Goal: Task Accomplishment & Management: Manage account settings

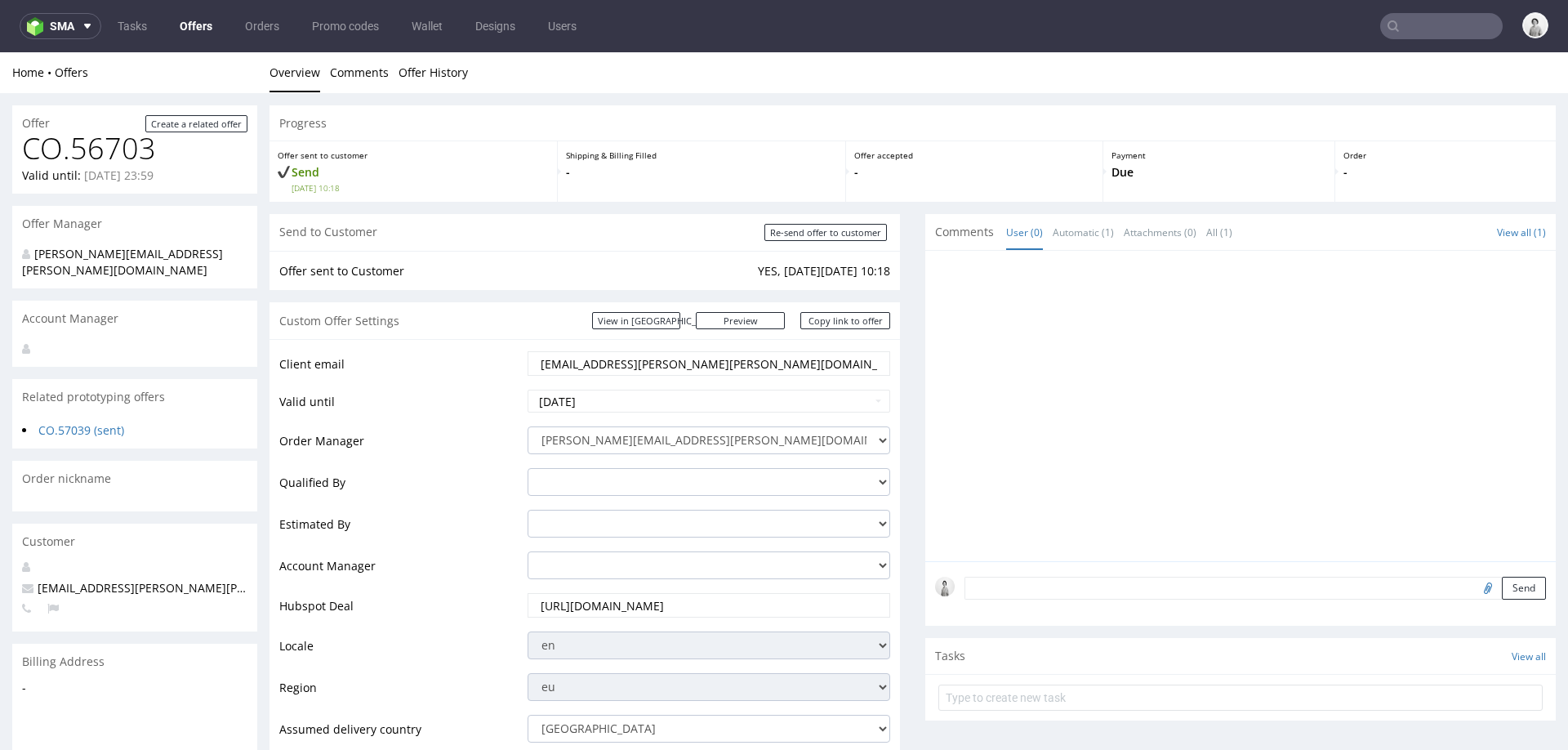
scroll to position [748, 0]
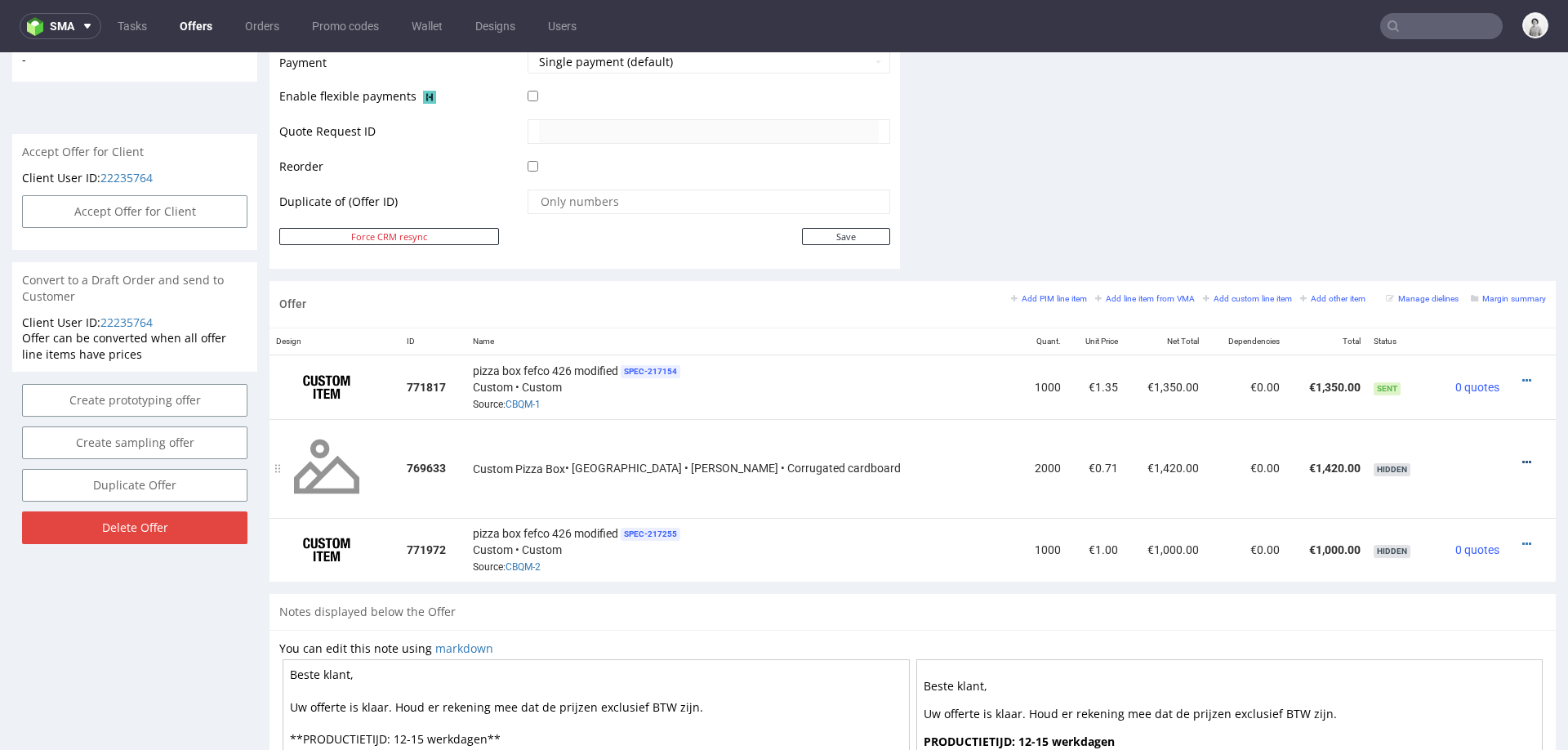
click at [1522, 457] on icon at bounding box center [1526, 462] width 9 height 11
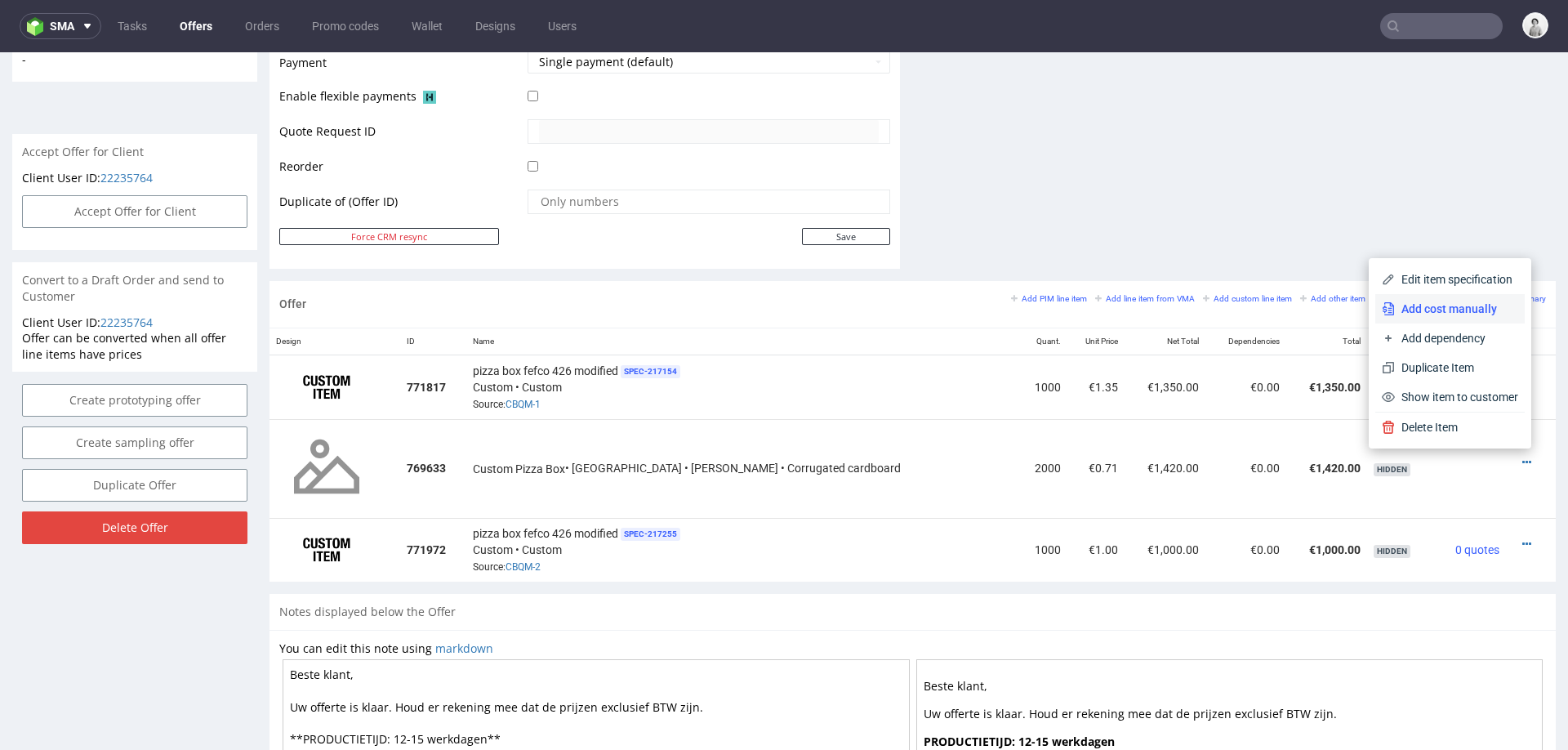
click at [1465, 306] on span "Add cost manually" at bounding box center [1455, 309] width 123 height 16
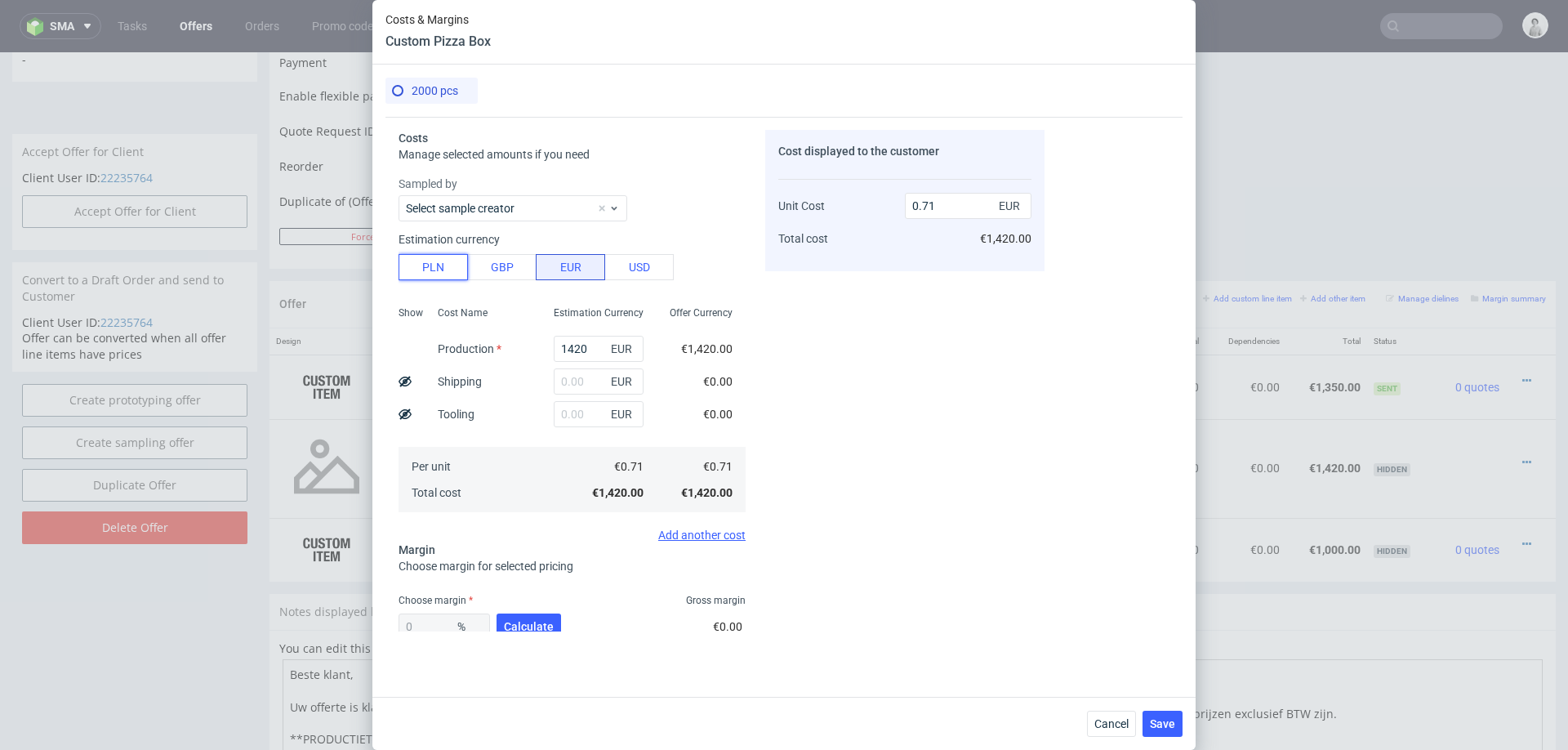
click at [437, 271] on button "PLN" at bounding box center [433, 267] width 69 height 26
type input "0.17"
click at [574, 346] on input "1420" at bounding box center [599, 349] width 90 height 26
paste input "25"
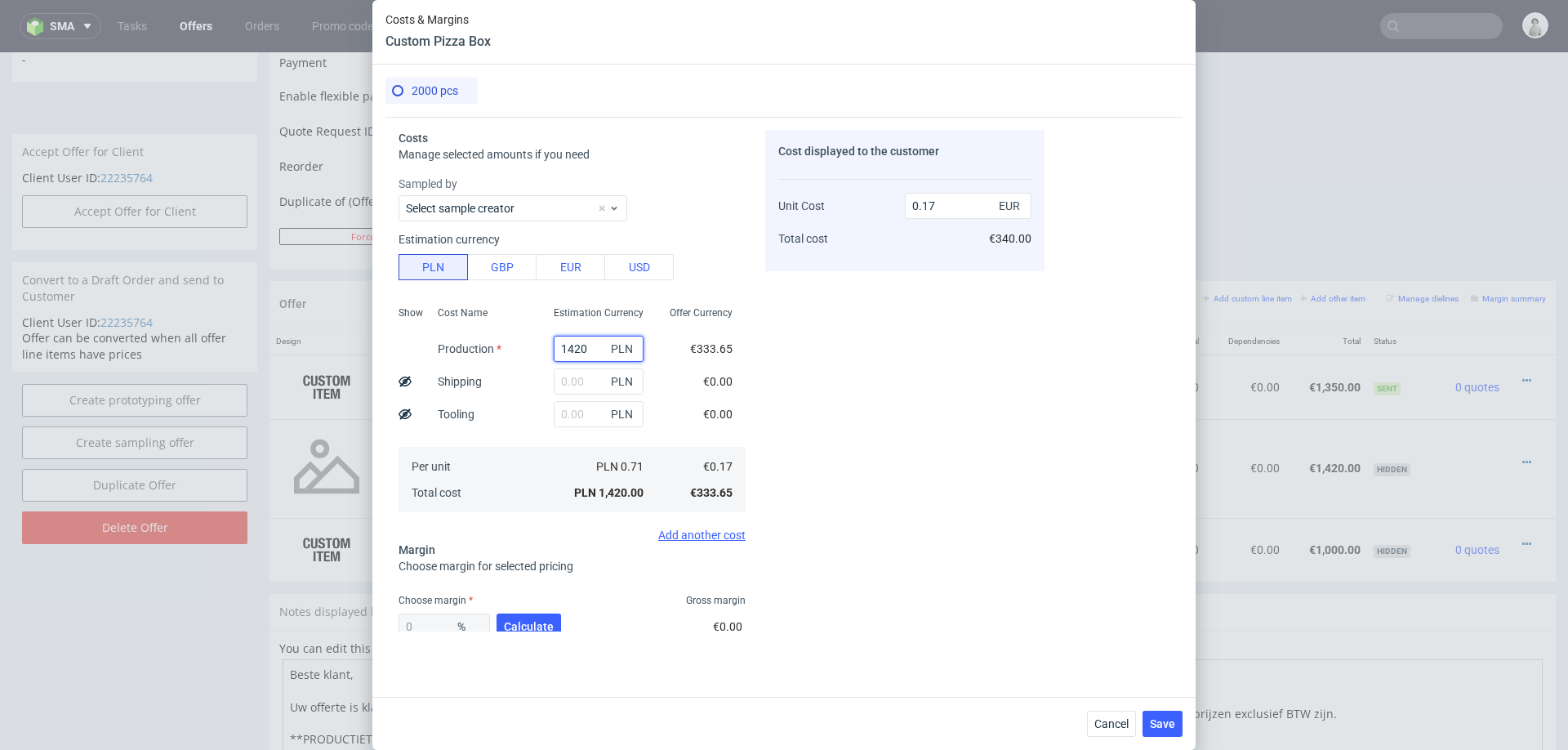
type input "2520"
type input "0.3"
type input "2520"
click at [538, 368] on div "Cost Name Production Shipping Tooling Per unit Total cost" at bounding box center [483, 408] width 116 height 216
click at [591, 378] on input "text" at bounding box center [599, 381] width 90 height 26
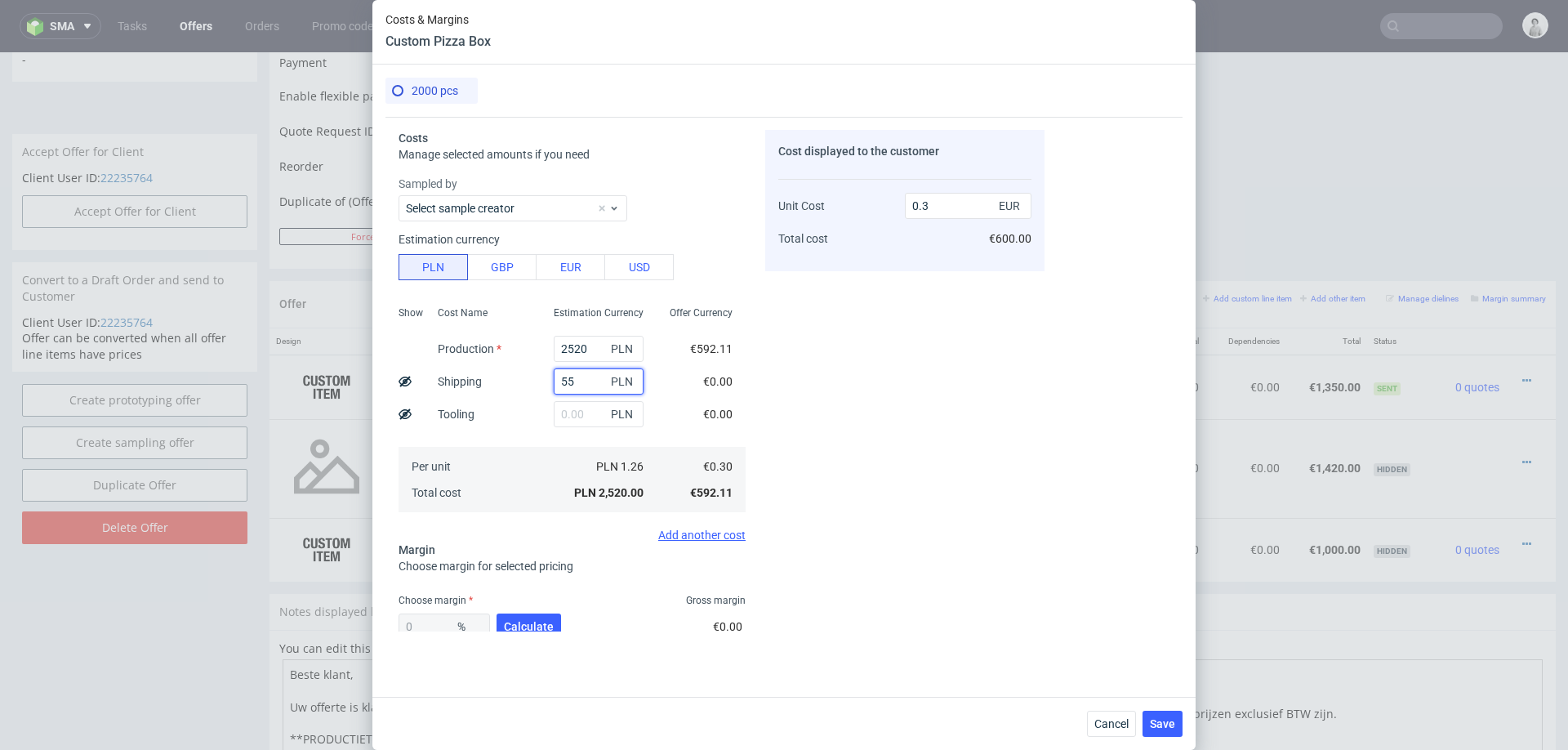
type input "550"
type input "0.36"
type input "550"
click at [924, 375] on div "Cost displayed to the customer Unit Cost Total cost 0.36 EUR €720.00" at bounding box center [904, 381] width 279 height 502
click at [515, 616] on button "Calculate" at bounding box center [529, 627] width 65 height 26
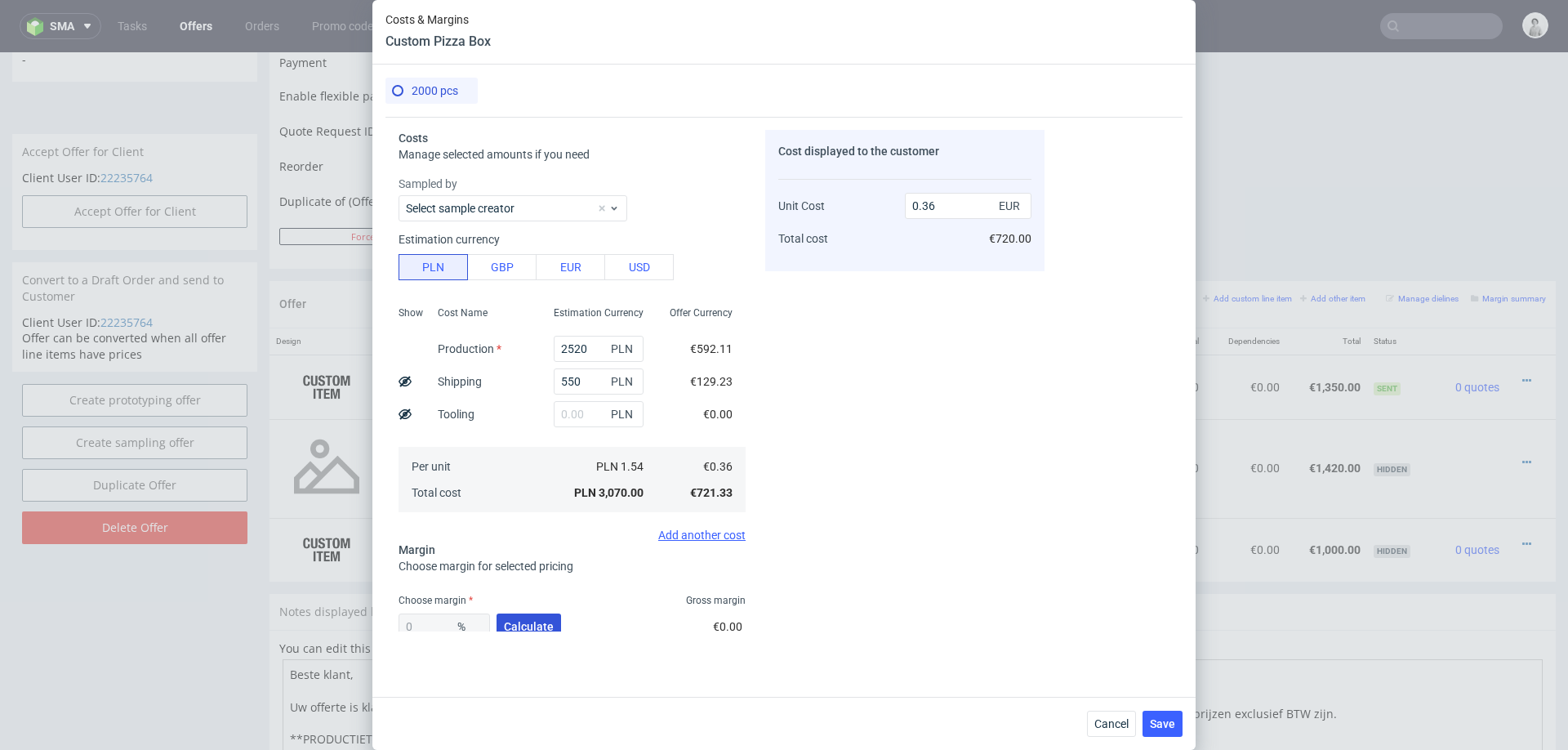
type input "41.54"
type input "0.61"
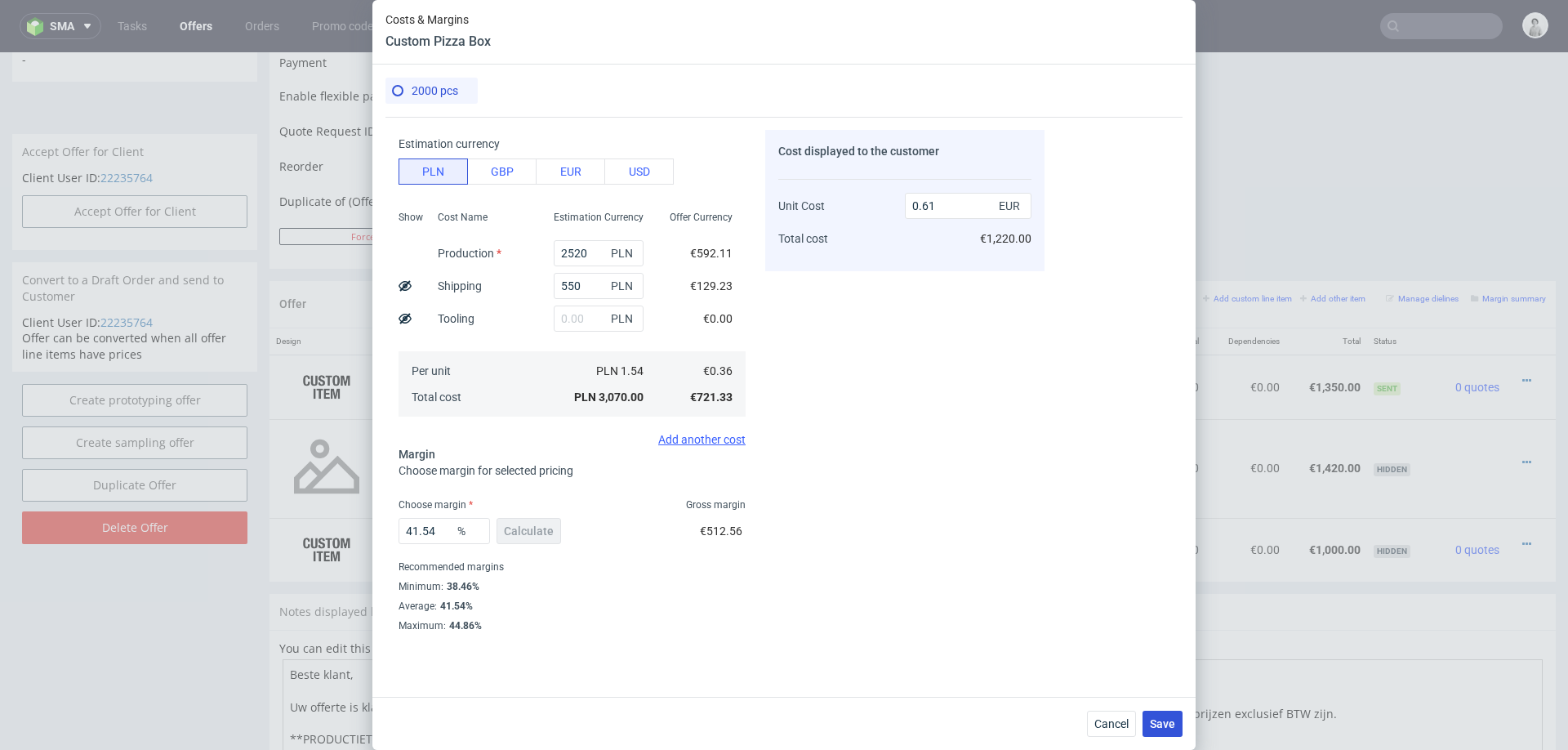
click at [1165, 722] on span "Save" at bounding box center [1161, 723] width 25 height 11
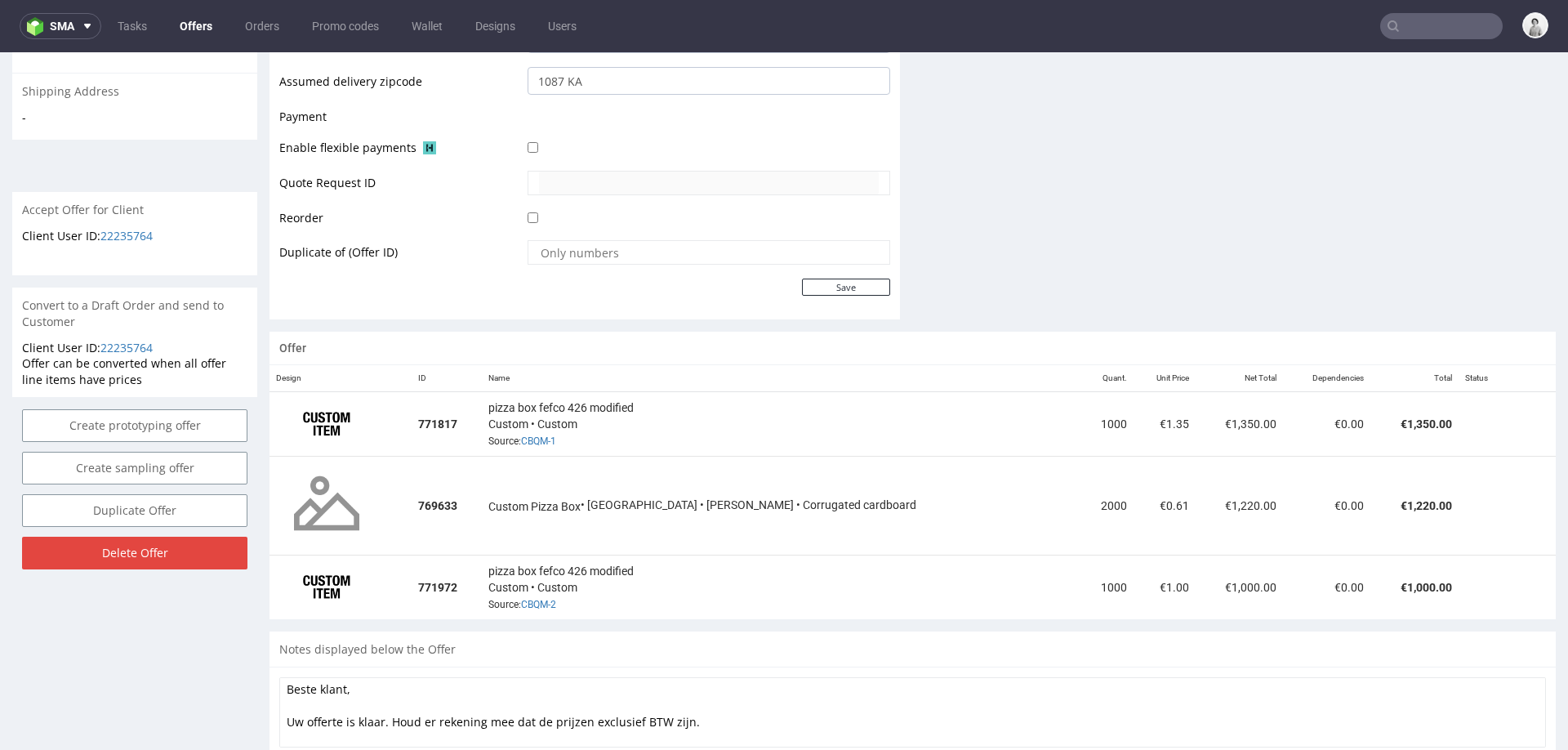
scroll to position [858, 0]
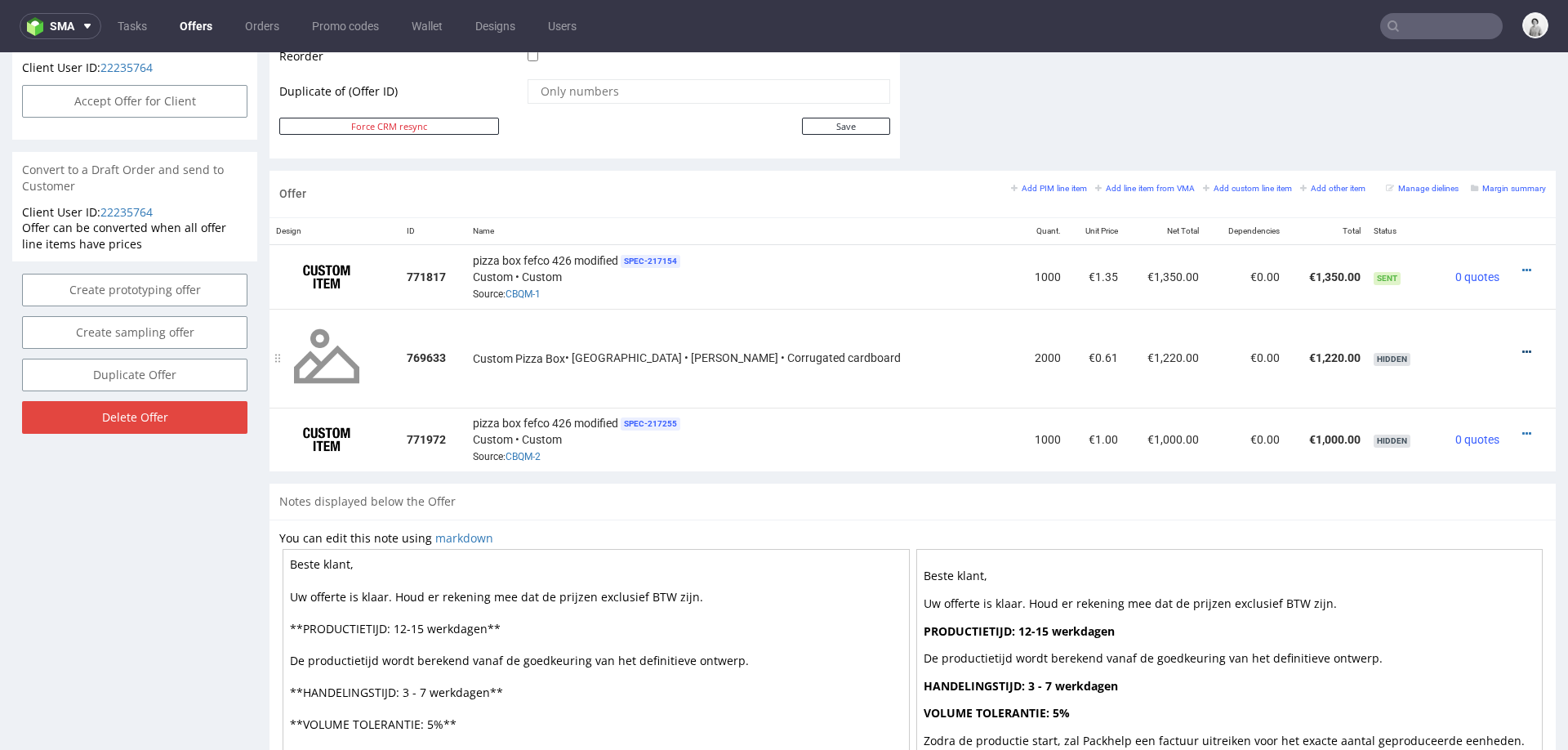
click at [1522, 346] on icon at bounding box center [1526, 351] width 9 height 11
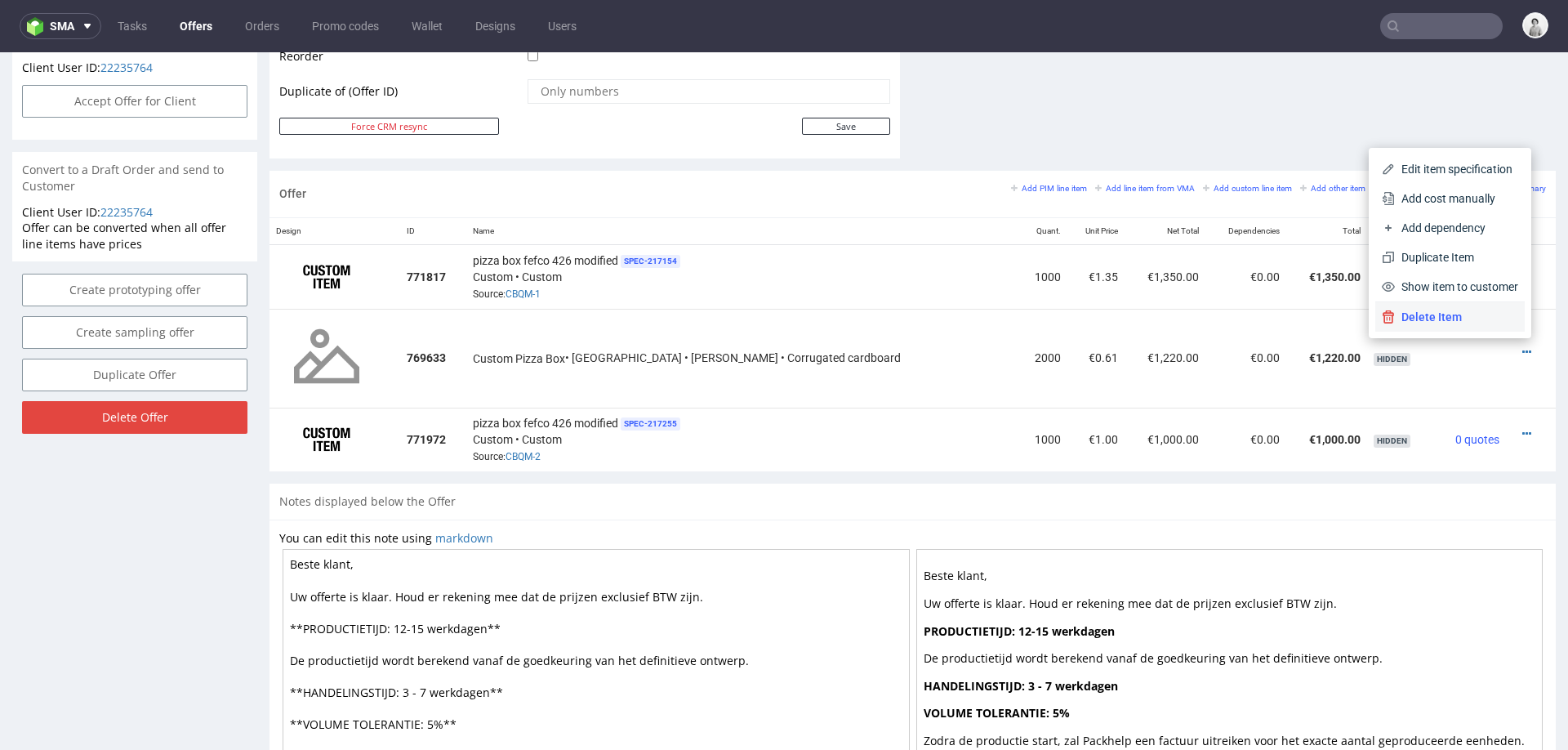
click at [1480, 318] on span "Delete Item" at bounding box center [1455, 317] width 123 height 16
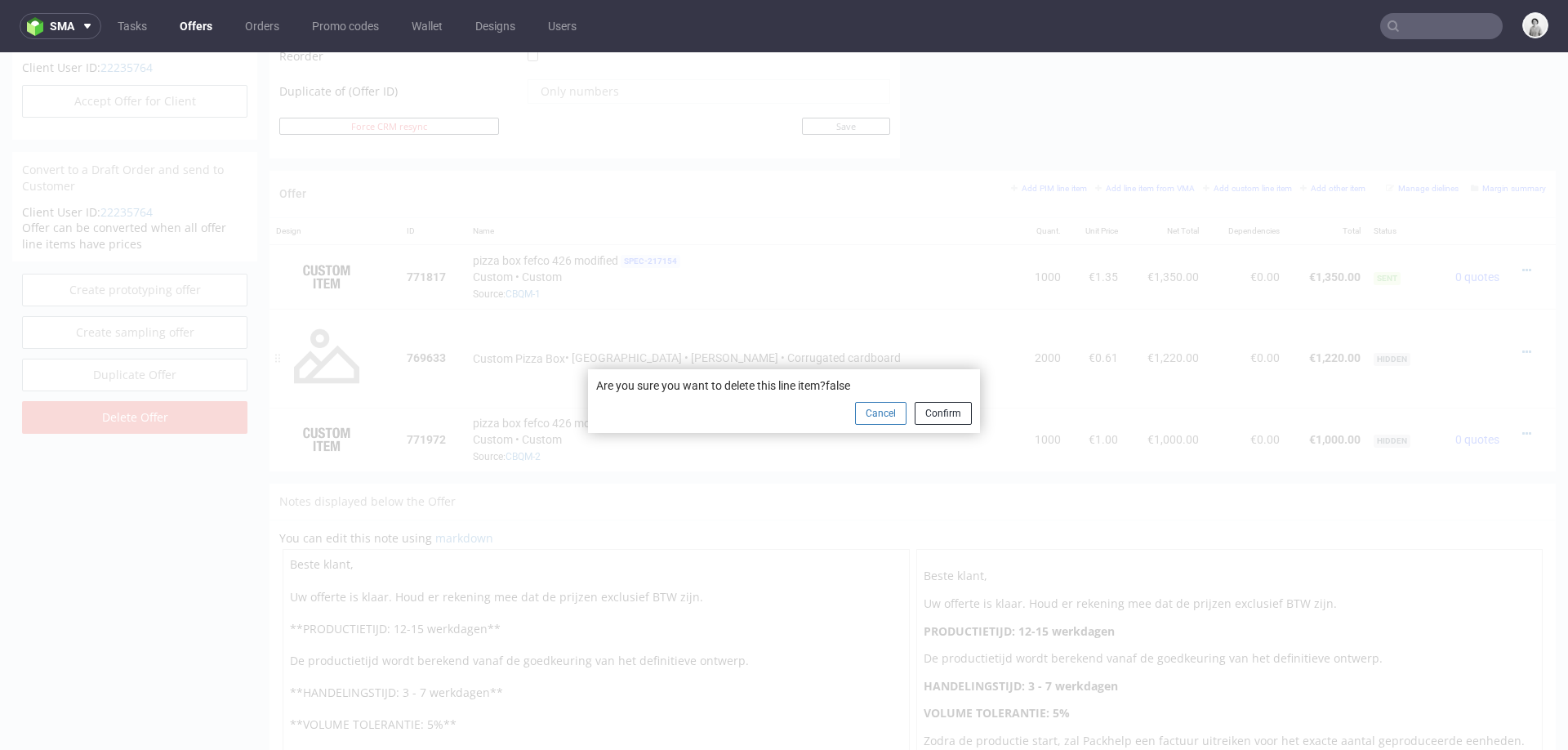
click at [875, 414] on button "Cancel" at bounding box center [879, 413] width 51 height 23
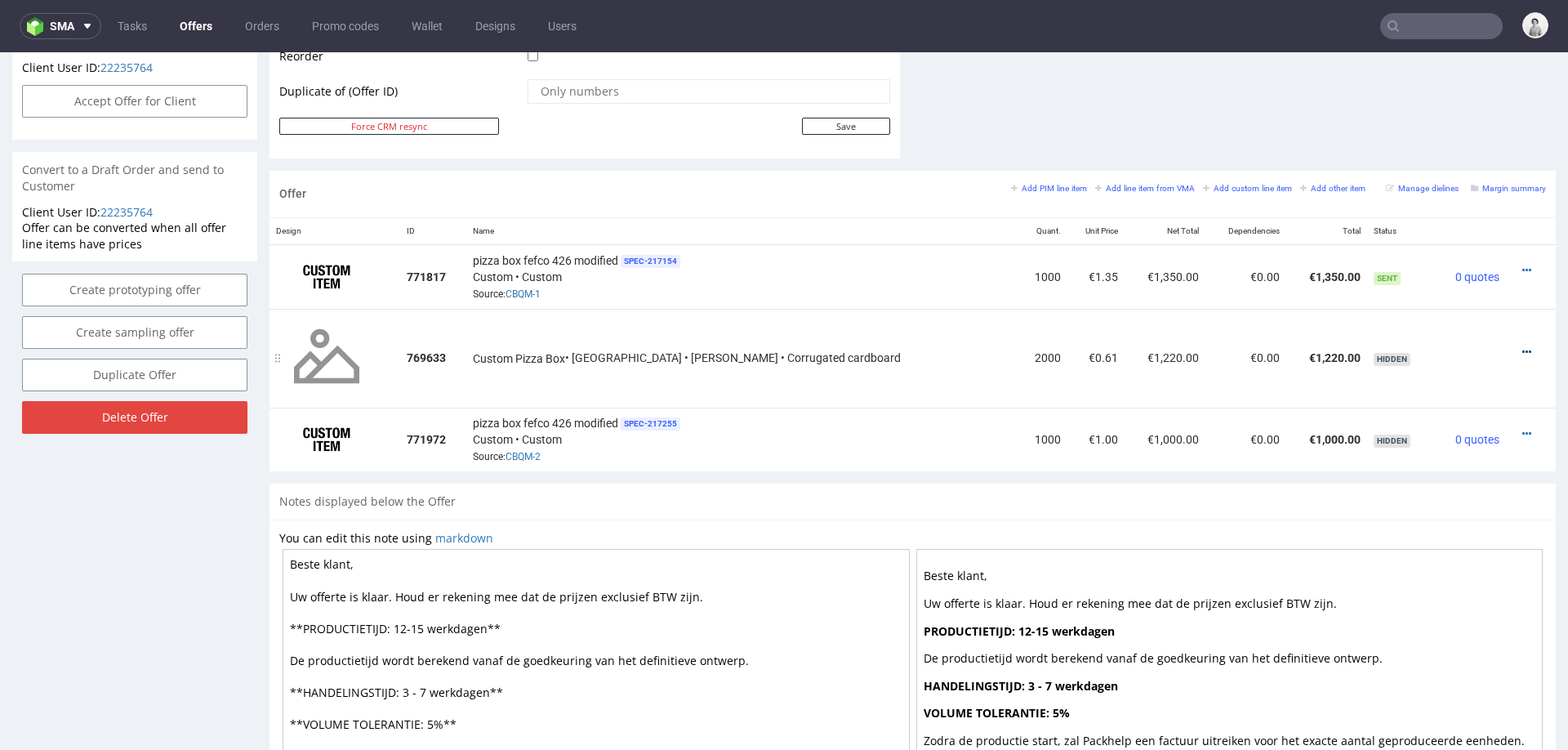
click at [1522, 346] on icon at bounding box center [1526, 351] width 9 height 11
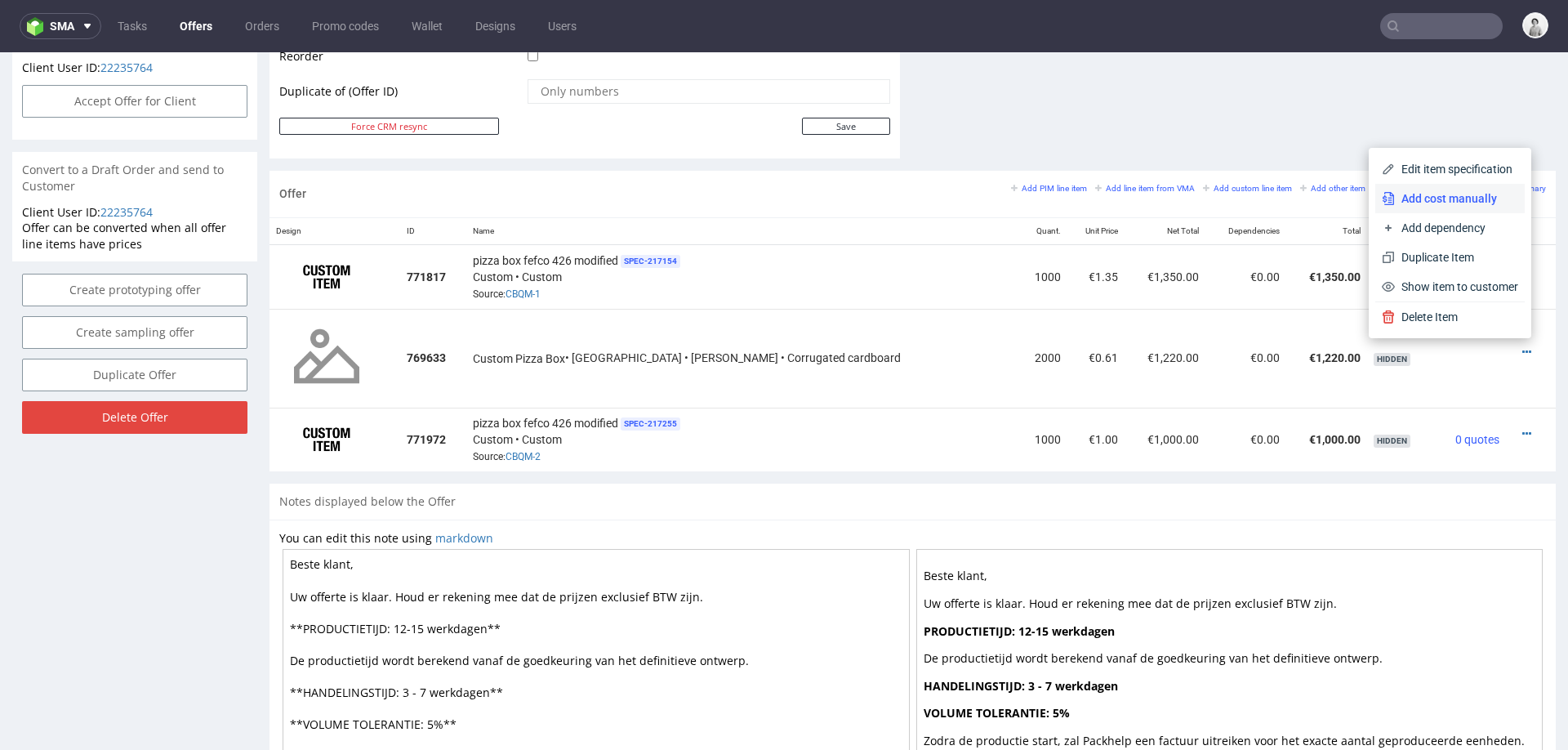
click at [1444, 201] on span "Add cost manually" at bounding box center [1455, 198] width 123 height 16
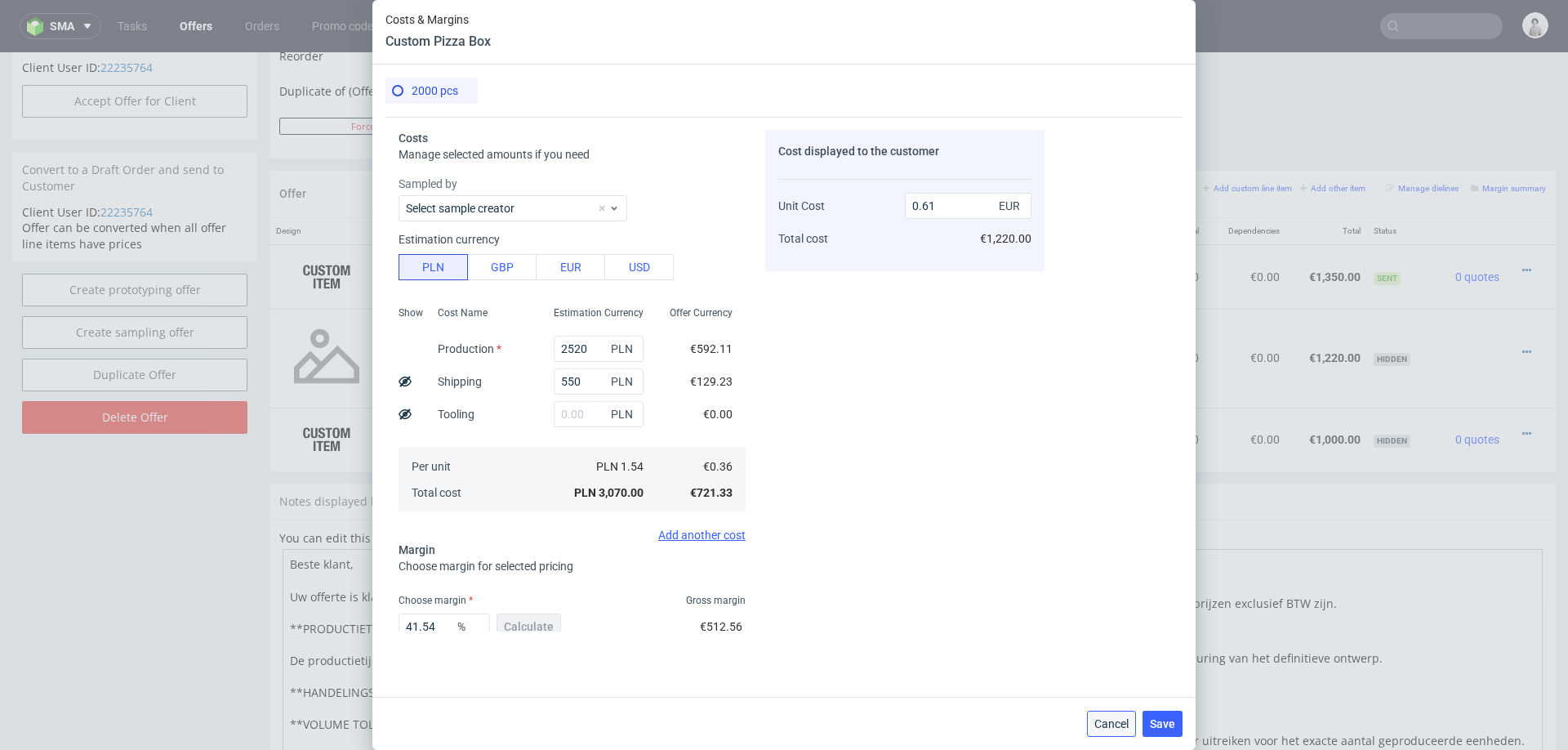
click at [1121, 724] on span "Cancel" at bounding box center [1111, 723] width 34 height 11
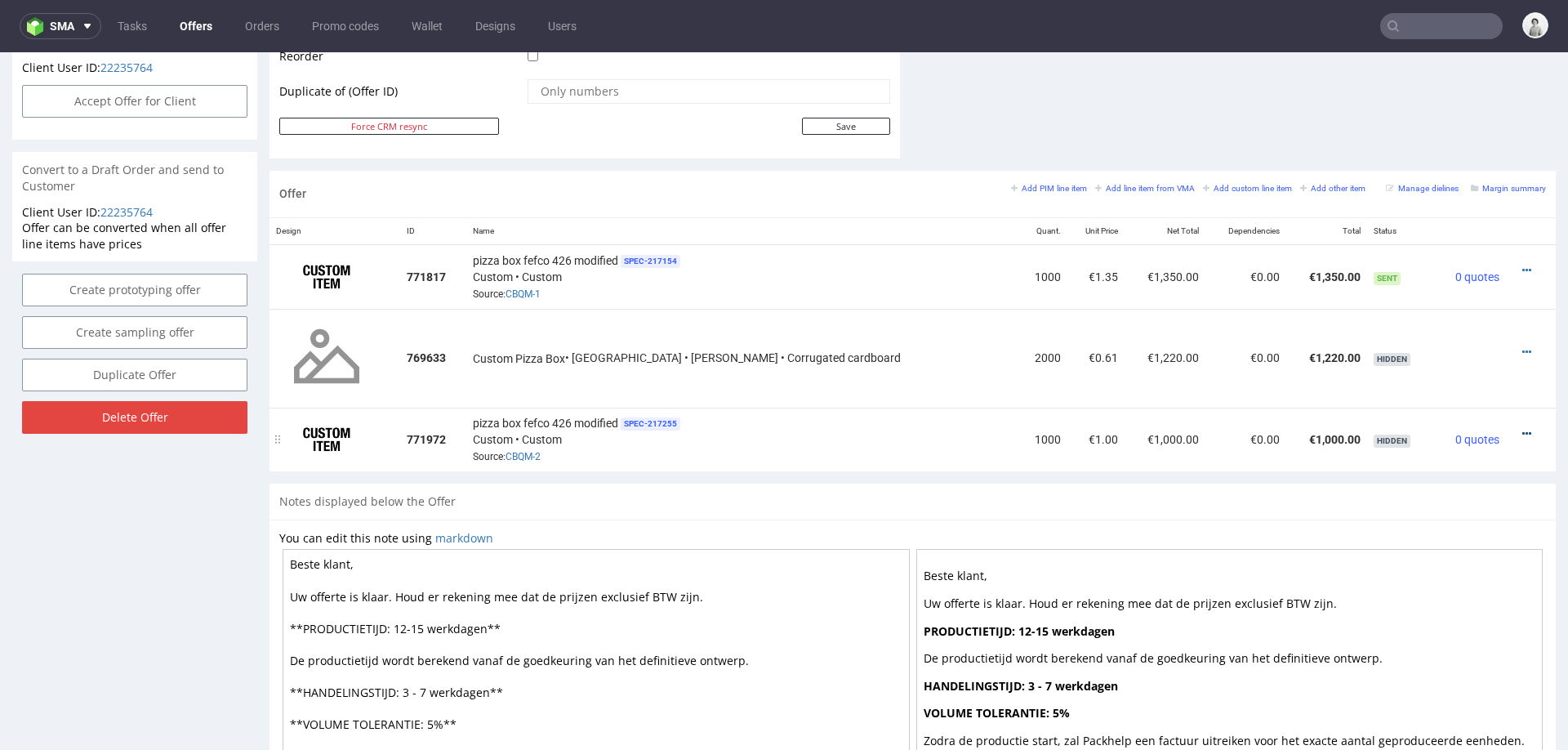
click at [1522, 429] on icon at bounding box center [1526, 433] width 9 height 11
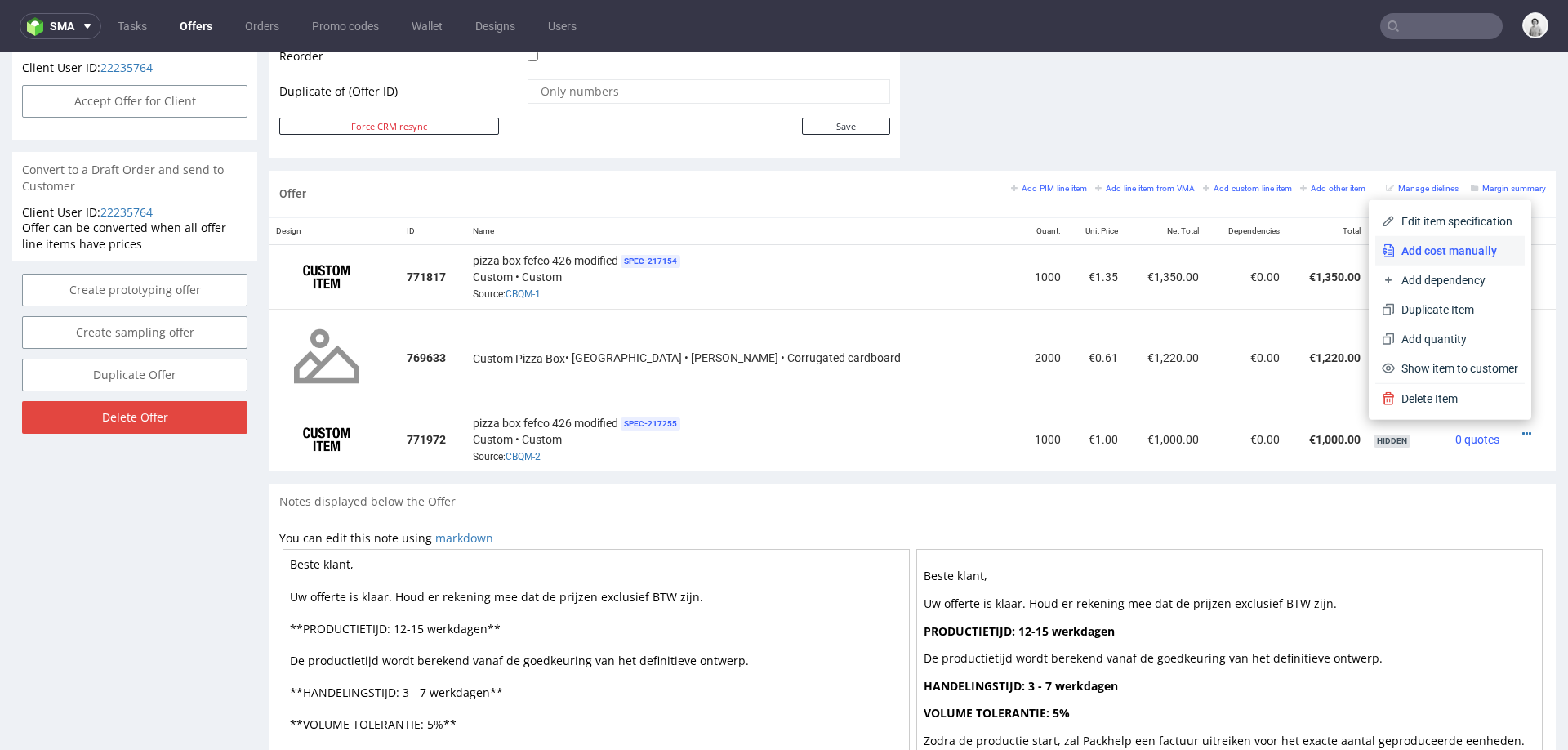
click at [1462, 247] on span "Add cost manually" at bounding box center [1455, 251] width 123 height 16
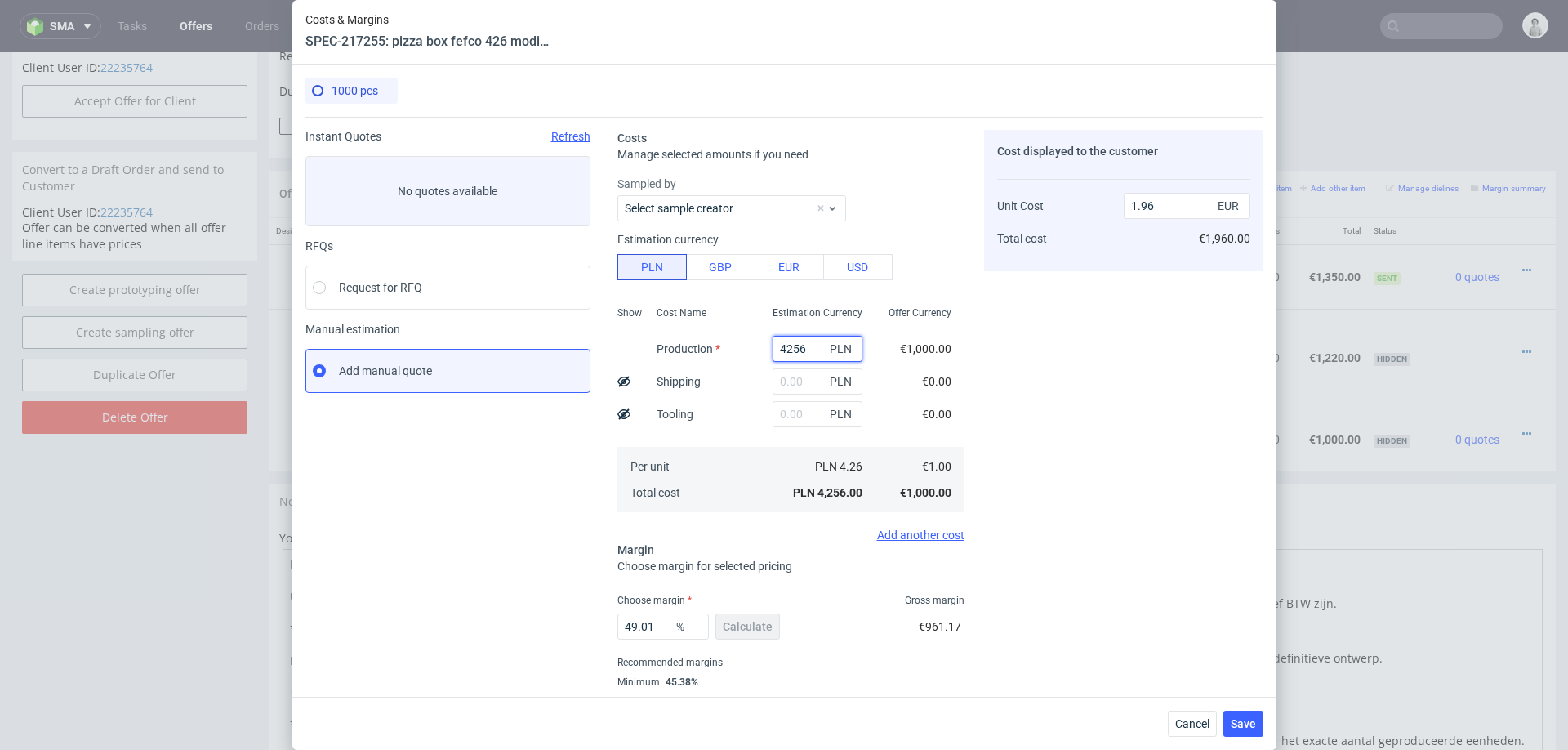
click at [794, 351] on input "4256" at bounding box center [817, 349] width 90 height 26
type input "2"
type input "0"
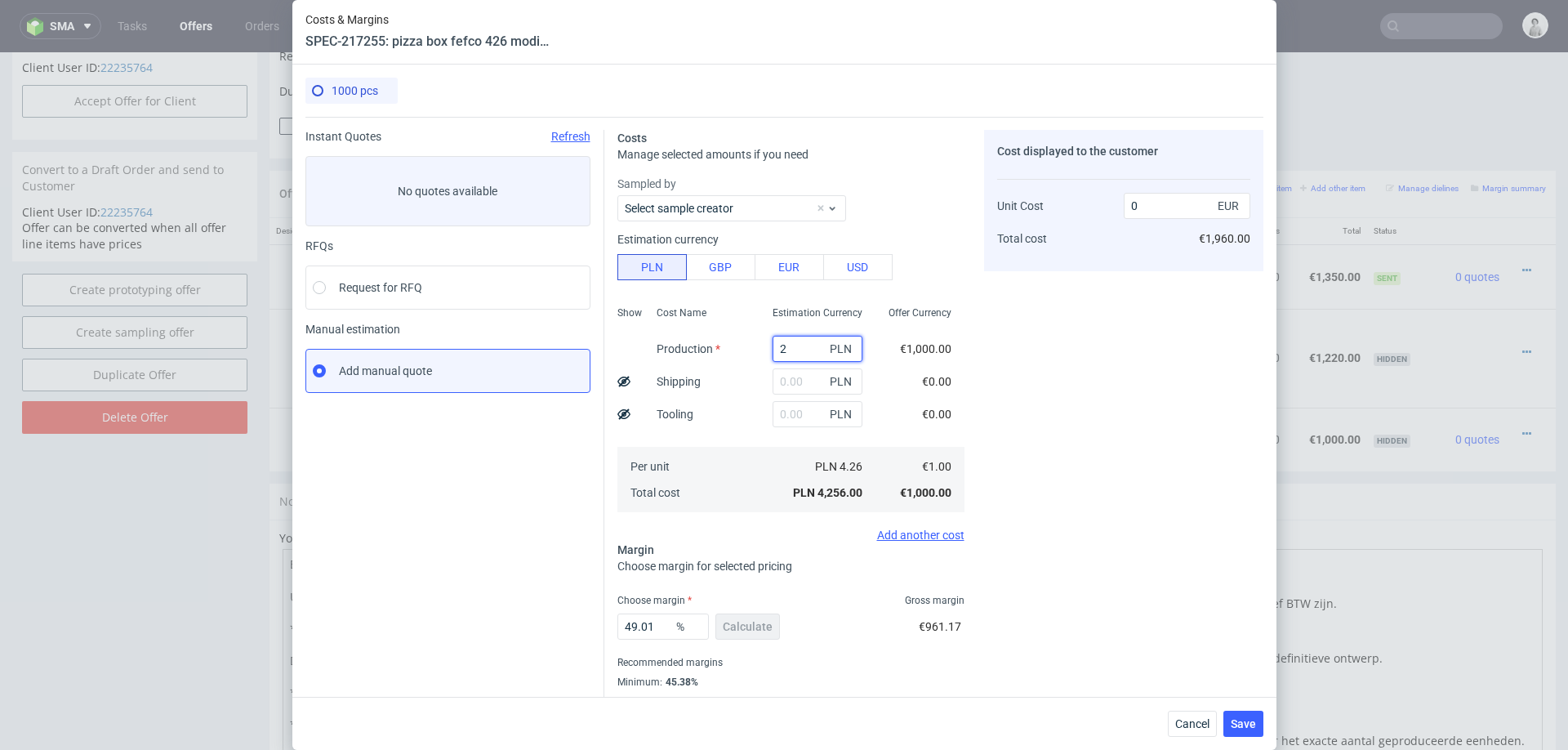
type input "25"
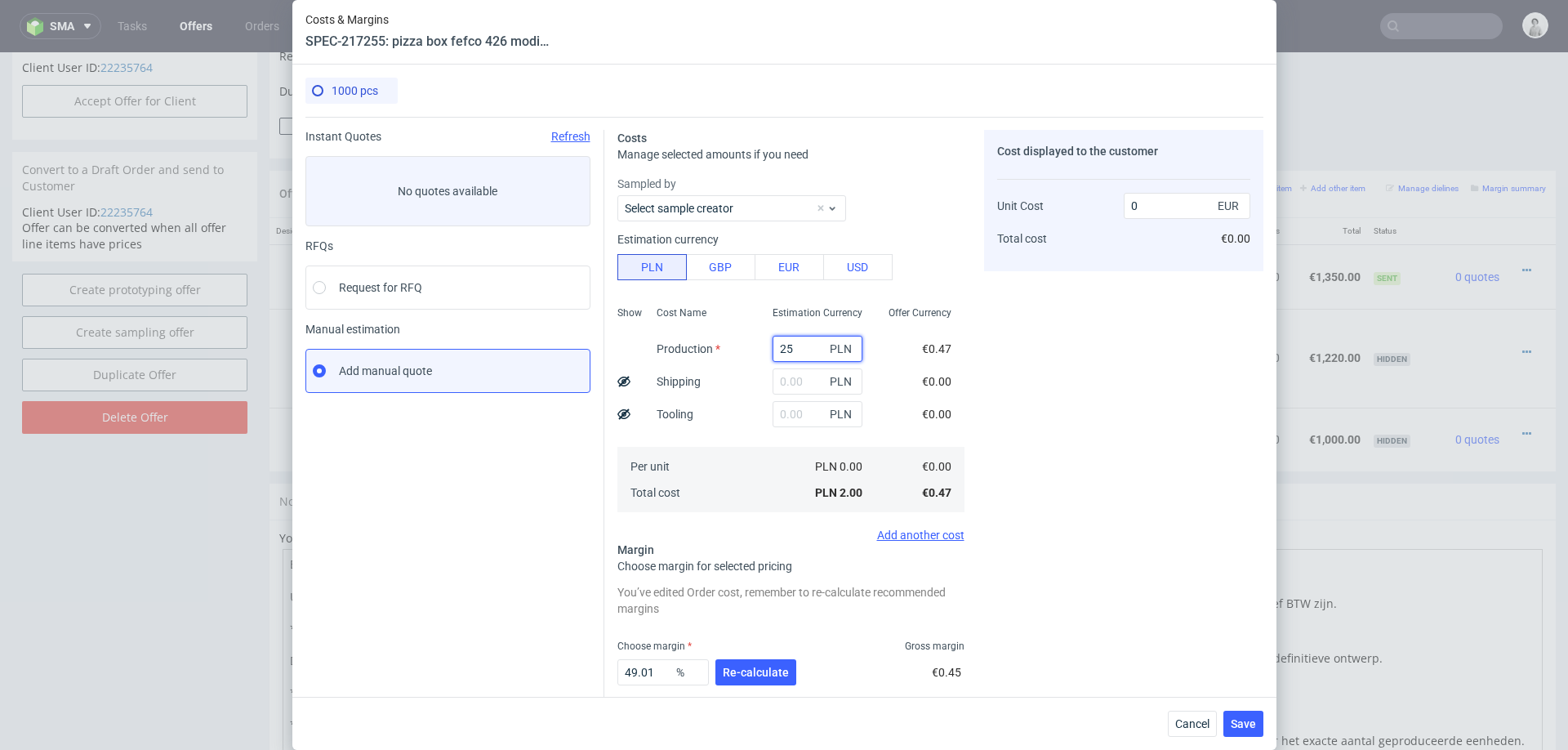
type input "0.01"
type input "2520"
type input "1.16"
type input "2520"
click at [805, 380] on input "text" at bounding box center [817, 381] width 90 height 26
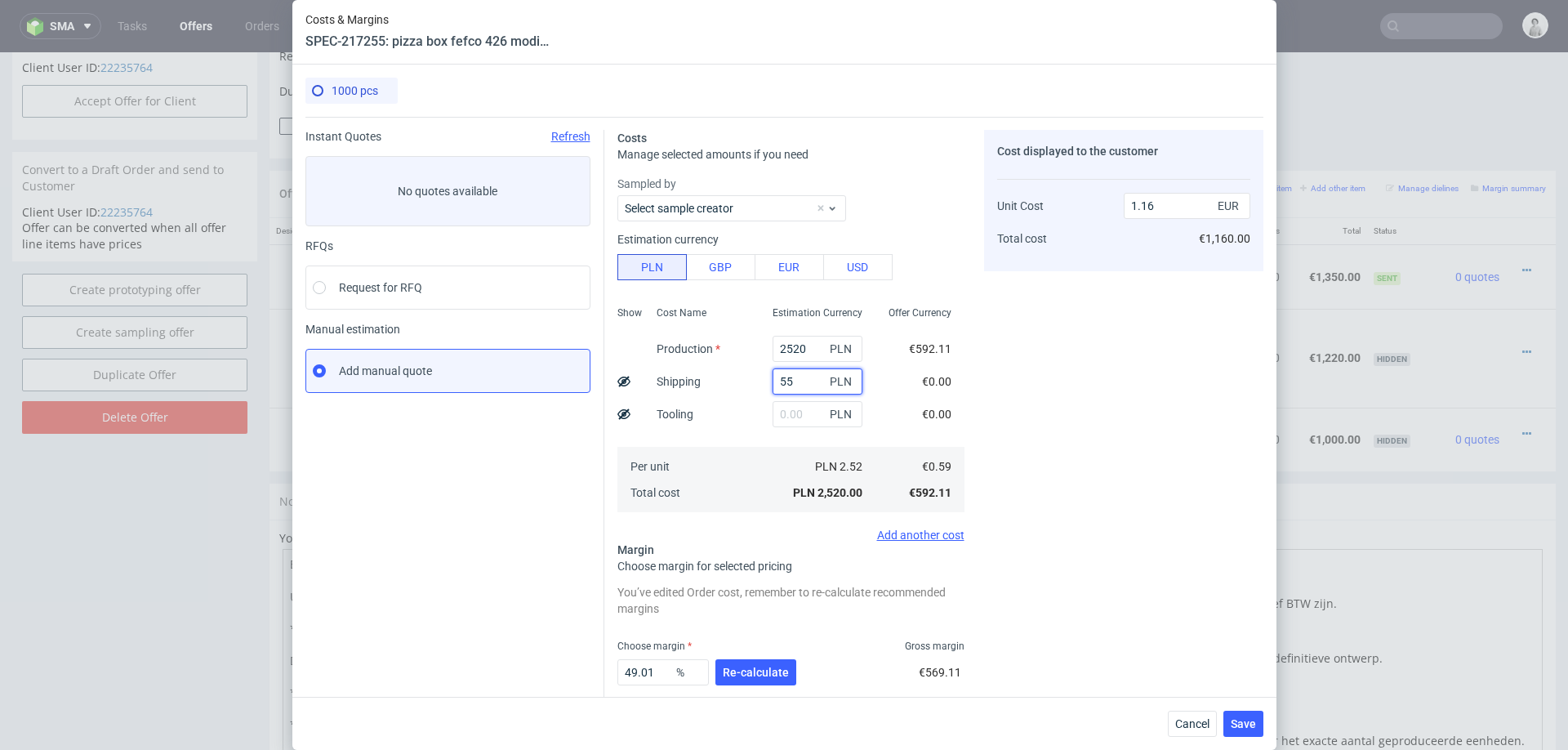
type input "550"
type input "1.42"
type input "550"
click at [730, 676] on span "Re-calculate" at bounding box center [756, 672] width 66 height 11
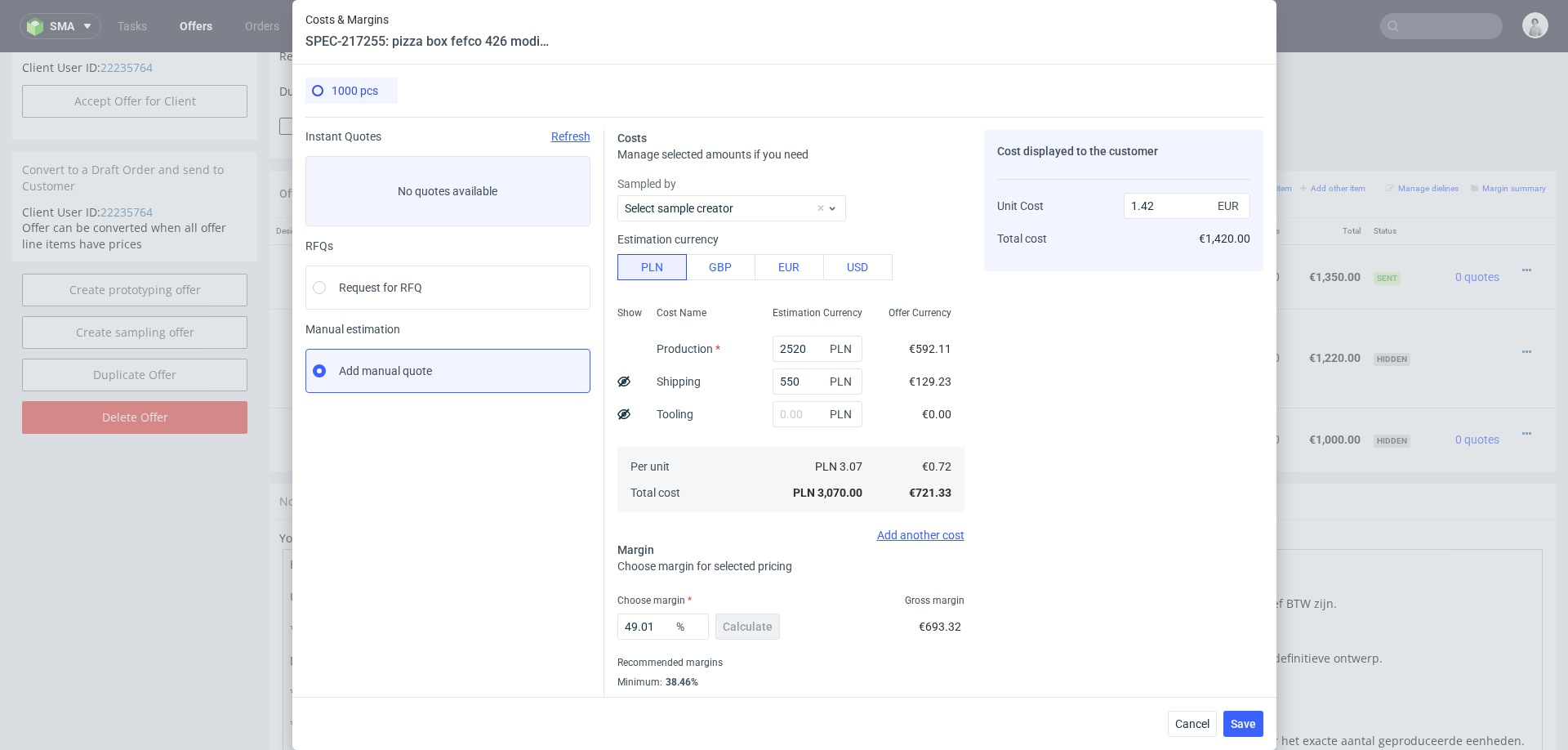
scroll to position [43, 0]
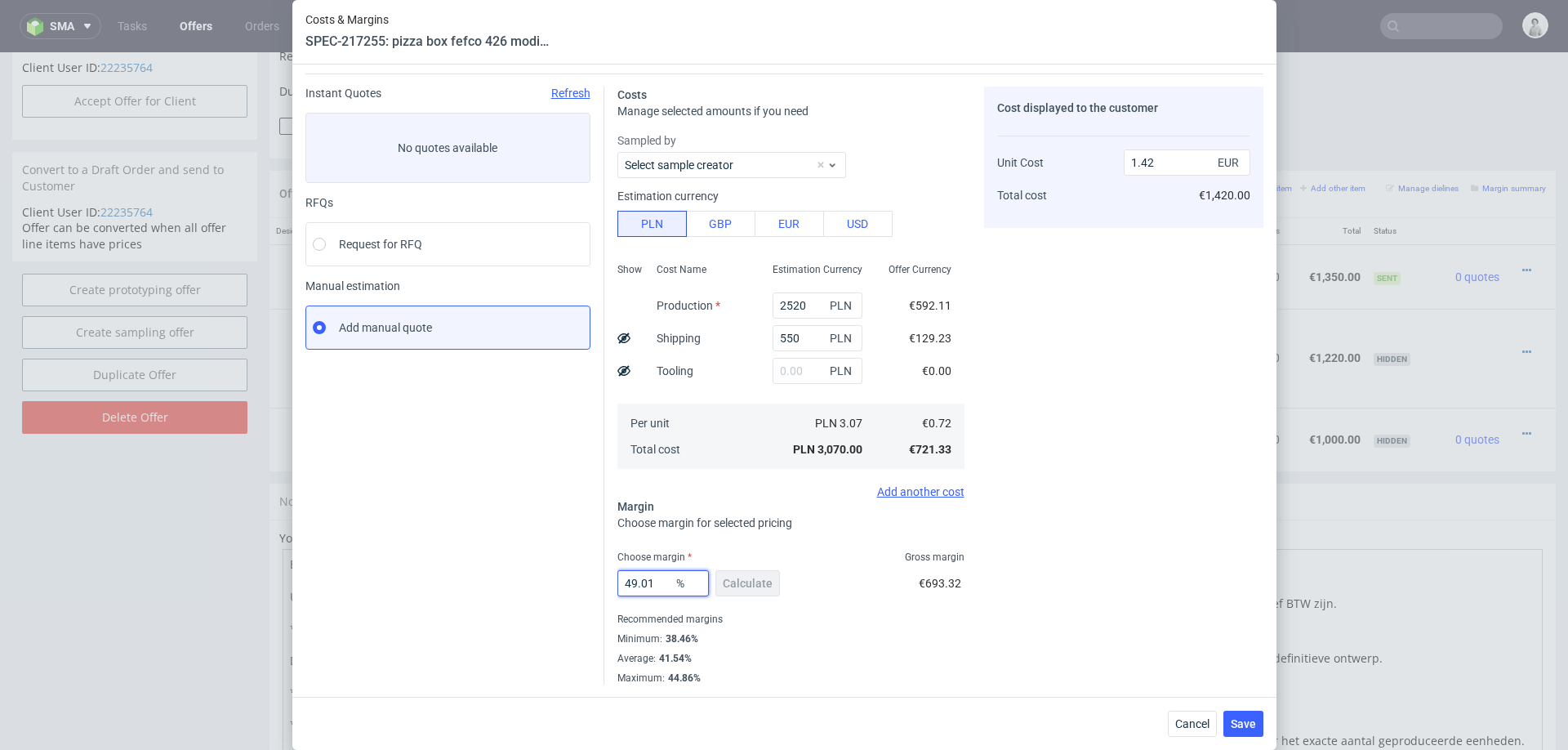
click at [641, 585] on input "49.01" at bounding box center [664, 583] width 92 height 26
type input "39"
type input "1.18"
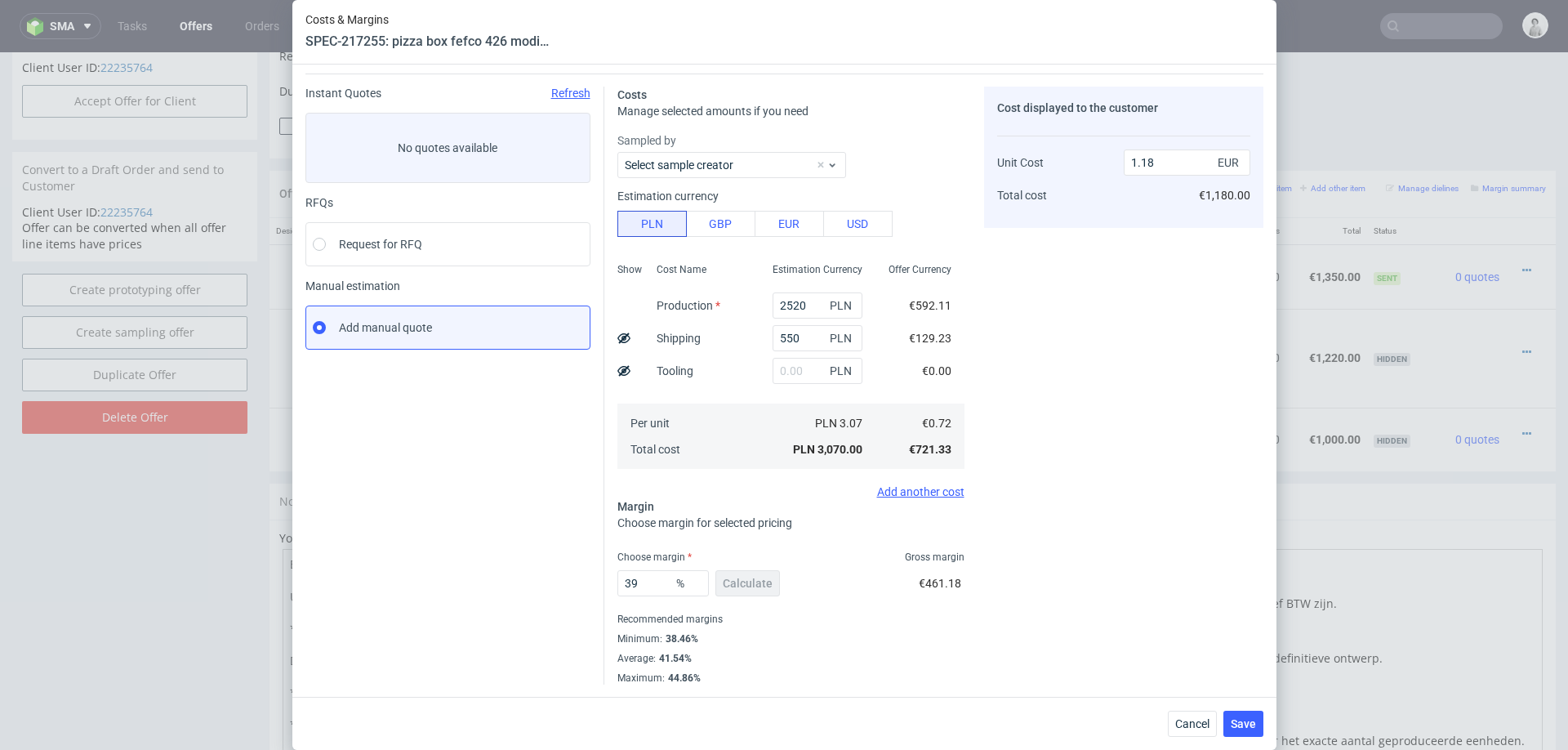
click at [1084, 591] on div "Cost displayed to the customer Unit Cost Total cost 1.18 EUR €1,180.00" at bounding box center [1123, 386] width 279 height 598
click at [655, 589] on input "39" at bounding box center [664, 583] width 92 height 26
type input "30"
type input "1.03"
click at [1140, 470] on div "Cost displayed to the customer Unit Cost Total cost 1.03 EUR €1,030.00" at bounding box center [1123, 445] width 279 height 716
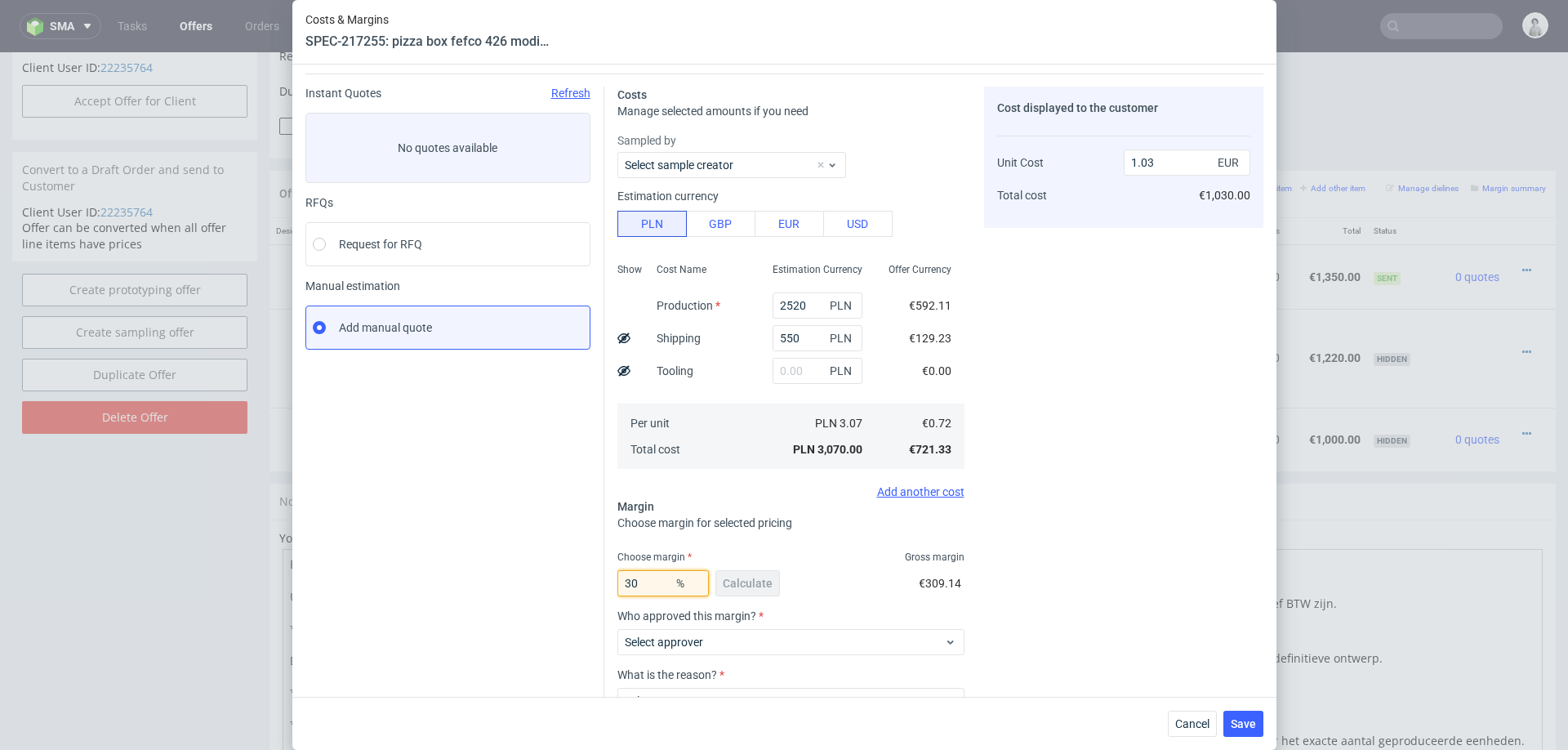
click at [640, 578] on input "30" at bounding box center [664, 583] width 92 height 26
type input "32"
type input "1.06"
type input "33"
type input "1.08"
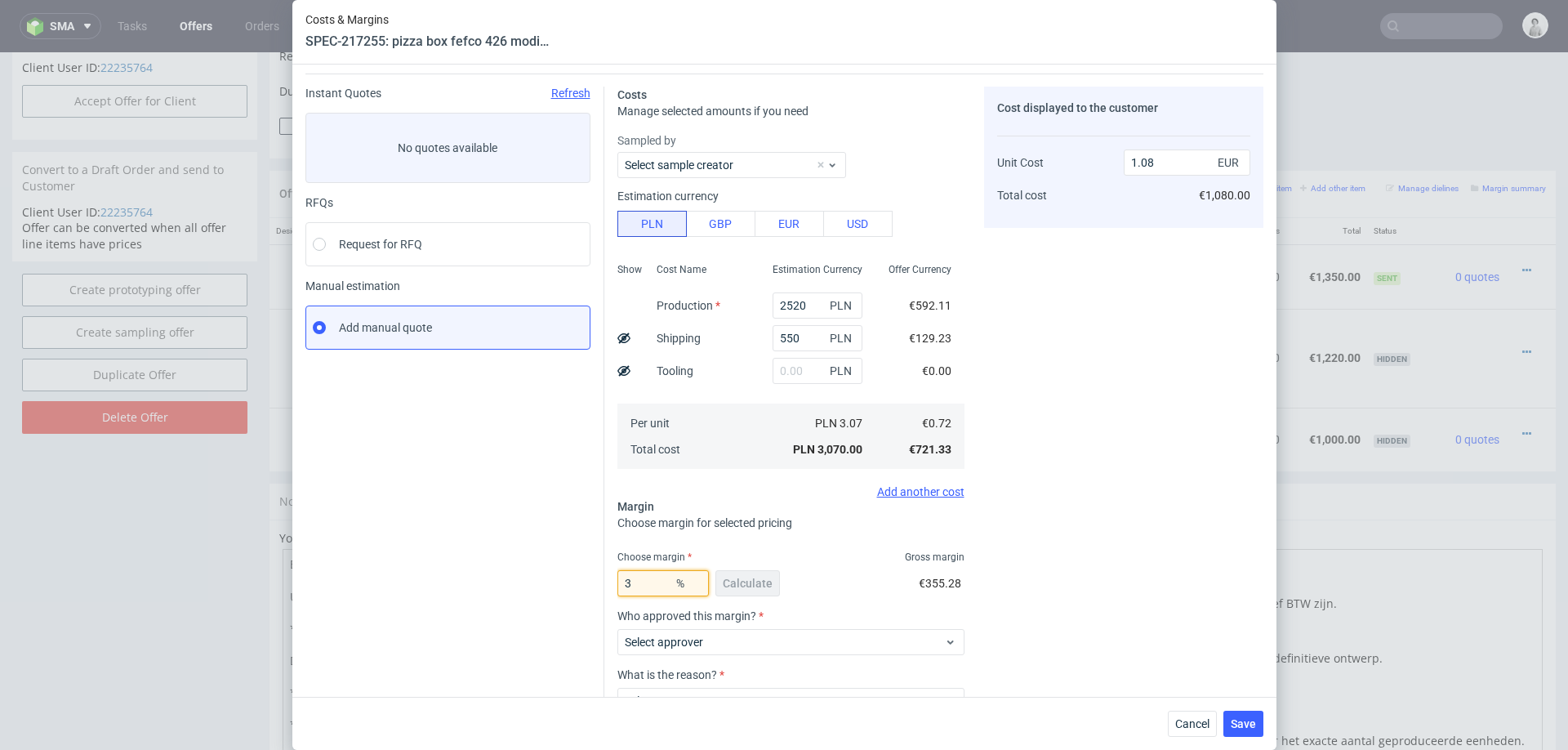
type input "37"
type input "1.15"
type input "38"
type input "1.16"
click at [1041, 501] on div "Cost displayed to the customer Unit Cost Total cost 1.16 EUR €1,160.00" at bounding box center [1123, 445] width 279 height 716
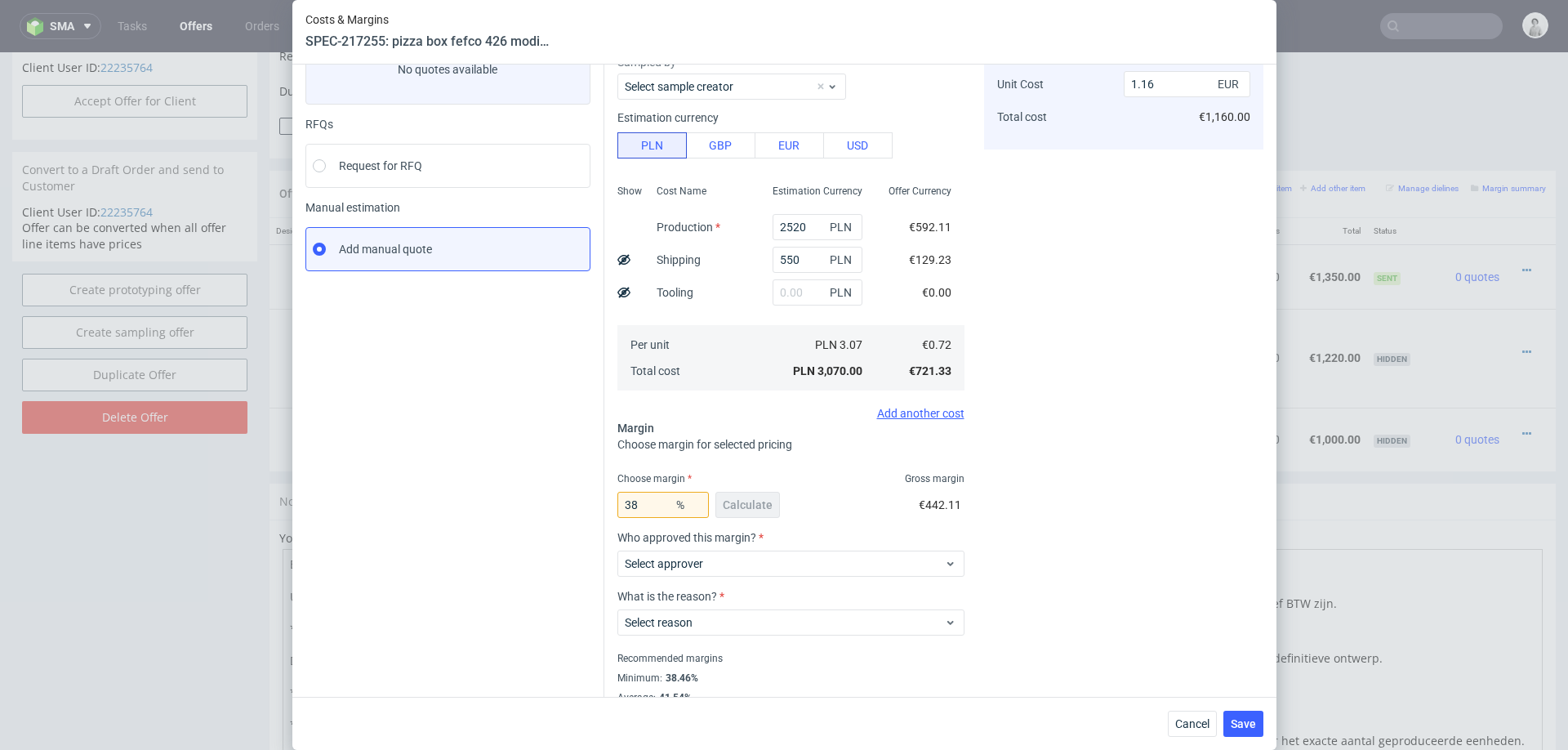
scroll to position [134, 0]
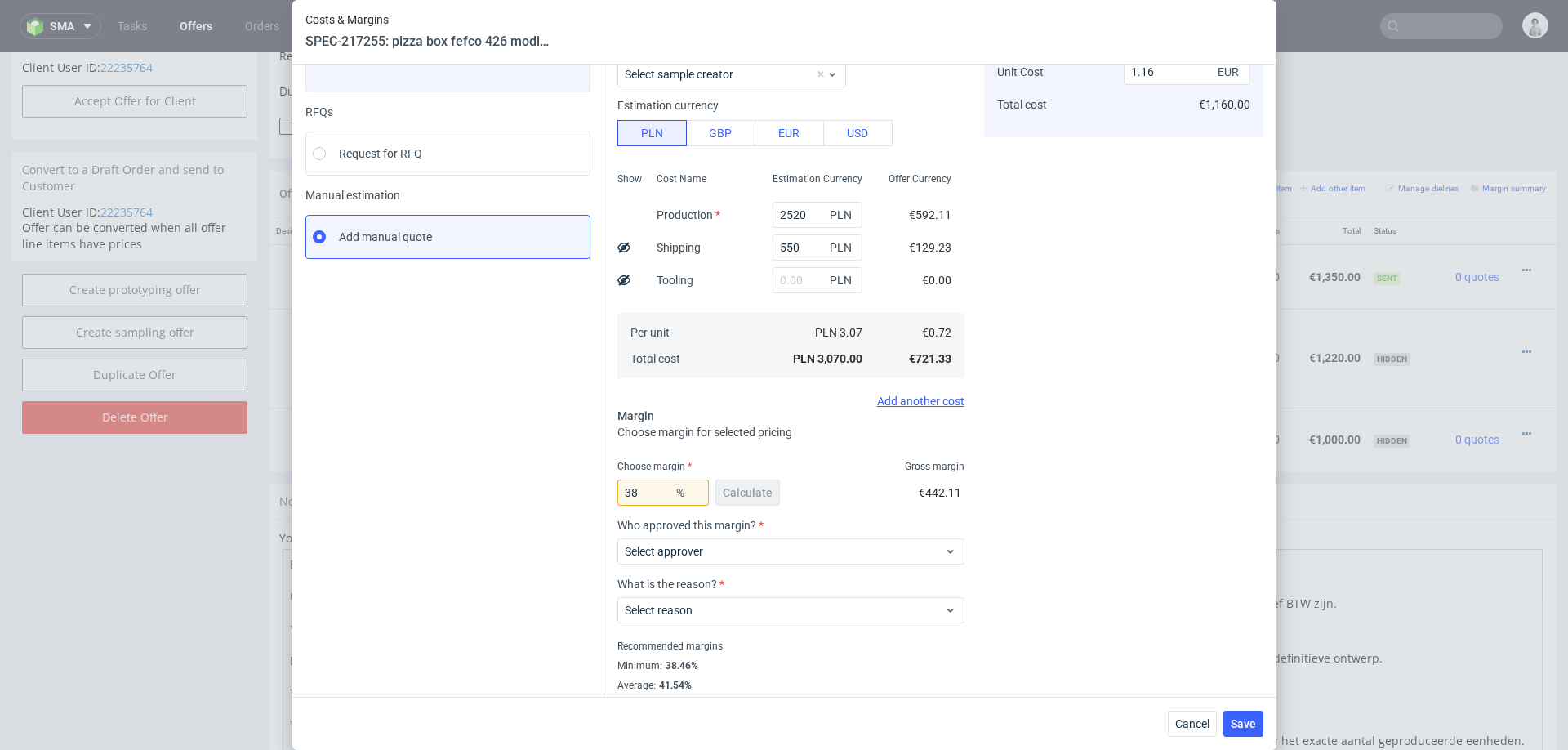
click at [1104, 580] on div "Cost displayed to the customer Unit Cost Total cost 1.16 EUR €1,160.00" at bounding box center [1123, 354] width 279 height 716
drag, startPoint x: 654, startPoint y: 498, endPoint x: 598, endPoint y: 494, distance: 56.1
click at [598, 494] on div "Instant Quotes Refresh No quotes available RFQs Request for RFQ Manual estimati…" at bounding box center [784, 347] width 957 height 729
type input "39"
type input "1.18"
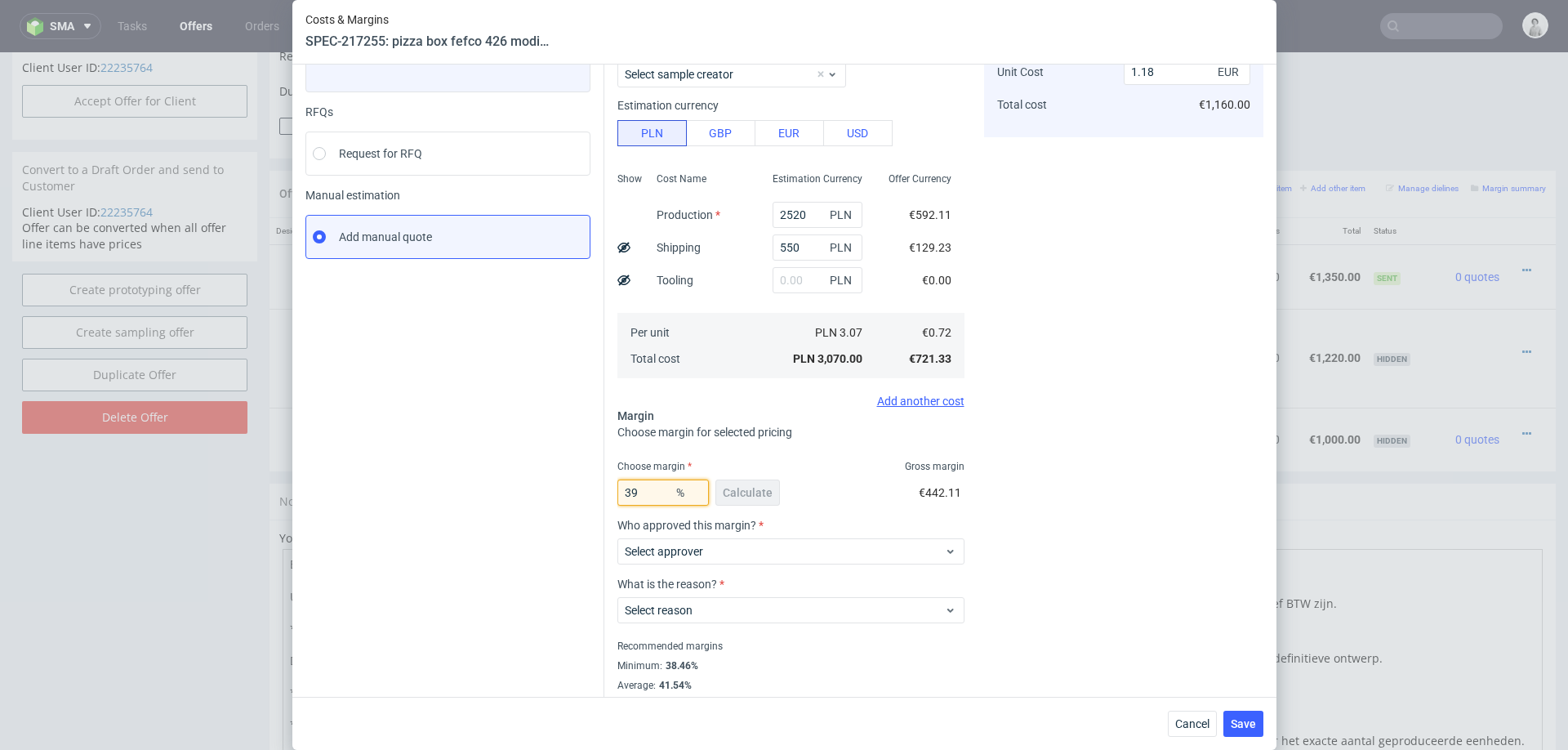
scroll to position [43, 0]
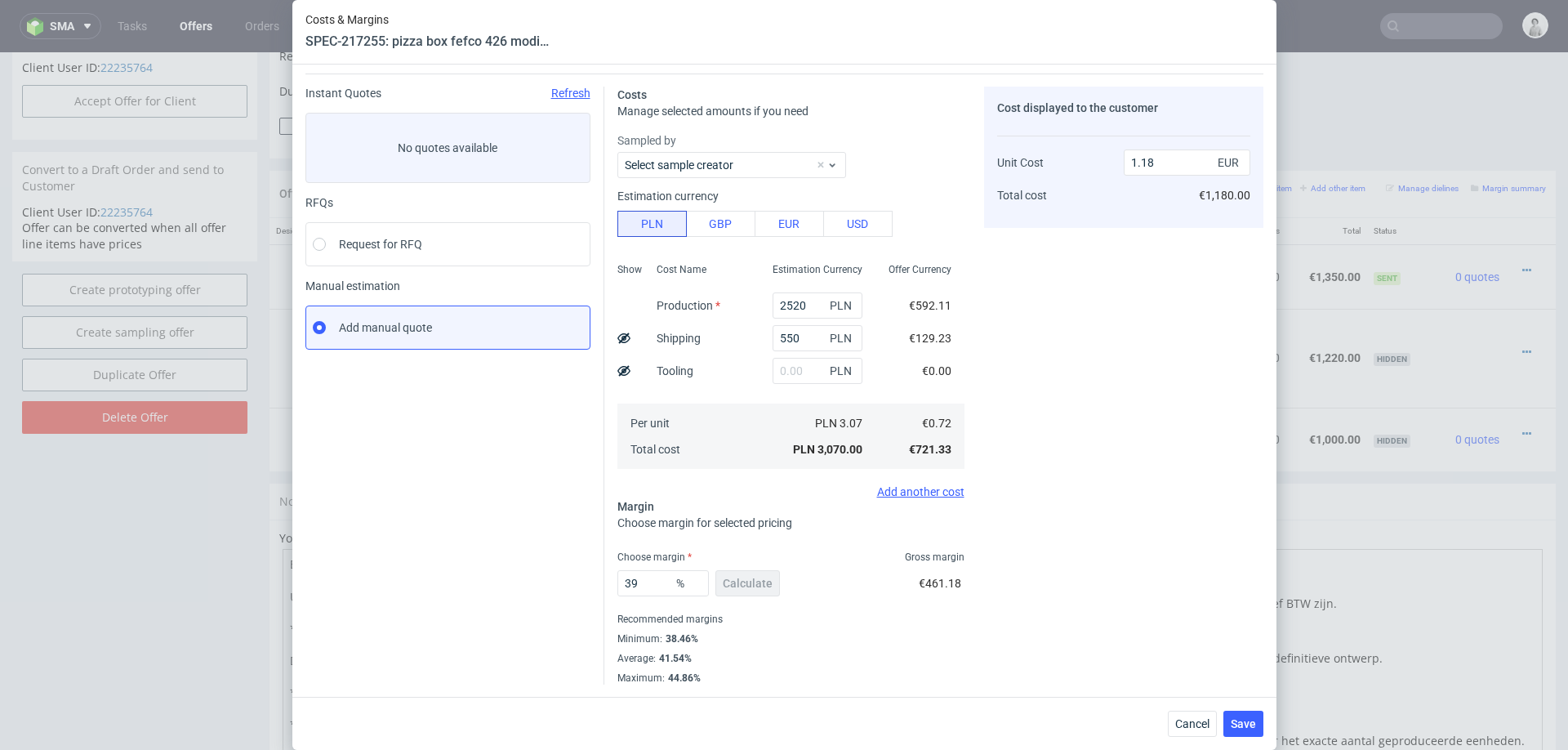
click at [1099, 400] on div "Cost displayed to the customer Unit Cost Total cost 1.18 EUR €1,180.00" at bounding box center [1123, 386] width 279 height 598
click at [649, 584] on input "39" at bounding box center [664, 583] width 92 height 26
type input "20"
type input "0.9"
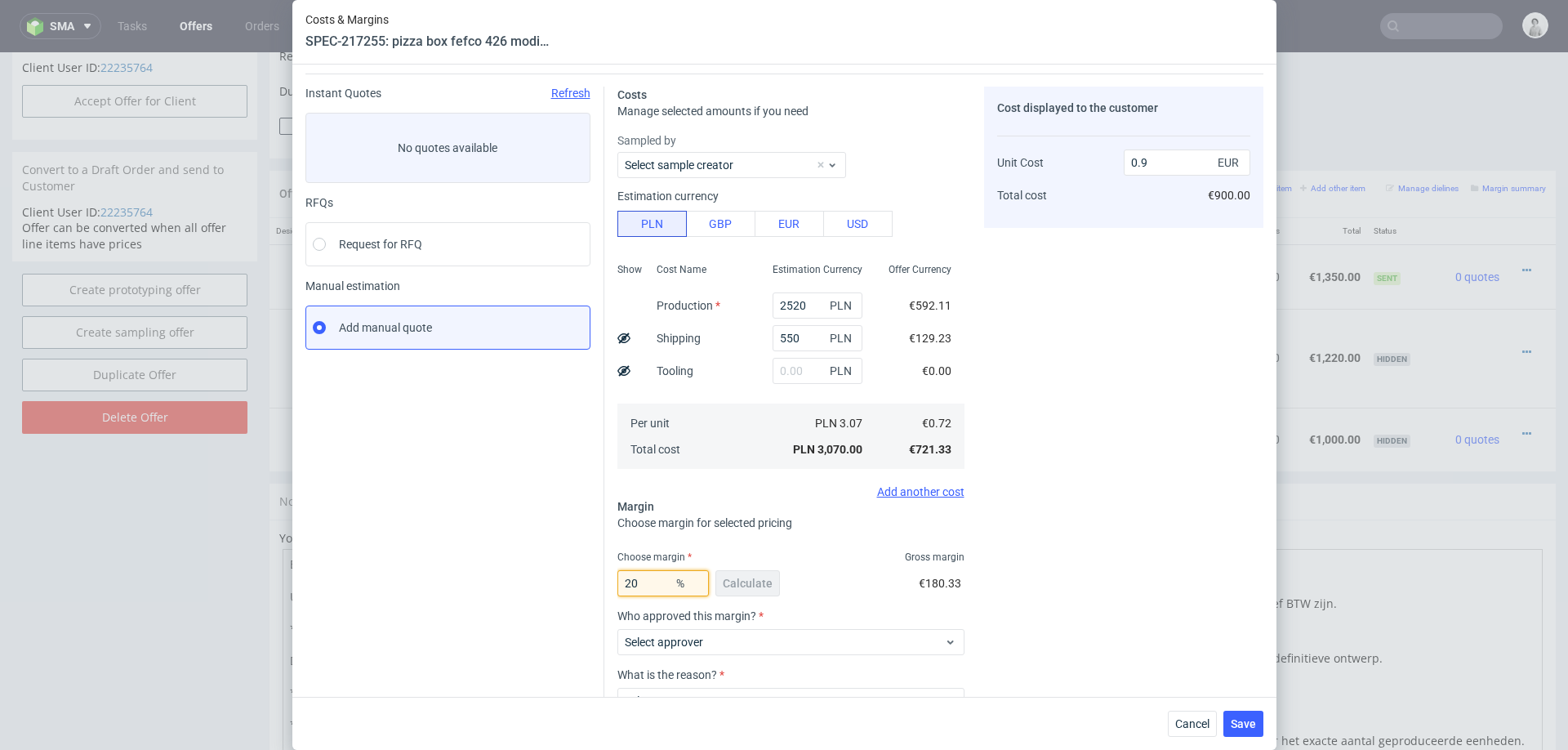
click at [640, 586] on input "20" at bounding box center [664, 583] width 92 height 26
type input "3"
type input "0.74"
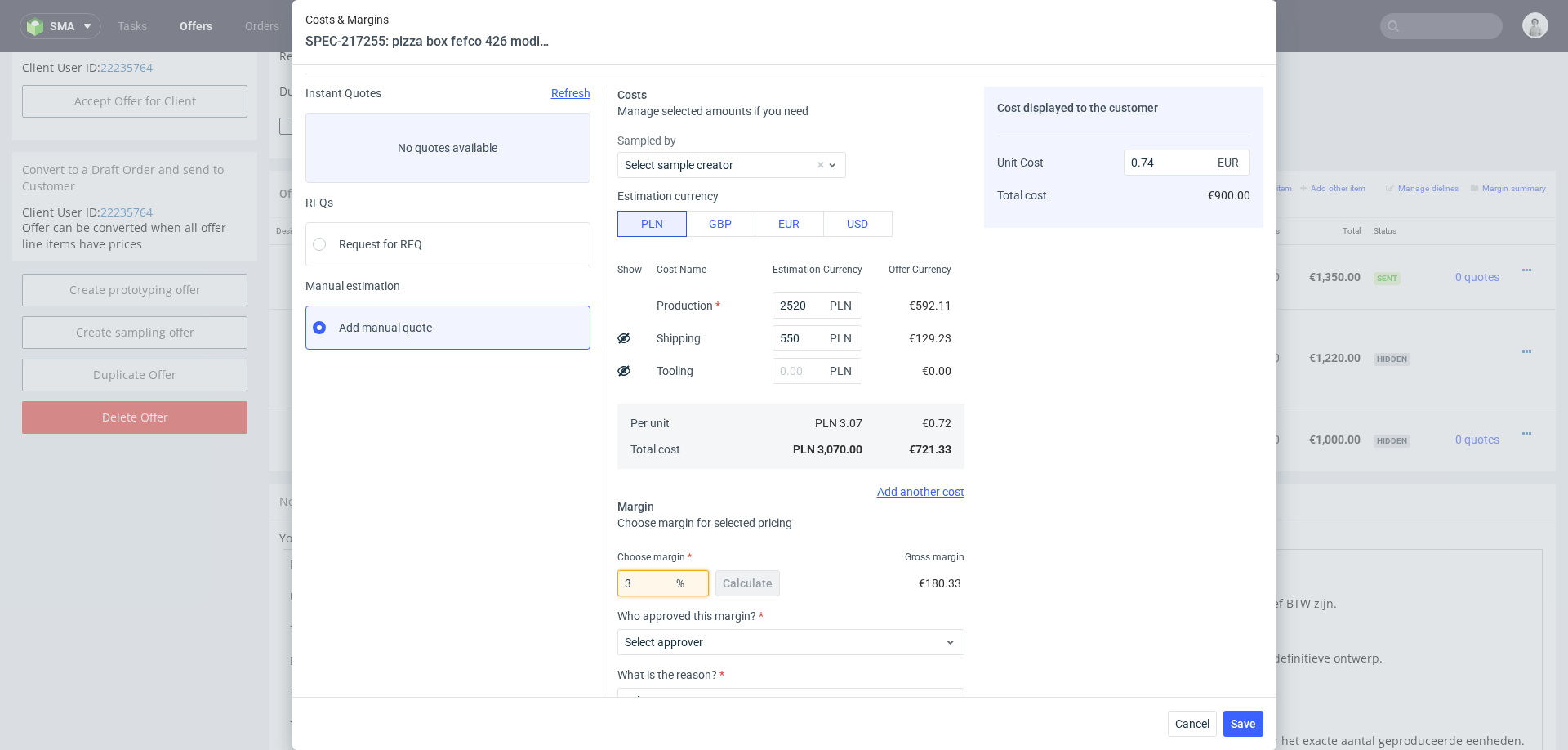
type input "37"
type input "1.15"
type input "38"
type input "1.16"
type input "39"
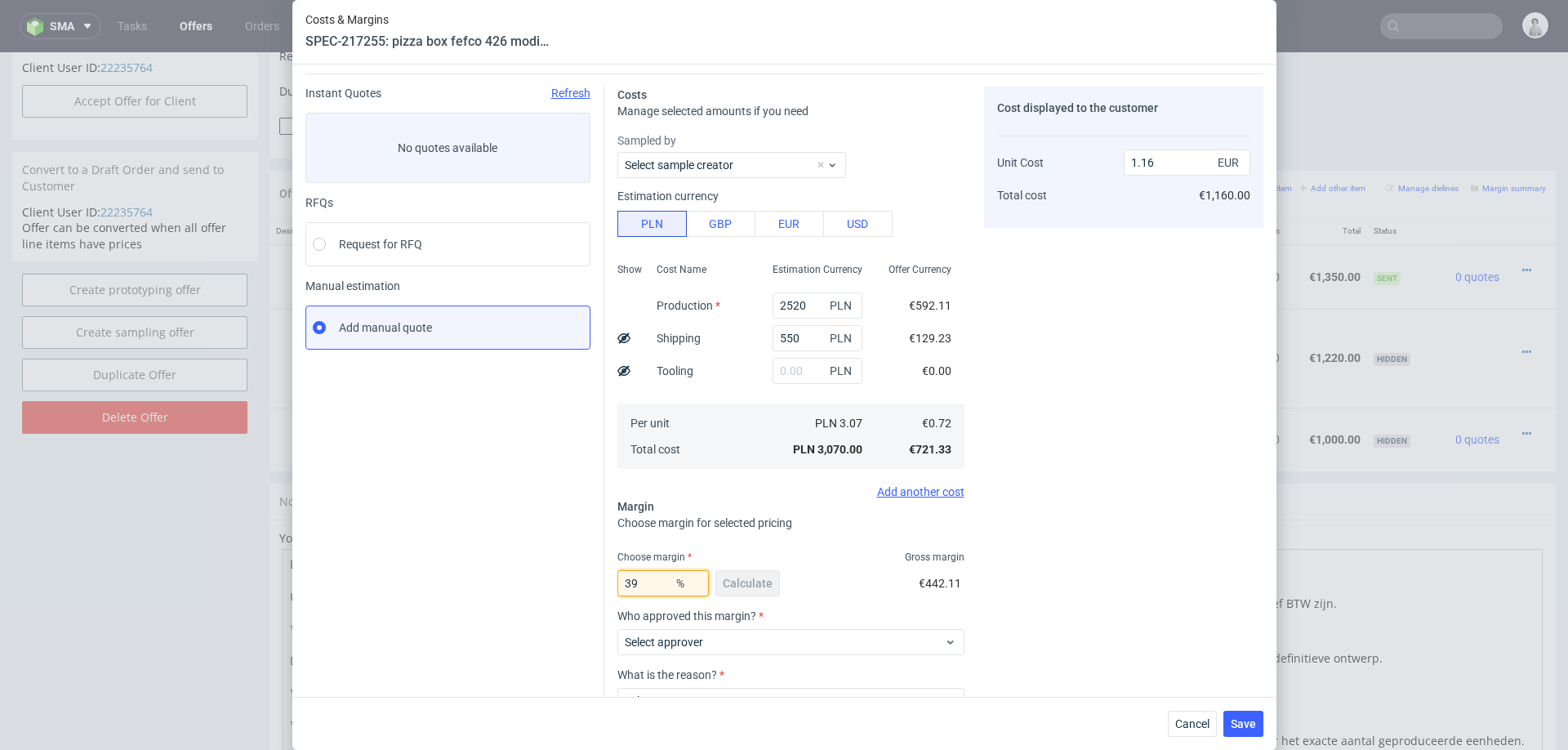
type input "1.18"
click at [1056, 571] on div "Cost displayed to the customer Unit Cost Total cost 1.18 EUR €1,180.00" at bounding box center [1123, 386] width 279 height 598
click at [1238, 718] on span "Save" at bounding box center [1242, 723] width 25 height 11
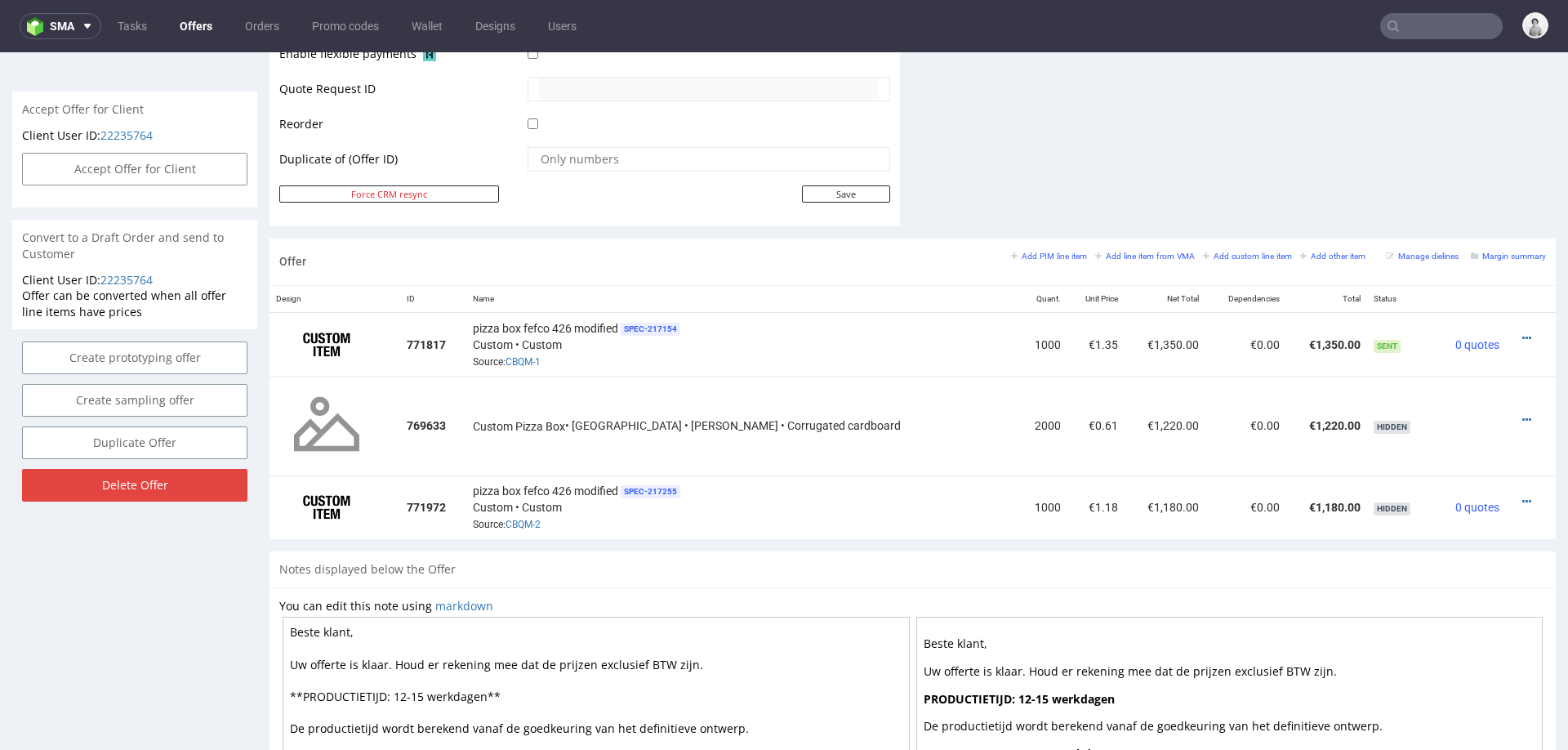
scroll to position [797, 0]
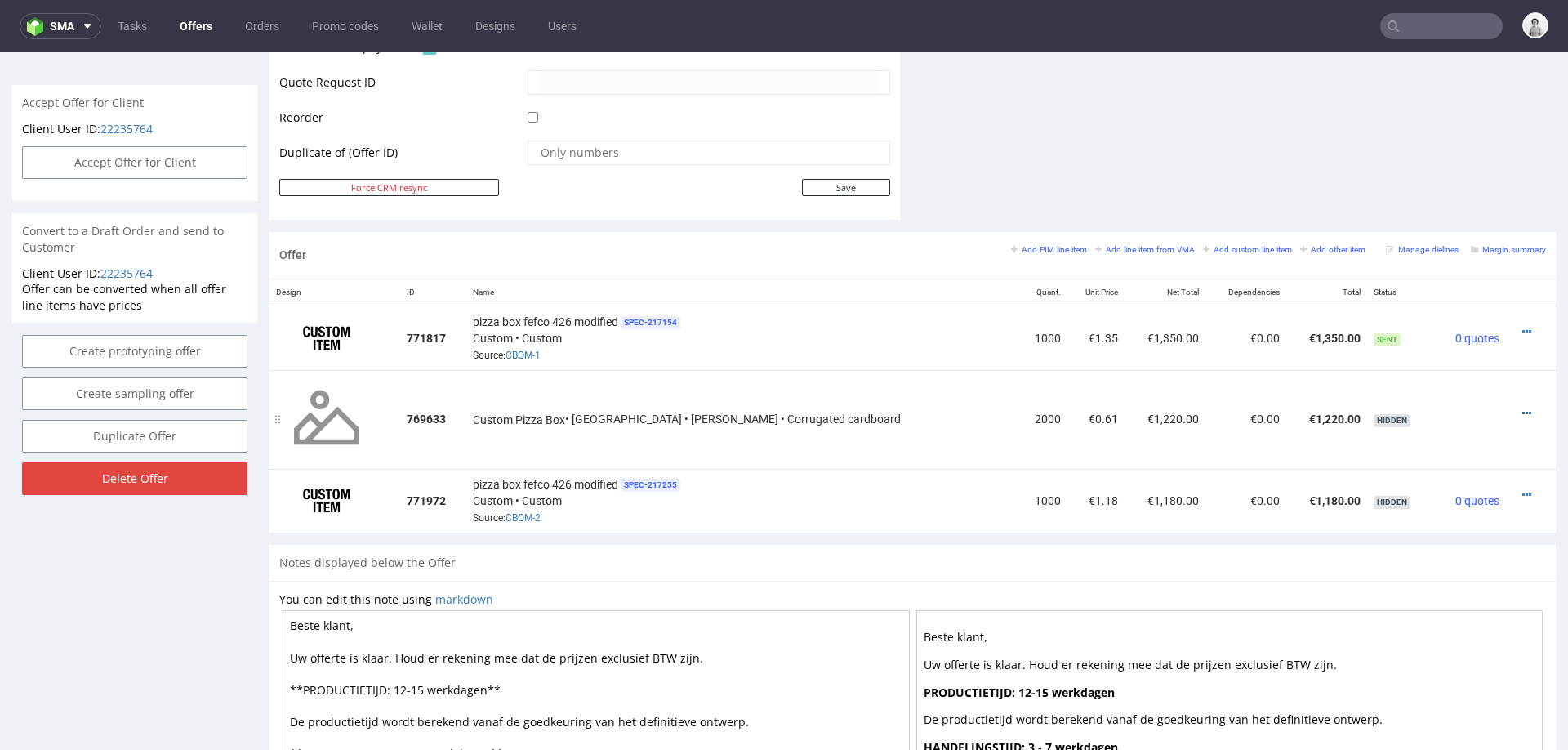
click at [1522, 408] on icon at bounding box center [1526, 413] width 9 height 11
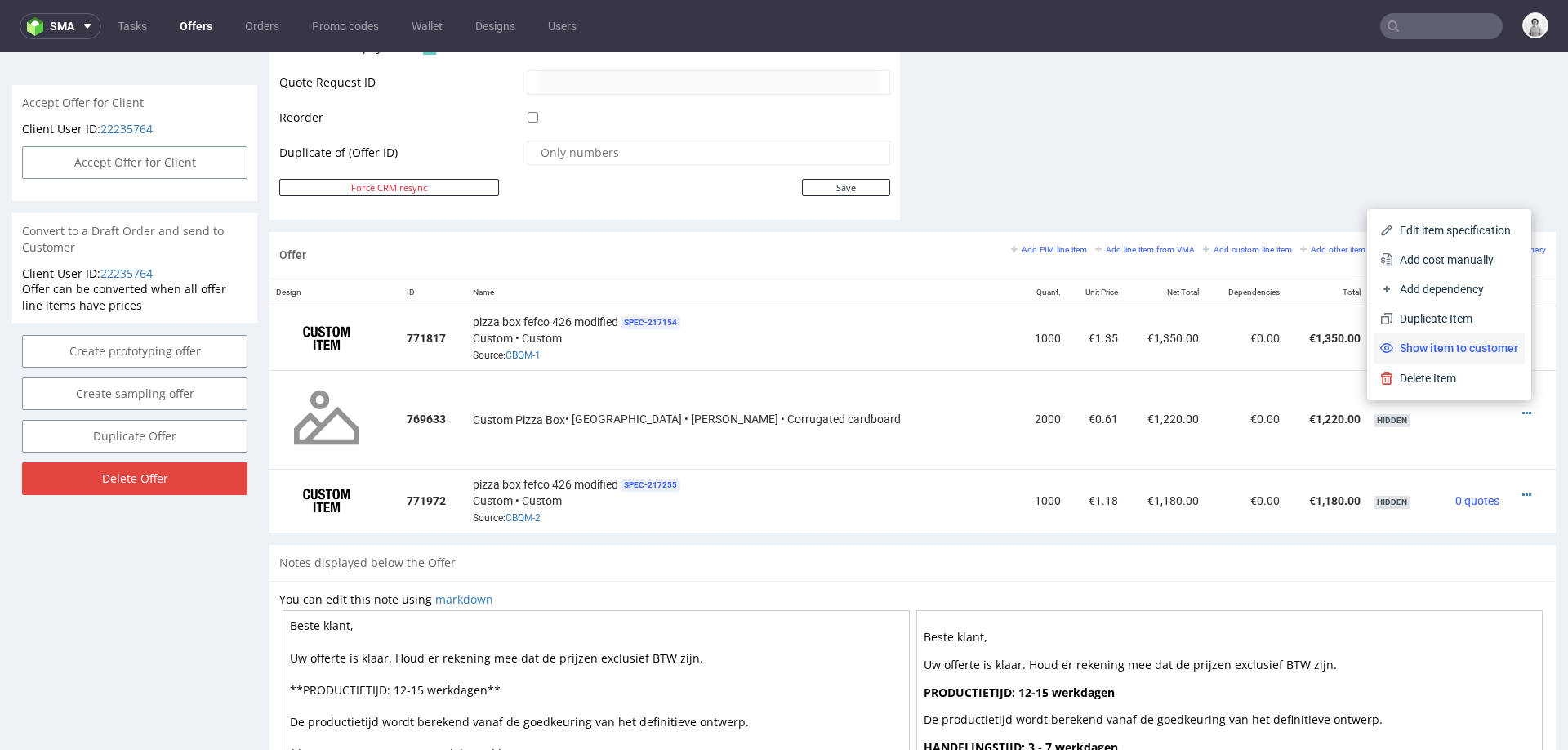
click at [1467, 339] on li "Show item to customer" at bounding box center [1448, 347] width 151 height 29
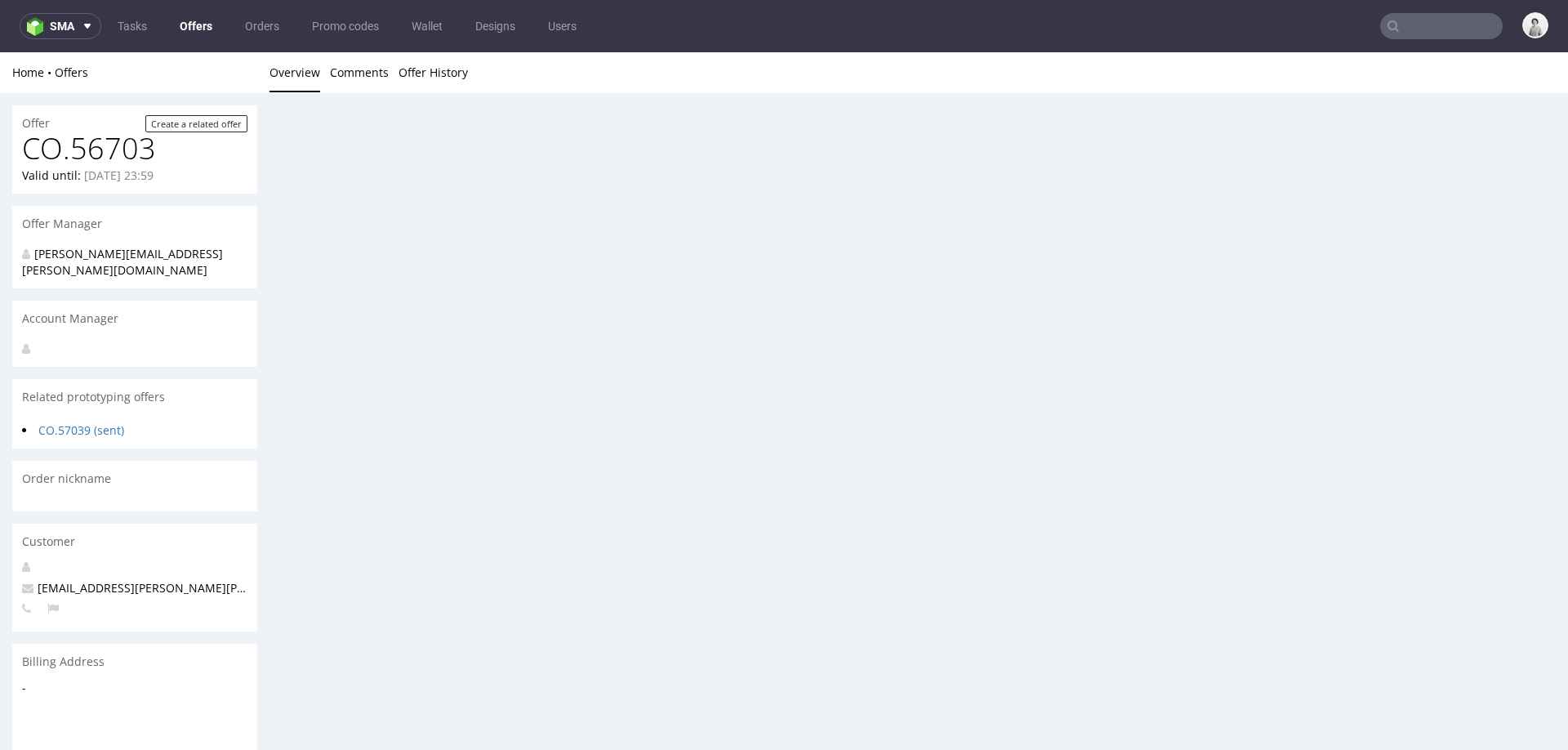
scroll to position [0, 0]
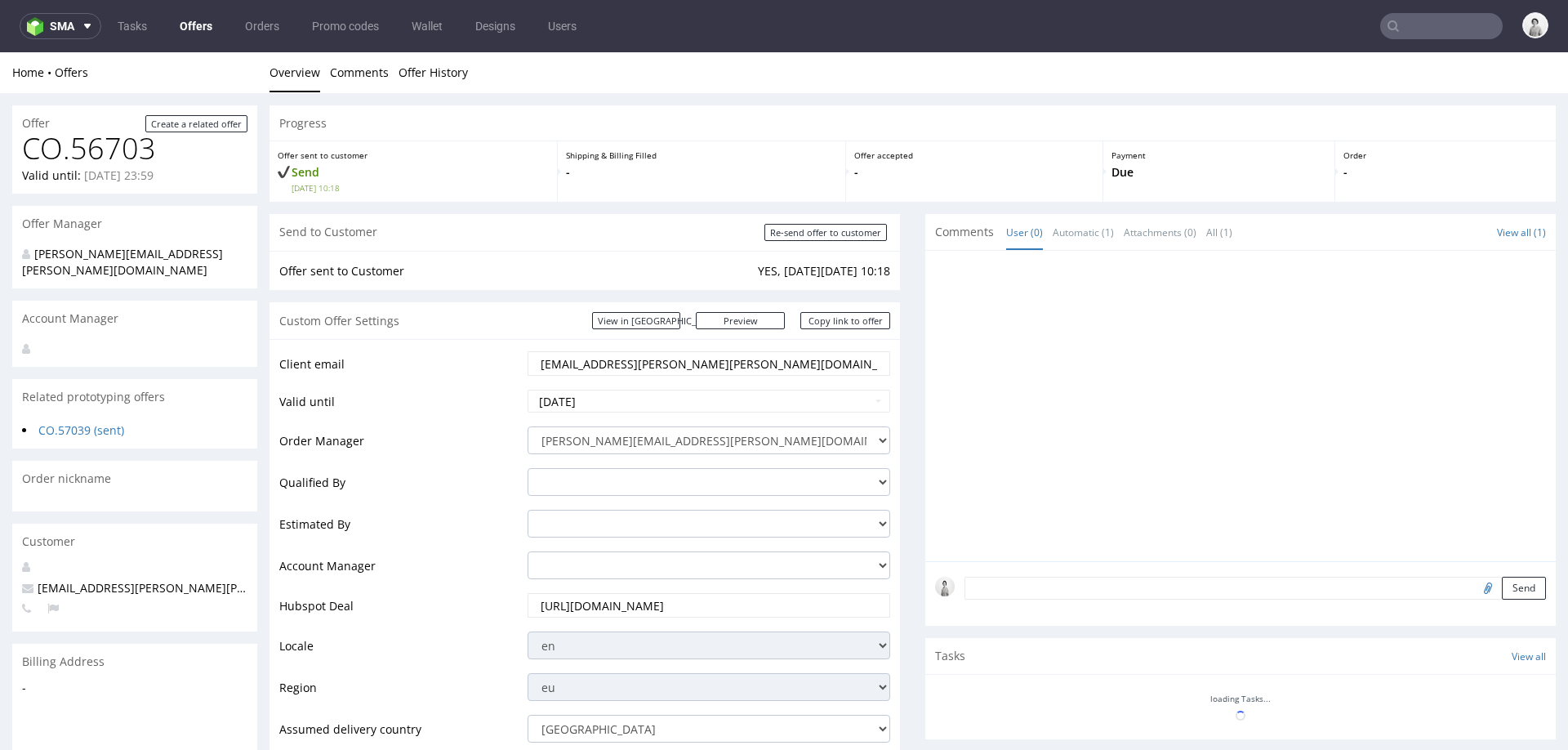
click at [1505, 324] on div at bounding box center [1244, 411] width 621 height 301
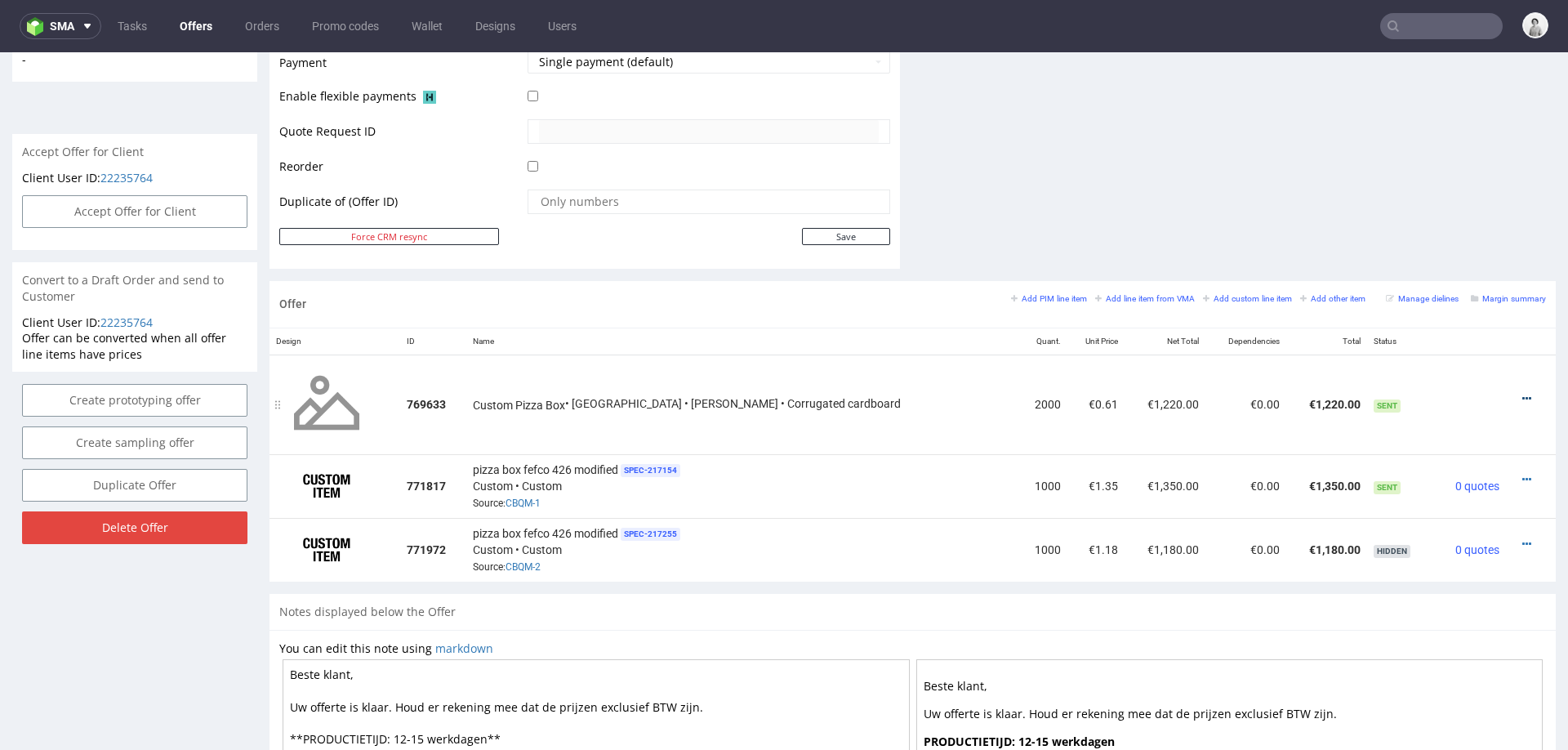
click at [1522, 395] on icon at bounding box center [1526, 398] width 9 height 11
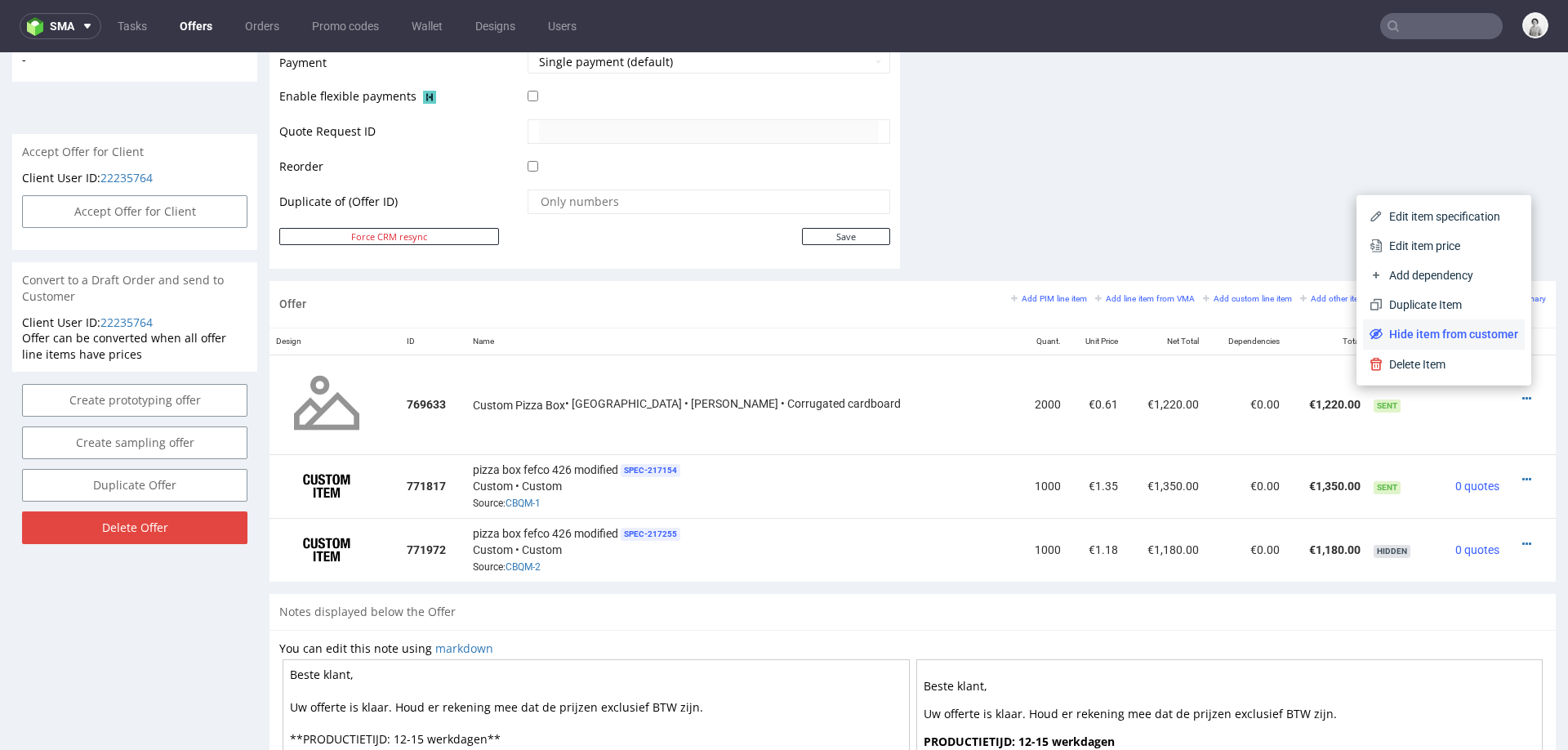
click at [1457, 337] on span "Hide item from customer" at bounding box center [1450, 334] width 136 height 16
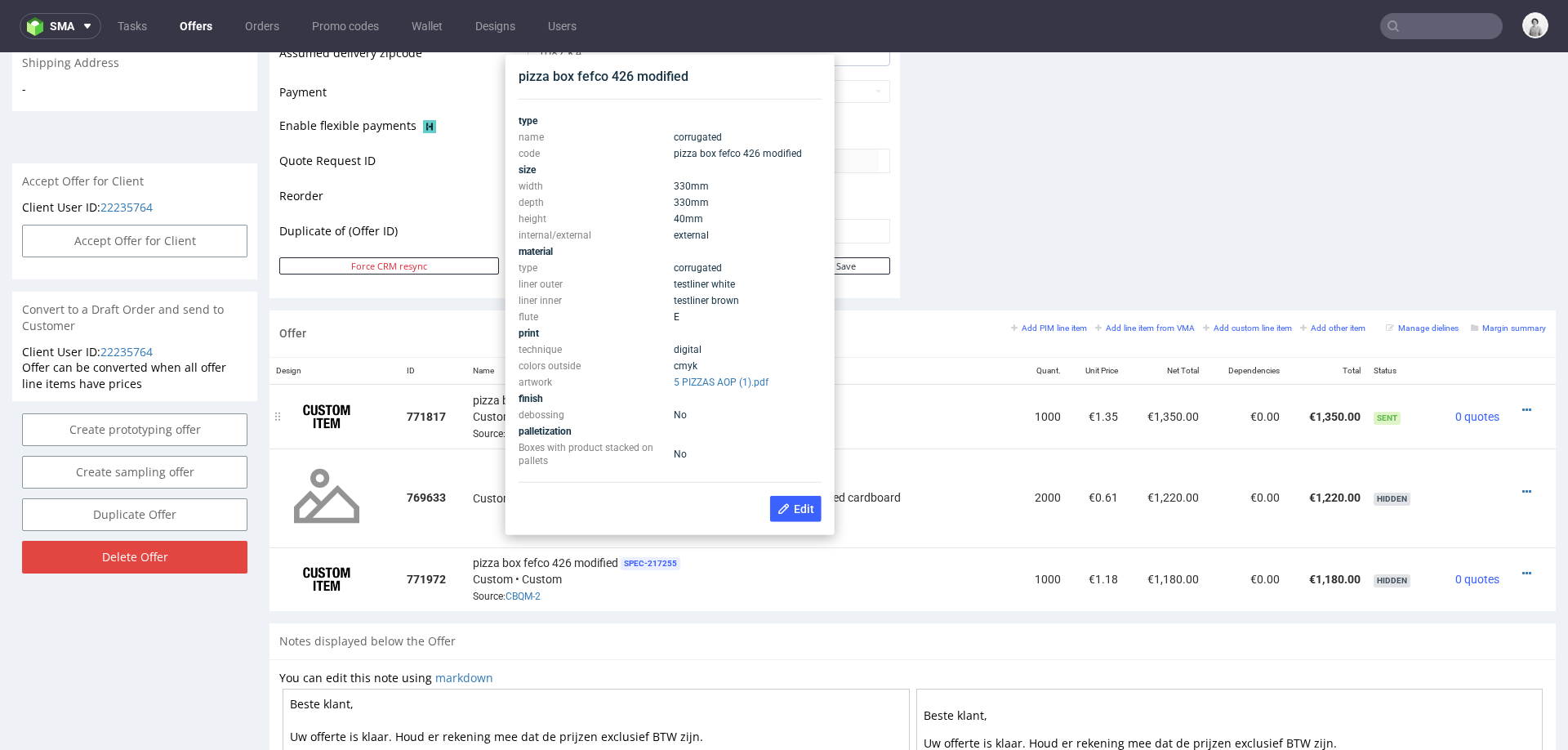
scroll to position [716, 0]
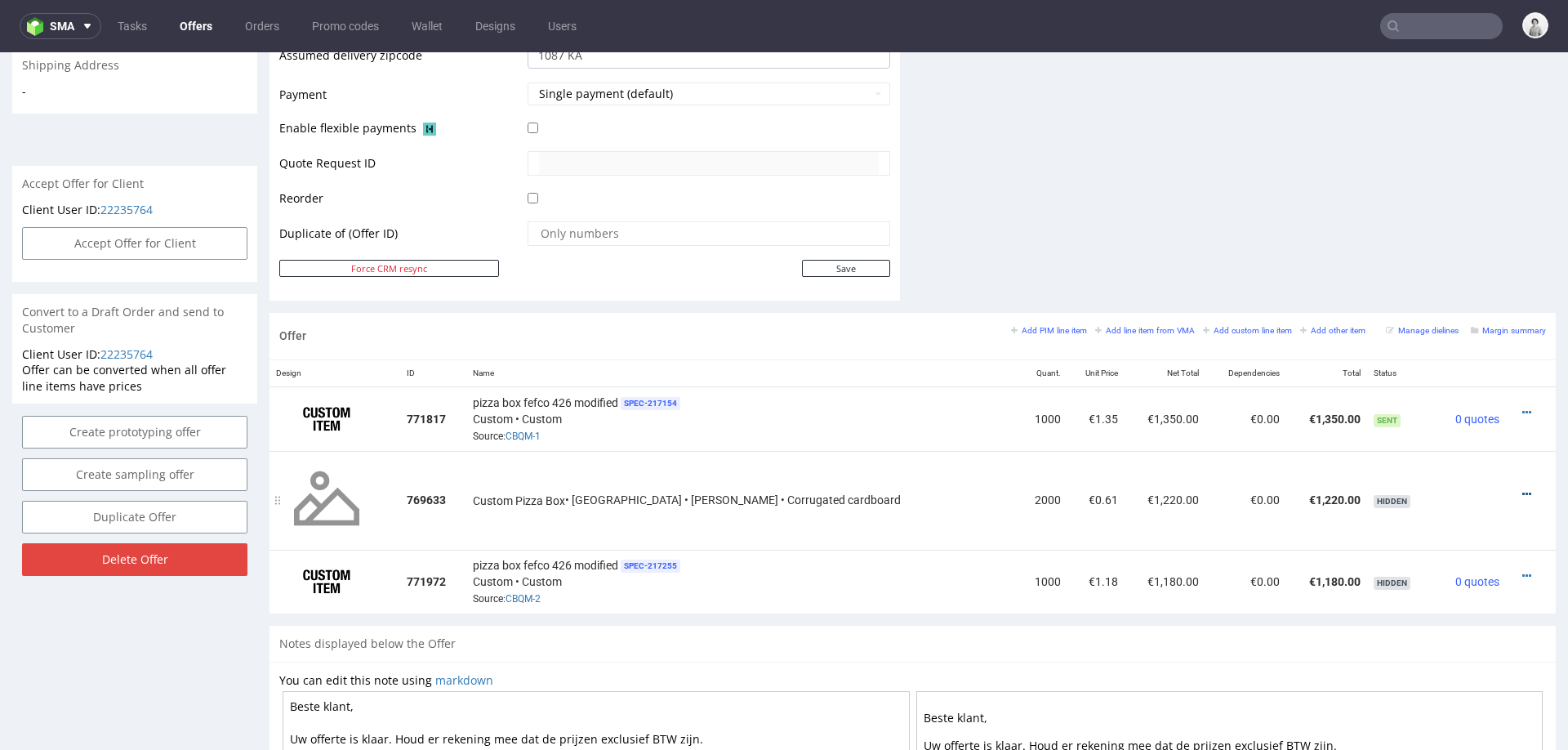
click at [1522, 489] on icon at bounding box center [1526, 494] width 9 height 11
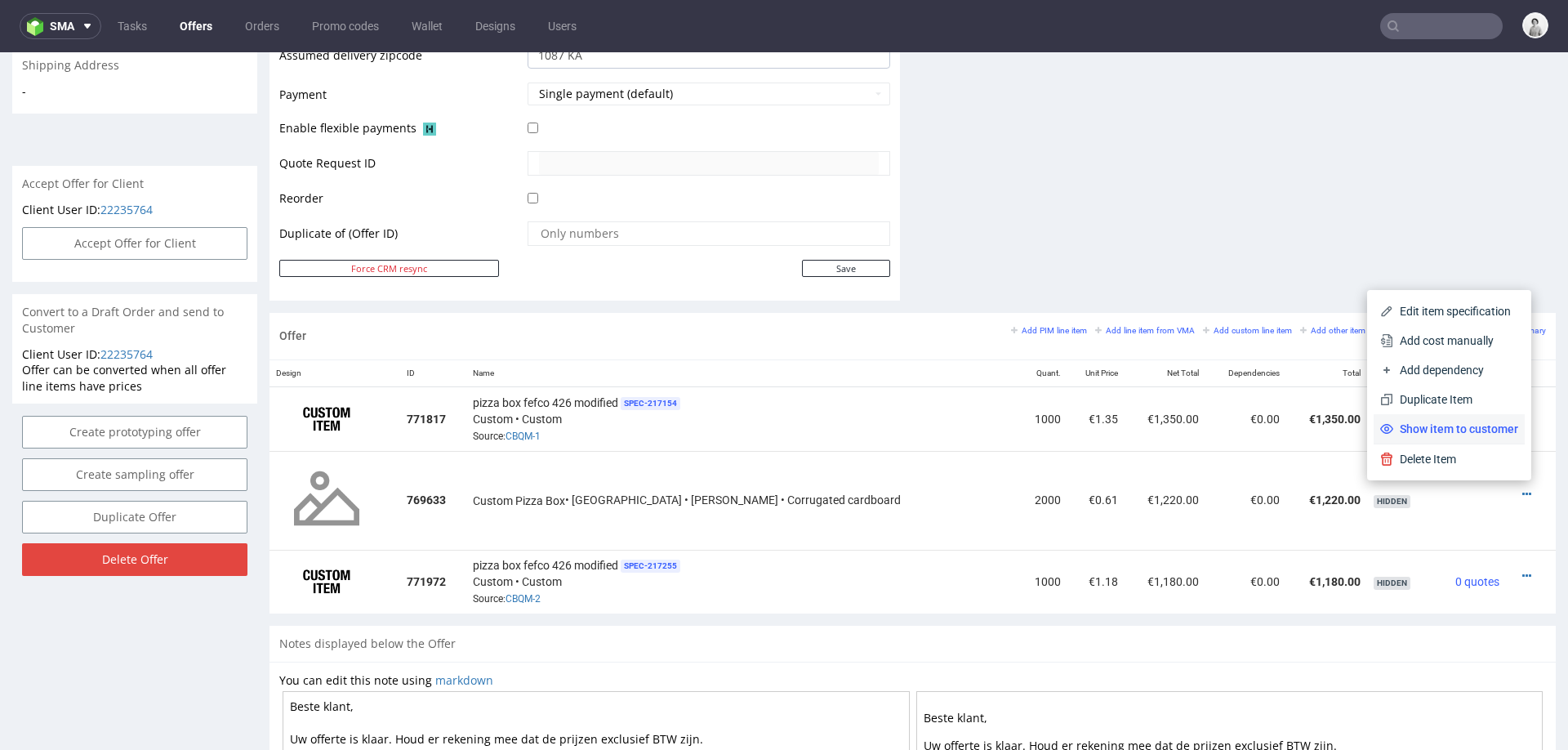
click at [1455, 427] on span "Show item to customer" at bounding box center [1455, 429] width 125 height 16
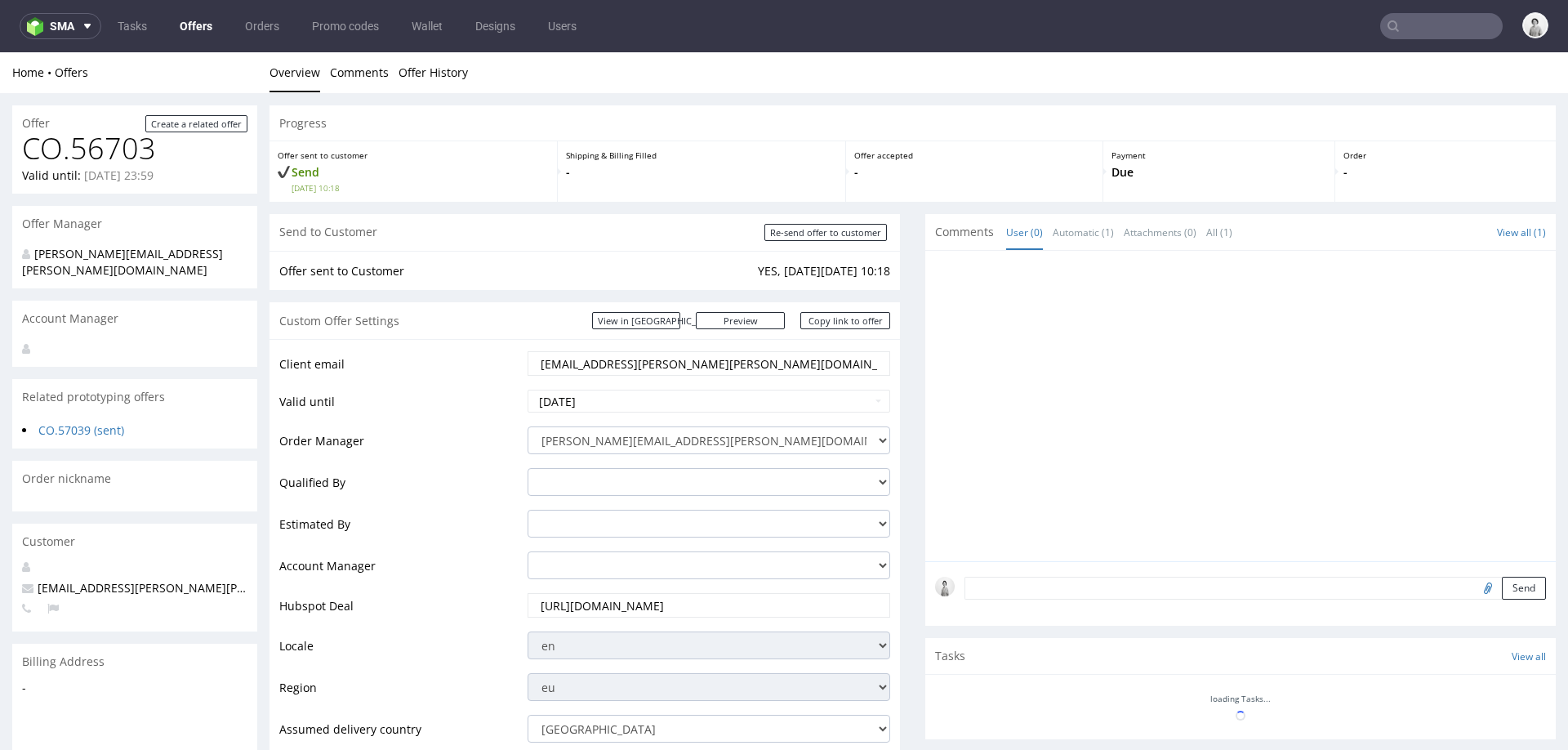
scroll to position [703, 0]
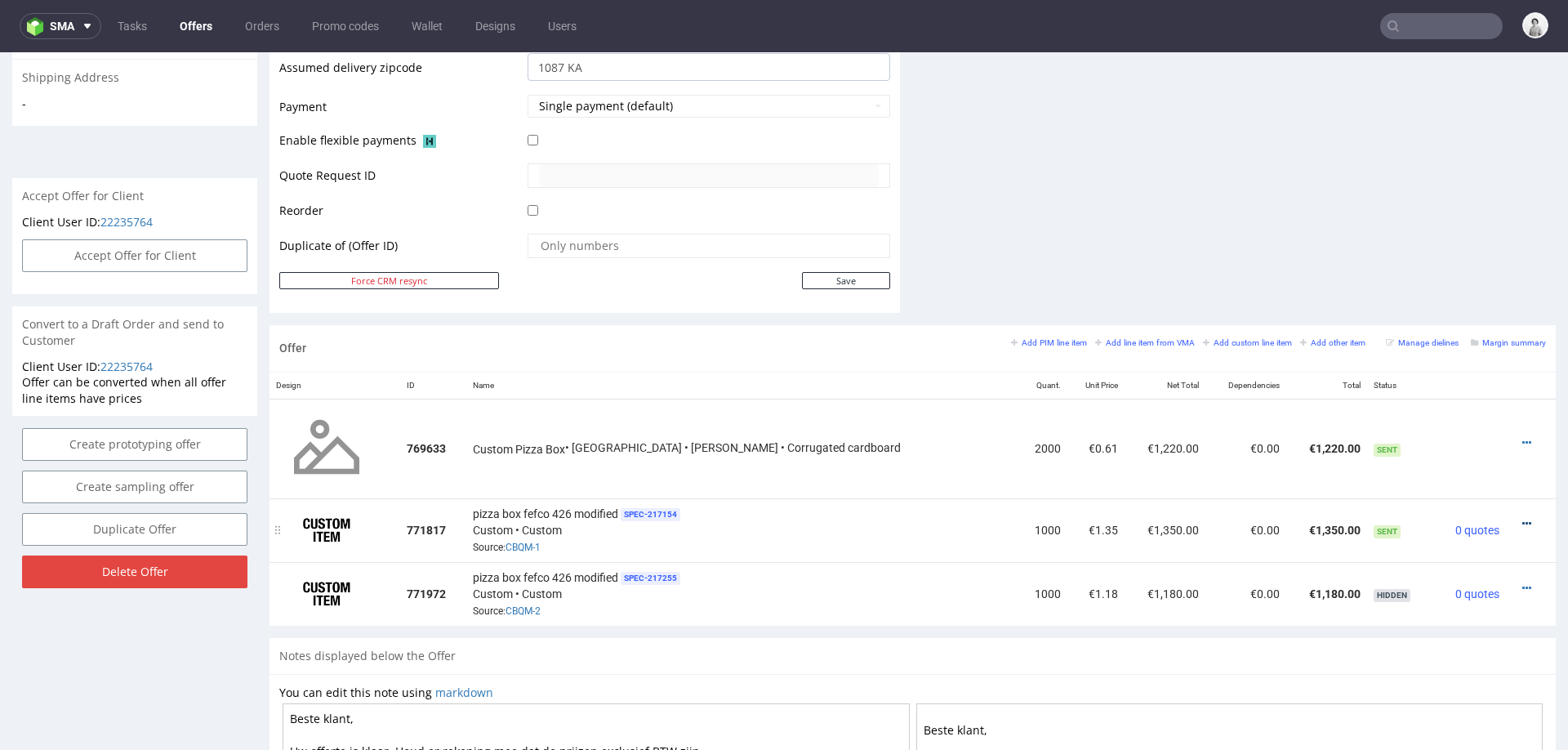
click at [1522, 518] on icon at bounding box center [1526, 523] width 9 height 11
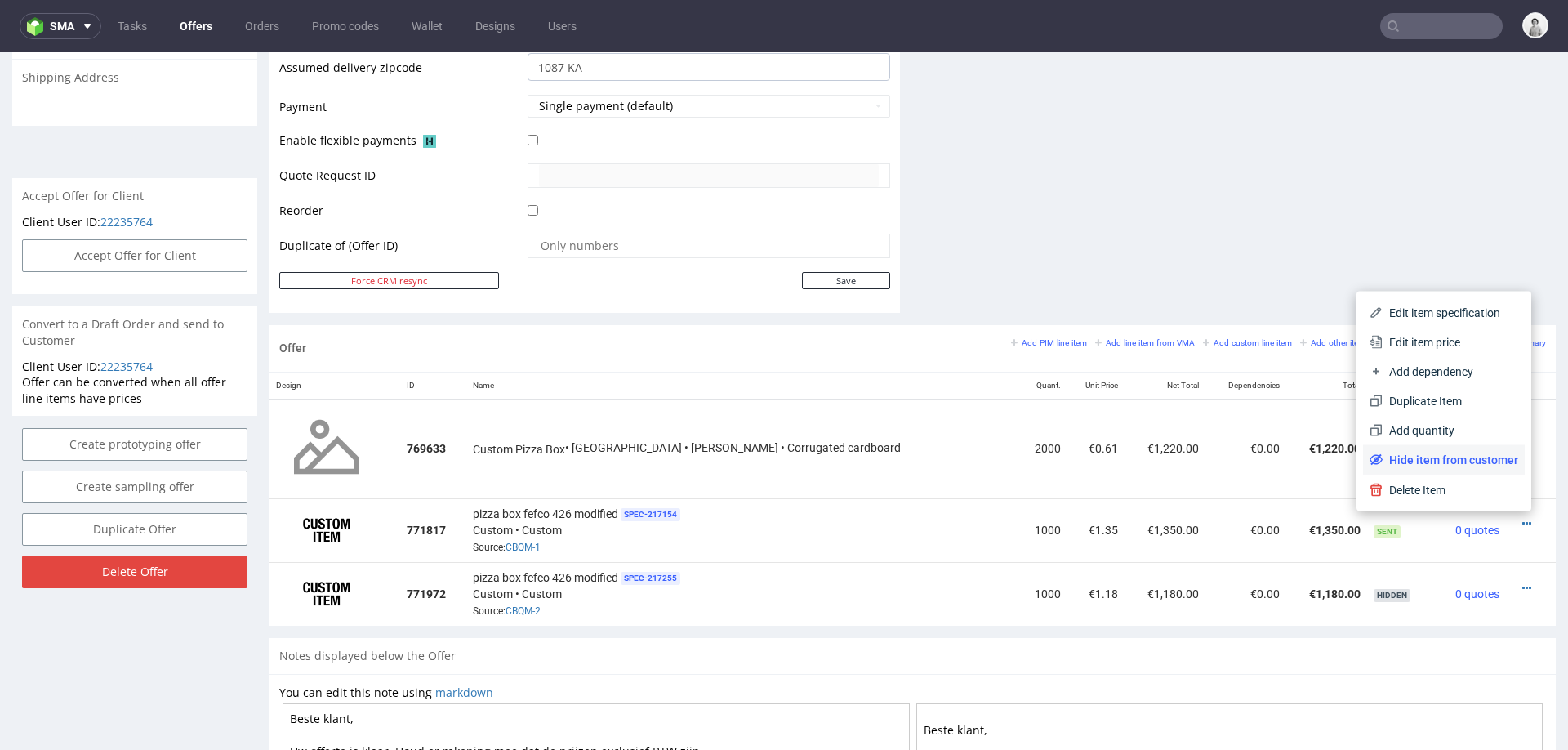
click at [1480, 467] on span "Hide item from customer" at bounding box center [1450, 460] width 136 height 16
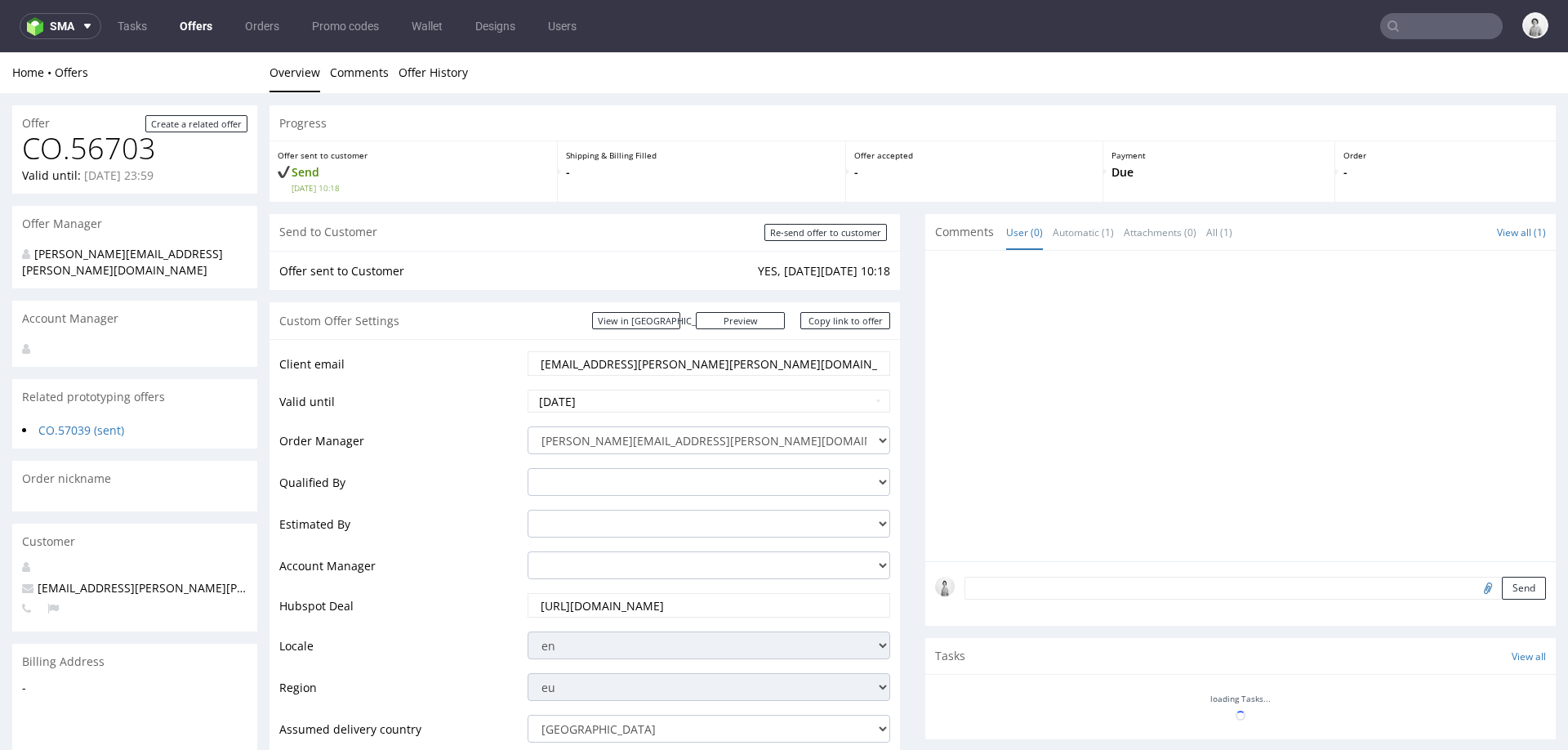
scroll to position [692, 0]
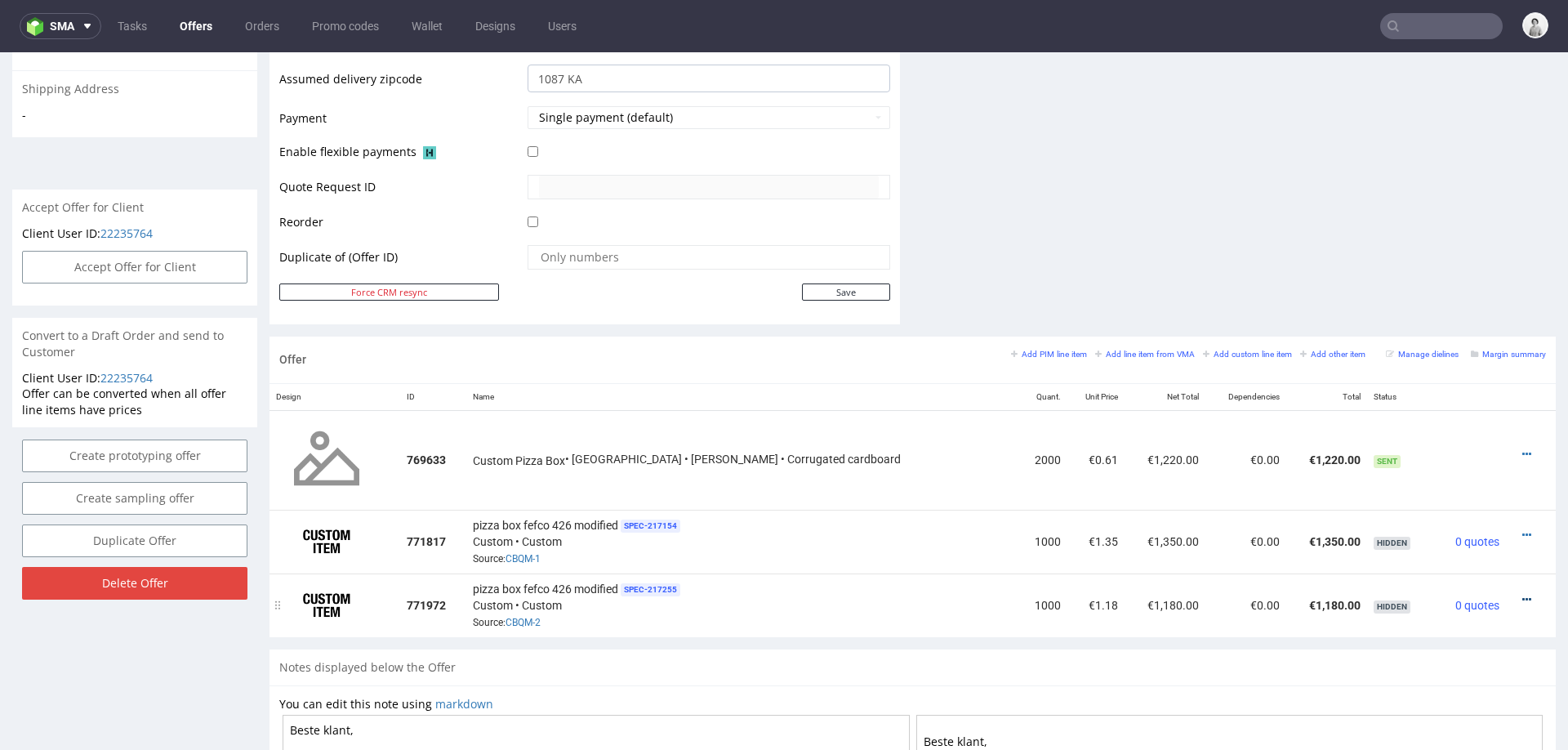
click at [1522, 596] on icon at bounding box center [1526, 599] width 9 height 11
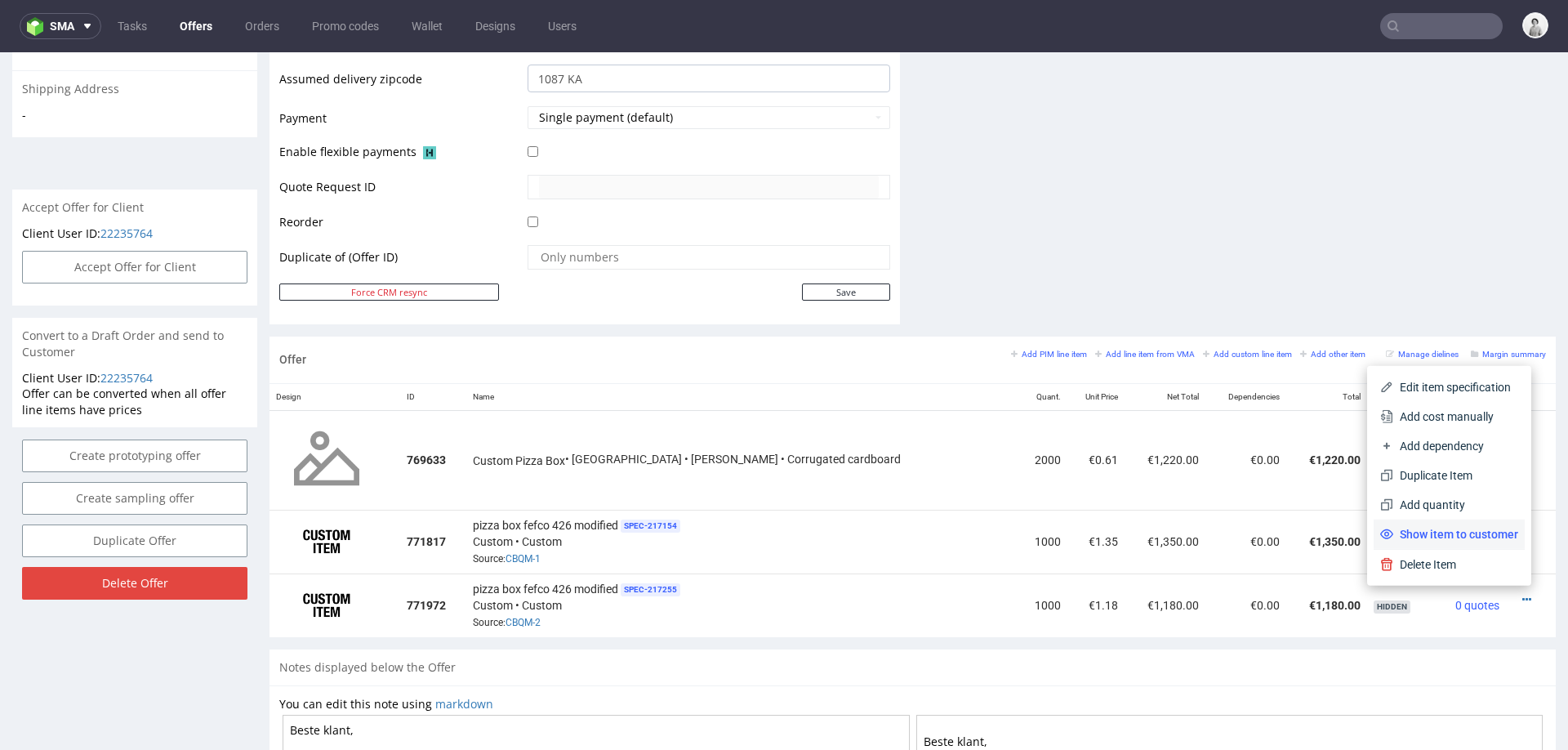
click at [1471, 541] on span "Show item to customer" at bounding box center [1455, 534] width 125 height 16
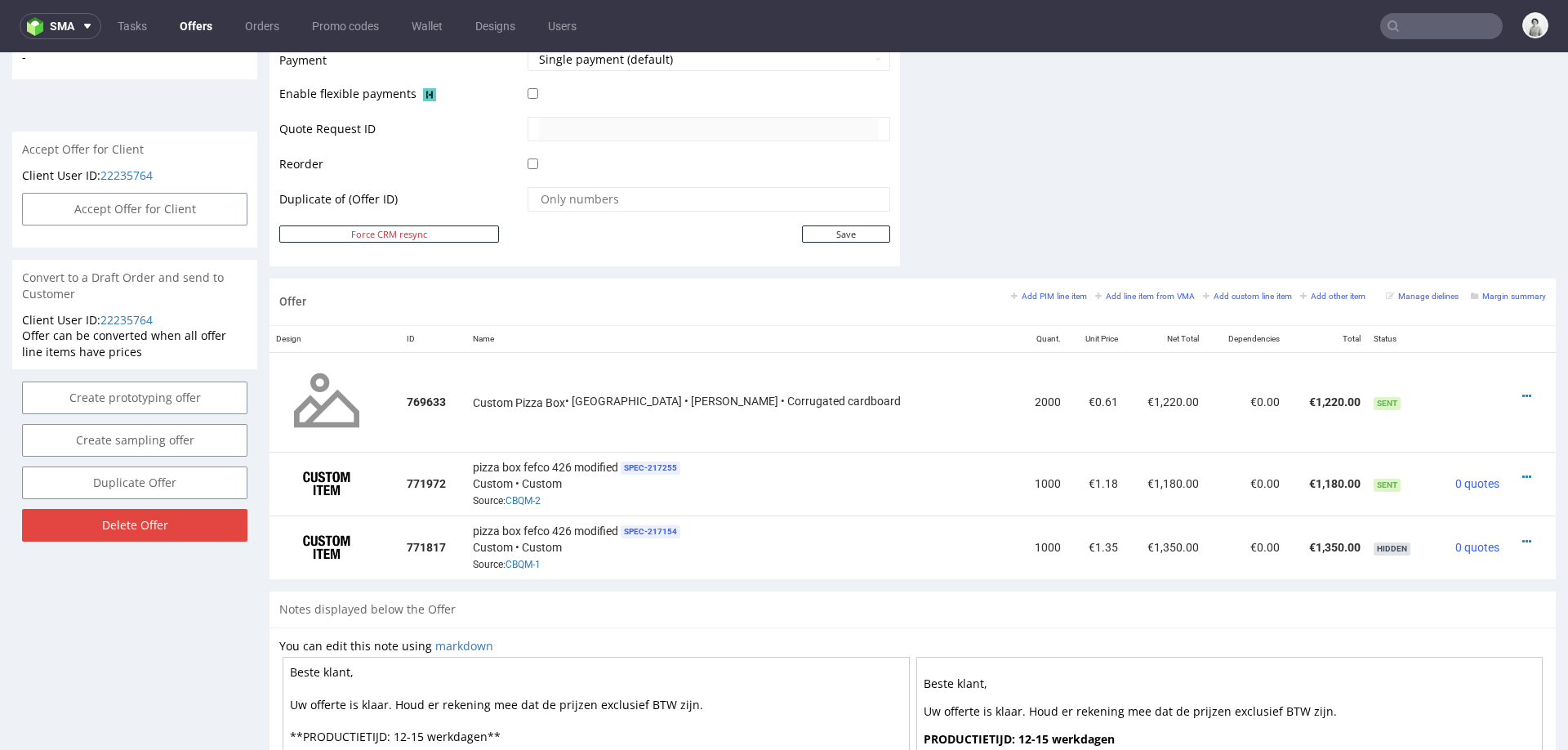
scroll to position [765, 0]
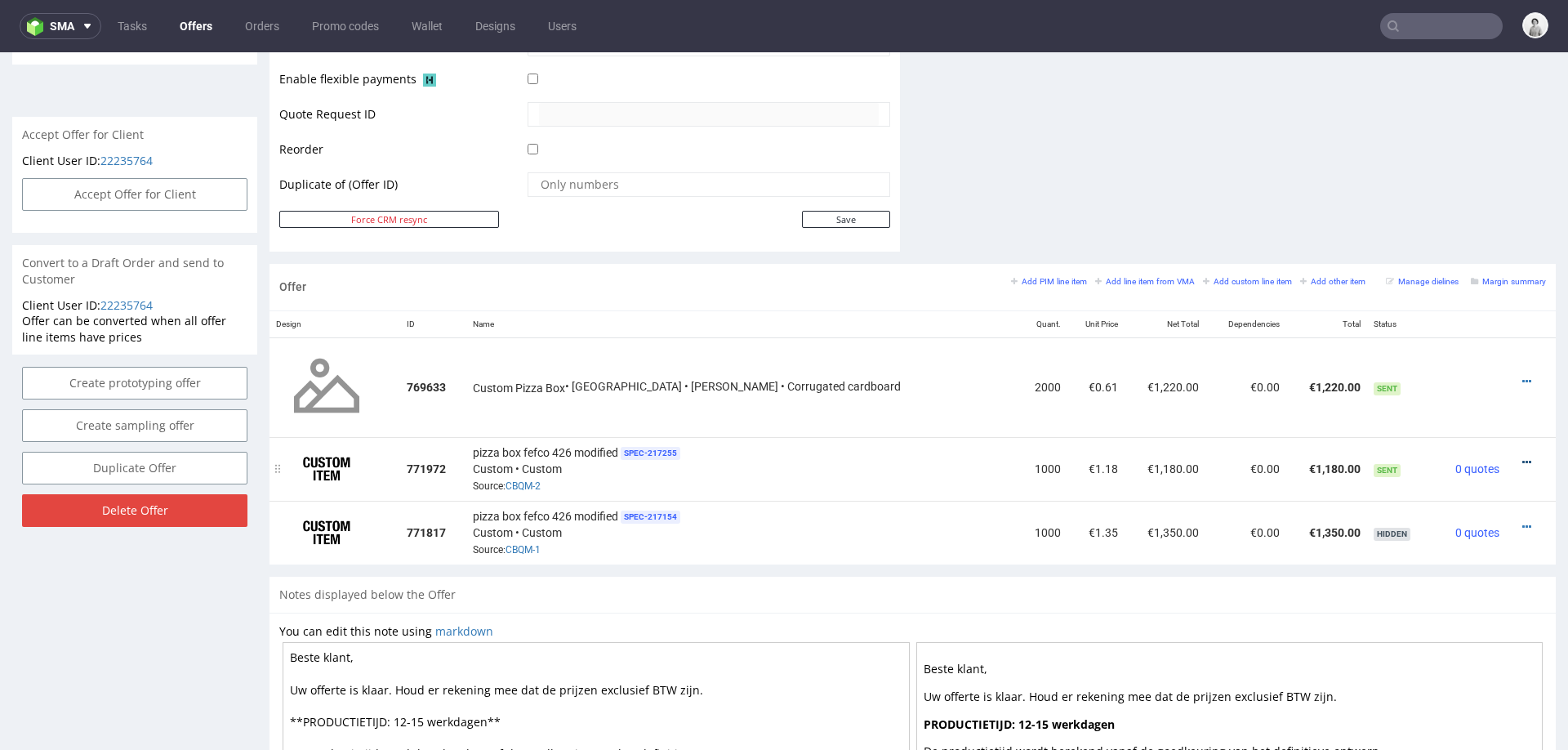
click at [1522, 457] on icon at bounding box center [1526, 462] width 9 height 11
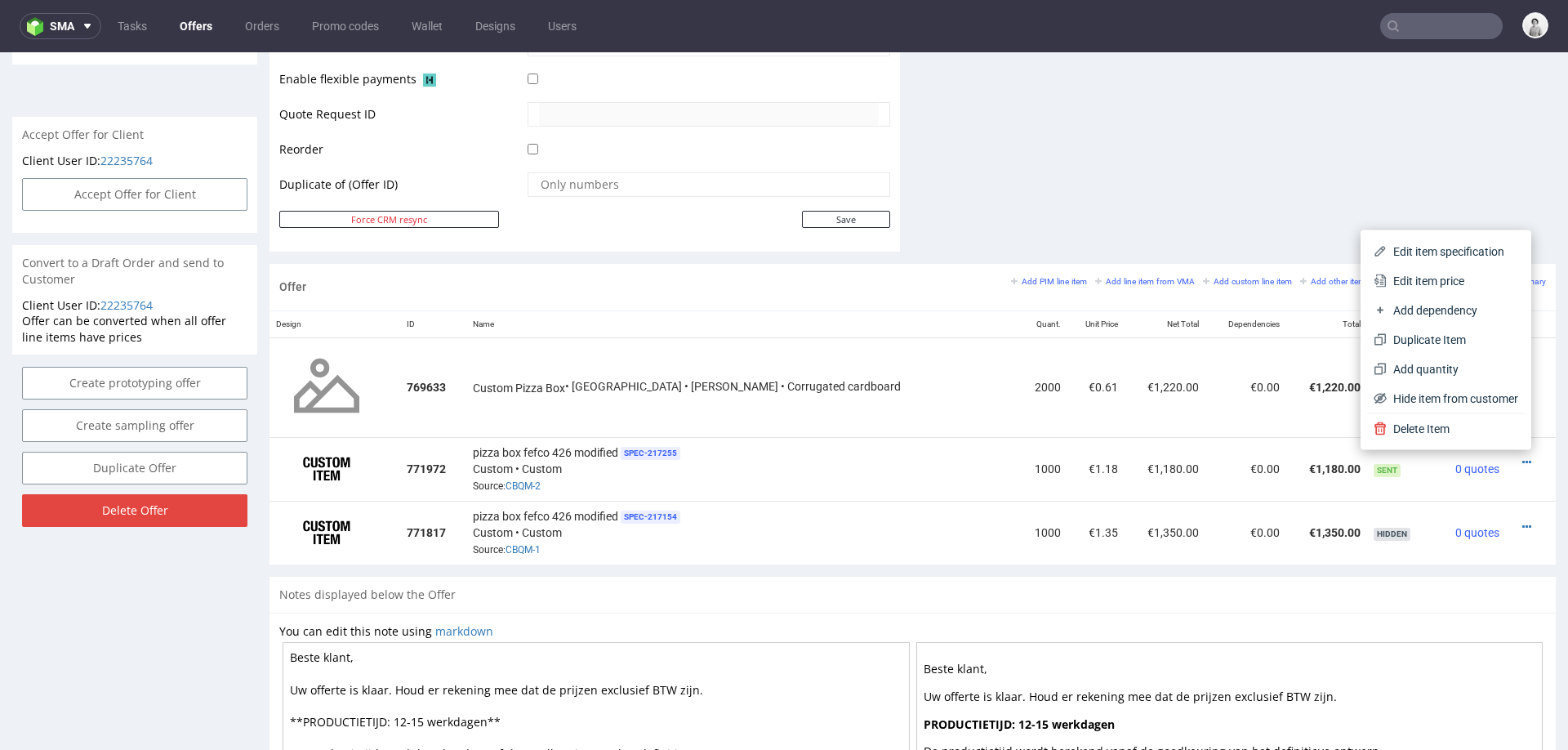
click at [1456, 578] on div "Notes displayed below the Offer" at bounding box center [912, 595] width 1286 height 36
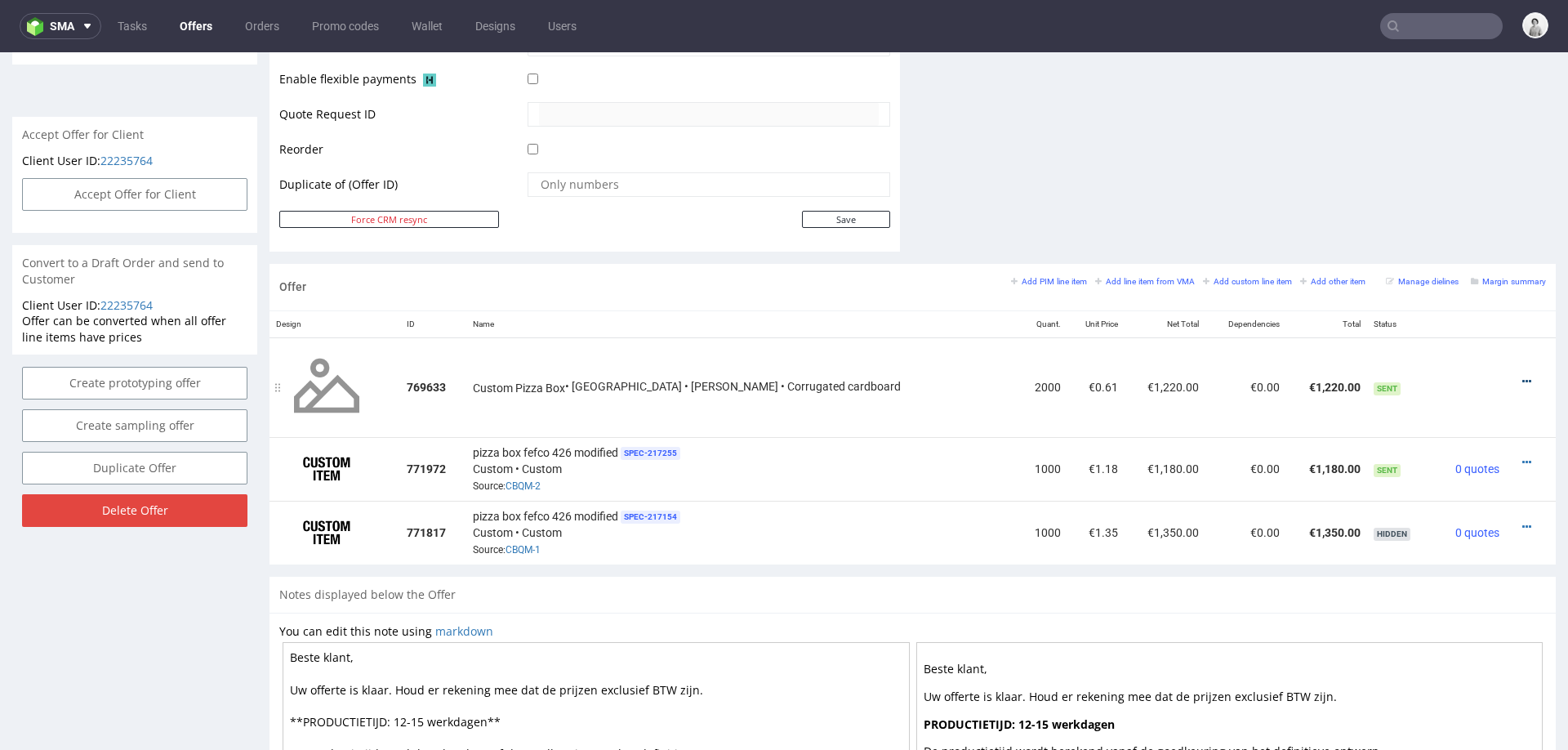
click at [1522, 376] on icon at bounding box center [1526, 381] width 9 height 11
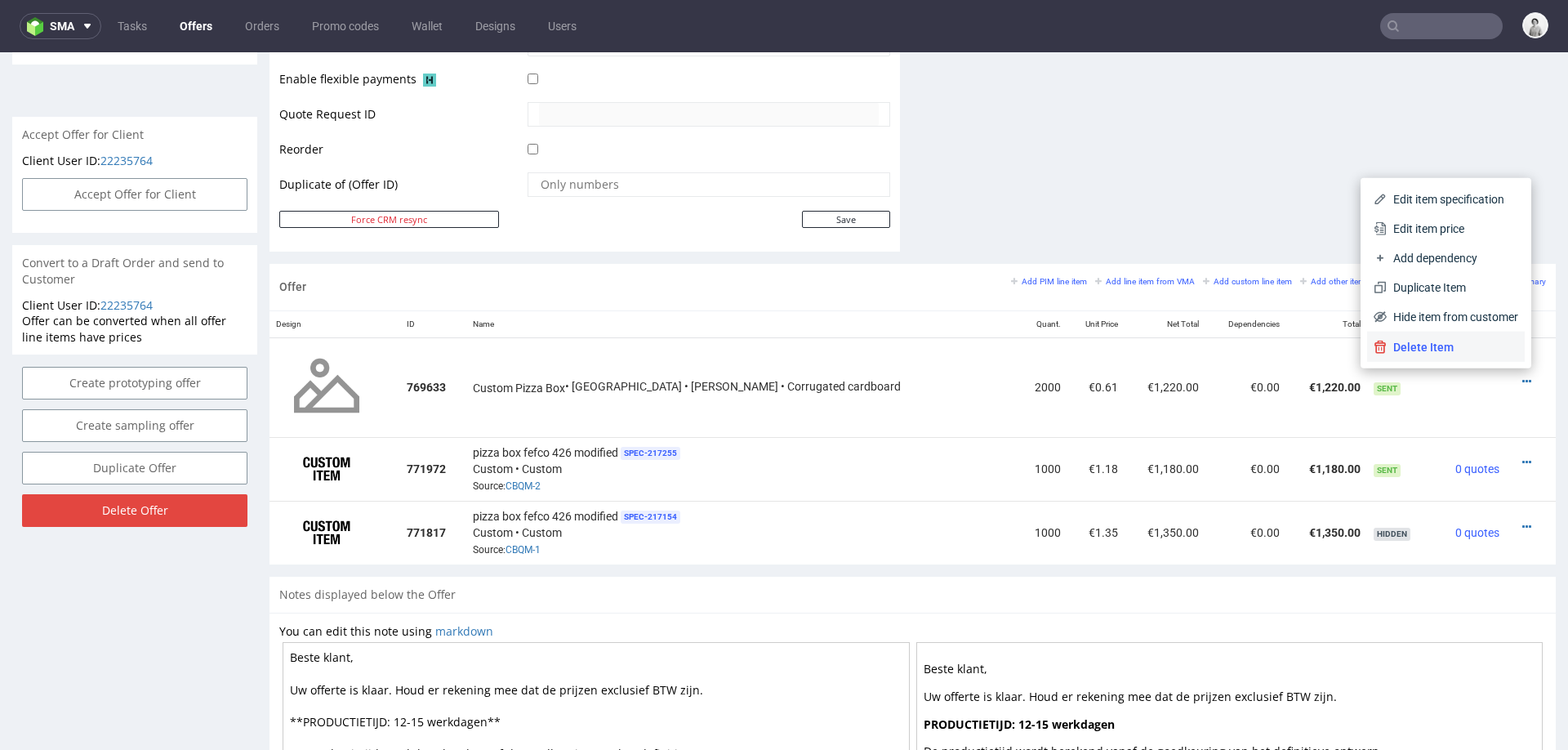
click at [1470, 347] on span "Delete Item" at bounding box center [1452, 347] width 132 height 16
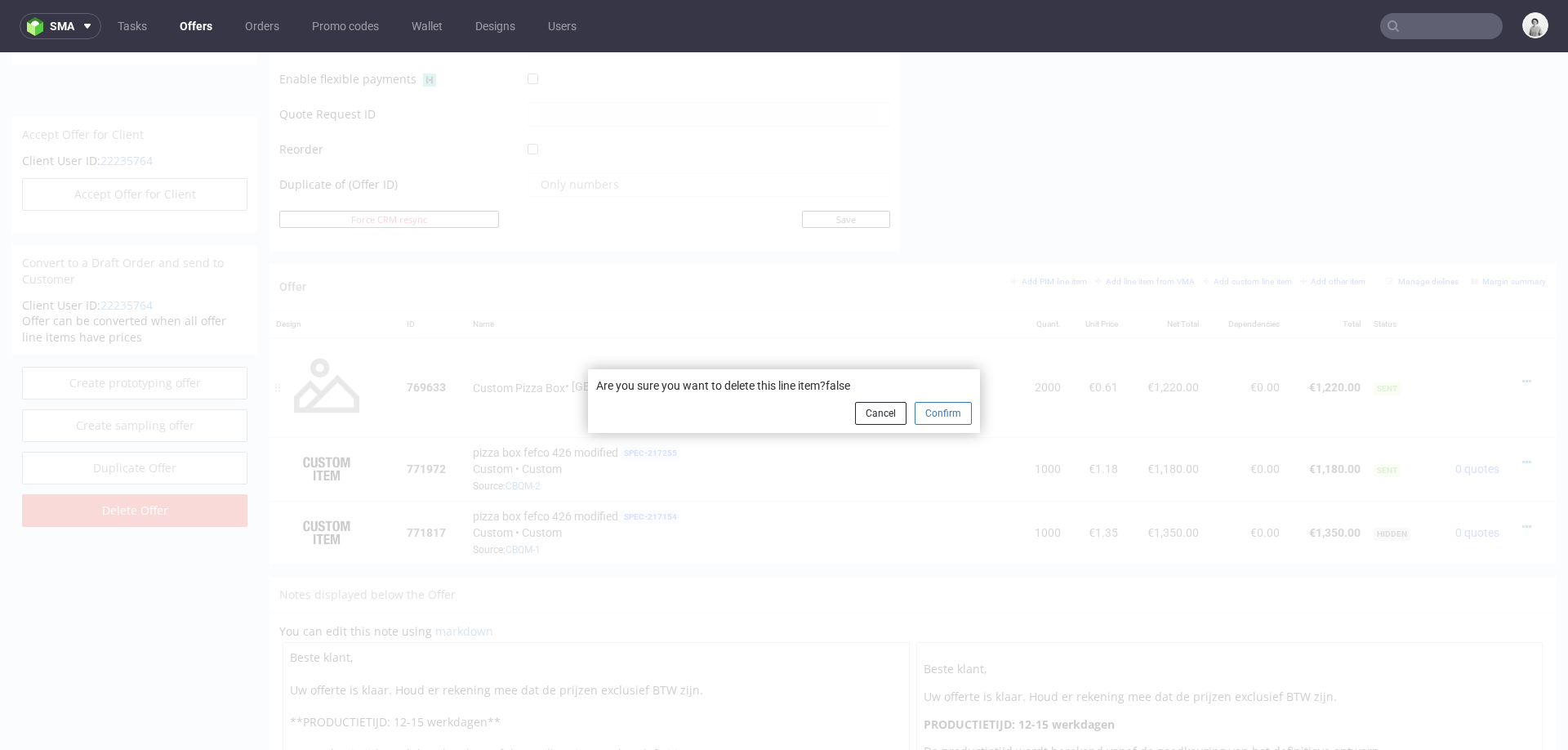
click at [925, 418] on button "Confirm" at bounding box center [942, 413] width 57 height 23
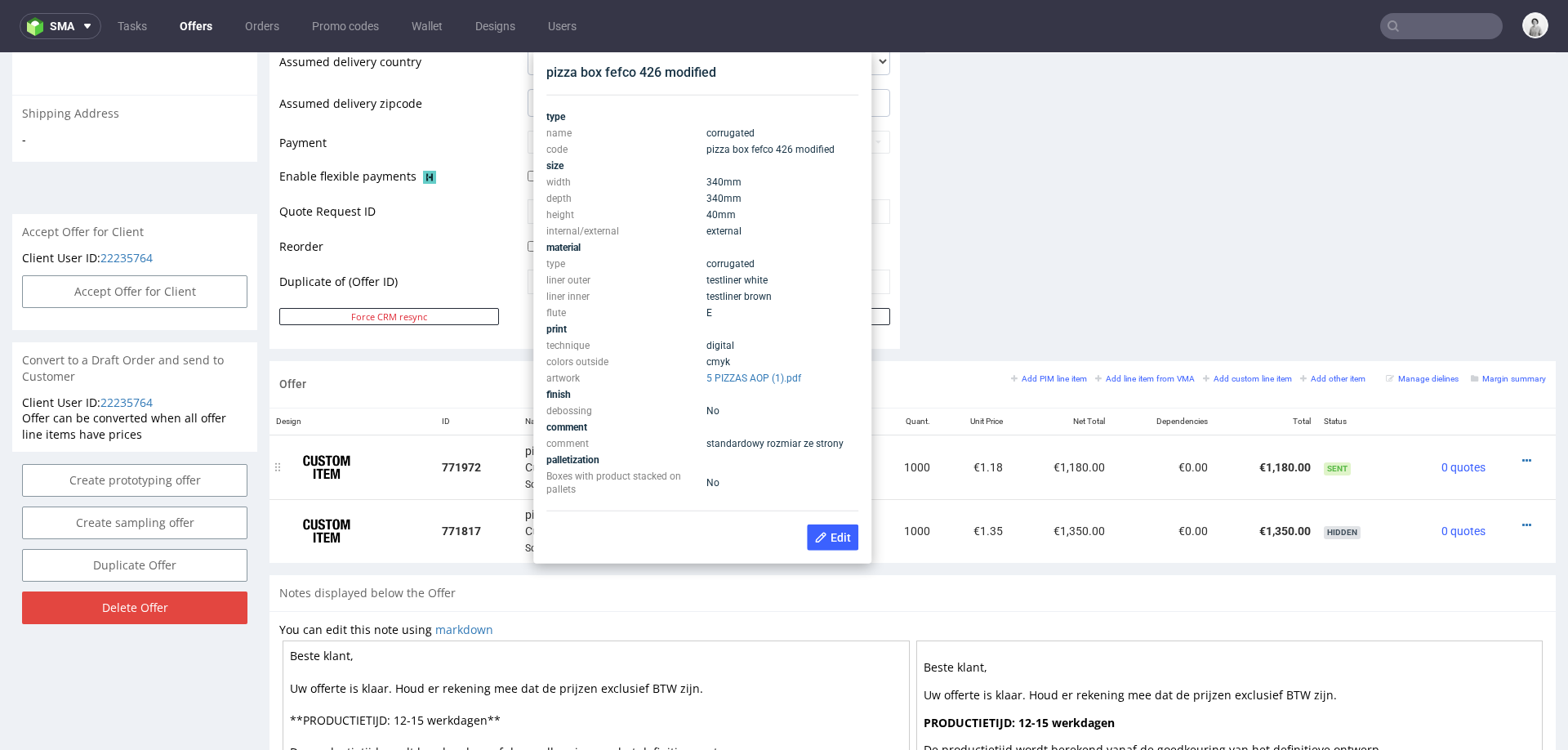
scroll to position [650, 0]
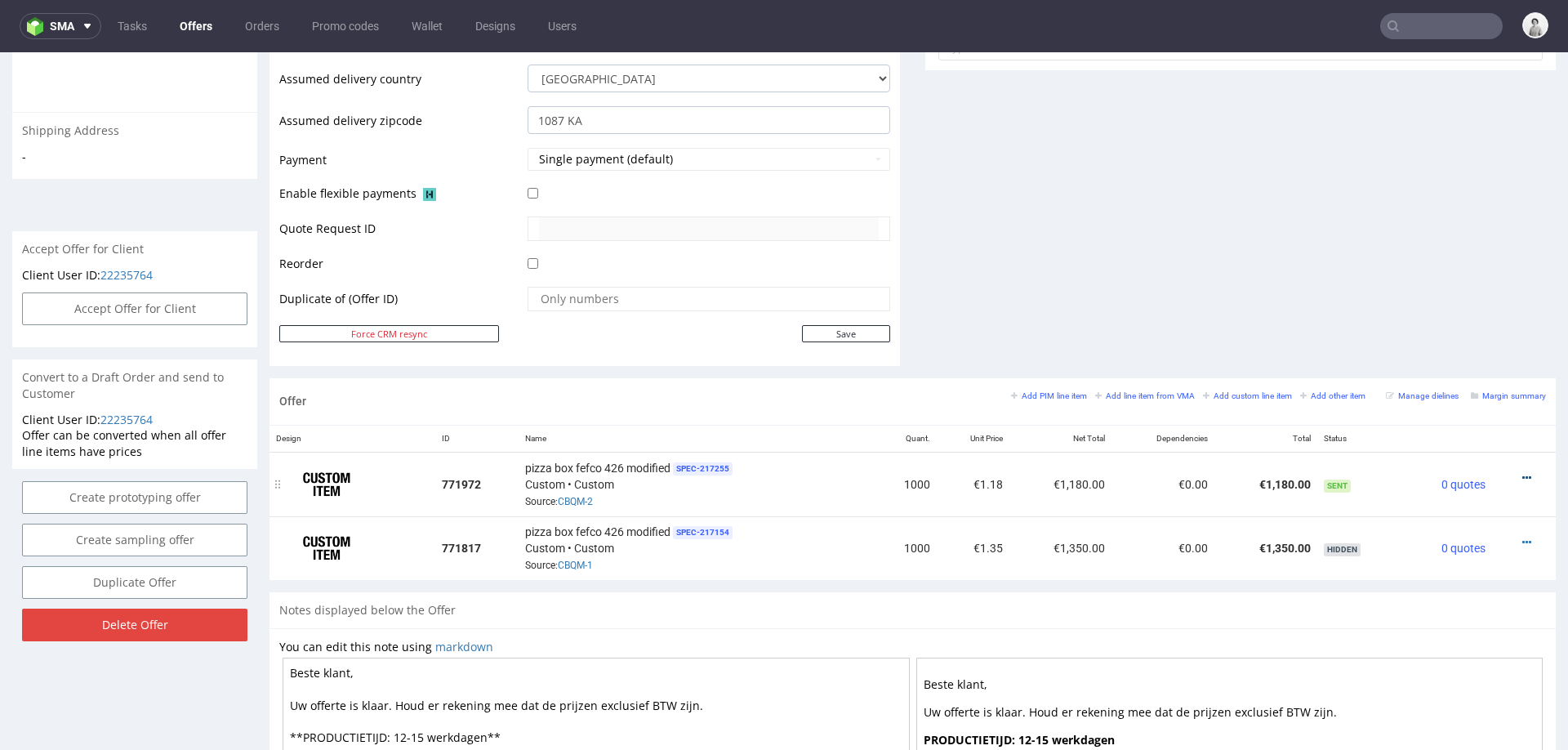
click at [1522, 472] on icon at bounding box center [1526, 477] width 9 height 11
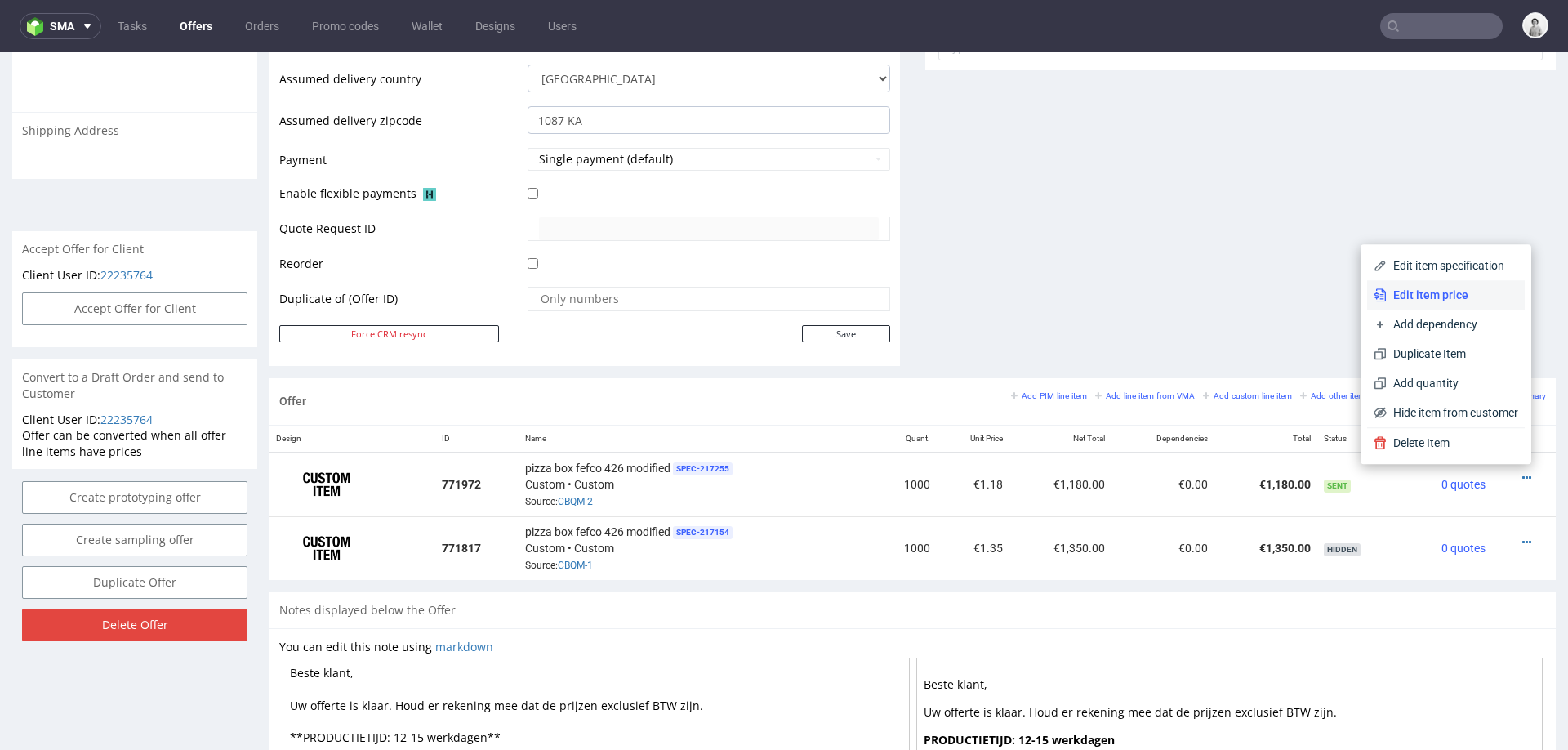
click at [1465, 294] on span "Edit item price" at bounding box center [1452, 295] width 132 height 16
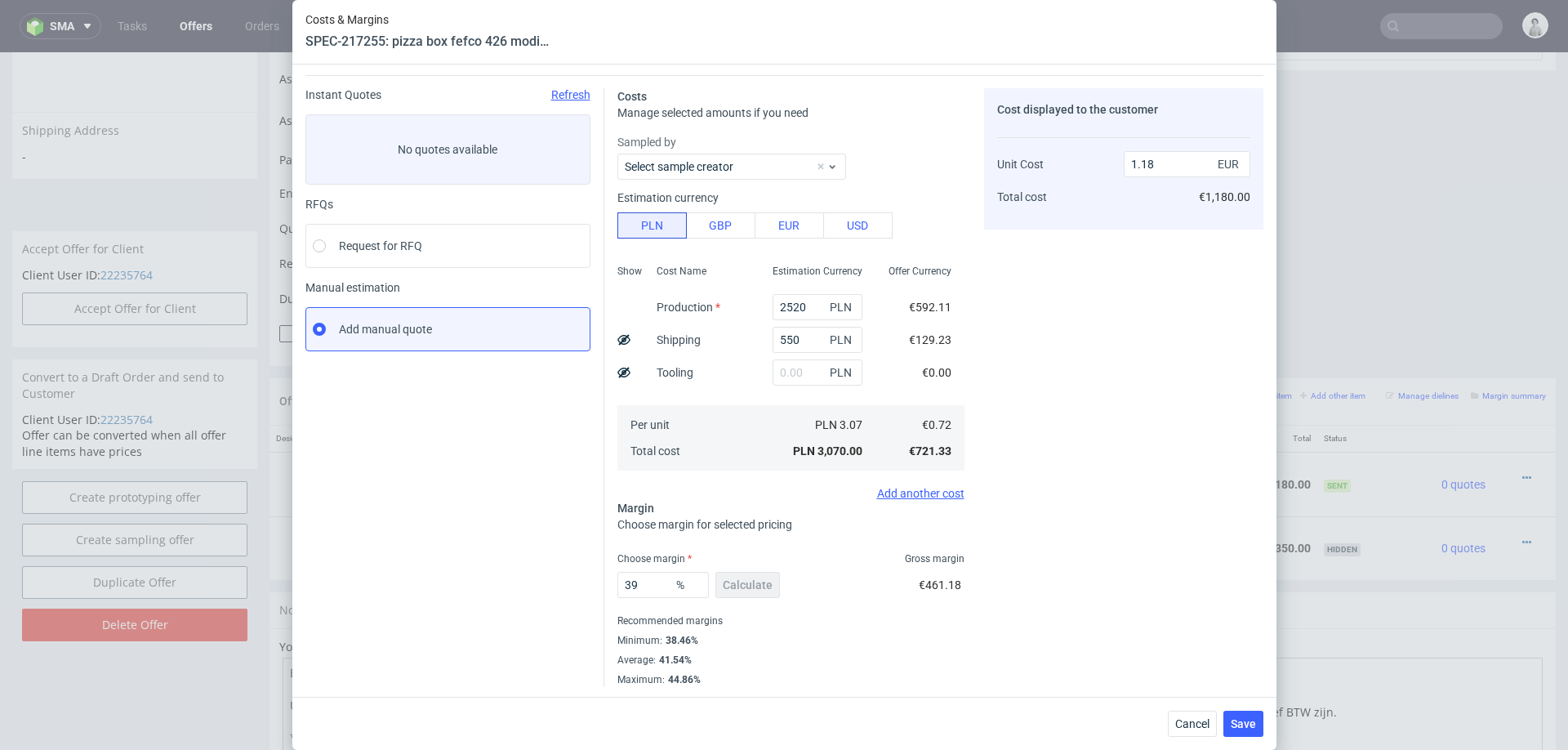
scroll to position [43, 0]
click at [1191, 725] on span "Cancel" at bounding box center [1192, 723] width 34 height 11
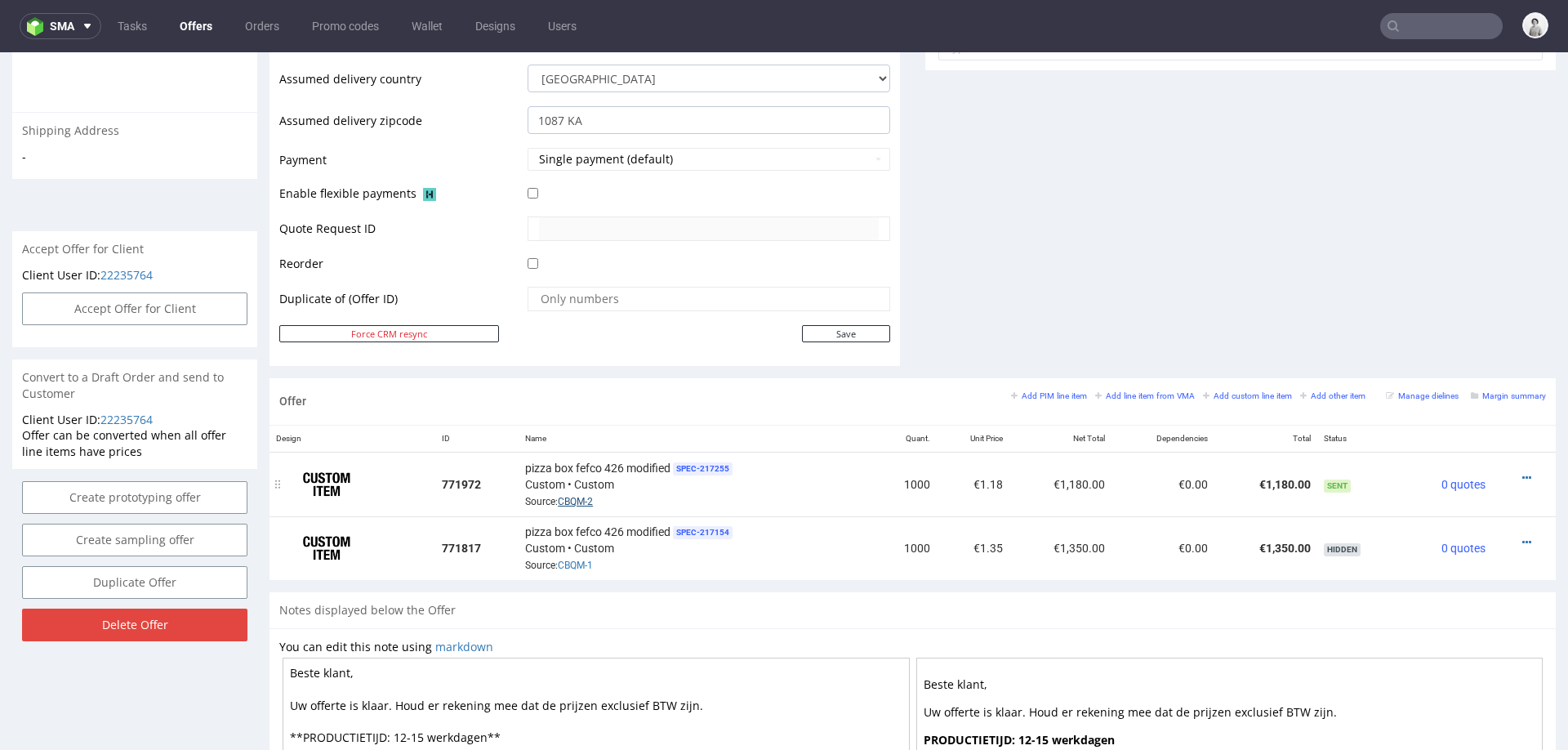
click at [581, 498] on link "CBQM-2" at bounding box center [575, 501] width 35 height 11
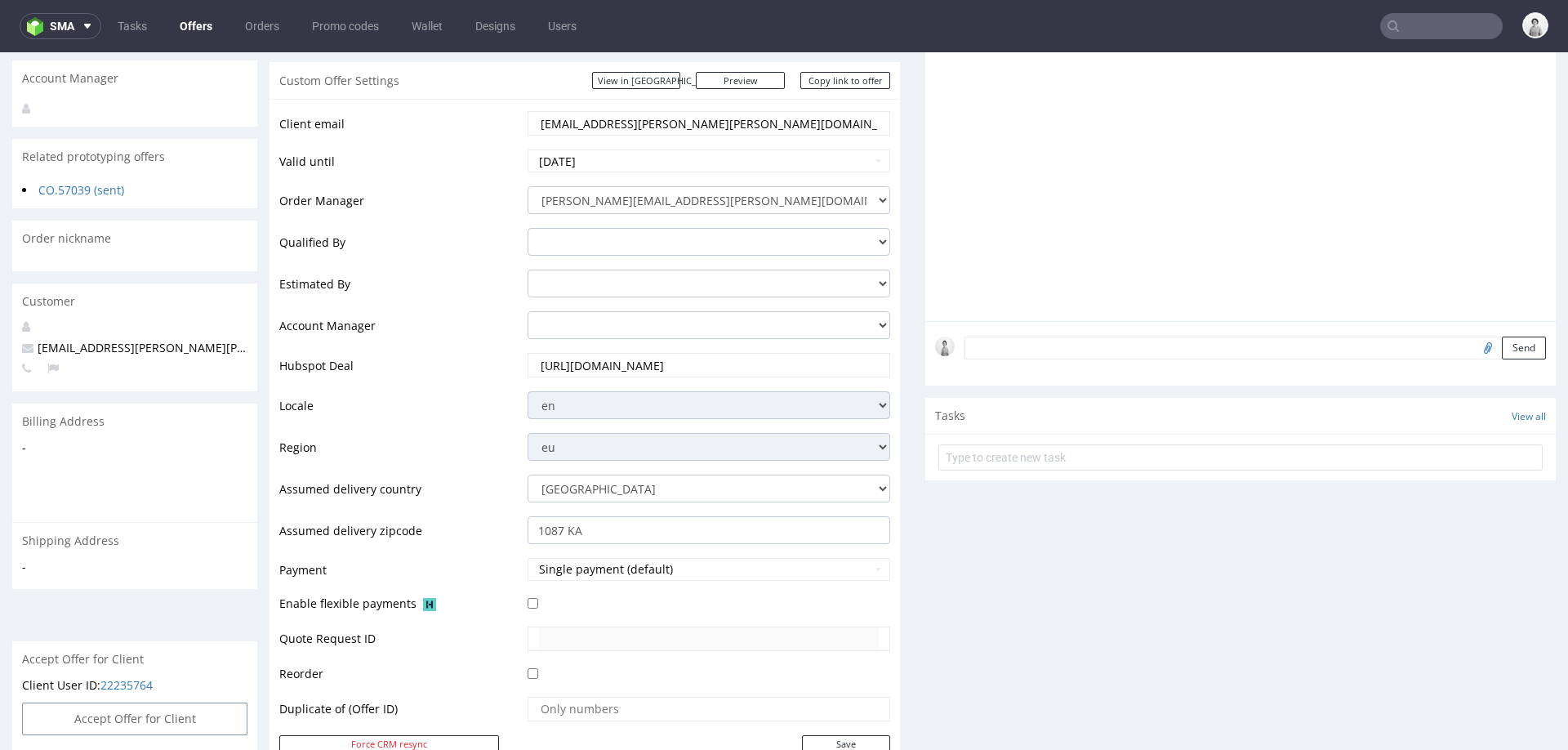
scroll to position [138, 0]
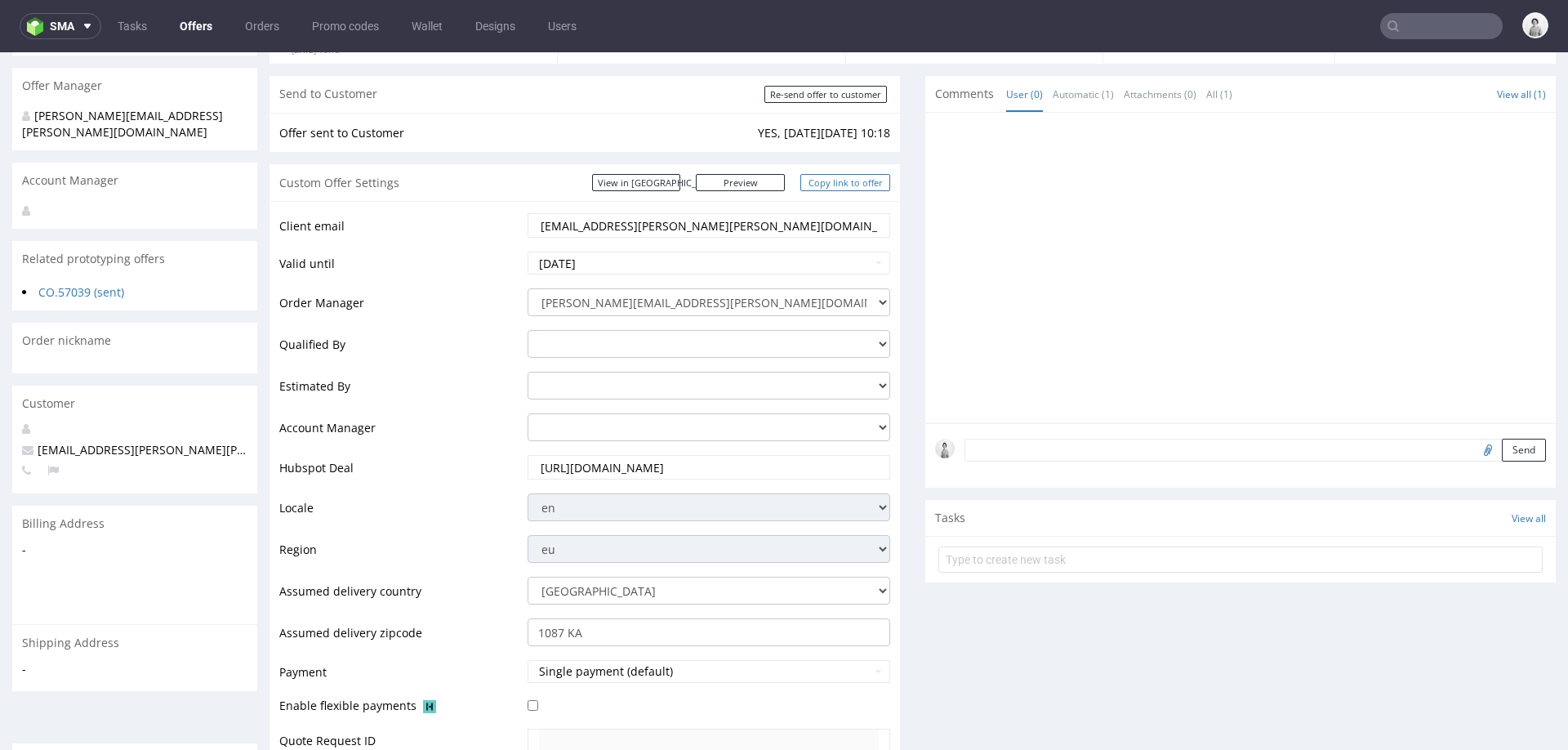
click at [847, 176] on link "Copy link to offer" at bounding box center [845, 182] width 90 height 17
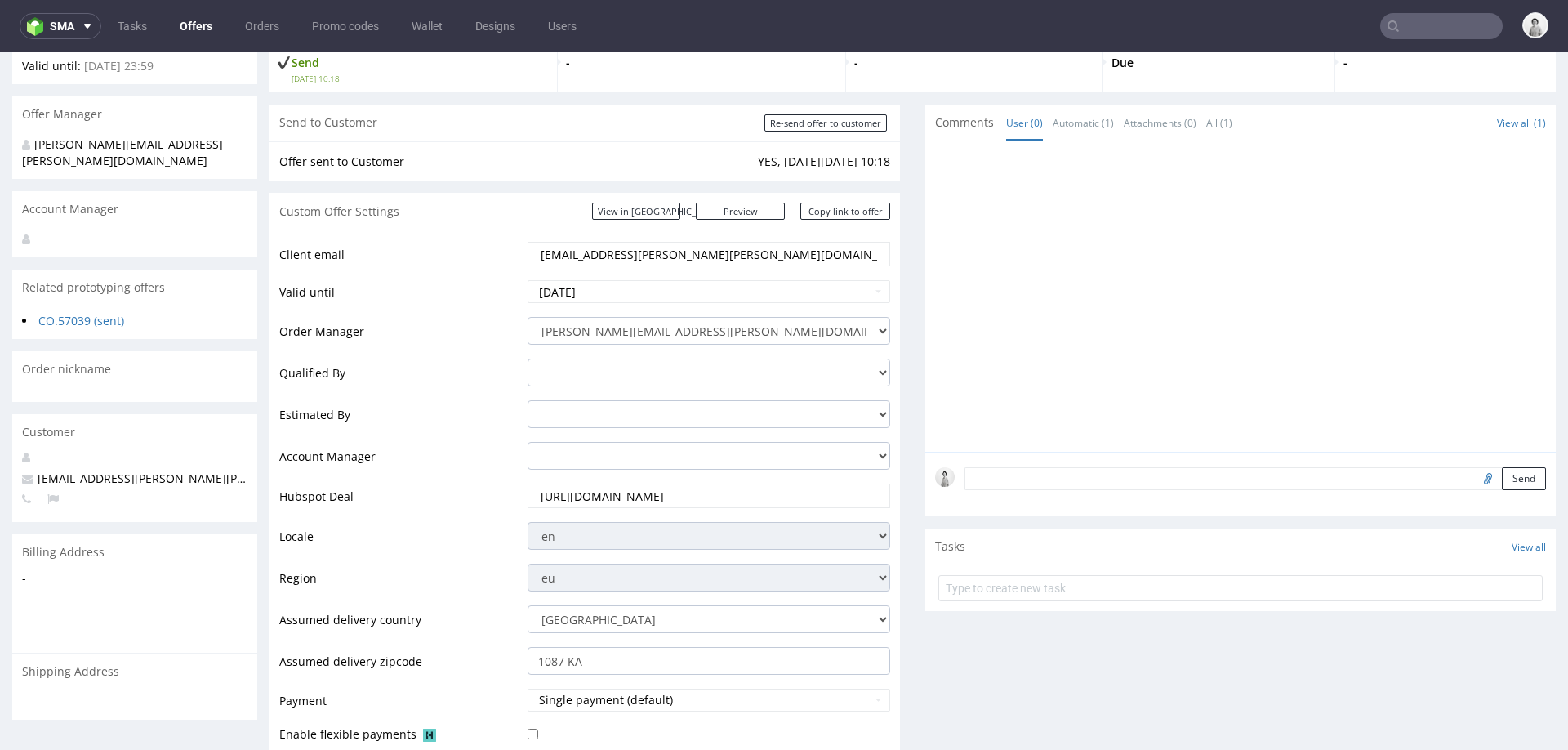
scroll to position [34, 0]
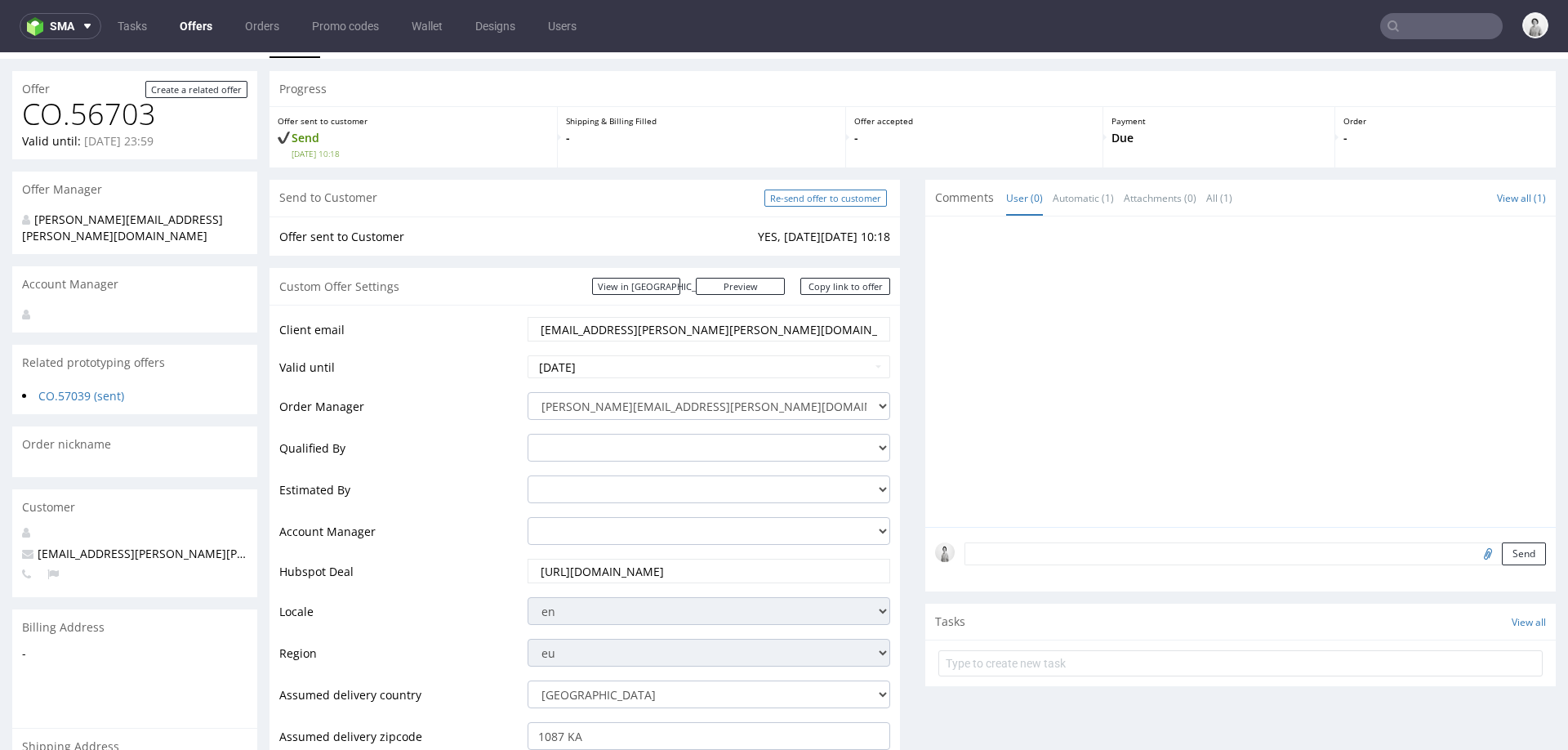
click at [830, 200] on input "Re-send offer to customer" at bounding box center [825, 198] width 123 height 17
type input "In progress..."
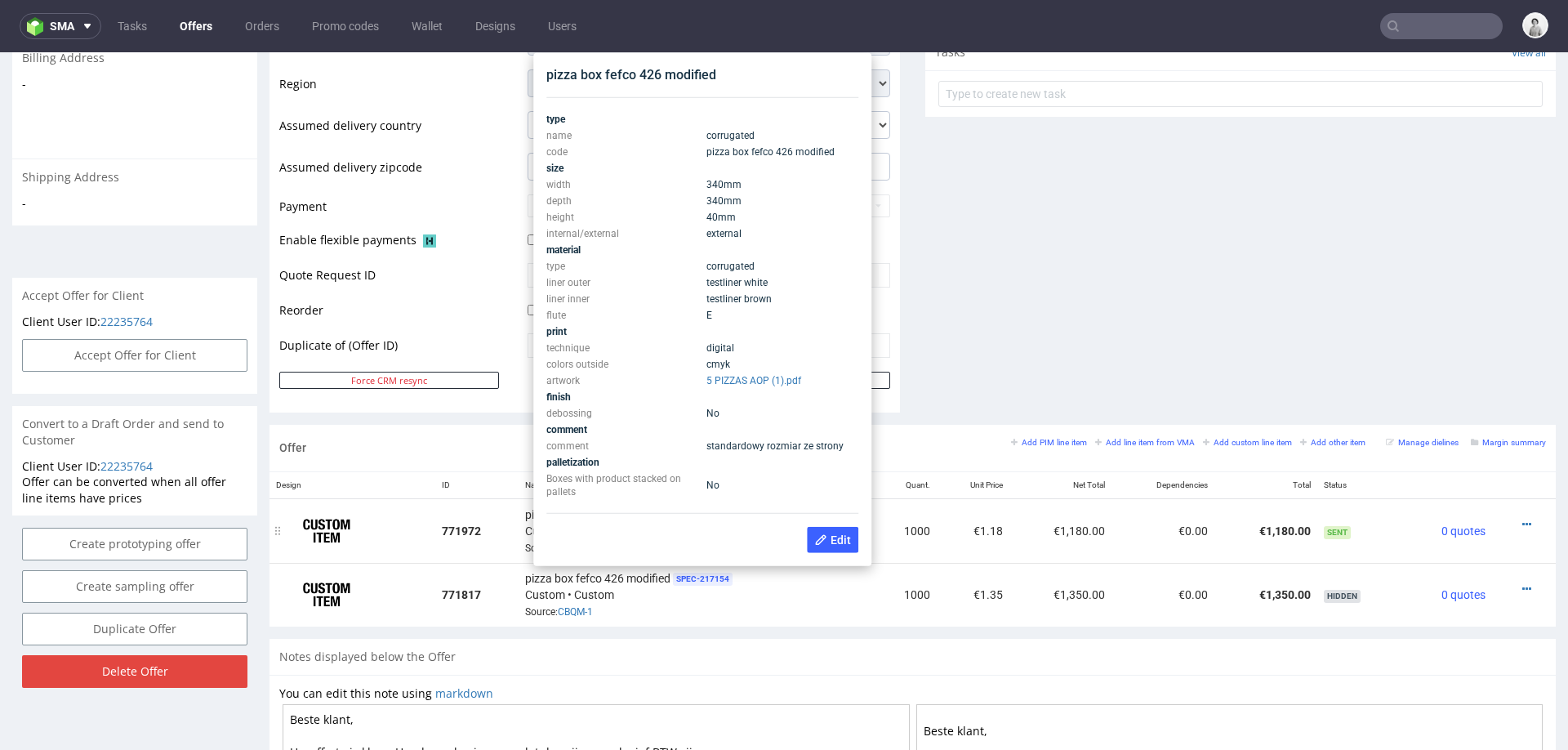
scroll to position [601, 0]
click at [1142, 242] on div "Comments User (0) Automatic (1) Attachments (0) All (1) View all (1) 4th Sep 25…" at bounding box center [1240, 20] width 631 height 815
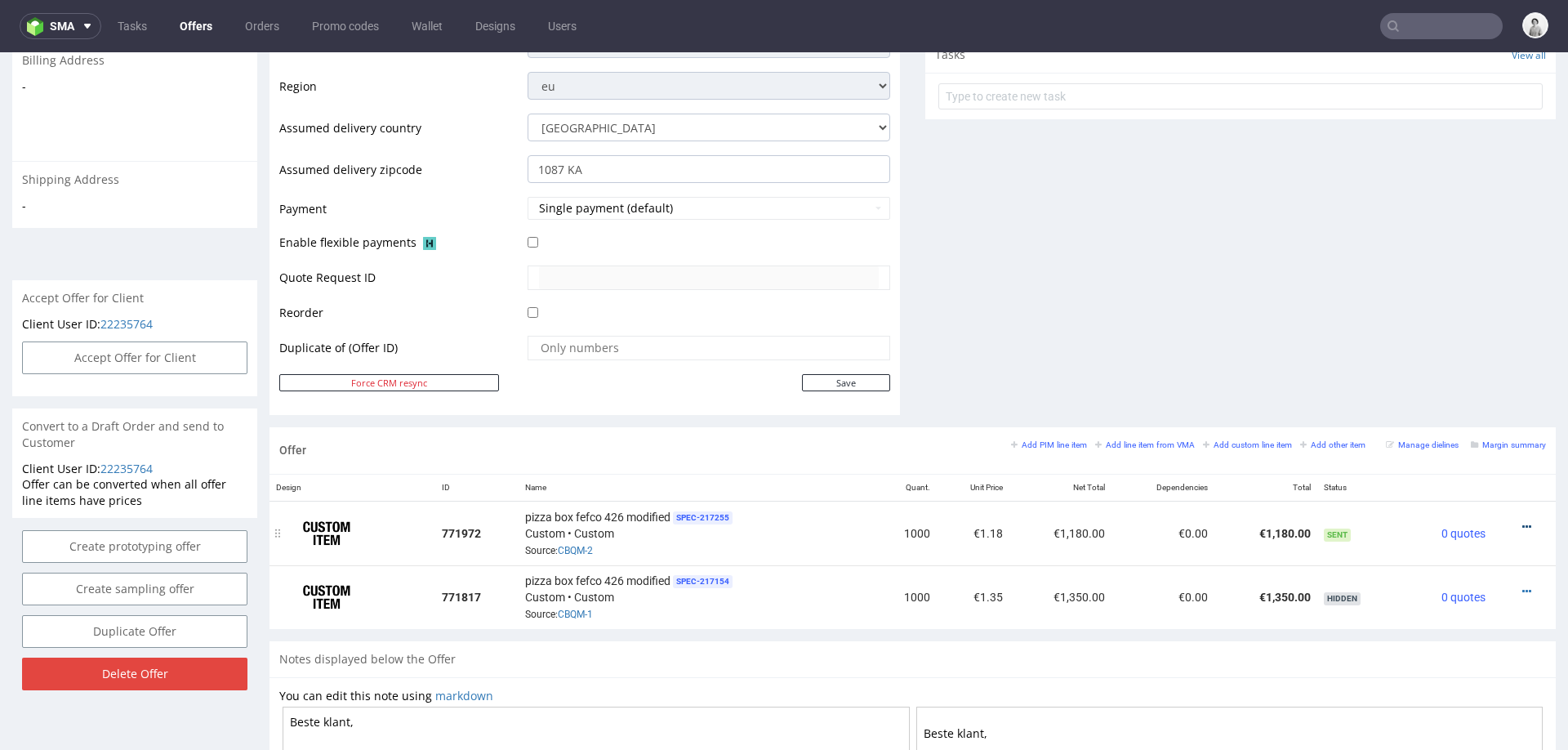
click at [1522, 521] on icon at bounding box center [1526, 526] width 9 height 11
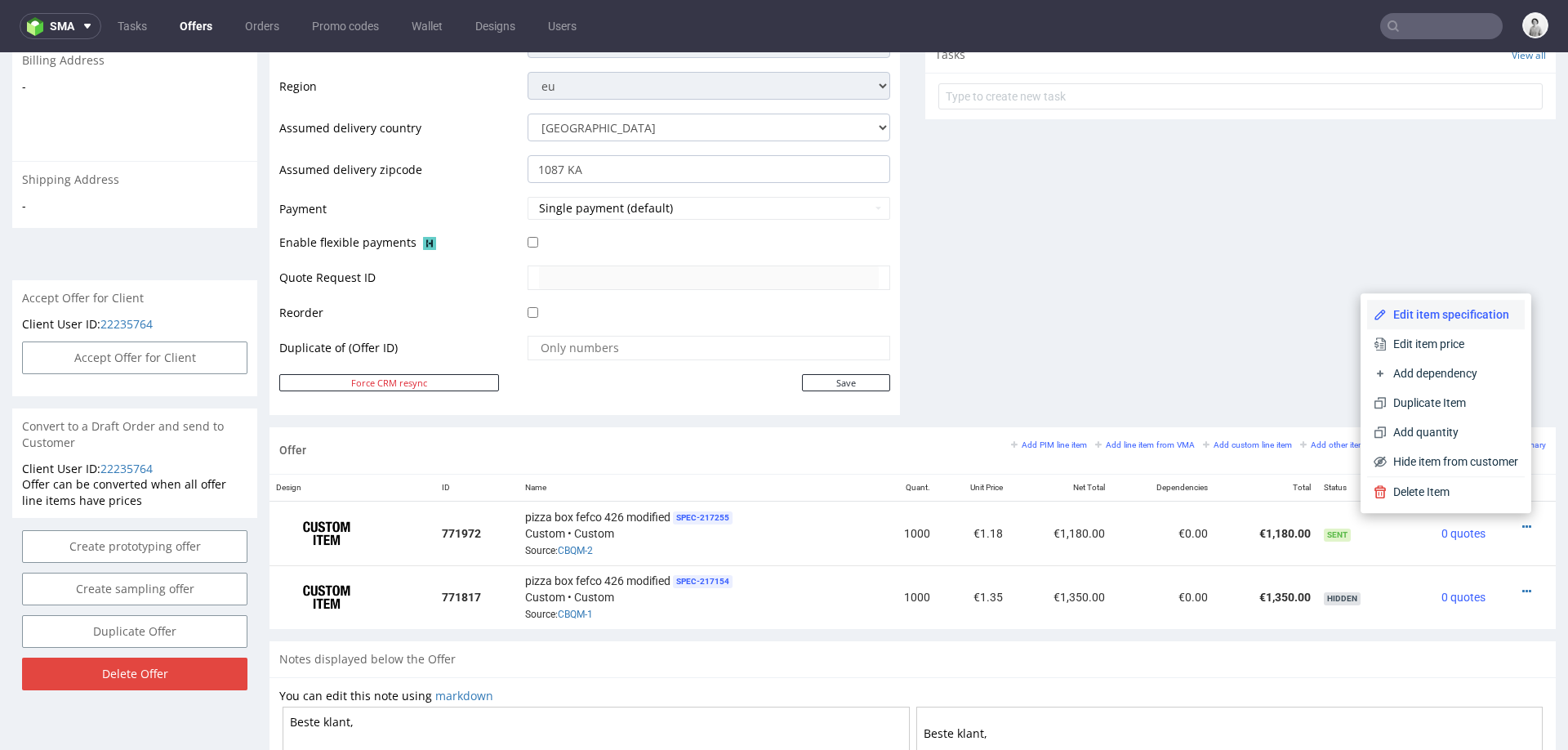
click at [1452, 316] on span "Edit item specification" at bounding box center [1452, 314] width 132 height 16
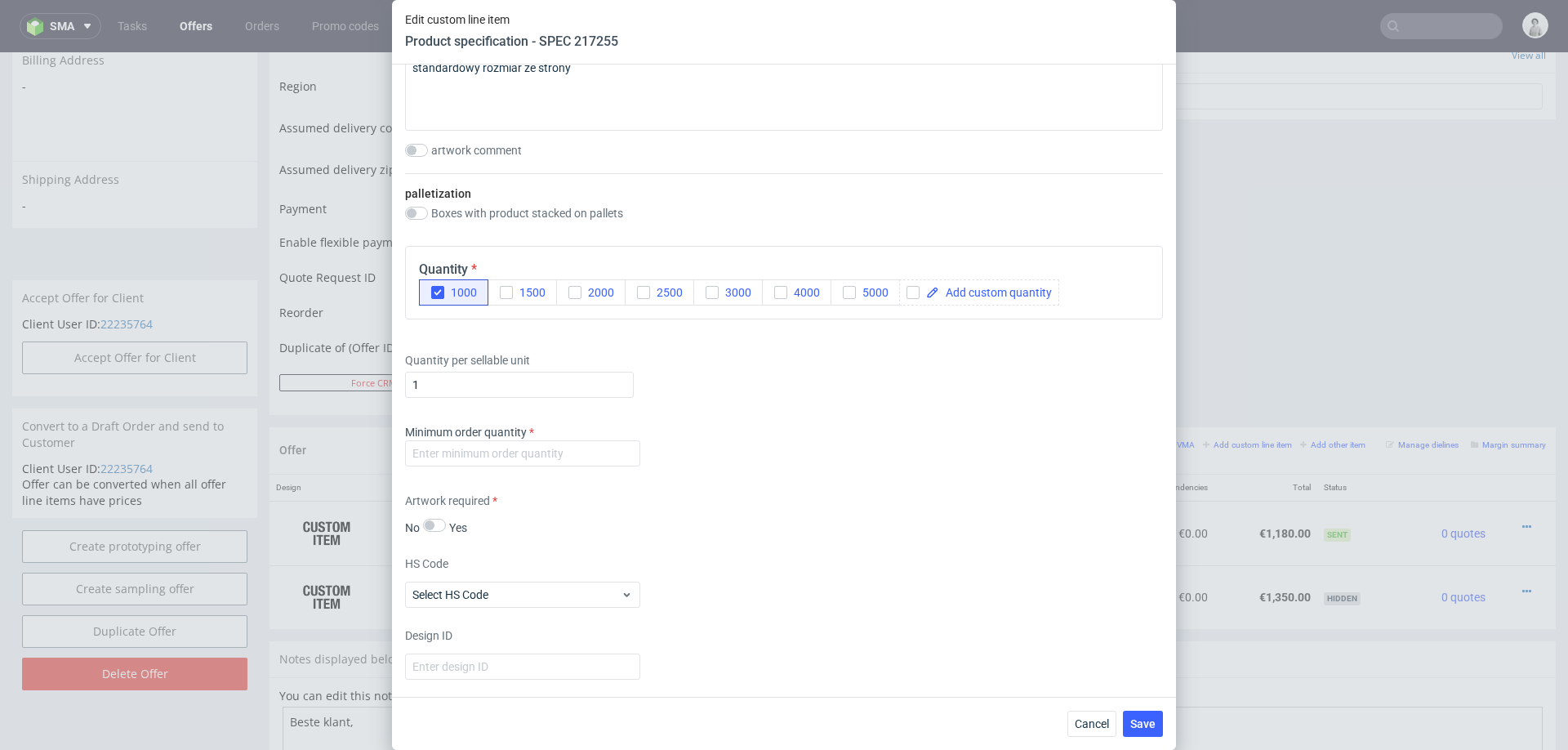
scroll to position [2101, 0]
click at [623, 449] on input "number" at bounding box center [522, 452] width 235 height 26
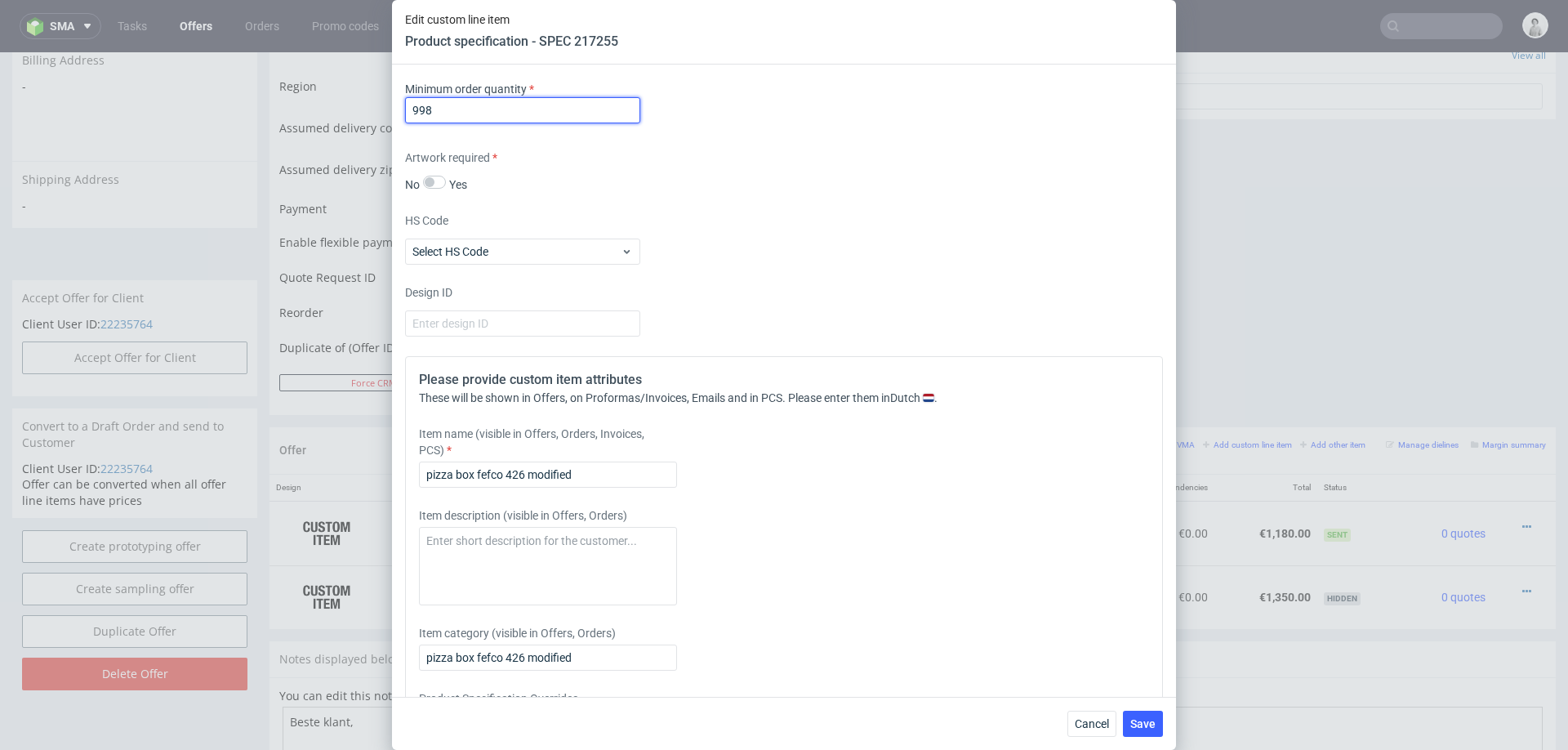
scroll to position [2441, 0]
type input "998"
drag, startPoint x: 589, startPoint y: 471, endPoint x: 476, endPoint y: 472, distance: 113.0
click at [476, 472] on input "pizza box fefco 426 modified" at bounding box center [548, 475] width 258 height 26
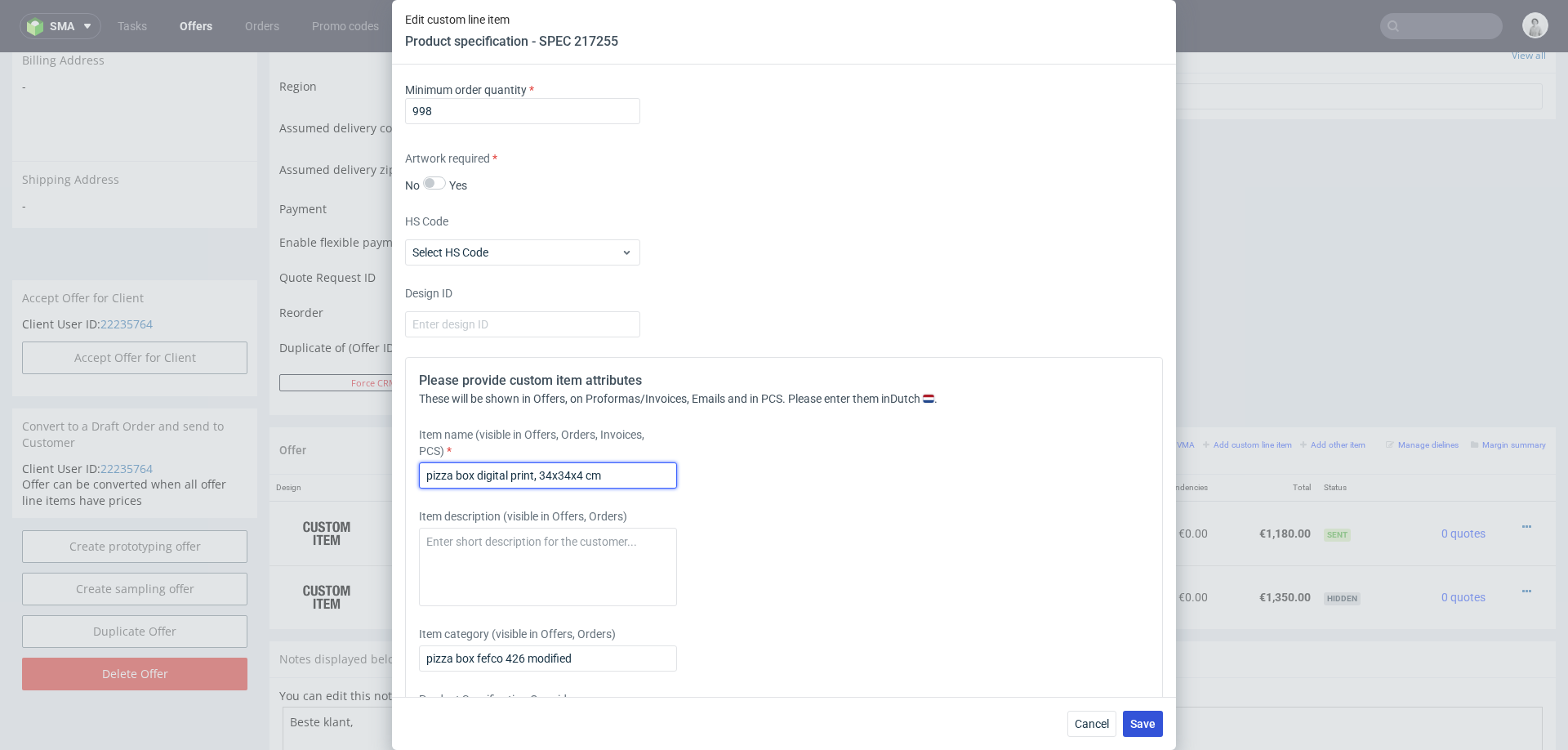
type input "pizza box digital print, 34x34x4 cm"
click at [1141, 733] on button "Save" at bounding box center [1142, 724] width 40 height 26
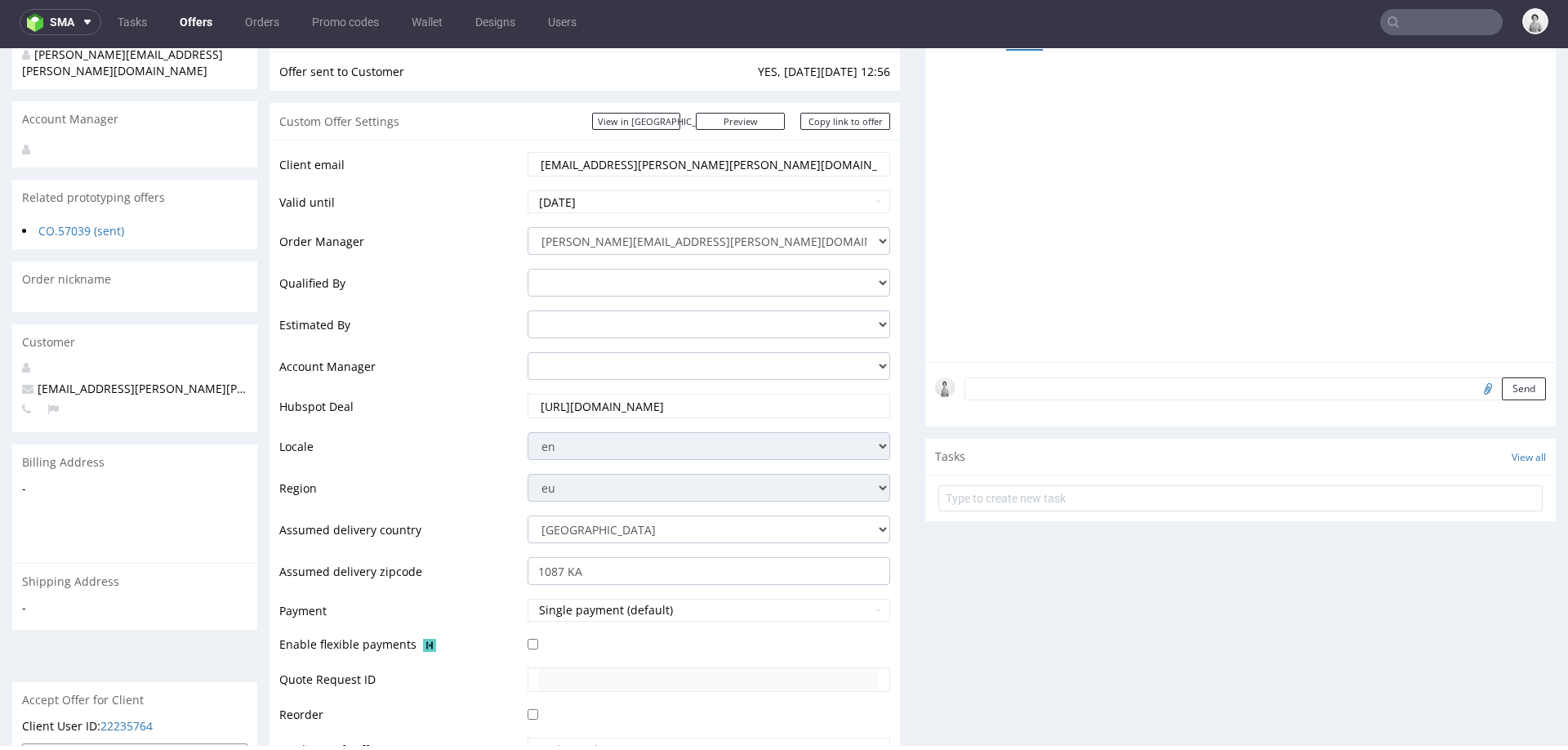
scroll to position [0, 0]
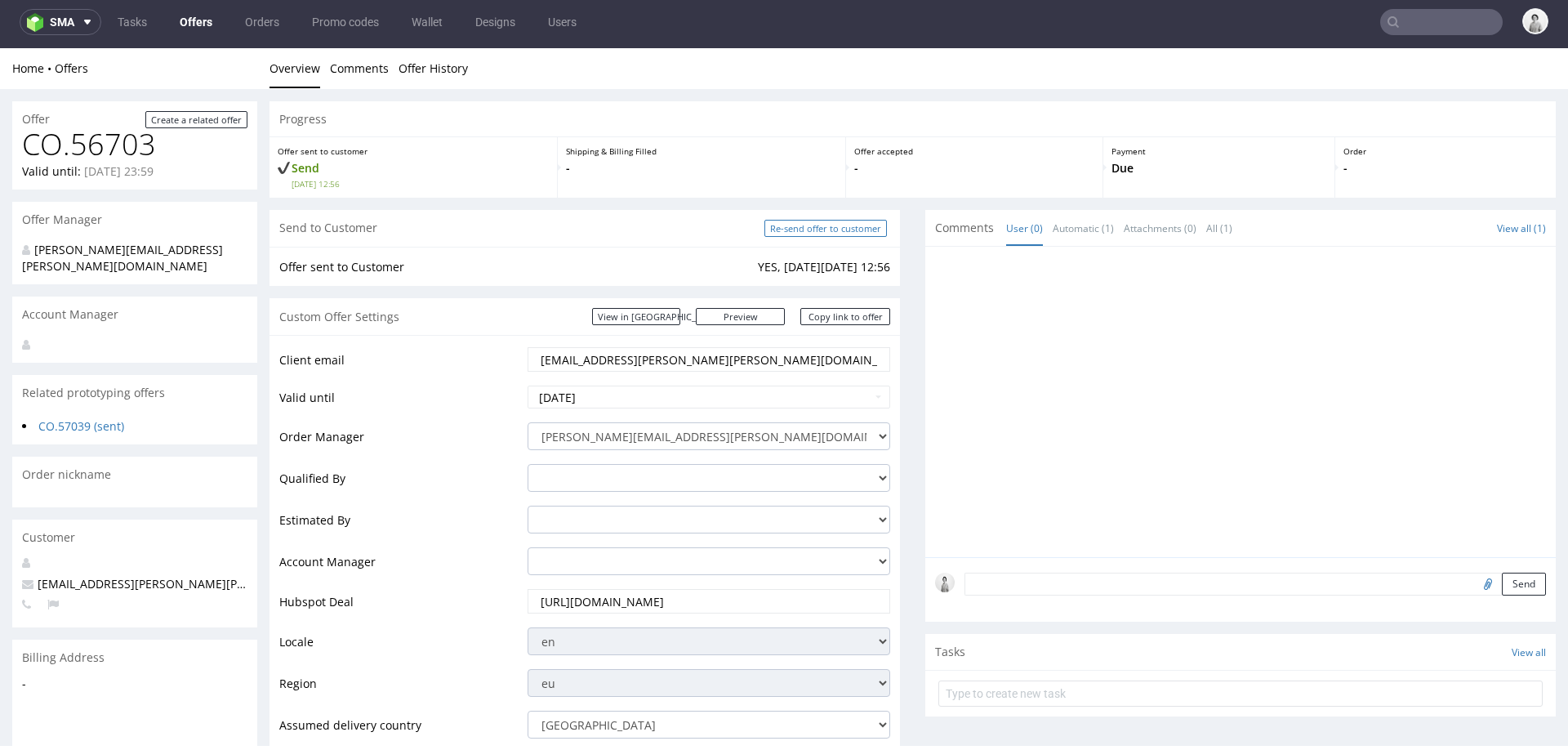
click at [839, 234] on input "Re-send offer to customer" at bounding box center [825, 228] width 123 height 17
type input "In progress..."
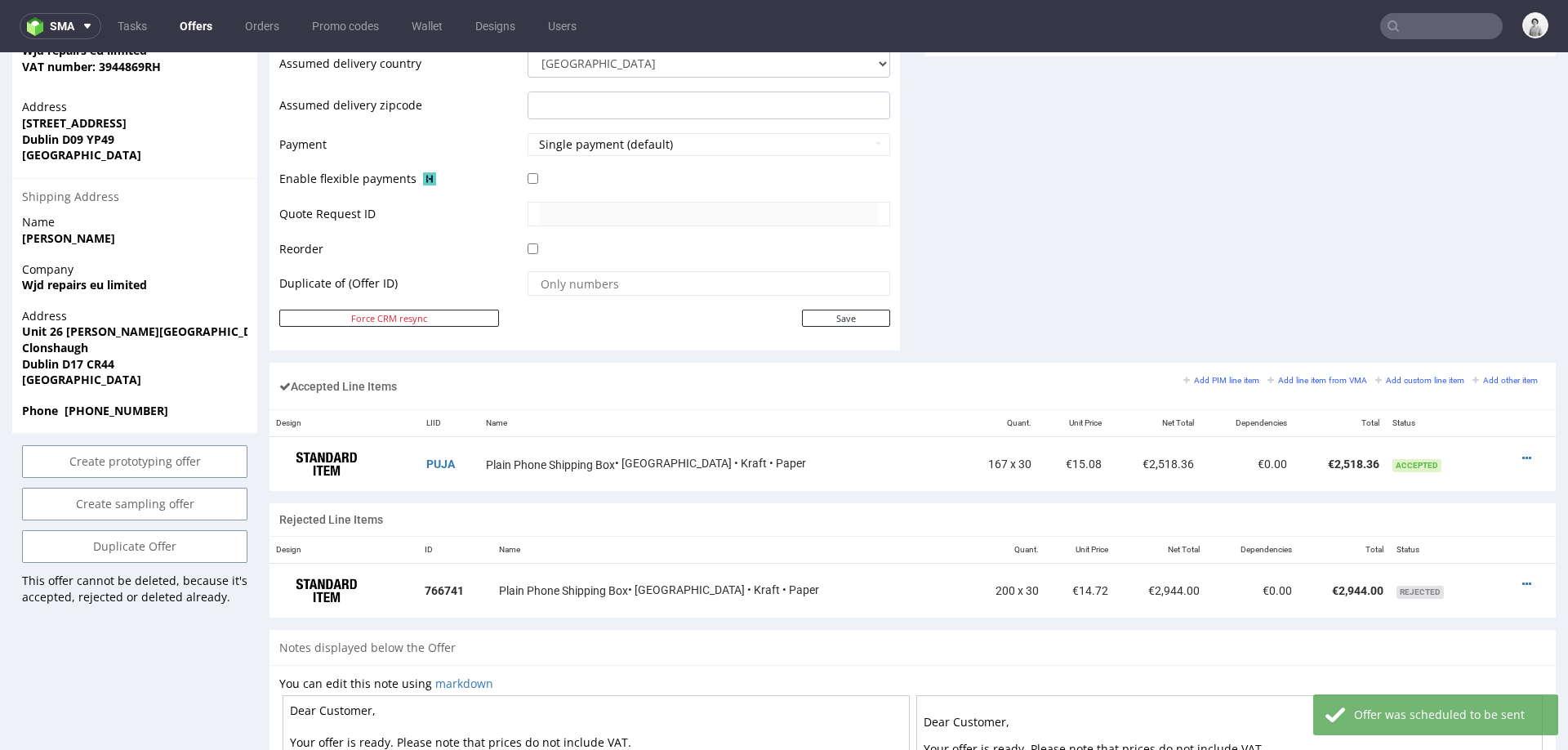
scroll to position [713, 0]
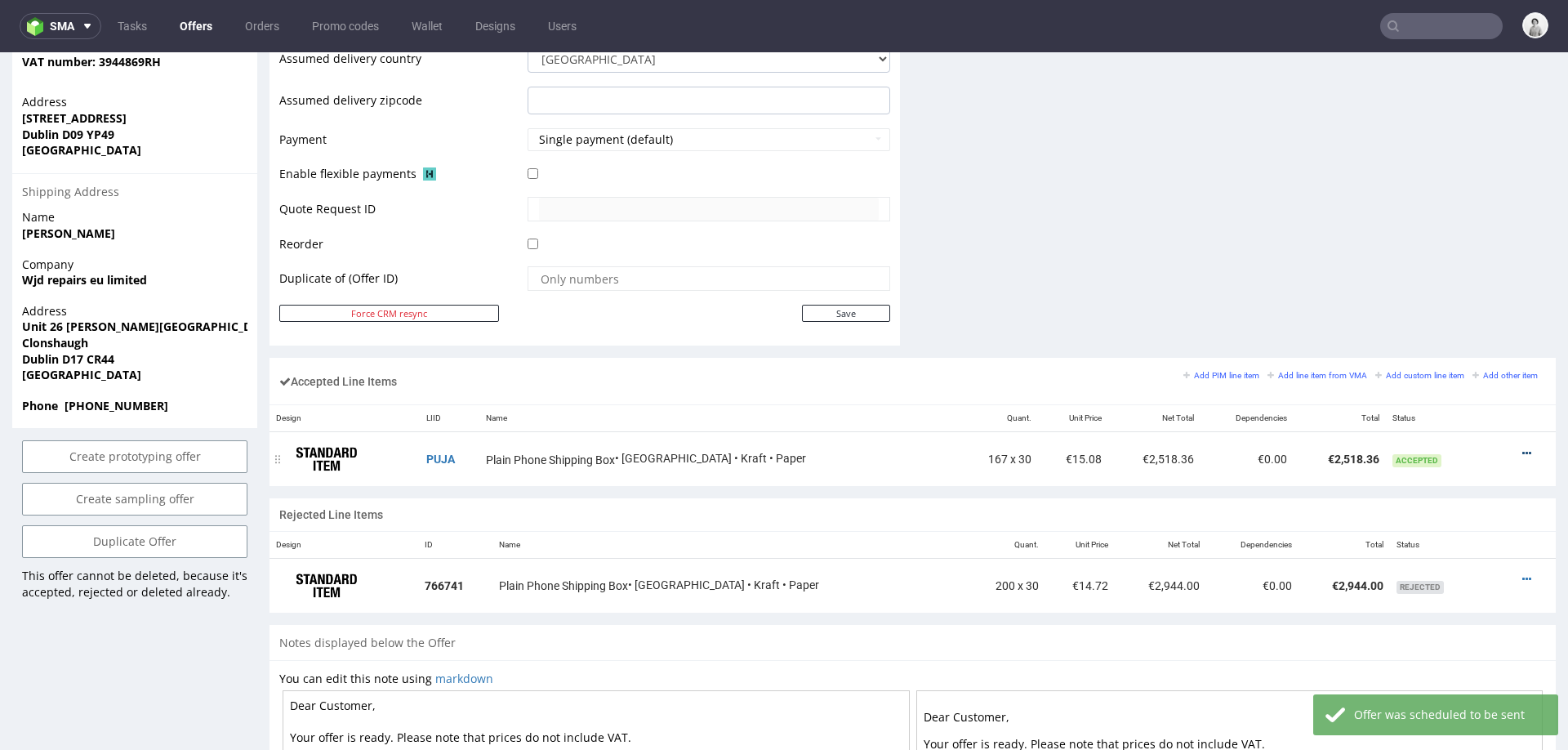
click at [1522, 448] on icon at bounding box center [1526, 453] width 9 height 11
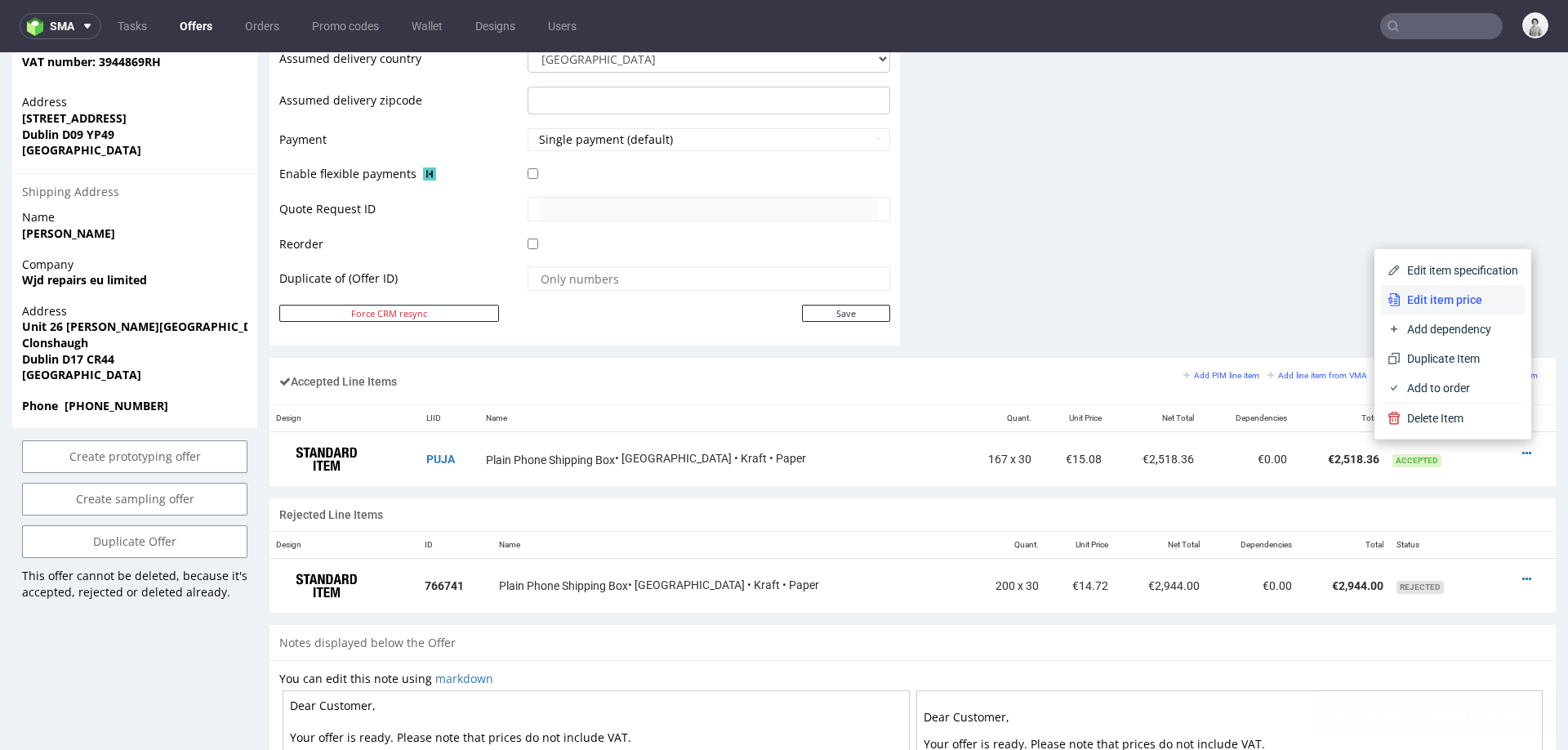
click at [1460, 296] on span "Edit item price" at bounding box center [1459, 300] width 118 height 16
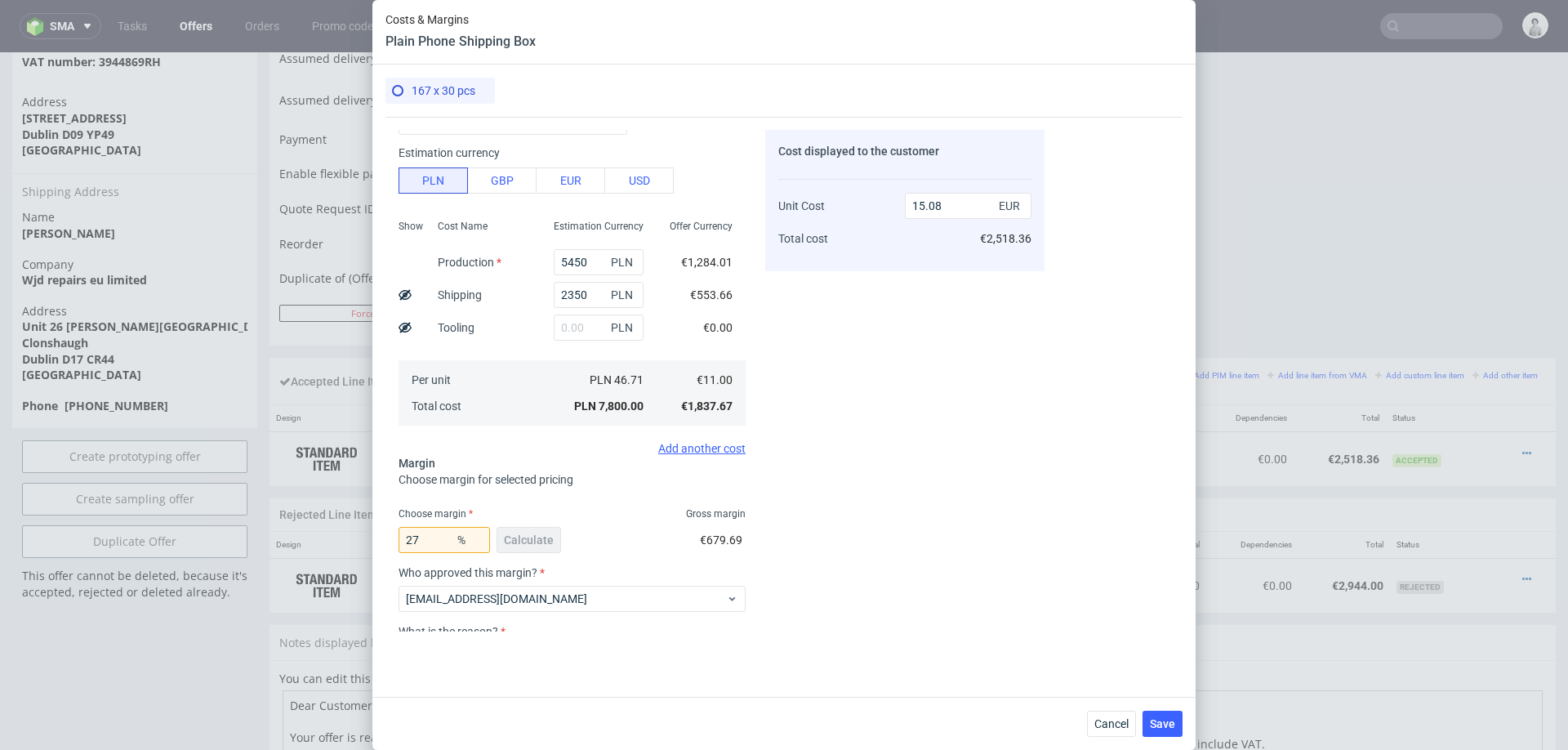
scroll to position [118, 0]
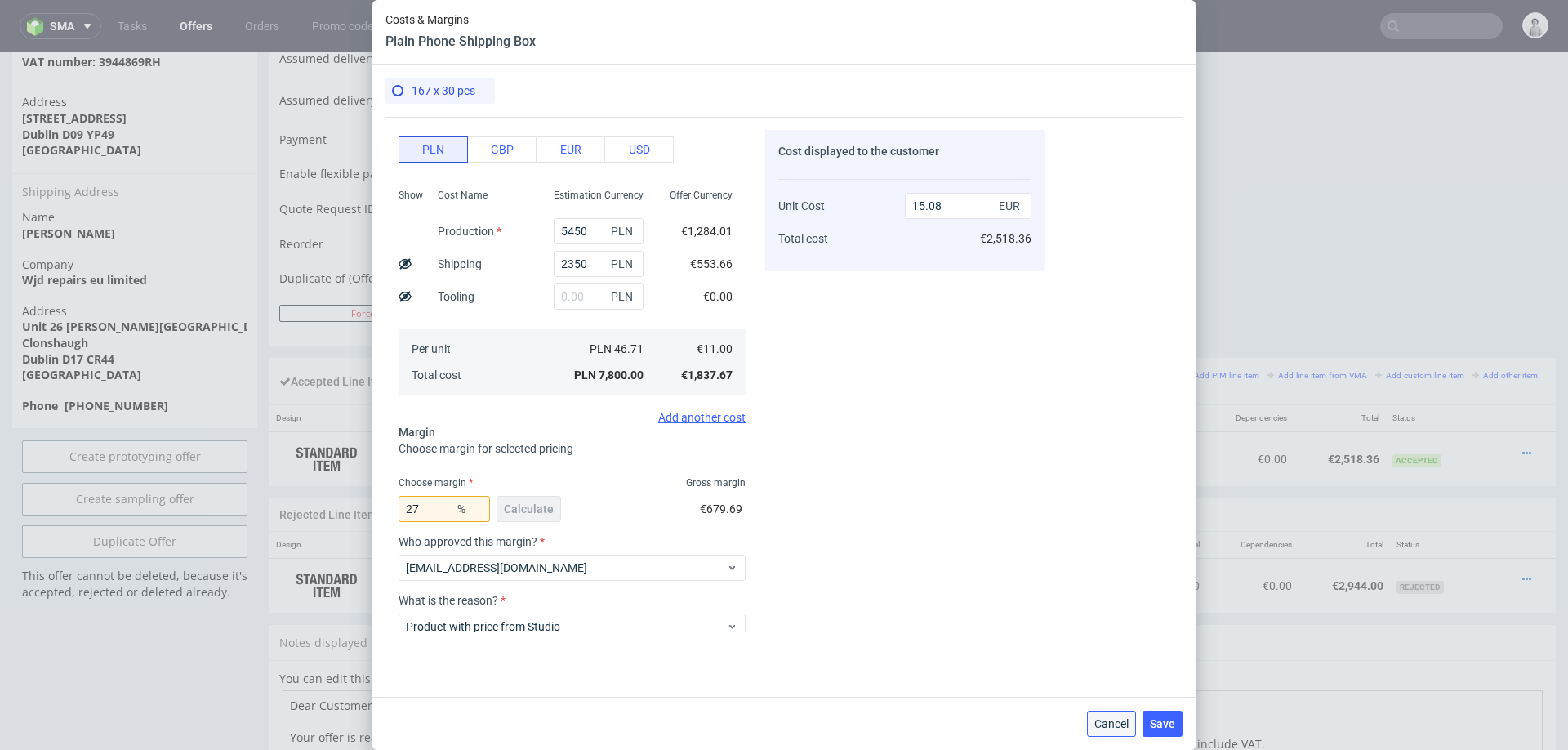
click at [1109, 726] on span "Cancel" at bounding box center [1111, 723] width 34 height 11
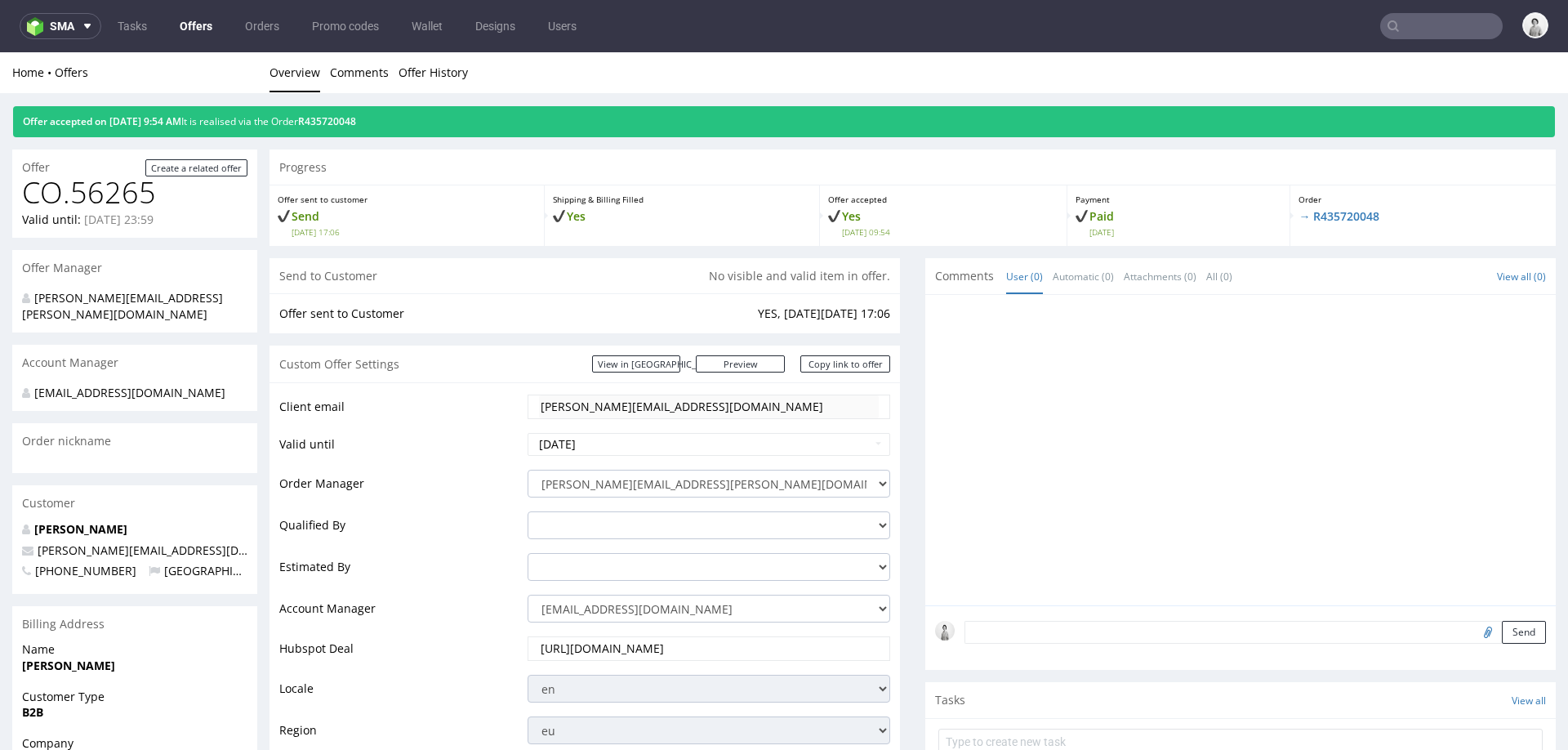
click at [1417, 33] on input "text" at bounding box center [1441, 26] width 123 height 26
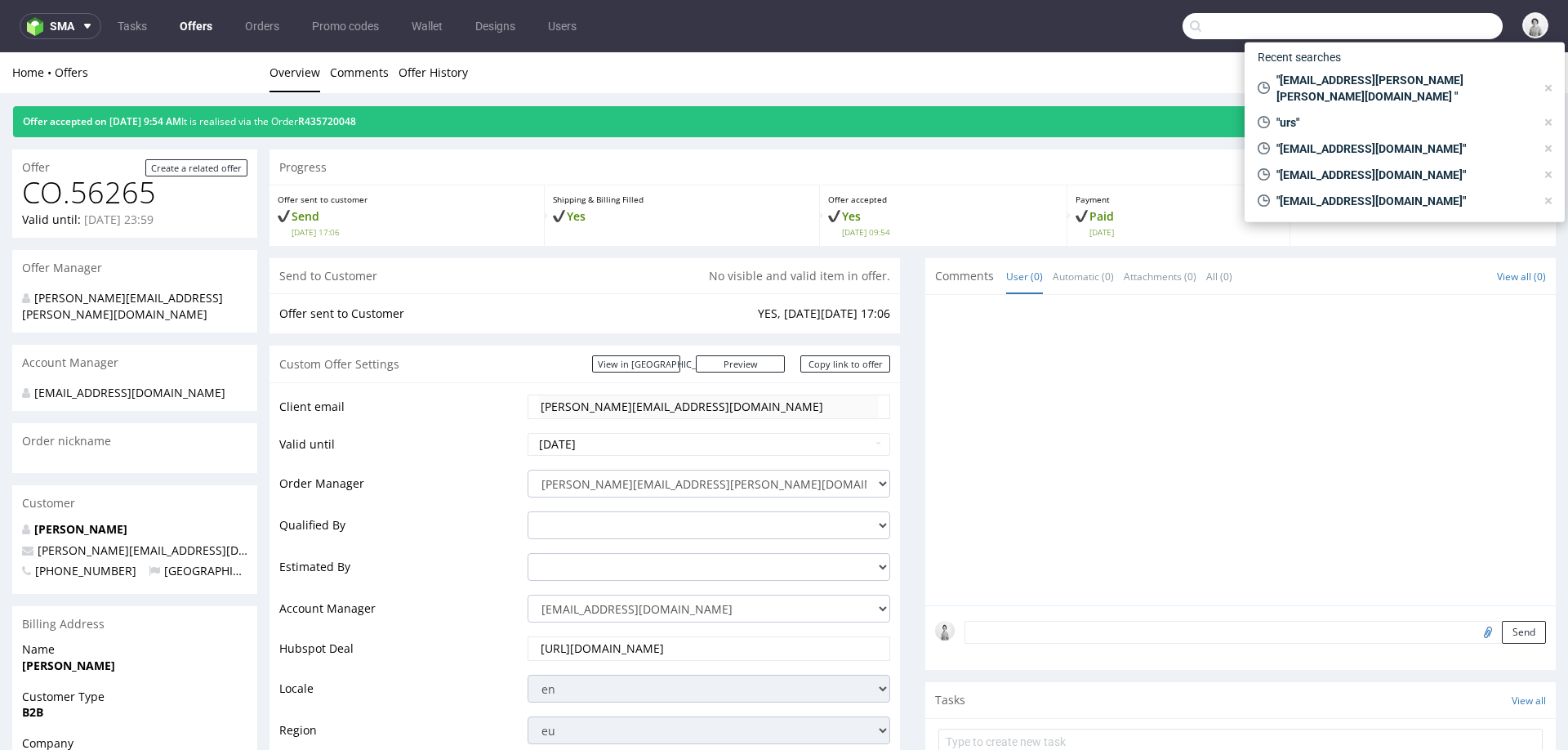
paste input "[PERSON_NAME][EMAIL_ADDRESS][DOMAIN_NAME]"
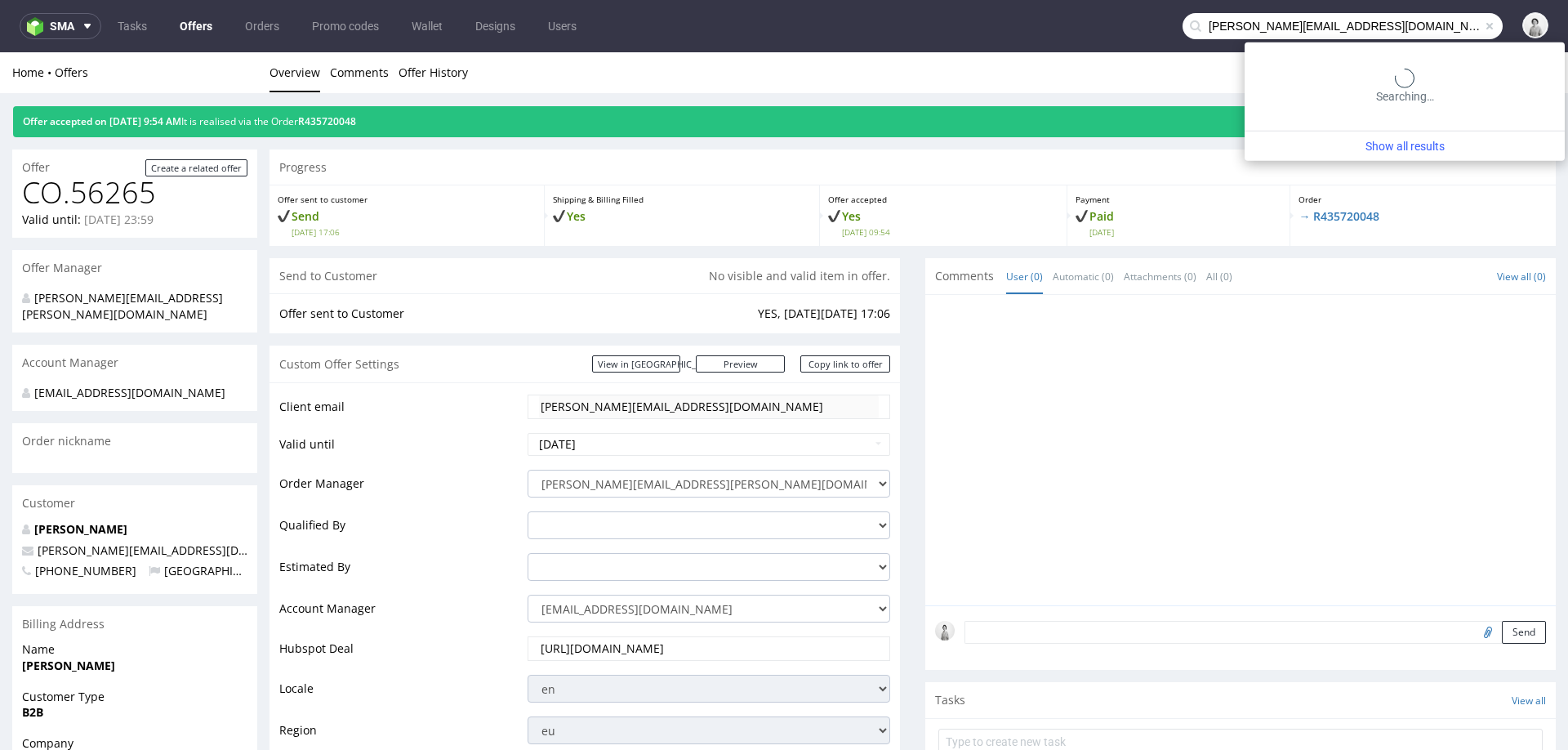
type input "[PERSON_NAME][EMAIL_ADDRESS][DOMAIN_NAME]"
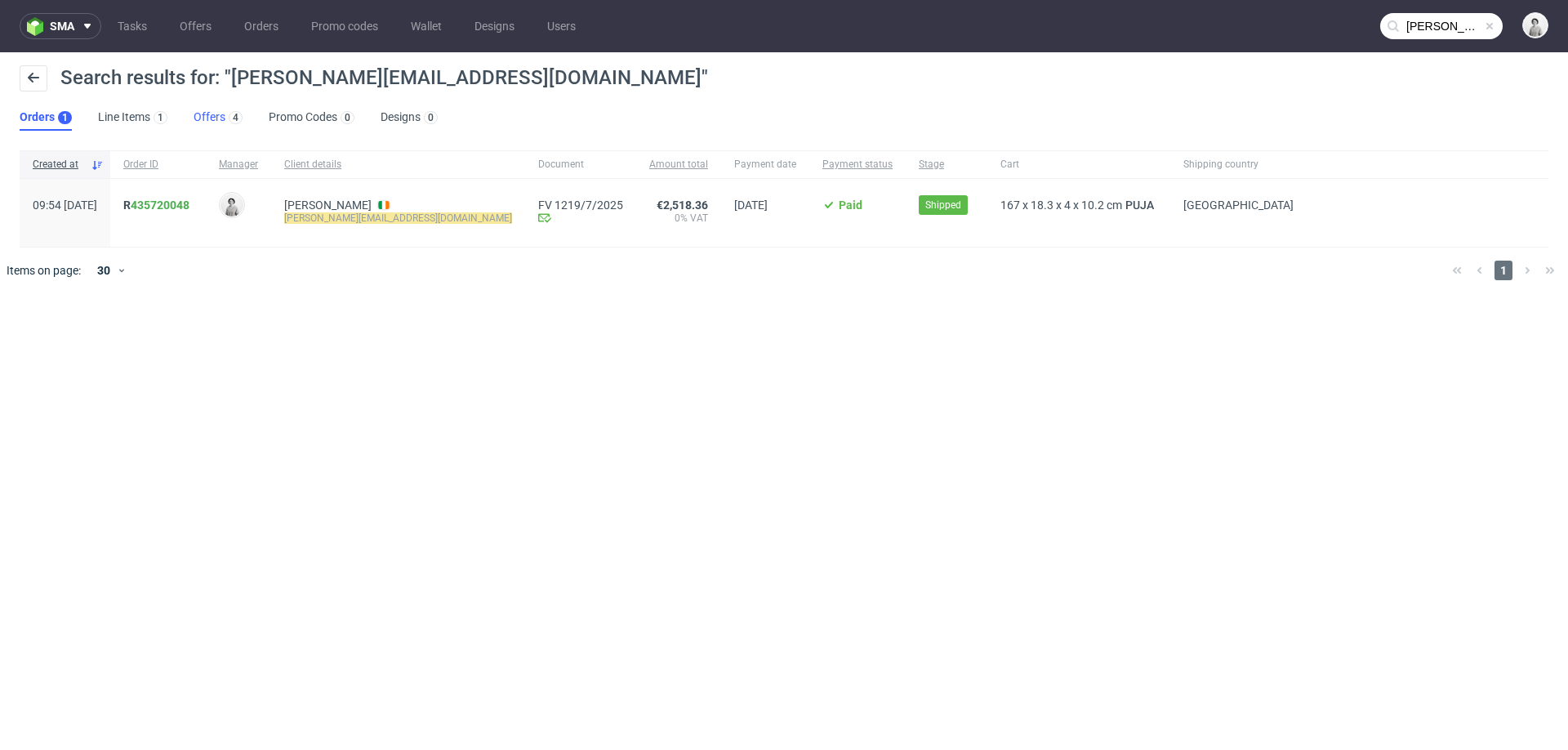
click at [205, 112] on link "Offers 4" at bounding box center [218, 118] width 49 height 26
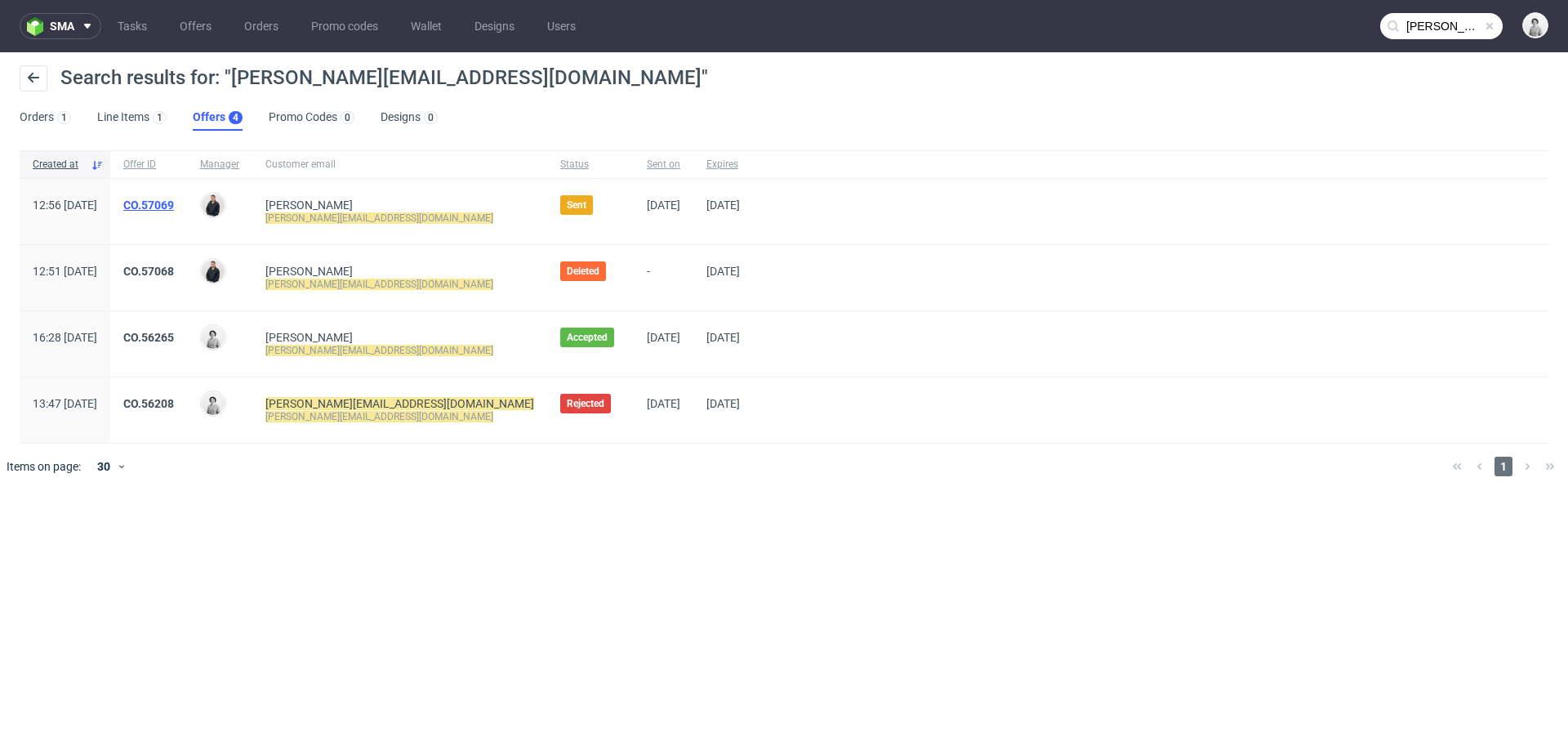
click at [174, 203] on link "CO.57069" at bounding box center [148, 205] width 51 height 13
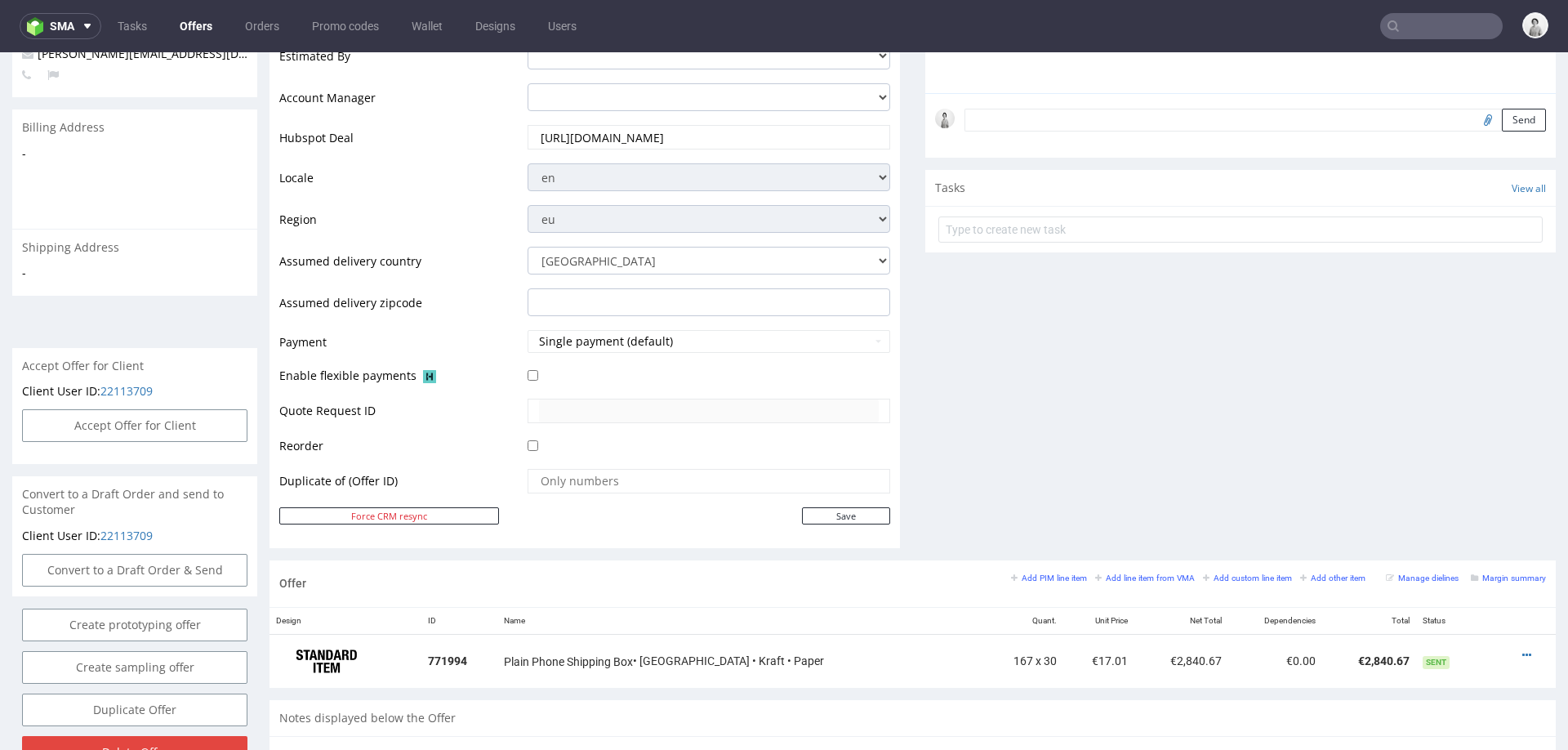
scroll to position [795, 0]
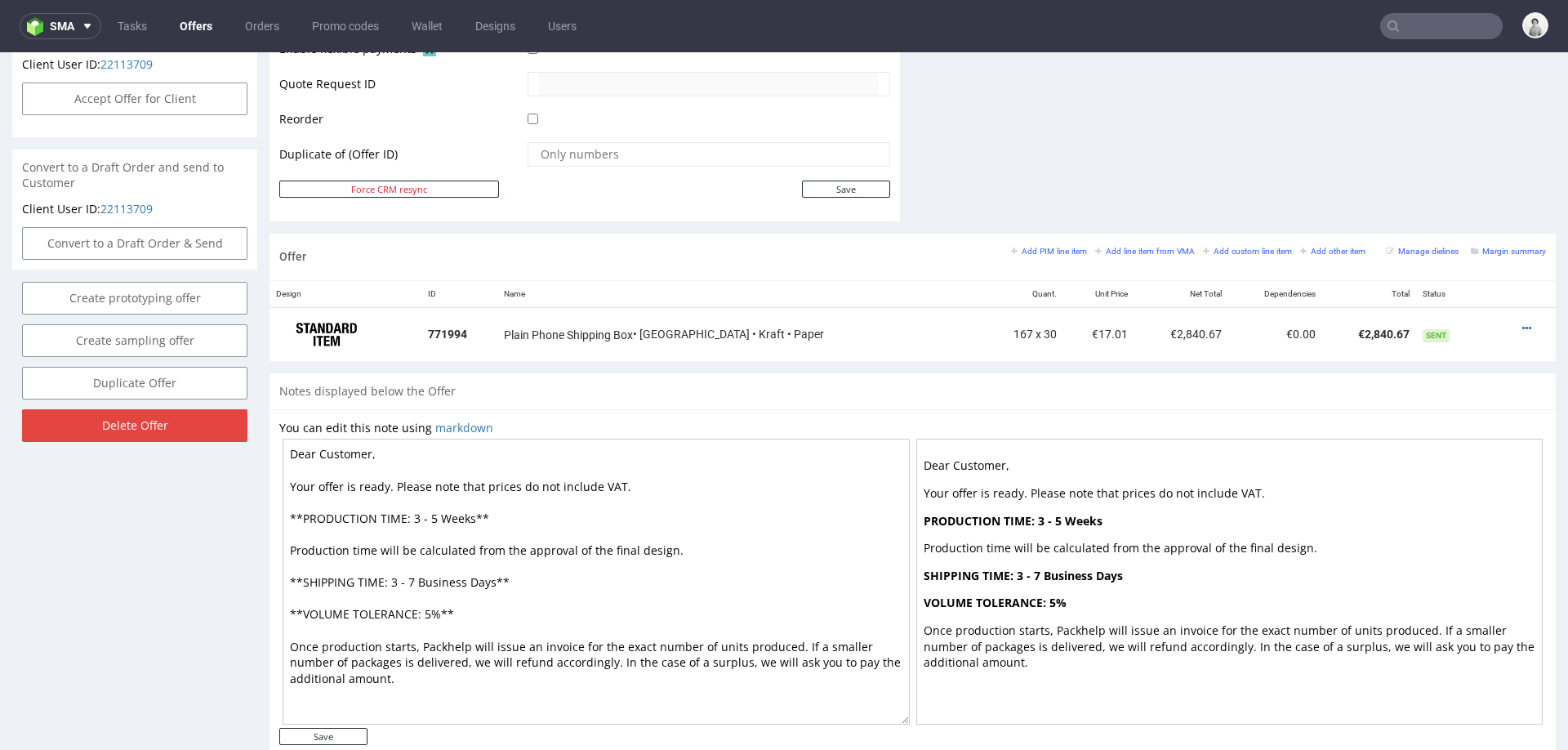
type input "[PERSON_NAME][EMAIL_ADDRESS][DOMAIN_NAME]"
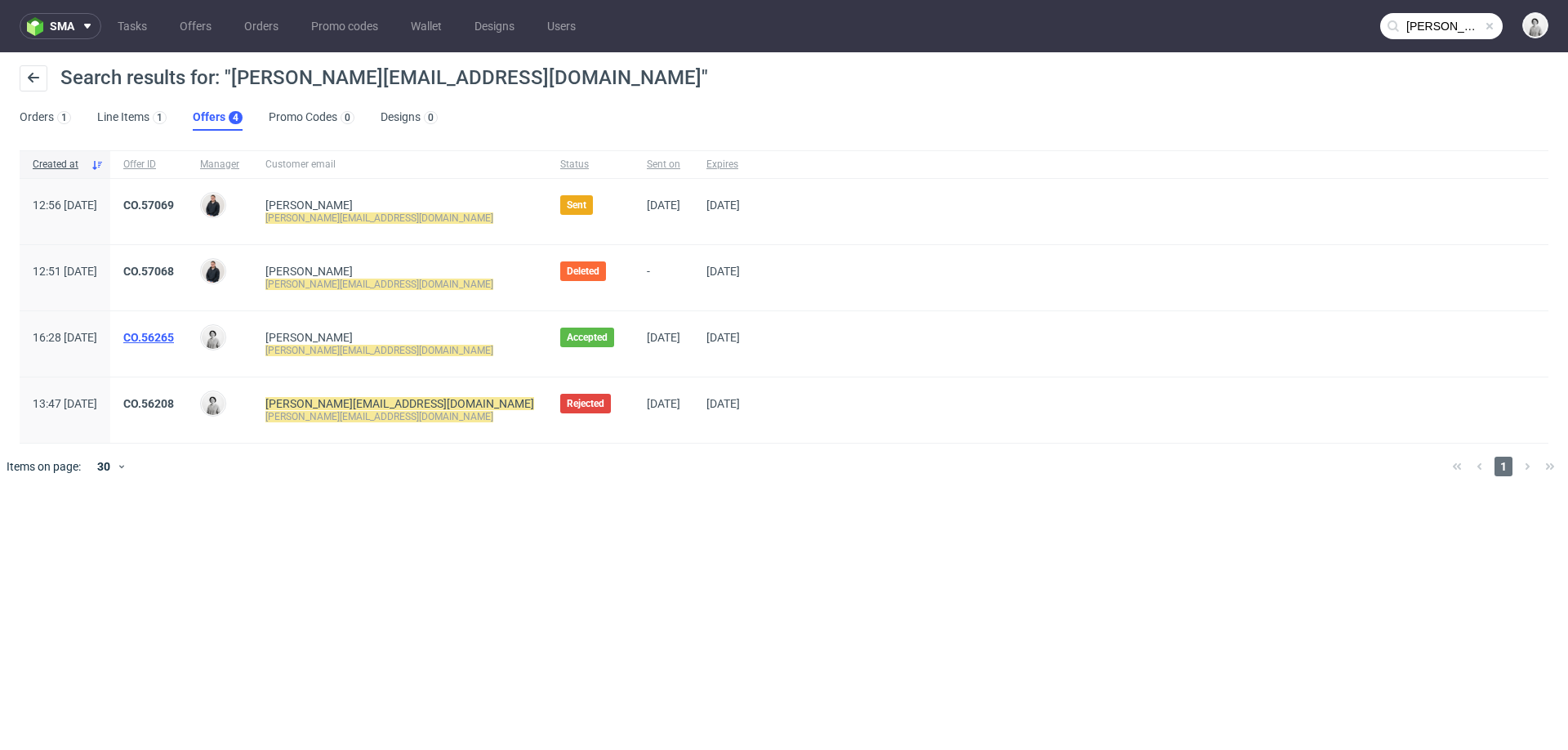
click at [174, 337] on link "CO.56265" at bounding box center [148, 337] width 51 height 13
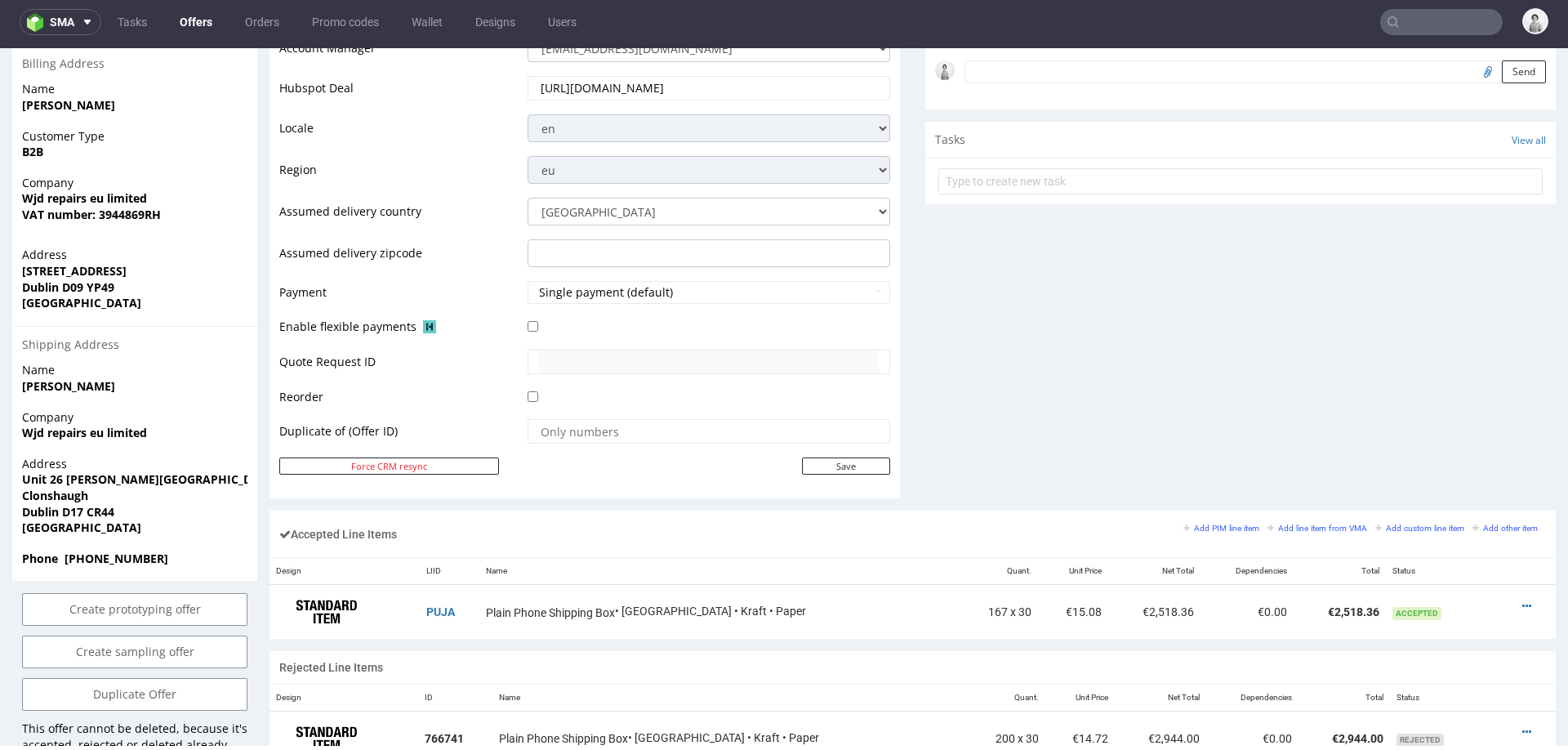
scroll to position [557, 0]
type input "[PERSON_NAME][EMAIL_ADDRESS][DOMAIN_NAME]"
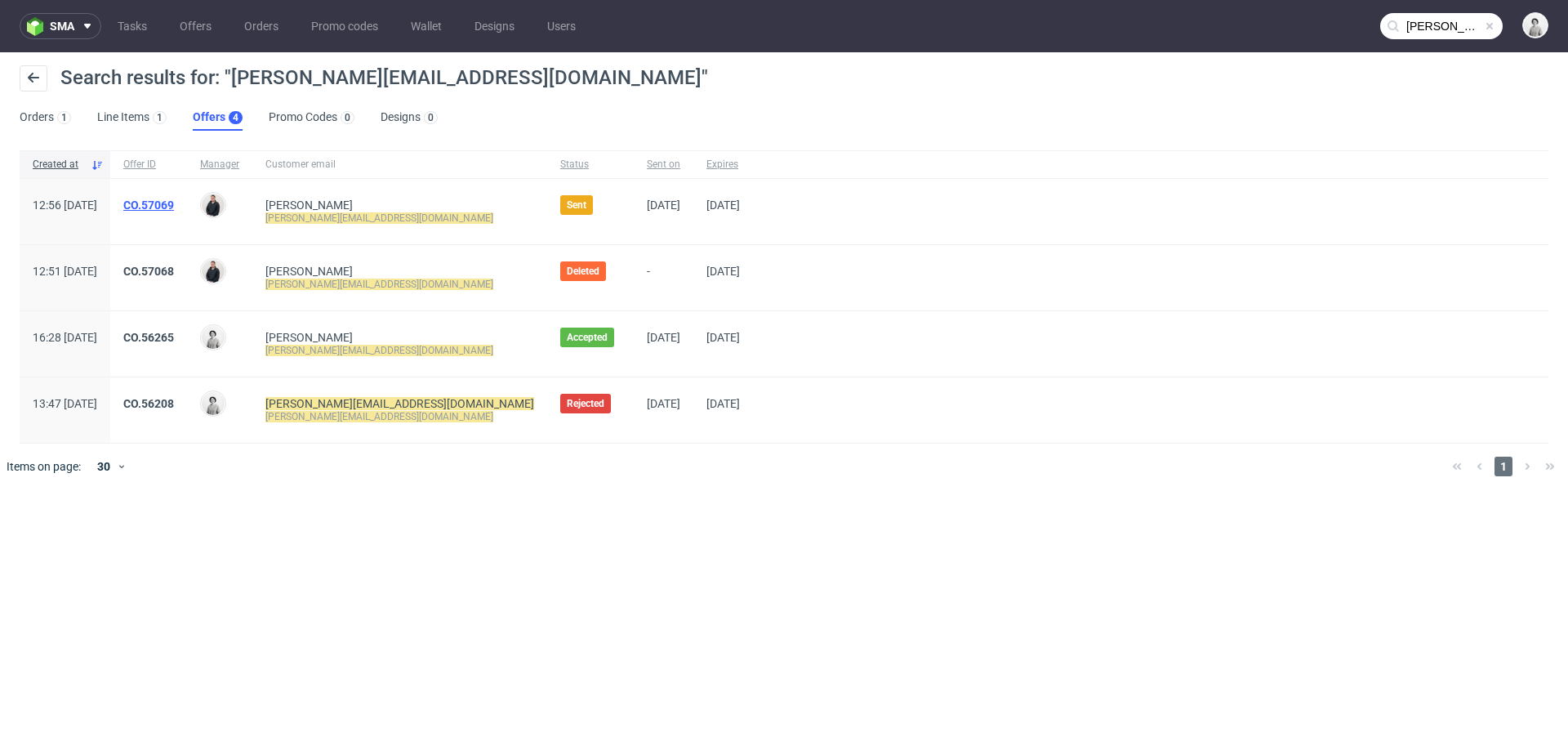
click at [174, 208] on link "CO.57069" at bounding box center [148, 205] width 51 height 13
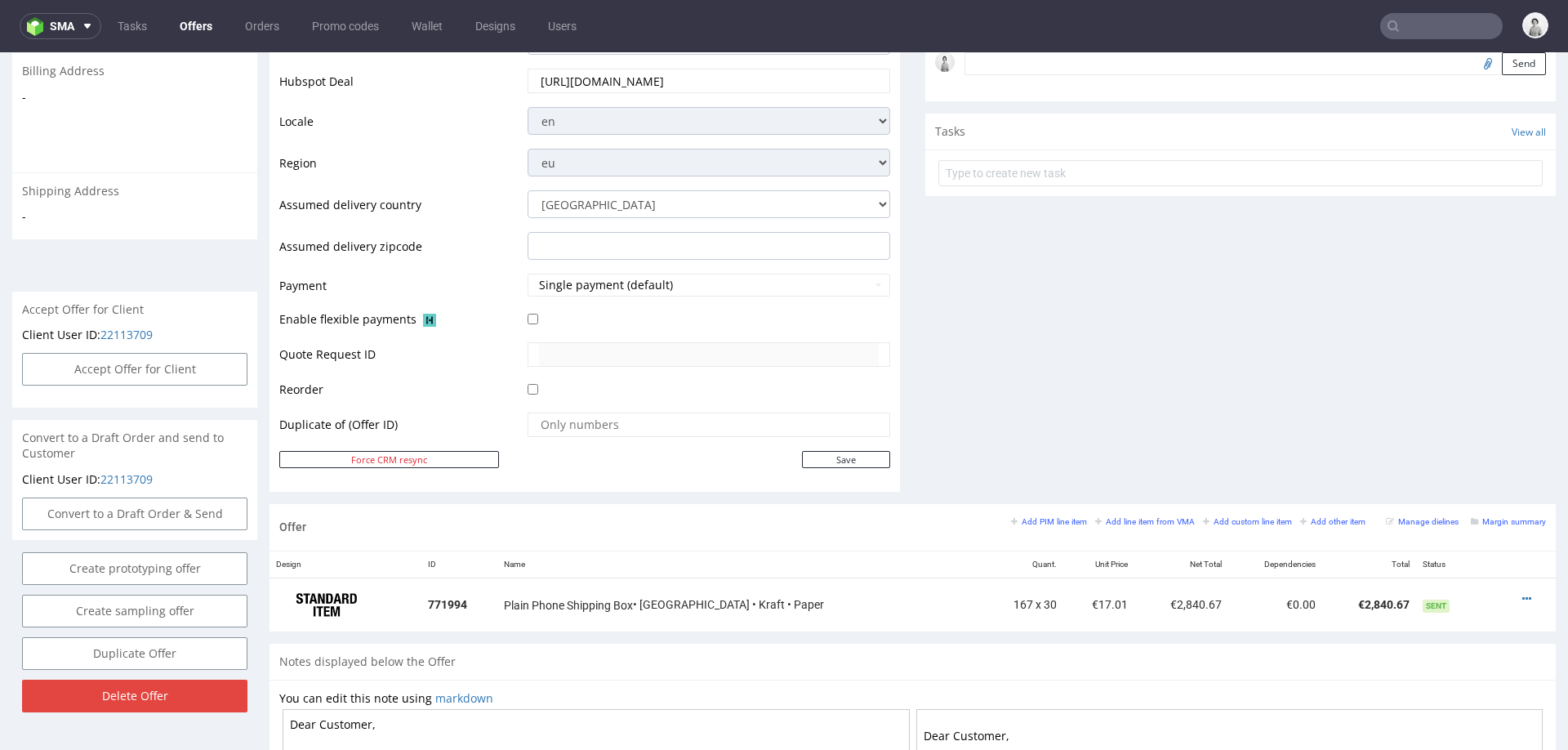
scroll to position [571, 0]
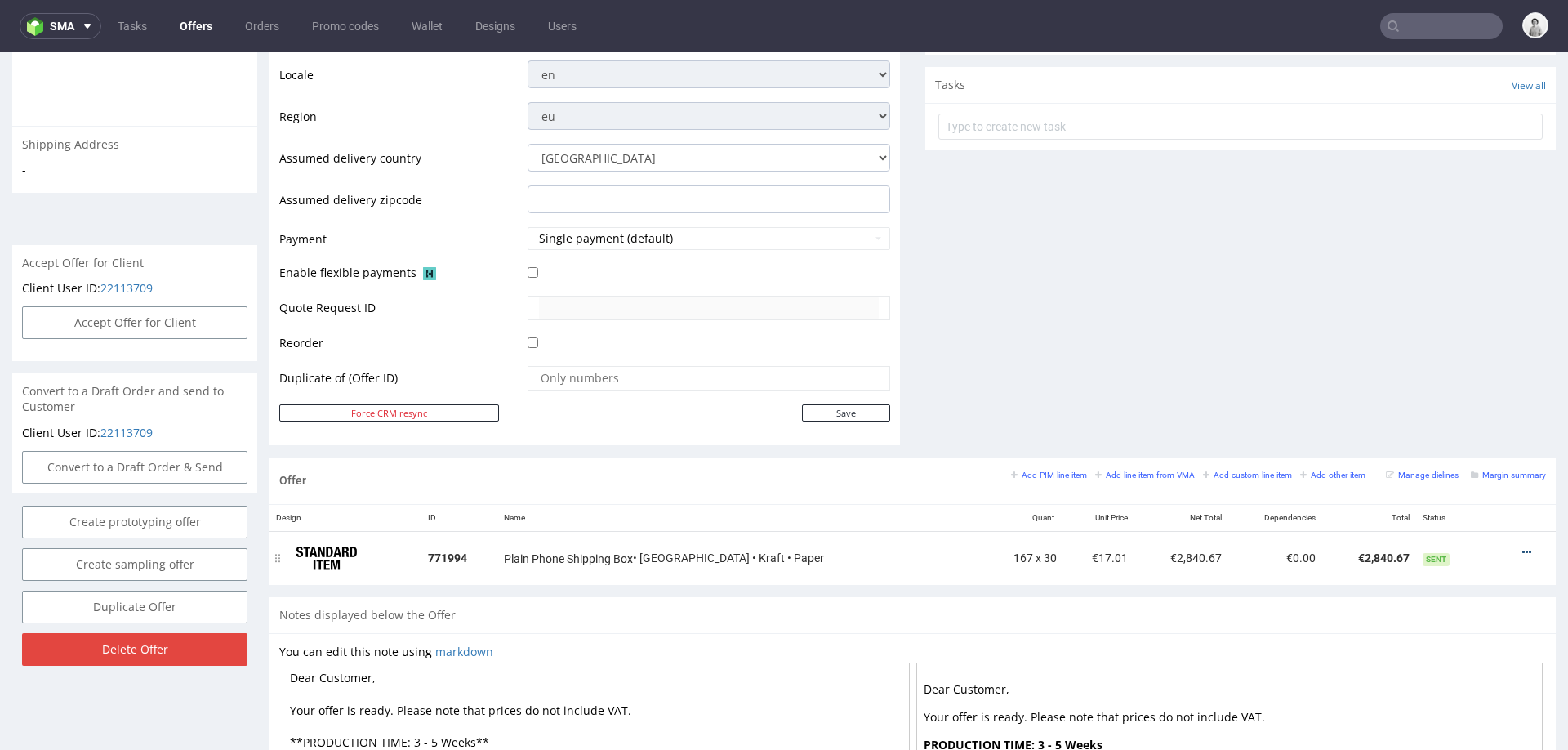
click at [1522, 547] on icon at bounding box center [1526, 552] width 9 height 11
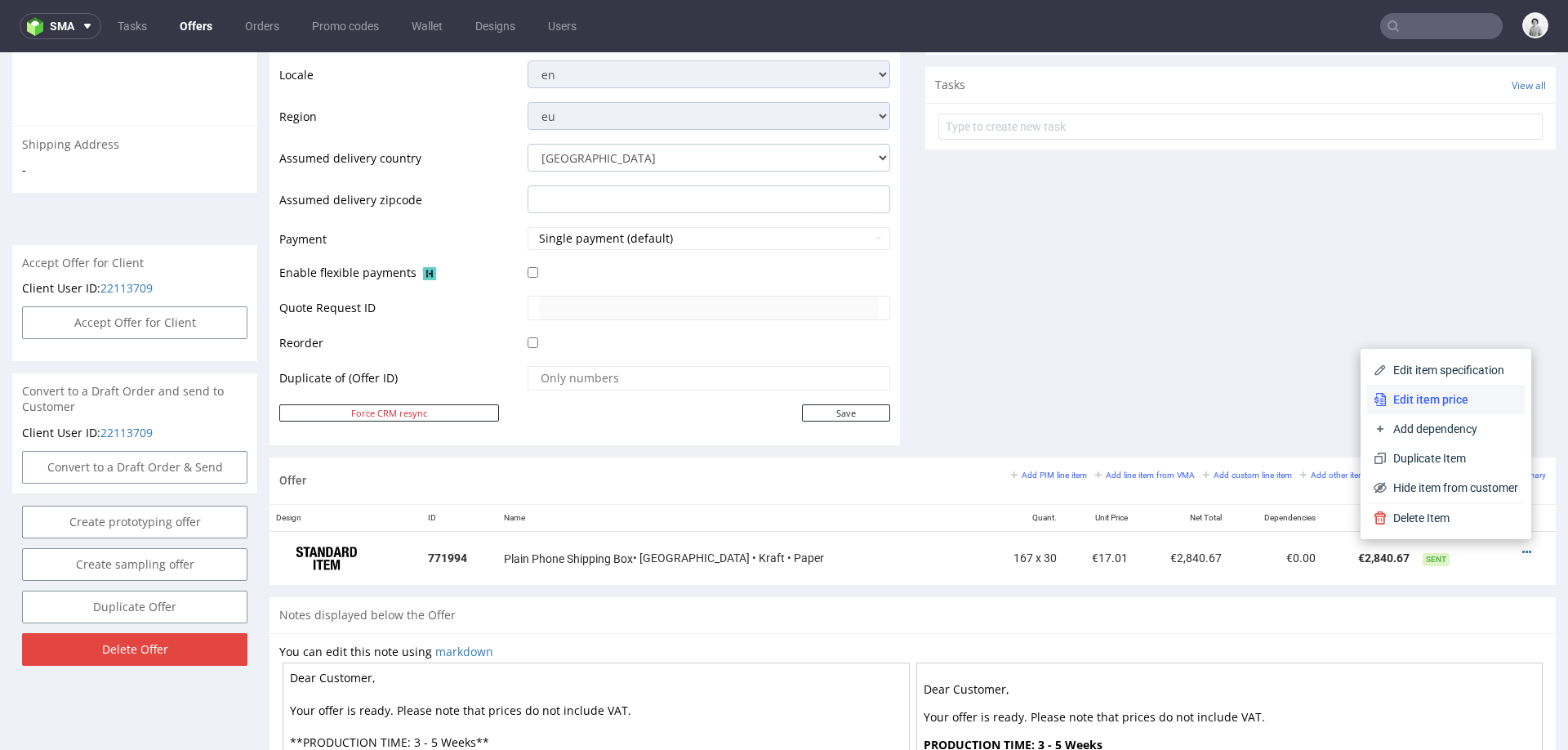
click at [1441, 401] on span "Edit item price" at bounding box center [1452, 399] width 132 height 16
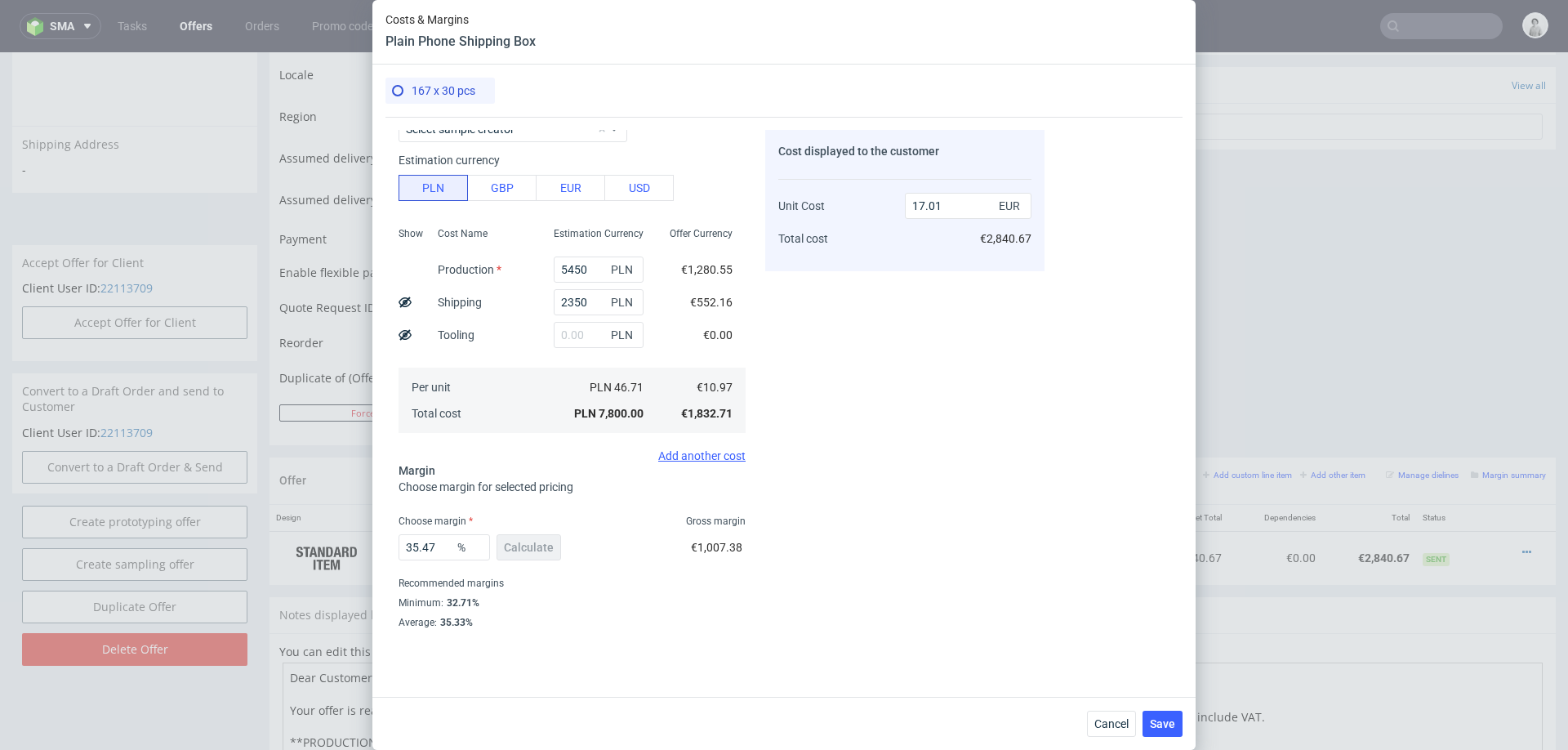
scroll to position [96, 0]
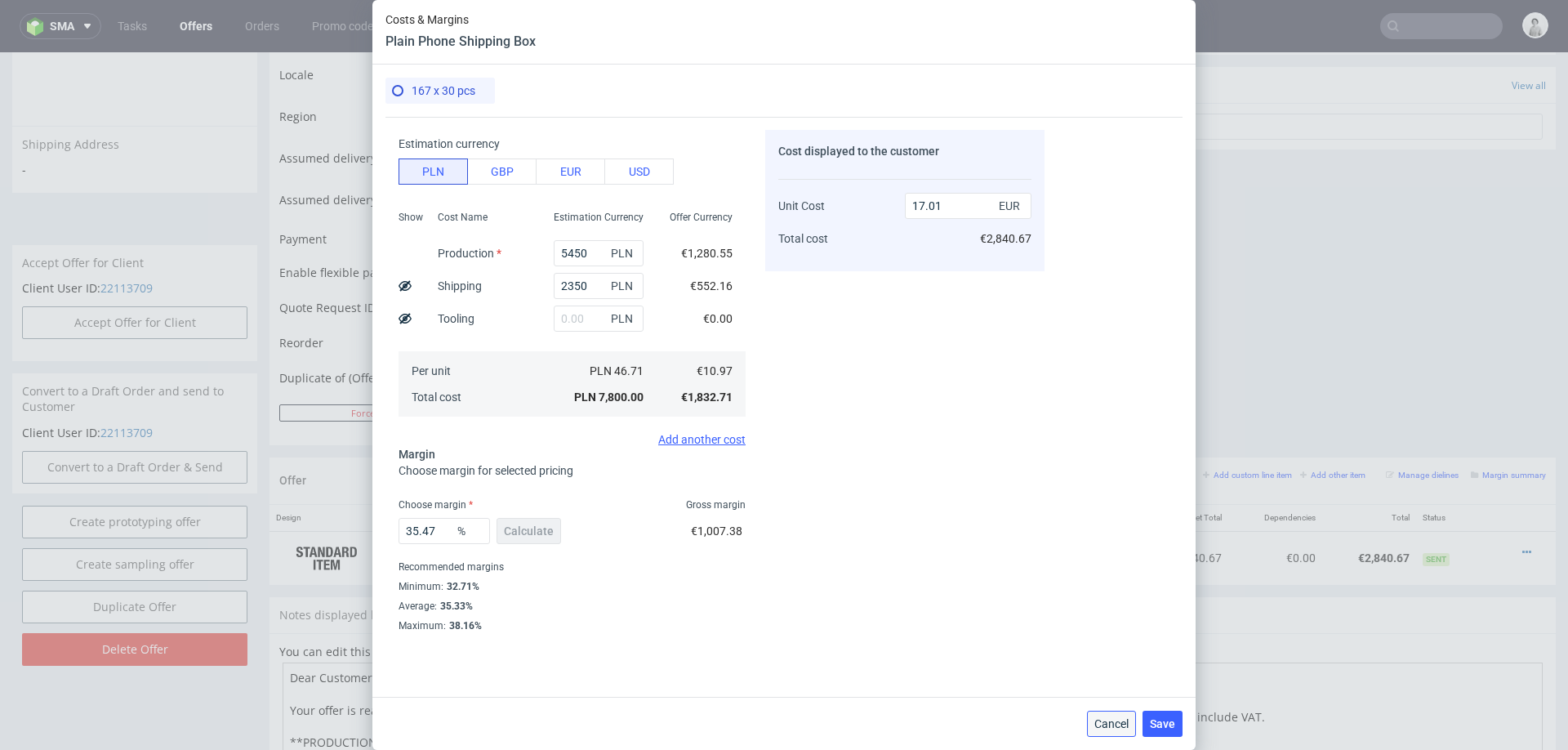
click at [1092, 718] on button "Cancel" at bounding box center [1110, 724] width 49 height 26
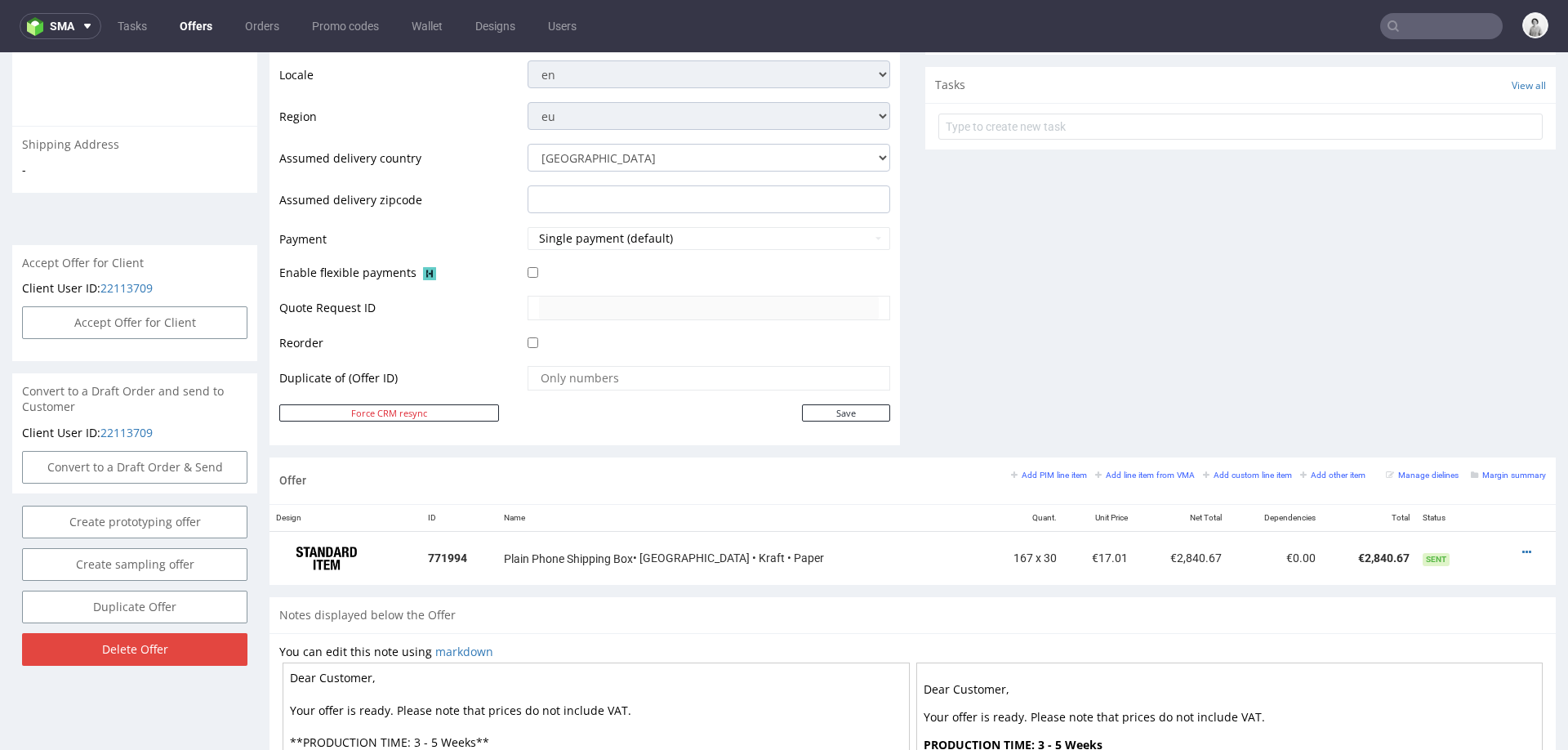
type input "william@wjdrepairs.co.uk"
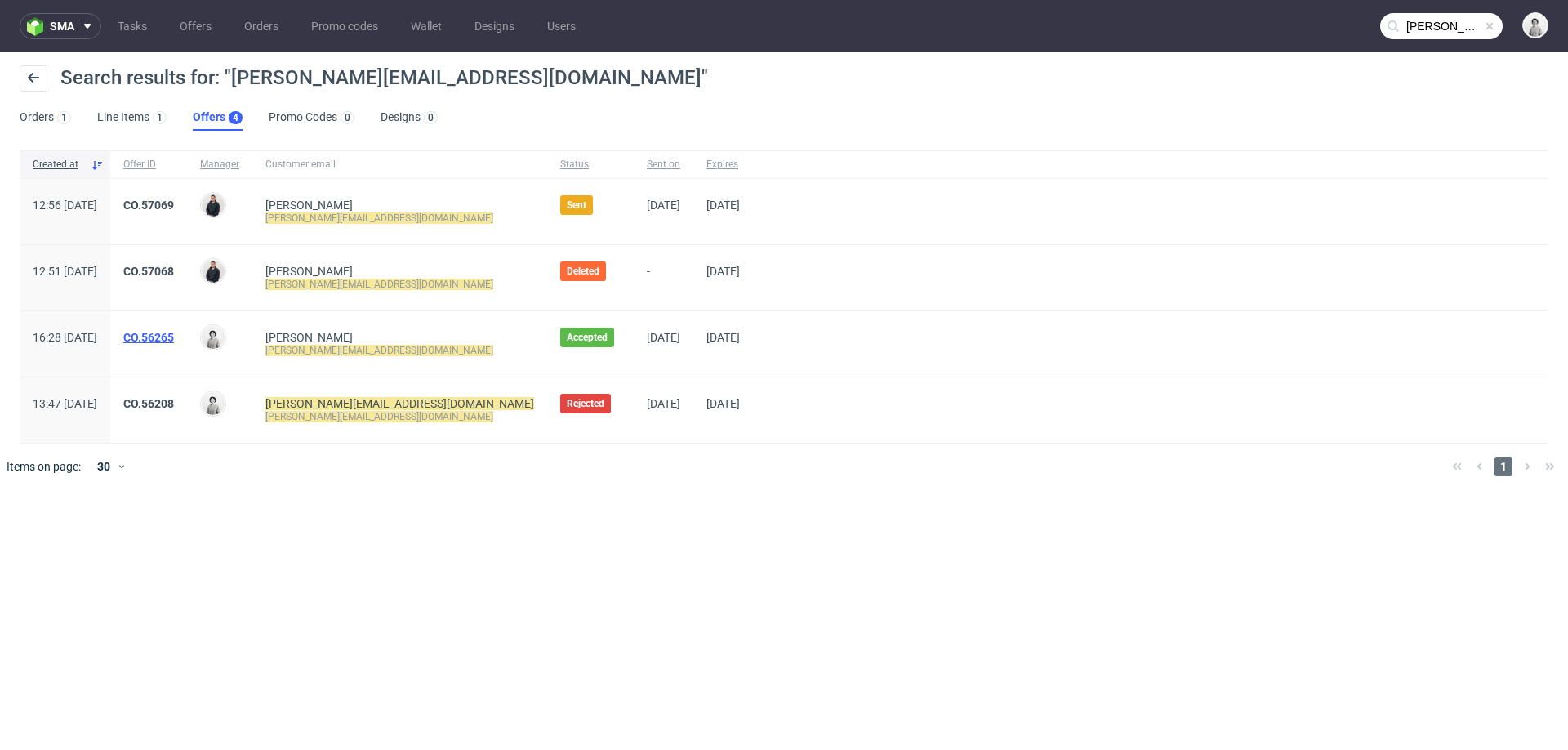
click at [174, 340] on link "CO.56265" at bounding box center [148, 337] width 51 height 13
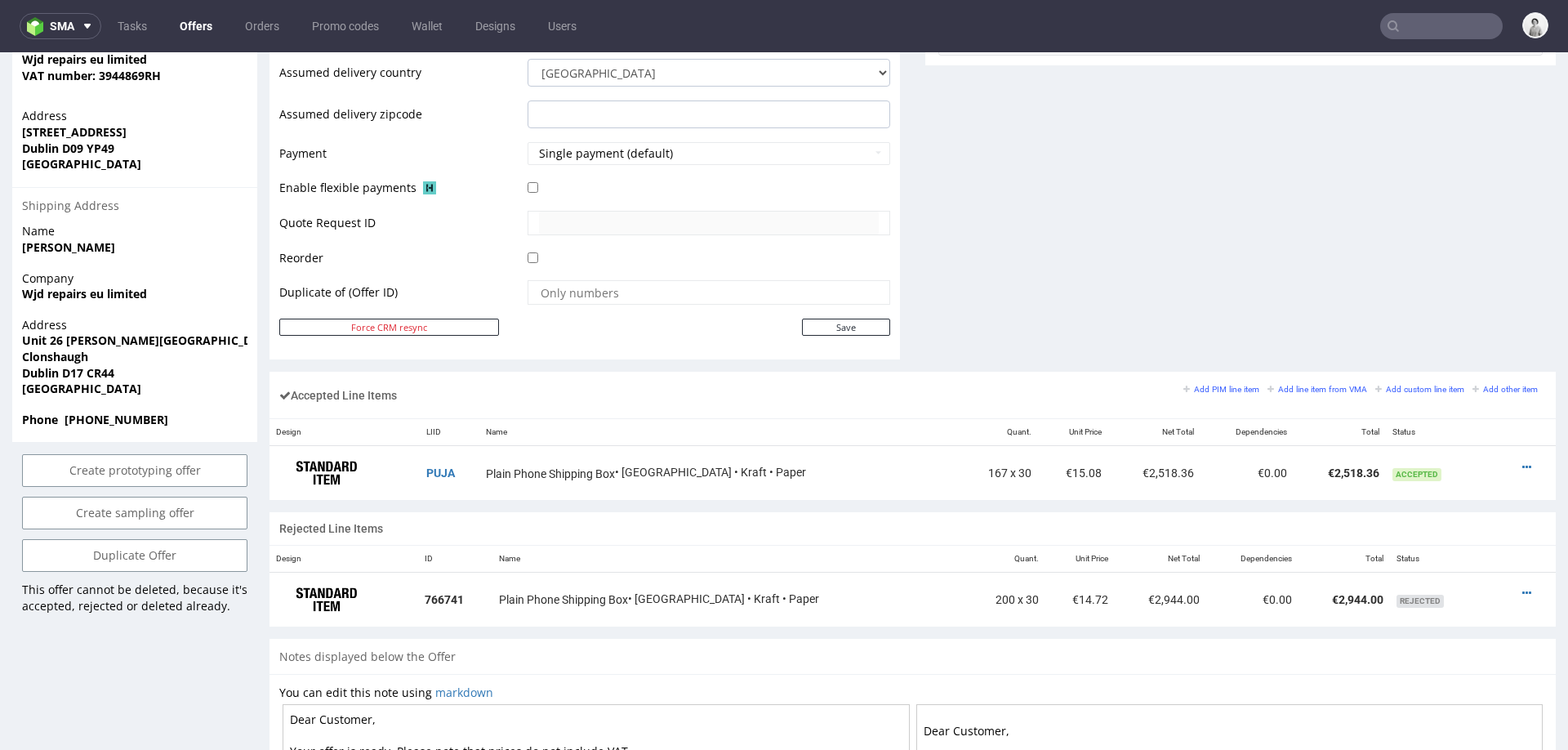
scroll to position [930, 0]
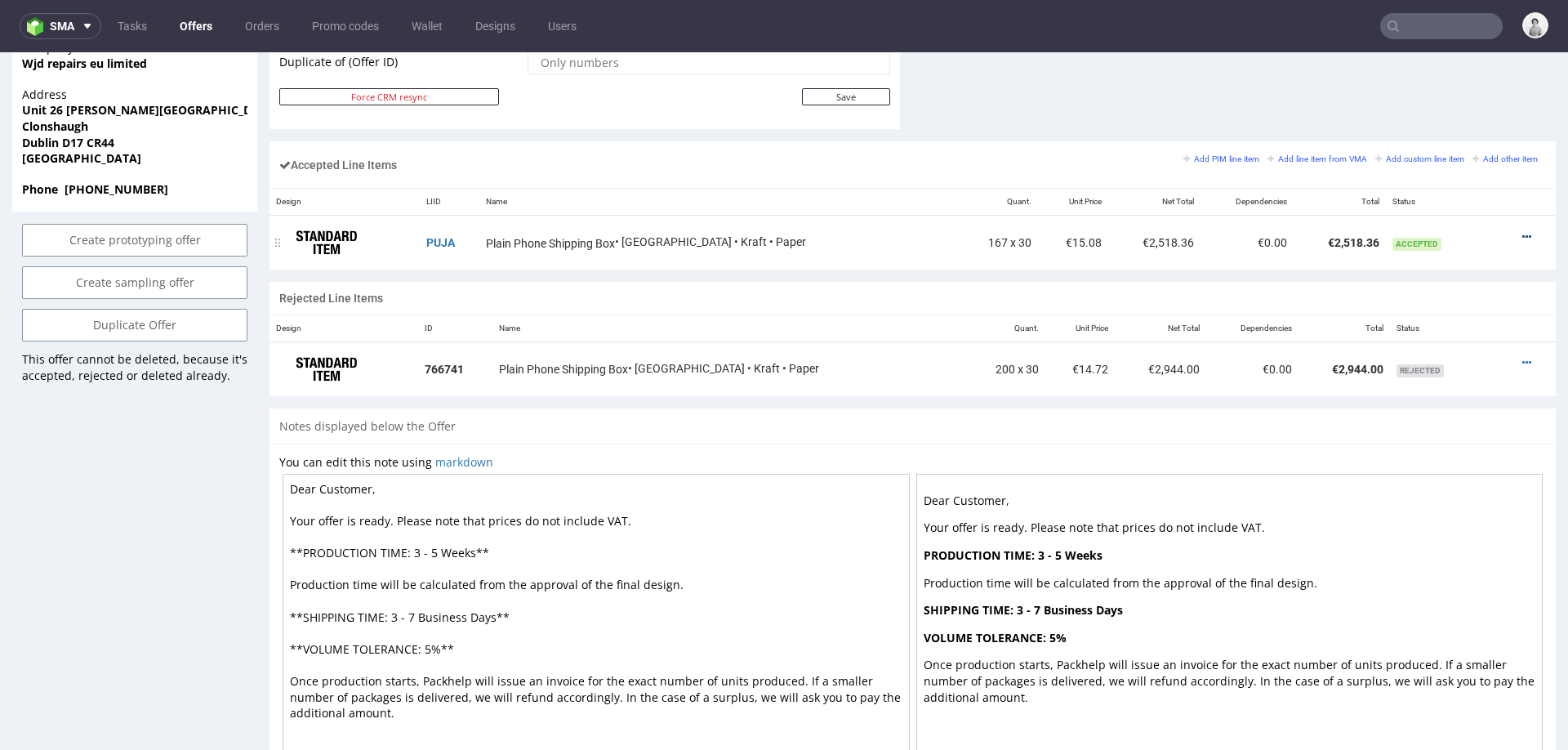
click at [1522, 232] on icon at bounding box center [1526, 236] width 9 height 11
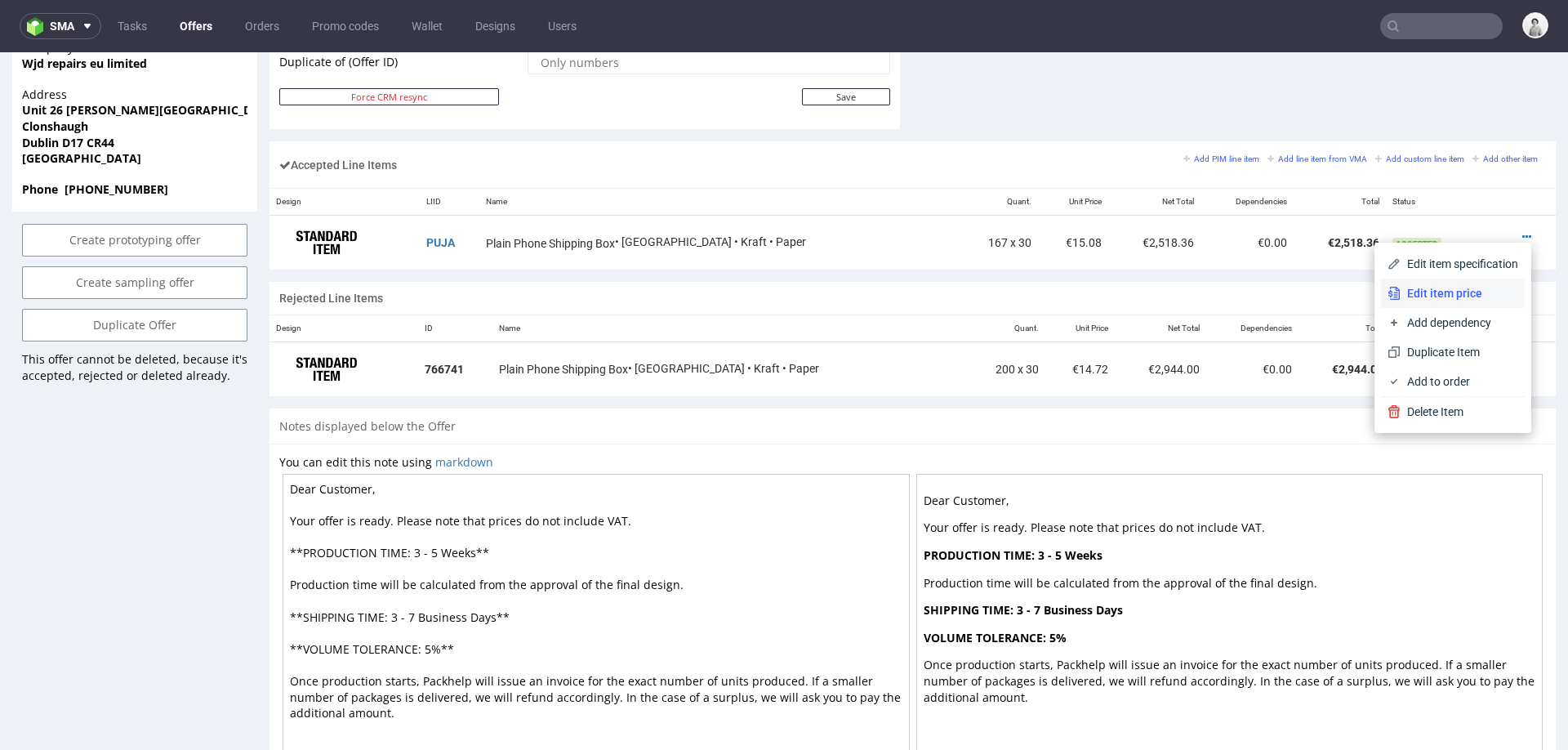
click at [1439, 292] on span "Edit item price" at bounding box center [1459, 293] width 118 height 16
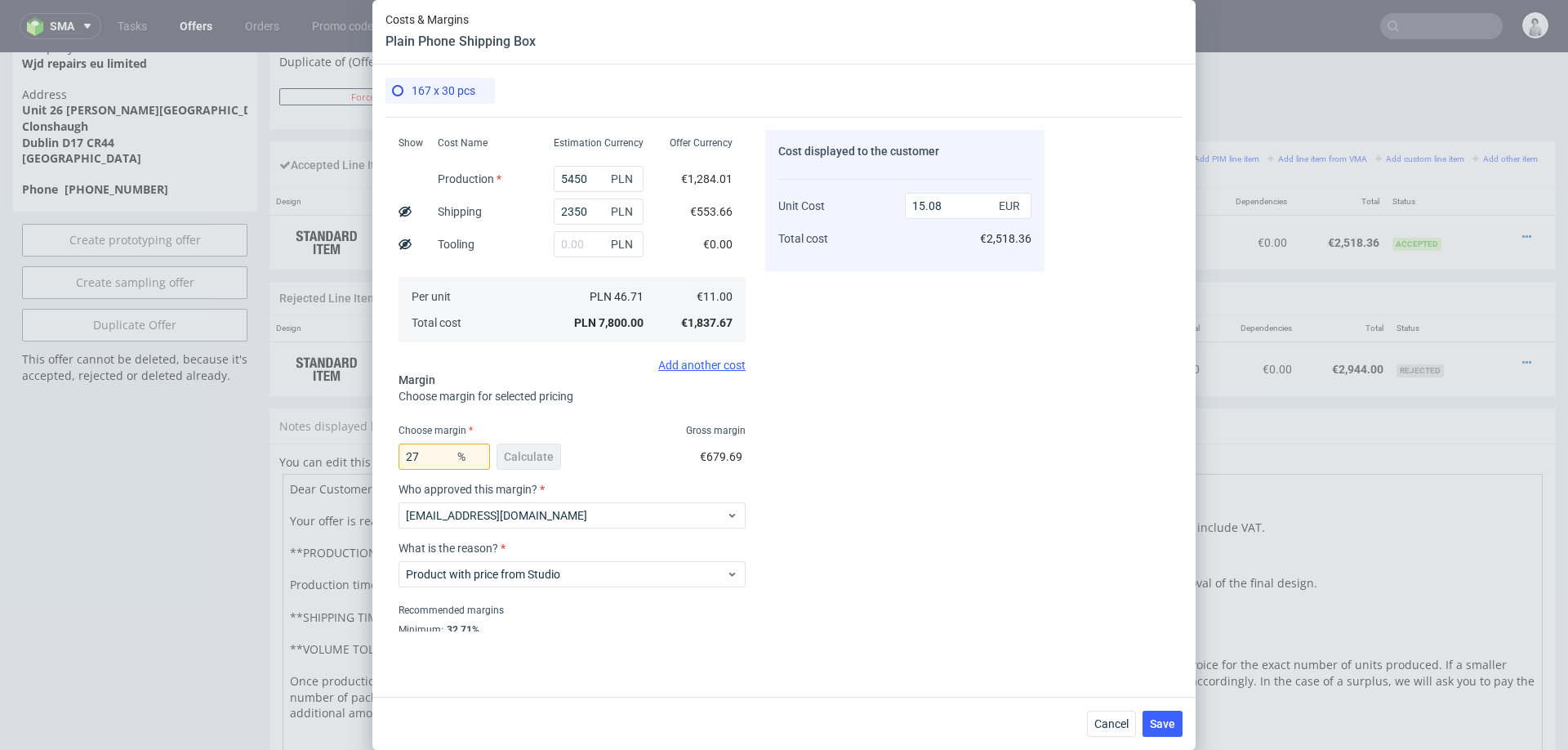
scroll to position [213, 0]
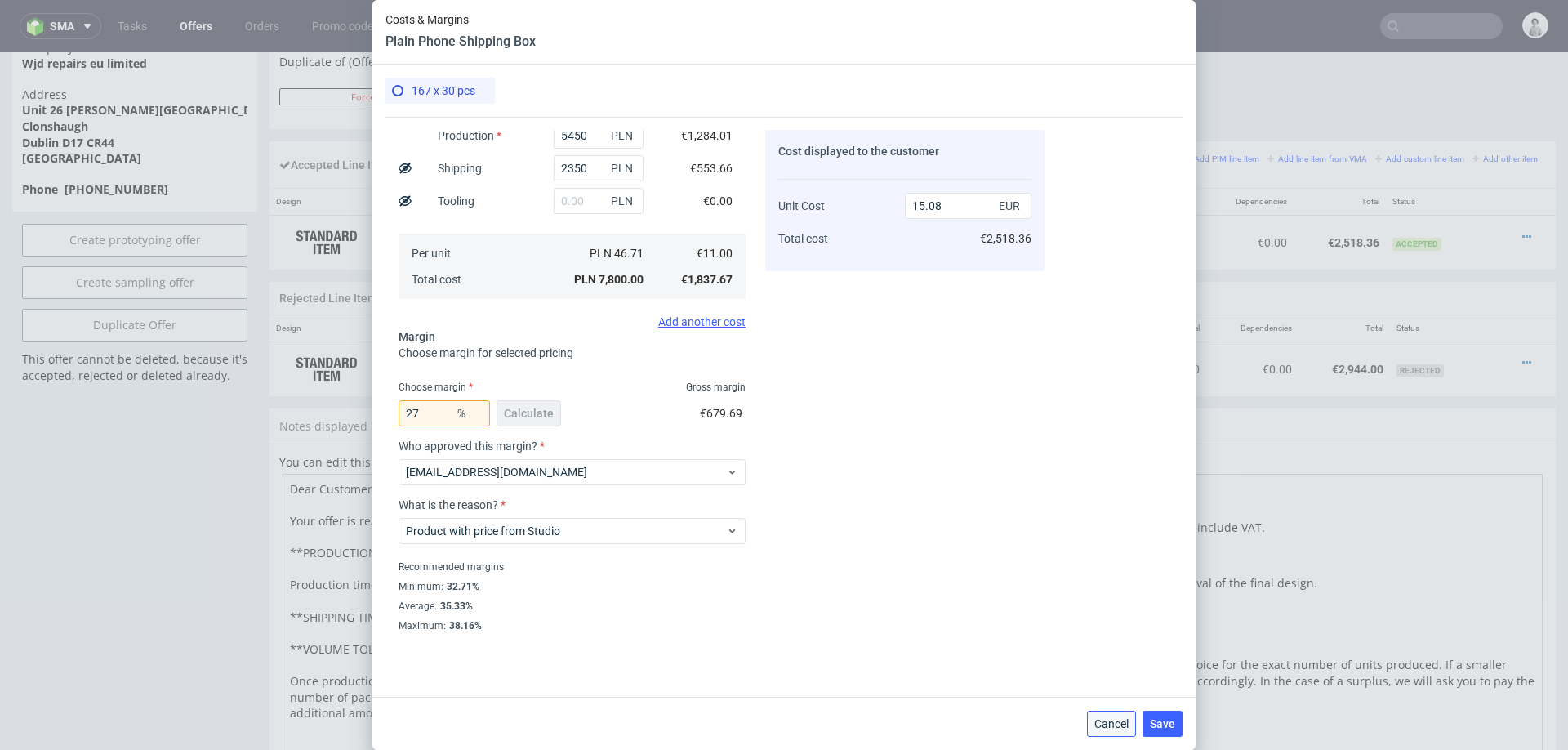
click at [1110, 713] on button "Cancel" at bounding box center [1110, 724] width 49 height 26
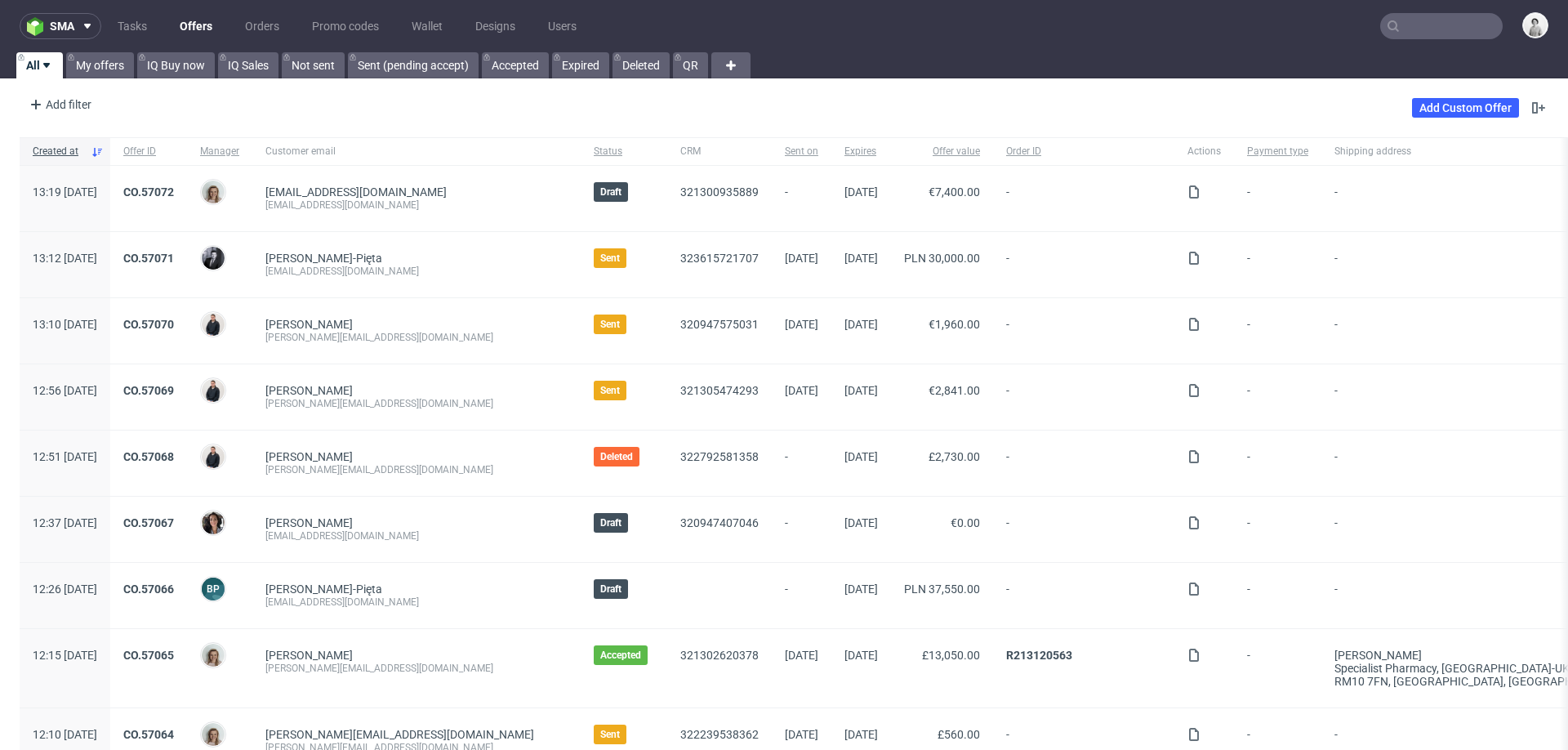
click at [1421, 26] on input "text" at bounding box center [1441, 26] width 123 height 26
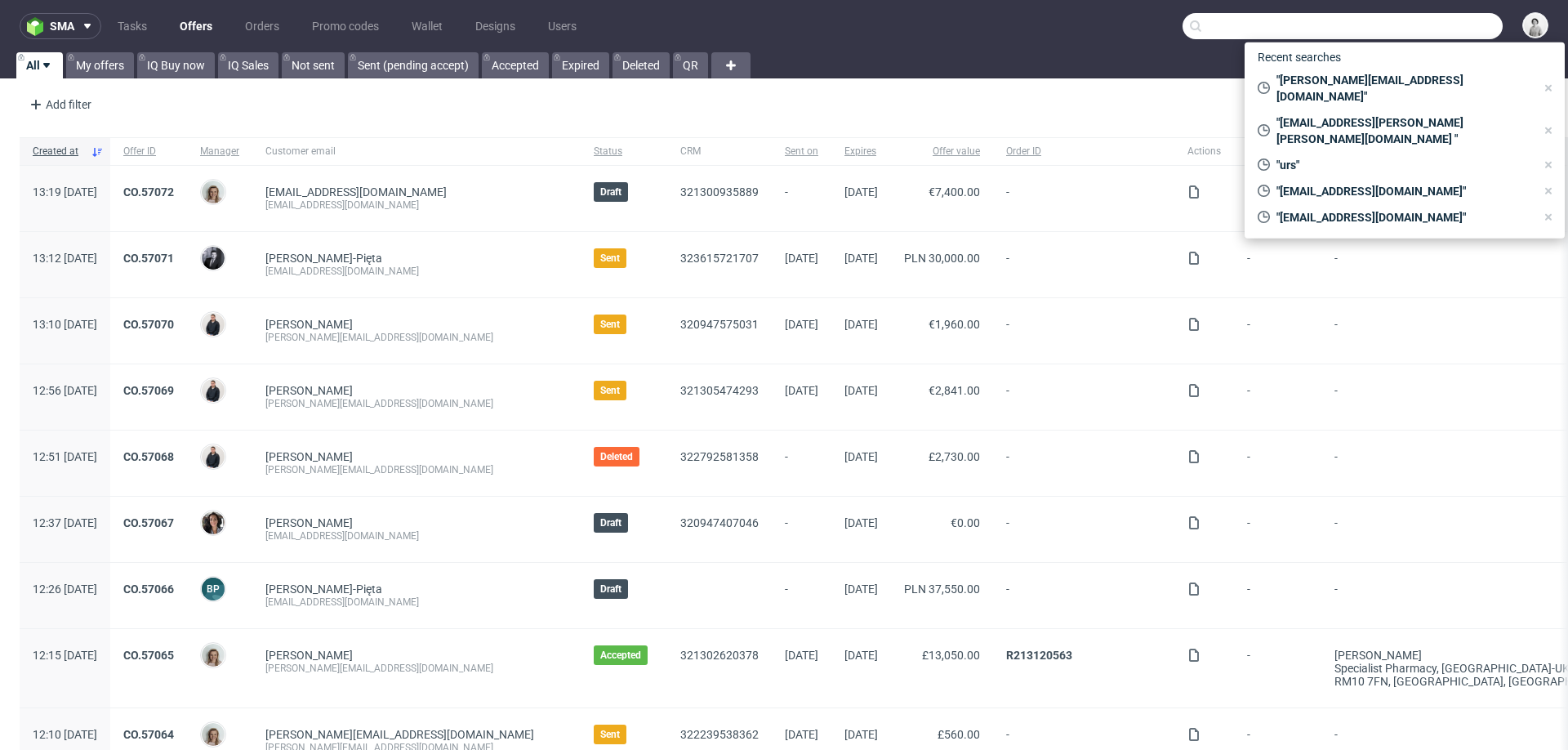
paste input "CBCZ"
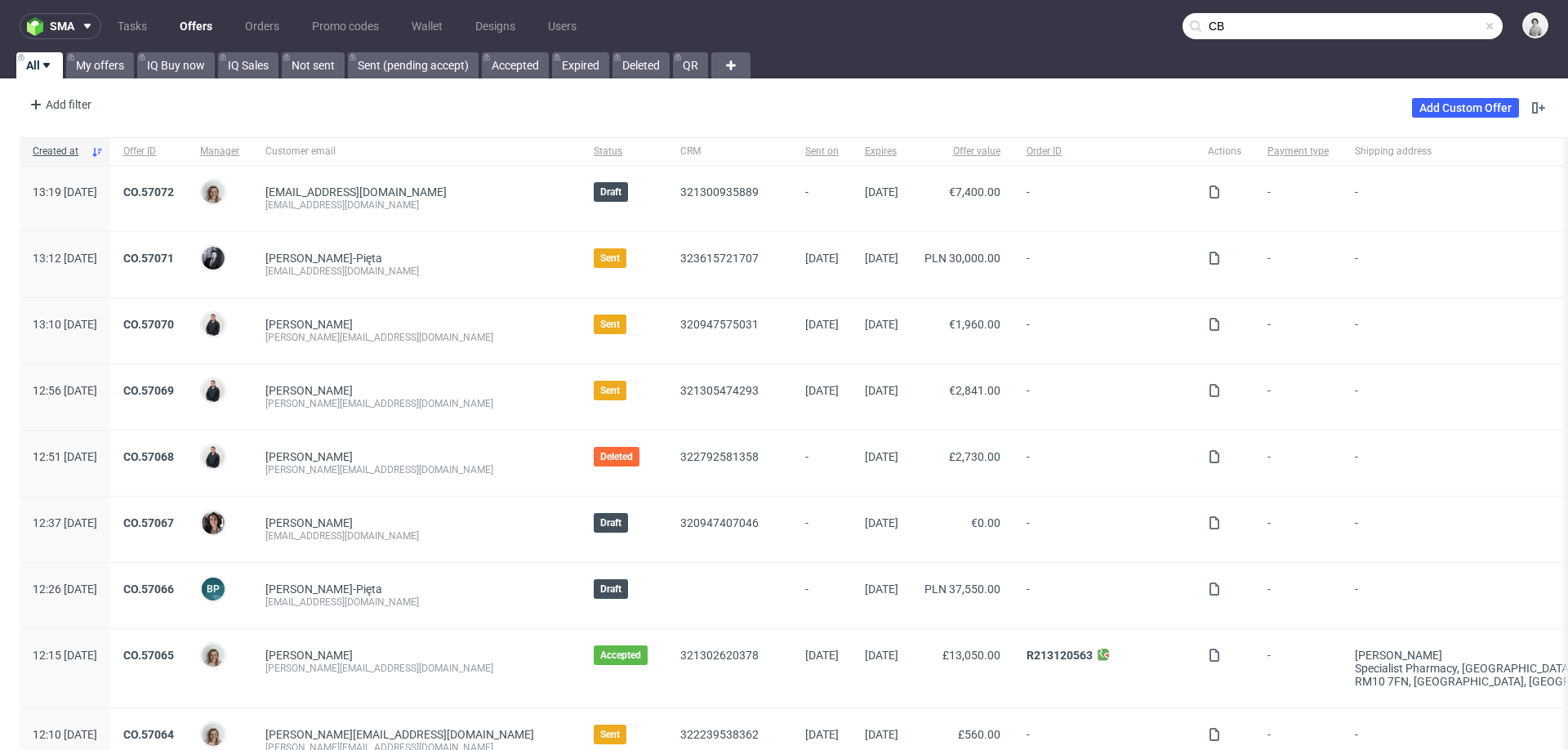
type input "C"
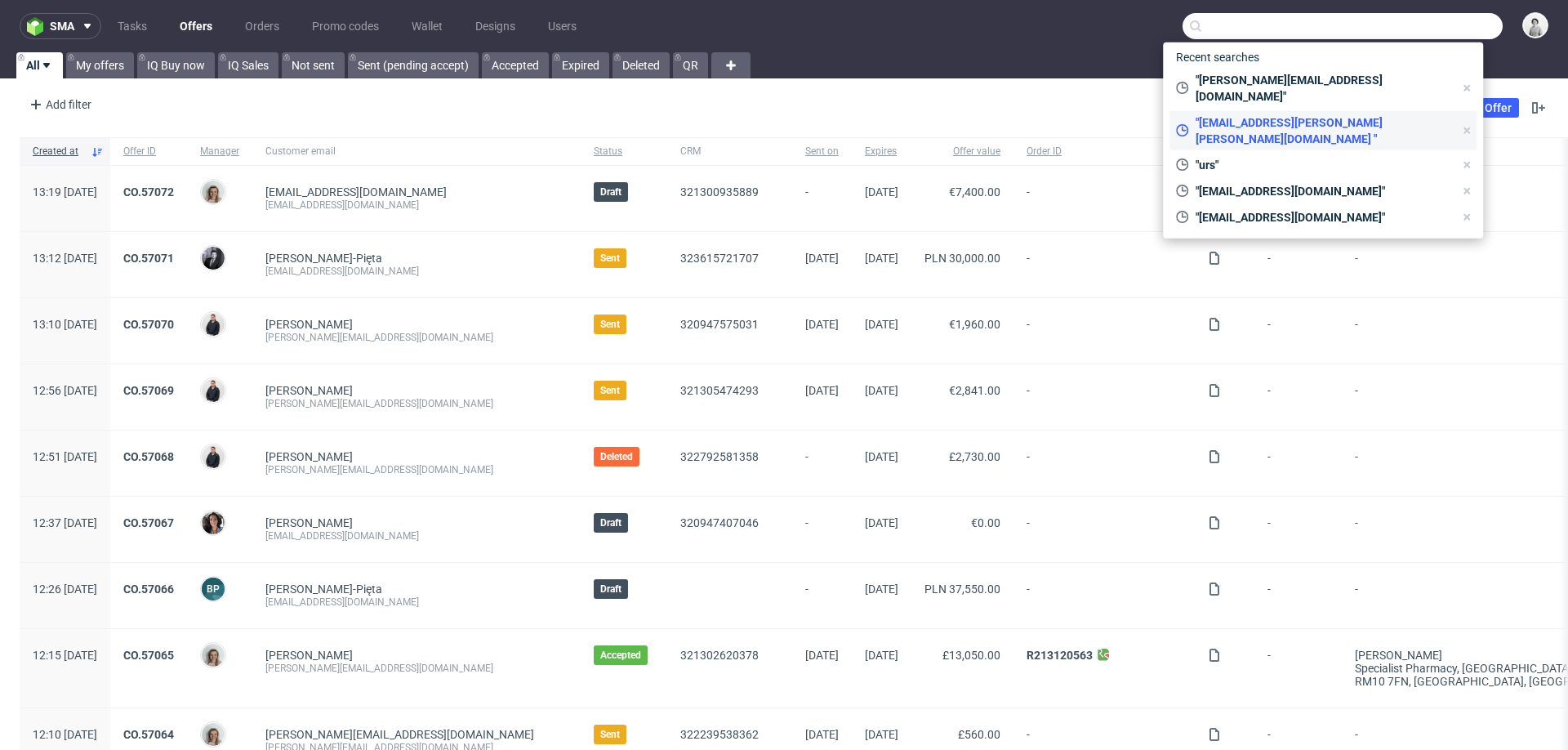
paste input "[EMAIL_ADDRESS][DOMAIN_NAME]"
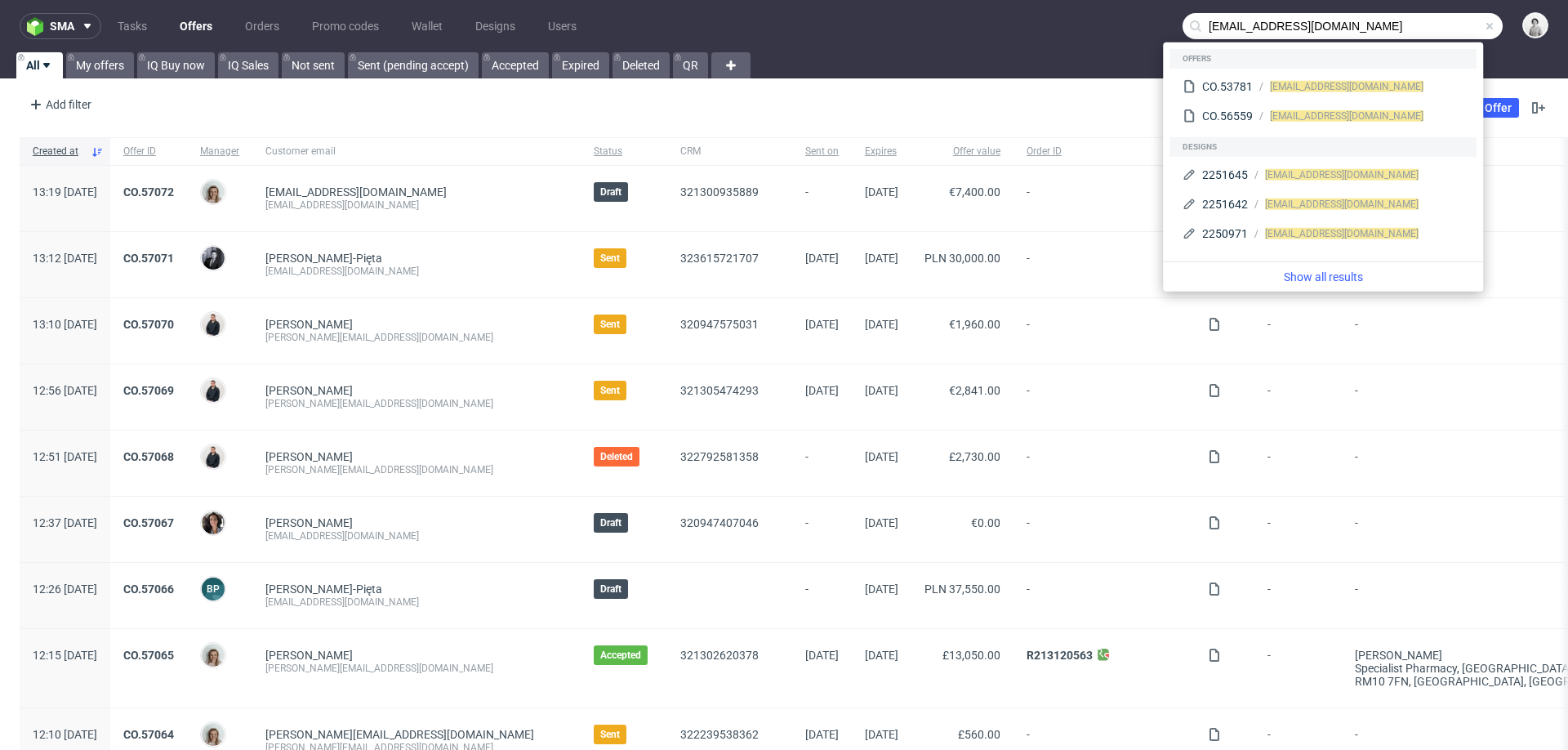
type input "[EMAIL_ADDRESS][DOMAIN_NAME]"
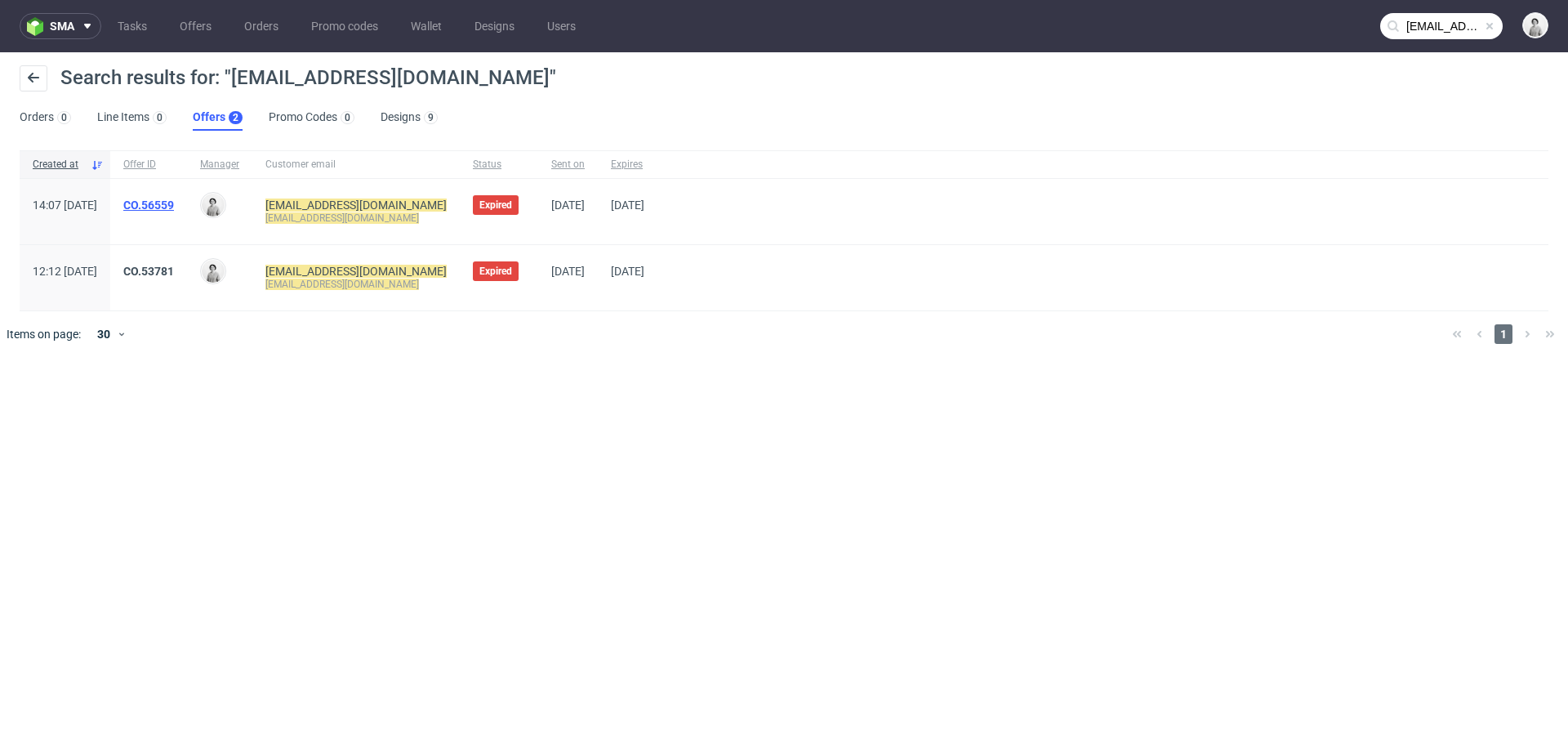
click at [174, 205] on link "CO.56559" at bounding box center [148, 205] width 51 height 13
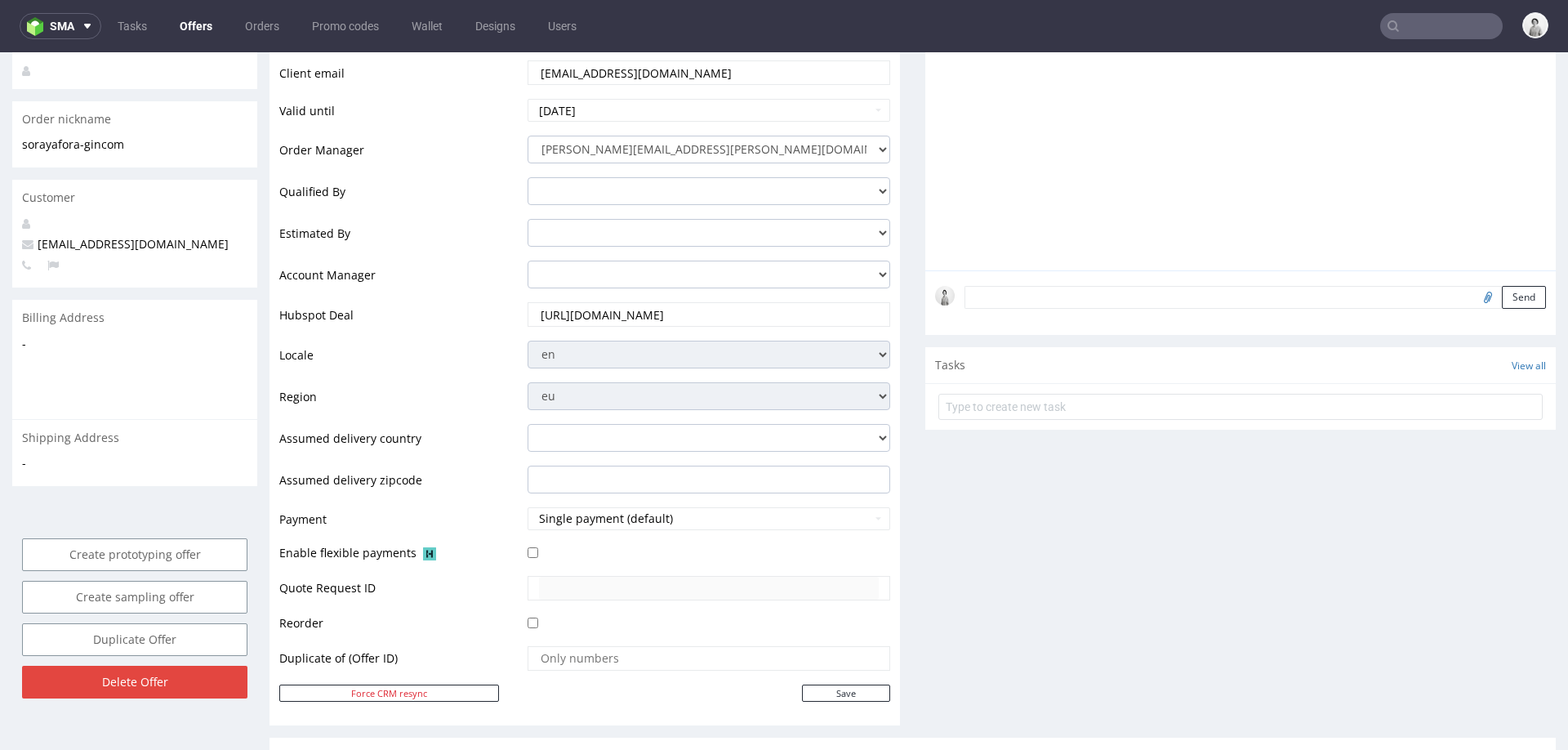
scroll to position [27, 0]
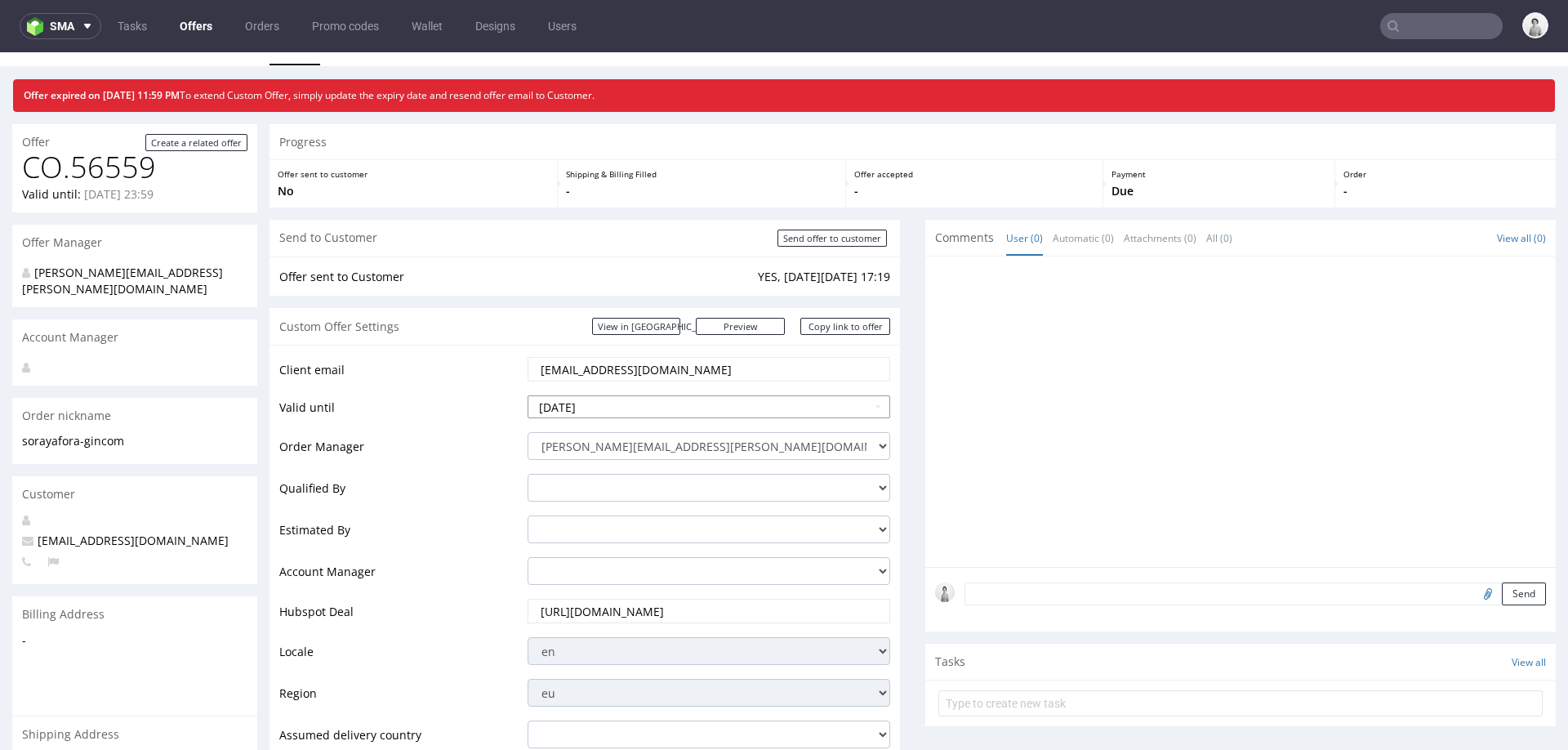
click at [632, 404] on input "2025-09-05" at bounding box center [709, 406] width 363 height 23
click at [685, 208] on th at bounding box center [689, 211] width 25 height 25
click at [633, 310] on td "16" at bounding box center [640, 309] width 25 height 25
type input "2025-10-16"
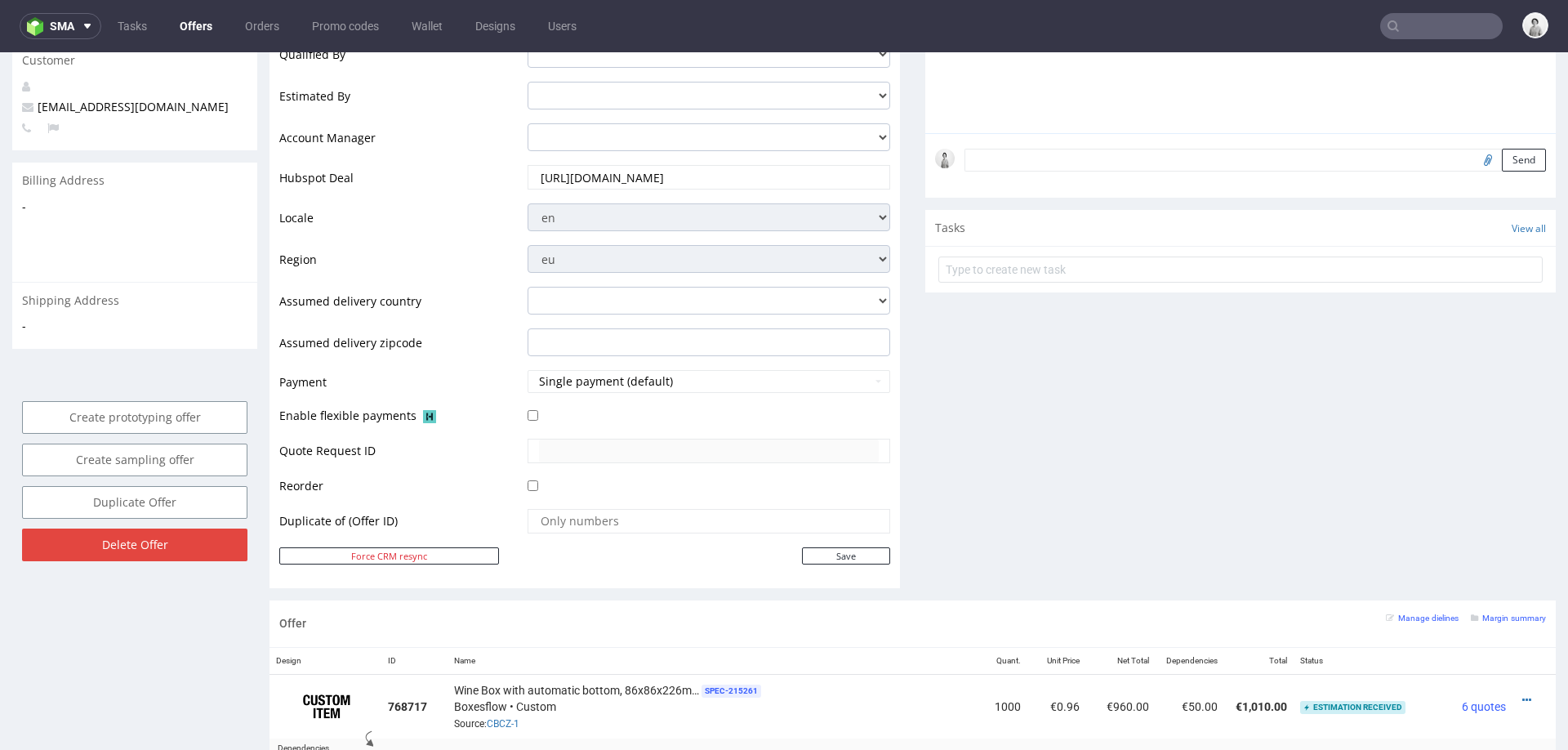
scroll to position [528, 0]
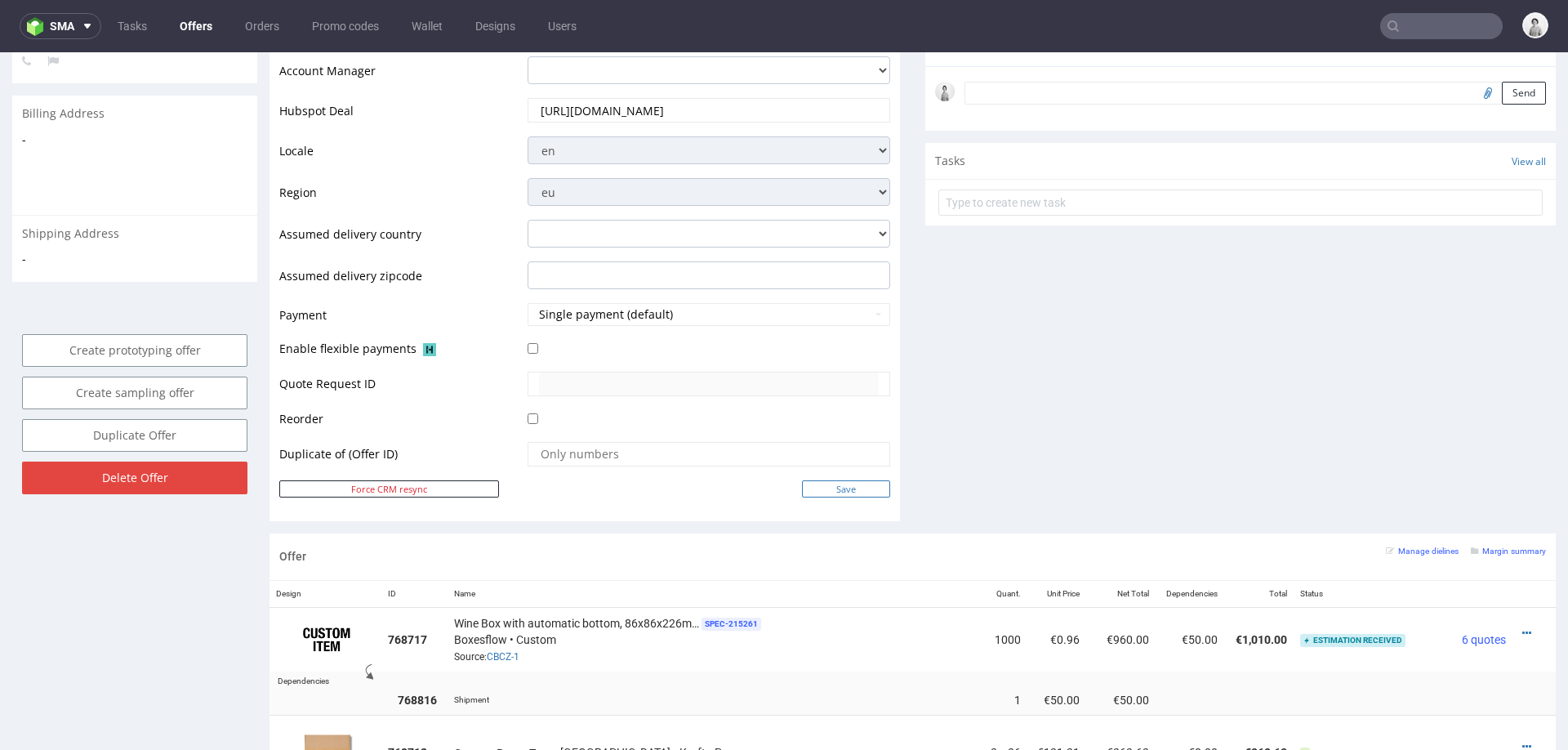
click at [845, 492] on input "Save" at bounding box center [845, 488] width 88 height 17
type input "In progress..."
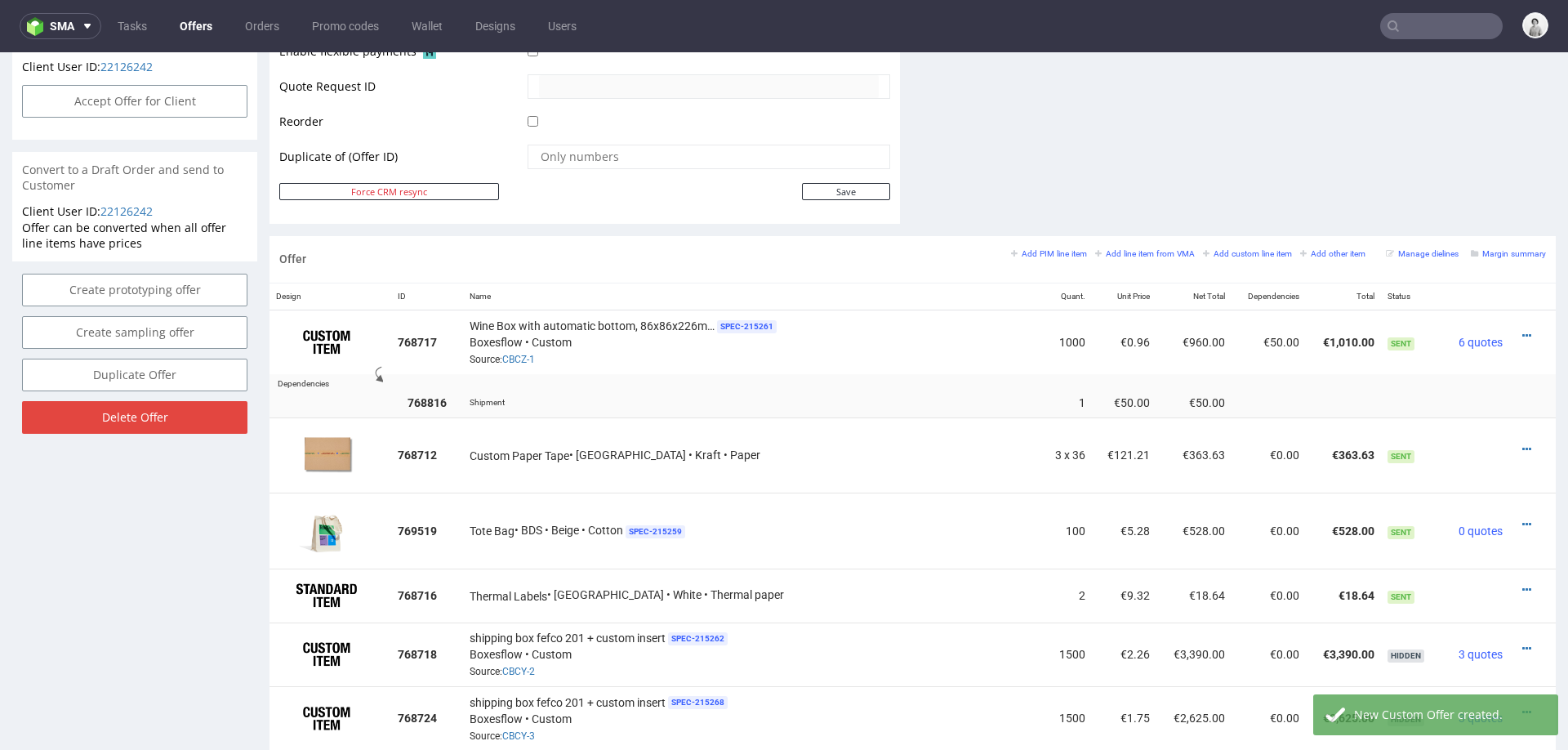
scroll to position [794, 0]
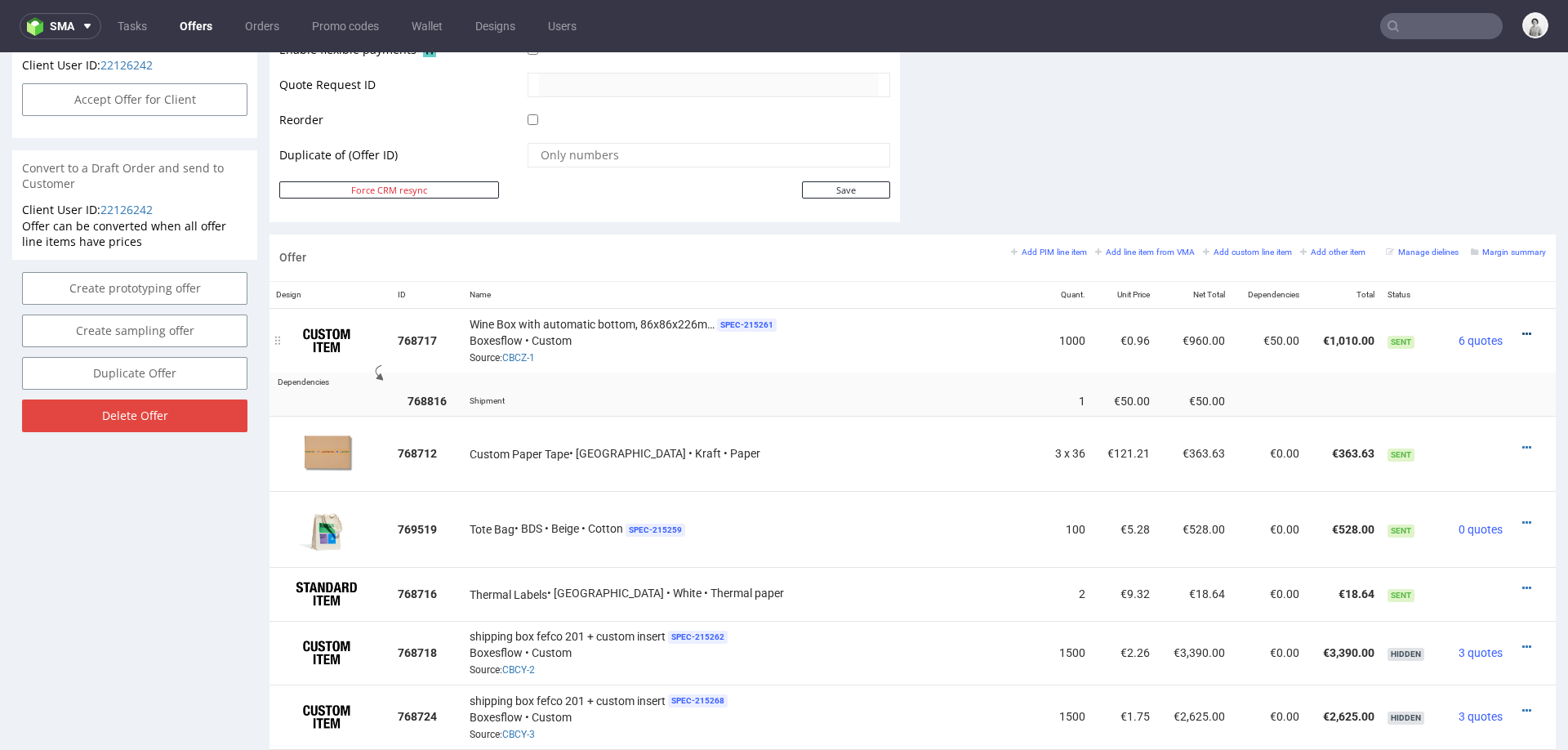
click at [1522, 328] on icon at bounding box center [1526, 333] width 9 height 11
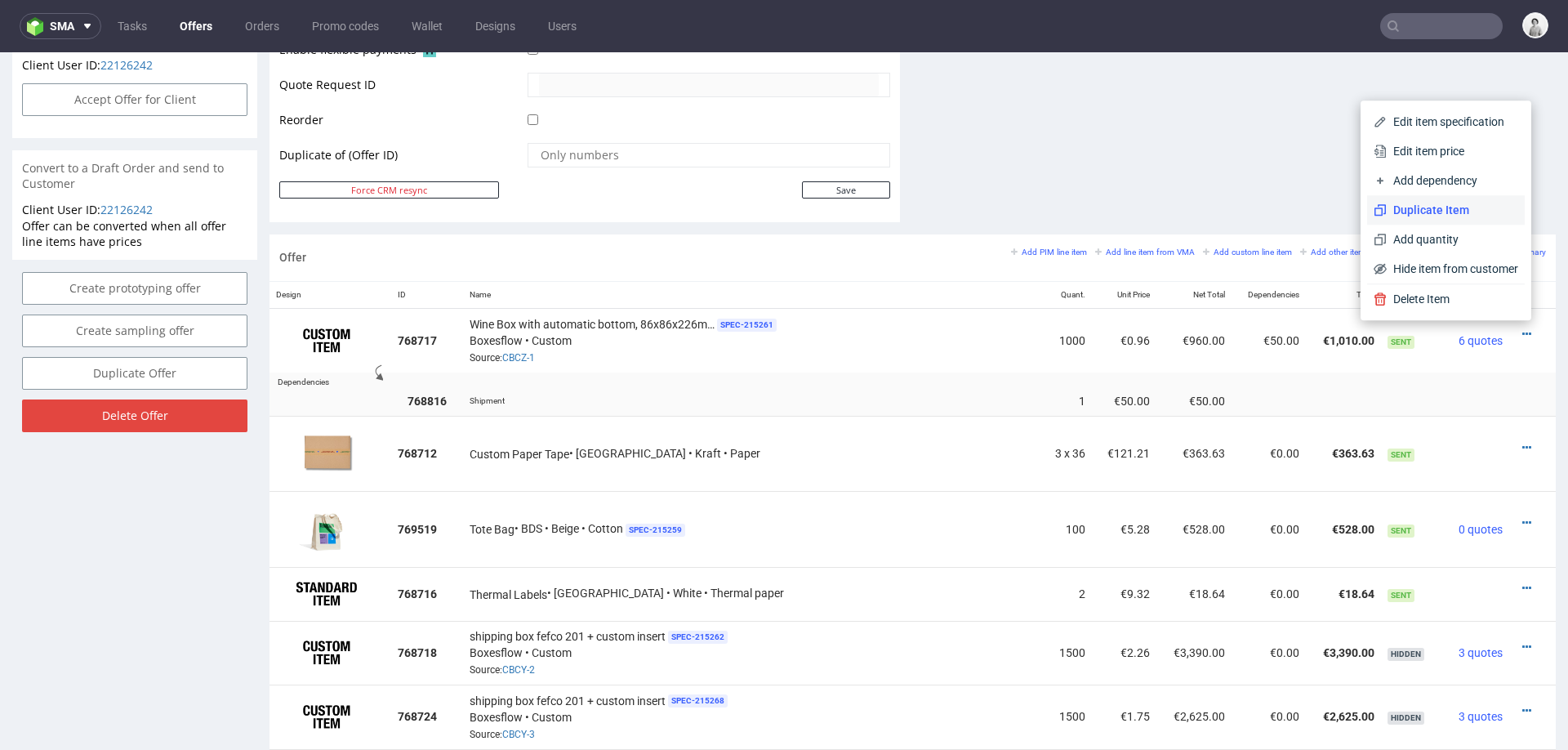
click at [1434, 217] on span "Duplicate Item" at bounding box center [1452, 210] width 132 height 16
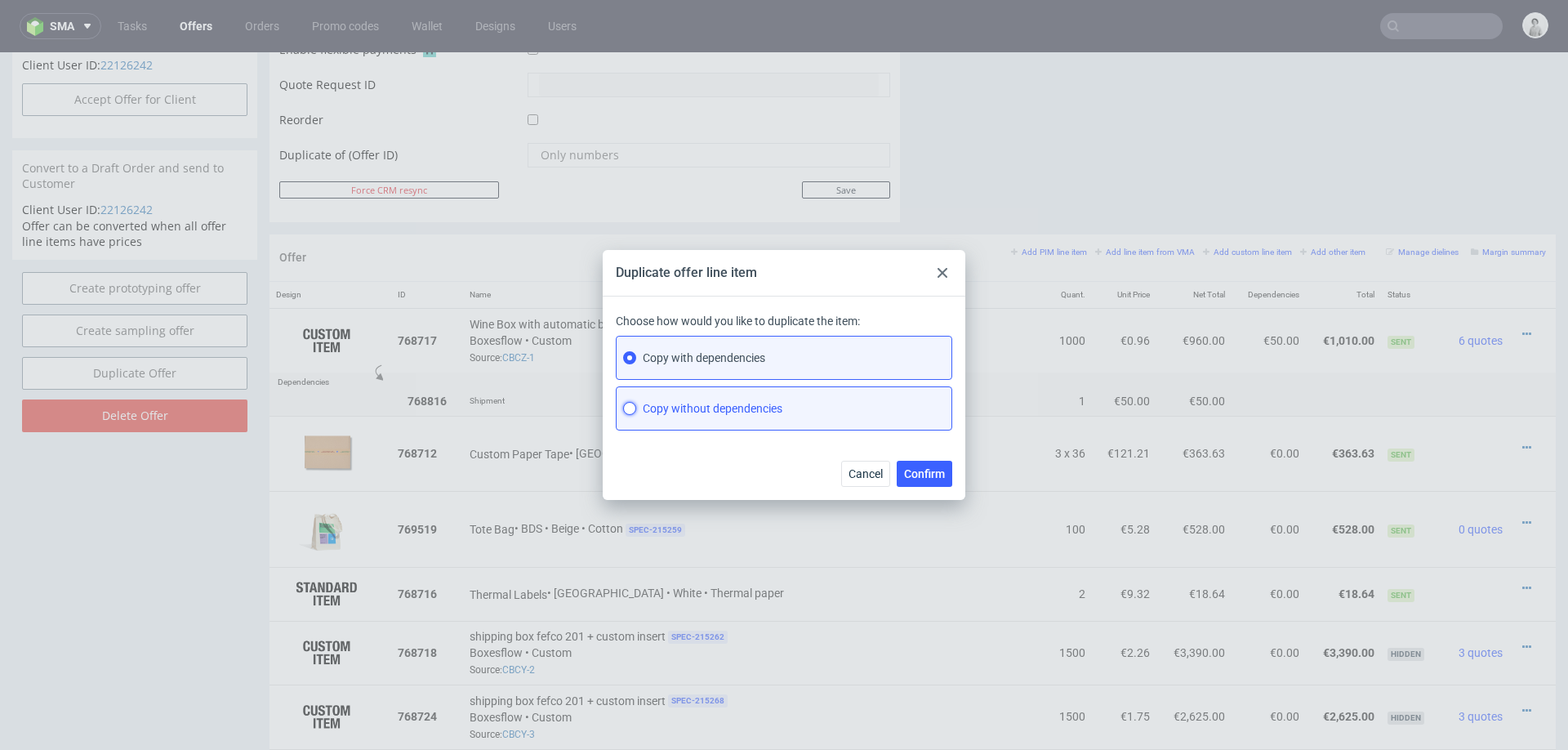
click at [631, 410] on input "Copy without dependencies" at bounding box center [629, 408] width 13 height 13
radio input "true"
click at [623, 360] on input "Copy with dependencies" at bounding box center [629, 357] width 13 height 13
radio input "true"
click at [632, 413] on input "Copy without dependencies" at bounding box center [629, 408] width 13 height 13
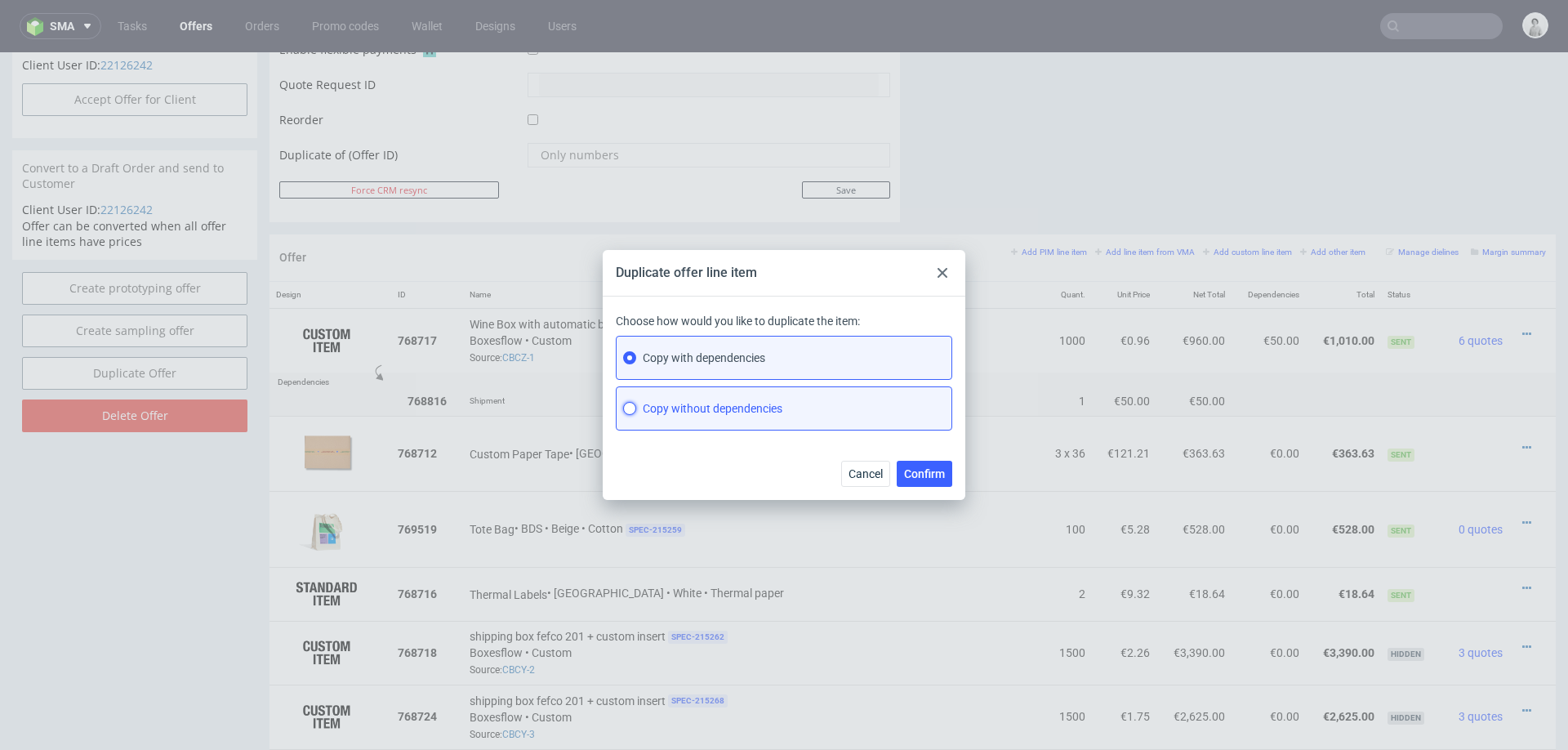
radio input "true"
radio input "false"
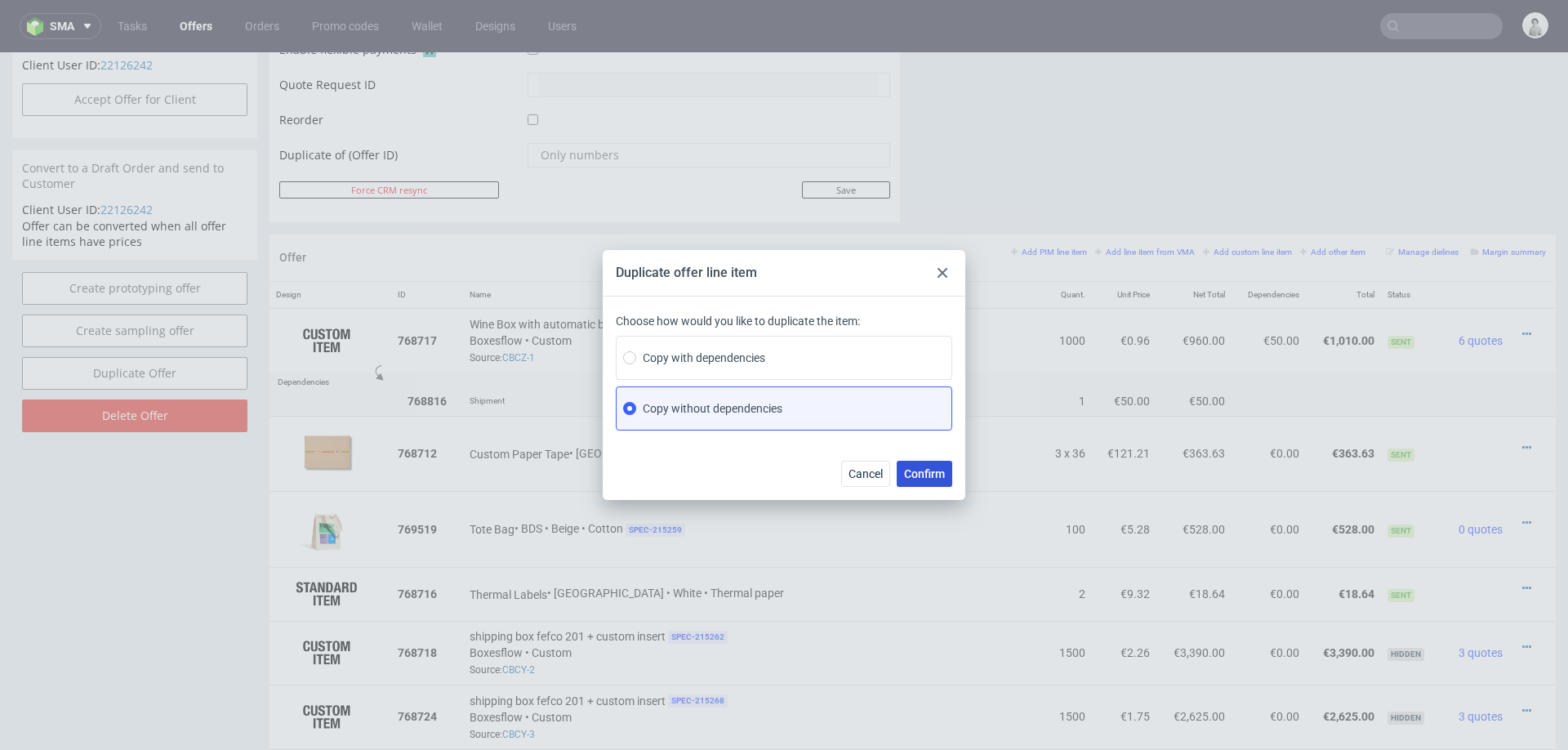
click at [927, 468] on span "Confirm" at bounding box center [923, 473] width 41 height 11
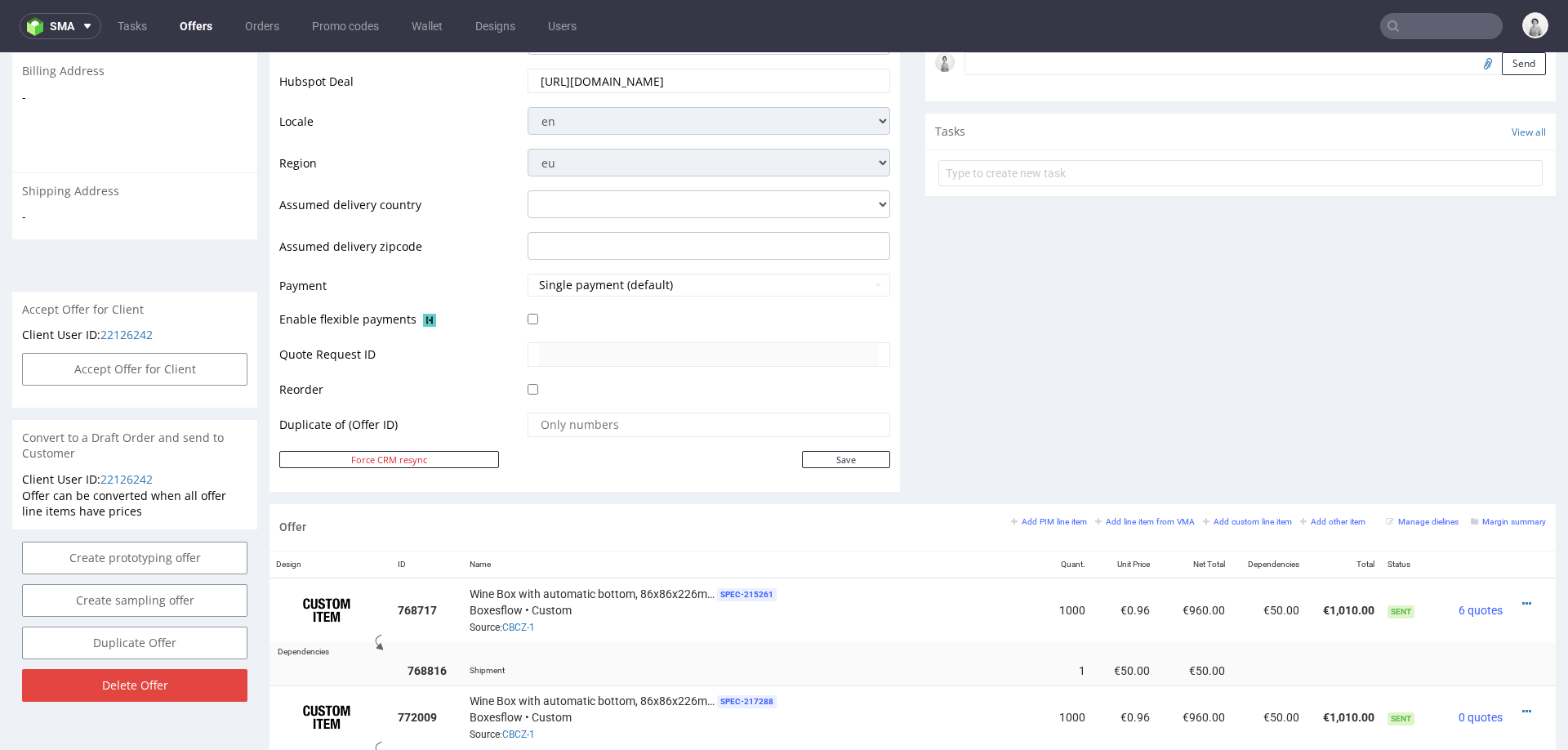
scroll to position [690, 0]
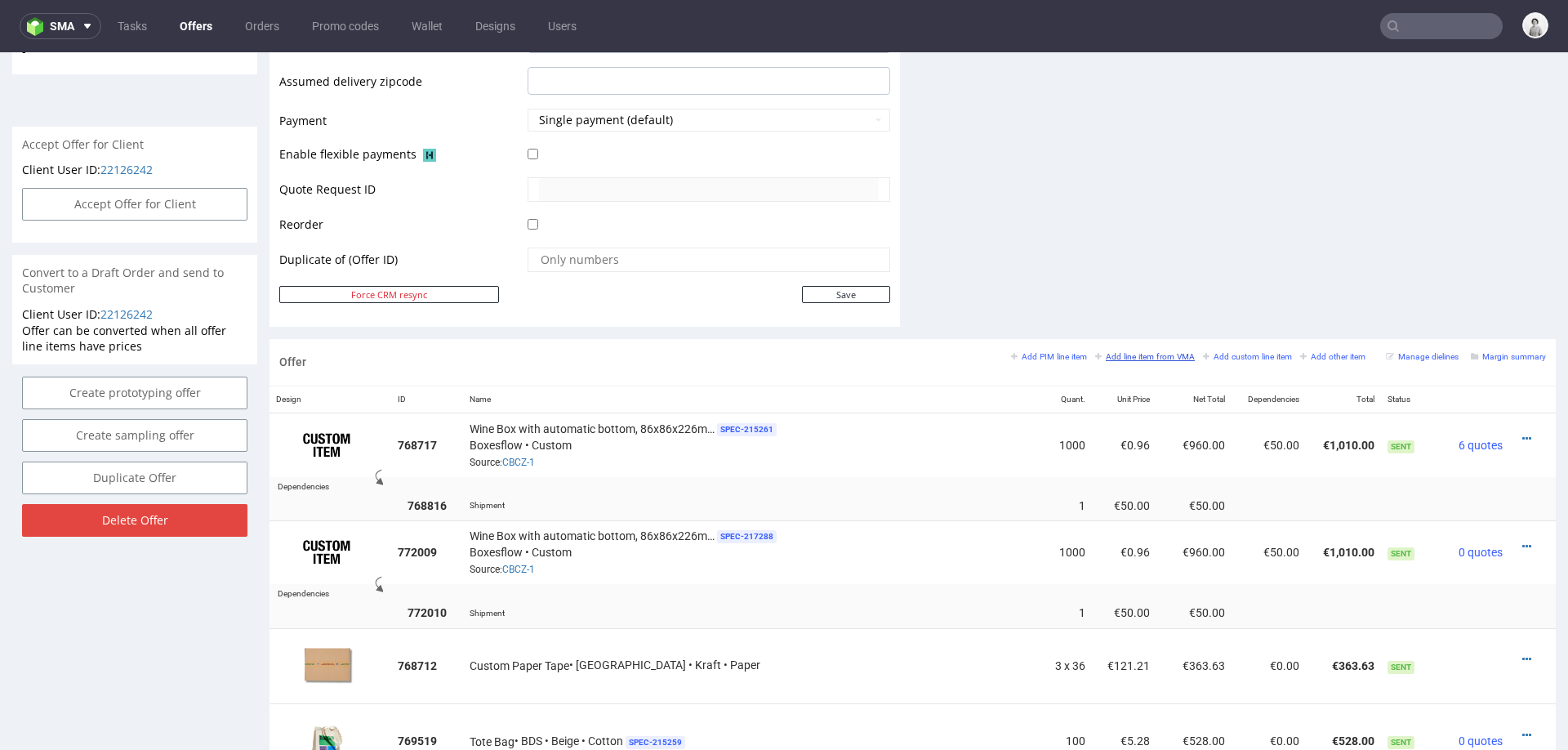
click at [1107, 356] on small "Add line item from VMA" at bounding box center [1145, 356] width 100 height 9
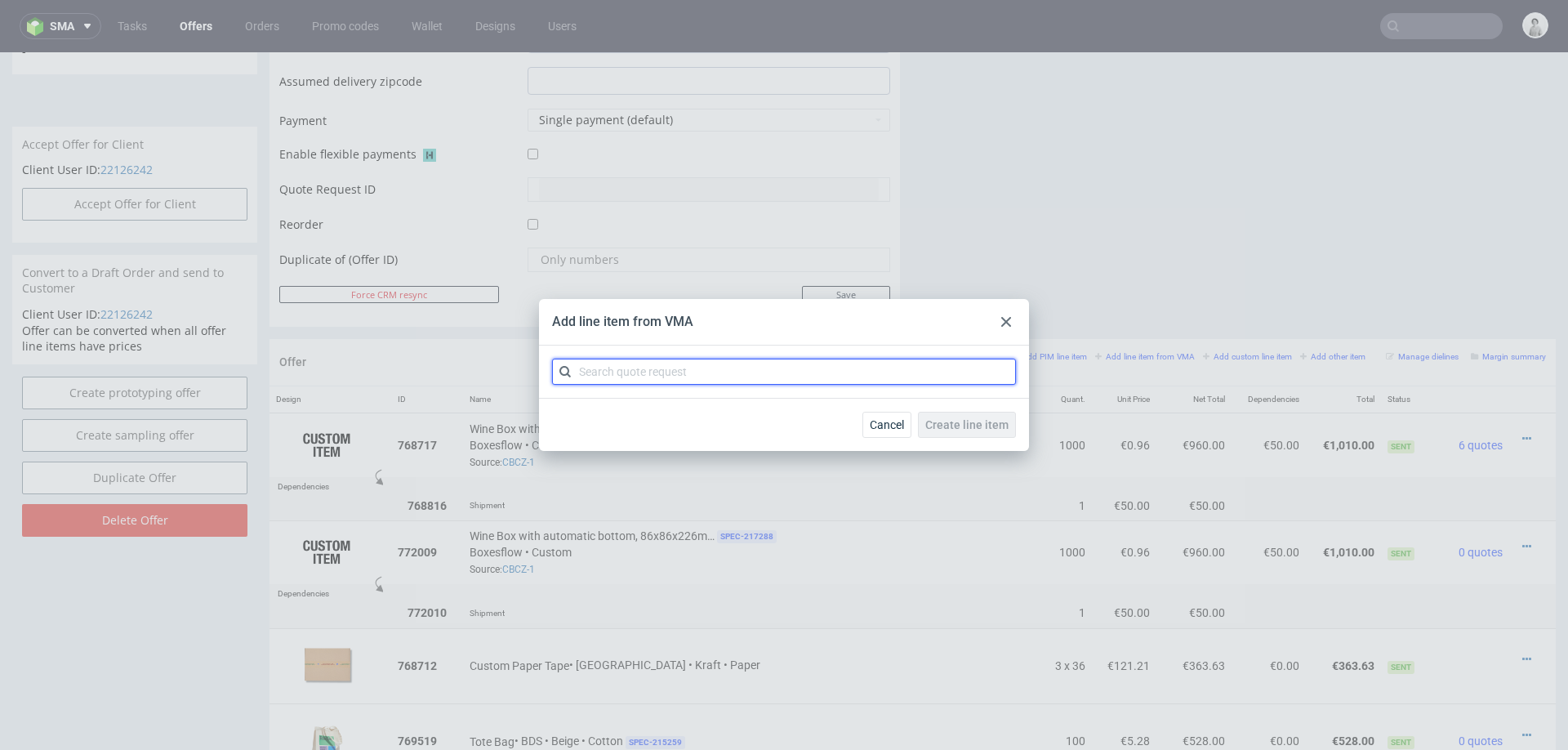
click at [753, 364] on input "text" at bounding box center [784, 372] width 464 height 26
paste input "CBCZ"
type input "CBCZ"
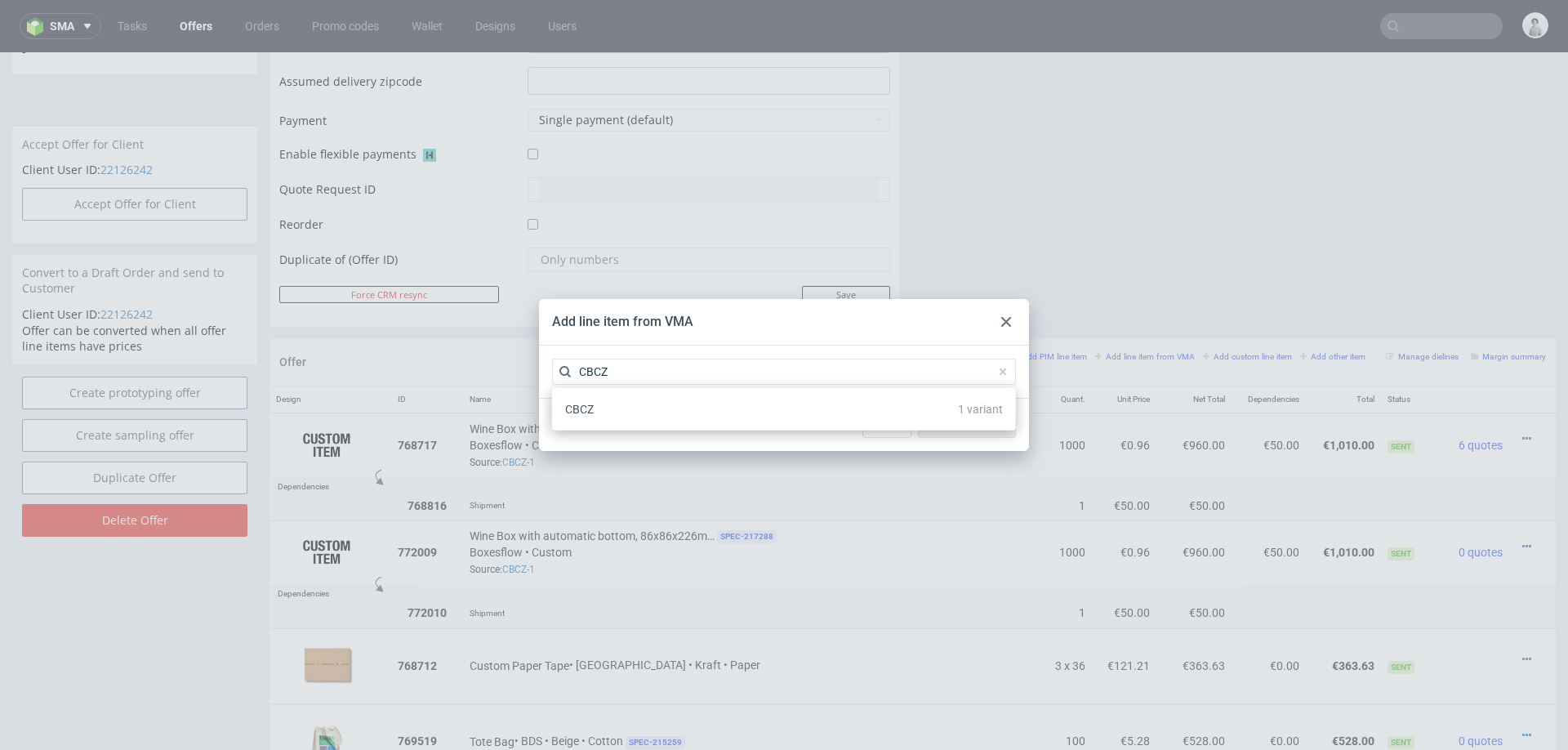
click at [633, 404] on div "CBCZ 1 variant" at bounding box center [784, 409] width 451 height 29
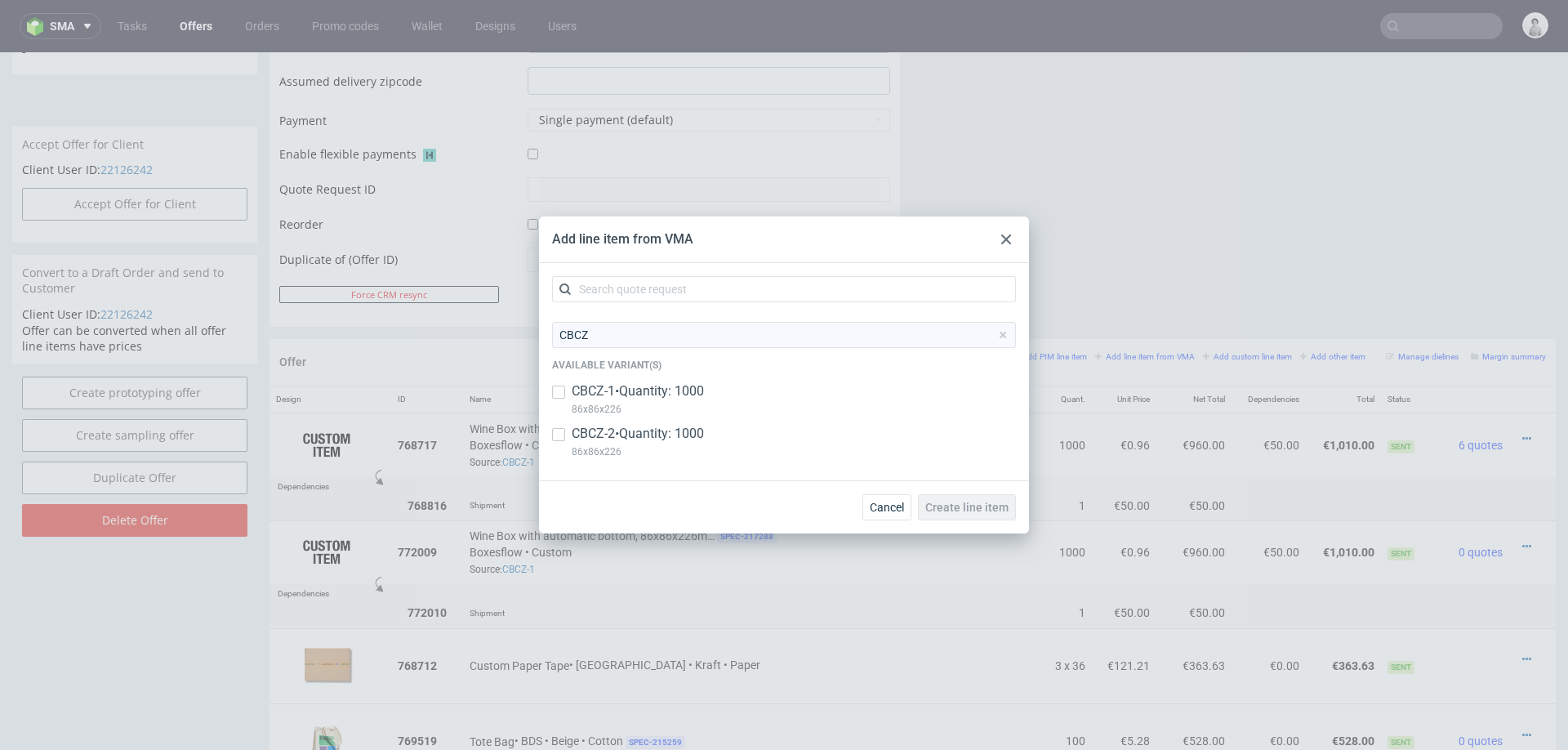
click at [614, 435] on p "CBCZ-2 • Quantity: 1000" at bounding box center [638, 434] width 132 height 18
checkbox input "true"
click at [983, 507] on span "Create line item" at bounding box center [966, 507] width 83 height 11
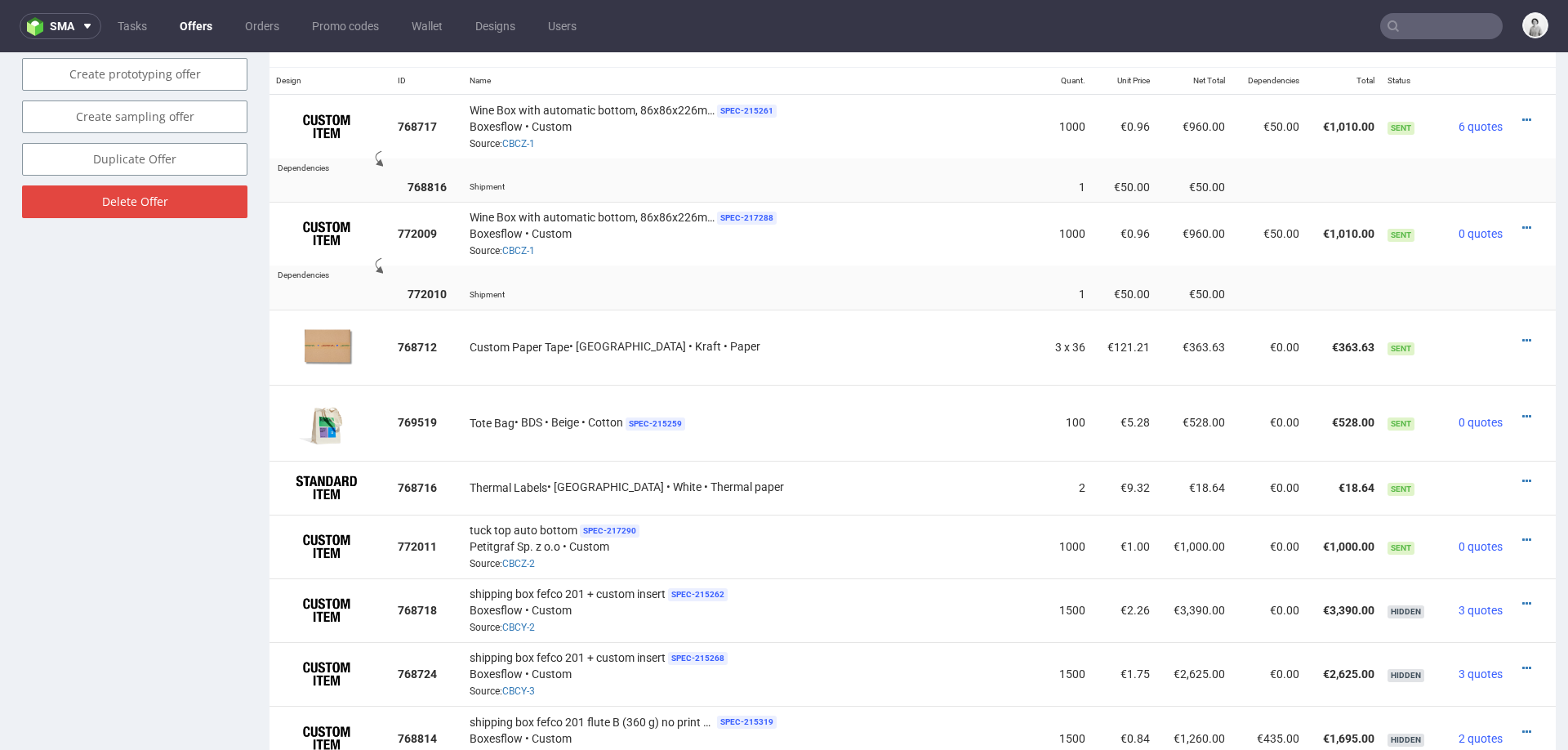
scroll to position [1182, 0]
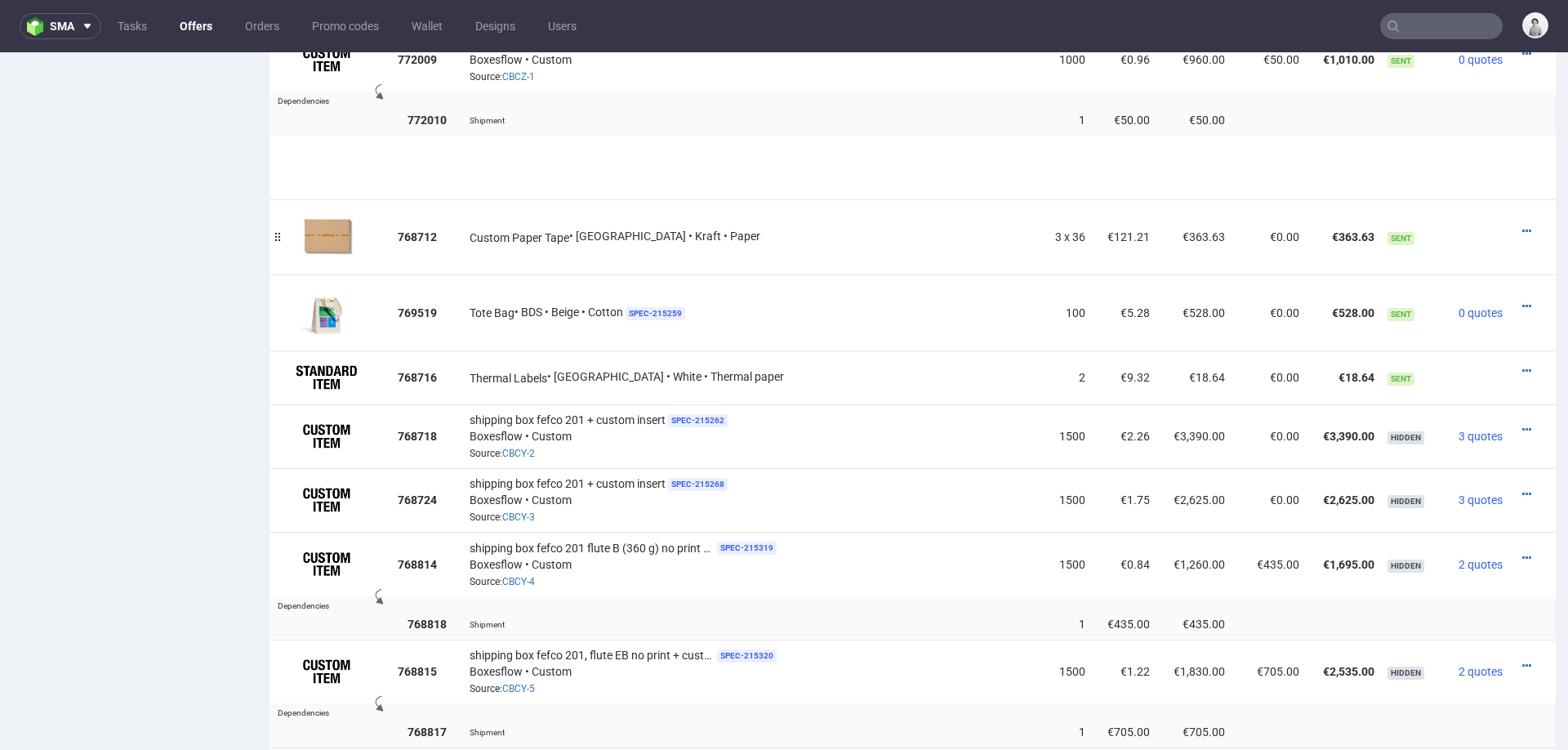
drag, startPoint x: 277, startPoint y: 366, endPoint x: 282, endPoint y: 161, distance: 205.1
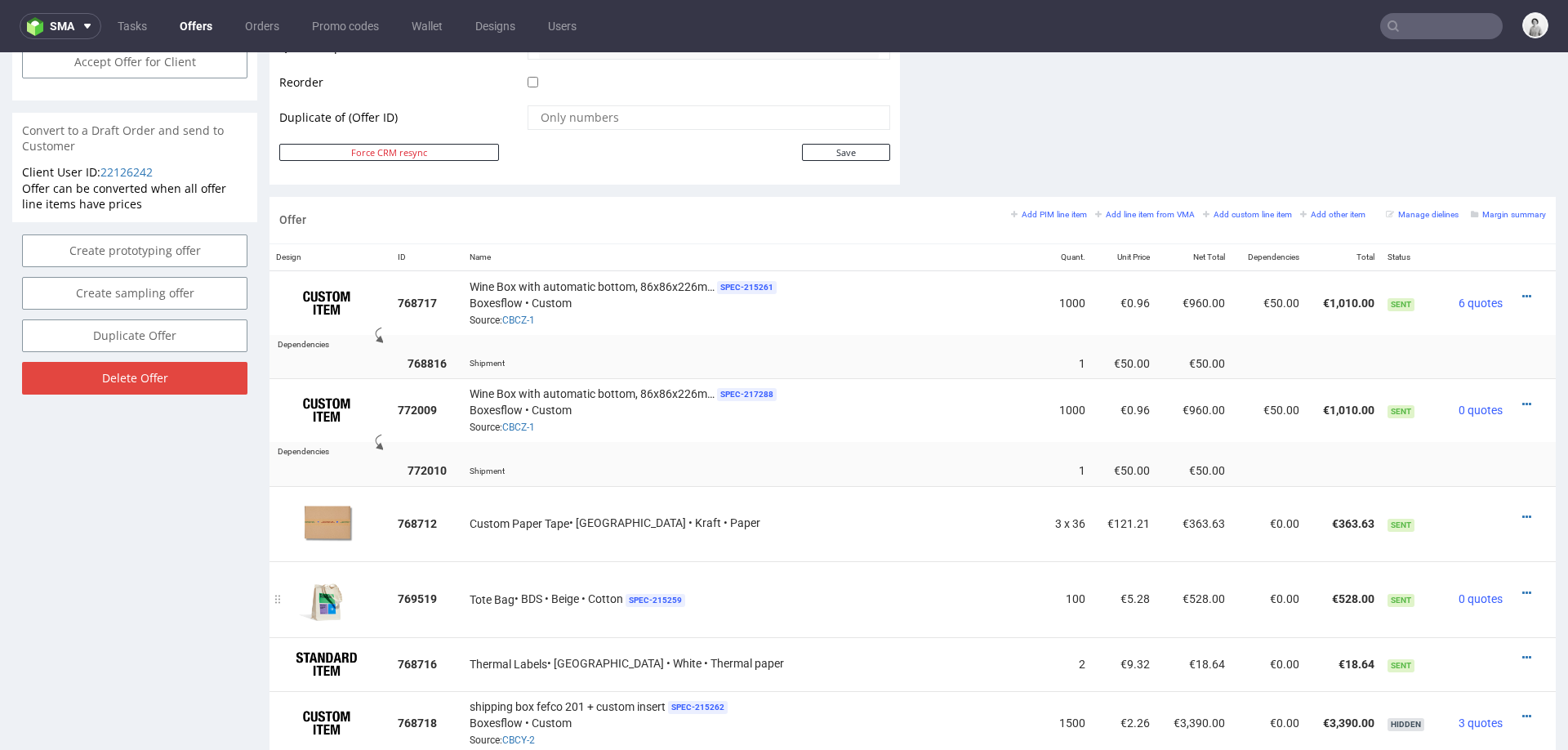
scroll to position [829, 0]
click at [1522, 401] on icon at bounding box center [1526, 406] width 9 height 11
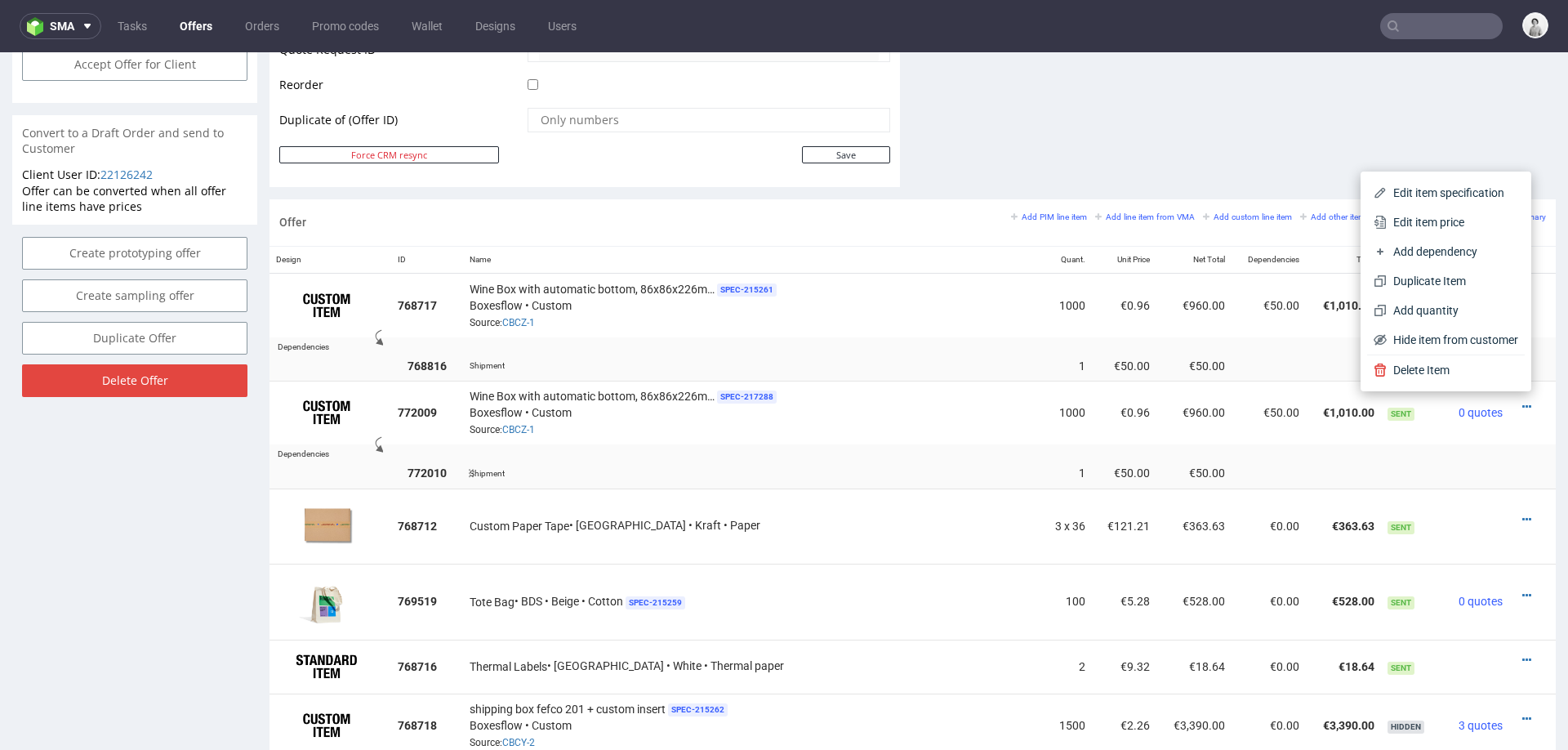
click at [505, 468] on span "Shipment" at bounding box center [487, 474] width 35 height 16
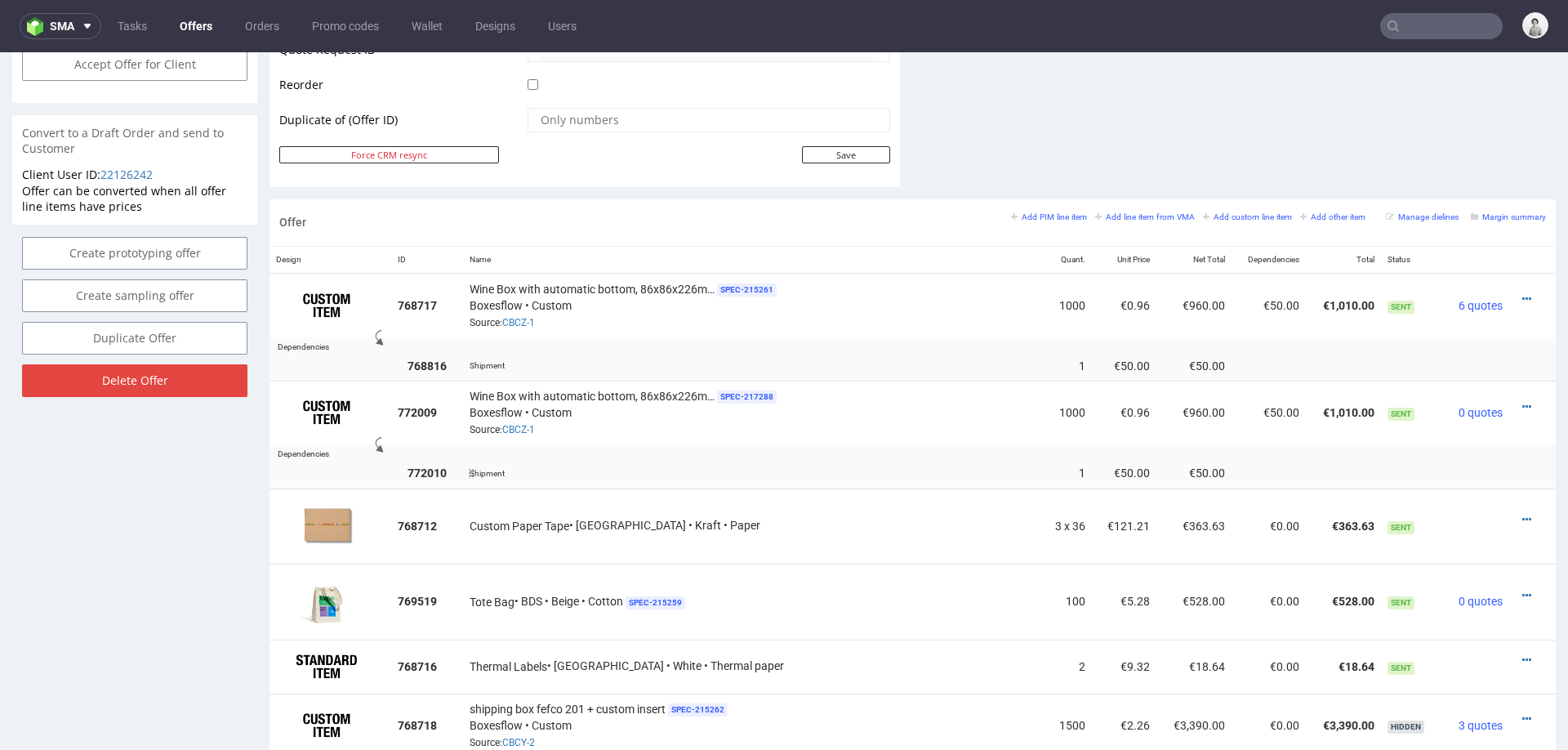
click at [447, 468] on strong "772010" at bounding box center [427, 473] width 39 height 13
click at [440, 467] on strong "772010" at bounding box center [427, 473] width 39 height 13
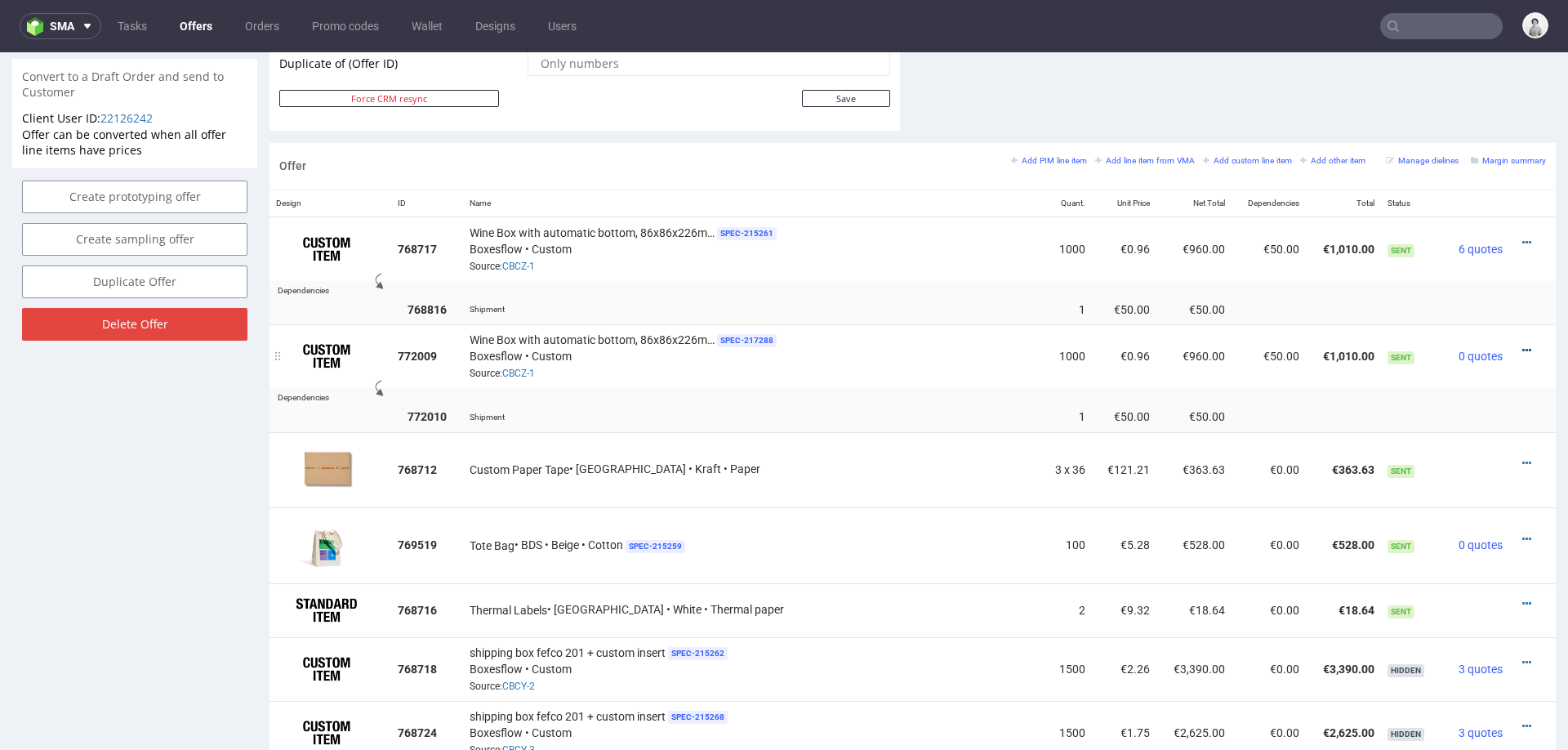
scroll to position [882, 0]
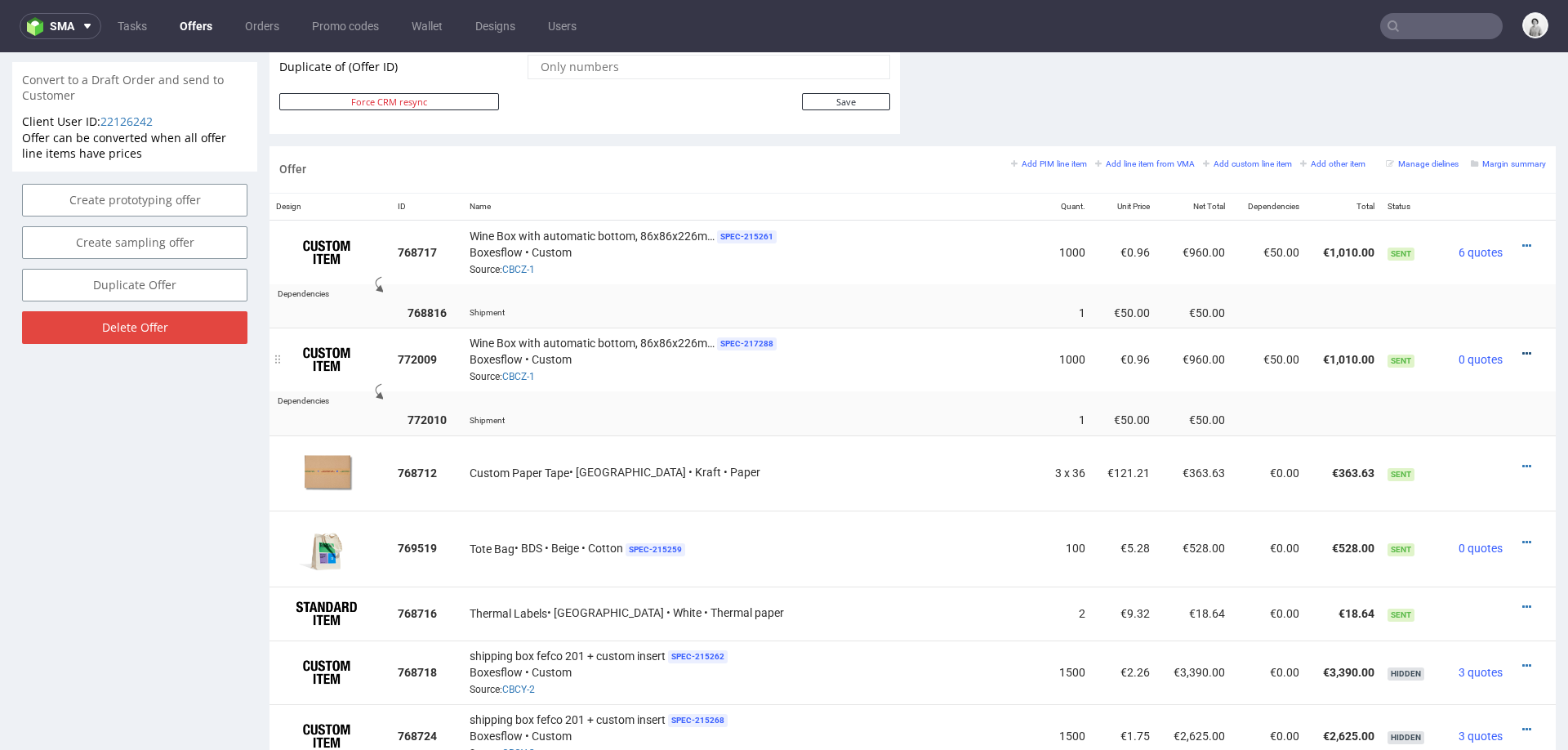
click at [1522, 348] on icon at bounding box center [1526, 353] width 9 height 11
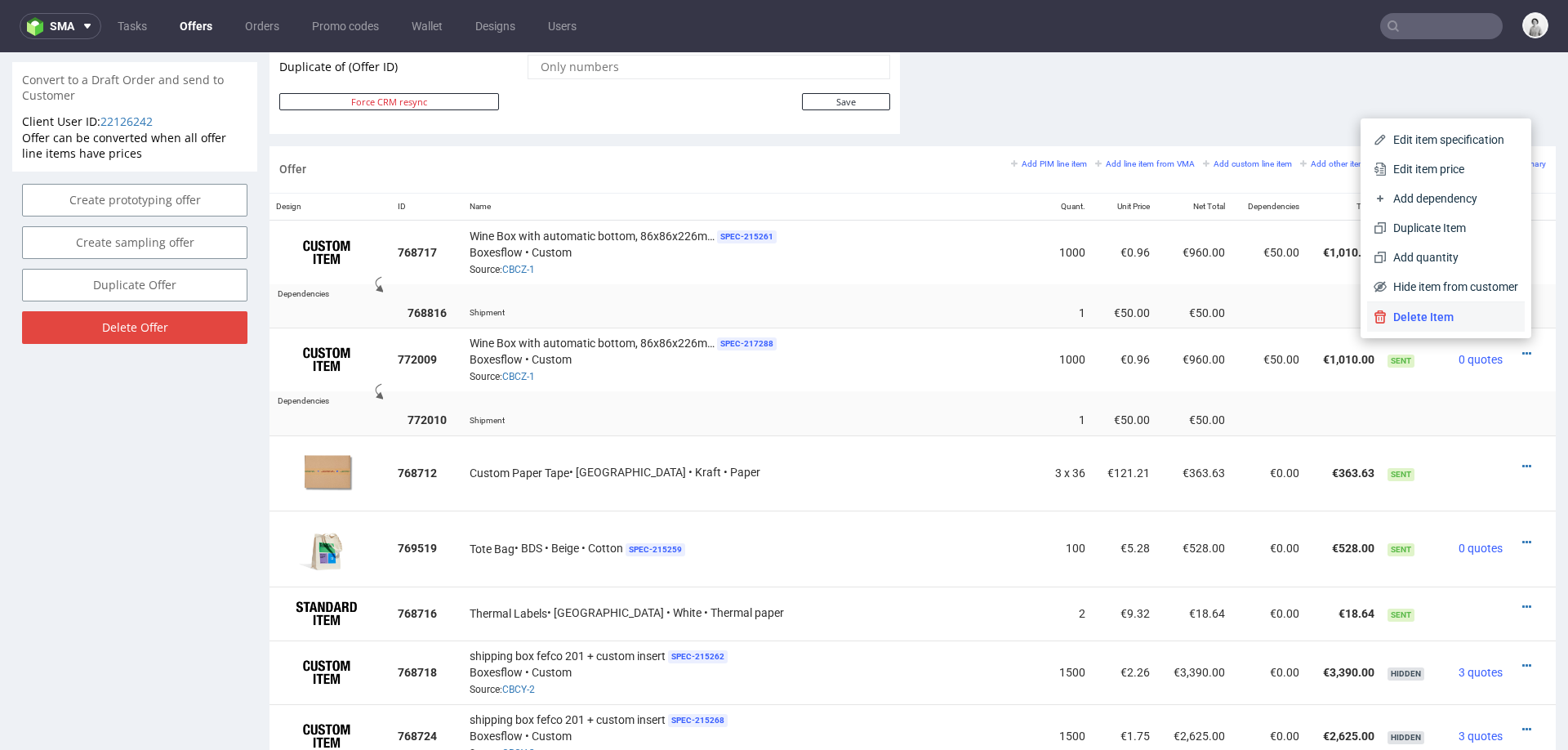
click at [1433, 316] on span "Delete Item" at bounding box center [1452, 317] width 132 height 16
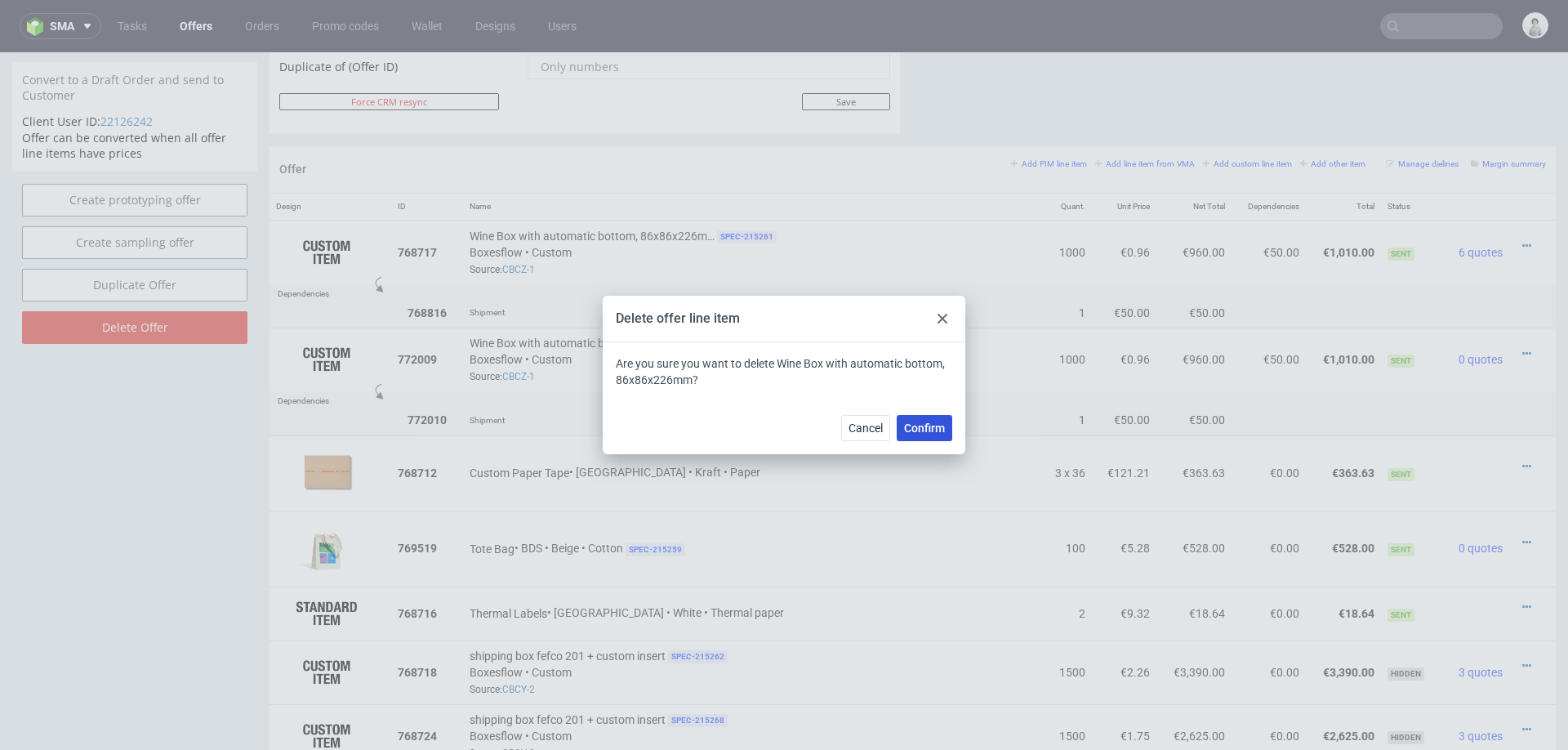
click at [924, 428] on span "Confirm" at bounding box center [923, 427] width 41 height 11
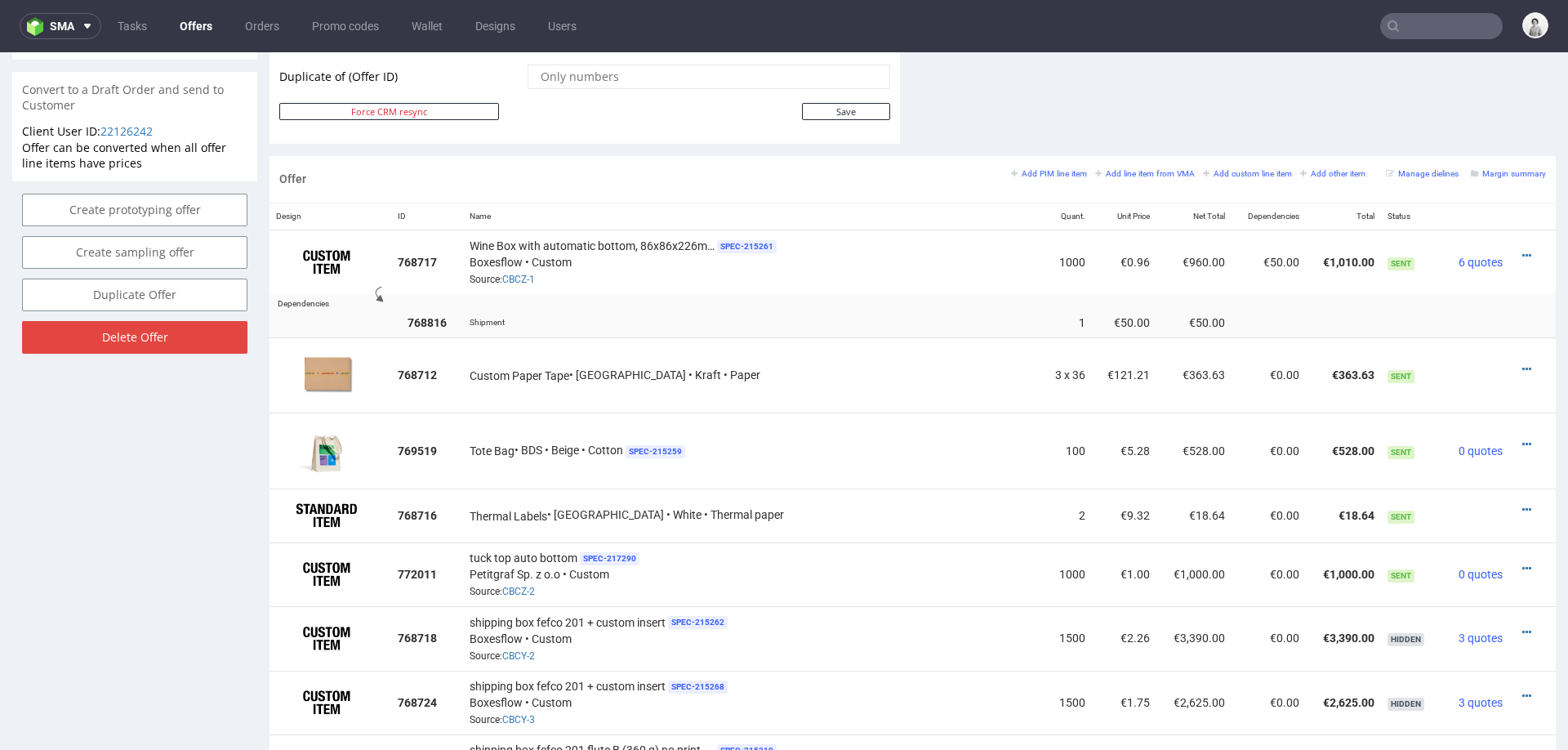
scroll to position [873, 0]
click at [1117, 170] on small "Add line item from VMA" at bounding box center [1145, 172] width 100 height 9
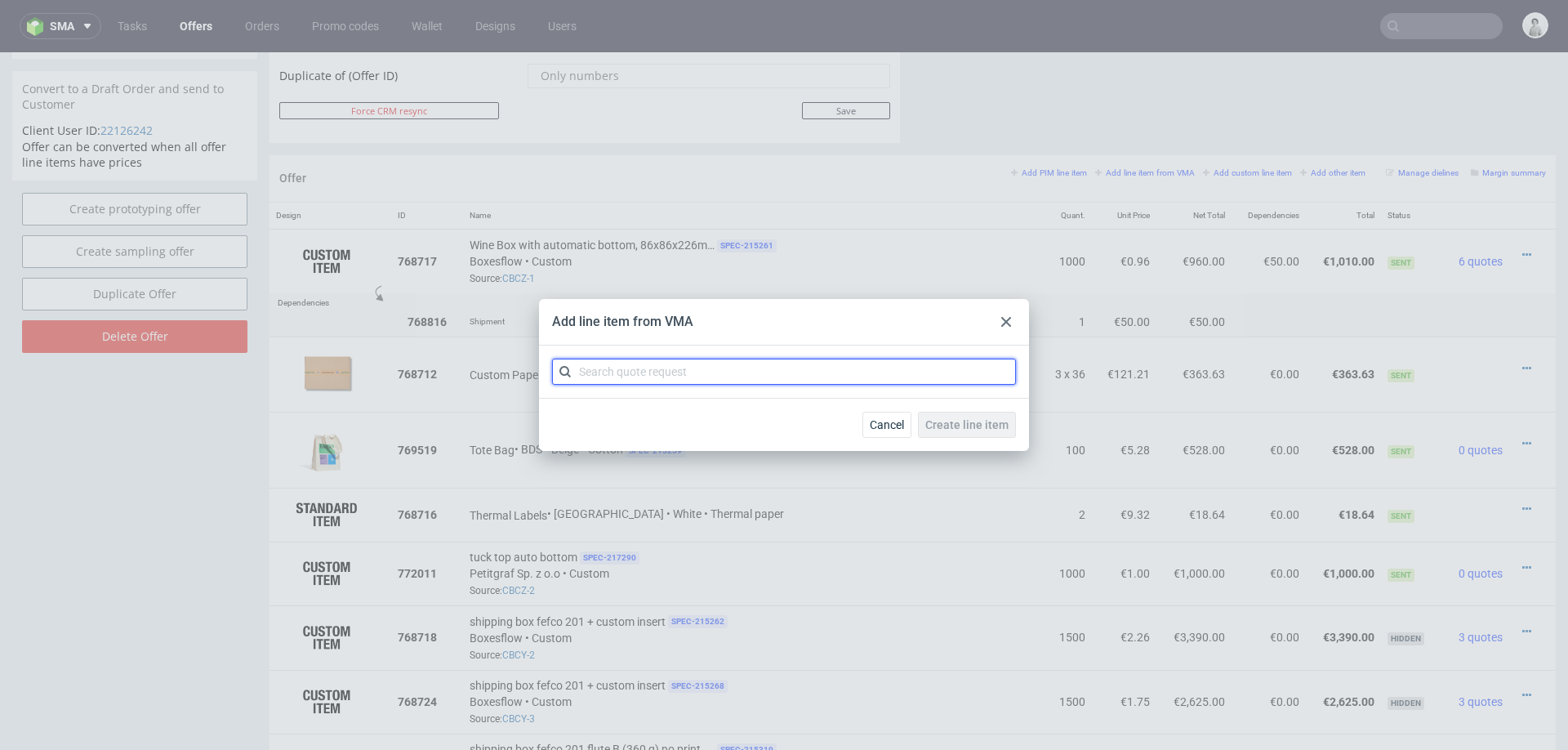
click at [897, 382] on input "text" at bounding box center [784, 372] width 464 height 26
type input "cbcz"
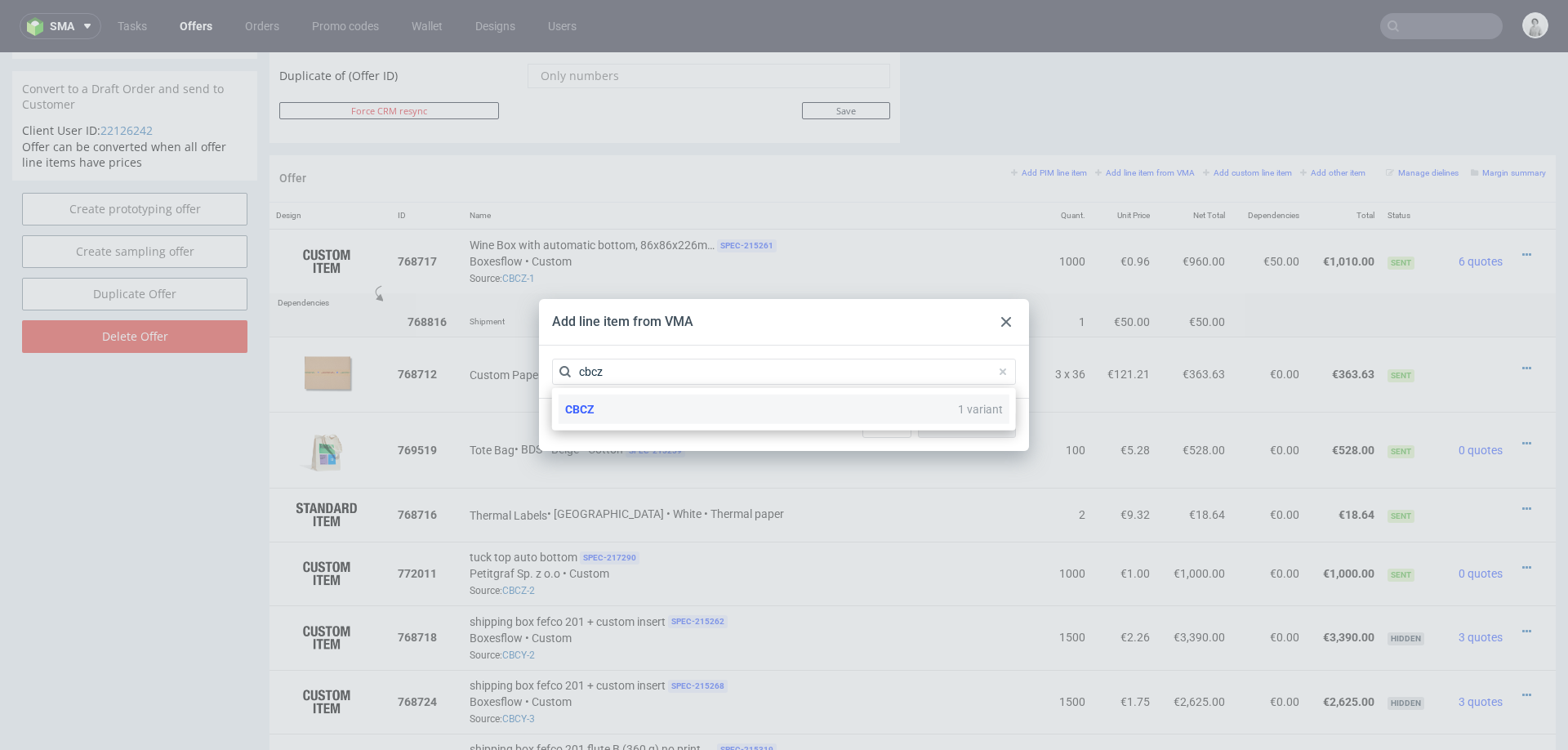
click at [750, 409] on div "CBCZ 1 variant" at bounding box center [784, 409] width 451 height 29
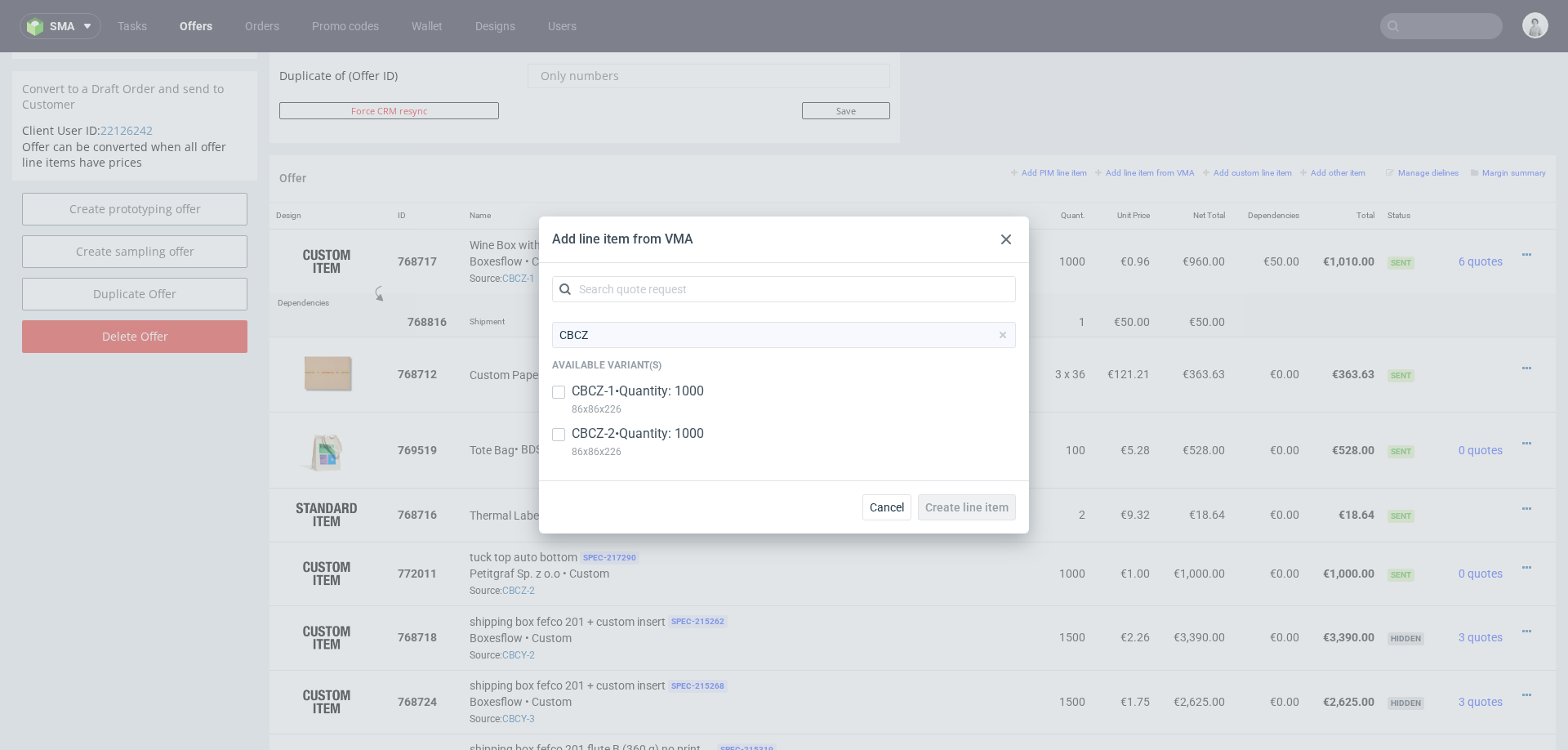
click at [676, 431] on p "CBCZ-2 • Quantity: 1000" at bounding box center [638, 434] width 132 height 18
checkbox input "true"
click at [970, 517] on button "Create line item" at bounding box center [966, 507] width 98 height 26
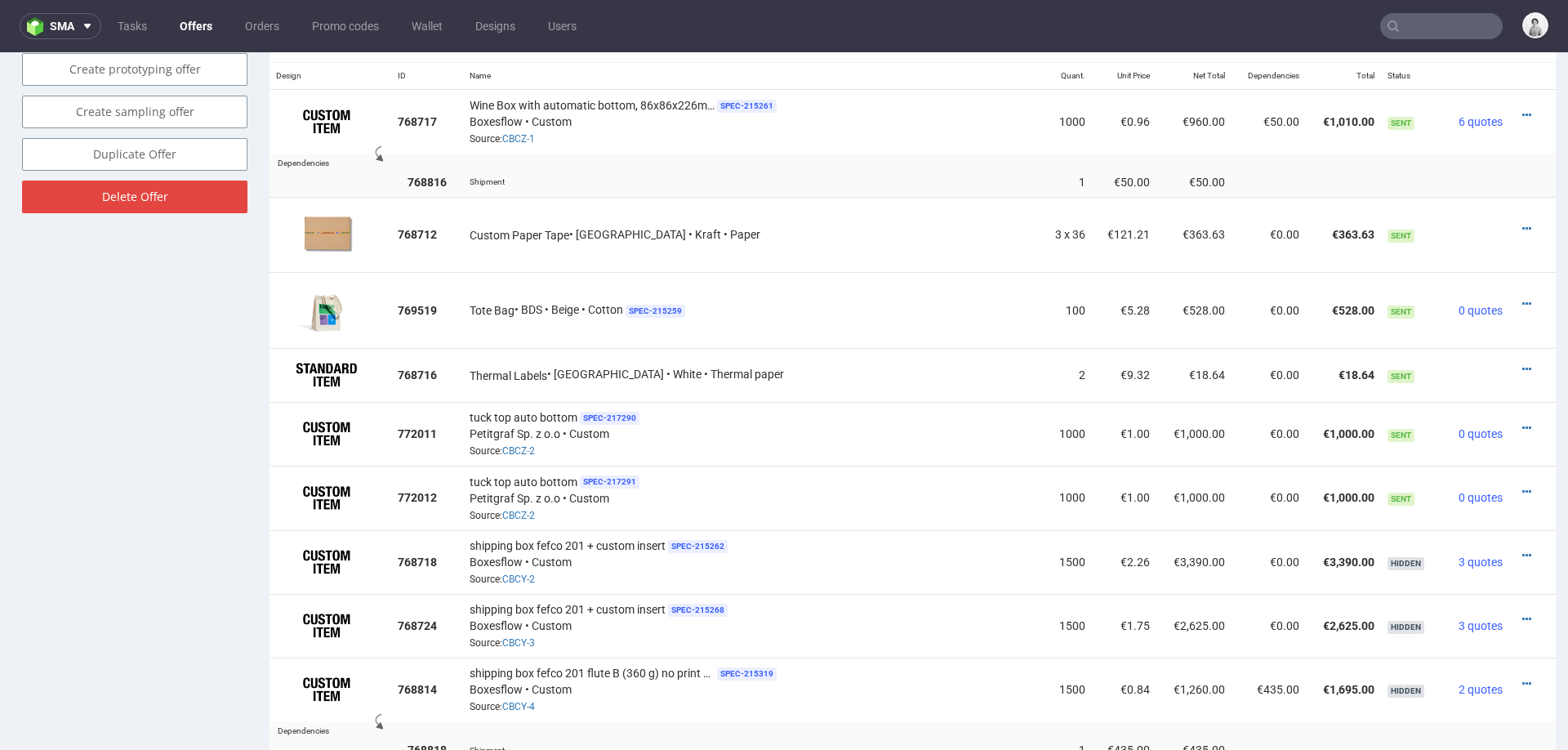
scroll to position [1016, 0]
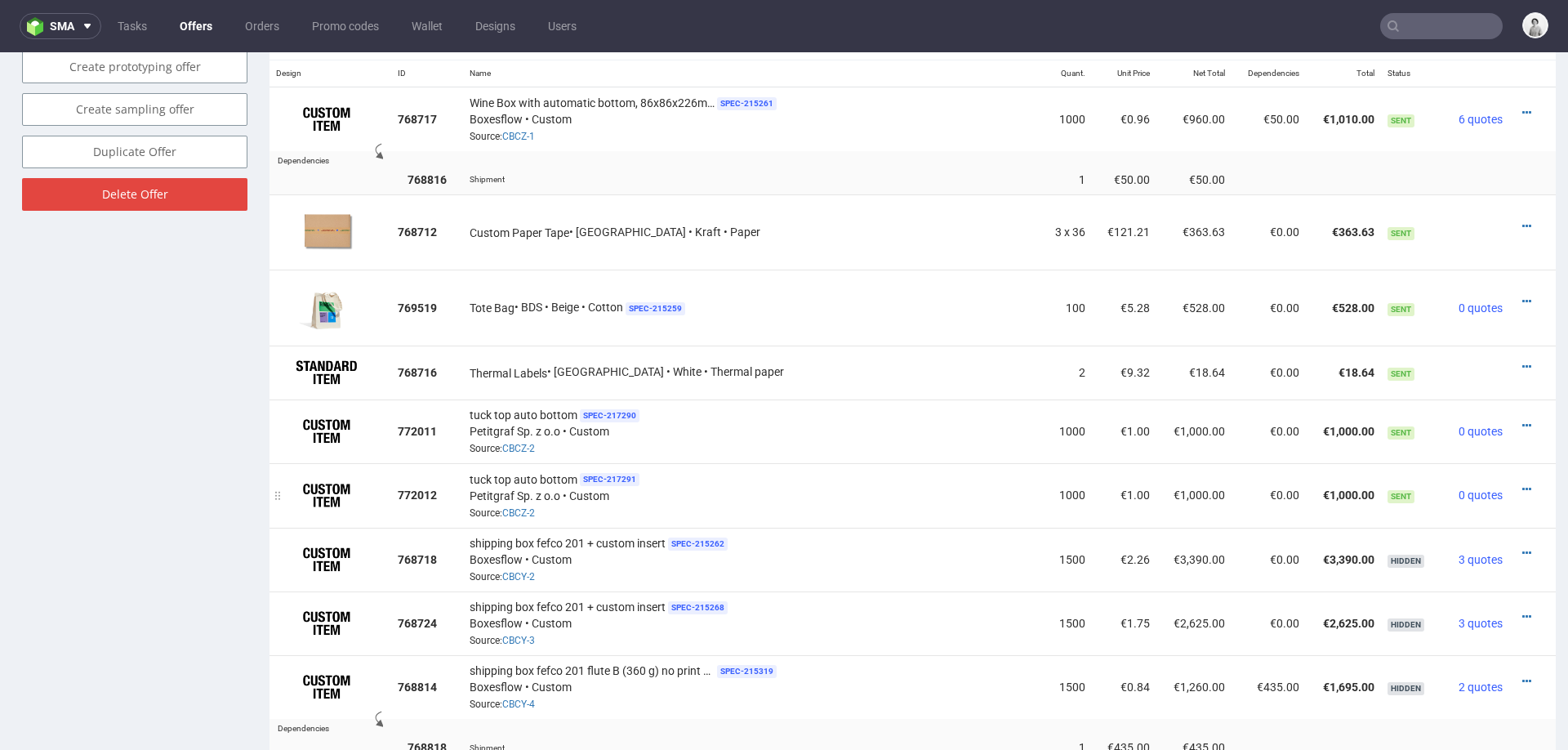
click at [1515, 481] on div at bounding box center [1527, 489] width 24 height 16
click at [1522, 484] on icon at bounding box center [1526, 489] width 9 height 11
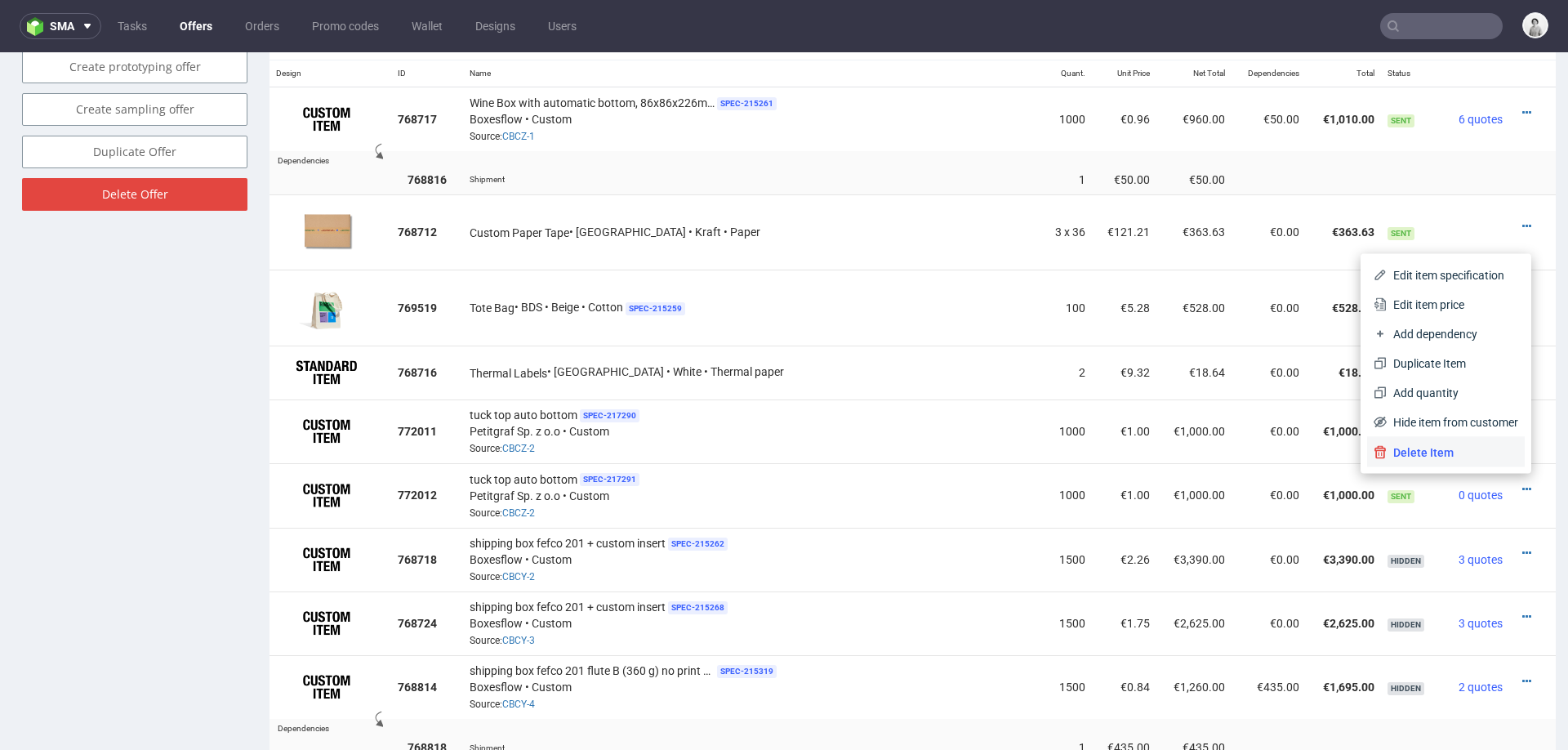
click at [1461, 458] on span "Delete Item" at bounding box center [1452, 452] width 132 height 16
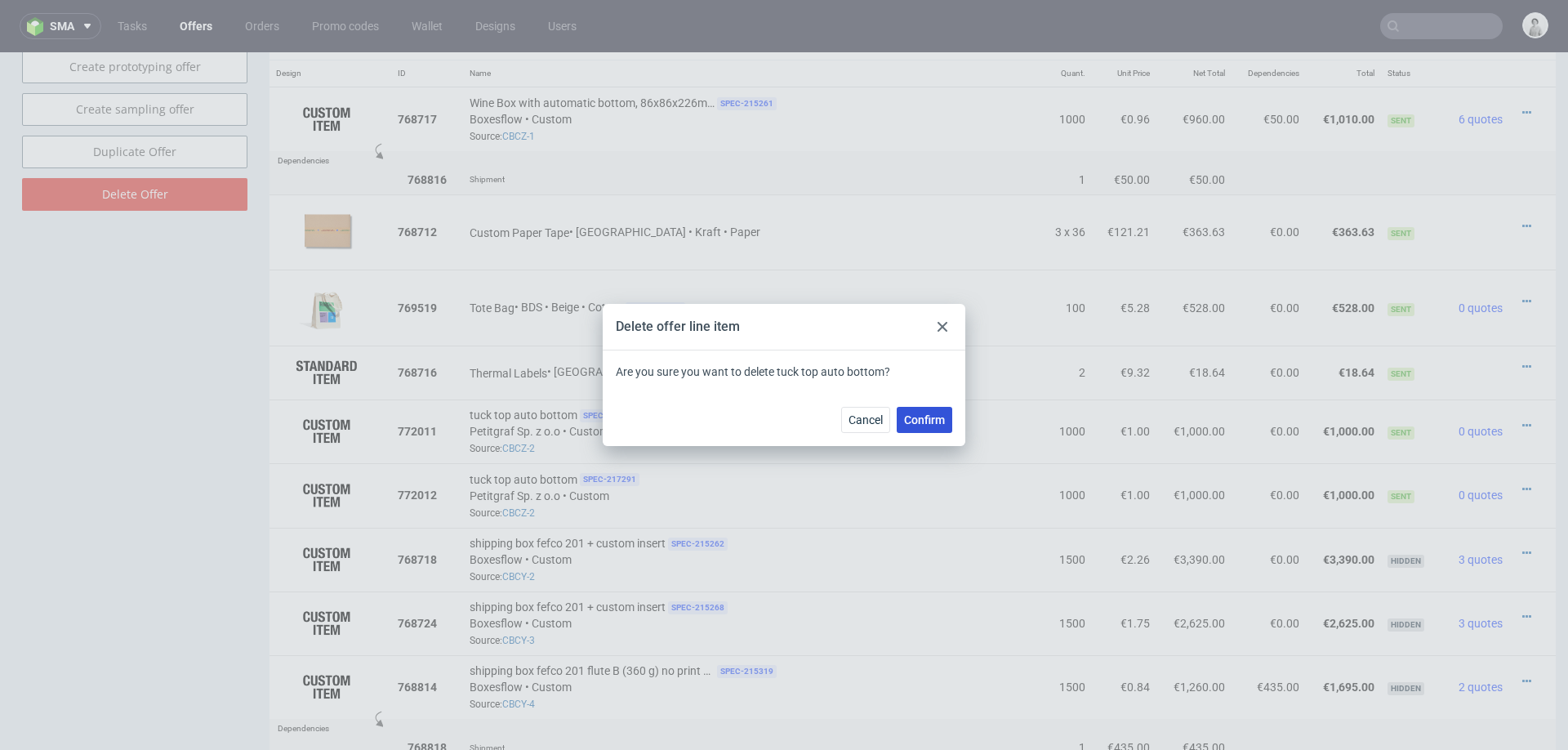
click at [934, 417] on span "Confirm" at bounding box center [923, 419] width 41 height 11
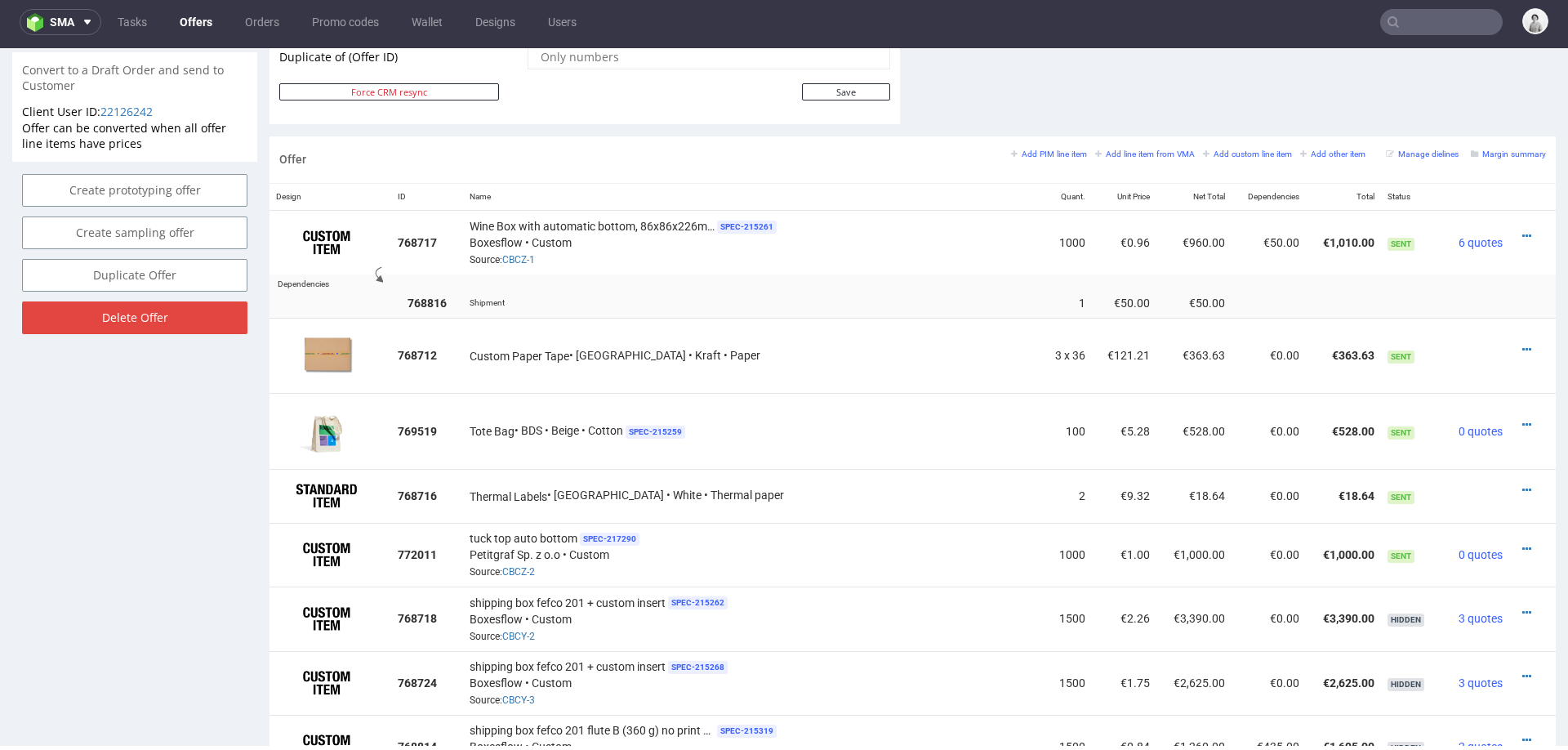
scroll to position [886, 0]
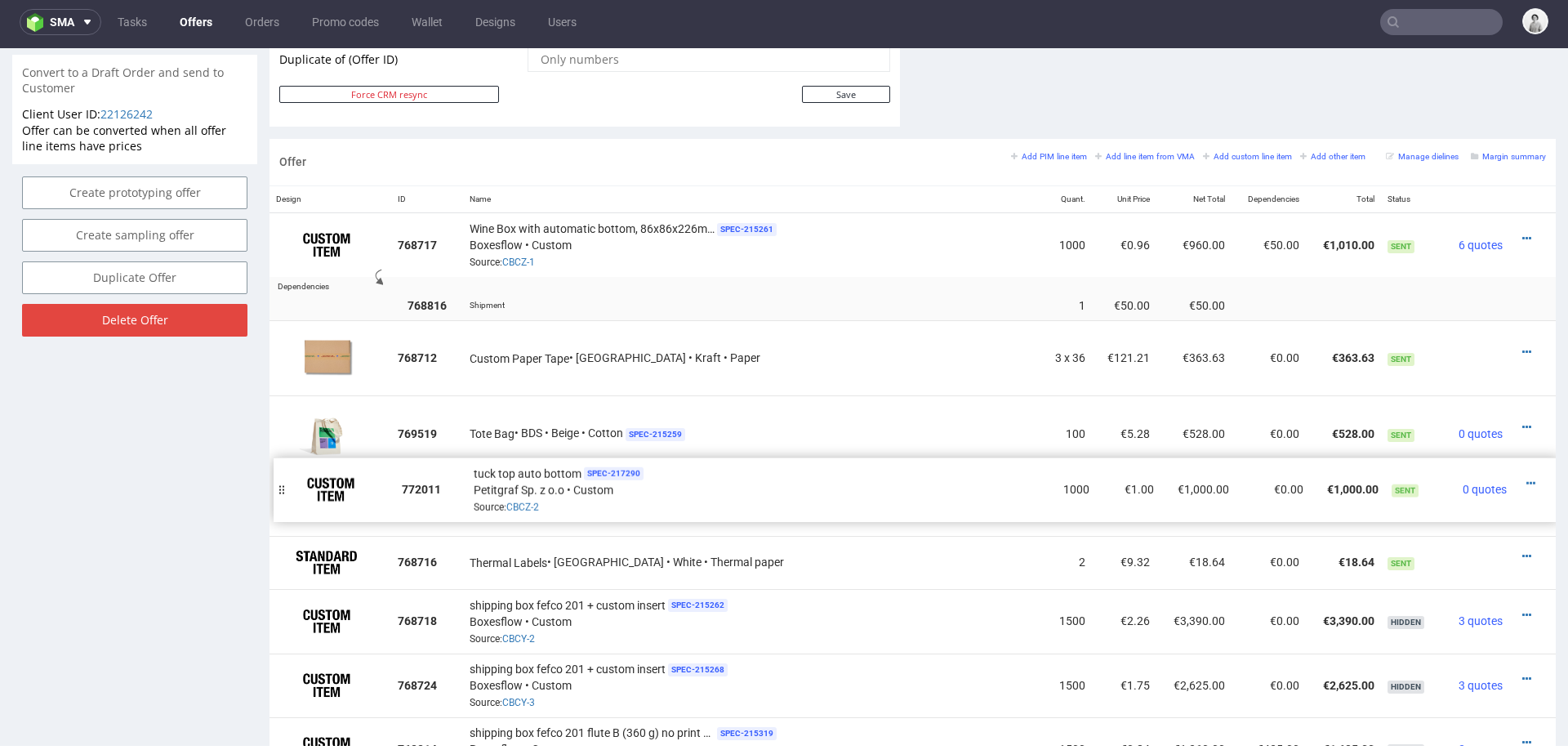
drag, startPoint x: 283, startPoint y: 551, endPoint x: 285, endPoint y: 480, distance: 71.0
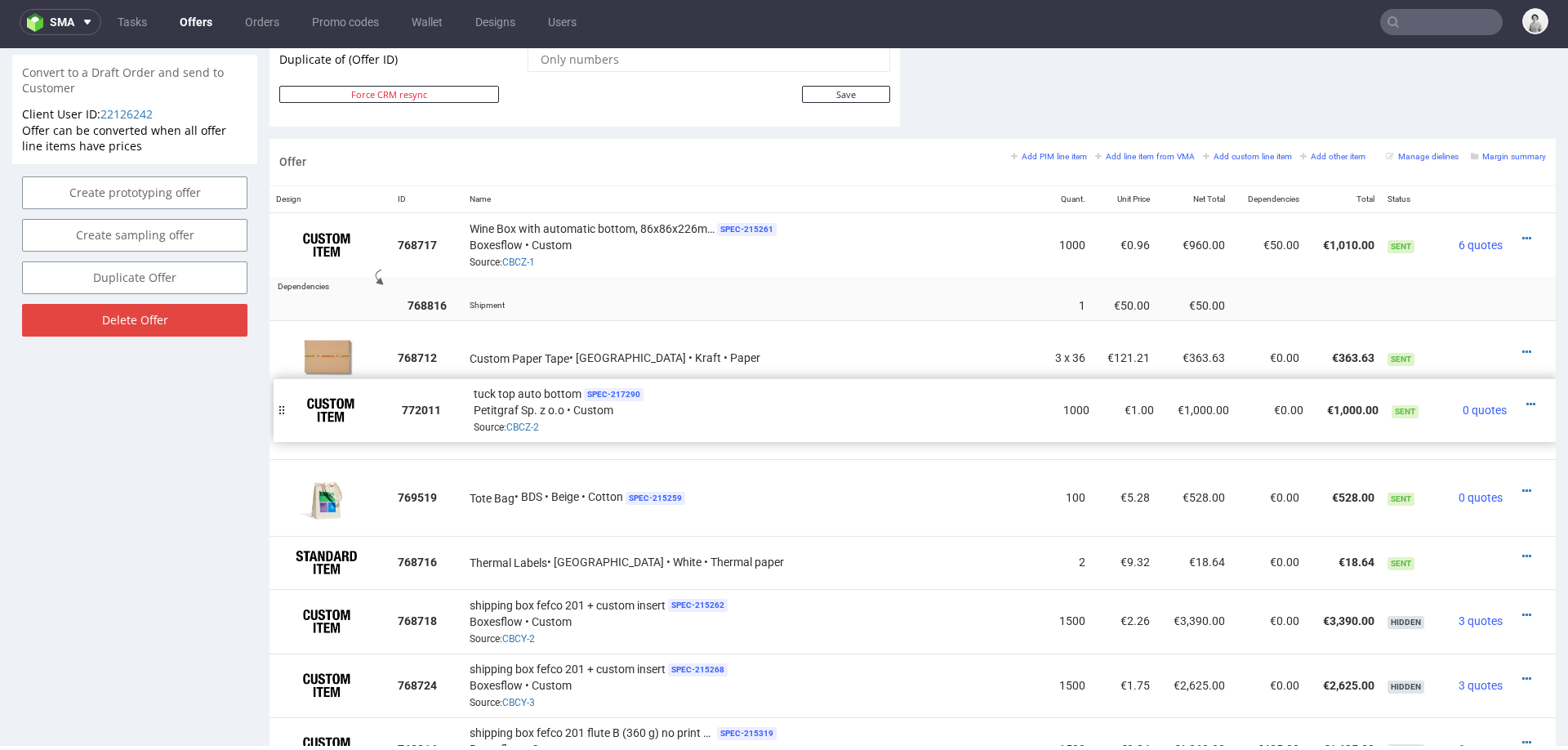
drag, startPoint x: 285, startPoint y: 504, endPoint x: 289, endPoint y: 413, distance: 91.1
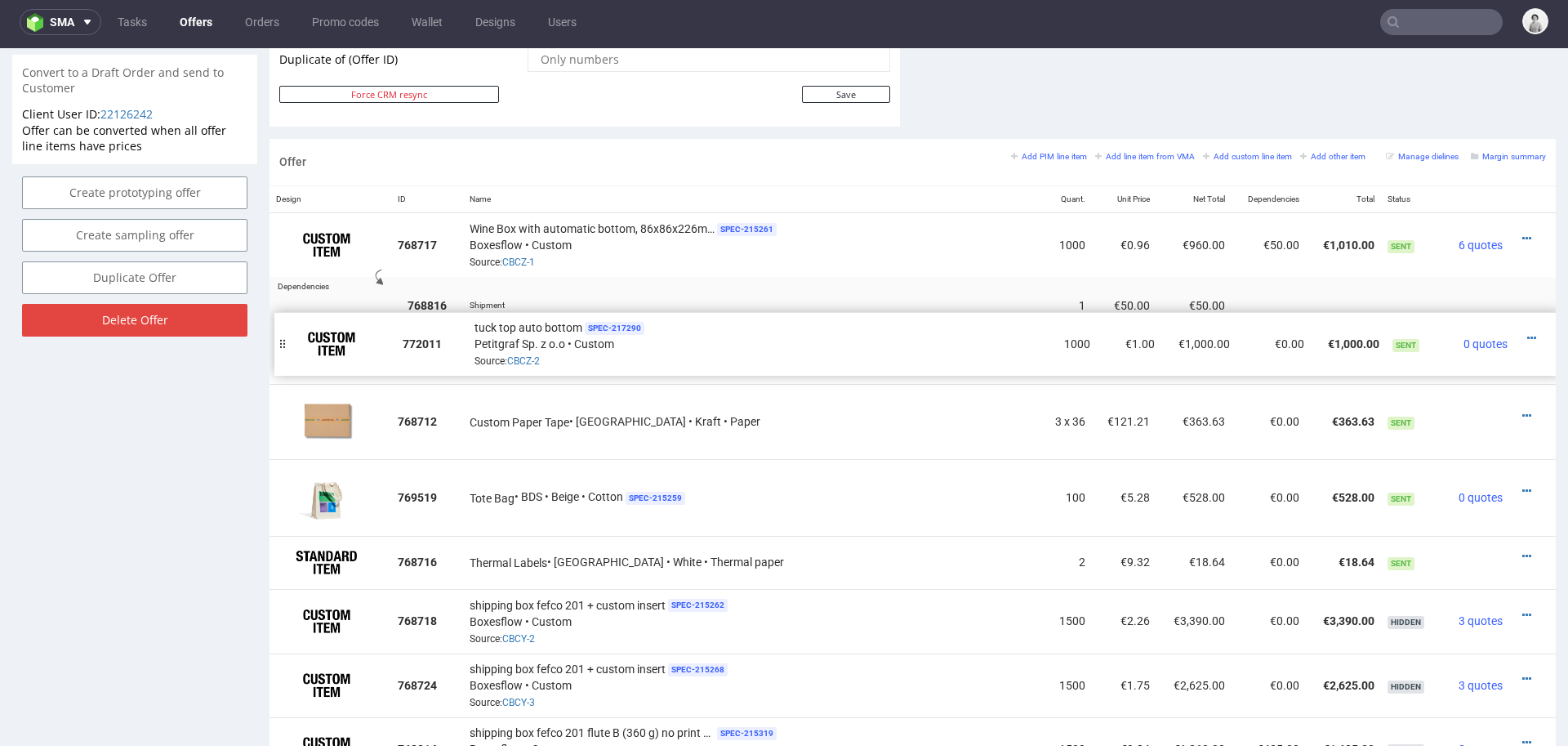
drag, startPoint x: 283, startPoint y: 422, endPoint x: 288, endPoint y: 341, distance: 81.2
click at [1522, 341] on icon at bounding box center [1526, 346] width 9 height 11
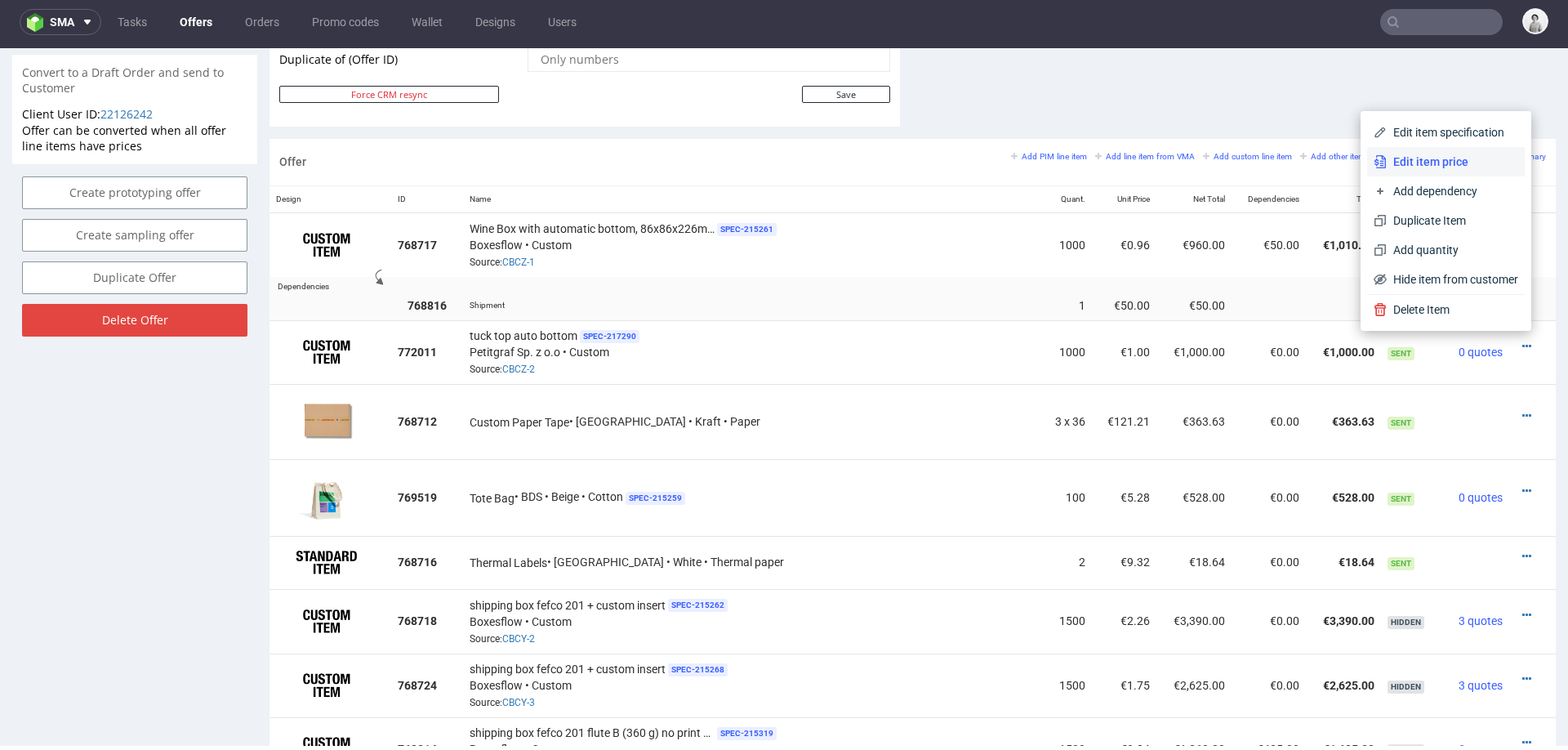
click at [1393, 163] on span "Edit item price" at bounding box center [1452, 162] width 132 height 16
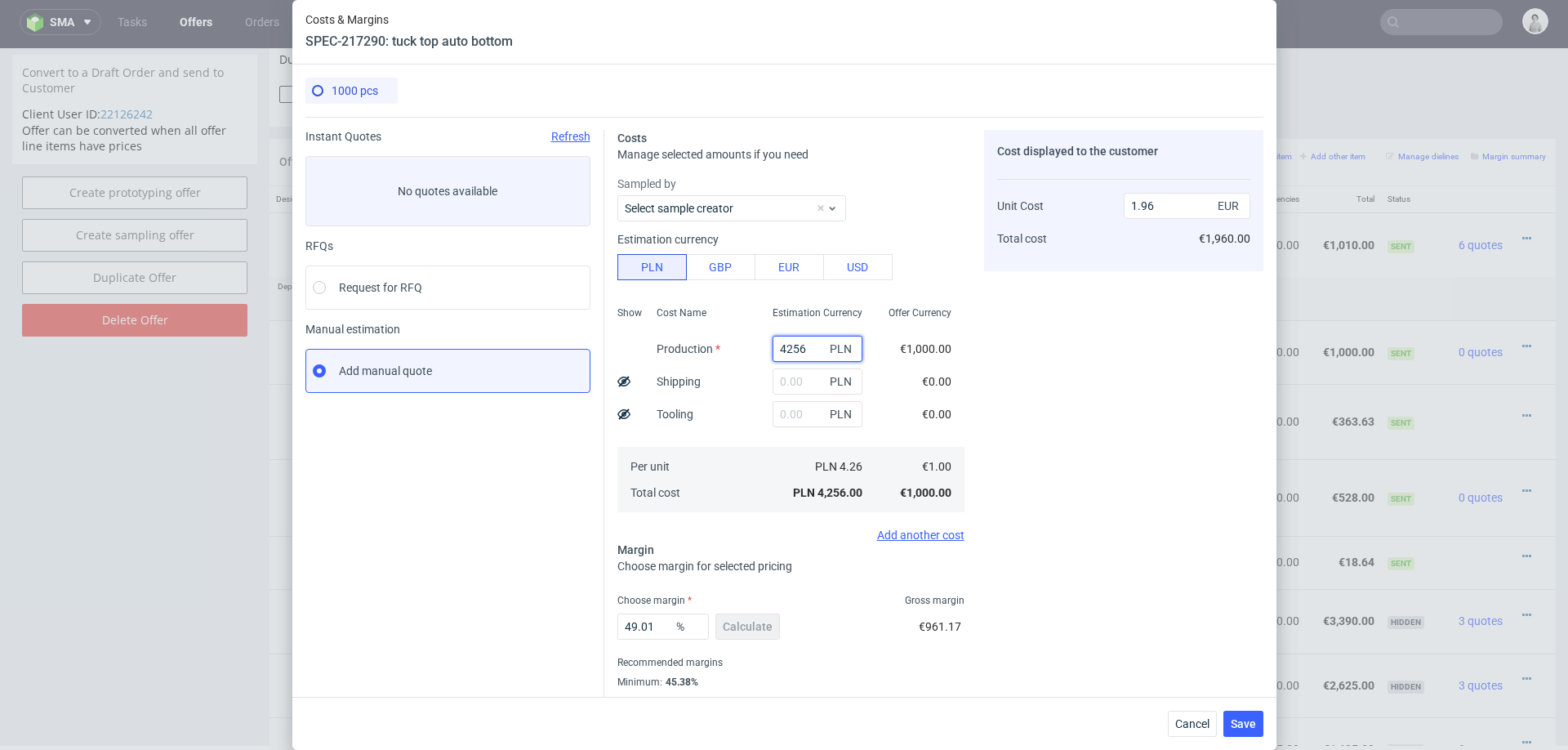
click at [796, 352] on input "4256" at bounding box center [817, 349] width 90 height 26
paste input "5300"
type input "5300"
type input "2.44"
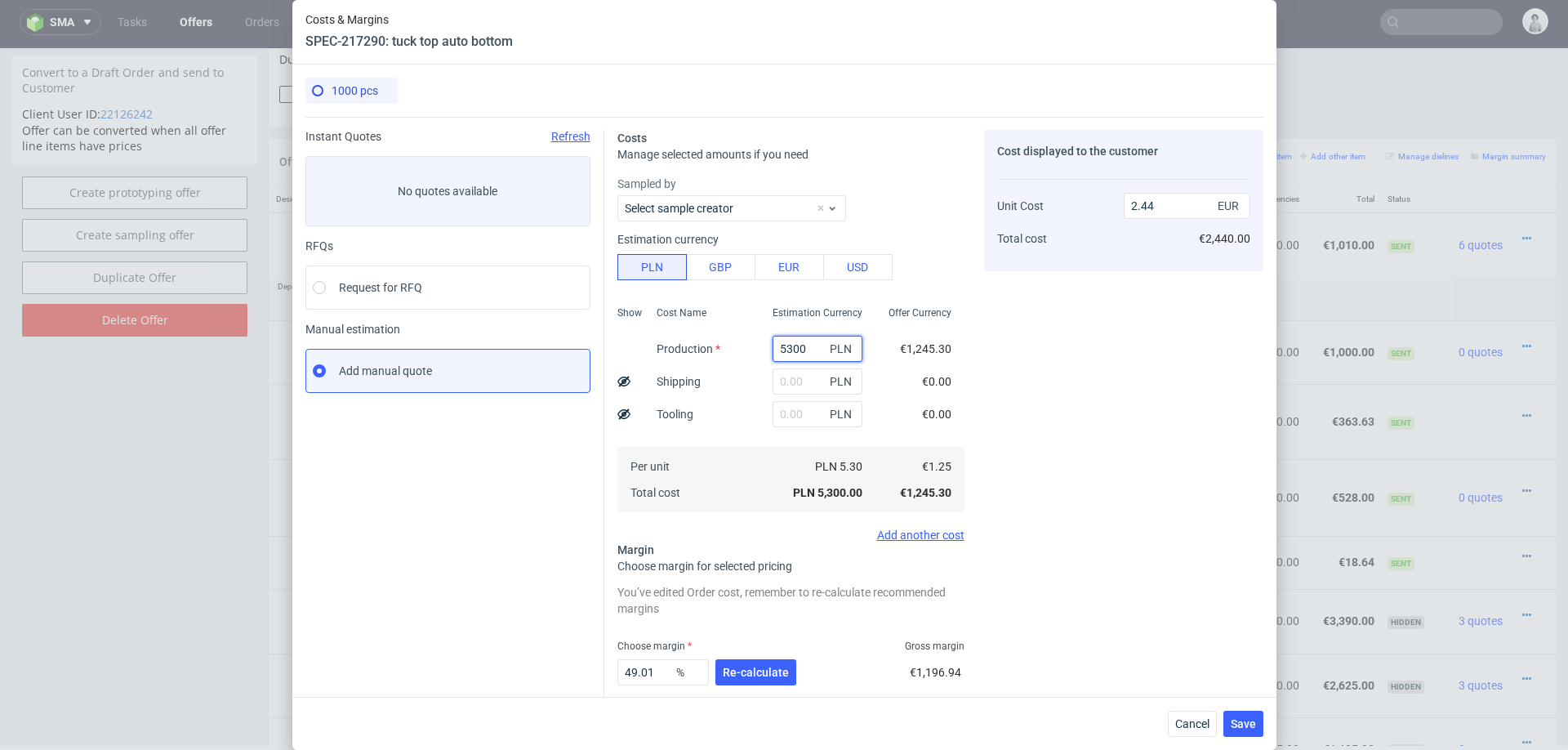
type input "5300"
click at [733, 403] on div "Cost Name Production Shipping Tooling Per unit Total cost" at bounding box center [702, 408] width 116 height 216
click at [800, 384] on input "text" at bounding box center [817, 381] width 90 height 26
type input "800"
type input "2.81"
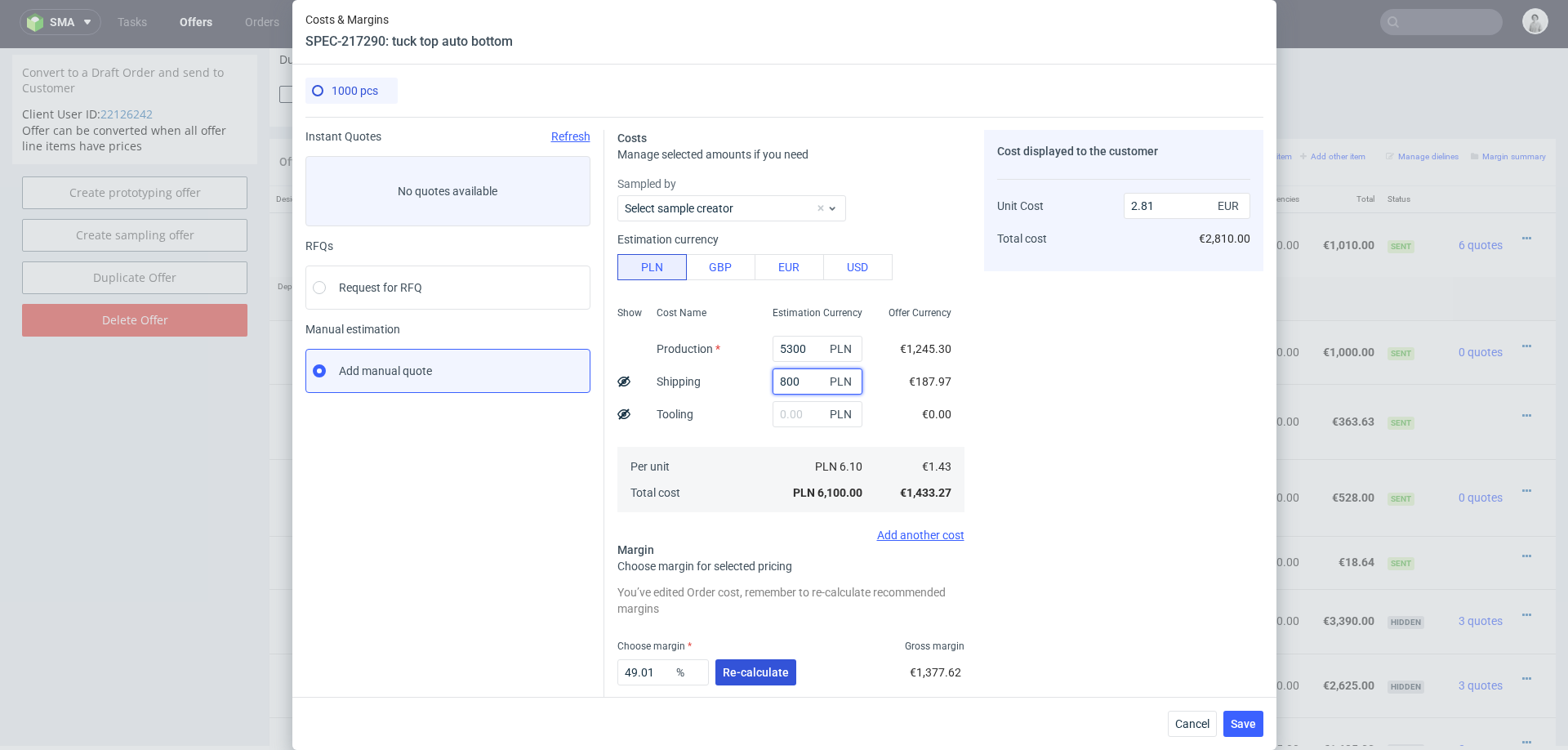
type input "800"
click at [759, 685] on button "Re-calculate" at bounding box center [756, 672] width 81 height 26
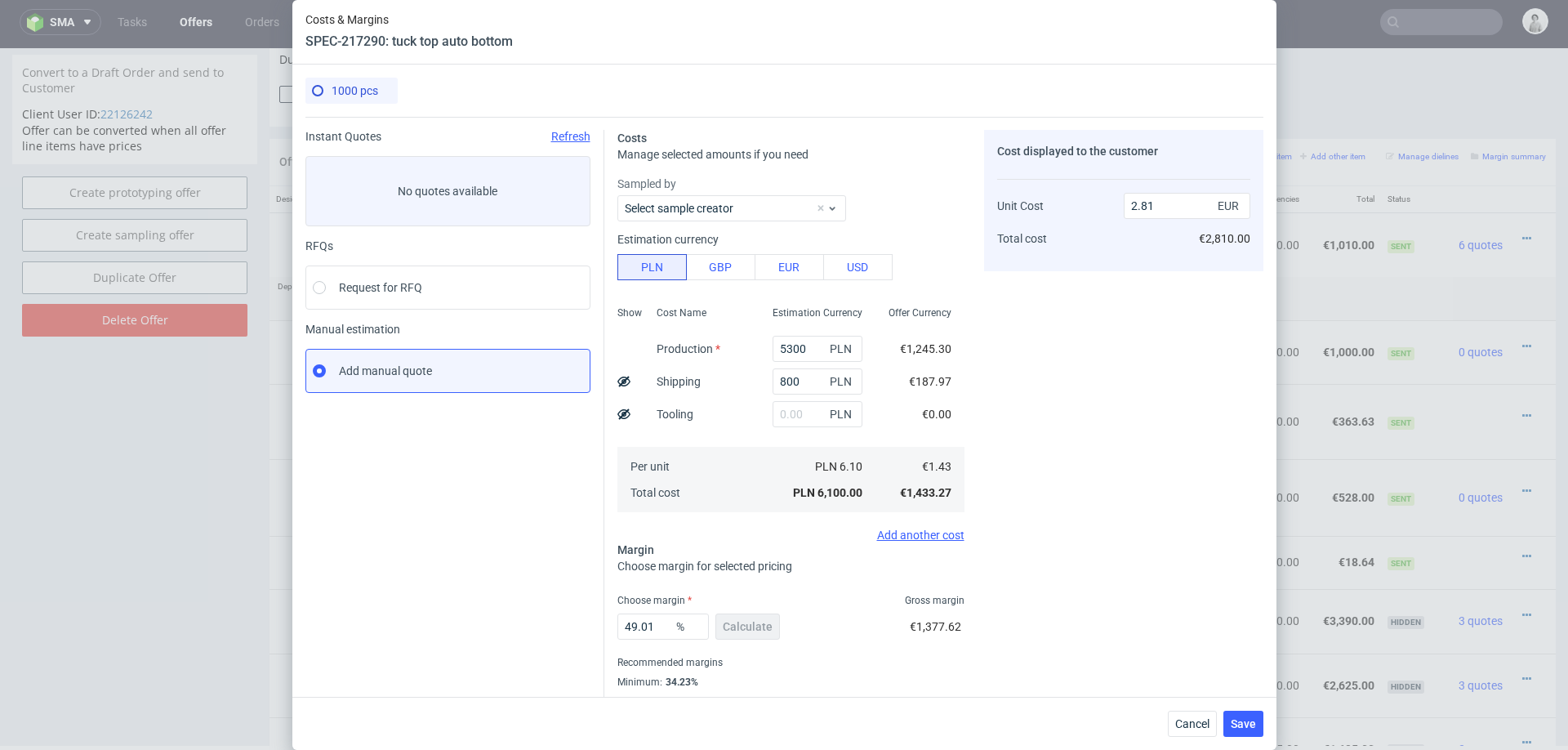
scroll to position [43, 0]
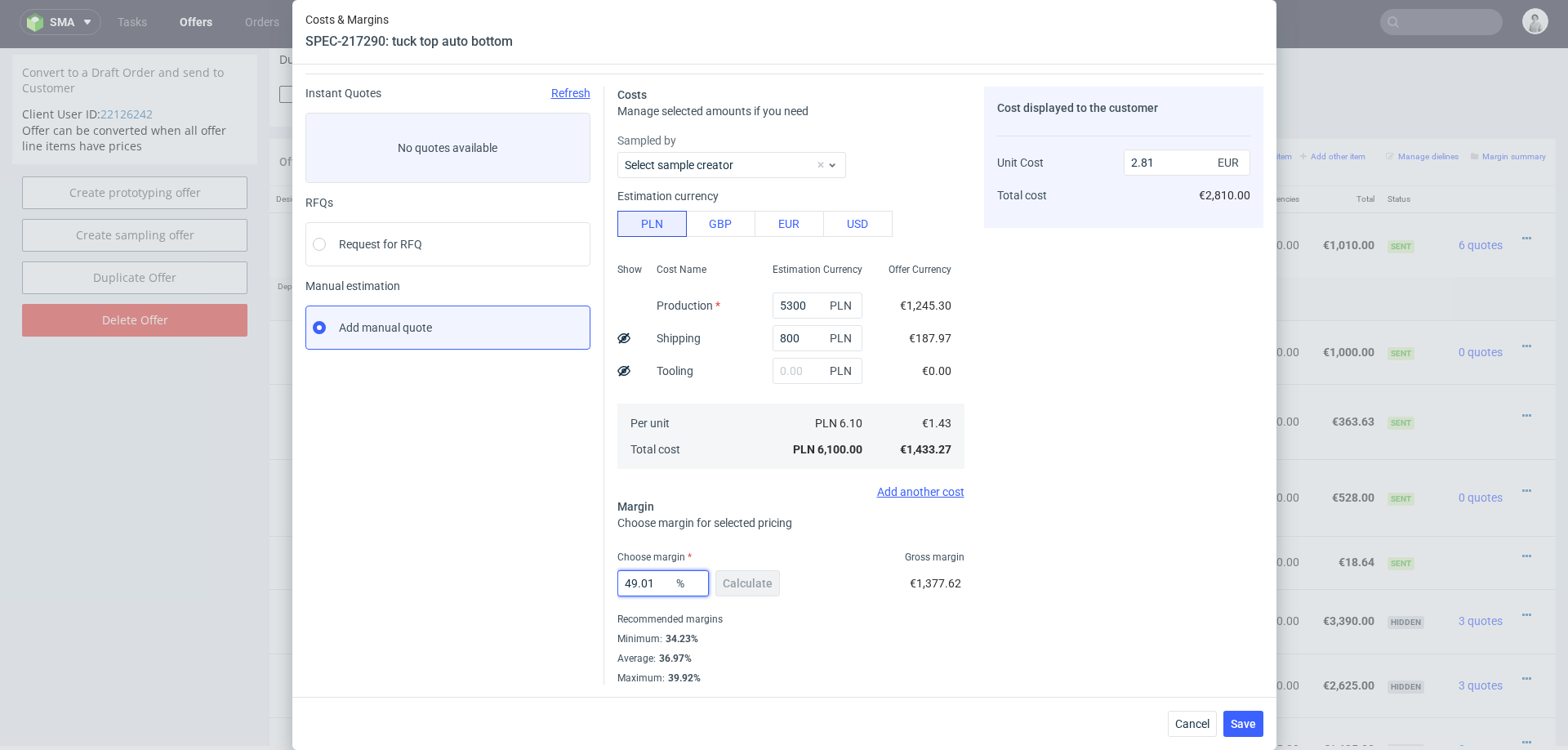
click at [659, 587] on input "49.01" at bounding box center [664, 583] width 92 height 26
type input "2"
type input "1.46"
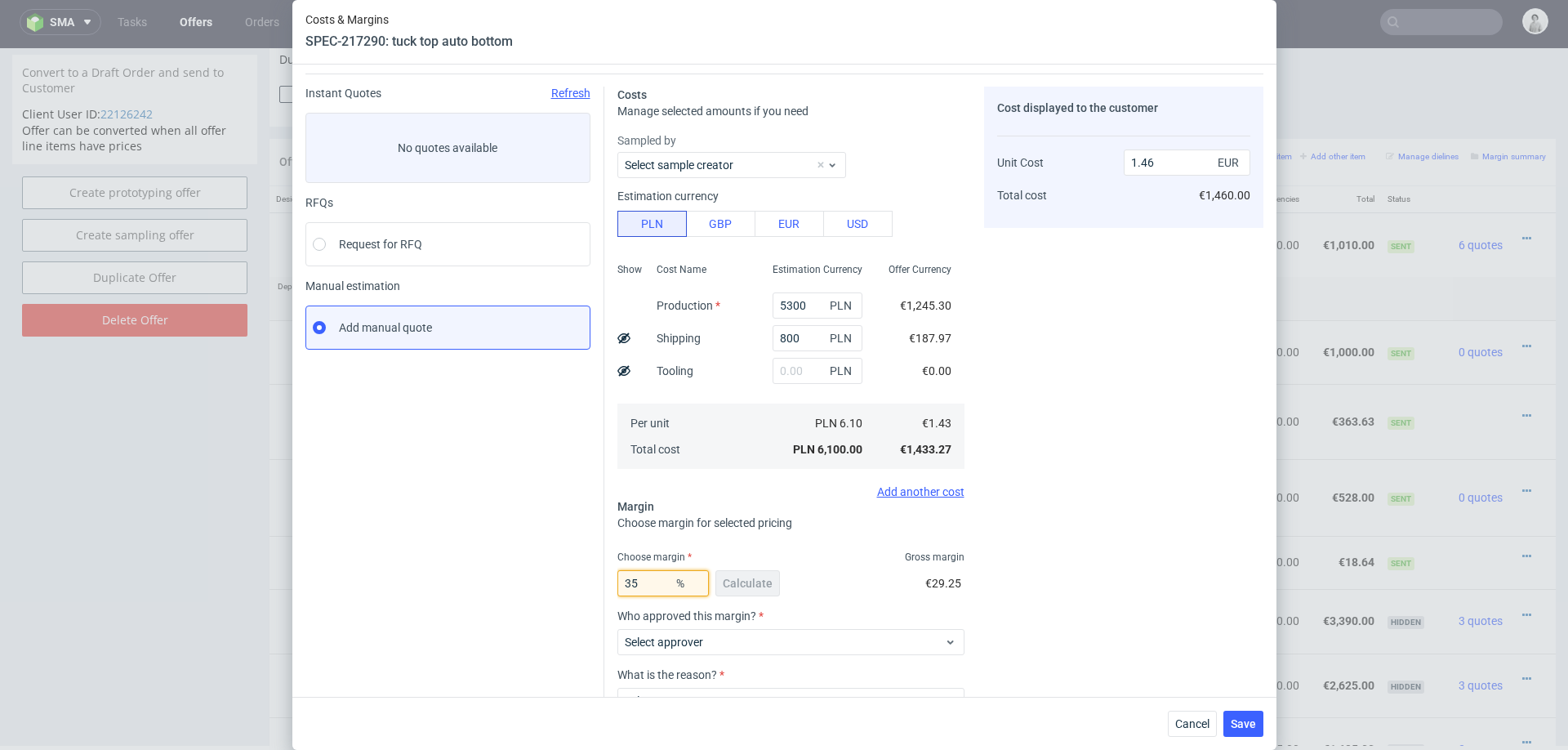
type input "3"
type input "1.48"
type input "35"
type input "2.21"
type input "35"
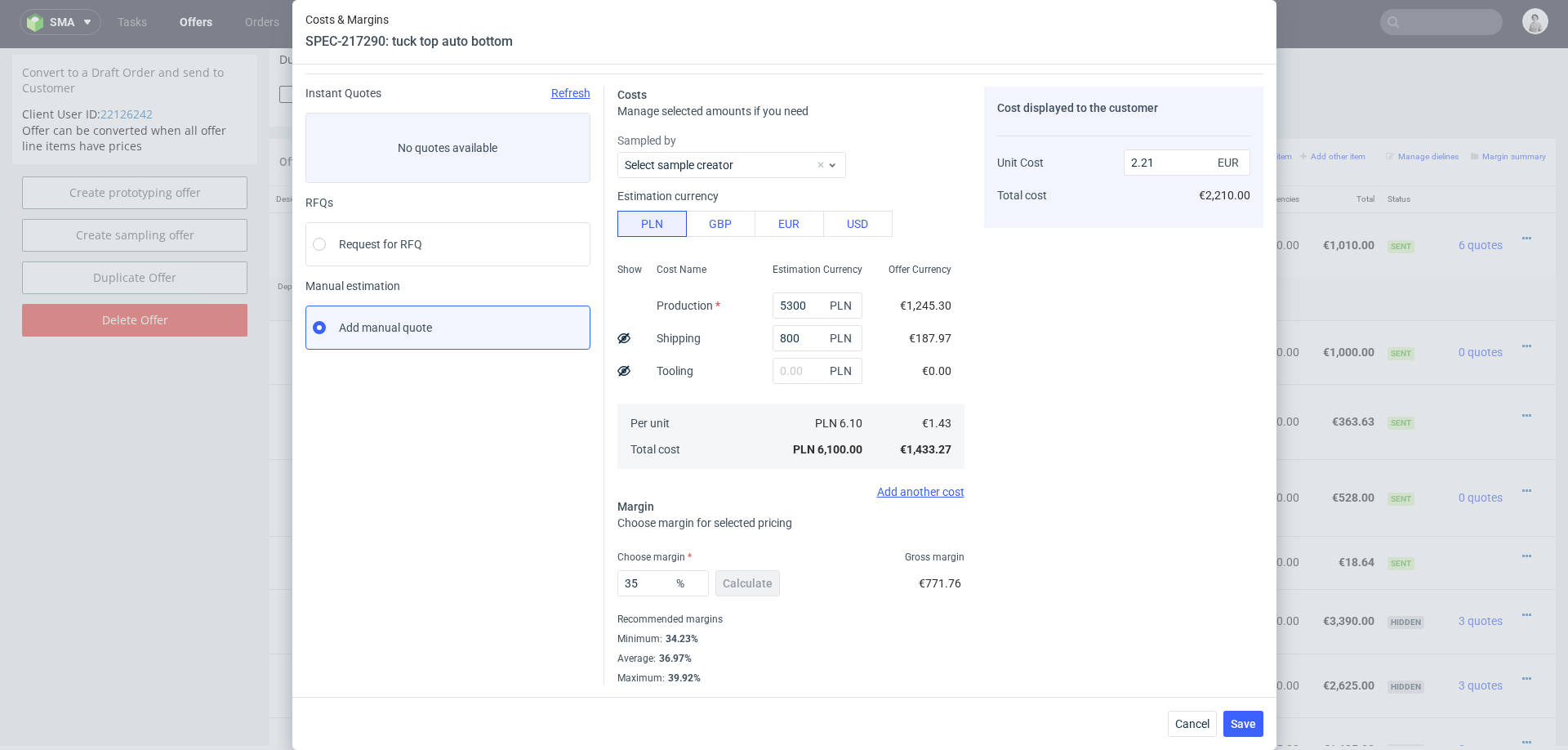
click at [1075, 522] on div "Cost displayed to the customer Unit Cost Total cost 2.21 EUR €2,210.00" at bounding box center [1123, 386] width 279 height 598
click at [1243, 720] on span "Save" at bounding box center [1242, 723] width 25 height 11
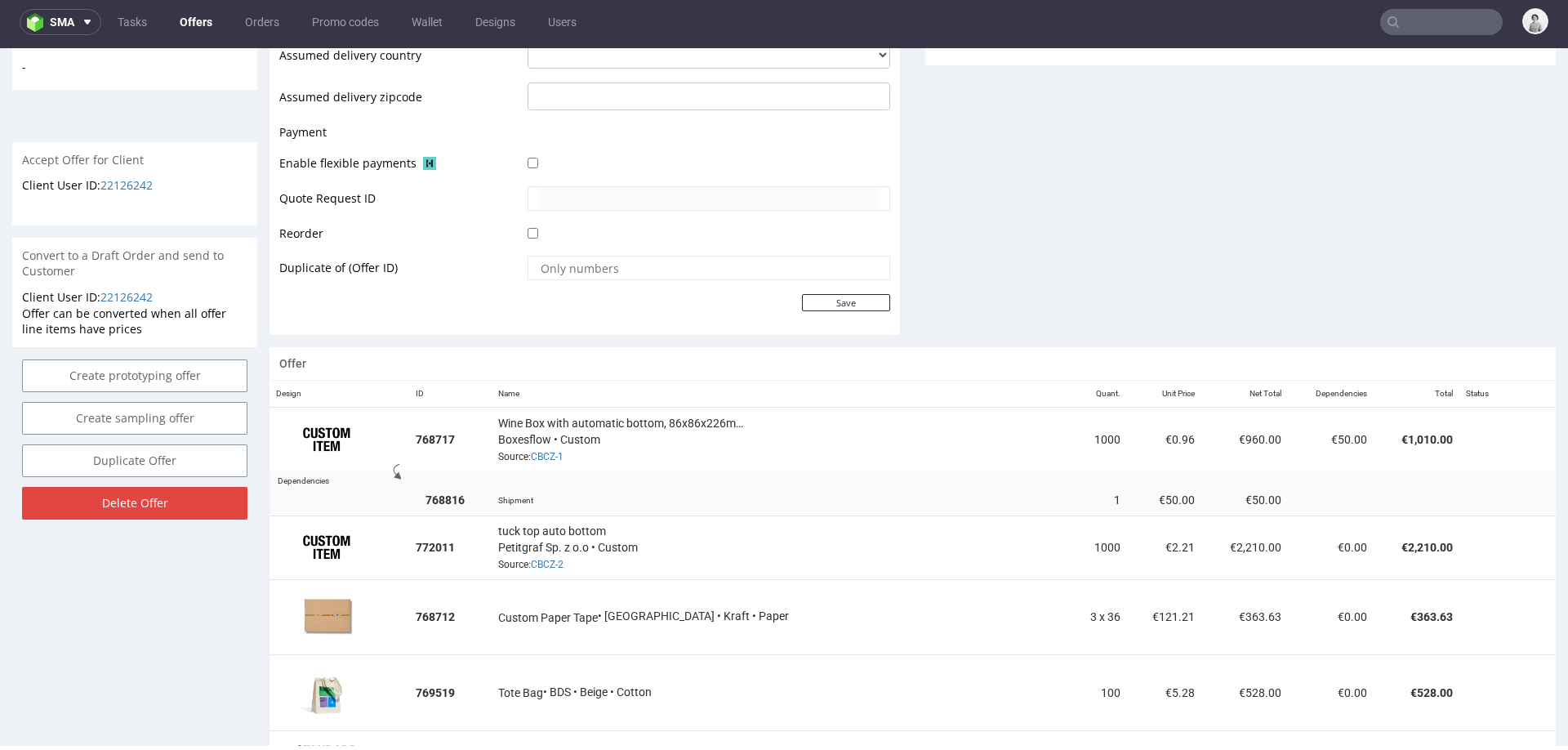
scroll to position [739, 0]
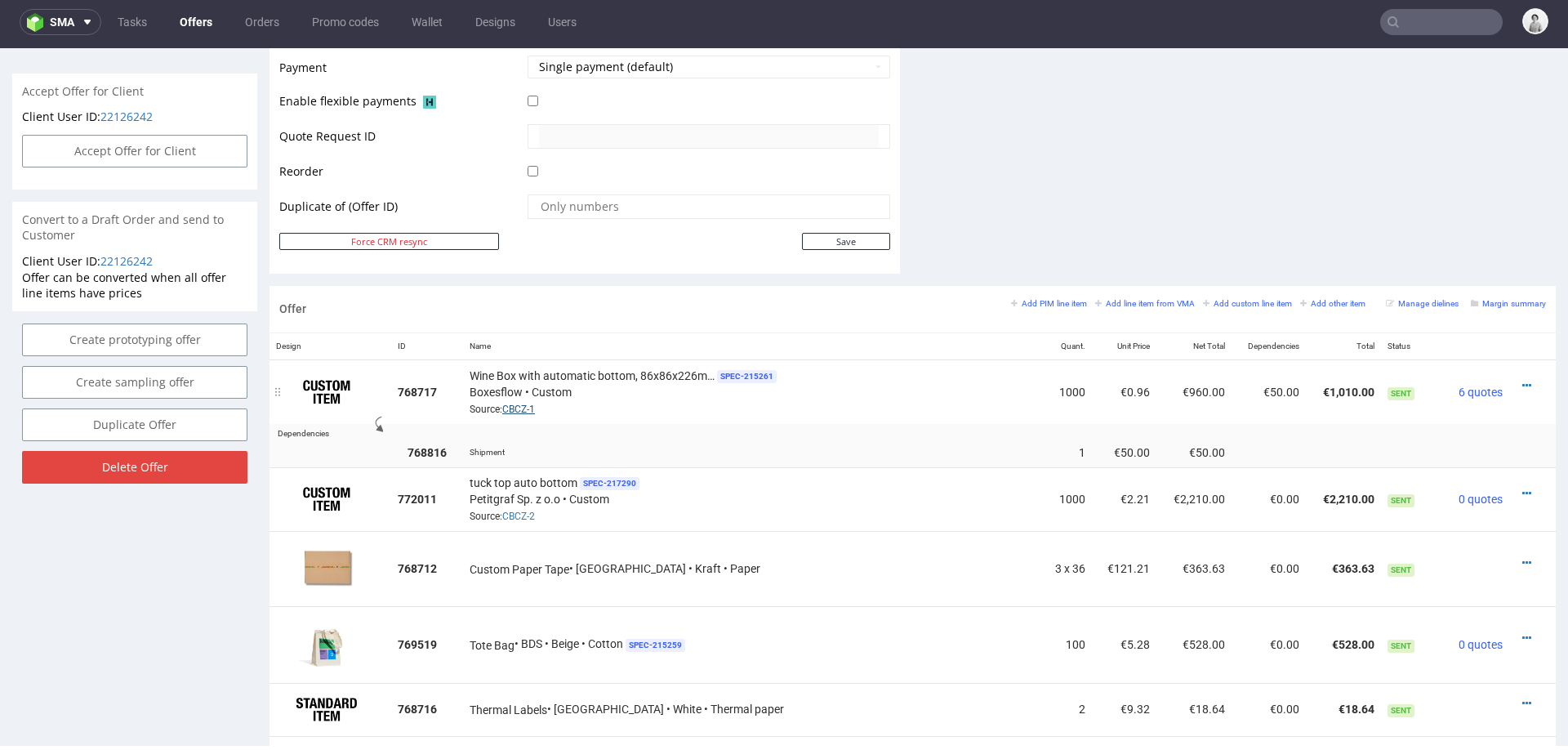
click at [535, 404] on link "CBCZ-1" at bounding box center [518, 409] width 33 height 11
click at [1522, 380] on icon at bounding box center [1526, 385] width 9 height 11
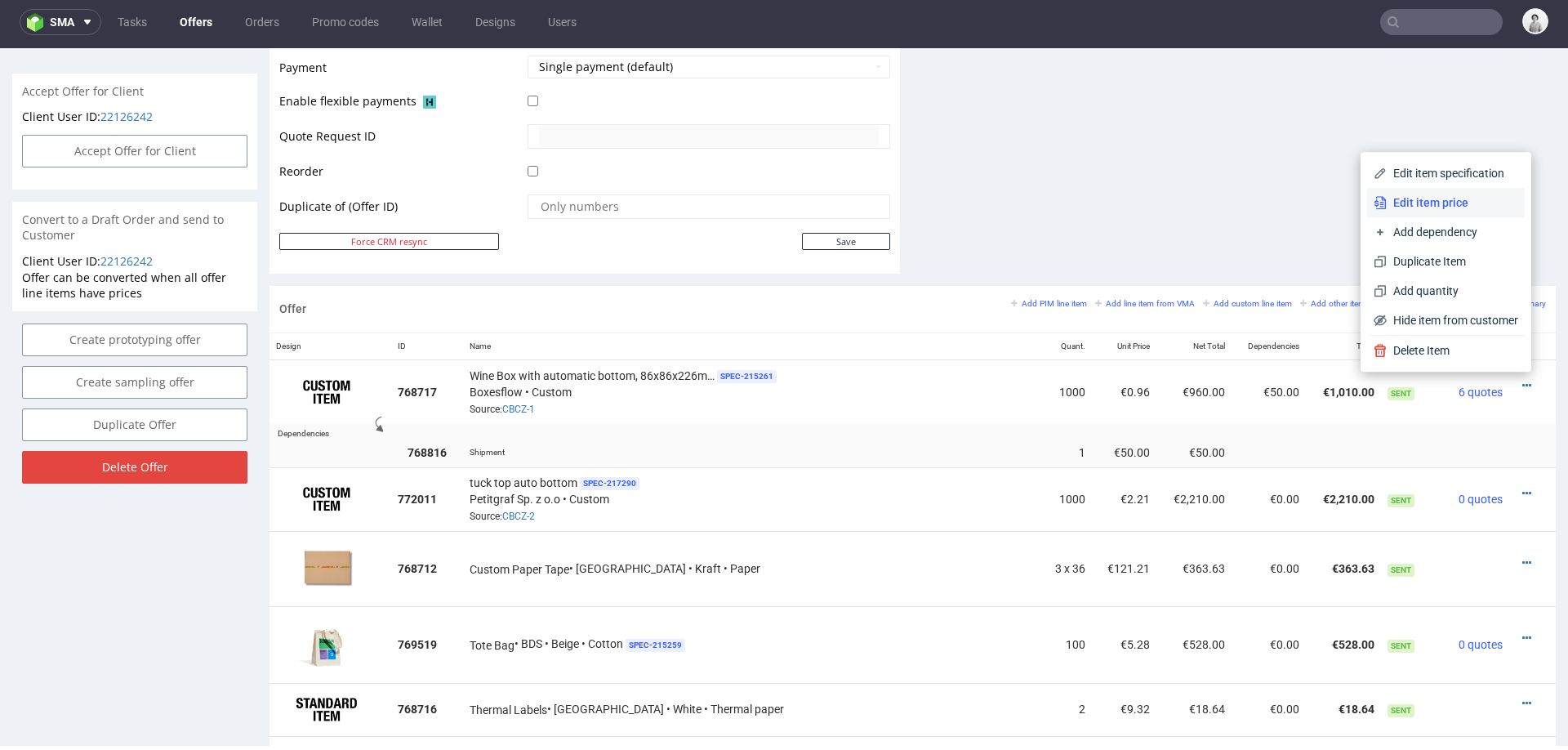
click at [1421, 207] on span "Edit item price" at bounding box center [1452, 202] width 132 height 16
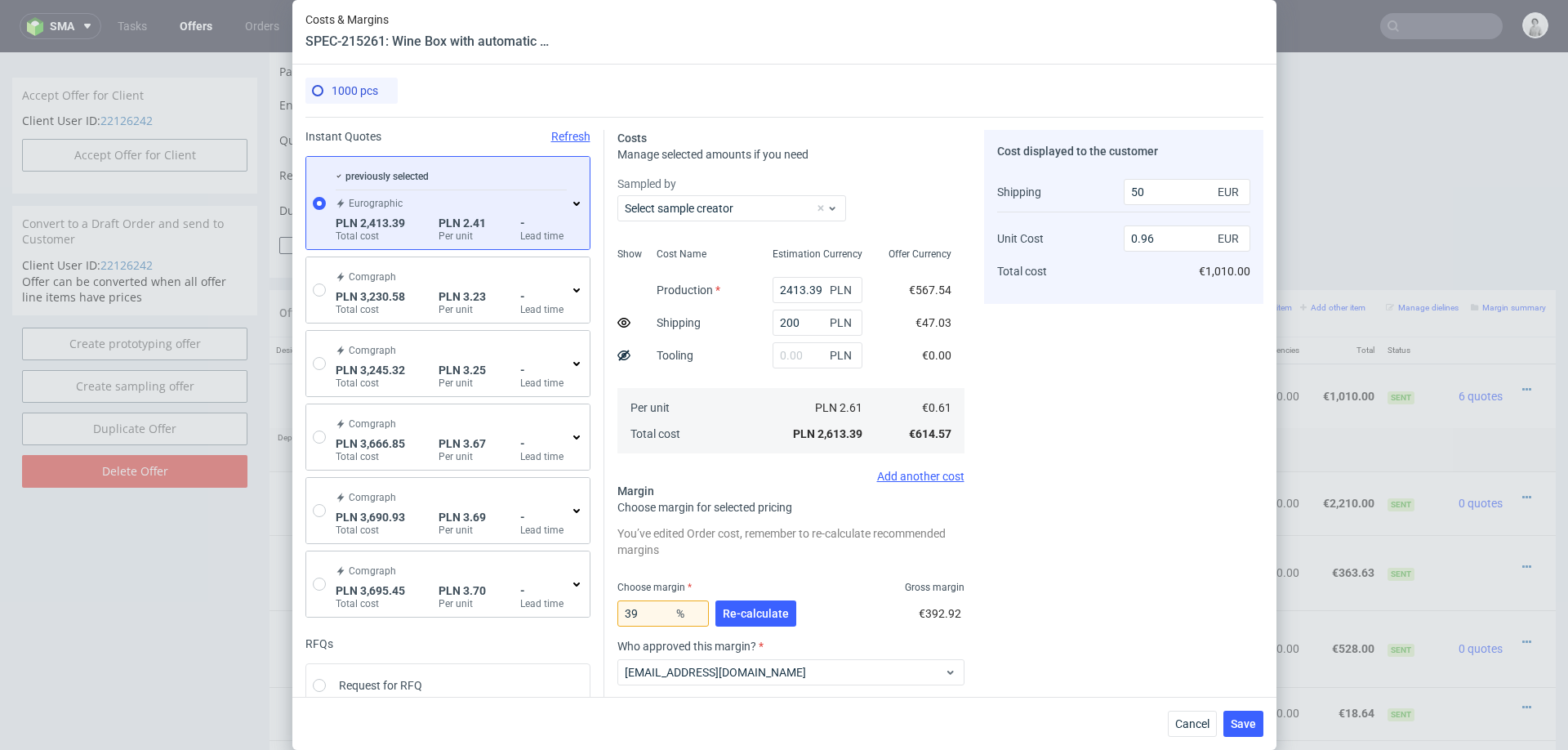
scroll to position [5, 0]
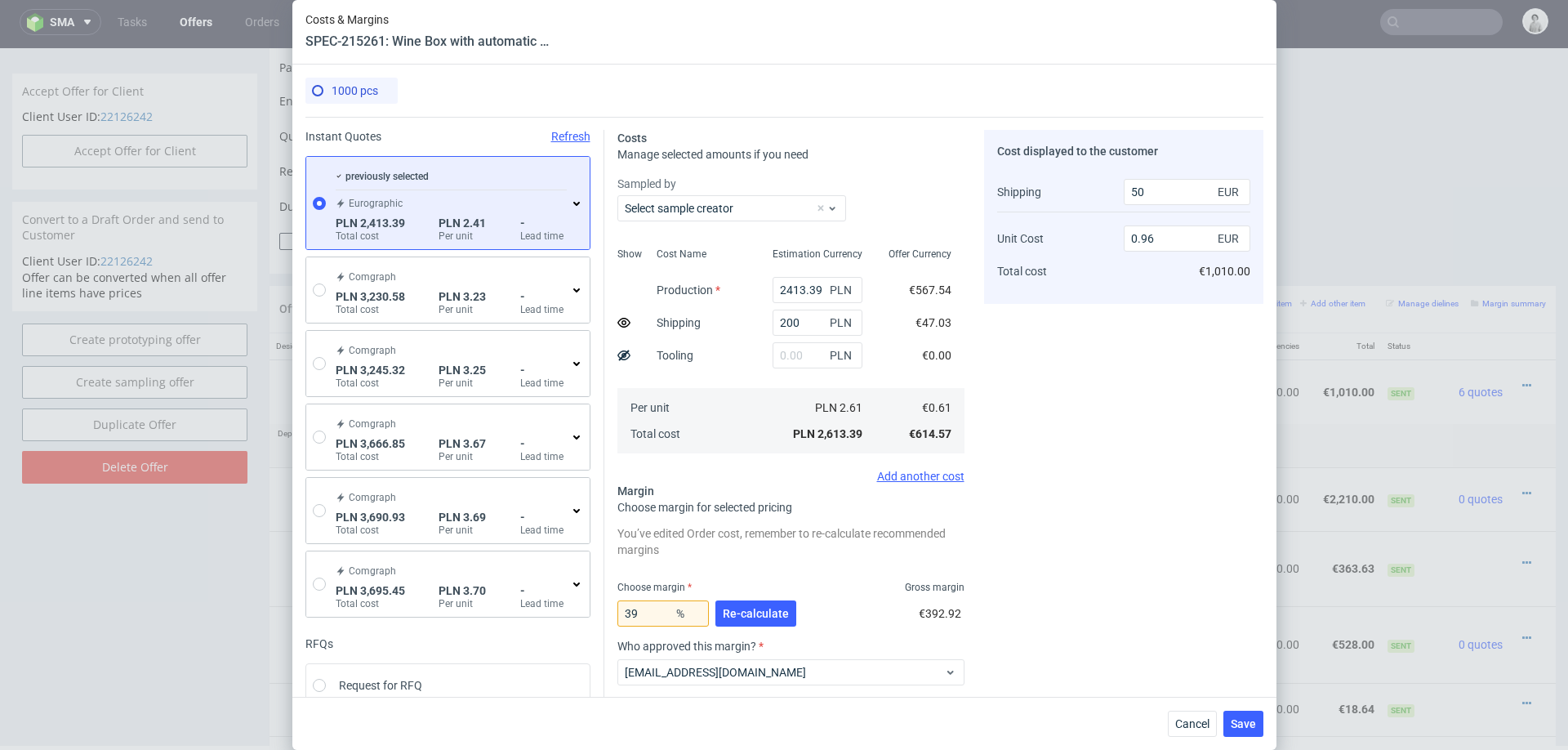
click at [569, 208] on div "previously selected Eurographic PLN 2,413.39 Total cost PLN 2.41 Per unit - Lea…" at bounding box center [452, 202] width 238 height 79
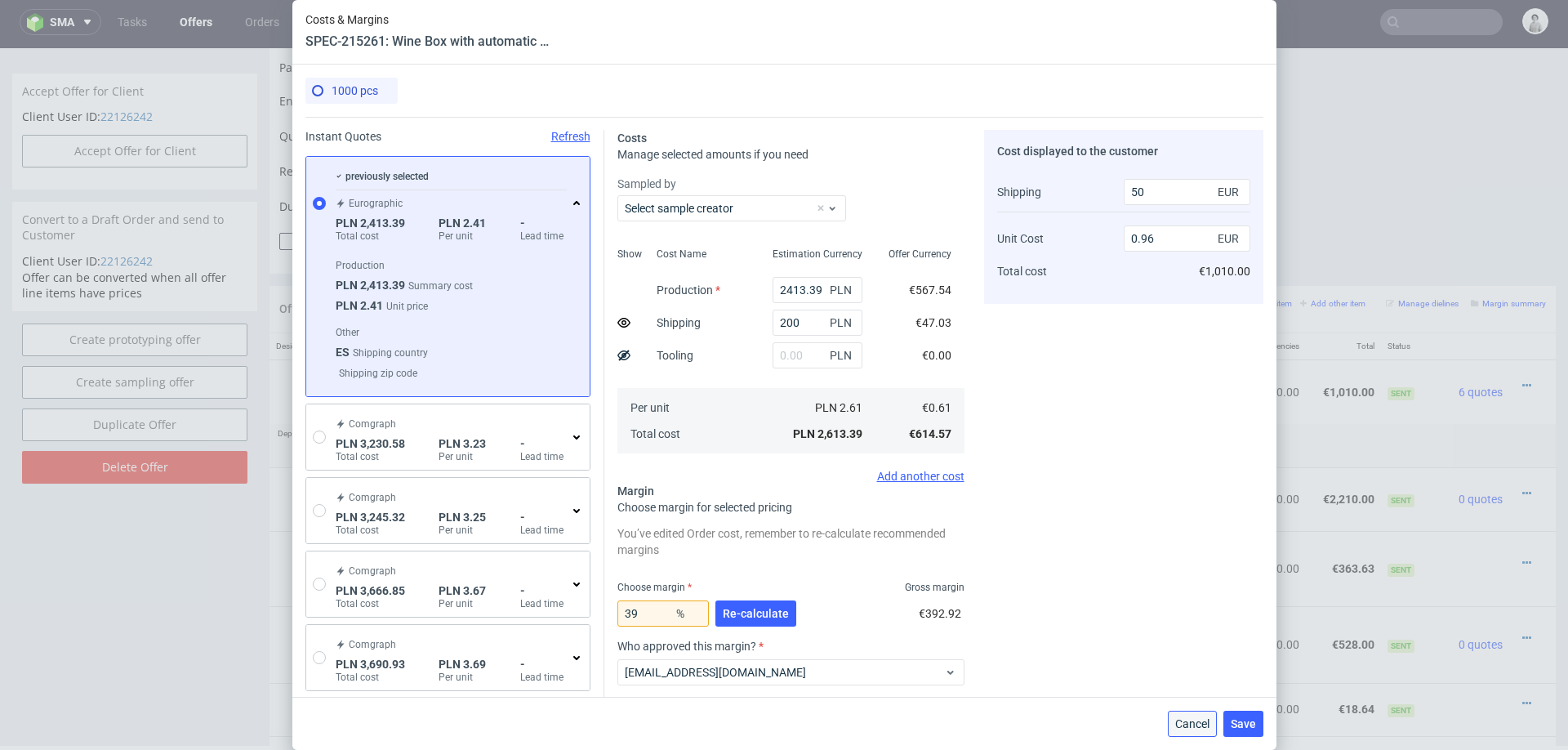
click at [1193, 718] on span "Cancel" at bounding box center [1192, 723] width 34 height 11
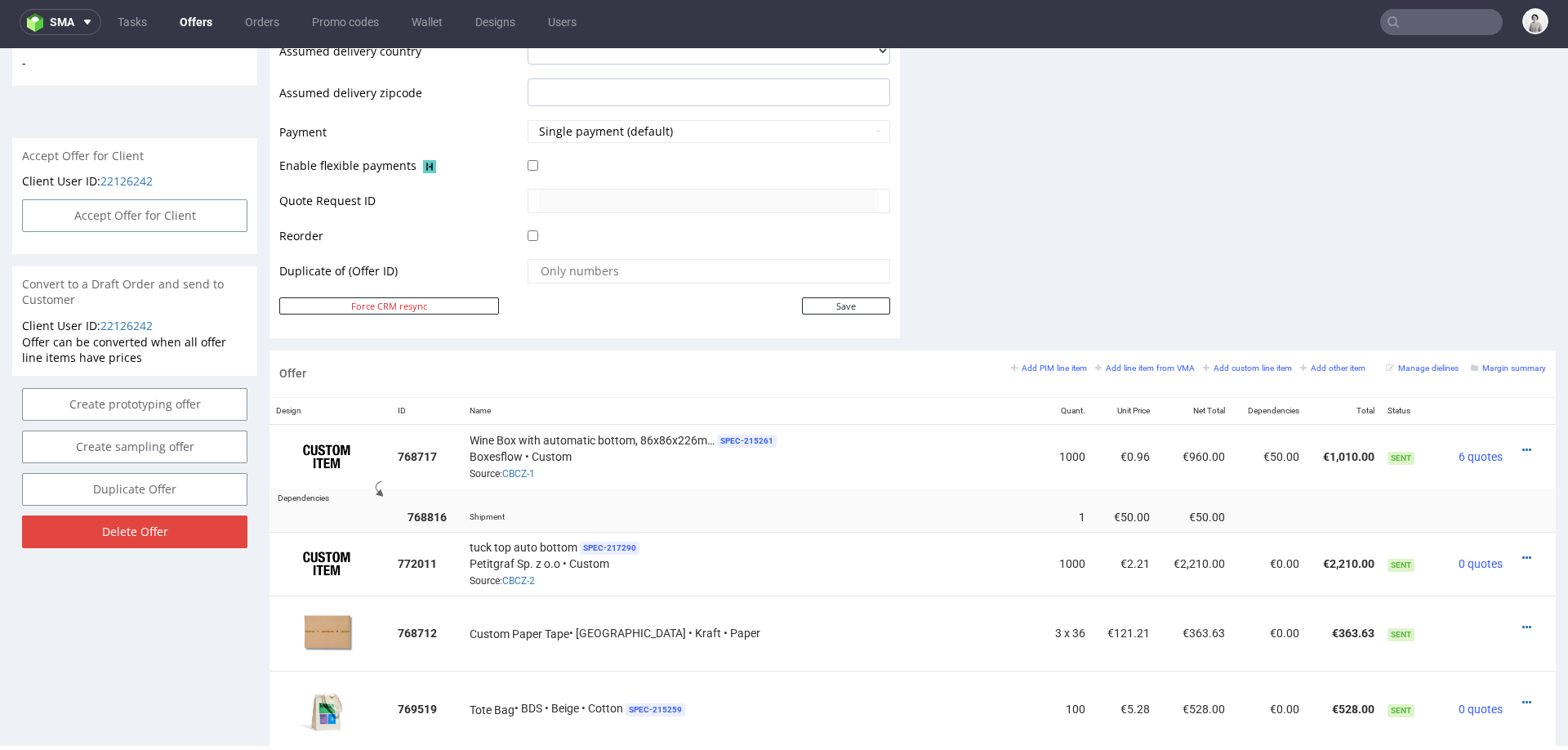
scroll to position [704, 0]
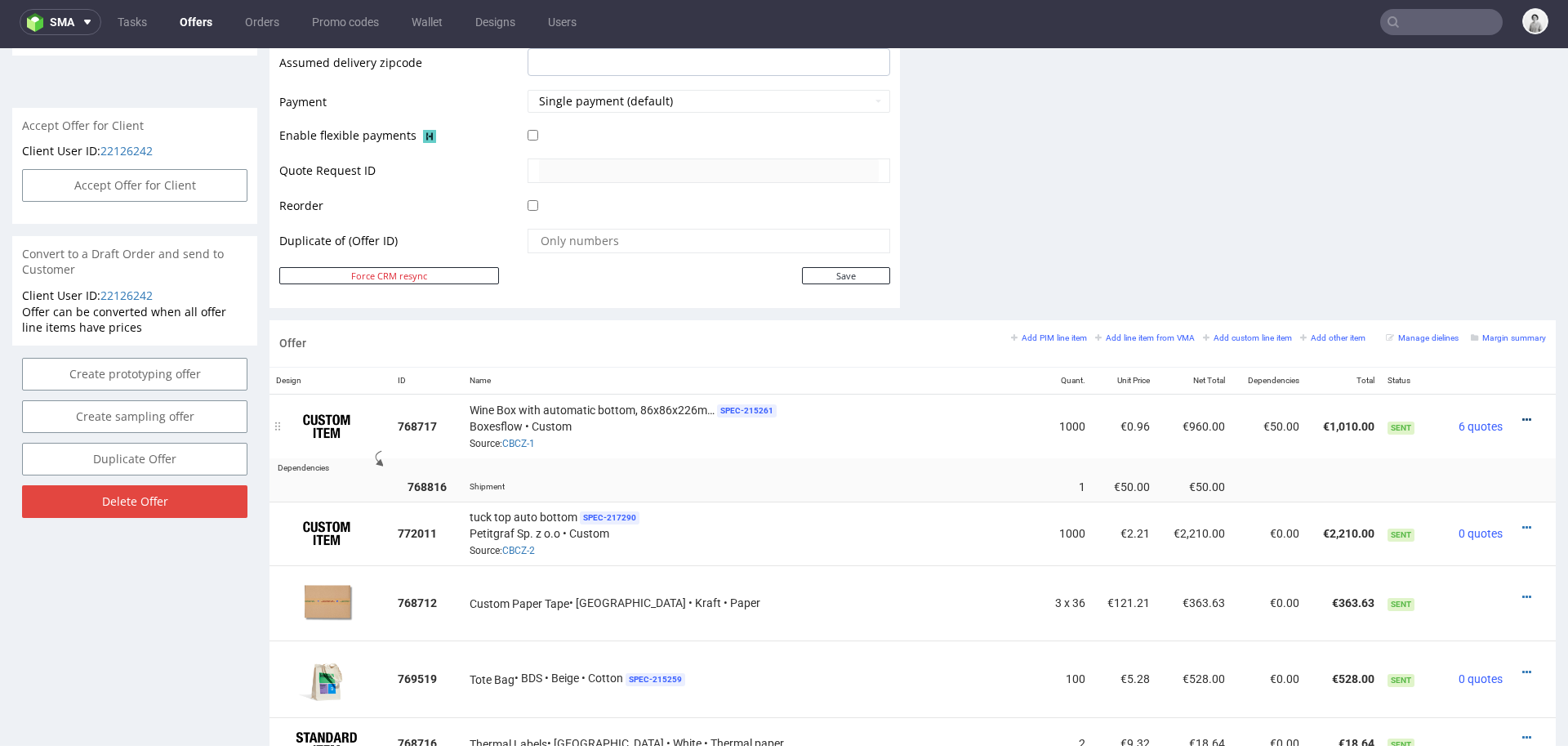
click at [1522, 414] on icon at bounding box center [1526, 419] width 9 height 11
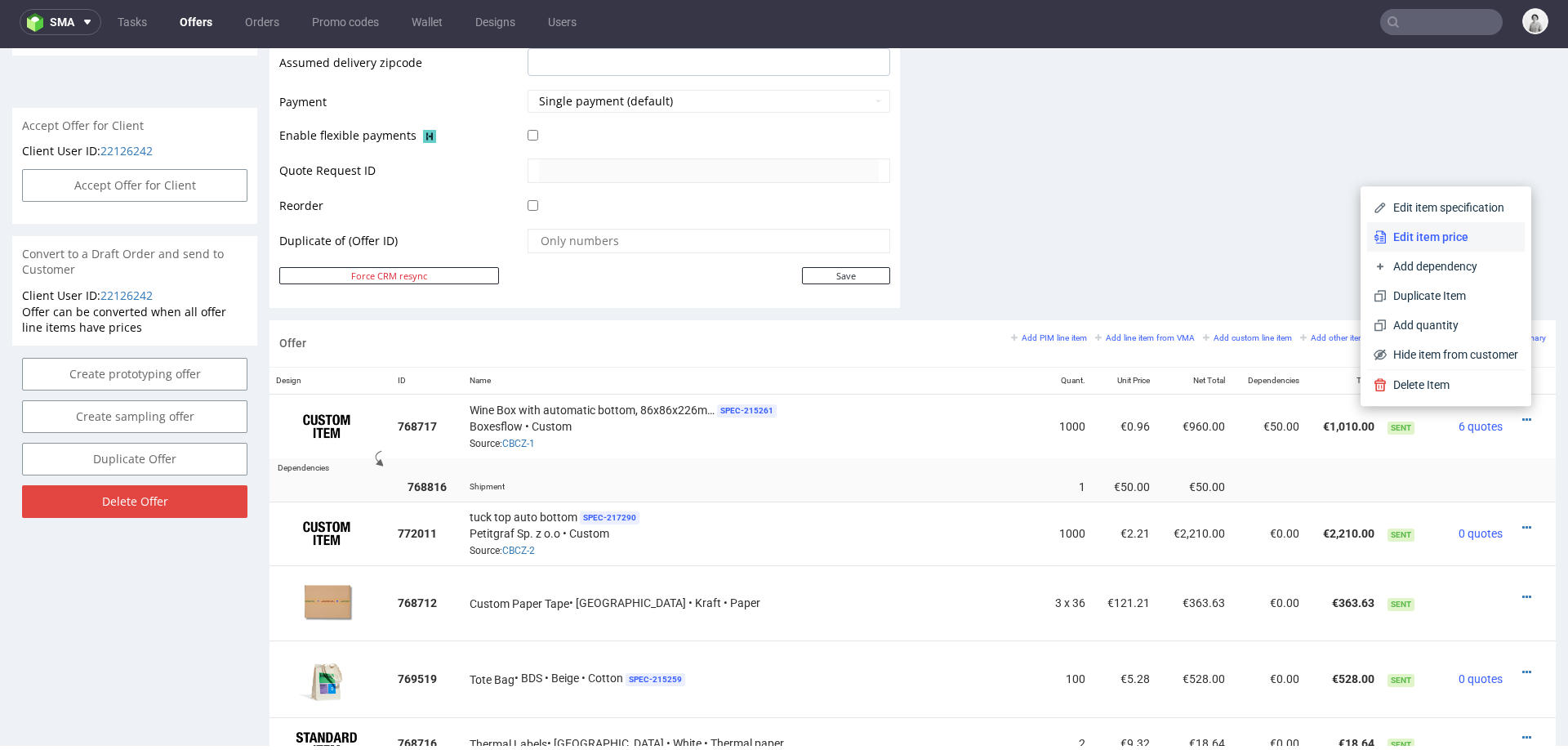
click at [1470, 244] on span "Edit item price" at bounding box center [1452, 237] width 132 height 16
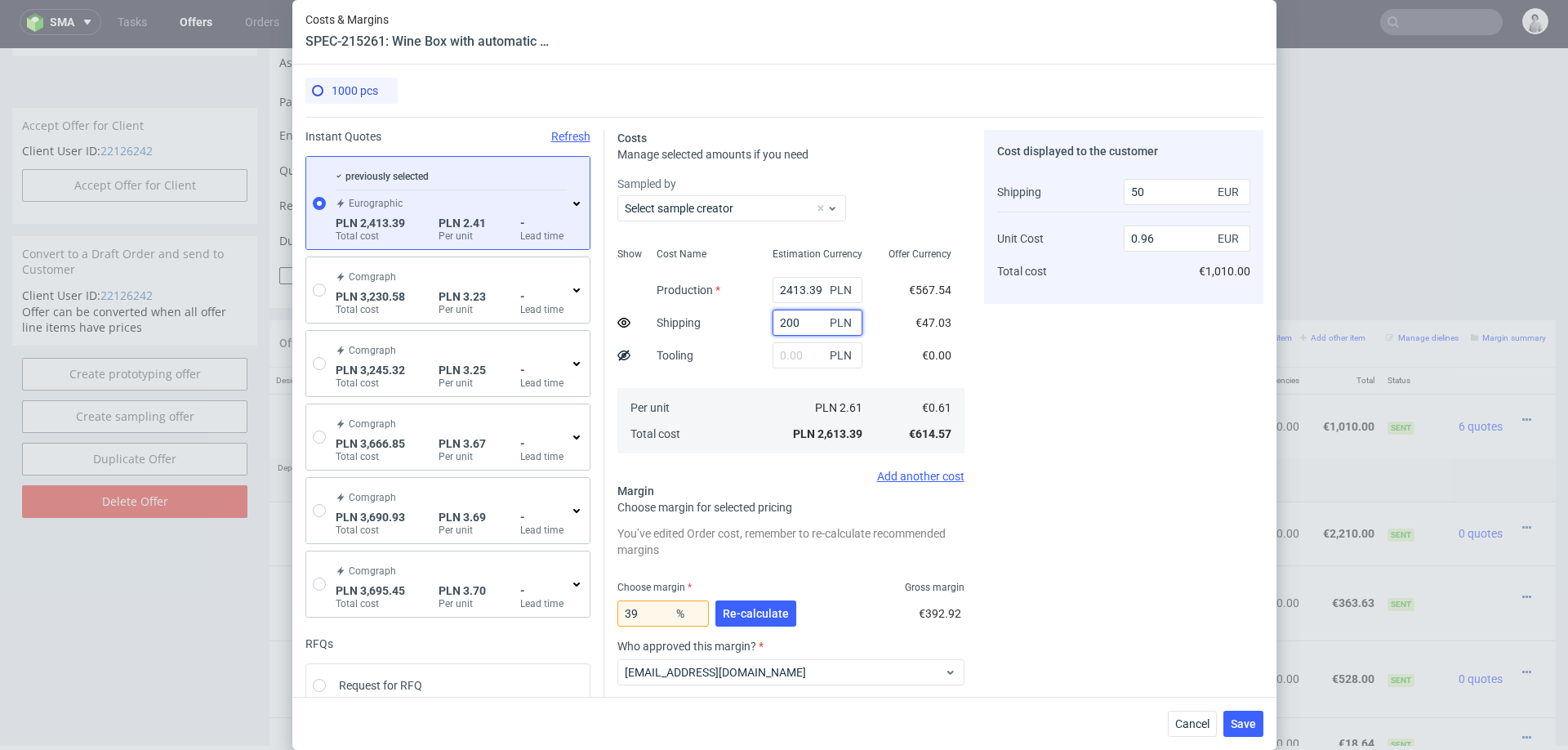
click at [785, 328] on input "200" at bounding box center [817, 323] width 90 height 26
click at [866, 280] on div "2413.39 PLN" at bounding box center [817, 290] width 116 height 33
click at [805, 321] on input "200" at bounding box center [817, 323] width 90 height 26
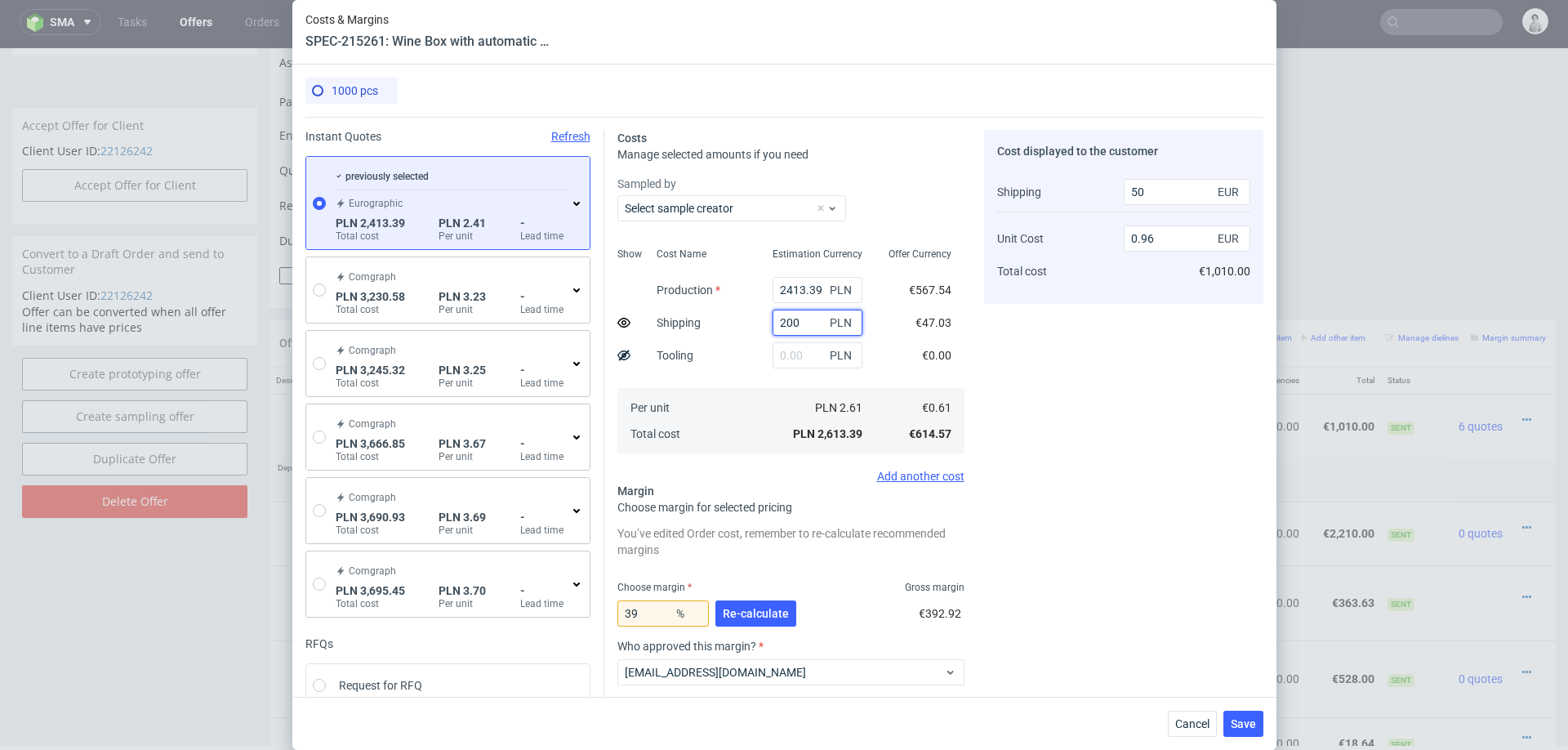
click at [805, 321] on input "200" at bounding box center [817, 323] width 90 height 26
type input "1100"
type input "260"
type input "1.1"
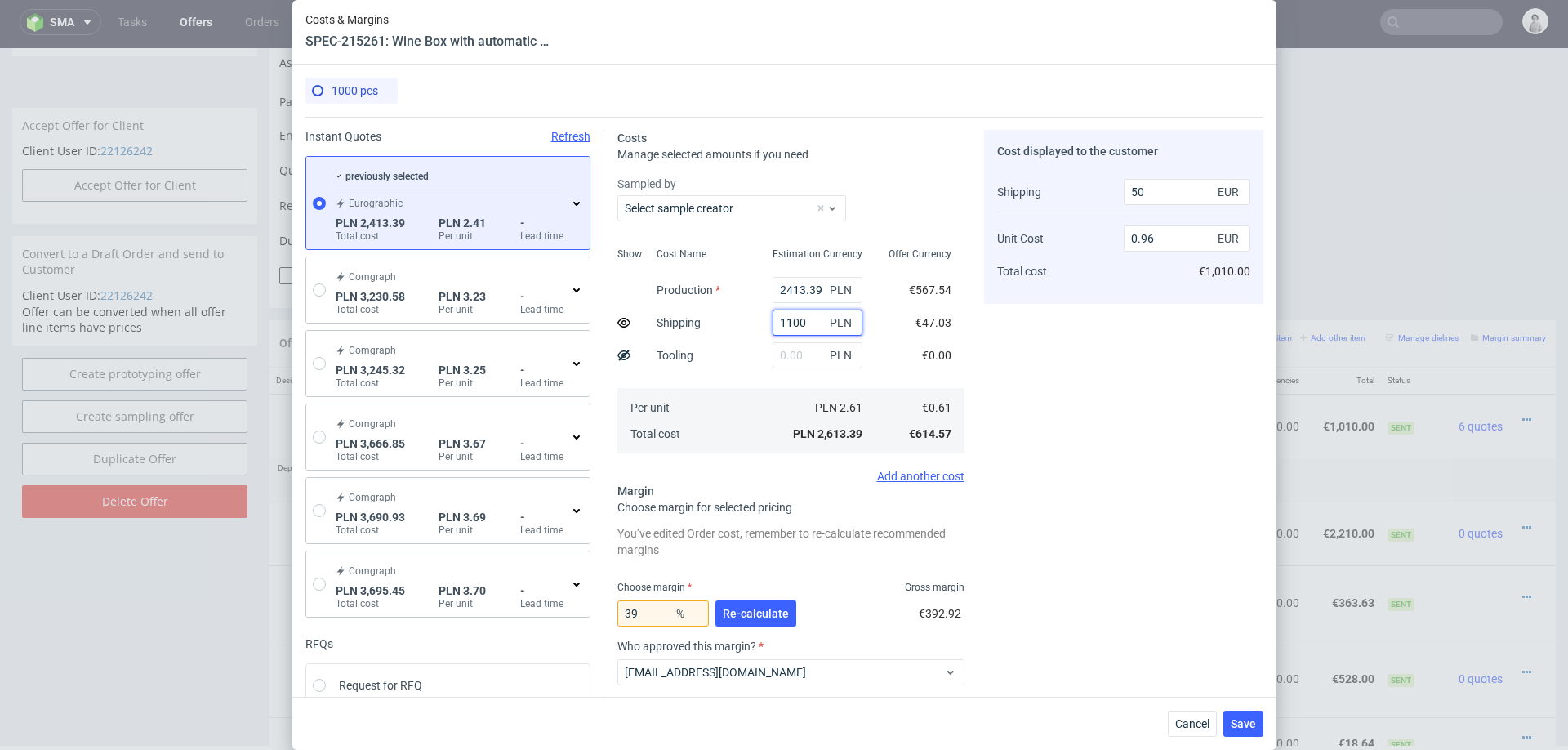
type input "1100"
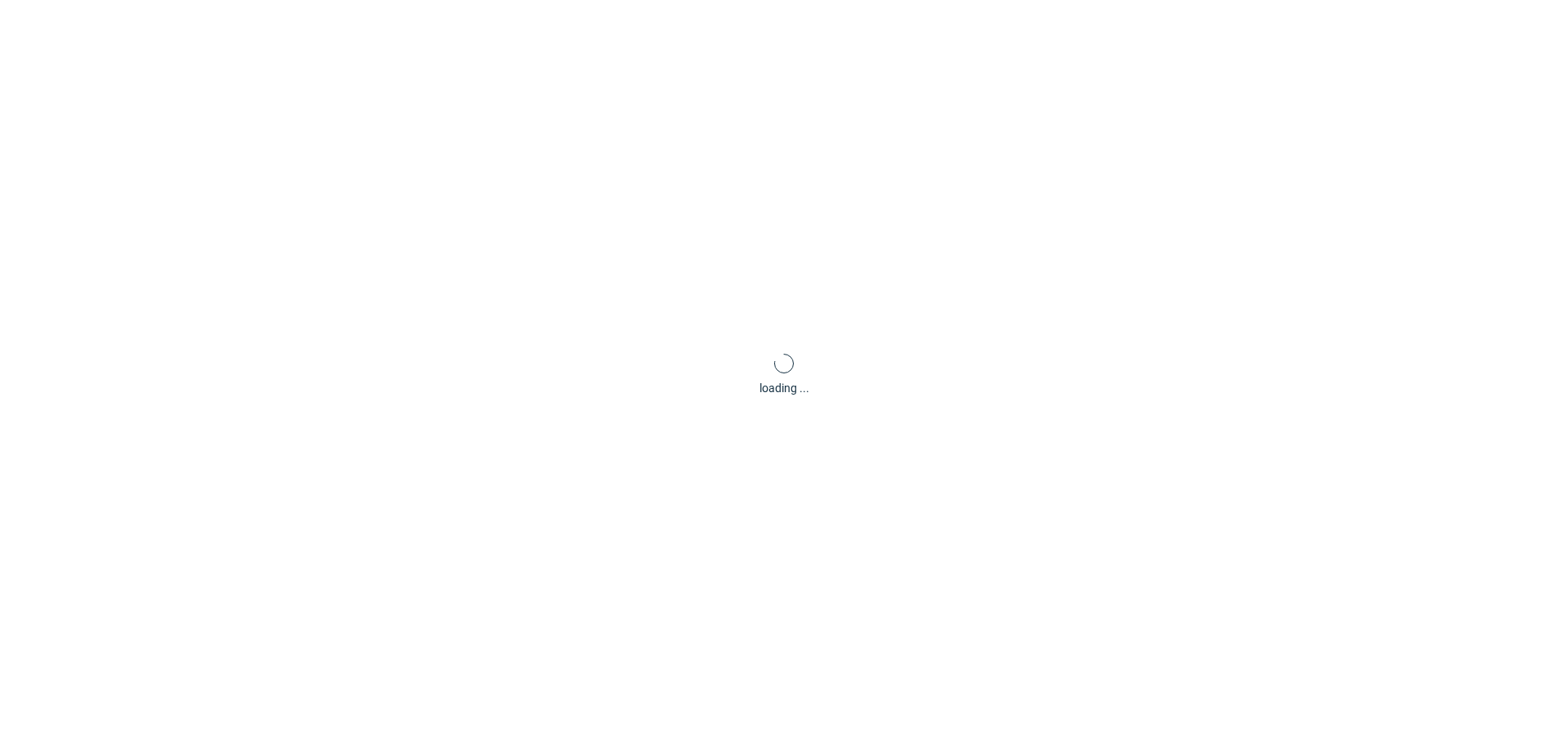
scroll to position [0, 0]
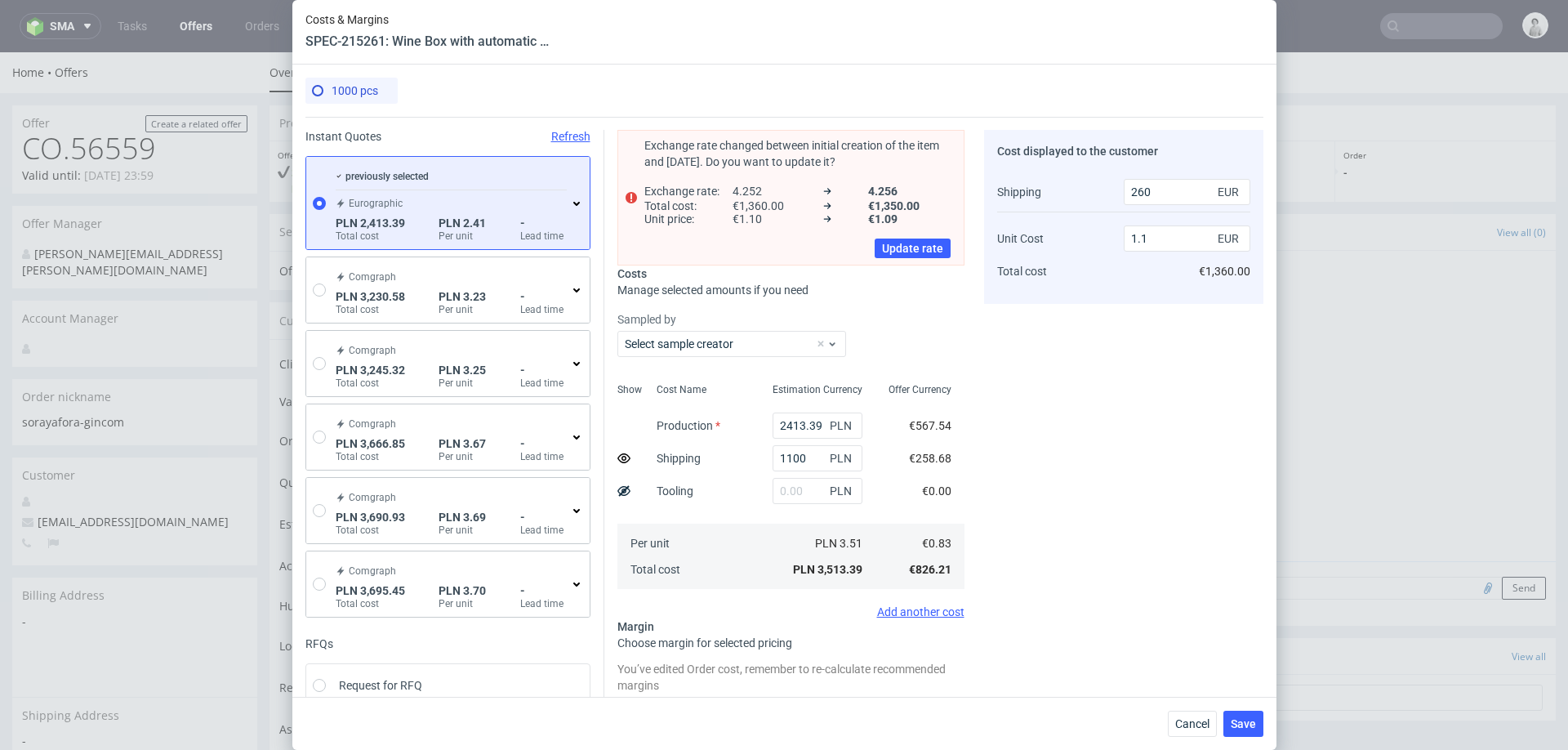
click at [743, 465] on div "Cost Name Production Shipping Tooling Per unit Total cost" at bounding box center [702, 485] width 116 height 216
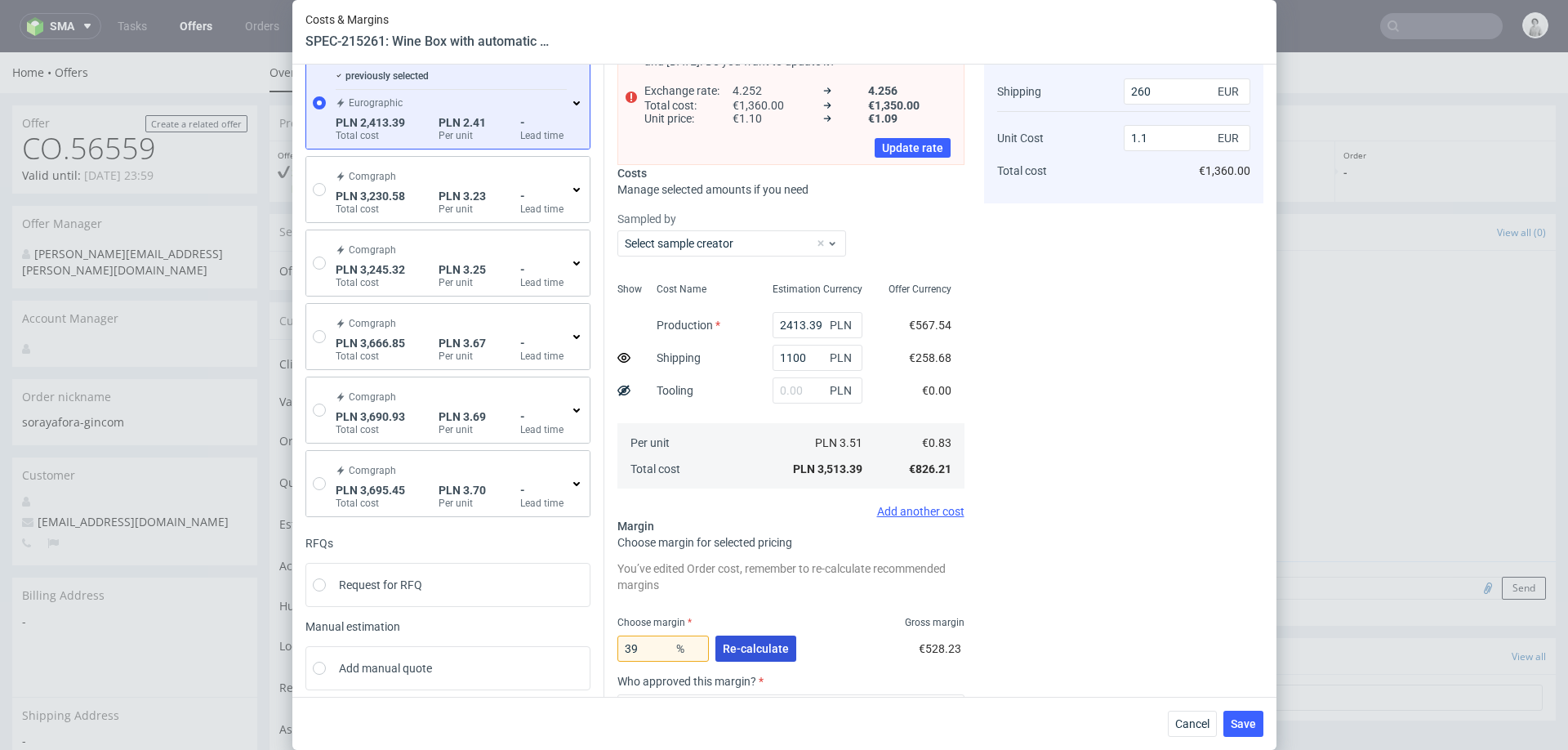
click at [744, 639] on button "Re-calculate" at bounding box center [756, 649] width 81 height 26
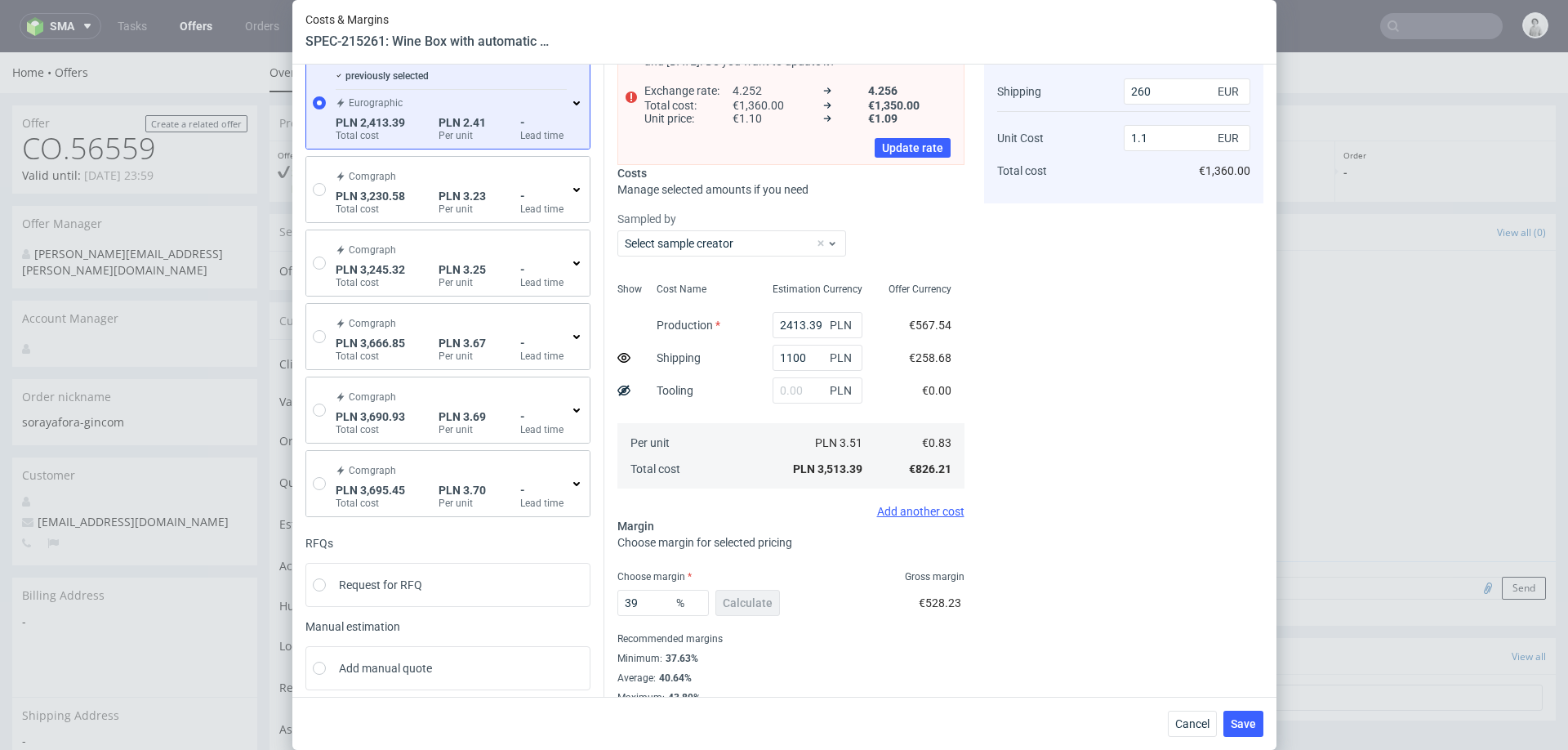
scroll to position [119, 0]
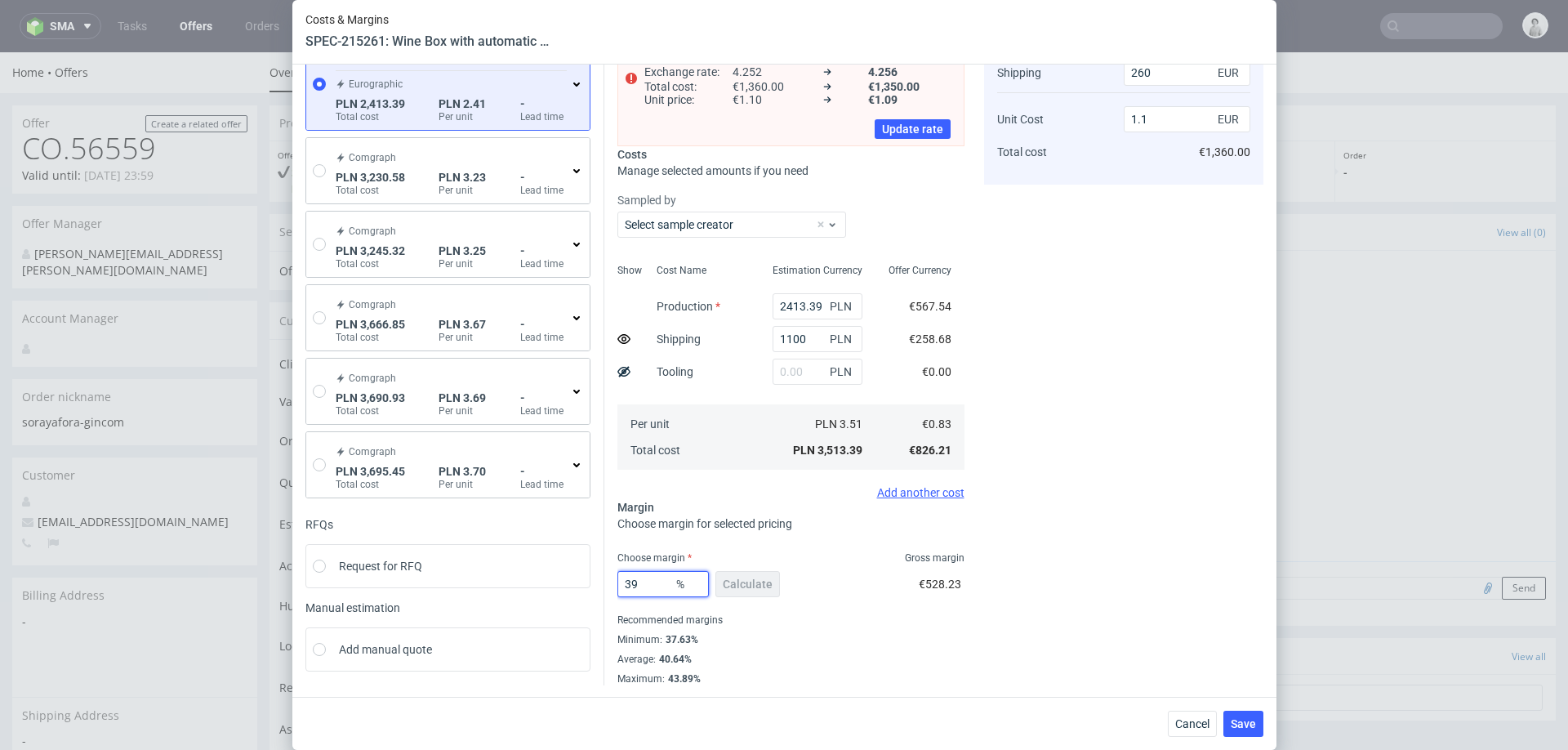
click at [655, 583] on input "39" at bounding box center [664, 584] width 92 height 26
type input "38"
type input "1.07"
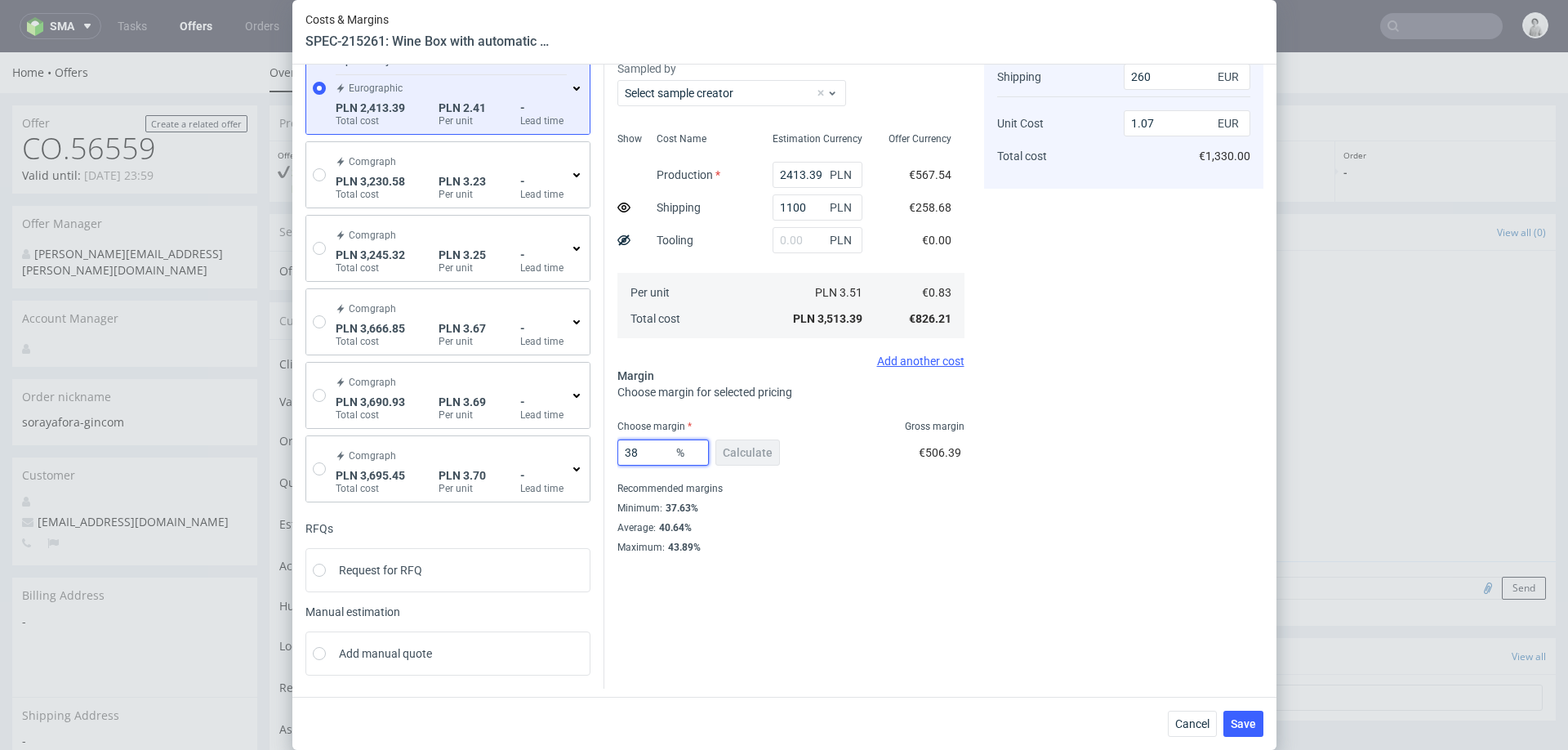
type input "38"
click at [982, 562] on div "Instant Quotes Refresh previously selected Eurographic PLN 2,413.39 Total cost …" at bounding box center [784, 345] width 957 height 687
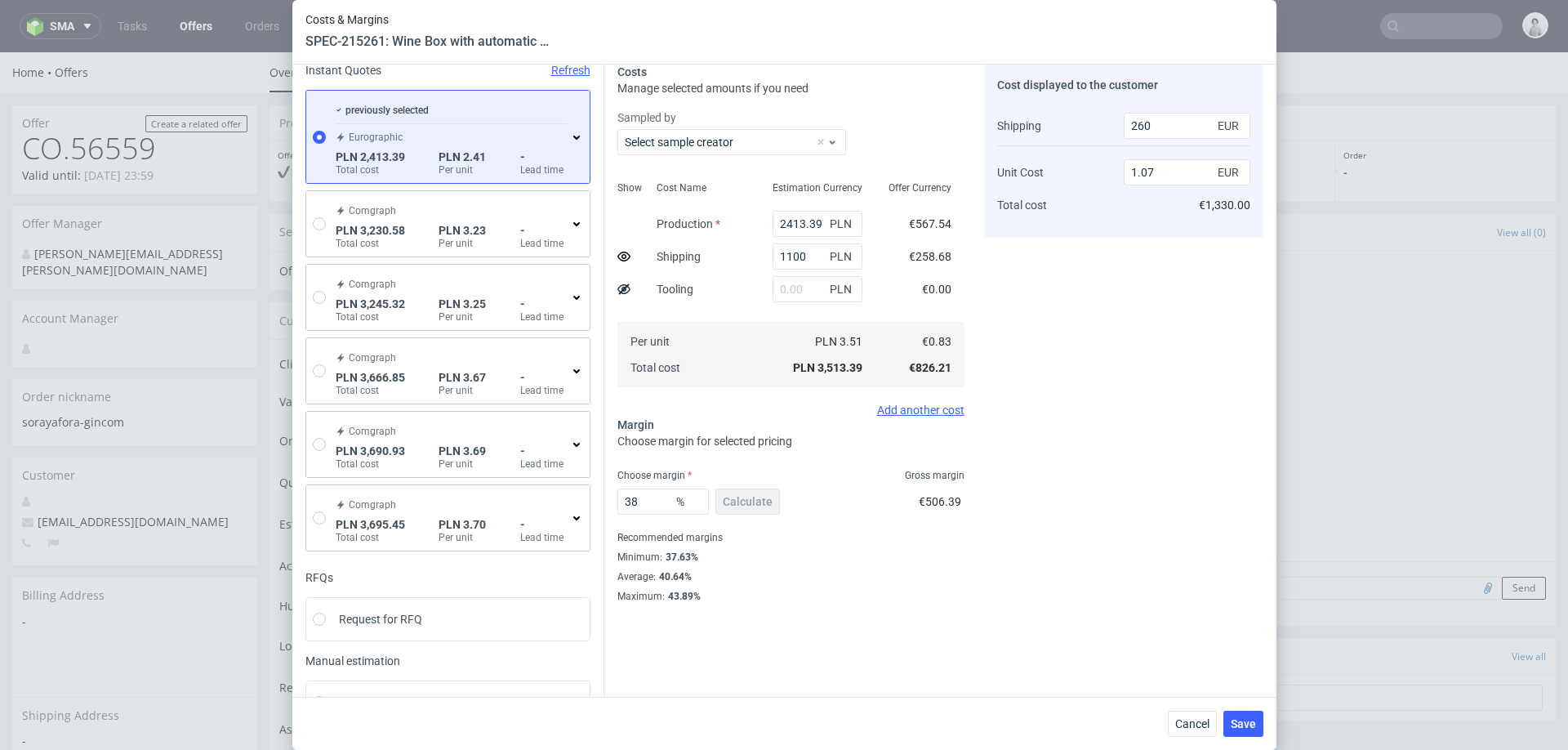
scroll to position [0, 0]
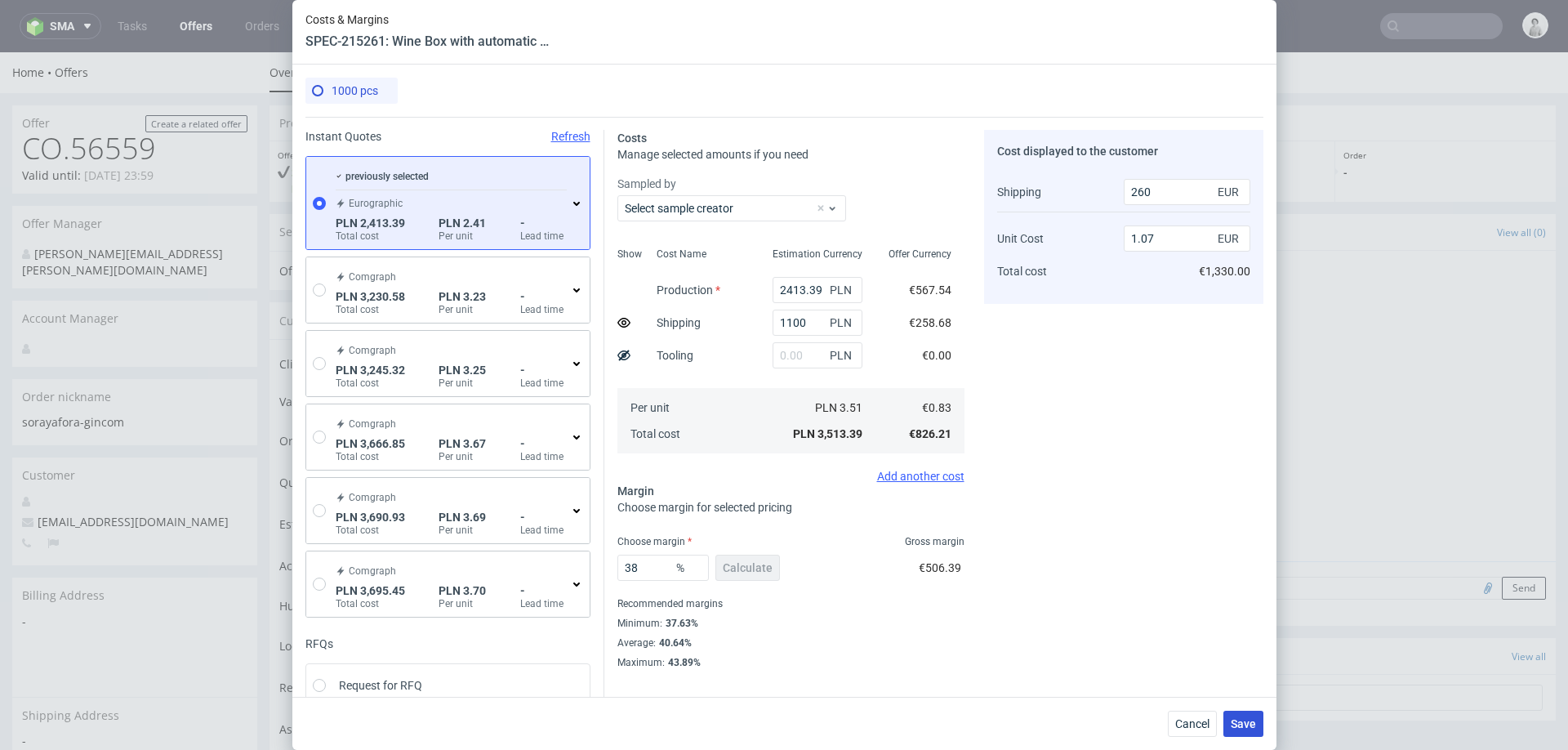
click at [1252, 722] on span "Save" at bounding box center [1242, 723] width 25 height 11
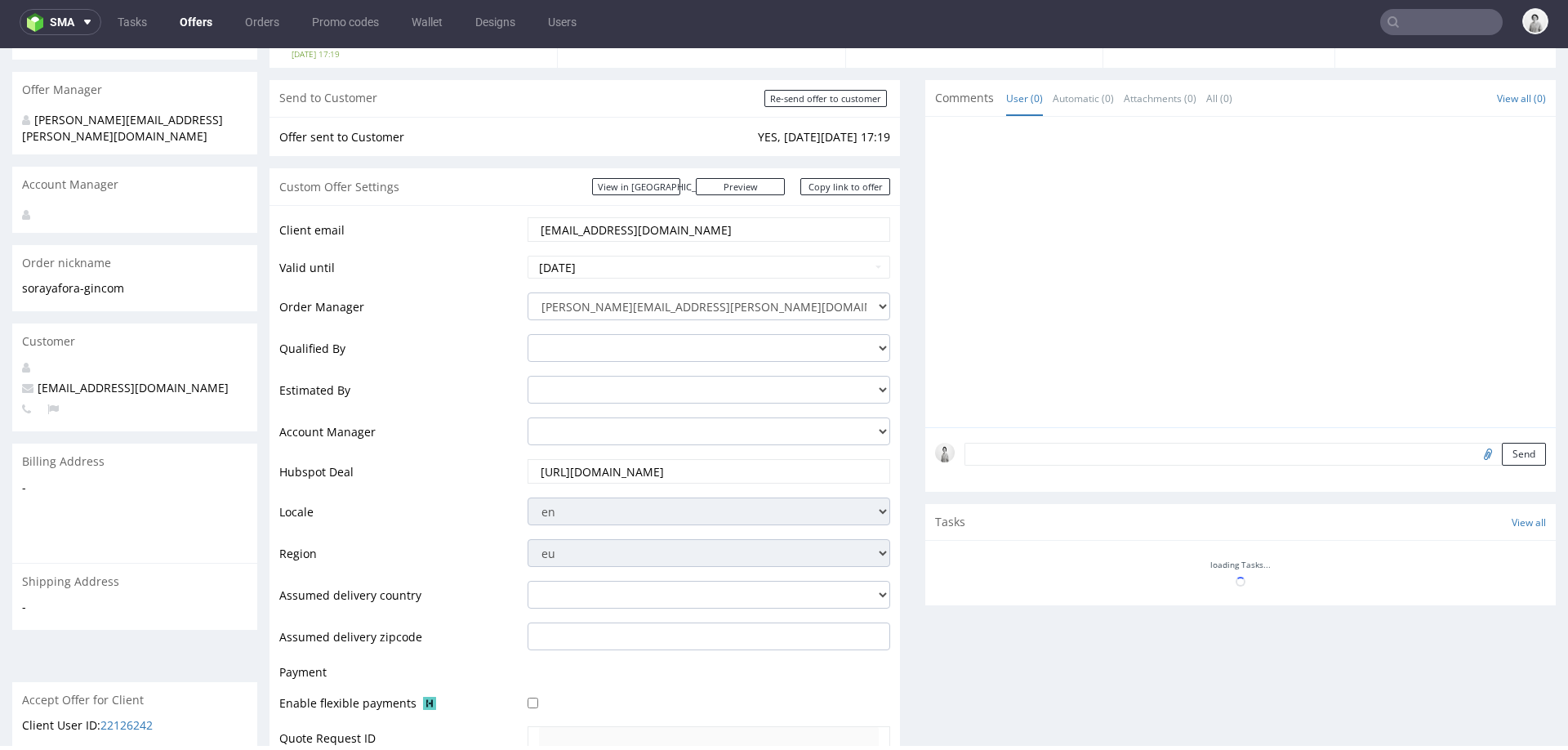
scroll to position [730, 0]
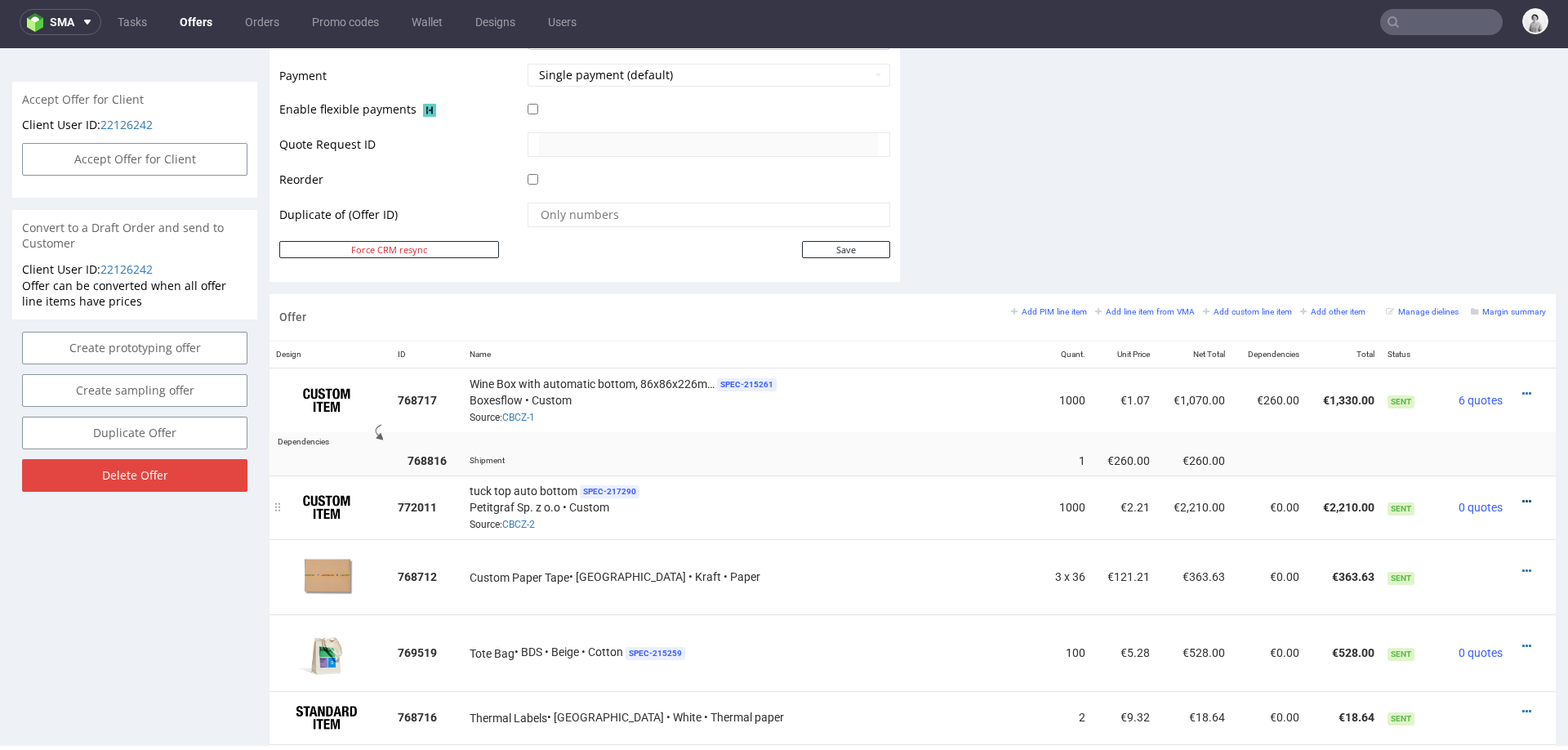
click at [1522, 496] on icon at bounding box center [1526, 501] width 9 height 11
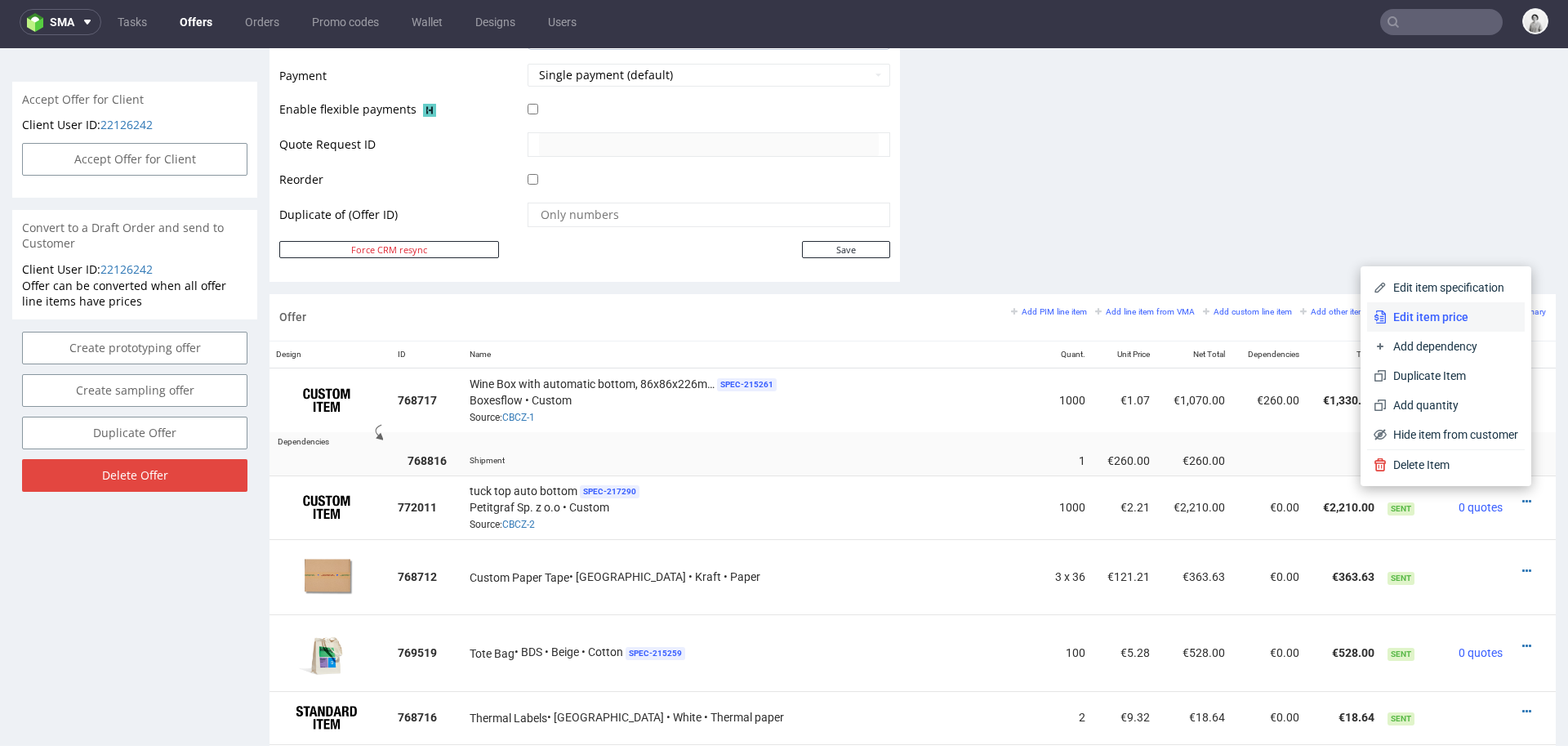
click at [1461, 319] on span "Edit item price" at bounding box center [1452, 317] width 132 height 16
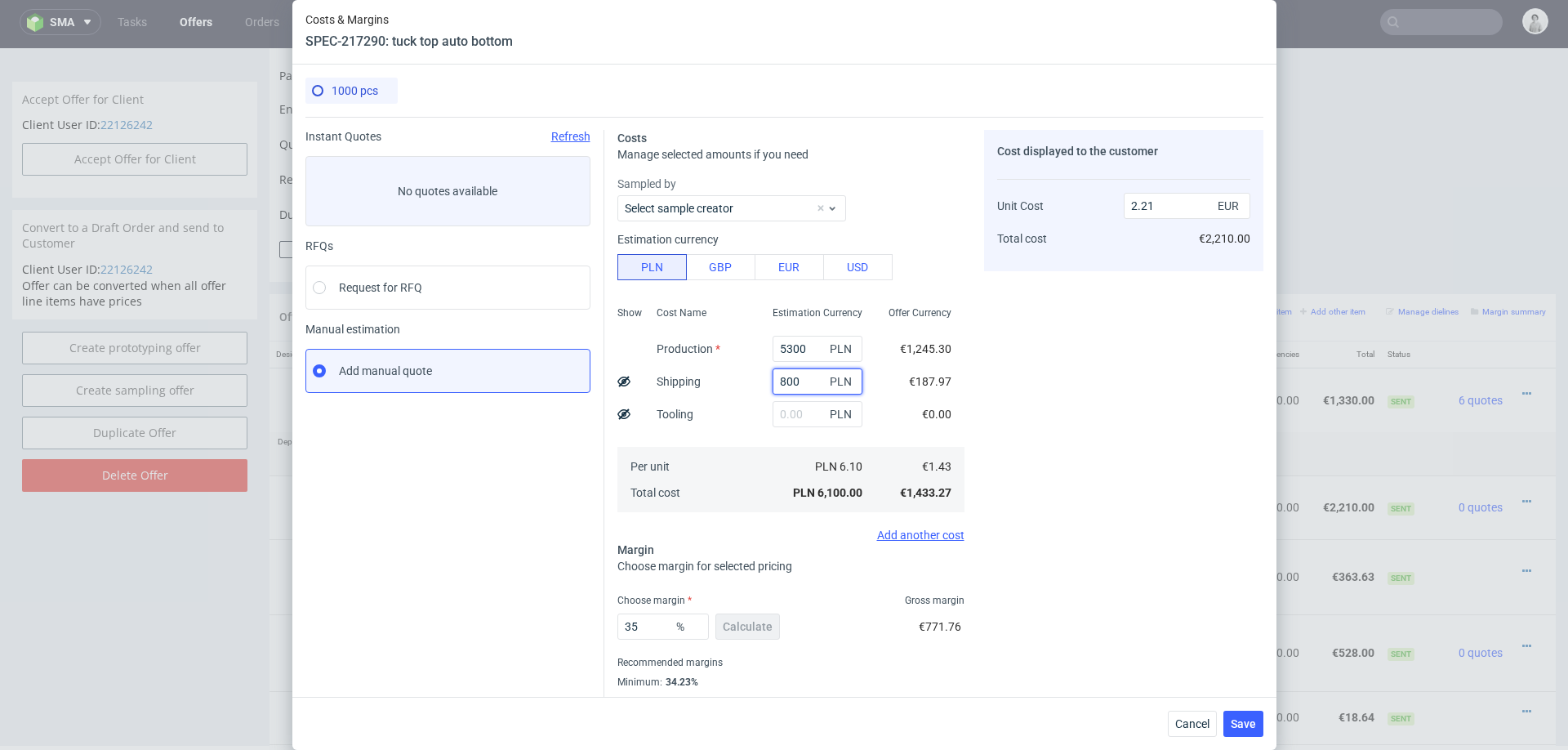
click at [790, 389] on input "800" at bounding box center [817, 381] width 90 height 26
type input "1000"
type input "2.27"
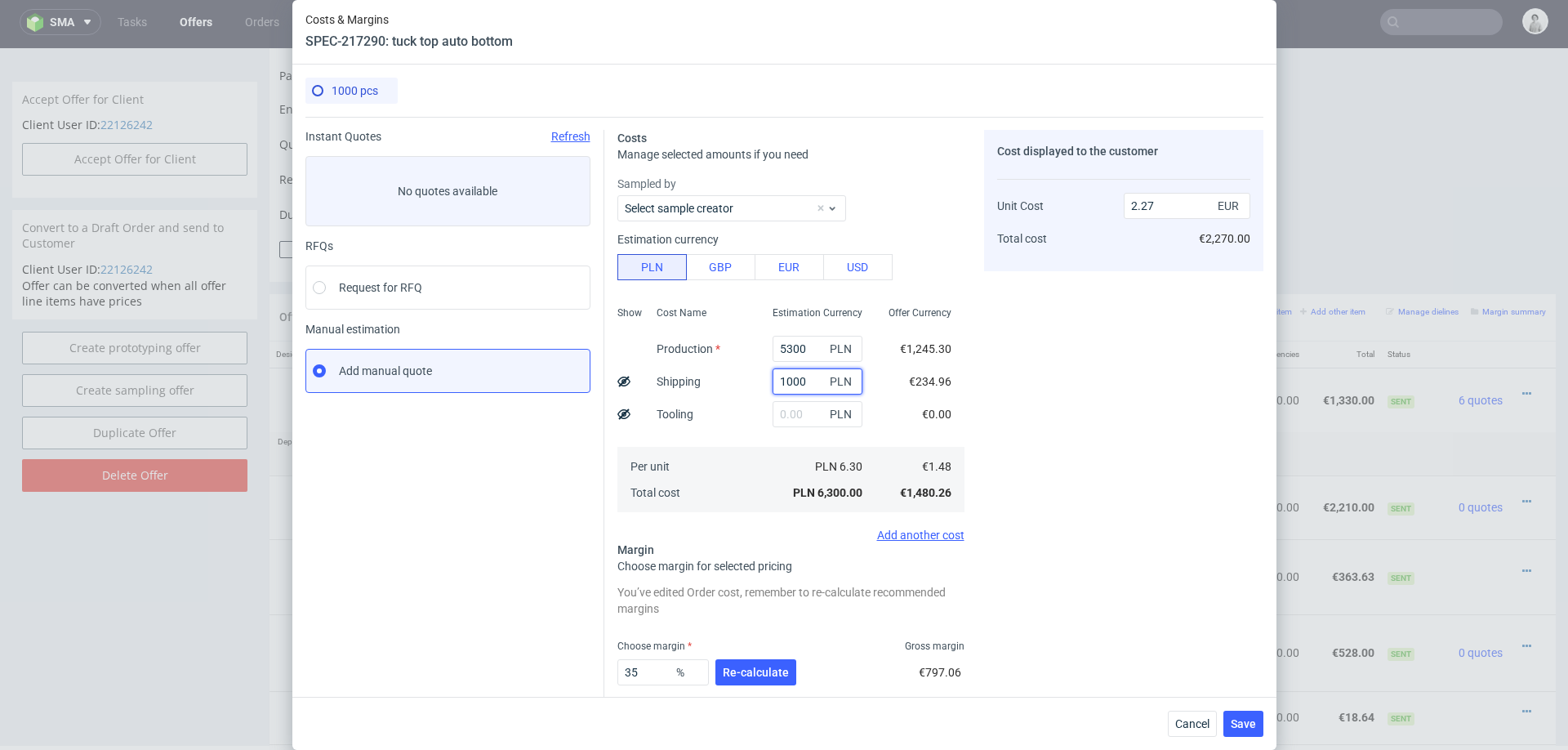
type input "1000"
click at [741, 427] on div "Cost Name Production Shipping Tooling Per unit Total cost" at bounding box center [702, 408] width 116 height 216
click at [762, 672] on span "Re-calculate" at bounding box center [756, 672] width 66 height 11
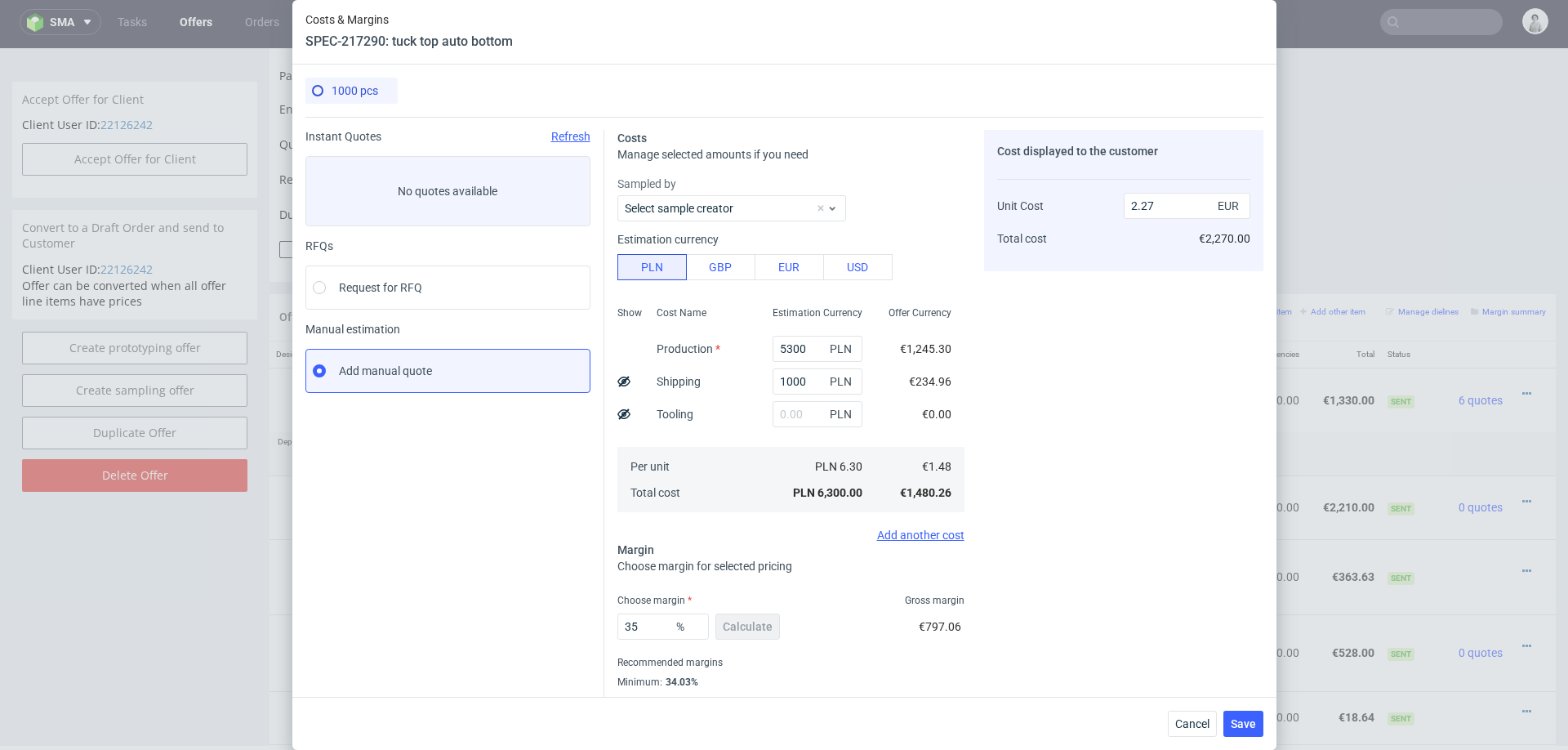
scroll to position [43, 0]
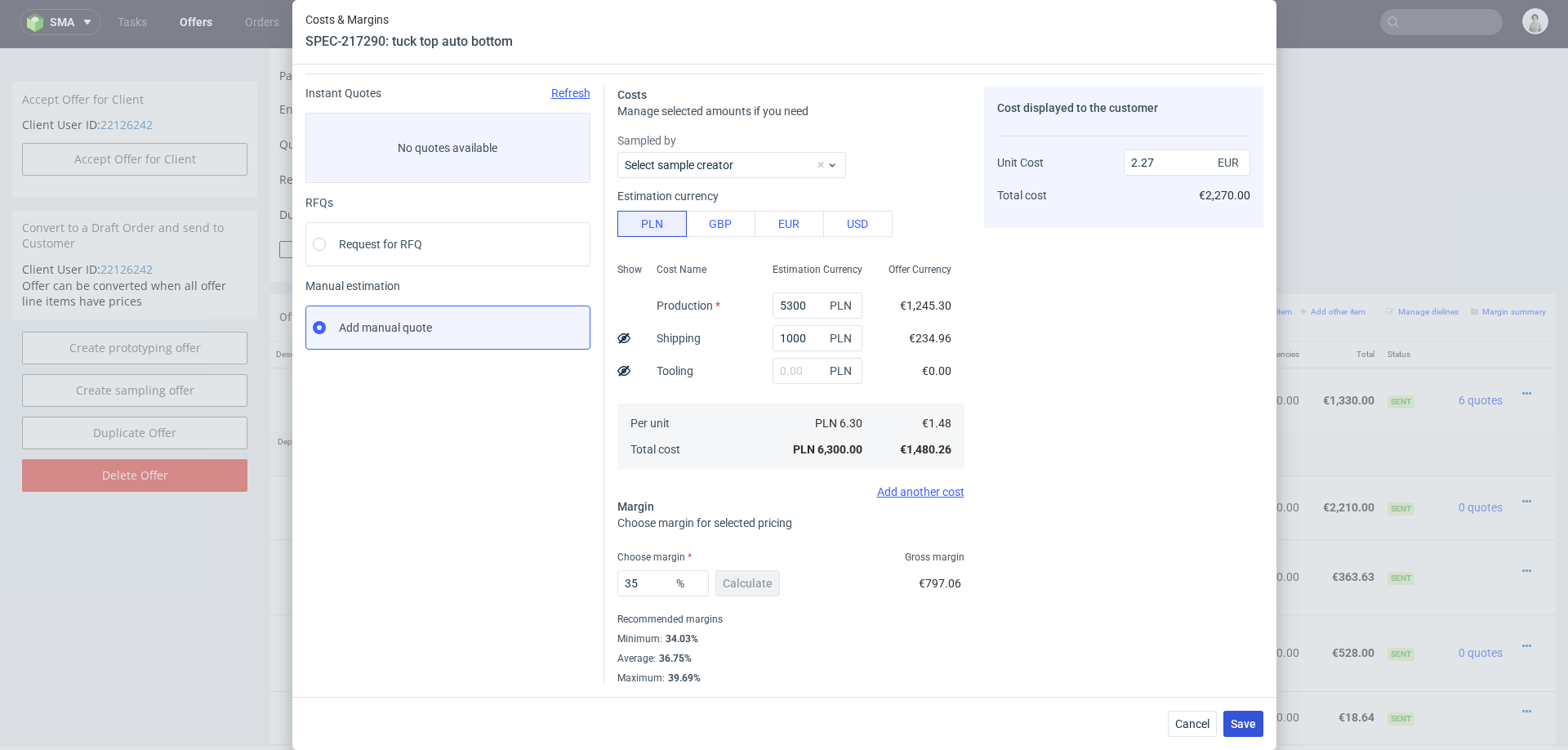
click at [1242, 725] on span "Save" at bounding box center [1242, 723] width 25 height 11
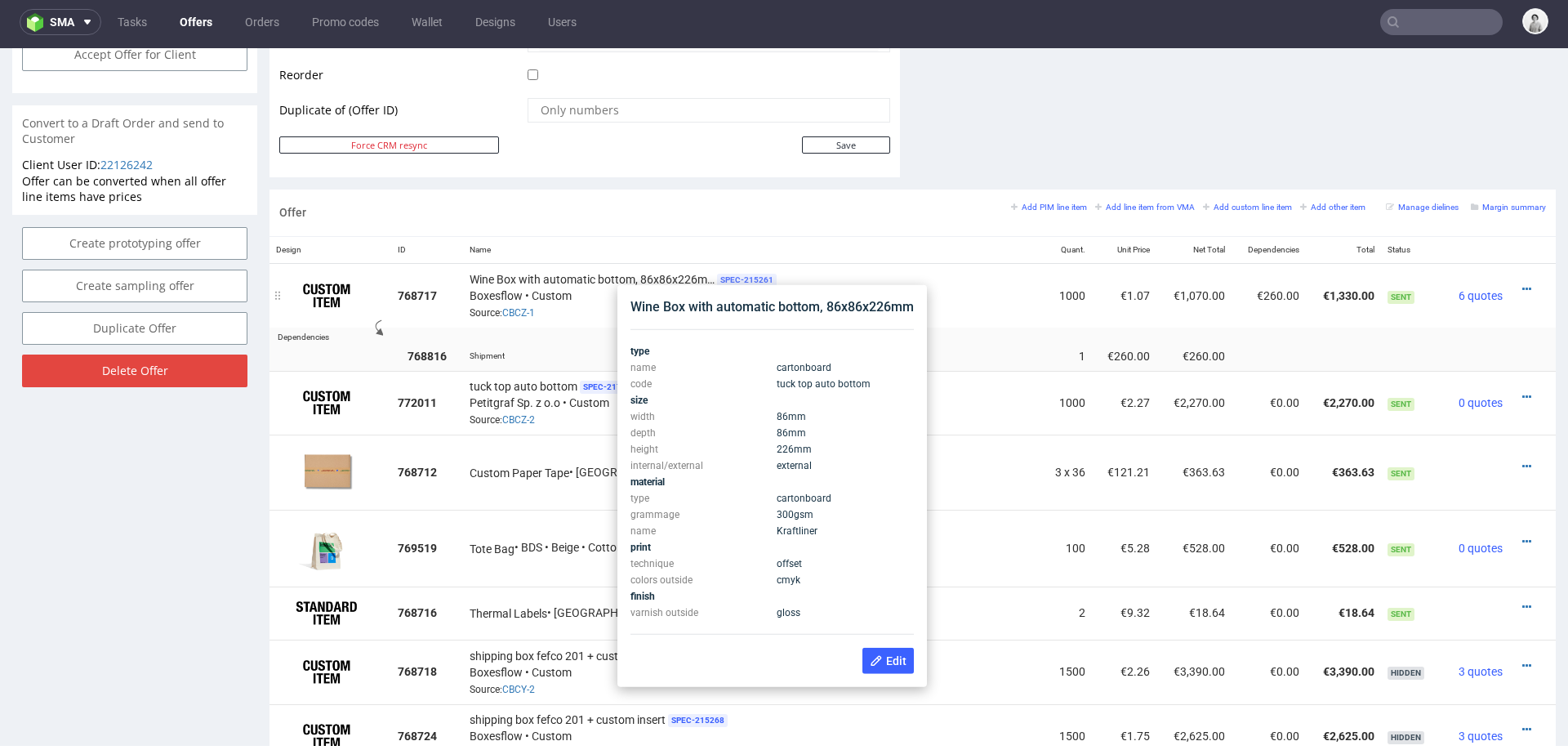
scroll to position [833, 0]
click at [724, 305] on div "Wine Box with automatic bottom, 86x86x226mm" at bounding box center [773, 309] width 284 height 18
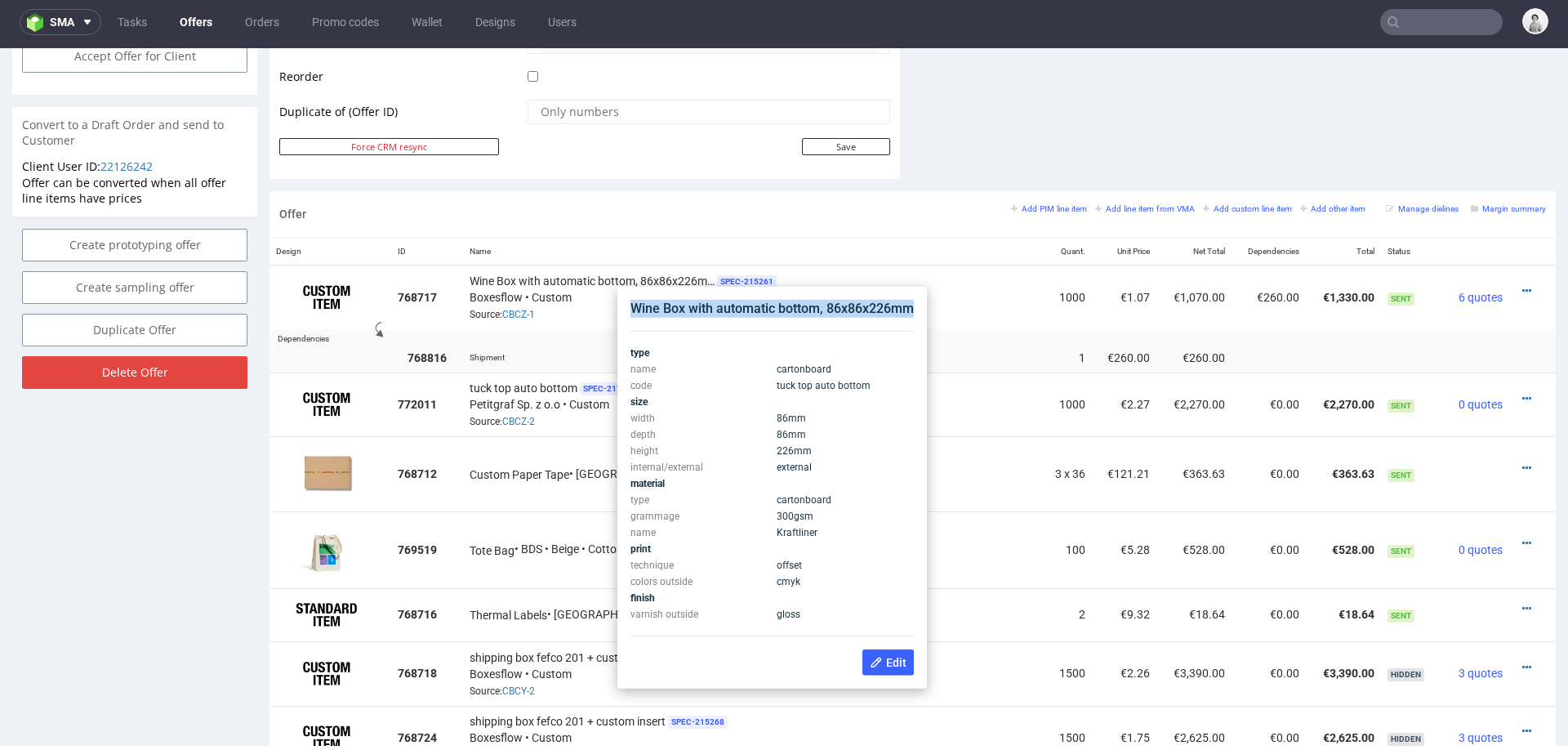
click at [724, 305] on div "Wine Box with automatic bottom, 86x86x226mm" at bounding box center [773, 309] width 284 height 18
copy div "Wine Box with automatic bottom, 86x86x226mm"
click at [1156, 414] on td "€2,270.00" at bounding box center [1193, 405] width 75 height 64
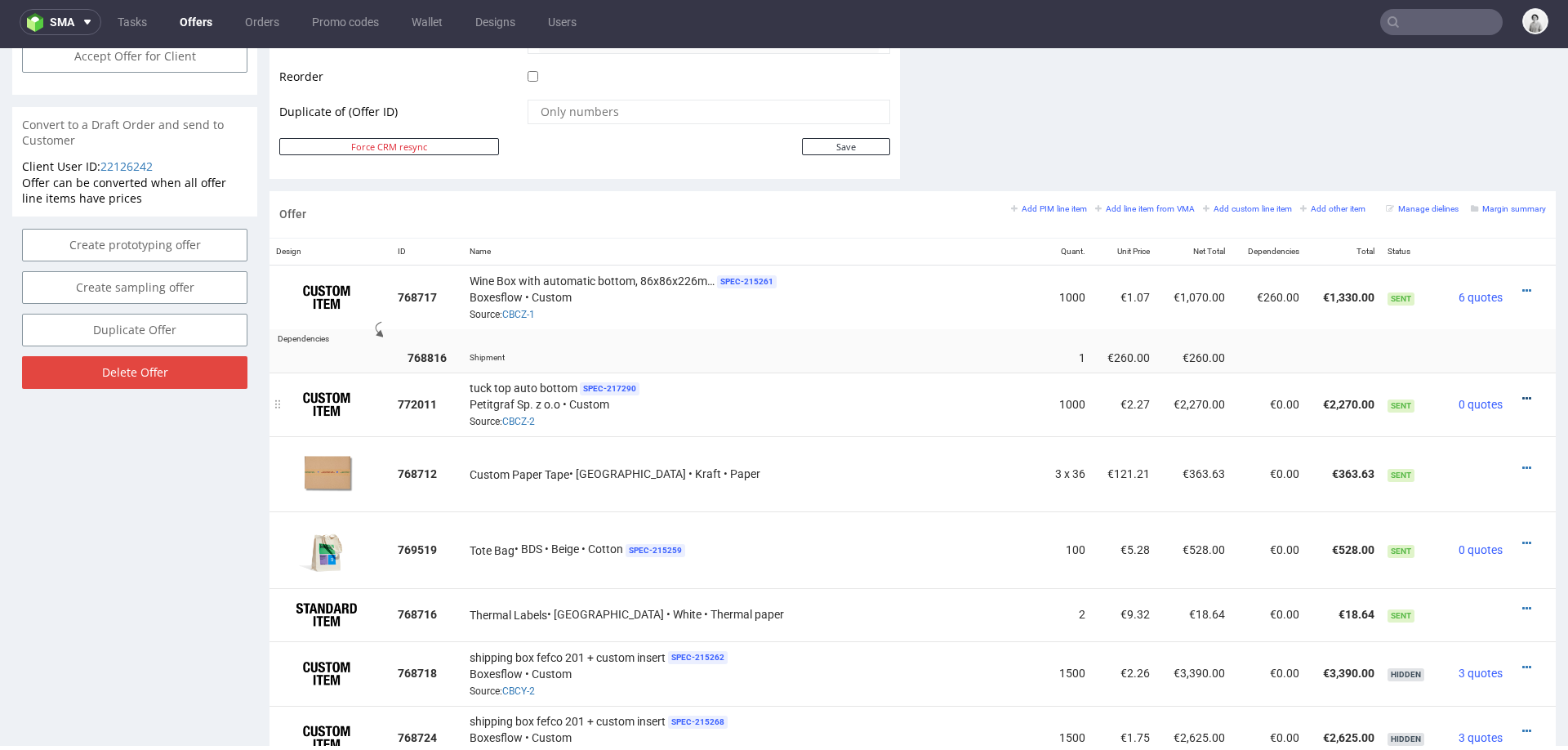
click at [1522, 393] on icon at bounding box center [1526, 398] width 9 height 11
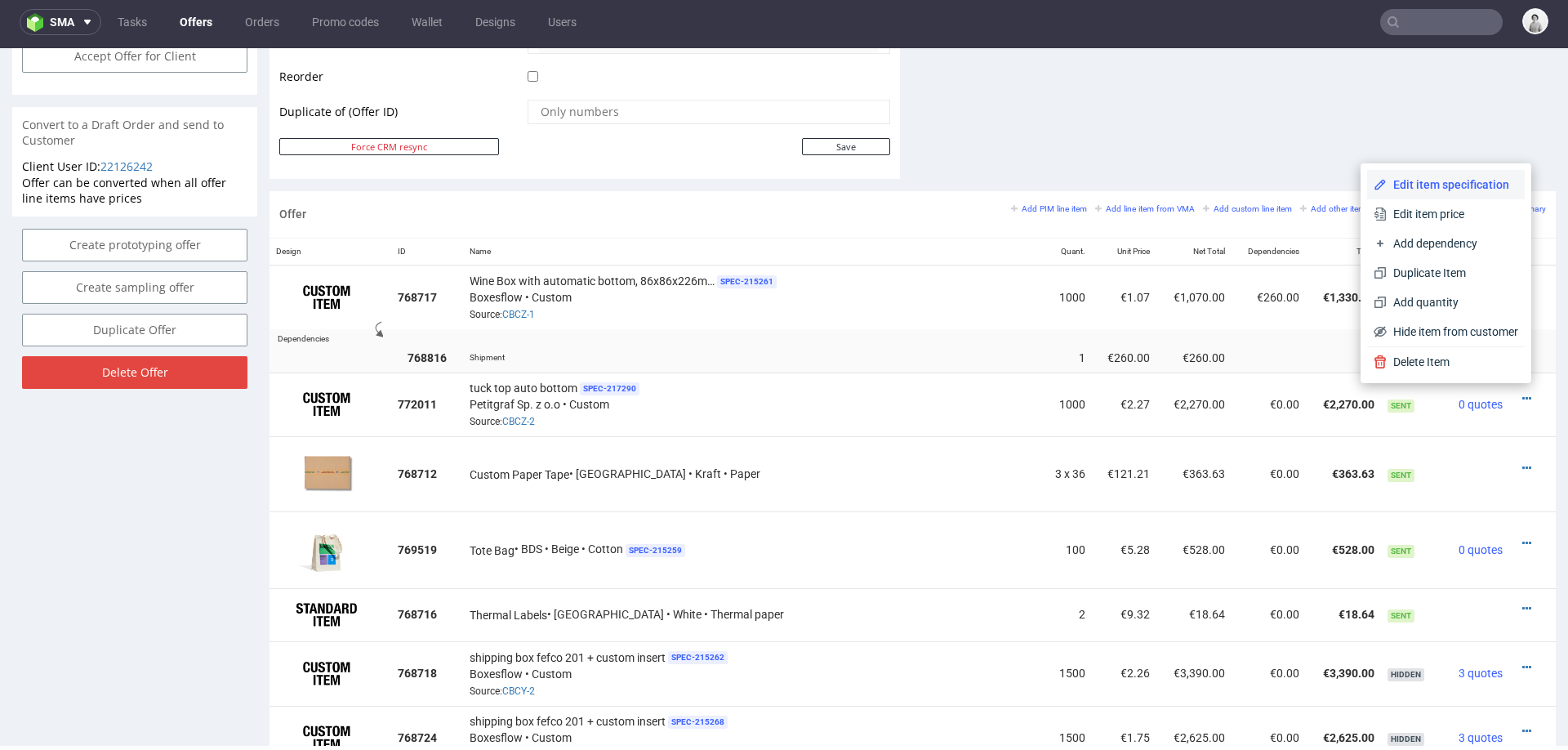
click at [1417, 179] on span "Edit item specification" at bounding box center [1452, 184] width 132 height 16
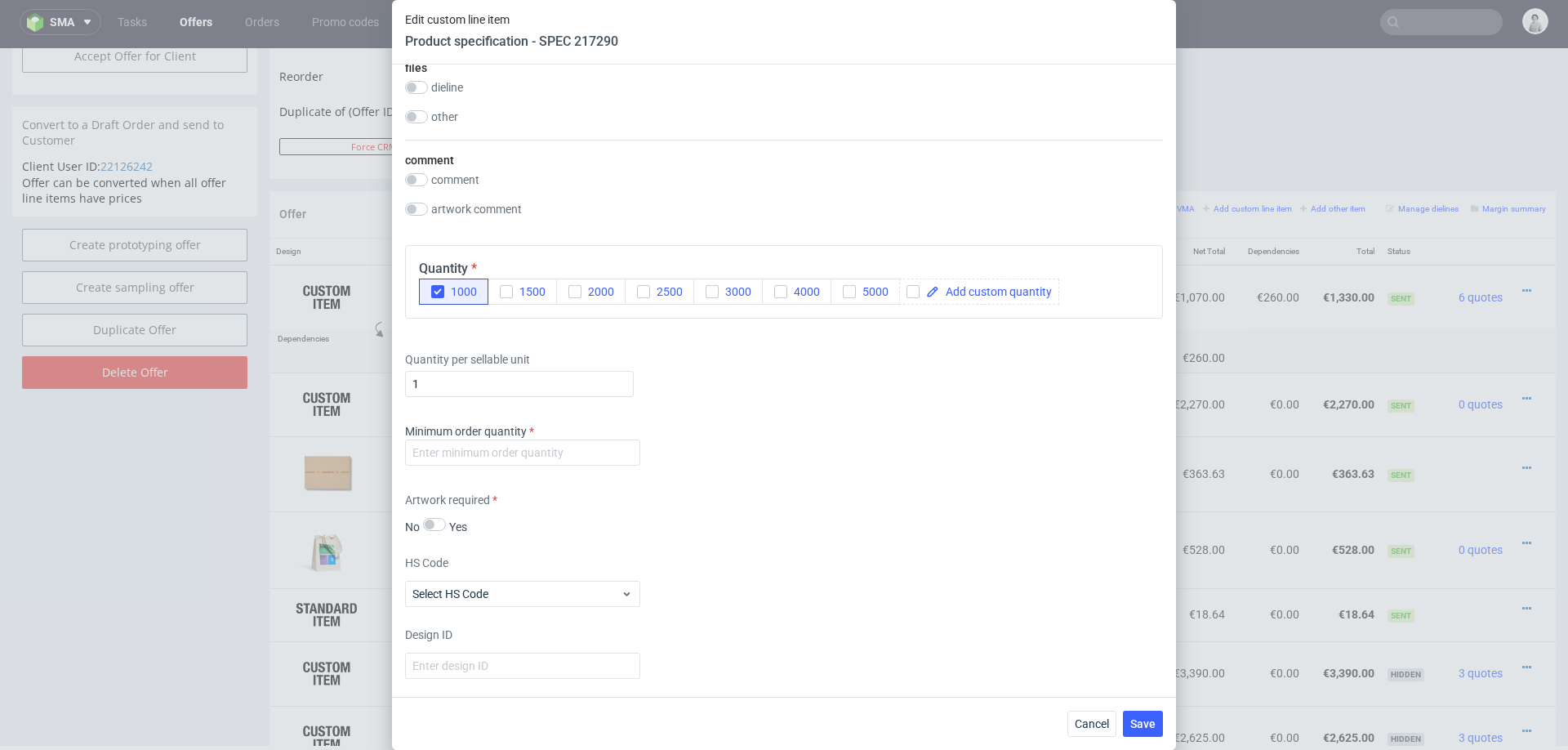
scroll to position [1864, 0]
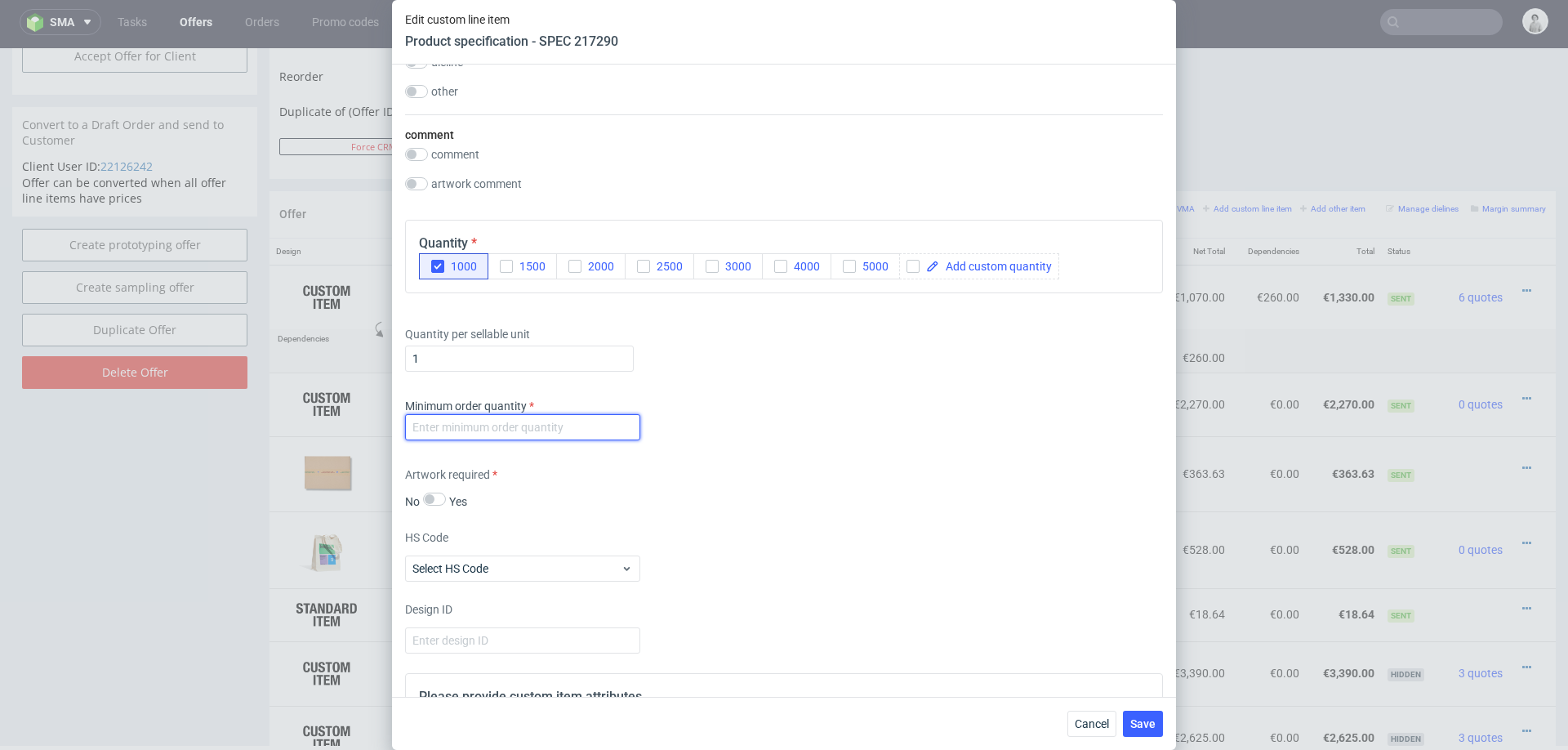
click at [600, 424] on input "number" at bounding box center [522, 427] width 235 height 26
type input "100"
click at [912, 470] on div "Artwork required No Yes" at bounding box center [784, 488] width 758 height 43
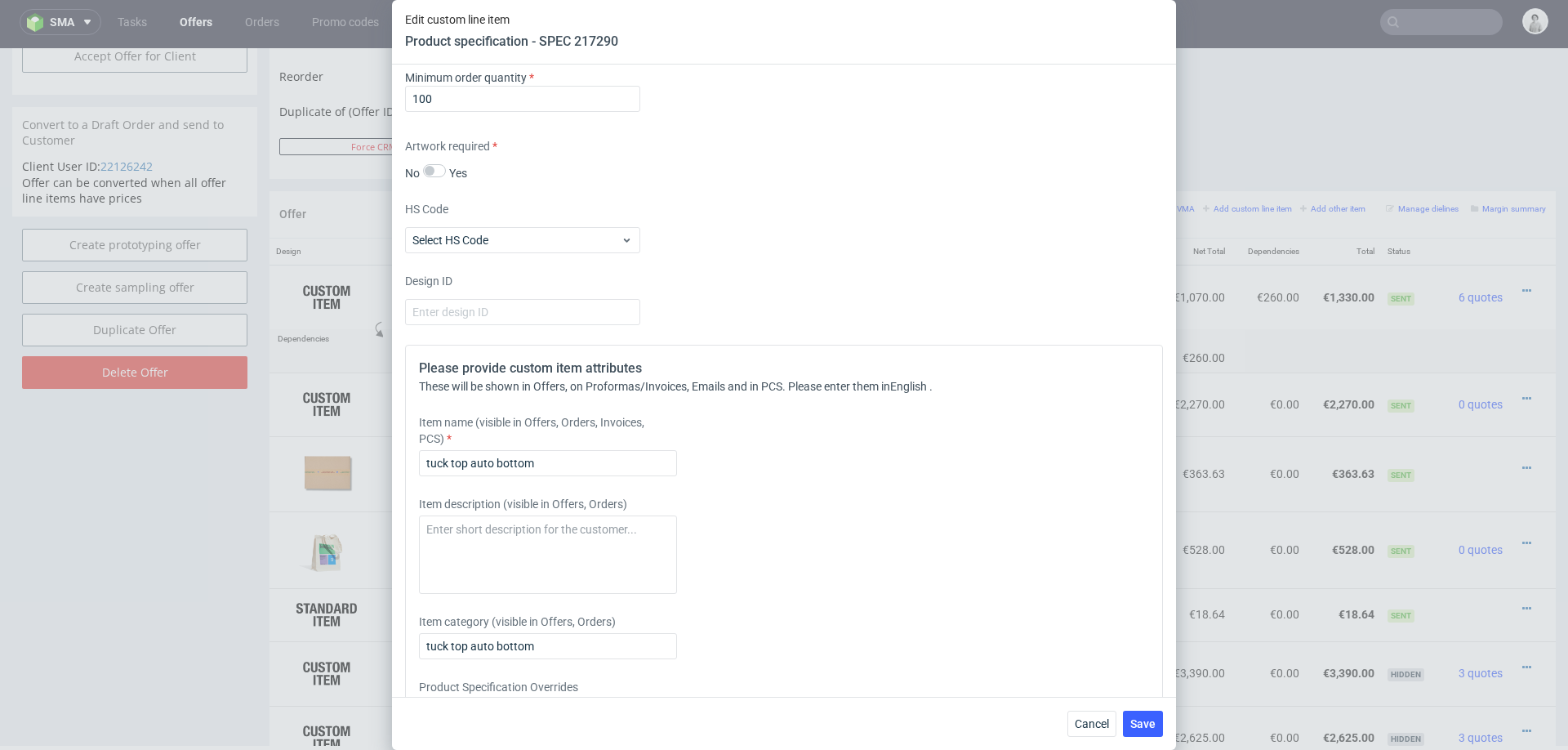
scroll to position [2208, 0]
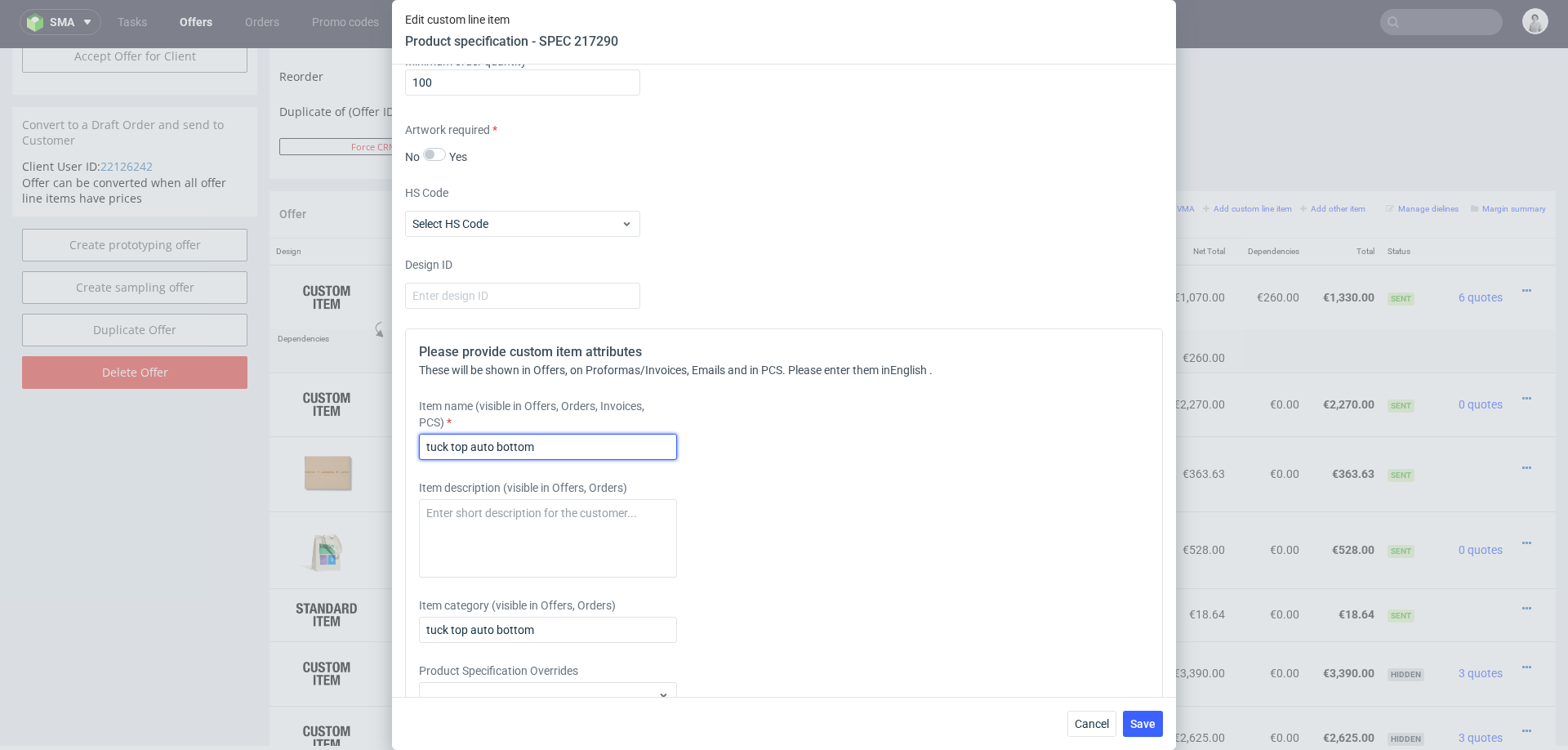
click at [599, 444] on input "tuck top auto bottom" at bounding box center [548, 447] width 258 height 26
paste input "Wine Box with automatic bottom, 86x86x226m"
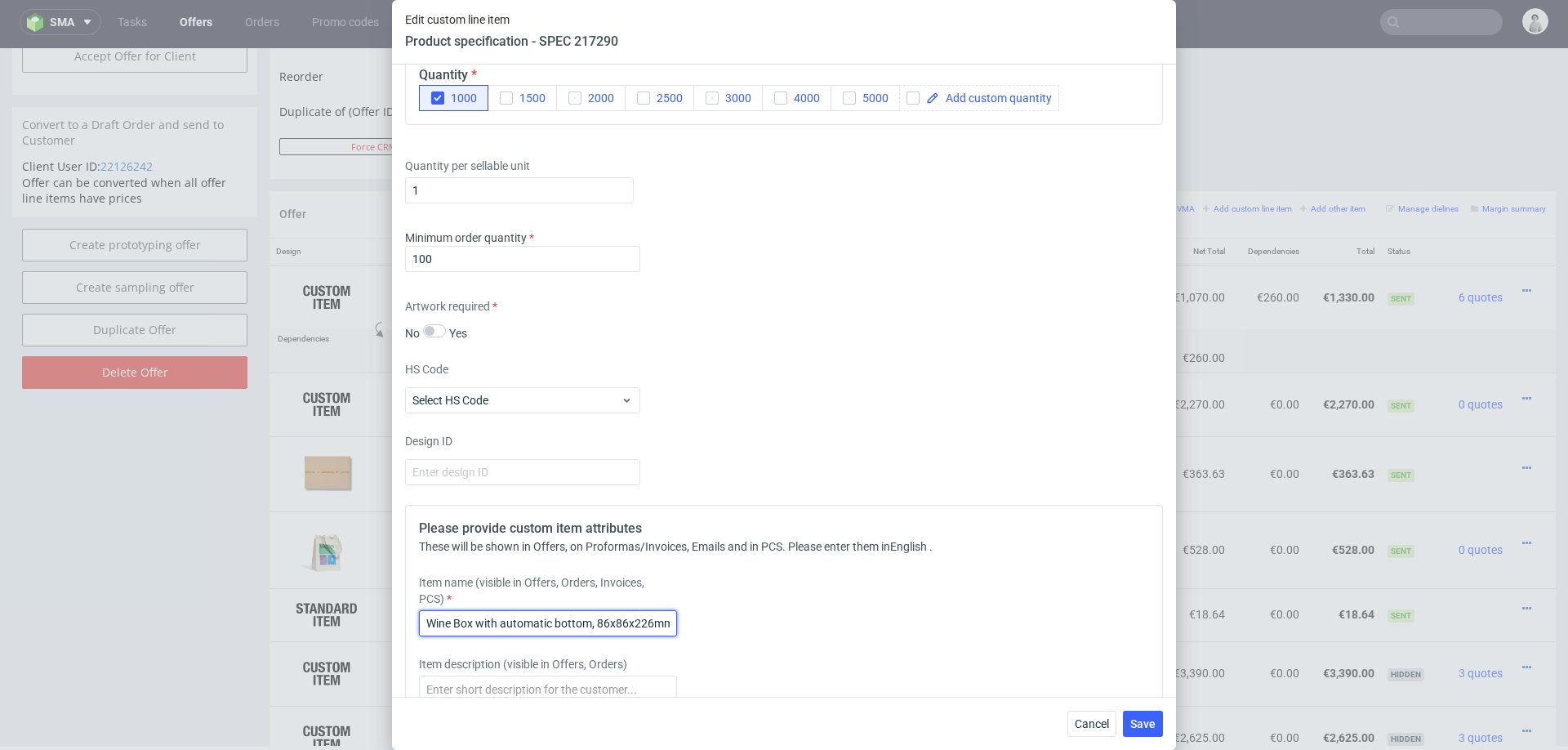
scroll to position [2185, 0]
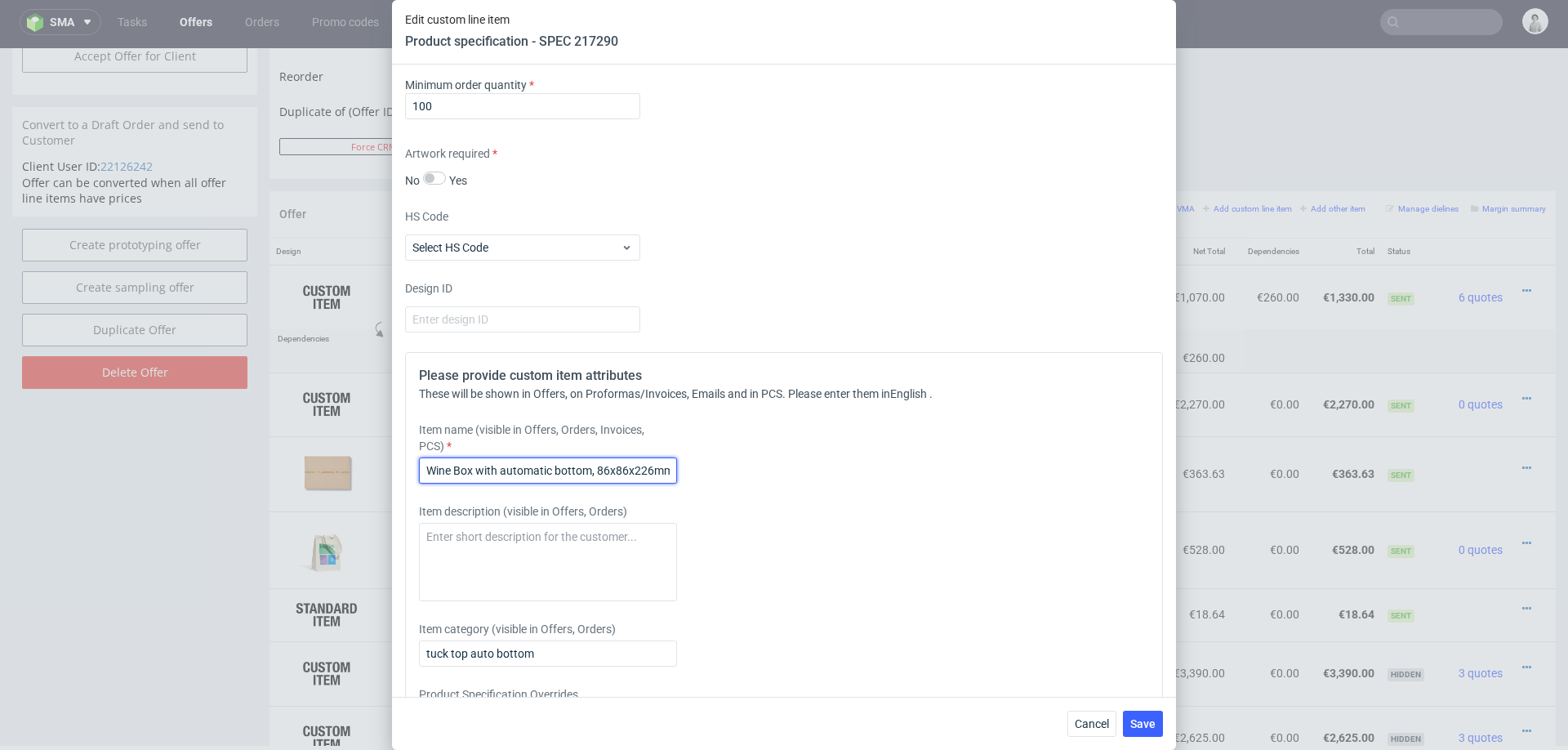
click at [595, 471] on input "Wine Box with automatic bottom, 86x86x226mm" at bounding box center [548, 471] width 258 height 26
type input "Wine Box with automatic bottom + scodix, 86x86x226mm"
click at [1140, 726] on span "Save" at bounding box center [1142, 723] width 25 height 11
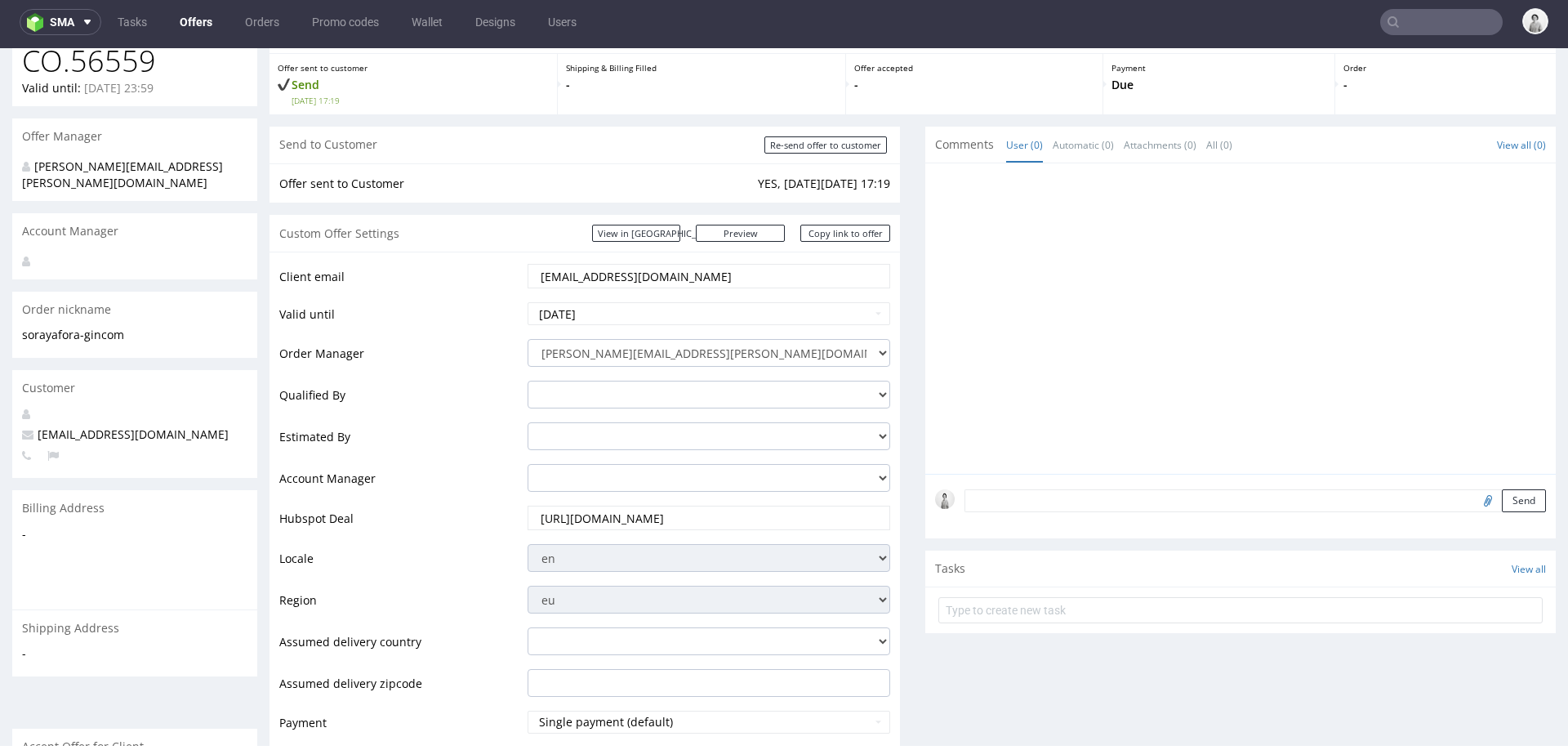
scroll to position [0, 0]
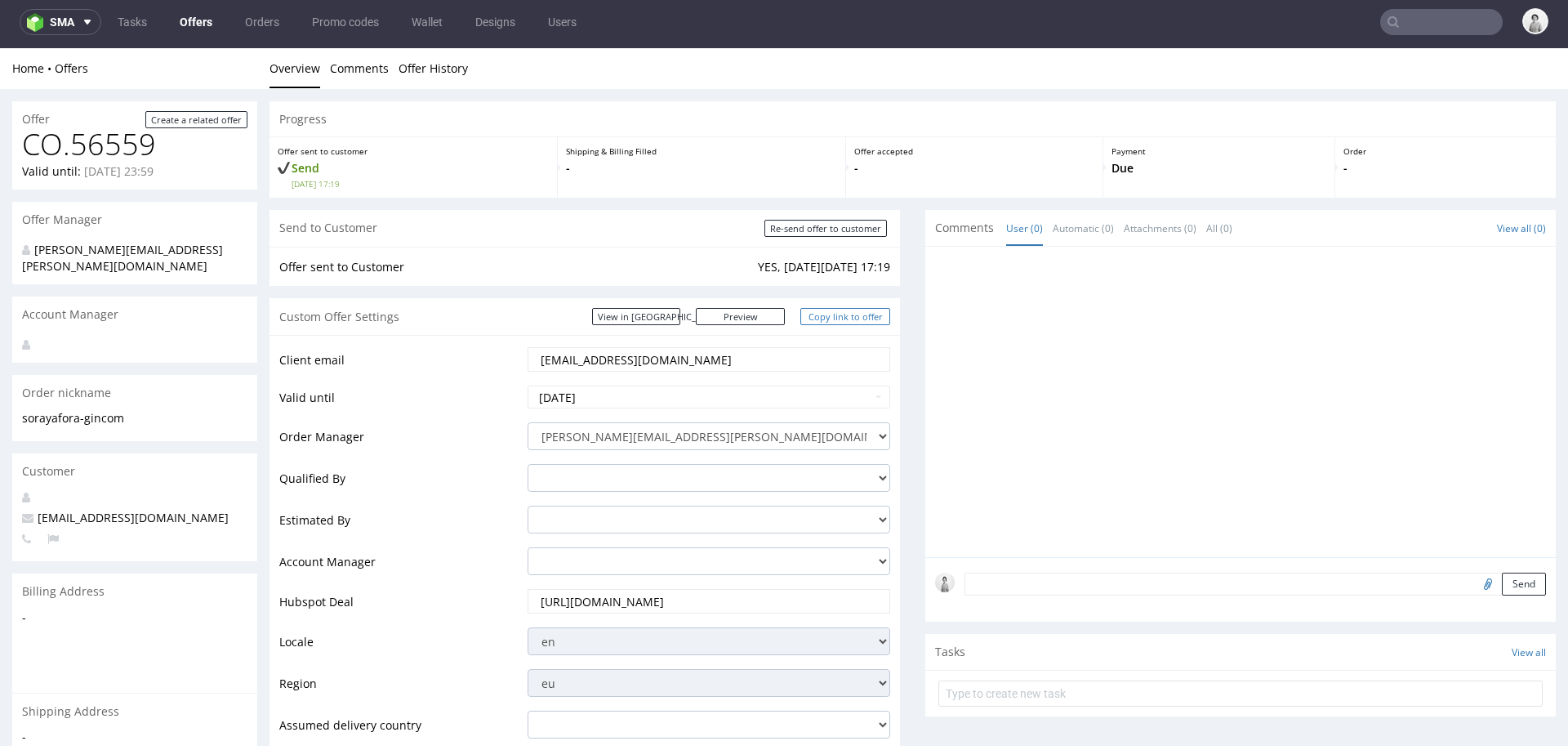
click at [822, 315] on link "Copy link to offer" at bounding box center [845, 316] width 90 height 17
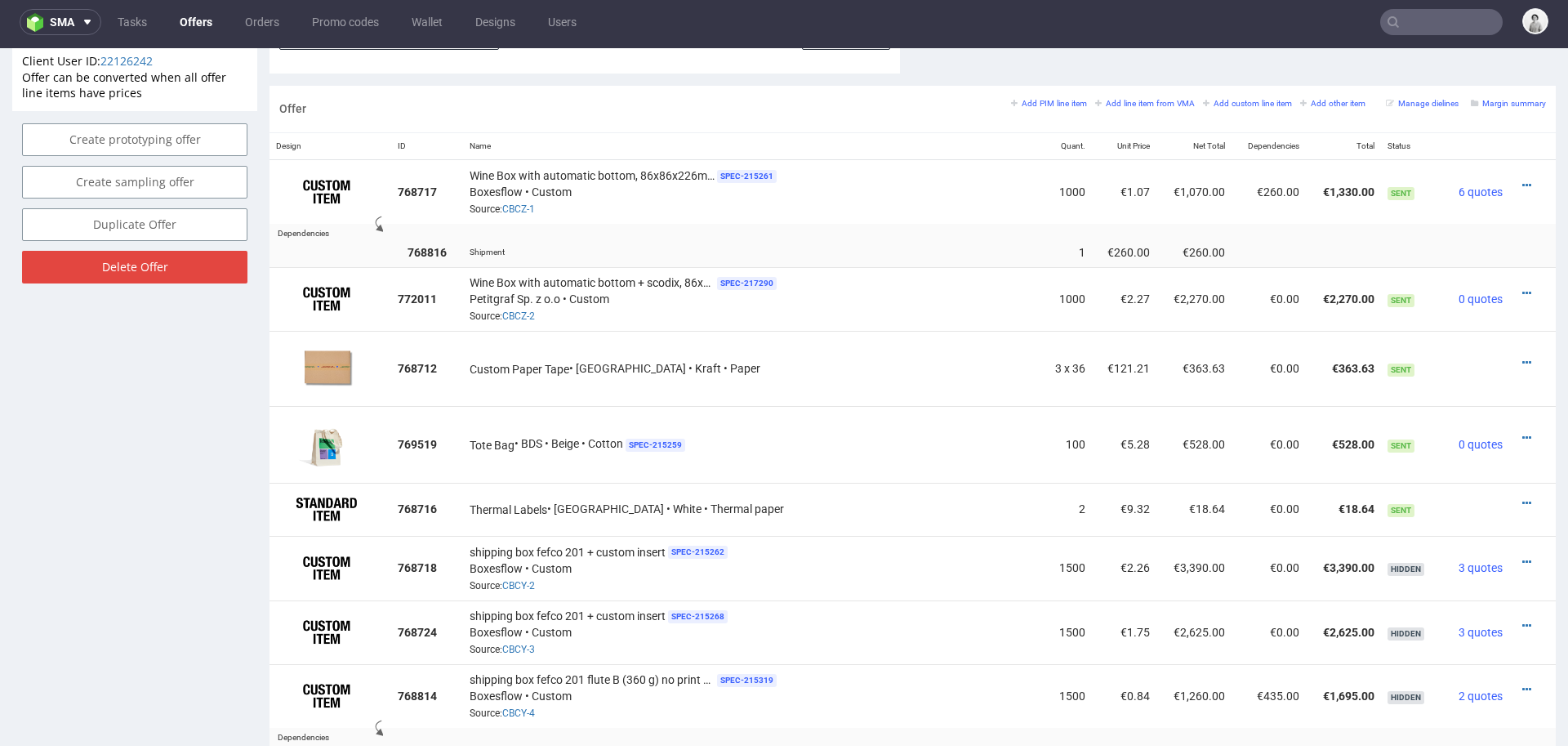
scroll to position [920, 0]
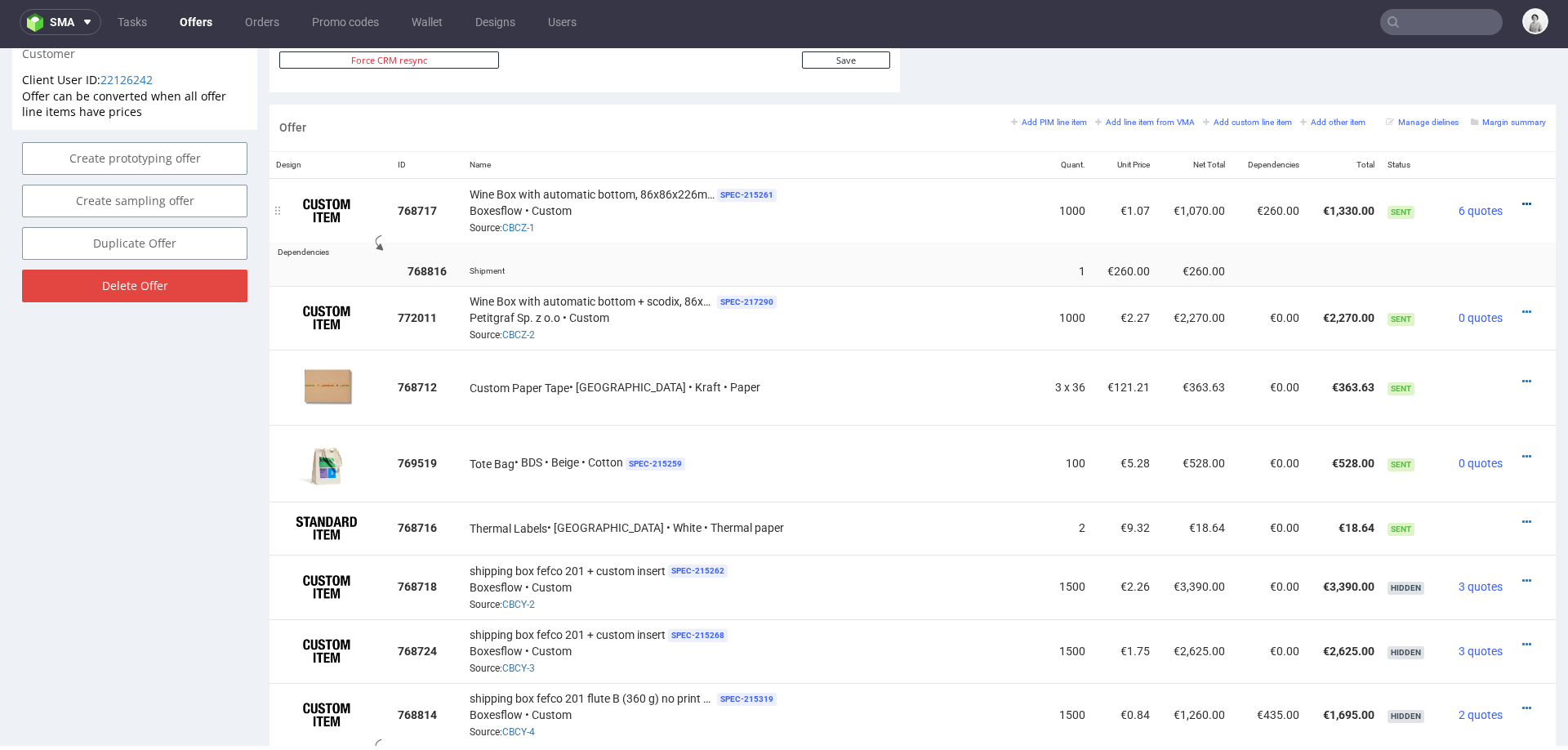
click at [1522, 199] on icon at bounding box center [1526, 204] width 9 height 11
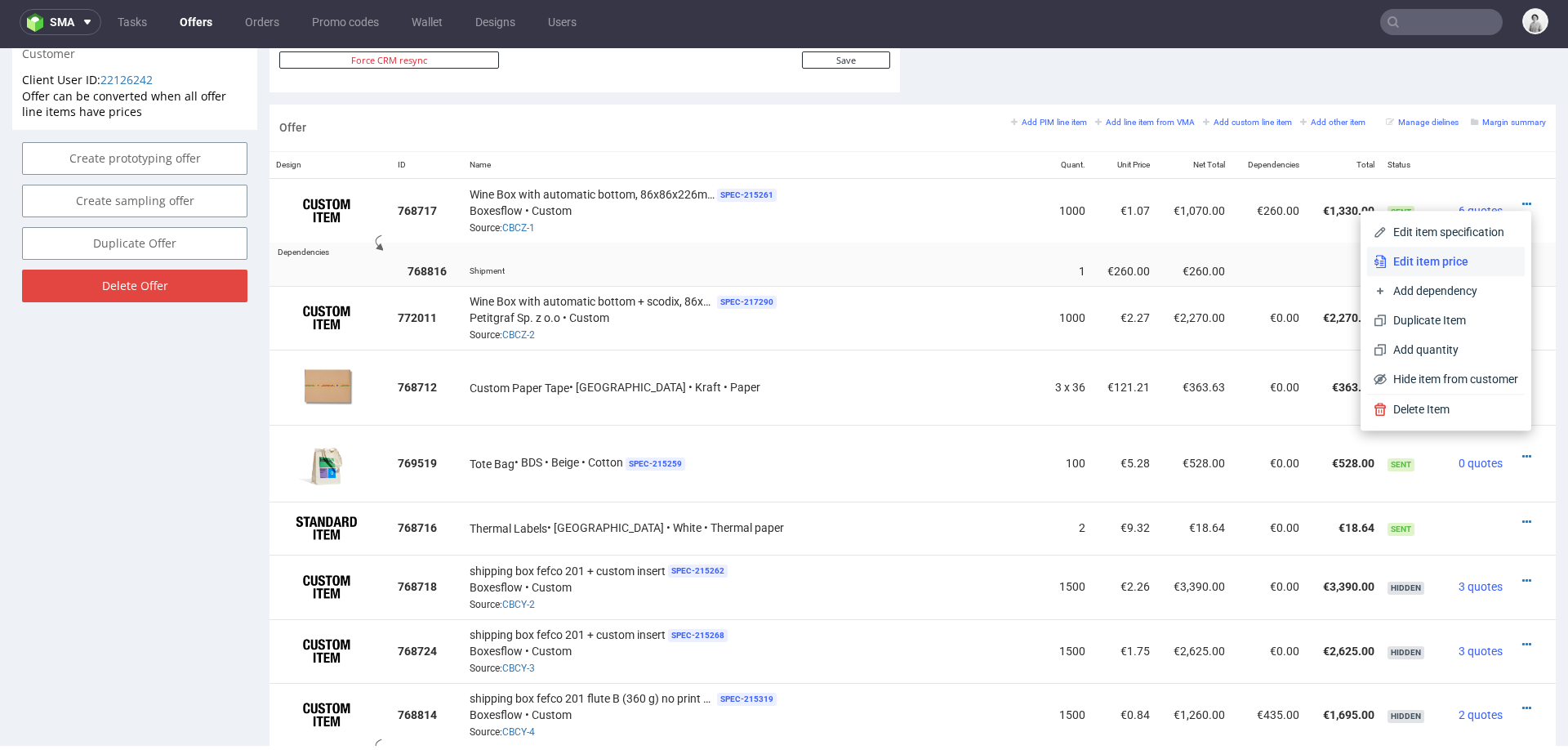
click at [1430, 264] on span "Edit item price" at bounding box center [1452, 261] width 132 height 16
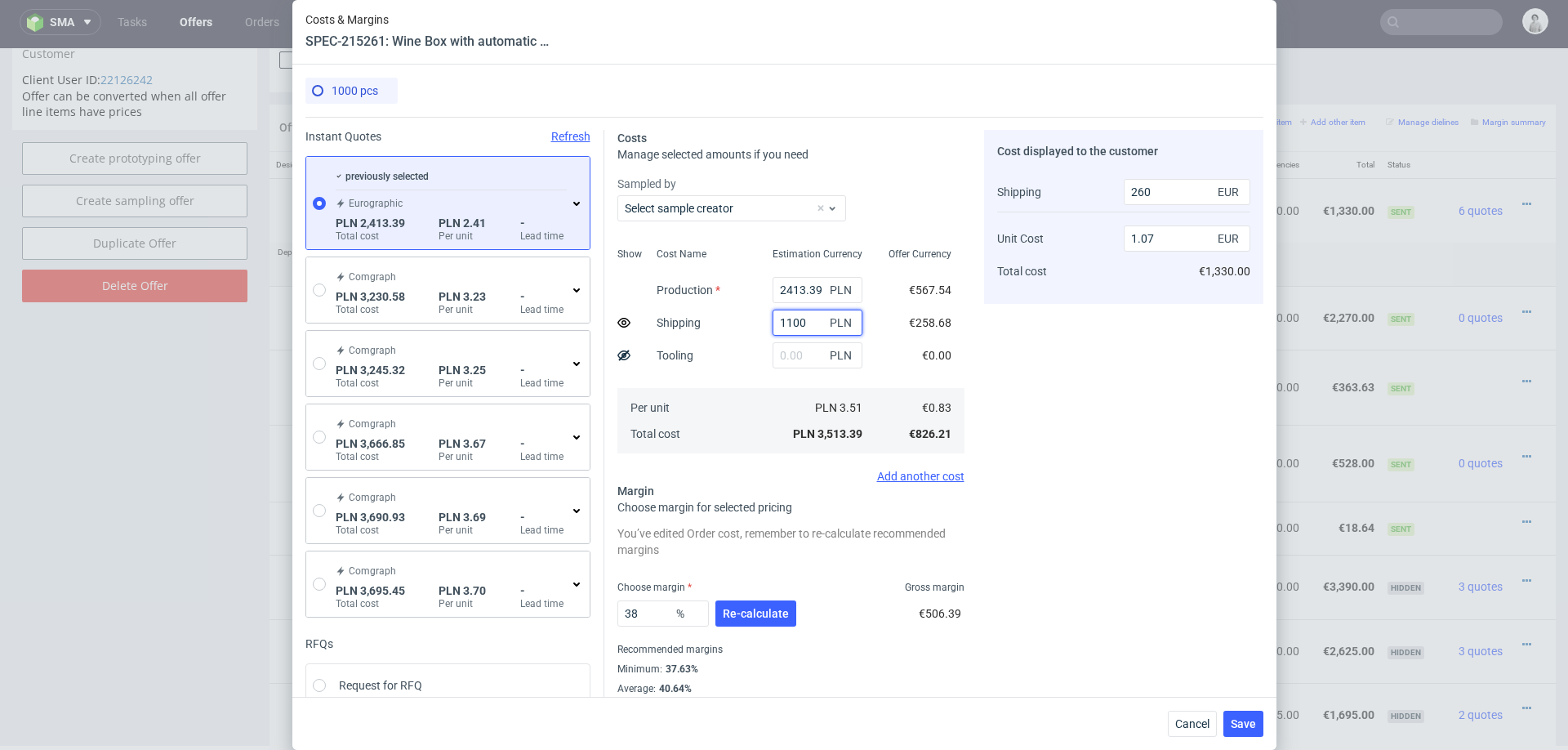
click at [804, 327] on input "1100" at bounding box center [817, 323] width 90 height 26
type input "800"
type input "190"
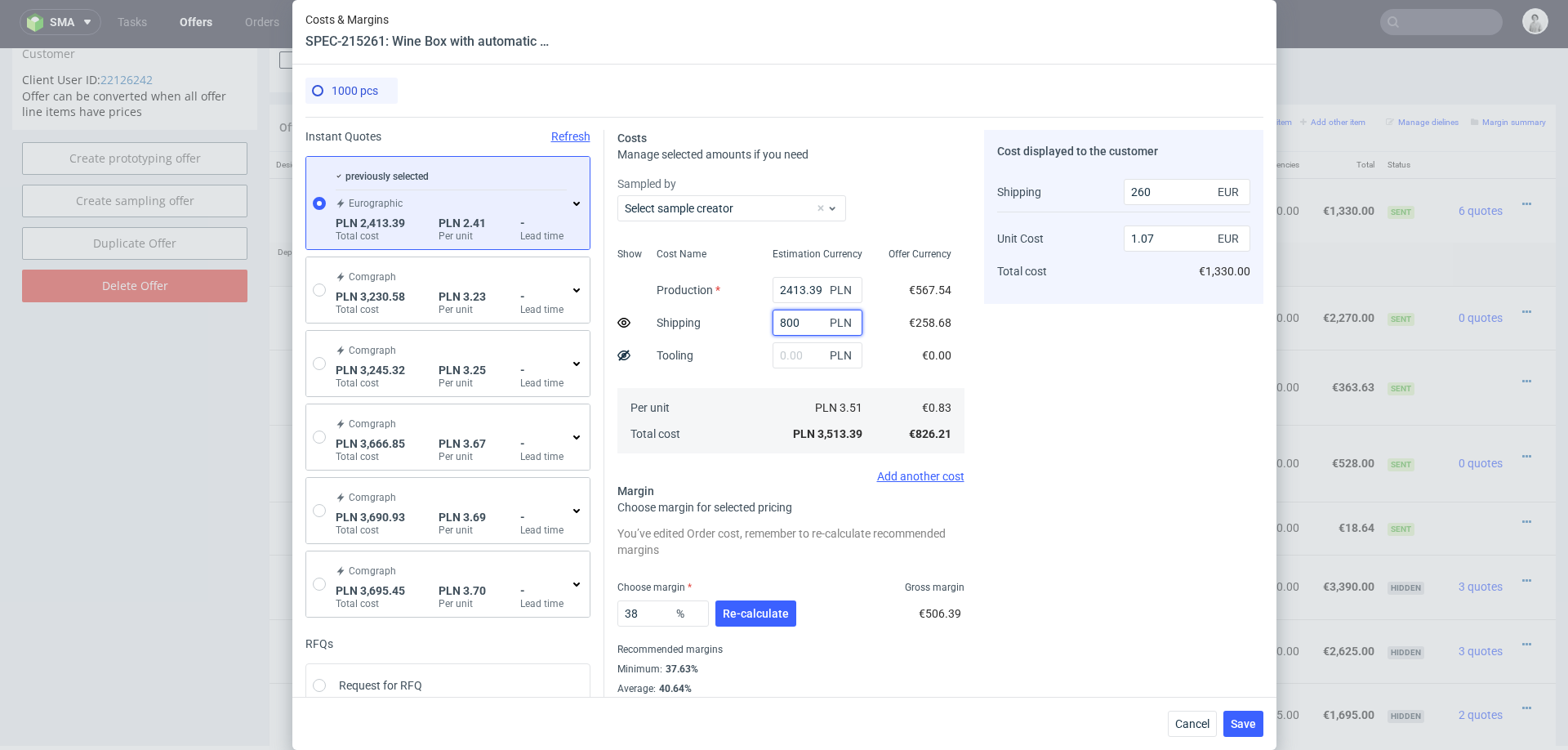
type input "1.03"
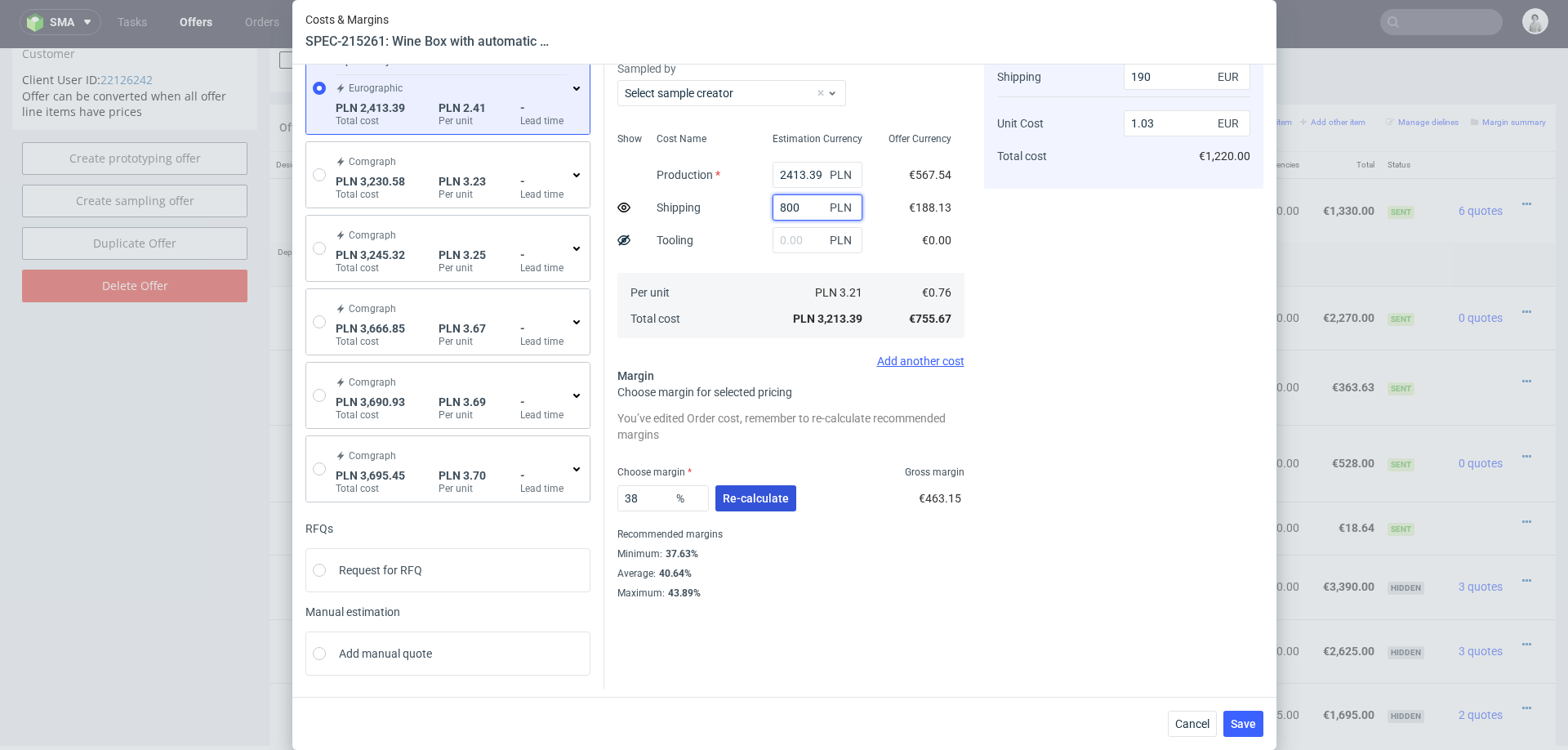
type input "800"
click at [742, 506] on button "Re-calculate" at bounding box center [756, 498] width 81 height 26
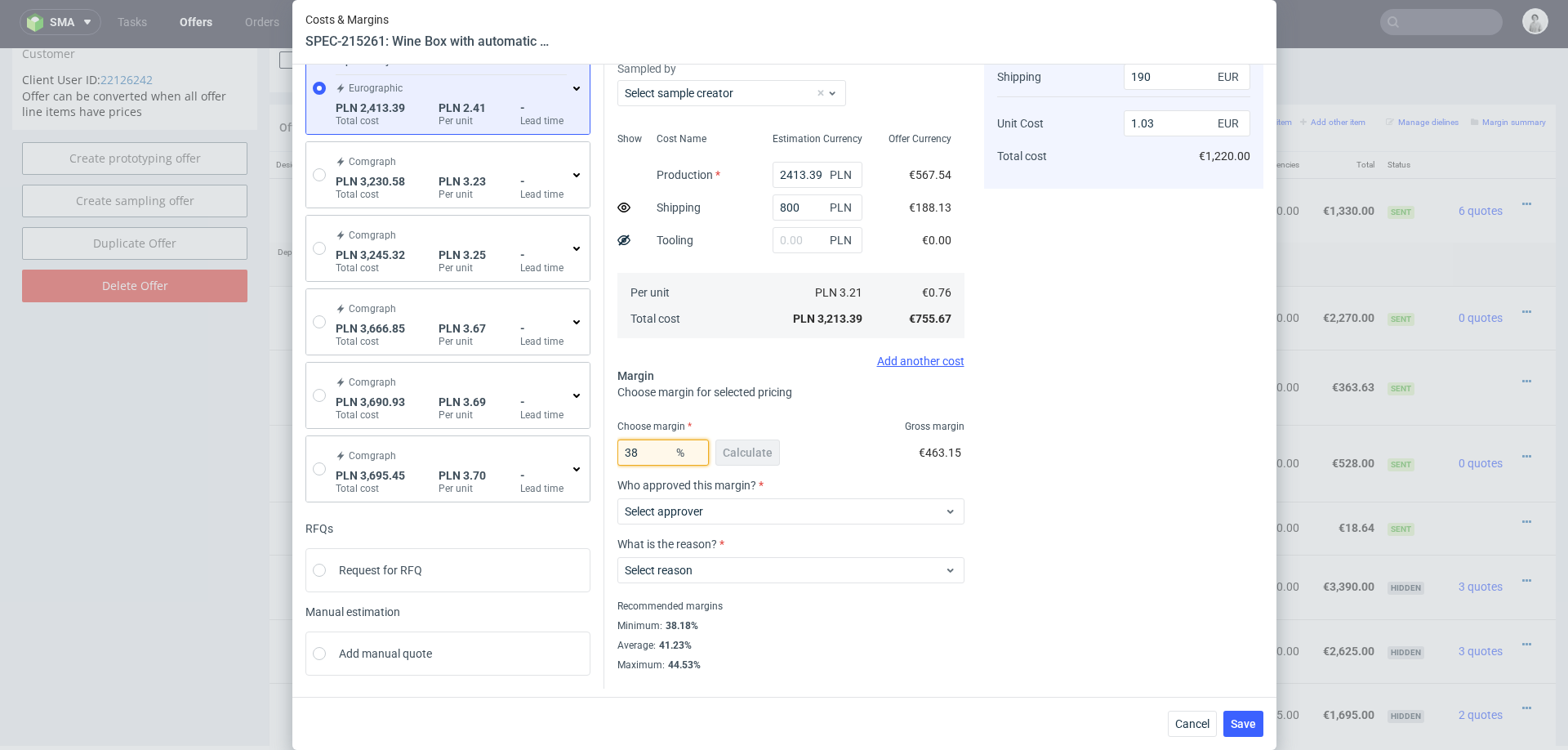
click at [663, 459] on input "38" at bounding box center [664, 453] width 92 height 26
type input "39"
type input "1.05"
type input "39"
click at [1109, 416] on div "Cost displayed to the customer Shipping Unit Cost Total cost 190 EUR 1.05 EUR €…" at bounding box center [1123, 284] width 279 height 539
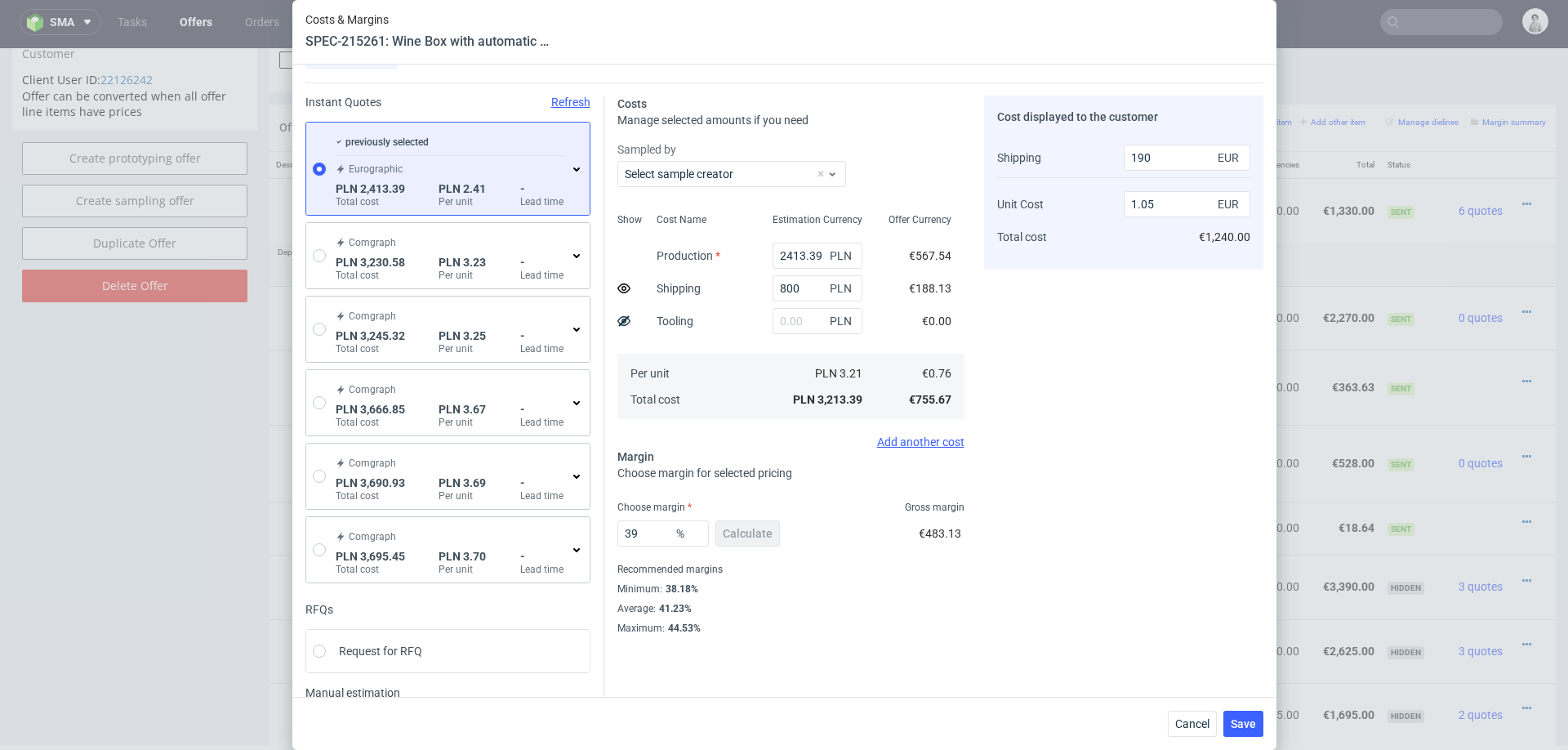
scroll to position [19, 0]
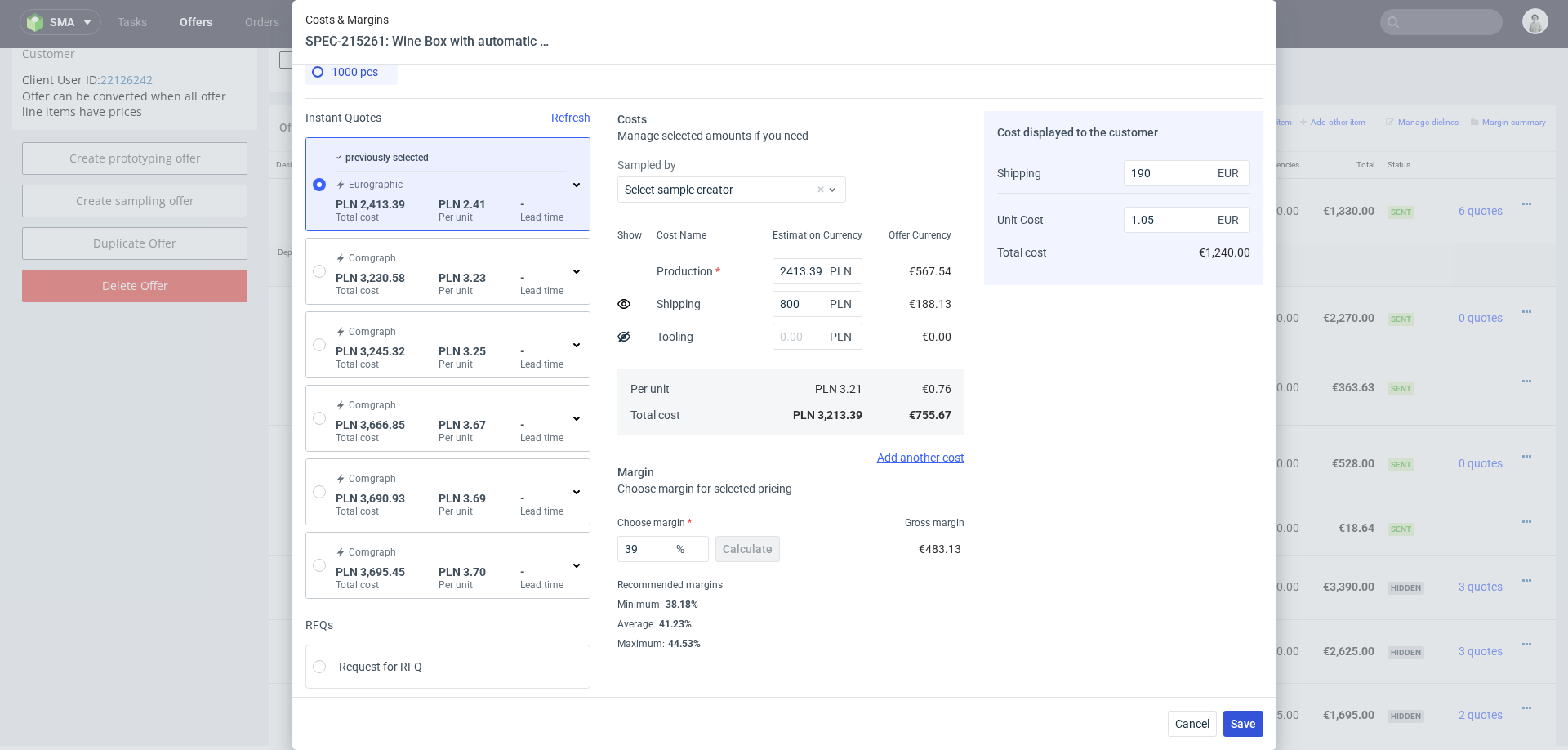
click at [1249, 718] on span "Save" at bounding box center [1242, 723] width 25 height 11
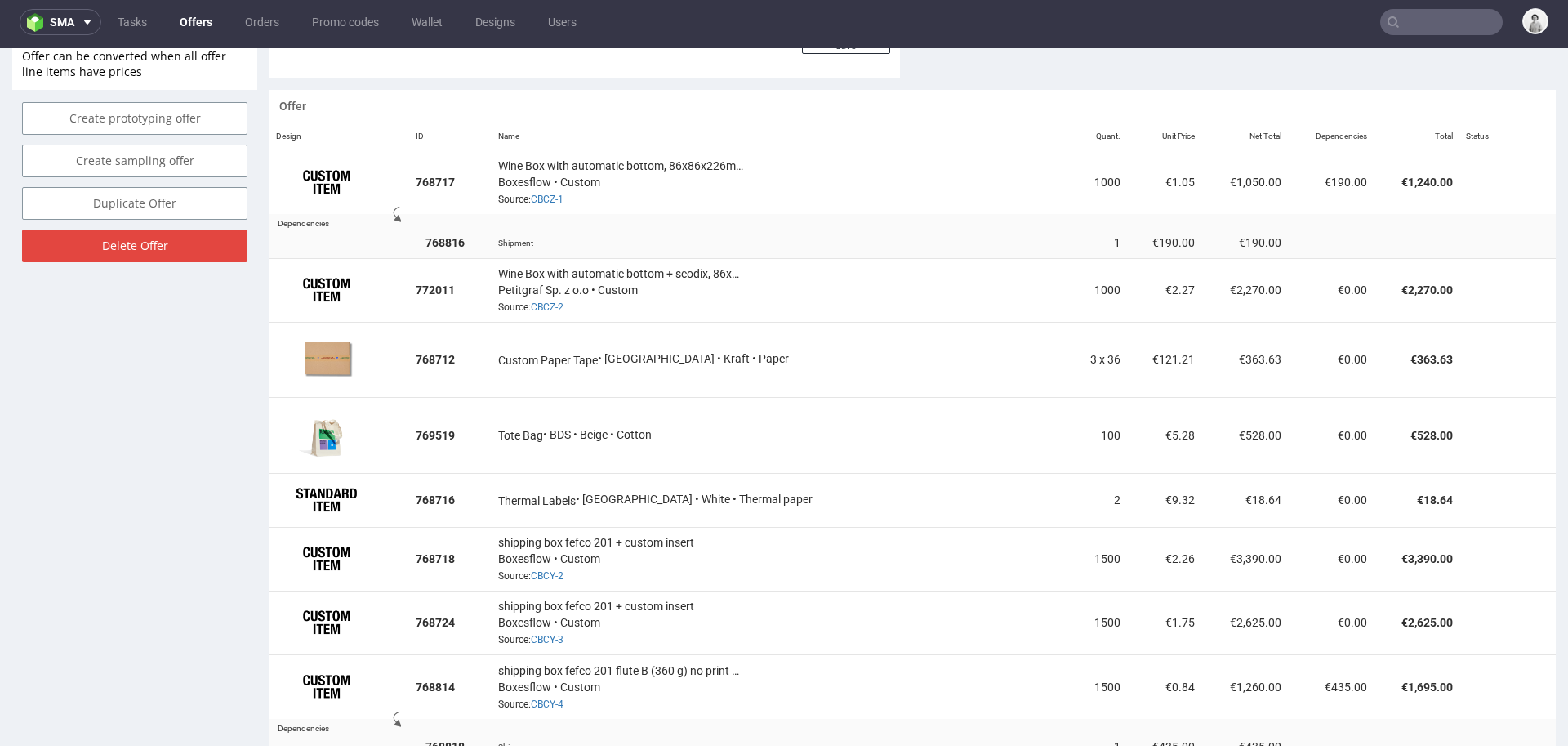
scroll to position [938, 0]
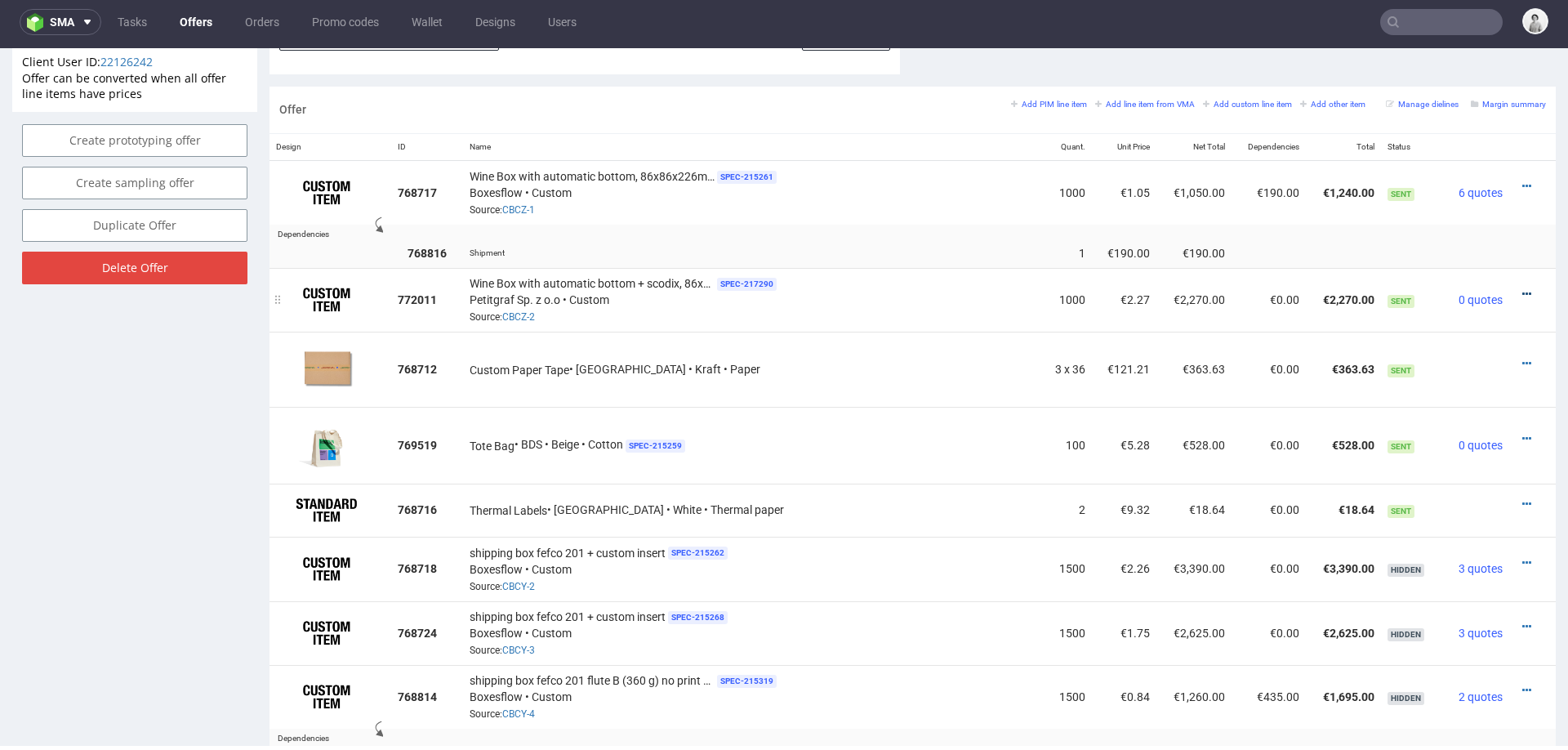
click at [1522, 288] on icon at bounding box center [1526, 293] width 9 height 11
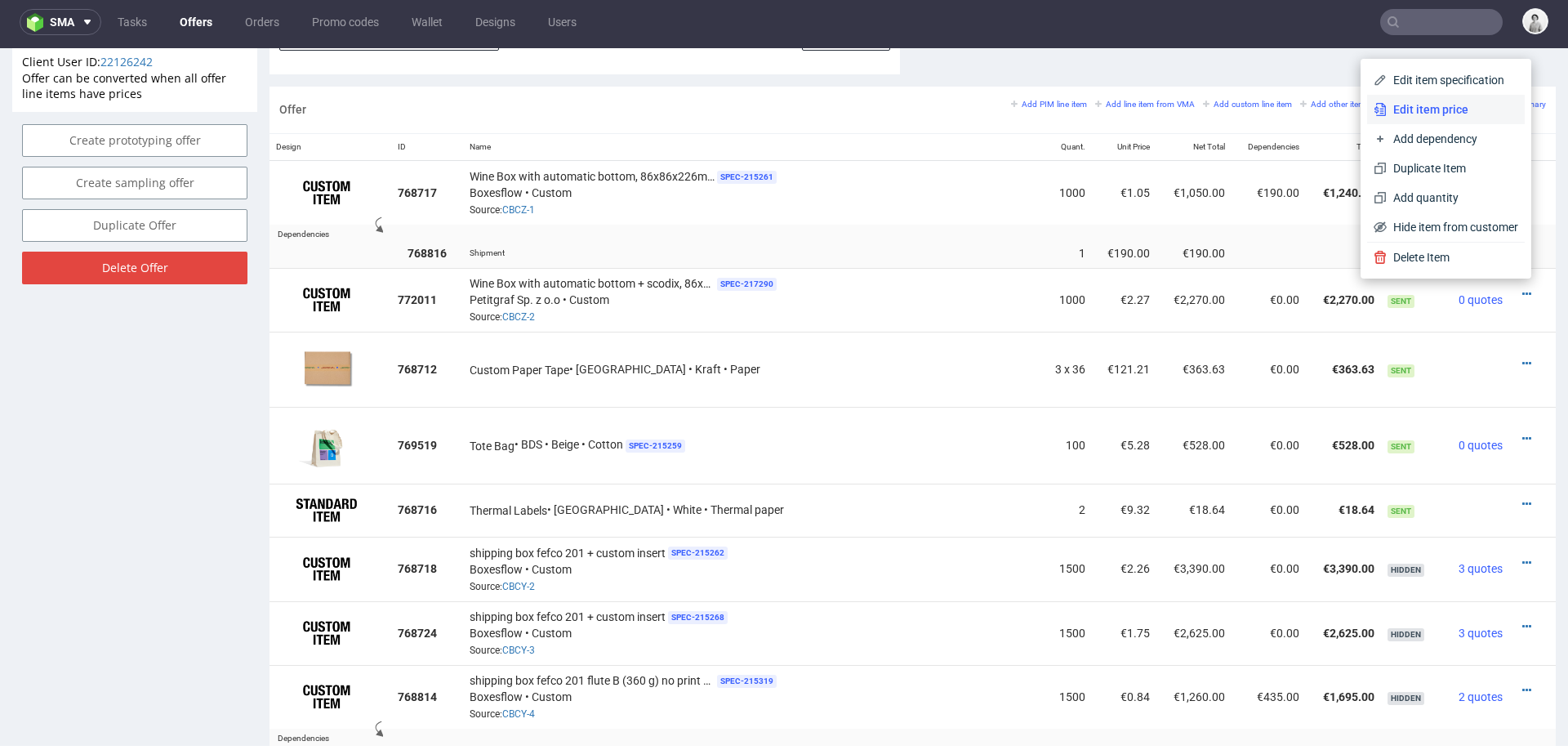
click at [1445, 110] on span "Edit item price" at bounding box center [1452, 109] width 132 height 16
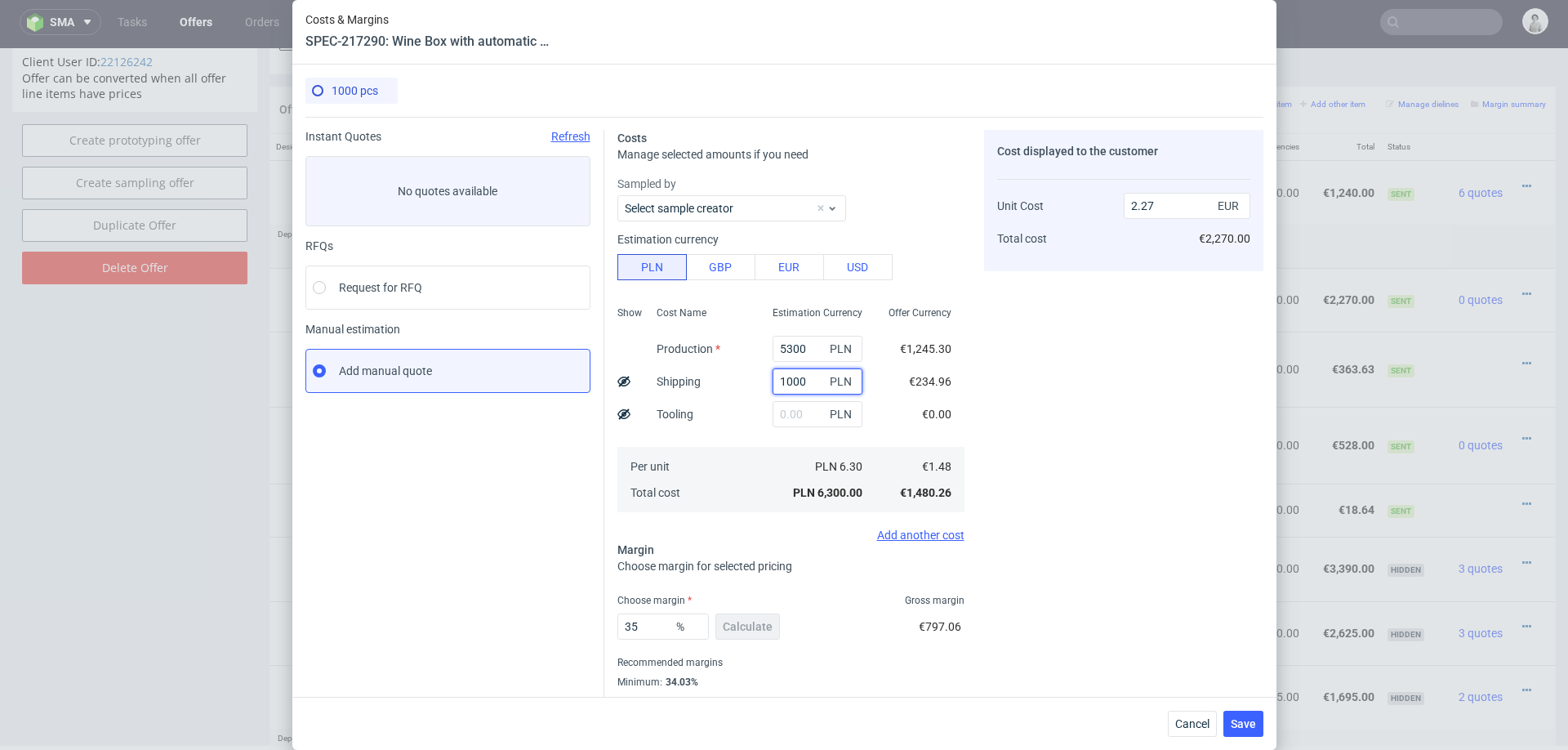
click at [785, 379] on input "1000" at bounding box center [817, 381] width 90 height 26
type input "800"
type input "2.21"
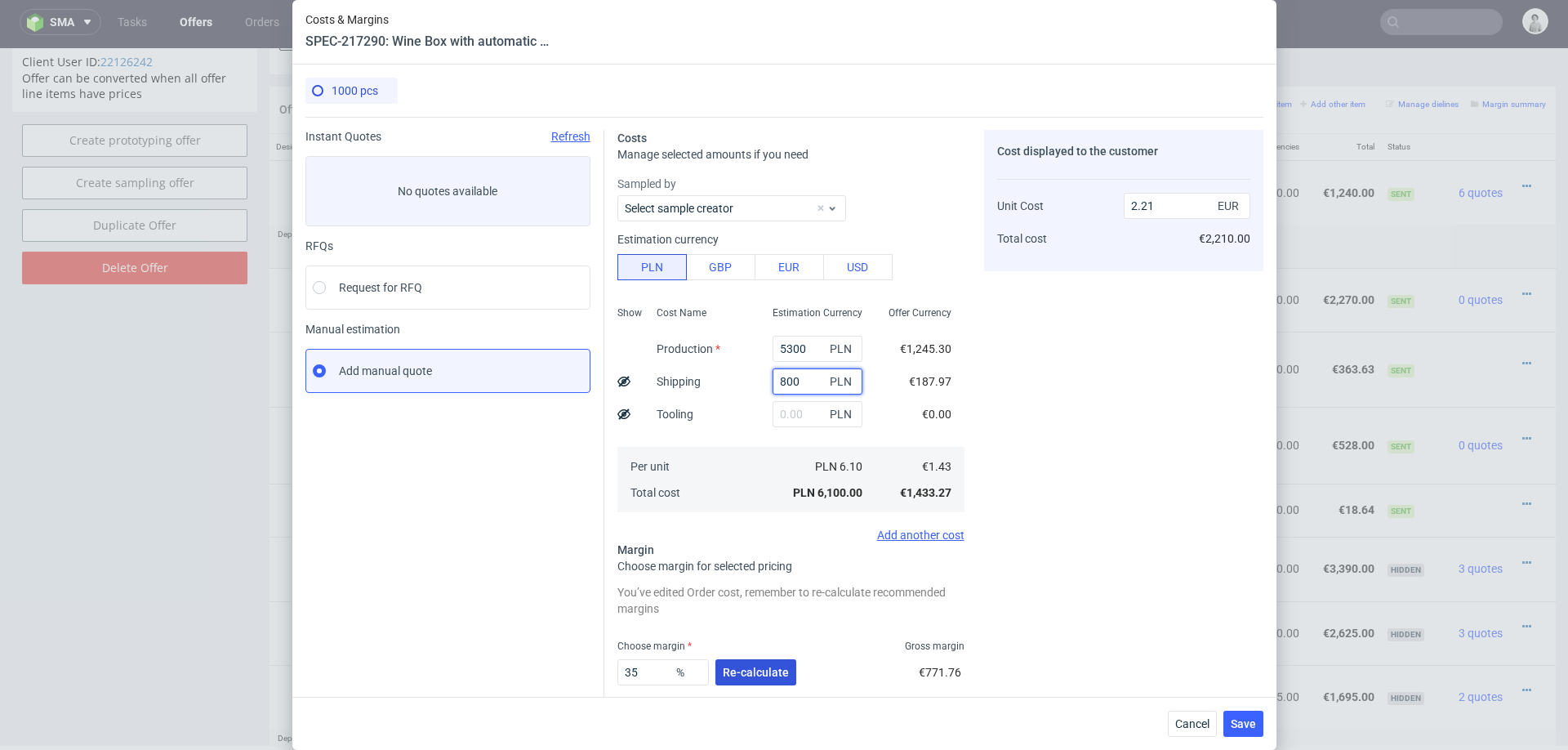
type input "800"
click at [758, 670] on span "Re-calculate" at bounding box center [756, 672] width 66 height 11
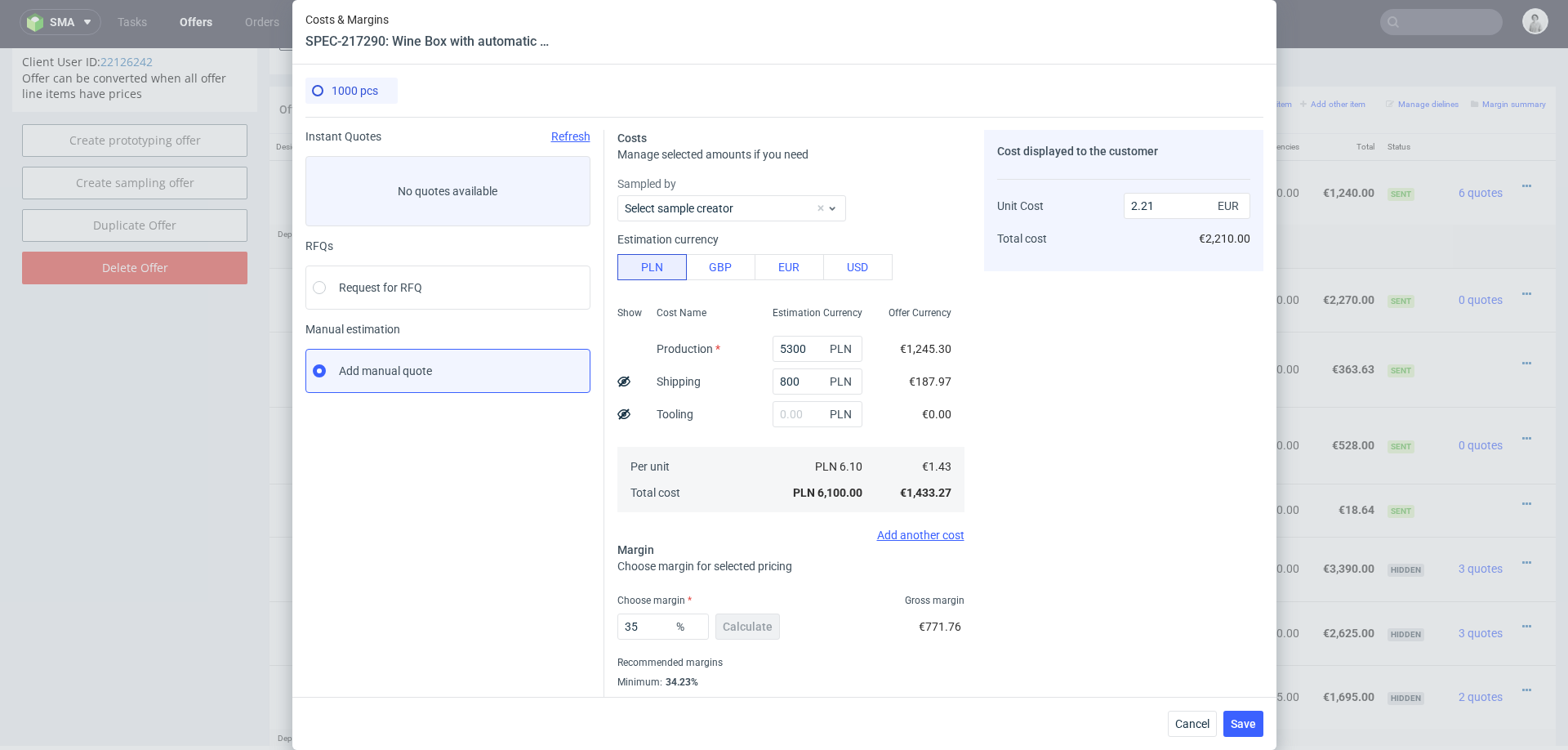
scroll to position [43, 0]
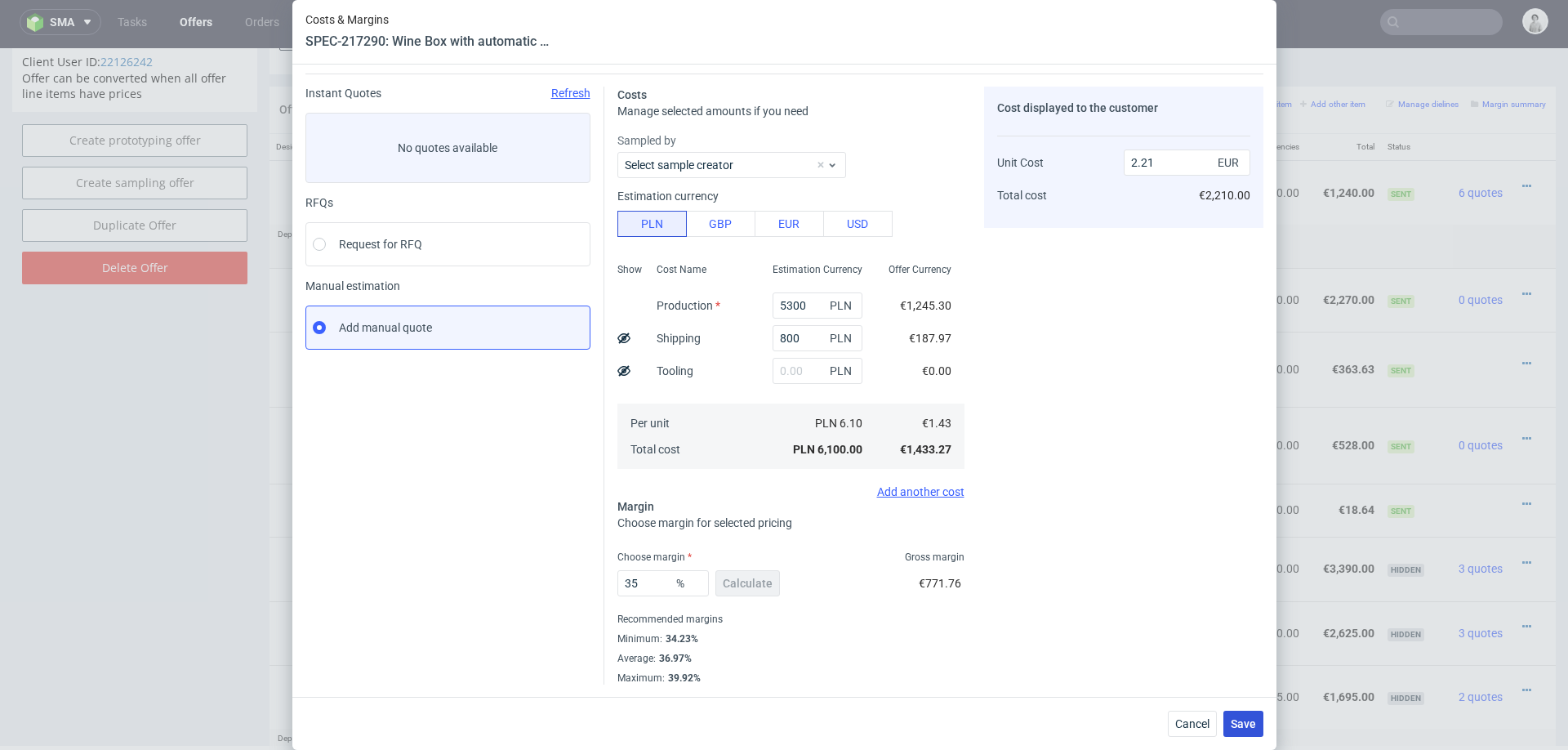
click at [1242, 727] on span "Save" at bounding box center [1242, 723] width 25 height 11
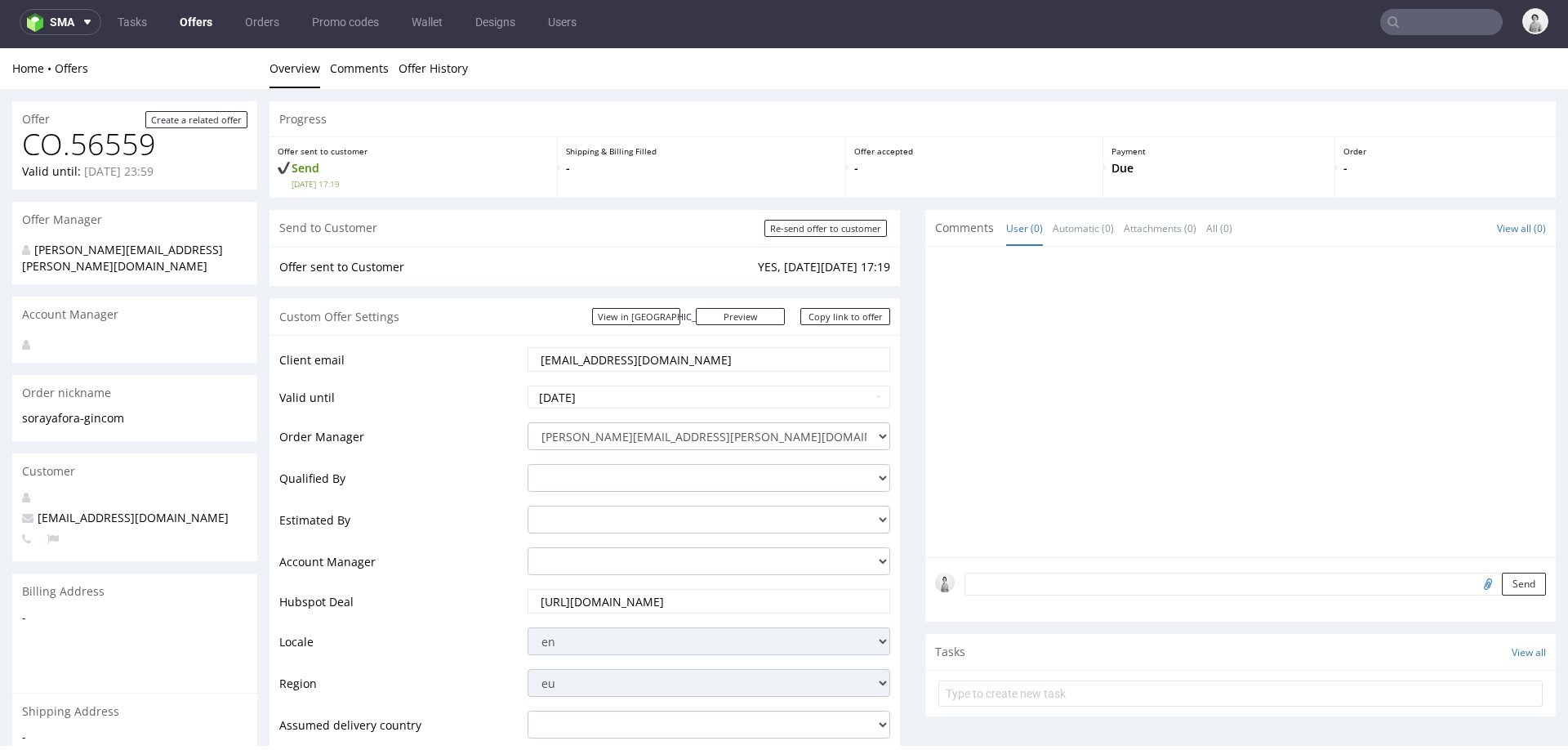
scroll to position [0, 0]
click at [813, 234] on input "Re-send offer to customer" at bounding box center [825, 228] width 123 height 17
type input "In progress..."
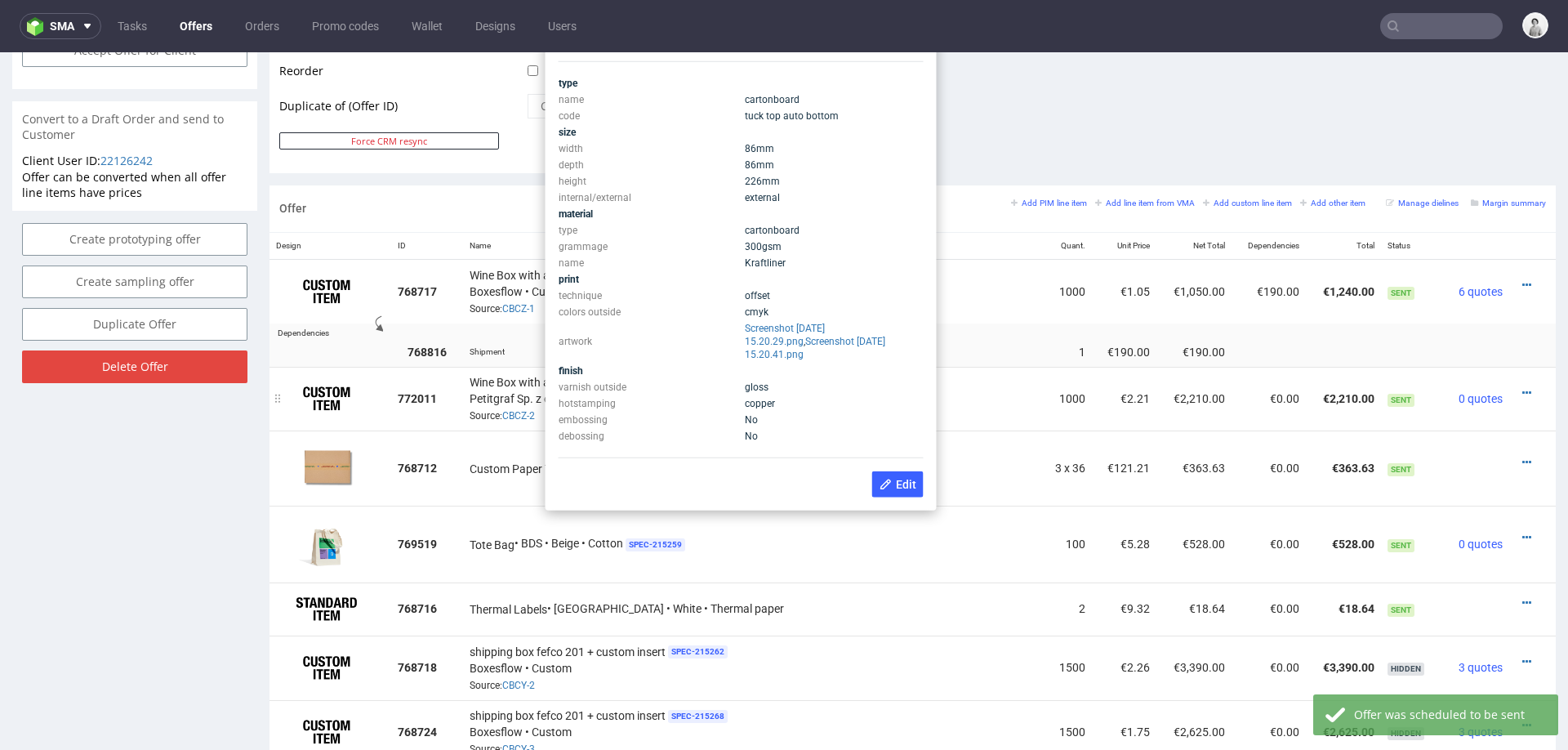
scroll to position [806, 0]
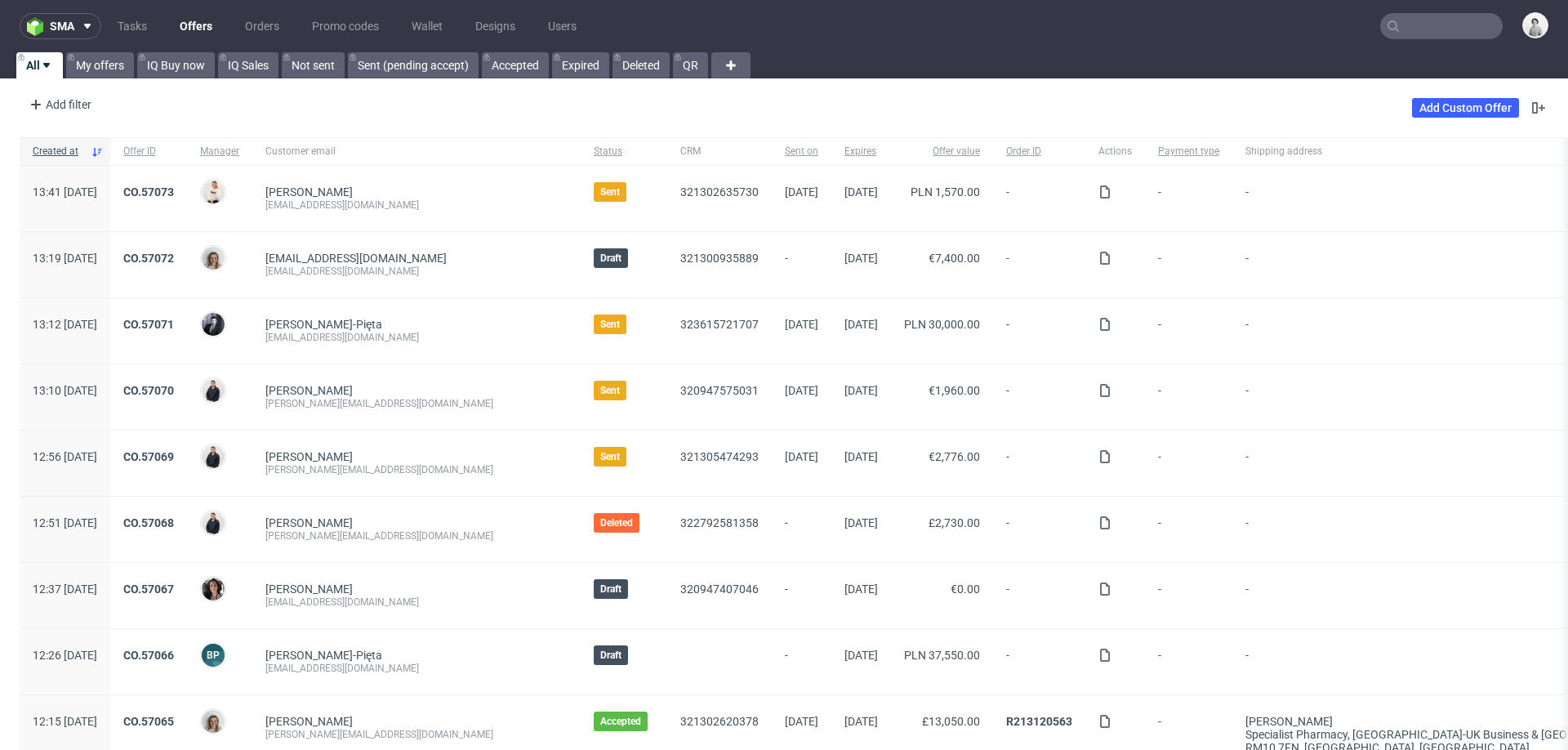
click at [1408, 20] on input "text" at bounding box center [1441, 26] width 123 height 26
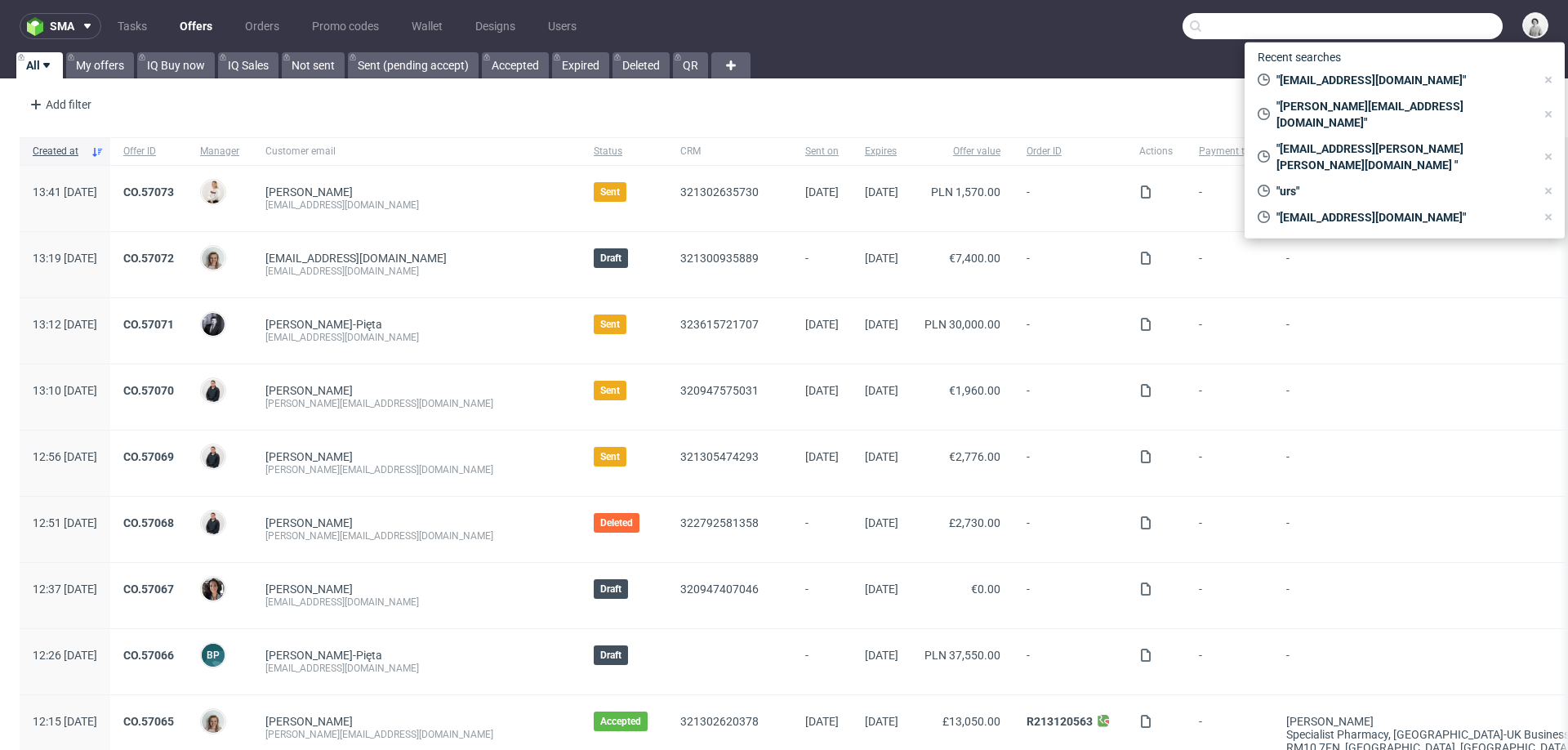
paste input "[PERSON_NAME][EMAIL_ADDRESS][PERSON_NAME][DOMAIN_NAME]"
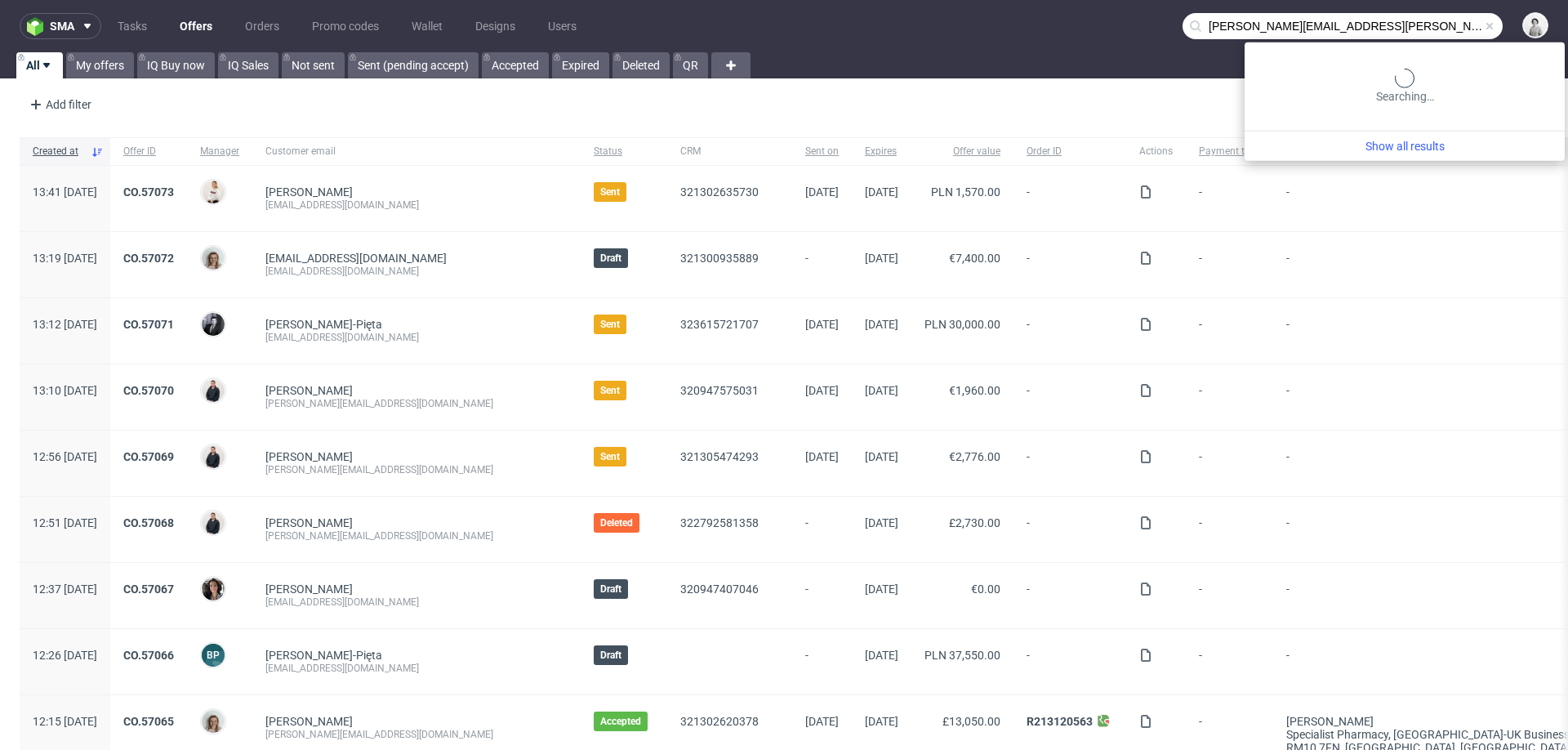
type input "[PERSON_NAME][EMAIL_ADDRESS][PERSON_NAME][DOMAIN_NAME]"
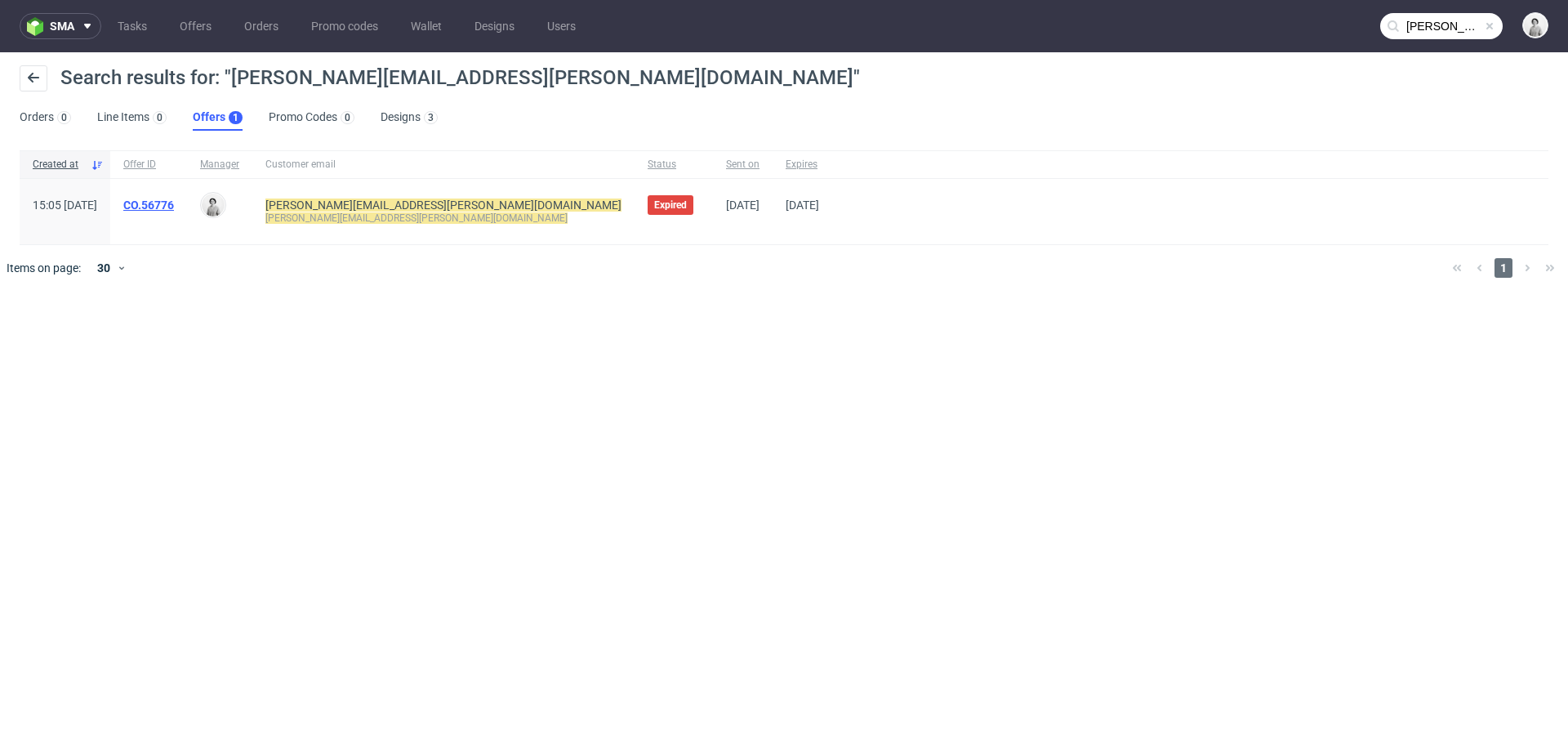
click at [174, 200] on link "CO.56776" at bounding box center [148, 205] width 51 height 13
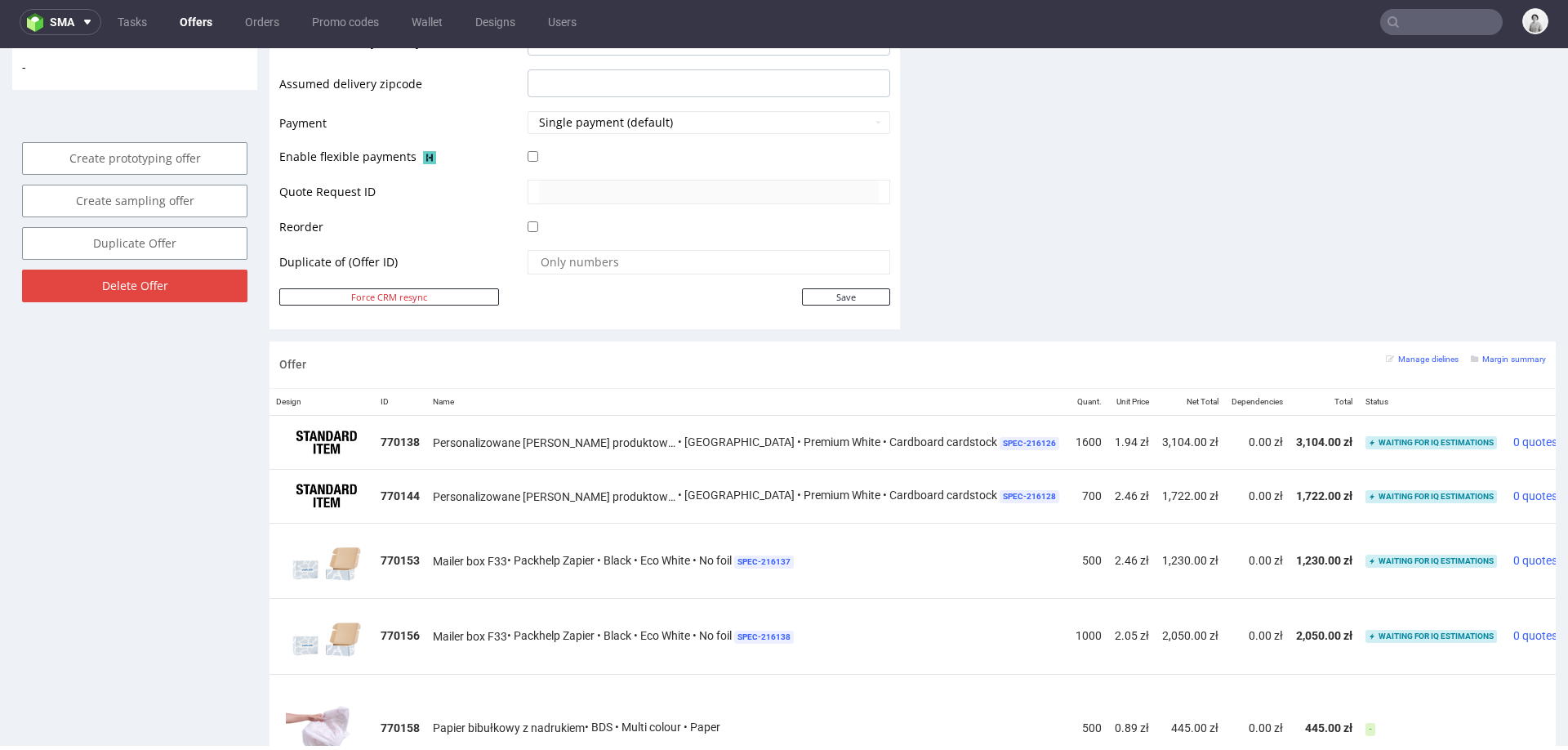
scroll to position [712, 0]
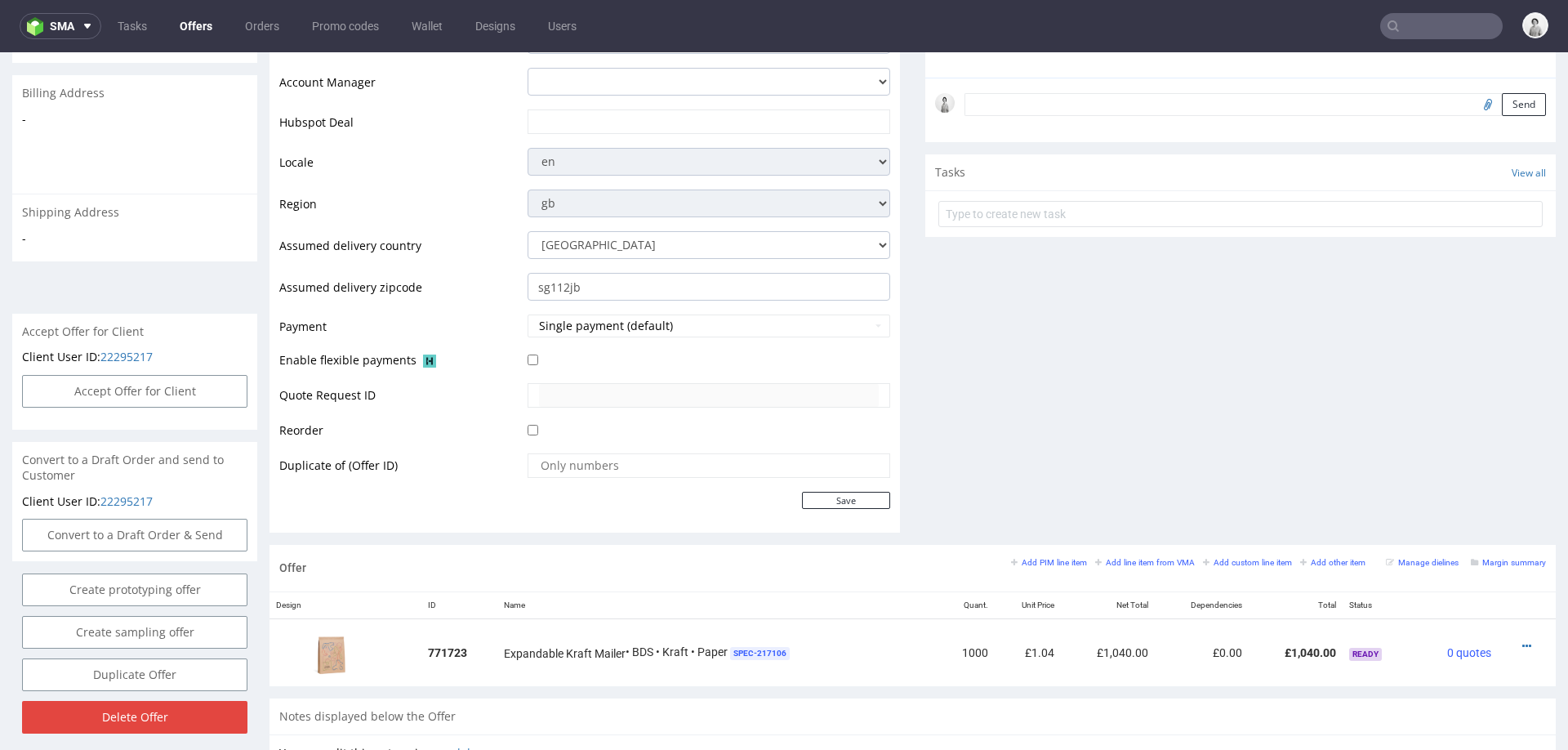
scroll to position [662, 0]
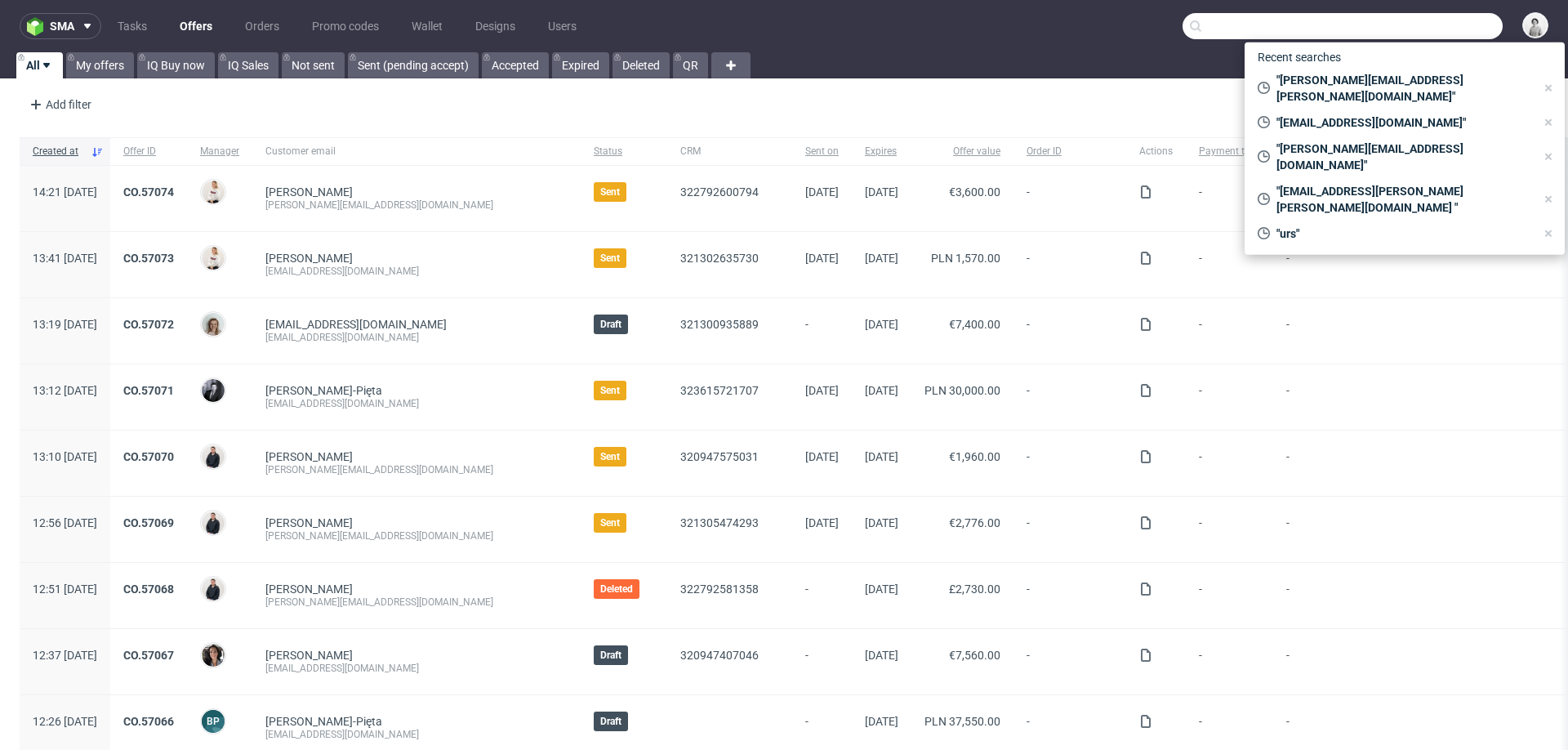
click at [1420, 16] on input "text" at bounding box center [1342, 26] width 320 height 26
paste input "[EMAIL_ADDRESS][DOMAIN_NAME]"
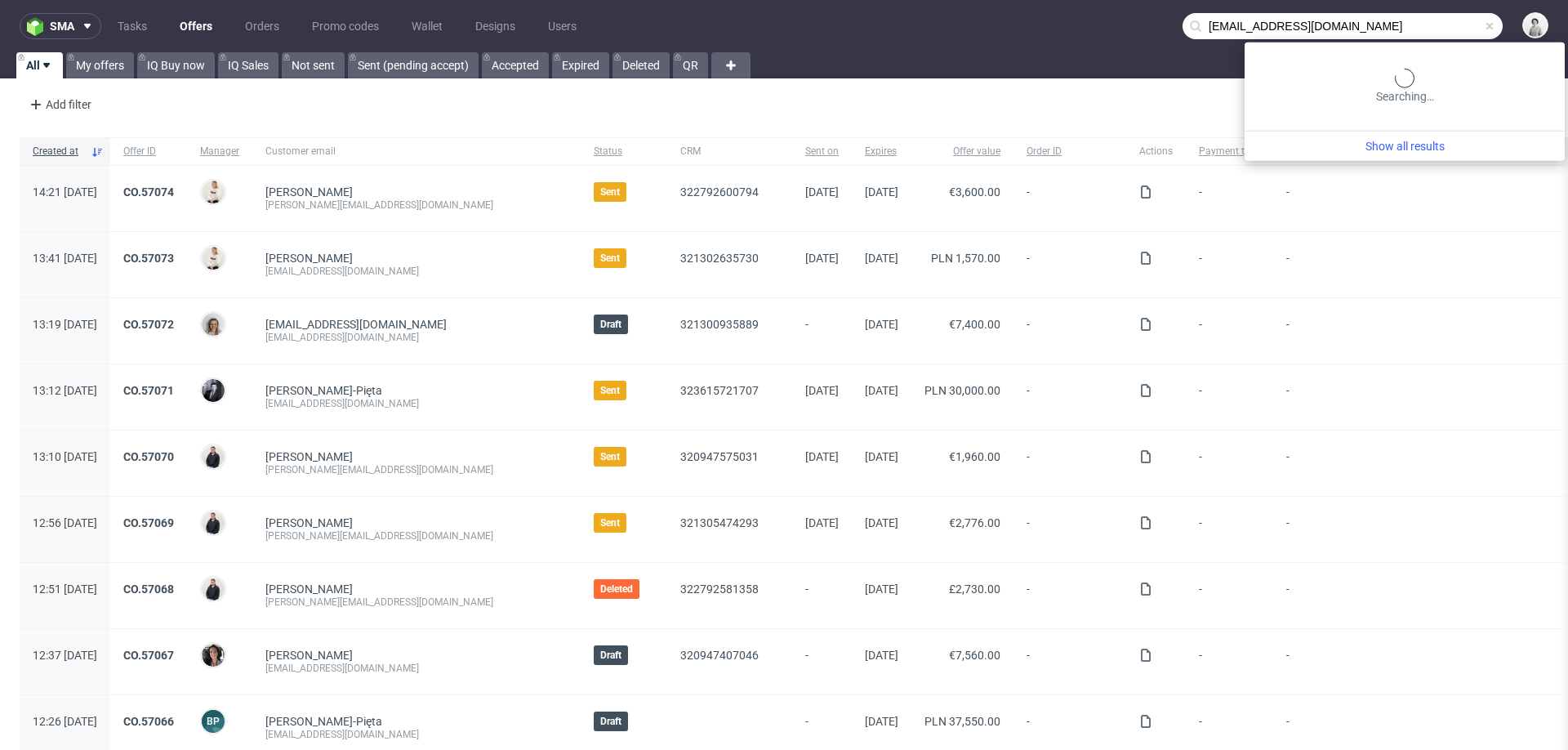
type input "[EMAIL_ADDRESS][DOMAIN_NAME]"
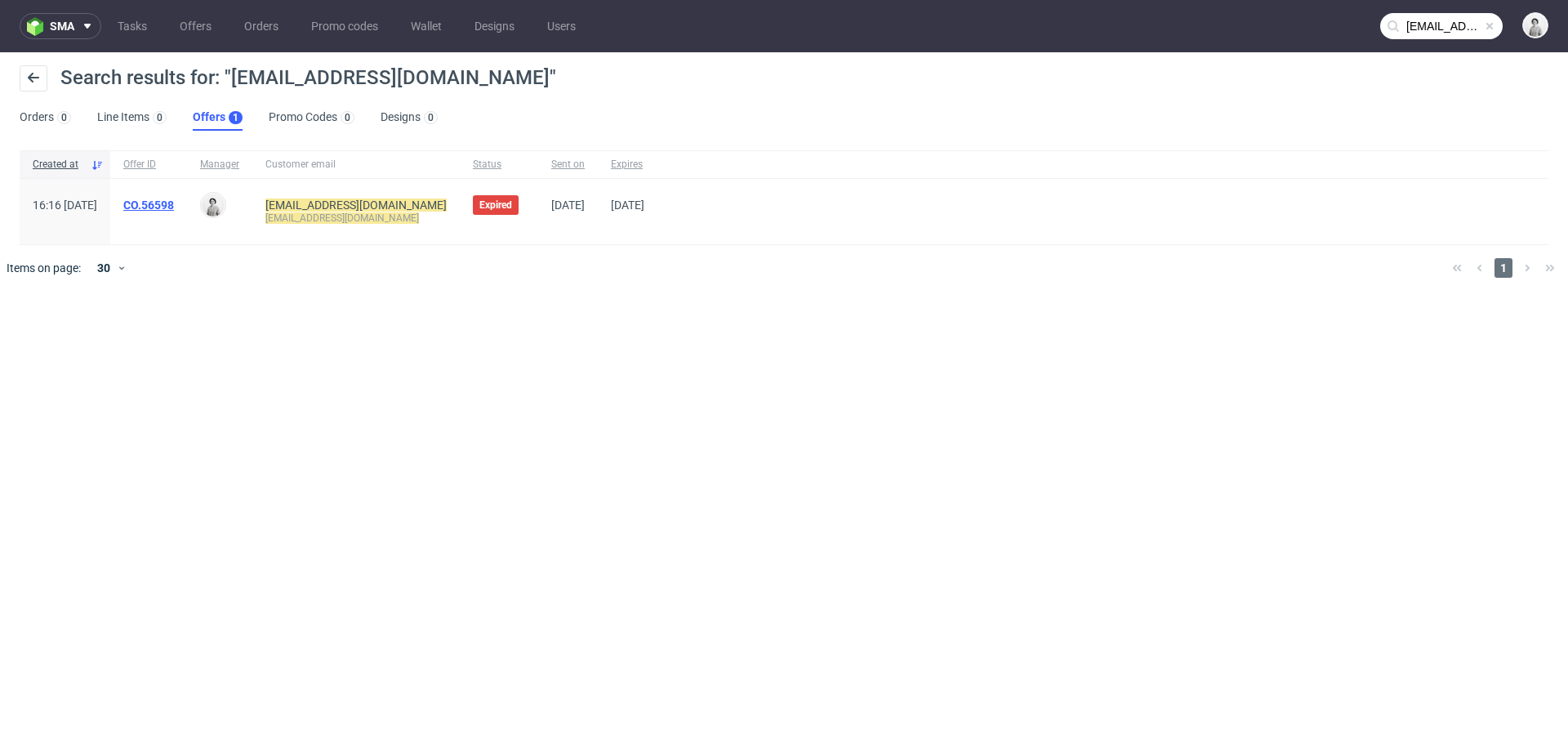
click at [174, 199] on link "CO.56598" at bounding box center [148, 205] width 51 height 13
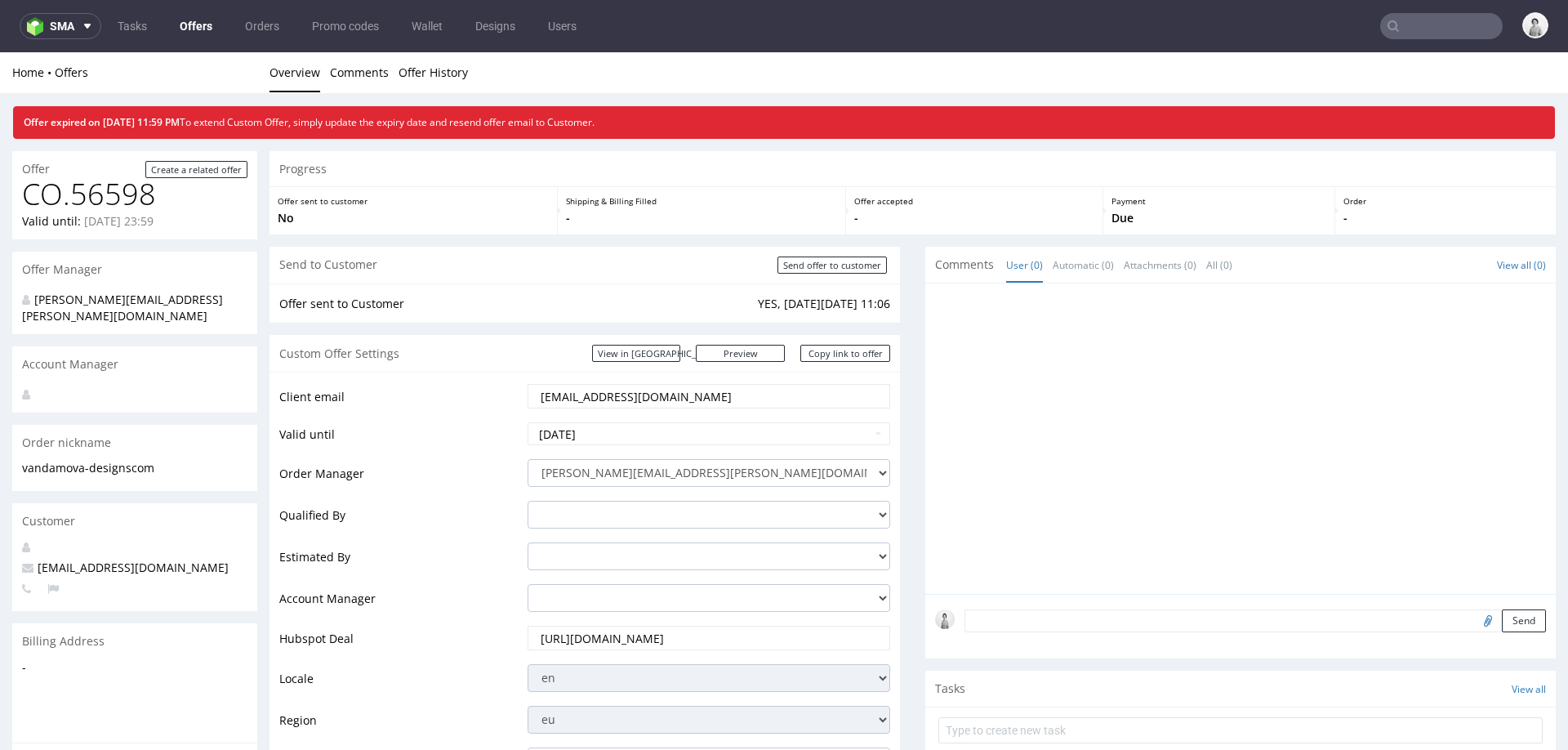
scroll to position [145, 0]
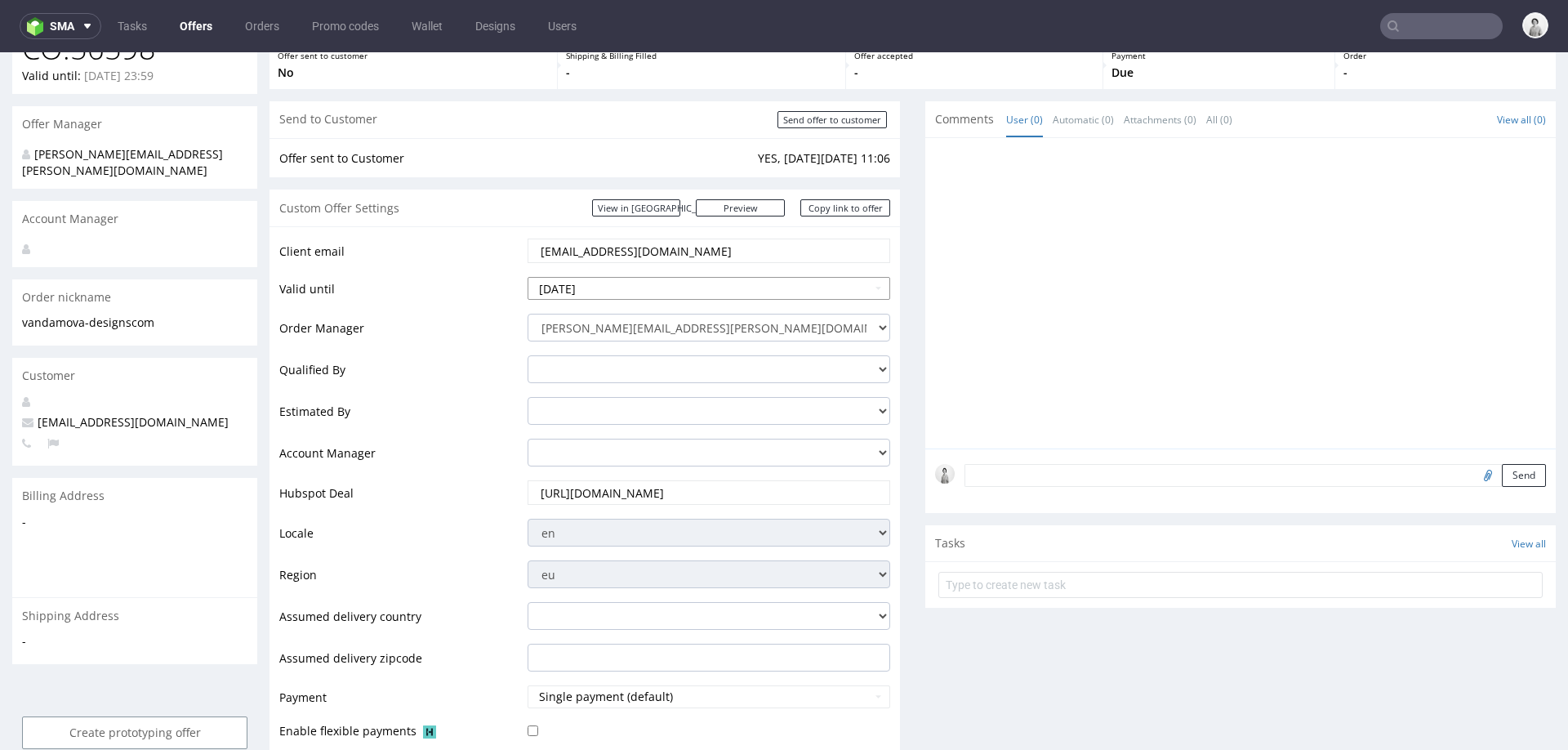
click at [672, 292] on input "[DATE]" at bounding box center [709, 288] width 363 height 23
click at [640, 264] on td "9" at bounding box center [640, 264] width 25 height 25
type input "[DATE]"
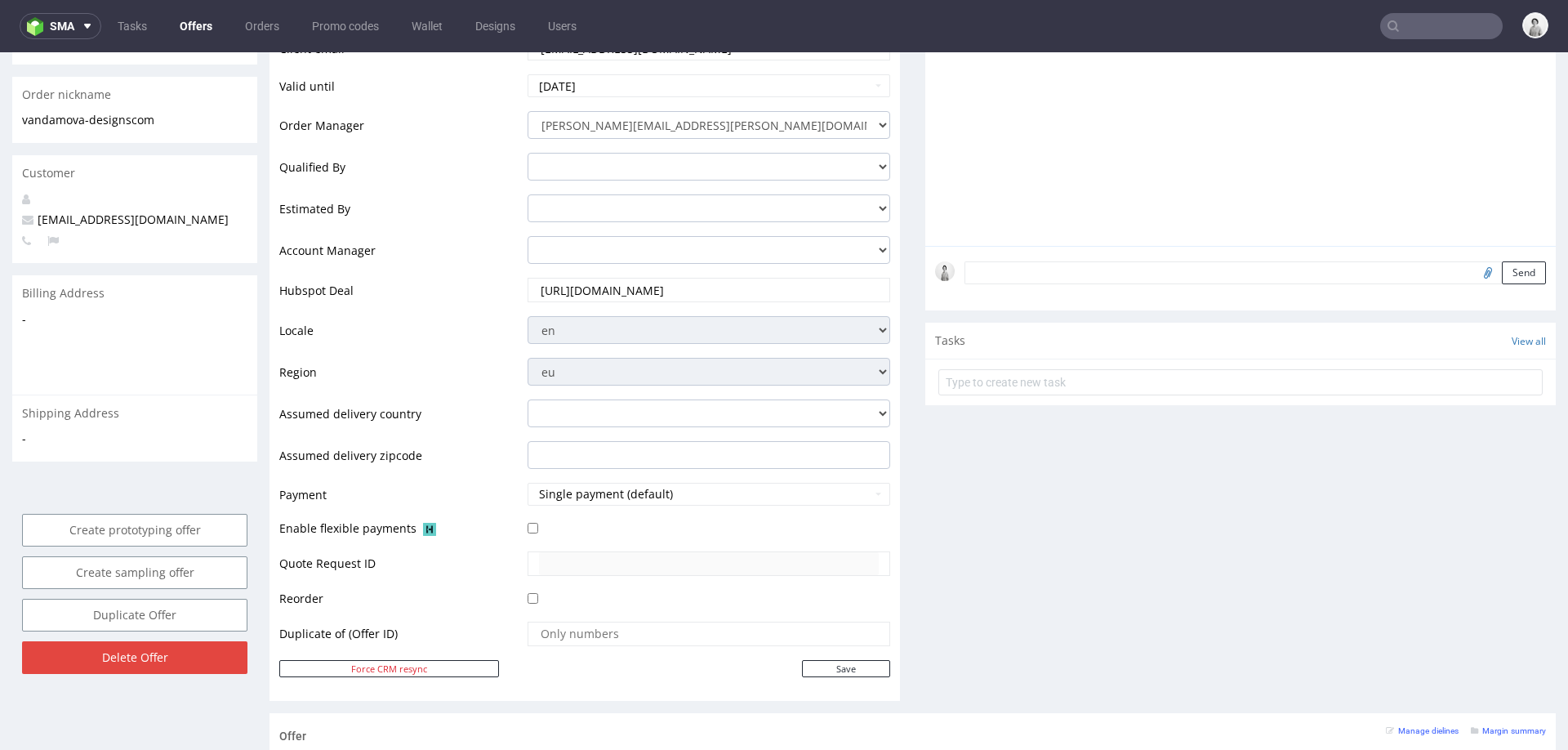
scroll to position [382, 0]
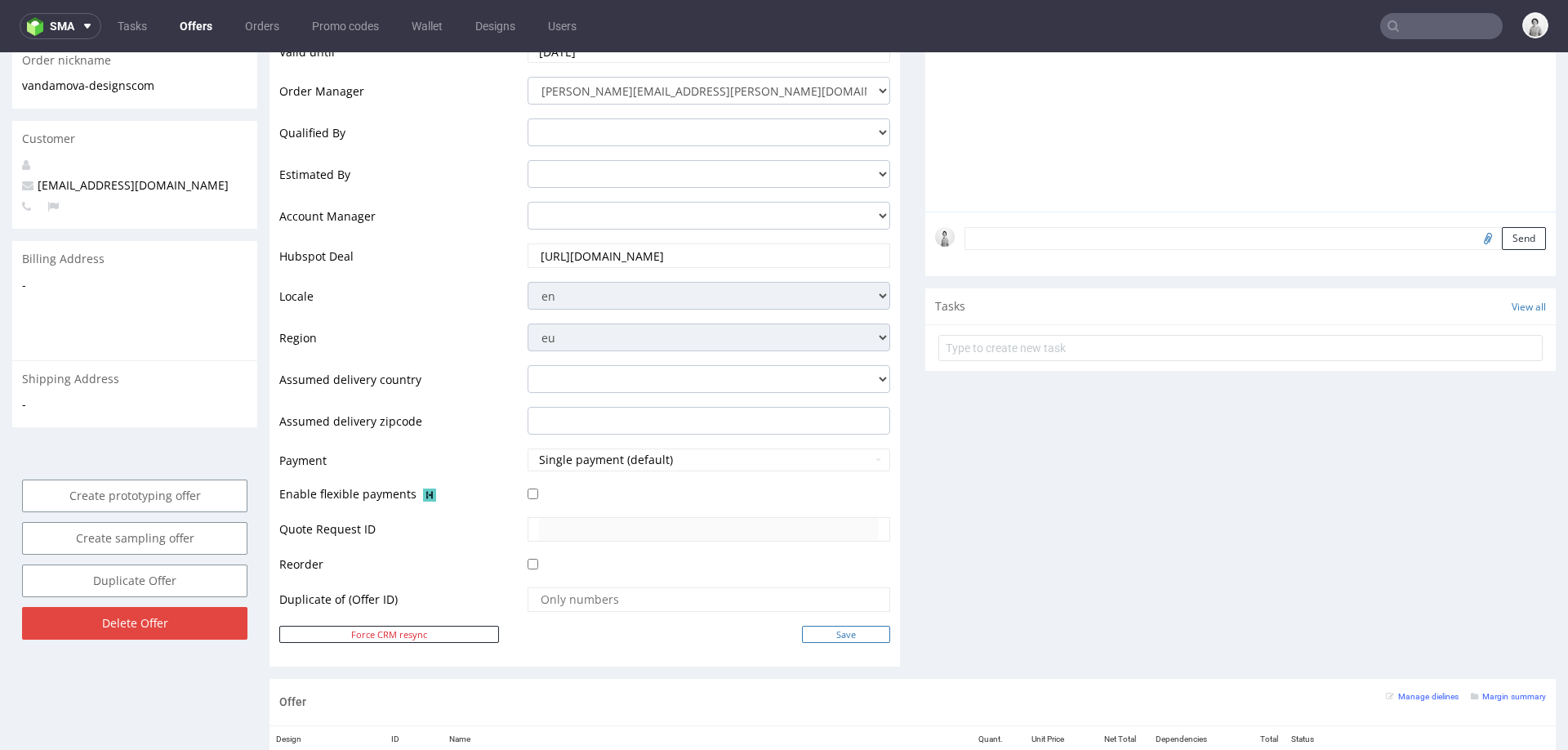
click at [818, 637] on input "Save" at bounding box center [845, 634] width 88 height 17
type input "In progress..."
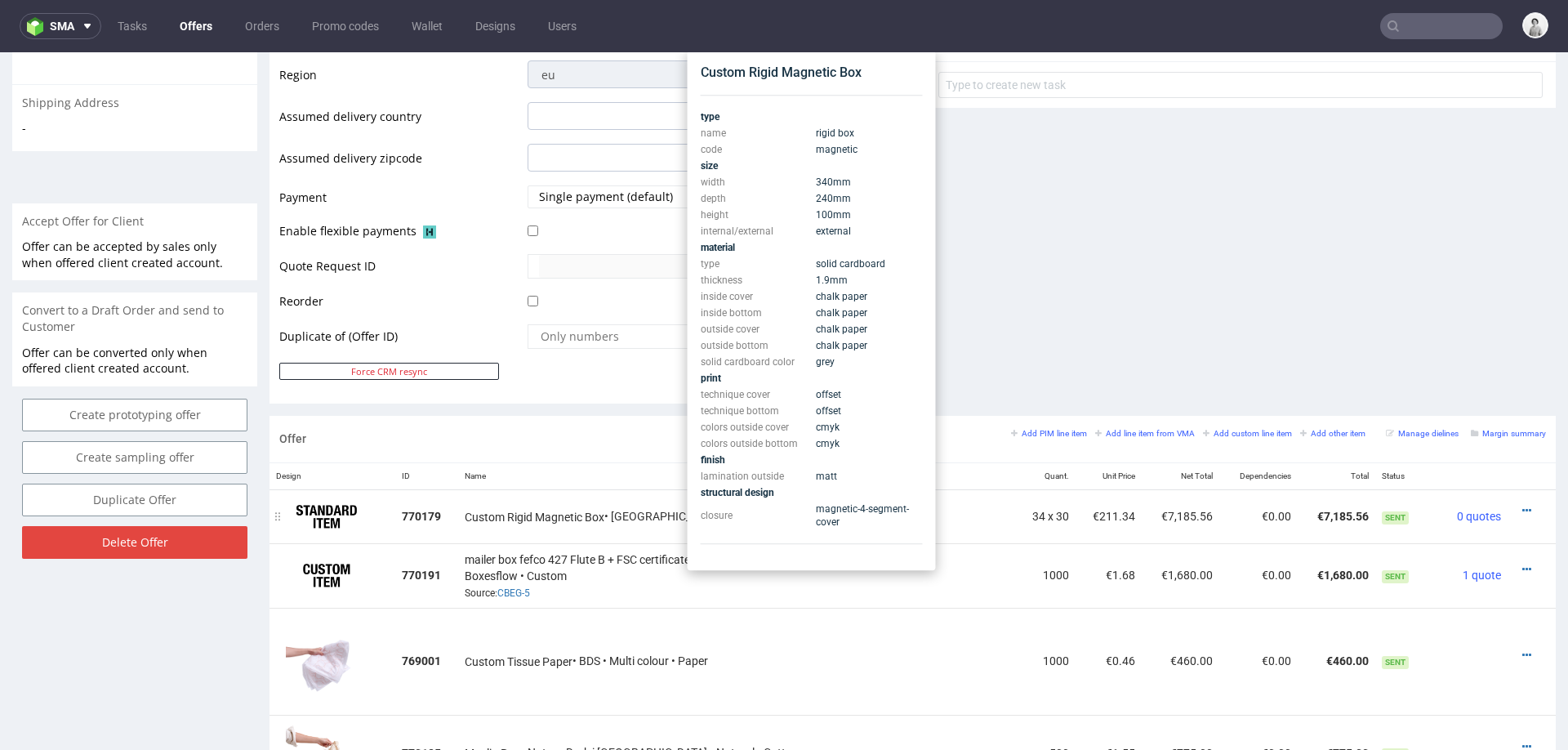
scroll to position [609, 0]
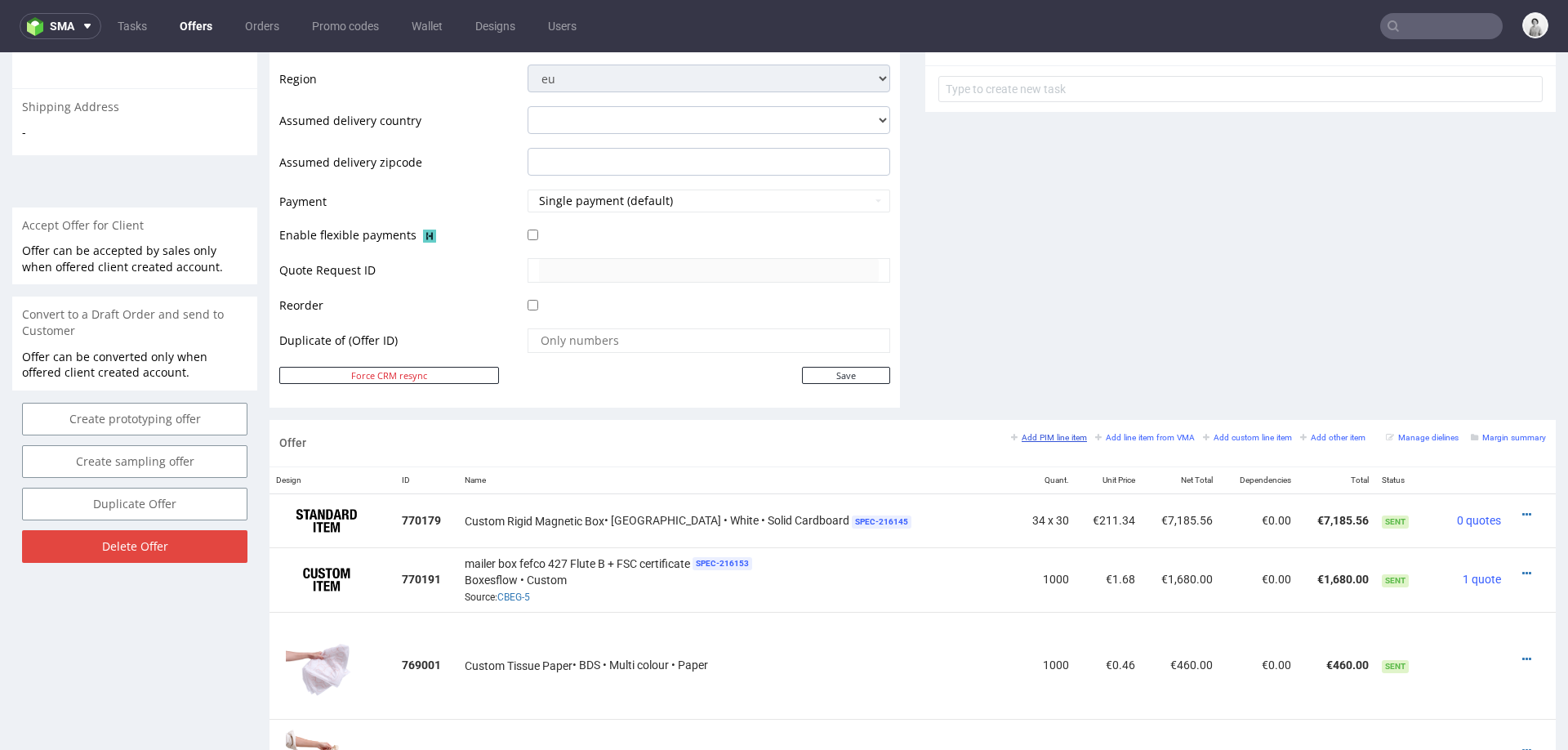
click at [1029, 435] on small "Add PIM line item" at bounding box center [1048, 437] width 76 height 9
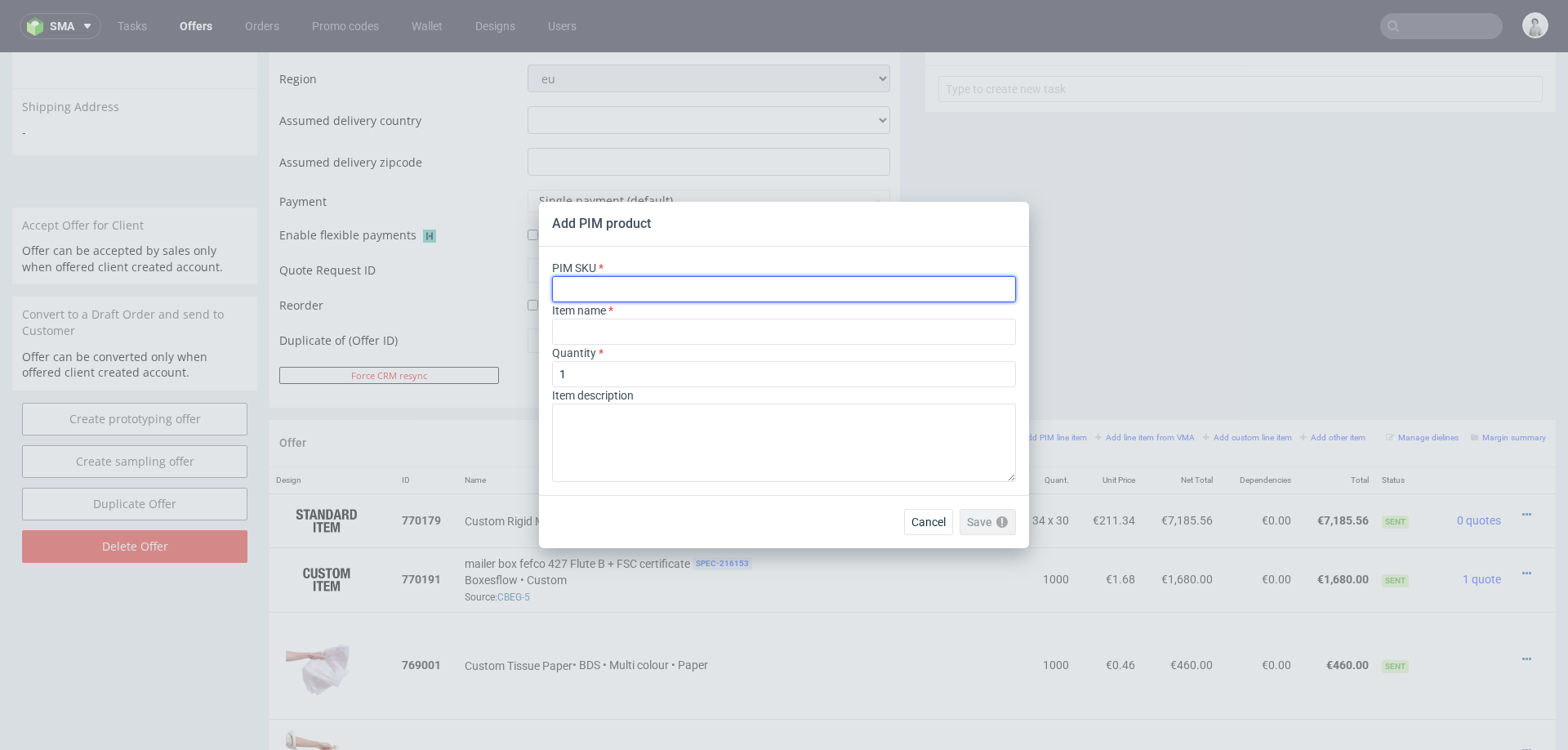
click at [670, 291] on input "text" at bounding box center [784, 289] width 464 height 26
paste input "ph-435-5756"
type input "ph-435-5756"
type input "Custom Rigid Wine Box with Lid"
type input "ph-435-5756"
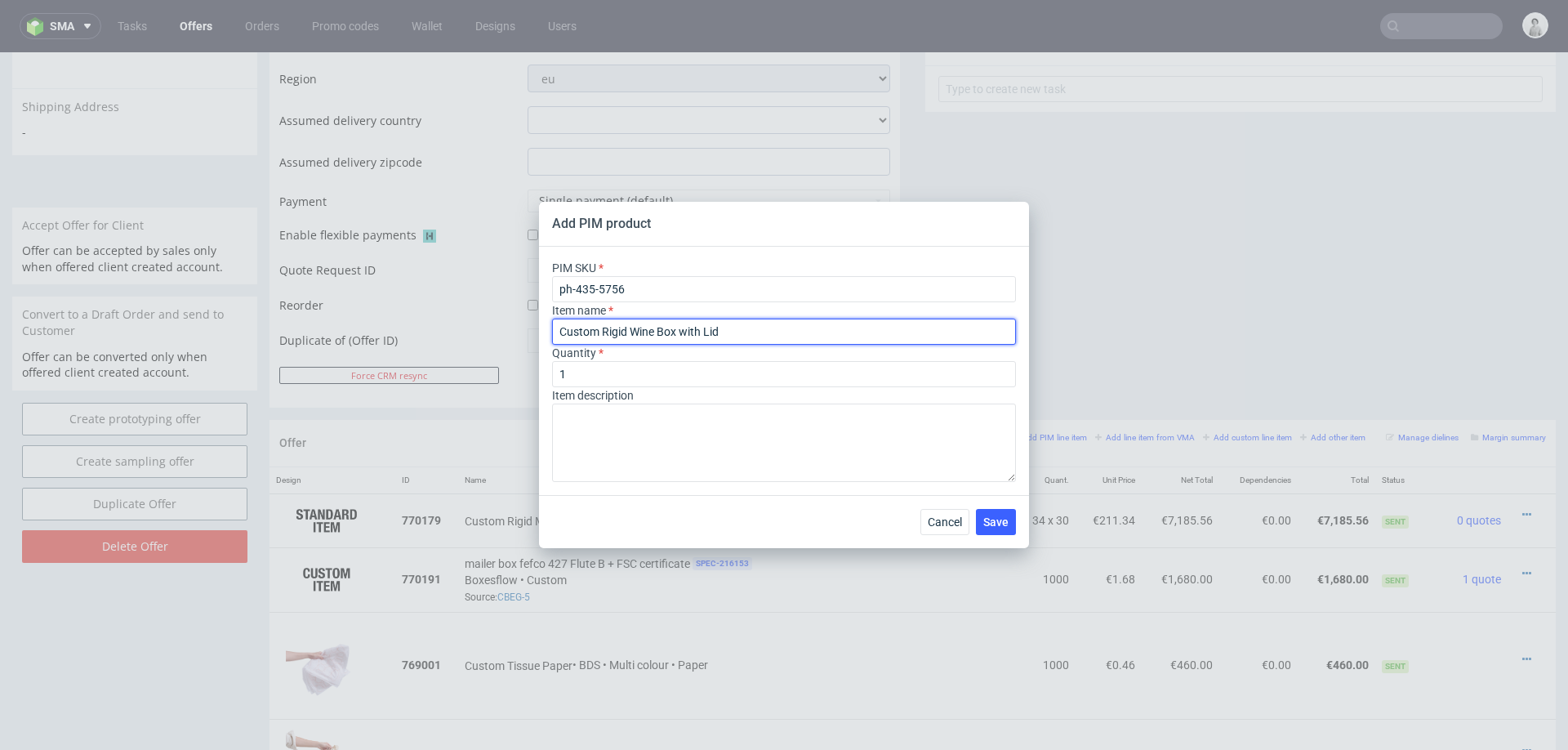
click at [815, 335] on input "Custom Rigid Wine Box with Lid" at bounding box center [784, 332] width 464 height 26
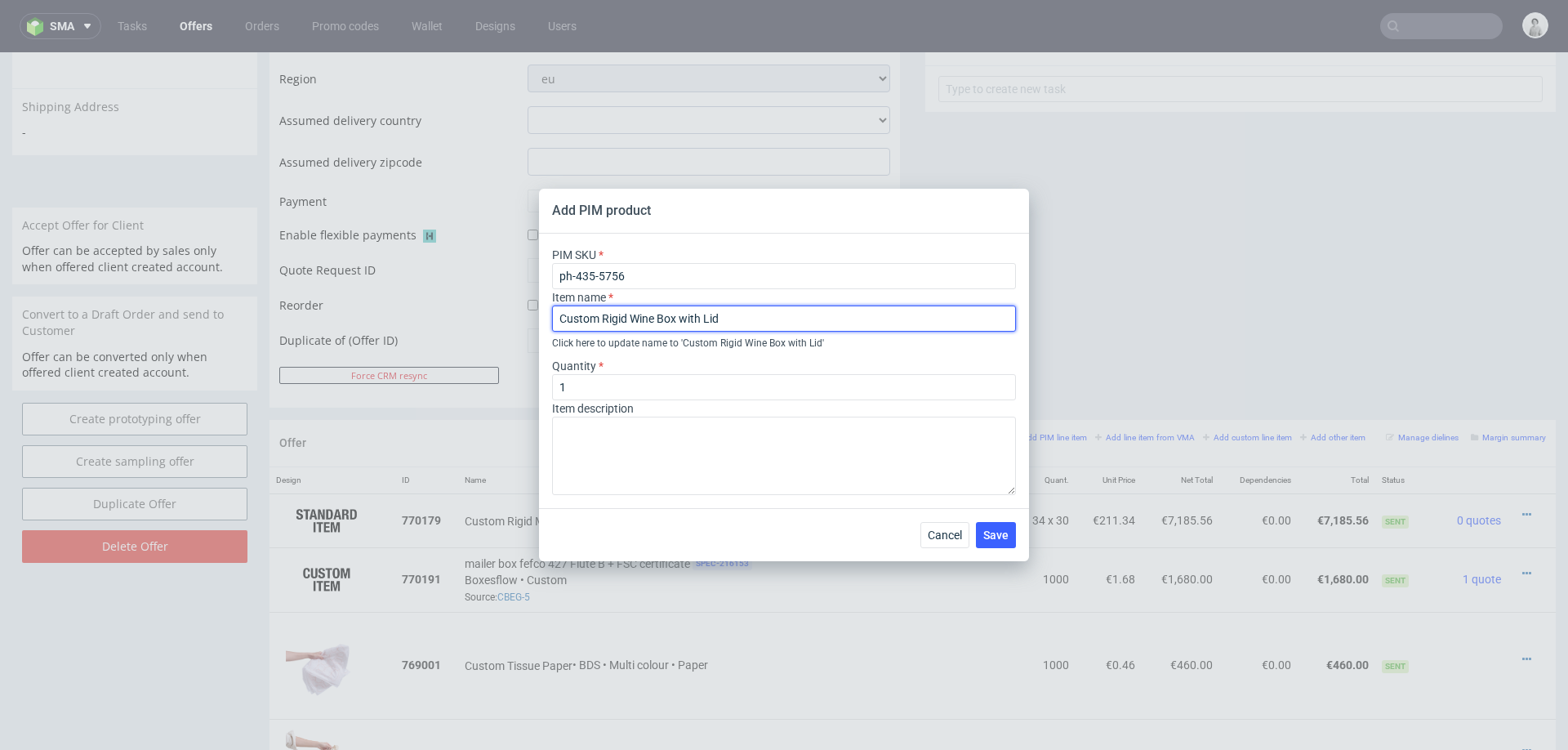
paste input "34 cm x 24 cm x 10 cm (lid 5 cm)"
type input "Custom Rigid Wine Box with Lid 34 cm x 24 cm x 10 cm (lid 5 cm)"
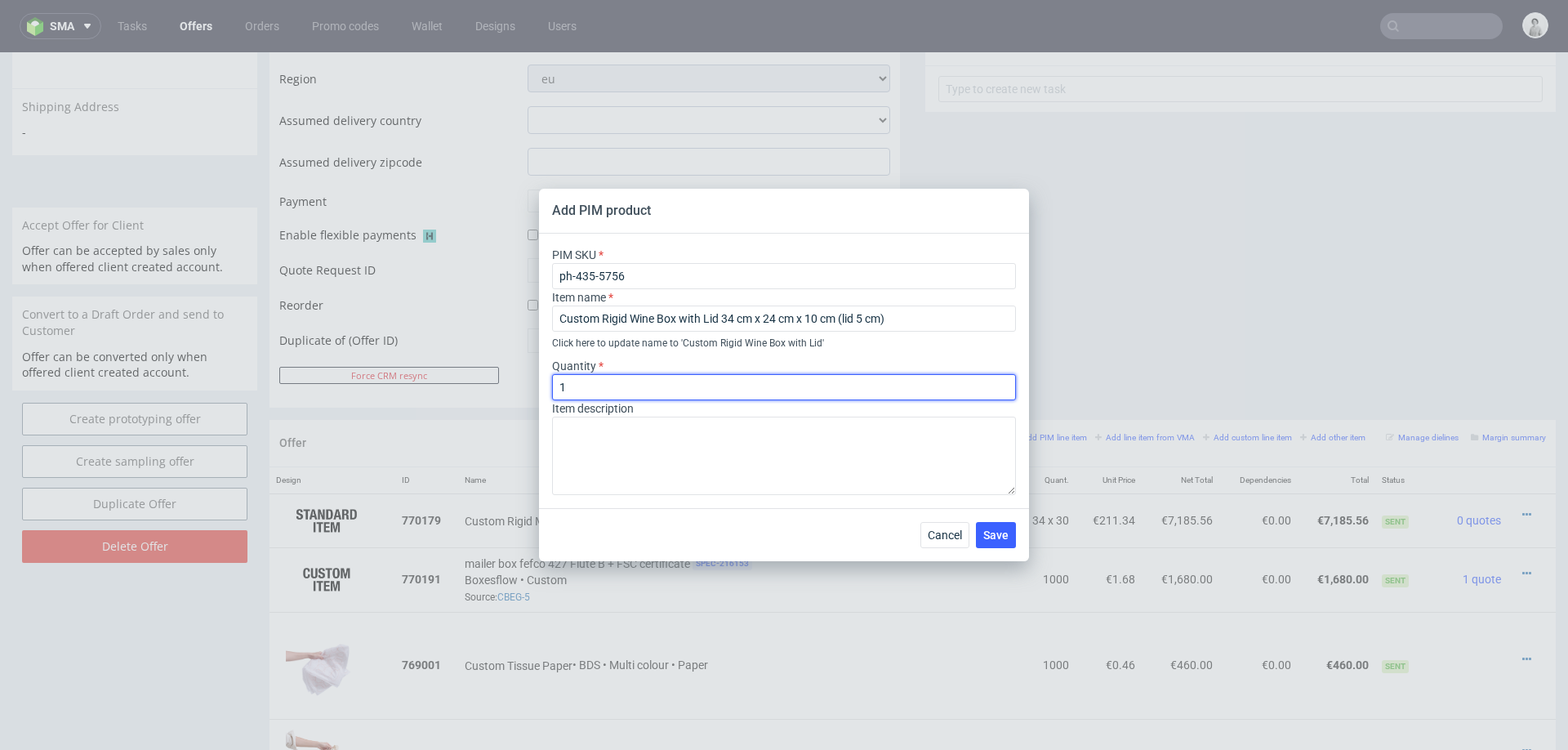
click at [792, 382] on input "1" at bounding box center [784, 387] width 464 height 26
click at [792, 386] on input "1" at bounding box center [784, 387] width 464 height 26
type input "33"
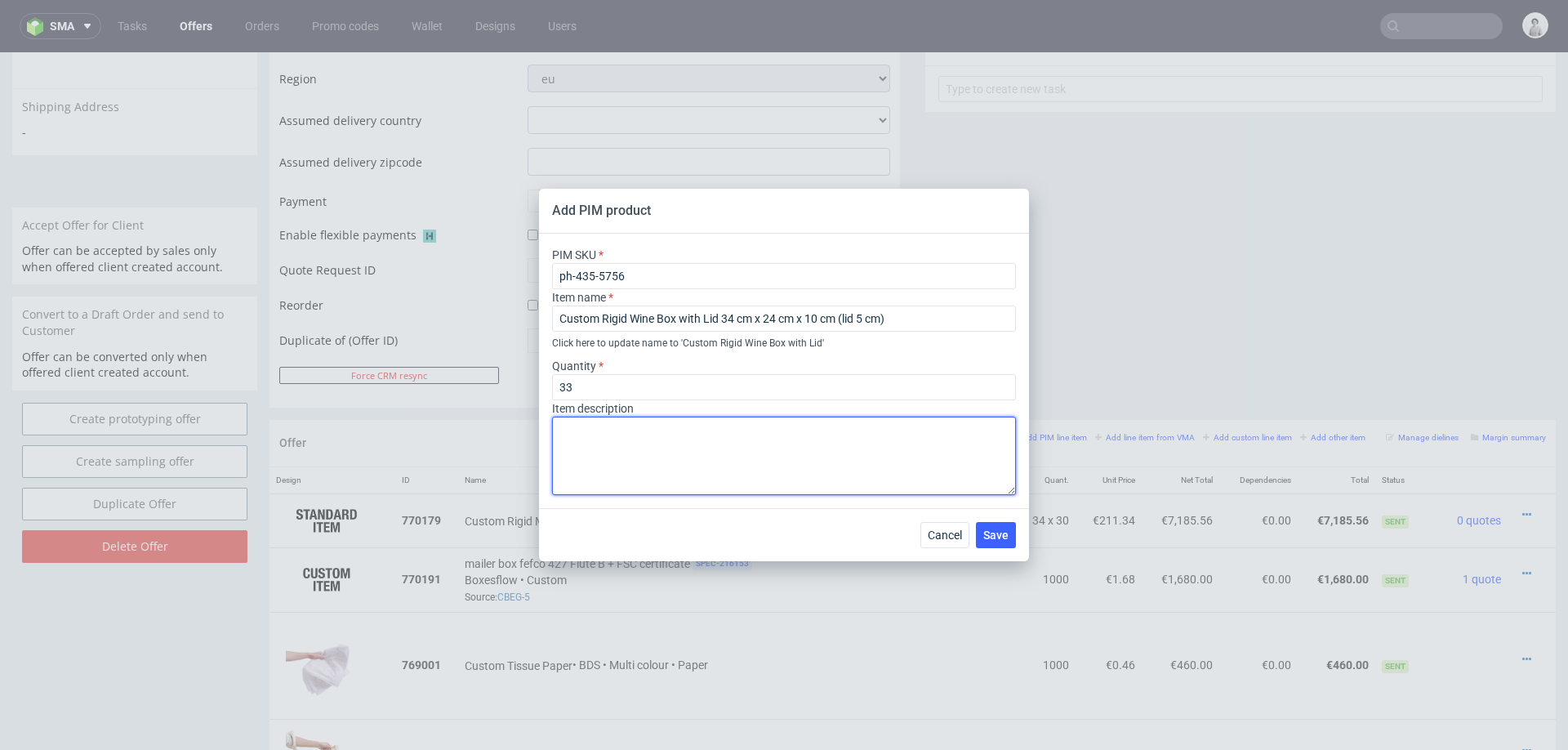
click at [707, 459] on textarea at bounding box center [784, 456] width 464 height 78
type textarea "CMYK on the outside + matt lamination on the outside, white inside"
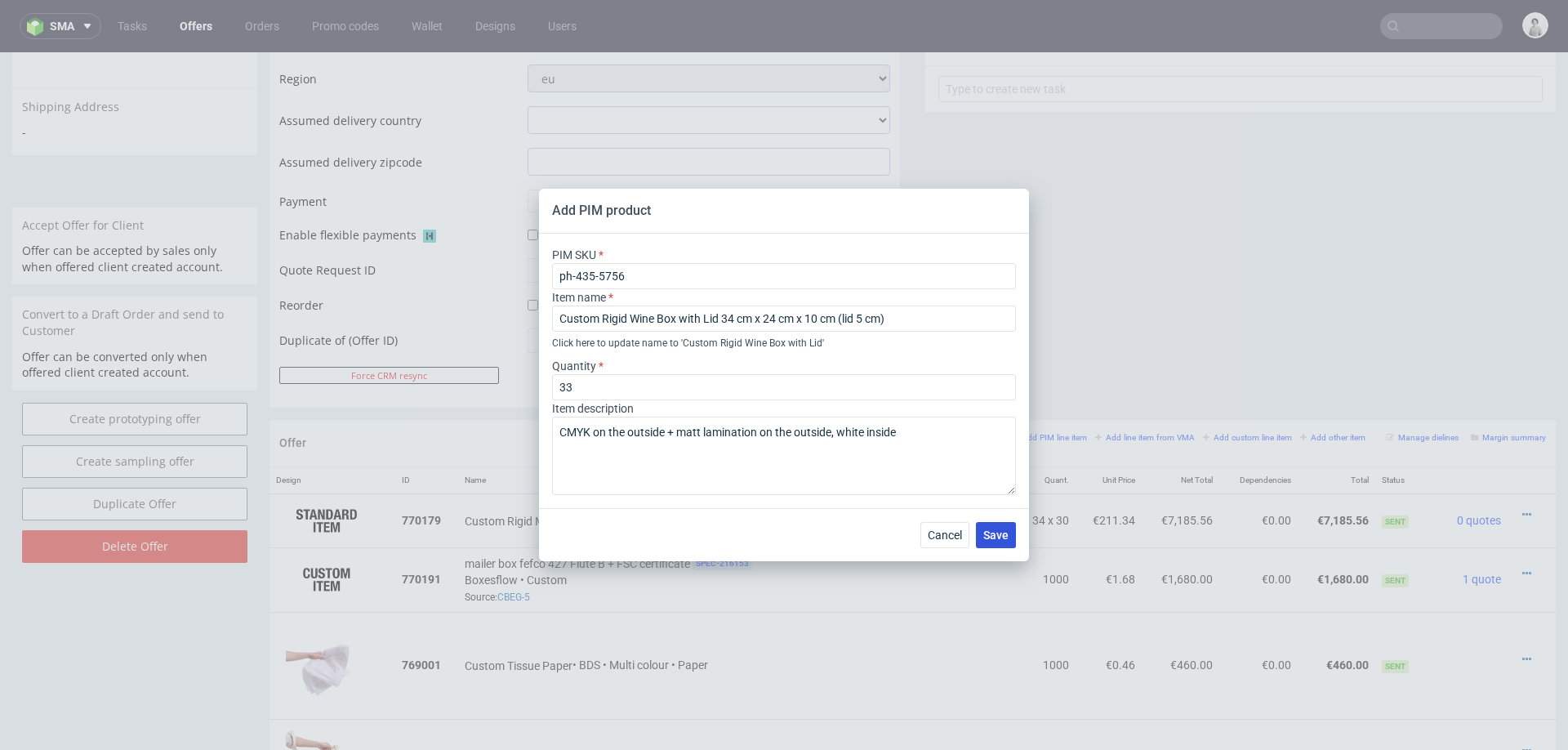
click at [997, 543] on button "Save" at bounding box center [995, 535] width 40 height 26
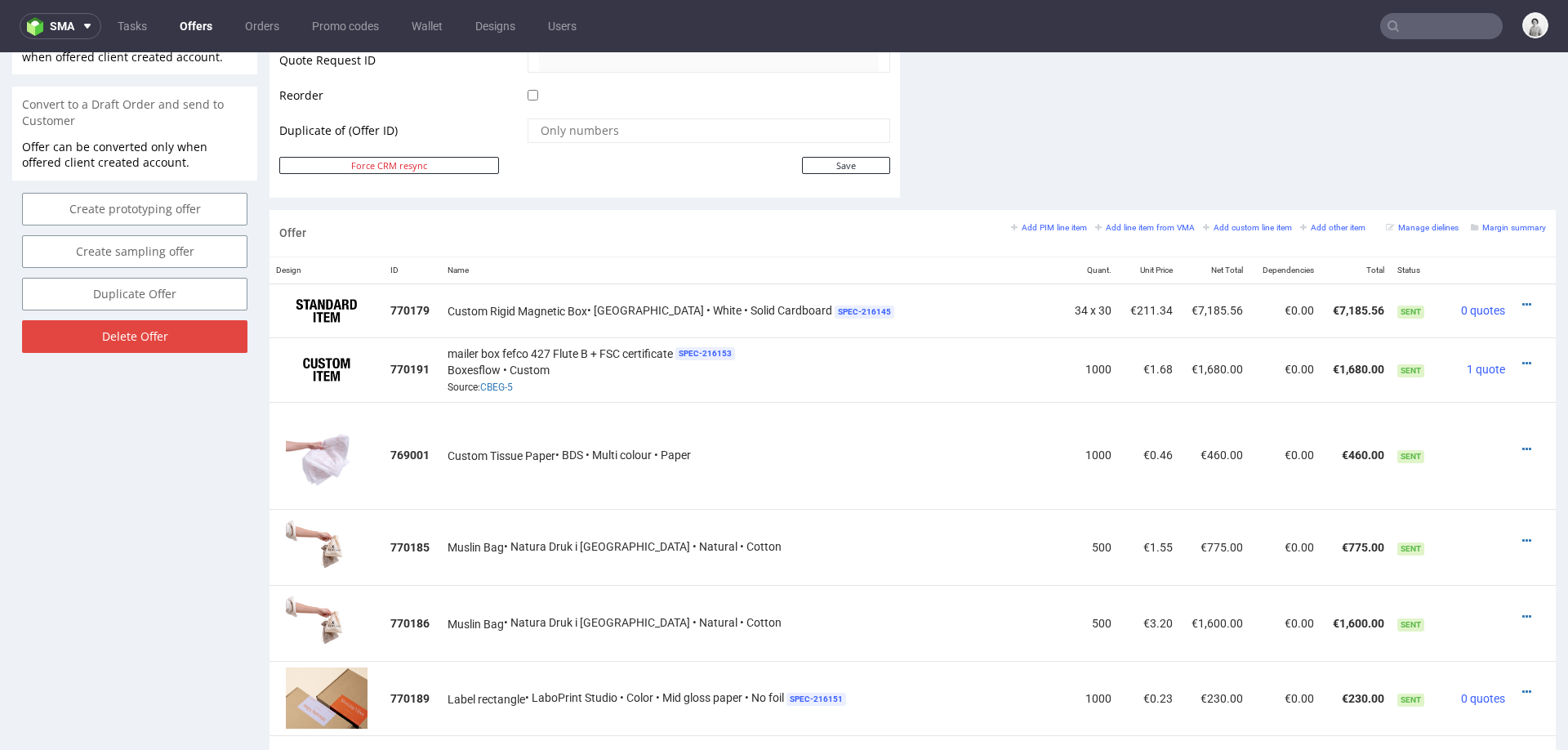
scroll to position [957, 0]
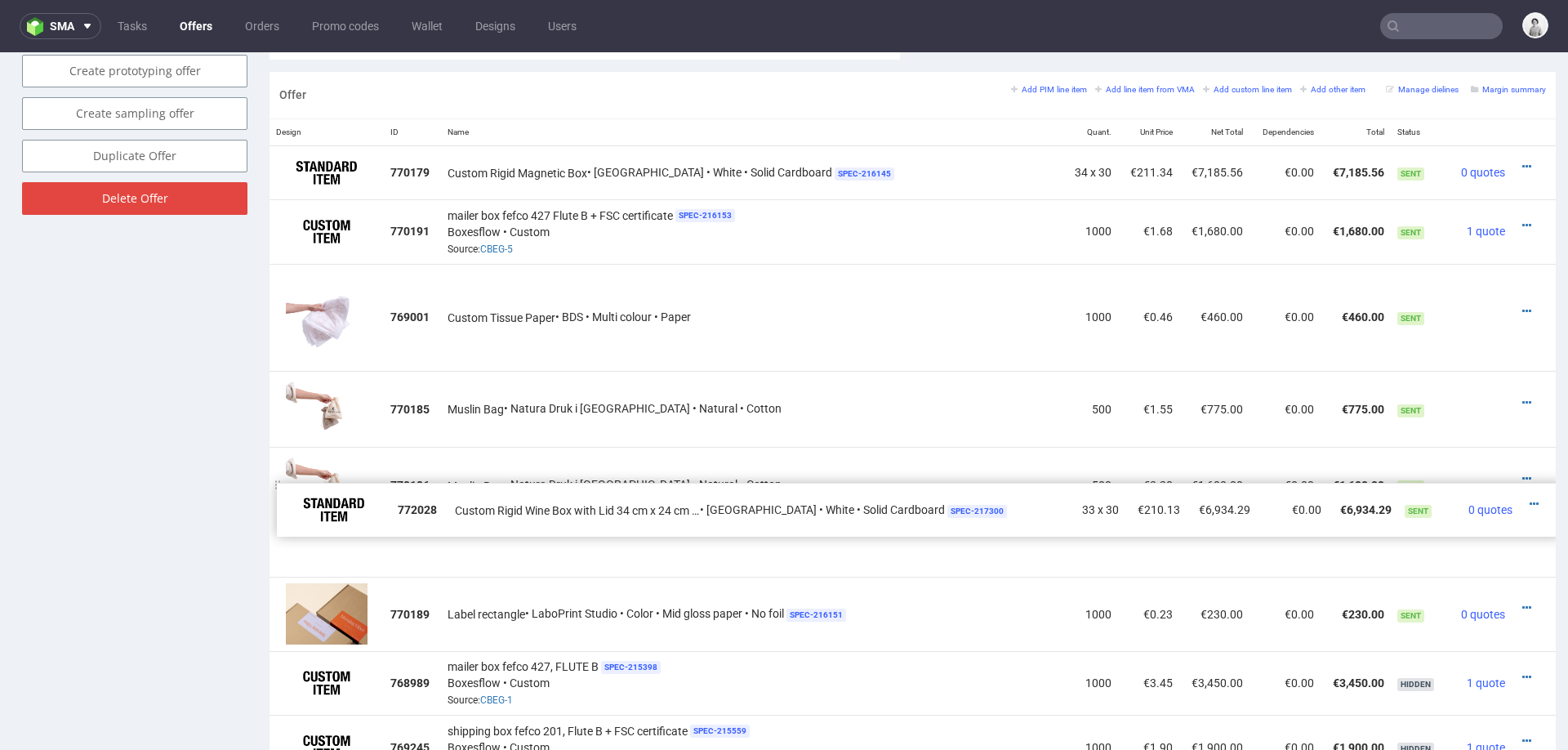
drag, startPoint x: 282, startPoint y: 623, endPoint x: 289, endPoint y: 513, distance: 110.2
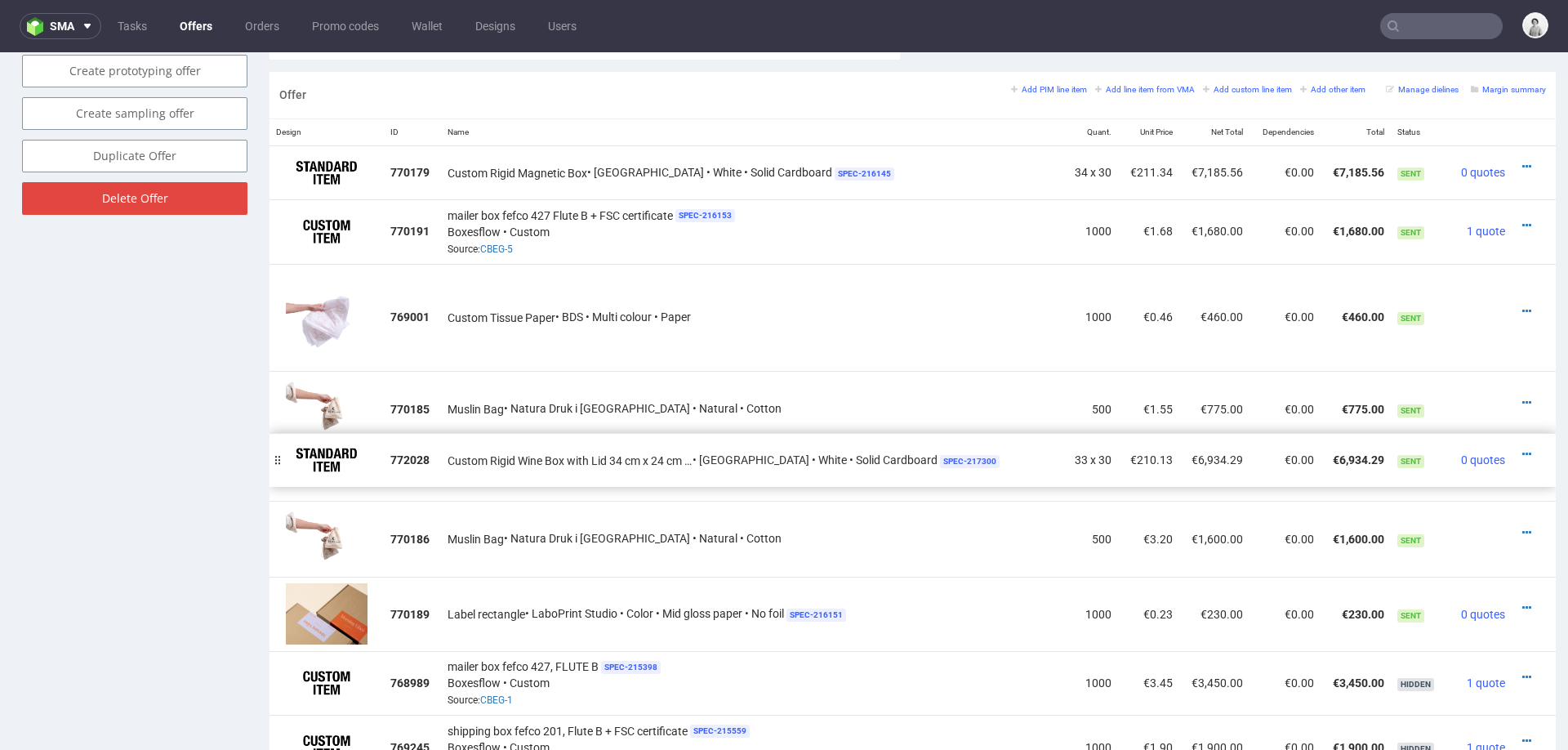
drag, startPoint x: 284, startPoint y: 546, endPoint x: 284, endPoint y: 456, distance: 90.0
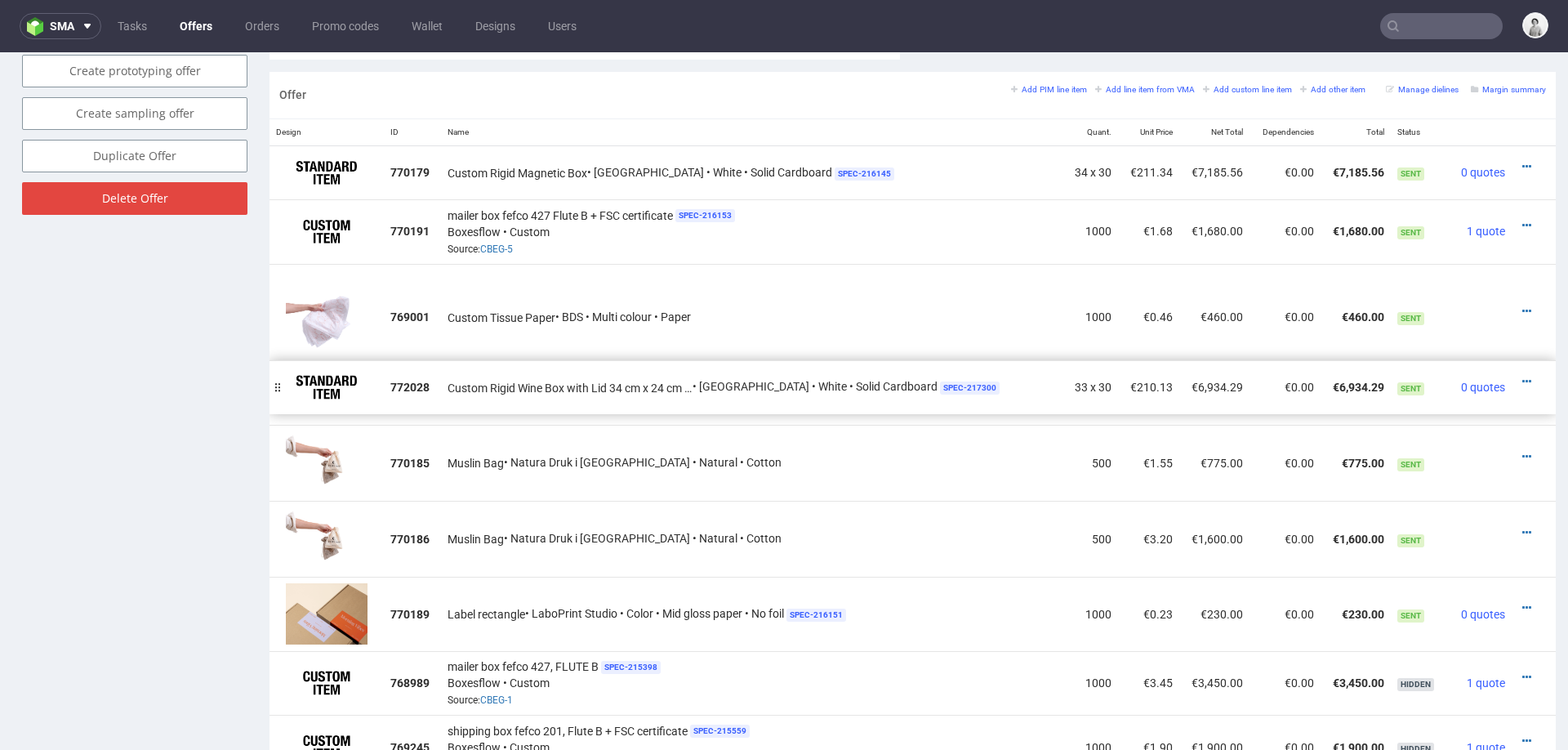
drag, startPoint x: 284, startPoint y: 471, endPoint x: 284, endPoint y: 383, distance: 88.0
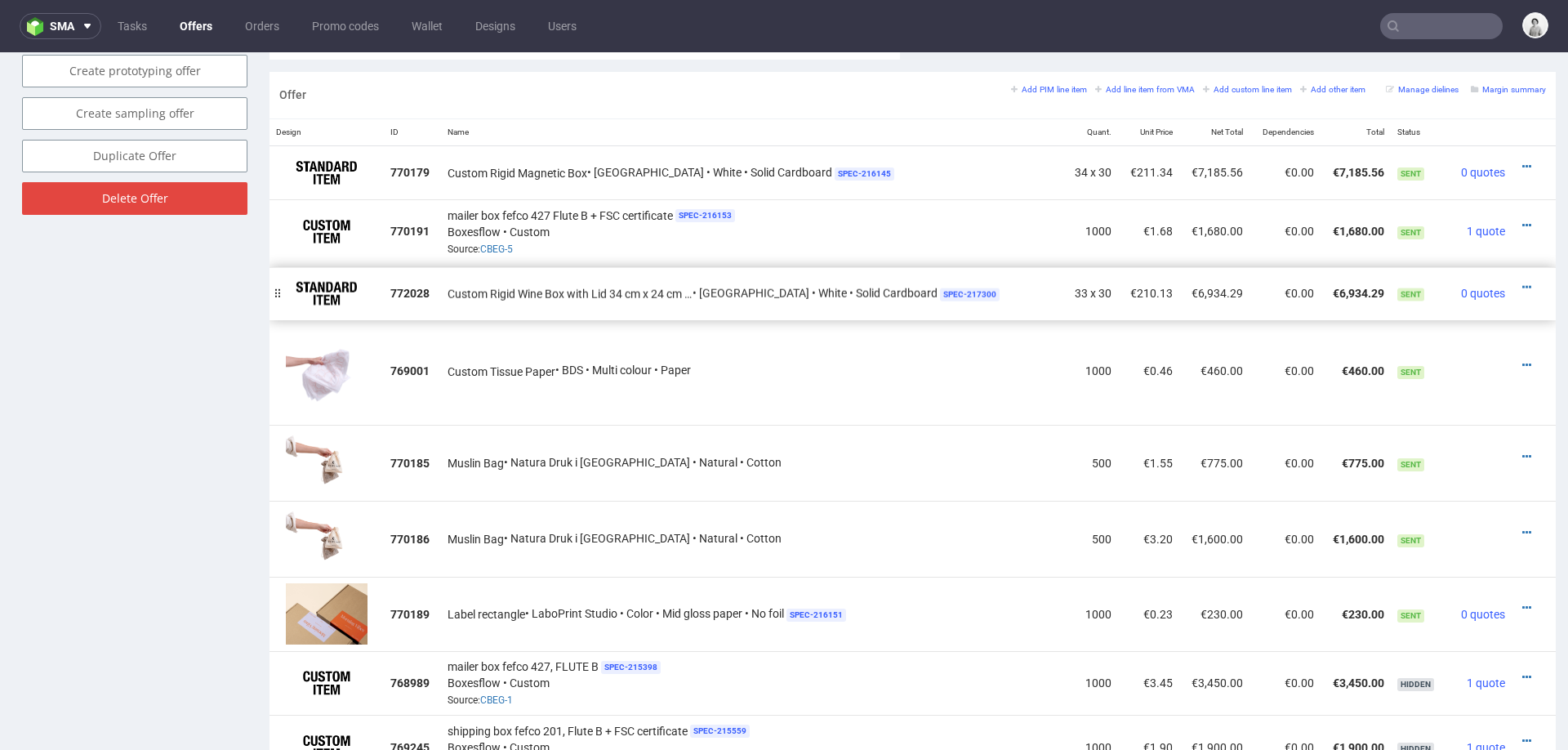
drag, startPoint x: 284, startPoint y: 401, endPoint x: 284, endPoint y: 297, distance: 104.0
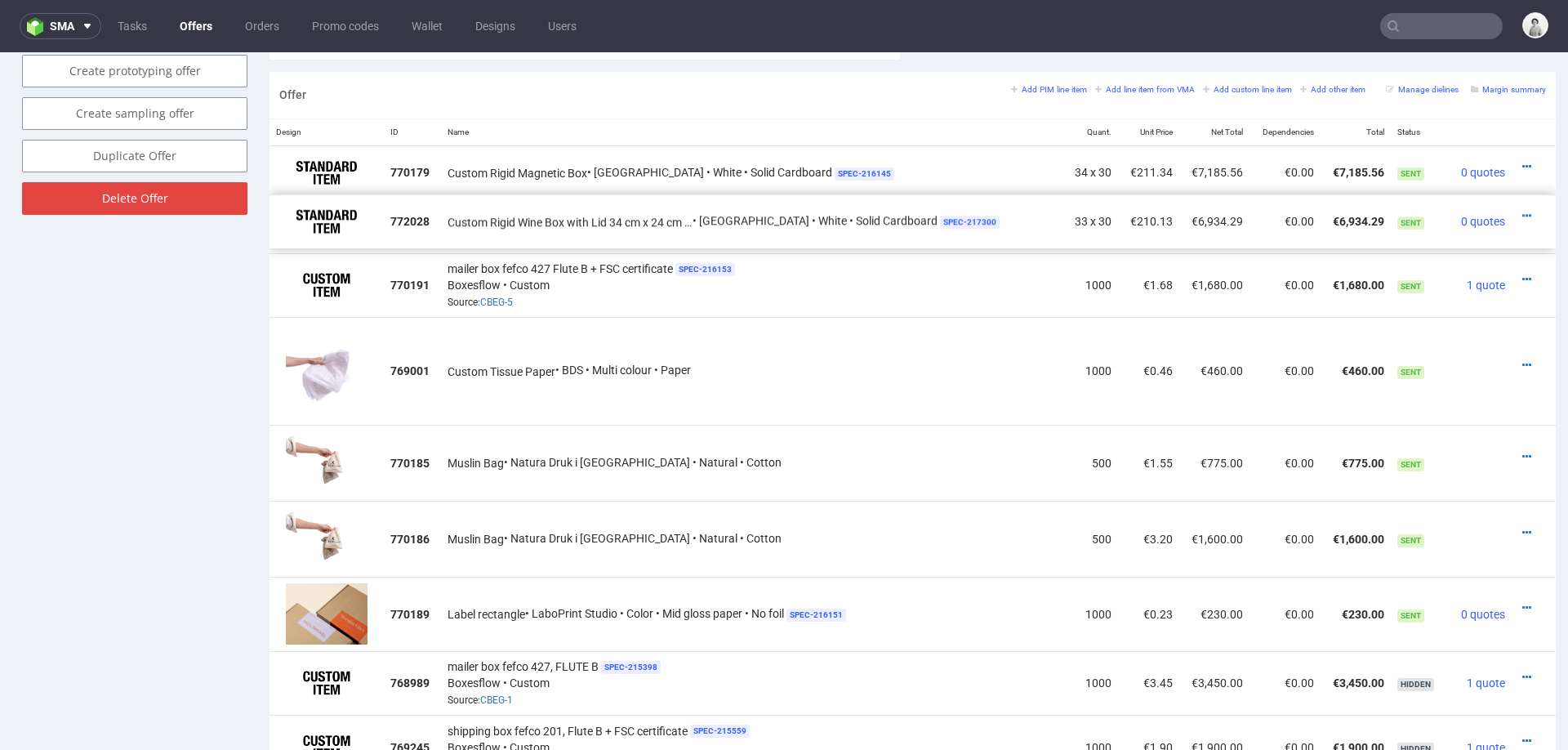
drag, startPoint x: 284, startPoint y: 297, endPoint x: 284, endPoint y: 230, distance: 67.0
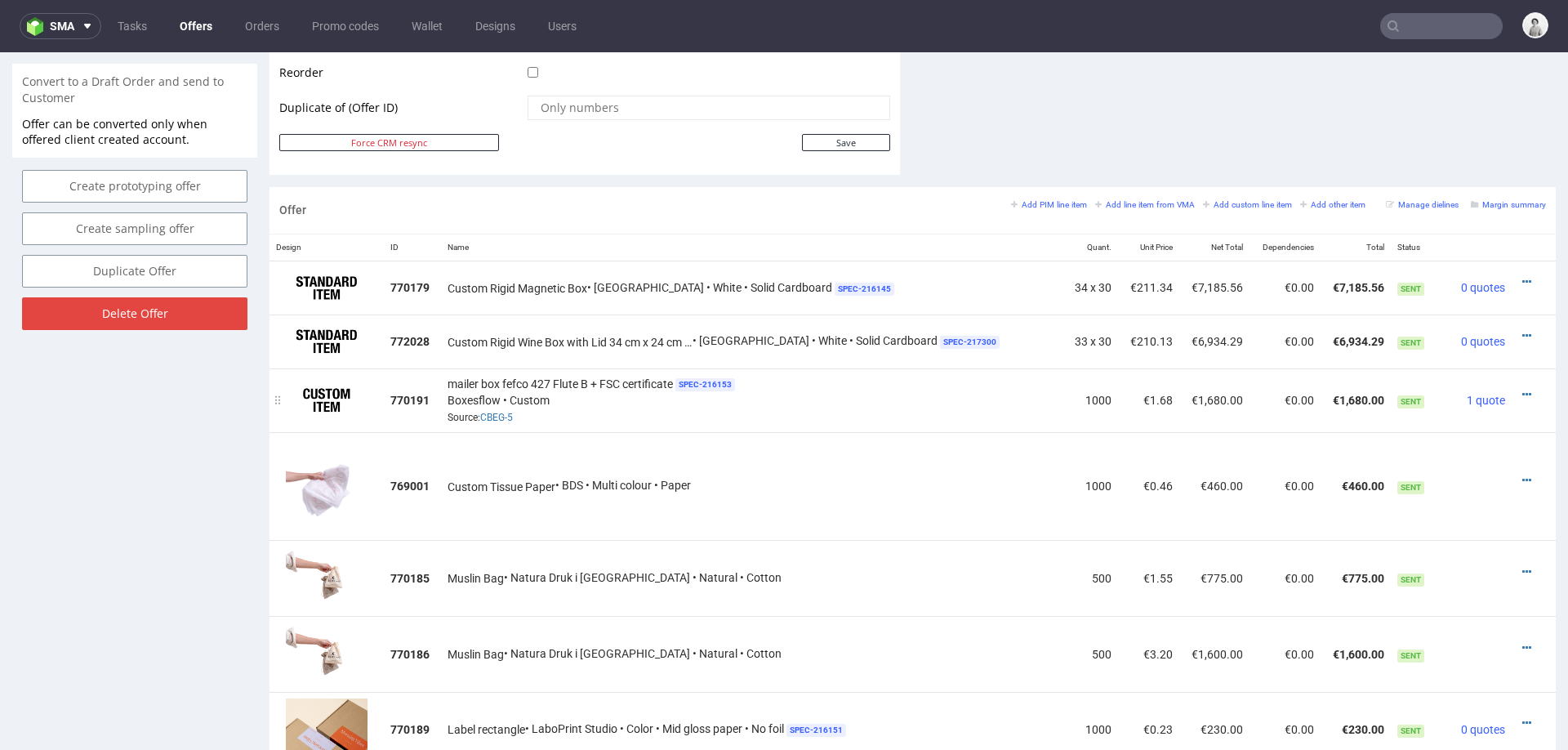
scroll to position [838, 0]
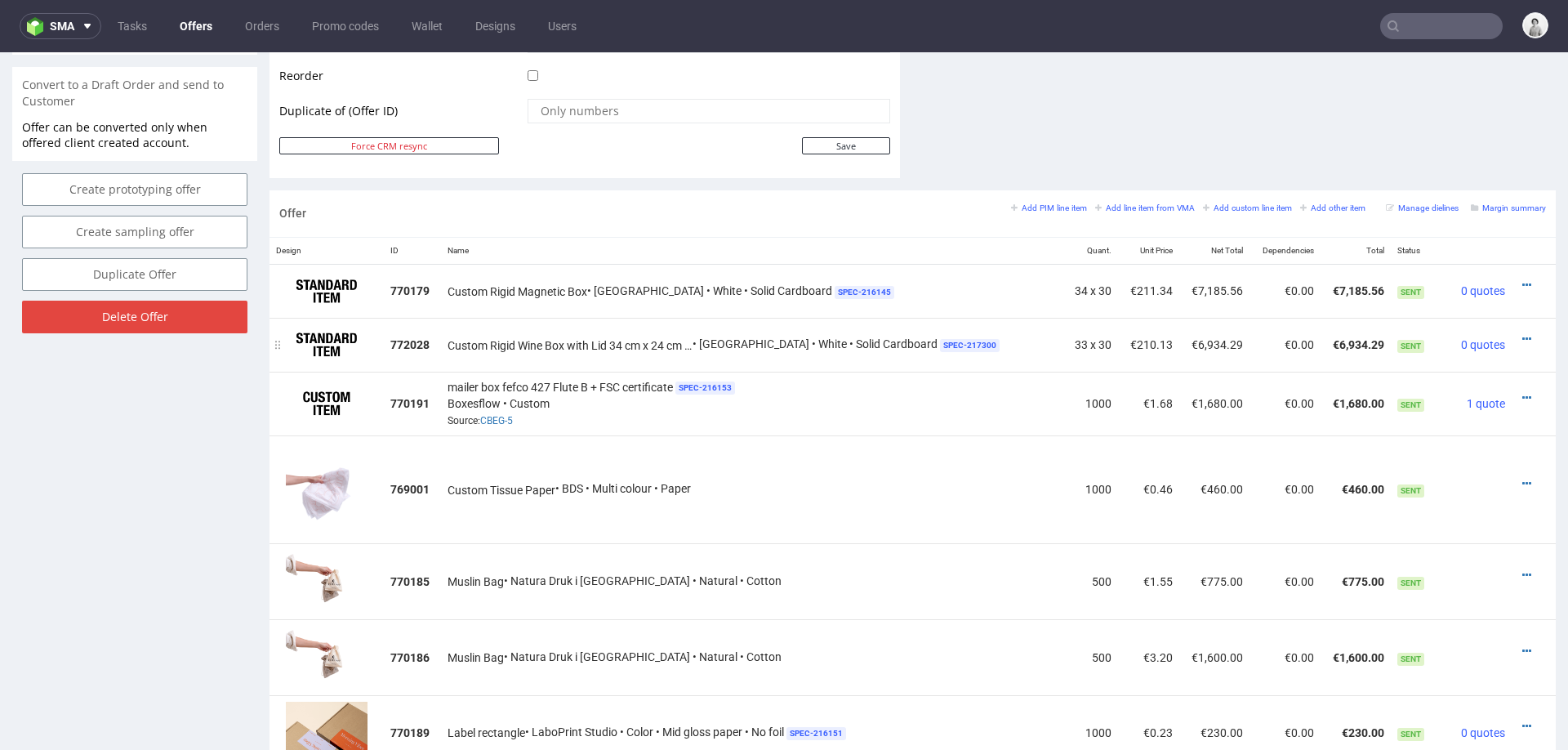
click at [1518, 331] on div at bounding box center [1528, 339] width 21 height 16
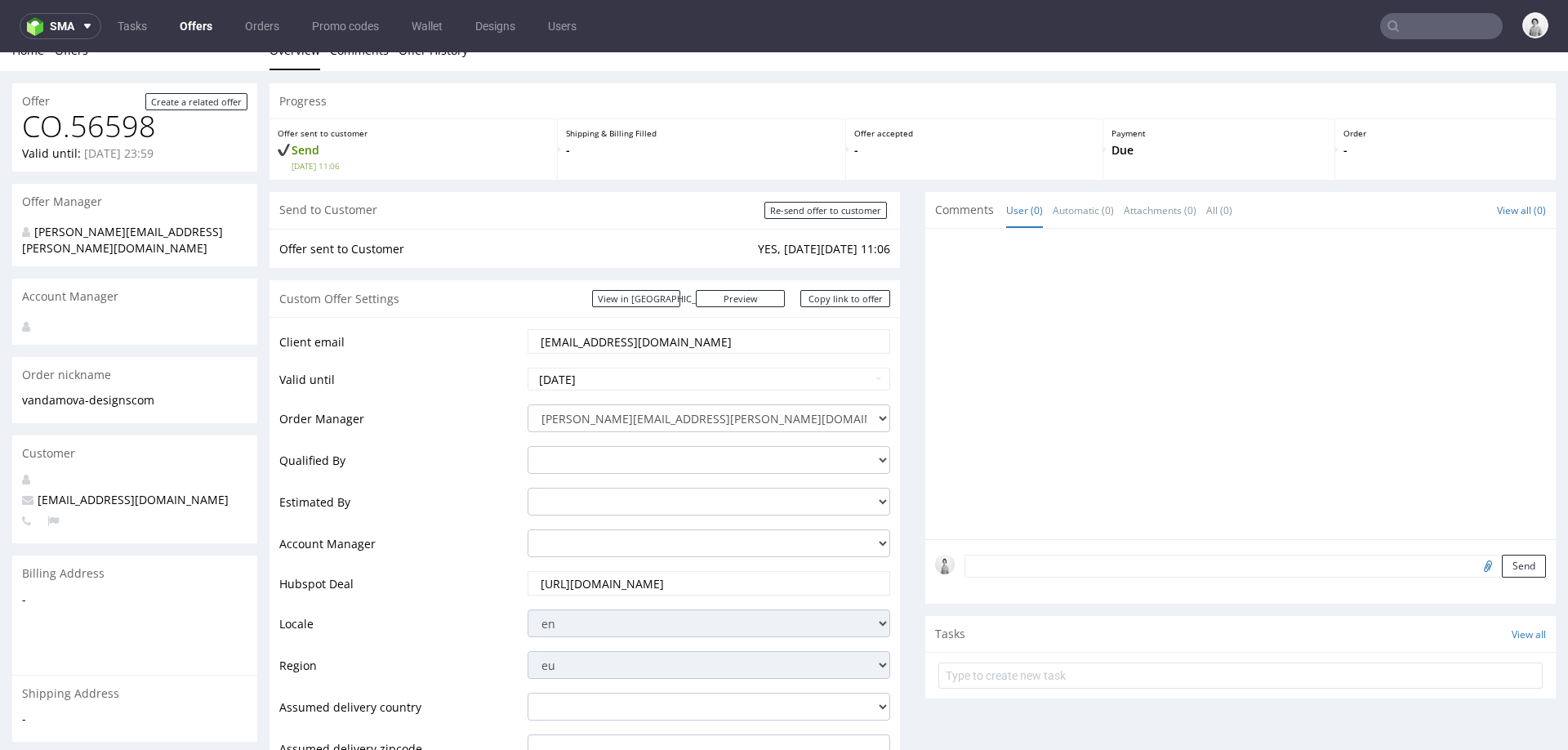
scroll to position [0, 0]
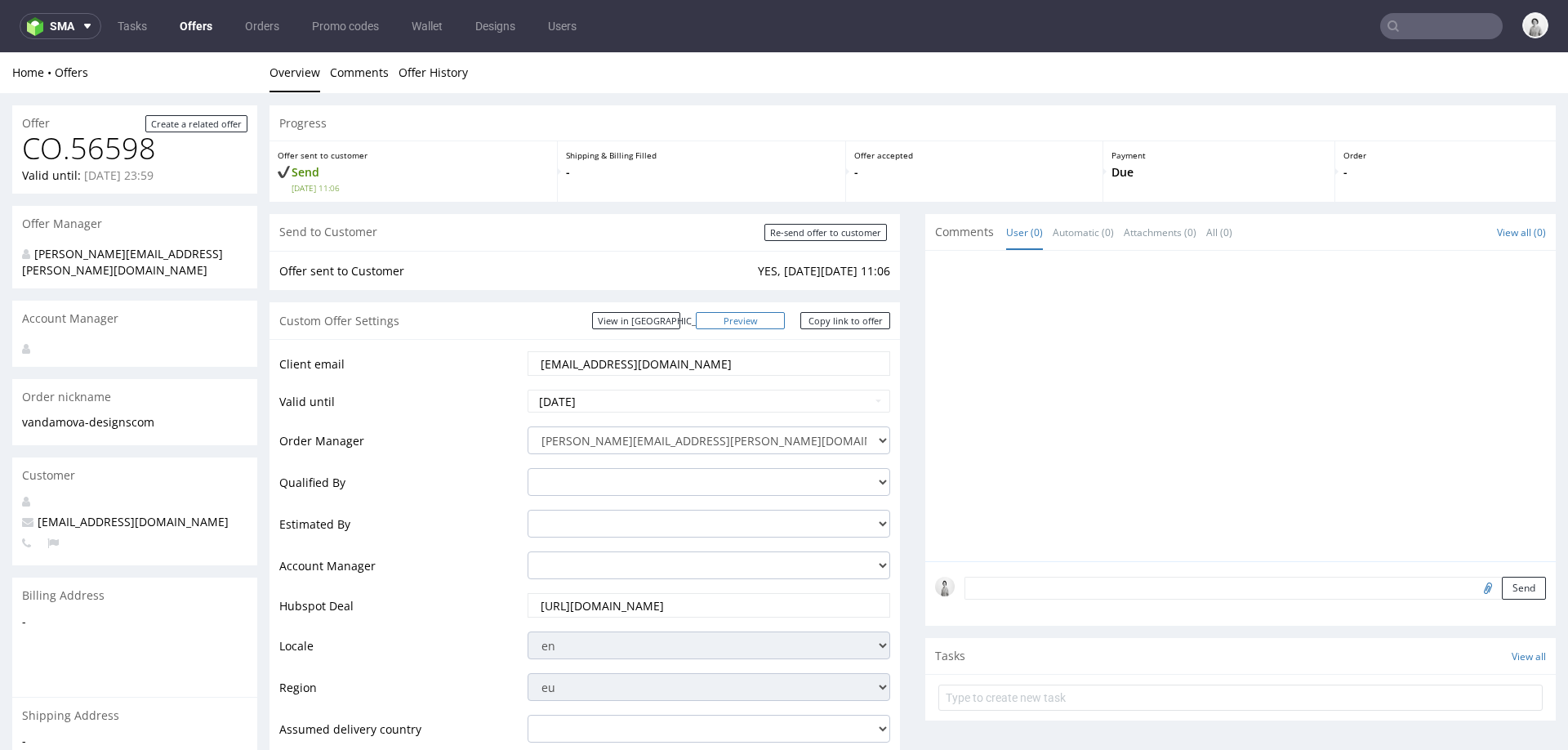
click at [761, 320] on link "Preview" at bounding box center [741, 320] width 90 height 17
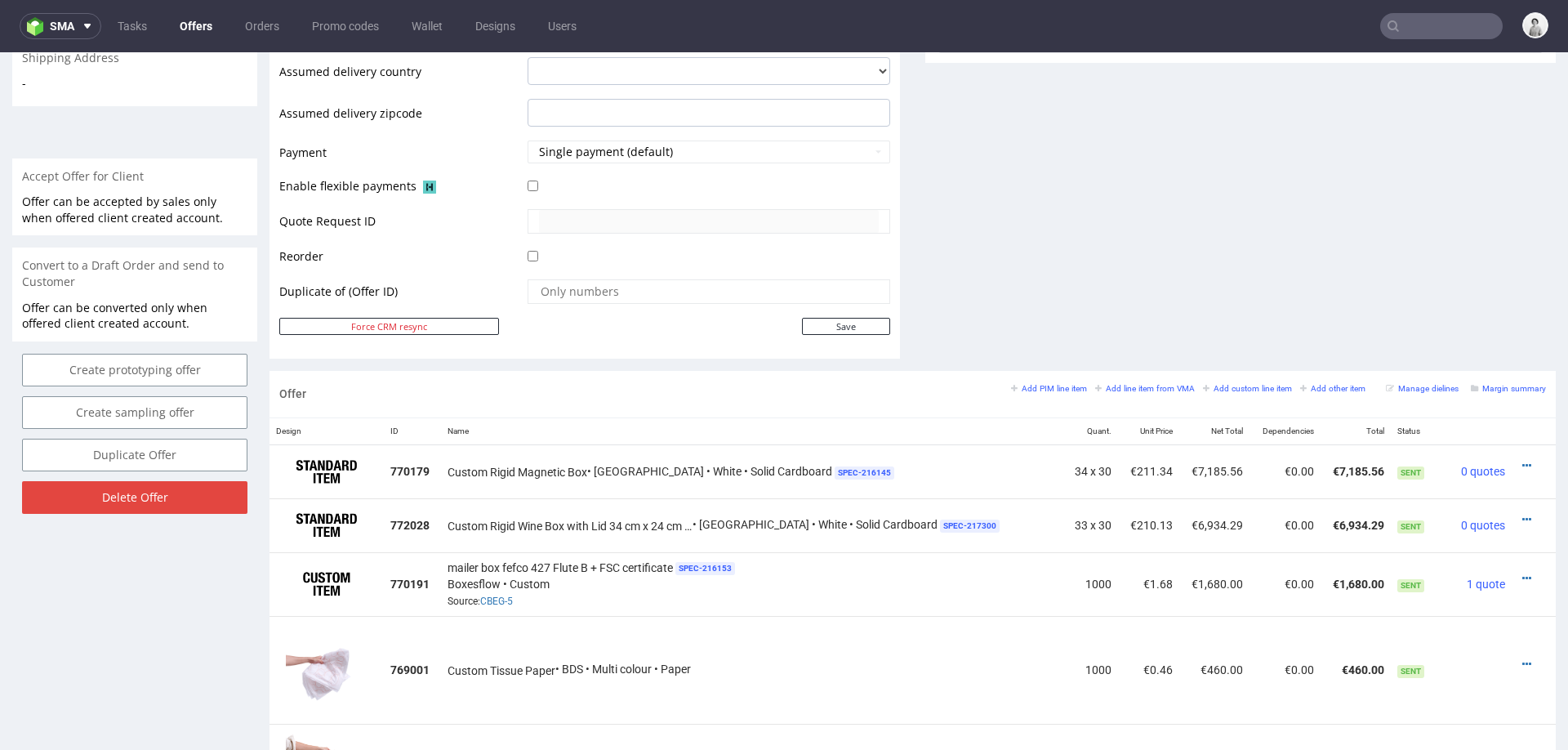
scroll to position [680, 0]
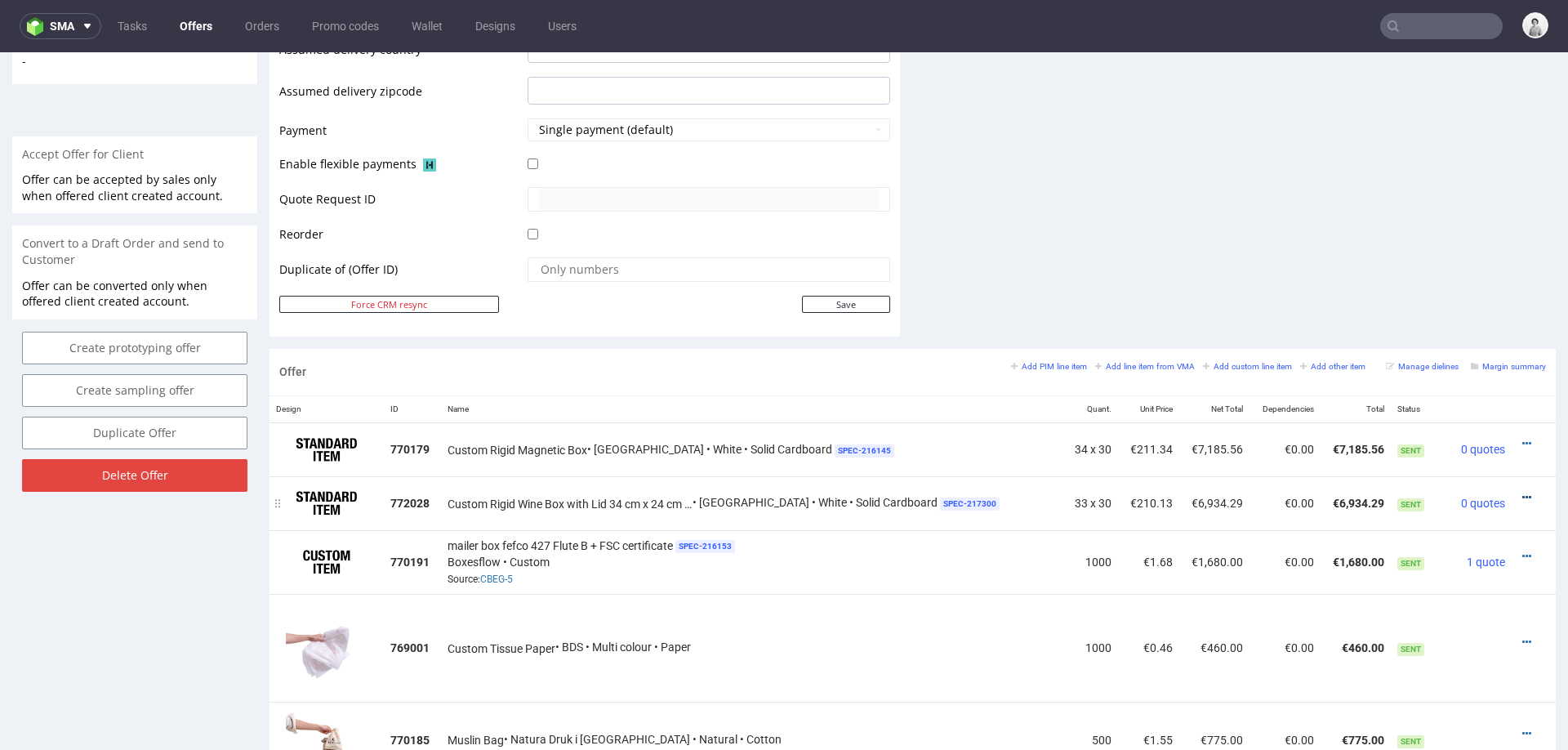
click at [1522, 493] on icon at bounding box center [1526, 497] width 9 height 11
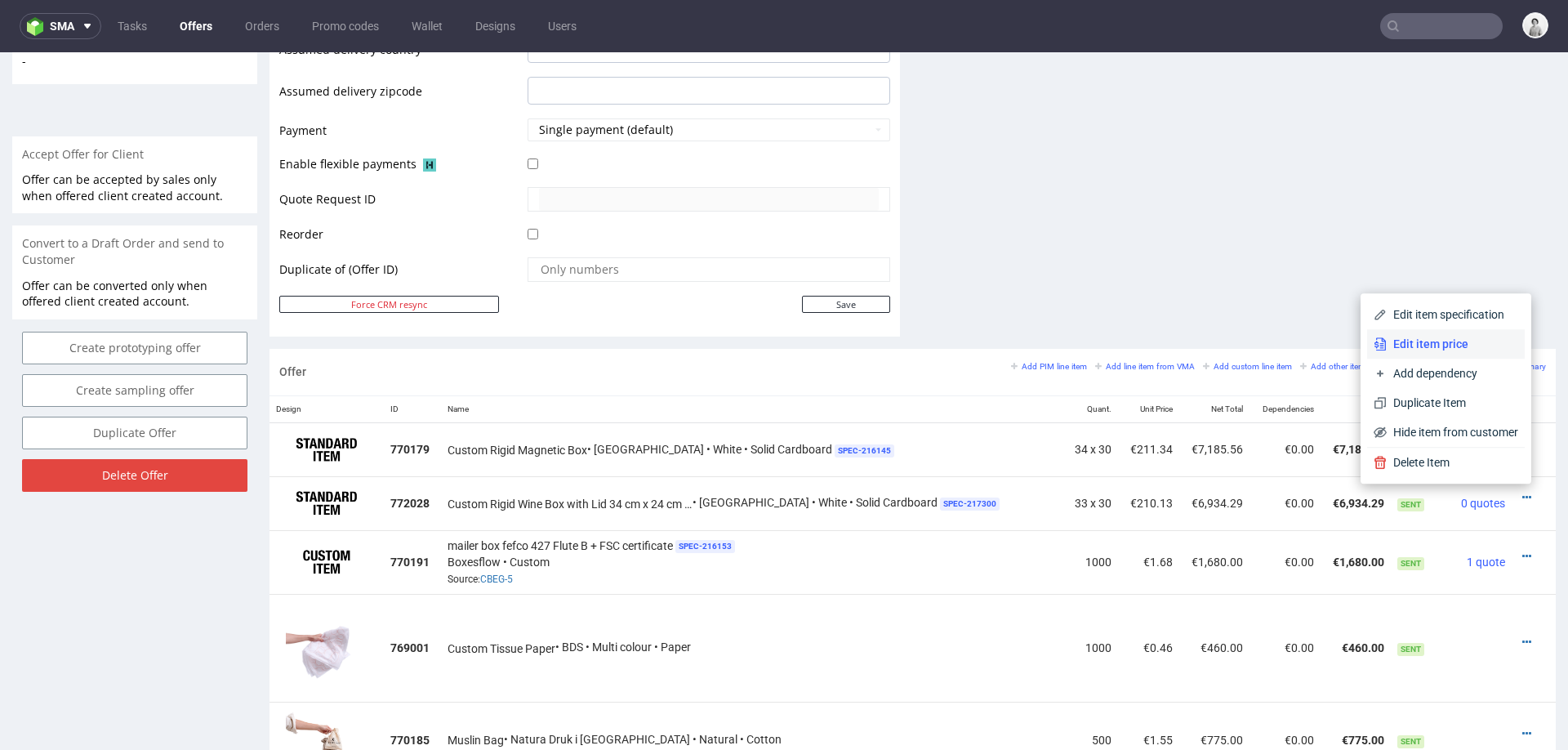
click at [1411, 341] on span "Edit item price" at bounding box center [1452, 344] width 132 height 16
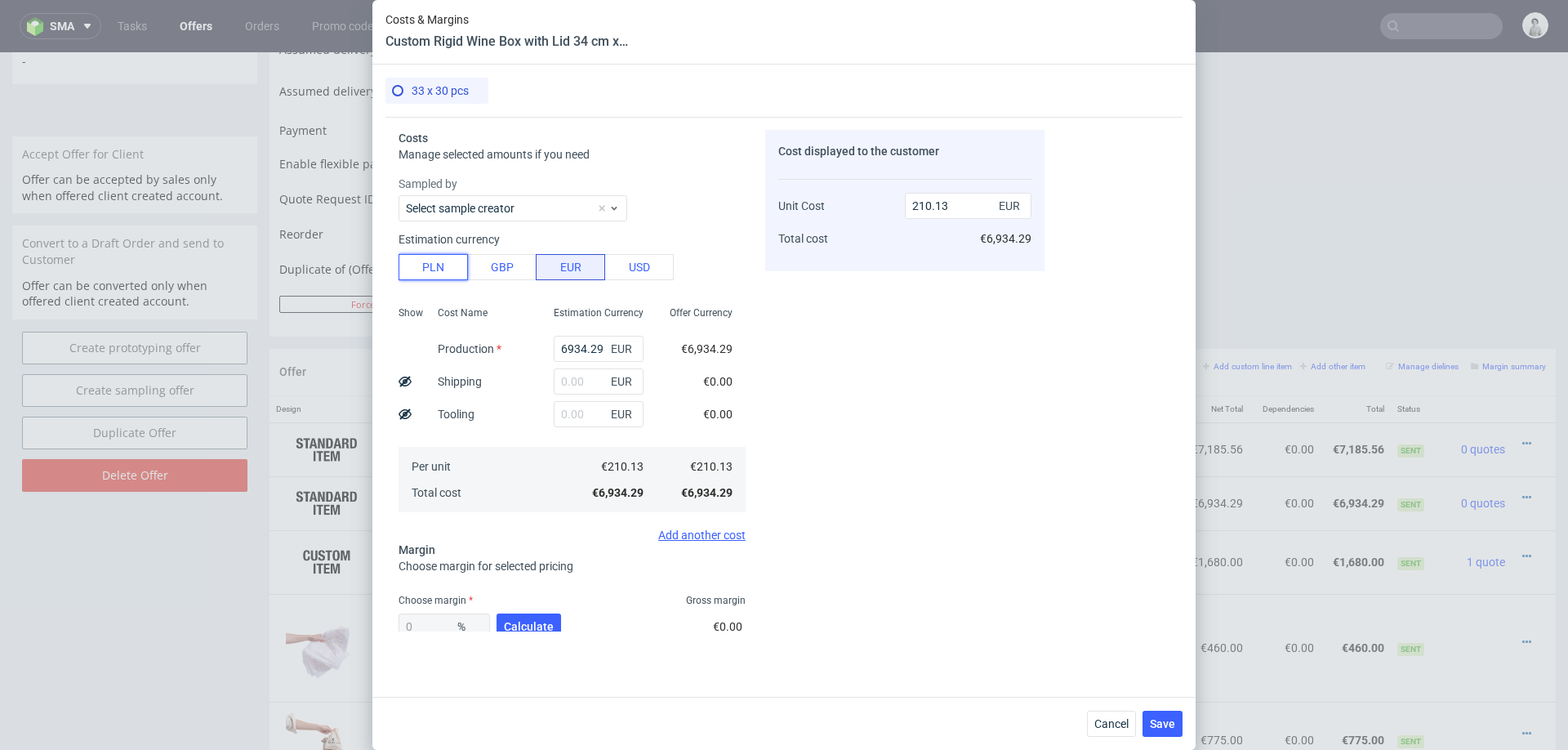
click at [434, 267] on button "PLN" at bounding box center [433, 267] width 69 height 26
type input "49.37"
click at [578, 346] on input "6934.29" at bounding box center [599, 349] width 90 height 26
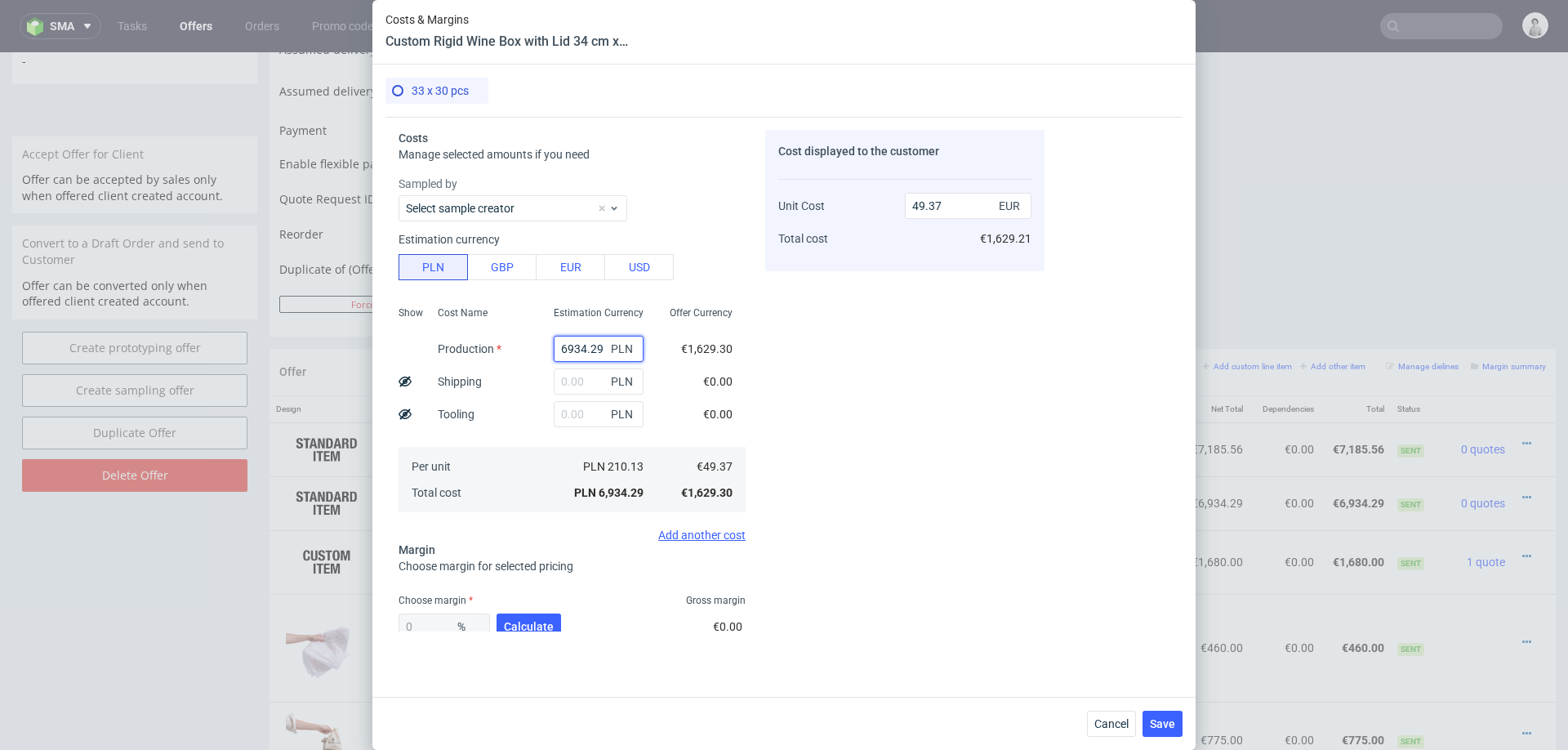
type input "1"
type input "0.01"
type input "17"
type input "0.12"
type input "17622"
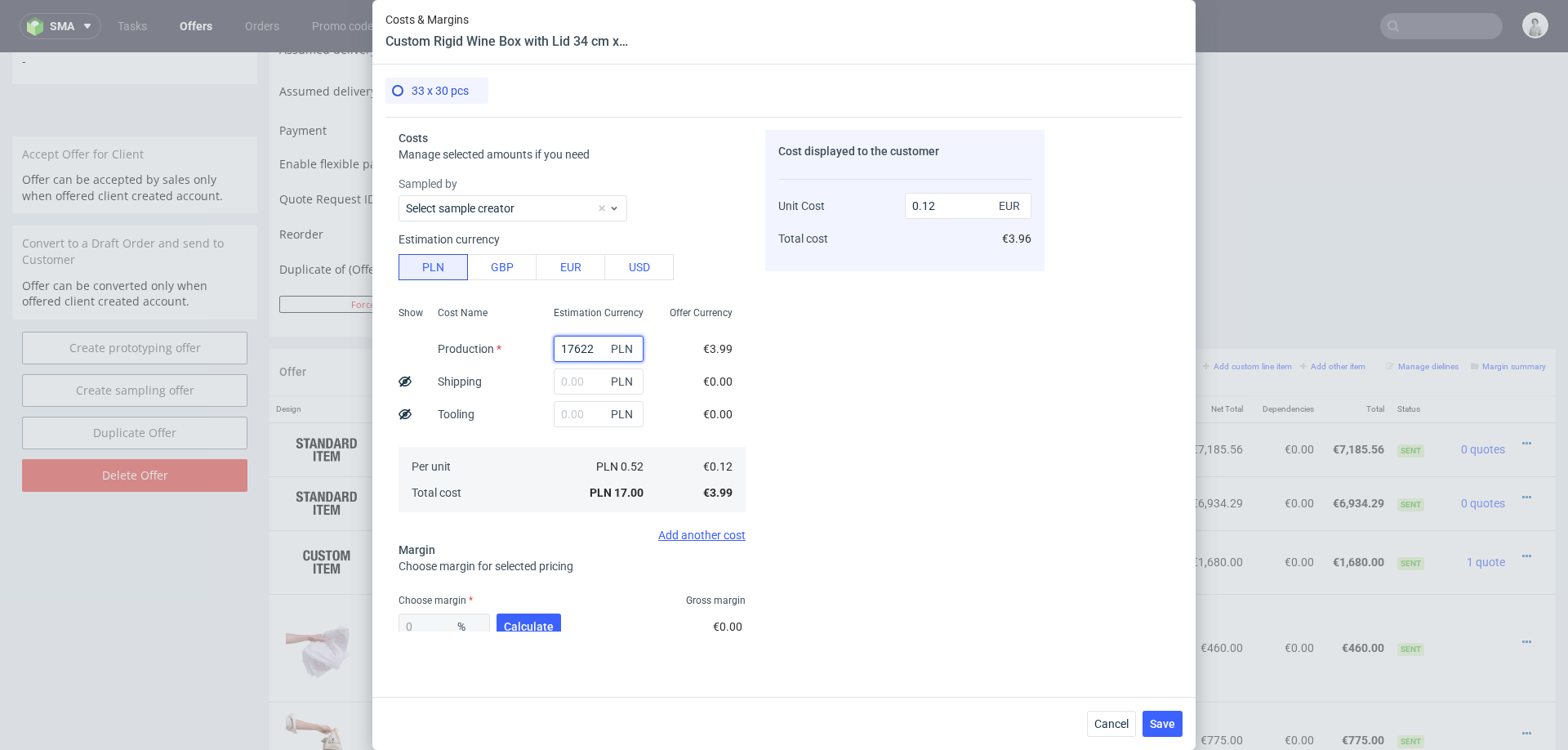
type input "125.47"
type input "17622"
click at [576, 386] on input "text" at bounding box center [599, 381] width 90 height 26
type input "1"
type input "125.48"
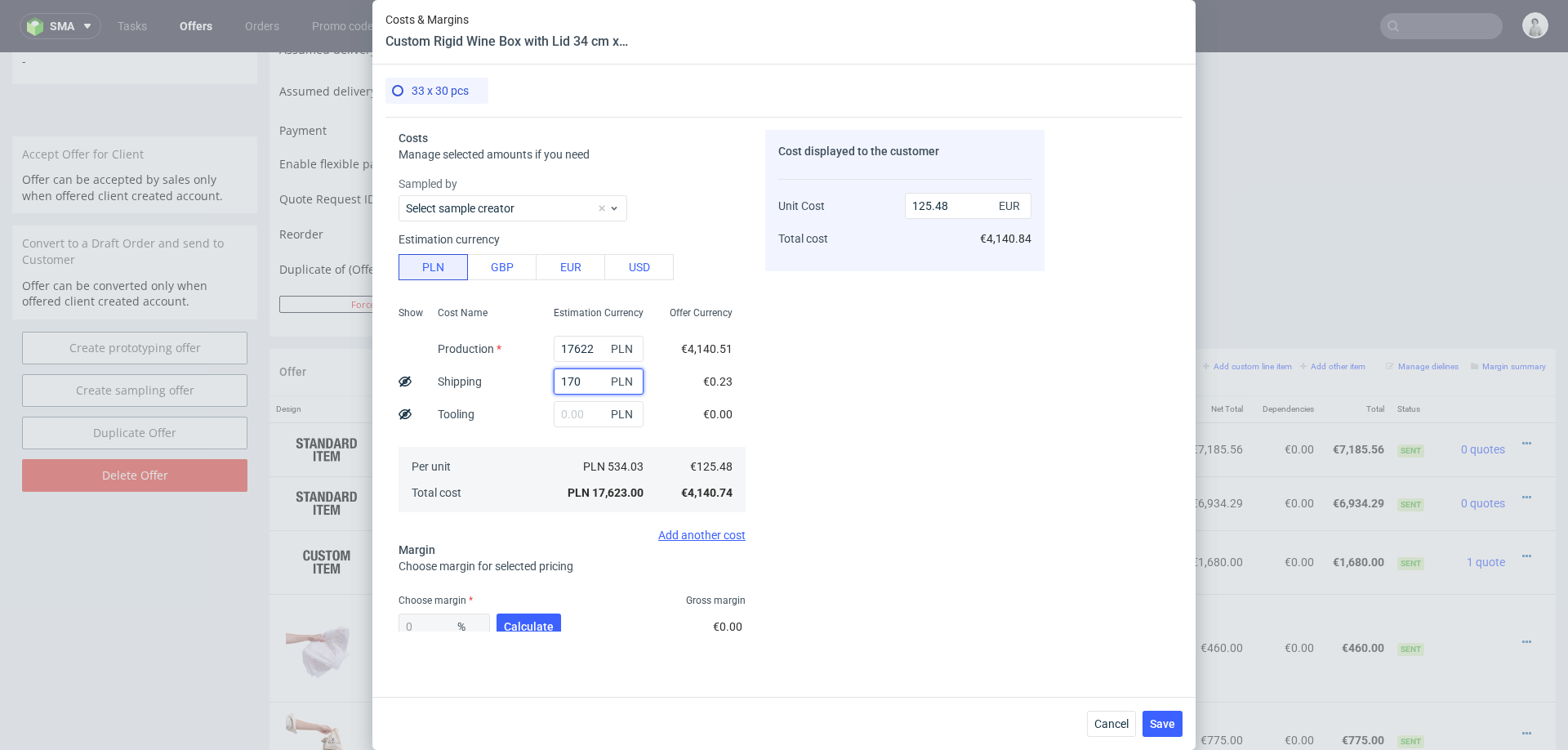
type input "1700"
type input "137.57"
type input "1700"
click at [516, 622] on span "Calculate" at bounding box center [529, 626] width 50 height 11
type input "29.29"
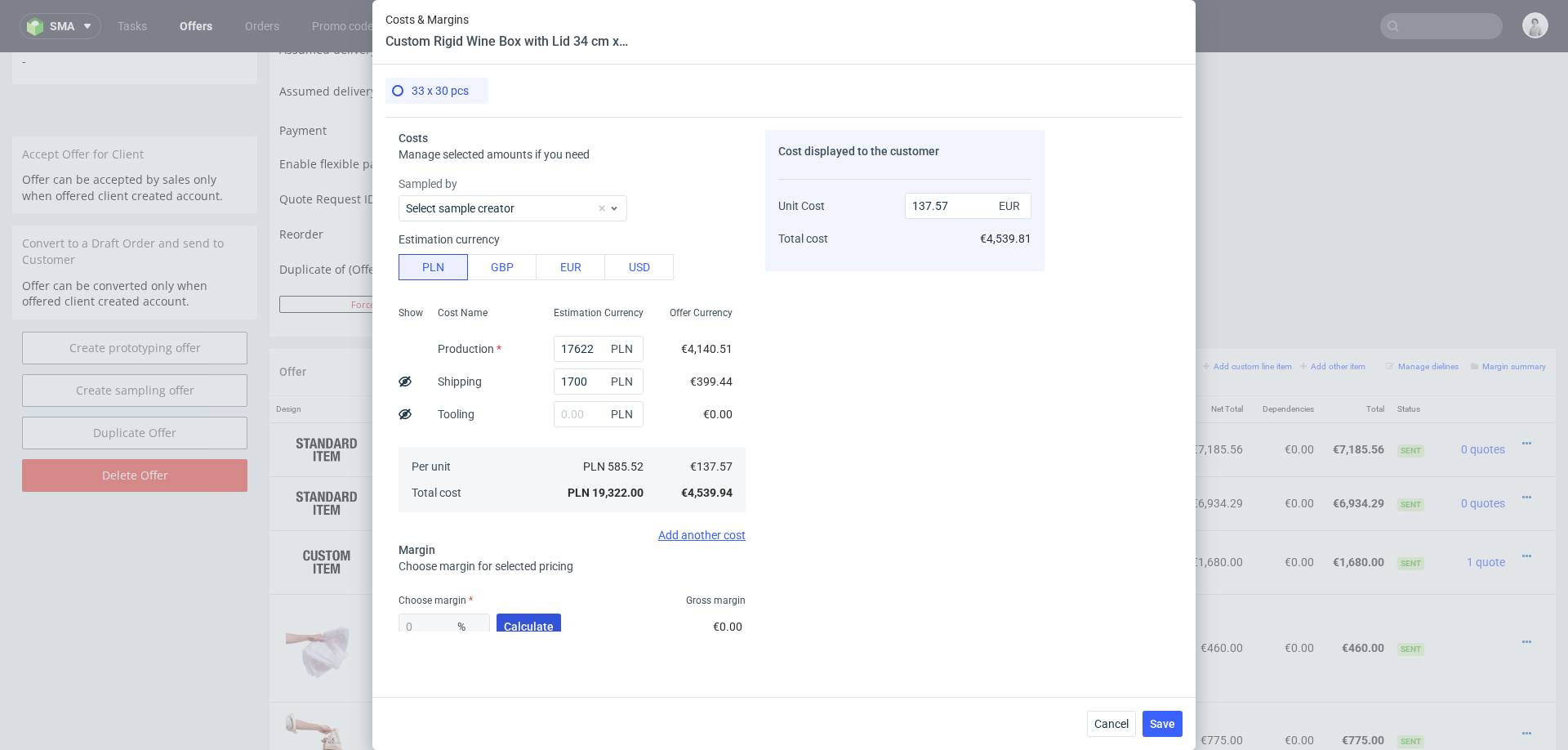
type input "194.56"
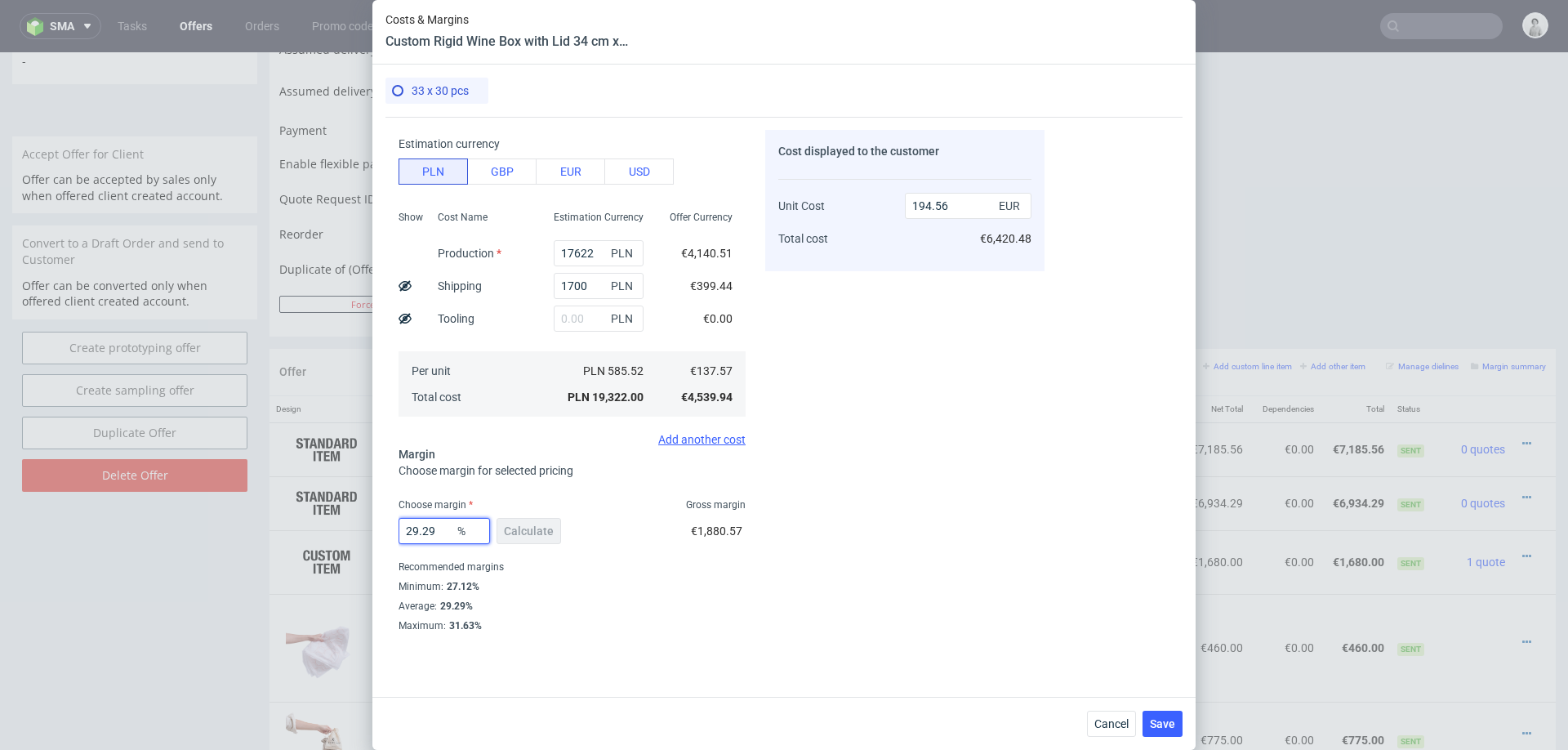
click at [444, 533] on input "29.29" at bounding box center [445, 531] width 92 height 26
type input "28"
type input "191.07"
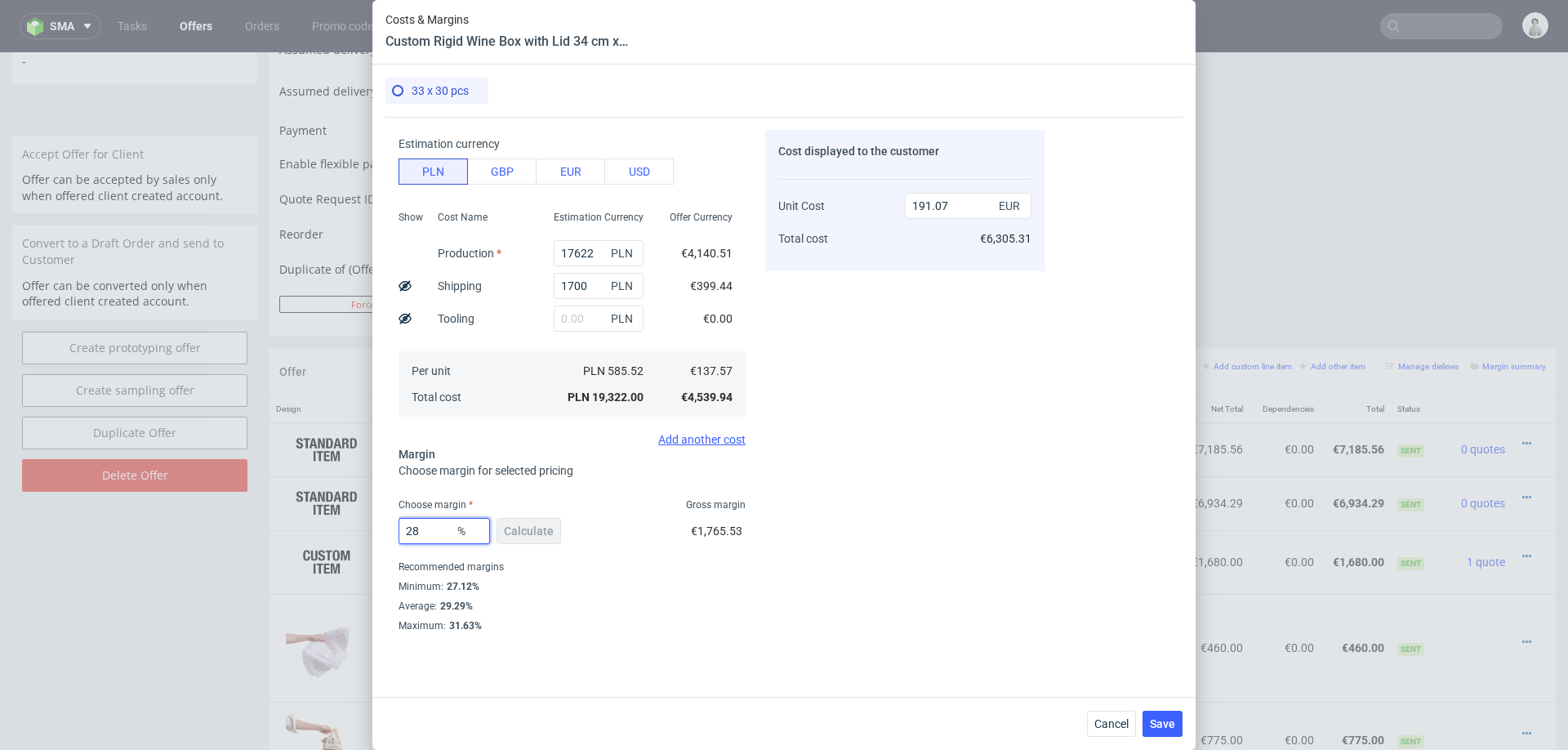
type input "28"
click at [1010, 444] on div "Cost displayed to the customer Unit Cost Total cost 191.07 EUR €6,305.31" at bounding box center [904, 381] width 279 height 502
click at [1157, 718] on span "Save" at bounding box center [1161, 723] width 25 height 11
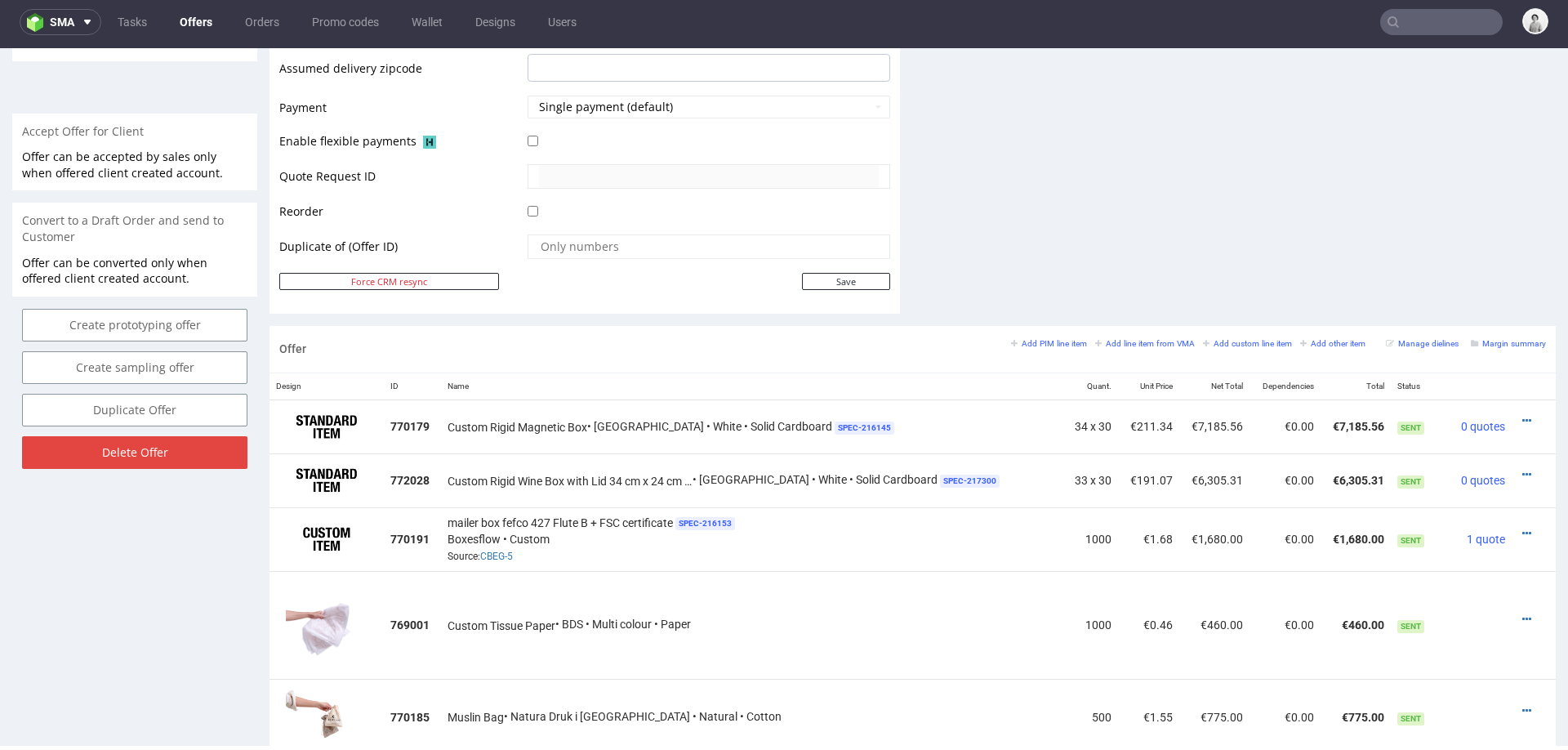
scroll to position [772, 0]
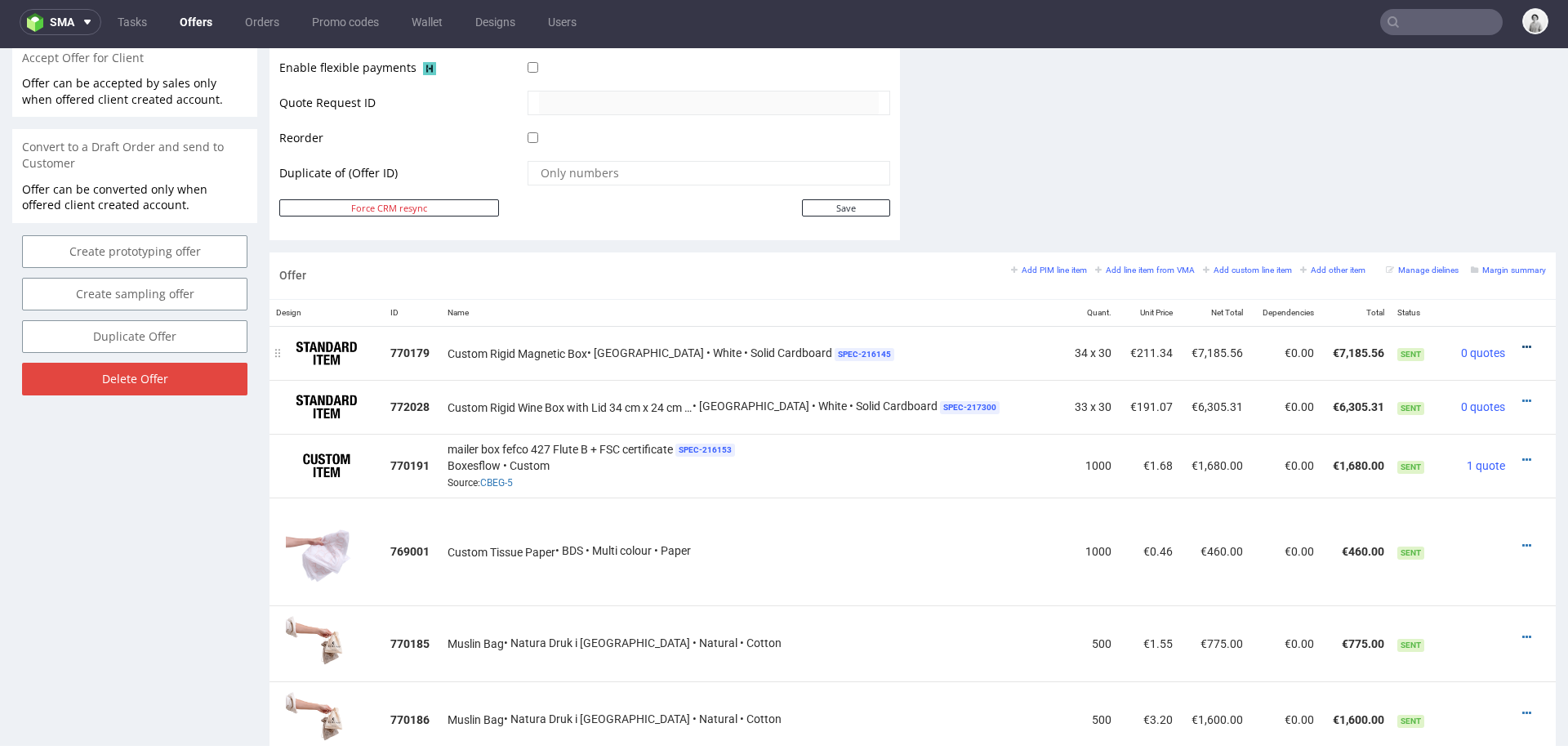
click at [1522, 342] on icon at bounding box center [1526, 347] width 9 height 11
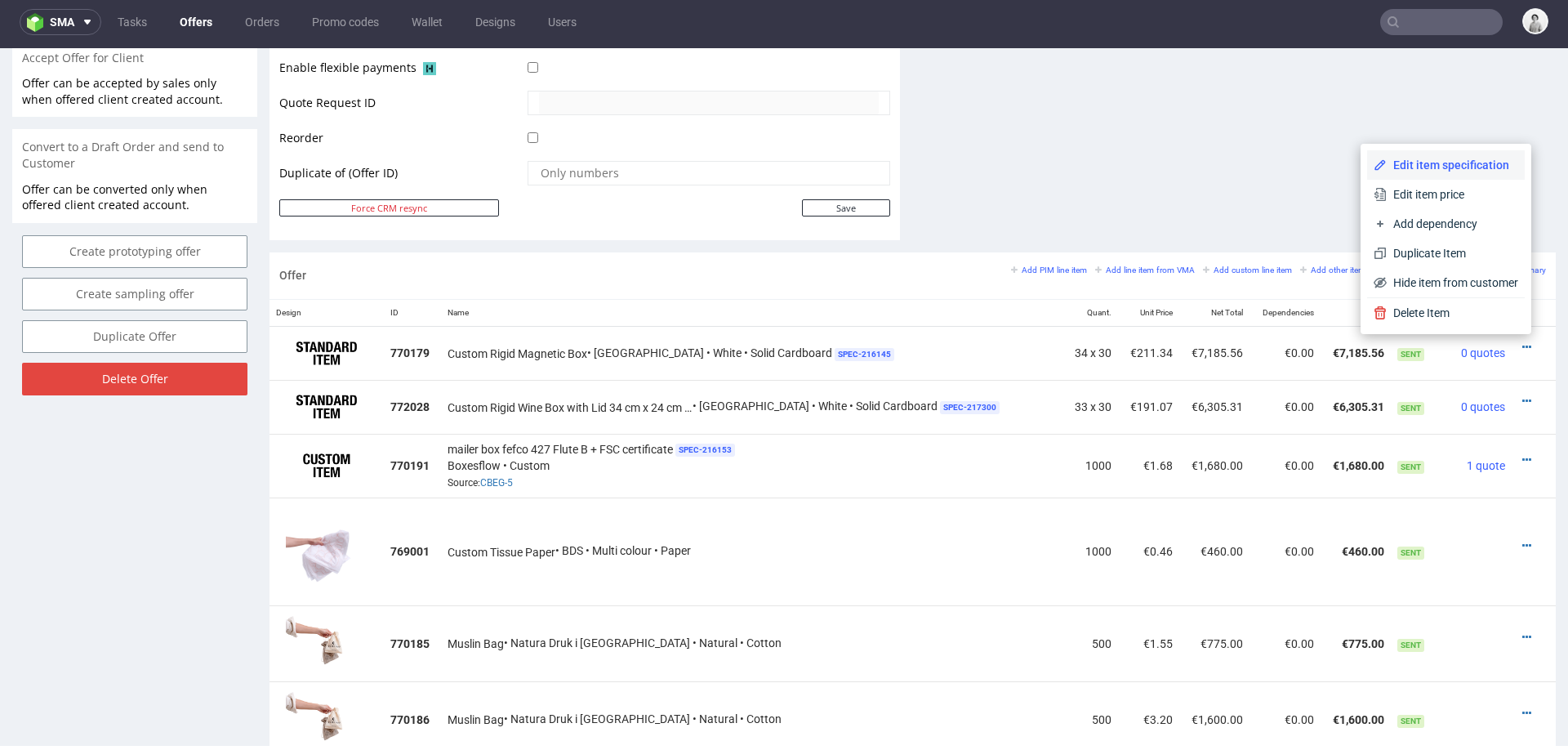
click at [1443, 172] on span "Edit item specification" at bounding box center [1452, 165] width 132 height 16
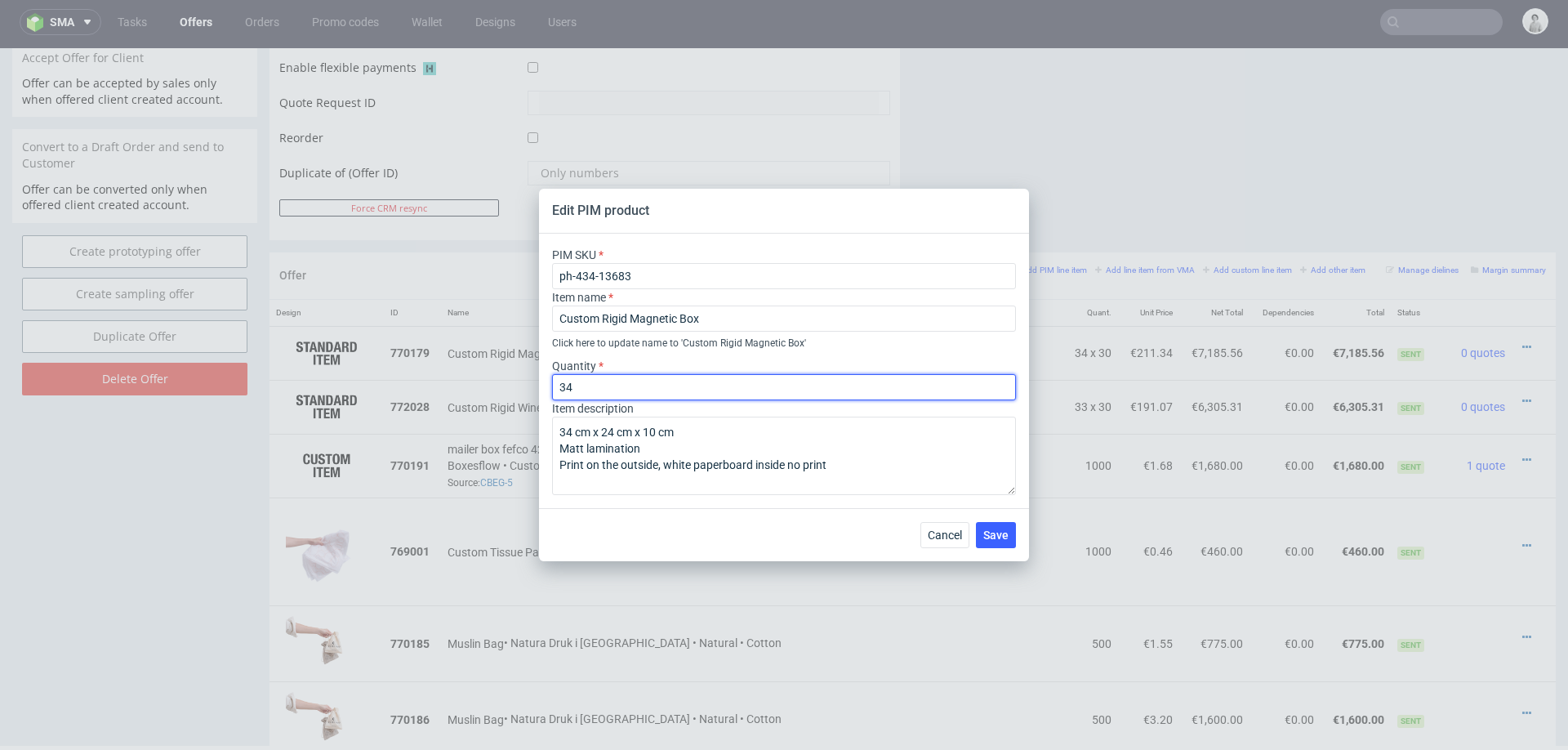
click at [582, 388] on input "34" at bounding box center [784, 387] width 464 height 26
type input "33"
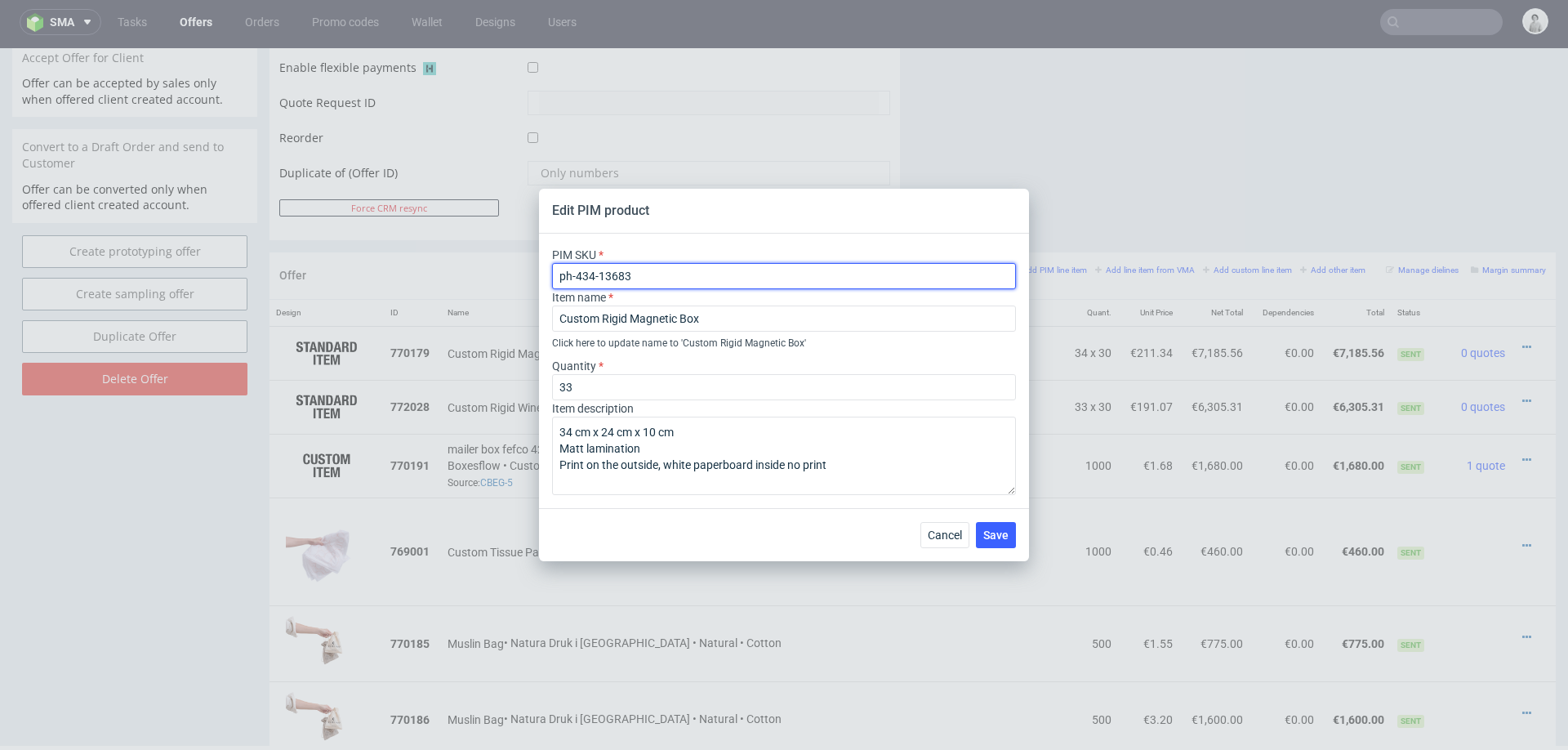
click at [770, 275] on input "ph-434-13683" at bounding box center [784, 276] width 464 height 26
click at [750, 520] on div "Cancel Save" at bounding box center [784, 534] width 490 height 53
click at [998, 533] on span "Save" at bounding box center [995, 534] width 25 height 11
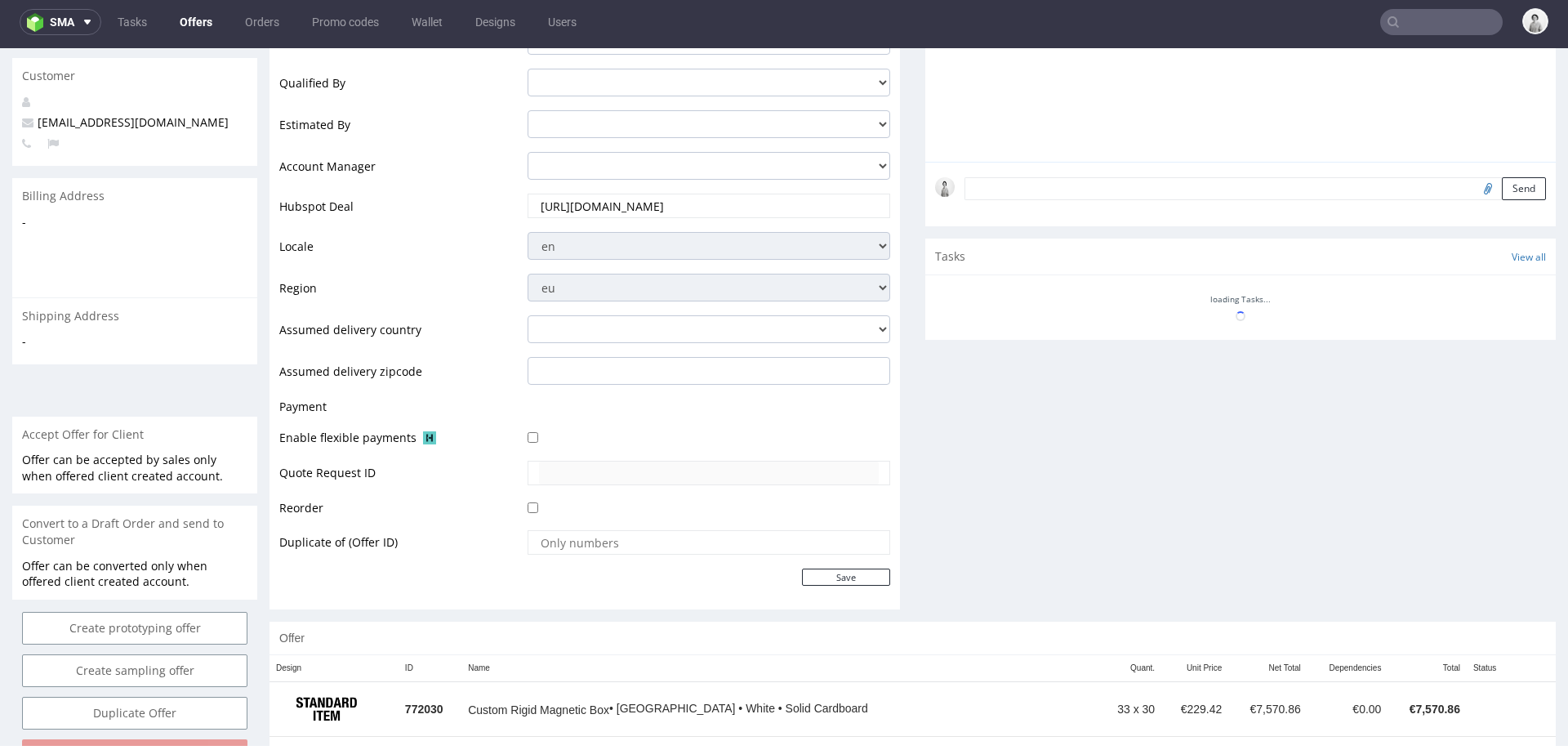
scroll to position [561, 0]
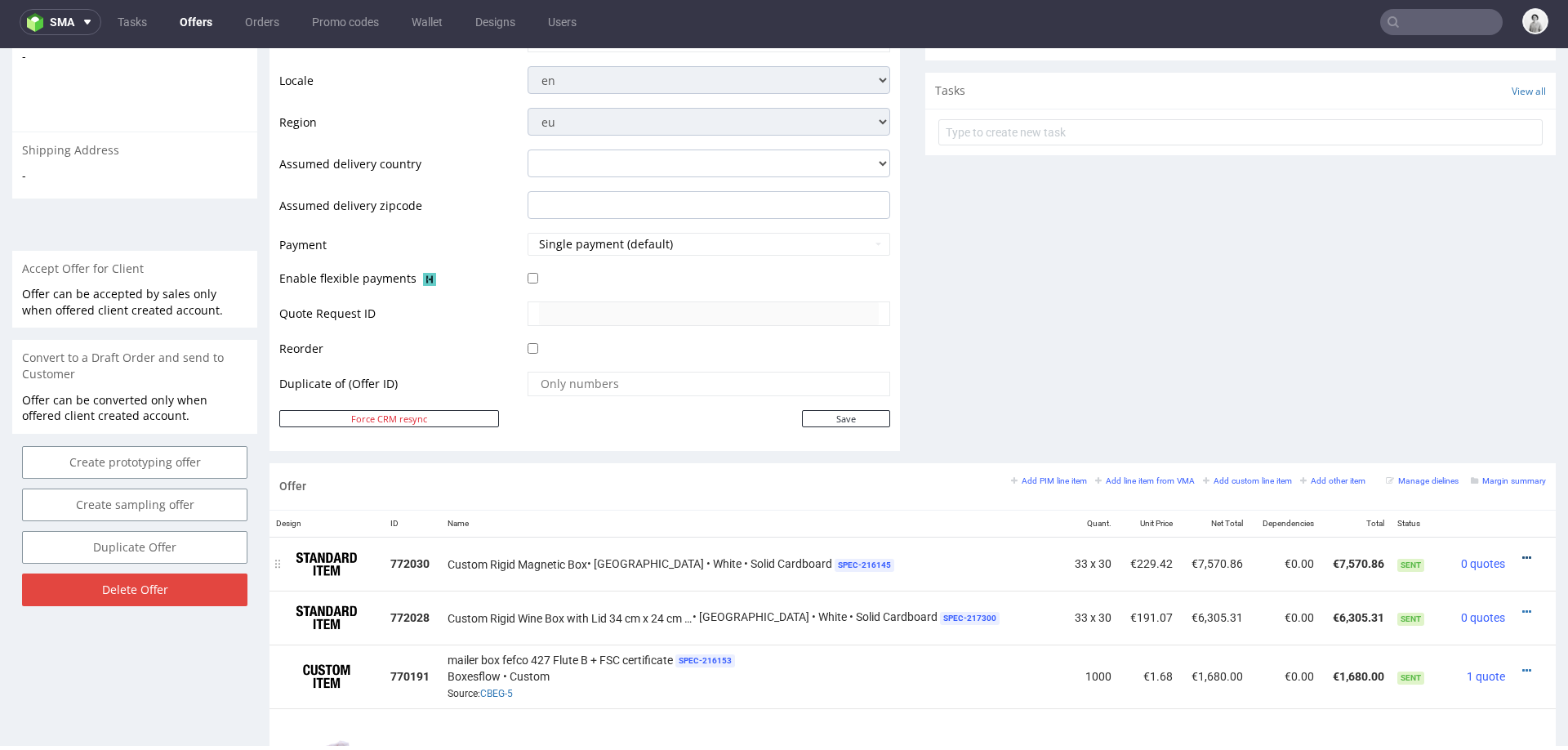
click at [1522, 552] on icon at bounding box center [1526, 557] width 9 height 11
click at [1461, 405] on span "Edit item price" at bounding box center [1452, 405] width 132 height 16
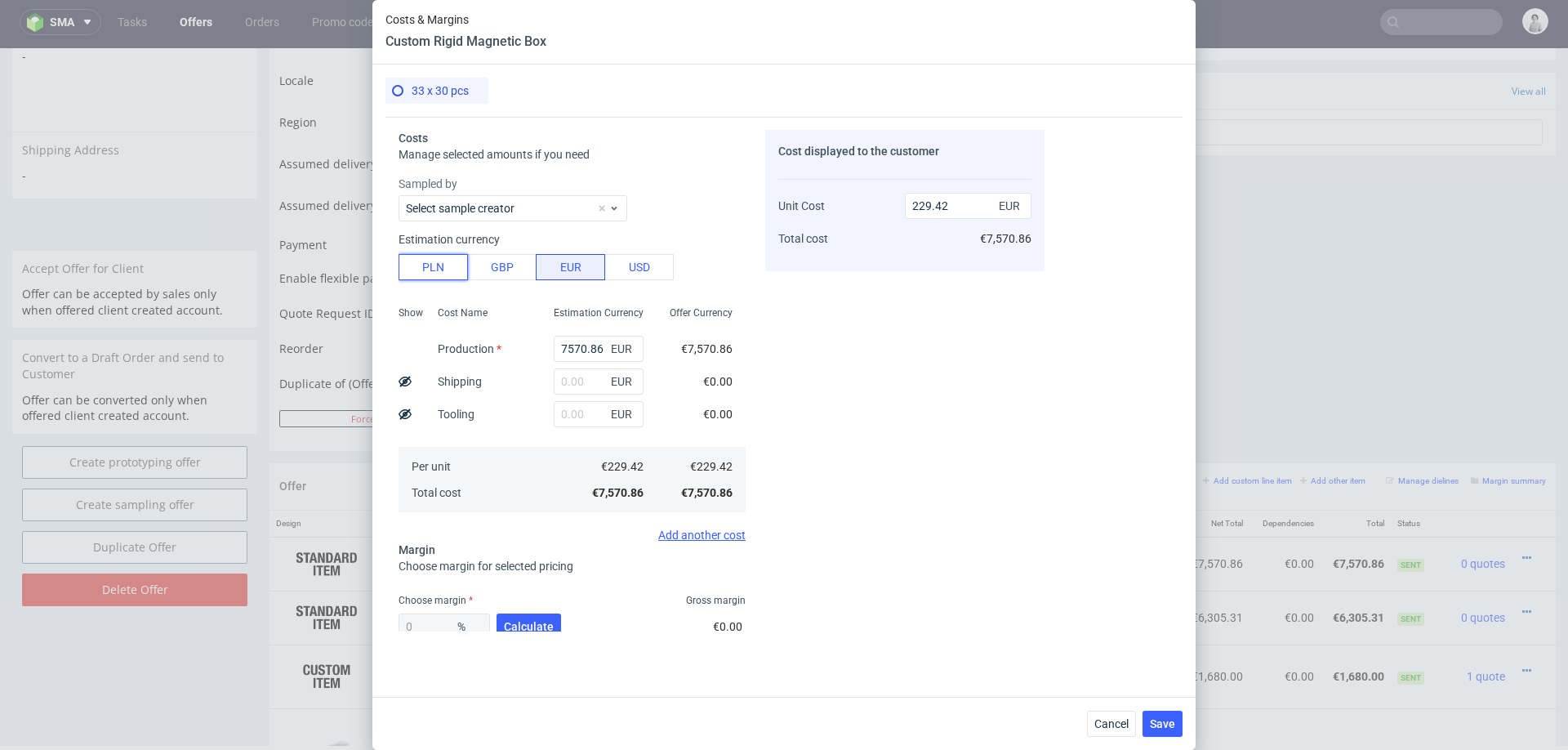
click at [416, 270] on button "PLN" at bounding box center [433, 267] width 69 height 26
type input "53.91"
click at [594, 347] on input "7570.86" at bounding box center [599, 349] width 90 height 26
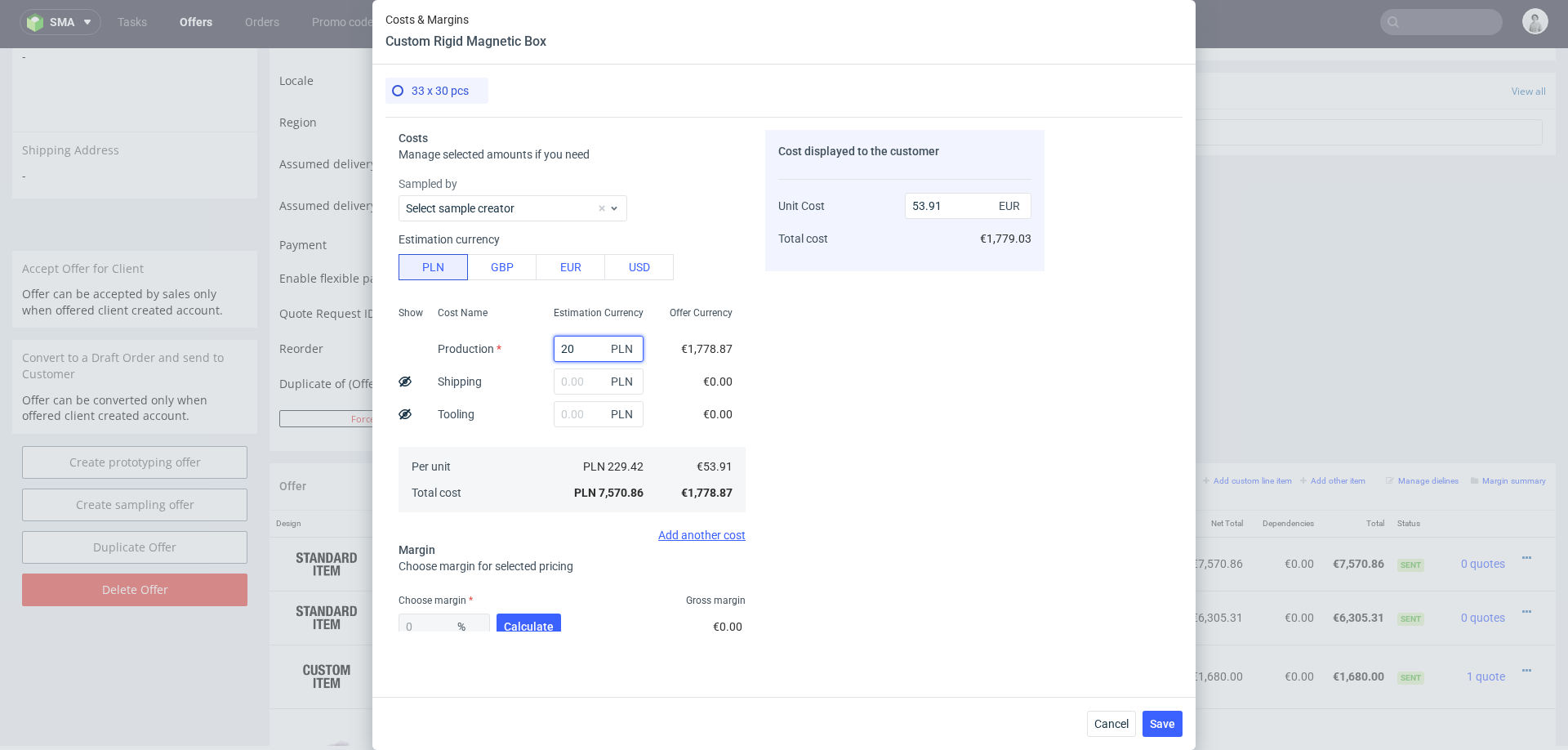
type input "201"
type input "1.43"
type input "20156"
type input "143.51"
type input "20156"
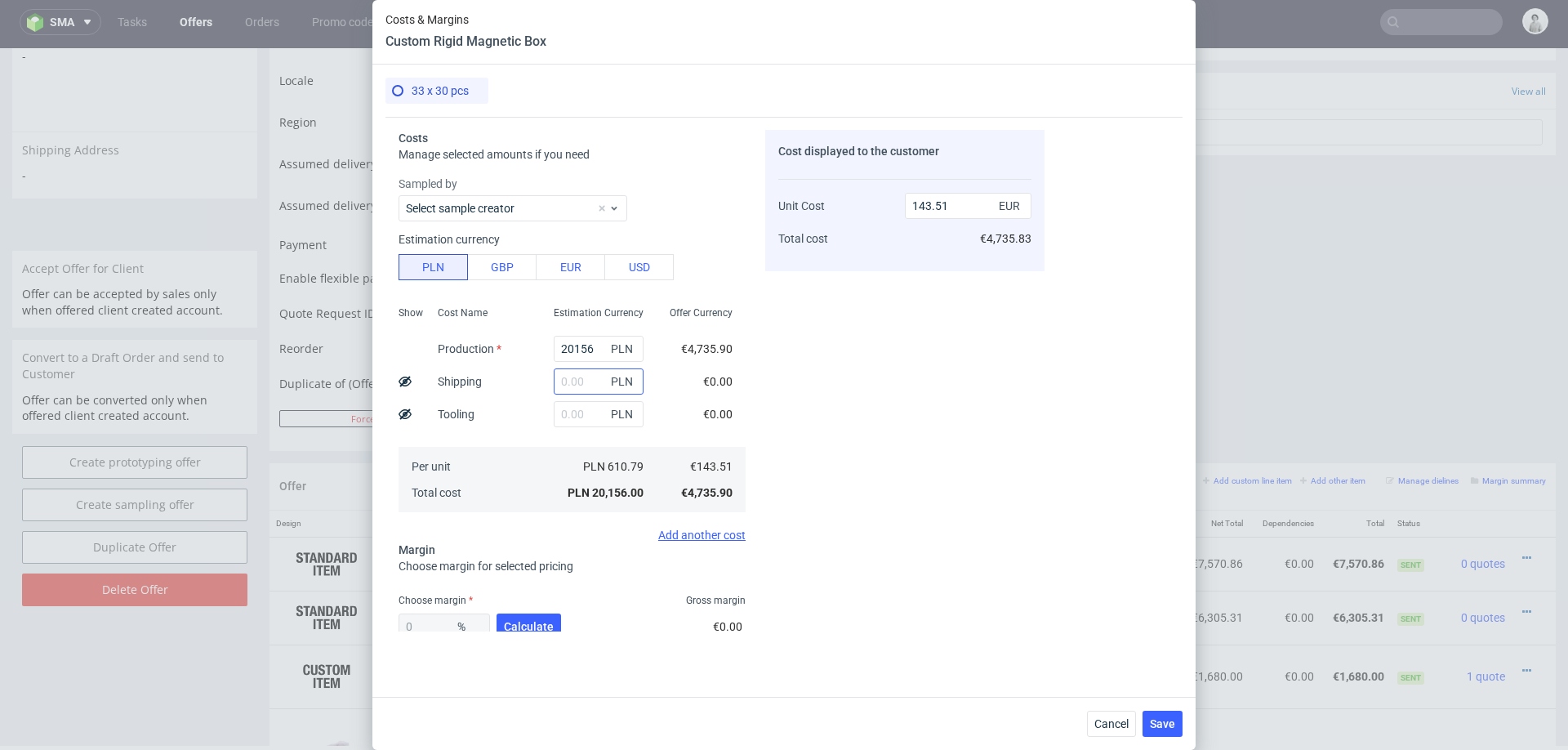
click at [585, 382] on input "text" at bounding box center [599, 381] width 90 height 26
type input "17"
type input "143.52"
type input "1700"
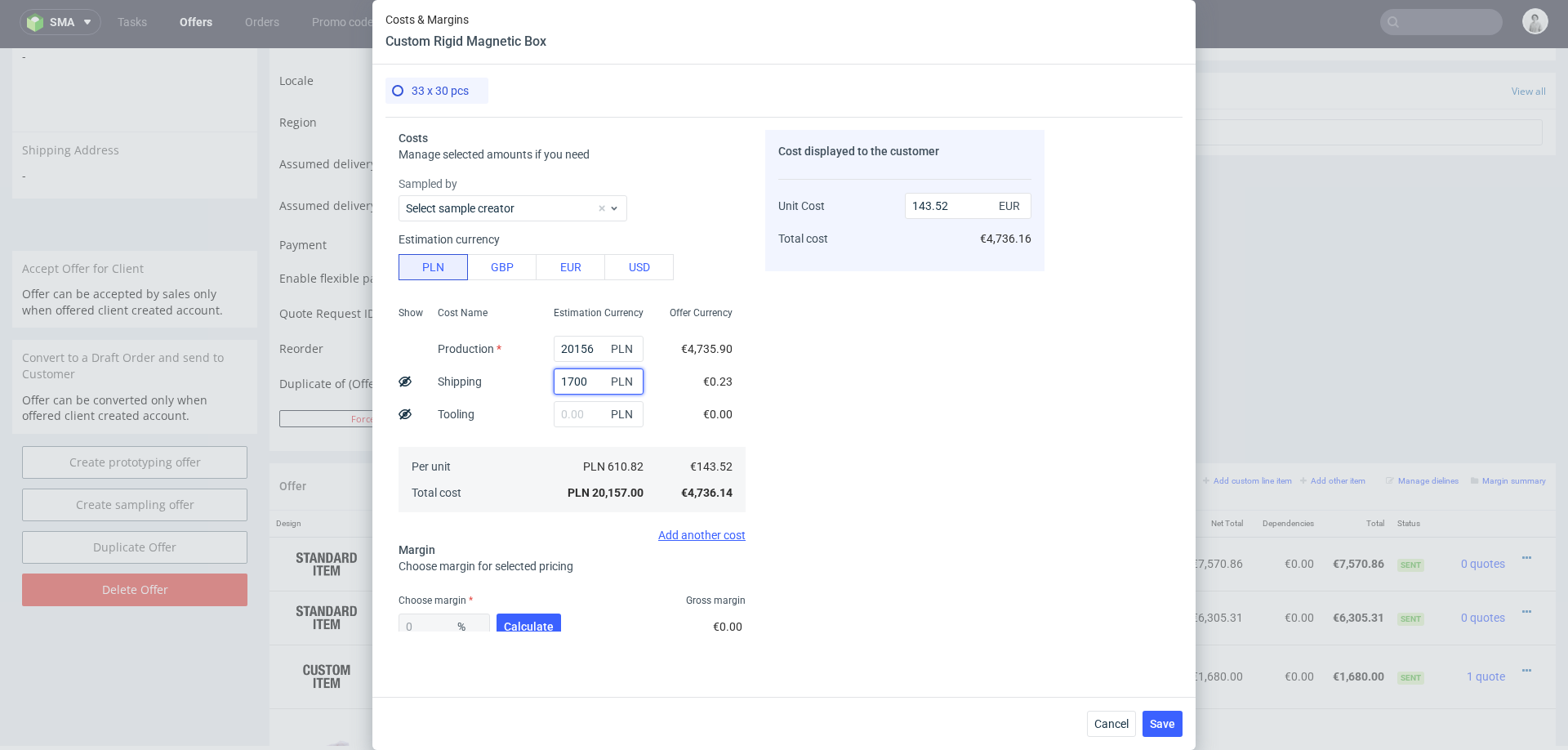
type input "155.61"
type input "1700"
click at [540, 621] on span "Calculate" at bounding box center [529, 626] width 50 height 11
type input "28.47"
type input "217.55"
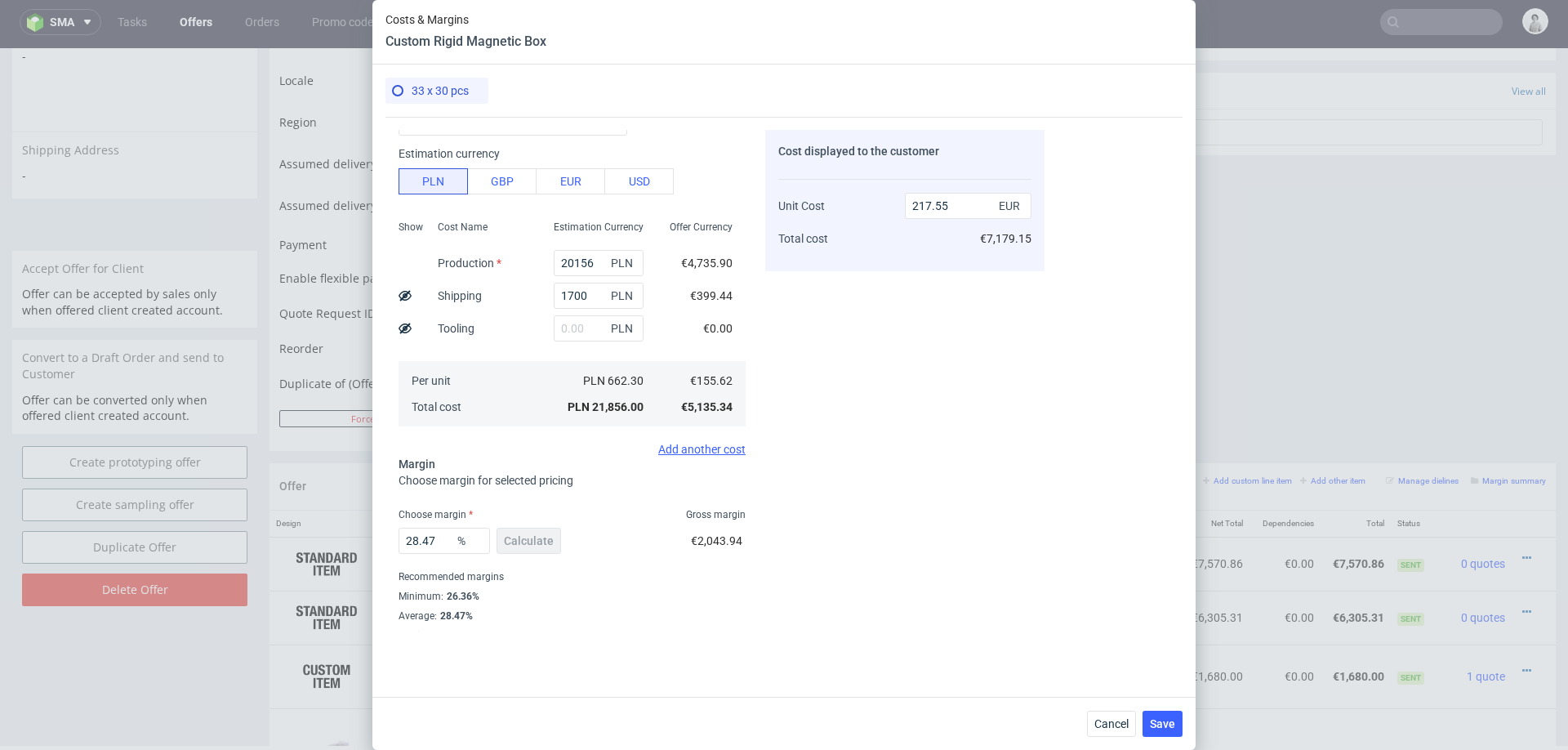
scroll to position [96, 0]
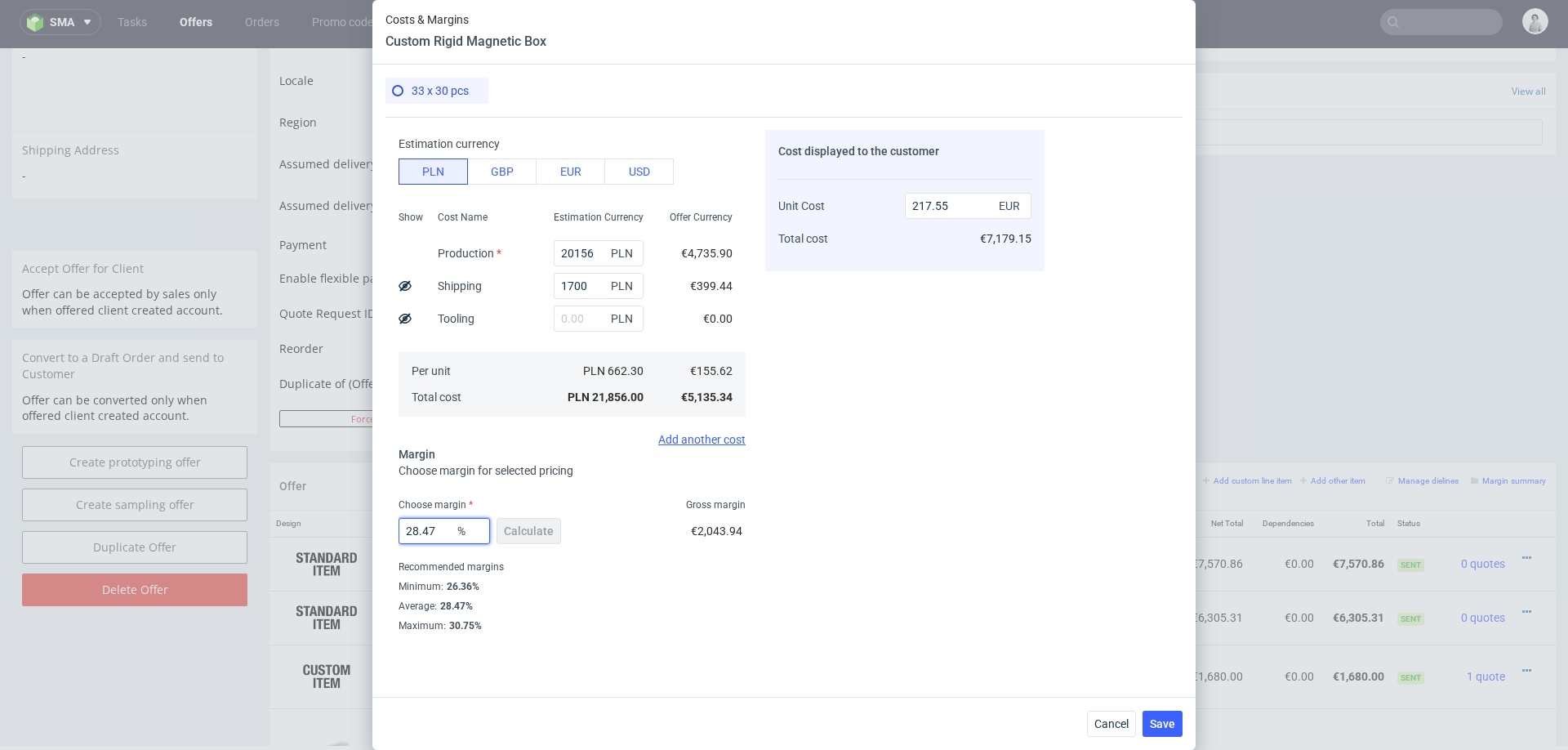
click at [440, 540] on input "28.47" at bounding box center [445, 531] width 92 height 26
type input "27"
type input "213.17"
type input "27"
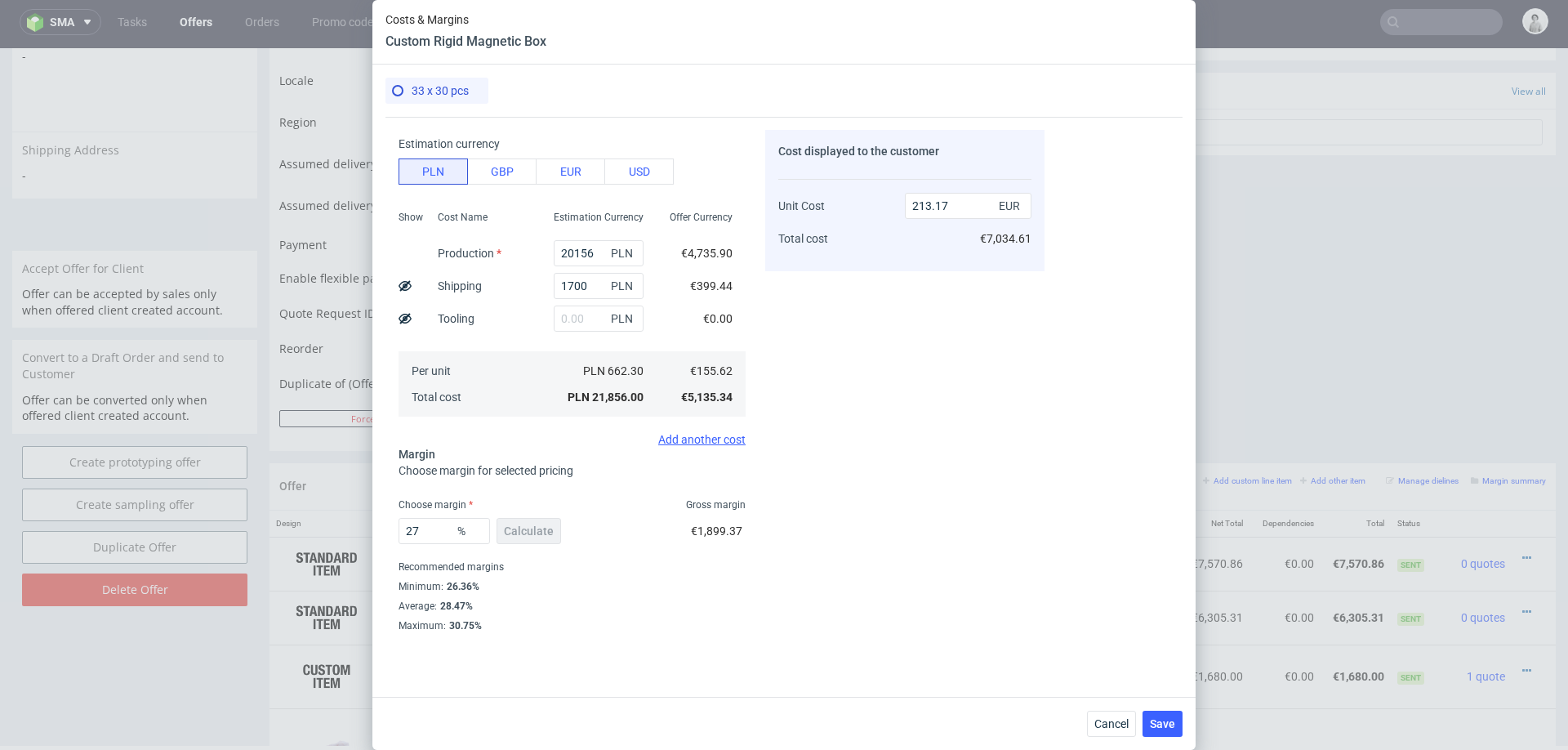
click at [1068, 484] on div "Costs Manage selected amounts if you need Sampled by Select sample creator Esti…" at bounding box center [784, 400] width 796 height 567
click at [1155, 720] on span "Save" at bounding box center [1161, 723] width 25 height 11
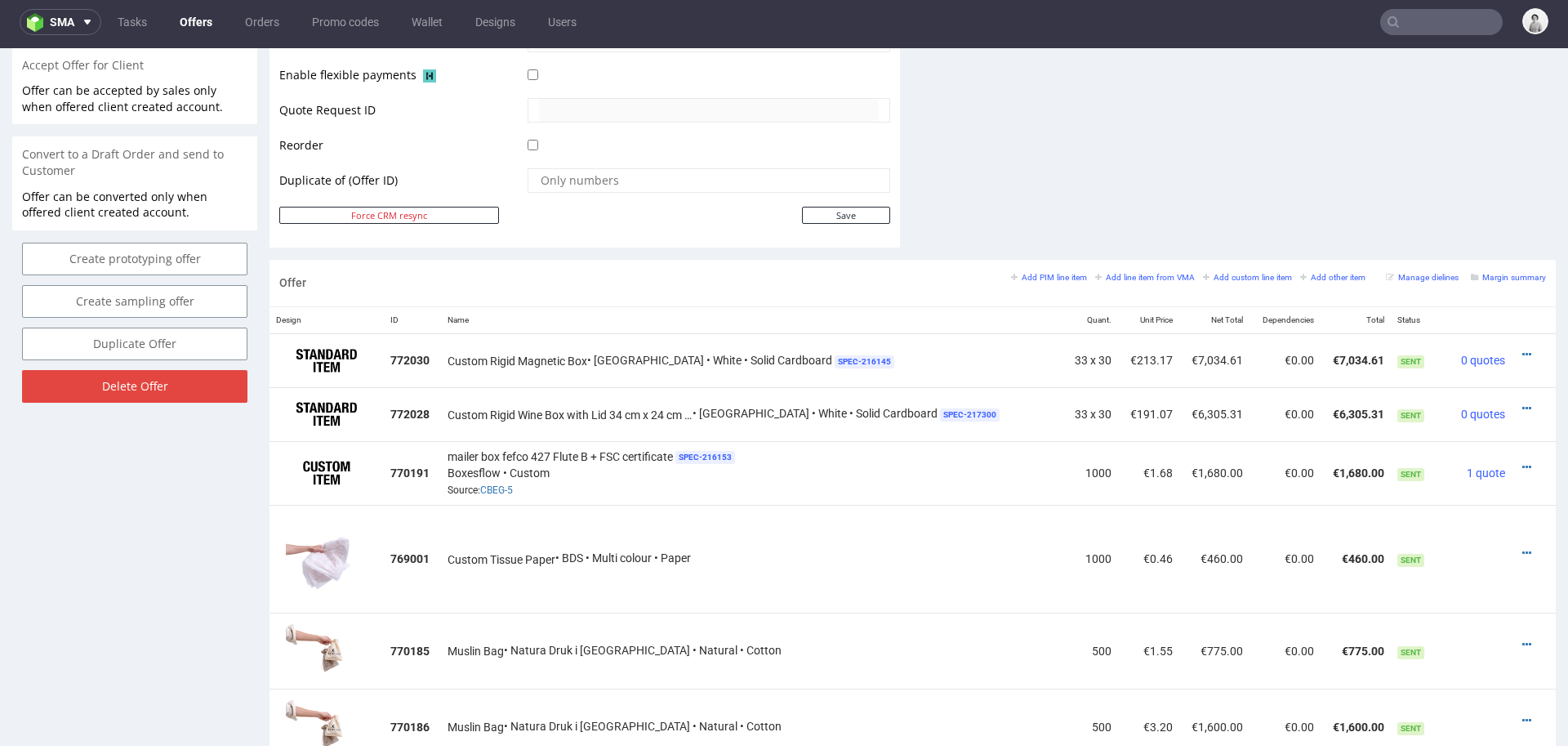
scroll to position [844, 0]
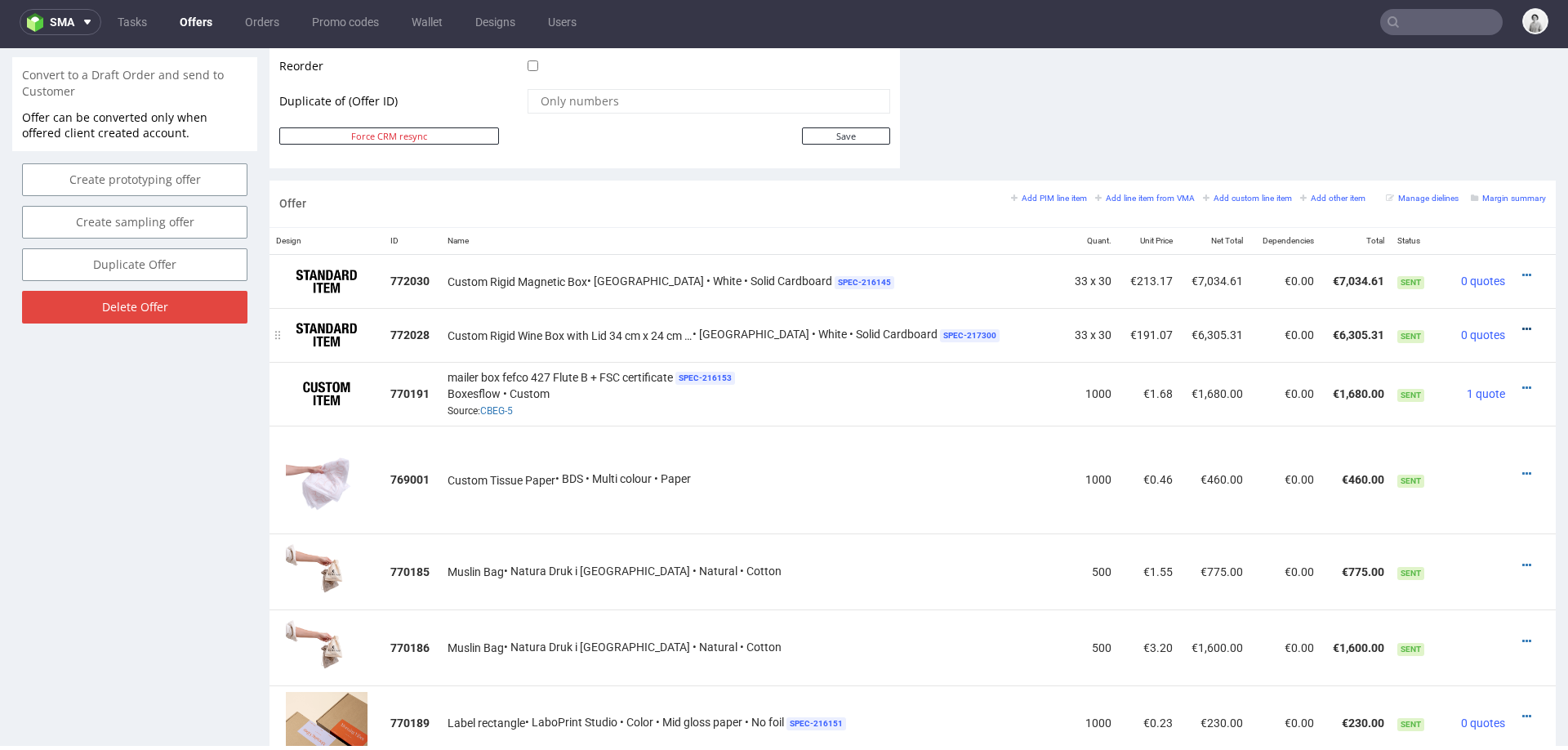
click at [1522, 324] on icon at bounding box center [1526, 329] width 9 height 11
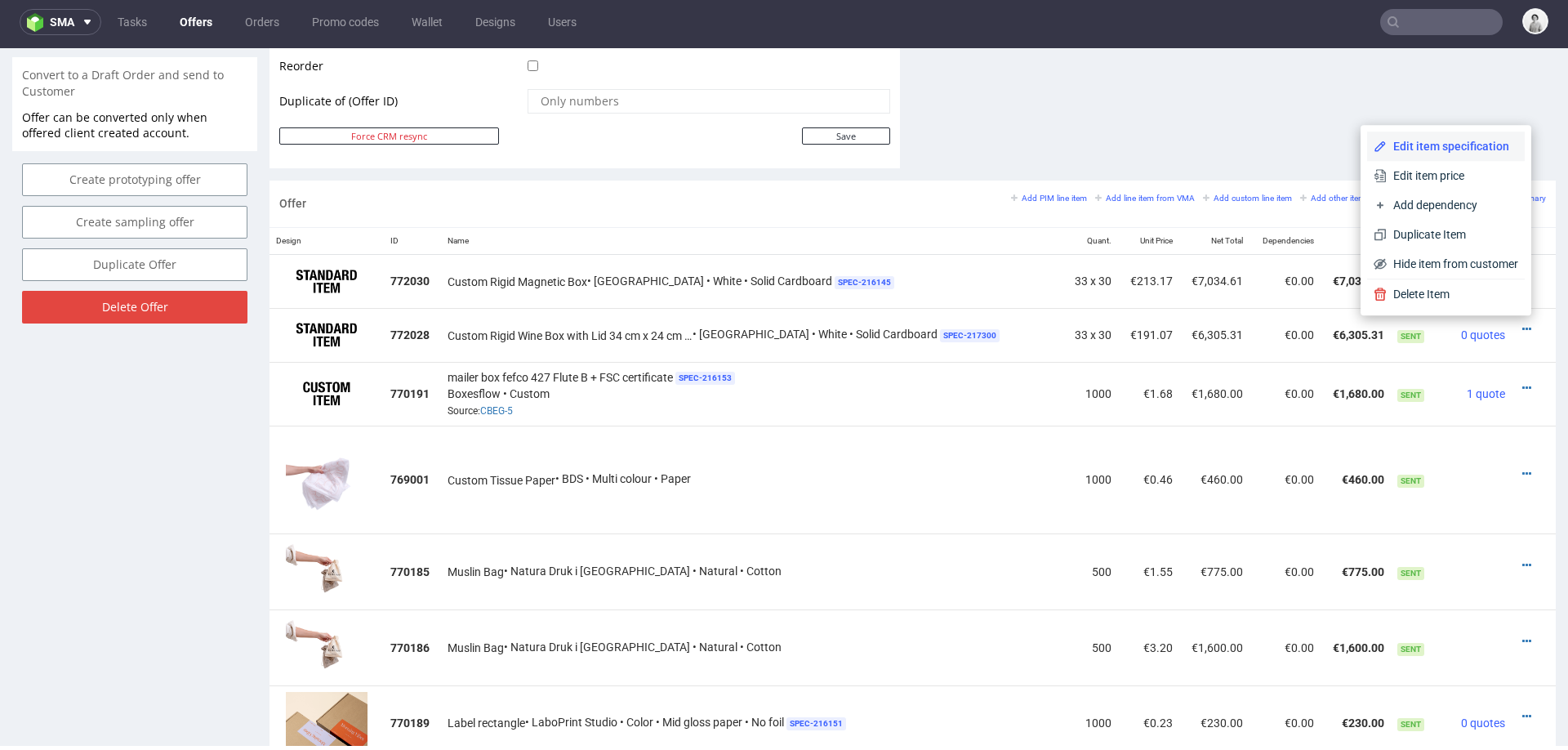
click at [1447, 155] on li "Edit item specification" at bounding box center [1446, 146] width 158 height 29
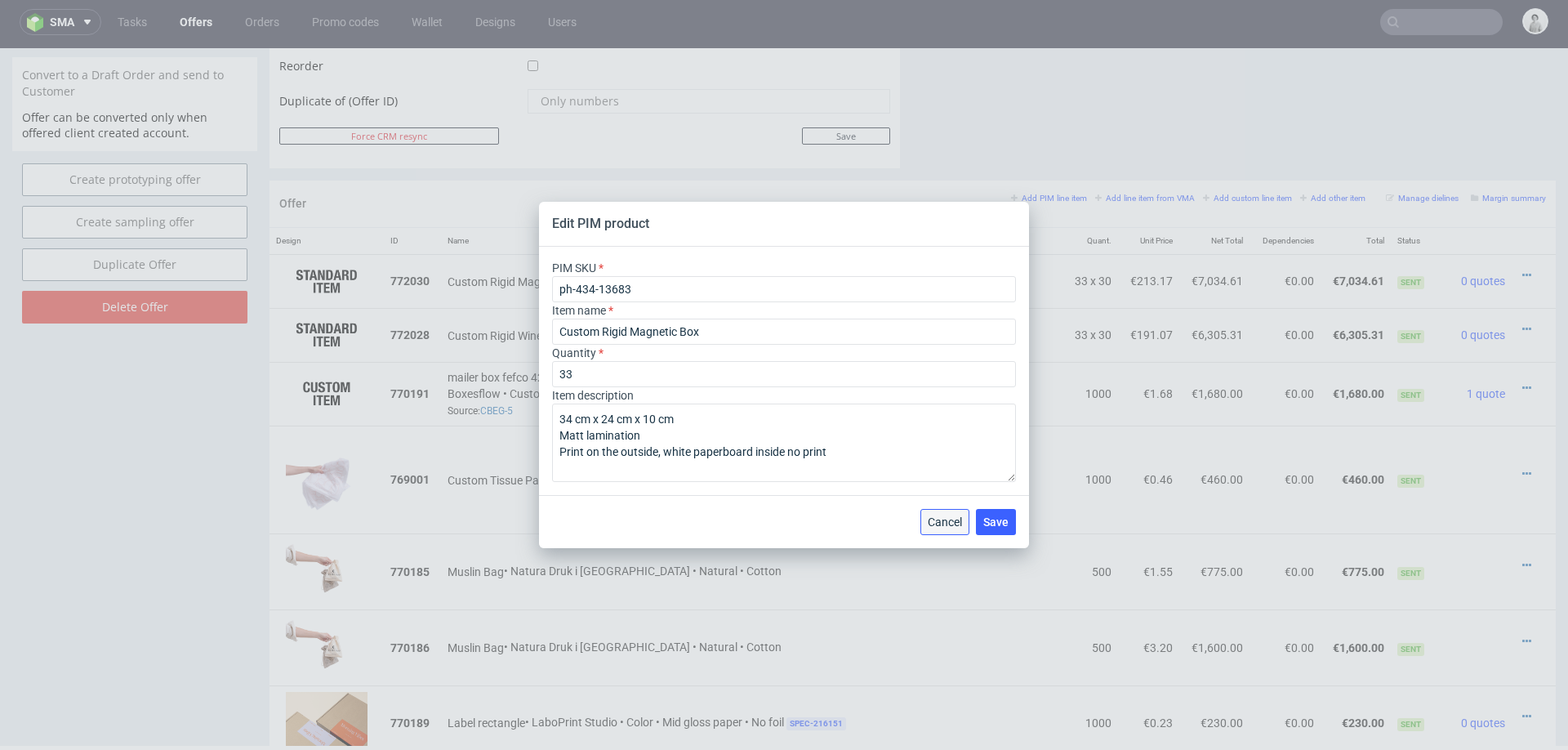
click at [944, 519] on span "Cancel" at bounding box center [944, 521] width 34 height 11
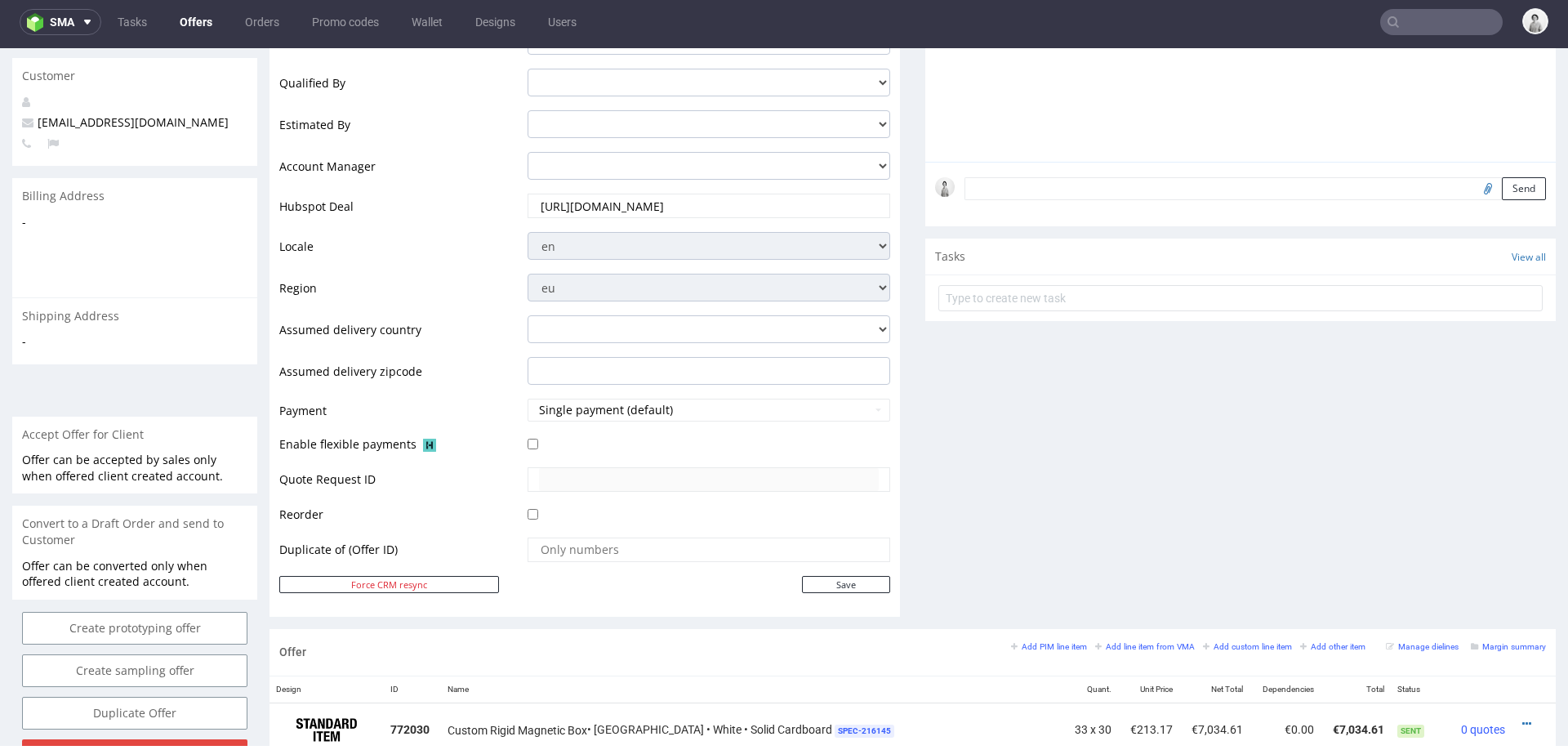
scroll to position [655, 0]
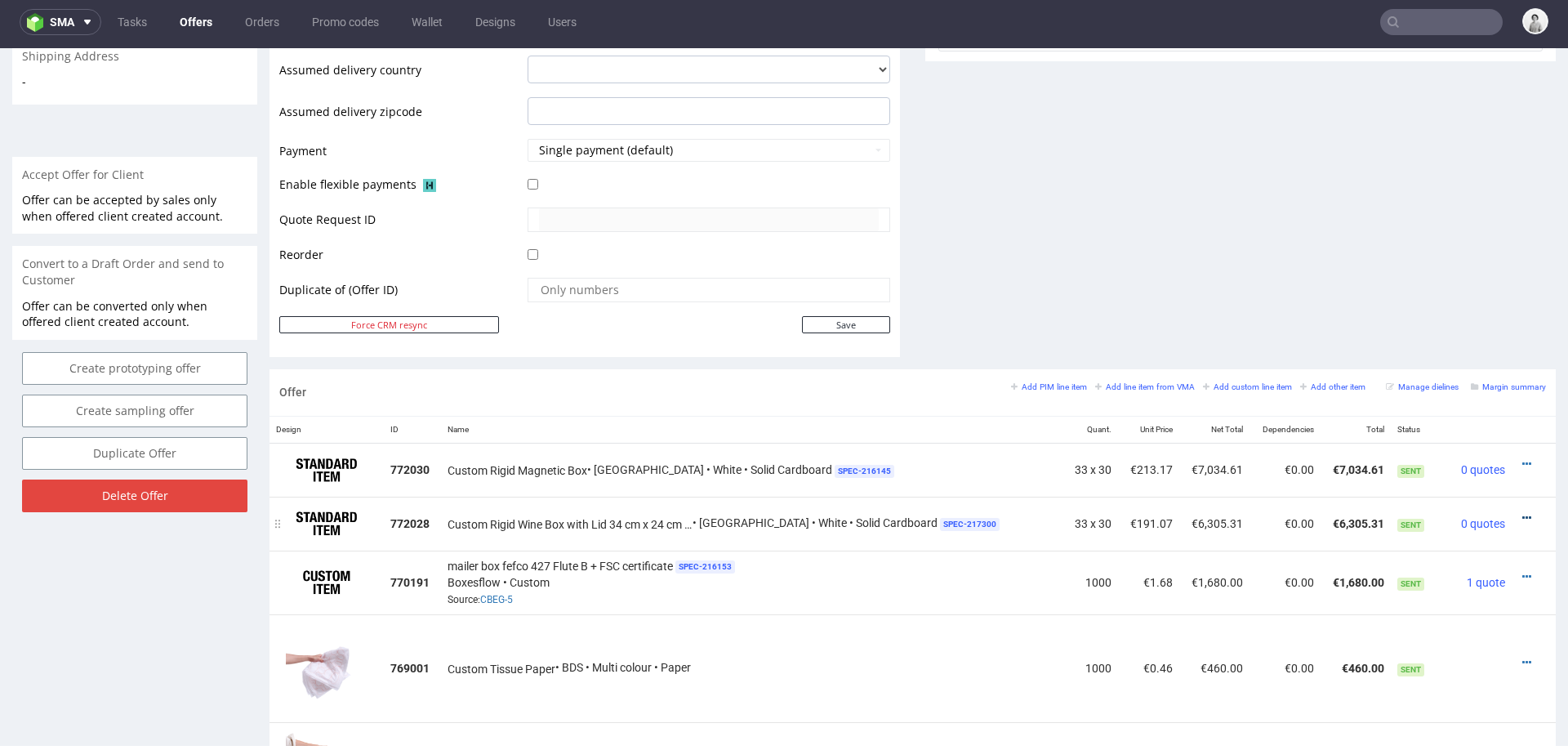
click at [1522, 515] on icon at bounding box center [1526, 517] width 9 height 11
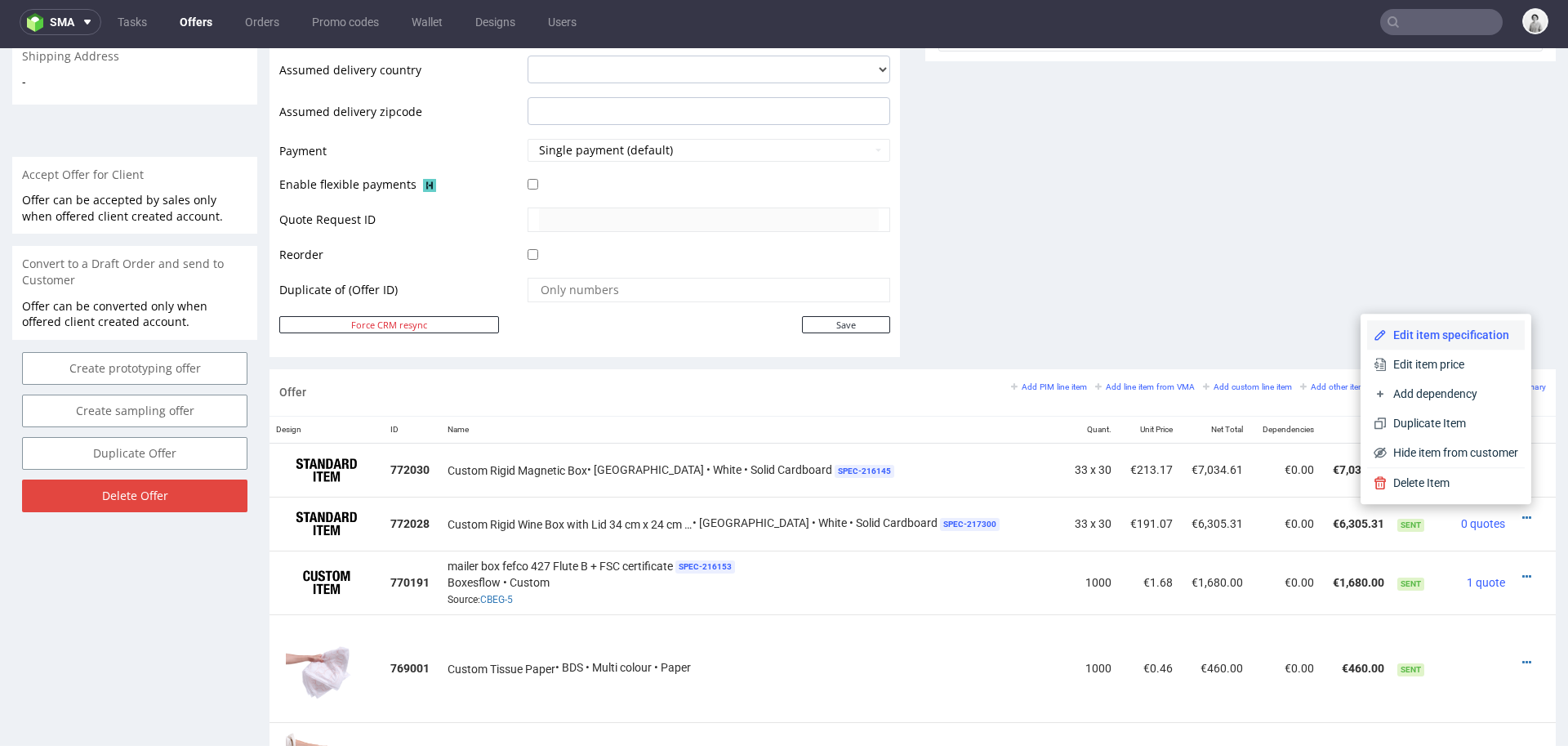
click at [1455, 320] on li "Edit item specification" at bounding box center [1446, 334] width 158 height 29
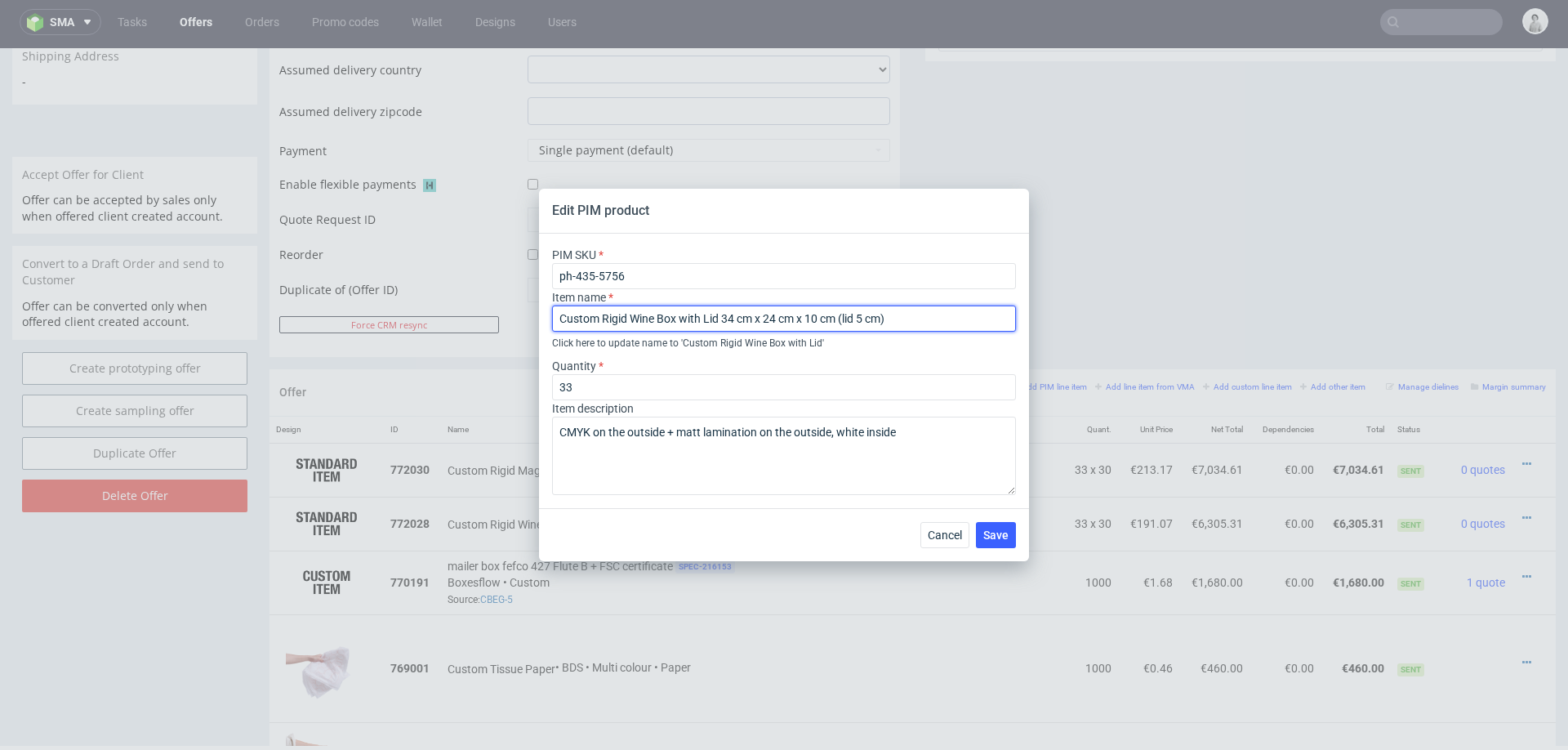
drag, startPoint x: 631, startPoint y: 318, endPoint x: 678, endPoint y: 317, distance: 47.0
click at [678, 317] on input "Custom Rigid Wine Box with Lid 34 cm x 24 cm x 10 cm (lid 5 cm)" at bounding box center [784, 319] width 464 height 26
type input "Custom Rigid Box with Lid 34 cm x 24 cm x 10 cm (lid 5 cm)"
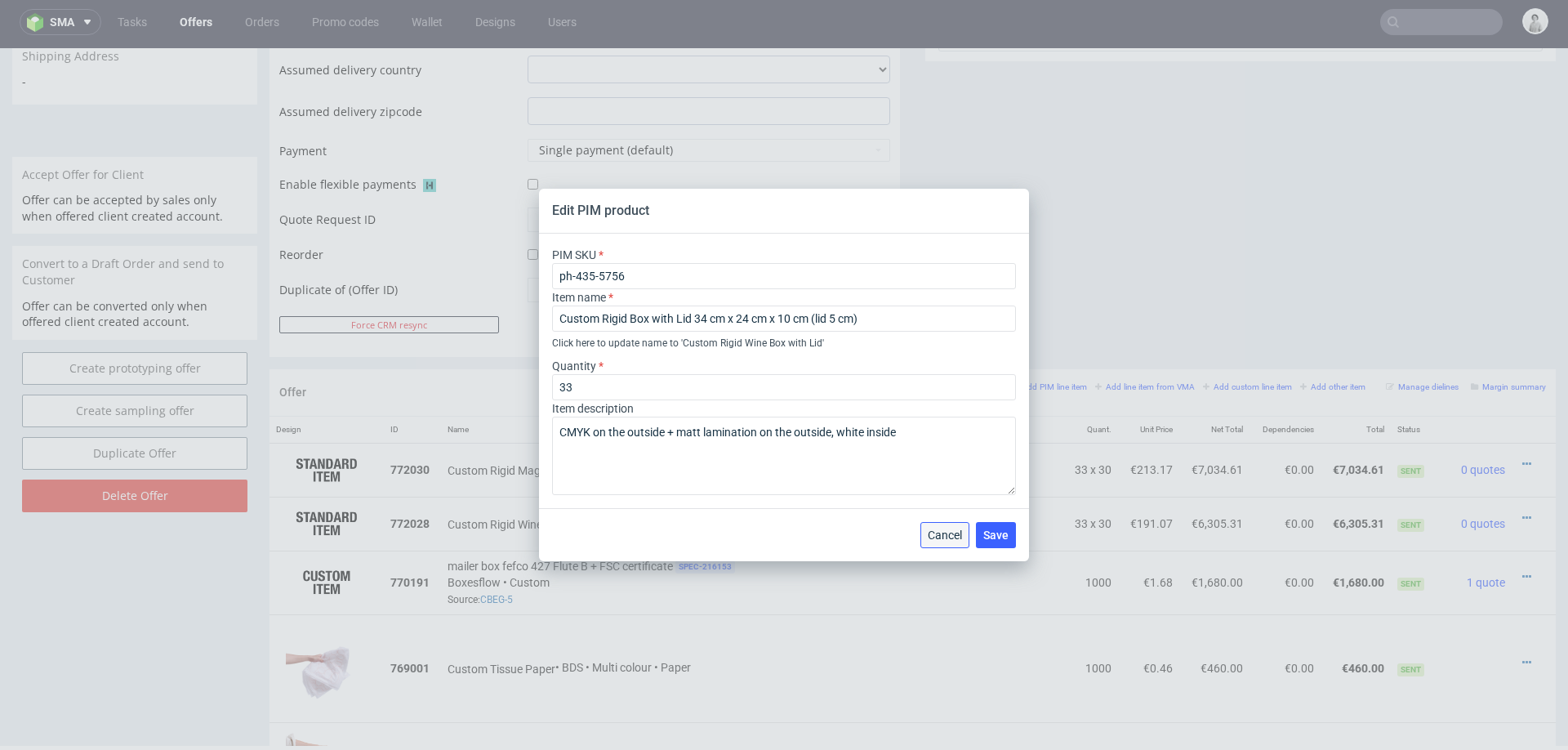
click at [932, 542] on button "Cancel" at bounding box center [944, 535] width 49 height 26
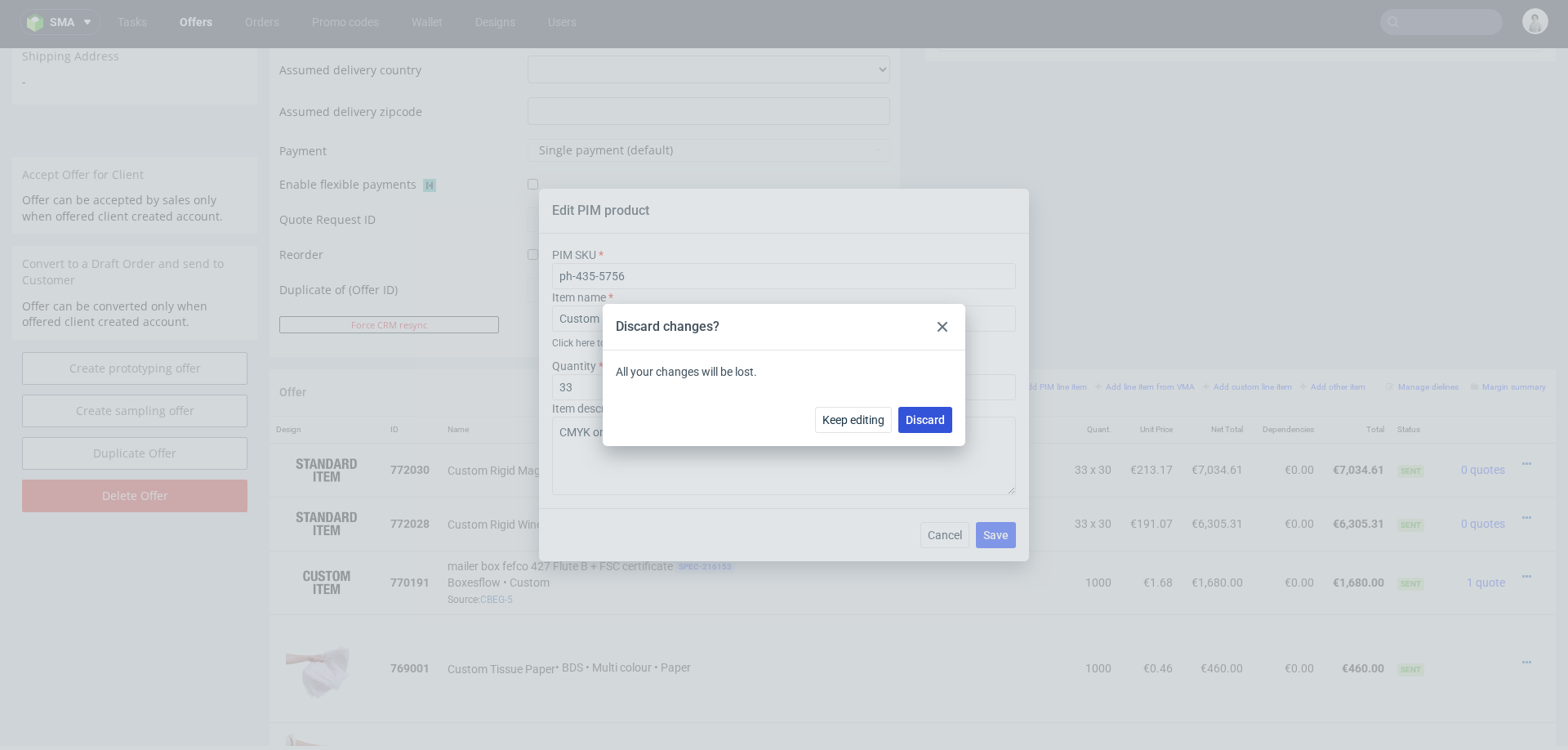
click at [925, 414] on span "Discard" at bounding box center [924, 419] width 39 height 11
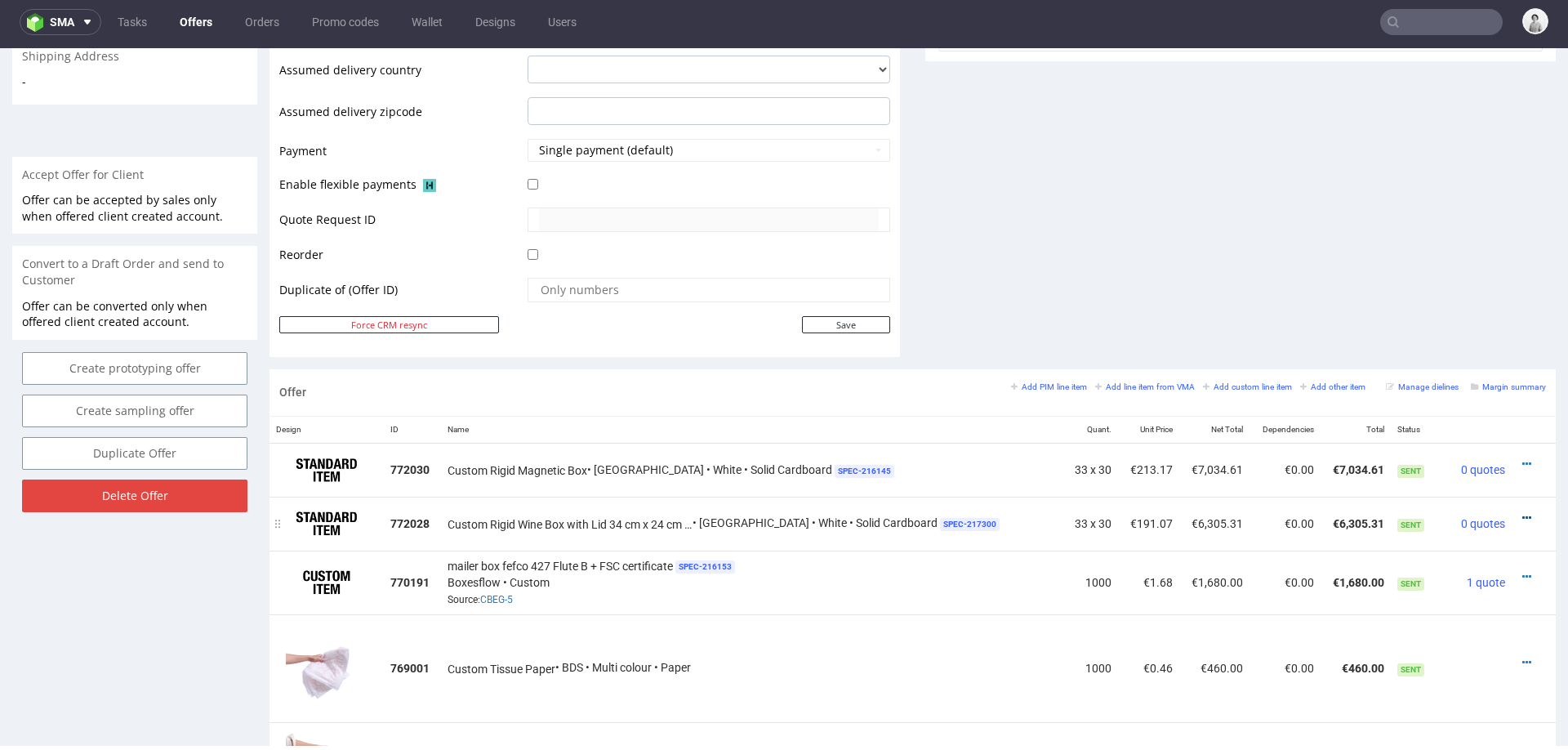
click at [1522, 512] on icon at bounding box center [1526, 517] width 9 height 11
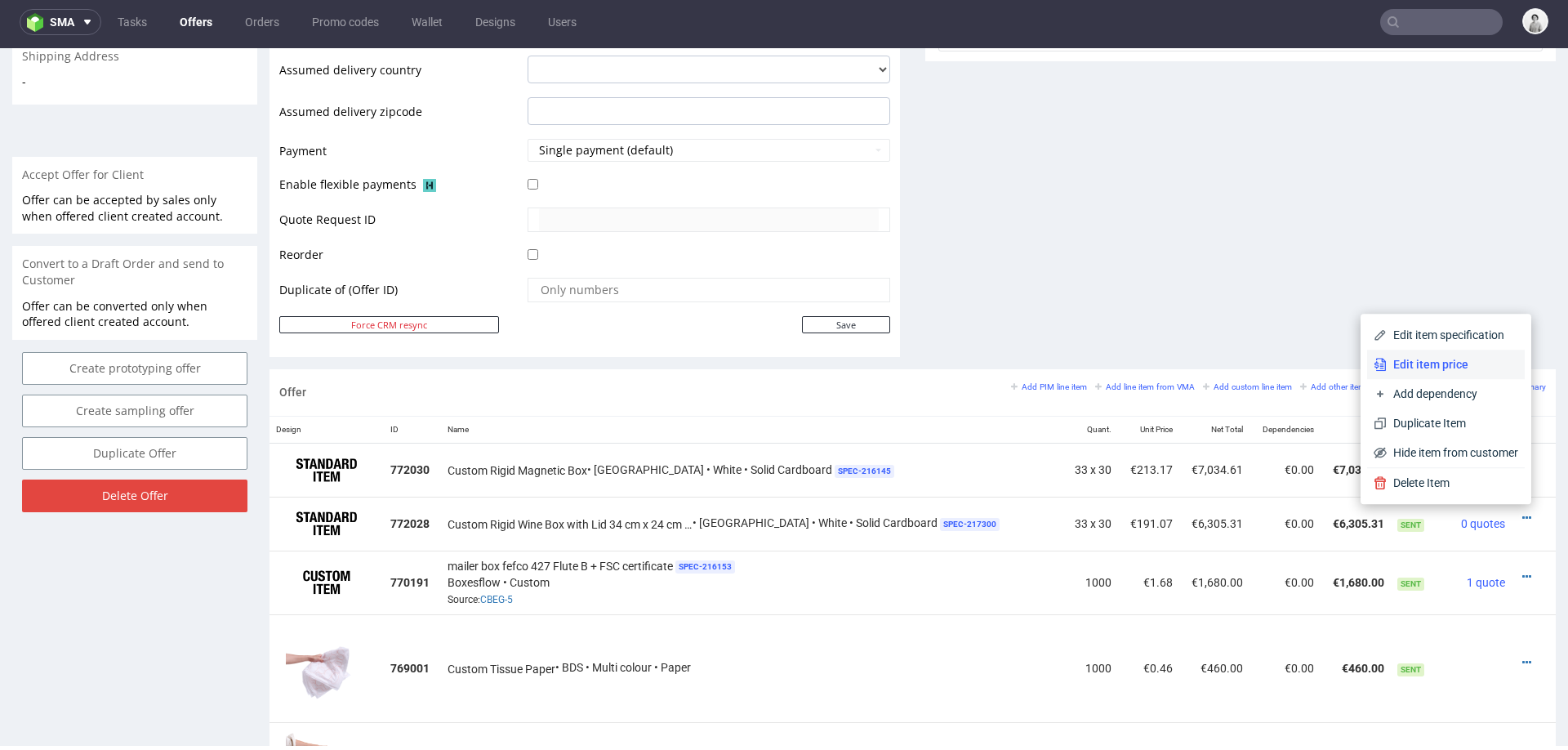
click at [1438, 358] on span "Edit item price" at bounding box center [1452, 364] width 132 height 16
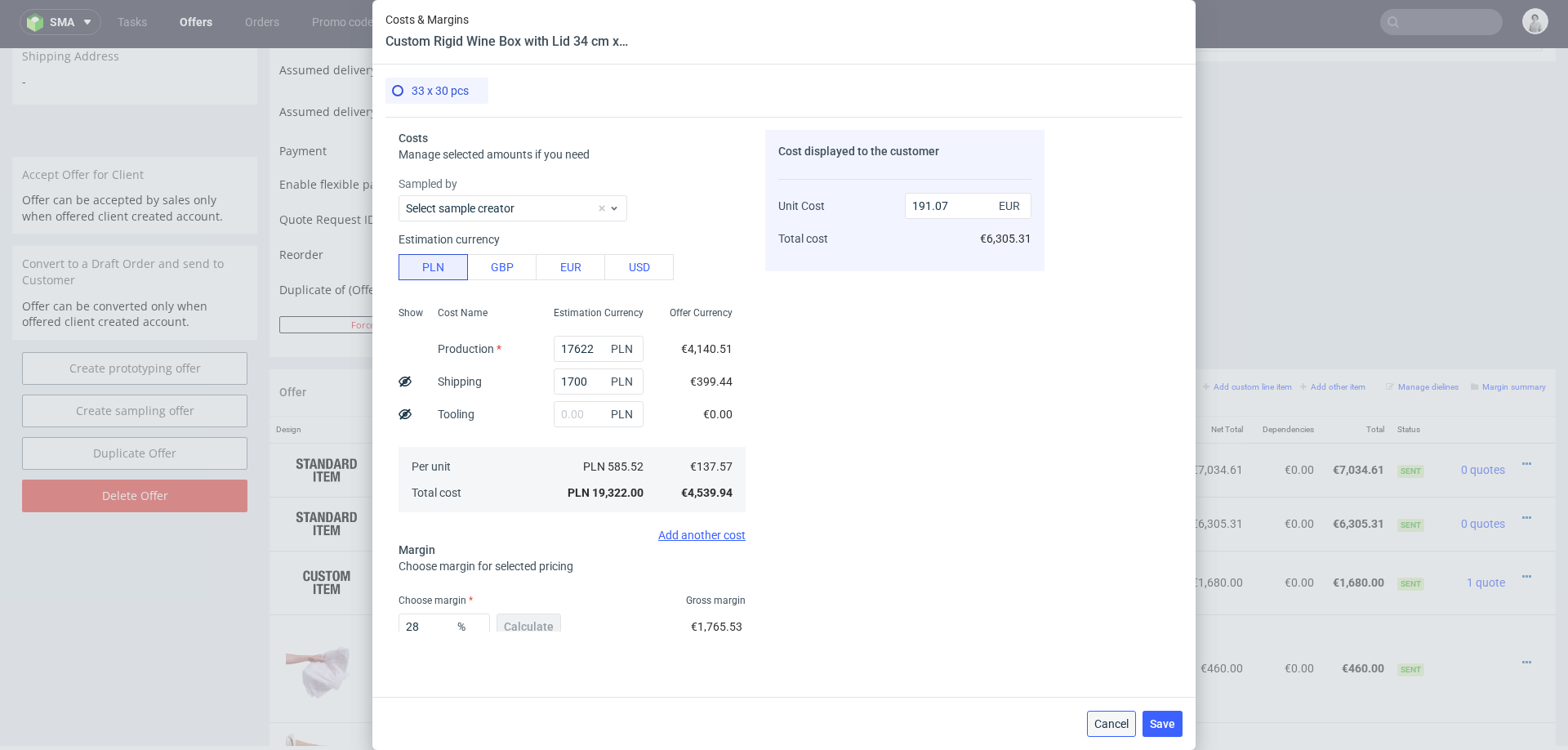
click at [1103, 727] on span "Cancel" at bounding box center [1111, 723] width 34 height 11
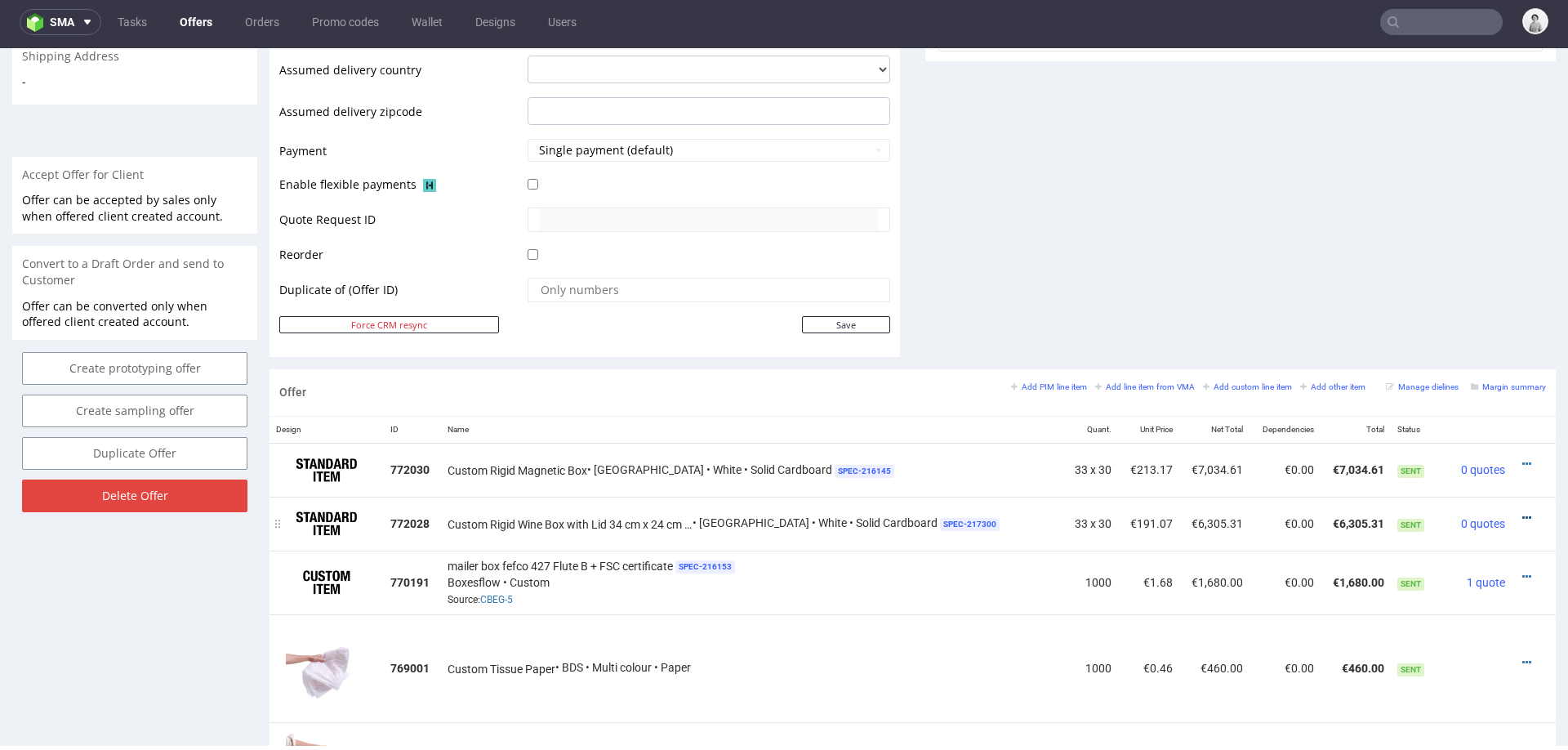
click at [1522, 512] on icon at bounding box center [1526, 517] width 9 height 11
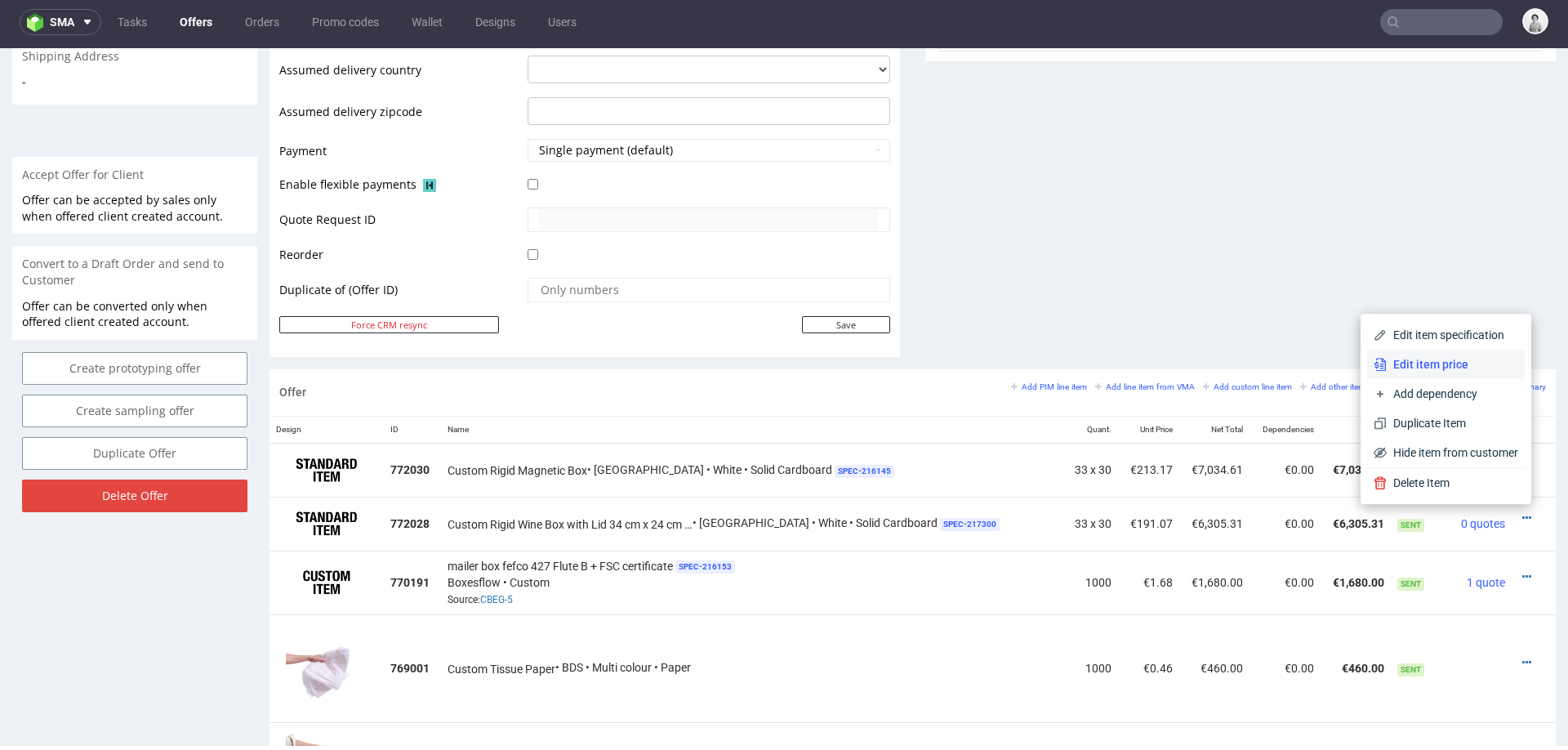
click at [1482, 351] on li "Edit item price" at bounding box center [1446, 364] width 158 height 29
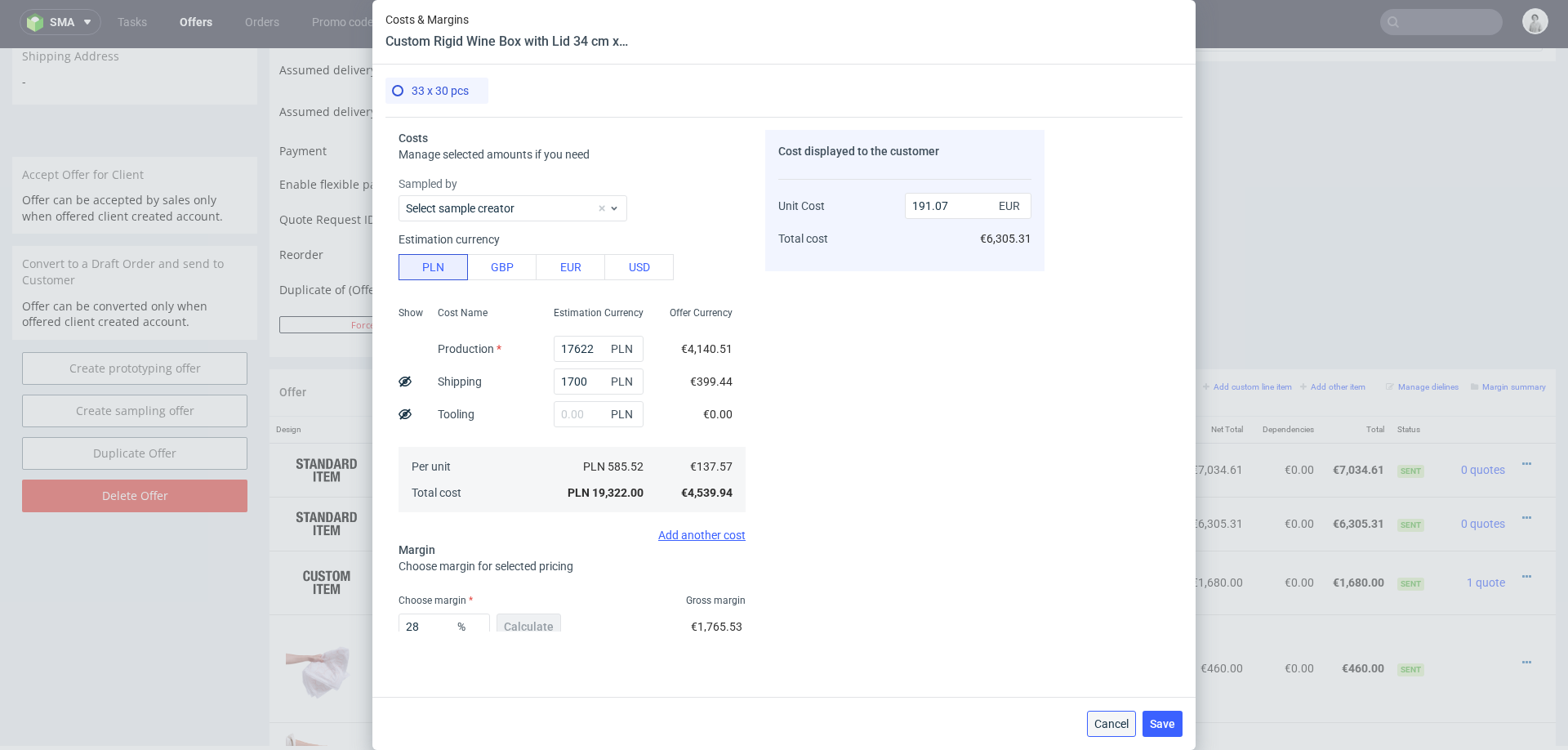
click at [1109, 730] on button "Cancel" at bounding box center [1110, 724] width 49 height 26
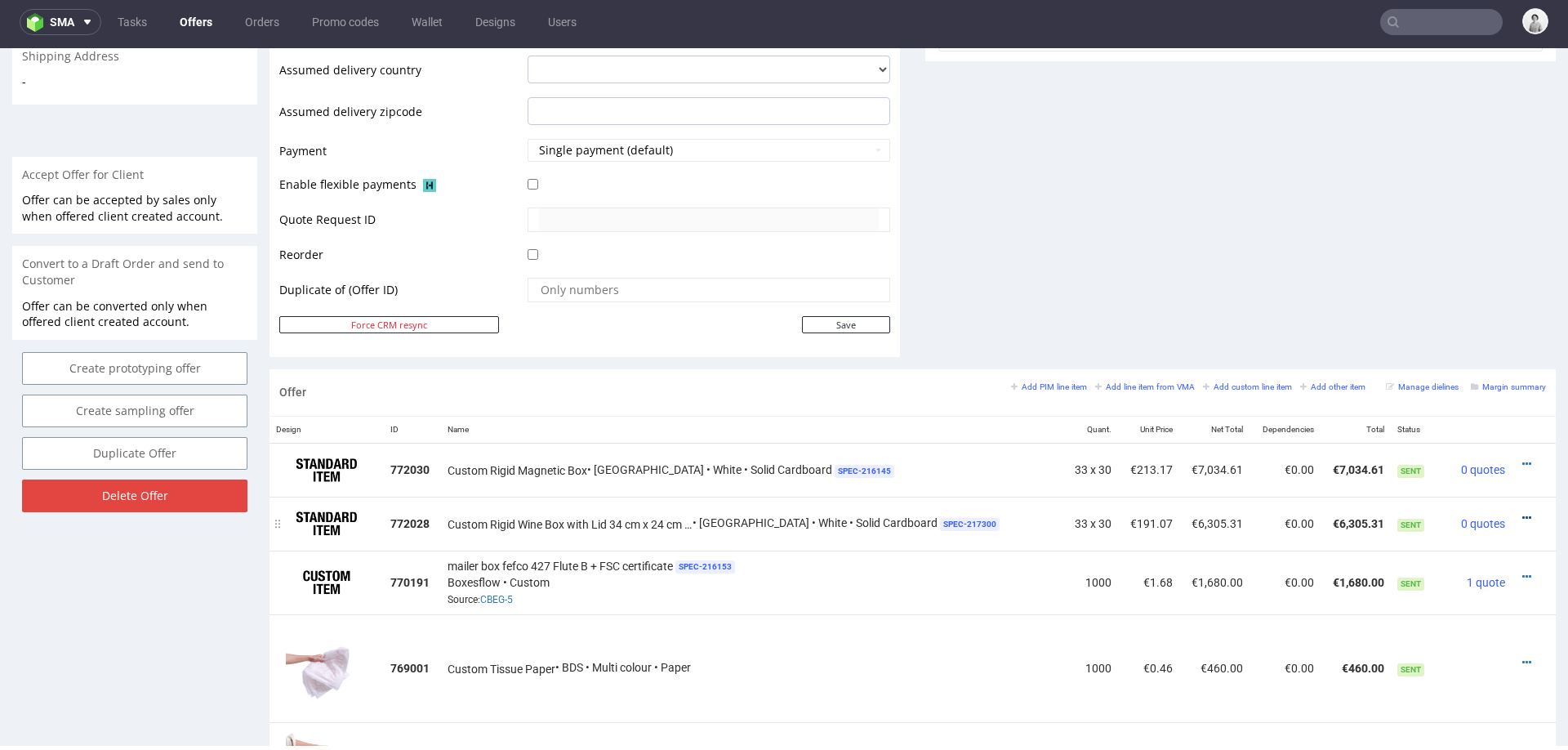
click at [1522, 512] on icon at bounding box center [1526, 517] width 9 height 11
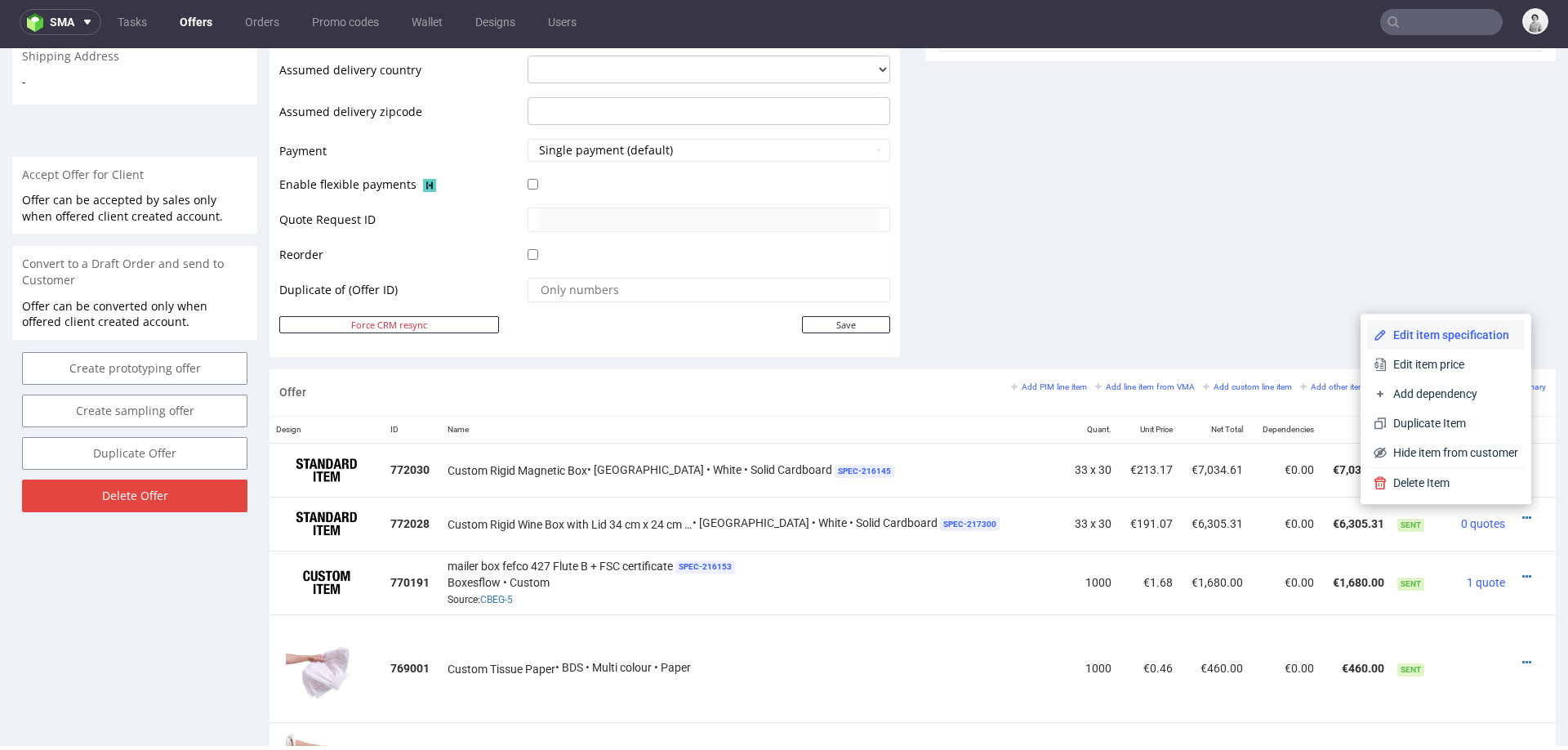
click at [1471, 337] on span "Edit item specification" at bounding box center [1452, 335] width 132 height 16
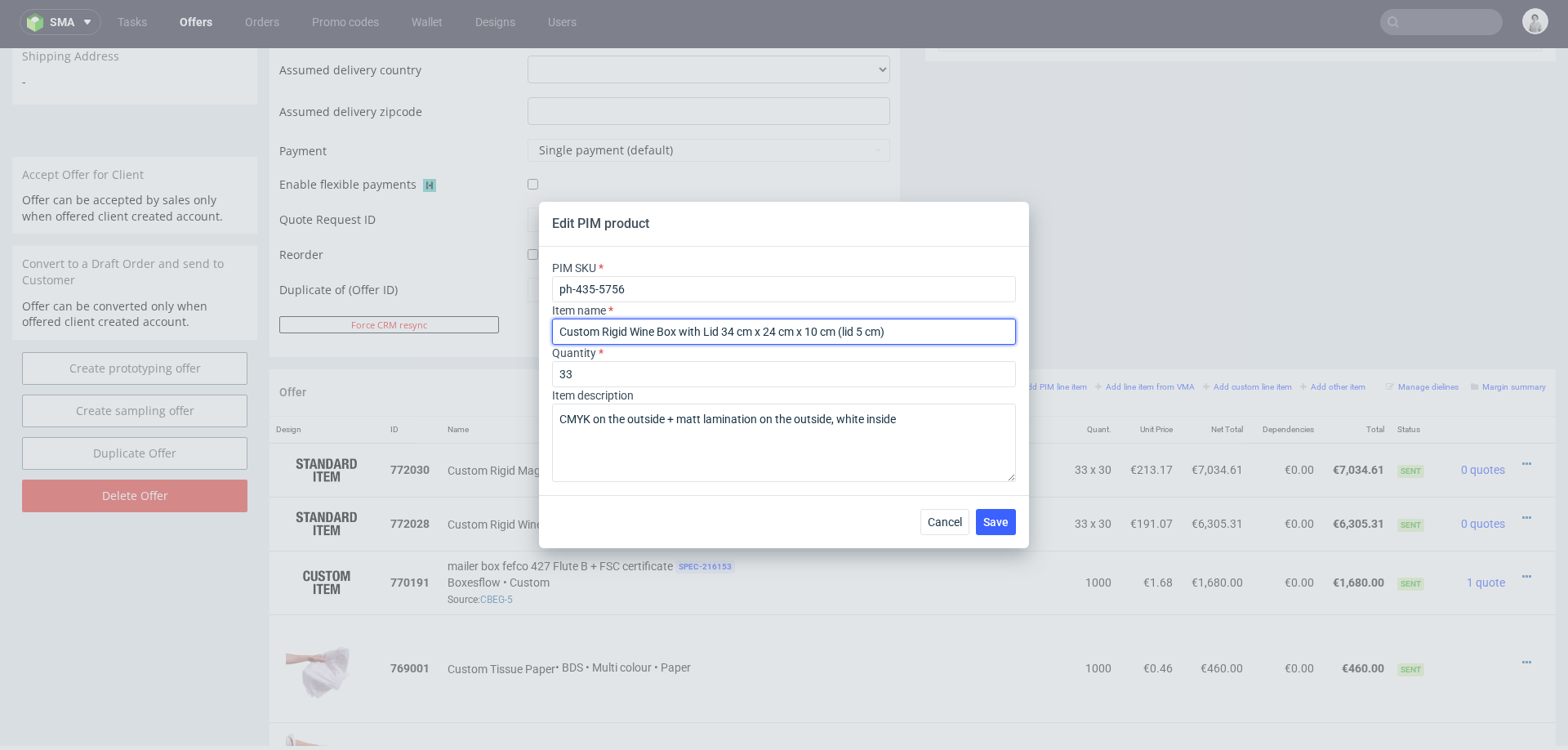
click at [612, 327] on input "Custom Rigid Wine Box with Lid 34 cm x 24 cm x 10 cm (lid 5 cm)" at bounding box center [784, 332] width 464 height 26
click at [635, 330] on input "Custom Rigid Wine Box with Lid 34 cm x 24 cm x 10 cm (lid 5 cm)" at bounding box center [784, 332] width 464 height 26
drag, startPoint x: 629, startPoint y: 331, endPoint x: 661, endPoint y: 330, distance: 32.0
click at [663, 331] on input "Custom Rigid Wine Box with Lid 34 cm x 24 cm x 10 cm (lid 5 cm)" at bounding box center [784, 332] width 464 height 26
click at [646, 334] on input "Custom Rigid Wine Box with Lid 34 cm x 24 cm x 10 cm (lid 5 cm)" at bounding box center [784, 332] width 464 height 26
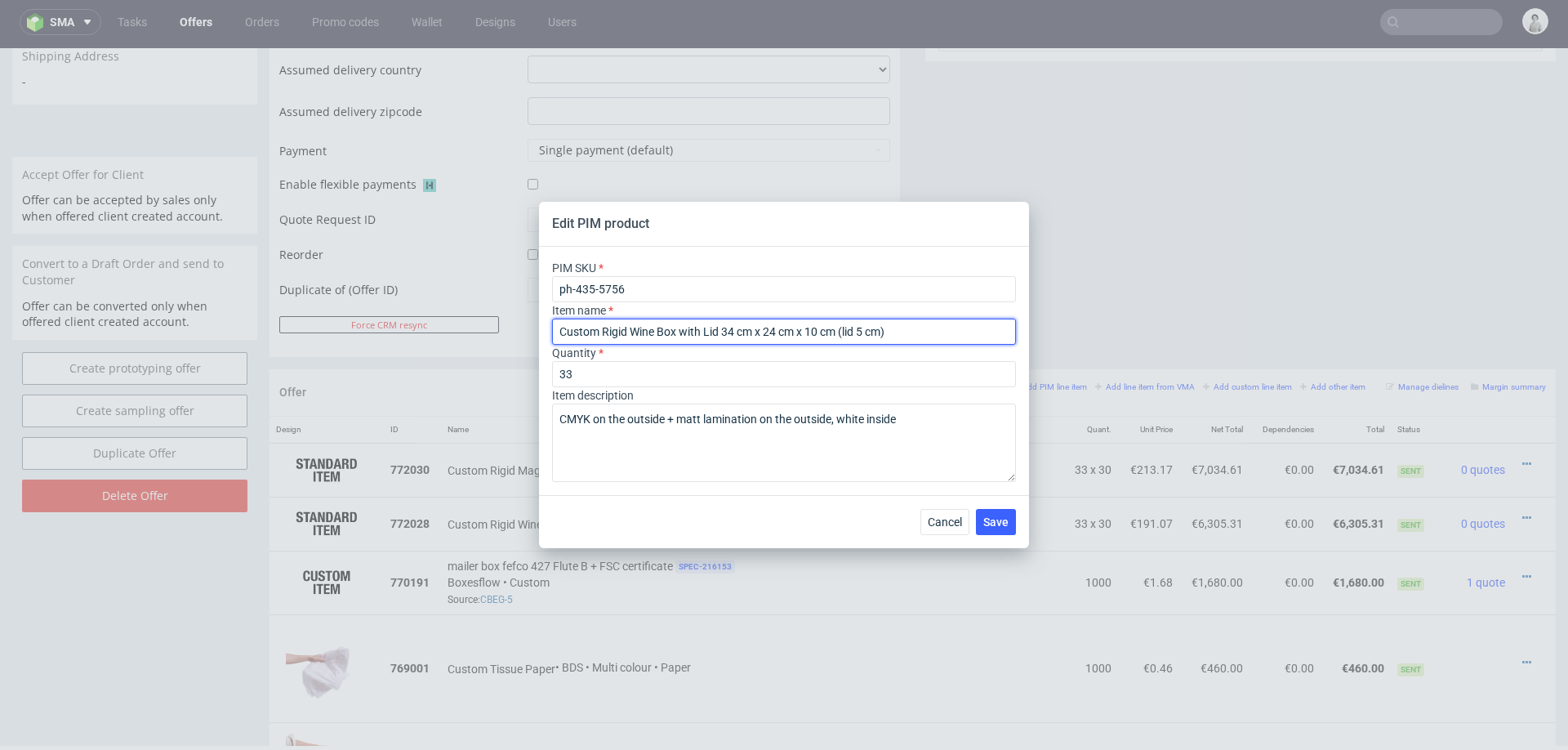
click at [646, 334] on input "Custom Rigid Wine Box with Lid 34 cm x 24 cm x 10 cm (lid 5 cm)" at bounding box center [784, 332] width 464 height 26
type input "Custom Rigid Box with Lid 34 cm x 24 cm x 10 cm (lid 5 cm)"
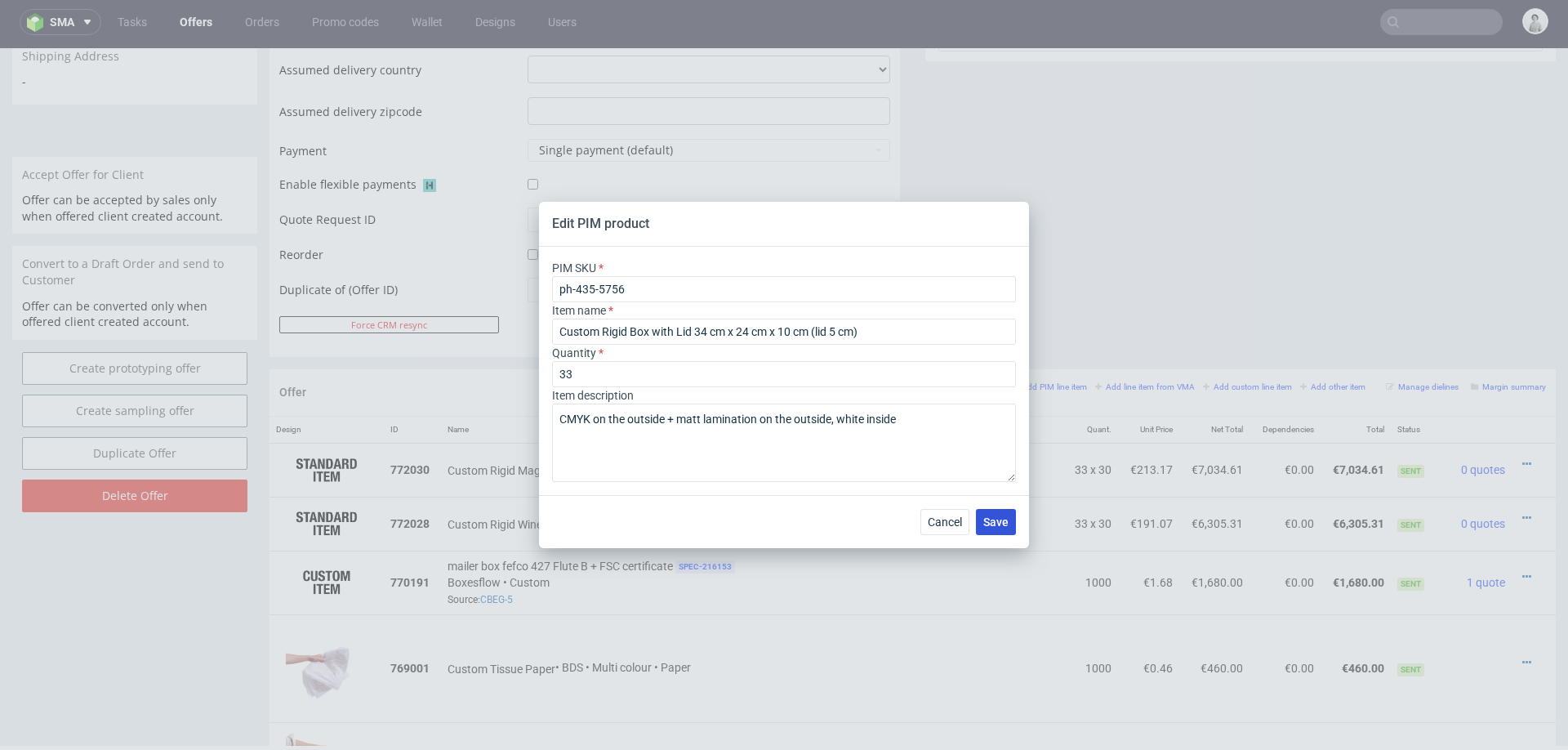
click at [997, 518] on span "Save" at bounding box center [995, 521] width 25 height 11
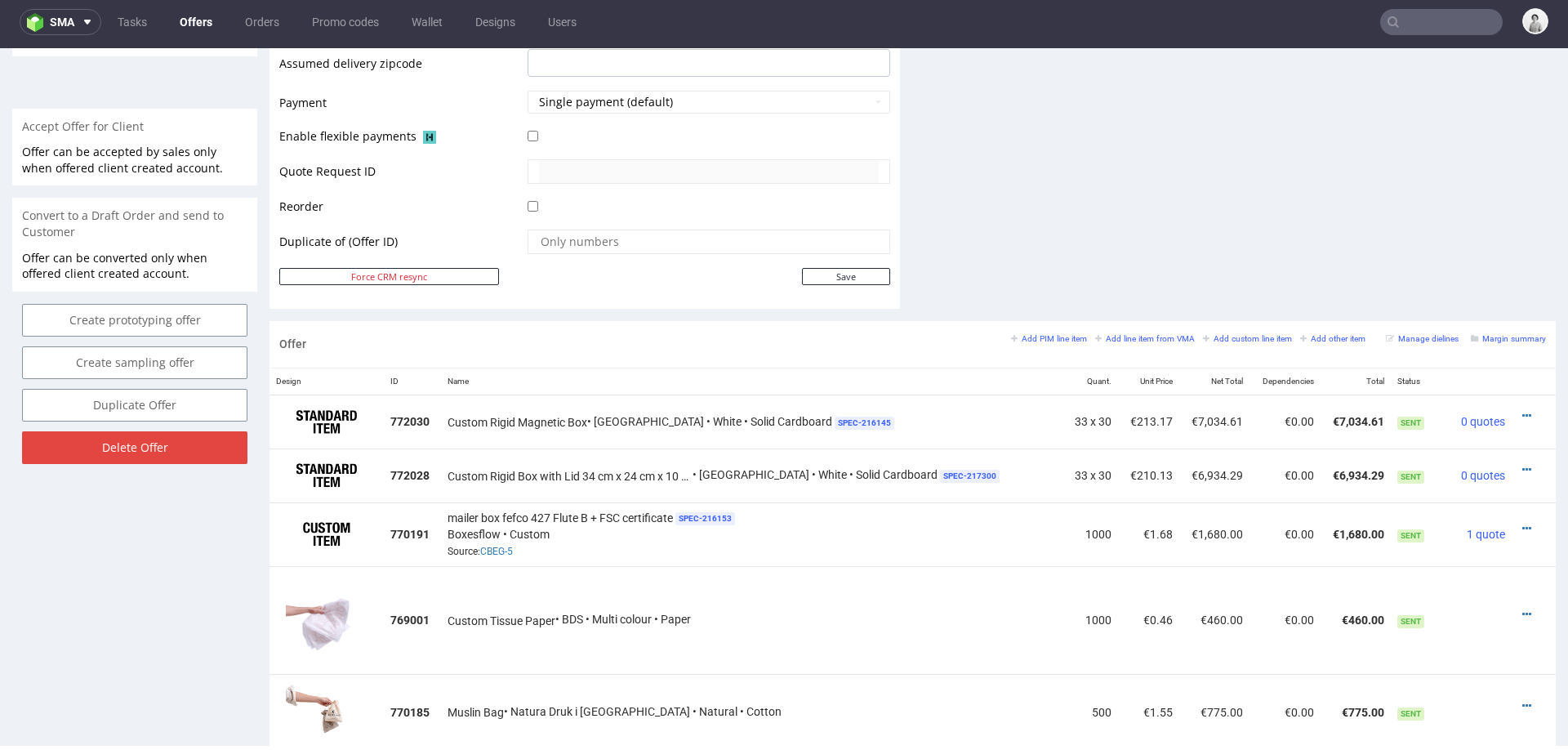
scroll to position [739, 0]
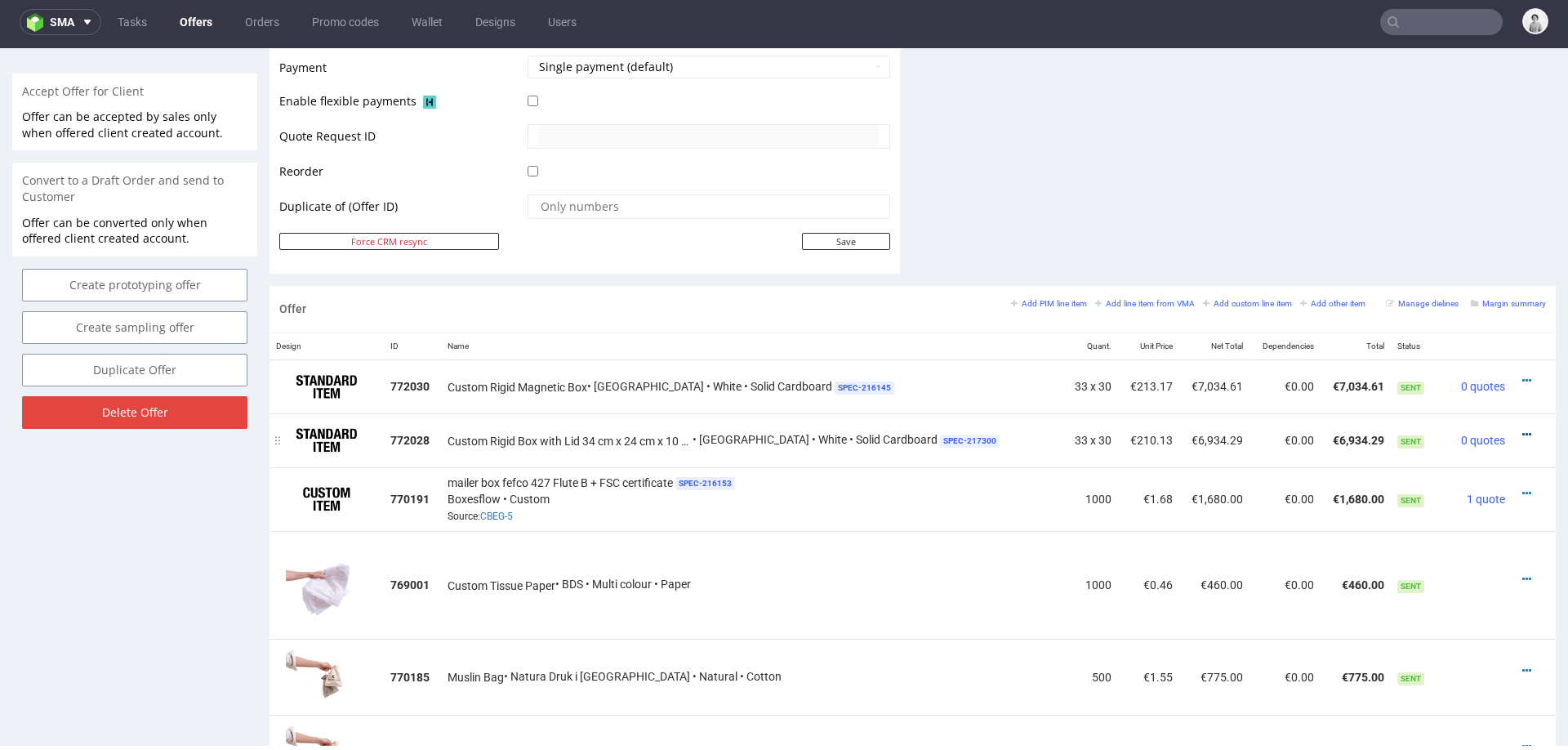
click at [1522, 429] on icon at bounding box center [1526, 434] width 9 height 11
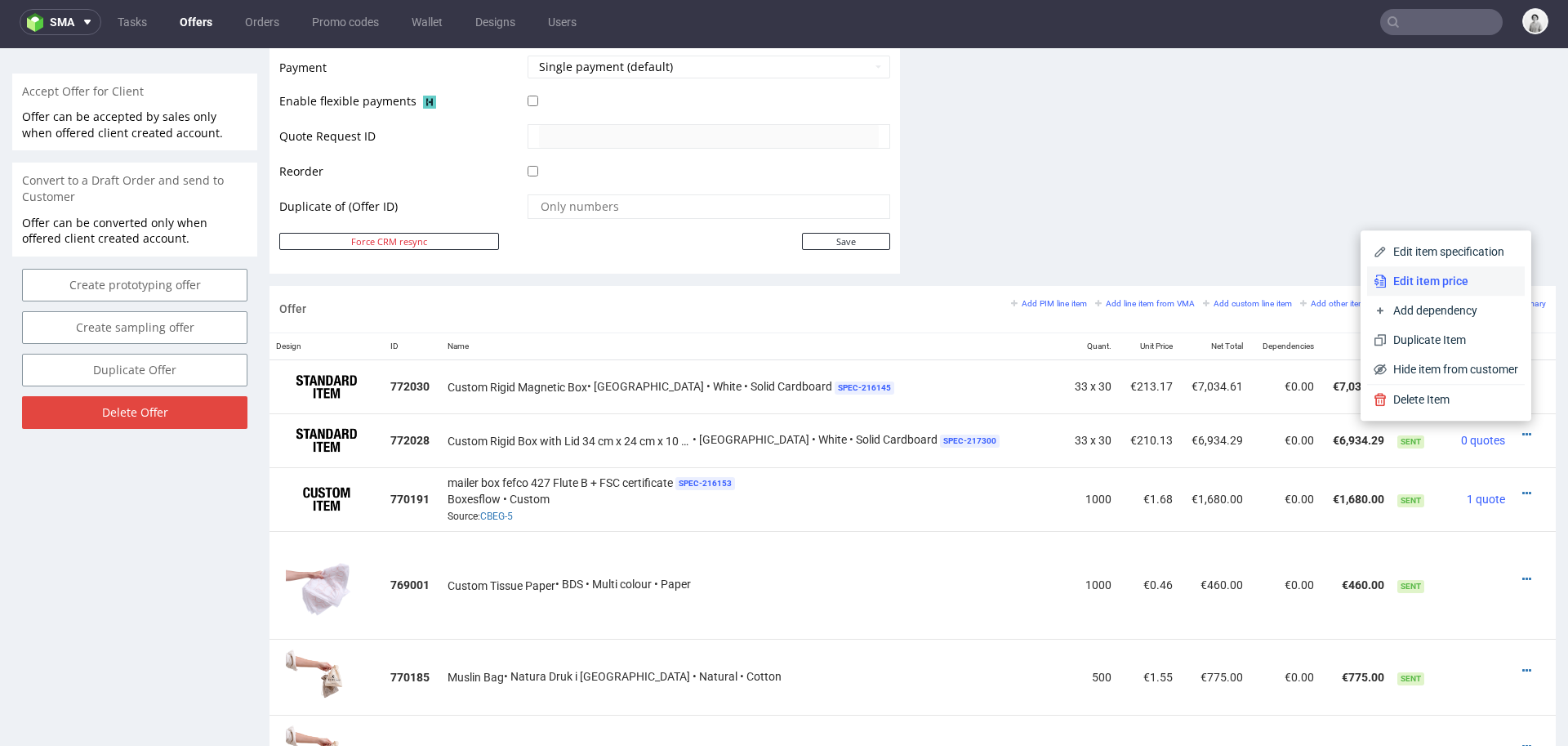
click at [1466, 279] on span "Edit item price" at bounding box center [1452, 281] width 132 height 16
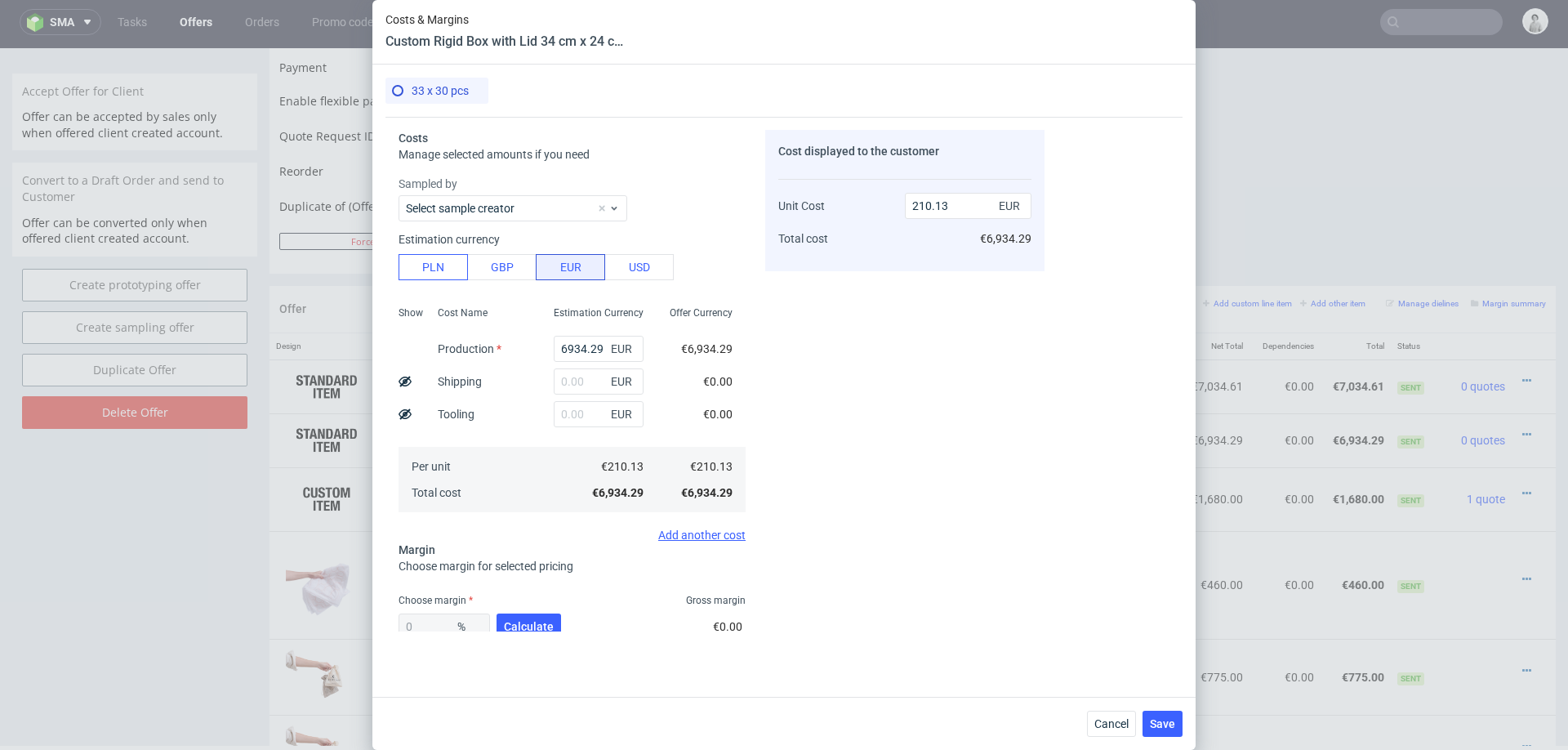
click at [446, 253] on div "Estimation currency PLN GBP EUR USD" at bounding box center [572, 254] width 347 height 52
click at [444, 264] on button "PLN" at bounding box center [433, 267] width 69 height 26
type input "49.37"
click at [576, 358] on input "6934.29" at bounding box center [599, 349] width 90 height 26
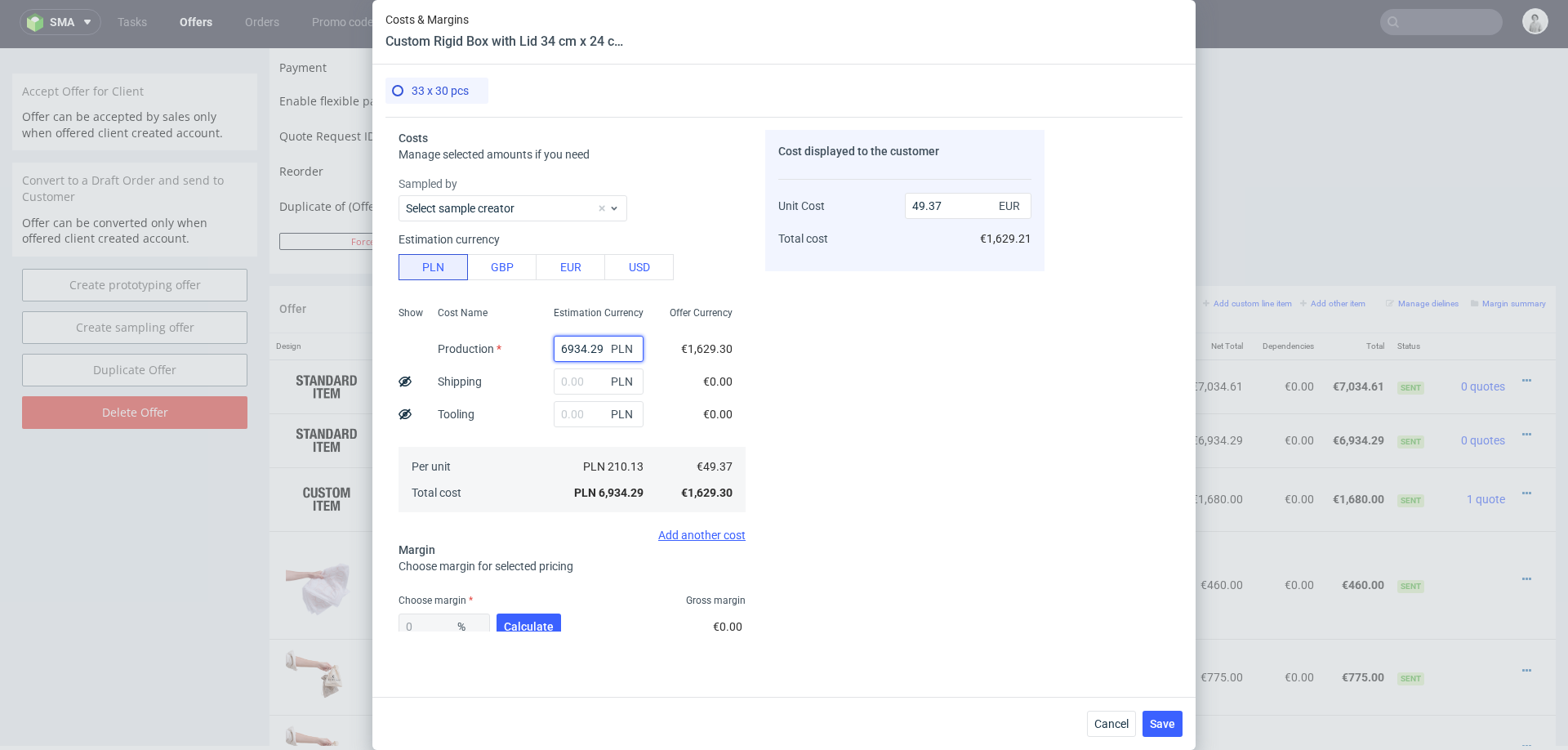
click at [576, 358] on input "6934.29" at bounding box center [599, 349] width 90 height 26
type input "17"
type input "0.12"
type input "176"
type input "1.25"
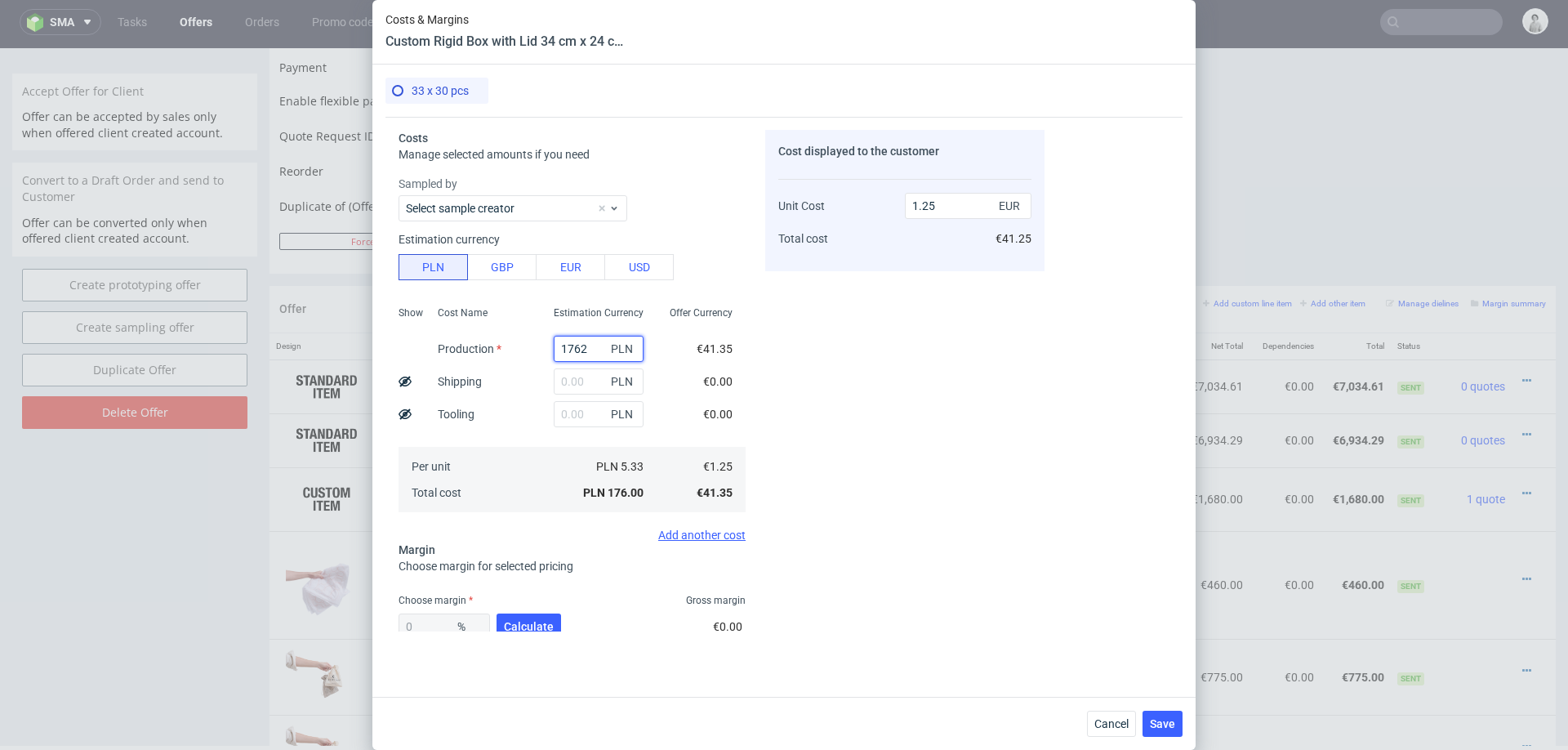
type input "17622"
type input "125.47"
type input "17622"
click at [589, 382] on input "text" at bounding box center [599, 381] width 90 height 26
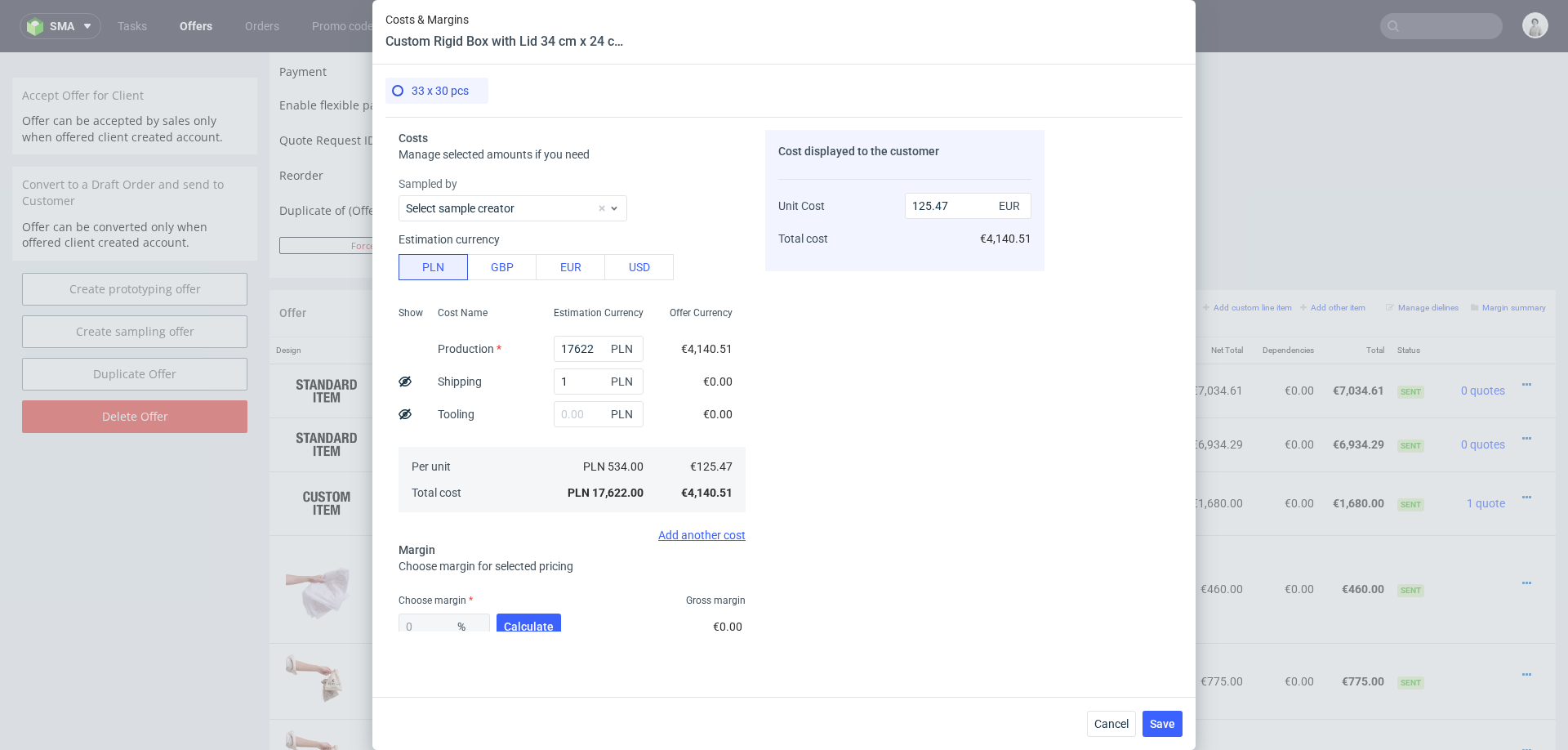
scroll to position [5, 0]
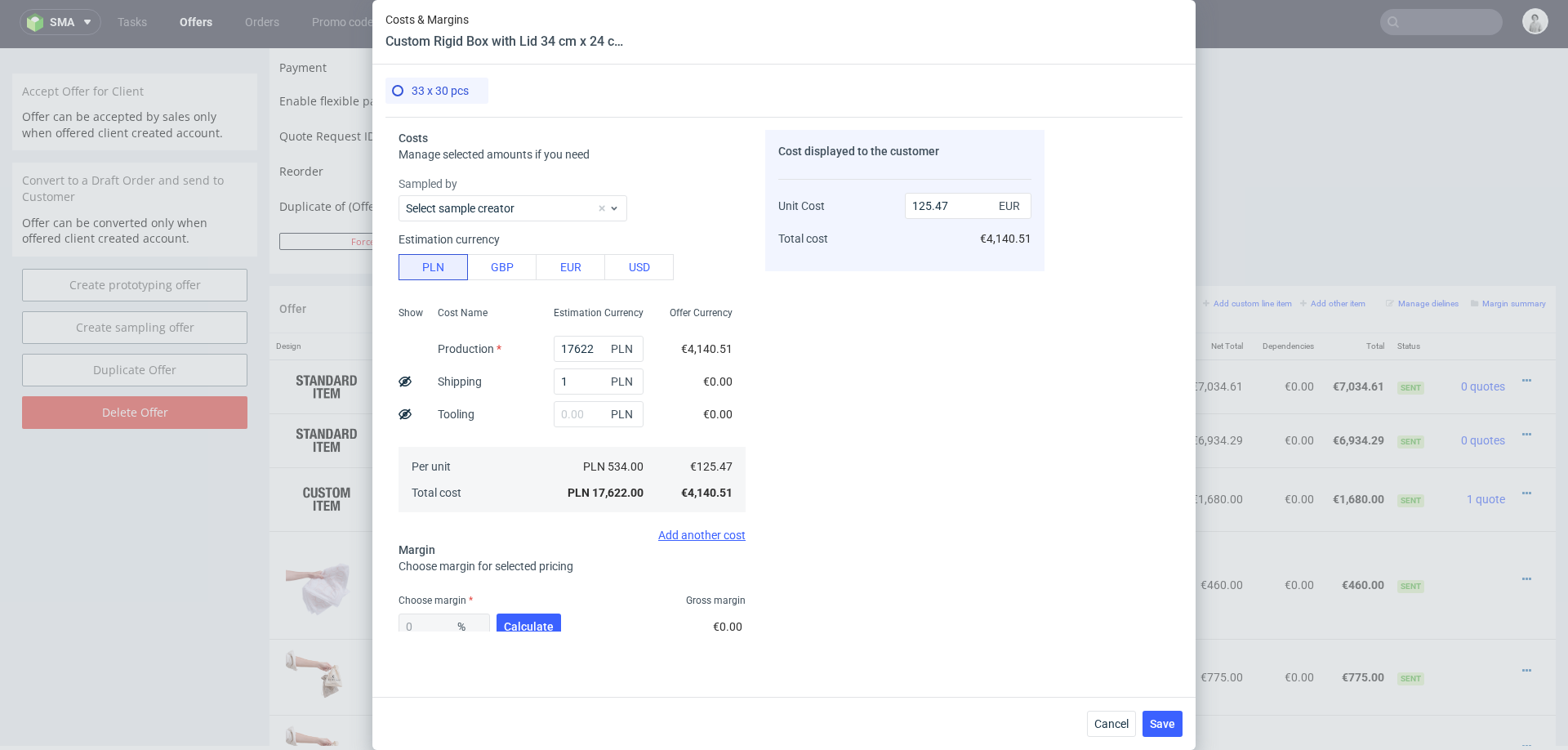
type input "17"
type input "125.48"
type input "1700"
type input "137.57"
type input "1700"
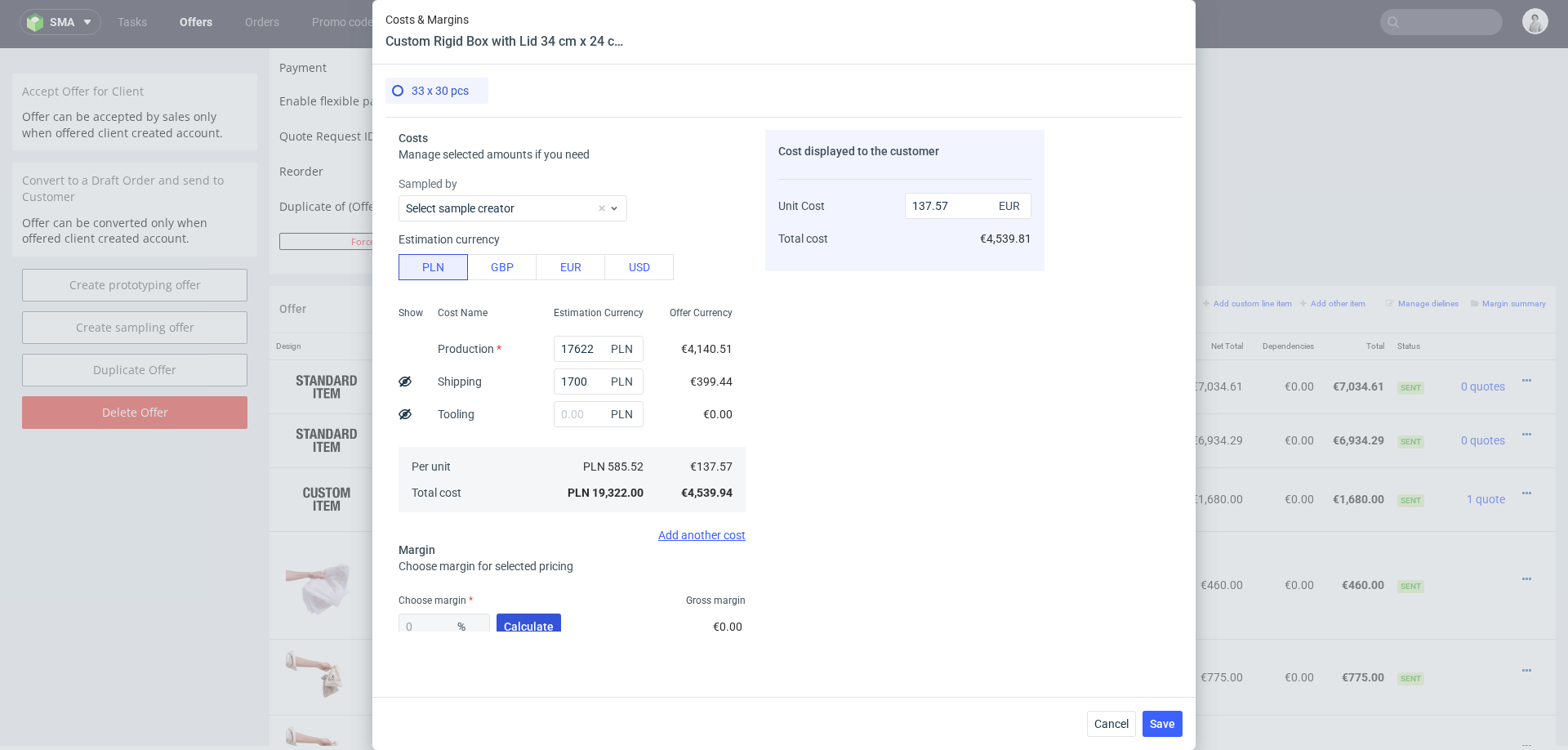
click at [533, 623] on span "Calculate" at bounding box center [529, 626] width 50 height 11
type input "29.29"
type input "194.56"
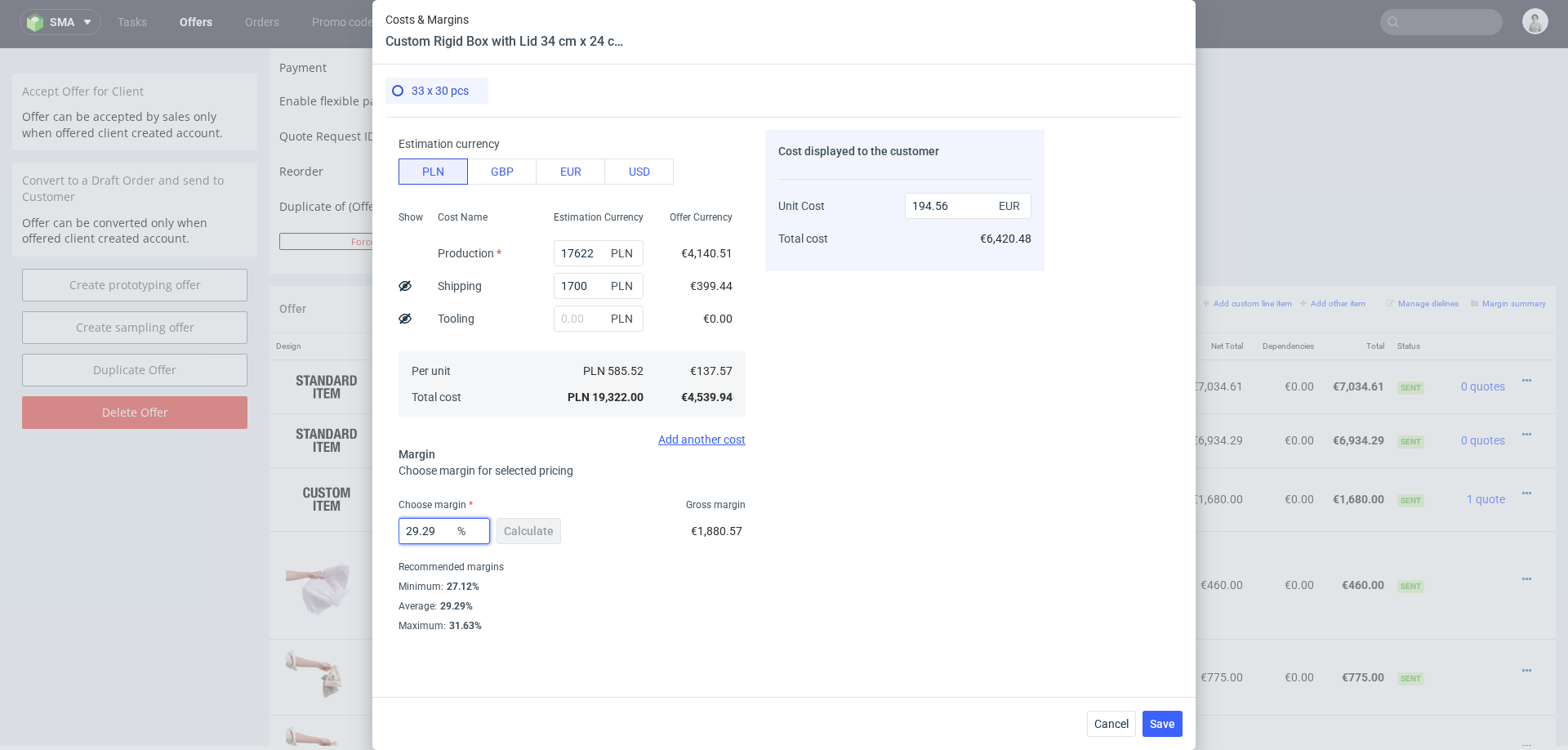
click at [442, 528] on input "29.29" at bounding box center [445, 531] width 92 height 26
type input "27"
type input "188.45"
type input "27.3"
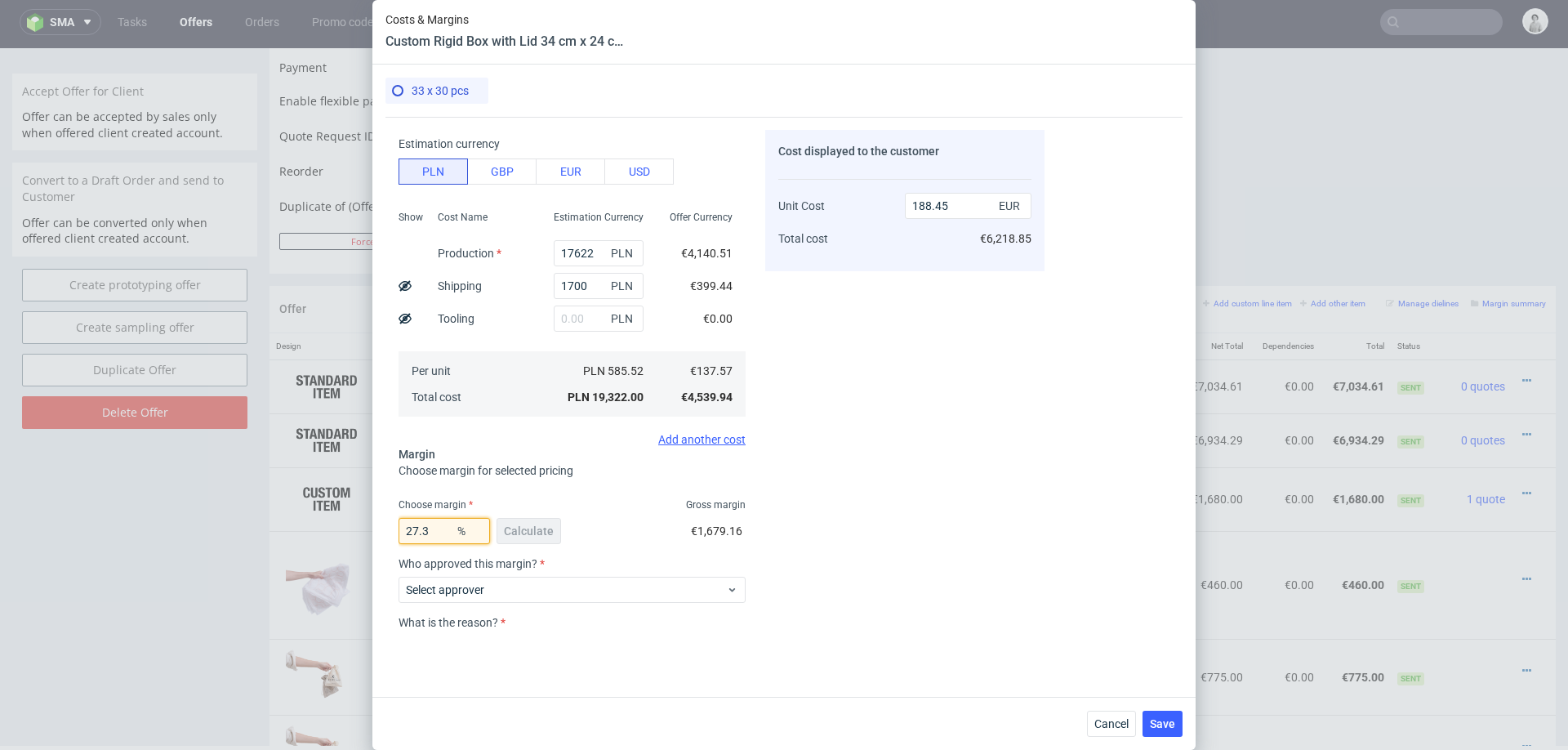
type input "189.23"
type input "27.3"
click at [1100, 492] on div "Costs Manage selected amounts if you need Sampled by Select sample creator Esti…" at bounding box center [784, 400] width 796 height 567
click at [601, 286] on input "1700" at bounding box center [599, 286] width 90 height 26
click at [561, 319] on input "text" at bounding box center [599, 319] width 90 height 26
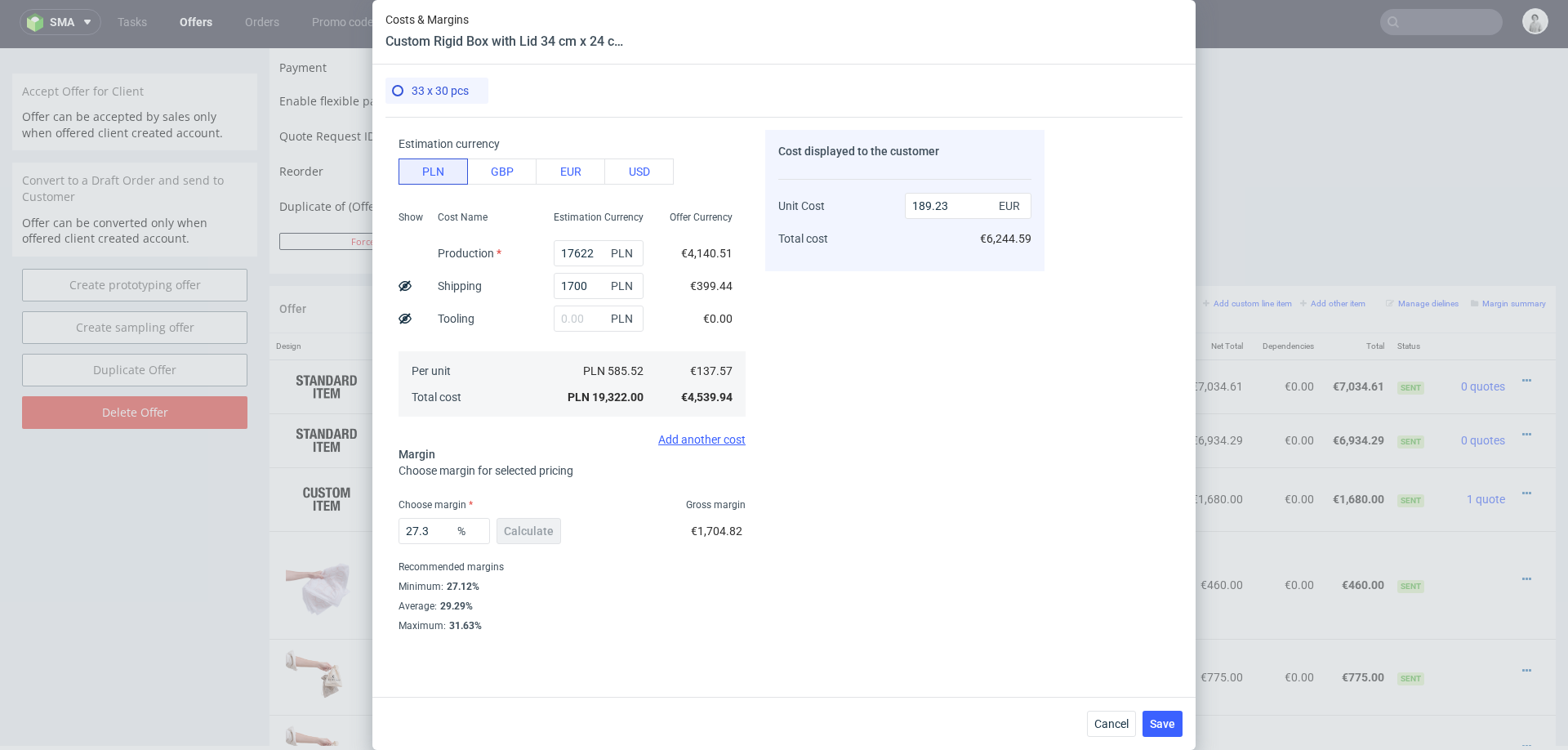
click at [515, 319] on div "Cost Name Production Shipping Tooling Per unit Total cost" at bounding box center [483, 312] width 116 height 216
click at [1163, 714] on button "Save" at bounding box center [1162, 724] width 40 height 26
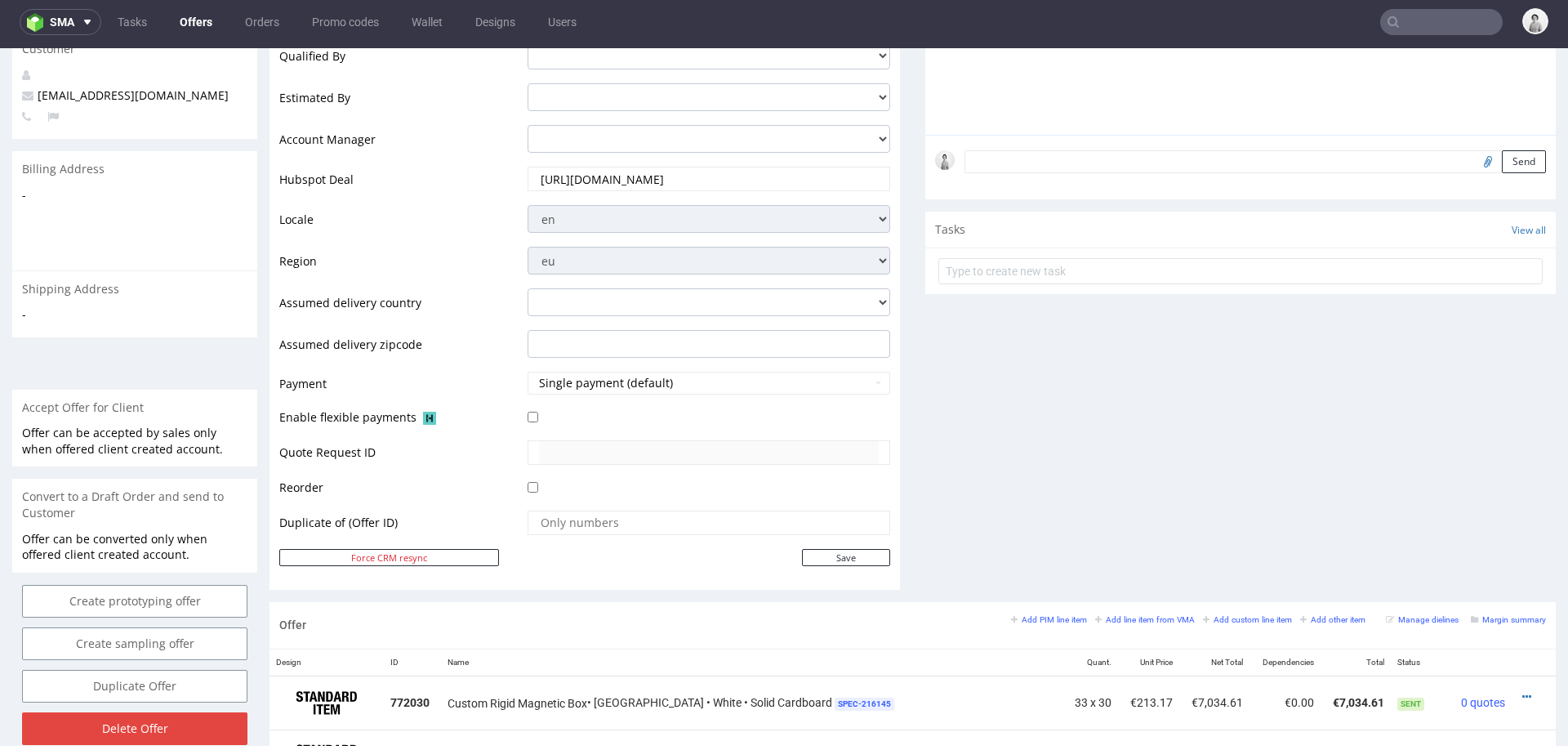
scroll to position [0, 0]
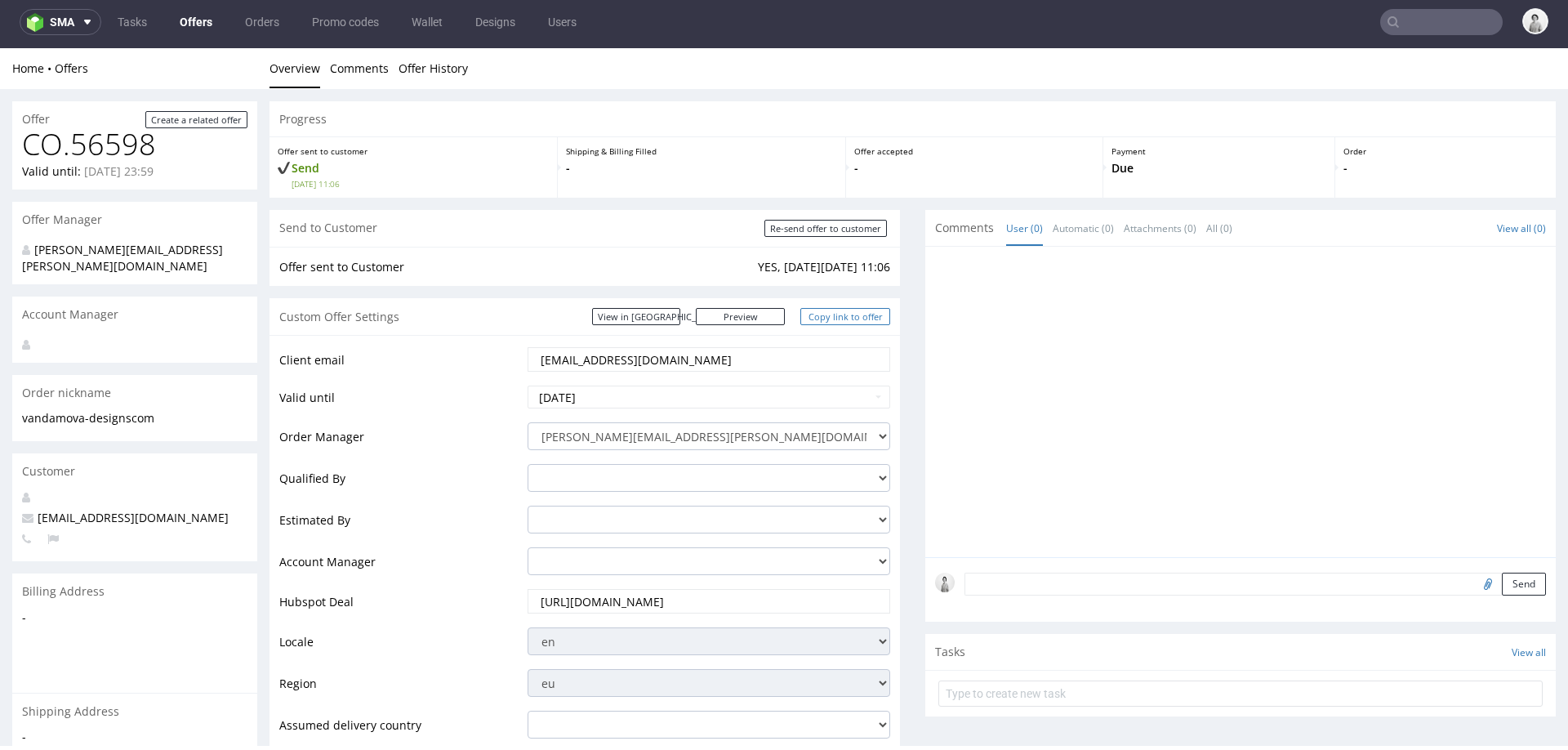
click at [841, 320] on link "Copy link to offer" at bounding box center [845, 316] width 90 height 17
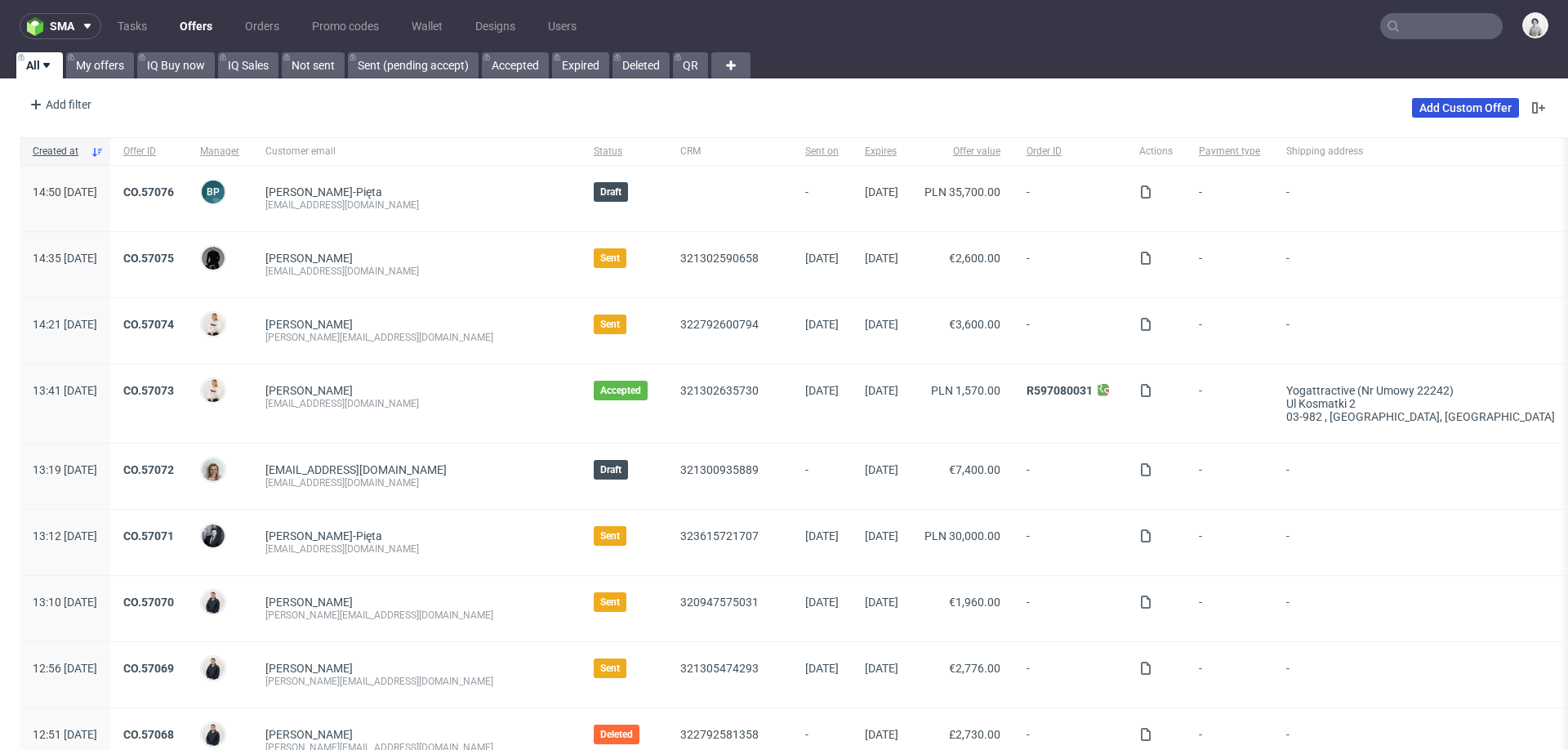
click at [1446, 108] on link "Add Custom Offer" at bounding box center [1465, 108] width 107 height 20
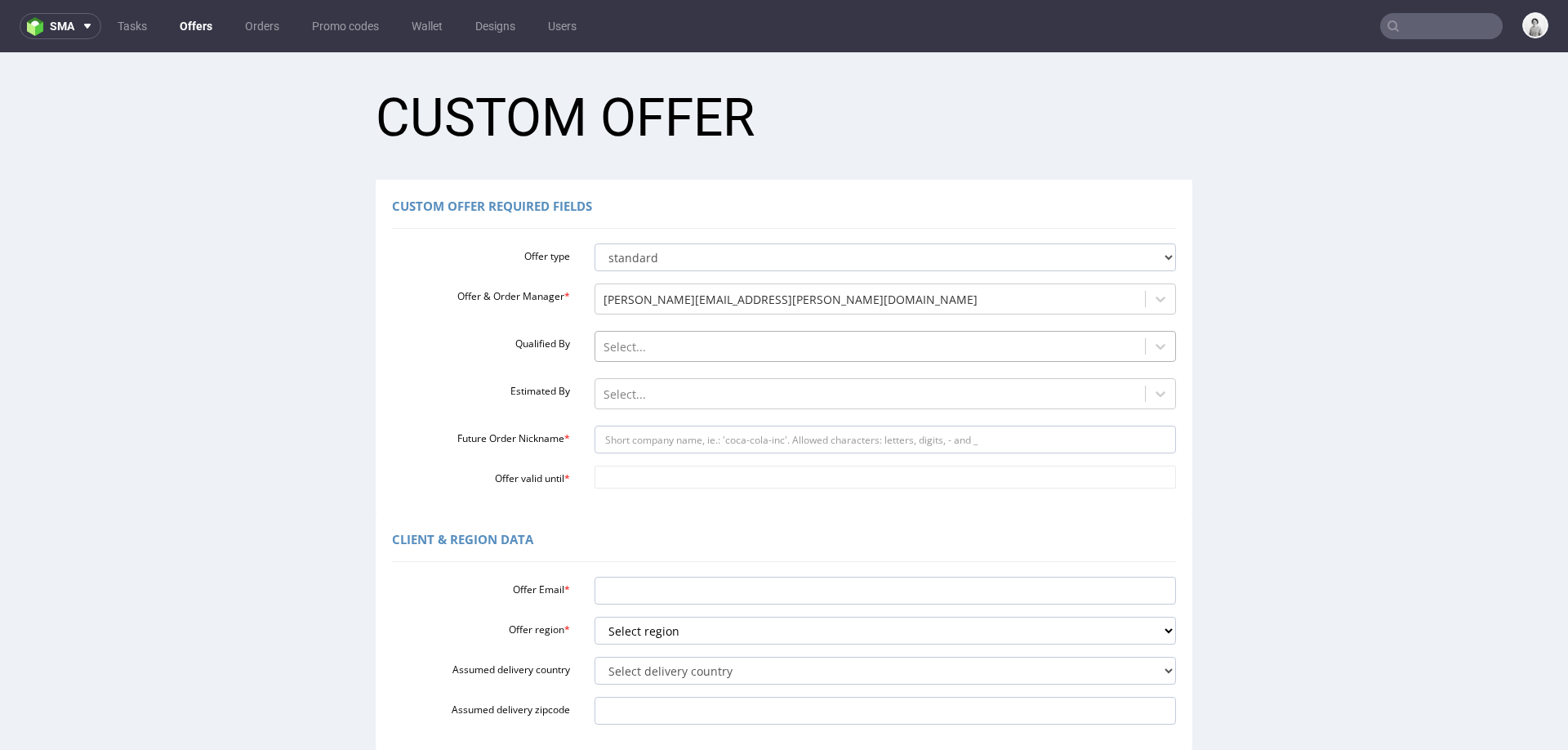
click at [625, 347] on div at bounding box center [870, 347] width 534 height 20
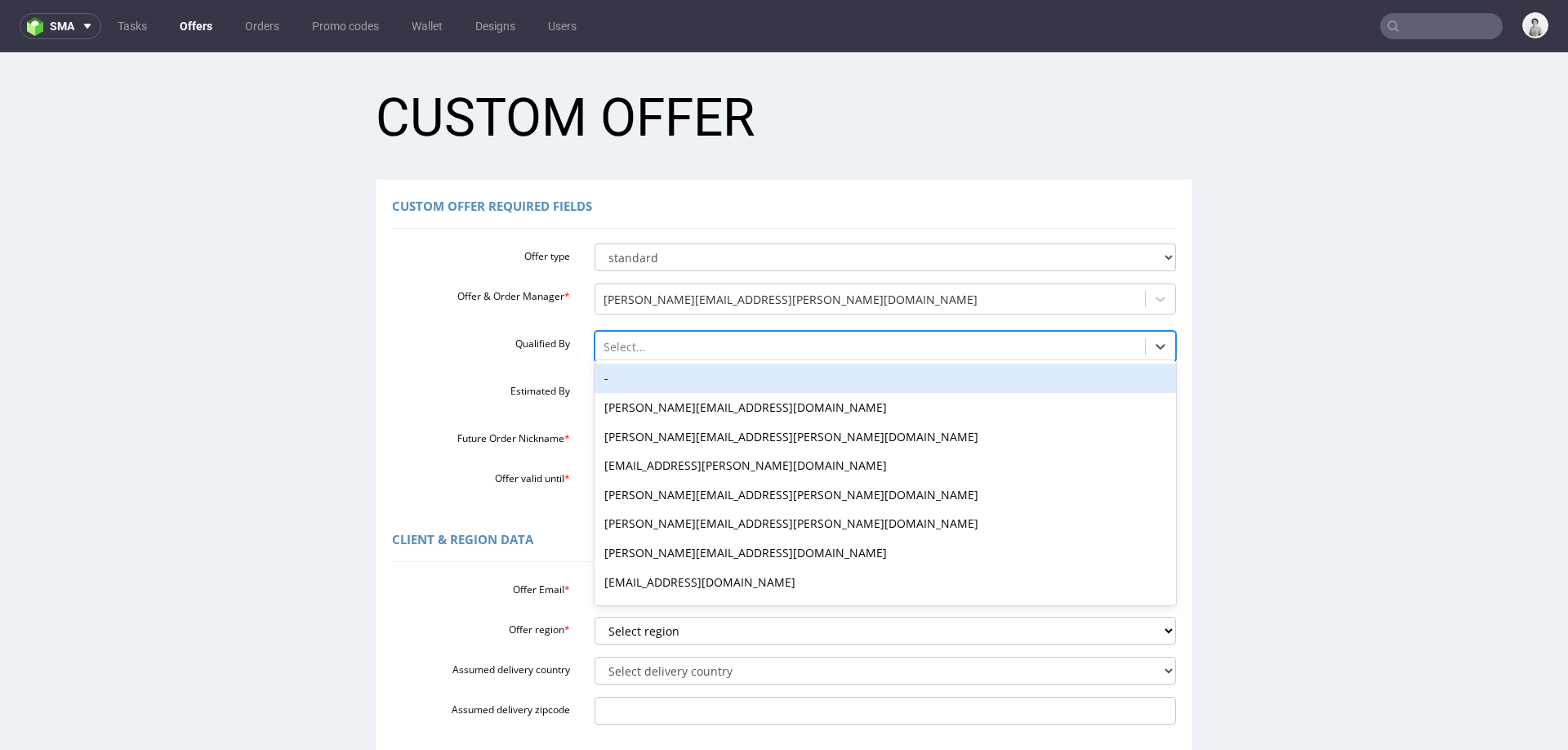
click at [626, 383] on div "-" at bounding box center [885, 378] width 583 height 29
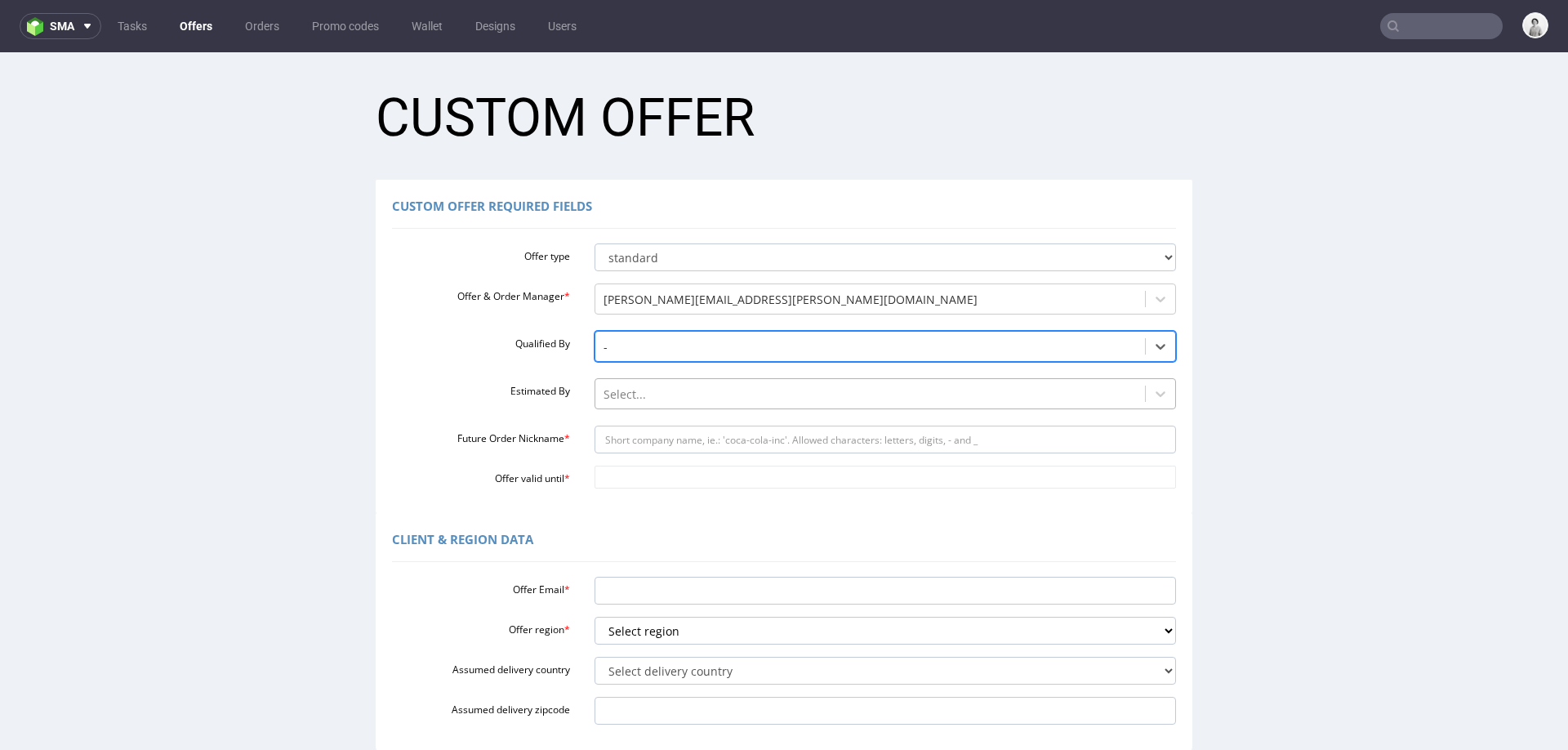
click at [625, 400] on div at bounding box center [870, 395] width 534 height 20
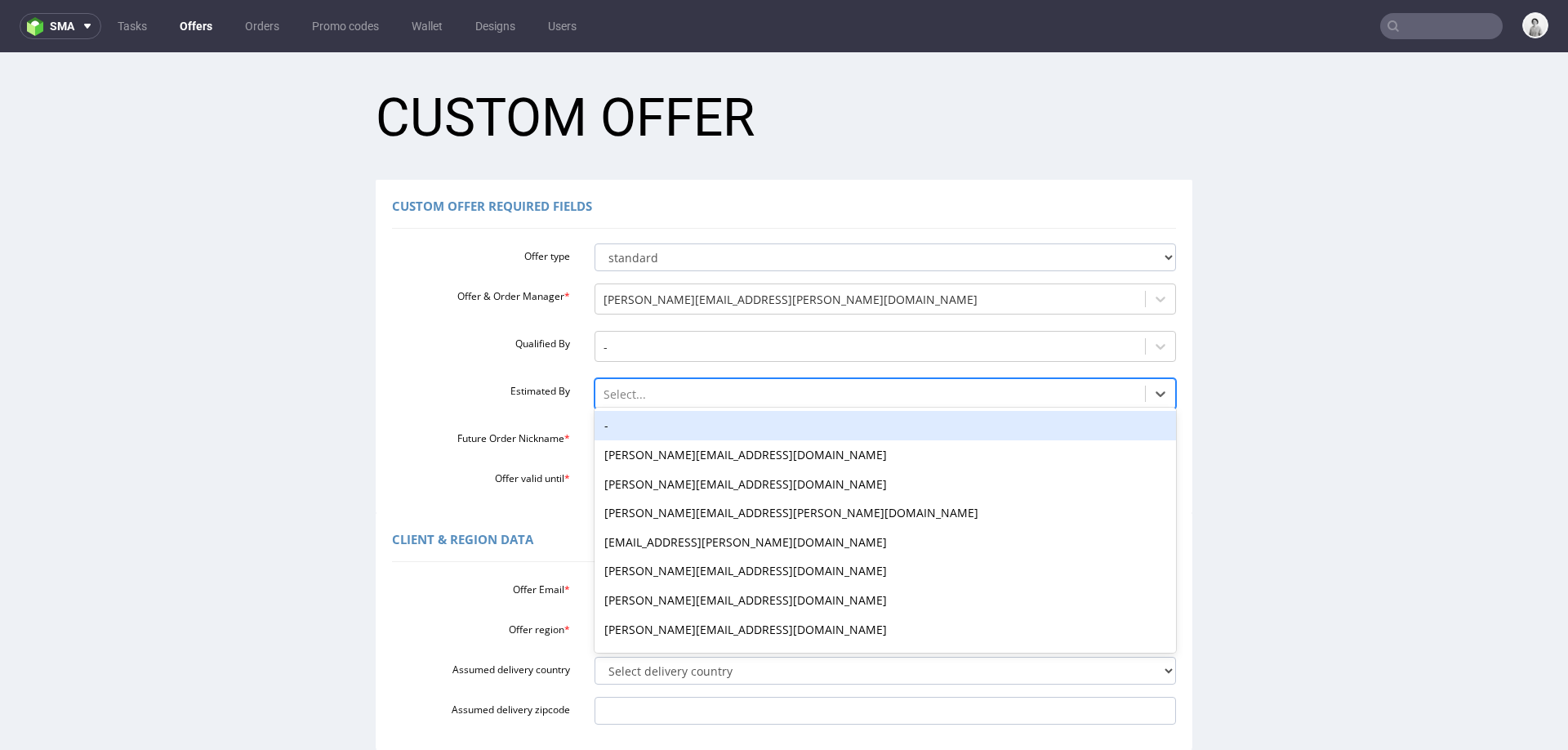
click at [624, 426] on div "-" at bounding box center [885, 425] width 583 height 29
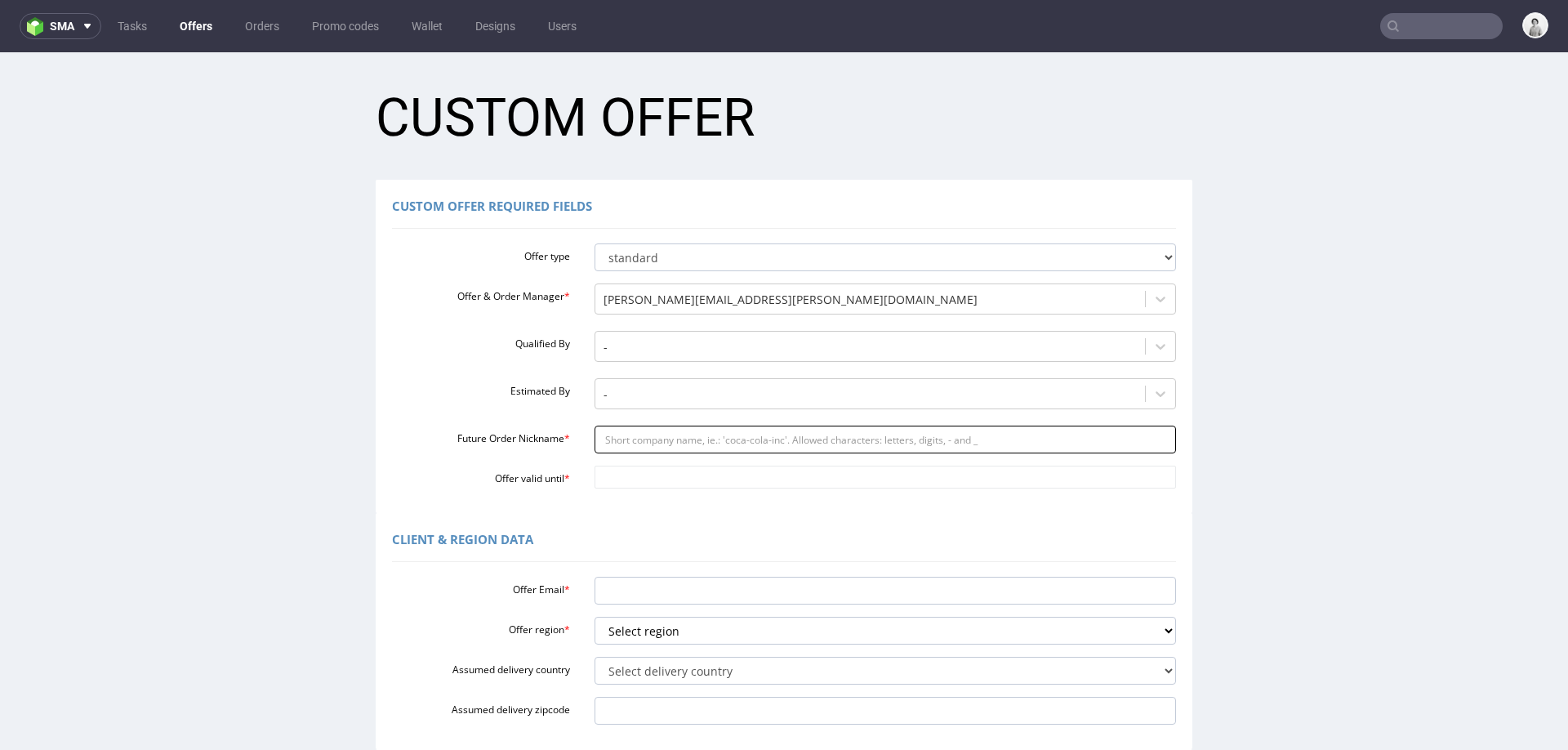
click at [624, 436] on input "Future Order Nickname *" at bounding box center [885, 440] width 583 height 28
paste input "falcinellisombrereriagmailcom"
type input "falcinellisombrereriagmailcom"
click at [611, 471] on input "Offer valid until *" at bounding box center [885, 477] width 583 height 23
click at [694, 458] on td "6" at bounding box center [701, 453] width 25 height 25
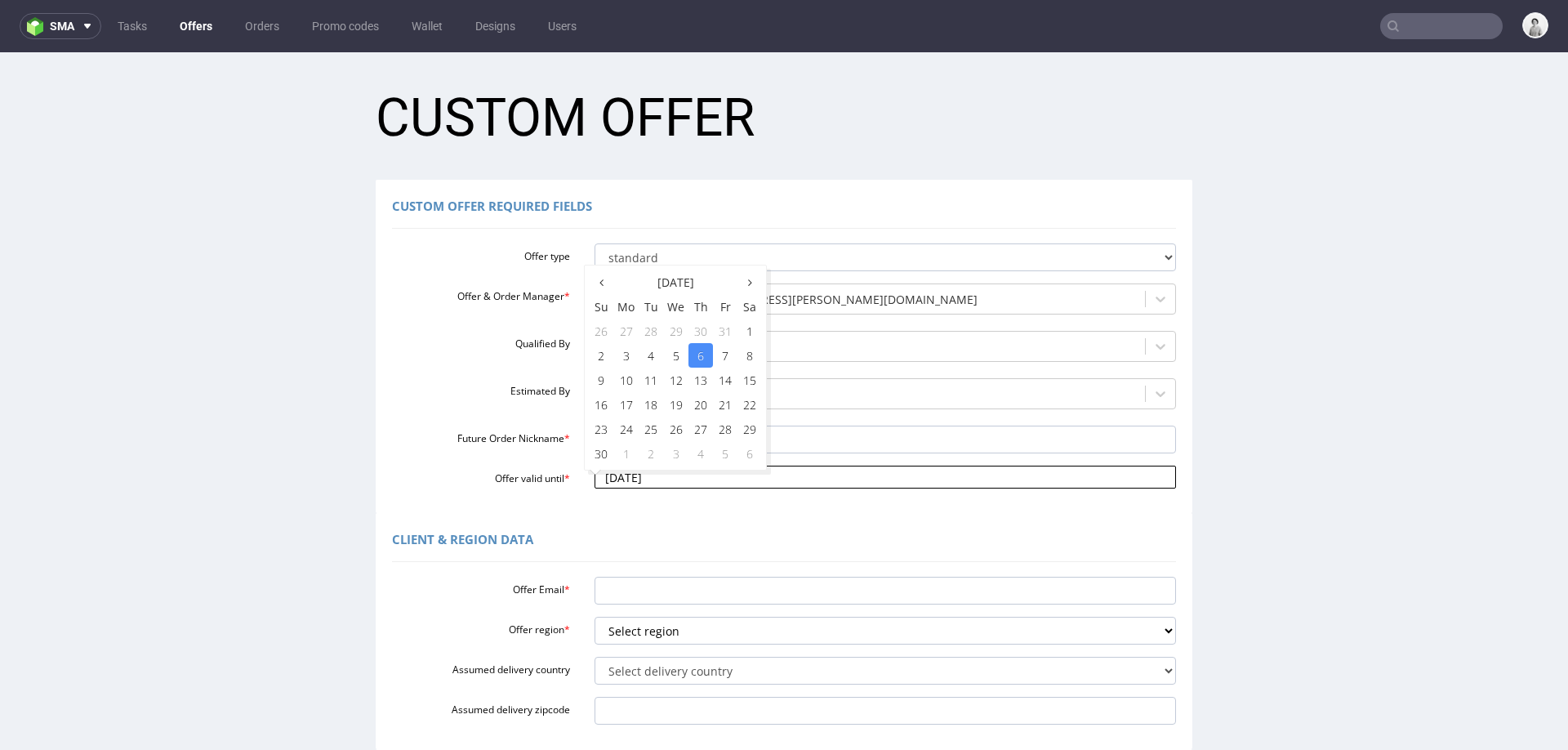
click at [676, 480] on input "[DATE]" at bounding box center [885, 477] width 583 height 23
click at [698, 328] on td "30" at bounding box center [701, 331] width 25 height 25
type input "[DATE]"
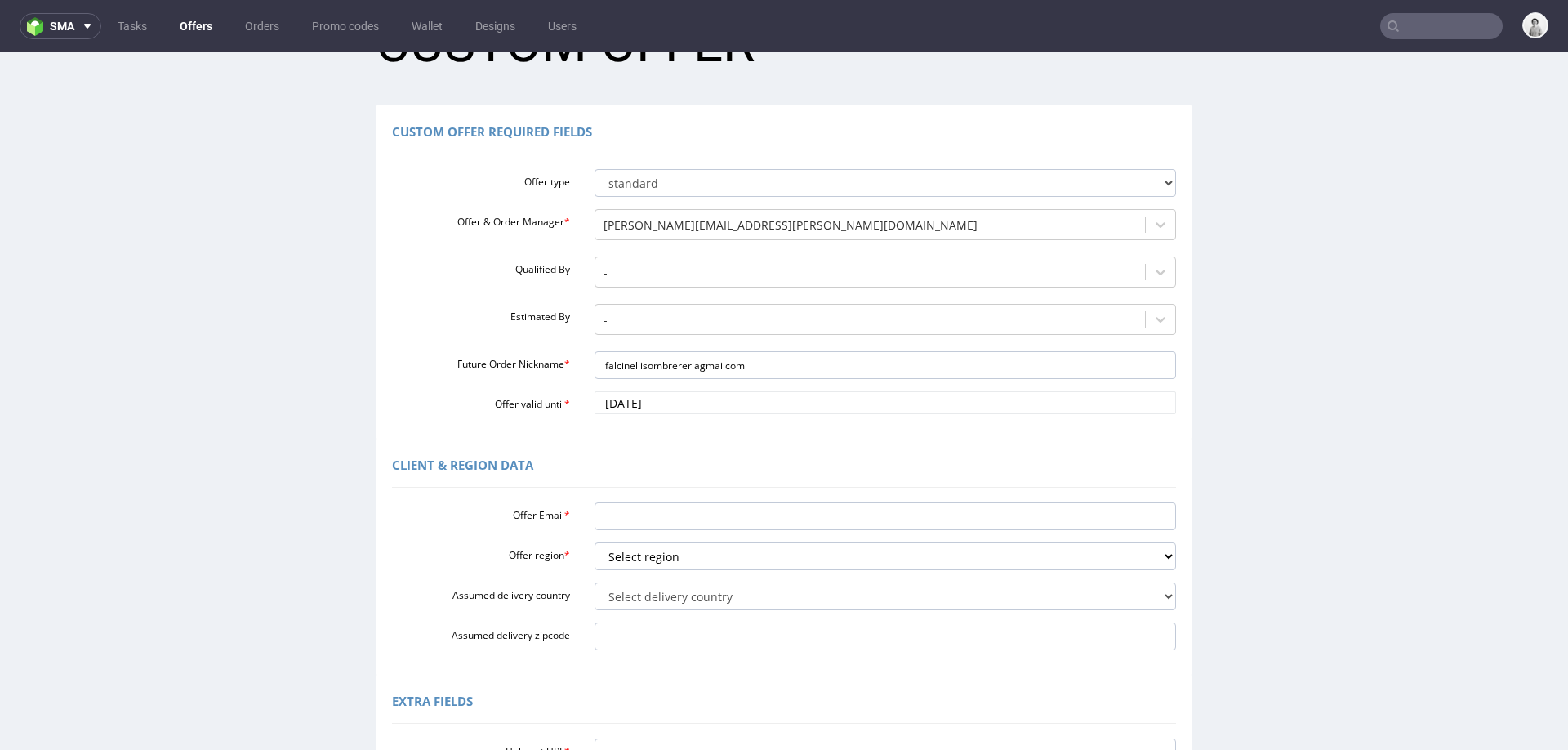
scroll to position [76, 0]
click at [648, 513] on input "Offer Email *" at bounding box center [885, 515] width 583 height 28
paste input "[EMAIL_ADDRESS][DOMAIN_NAME]"
type input "[EMAIL_ADDRESS][DOMAIN_NAME]"
click at [642, 551] on select "Select region eu gb de pl cz fr it es" at bounding box center [885, 555] width 583 height 28
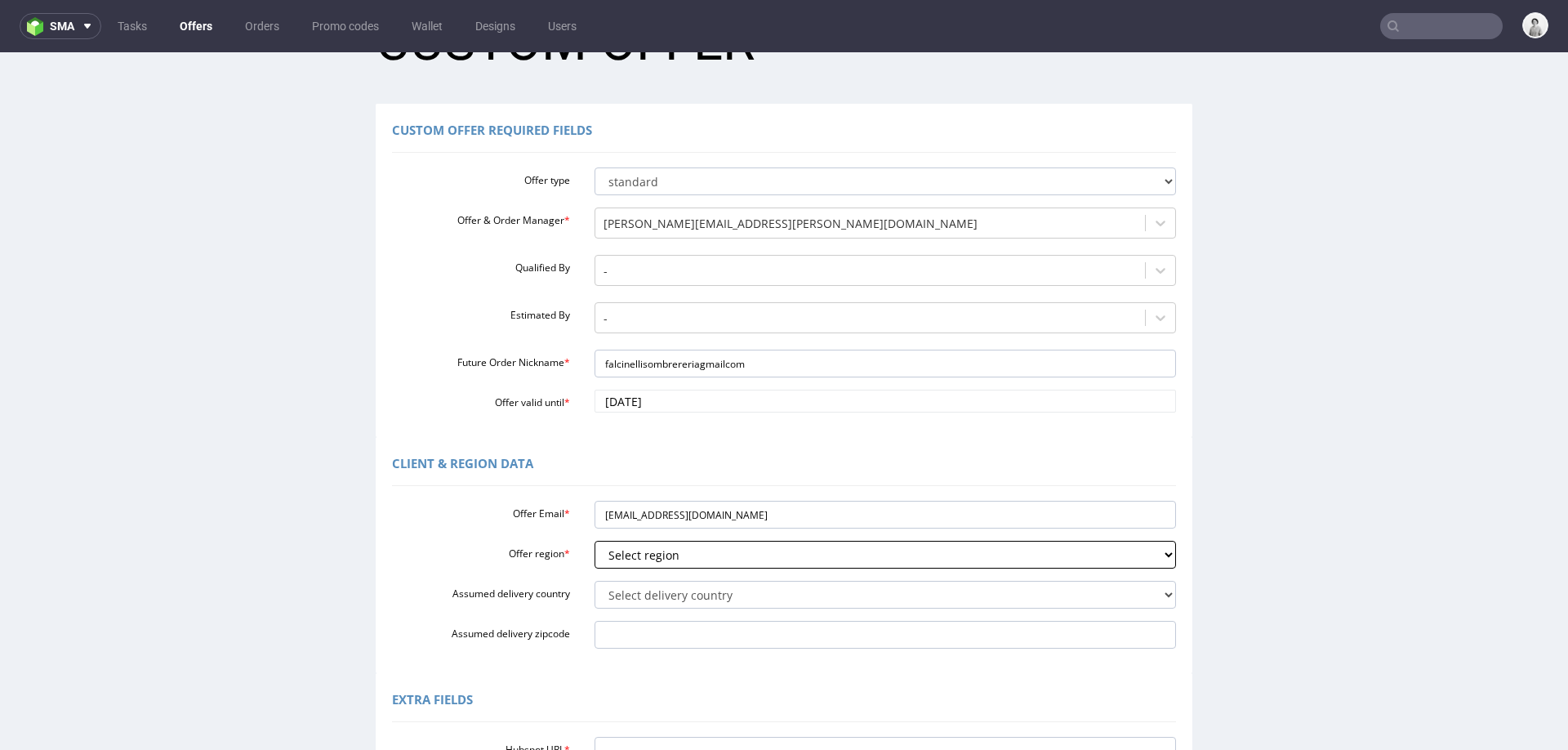
select select "es"
click at [595, 541] on select "Select region eu gb de pl cz fr it es" at bounding box center [885, 555] width 583 height 28
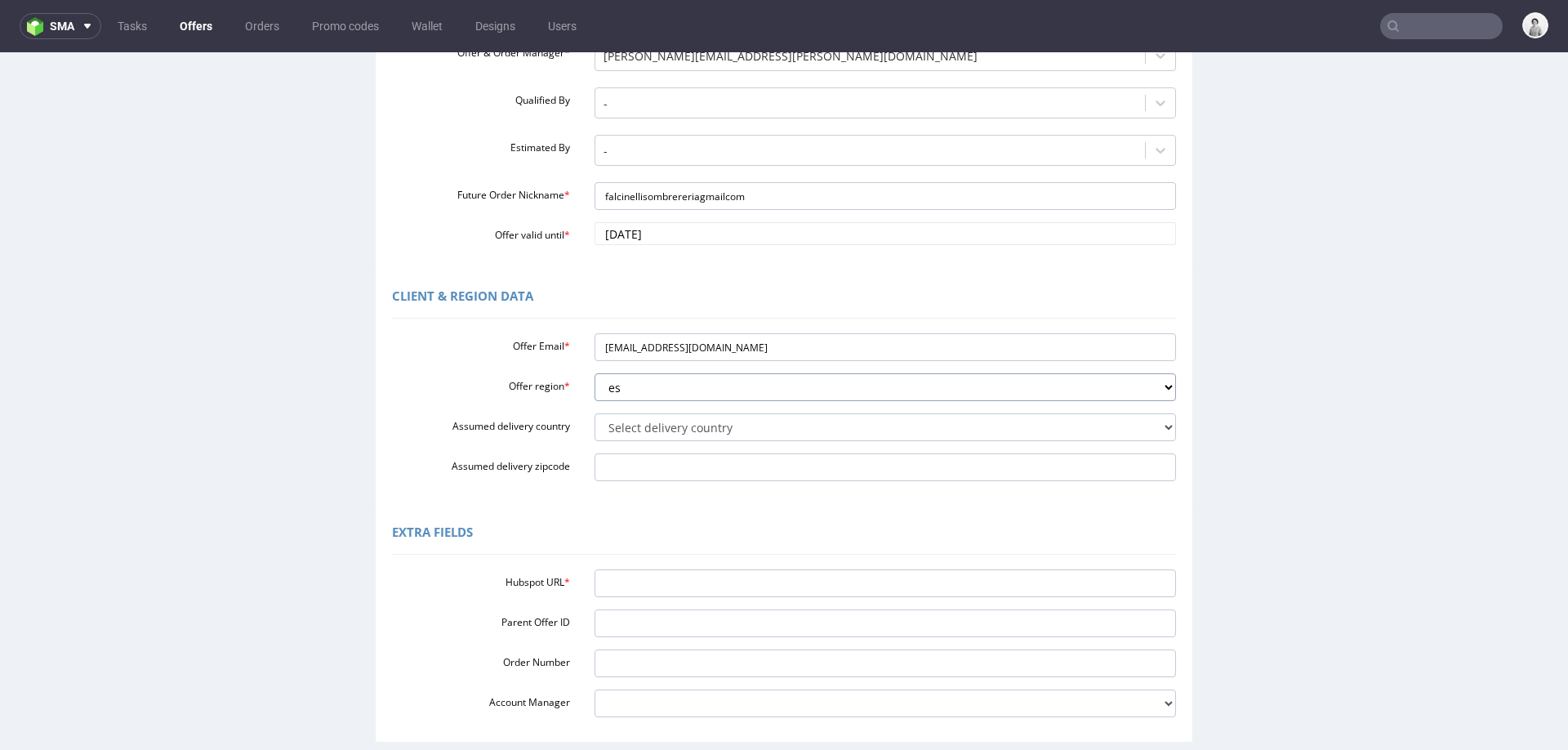
scroll to position [245, 0]
click at [724, 579] on input "Hubspot URL *" at bounding box center [885, 582] width 583 height 28
paste input "[URL][DOMAIN_NAME]"
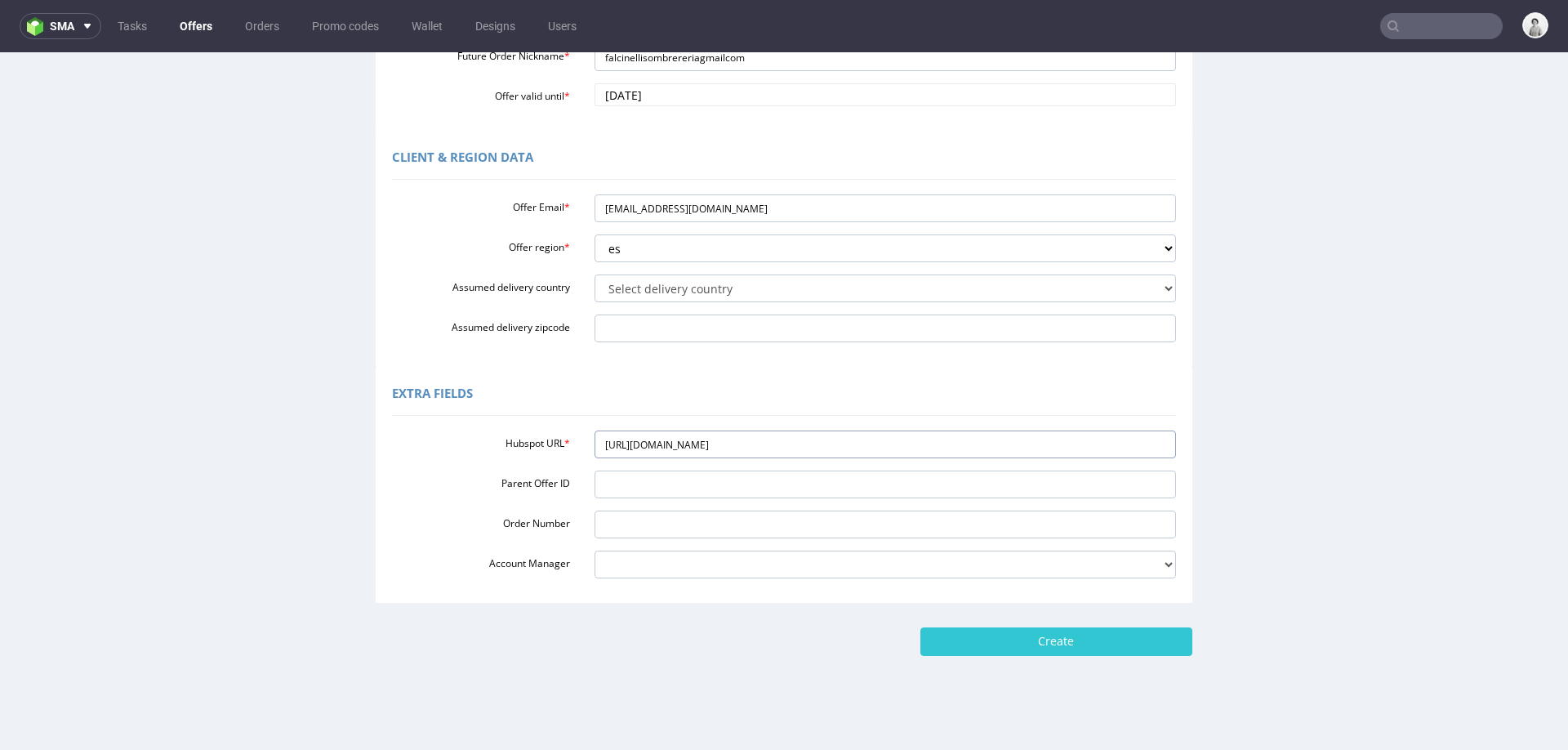
scroll to position [393, 0]
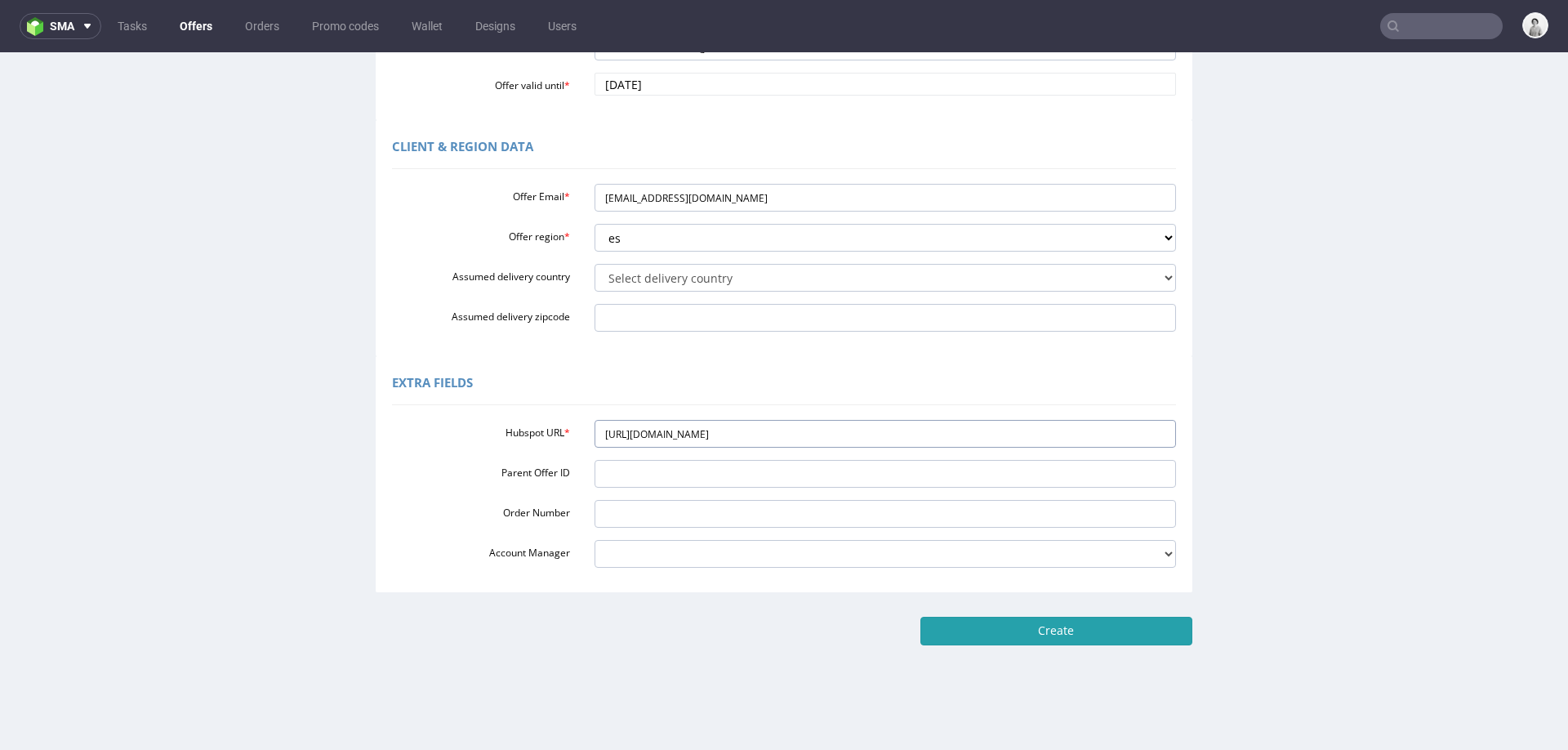
type input "[URL][DOMAIN_NAME]"
click at [1019, 635] on input "Create" at bounding box center [1056, 631] width 272 height 28
type input "Please wait..."
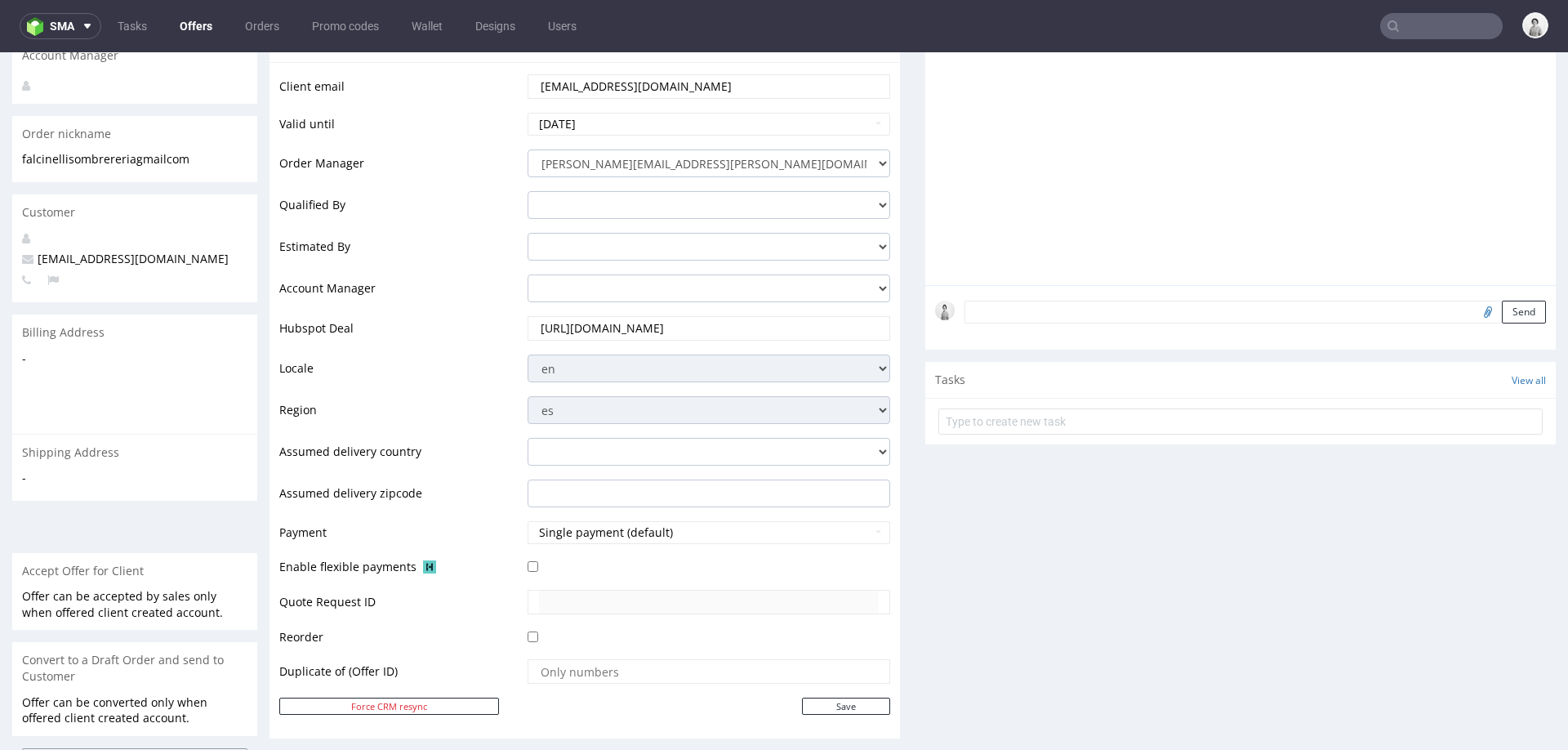
scroll to position [510, 0]
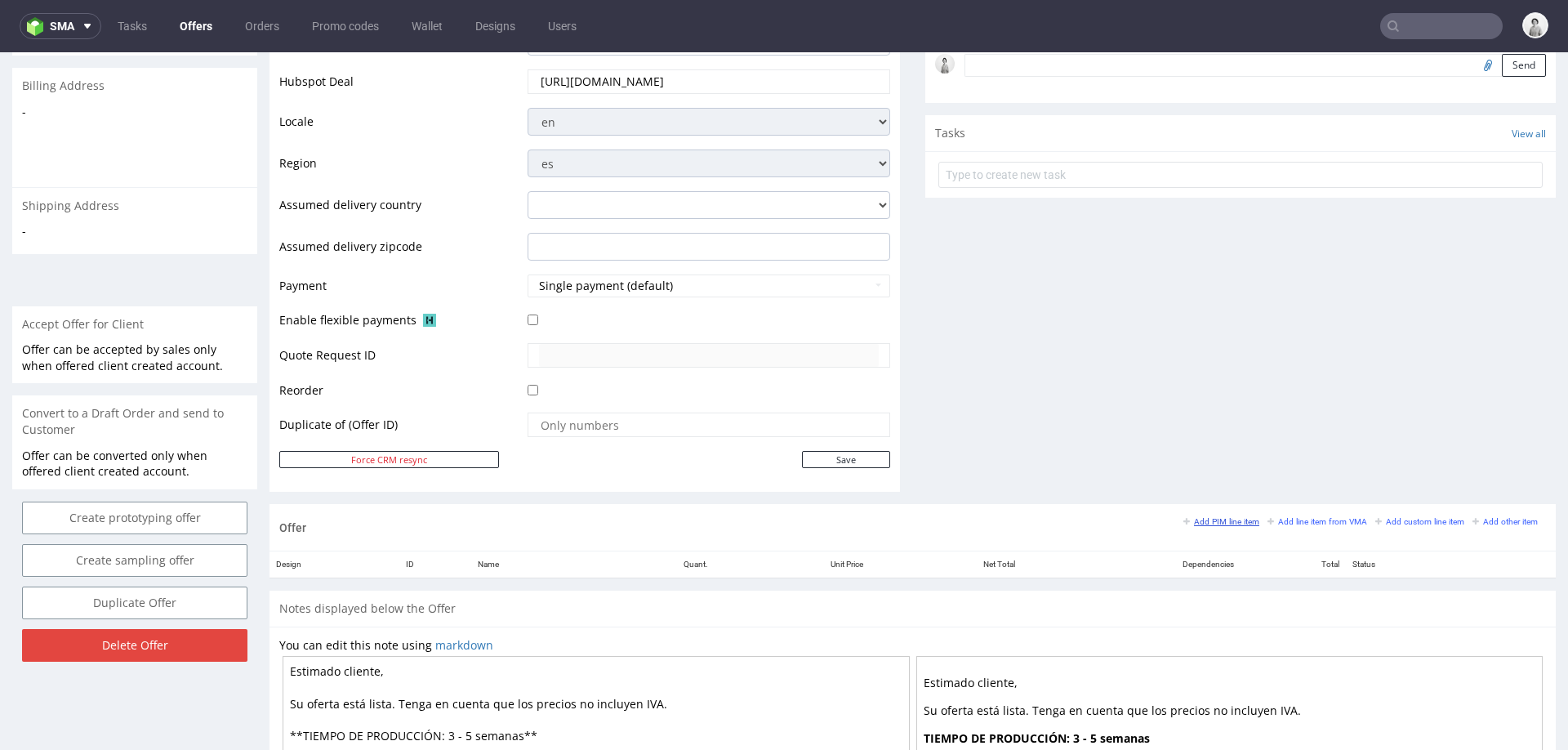
click at [1215, 520] on small "Add PIM line item" at bounding box center [1221, 521] width 76 height 9
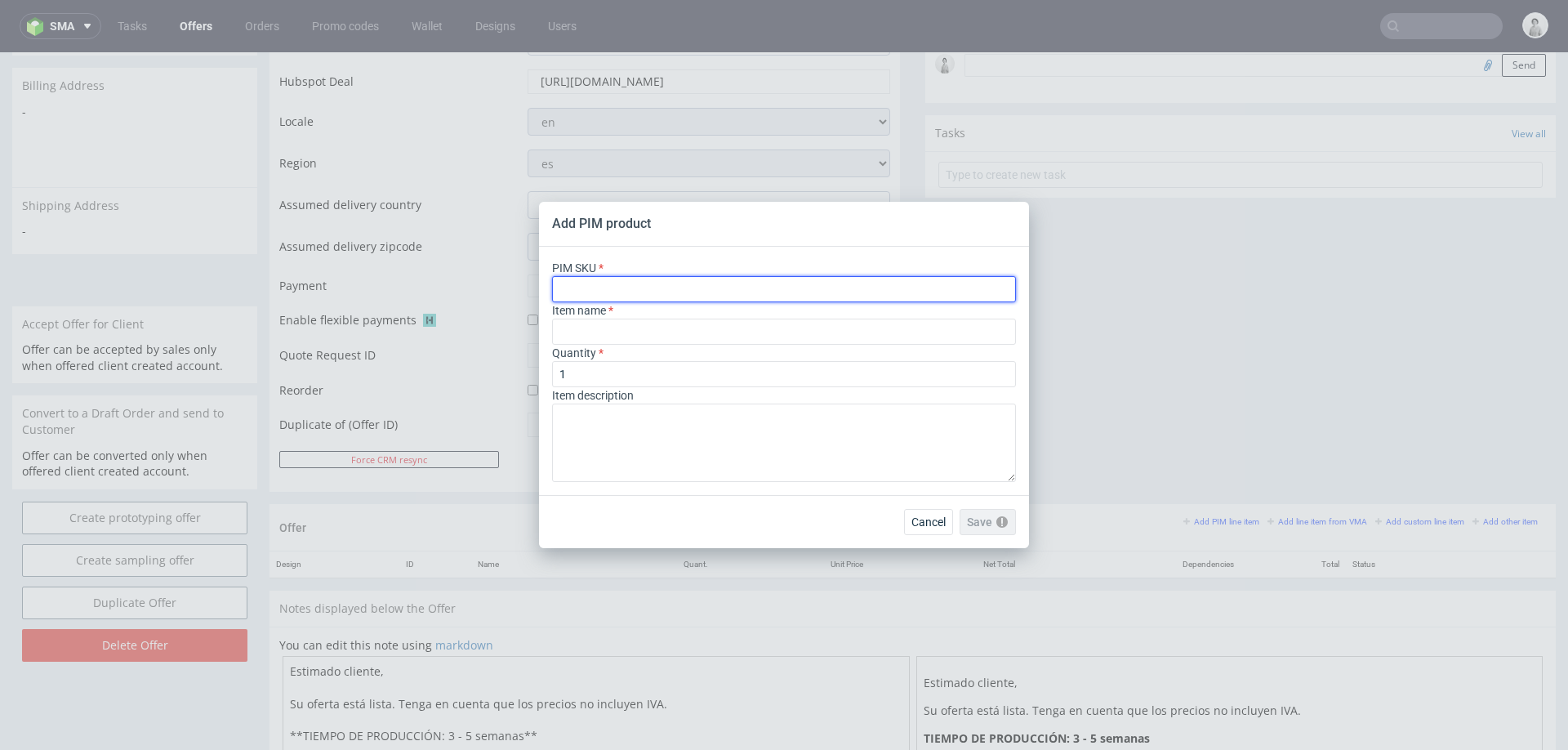
click at [876, 289] on input "text" at bounding box center [784, 289] width 464 height 26
paste input "box--mailer-box--93--cardboard-natural--print-monochrome--foil-none"
type input "box--mailer-box--93--cardboard-natural--print-monochrome--foil-none"
type input "Boites d'expédition"
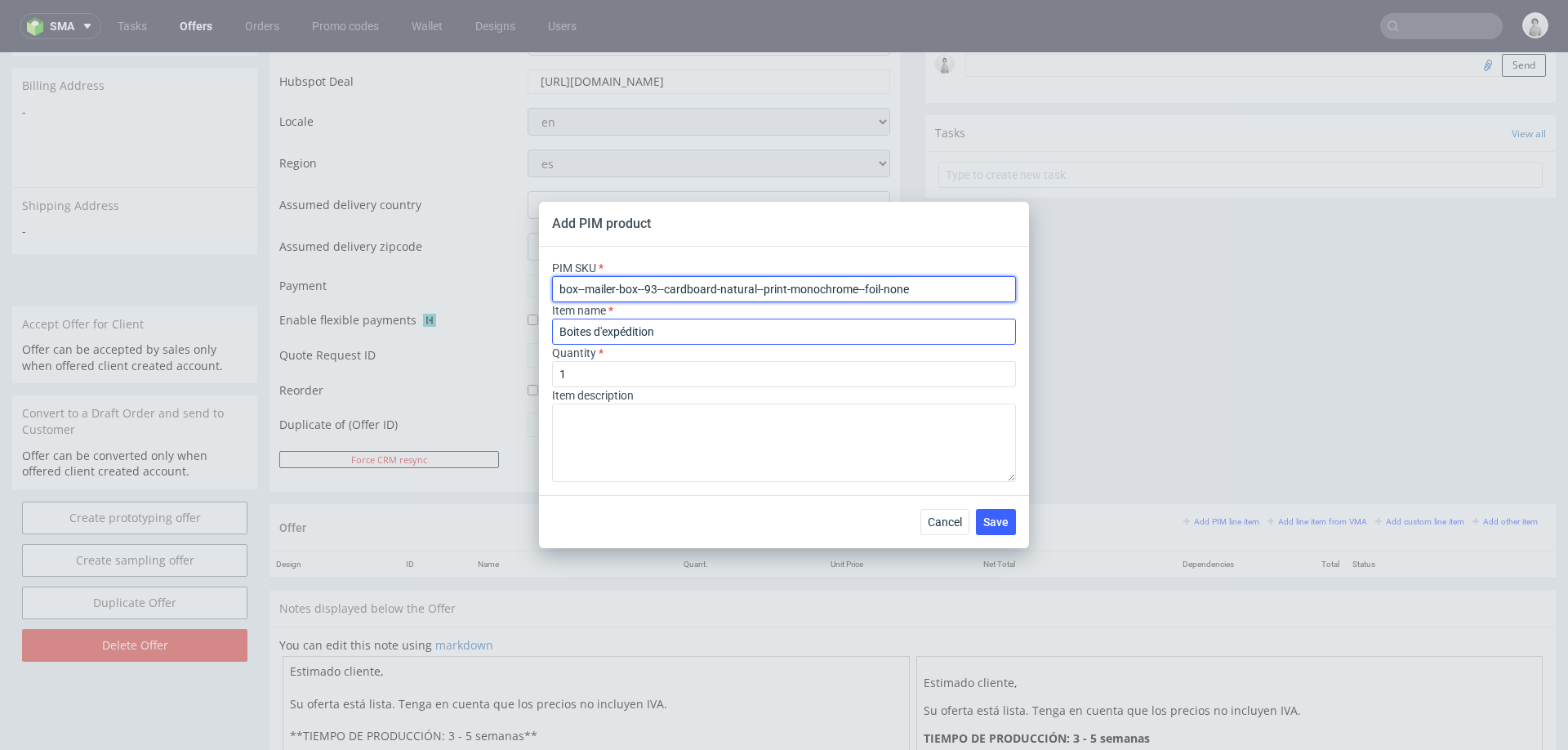
type input "box--mailer-box--93--cardboard-natural--print-monochrome--foil-none"
click at [726, 328] on input "Boites d'expédition" at bounding box center [784, 332] width 464 height 26
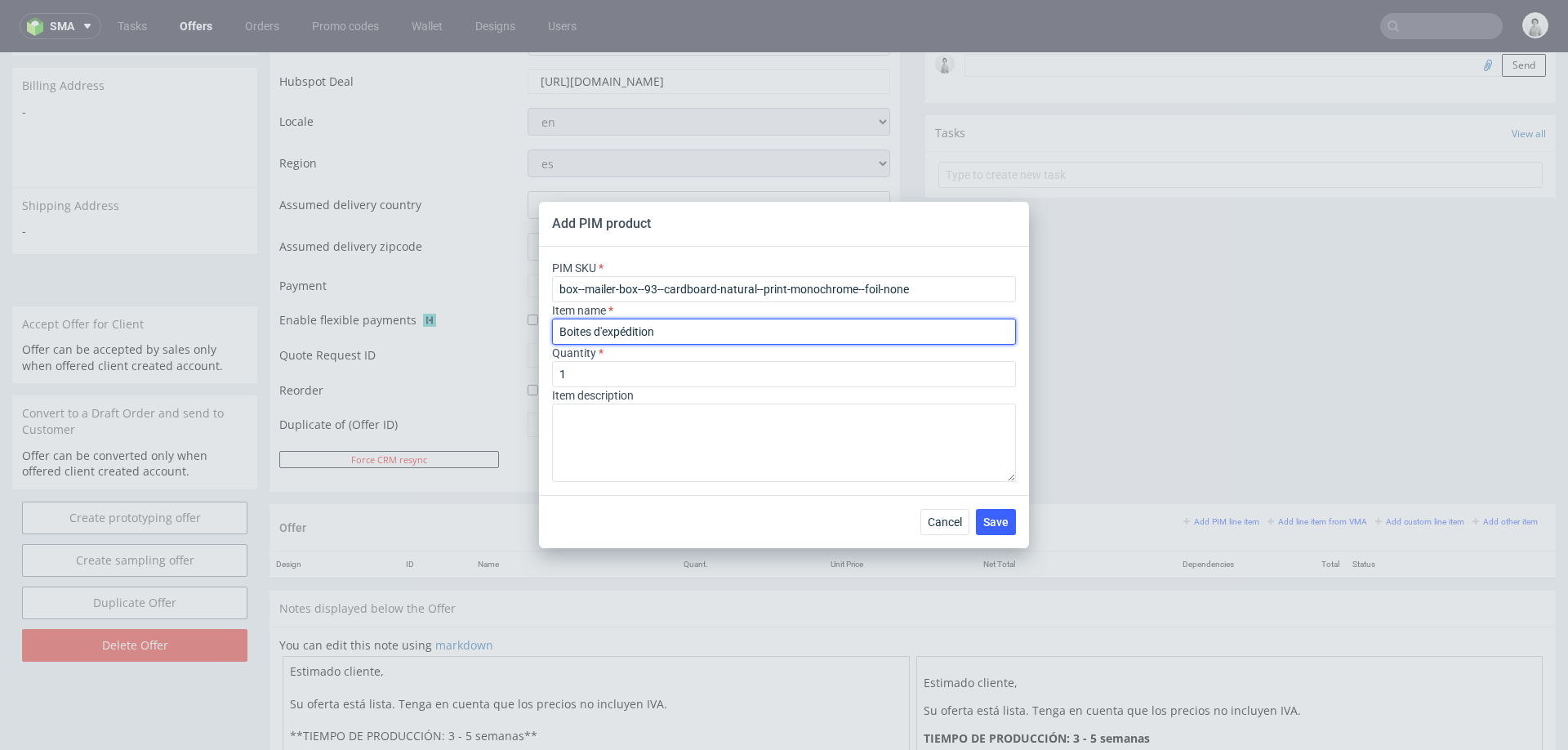
type input "M"
paste input "Caja postal personalizable"
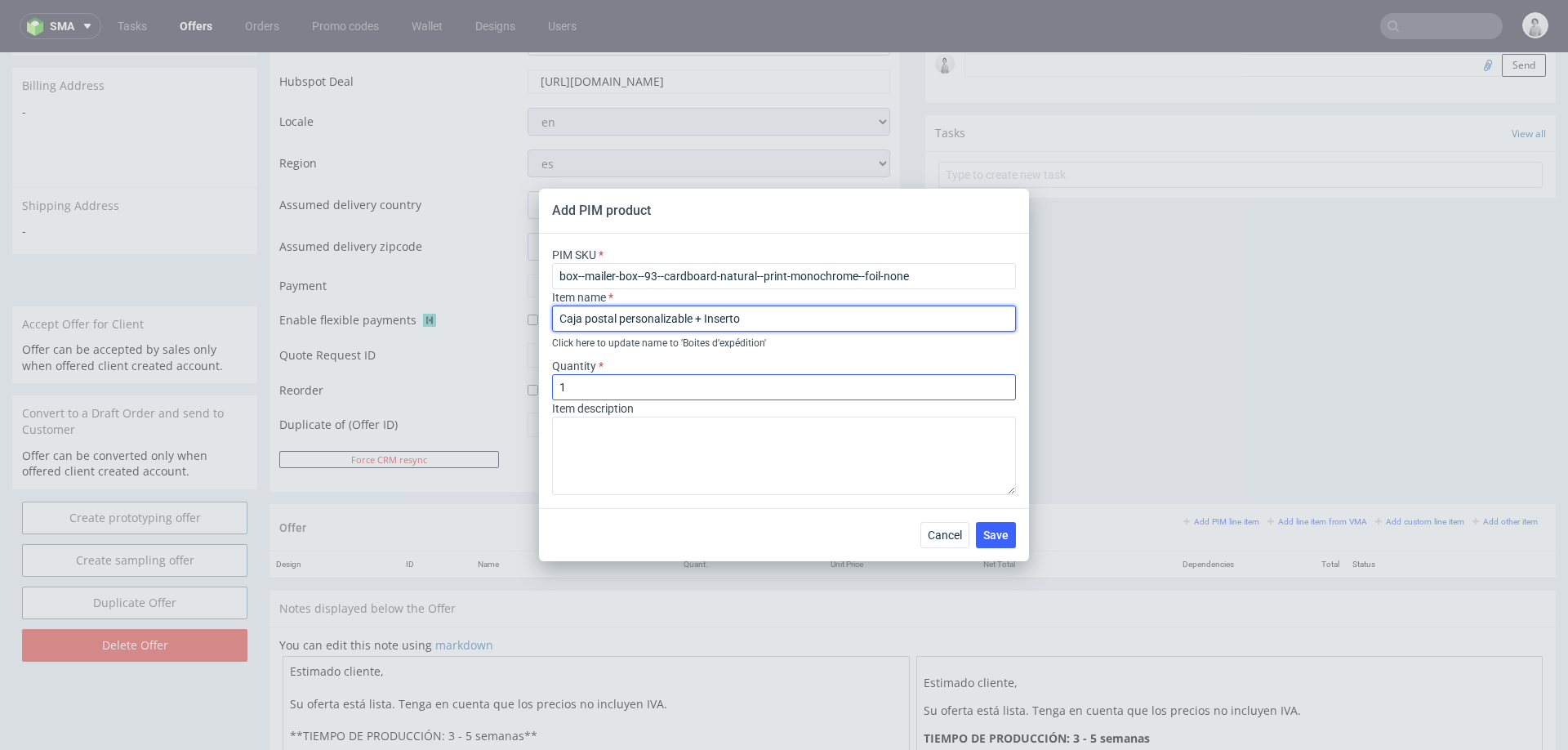
type input "Caja postal personalizable + Inserto"
click at [784, 385] on input "1" at bounding box center [784, 387] width 464 height 26
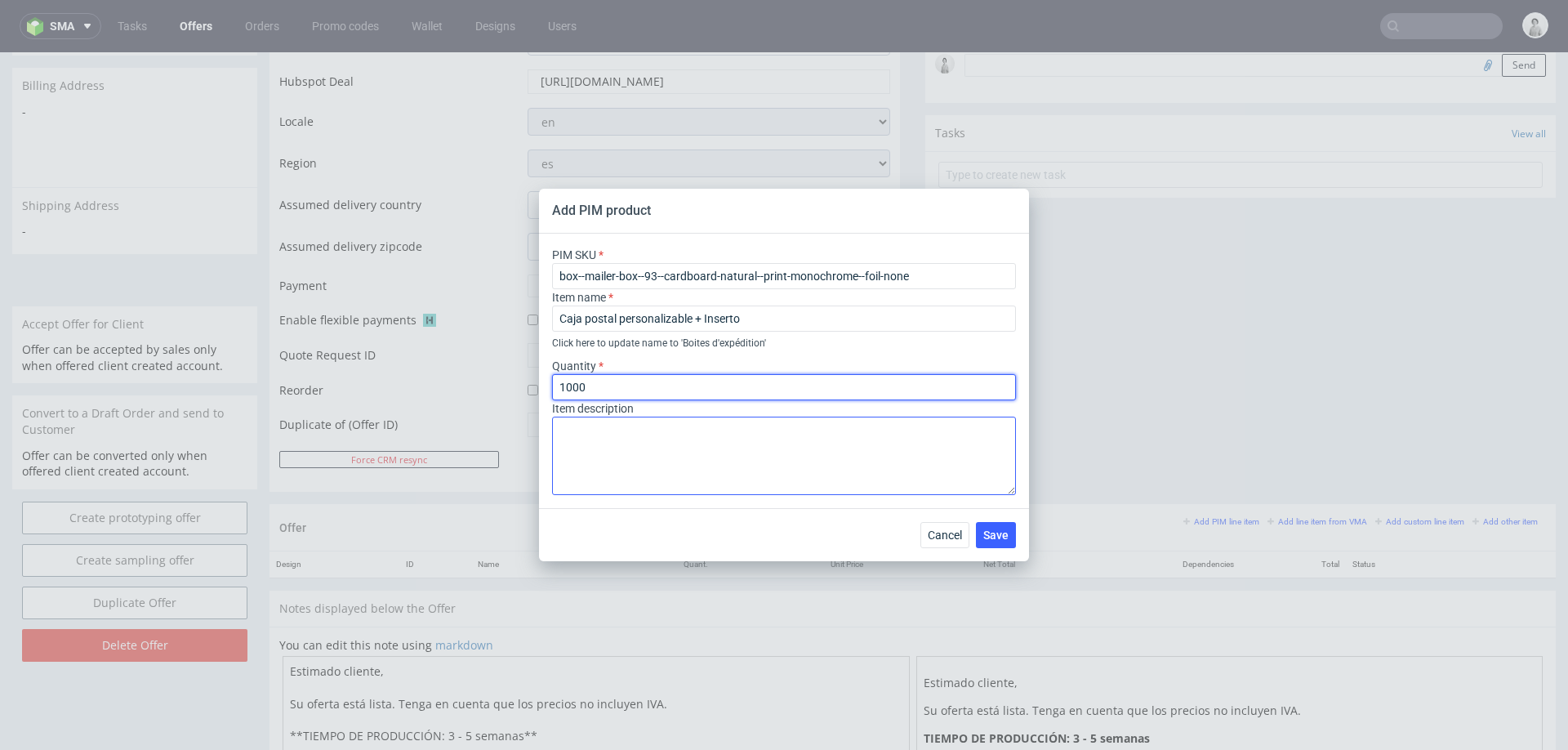
type input "1000"
click at [760, 453] on textarea at bounding box center [784, 456] width 464 height 78
click at [697, 438] on textarea "F93" at bounding box center [784, 456] width 464 height 78
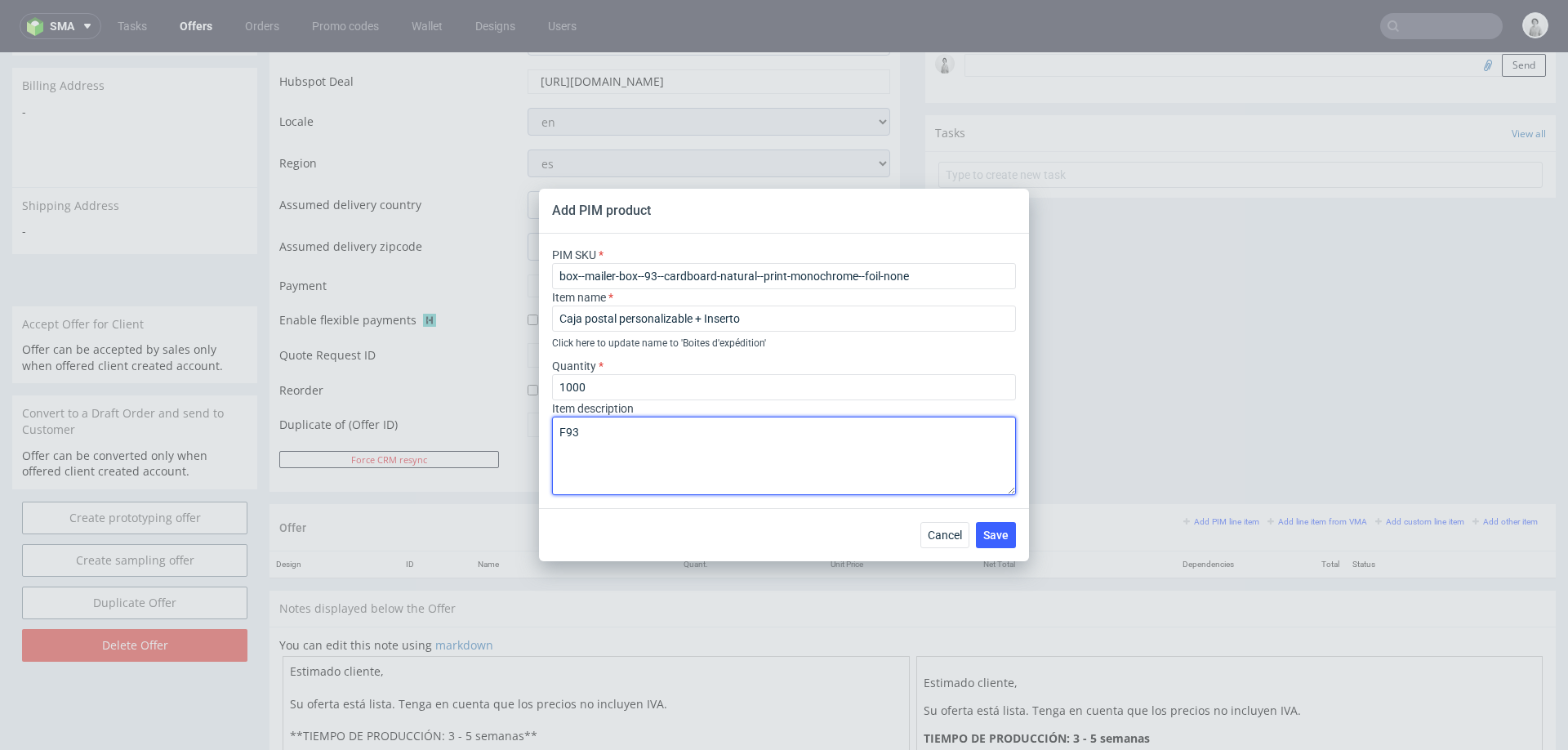
paste textarea "(44 x 33.9 x 15.9 cm)"
paste textarea "Modo de color de impresión: Un color"
type textarea "F93 (44 x 33.9 x 15.9 cm) Modo de color de impresión: Un color por fuera"
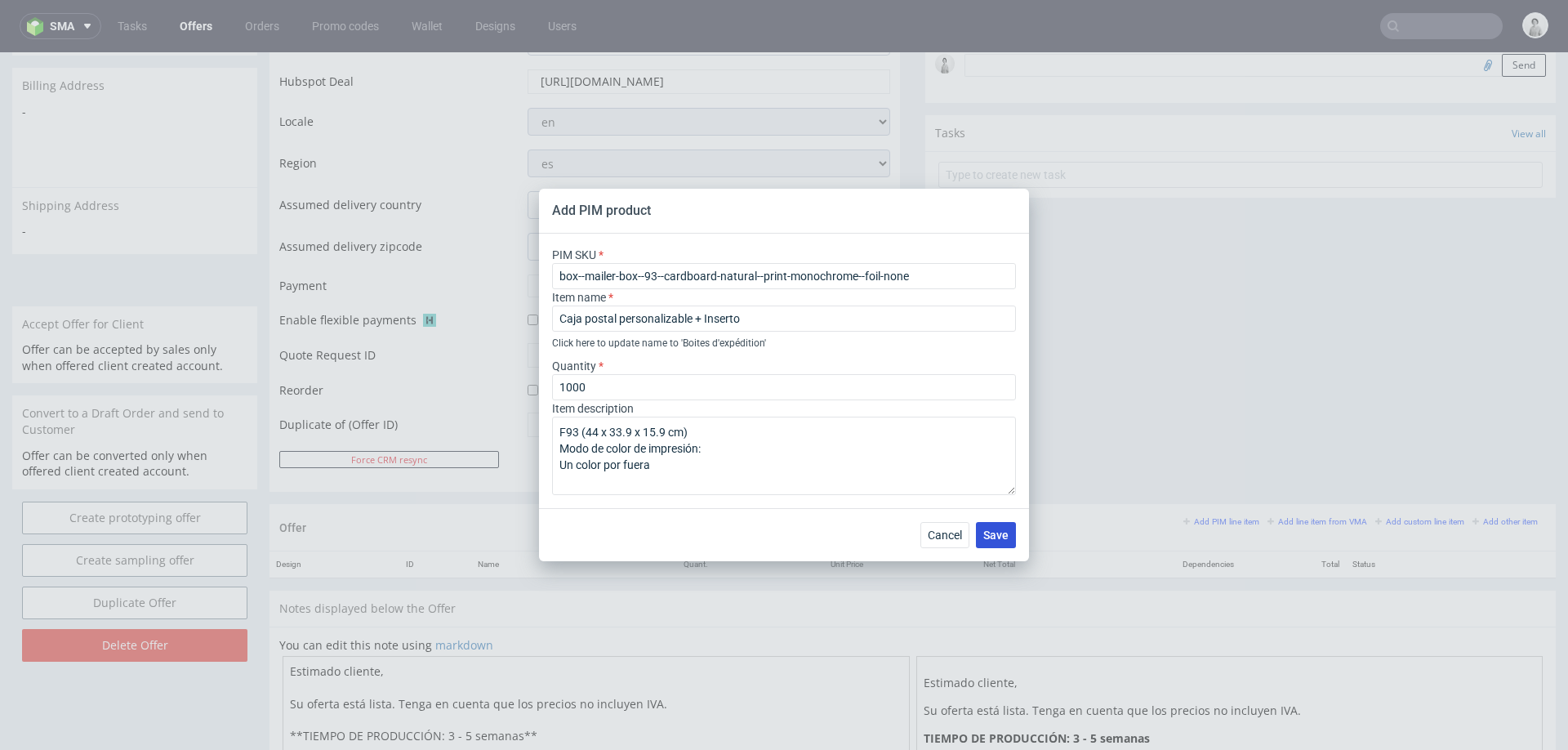
click at [991, 538] on span "Save" at bounding box center [995, 534] width 25 height 11
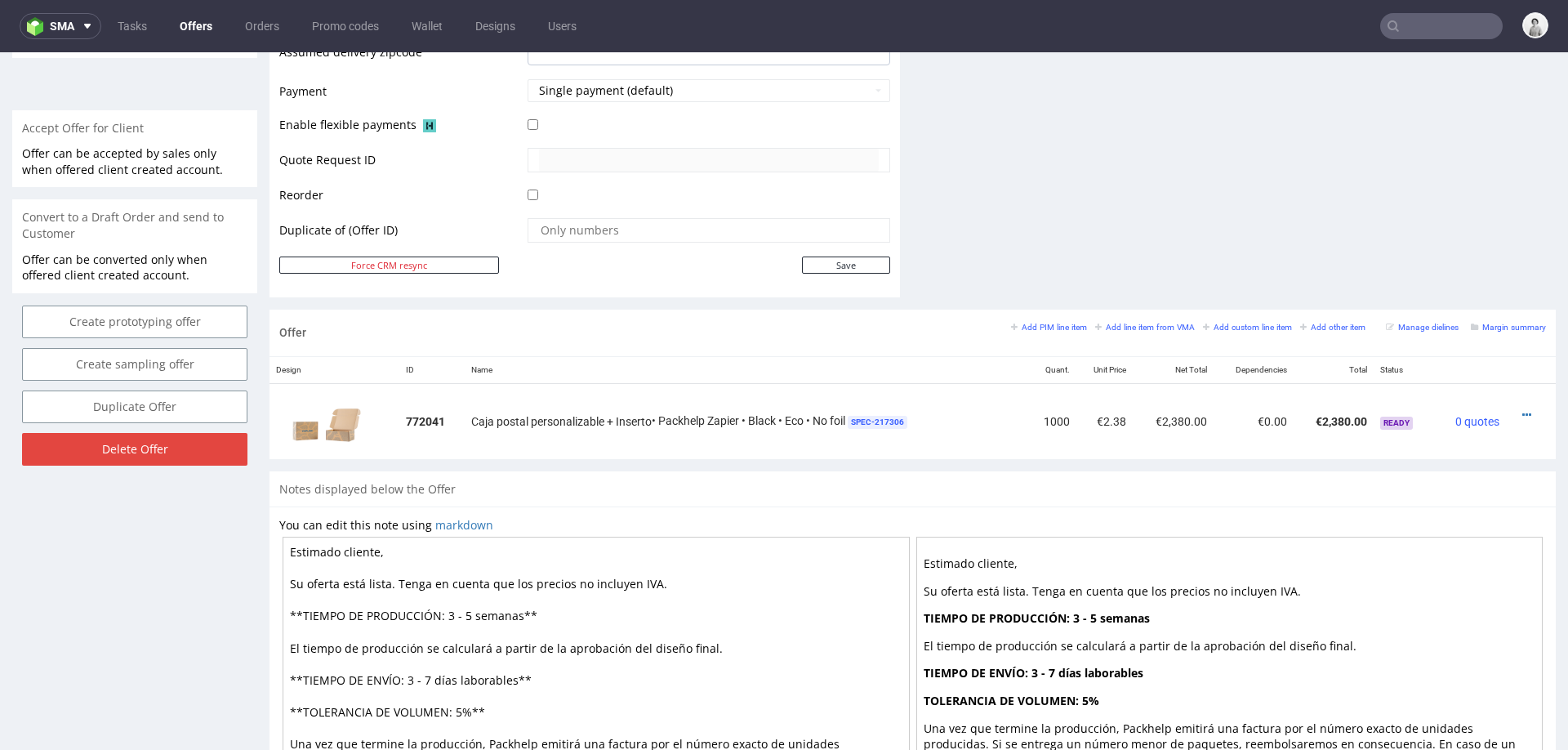
scroll to position [713, 0]
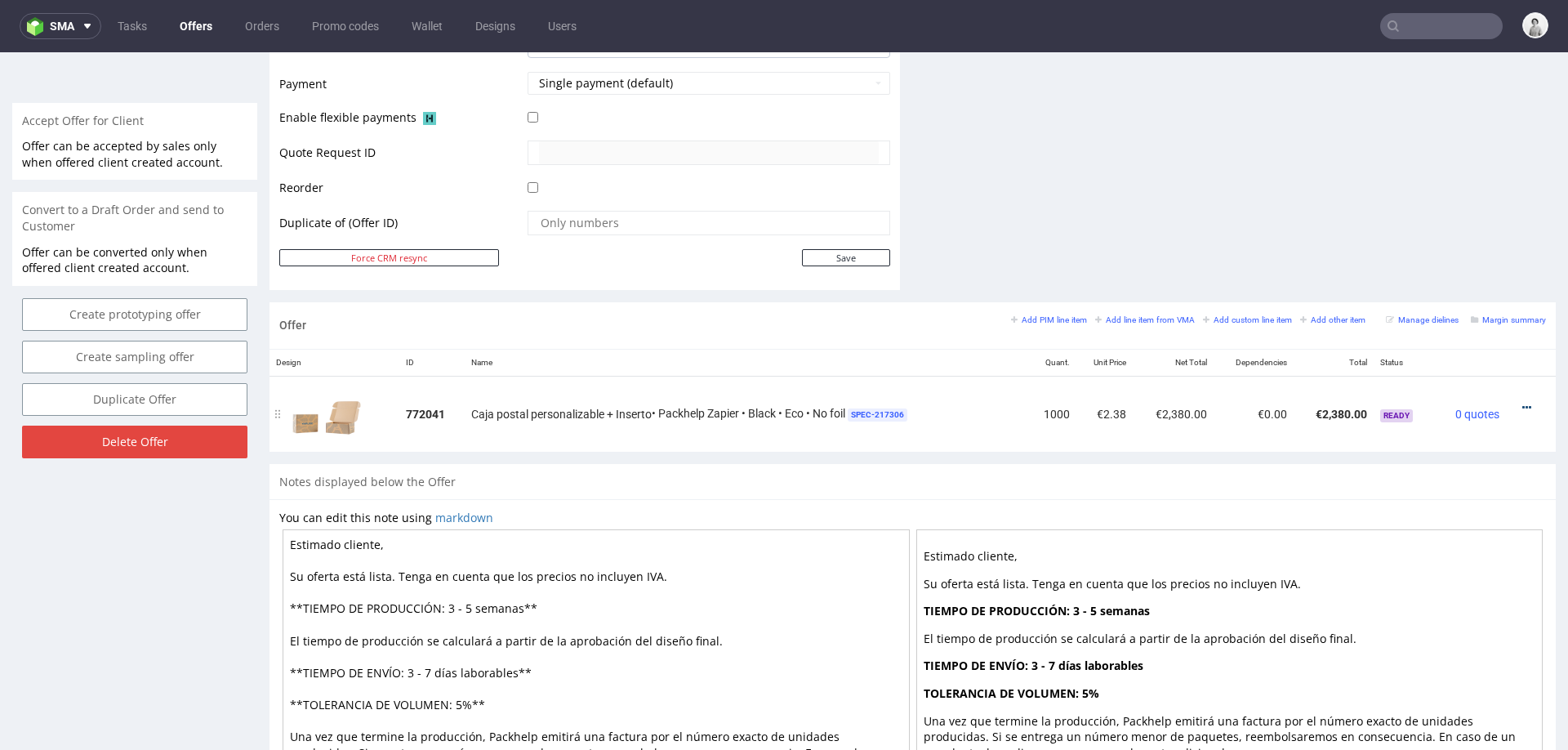
click at [1522, 402] on icon at bounding box center [1526, 407] width 9 height 11
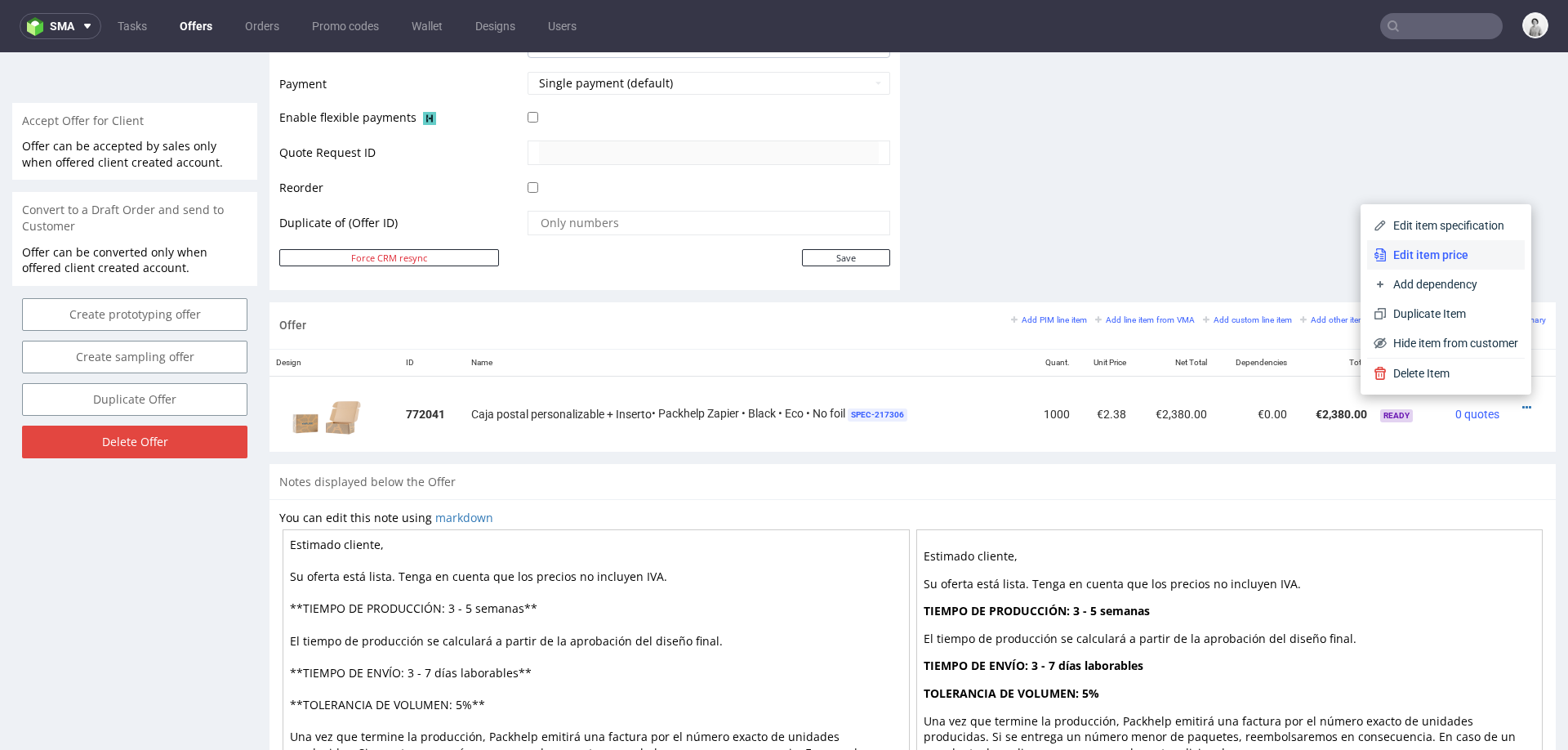
click at [1460, 251] on span "Edit item price" at bounding box center [1452, 255] width 132 height 16
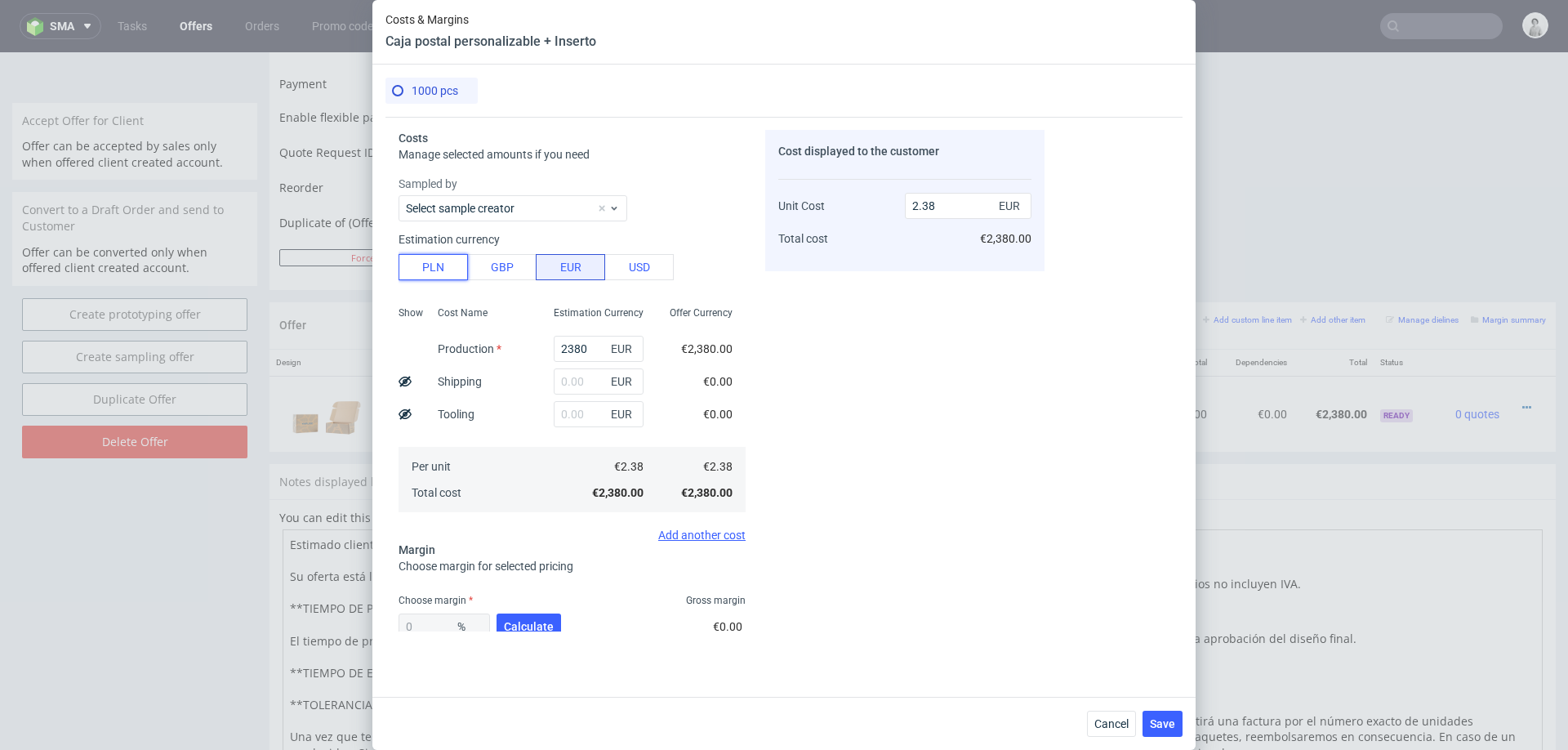
click at [436, 271] on button "PLN" at bounding box center [433, 267] width 69 height 26
type input "0.56"
click at [586, 355] on input "2380" at bounding box center [599, 349] width 90 height 26
type input "4"
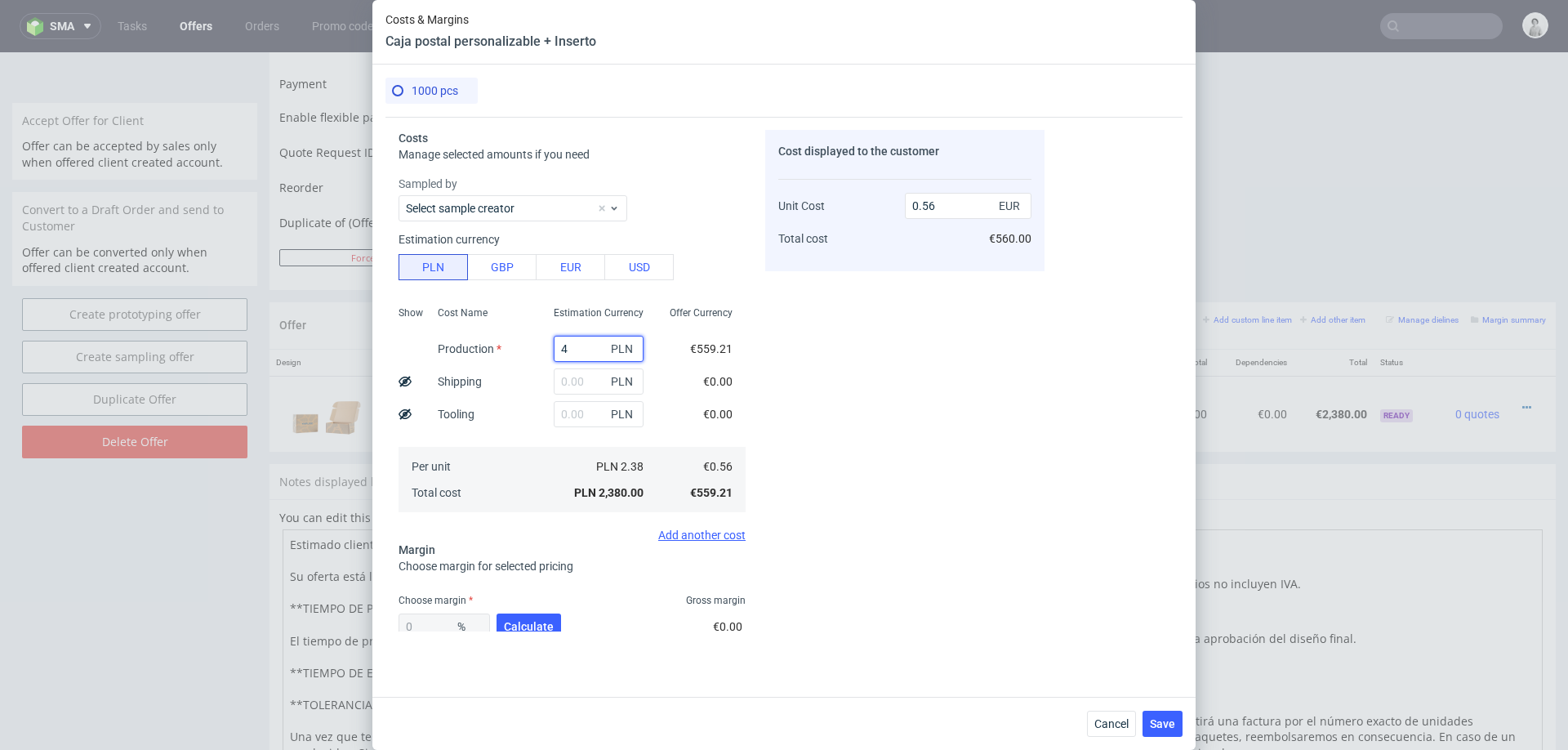
type input "0"
type input "4980"
type input "1.17"
type input "4980"
click at [578, 379] on input "text" at bounding box center [599, 381] width 90 height 26
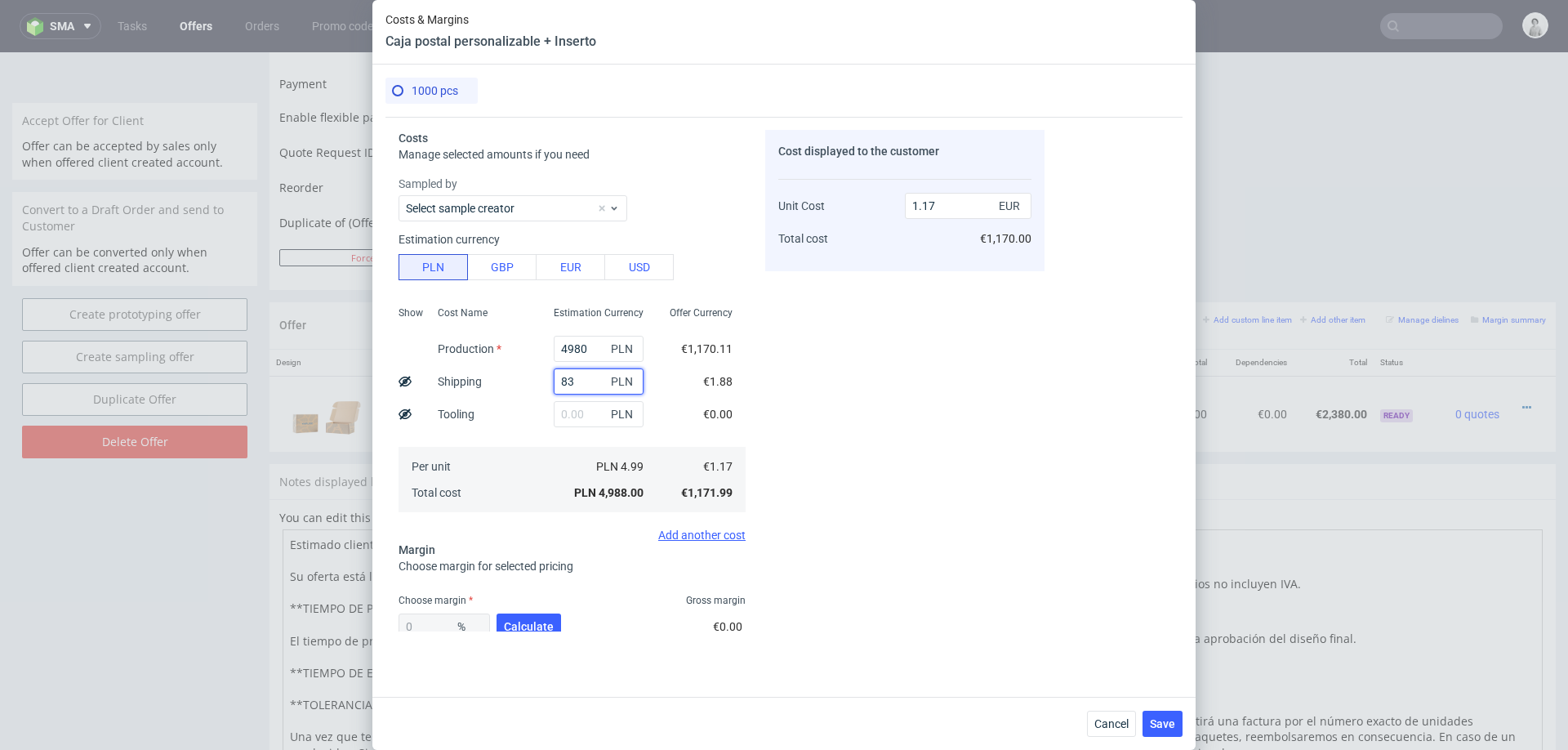
type input "830"
type input "1.37"
type input "830"
click at [520, 623] on span "Calculate" at bounding box center [529, 626] width 50 height 11
type input "37.29"
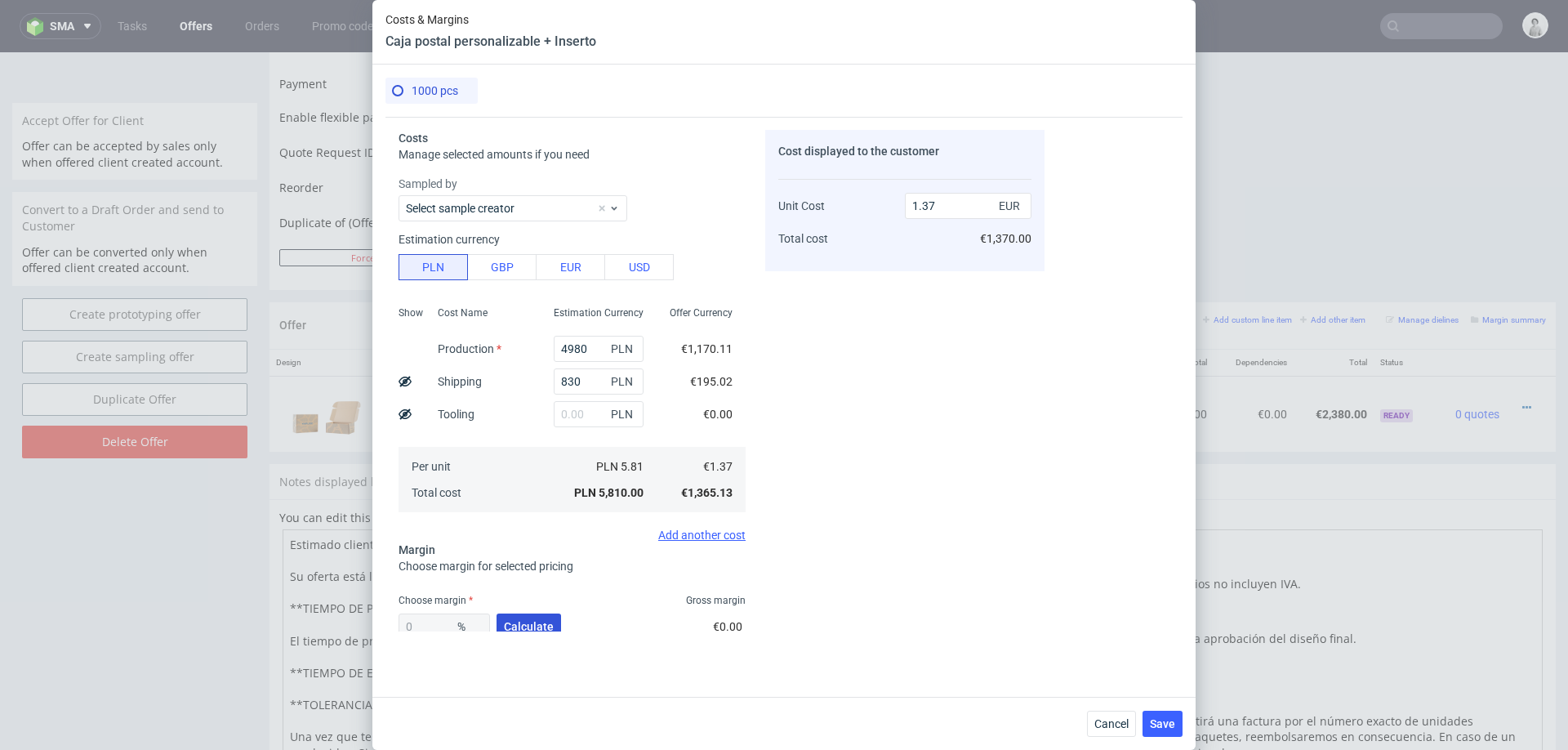
type input "2.18"
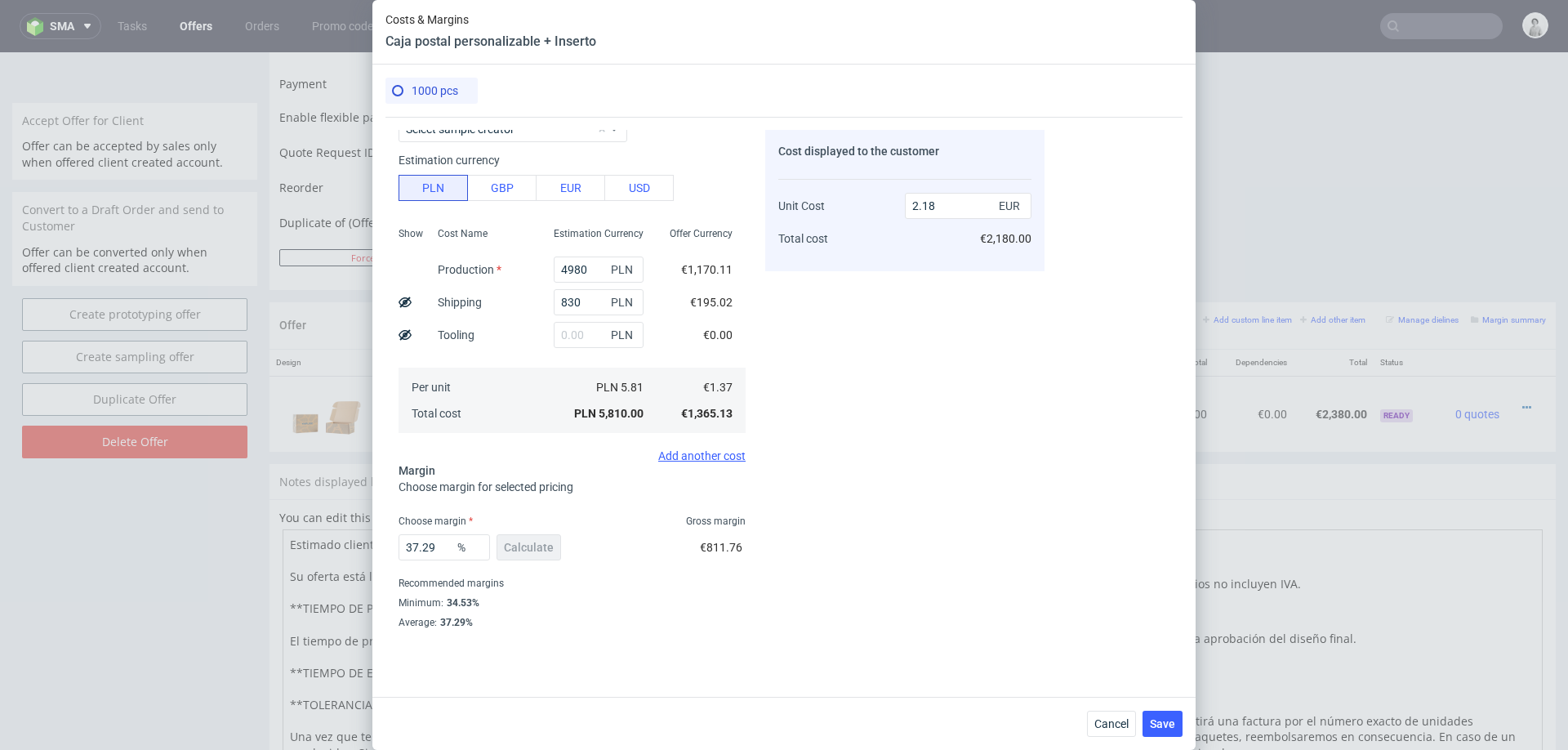
scroll to position [92, 0]
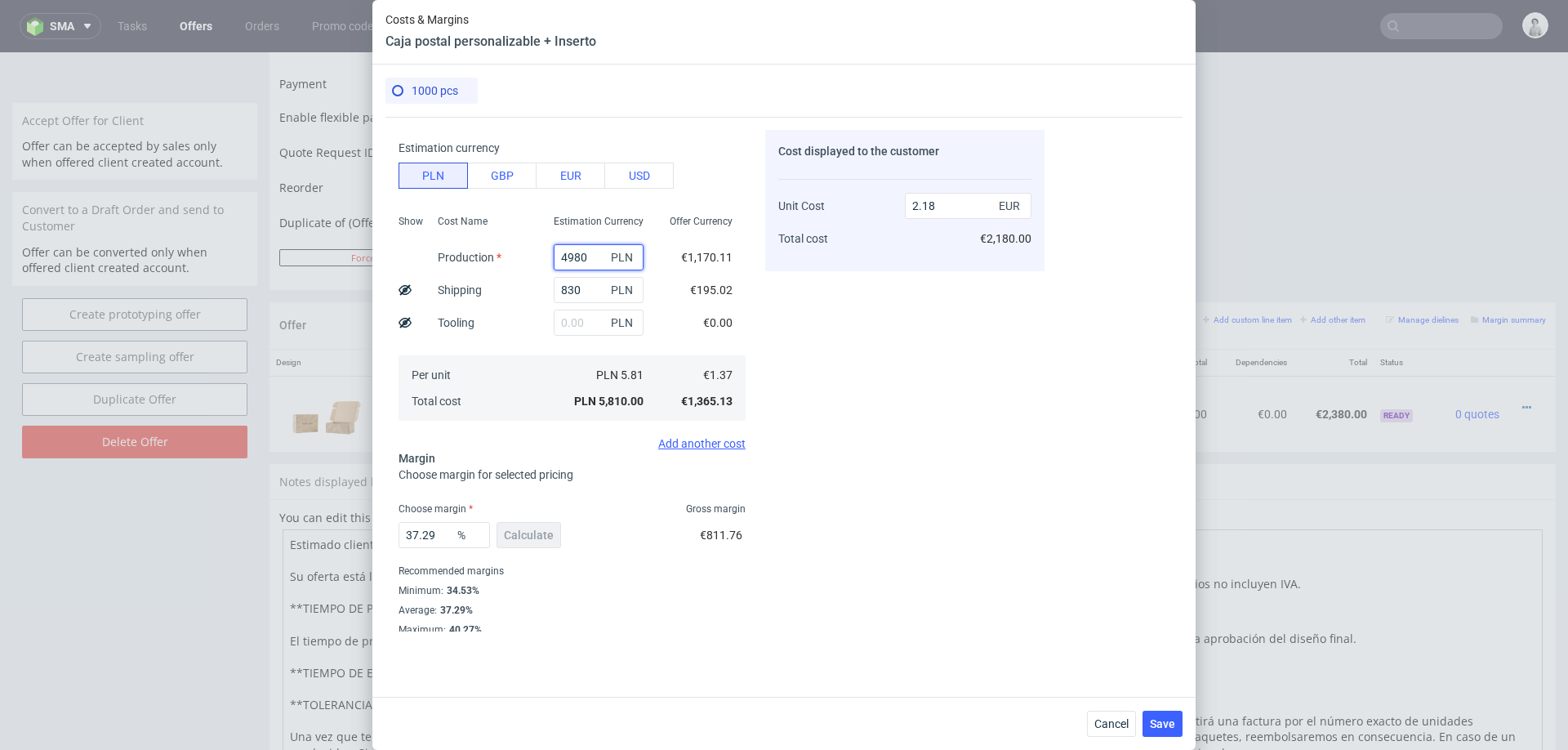
click at [598, 259] on input "4980" at bounding box center [599, 257] width 90 height 26
type input "85"
type input "0.32"
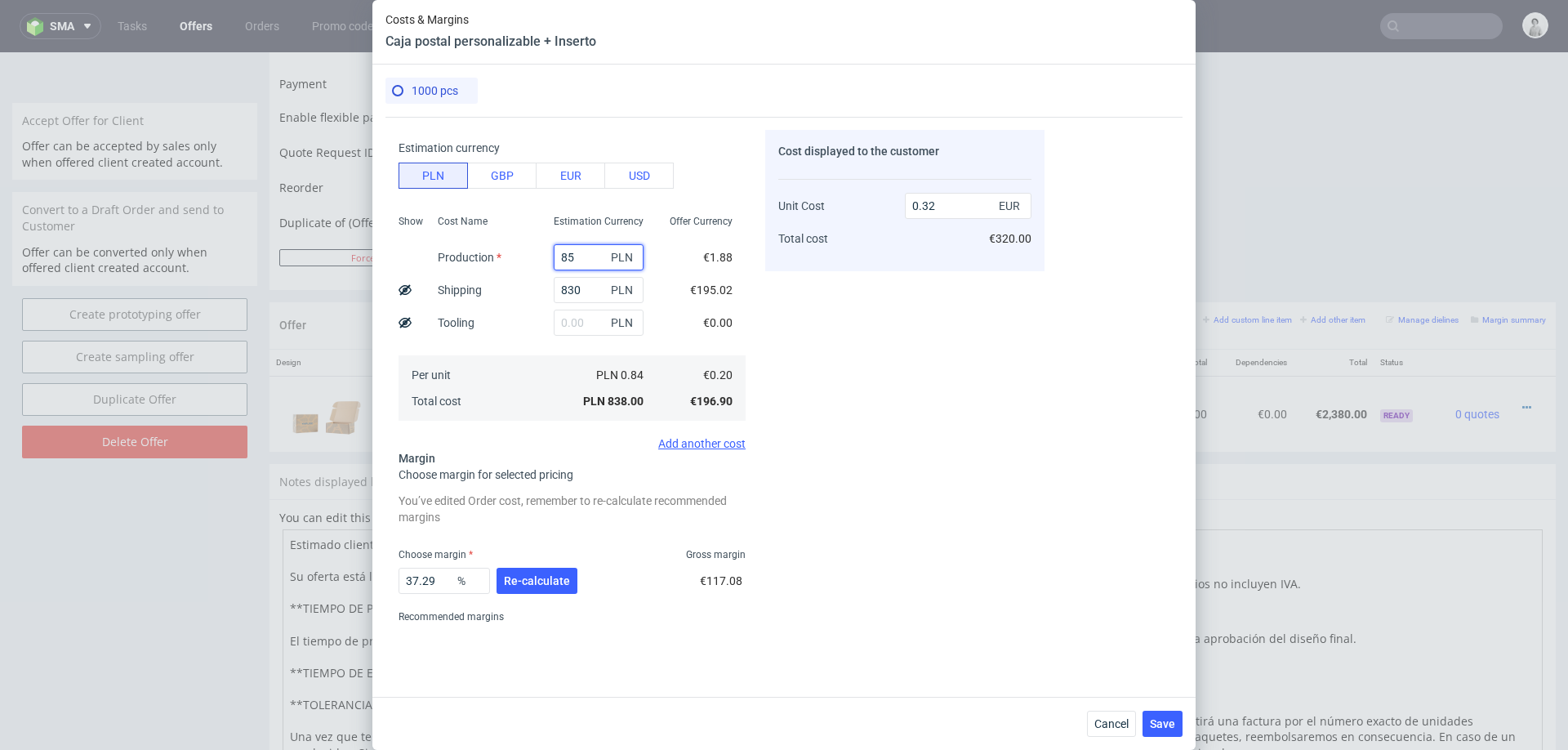
type input "850"
type input "0.63"
type input "8500"
type input "3.5"
type input "8500"
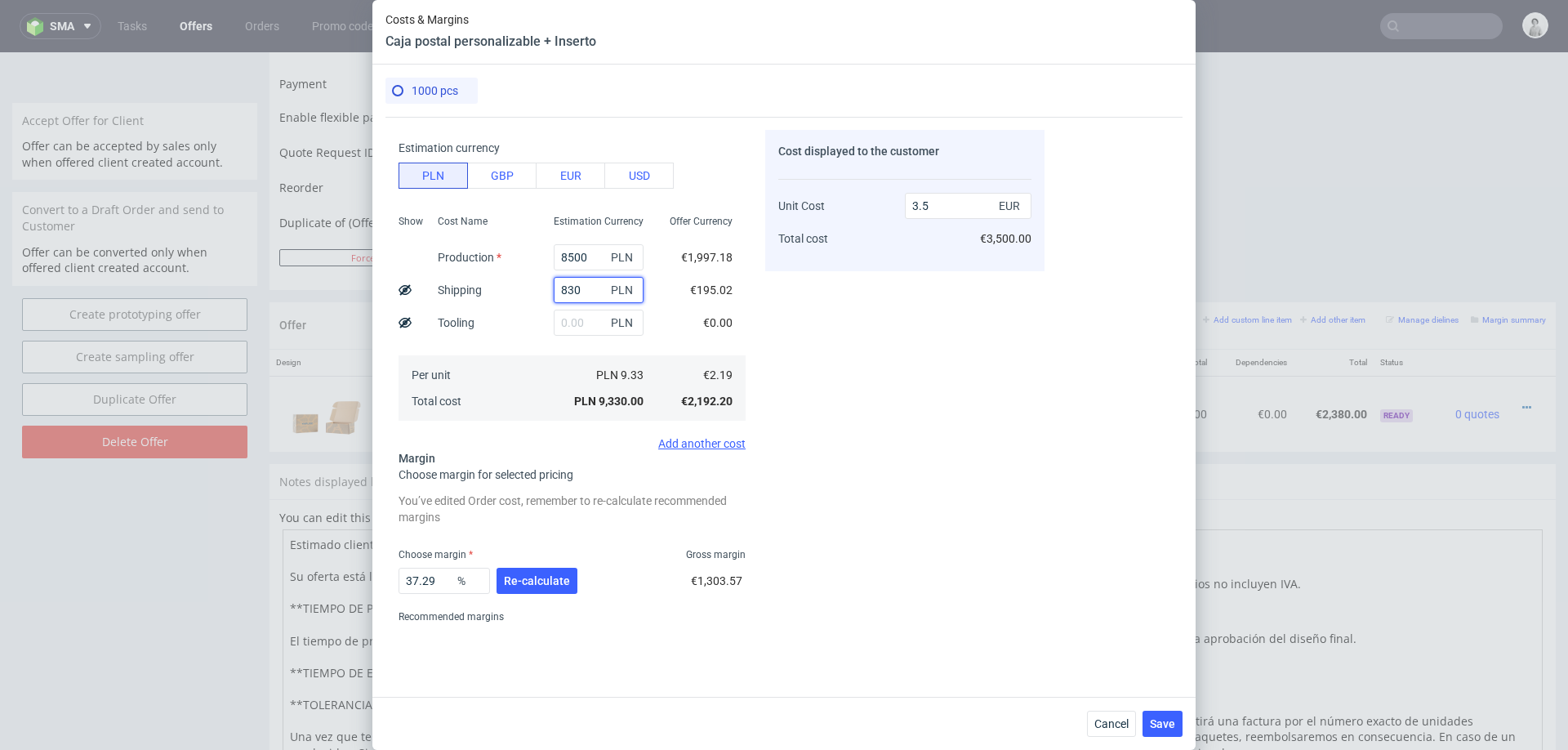
click at [585, 296] on input "830" at bounding box center [599, 290] width 90 height 26
type input "15"
type input "3.19"
type input "1500"
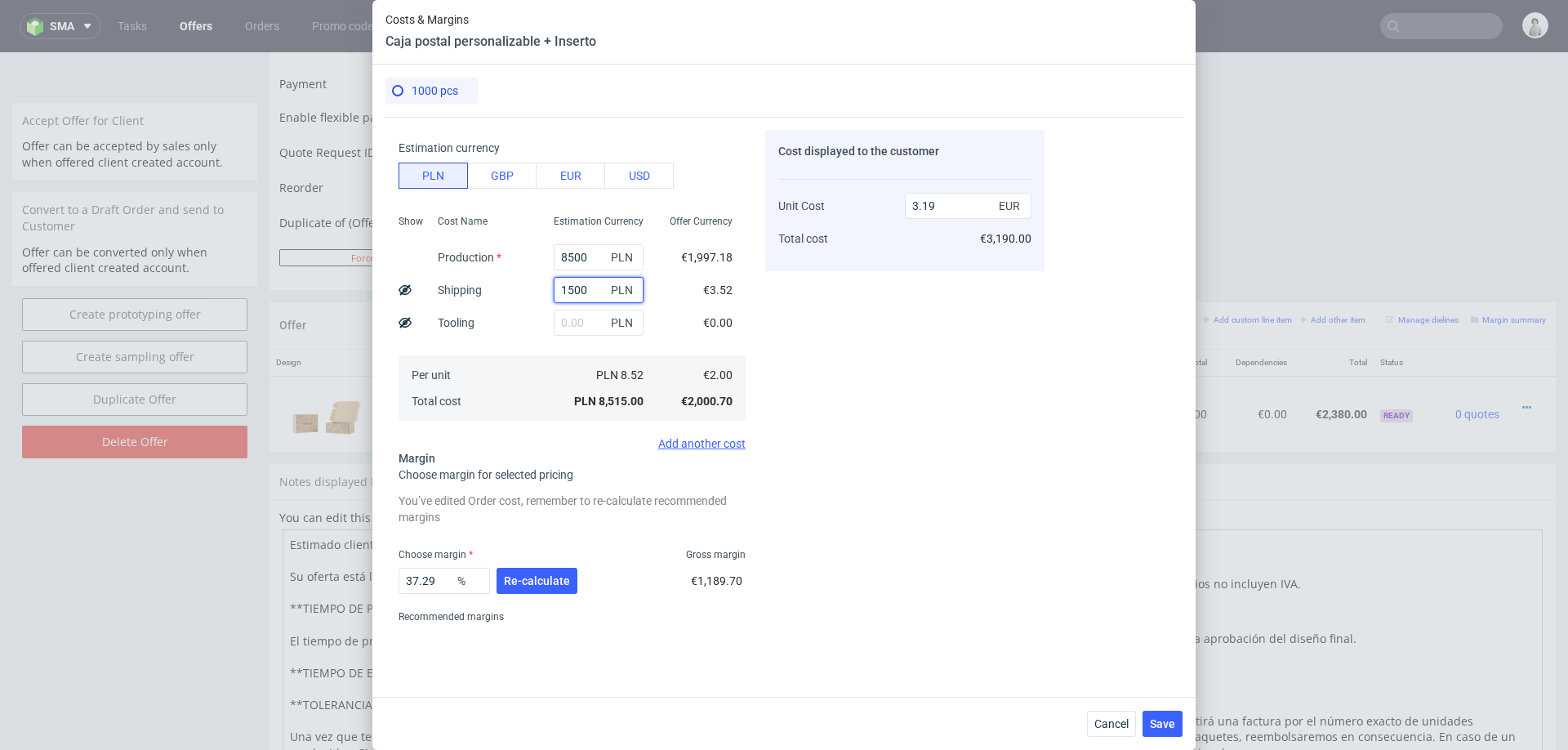
type input "3.74"
type input "1500"
click at [532, 585] on span "Re-calculate" at bounding box center [537, 580] width 66 height 11
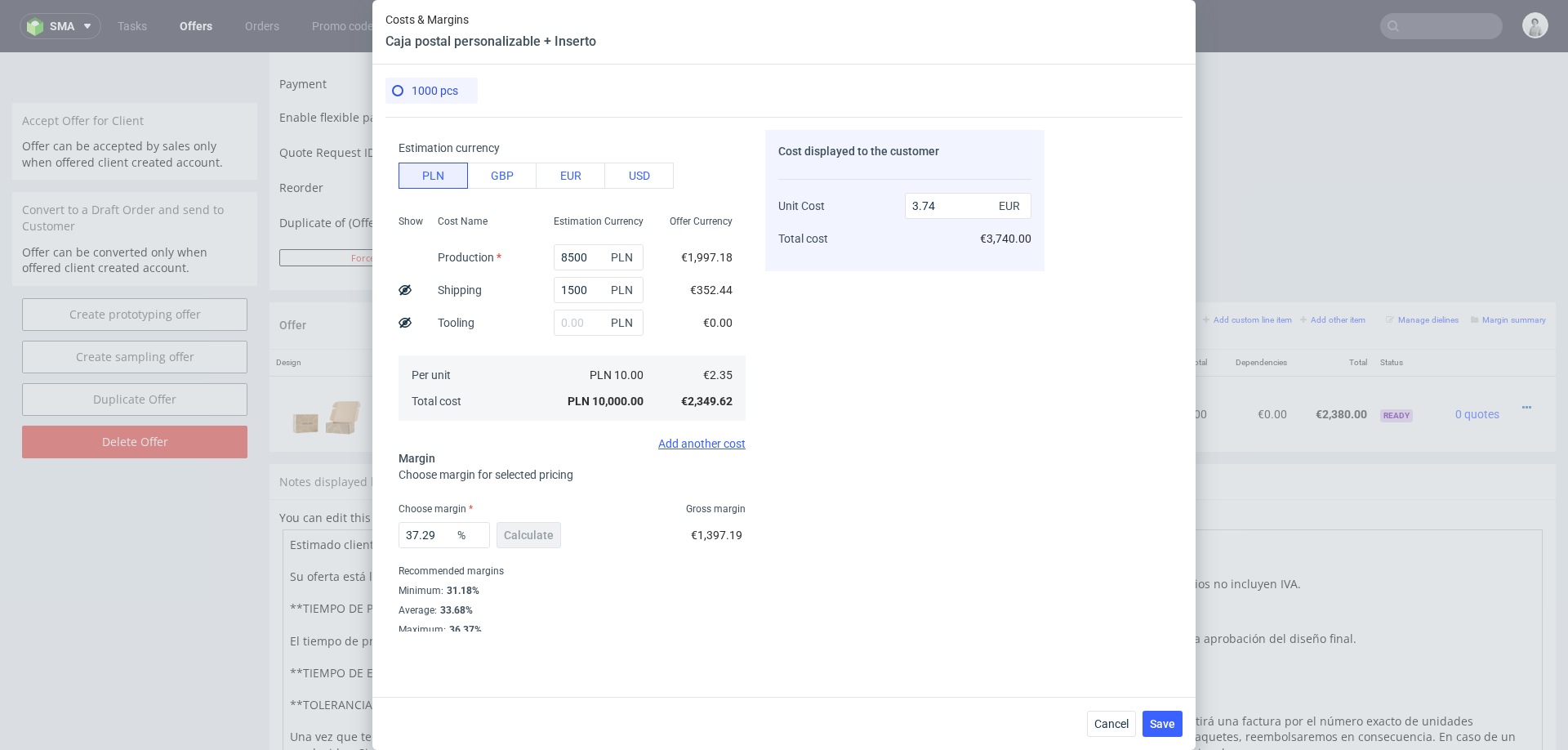
scroll to position [96, 0]
click at [438, 524] on input "37.29" at bounding box center [445, 531] width 92 height 26
type input "34"
type input "3.56"
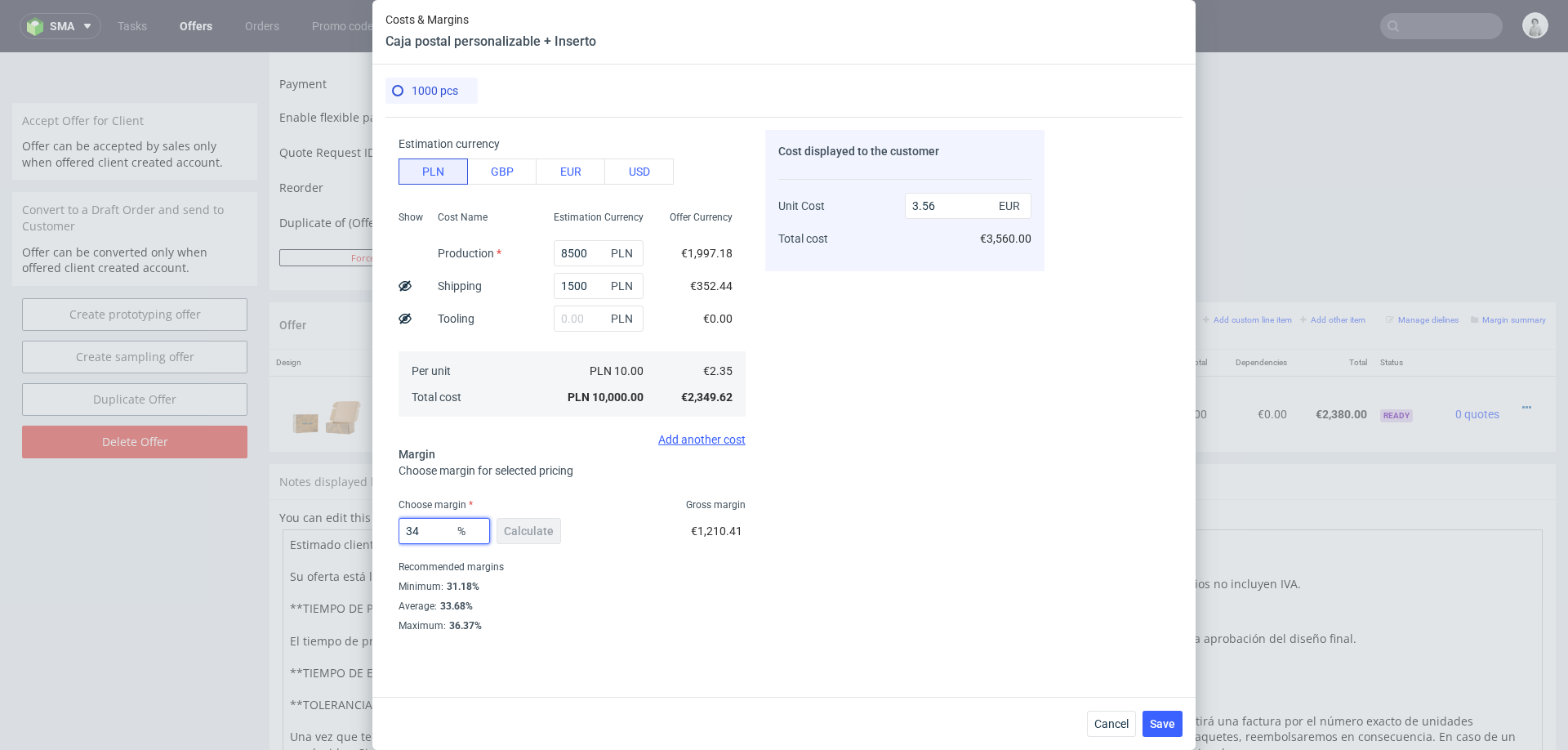
type input "34"
click at [827, 602] on div "Cost displayed to the customer Unit Cost Total cost 3.56 EUR €3,560.00" at bounding box center [904, 381] width 279 height 502
click at [1162, 721] on span "Save" at bounding box center [1161, 723] width 25 height 11
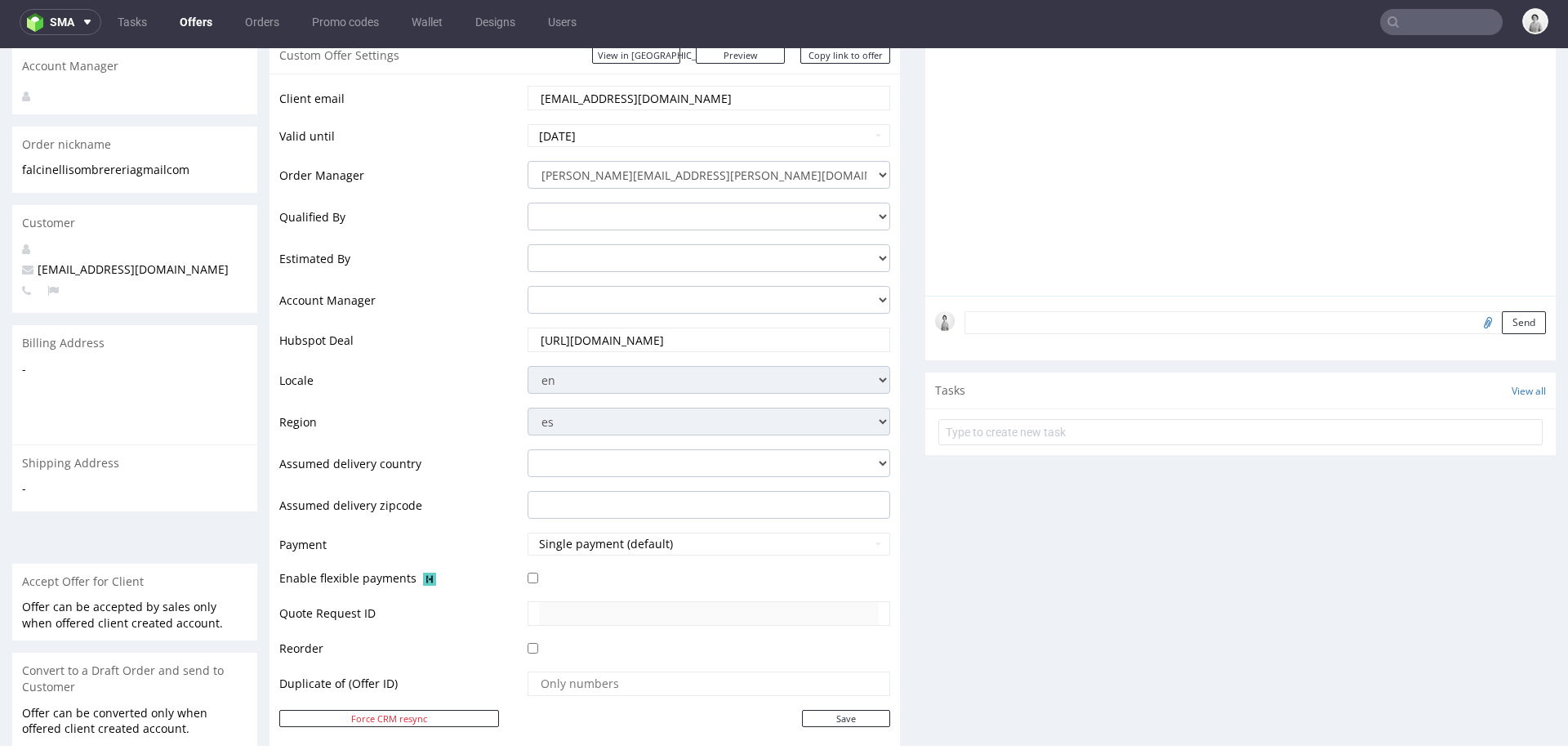
scroll to position [0, 0]
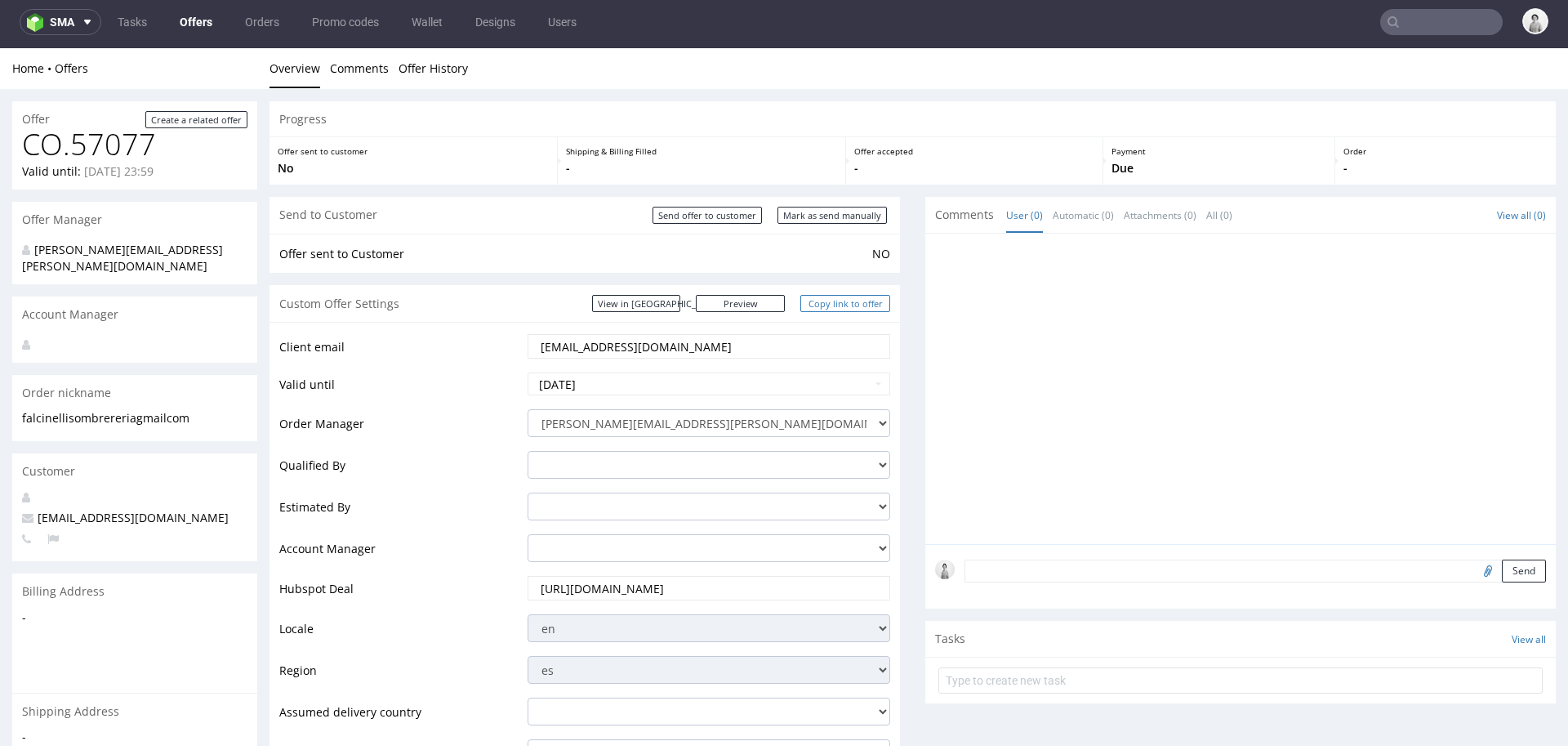
click at [827, 300] on link "Copy link to offer" at bounding box center [845, 303] width 90 height 17
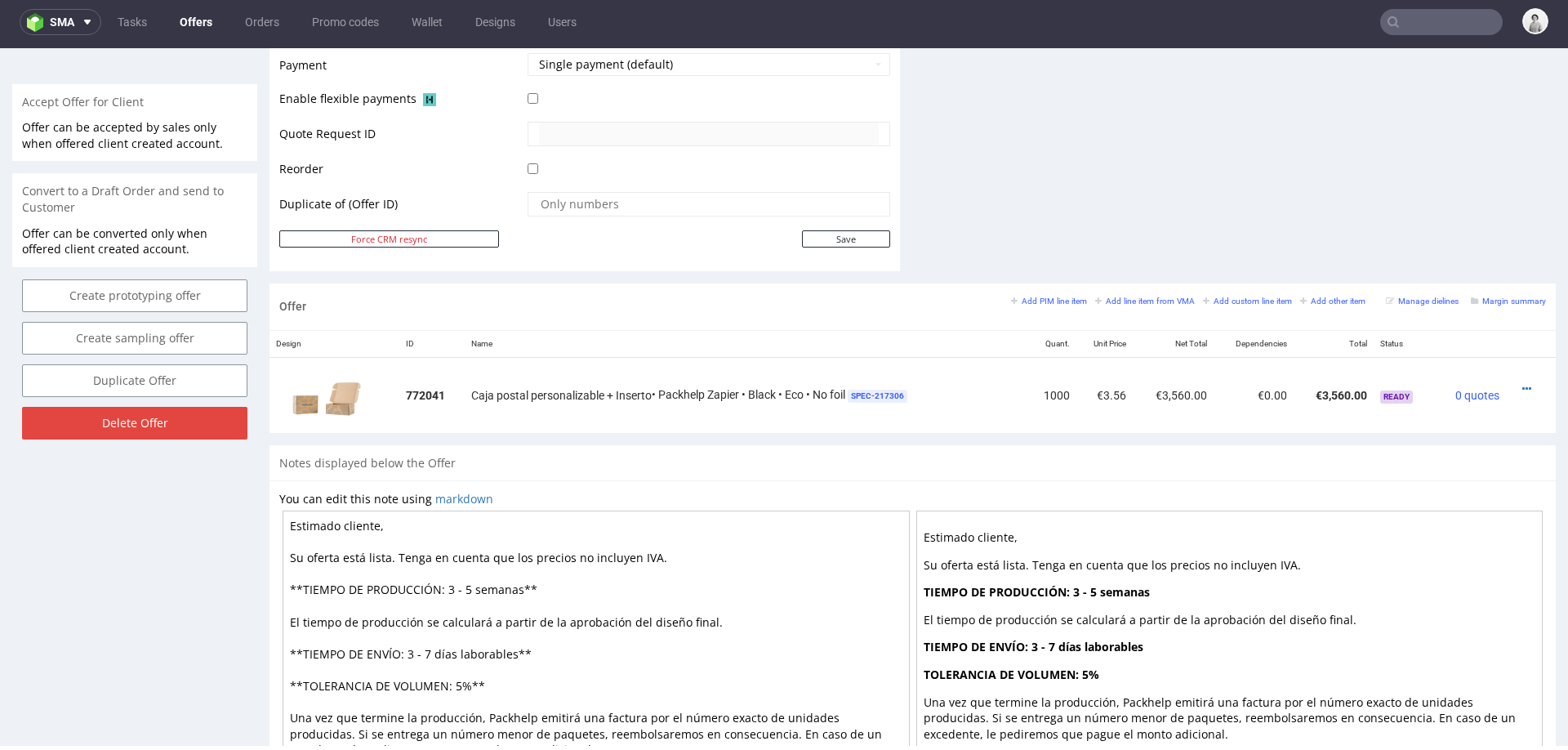
scroll to position [770, 0]
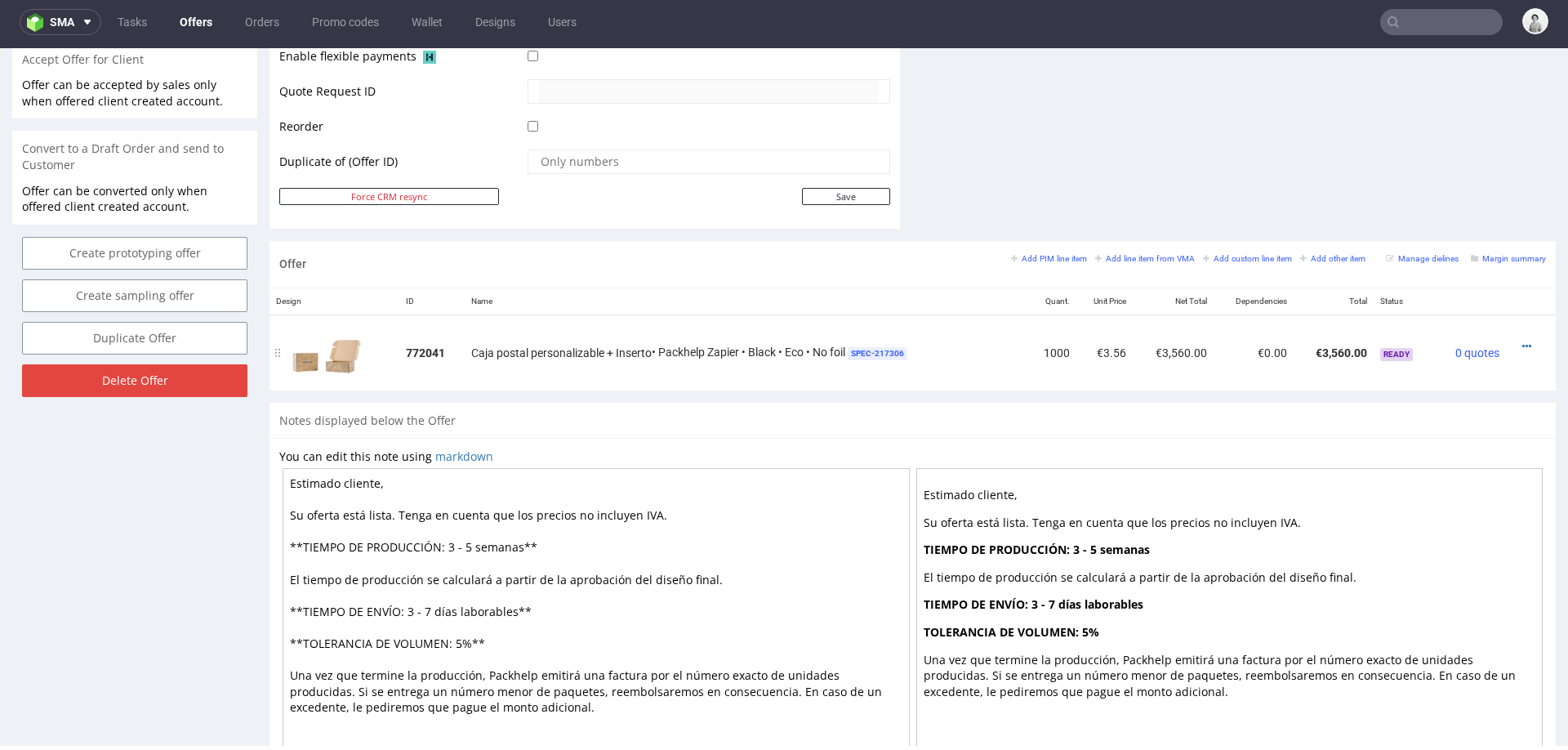
click at [1512, 340] on div at bounding box center [1525, 346] width 27 height 16
click at [1522, 341] on icon at bounding box center [1526, 346] width 9 height 11
click at [1440, 200] on span "Edit item price" at bounding box center [1452, 193] width 132 height 16
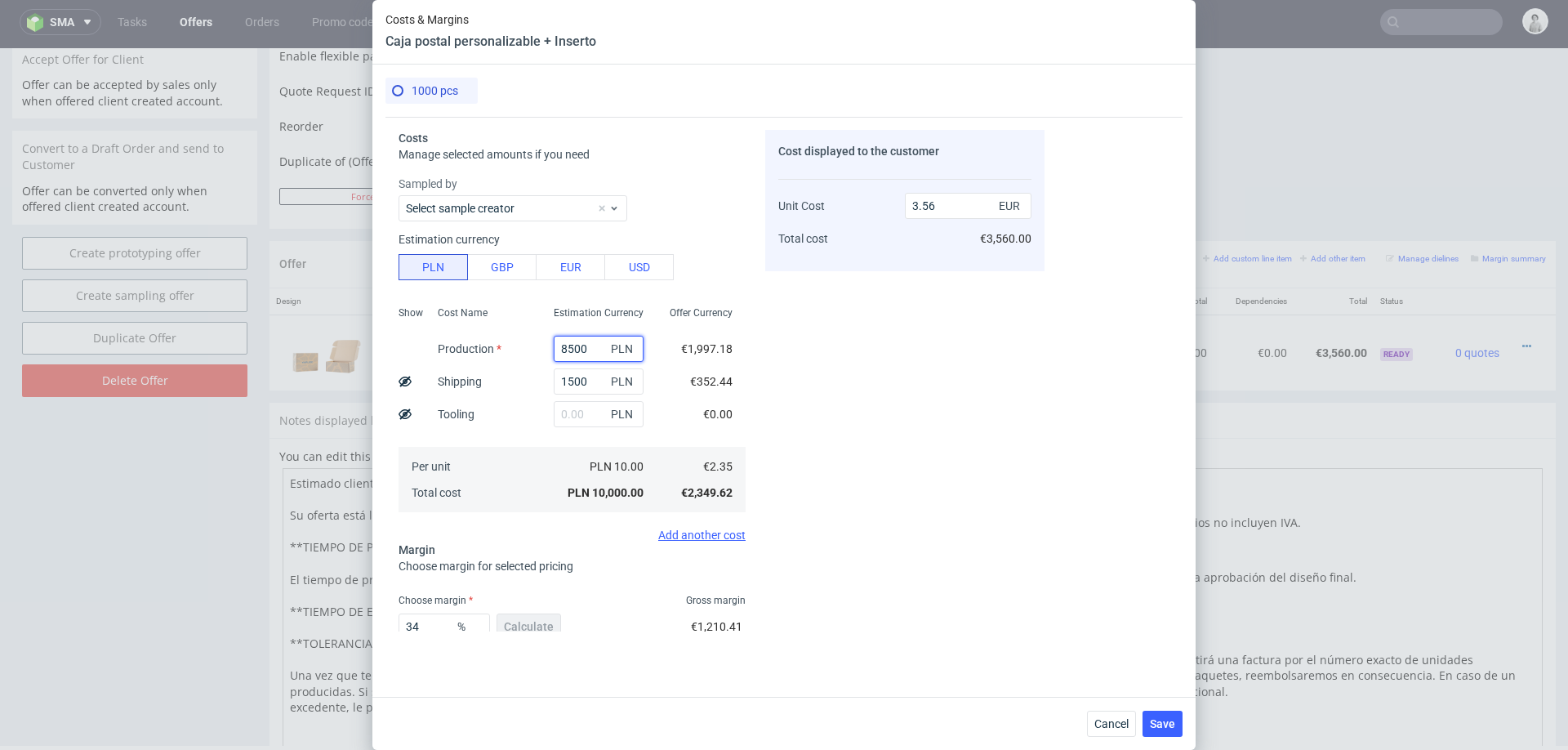
click at [572, 350] on input "8500" at bounding box center [599, 349] width 90 height 26
type input "900"
type input "0.85"
type input "9000"
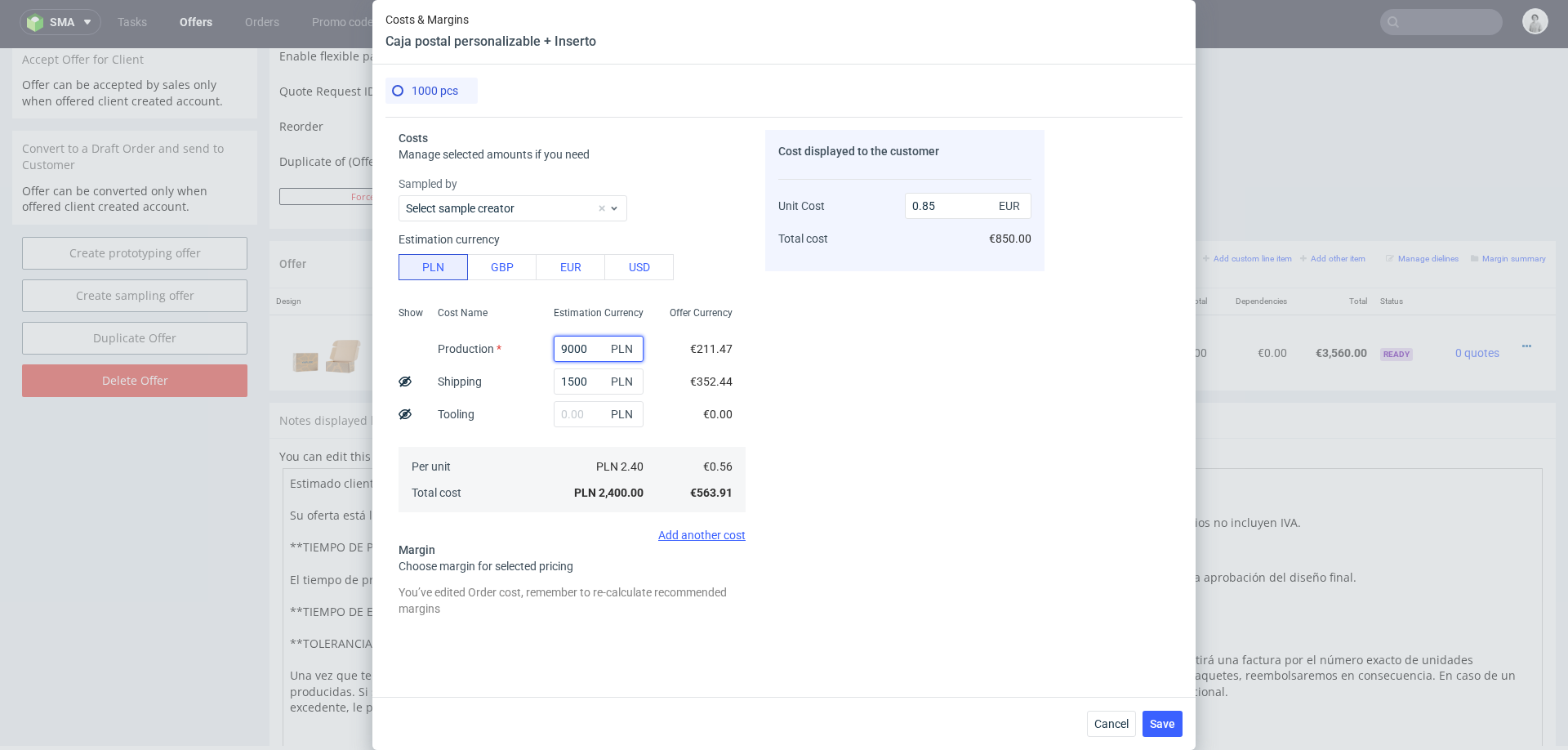
type input "3.74"
type input "9000"
click at [478, 444] on div "Cost Name Production Shipping Tooling Per unit Total cost" at bounding box center [483, 408] width 116 height 216
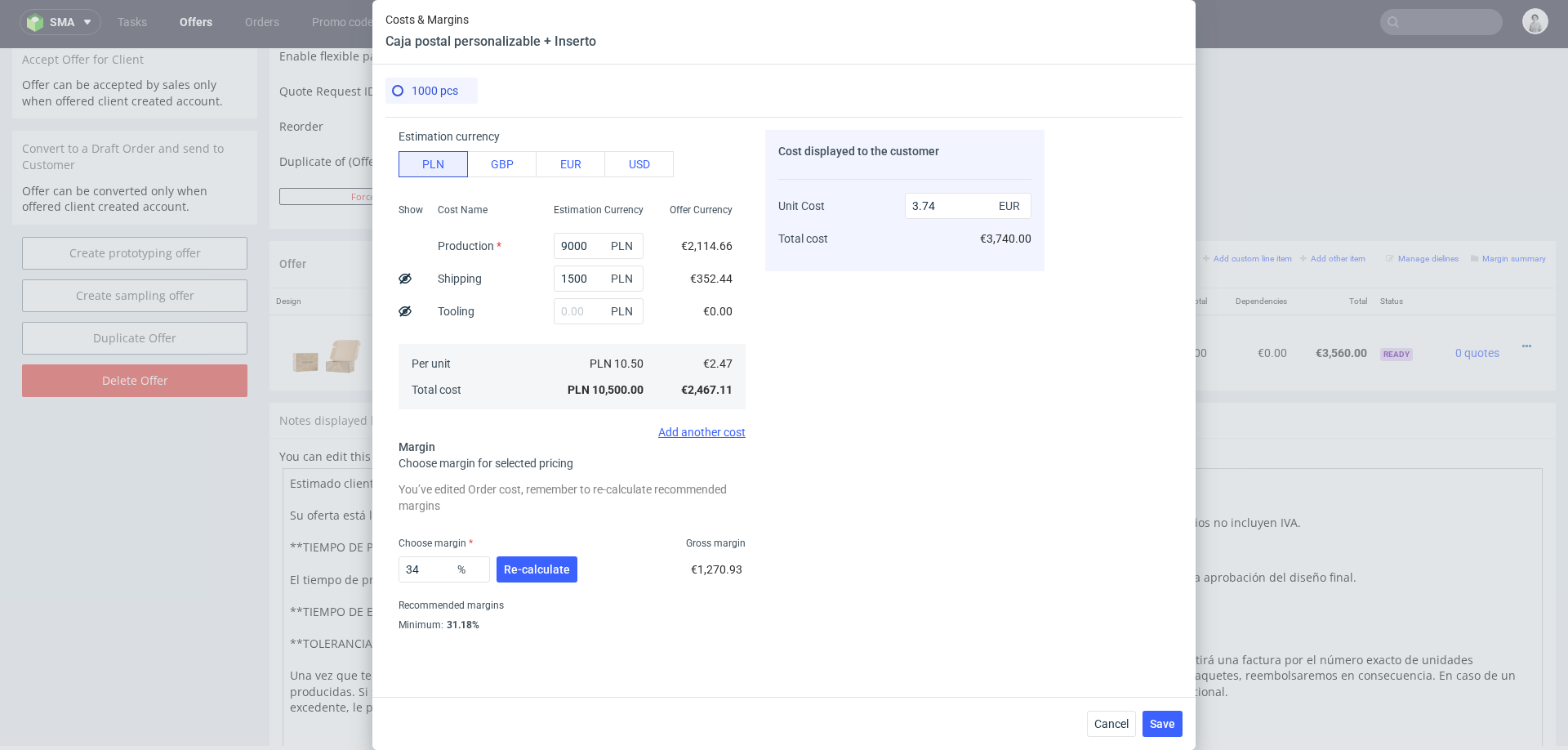
scroll to position [128, 0]
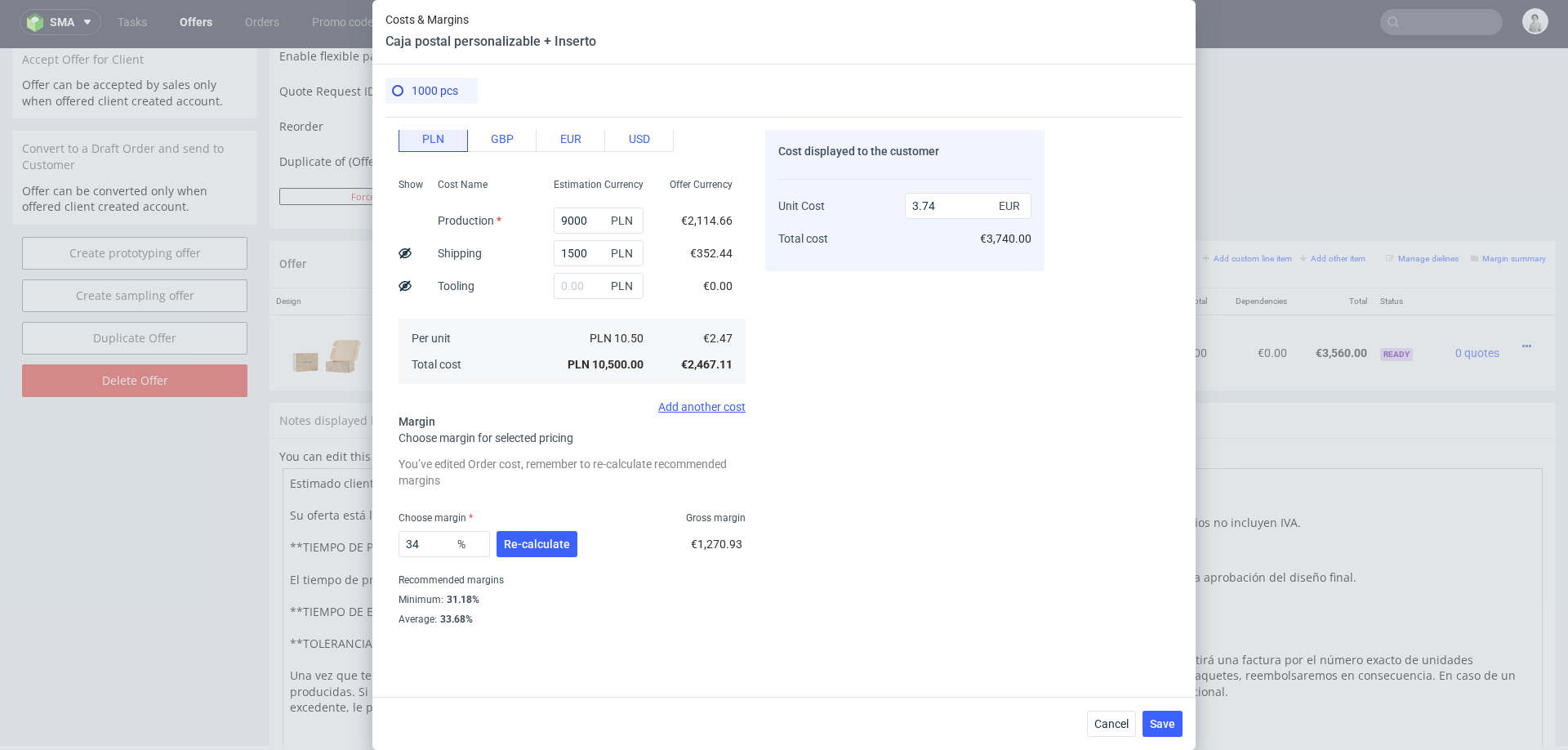
click at [518, 526] on div "34 % Re-calculate" at bounding box center [490, 548] width 182 height 46
click at [519, 542] on span "Re-calculate" at bounding box center [537, 543] width 66 height 11
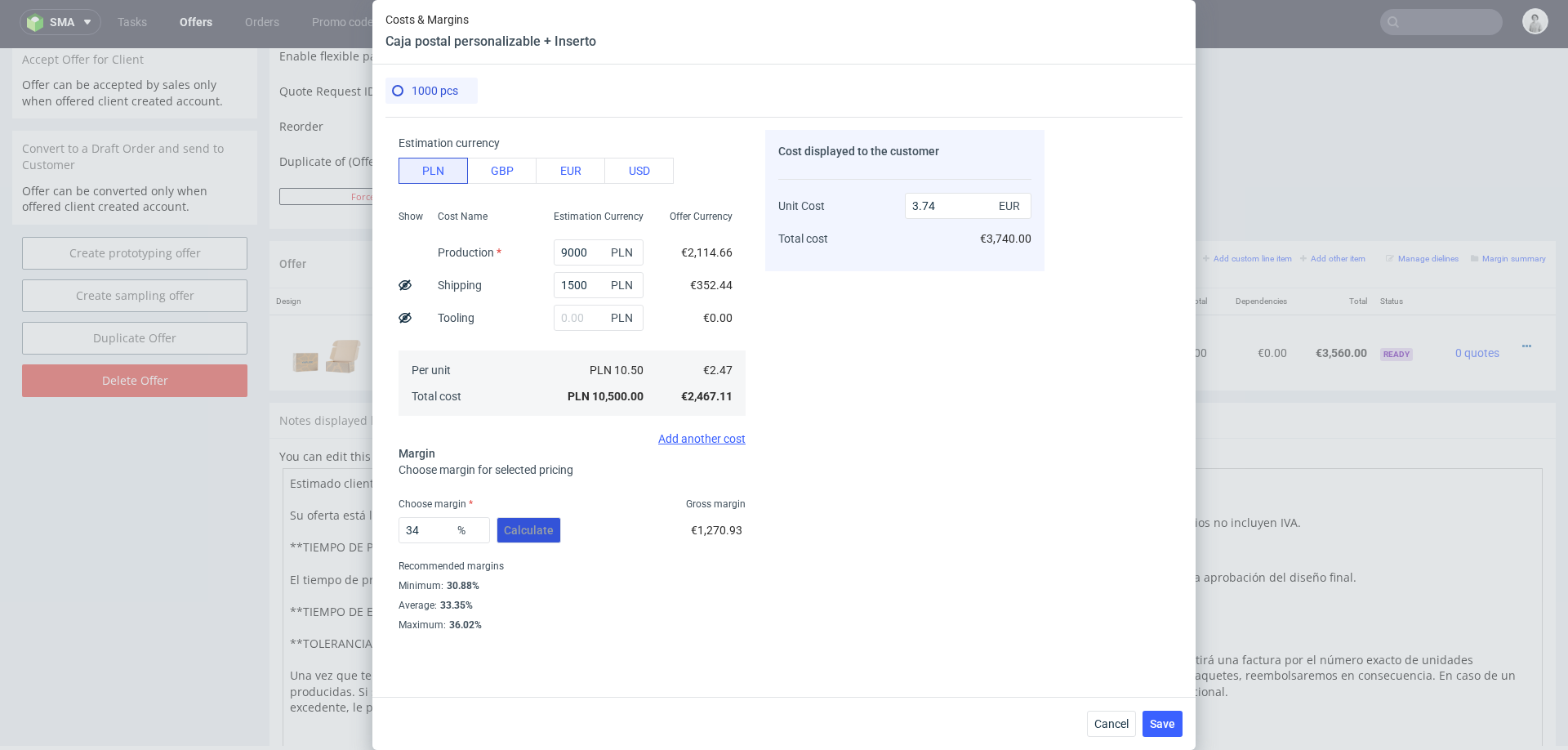
scroll to position [96, 0]
click at [426, 521] on input "34" at bounding box center [445, 531] width 92 height 26
type input "32"
type input "3.63"
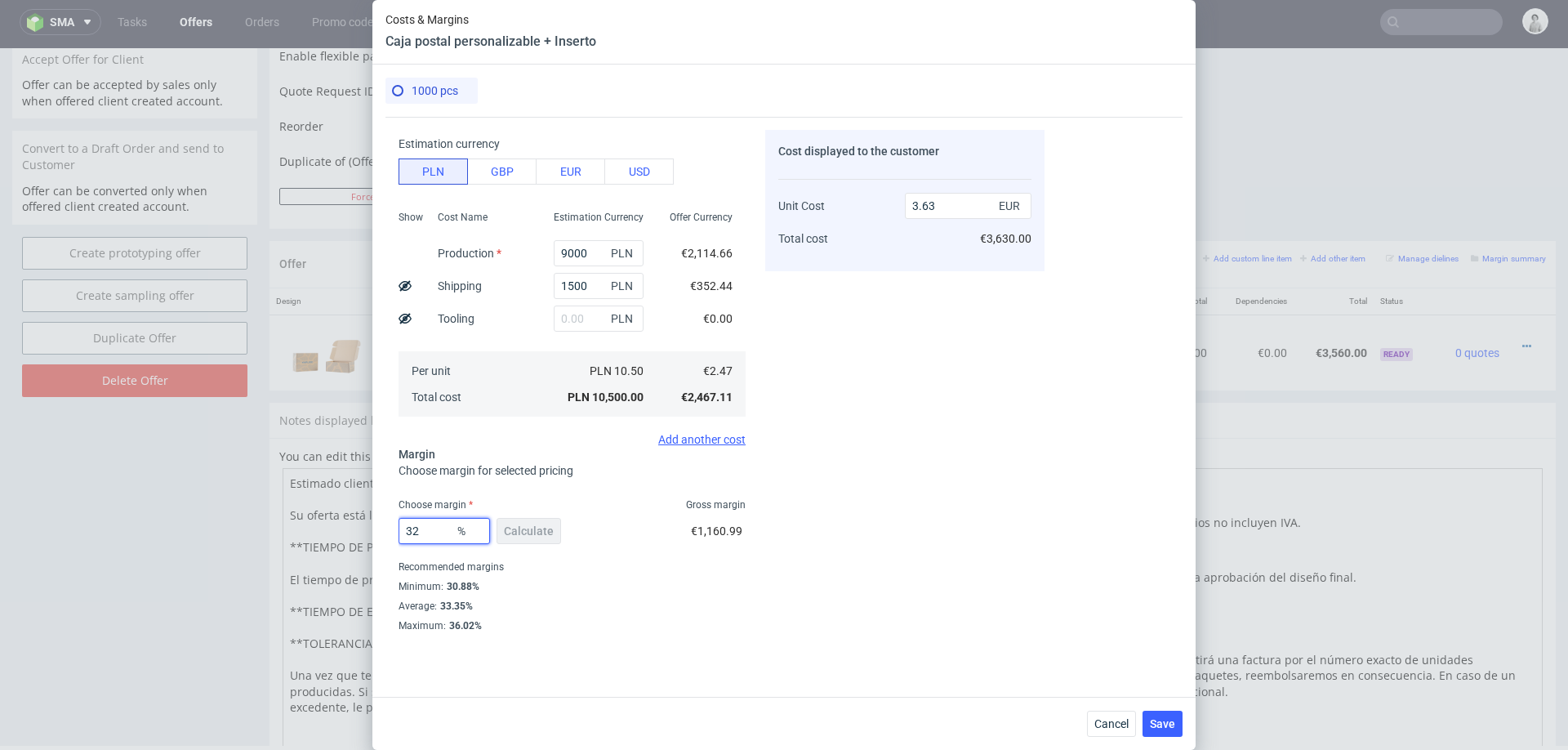
type input "32"
click at [1172, 567] on div "Costs Manage selected amounts if you need Sampled by Select sample creator Esti…" at bounding box center [784, 400] width 796 height 567
click at [1173, 732] on button "Save" at bounding box center [1162, 724] width 40 height 26
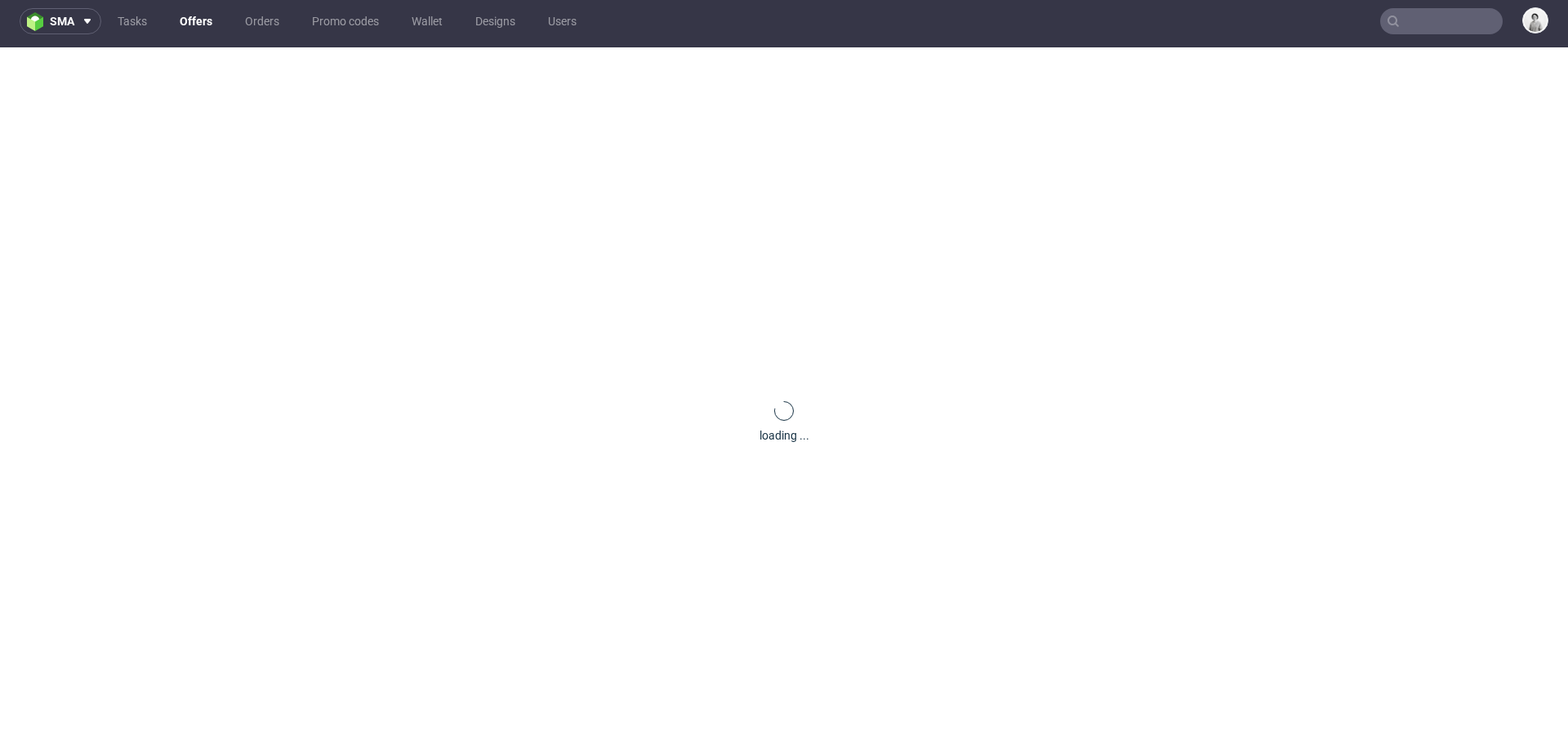
scroll to position [0, 0]
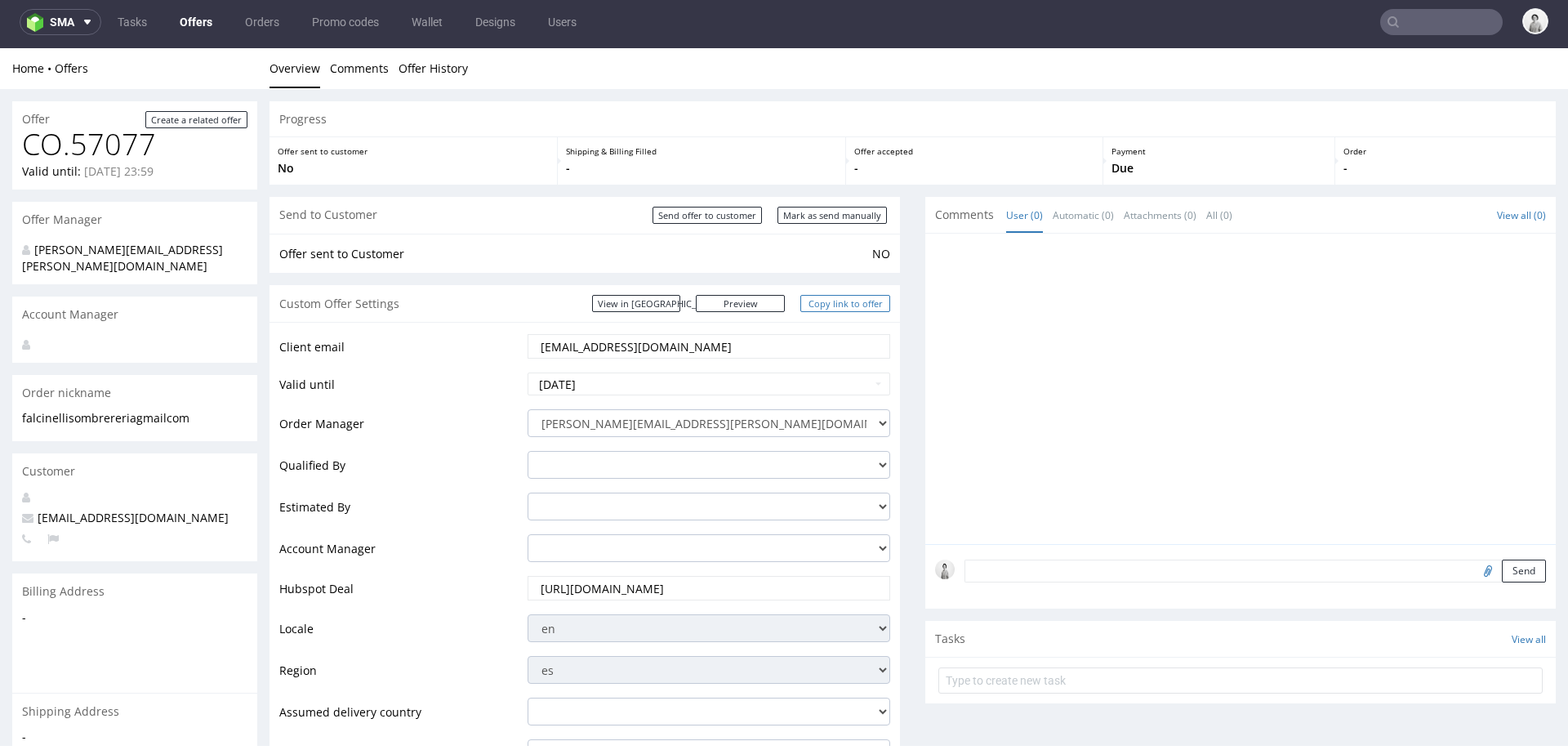
click at [818, 304] on link "Copy link to offer" at bounding box center [845, 303] width 90 height 17
click at [825, 209] on input "Mark as send manually" at bounding box center [831, 215] width 109 height 17
type input "In progress..."
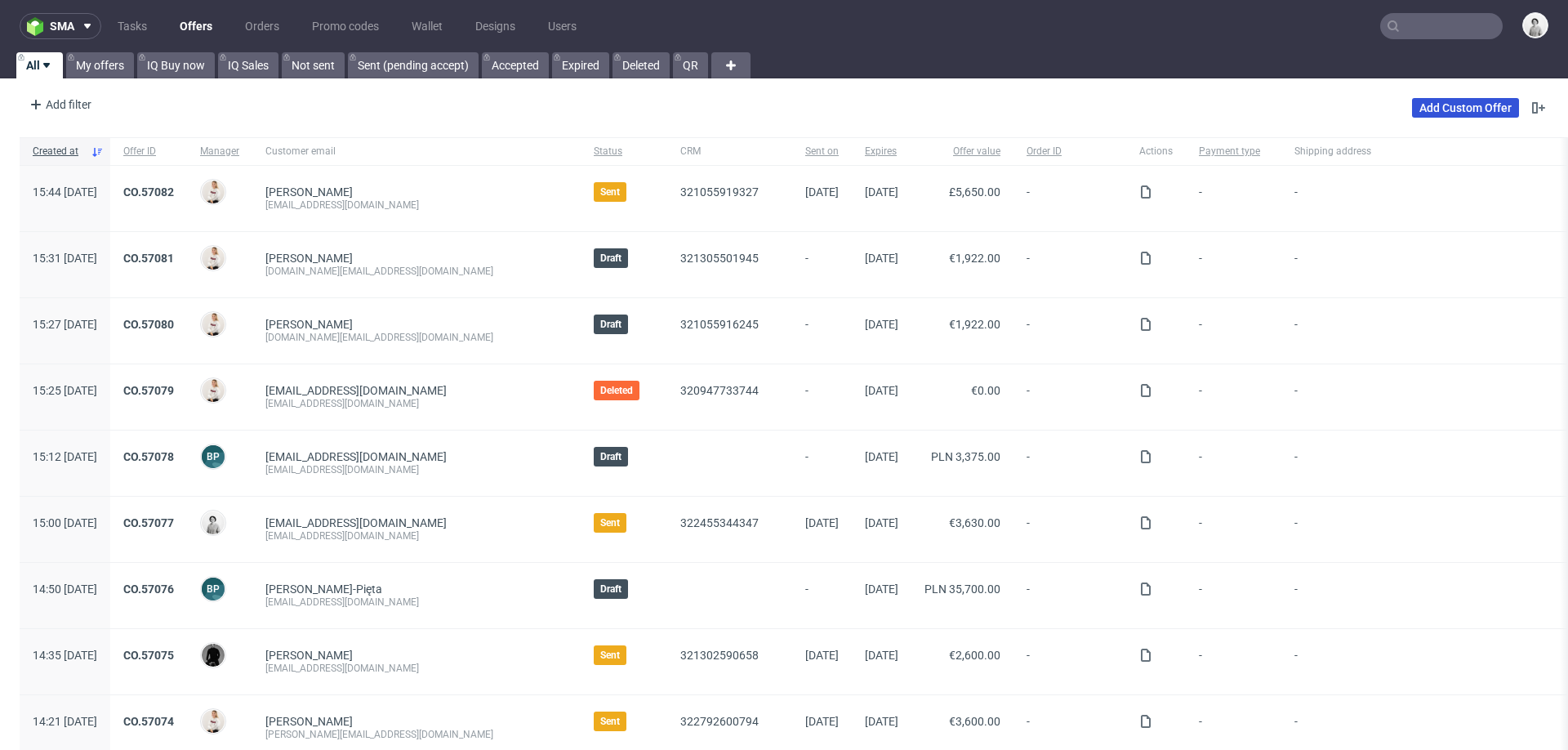
click at [1430, 108] on link "Add Custom Offer" at bounding box center [1465, 108] width 107 height 20
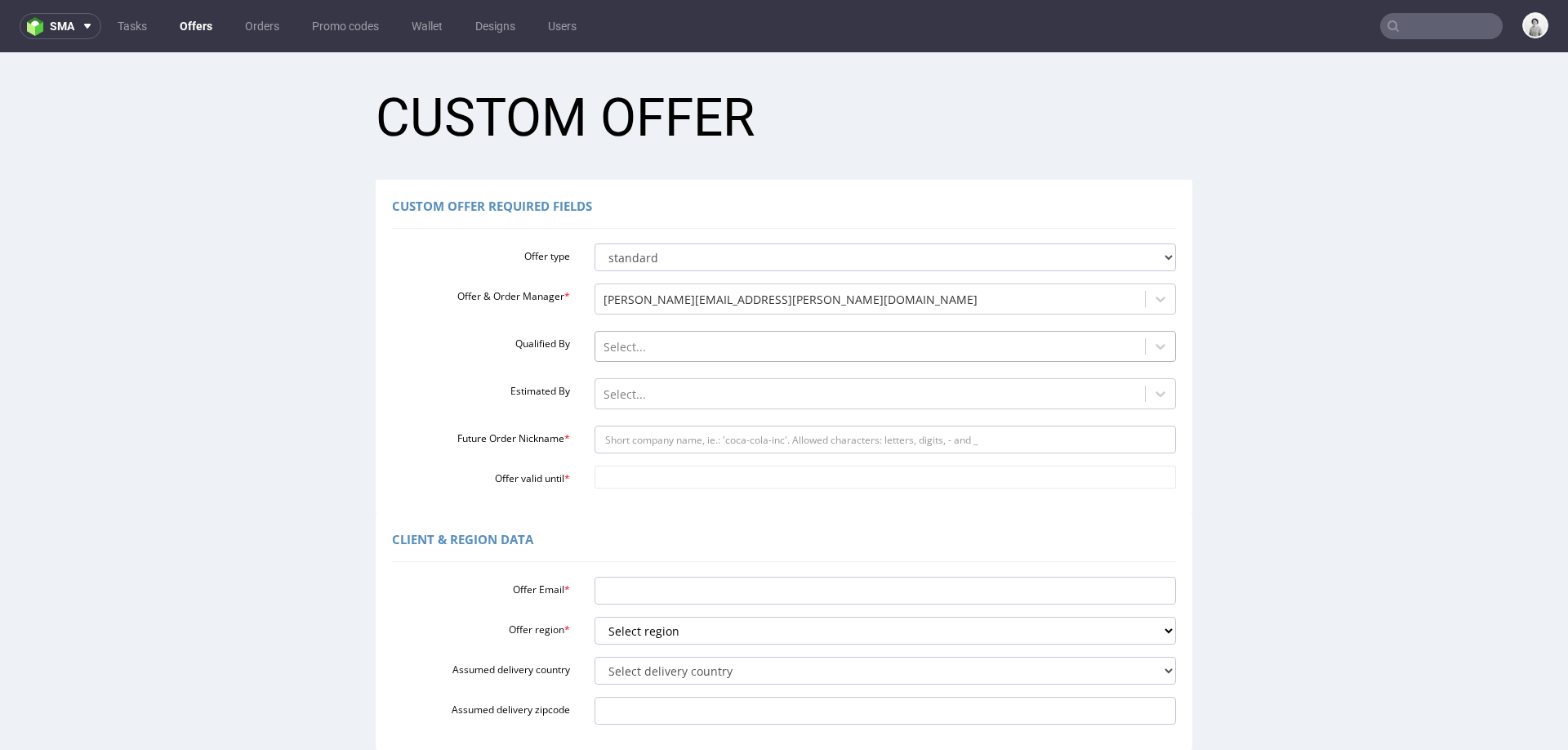
click at [676, 346] on div at bounding box center [870, 347] width 534 height 20
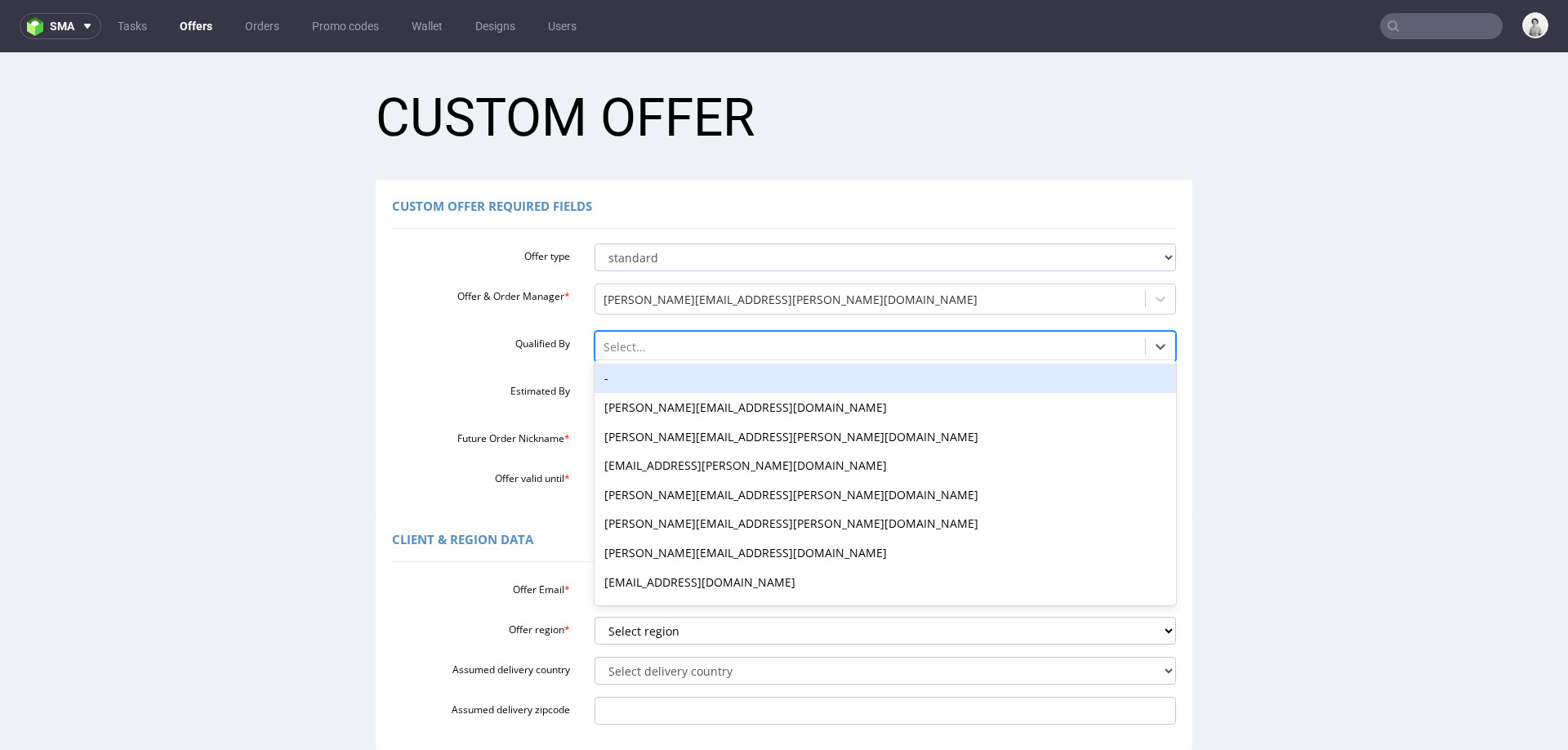
click at [671, 383] on div "-" at bounding box center [885, 378] width 583 height 29
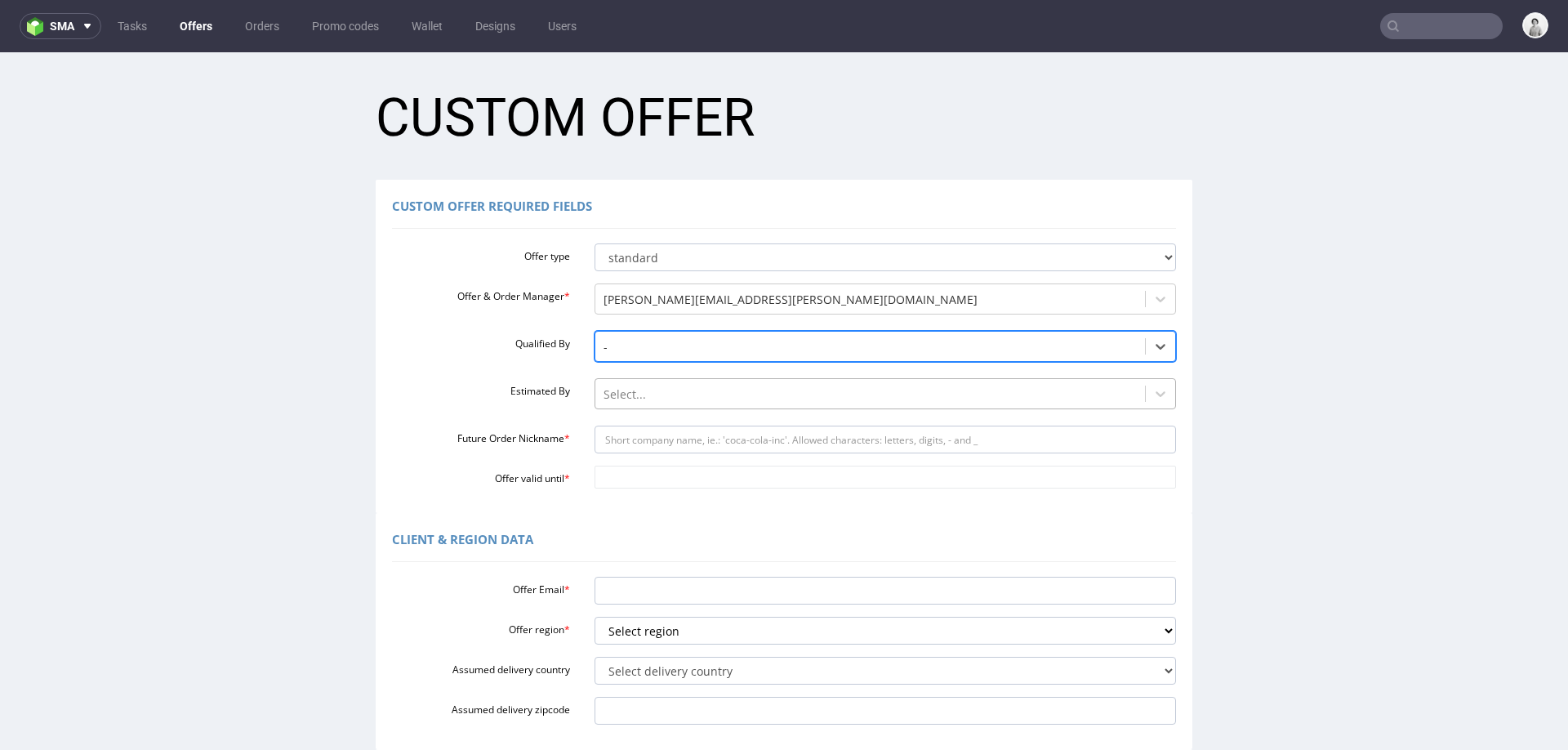
click at [669, 389] on div at bounding box center [870, 395] width 534 height 20
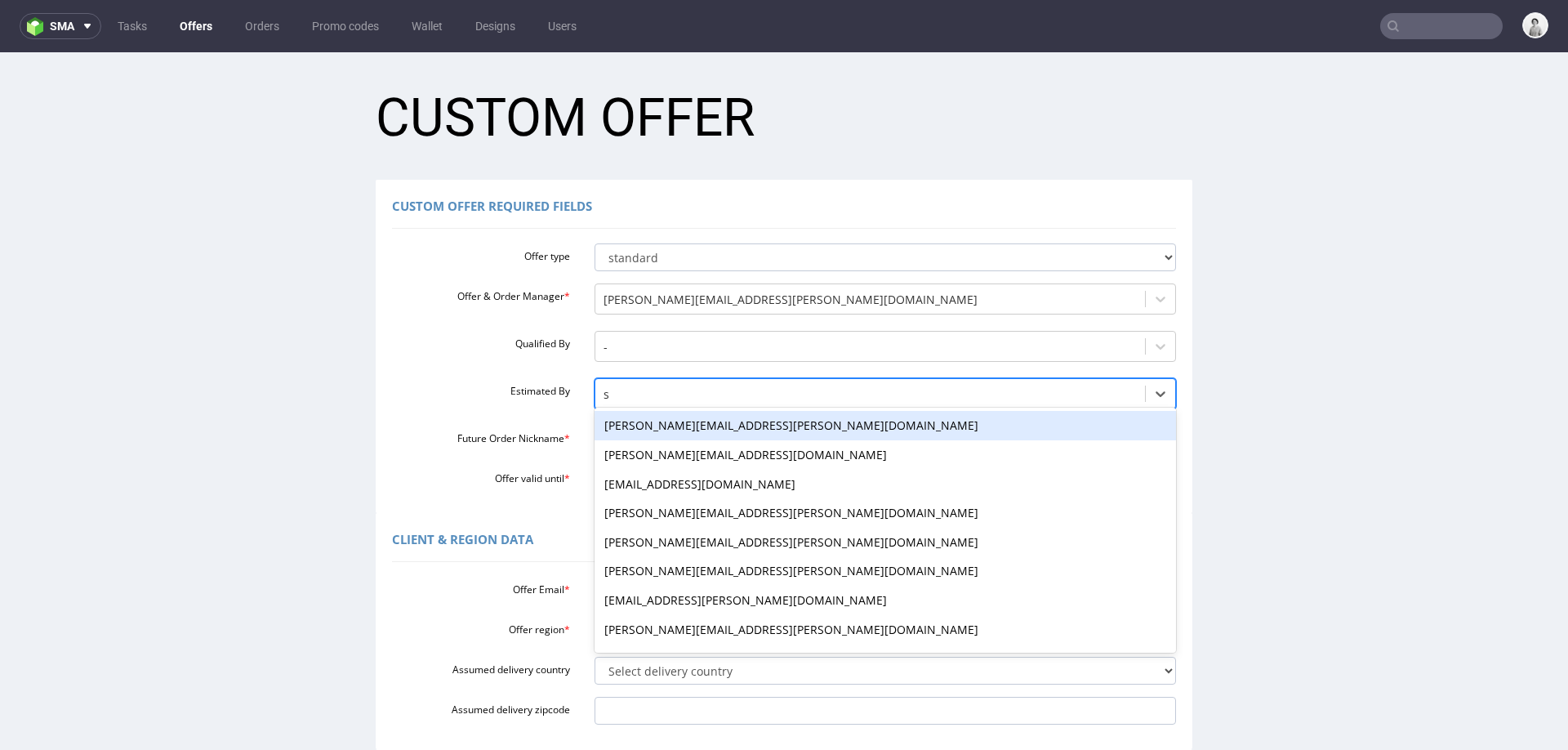
type input "se"
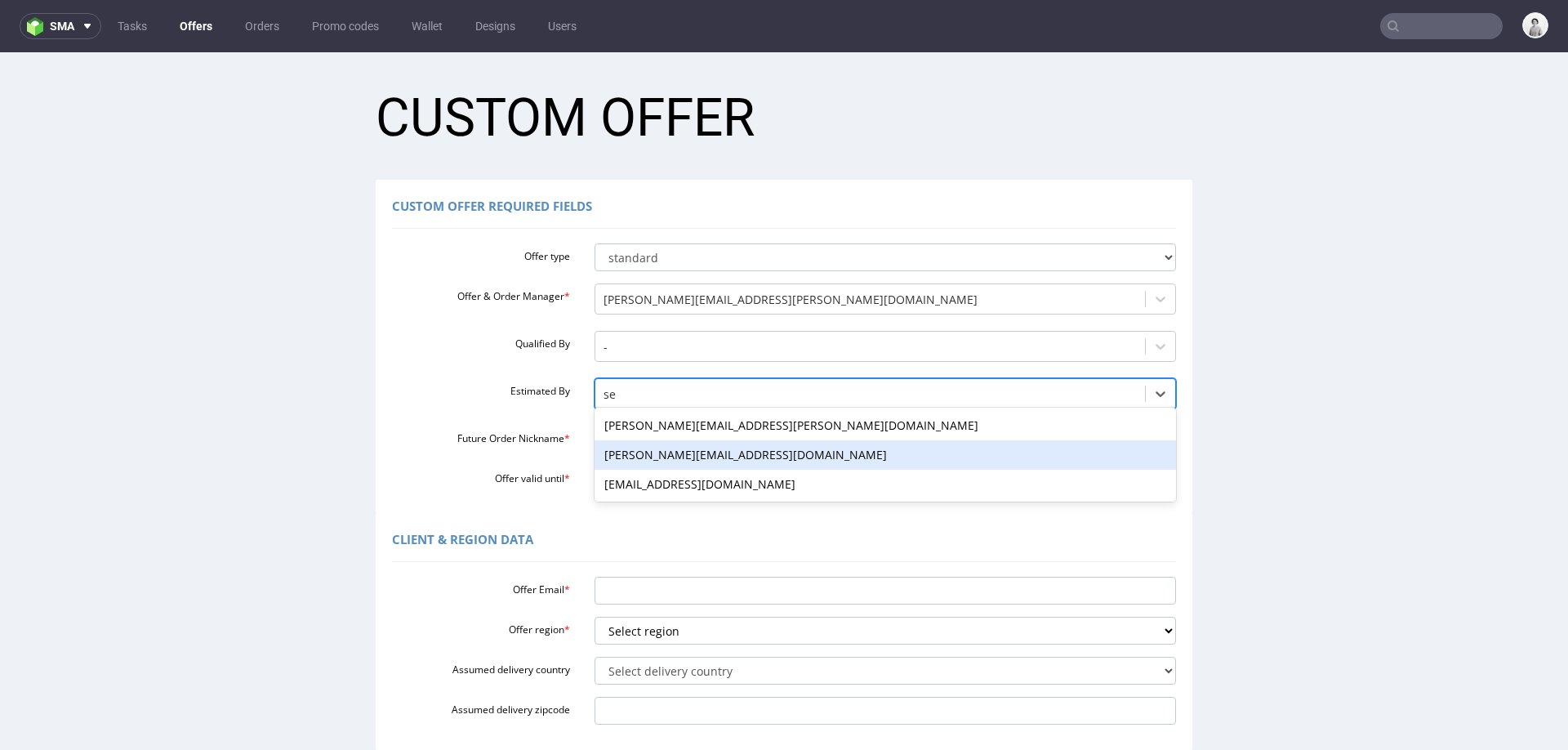
click at [657, 462] on div "[PERSON_NAME][EMAIL_ADDRESS][DOMAIN_NAME]" at bounding box center [885, 454] width 583 height 29
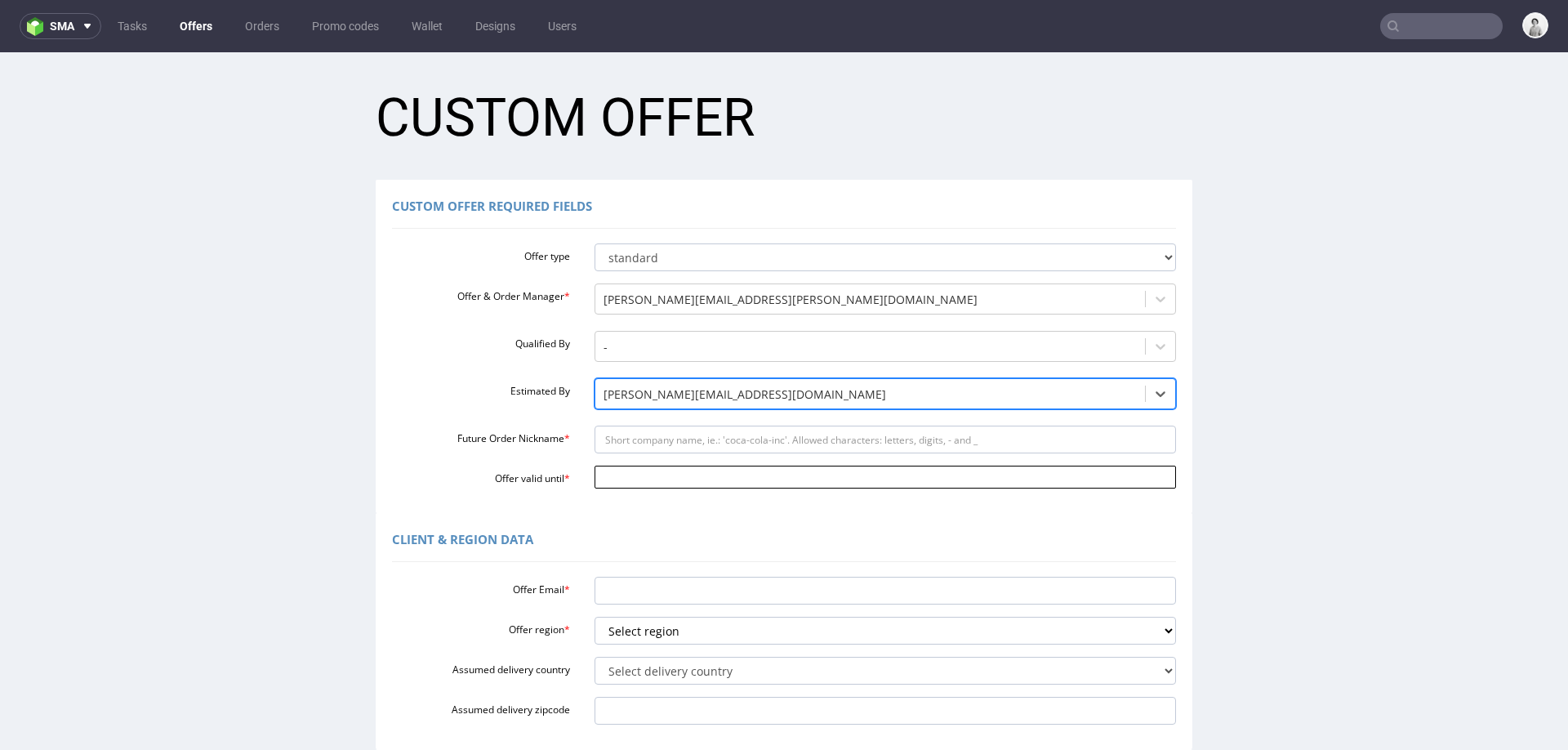
click at [648, 482] on input "Offer valid until *" at bounding box center [885, 477] width 583 height 23
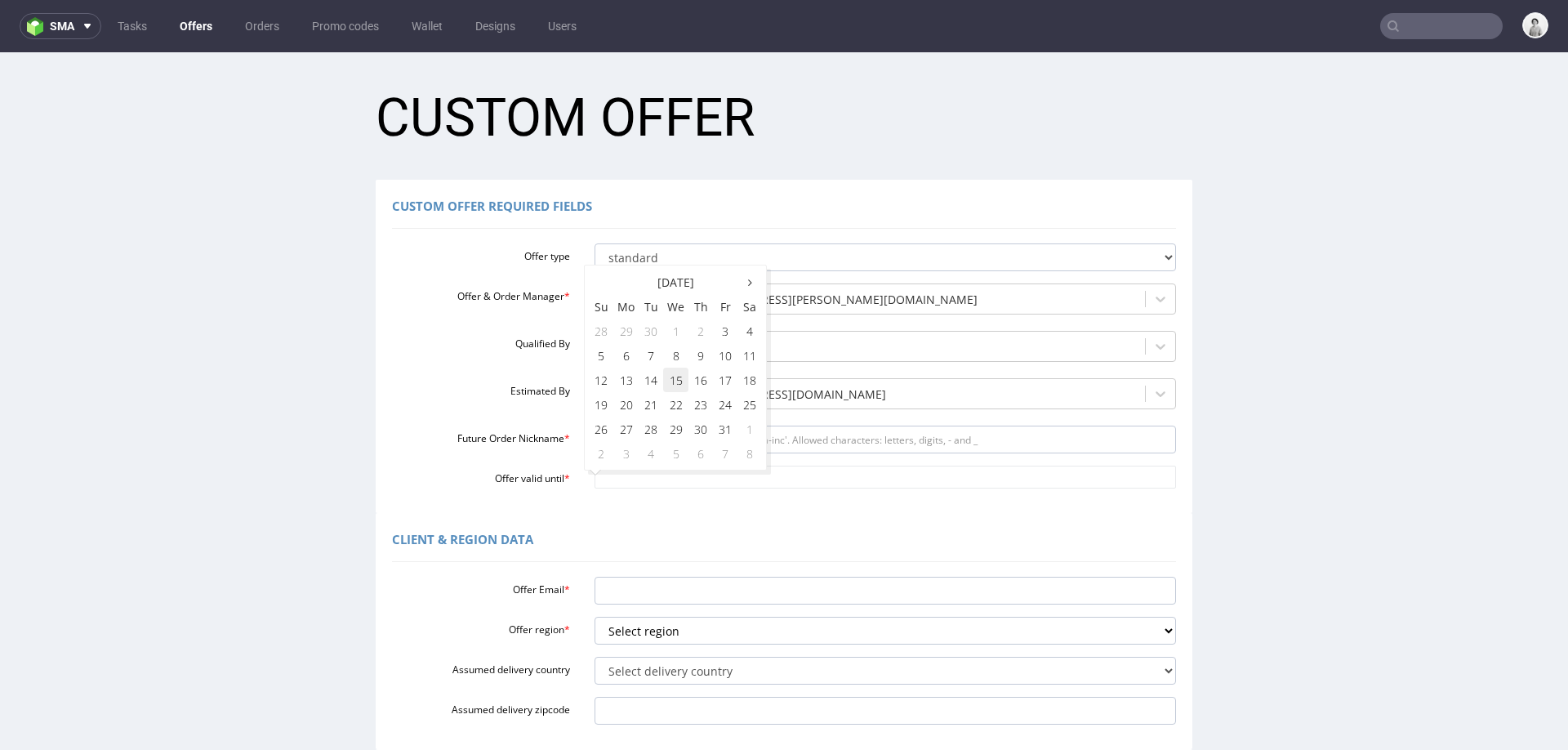
click at [669, 378] on td "15" at bounding box center [675, 380] width 25 height 25
type input "[DATE]"
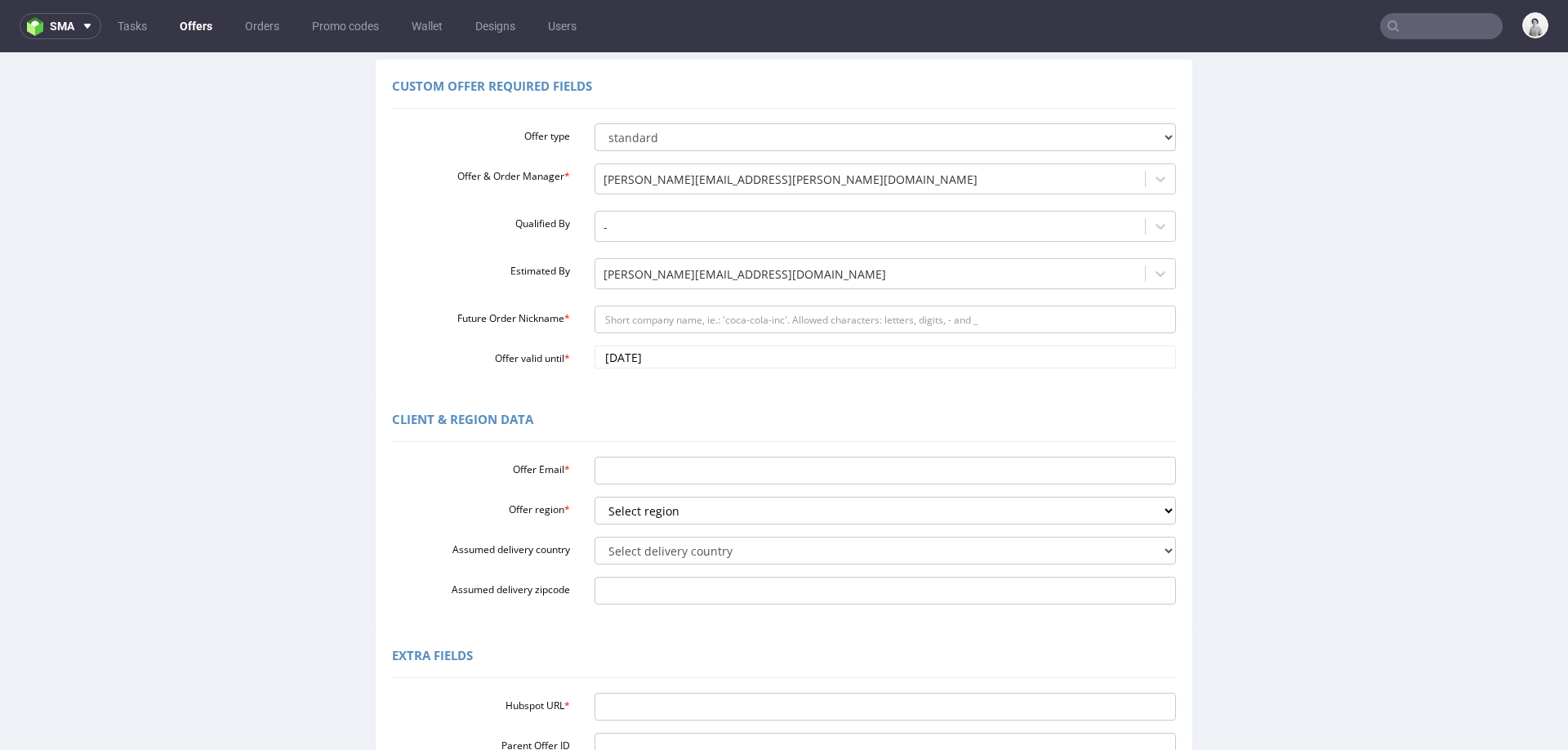
scroll to position [147, 0]
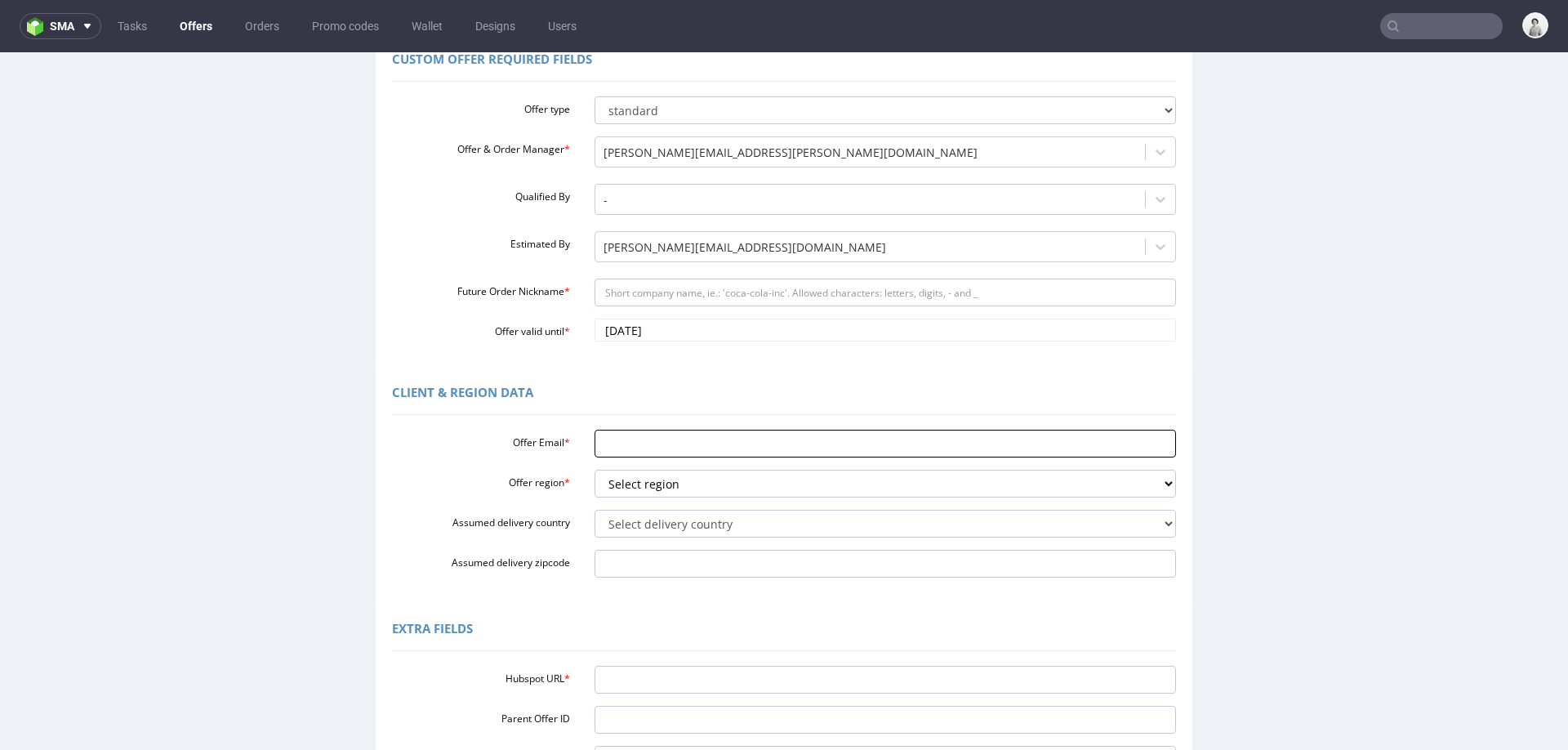
click at [652, 442] on input "Offer Email *" at bounding box center [885, 444] width 583 height 28
paste input "[PERSON_NAME][EMAIL_ADDRESS][DOMAIN_NAME]"
type input "[PERSON_NAME][EMAIL_ADDRESS][DOMAIN_NAME]"
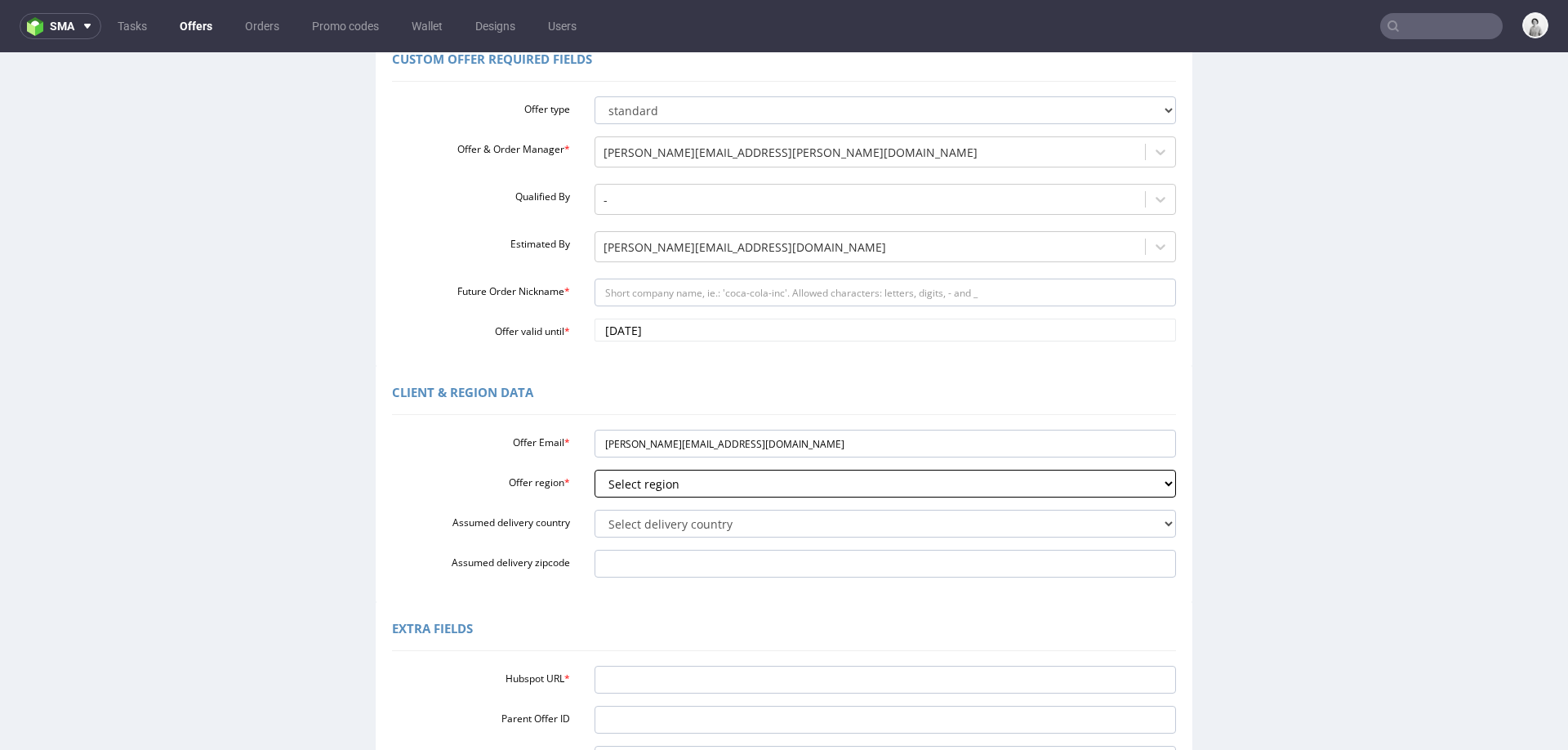
click at [639, 484] on select "Select region eu gb de pl cz fr it es" at bounding box center [885, 484] width 583 height 28
select select "de"
click at [595, 470] on select "Select region eu gb de pl cz fr it es" at bounding box center [885, 484] width 583 height 28
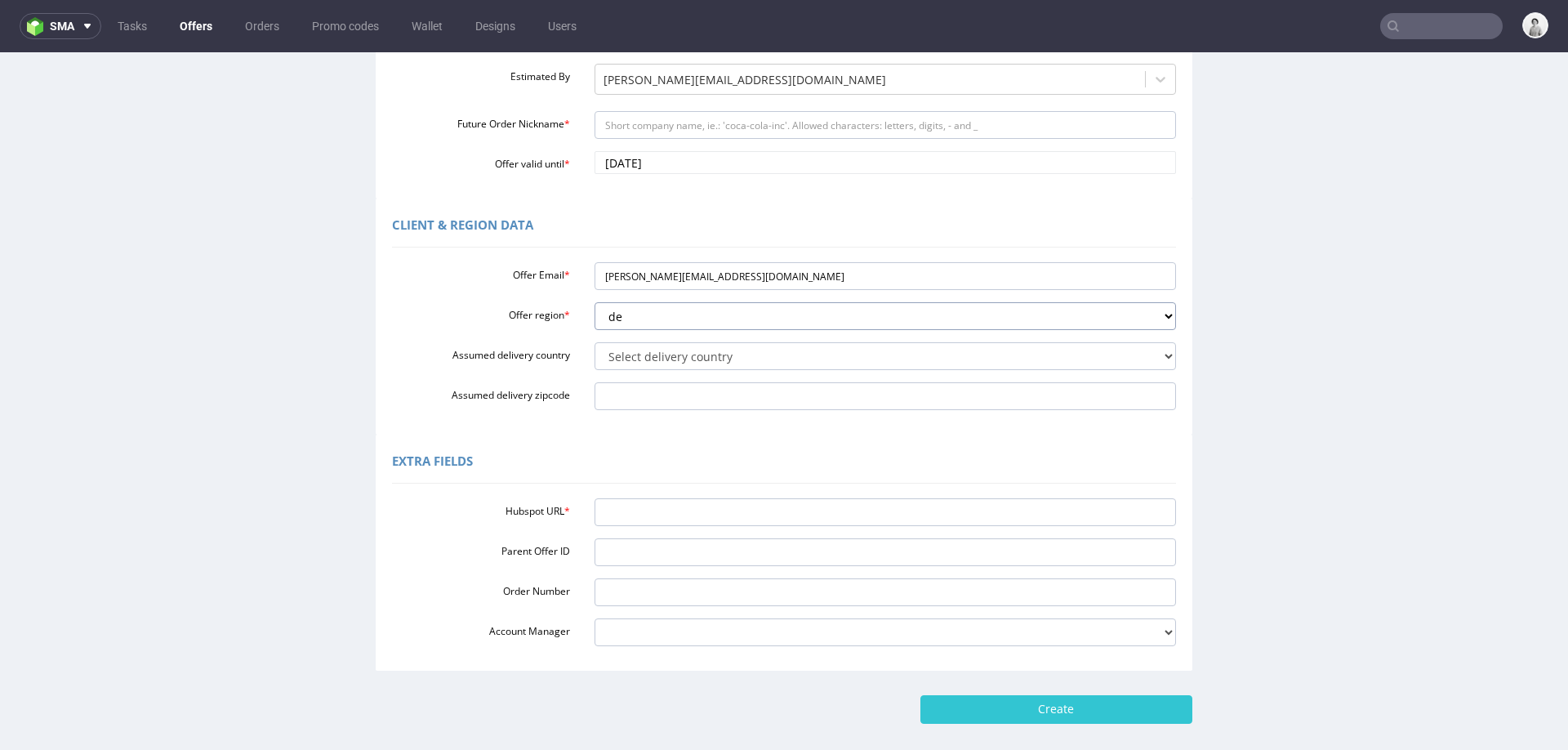
scroll to position [329, 0]
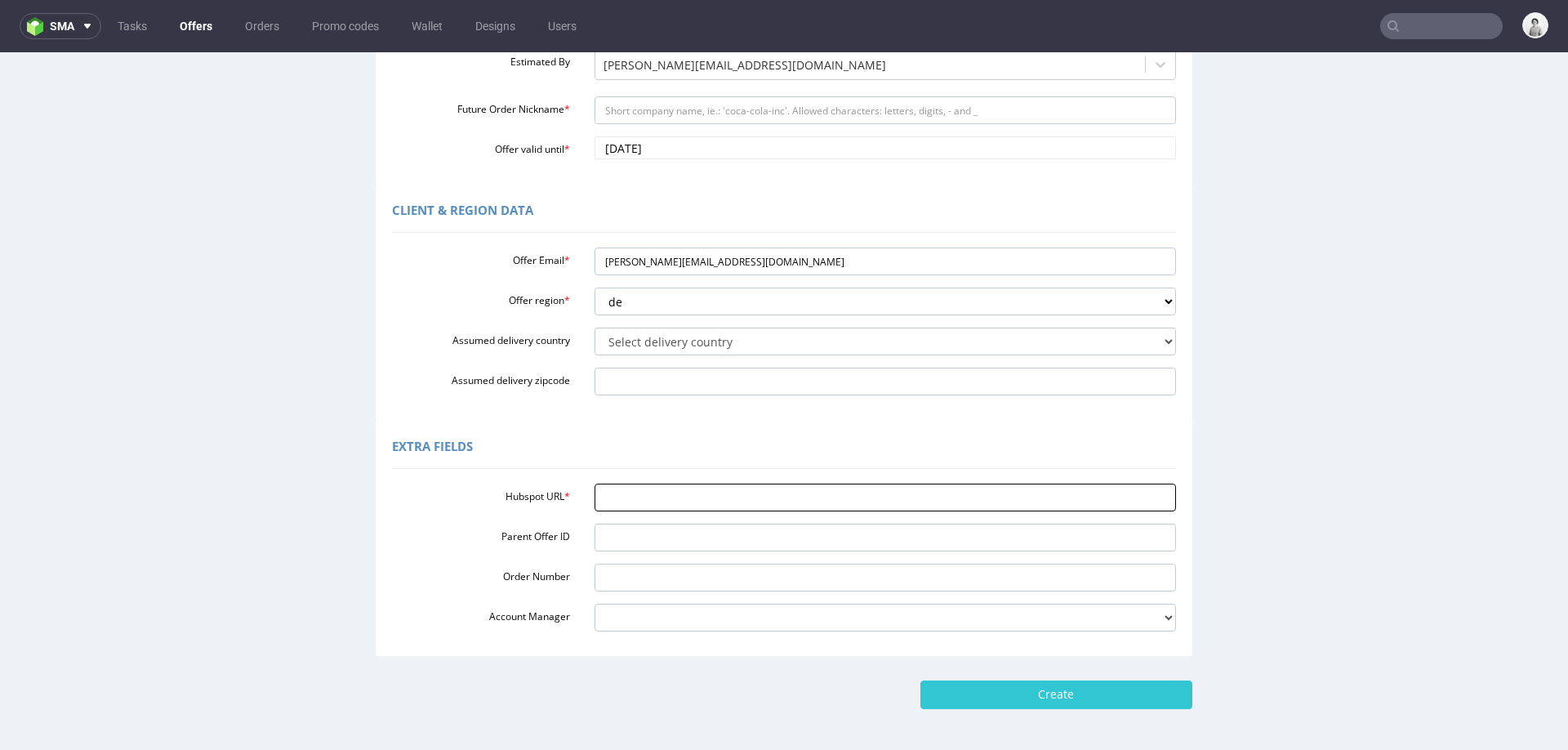
click at [722, 499] on input "Hubspot URL *" at bounding box center [885, 498] width 583 height 28
paste input "https://app-eu1.hubspot.com/contacts/25600958/record/0-3/317579572462/?interact…"
type input "https://app-eu1.hubspot.com/contacts/25600958/record/0-3/317579572462/?interact…"
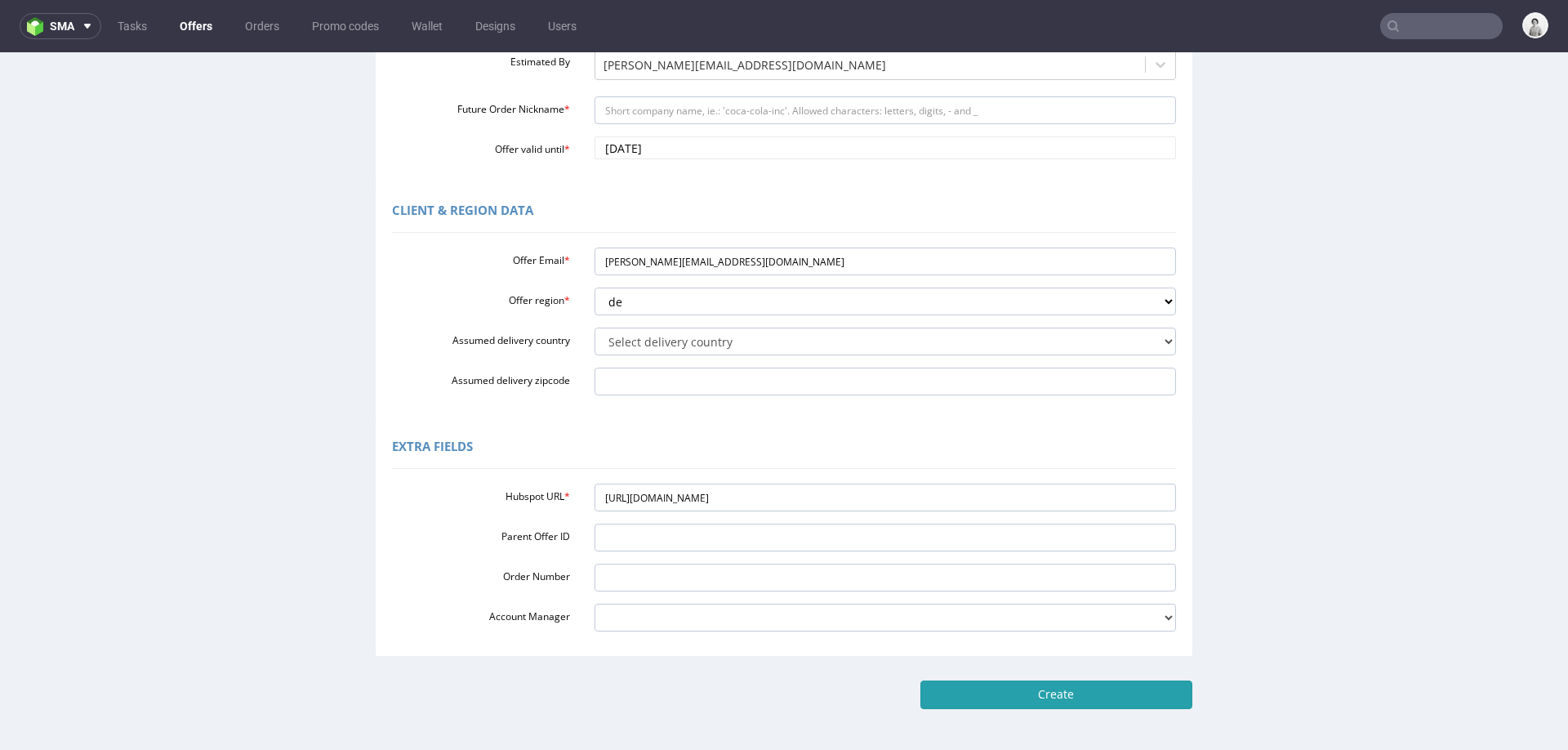
click at [956, 701] on input "Create" at bounding box center [1056, 695] width 272 height 28
type input "Please wait..."
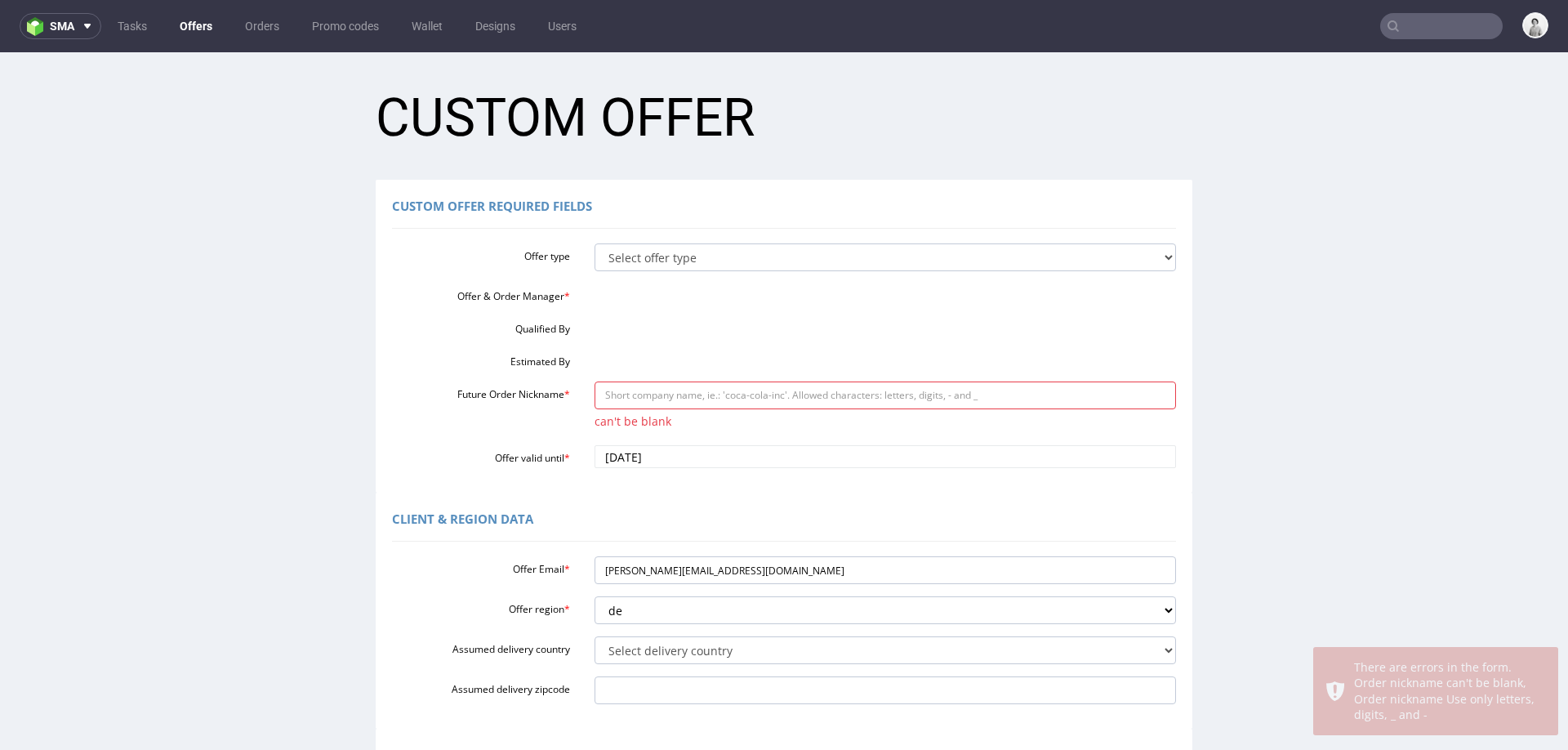
scroll to position [0, 0]
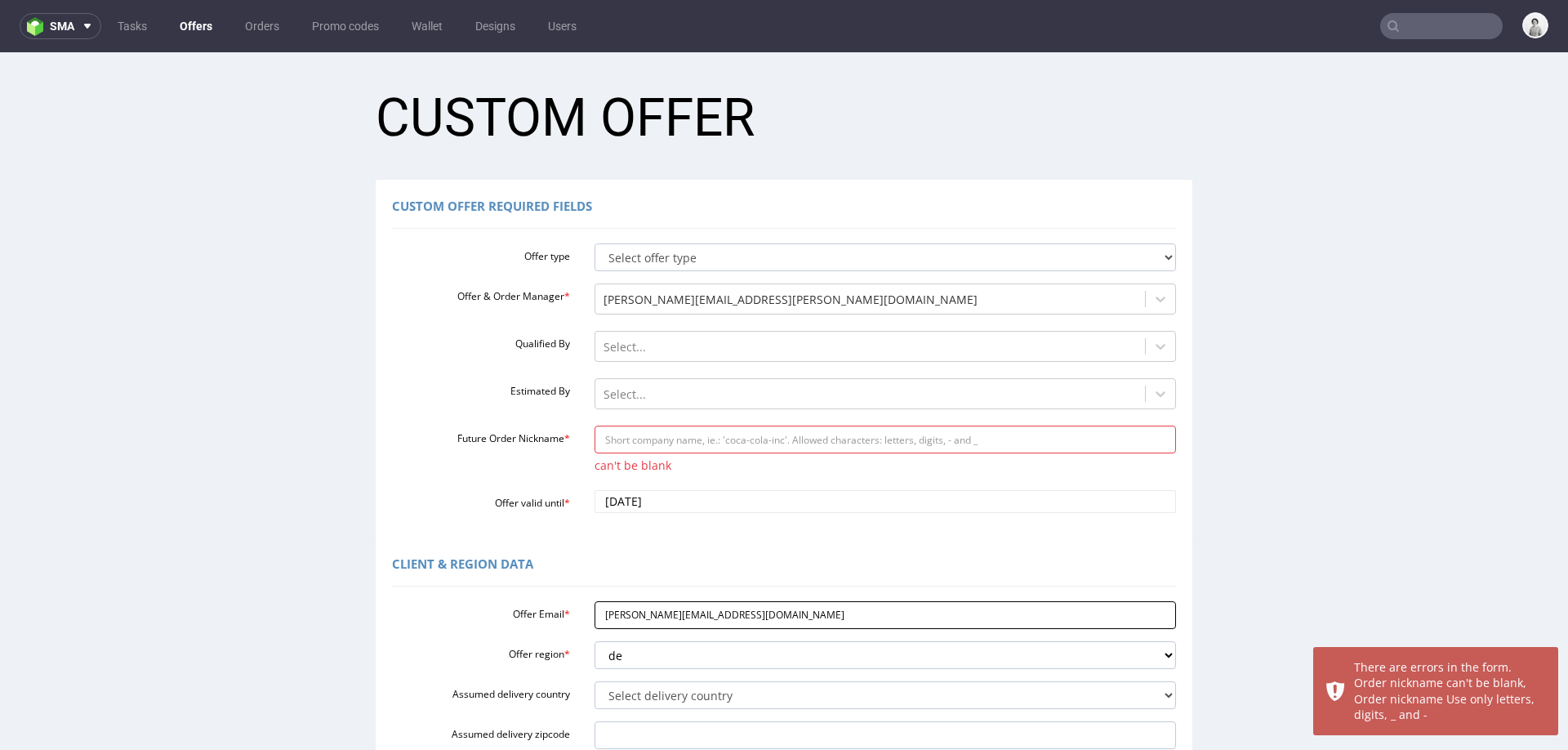
click at [632, 613] on input "[PERSON_NAME][EMAIL_ADDRESS][DOMAIN_NAME]" at bounding box center [885, 615] width 583 height 28
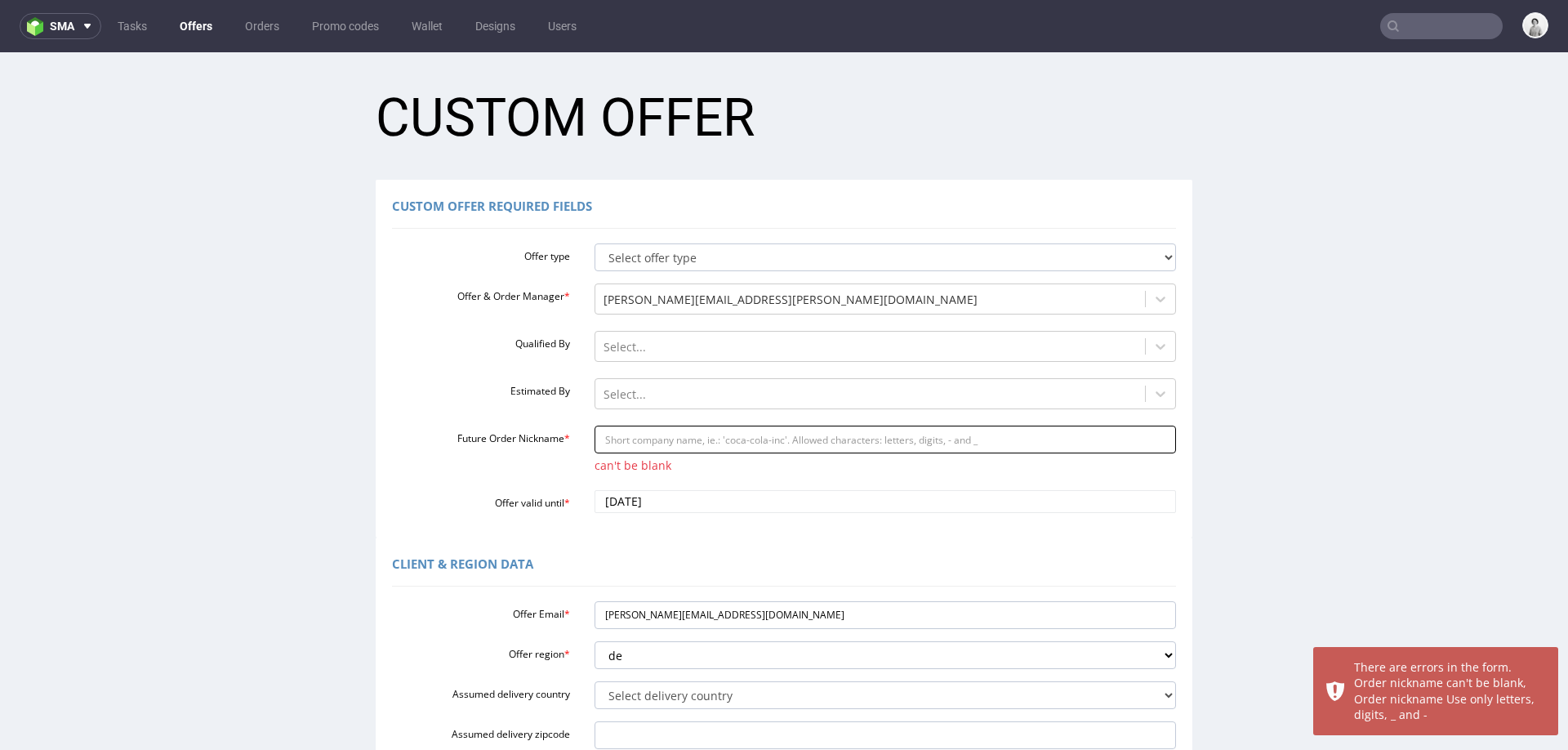
click at [668, 440] on input "Future Order Nickname *" at bounding box center [885, 440] width 583 height 28
paste input "martamaikulturwerk-m14de"
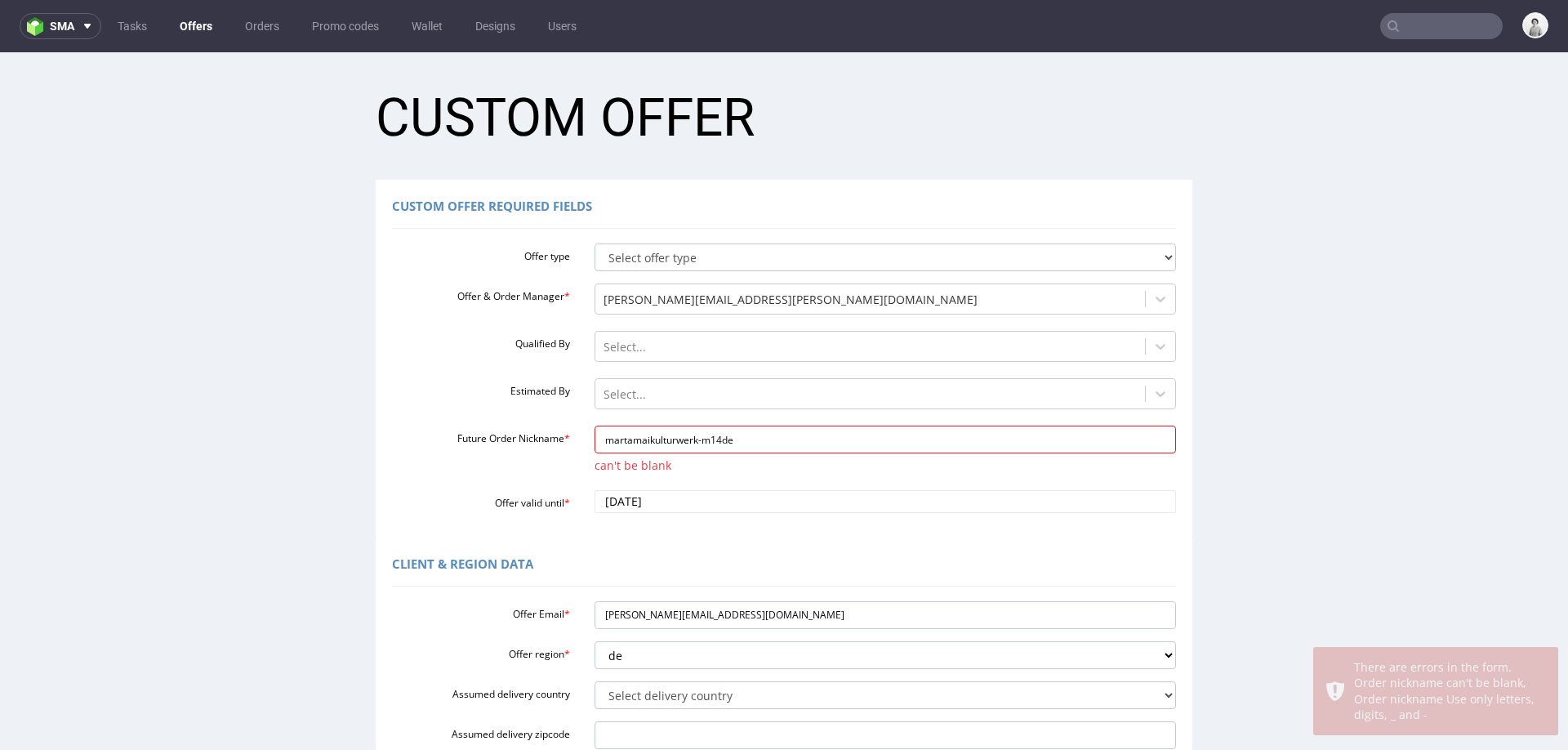
type input "martamaikulturwerk-m14de"
click at [578, 534] on div "Custom Offer Required Fields Offer type Select offer type standard prototyping …" at bounding box center [784, 359] width 816 height 358
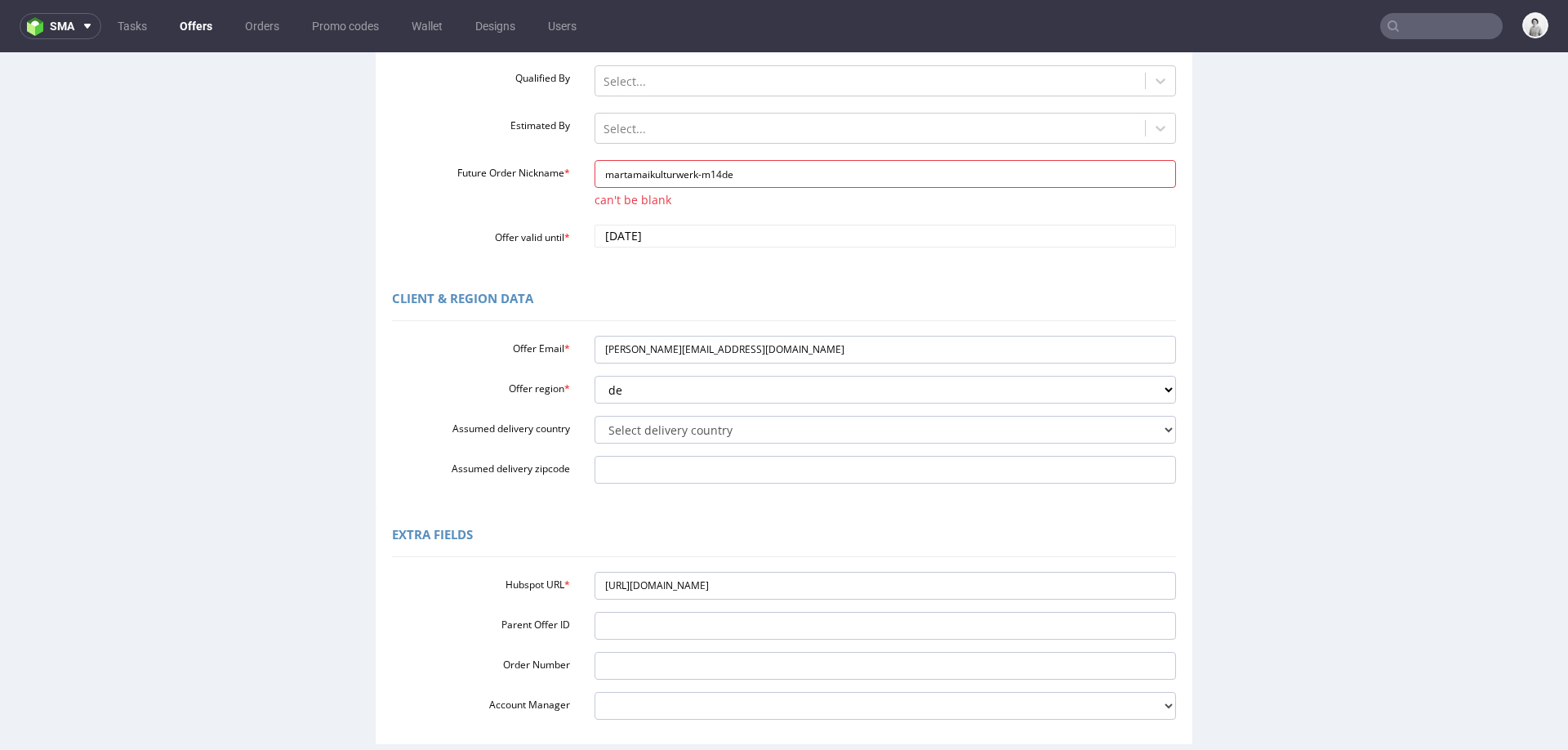
scroll to position [434, 0]
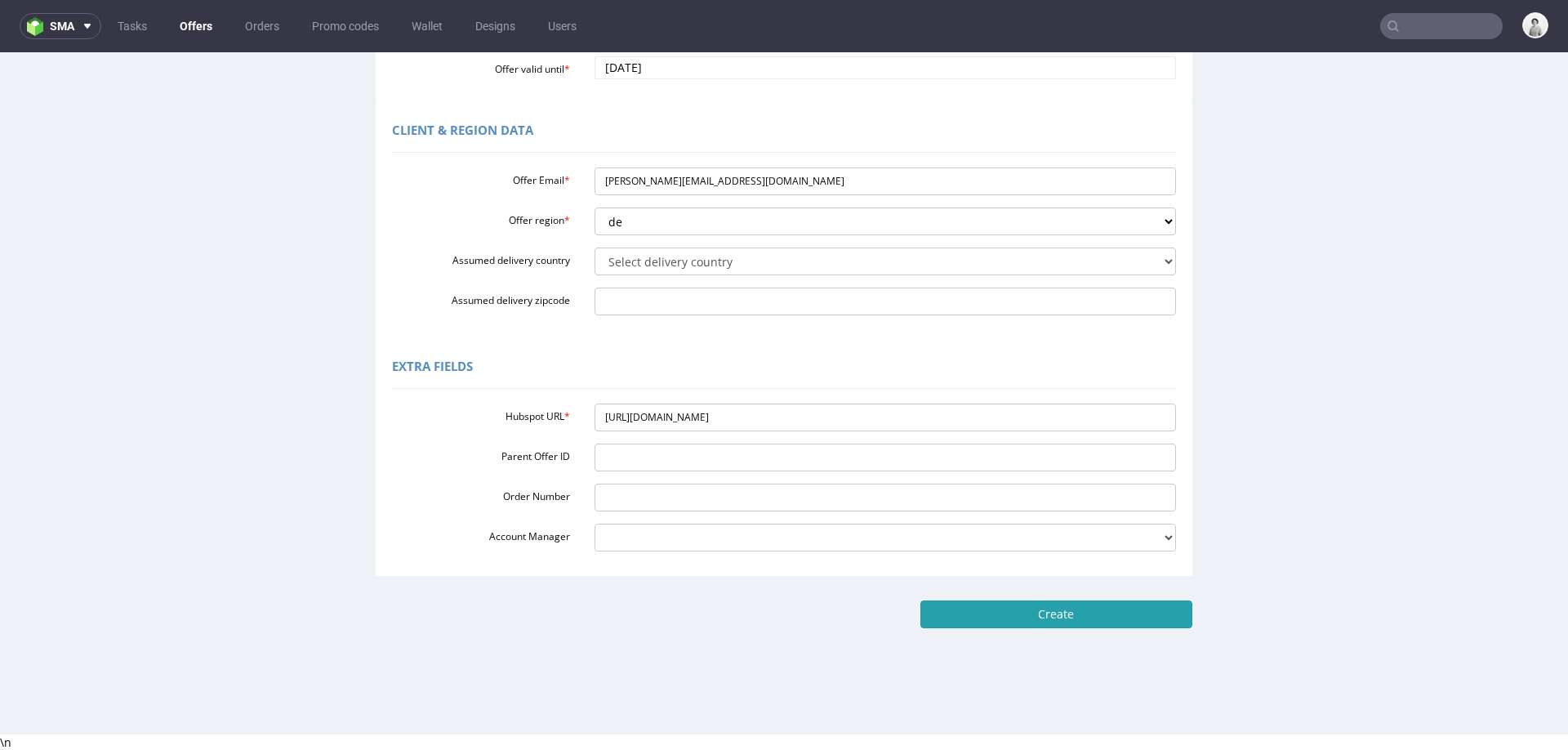
click at [1036, 618] on input "Create" at bounding box center [1056, 615] width 272 height 28
type input "Please wait..."
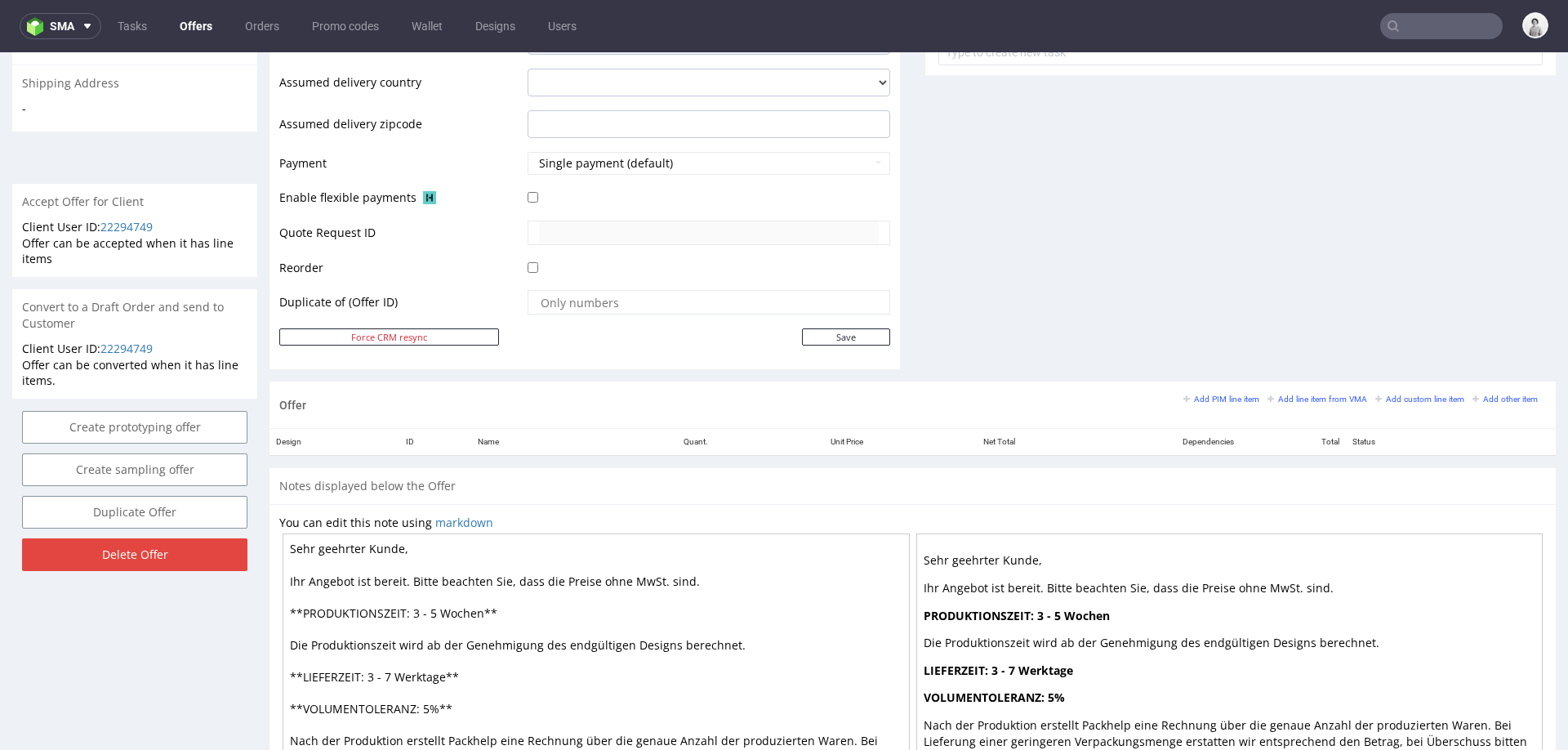
scroll to position [761, 0]
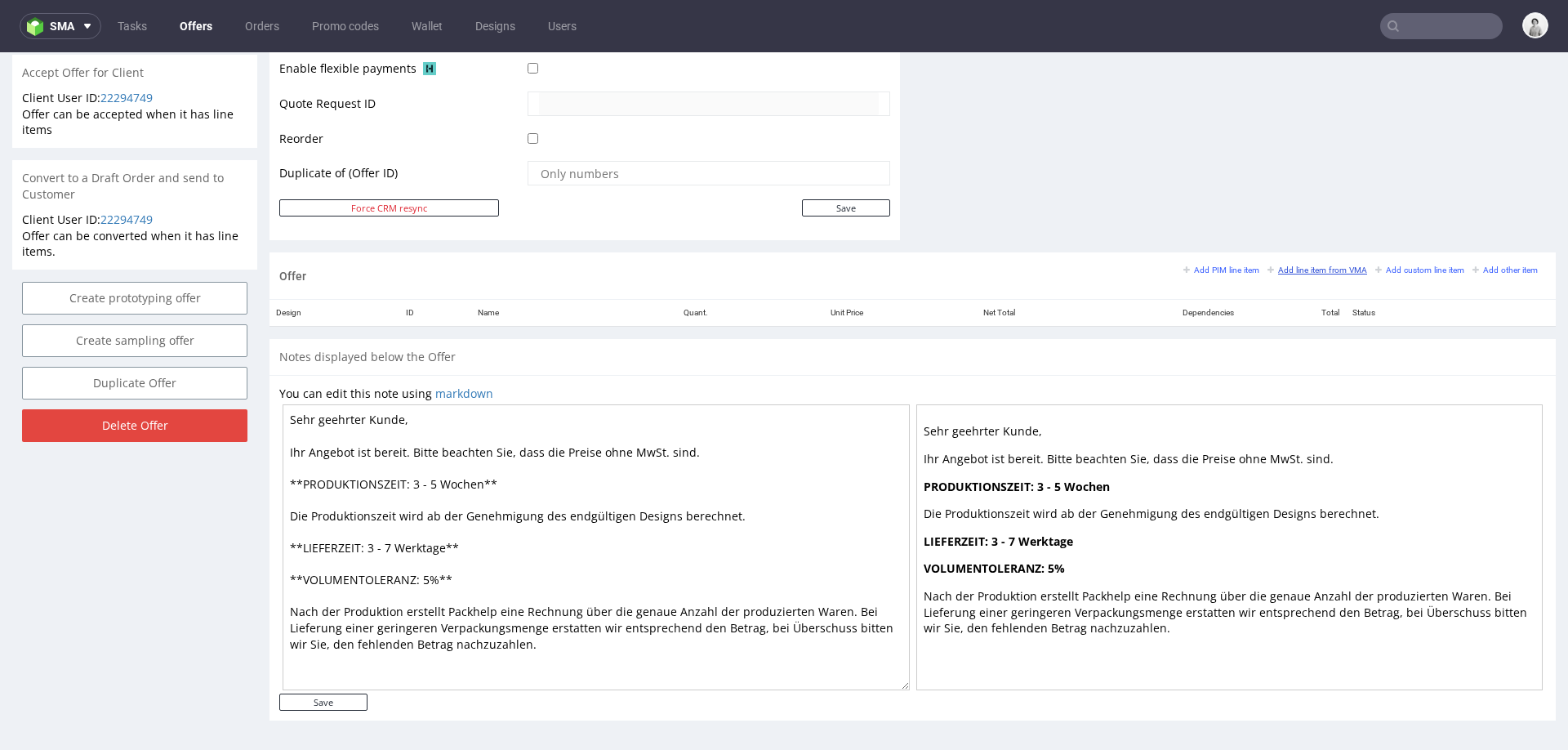
click at [1307, 270] on small "Add line item from VMA" at bounding box center [1317, 270] width 100 height 9
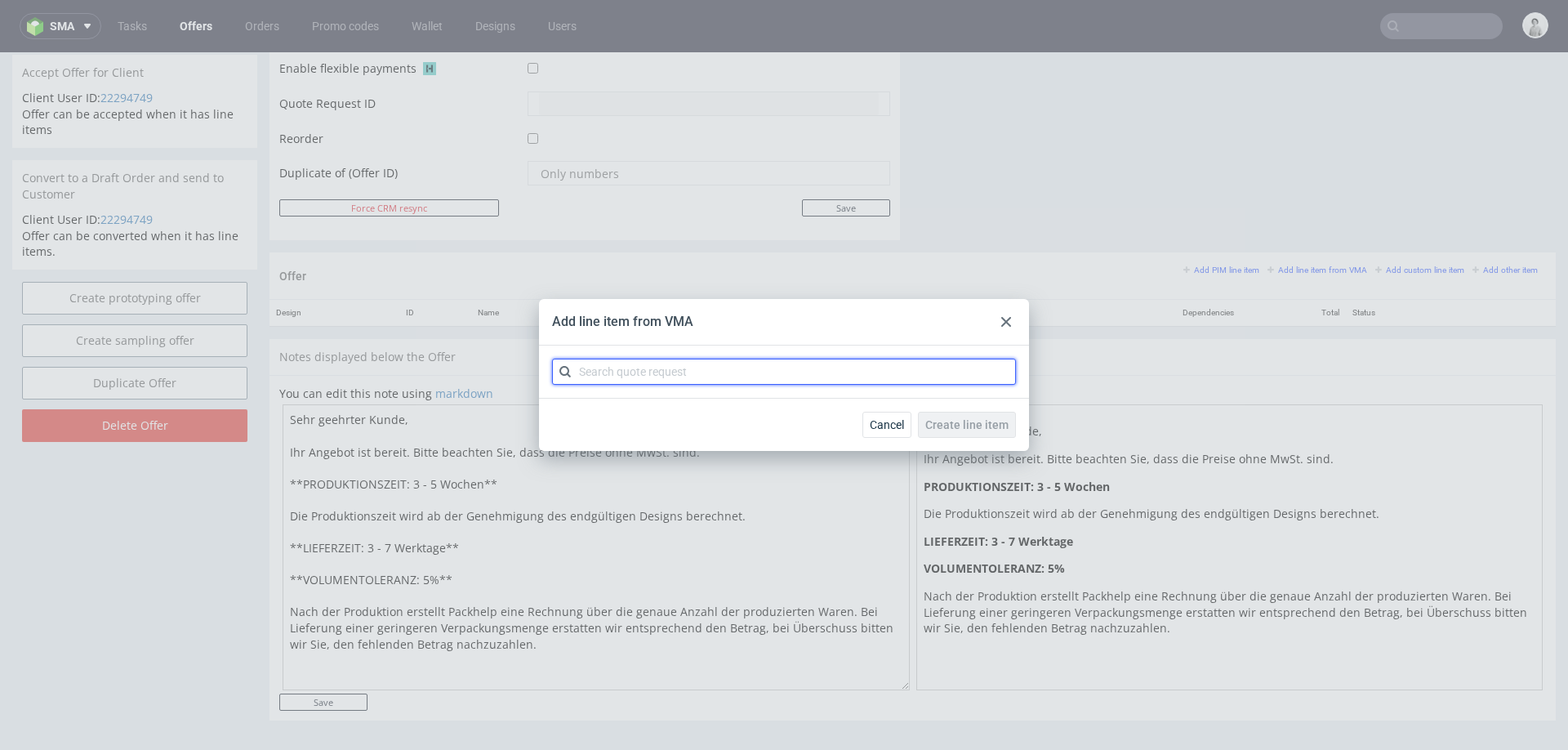
click at [757, 375] on input "text" at bounding box center [784, 372] width 464 height 26
paste input "CBRV"
type input "CBRV"
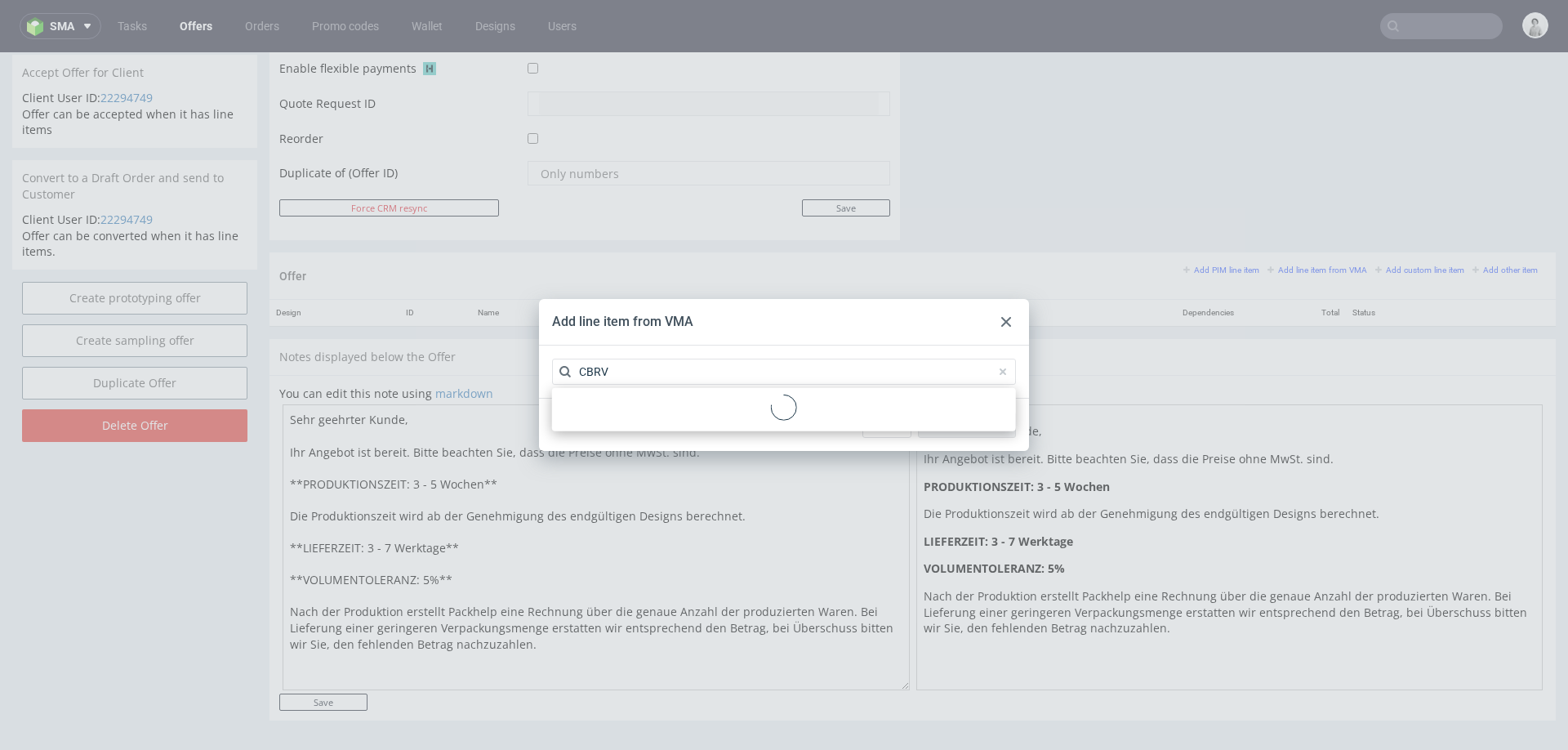
click at [706, 404] on div at bounding box center [784, 410] width 451 height 30
click at [706, 404] on div "CBRV 1 variant" at bounding box center [784, 409] width 451 height 29
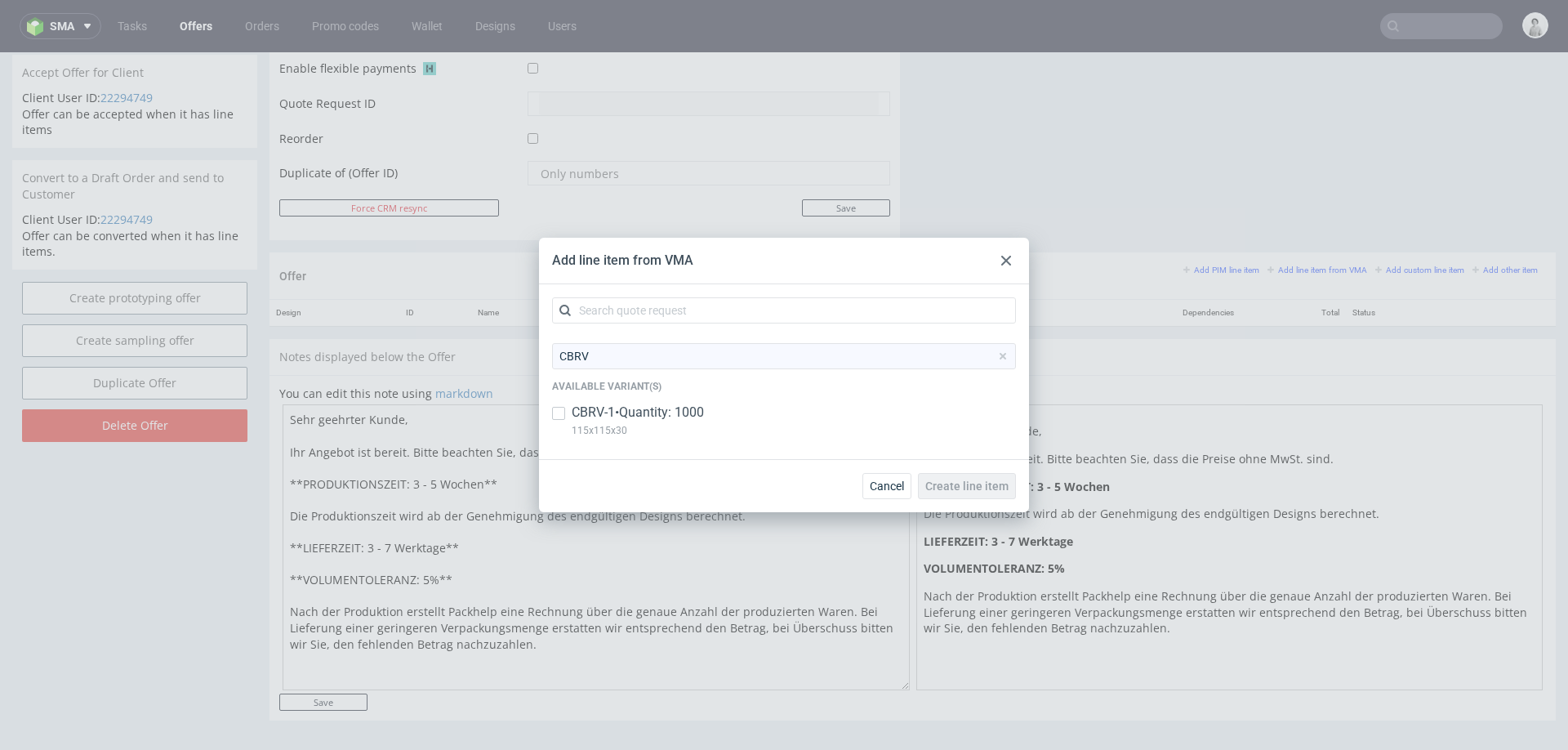
click at [680, 405] on p "CBRV-1 • Quantity: 1000" at bounding box center [638, 413] width 132 height 18
checkbox input "true"
click at [997, 496] on button "Create line item" at bounding box center [966, 486] width 98 height 26
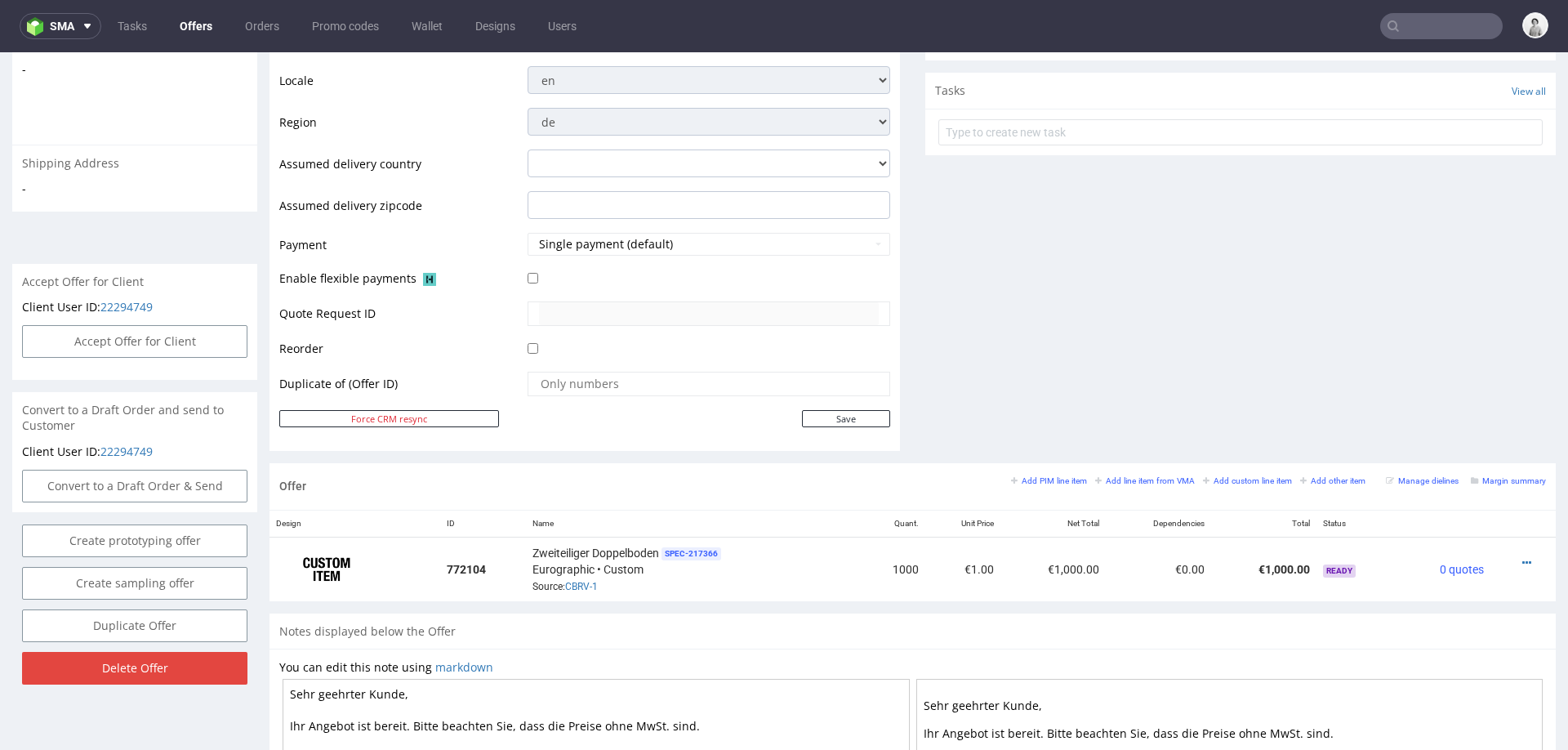
scroll to position [604, 0]
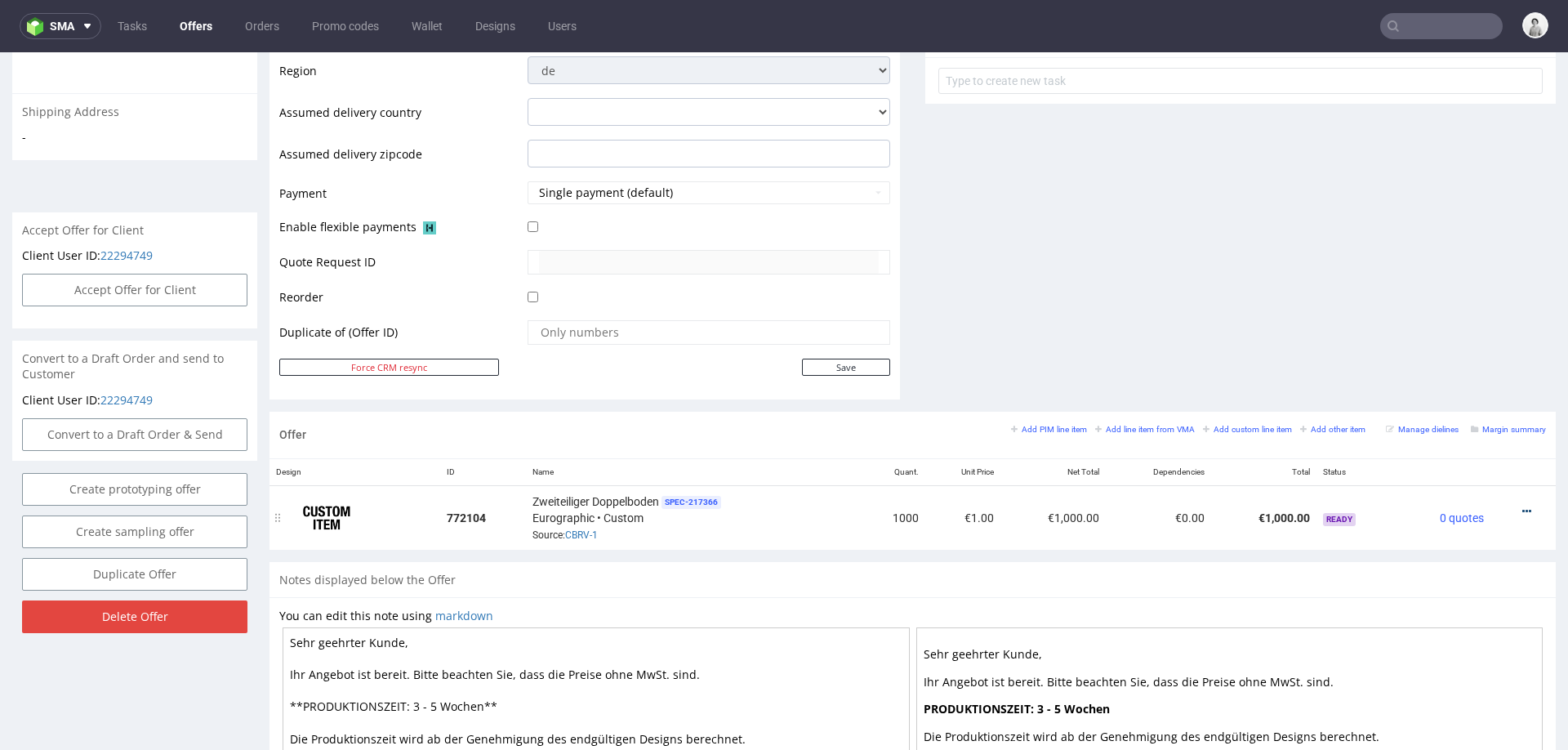
click at [1522, 506] on icon at bounding box center [1526, 511] width 9 height 11
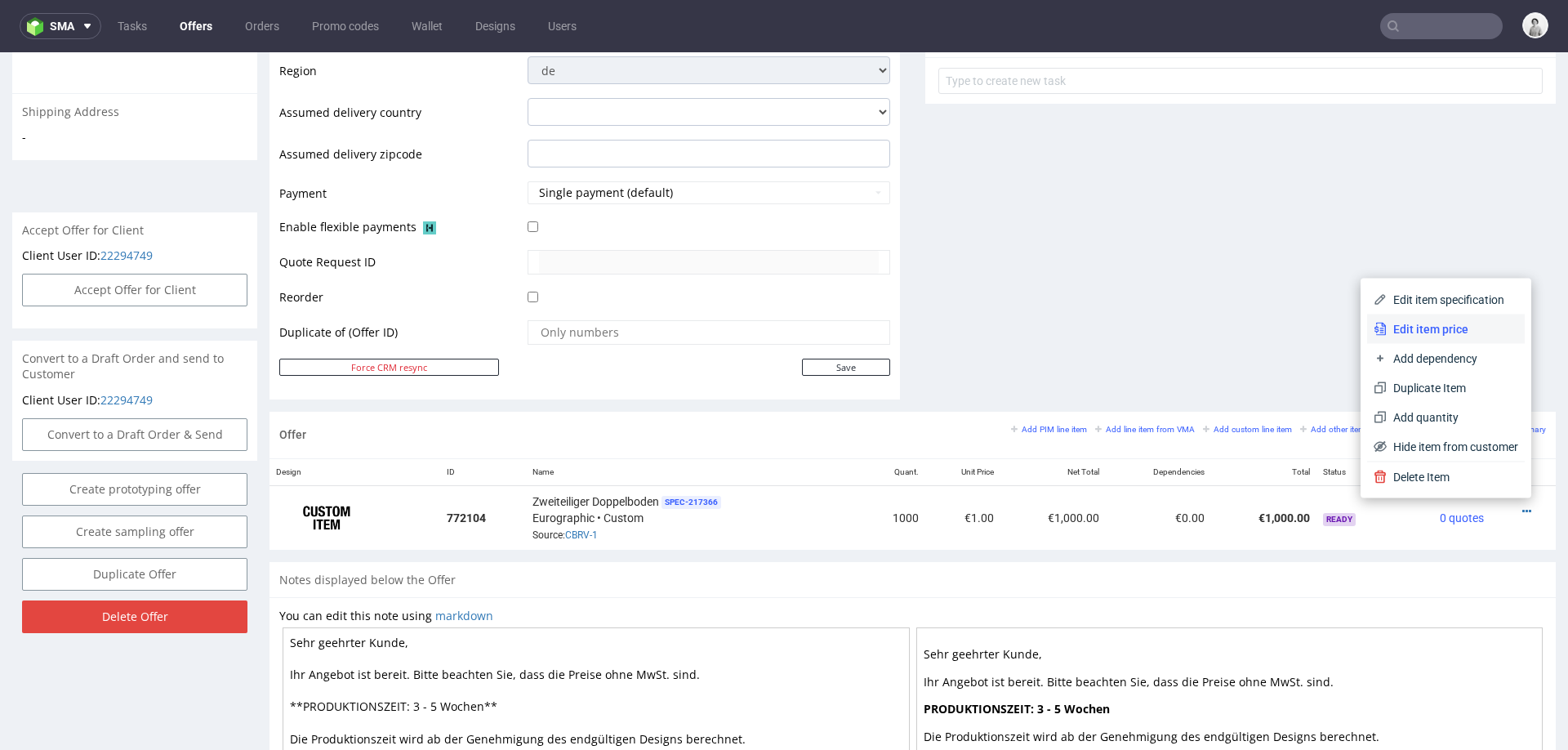
click at [1454, 328] on span "Edit item price" at bounding box center [1452, 329] width 132 height 16
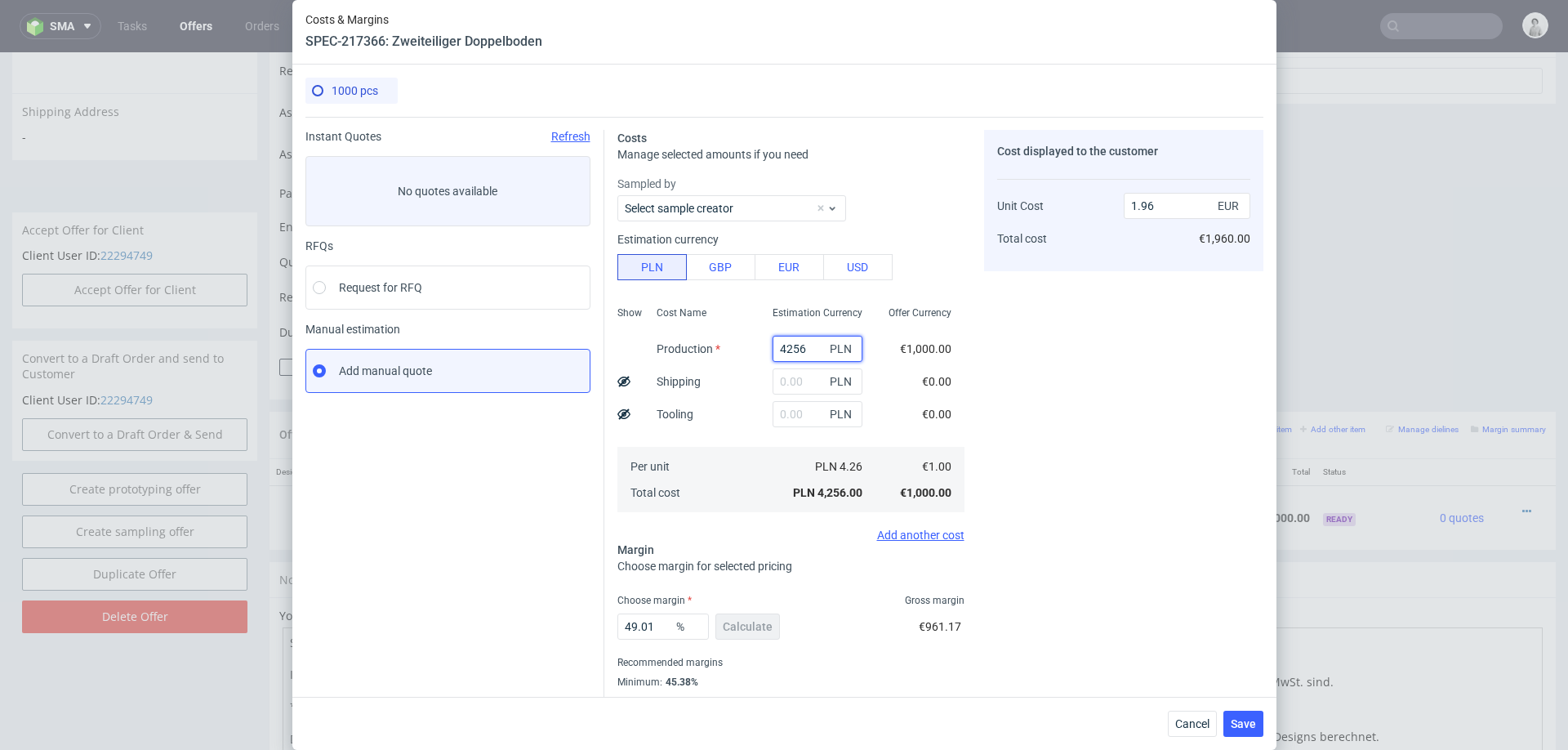
click at [804, 350] on input "4256" at bounding box center [817, 349] width 90 height 26
paste input "2500"
type input "2500"
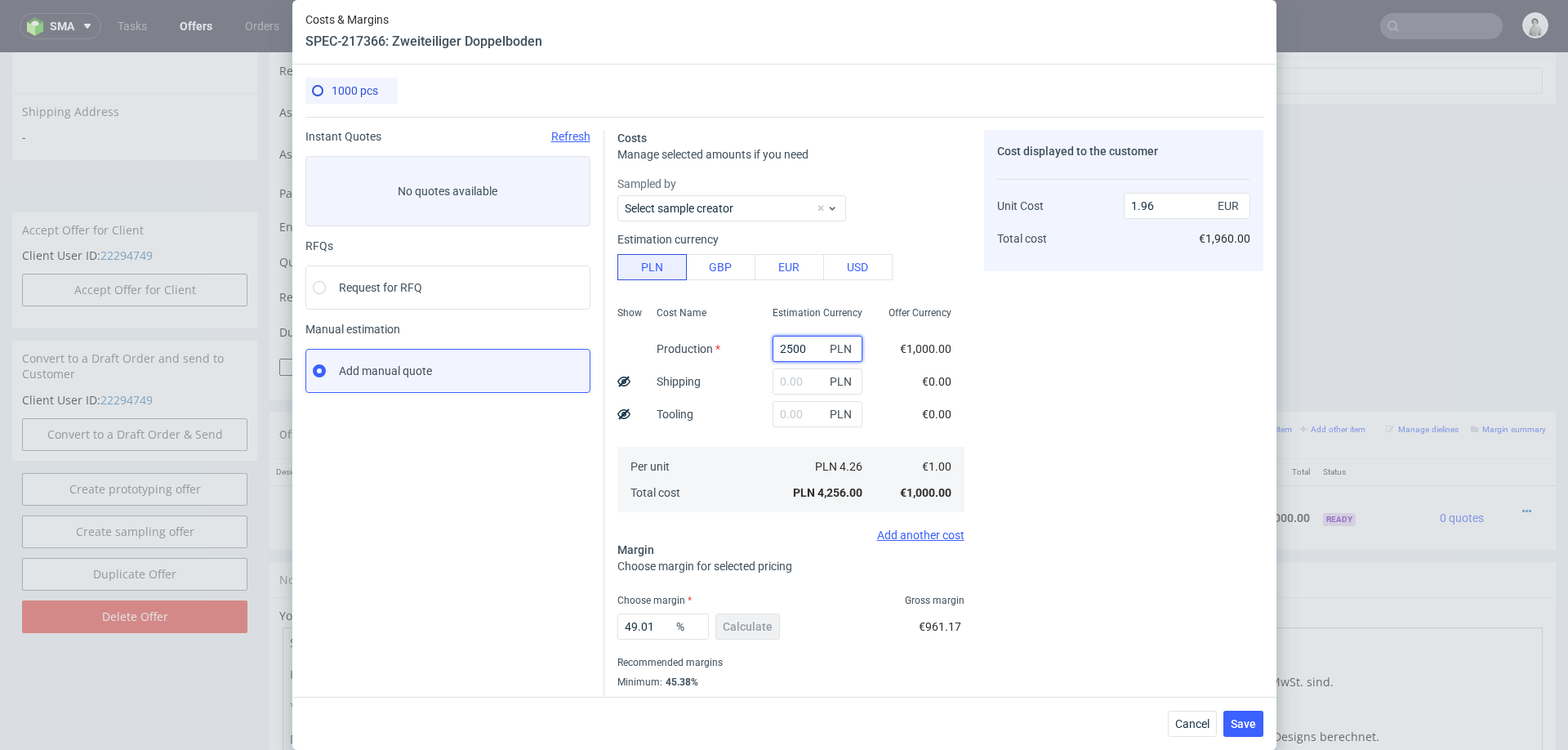
type input "1.15"
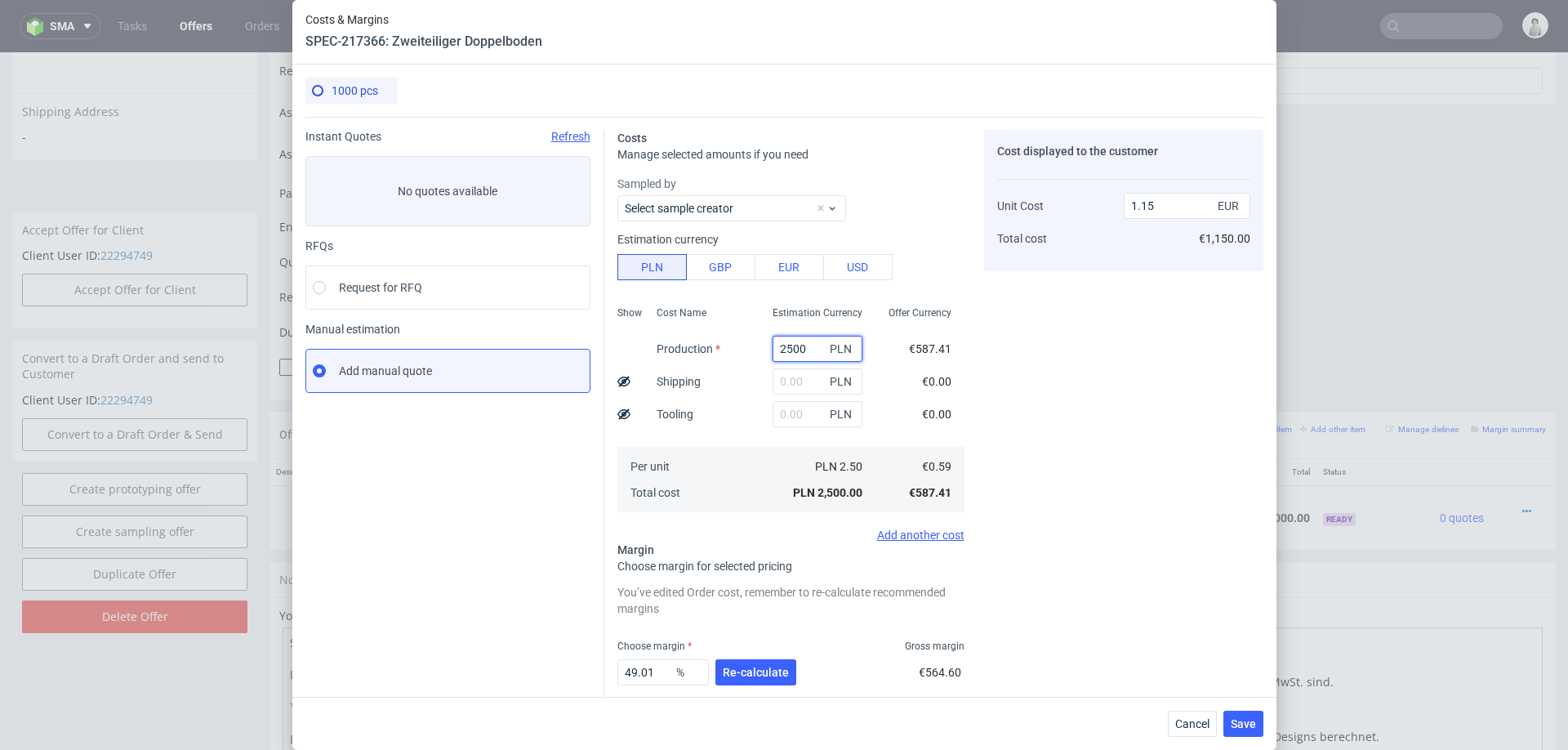
type input "2500"
click at [723, 372] on div "Cost Name Production Shipping Tooling Per unit Total cost" at bounding box center [702, 408] width 116 height 216
click at [786, 385] on input "text" at bounding box center [817, 381] width 90 height 26
type input "400"
type input "1.33"
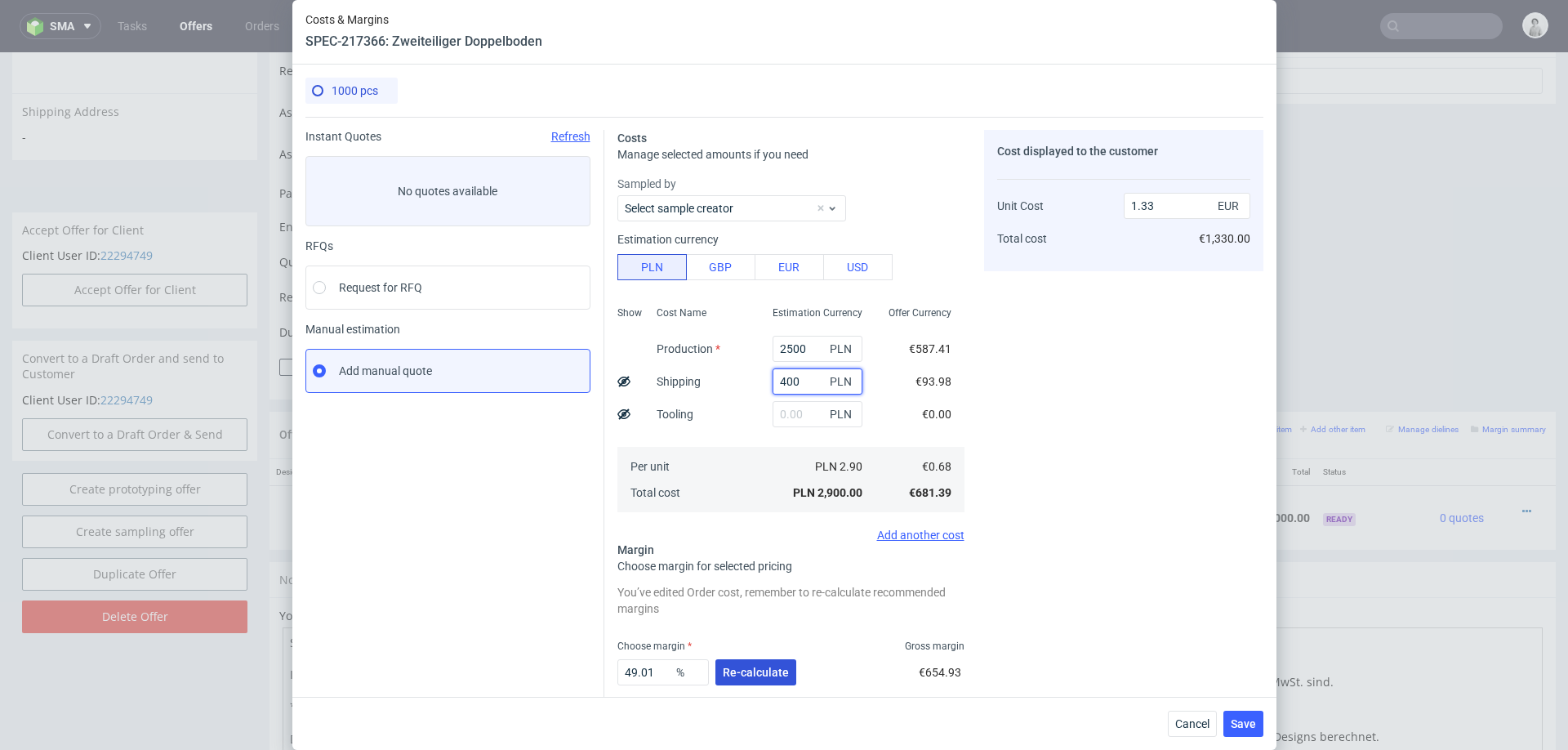
type input "400"
click at [755, 668] on span "Re-calculate" at bounding box center [756, 672] width 66 height 11
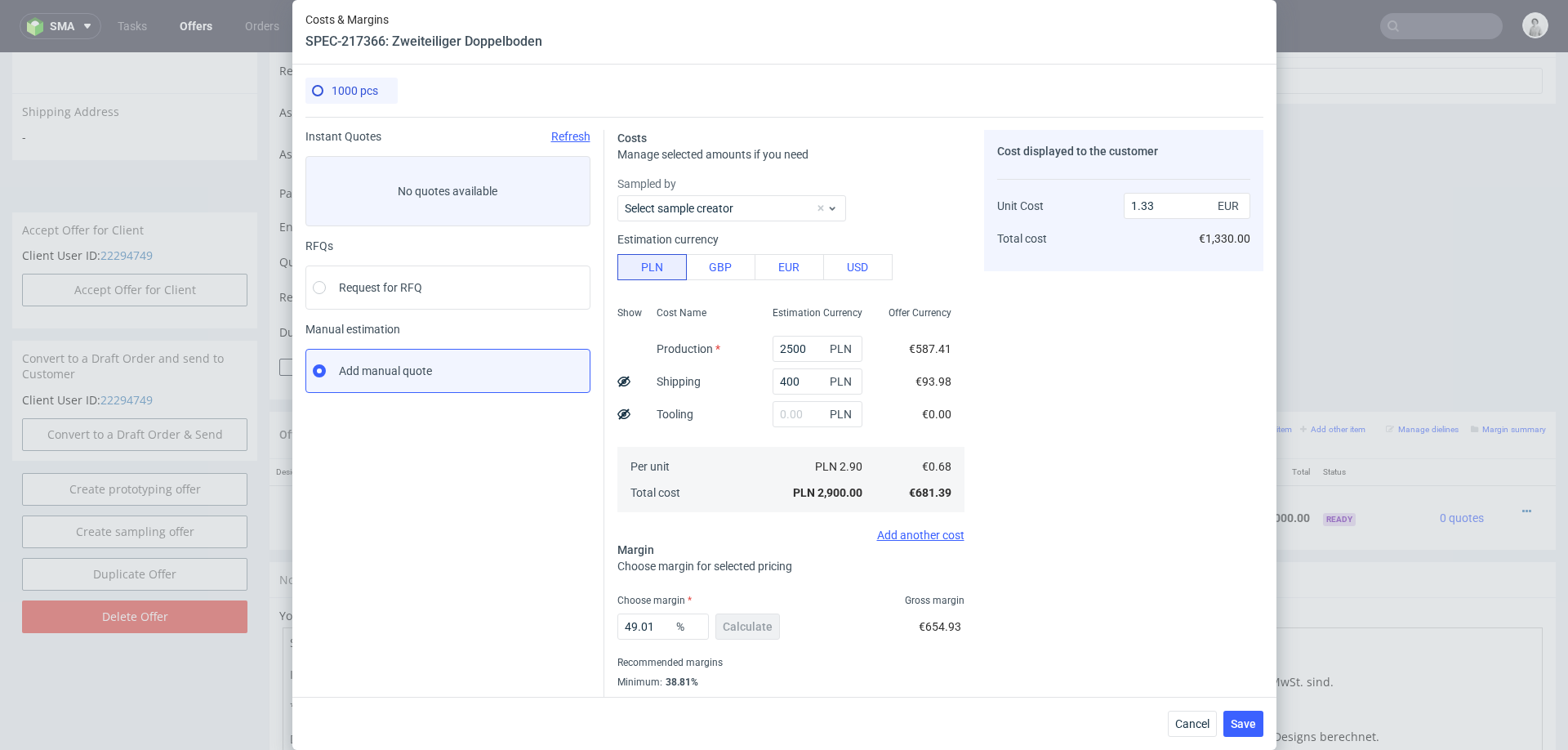
scroll to position [43, 0]
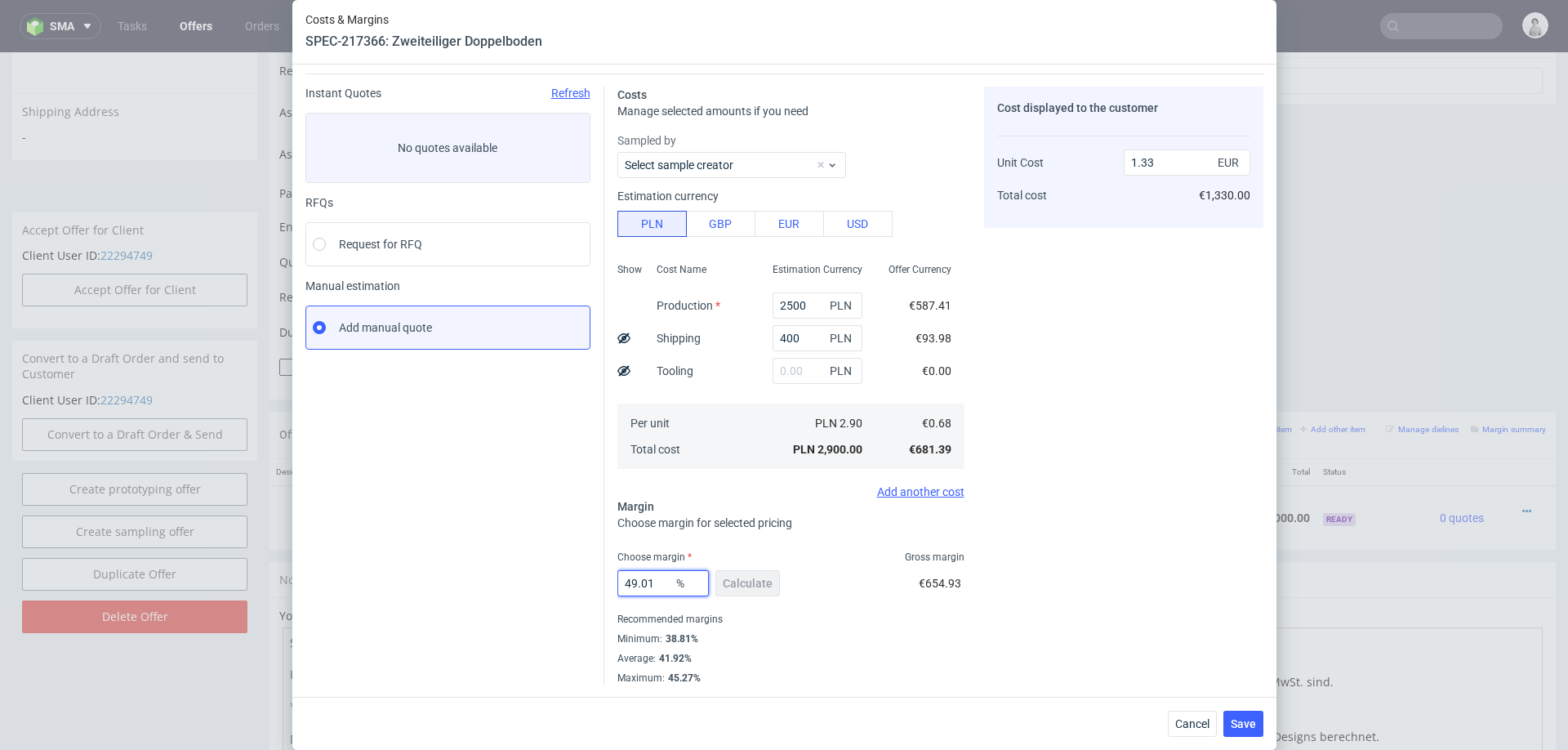
click at [658, 582] on input "49.01" at bounding box center [664, 583] width 92 height 26
type input "40"
type input "1.13"
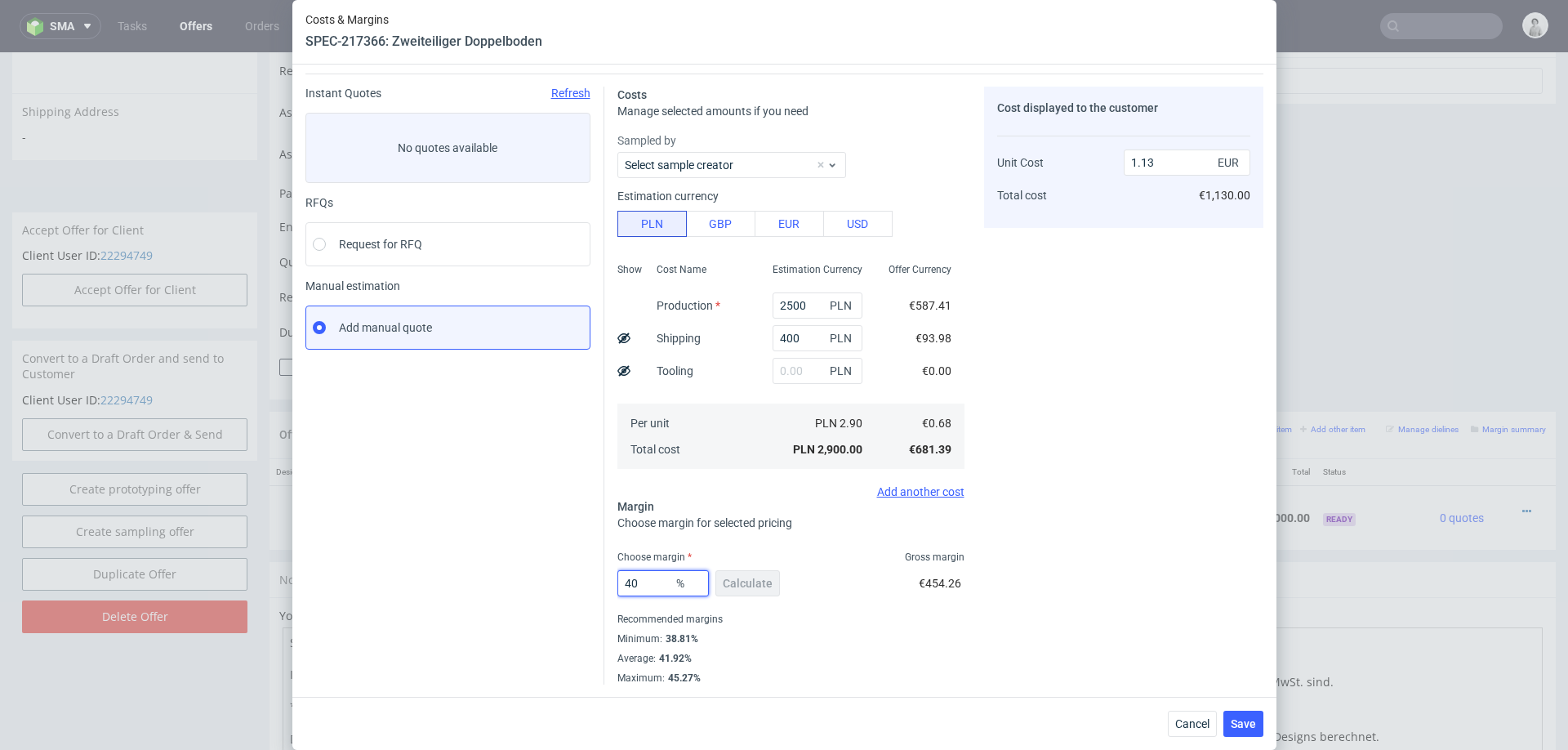
type input "40"
click at [1144, 623] on div "Cost displayed to the customer Unit Cost Total cost 1.13 EUR €1,130.00" at bounding box center [1123, 386] width 279 height 598
click at [1239, 716] on button "Save" at bounding box center [1243, 724] width 40 height 26
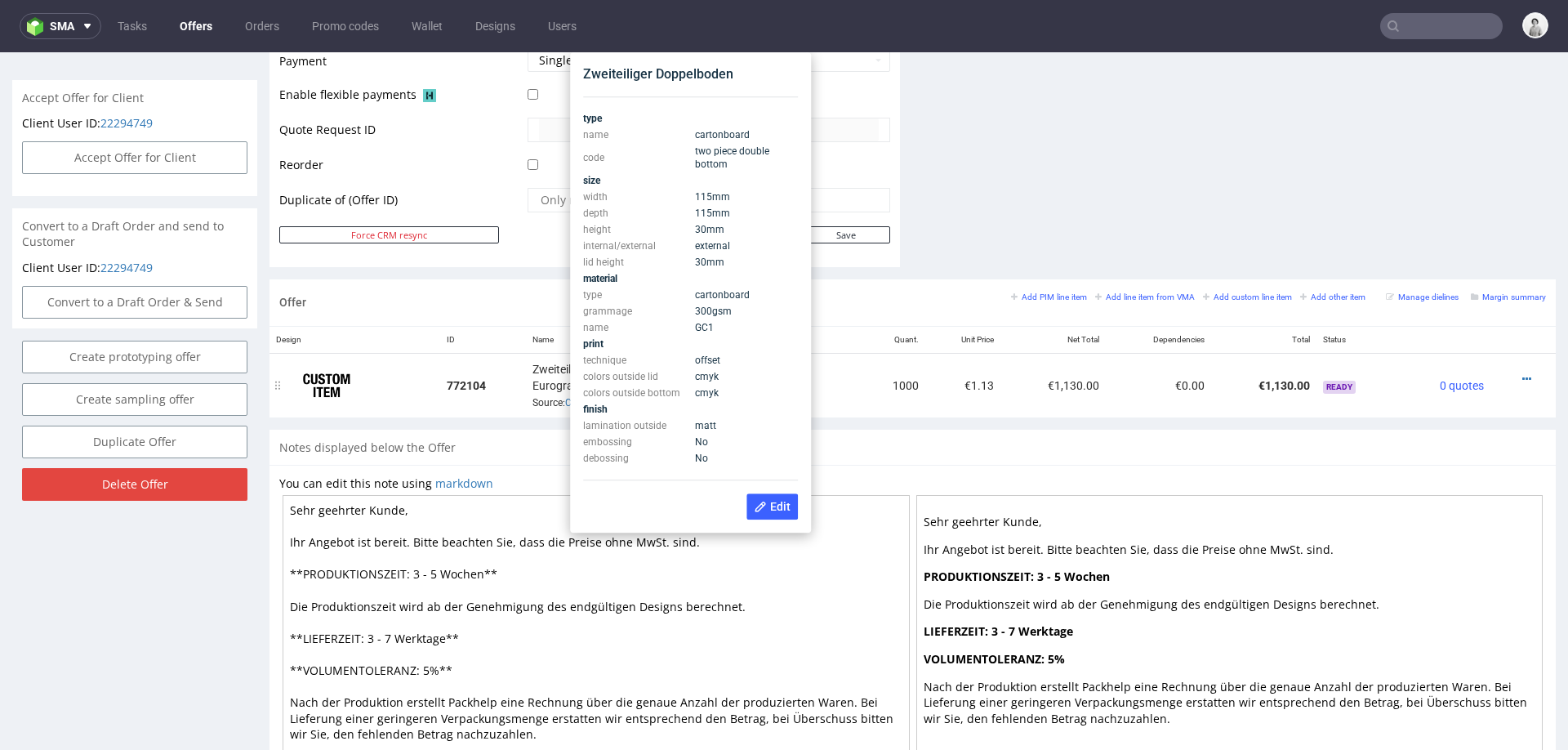
scroll to position [729, 0]
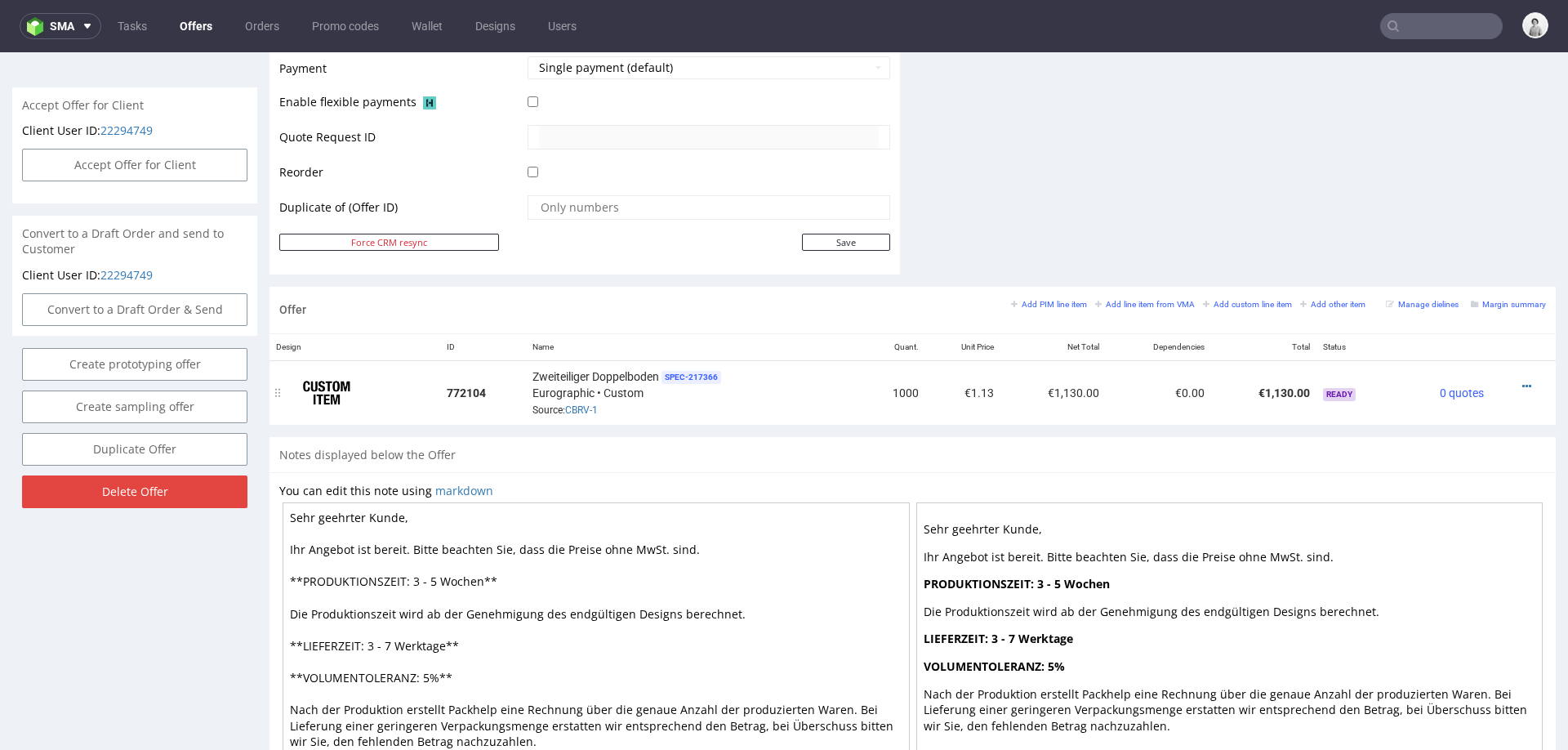
click at [1511, 381] on div at bounding box center [1518, 386] width 42 height 16
click at [1500, 382] on div at bounding box center [1518, 386] width 42 height 16
click at [1511, 378] on div at bounding box center [1518, 386] width 42 height 16
click at [1522, 381] on icon at bounding box center [1526, 386] width 9 height 11
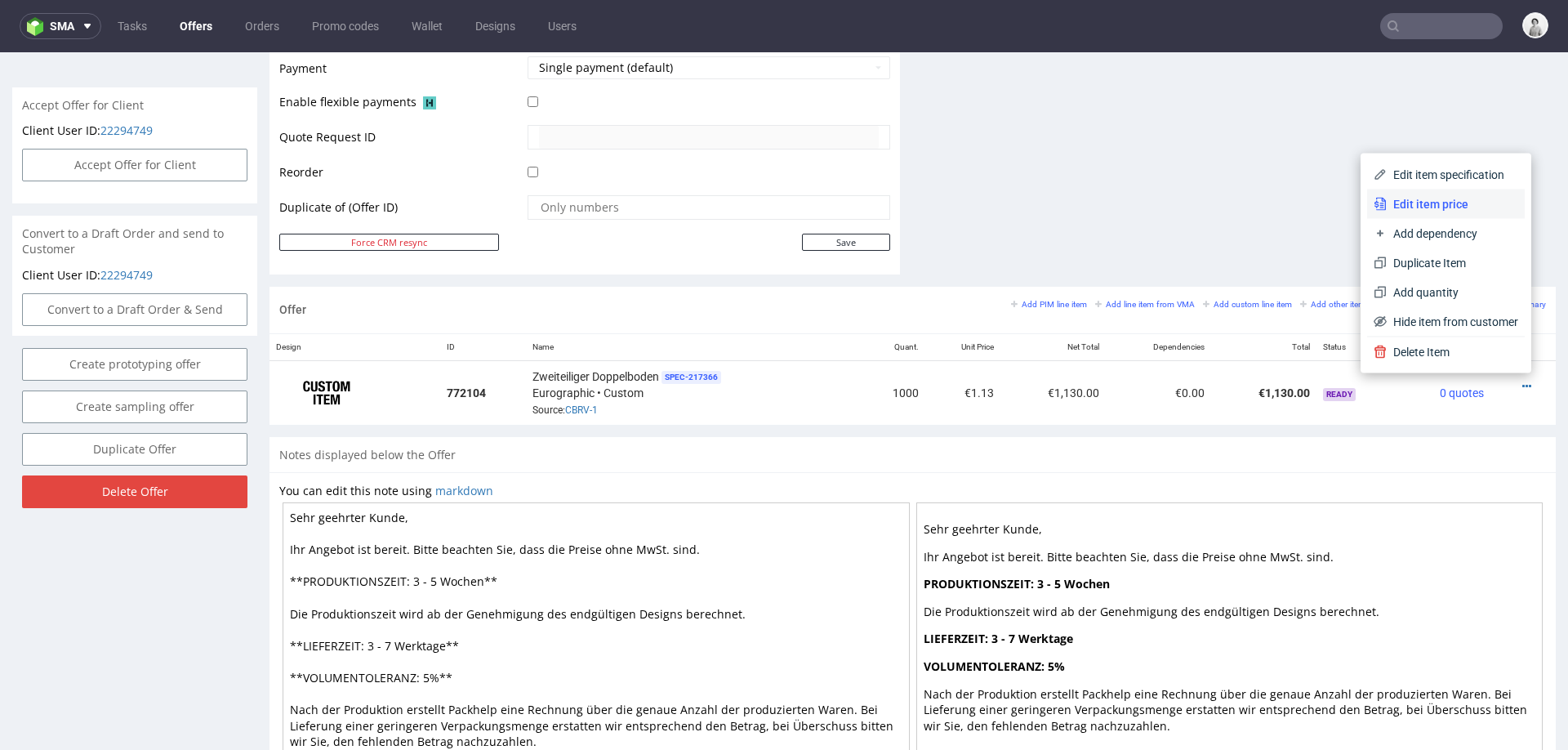
click at [1443, 208] on span "Edit item price" at bounding box center [1452, 204] width 132 height 16
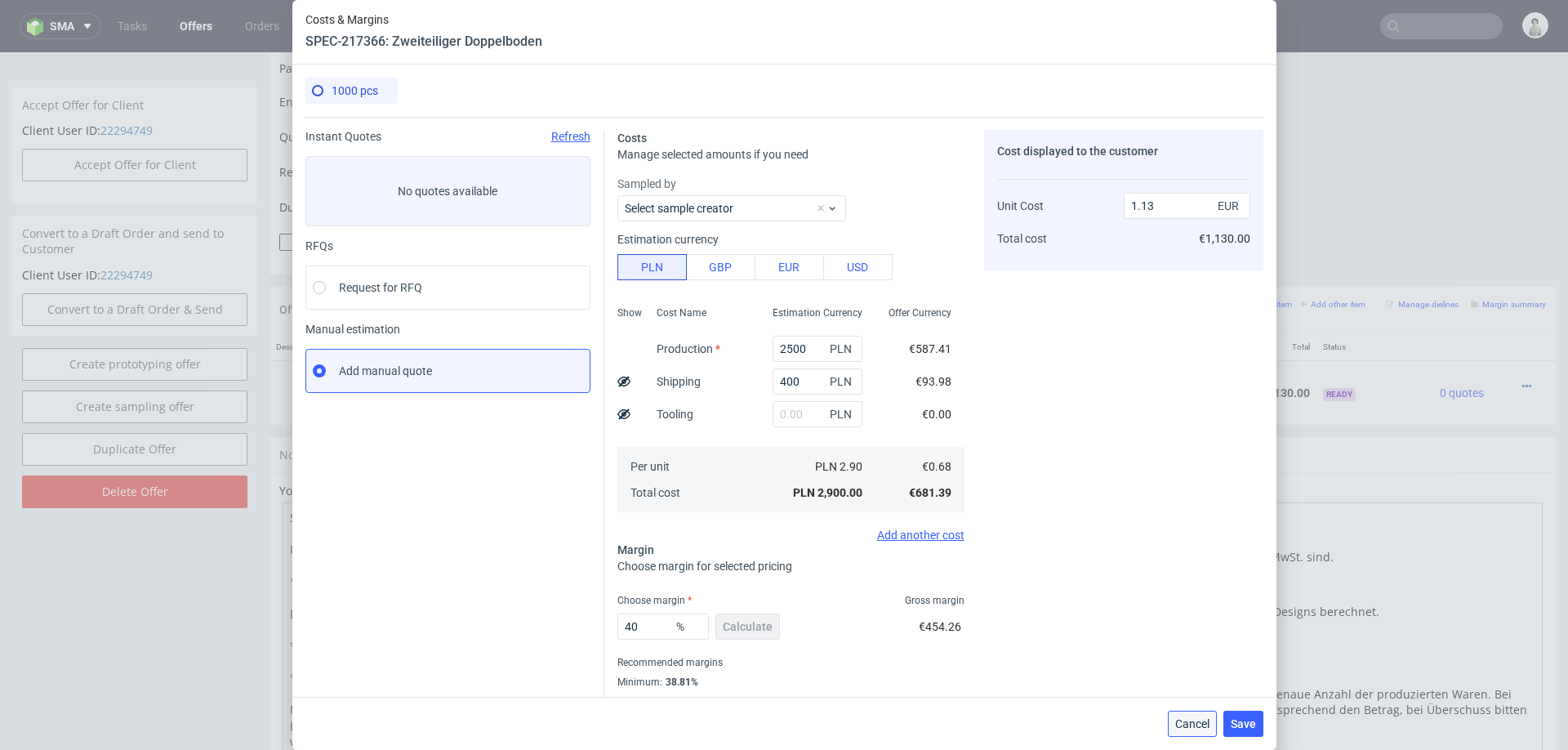
click at [1198, 722] on span "Cancel" at bounding box center [1192, 723] width 34 height 11
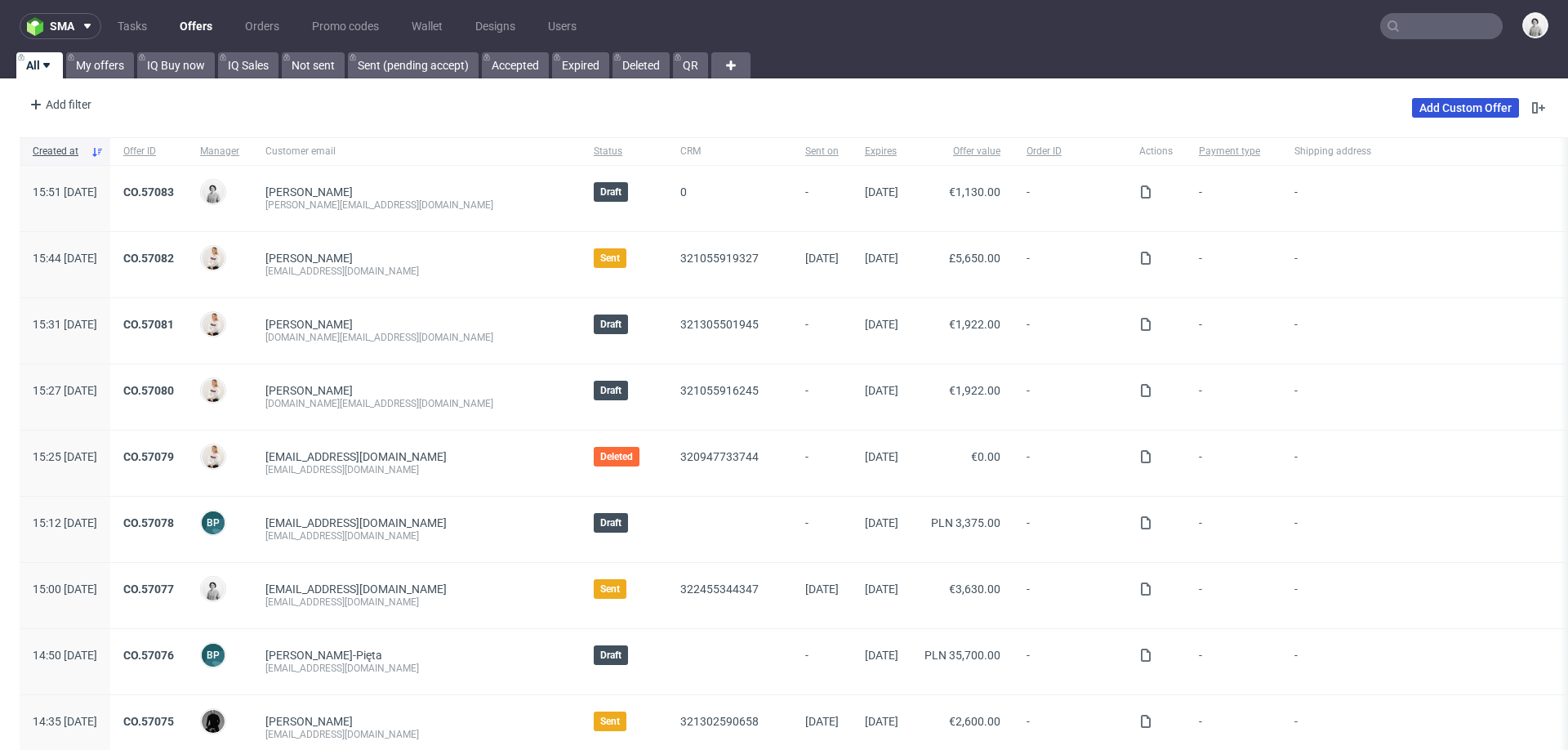
click at [1412, 110] on link "Add Custom Offer" at bounding box center [1465, 108] width 107 height 20
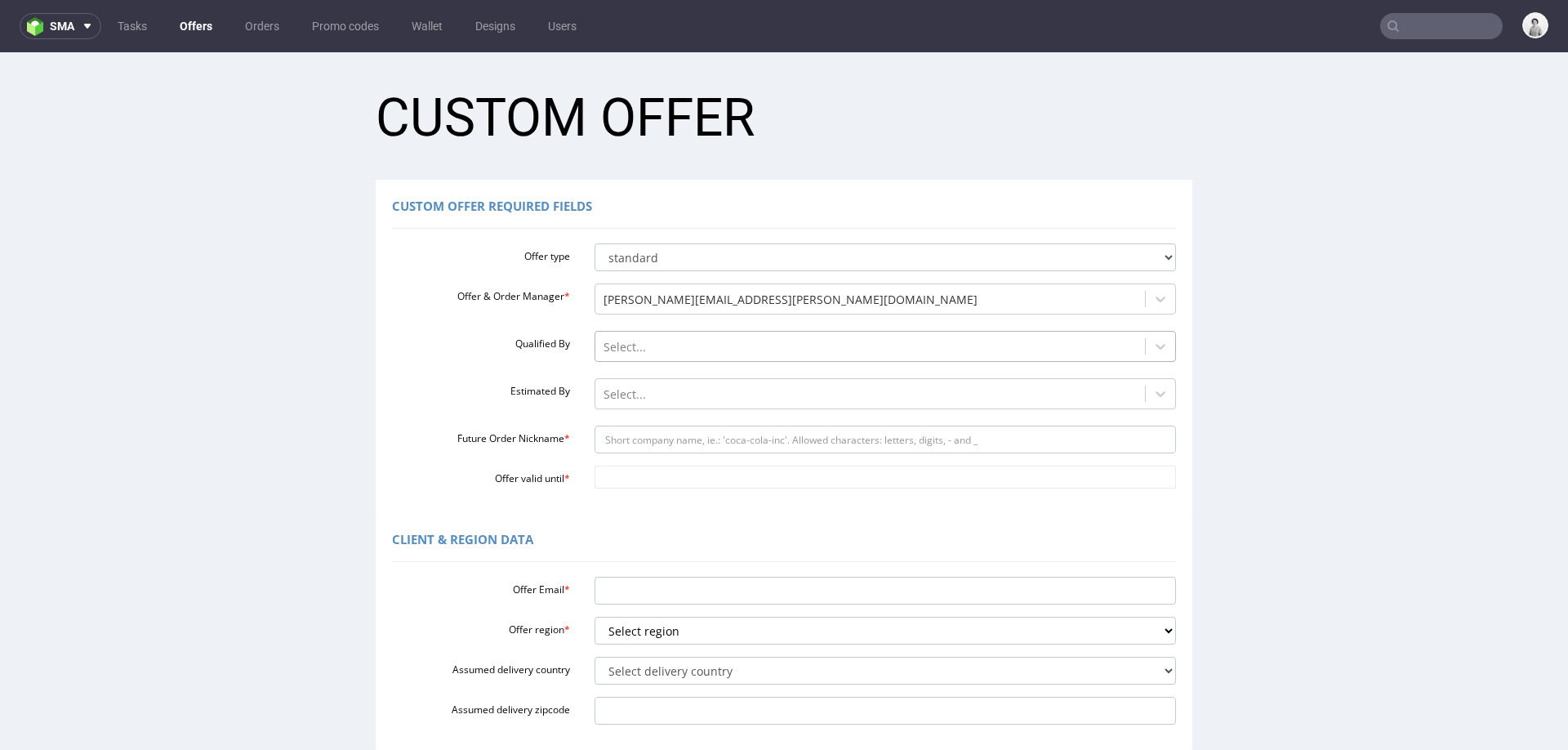
click at [618, 350] on div at bounding box center [870, 347] width 534 height 20
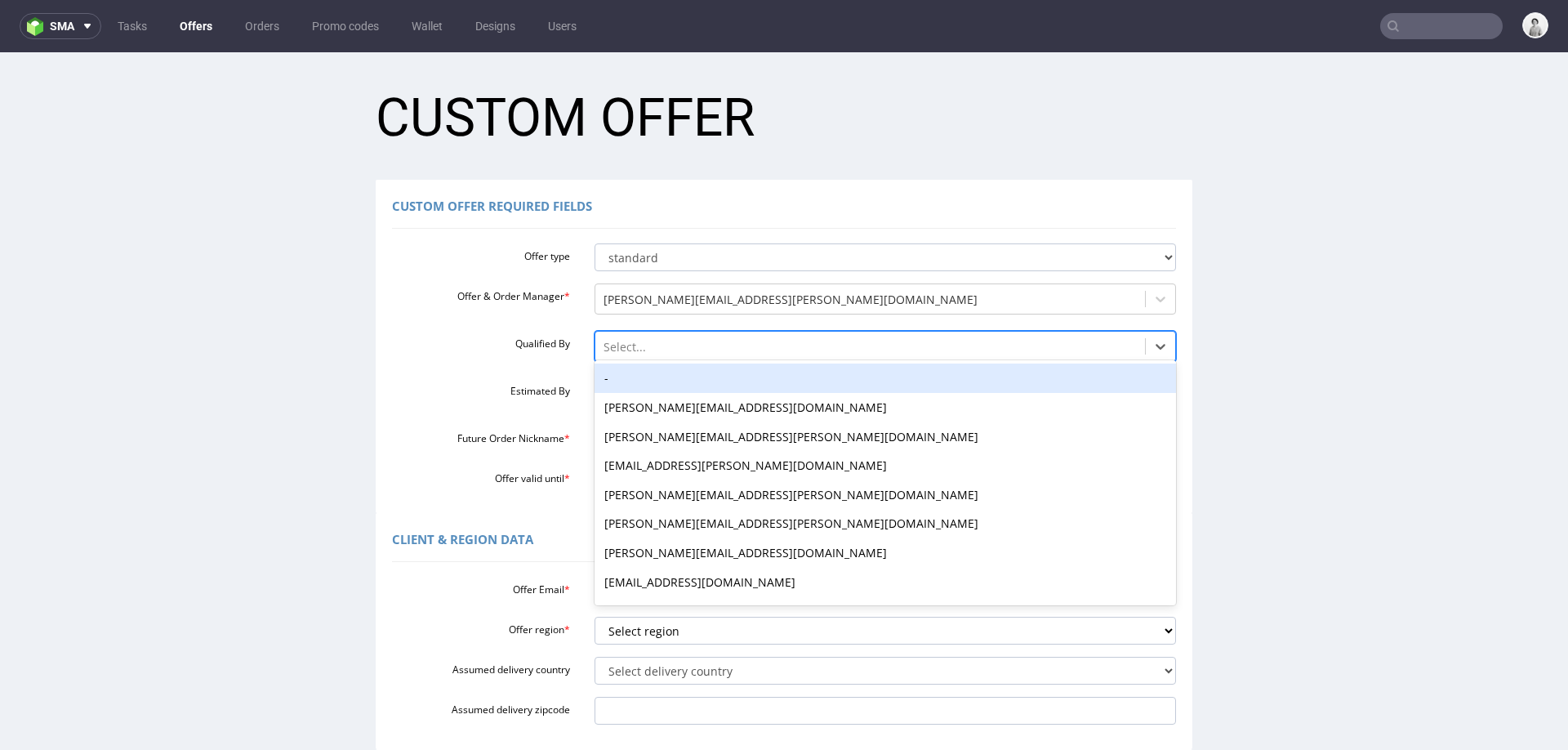
click at [621, 374] on div "-" at bounding box center [885, 378] width 583 height 29
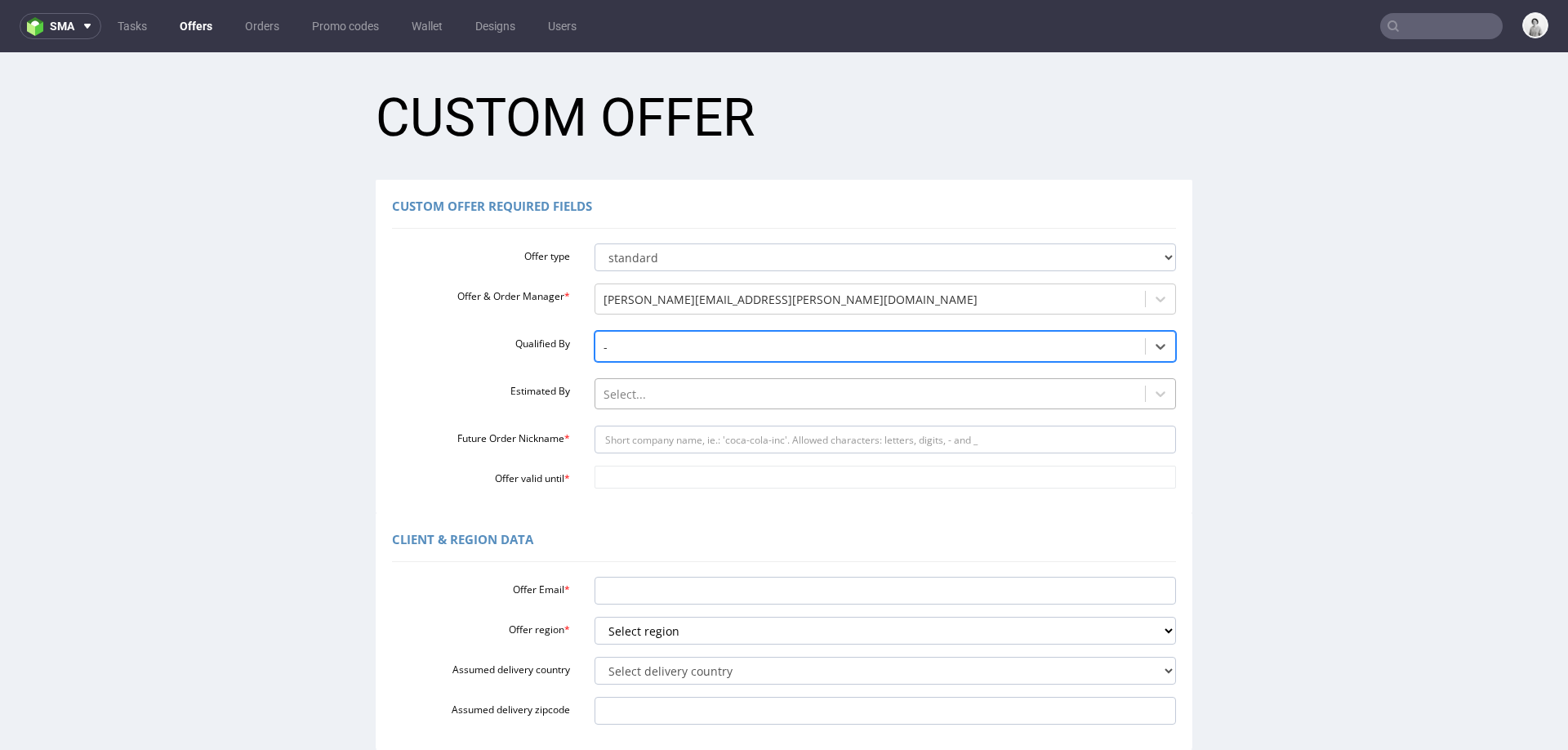
click at [621, 388] on div at bounding box center [870, 395] width 534 height 20
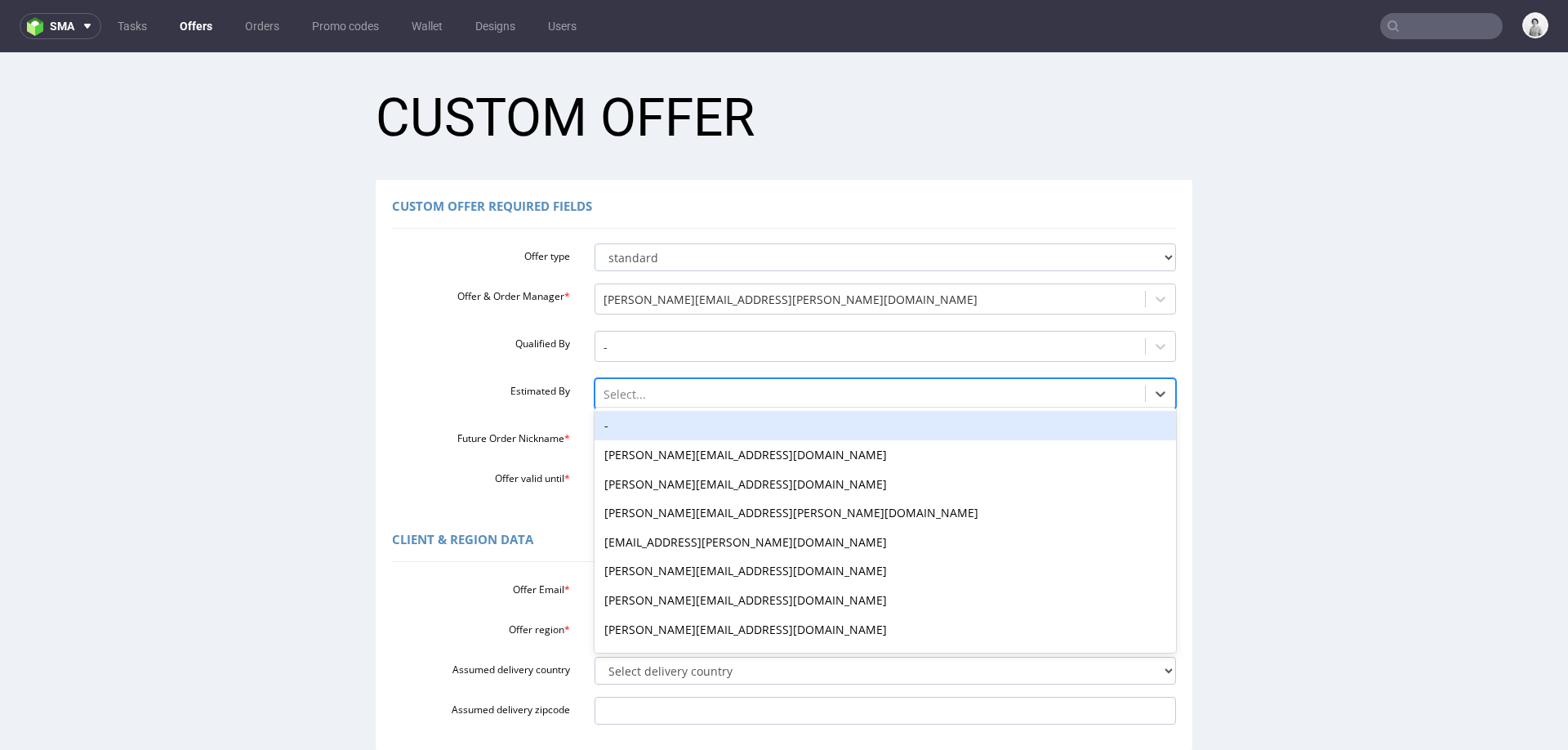
click at [621, 424] on div "-" at bounding box center [885, 425] width 583 height 29
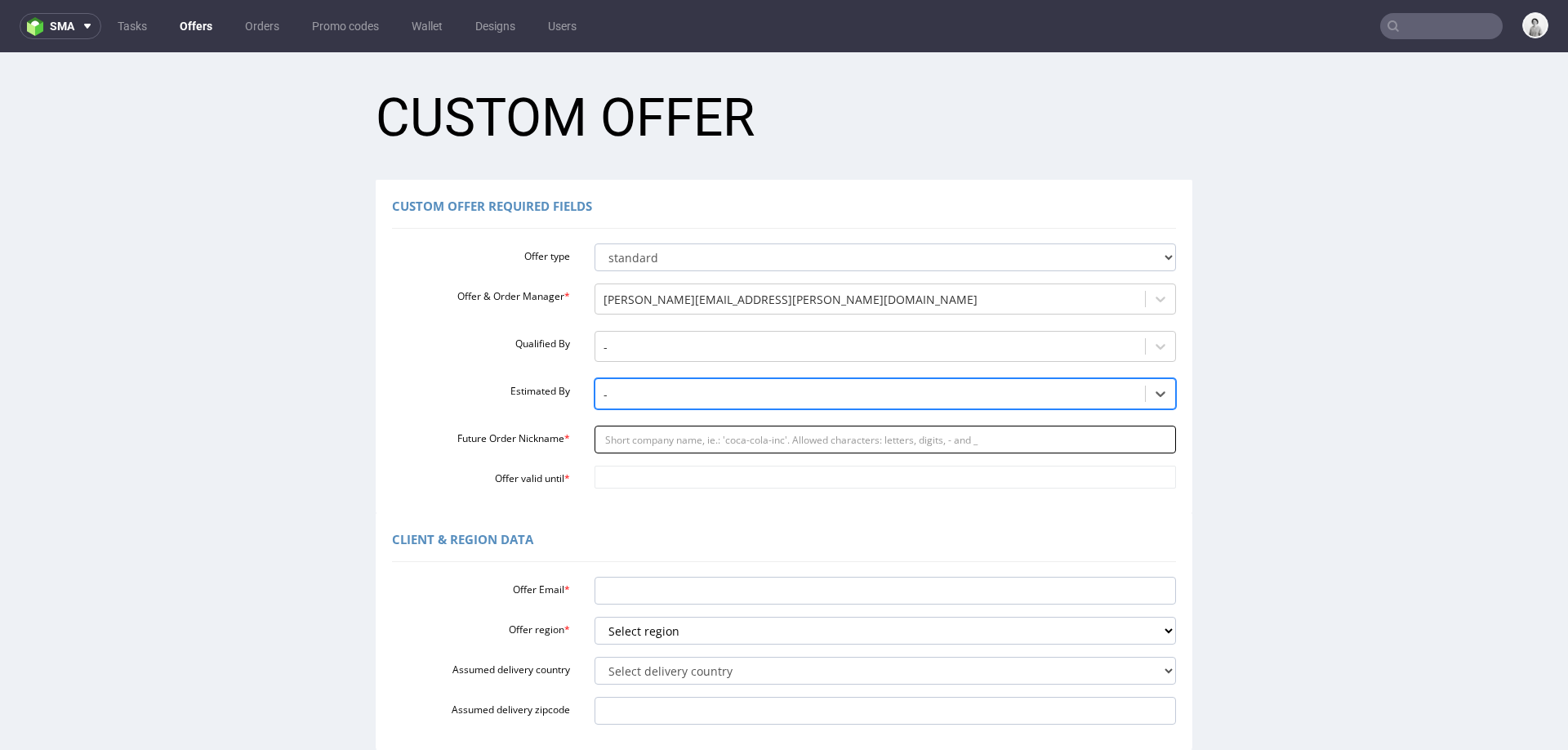
click at [624, 444] on input "Future Order Nickname *" at bounding box center [885, 440] width 583 height 28
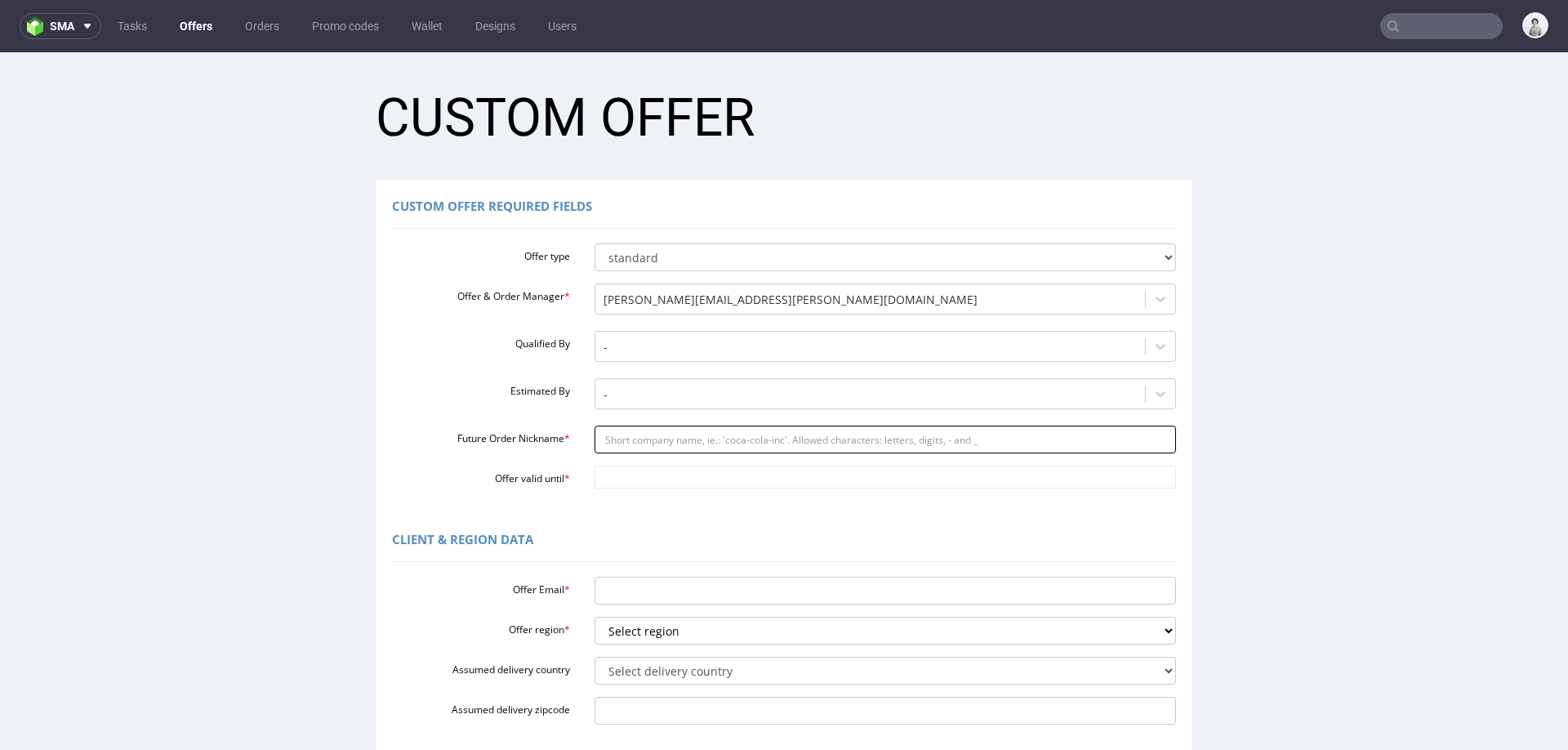
paste input "marketingibodontitcom"
type input "marketingibodontitcom"
click at [628, 477] on input "Offer valid until *" at bounding box center [885, 477] width 583 height 23
click at [695, 453] on td "6" at bounding box center [701, 453] width 25 height 25
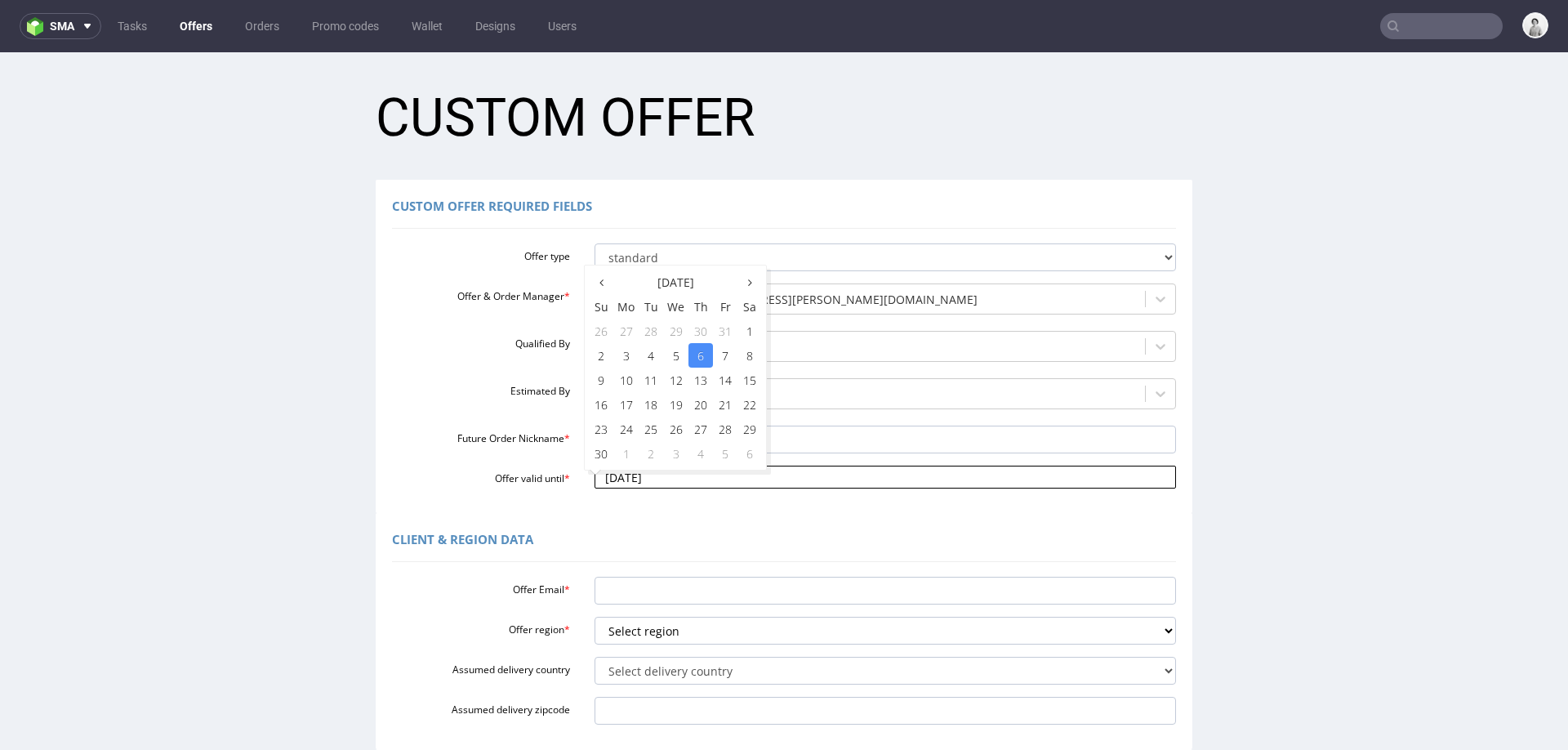
click at [644, 478] on input "[DATE]" at bounding box center [885, 477] width 583 height 23
click at [600, 282] on icon at bounding box center [602, 282] width 4 height 11
click at [694, 402] on td "23" at bounding box center [701, 404] width 25 height 25
type input "2025-10-23"
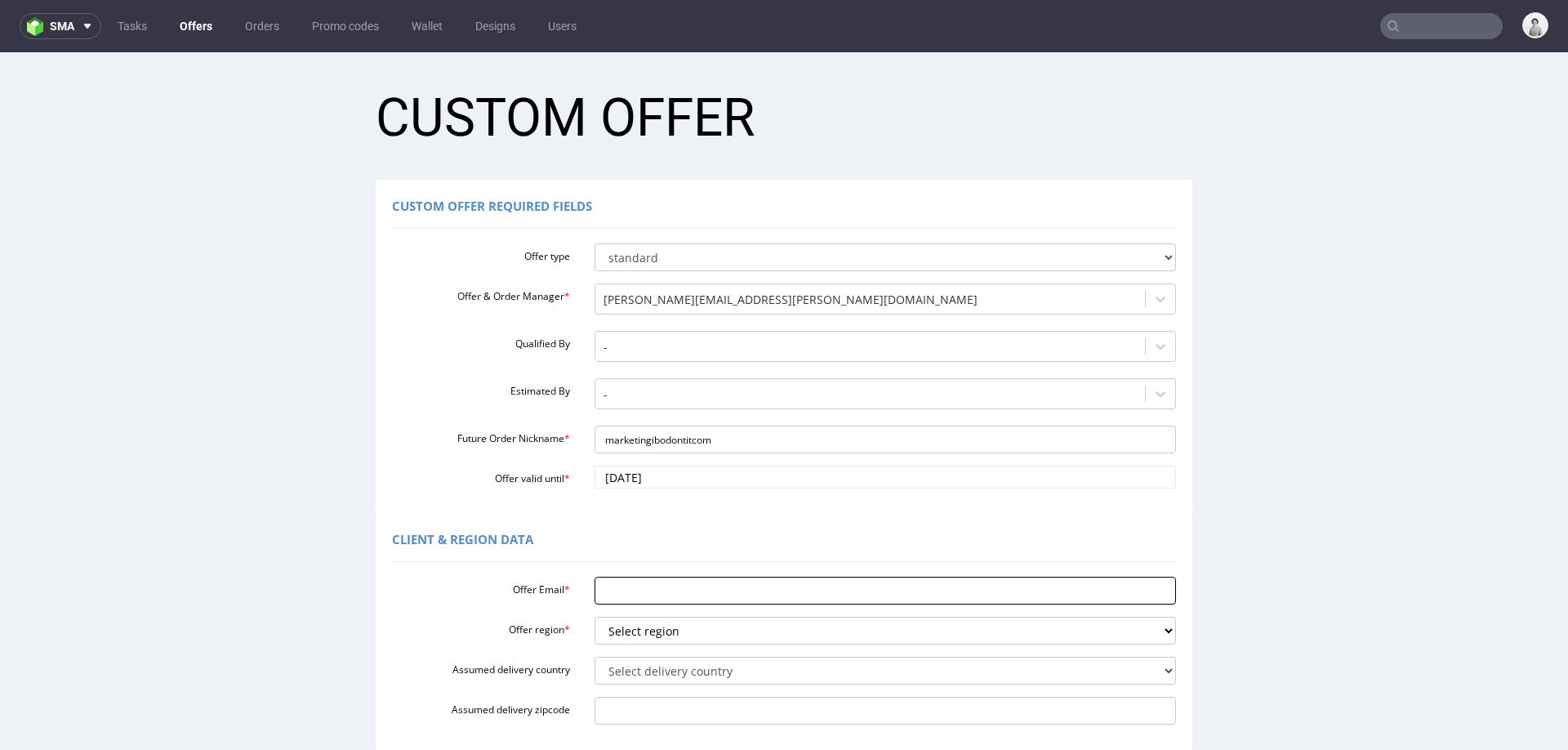
click at [614, 596] on input "Offer Email *" at bounding box center [885, 591] width 583 height 28
paste input "[EMAIL_ADDRESS][DOMAIN_NAME]"
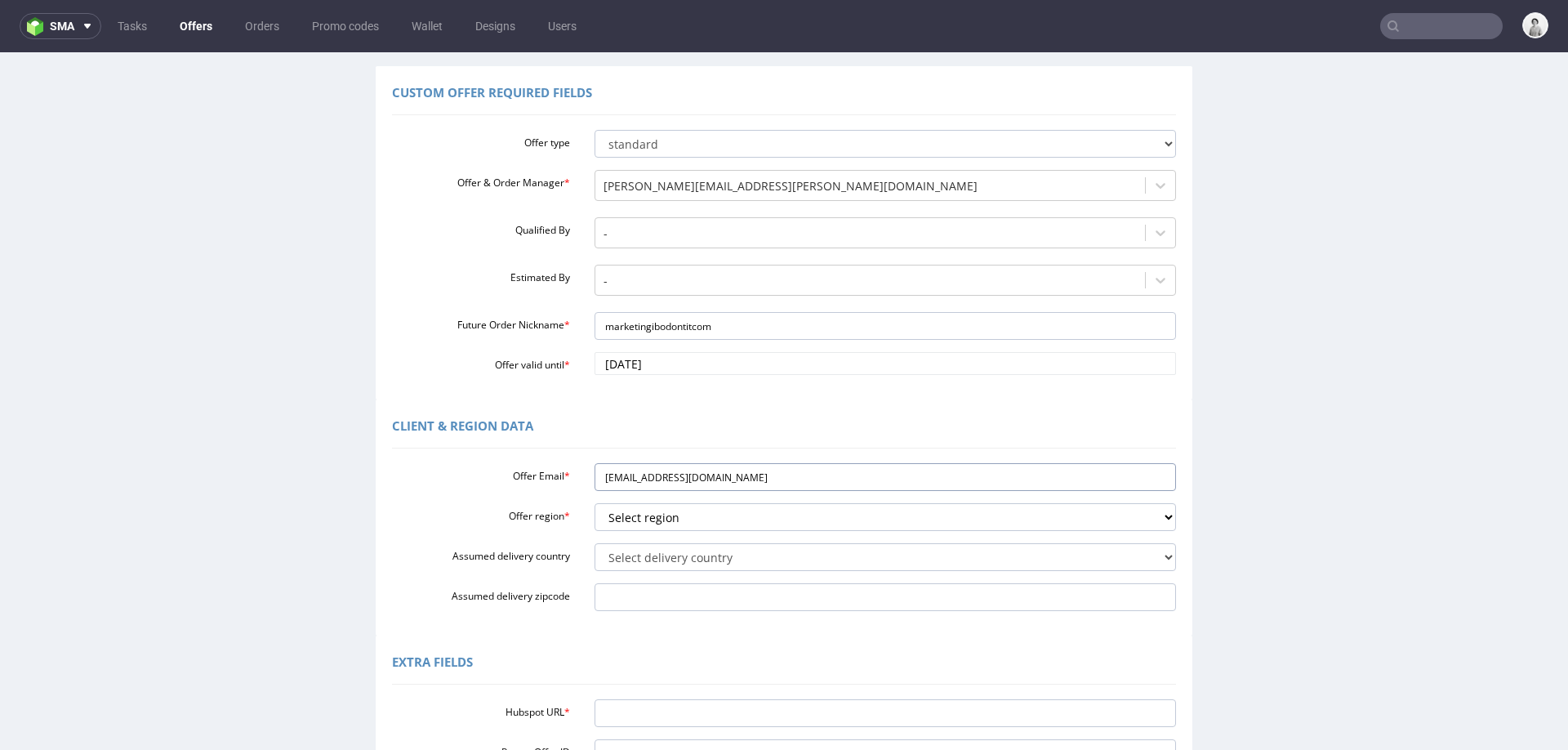
scroll to position [150, 0]
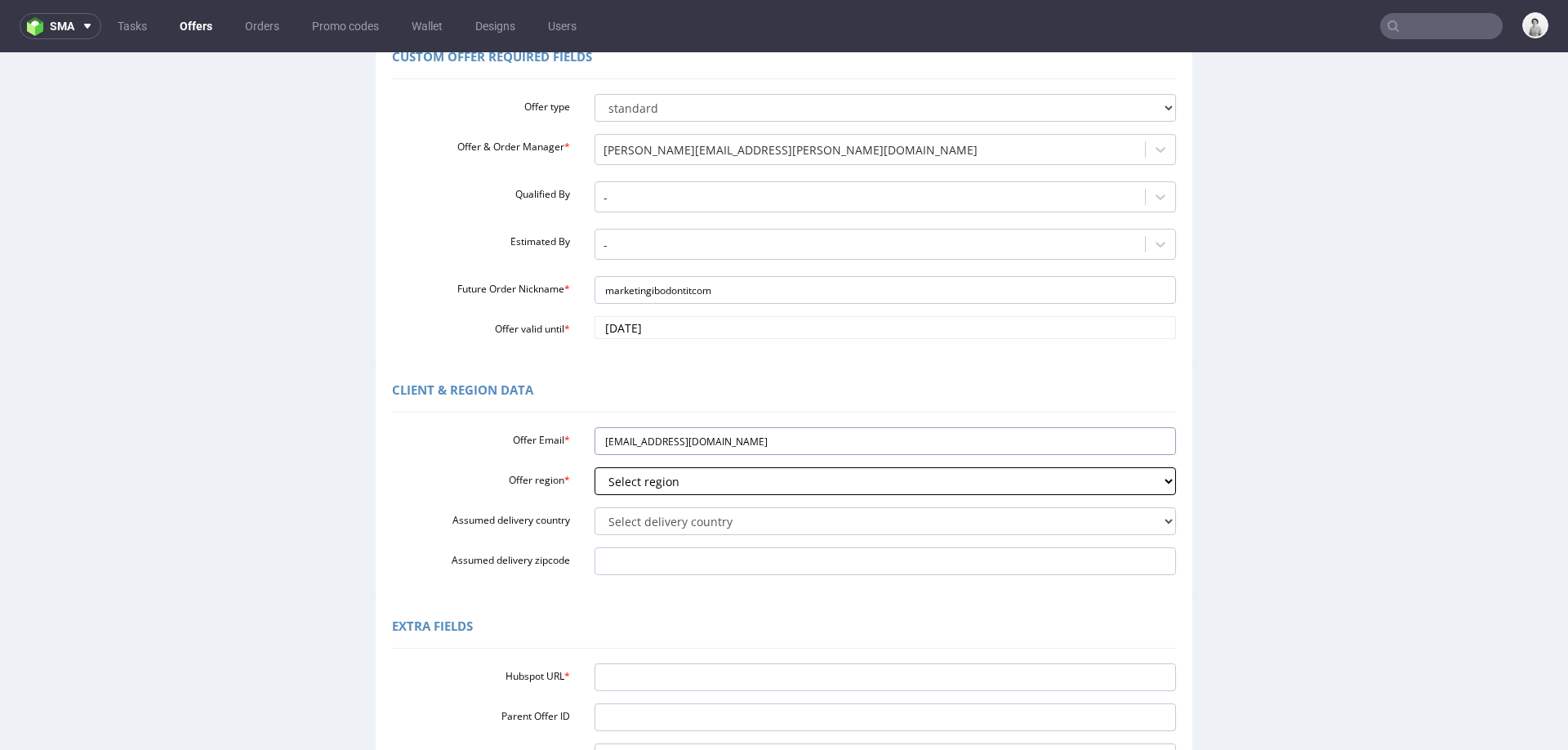
type input "[EMAIL_ADDRESS][DOMAIN_NAME]"
click at [624, 488] on select "Select region eu gb de pl cz fr it es" at bounding box center [885, 481] width 583 height 28
select select "es"
click at [595, 467] on select "Select region eu gb de pl cz fr it es" at bounding box center [885, 481] width 583 height 28
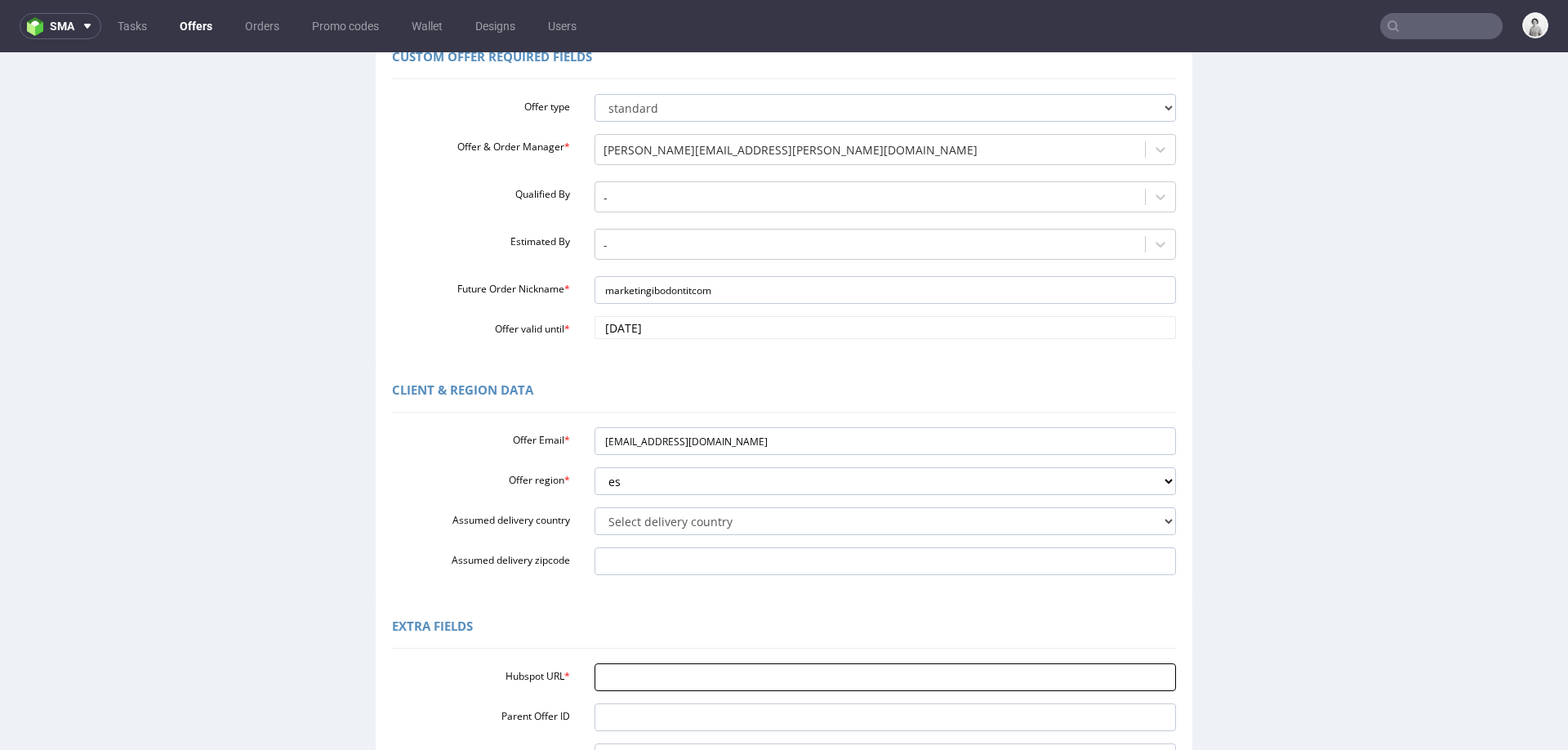
click at [785, 676] on input "Hubspot URL *" at bounding box center [885, 677] width 583 height 28
paste input "https://app-eu1.hubspot.com/contacts/25600958/record/0-3/323710907606/"
type input "https://app-eu1.hubspot.com/contacts/25600958/record/0-3/323710907606/"
click at [708, 614] on div "Extra Fields" at bounding box center [784, 628] width 784 height 39
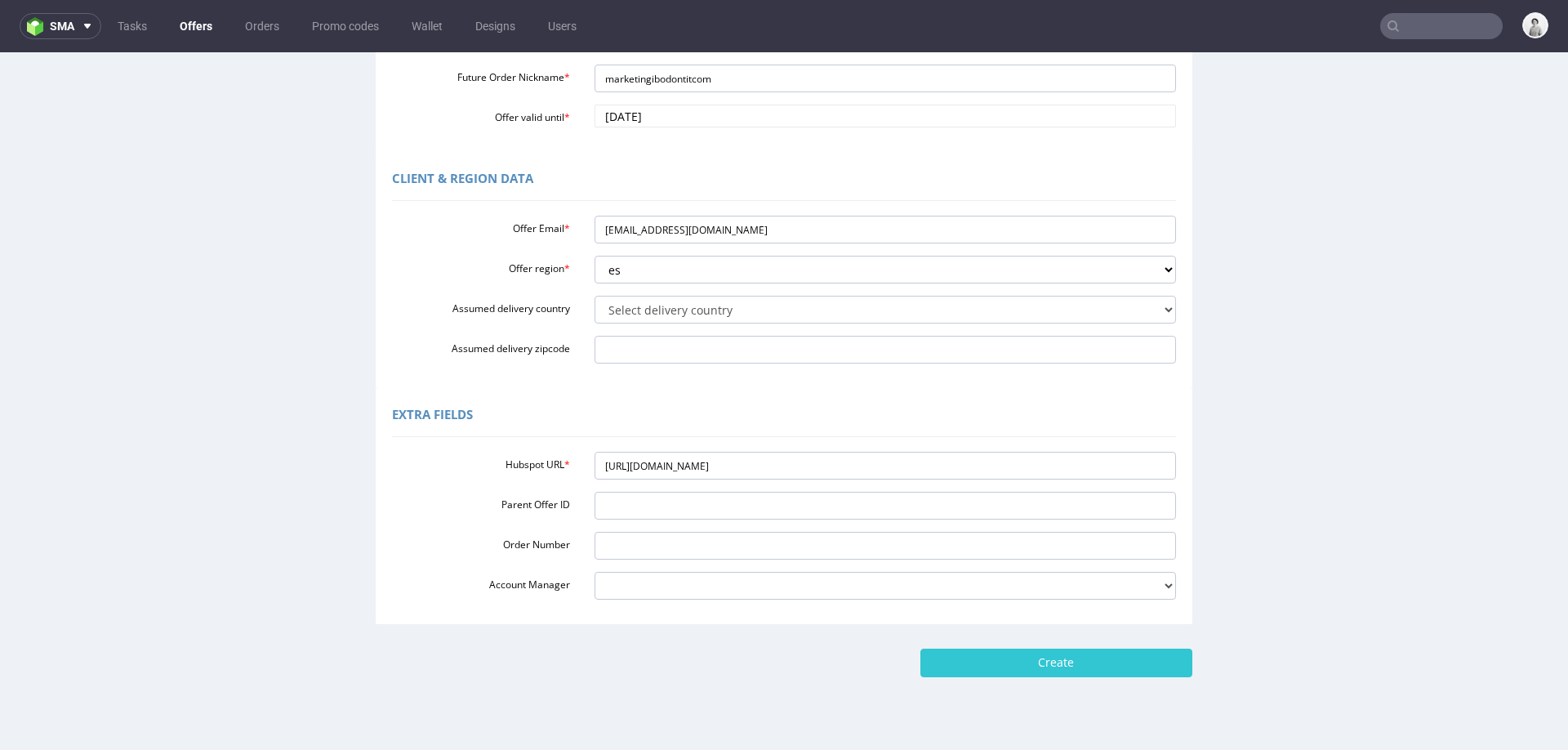
scroll to position [393, 0]
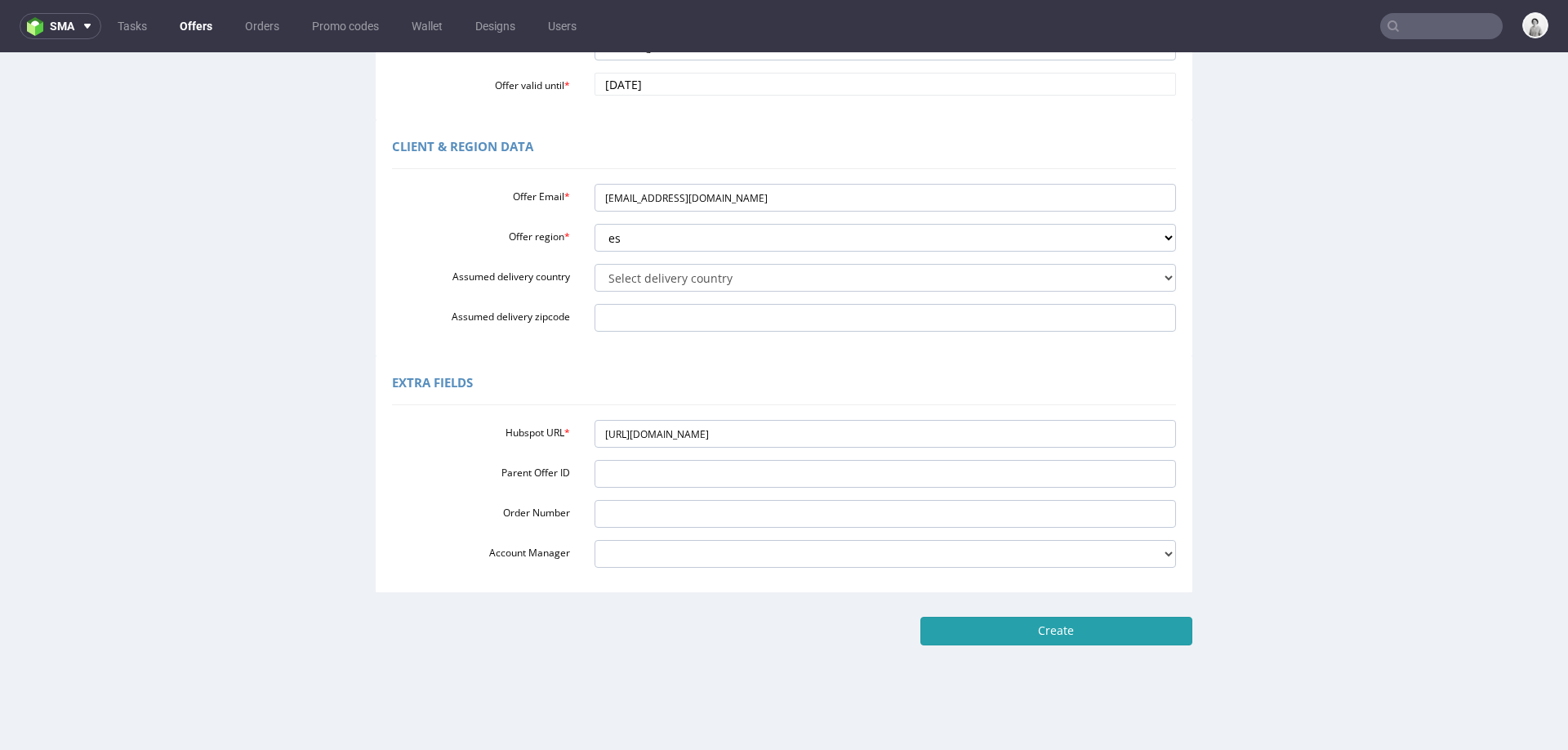
click at [984, 624] on input "Create" at bounding box center [1056, 631] width 272 height 28
type input "Please wait..."
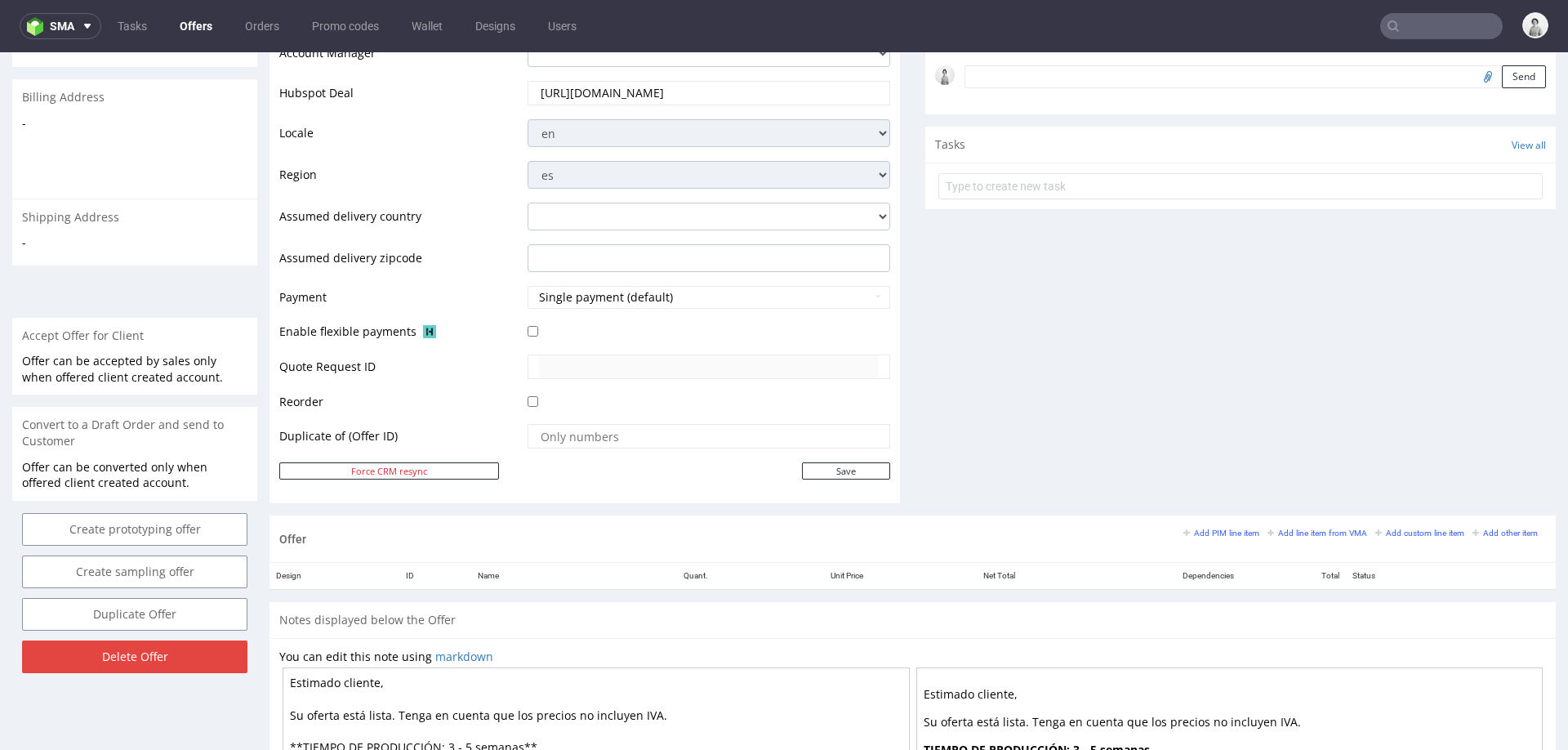
scroll to position [500, 0]
click at [1281, 532] on small "Add line item from VMA" at bounding box center [1317, 531] width 100 height 9
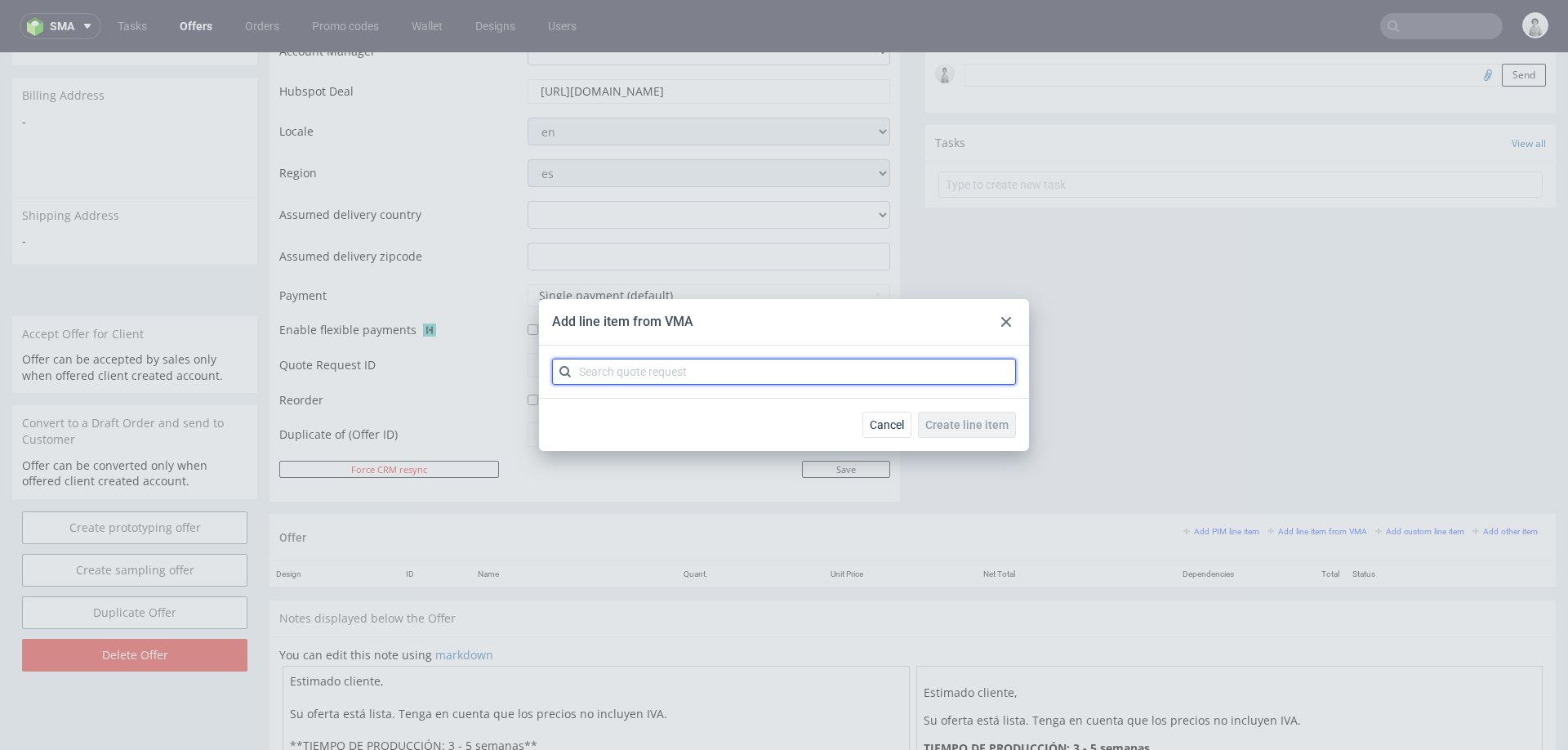
click at [752, 365] on input "text" at bounding box center [784, 372] width 464 height 26
type input "cbsd"
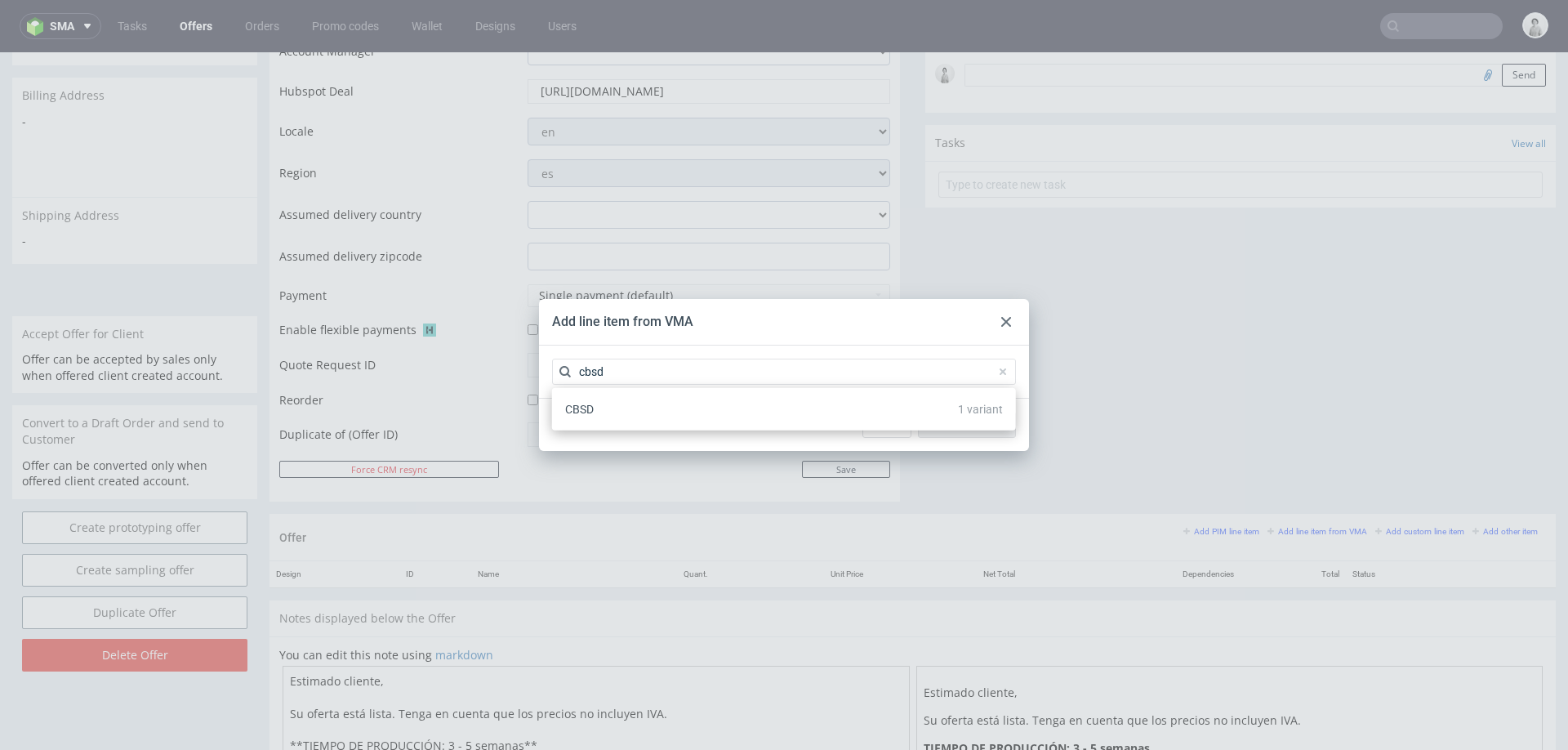
click at [674, 409] on div "CBSD 1 variant" at bounding box center [784, 409] width 451 height 29
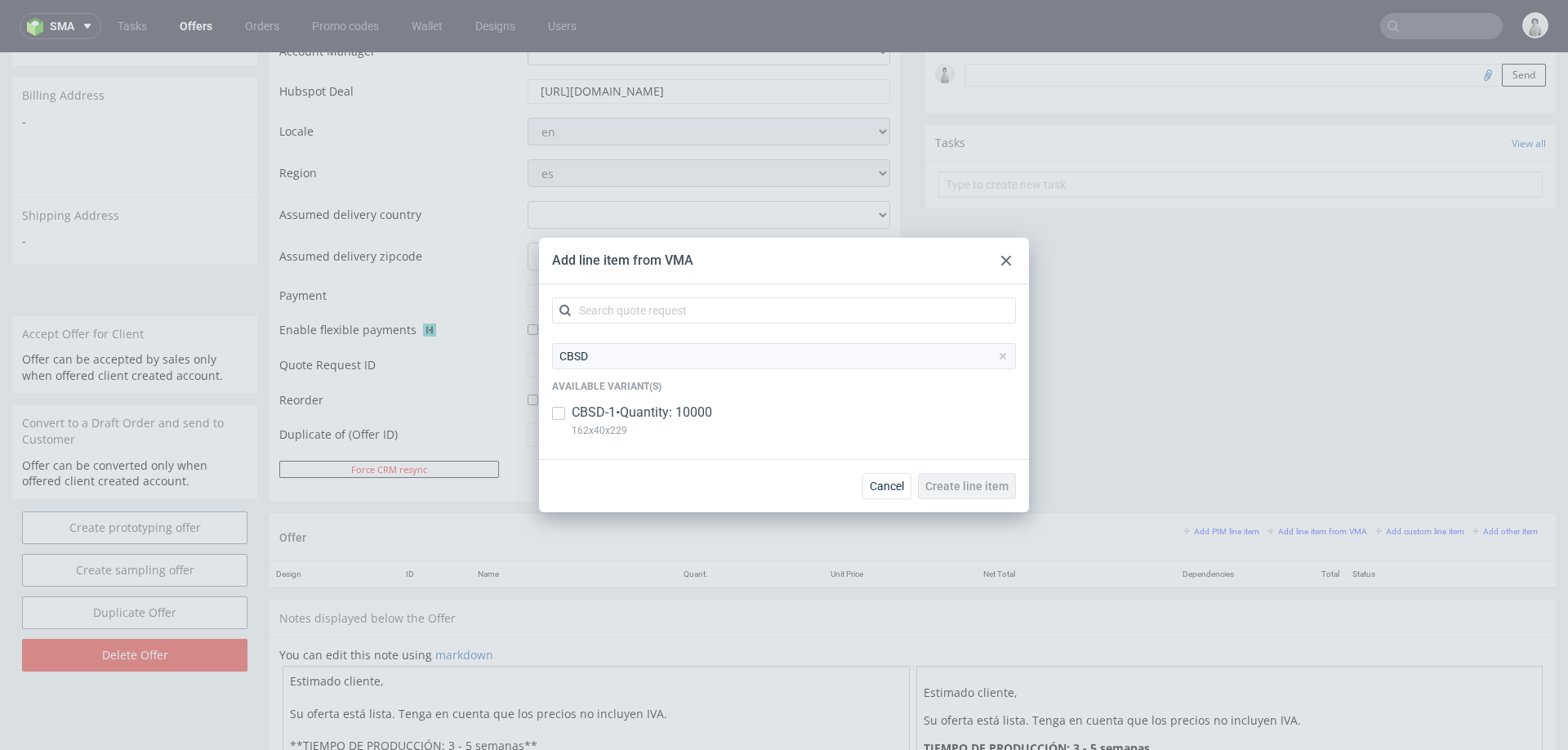
click at [659, 409] on p "CBSD-1 • Quantity: 10000" at bounding box center [642, 413] width 141 height 18
checkbox input "true"
click at [940, 477] on button "Create line item" at bounding box center [966, 486] width 98 height 26
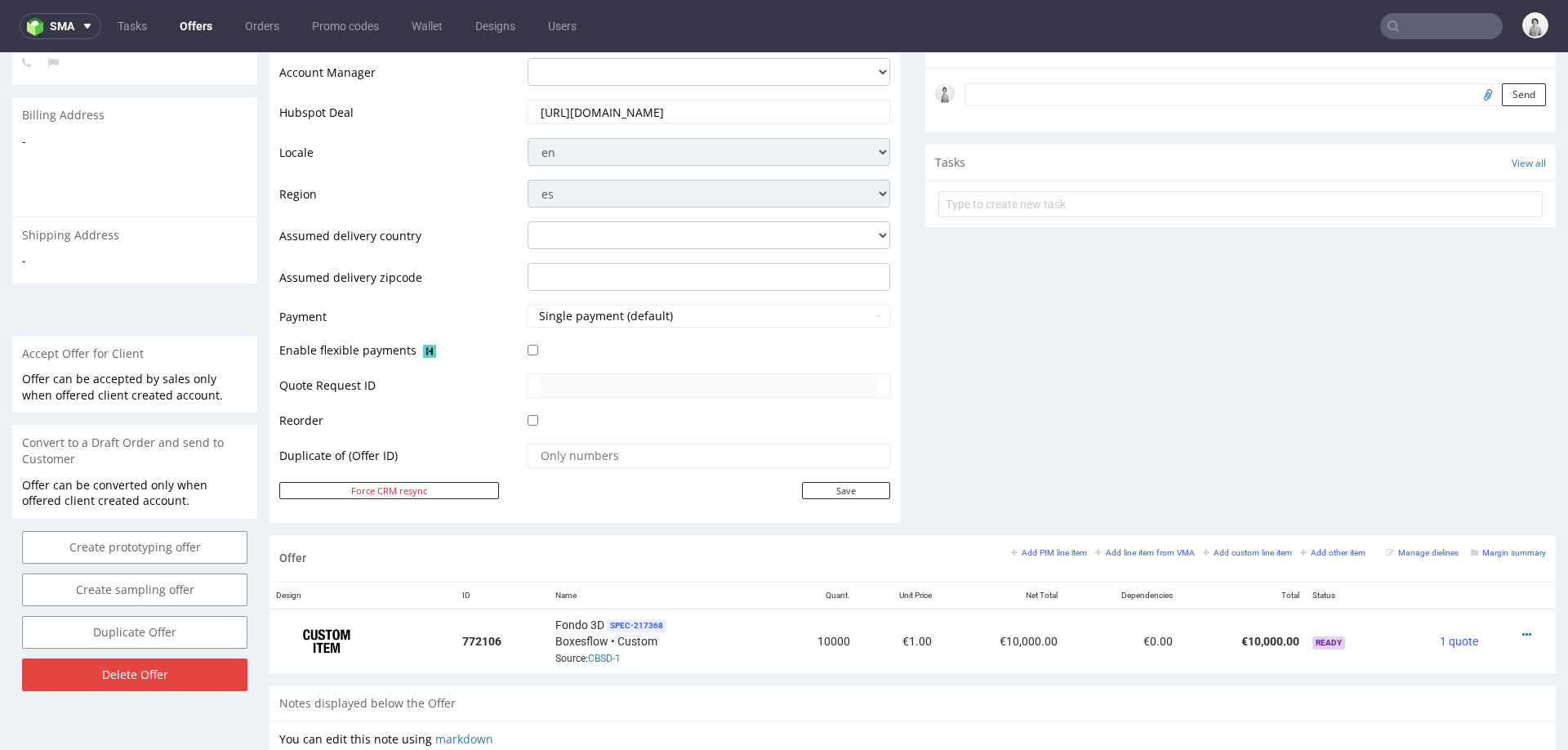
scroll to position [615, 0]
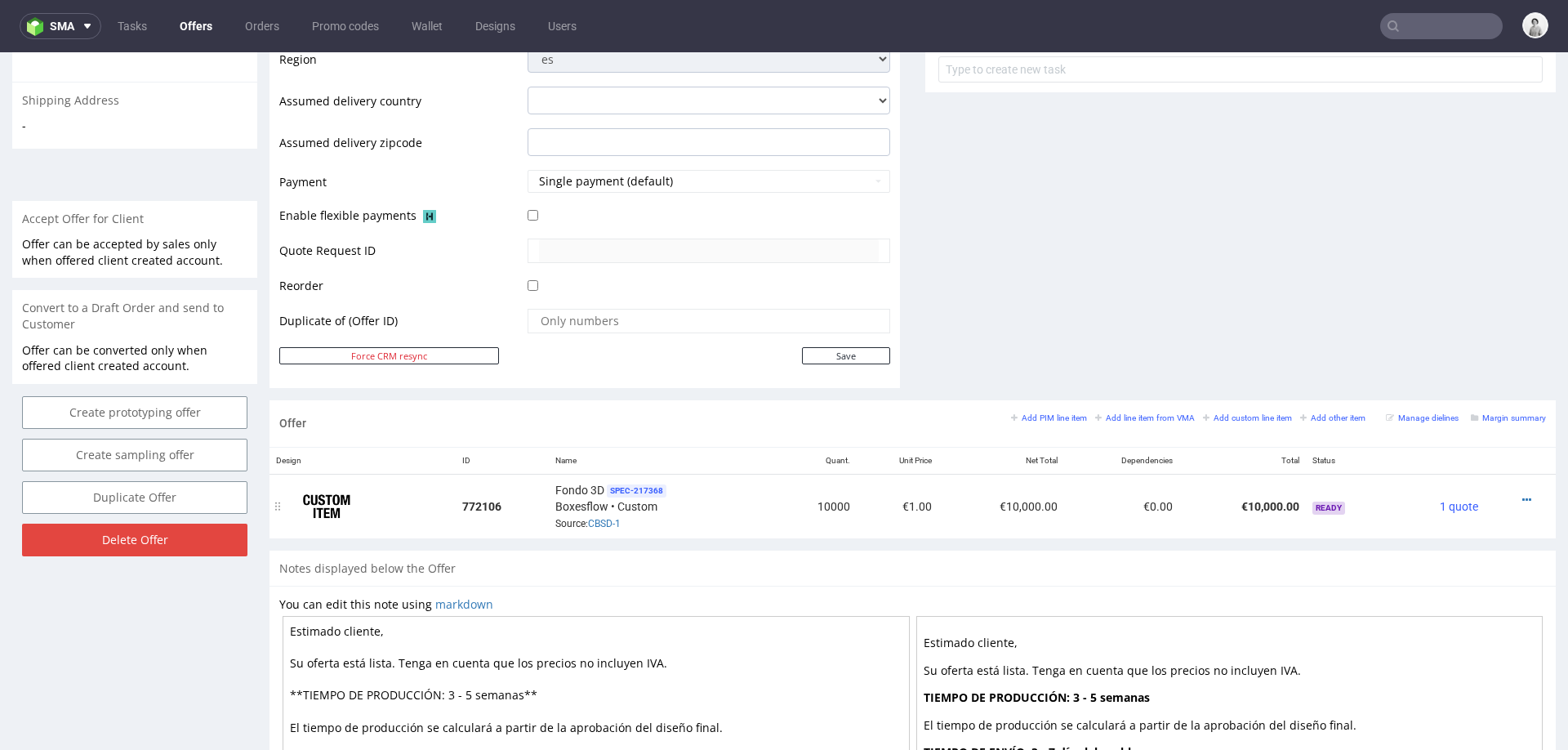
click at [1500, 493] on div at bounding box center [1515, 500] width 48 height 16
click at [1522, 494] on icon at bounding box center [1526, 499] width 9 height 11
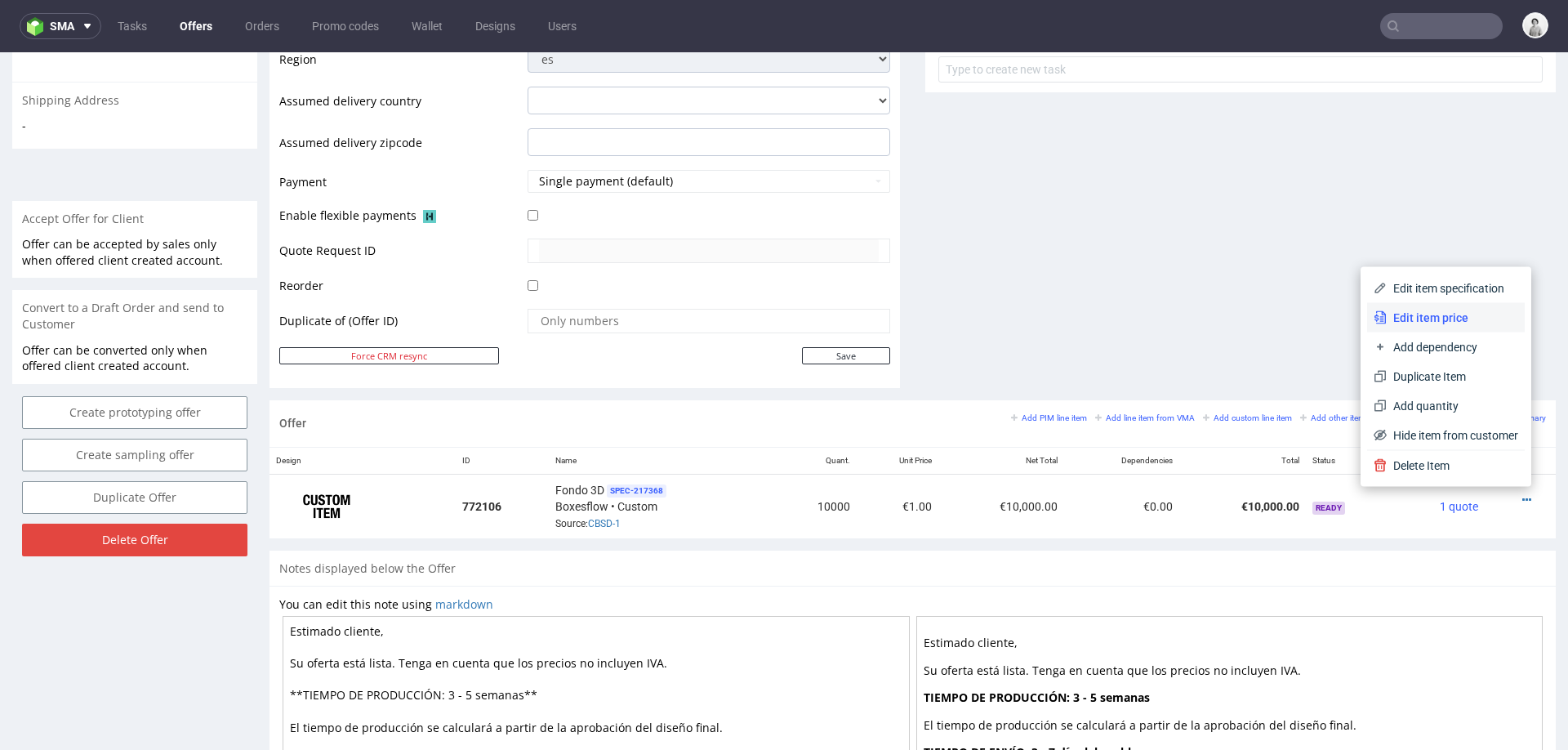
click at [1447, 310] on span "Edit item price" at bounding box center [1452, 318] width 132 height 16
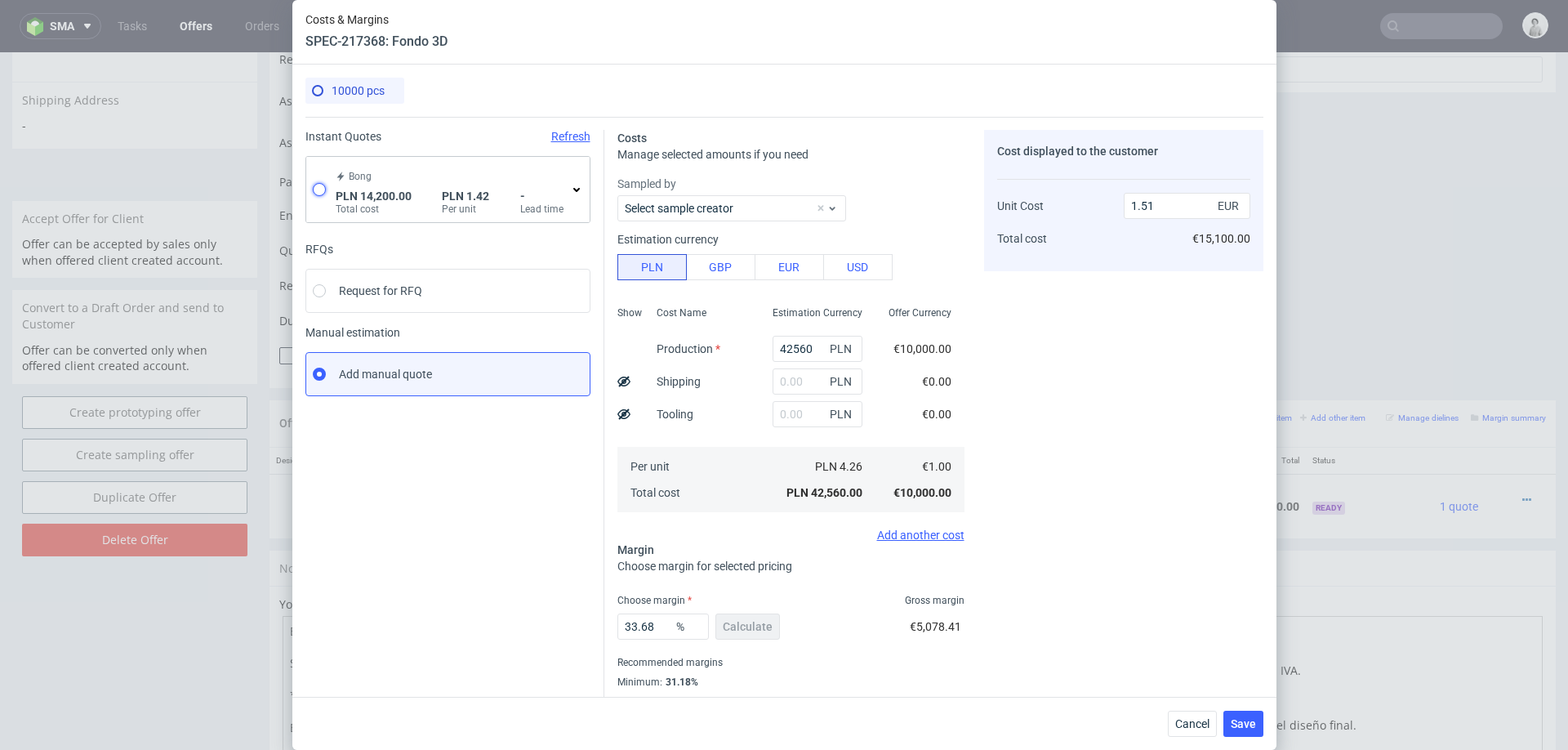
click at [319, 185] on input "radio" at bounding box center [319, 189] width 13 height 13
radio input "true"
radio input "false"
type input "14200"
type input "0.33"
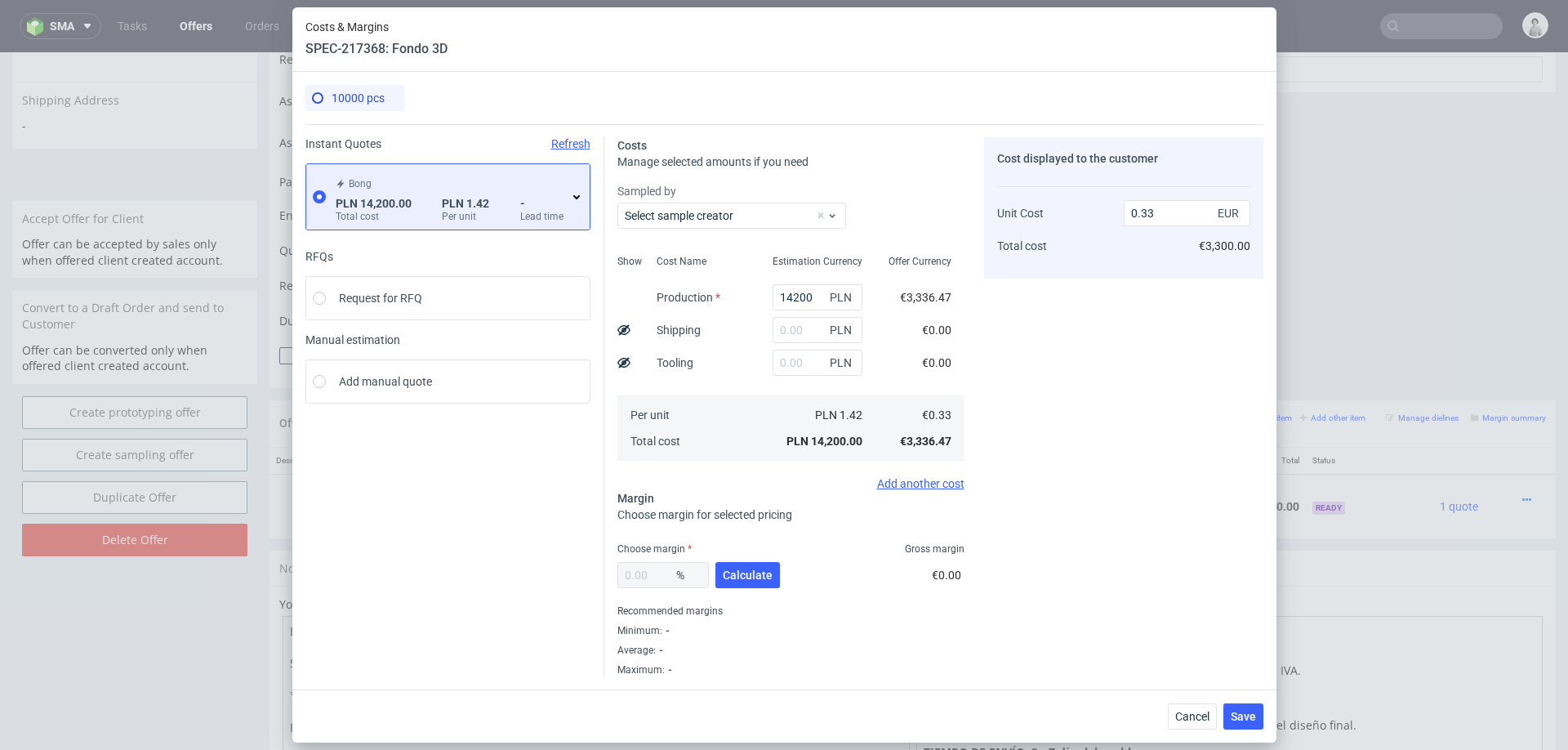
click at [576, 195] on icon at bounding box center [576, 196] width 13 height 13
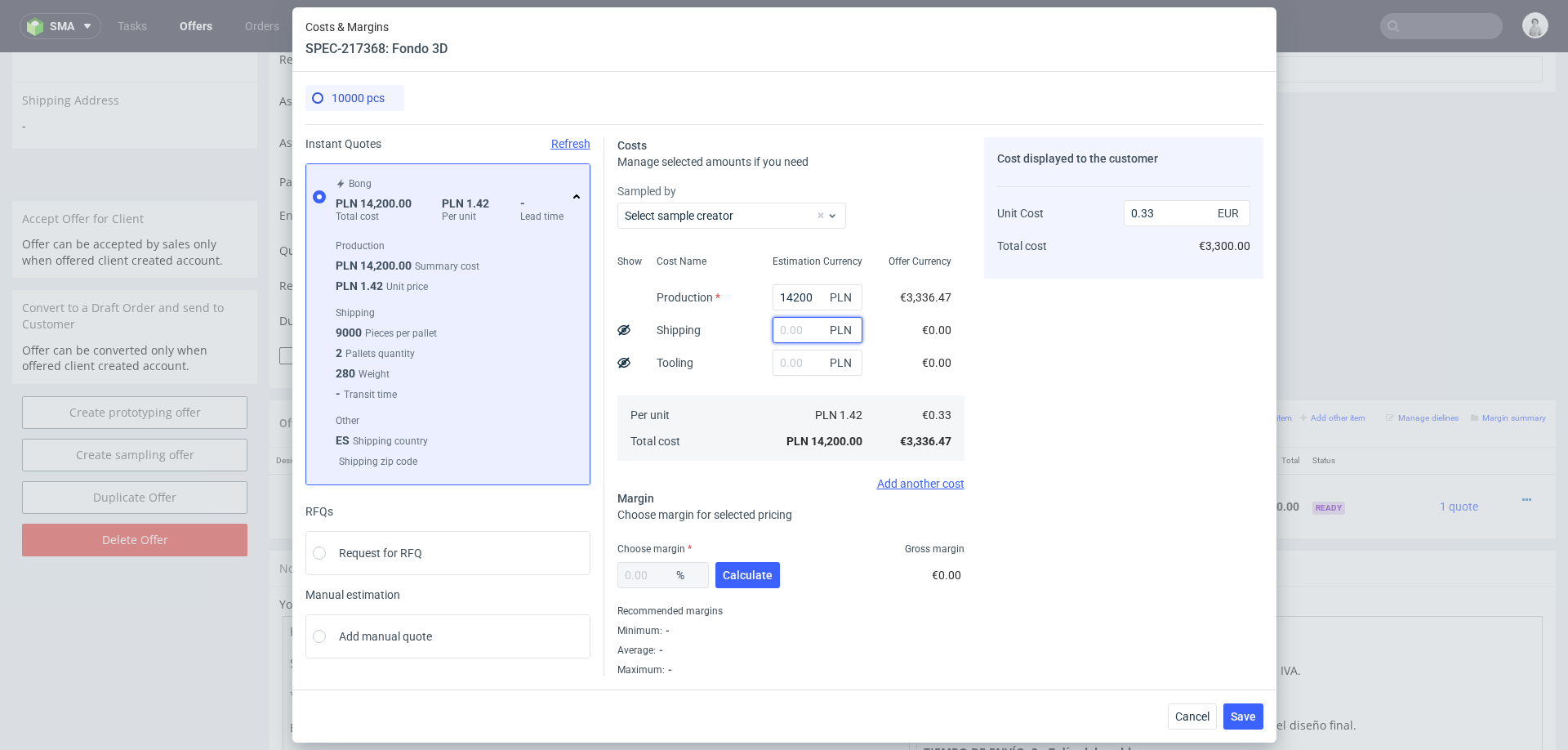
click at [793, 330] on input "text" at bounding box center [817, 330] width 90 height 26
type input "1500"
type input "0.37"
type input "1500"
click at [1142, 352] on div "Cost displayed to the customer Unit Cost Total cost 0.37 EUR €3,700.00" at bounding box center [1123, 406] width 279 height 539
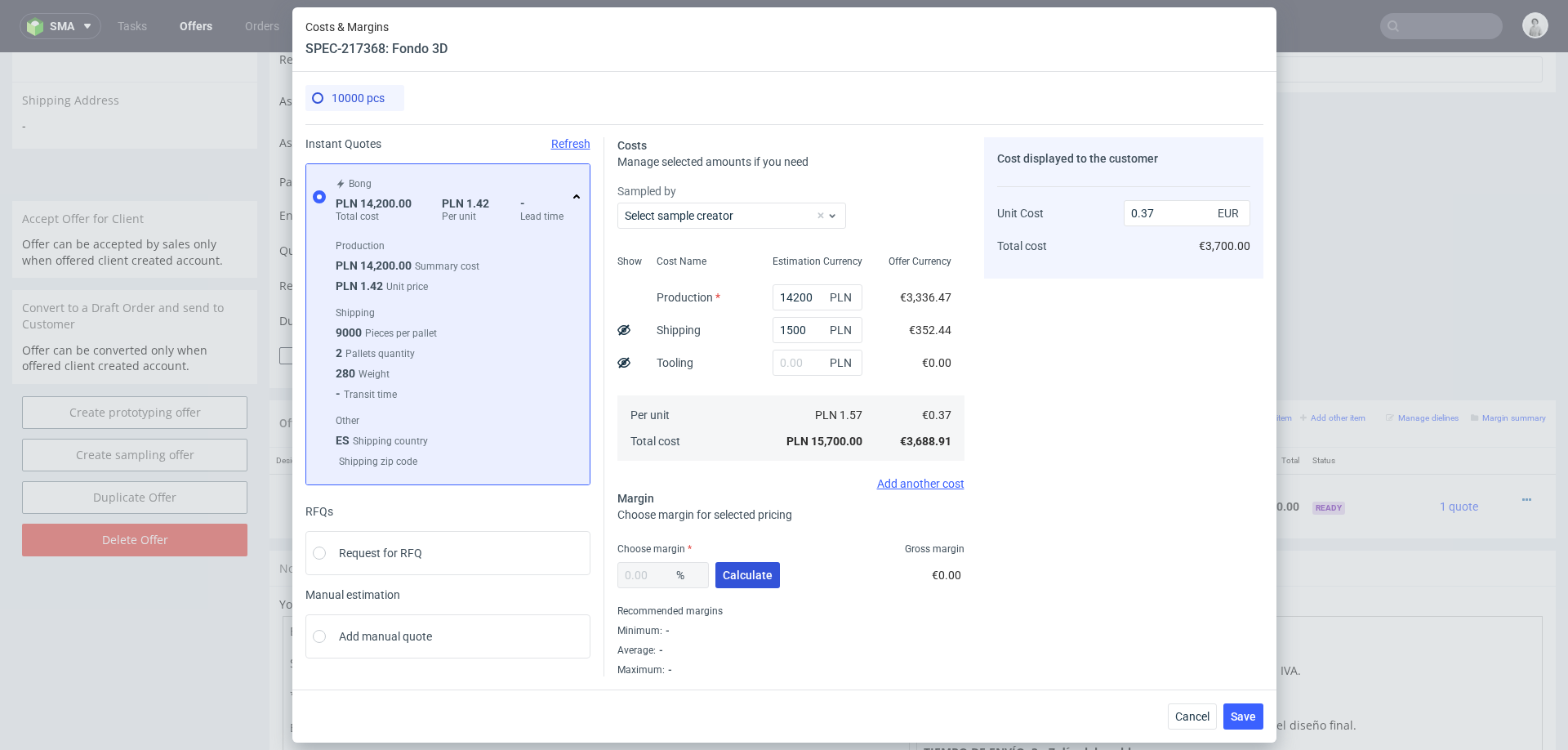
click at [751, 571] on span "Calculate" at bounding box center [748, 574] width 50 height 11
type input "30.67"
type input "0.54"
click at [659, 573] on input "30.67" at bounding box center [664, 575] width 92 height 26
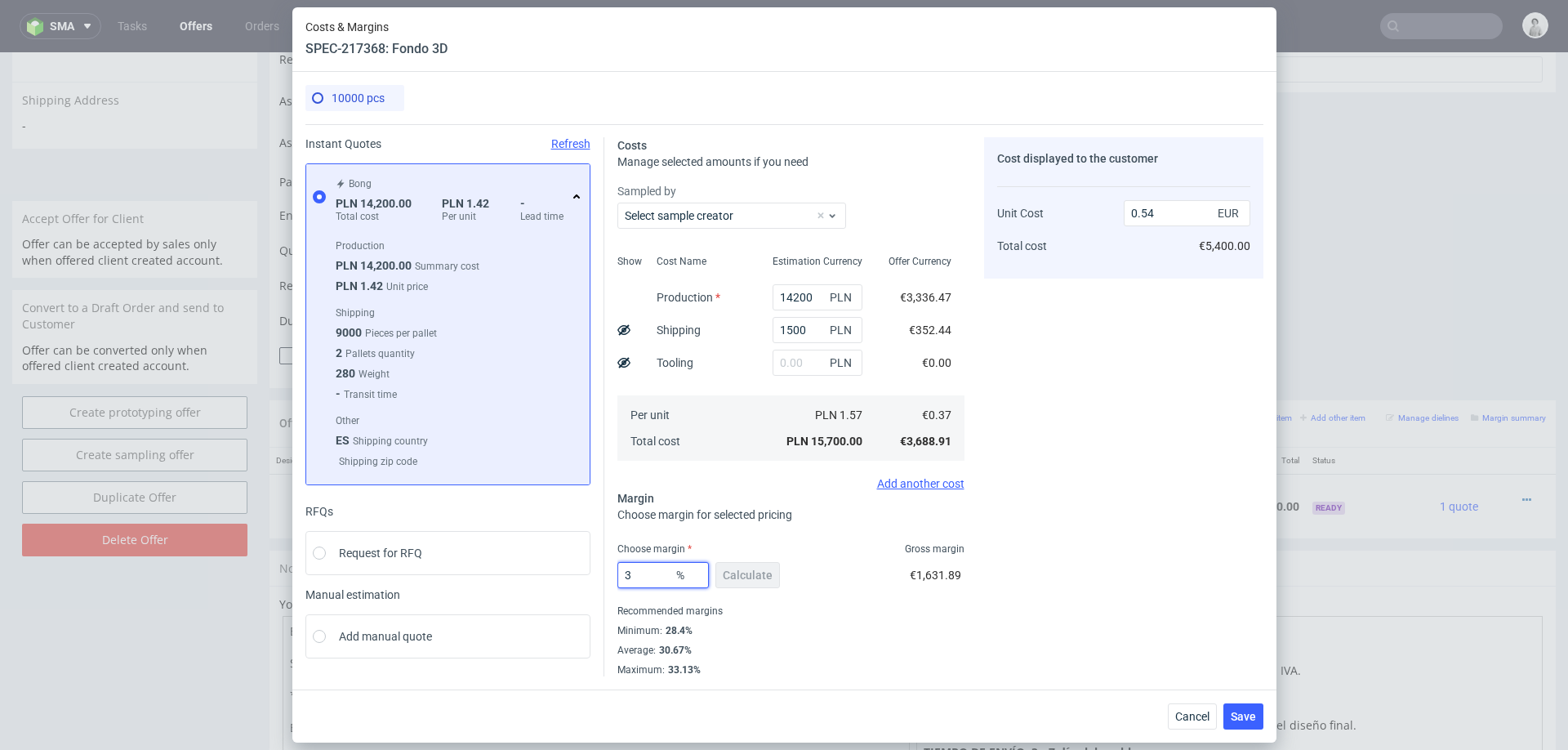
type input "30"
type input "0.53"
type input "30"
click at [1269, 551] on div "10000 pcs Instant Quotes Refresh Bong PLN 14,200.00 Total cost PLN 1.42 Per uni…" at bounding box center [784, 381] width 984 height 618
click at [1246, 724] on button "Save" at bounding box center [1243, 716] width 40 height 26
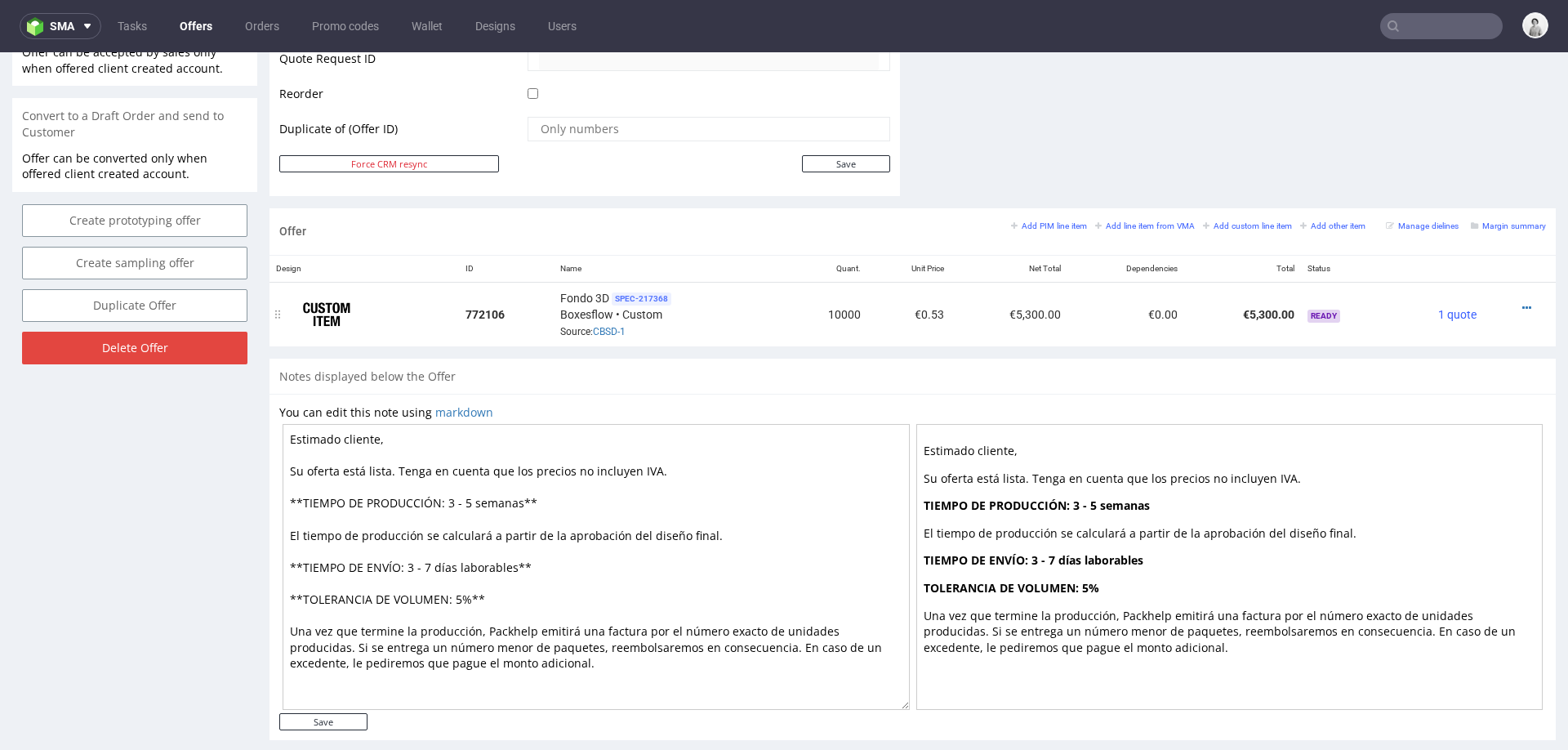
scroll to position [702, 0]
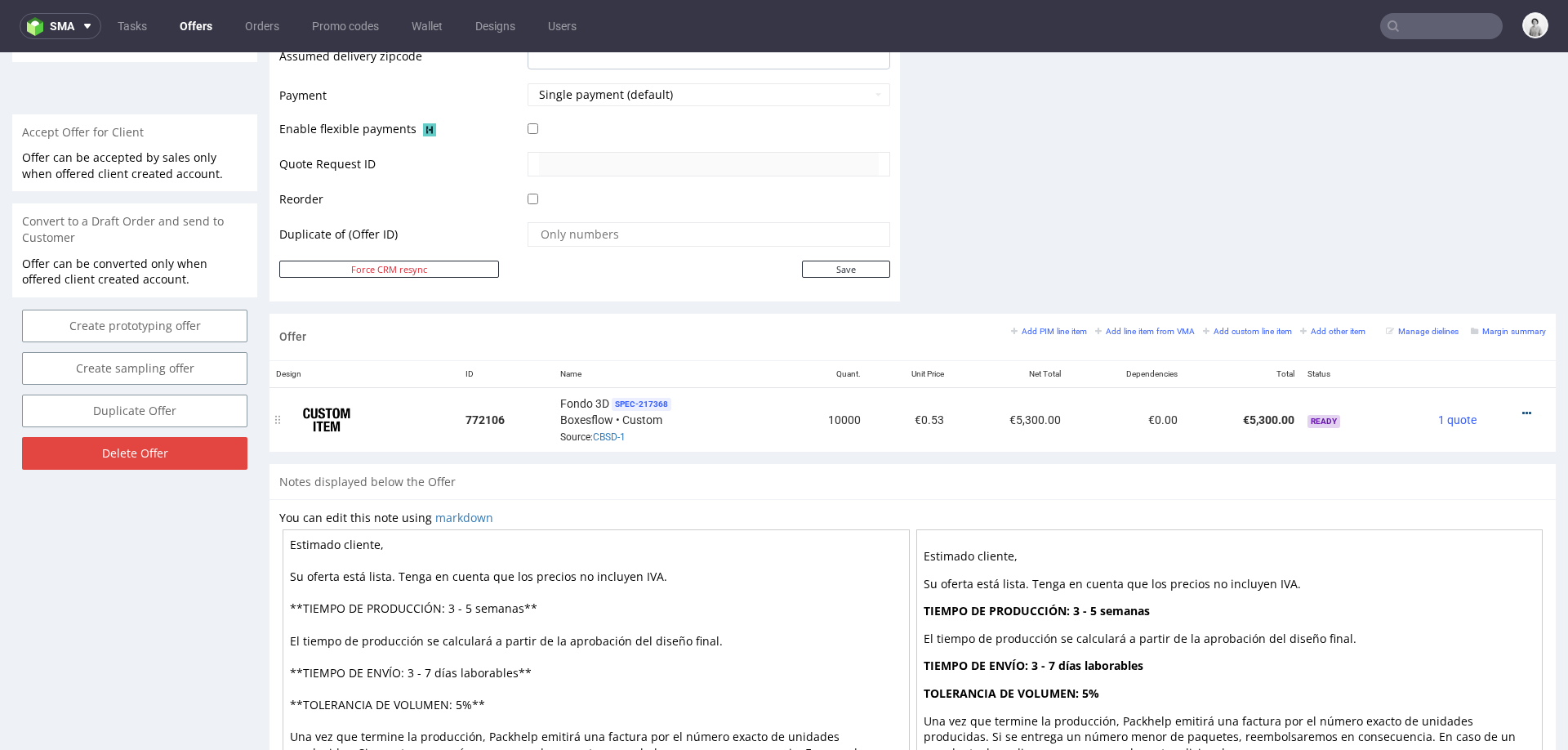
click at [1522, 408] on icon at bounding box center [1526, 413] width 9 height 11
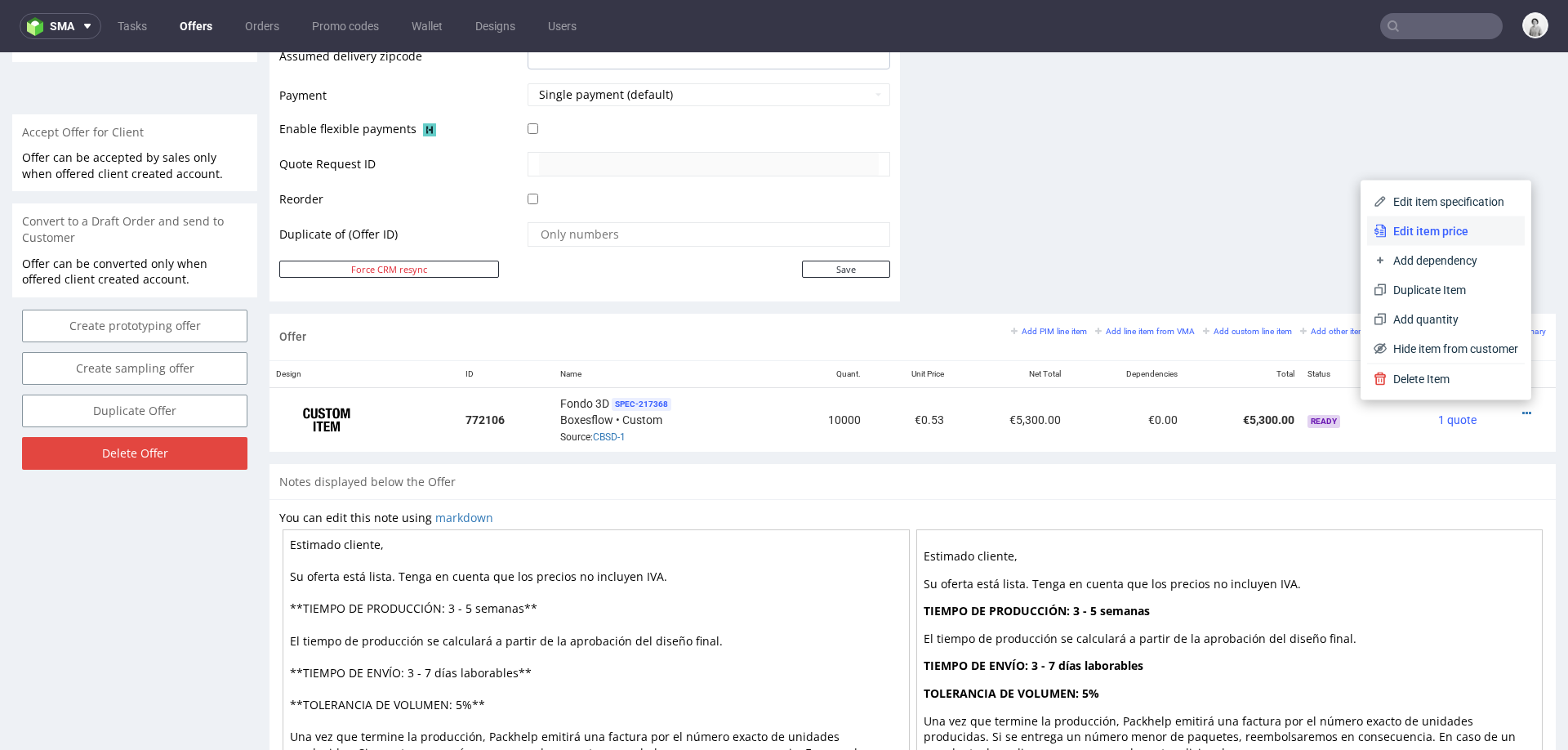
click at [1443, 239] on li "Edit item price" at bounding box center [1446, 231] width 158 height 29
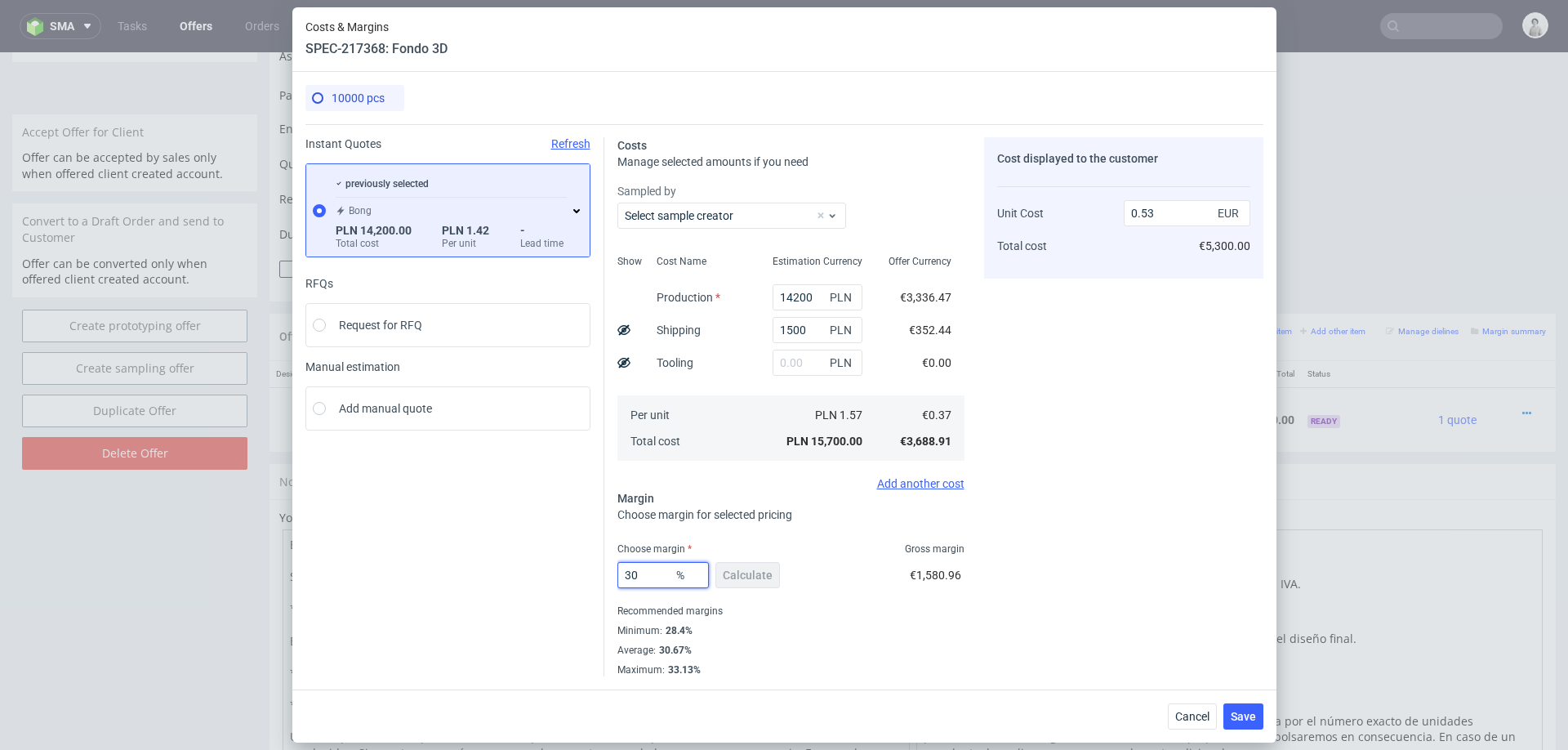
click at [648, 579] on input "30" at bounding box center [664, 575] width 92 height 26
type input "33"
type input "0.56"
type input "33"
click at [992, 703] on div "Cancel Save" at bounding box center [784, 716] width 984 height 53
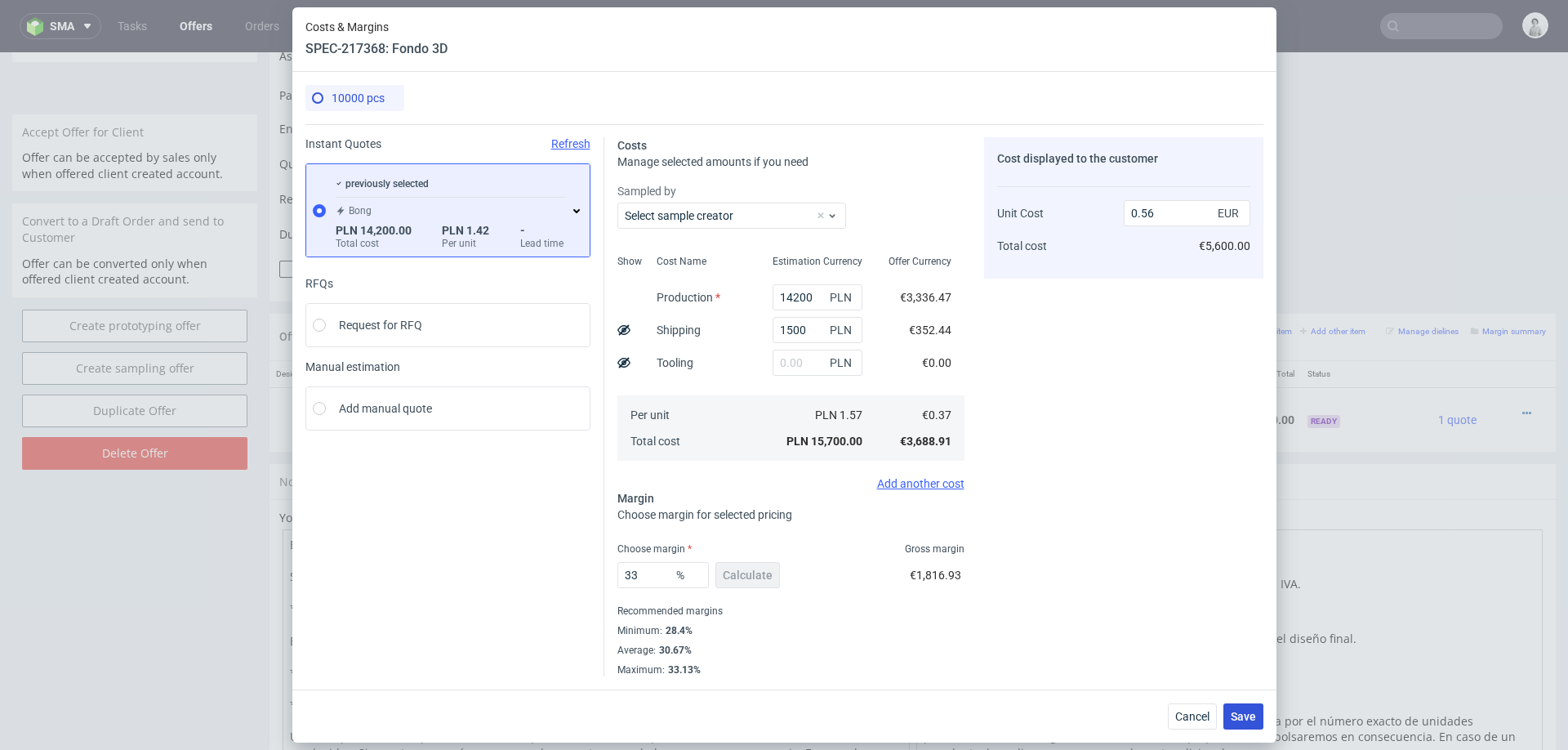
click at [1232, 712] on span "Save" at bounding box center [1242, 716] width 25 height 11
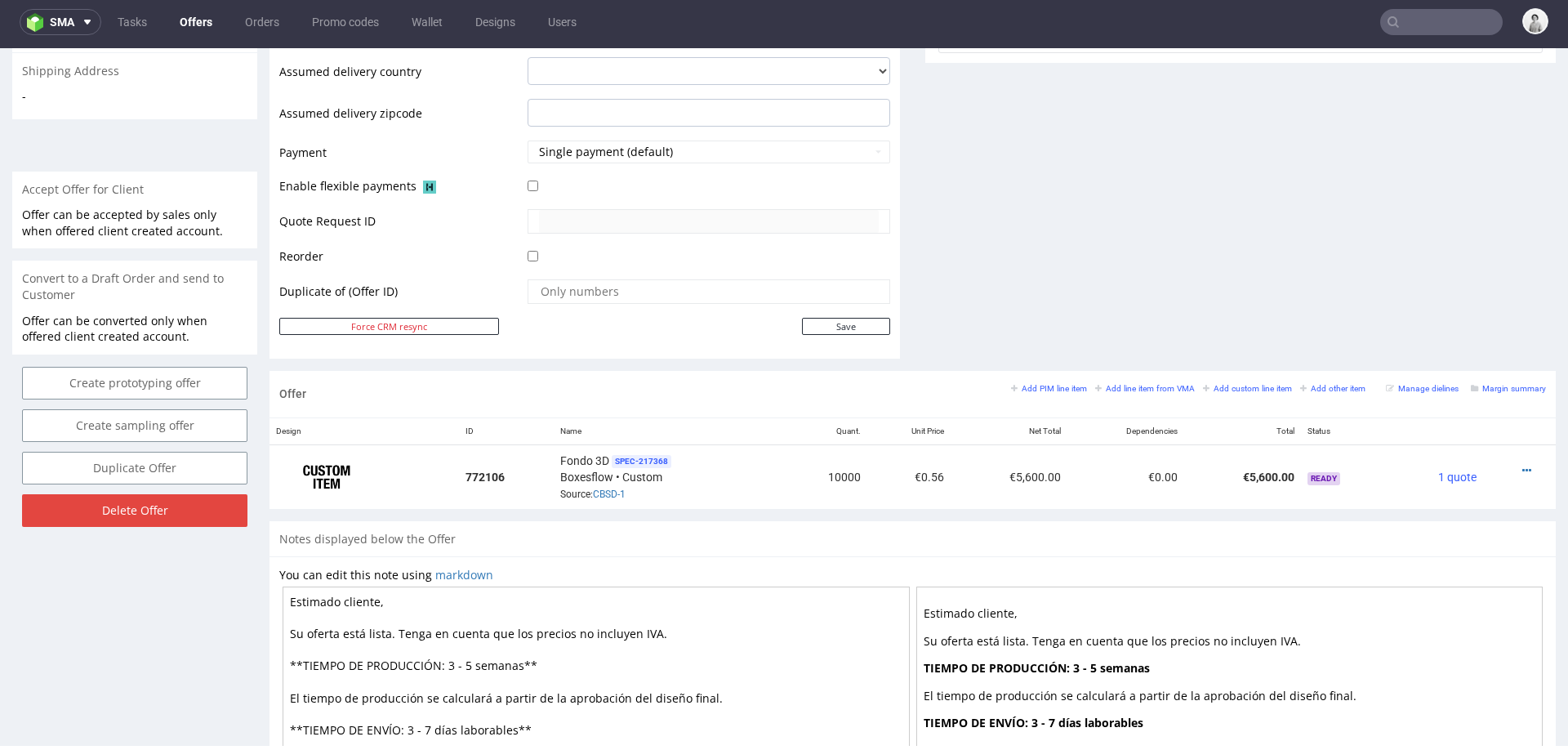
scroll to position [627, 0]
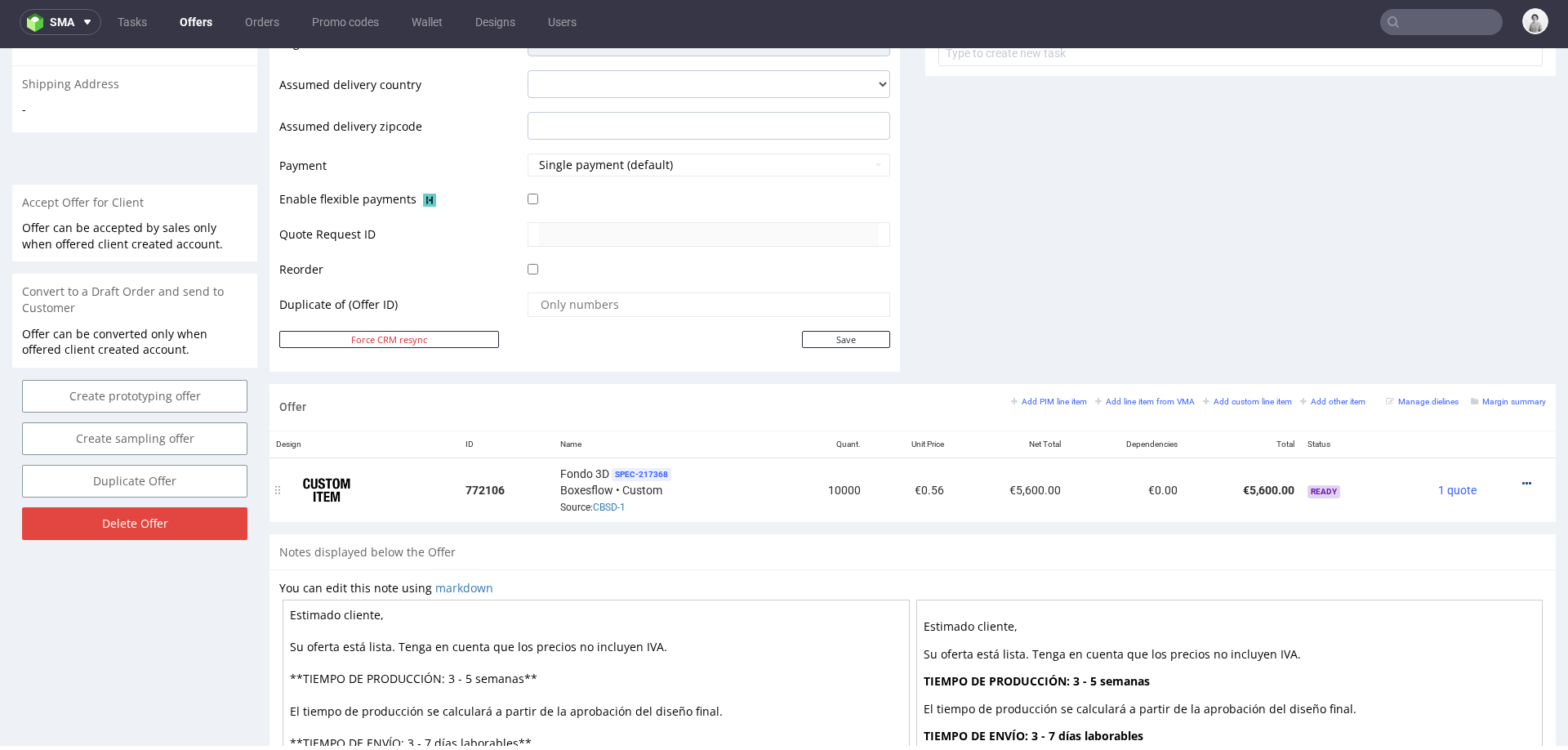
click at [1522, 480] on icon at bounding box center [1526, 483] width 9 height 11
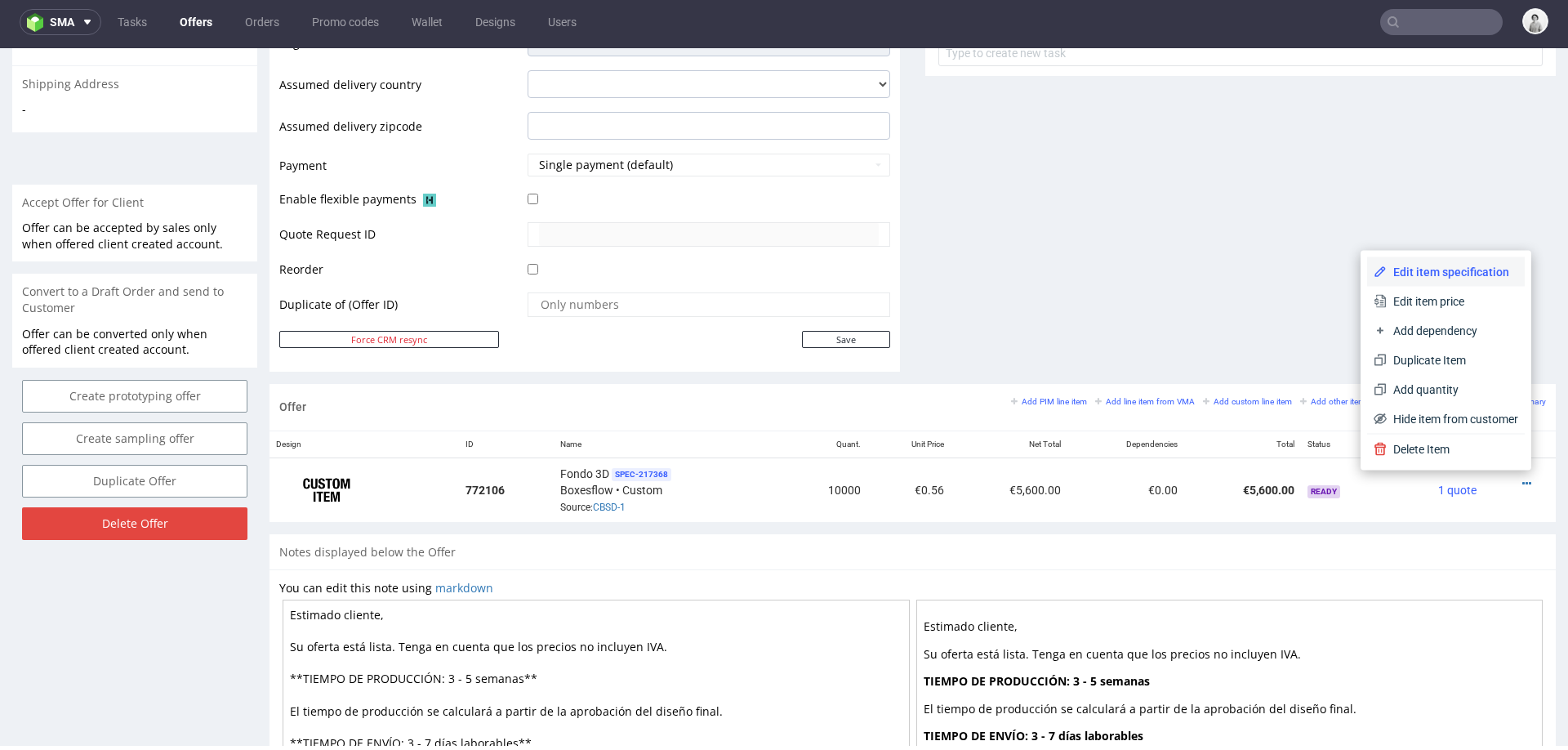
click at [1472, 268] on span "Edit item specification" at bounding box center [1452, 272] width 132 height 16
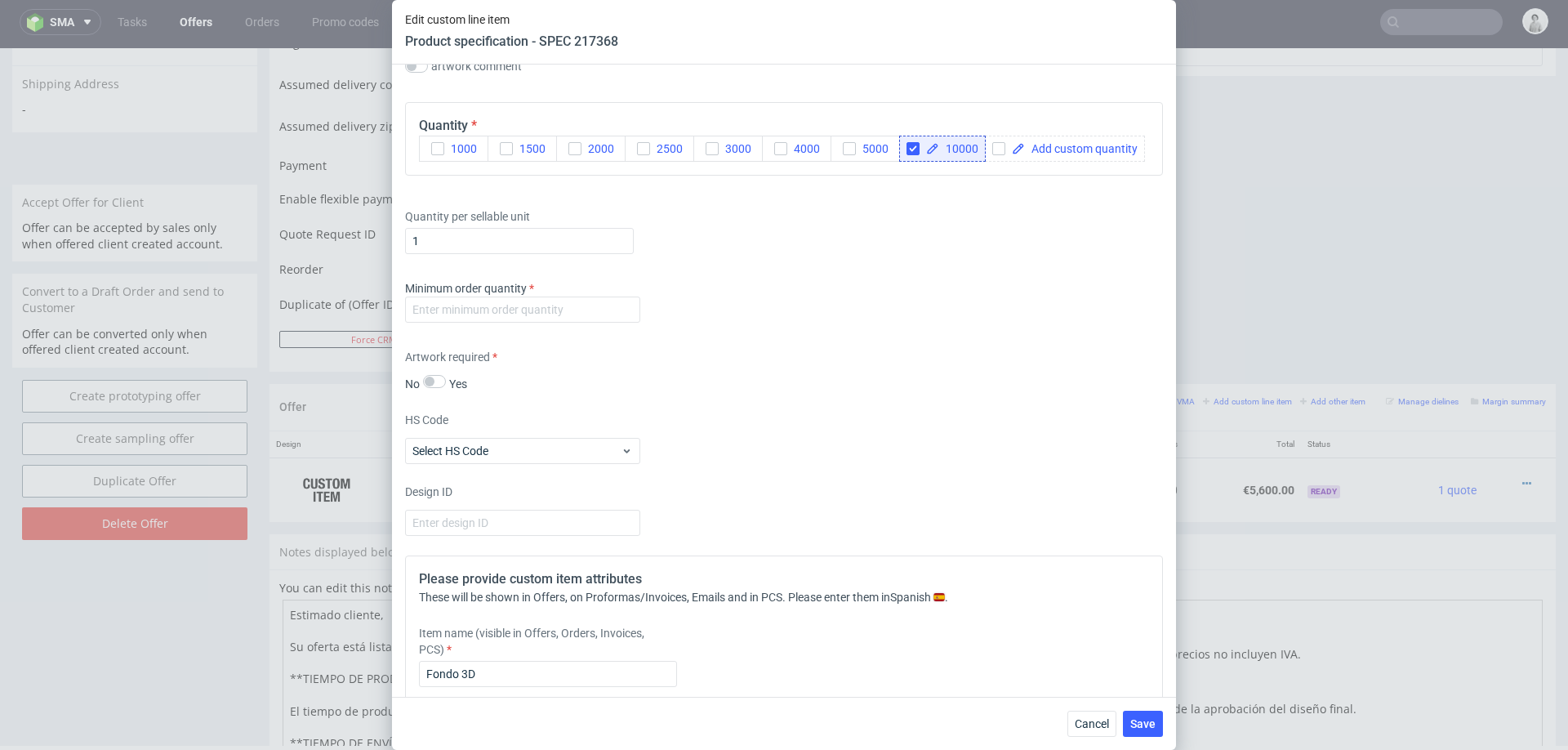
scroll to position [1287, 0]
click at [592, 310] on input "number" at bounding box center [522, 312] width 235 height 26
type input "100"
click at [899, 335] on div "Supplier Custom Custom supplier Boxesflow Technical specification Instant price…" at bounding box center [784, 381] width 784 height 632
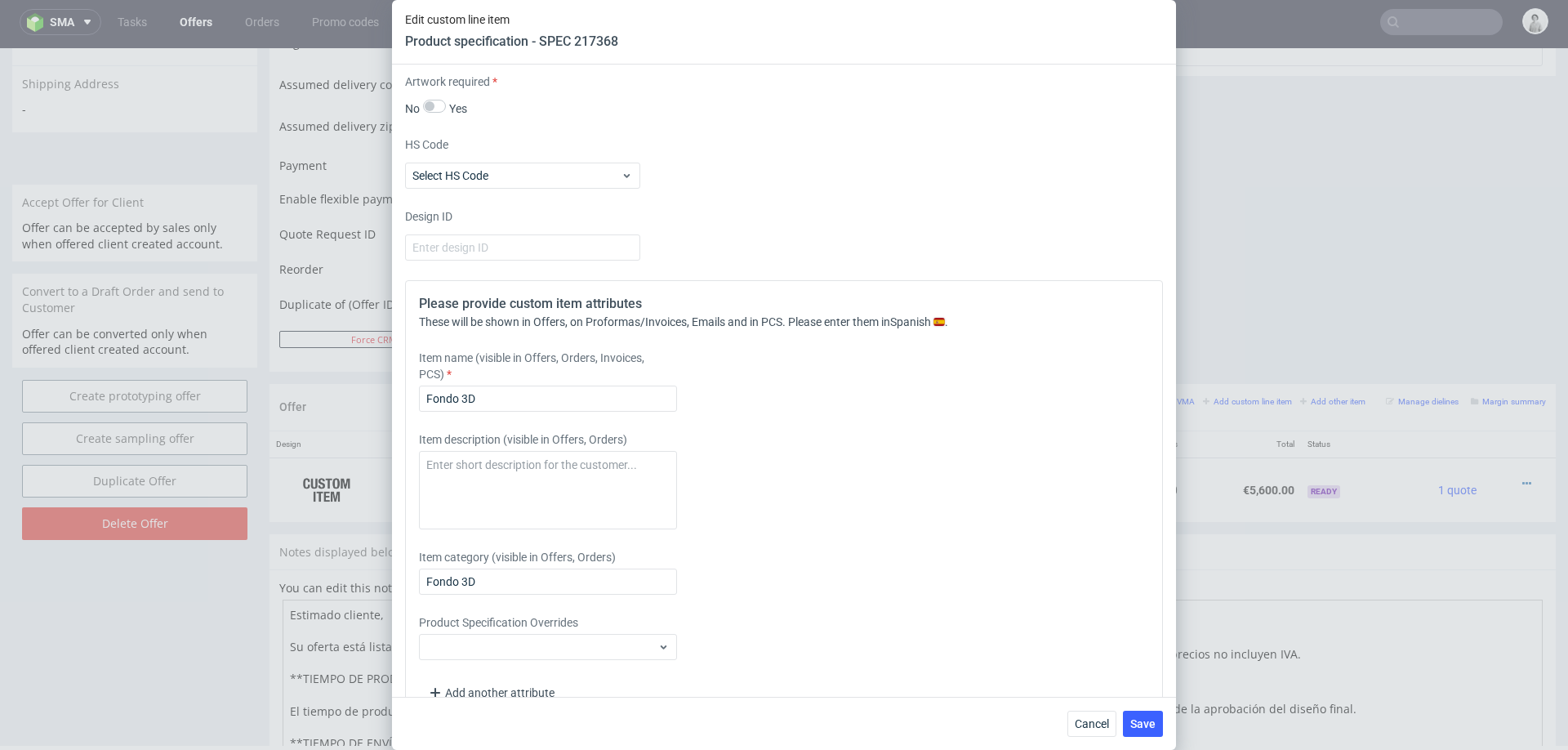
scroll to position [1566, 0]
click at [553, 573] on input "Fondo 3D" at bounding box center [548, 580] width 258 height 26
paste input "Sobre kraft personalizable"
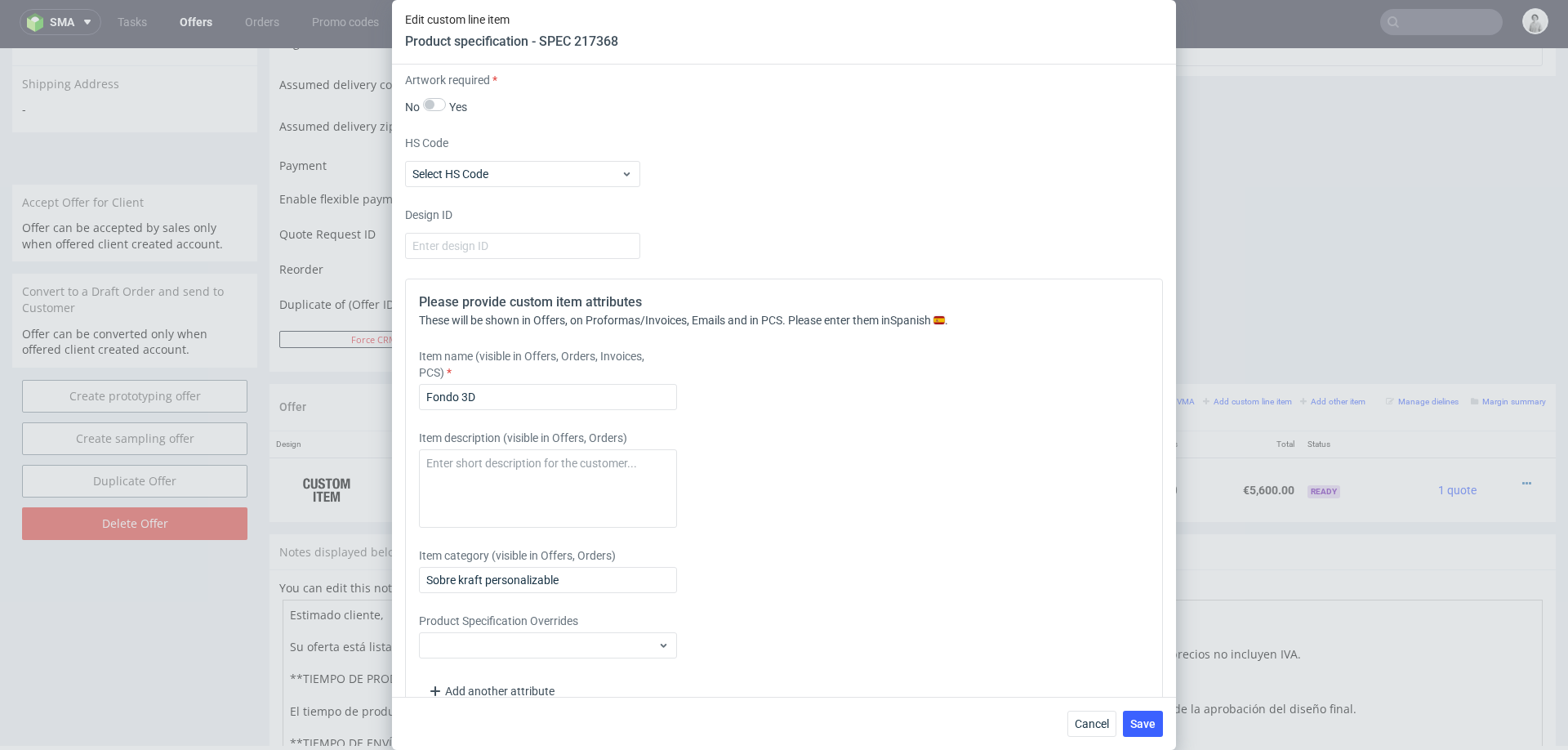
click at [840, 491] on div "Item description (visible in Offers, Orders)" at bounding box center [690, 479] width 542 height 98
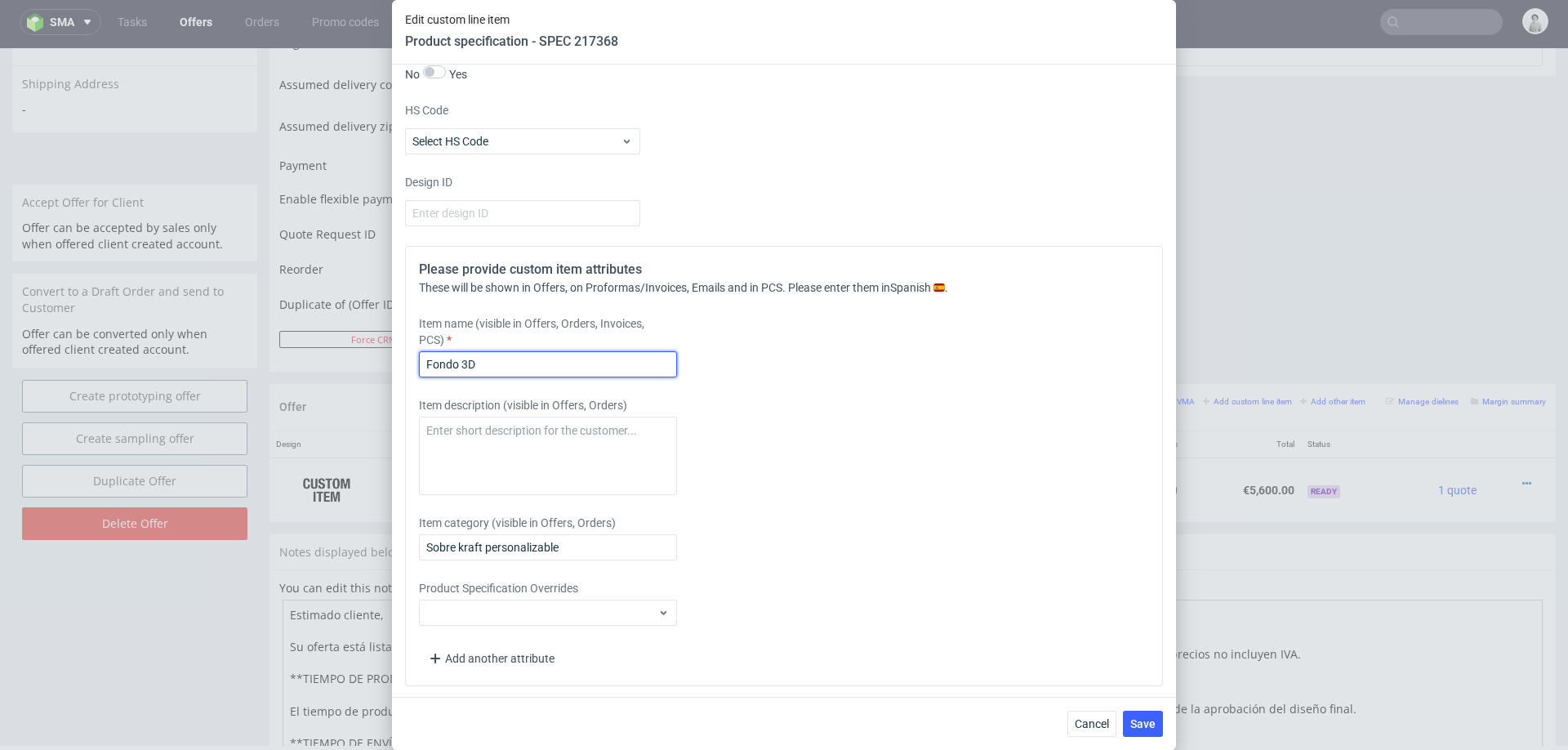
click at [627, 367] on input "Fondo 3D" at bounding box center [548, 364] width 258 height 26
type input "Fondo 3D"
click at [627, 367] on input "Fondo 3D" at bounding box center [548, 364] width 258 height 26
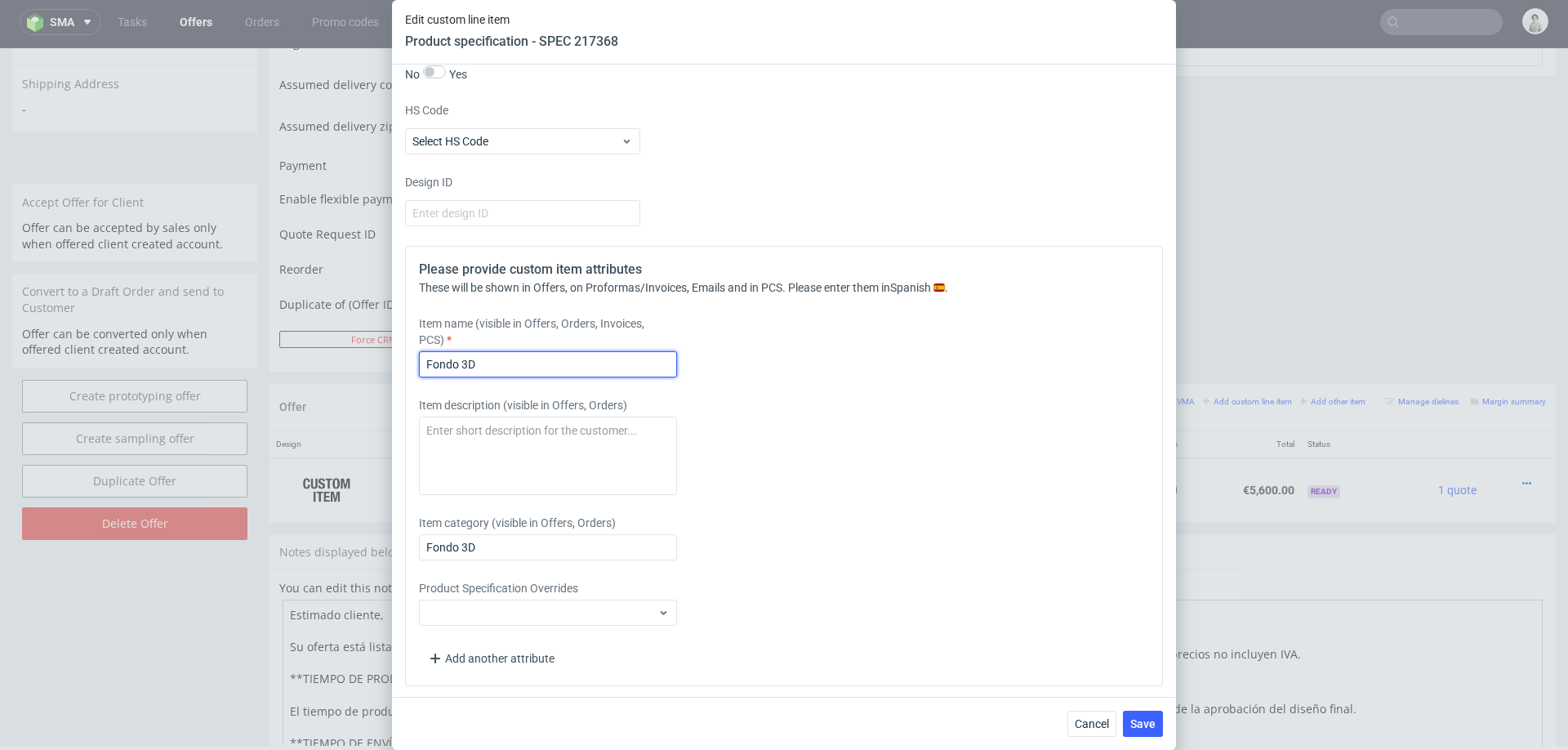
click at [627, 367] on input "Fondo 3D" at bounding box center [548, 364] width 258 height 26
paste input "Sobre kraft personalizable"
type input "Sobre kraft personalizable"
click at [1139, 721] on span "Save" at bounding box center [1142, 723] width 25 height 11
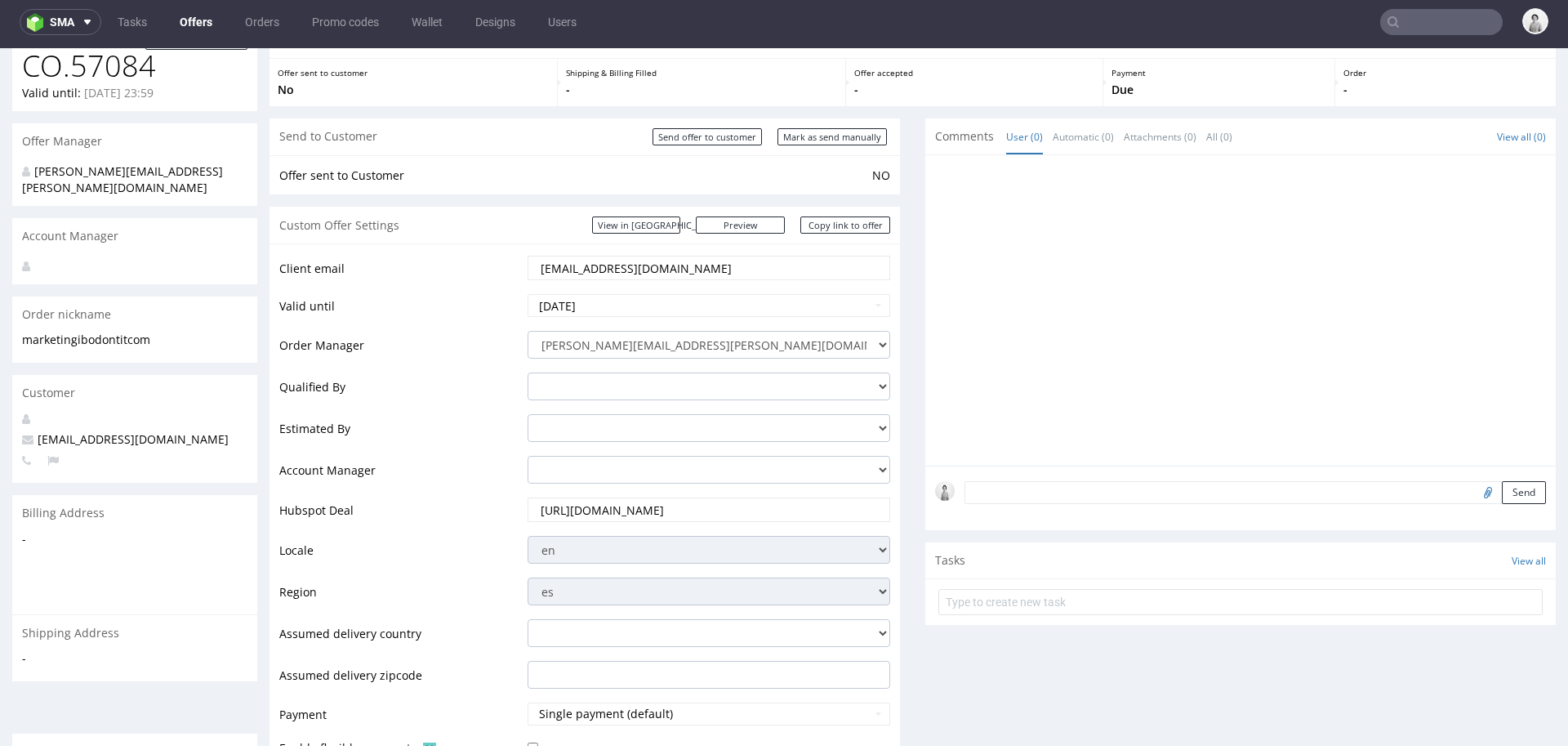
scroll to position [0, 0]
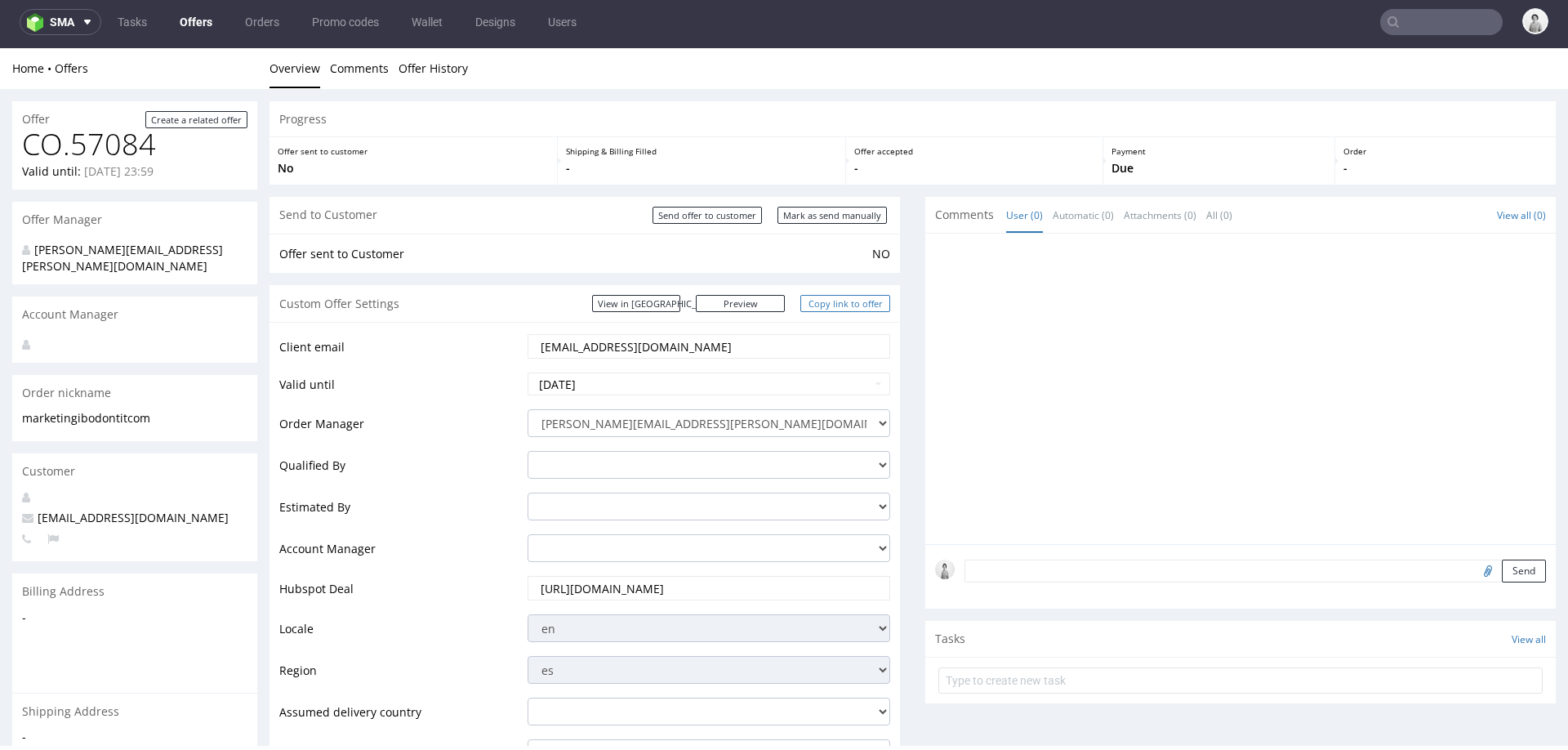
click at [832, 300] on link "Copy link to offer" at bounding box center [845, 303] width 90 height 17
click at [821, 217] on input "Mark as send manually" at bounding box center [831, 215] width 109 height 17
type input "In progress..."
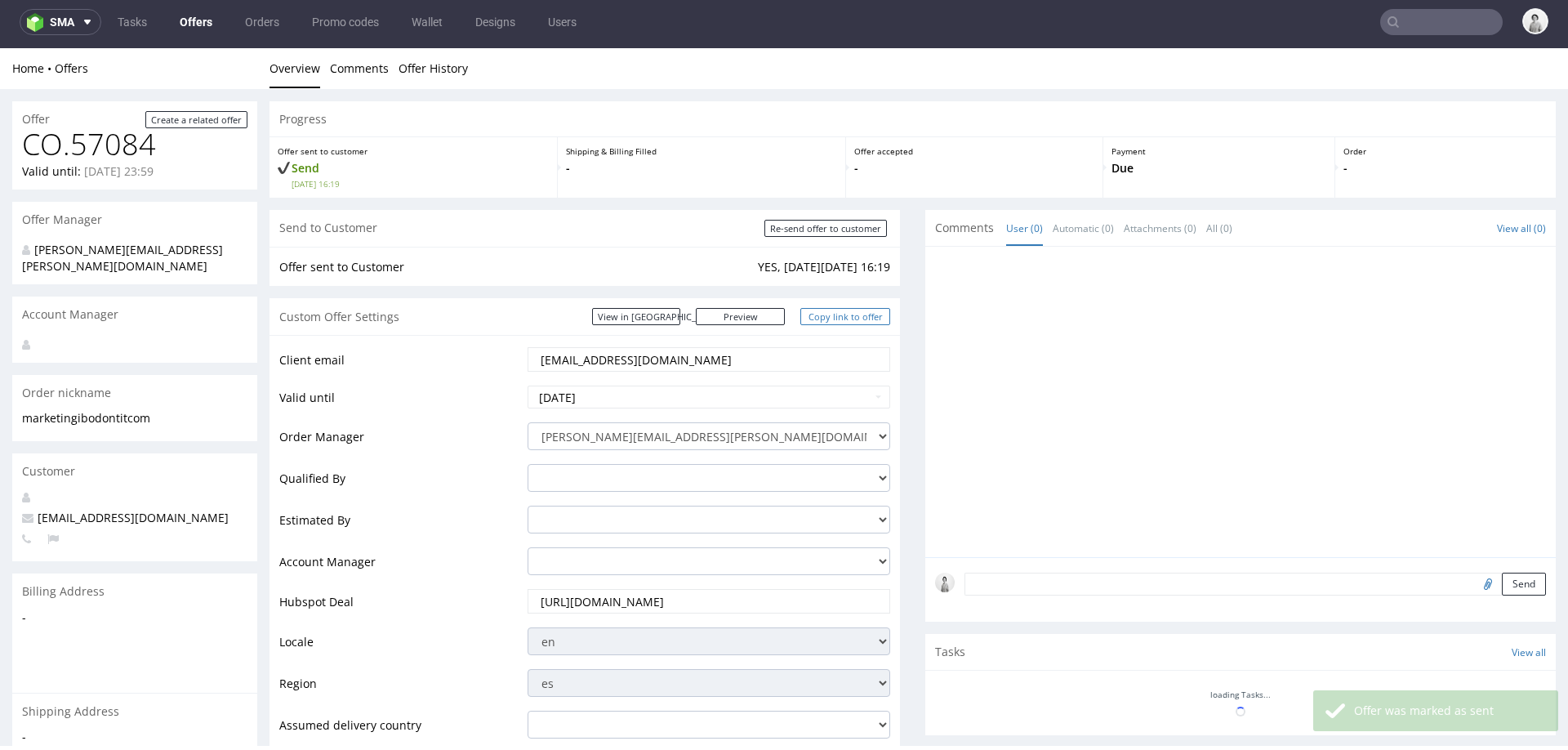
scroll to position [620, 0]
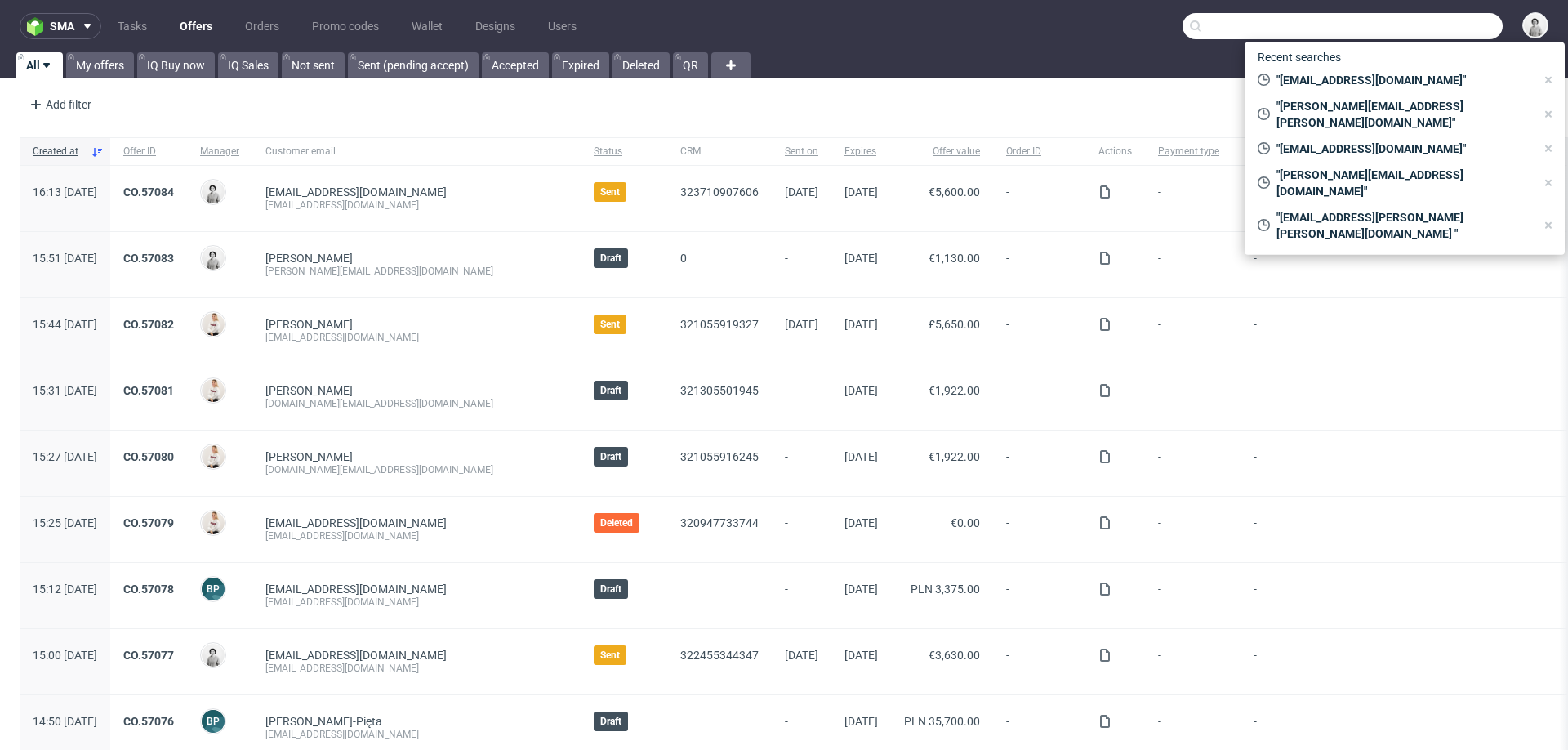
click at [1432, 16] on input "text" at bounding box center [1342, 26] width 320 height 26
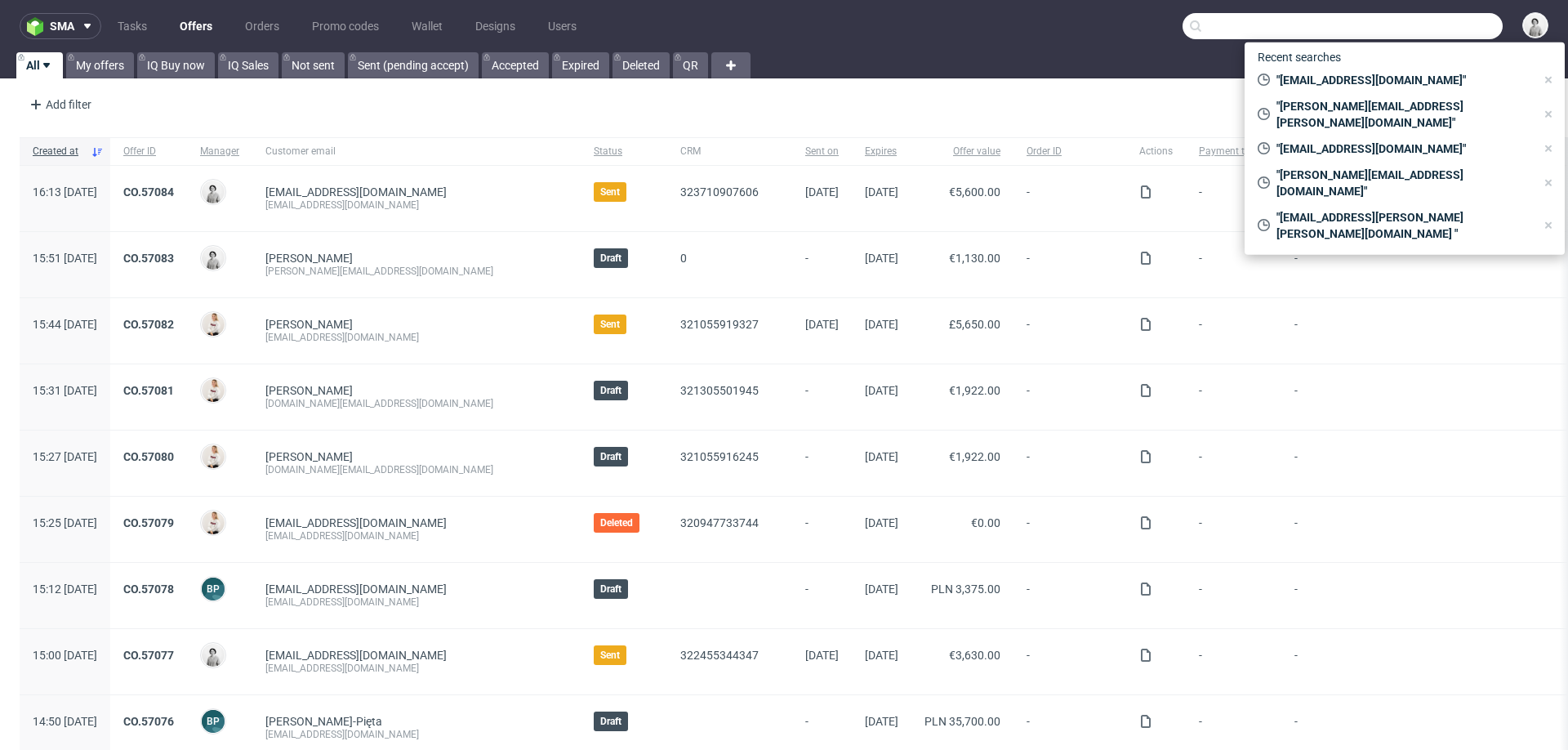
paste input "[URL][DOMAIN_NAME]"
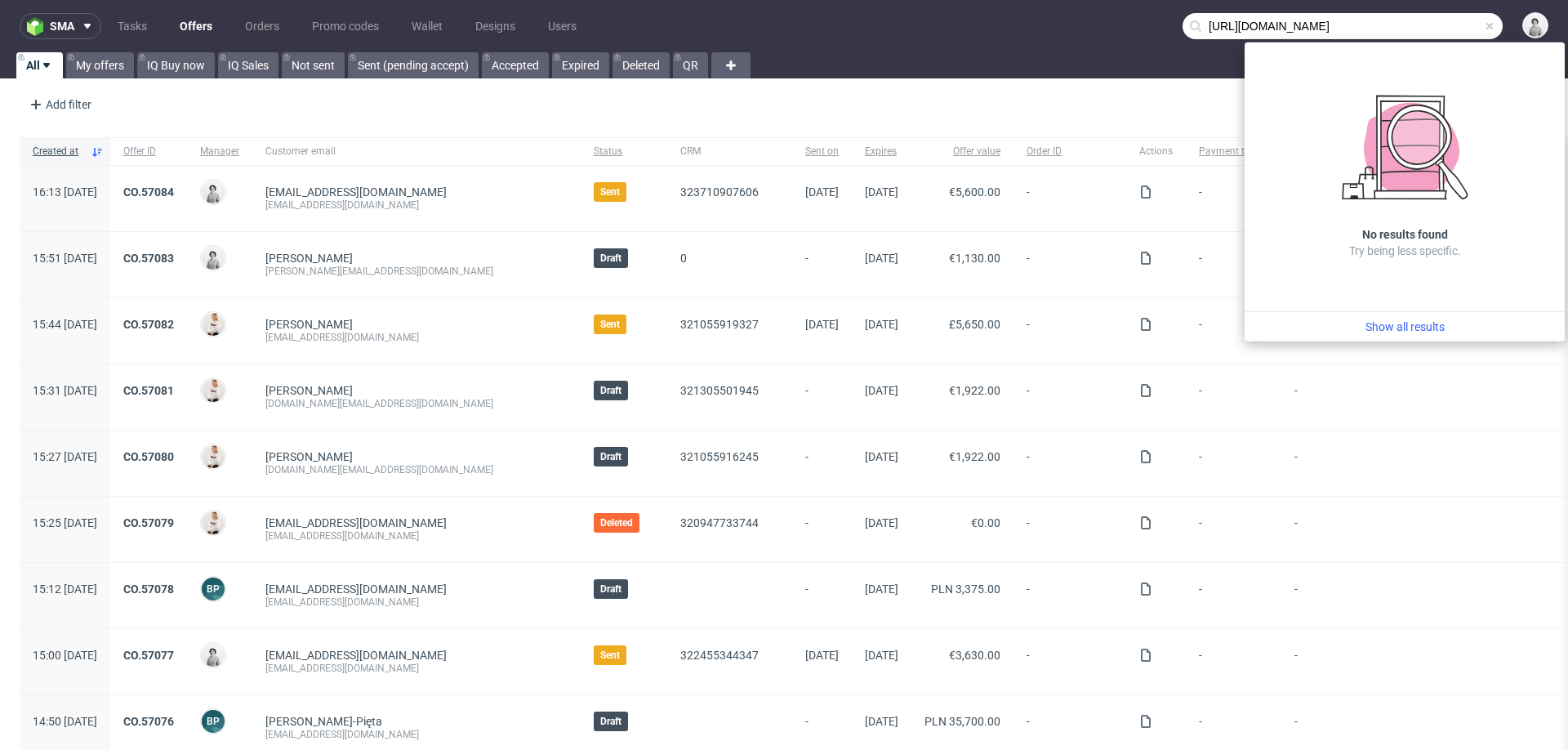
click at [1432, 16] on input "[URL][DOMAIN_NAME]" at bounding box center [1342, 26] width 320 height 26
click at [1328, 25] on input "[URL][DOMAIN_NAME]" at bounding box center [1342, 26] width 320 height 26
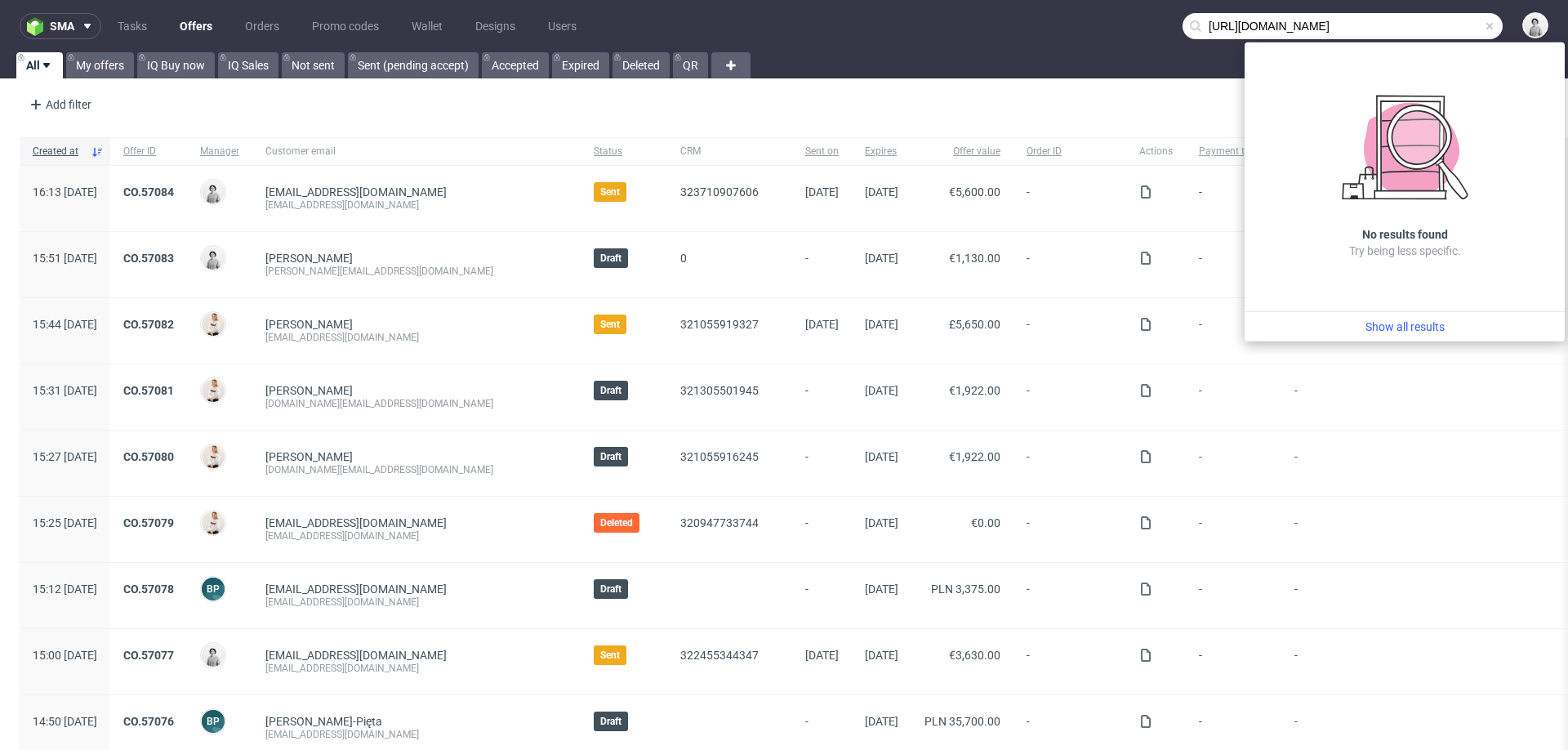
click at [1328, 25] on input "[URL][DOMAIN_NAME]" at bounding box center [1342, 26] width 320 height 26
paste input "[EMAIL_ADDRESS][DOMAIN_NAME]"
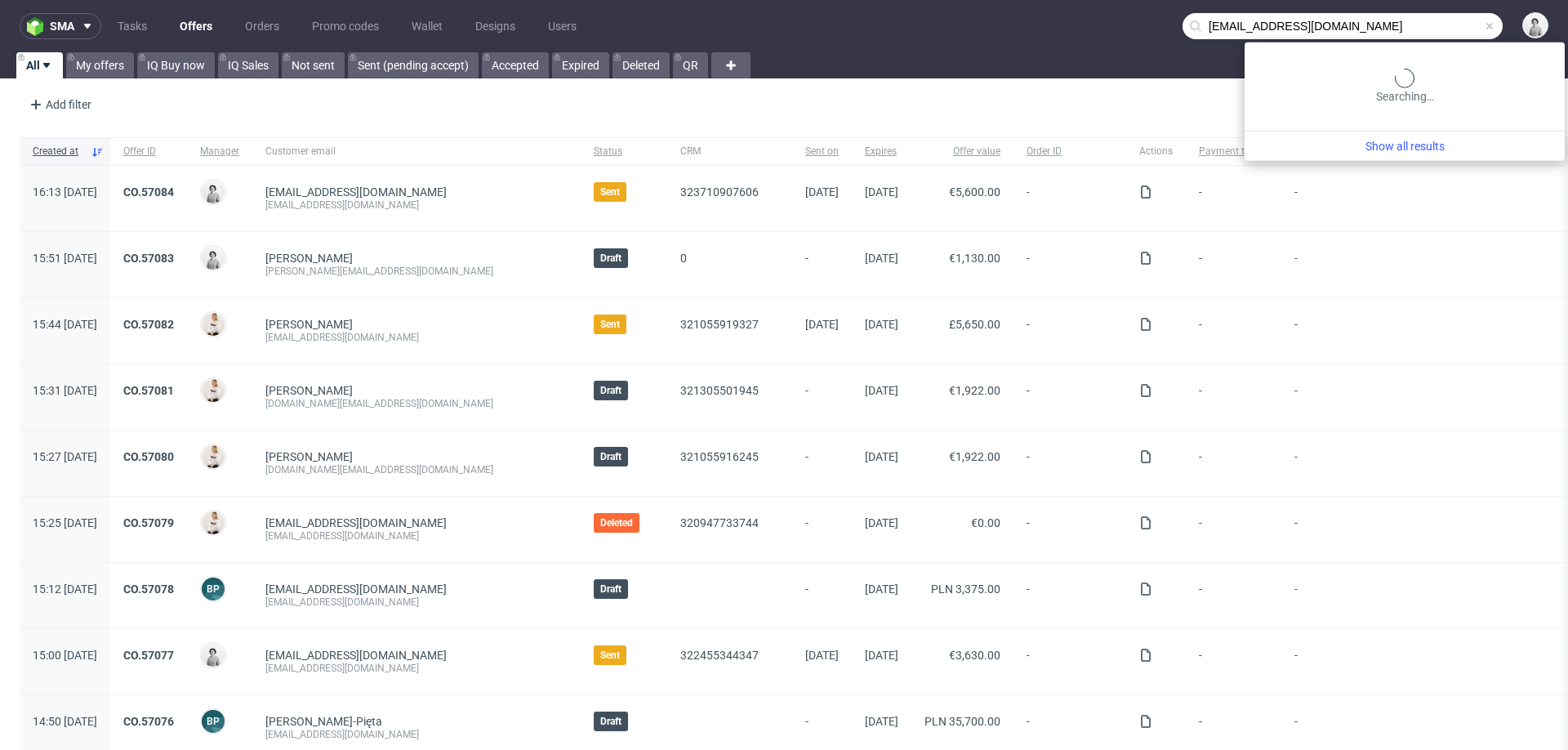
type input "[EMAIL_ADDRESS][DOMAIN_NAME]"
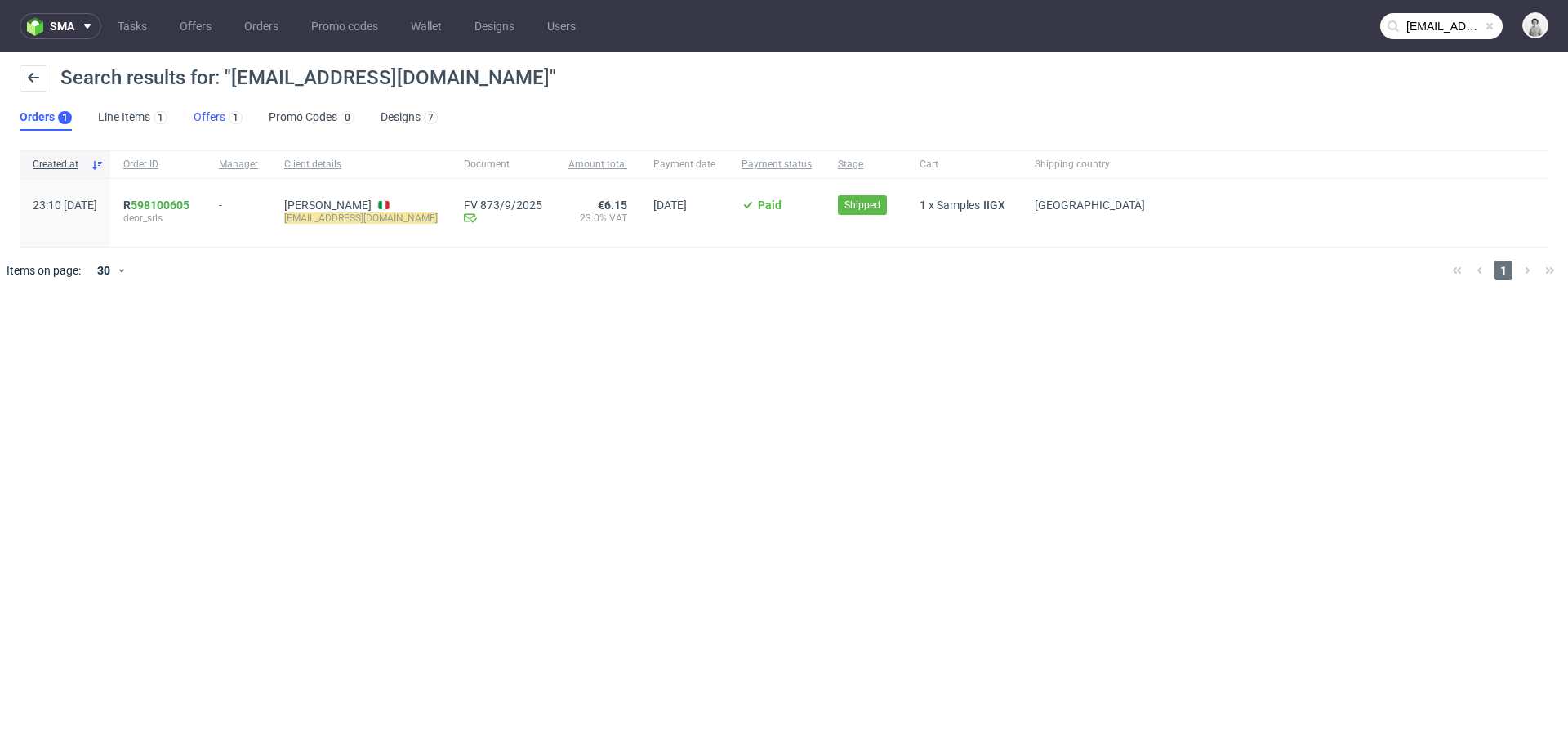
click at [207, 110] on link "Offers 1" at bounding box center [218, 118] width 49 height 26
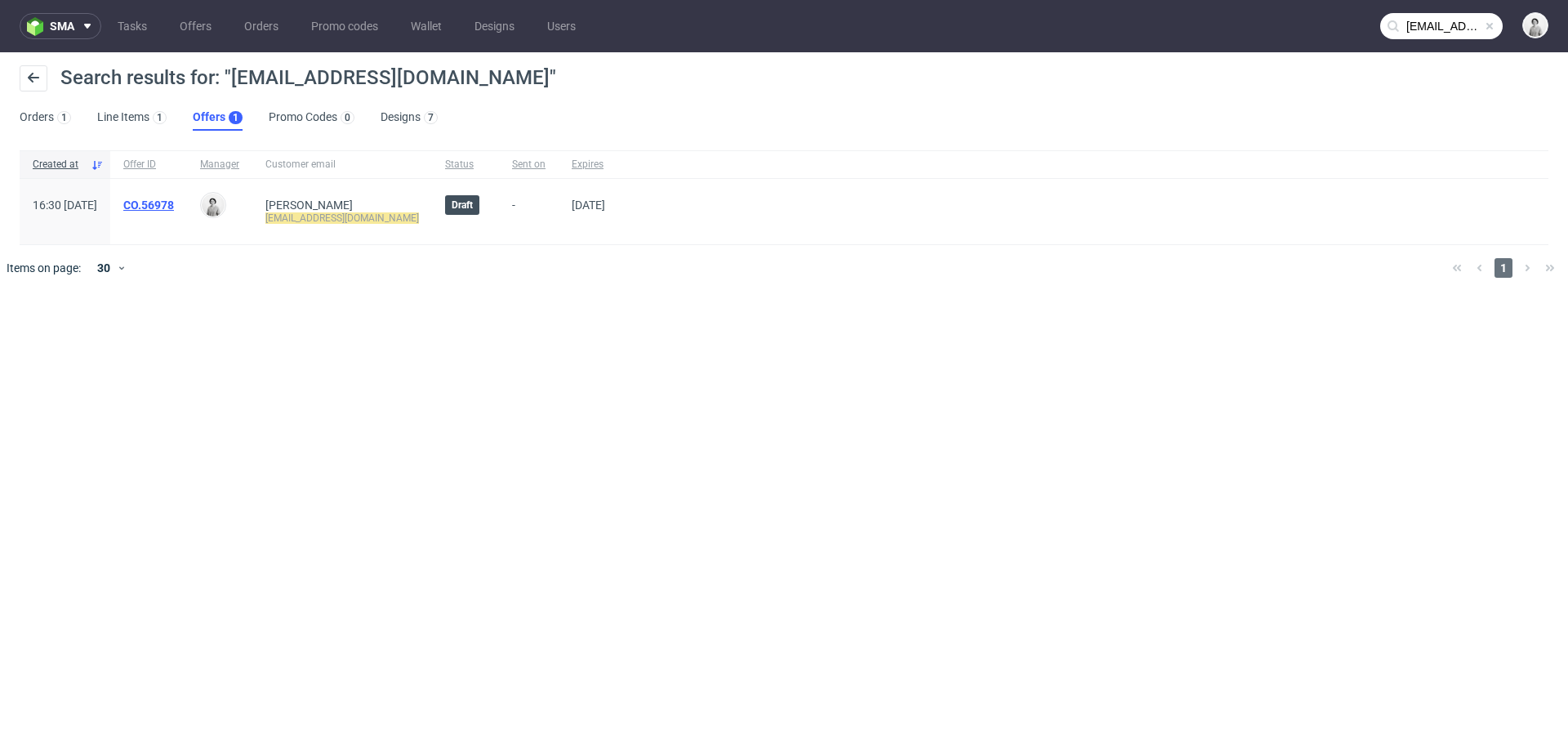
click at [174, 204] on link "CO.56978" at bounding box center [148, 205] width 51 height 13
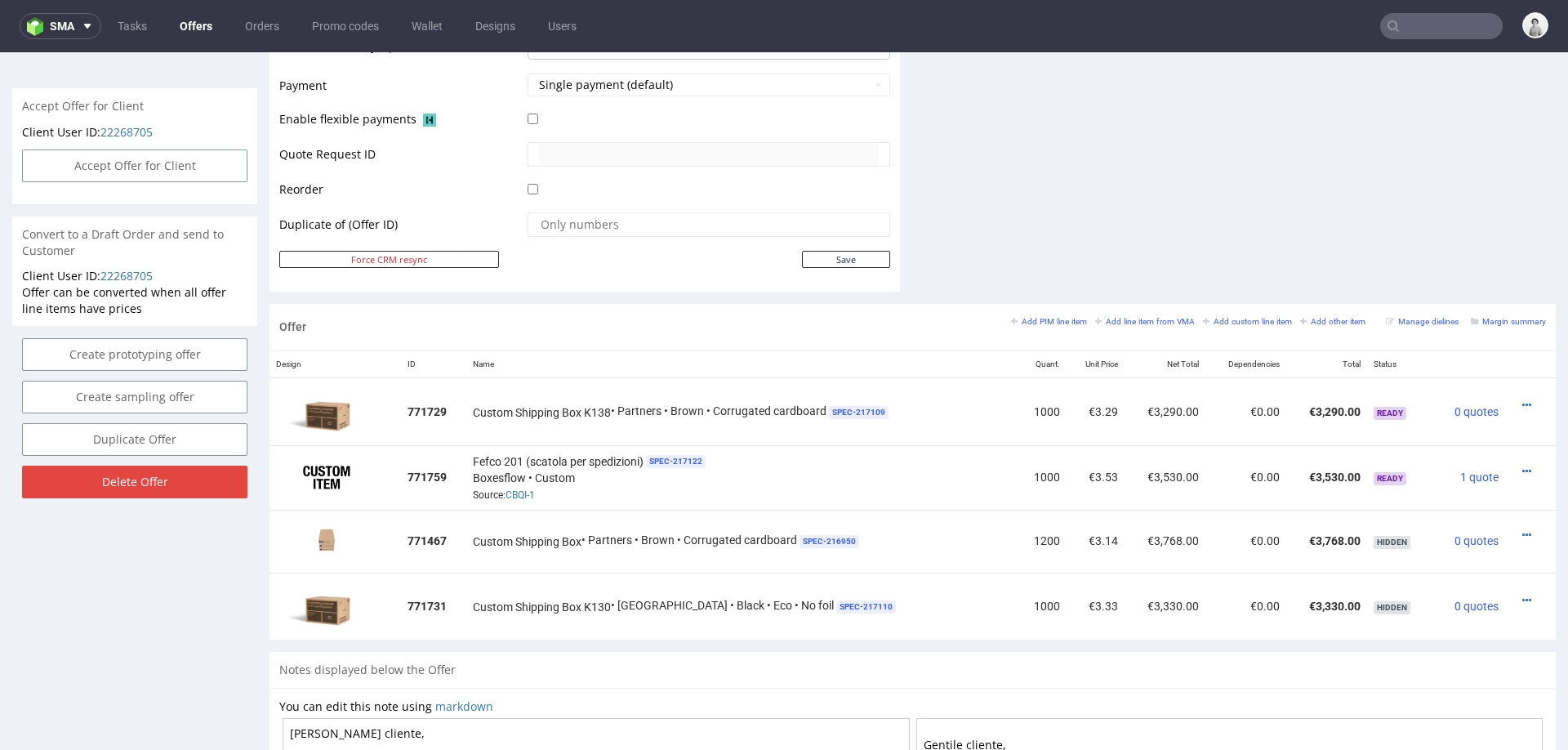
scroll to position [719, 0]
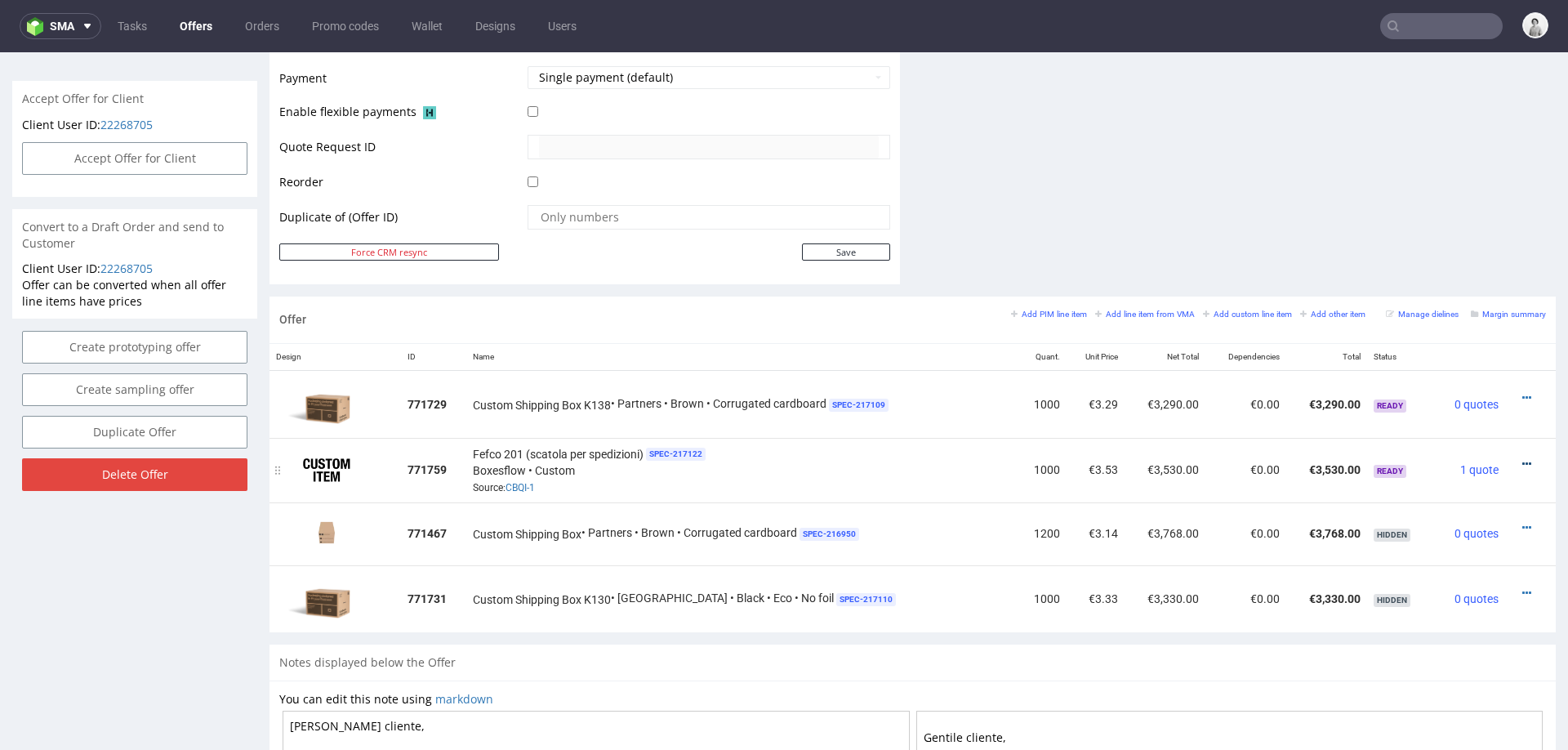
click at [1522, 458] on icon at bounding box center [1526, 463] width 9 height 11
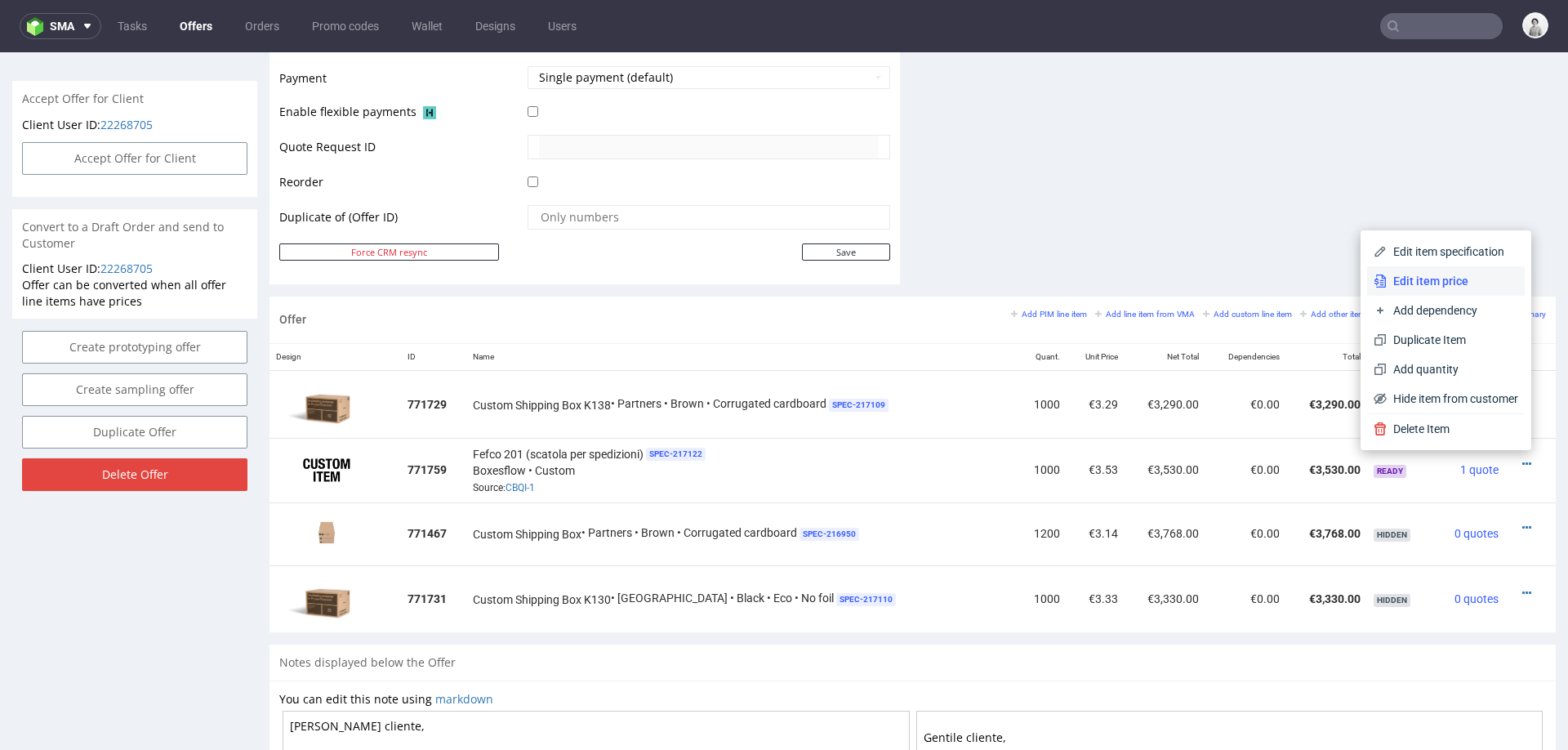
click at [1444, 284] on span "Edit item price" at bounding box center [1452, 281] width 132 height 16
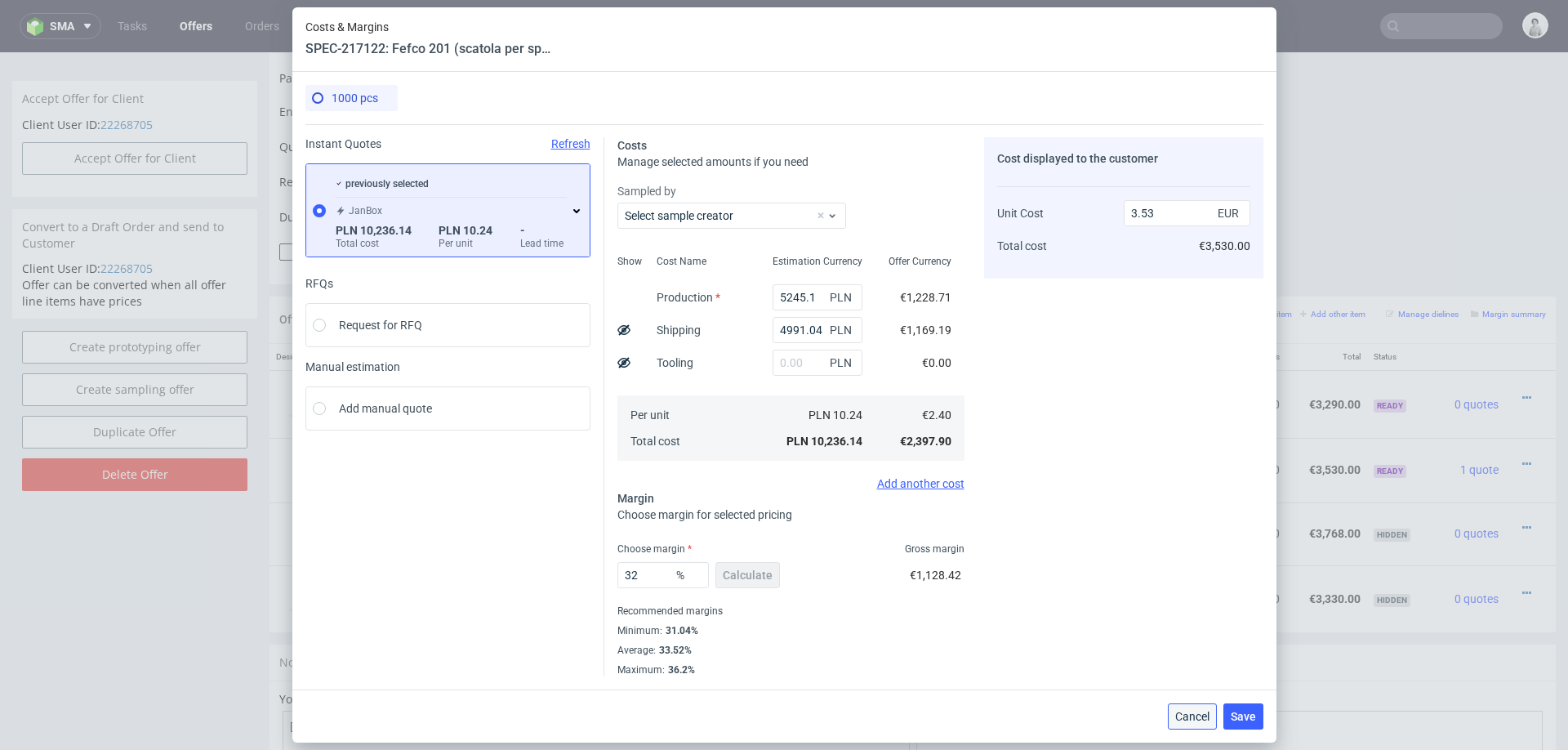
click at [1179, 717] on span "Cancel" at bounding box center [1192, 716] width 34 height 11
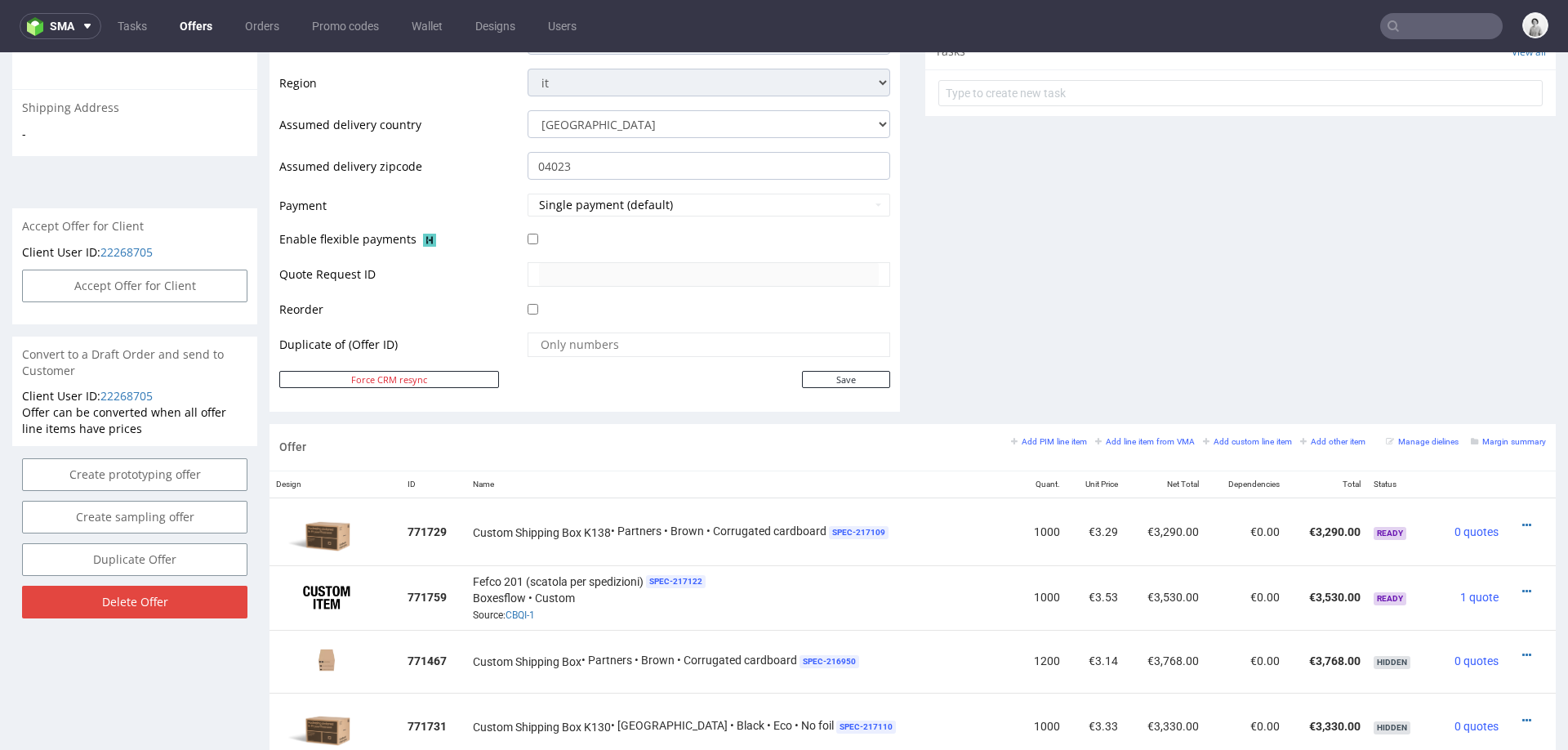
scroll to position [586, 0]
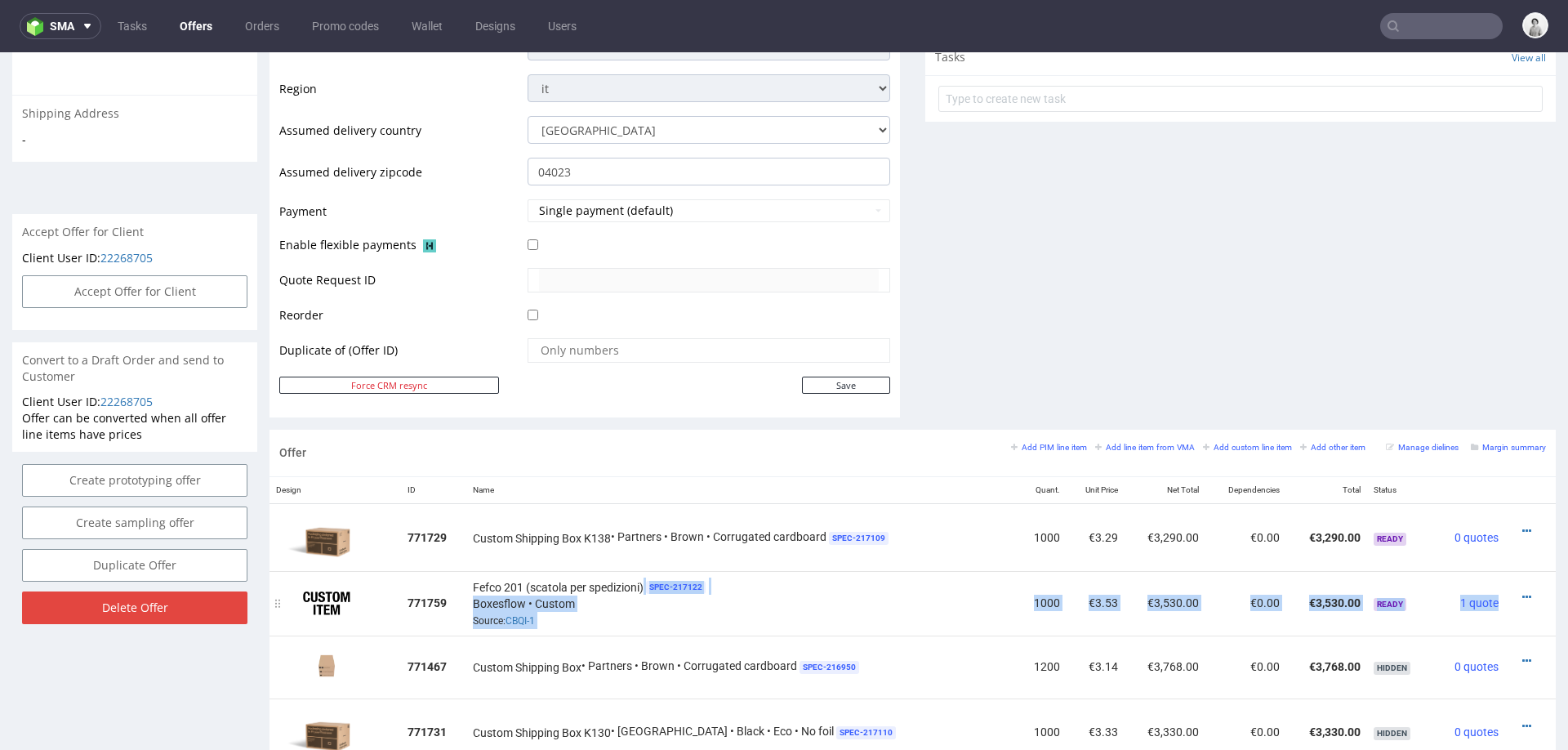
drag, startPoint x: 1148, startPoint y: 589, endPoint x: 770, endPoint y: 589, distance: 378.0
click at [775, 589] on tr "771759 Fefco 201 (scatola per spedizioni) SPEC- 217122 Boxesflow • Custom Sourc…" at bounding box center [912, 603] width 1286 height 64
click at [524, 618] on link "CBQI-1" at bounding box center [520, 620] width 29 height 11
click at [1064, 345] on div "Comments User (0) Automatic (1) Attachments (0) All (1) View all (1) [DATE] 16:…" at bounding box center [1240, 22] width 631 height 815
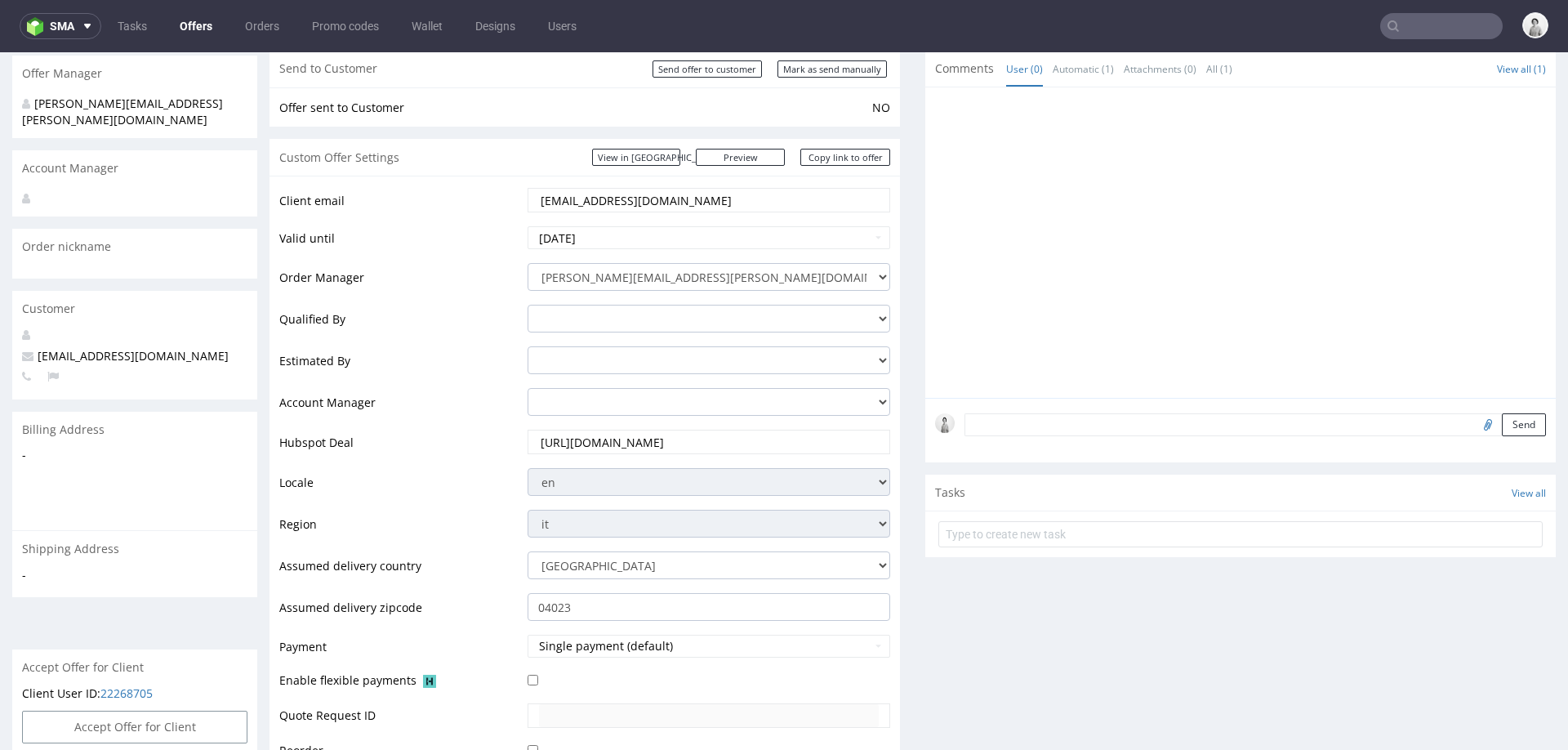
scroll to position [0, 0]
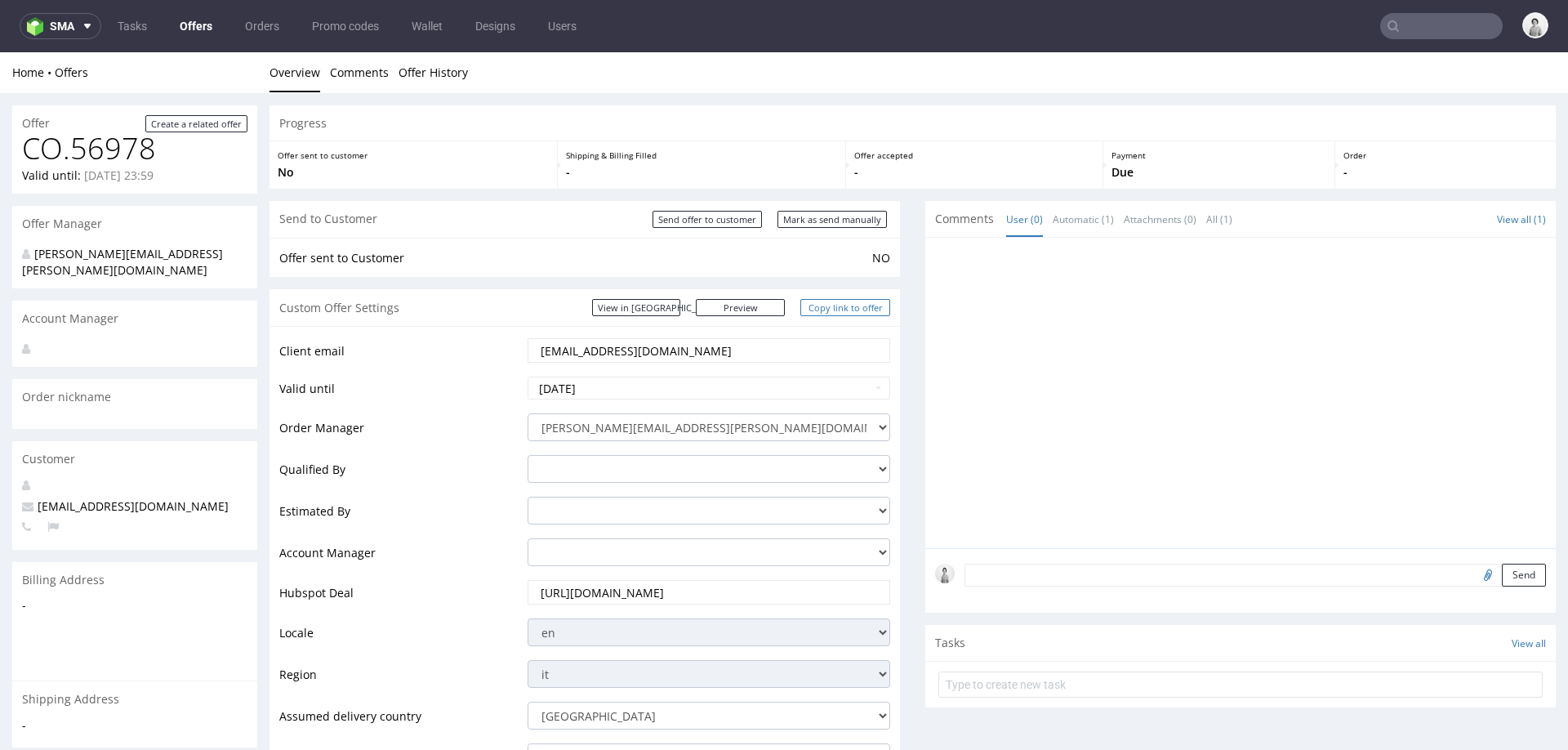
click at [872, 305] on link "Copy link to offer" at bounding box center [845, 307] width 90 height 17
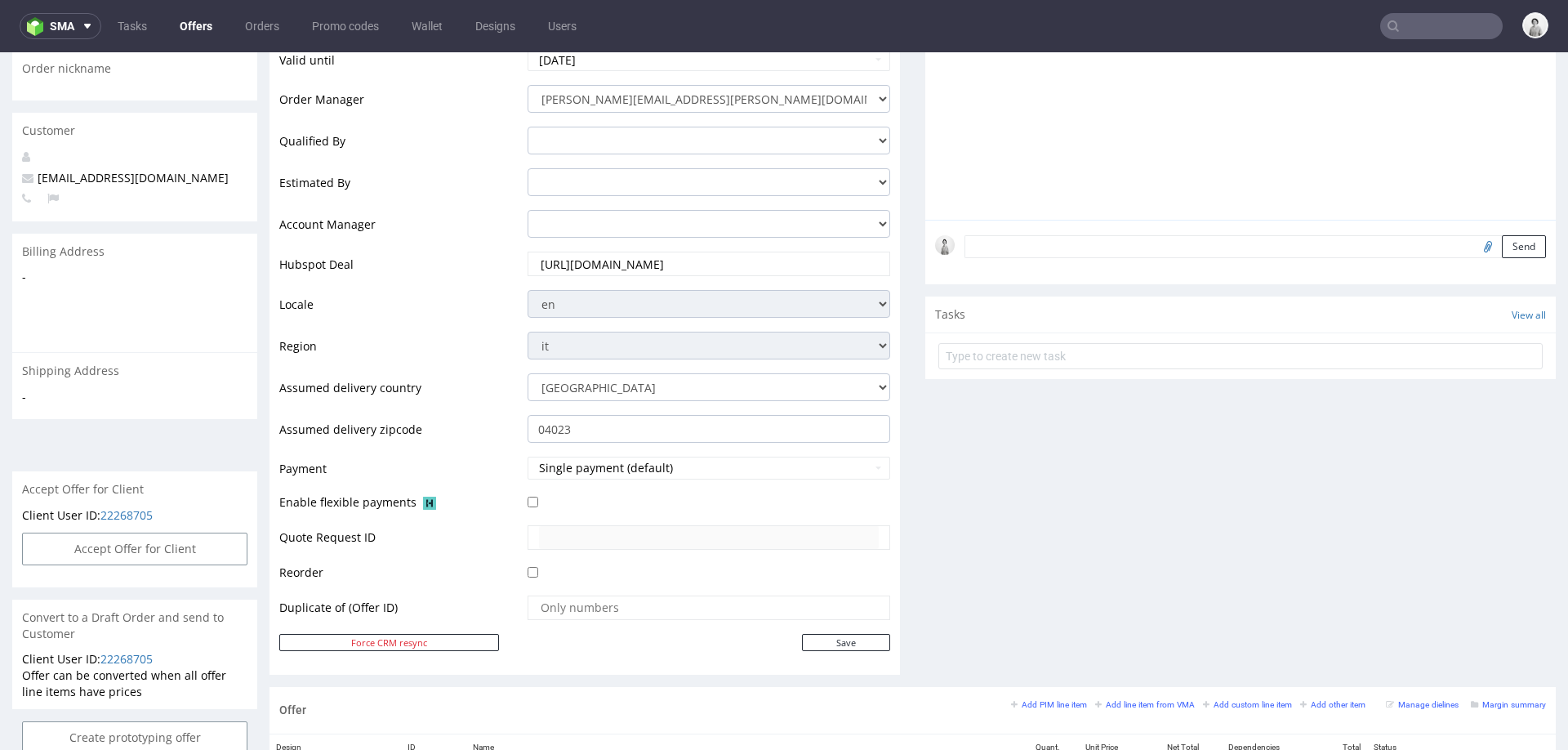
scroll to position [807, 0]
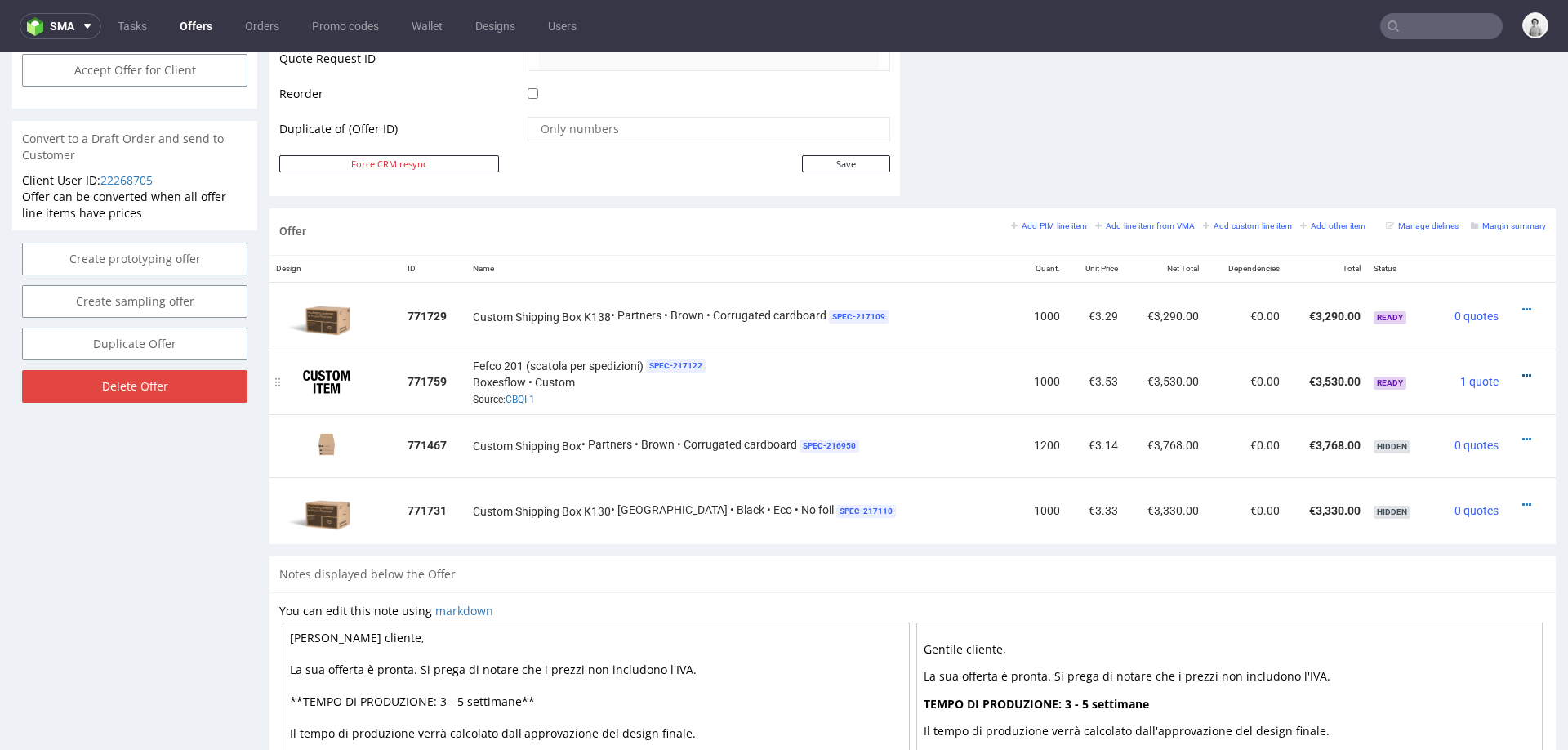
click at [1522, 370] on icon at bounding box center [1526, 375] width 9 height 11
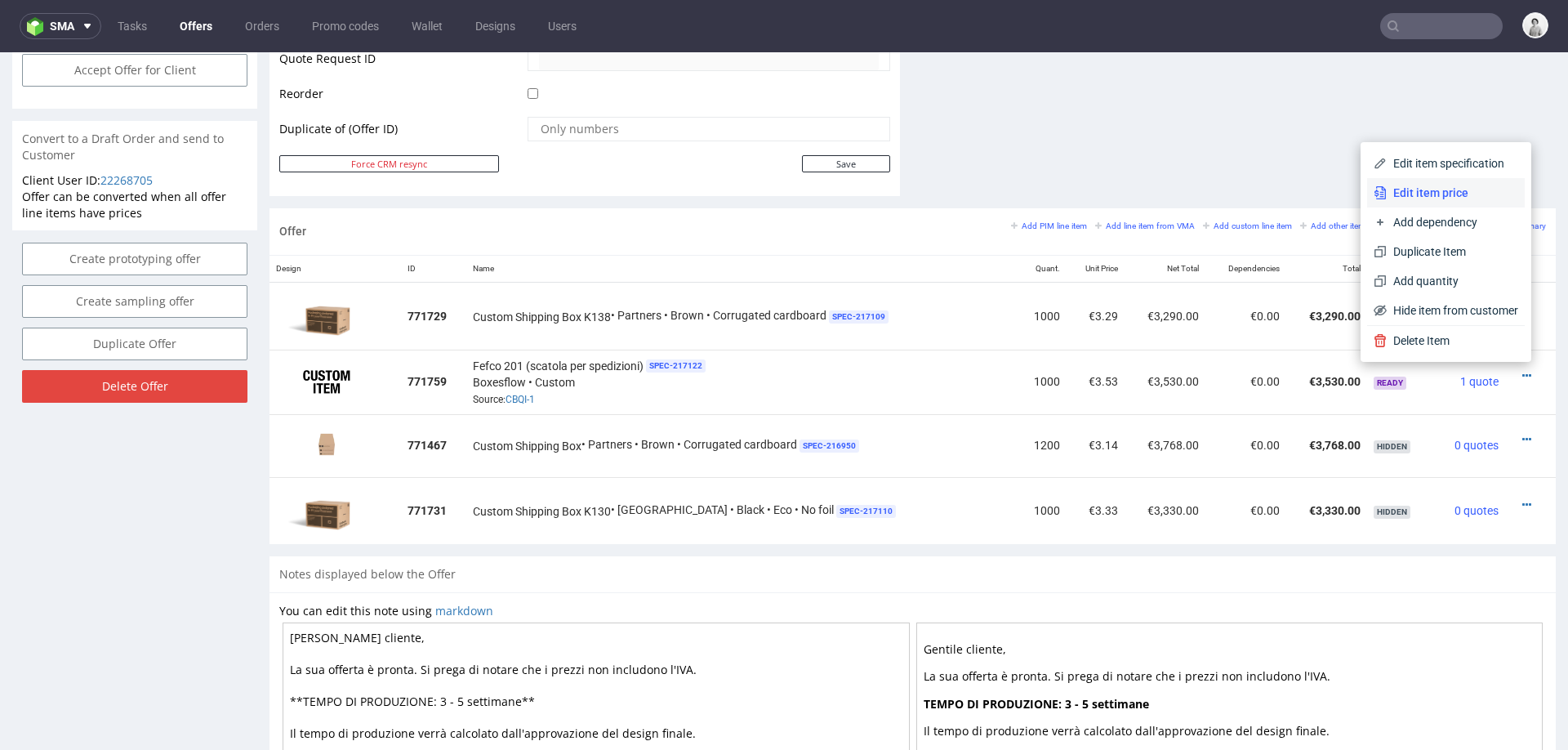
click at [1442, 190] on span "Edit item price" at bounding box center [1452, 193] width 132 height 16
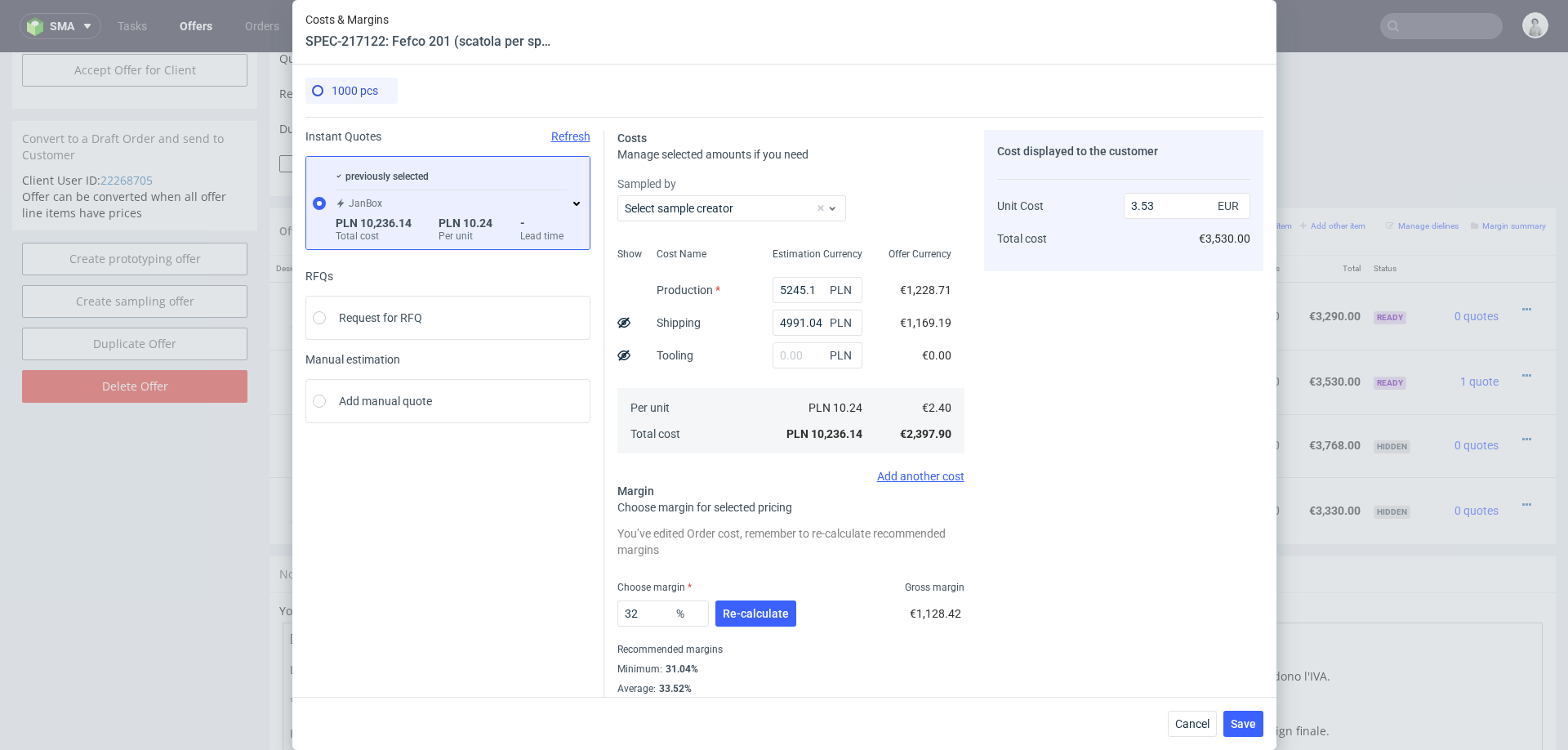
click at [576, 199] on icon at bounding box center [576, 203] width 13 height 13
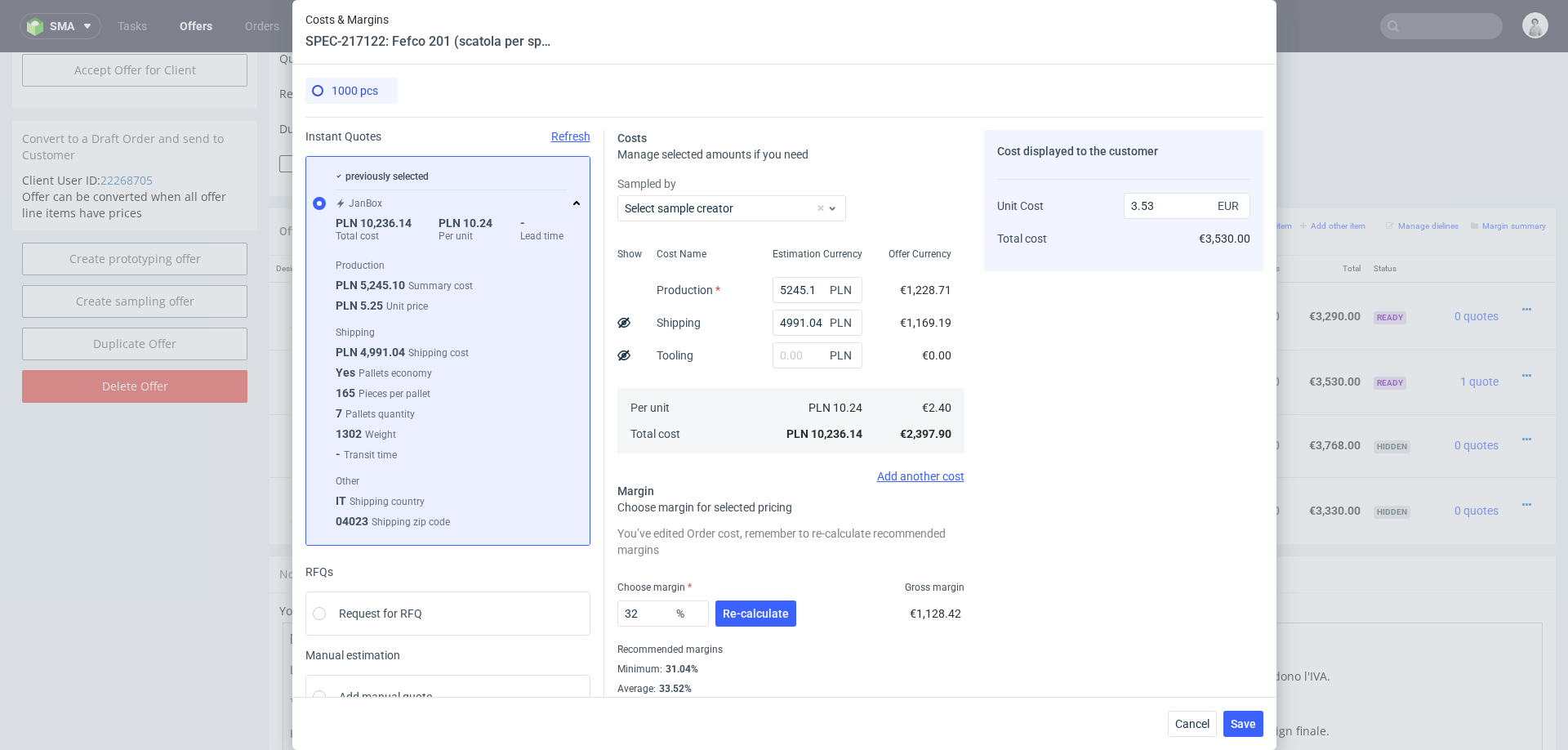
scroll to position [38, 0]
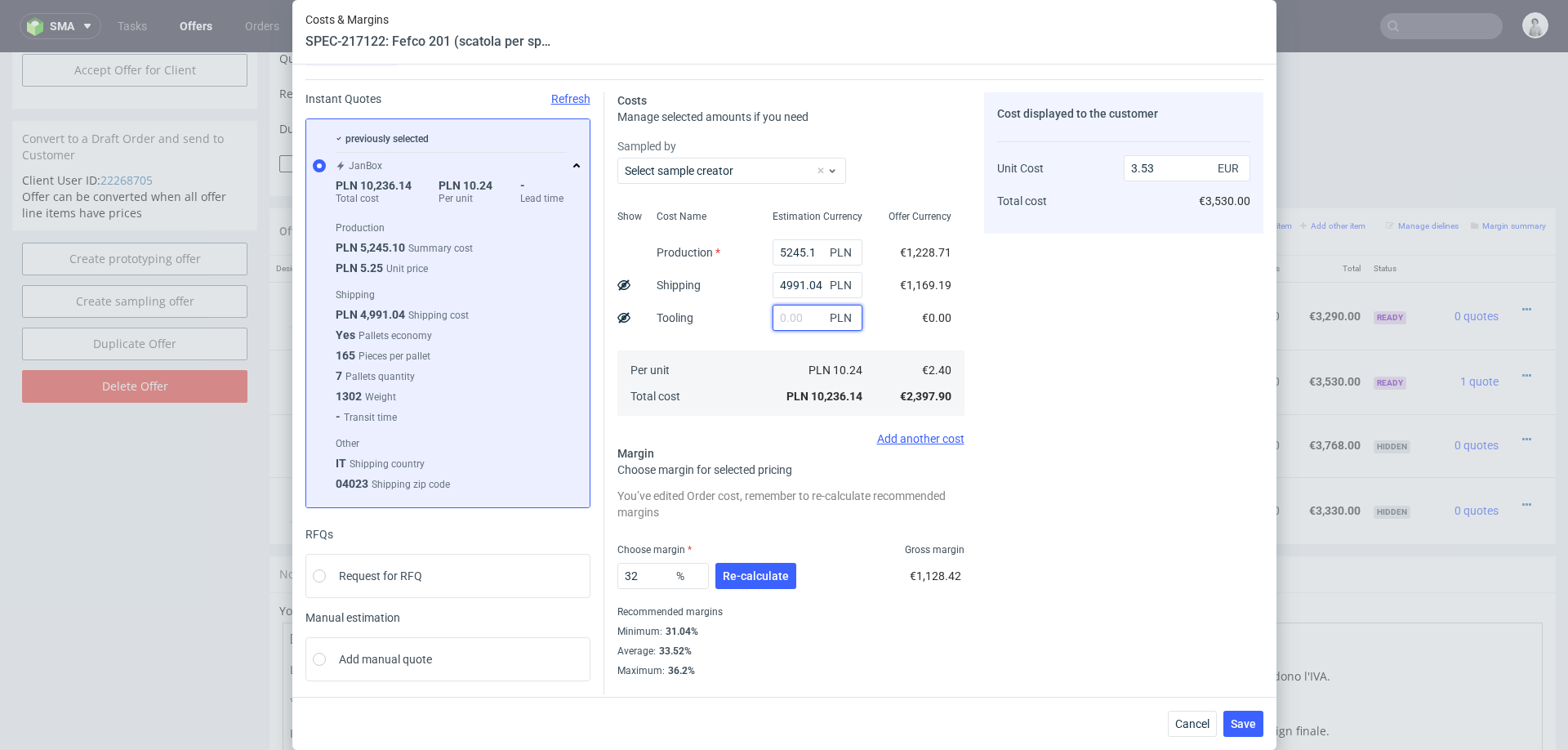
click at [805, 319] on input "text" at bounding box center [817, 318] width 90 height 26
type input "500"
type input "3.7"
type input "500"
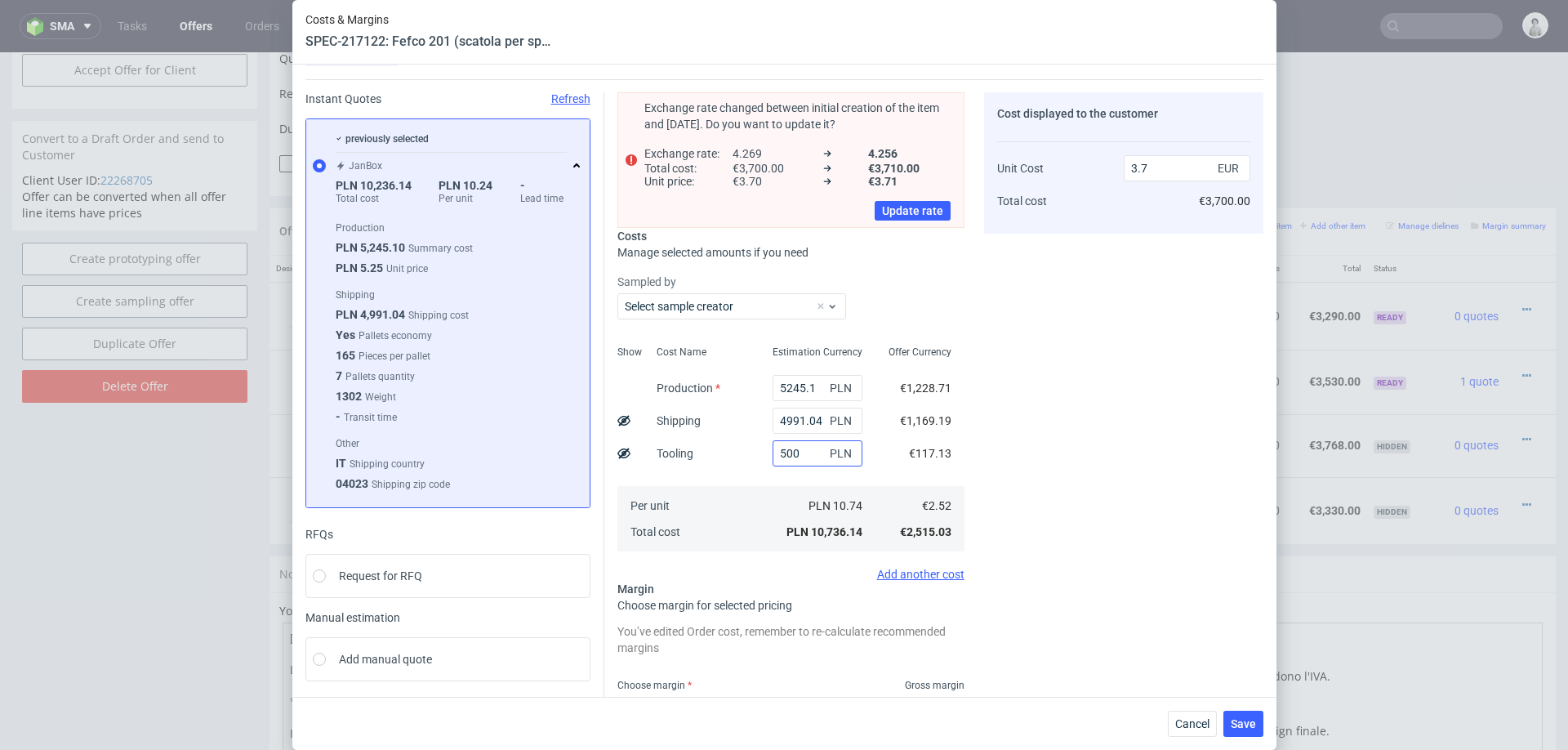
scroll to position [0, 0]
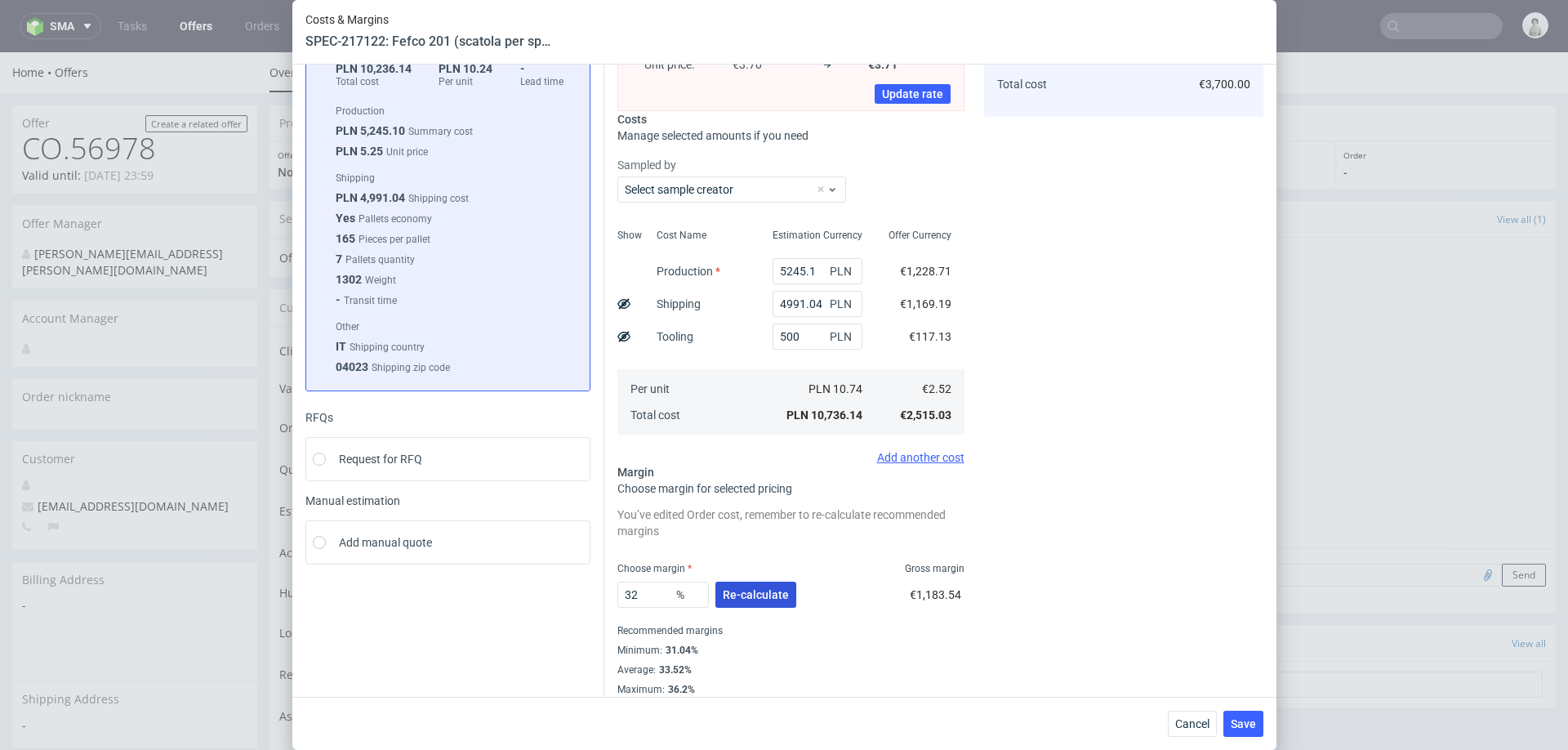
click at [759, 592] on span "Re-calculate" at bounding box center [756, 594] width 66 height 11
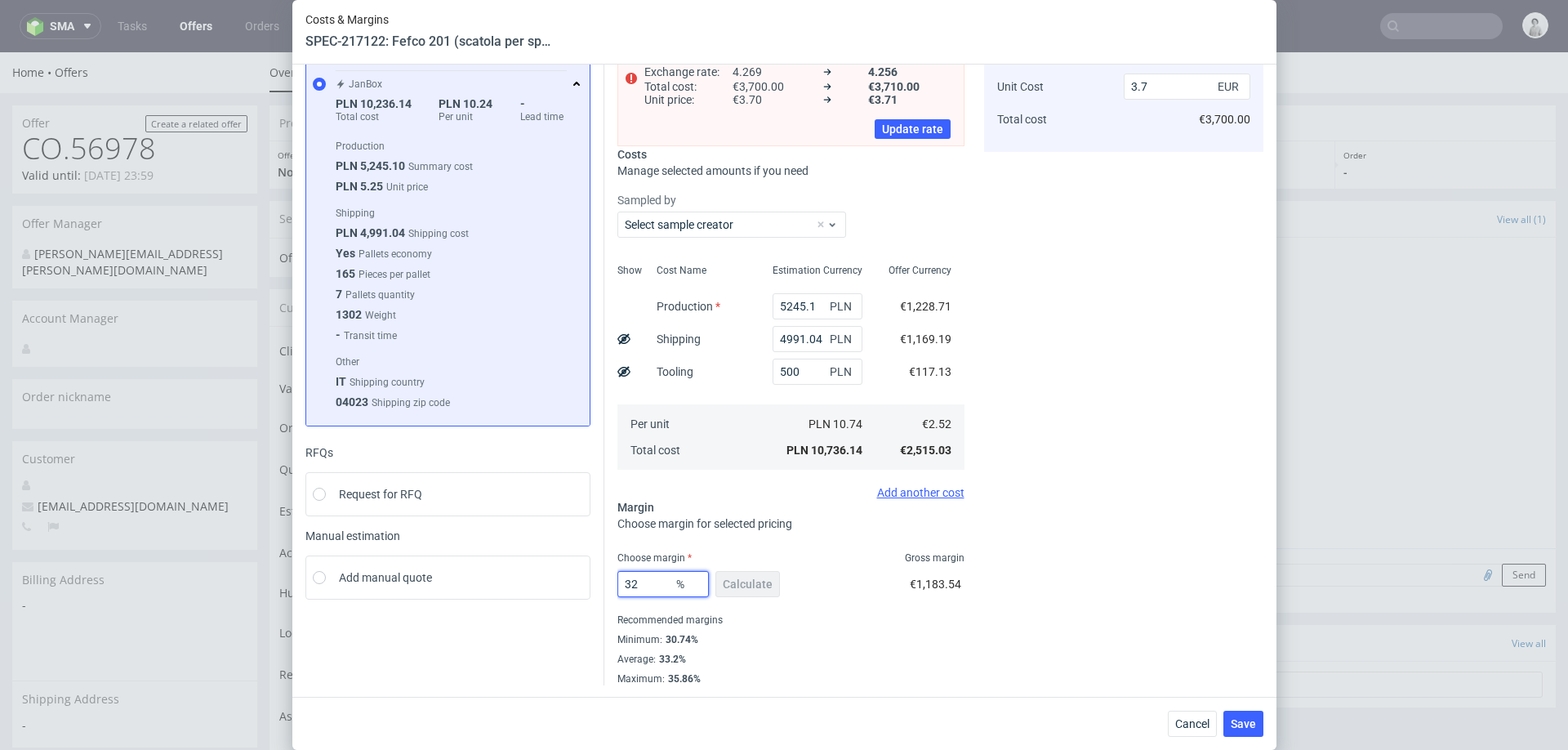
click at [643, 591] on input "32" at bounding box center [664, 584] width 92 height 26
type input "31"
type input "3.65"
type input "31"
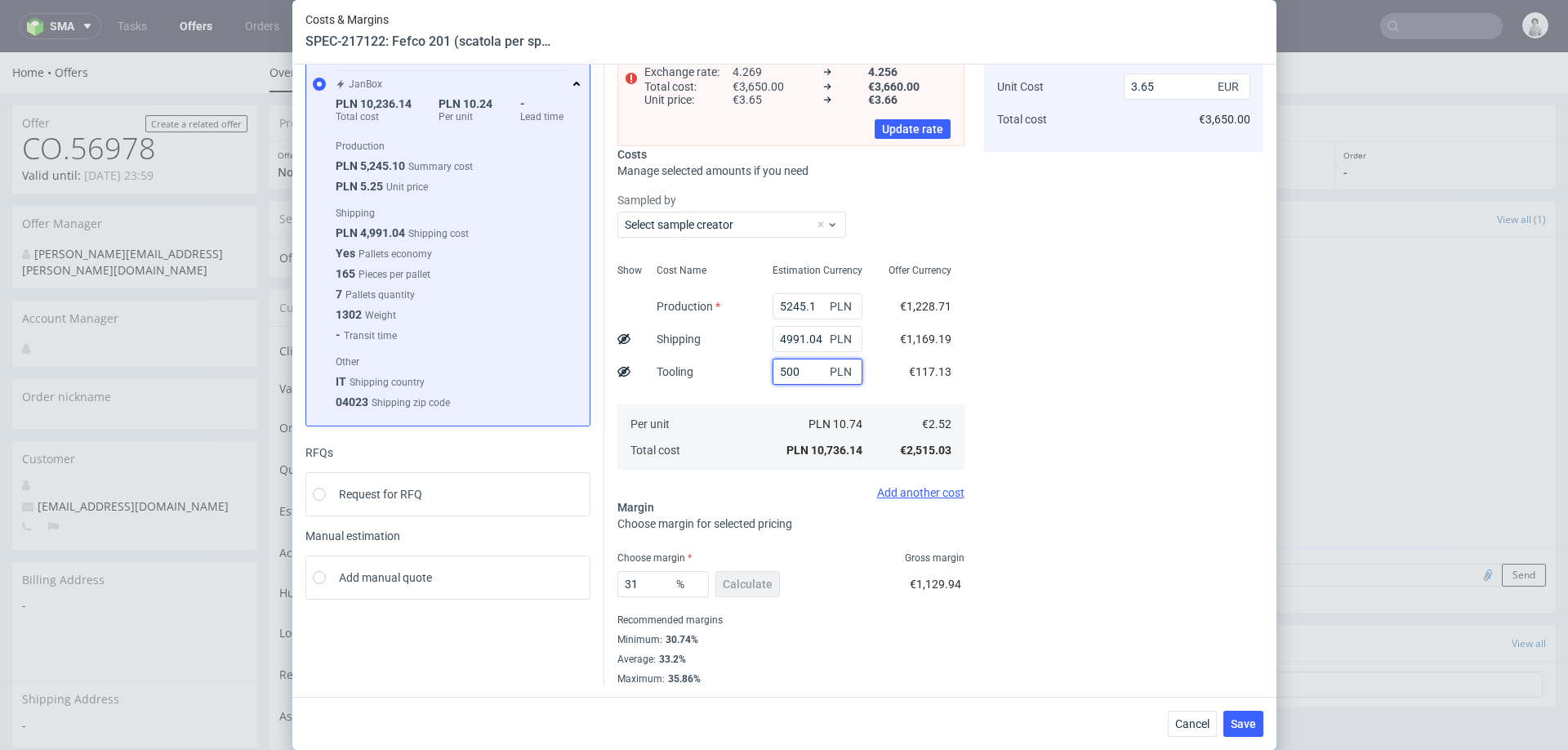
drag, startPoint x: 785, startPoint y: 370, endPoint x: 758, endPoint y: 370, distance: 27.0
click at [758, 370] on div "Show Cost Name Production Shipping Tooling Per unit Total cost Estimation Curre…" at bounding box center [790, 365] width 347 height 216
type input "600"
type input "3.68"
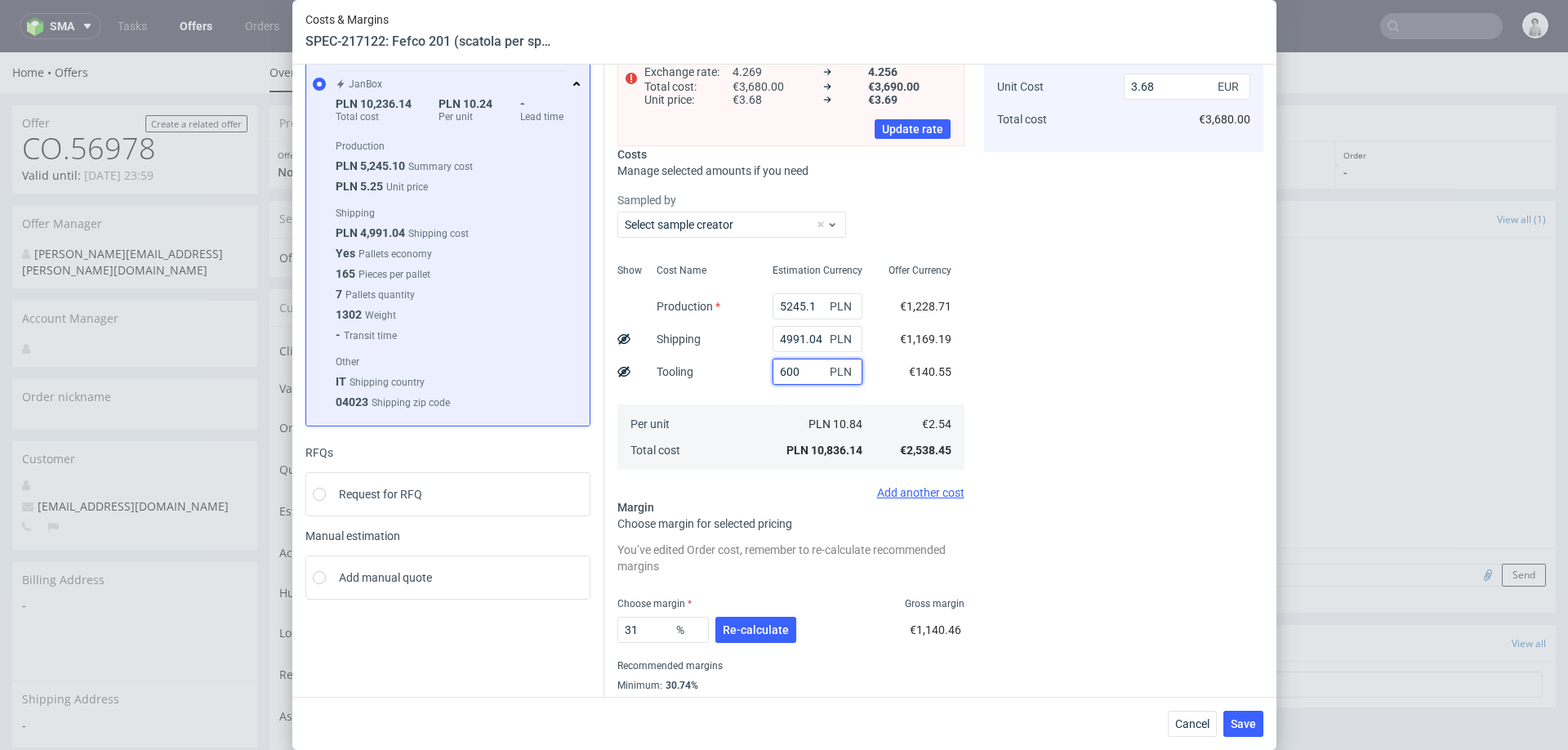
type input "600"
click at [1211, 475] on div "Cost displayed to the customer Unit Cost Total cost 3.68 EUR €3,680.00" at bounding box center [1123, 371] width 279 height 721
click at [771, 629] on span "Re-calculate" at bounding box center [756, 629] width 66 height 11
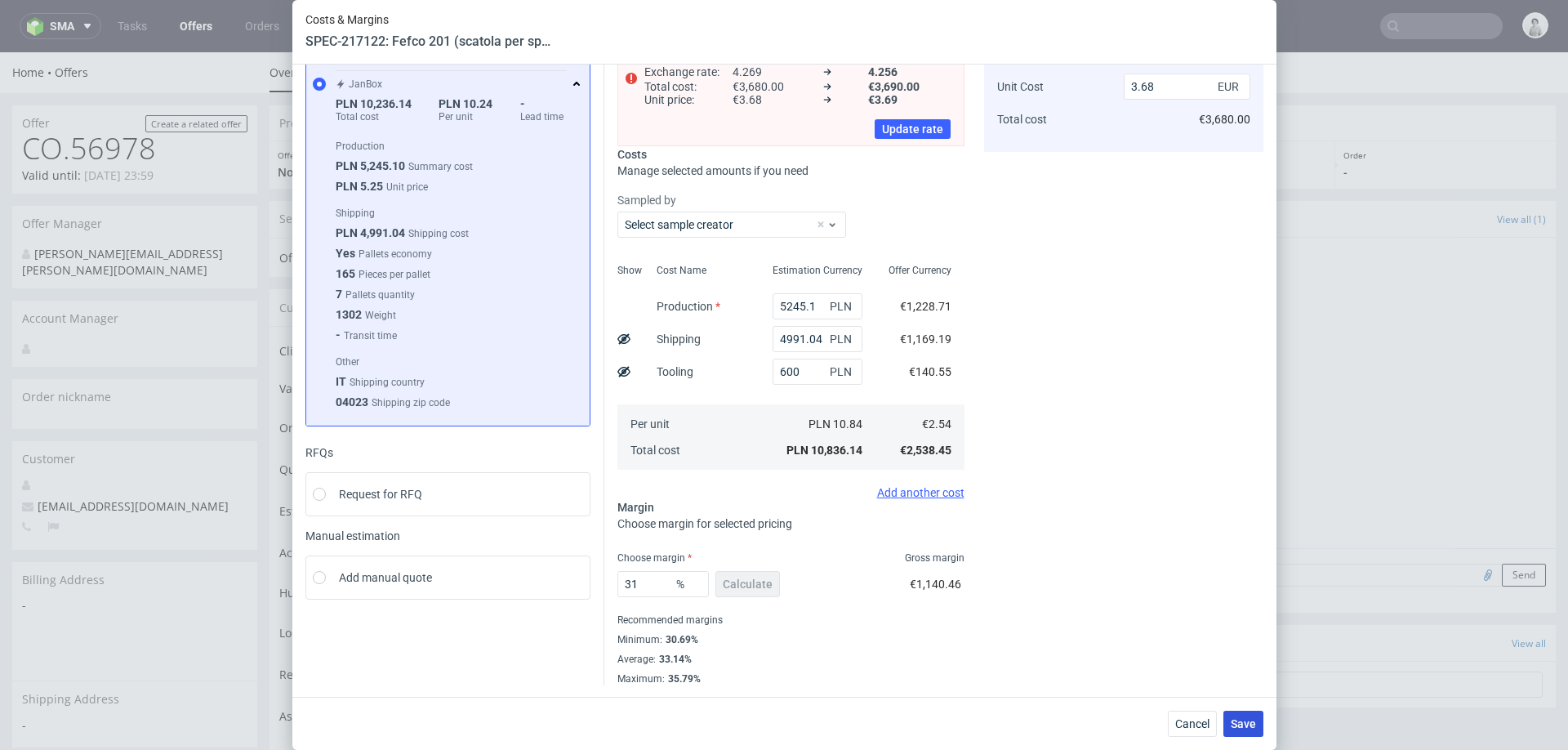
click at [1242, 727] on span "Save" at bounding box center [1242, 723] width 25 height 11
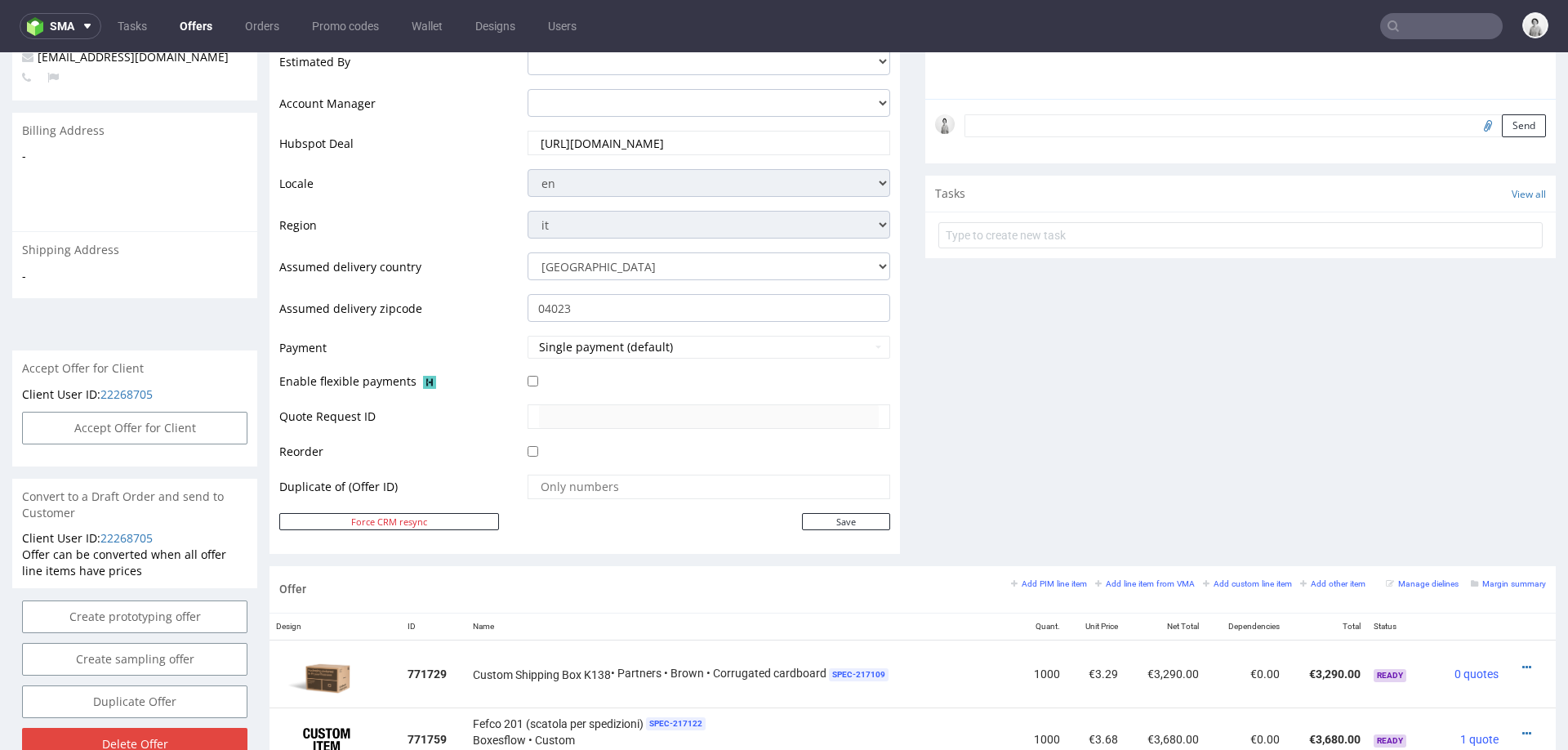
scroll to position [599, 0]
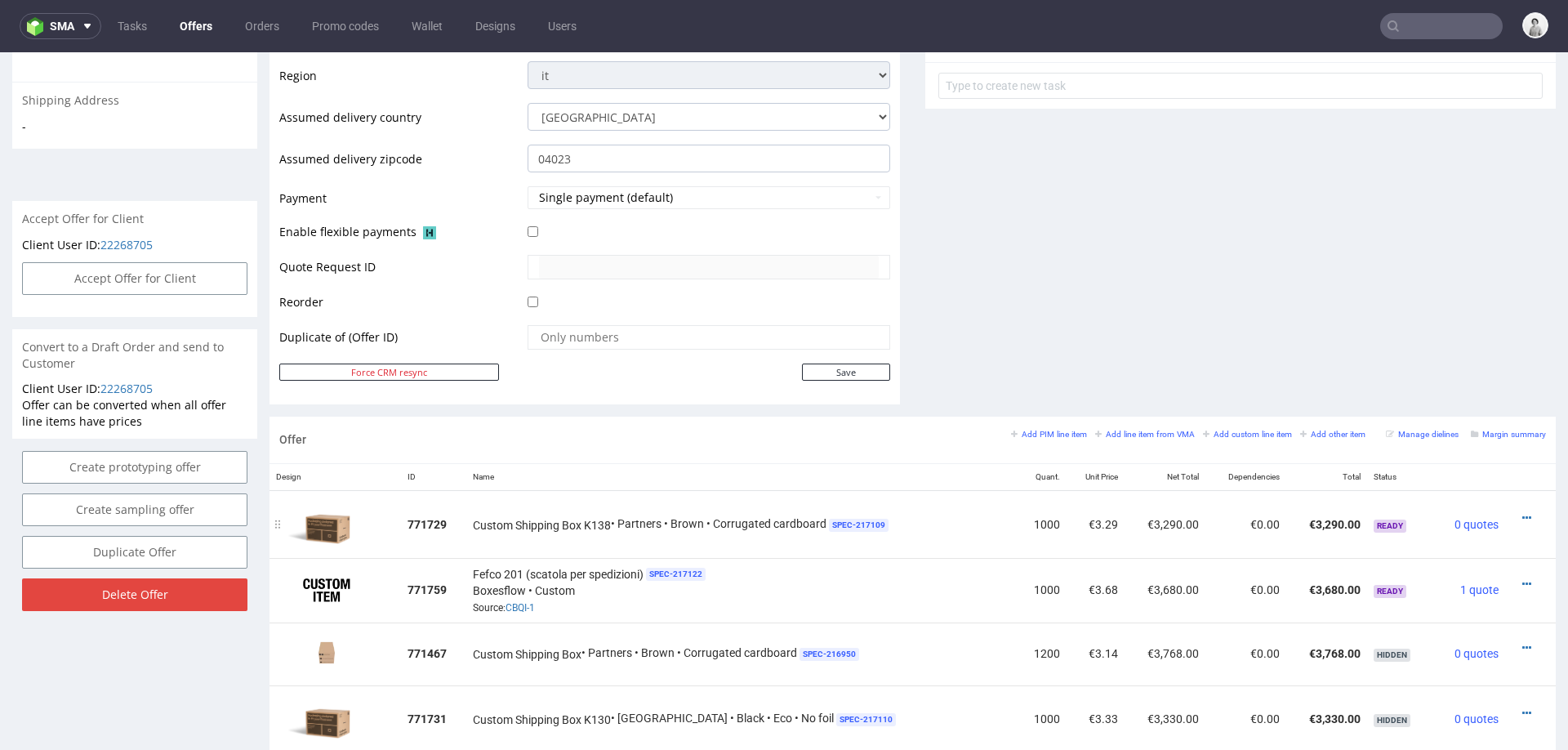
click at [1510, 503] on td at bounding box center [1530, 524] width 51 height 68
click at [1522, 512] on icon at bounding box center [1526, 517] width 9 height 11
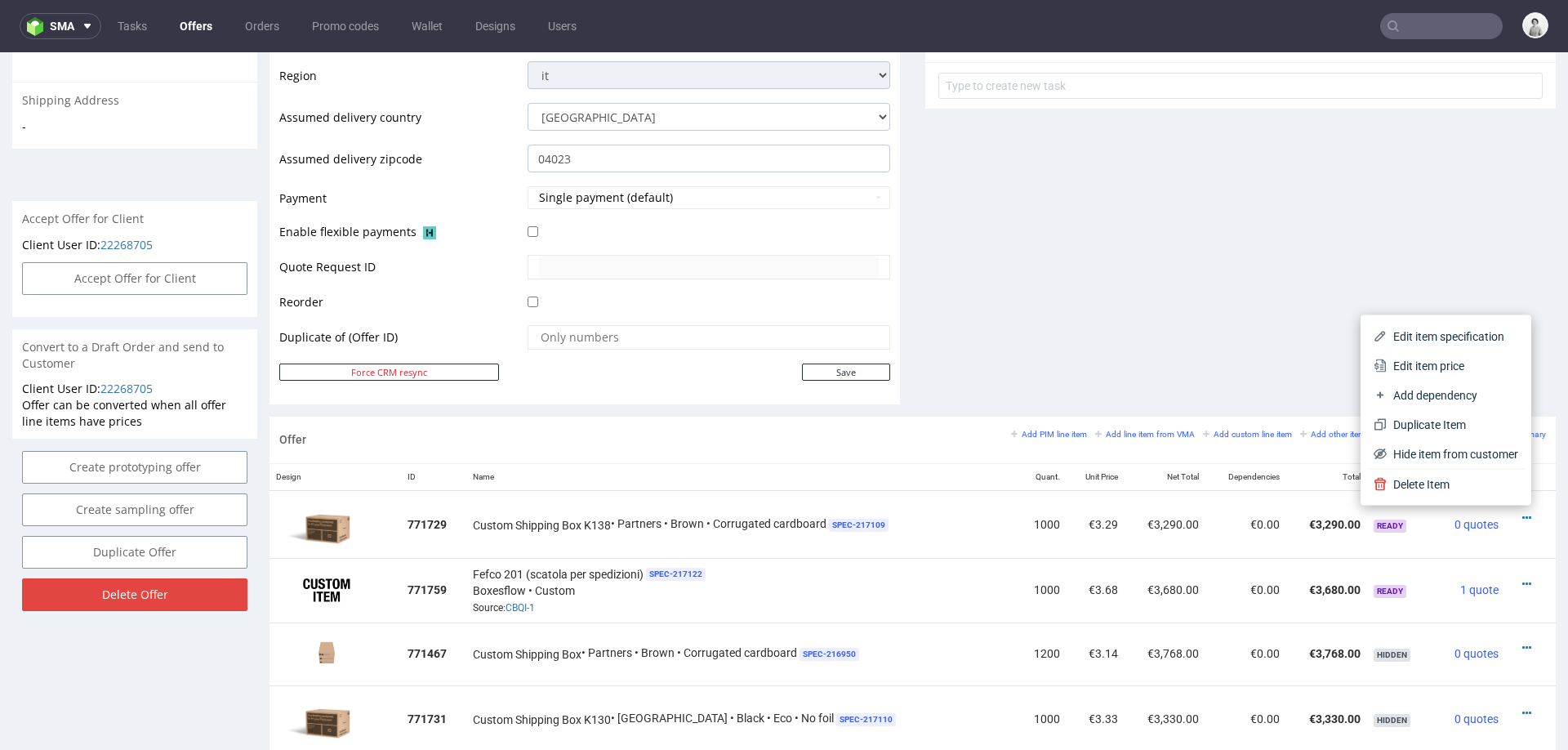
click at [1239, 248] on div "Comments User (0) Automatic (1) Attachments (0) All (1) View all (1) [DATE] 16:…" at bounding box center [1240, 9] width 631 height 815
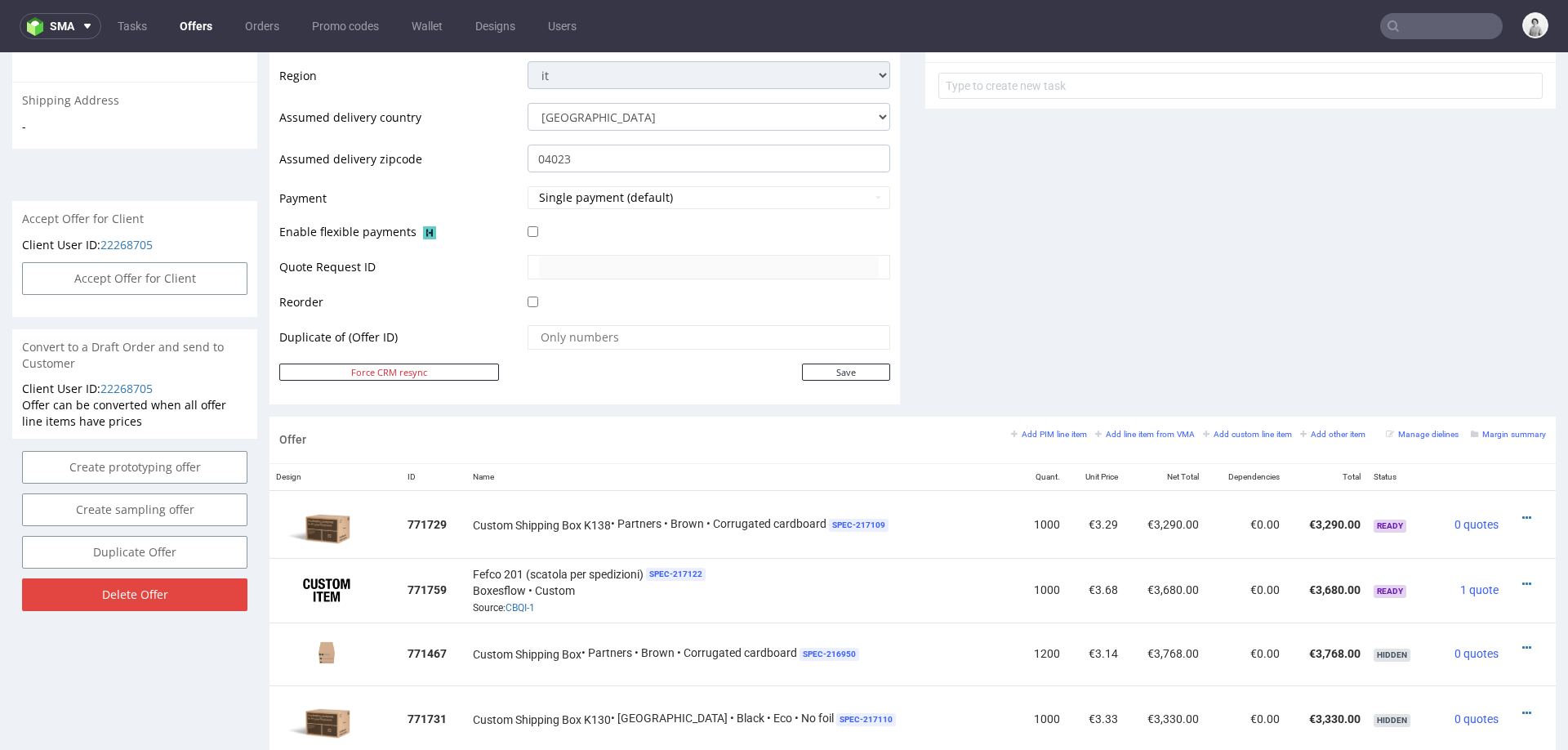
scroll to position [677, 0]
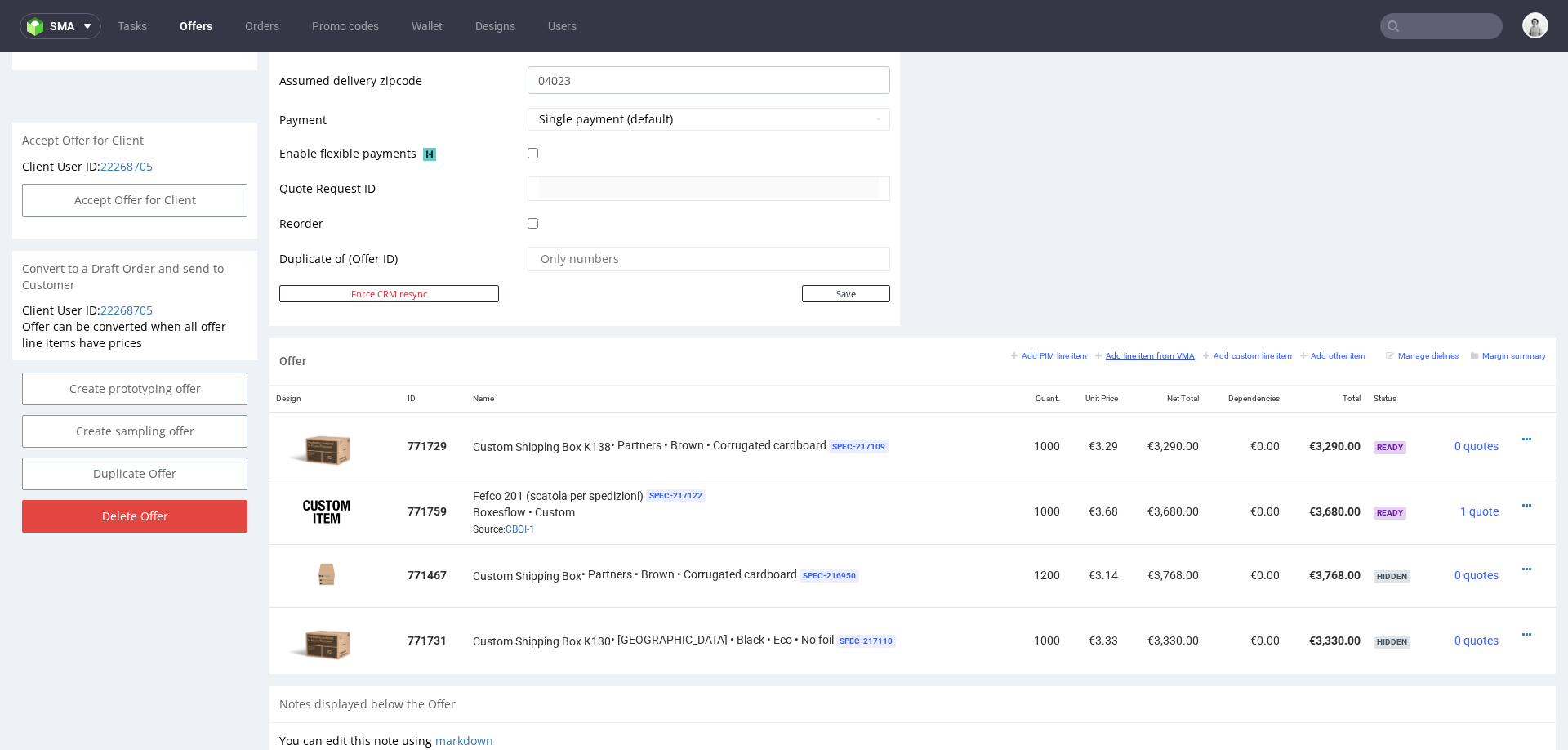
click at [1119, 356] on small "Add line item from VMA" at bounding box center [1145, 355] width 100 height 9
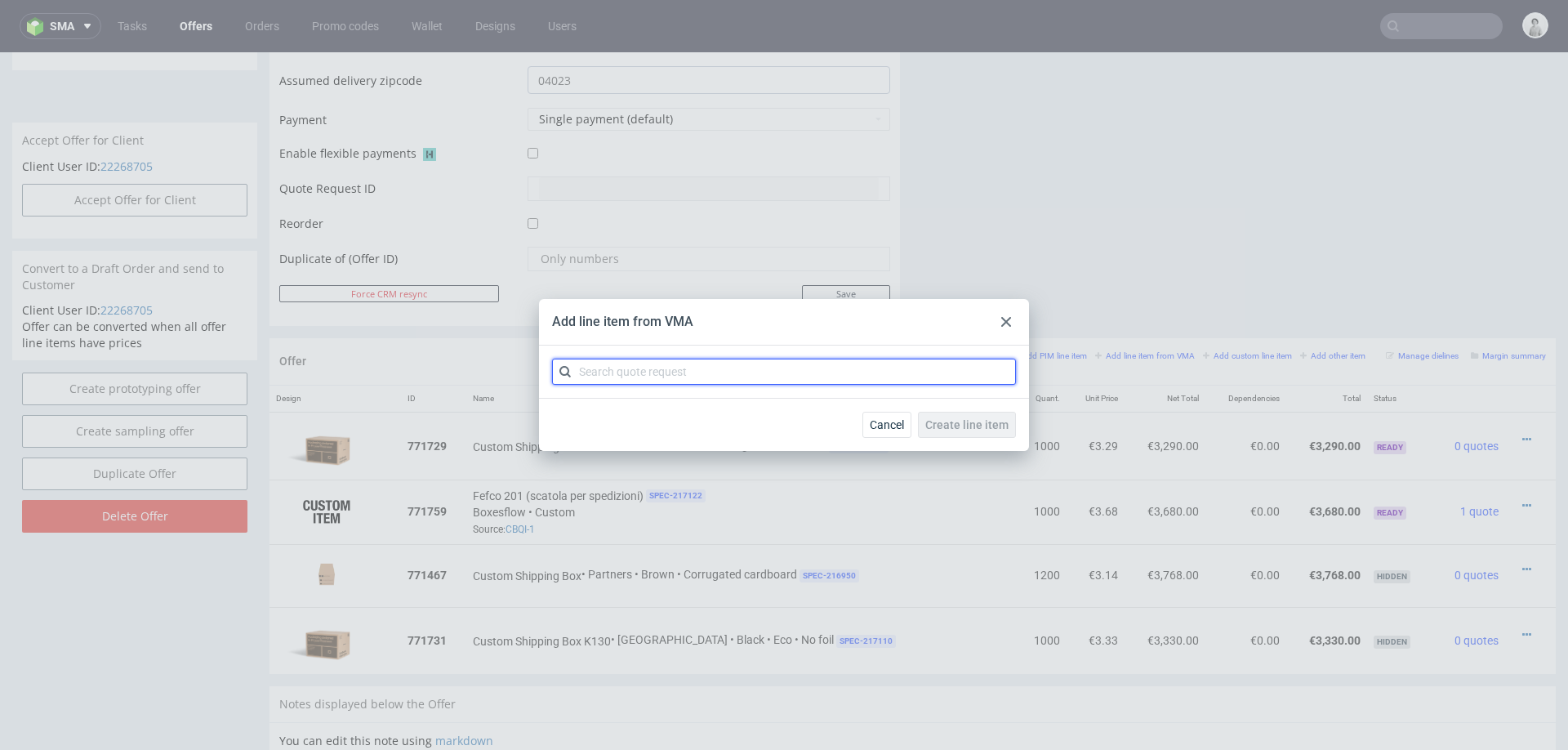
click at [877, 378] on input "text" at bounding box center [784, 372] width 464 height 26
type input "cbqi"
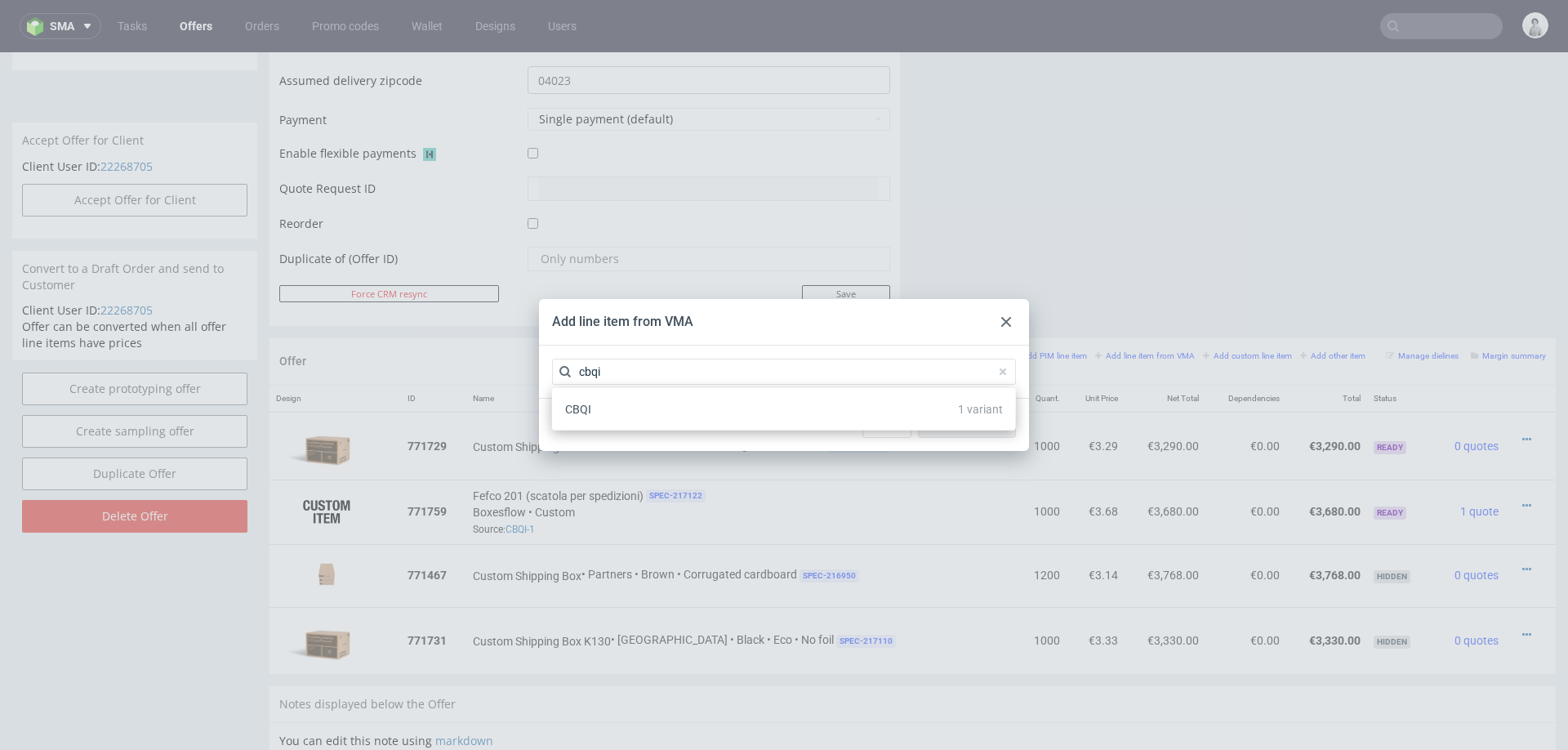
click at [812, 404] on div "CBQI 1 variant" at bounding box center [784, 409] width 451 height 29
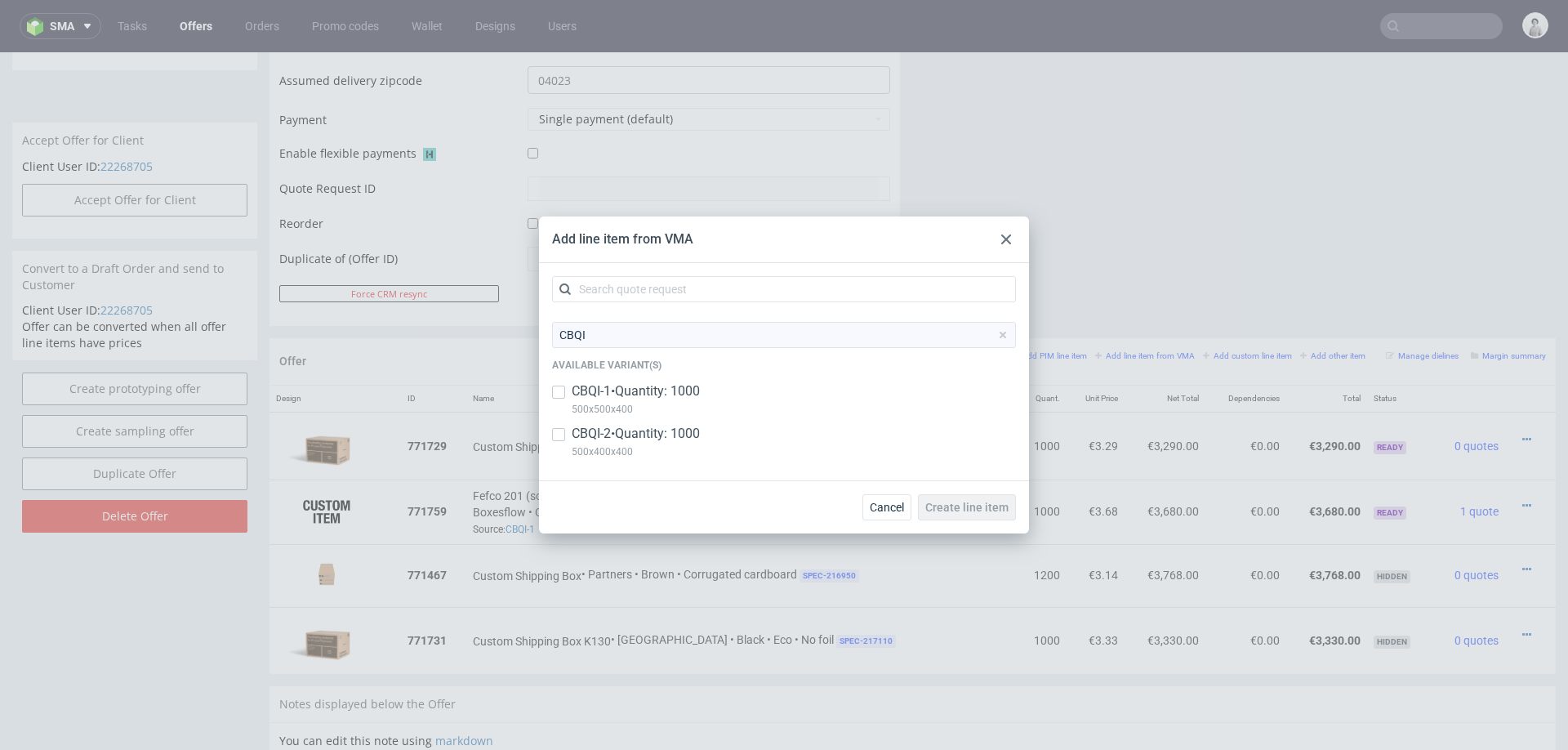
click at [717, 422] on div "CBQI-1 • Quantity: 1000 500x500x400" at bounding box center [784, 403] width 464 height 42
checkbox input "true"
click at [690, 438] on p "CBQI-2 • Quantity: 1000" at bounding box center [636, 434] width 128 height 18
checkbox input "true"
click at [559, 389] on input "checkbox" at bounding box center [558, 392] width 13 height 13
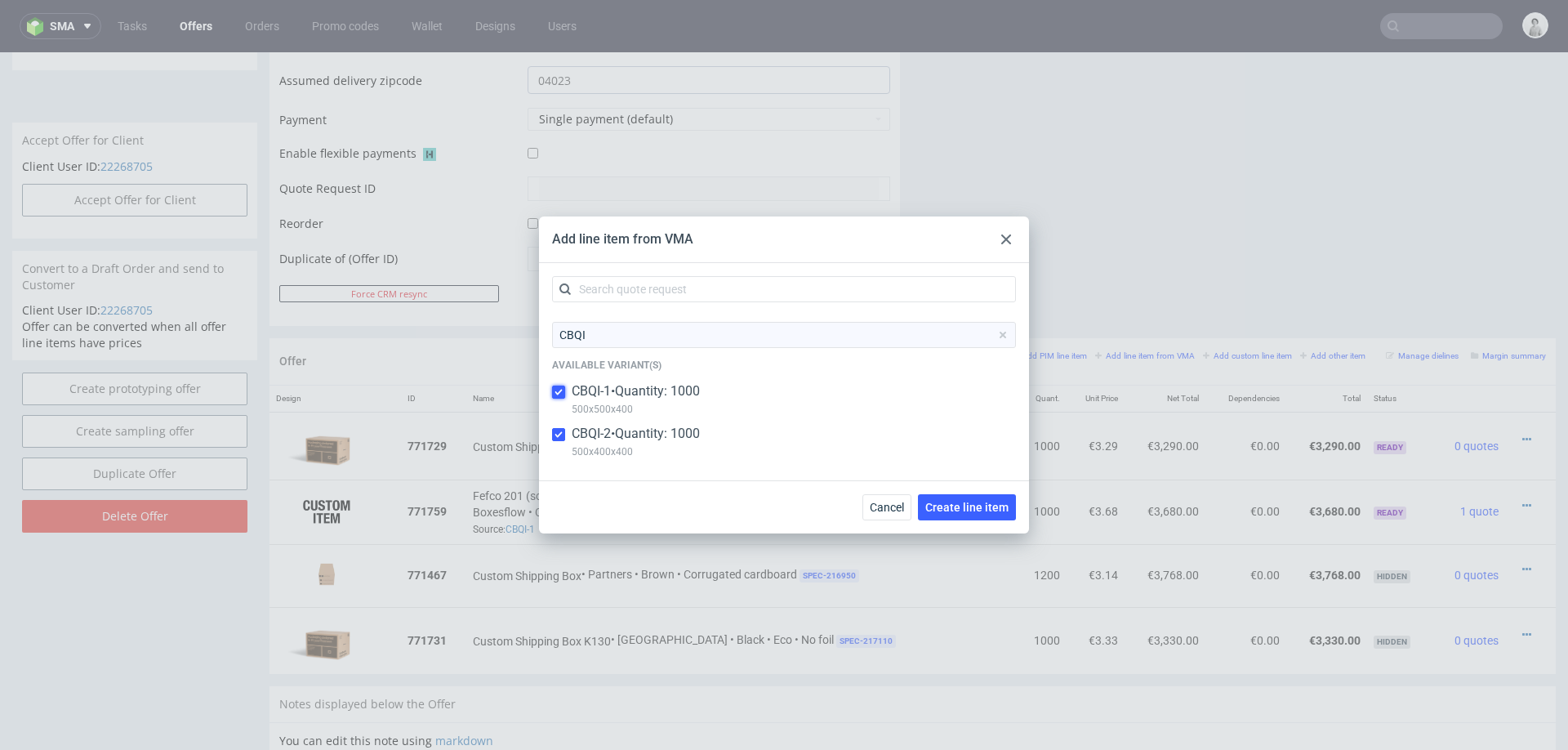
checkbox input "false"
click at [978, 496] on button "Create line item" at bounding box center [966, 507] width 98 height 26
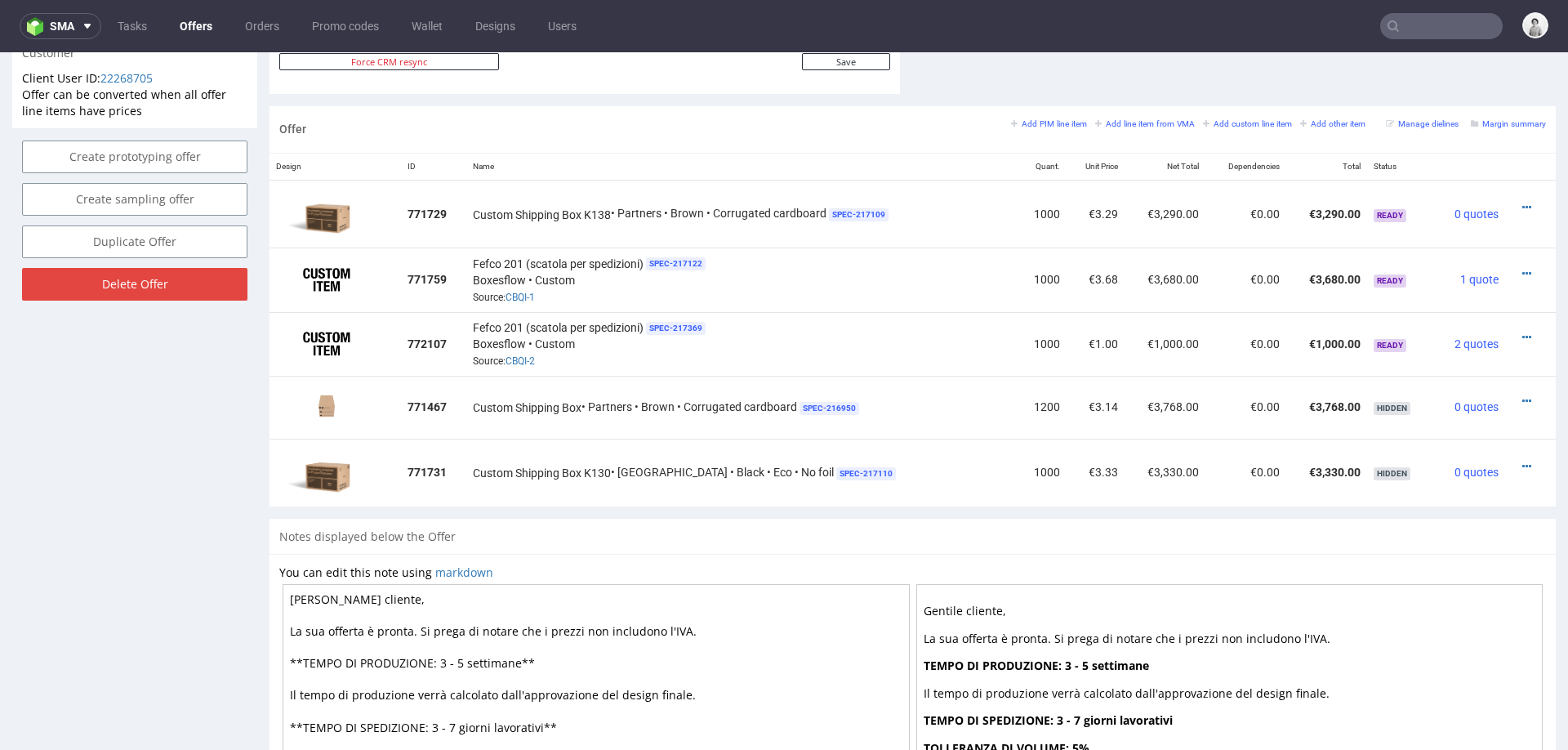
scroll to position [908, 0]
click at [1522, 333] on icon at bounding box center [1526, 338] width 9 height 11
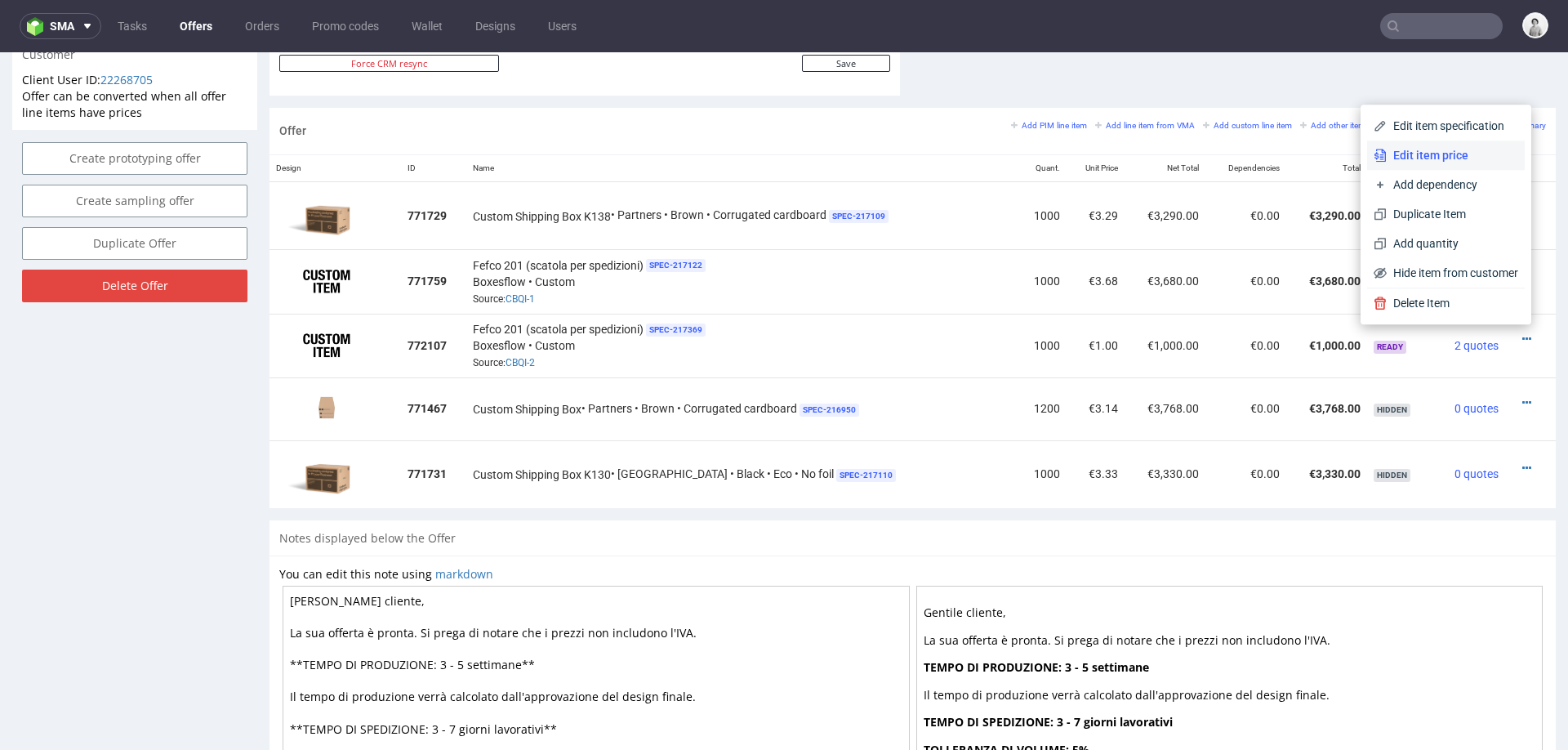
click at [1430, 150] on span "Edit item price" at bounding box center [1452, 155] width 132 height 16
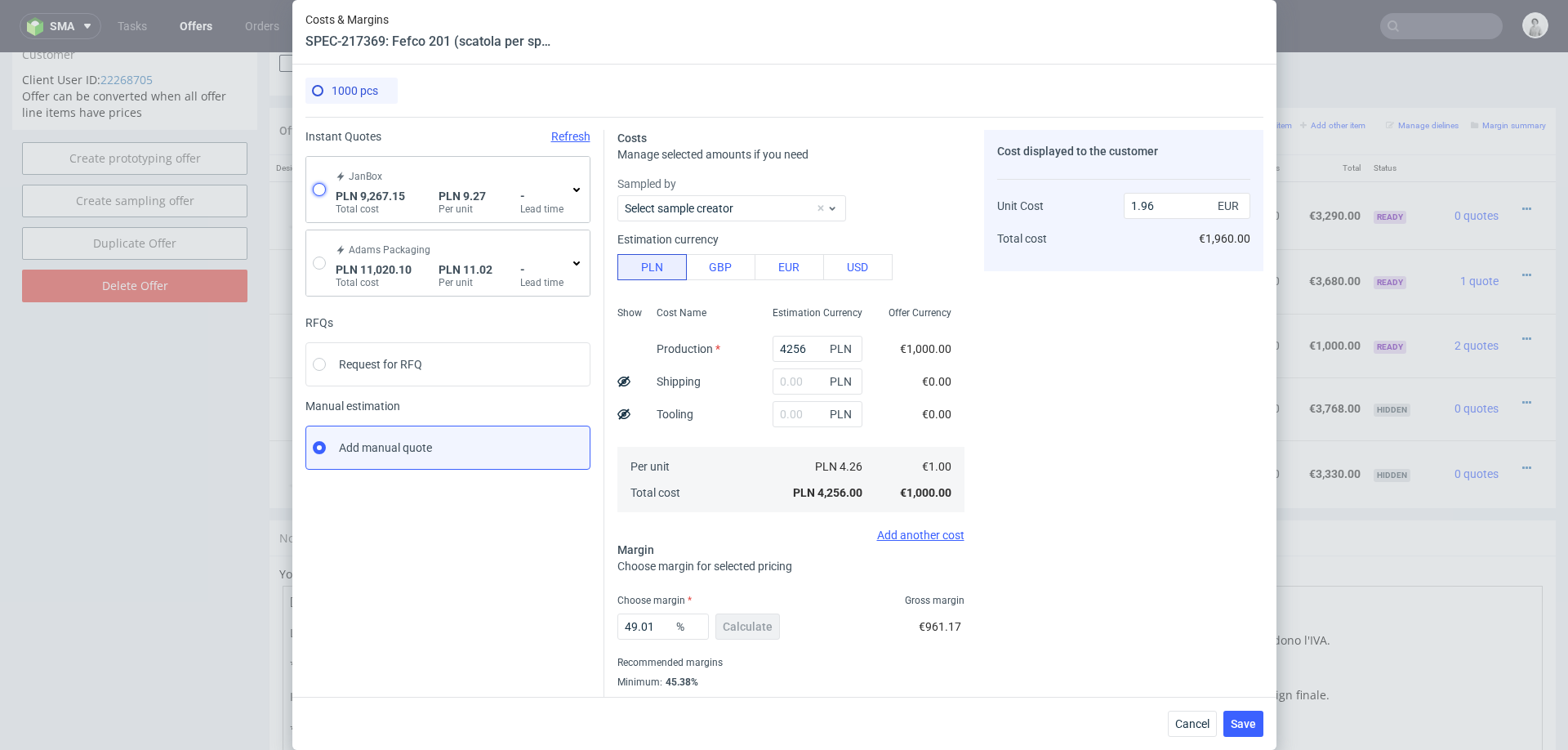
click at [319, 186] on input "radio" at bounding box center [319, 189] width 13 height 13
radio input "true"
radio input "false"
type input "4289.2"
type input "4977.95"
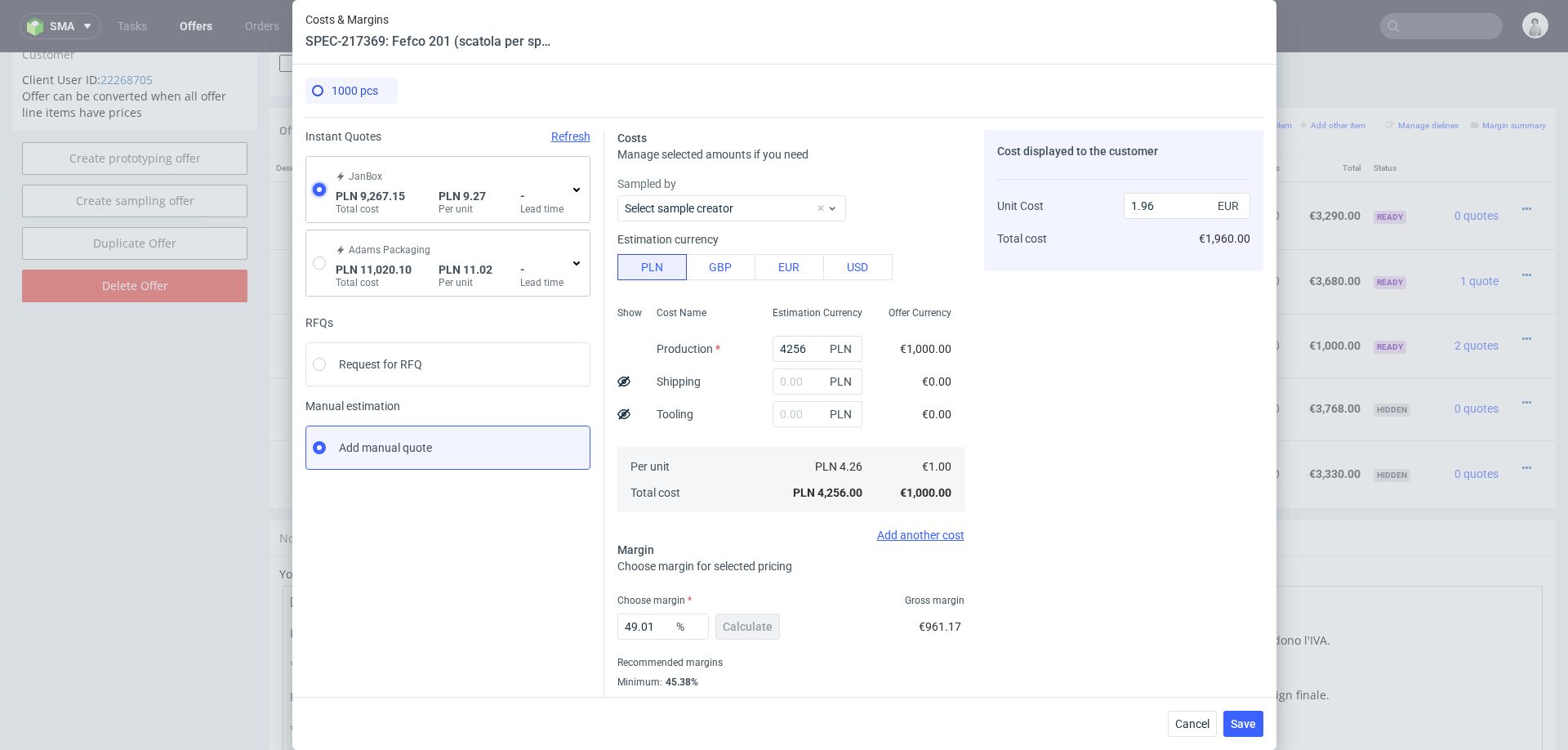
type input "2.18"
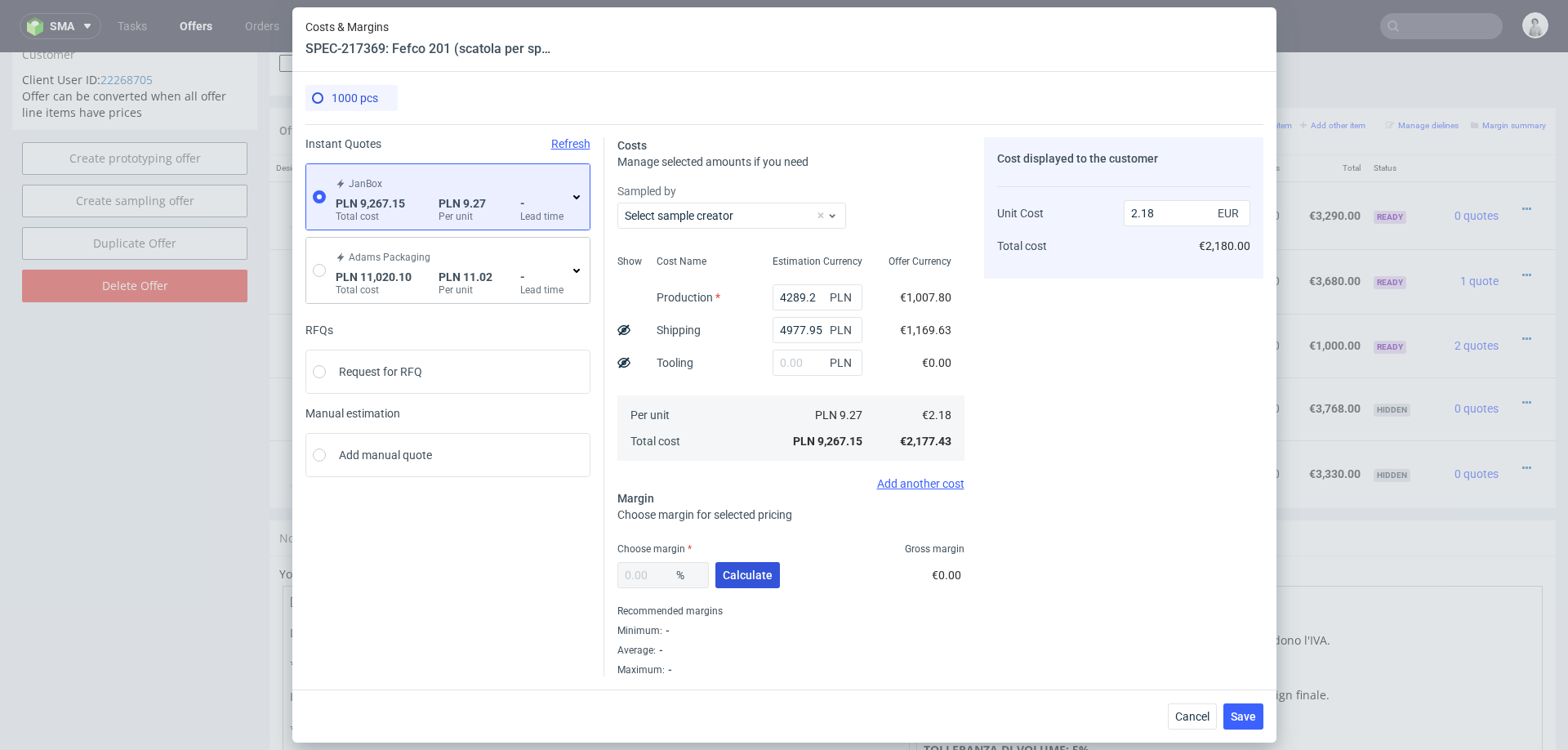
click at [763, 569] on span "Calculate" at bounding box center [748, 574] width 50 height 11
type input "34.18"
type input "3.31"
click at [646, 580] on input "34.18" at bounding box center [664, 575] width 92 height 26
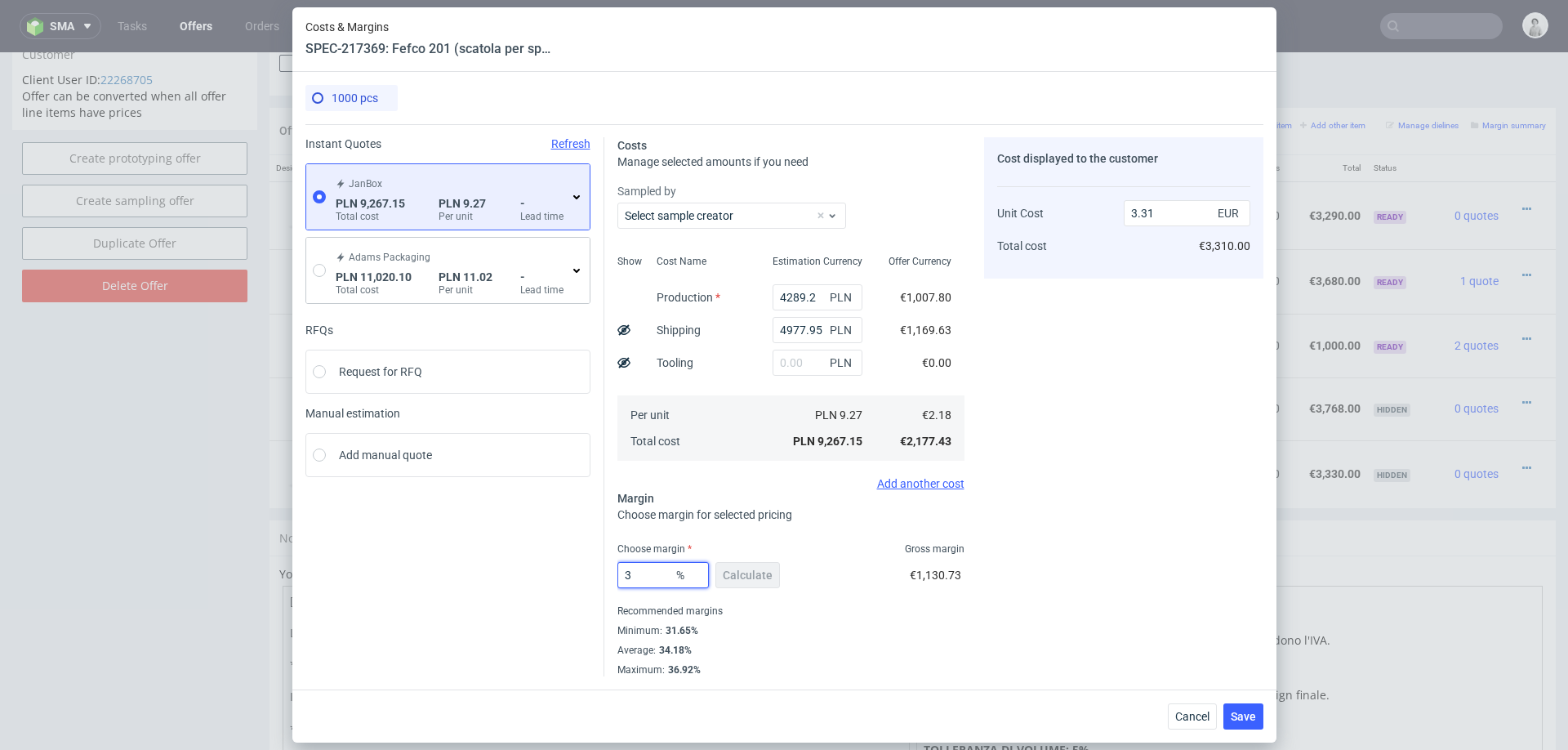
type input "33"
type input "3.25"
type input "33"
click at [889, 619] on div "Recommended margins" at bounding box center [790, 611] width 347 height 20
click at [664, 570] on input "33" at bounding box center [664, 575] width 92 height 26
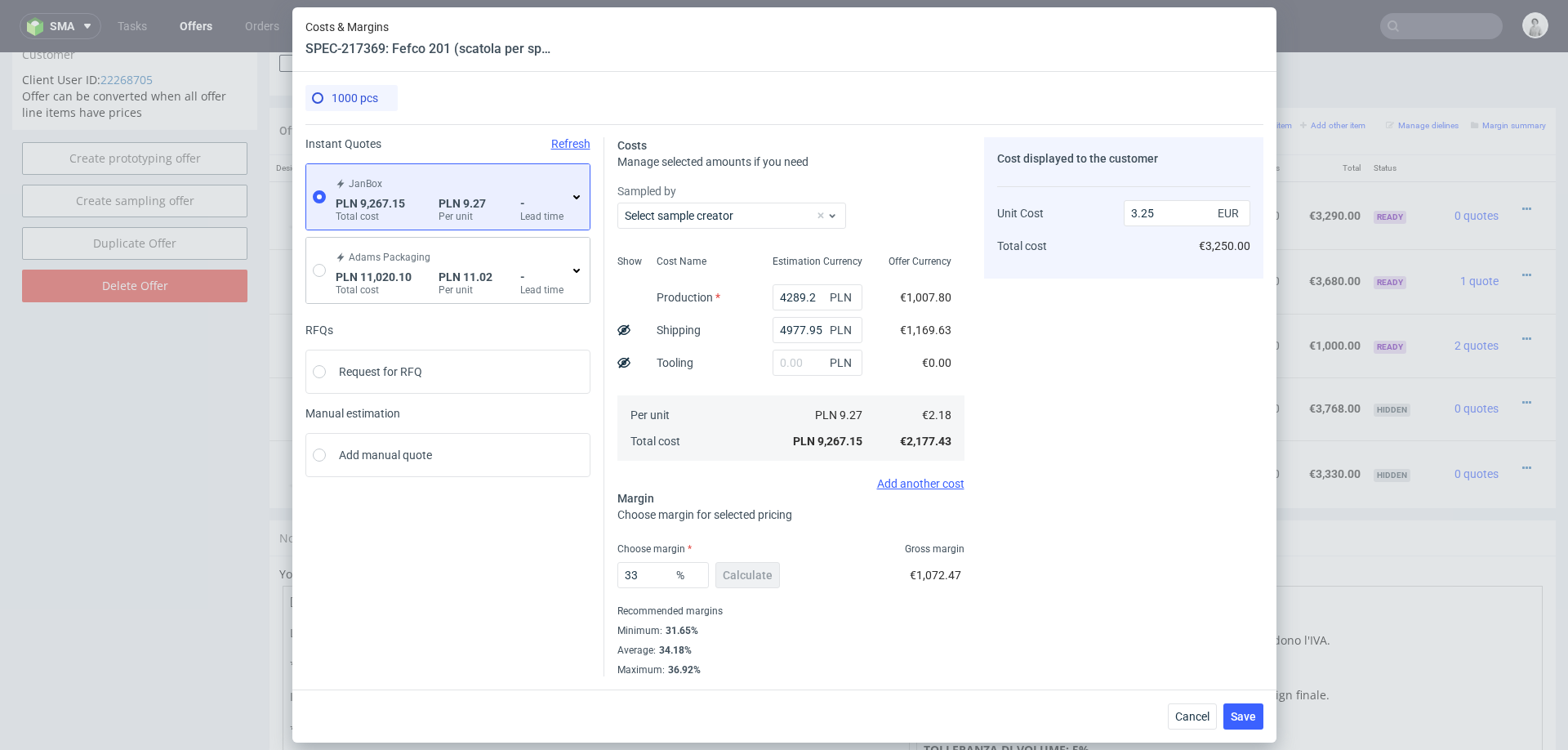
click at [895, 561] on div "33 % Calculate €1,072.47" at bounding box center [790, 579] width 347 height 46
click at [810, 363] on input "text" at bounding box center [817, 363] width 90 height 26
type input "1000"
type input "3.6"
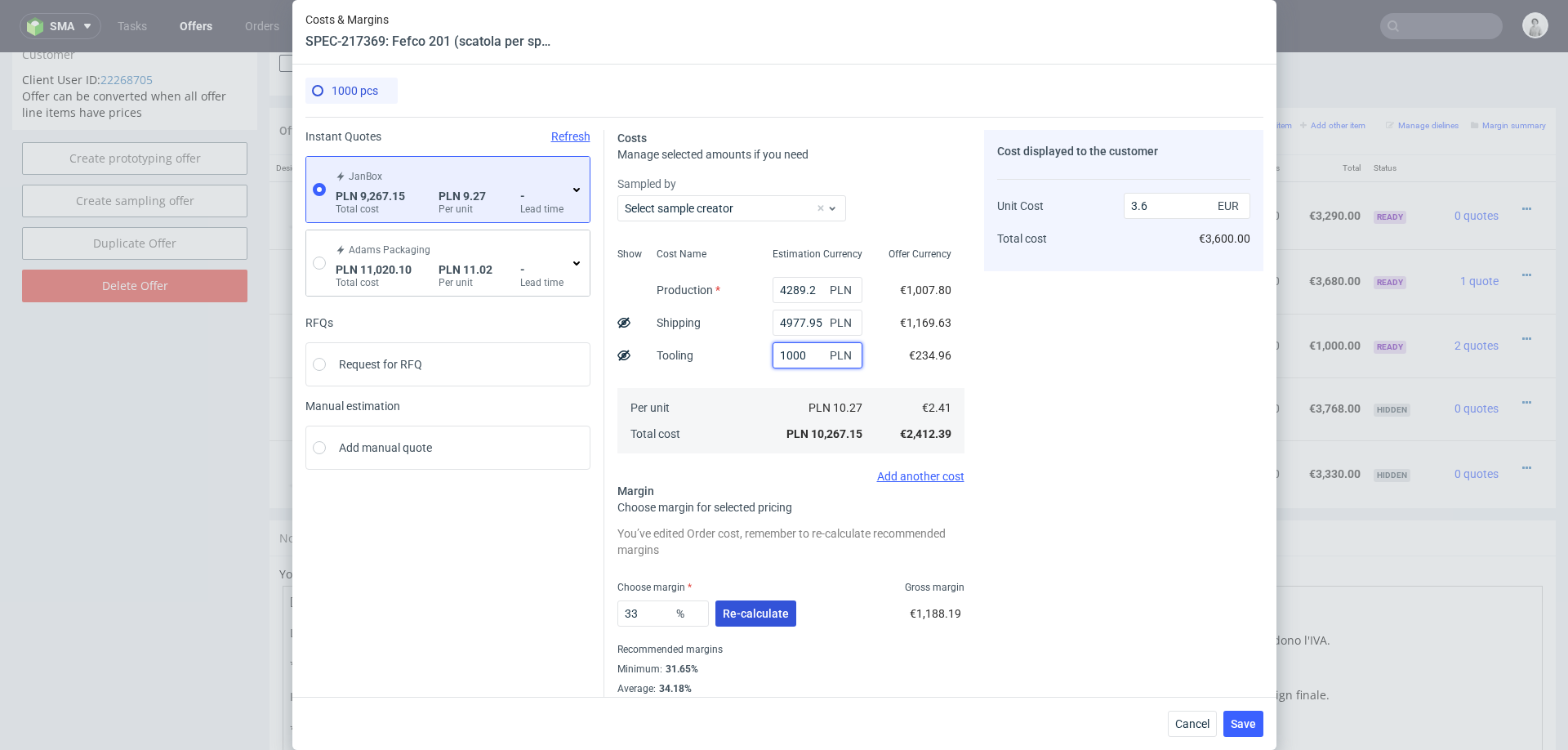
type input "1000"
click at [757, 614] on span "Re-calculate" at bounding box center [756, 613] width 66 height 11
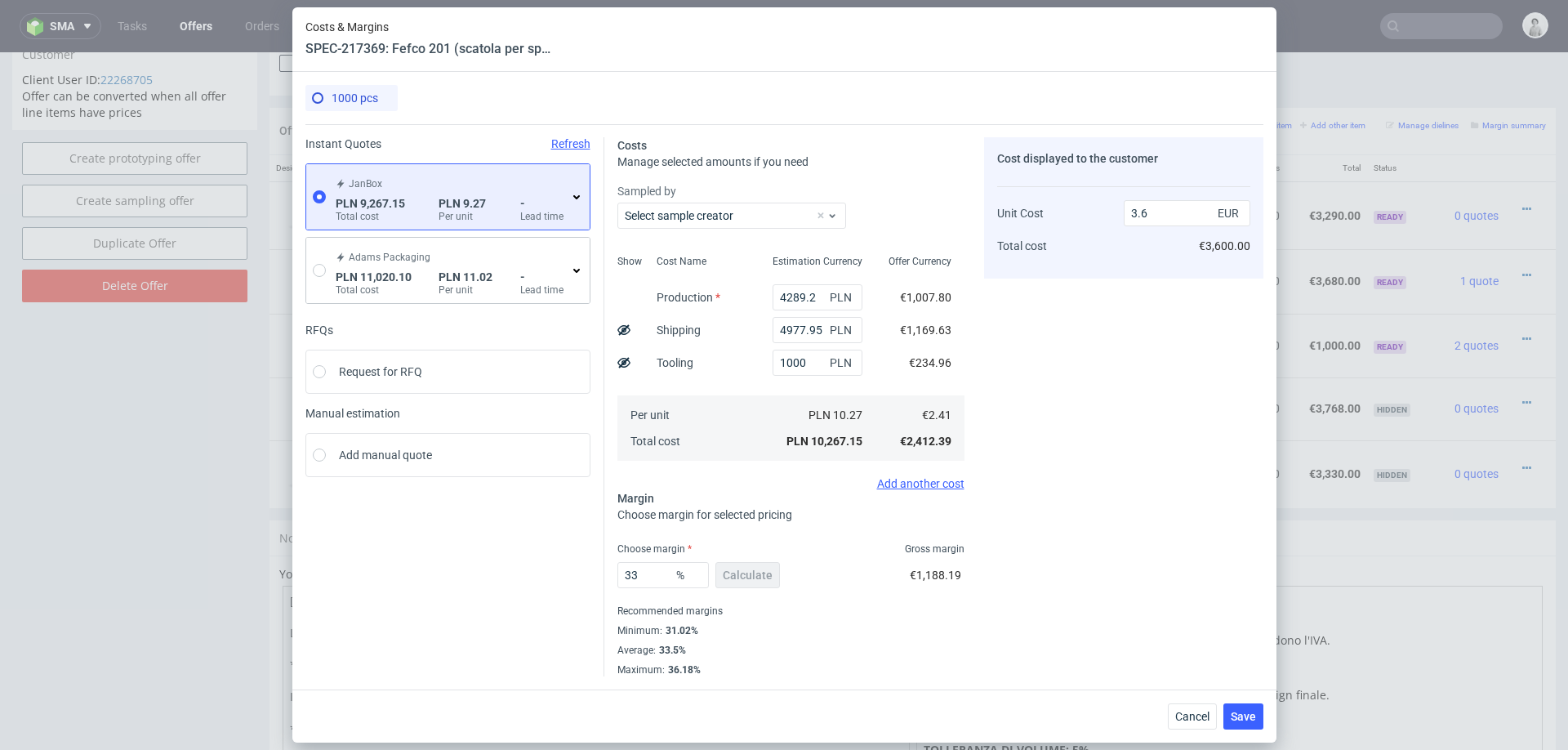
click at [1240, 730] on div "Cancel Save" at bounding box center [784, 716] width 984 height 53
click at [658, 581] on input "33" at bounding box center [664, 575] width 92 height 26
type input "30"
type input "3.44"
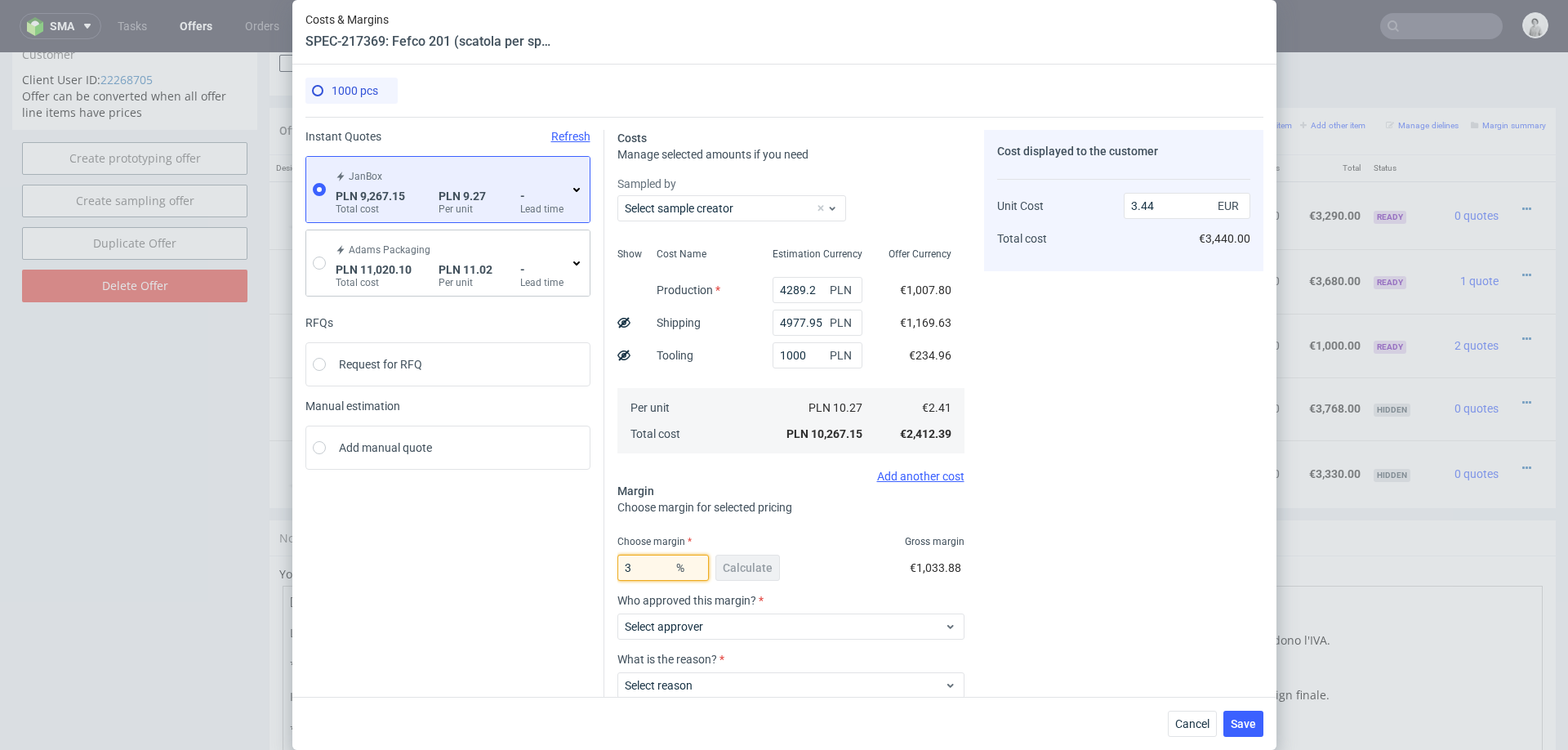
type input "31"
type input "3.49"
type input "32"
type input "3.54"
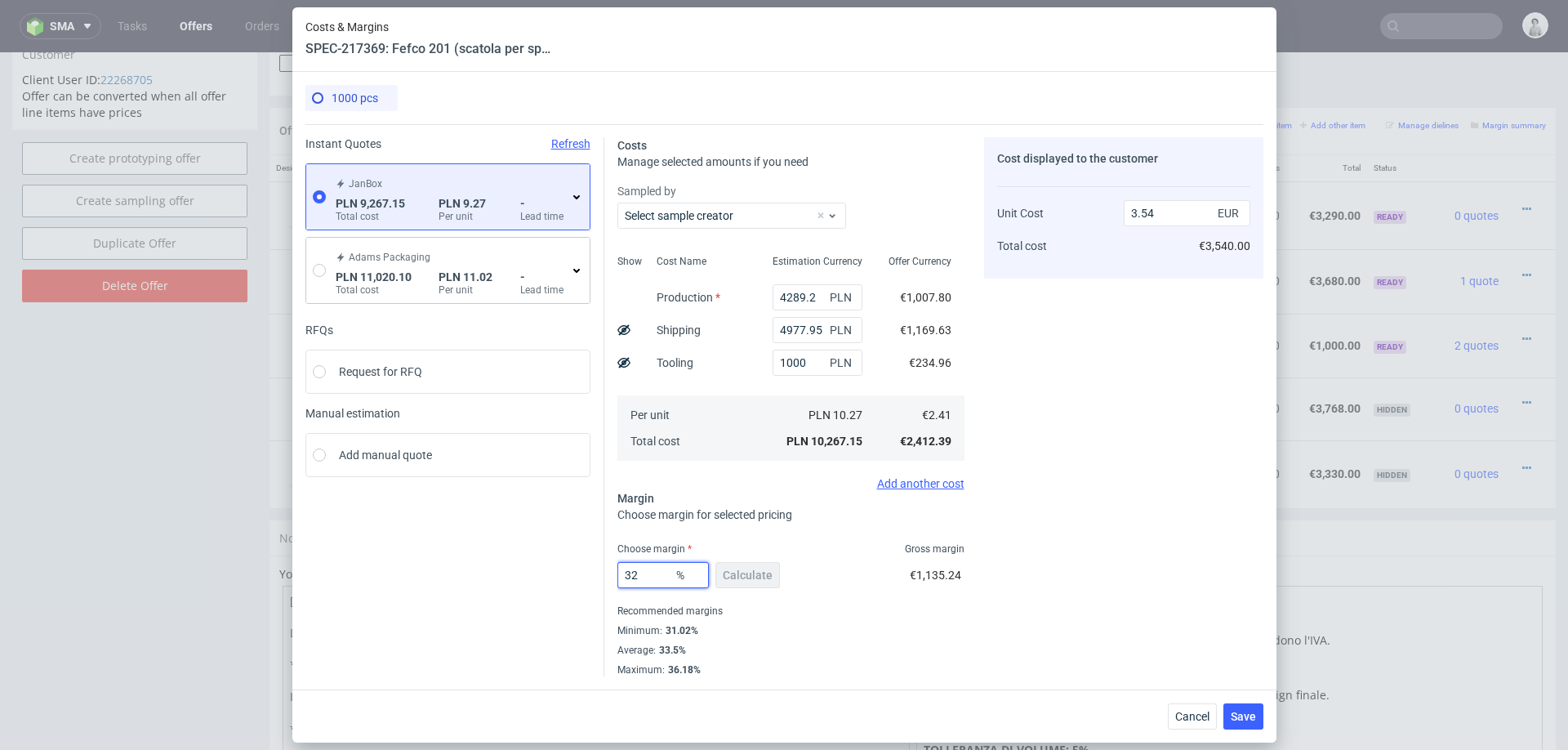
type input "32"
click at [1072, 525] on div "Cost displayed to the customer Unit Cost Total cost 3.54 EUR €3,540.00" at bounding box center [1123, 406] width 279 height 539
click at [803, 363] on input "1000" at bounding box center [817, 363] width 90 height 26
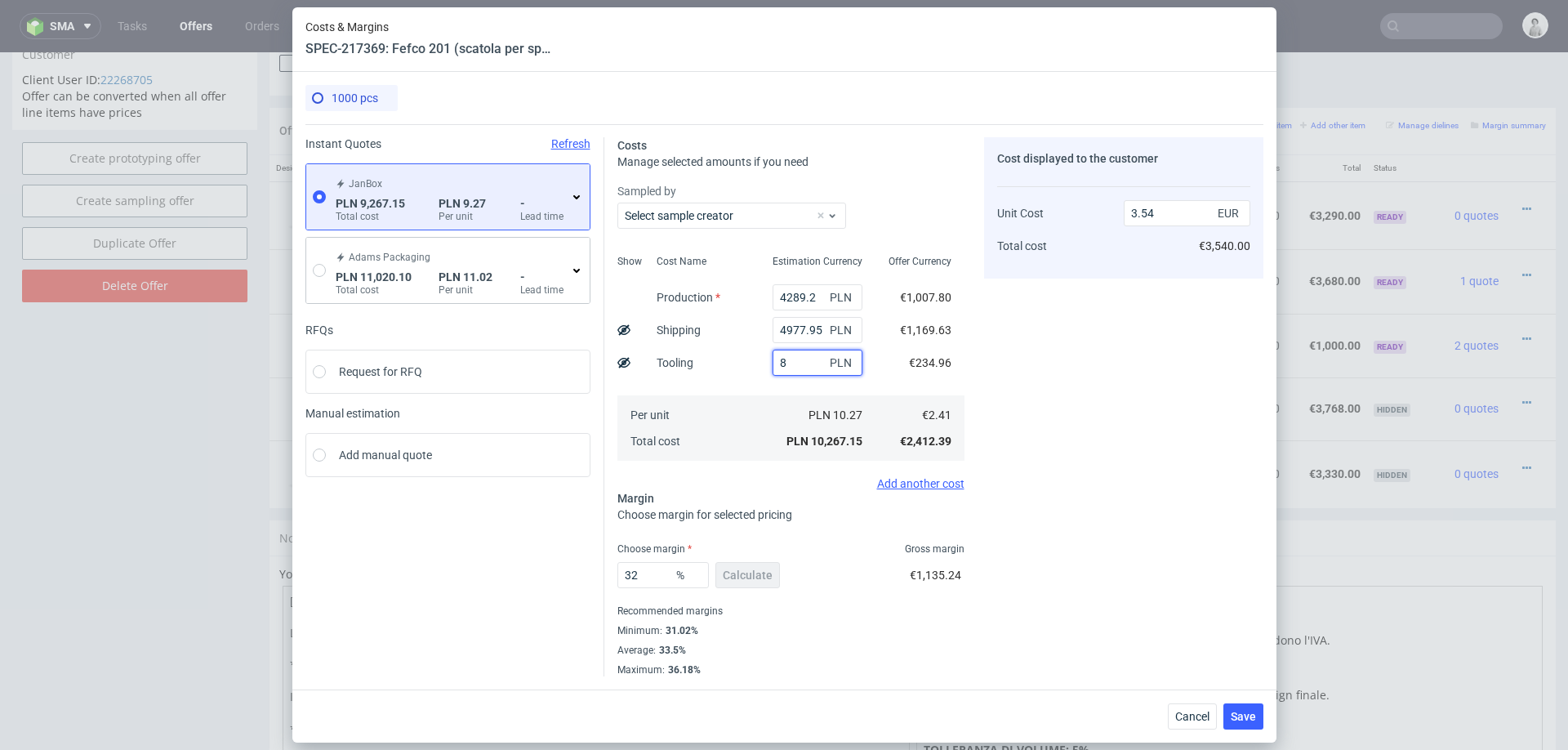
type input "80"
type input "3.2"
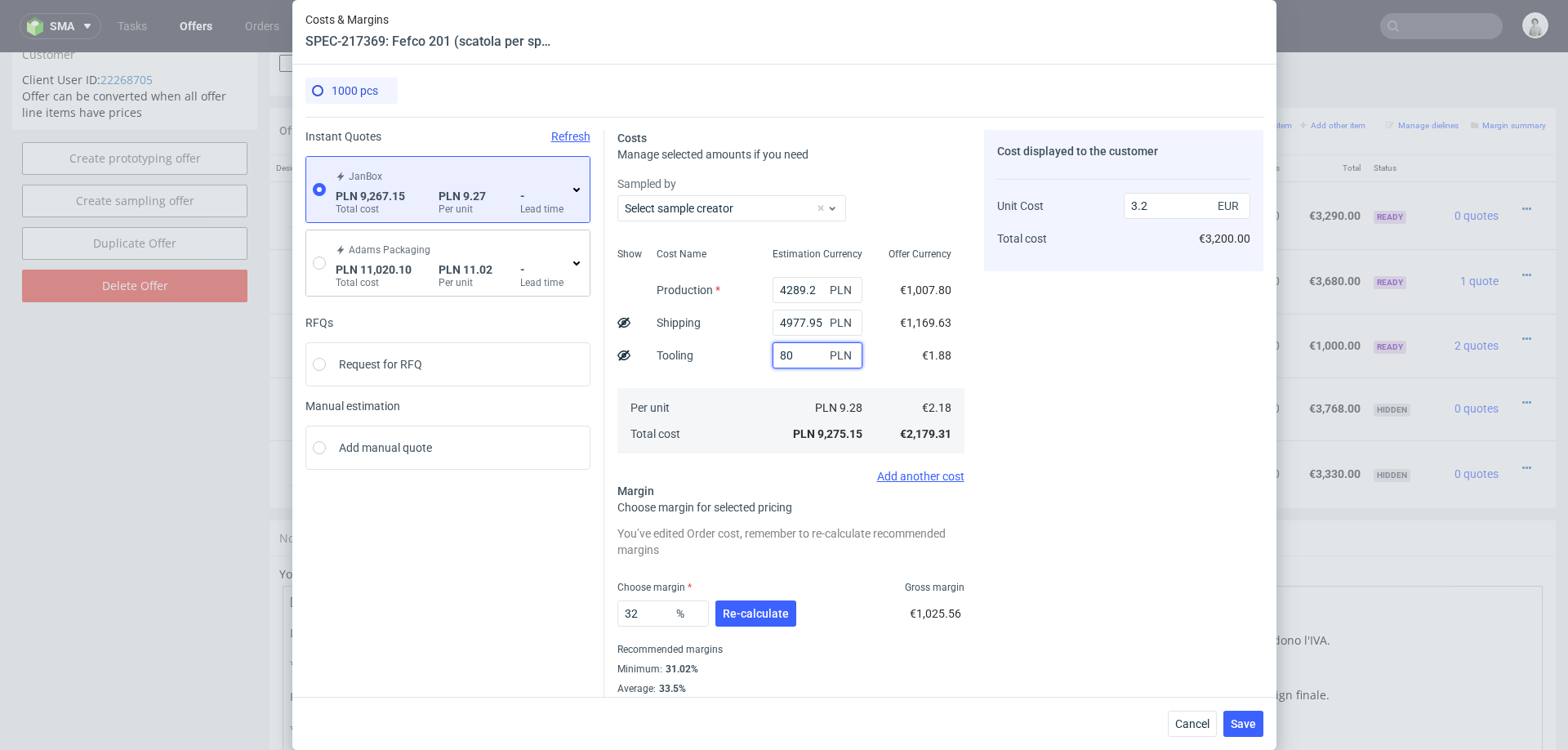
type input "800"
type input "3.48"
type input "8"
type input "700"
type input "3.44"
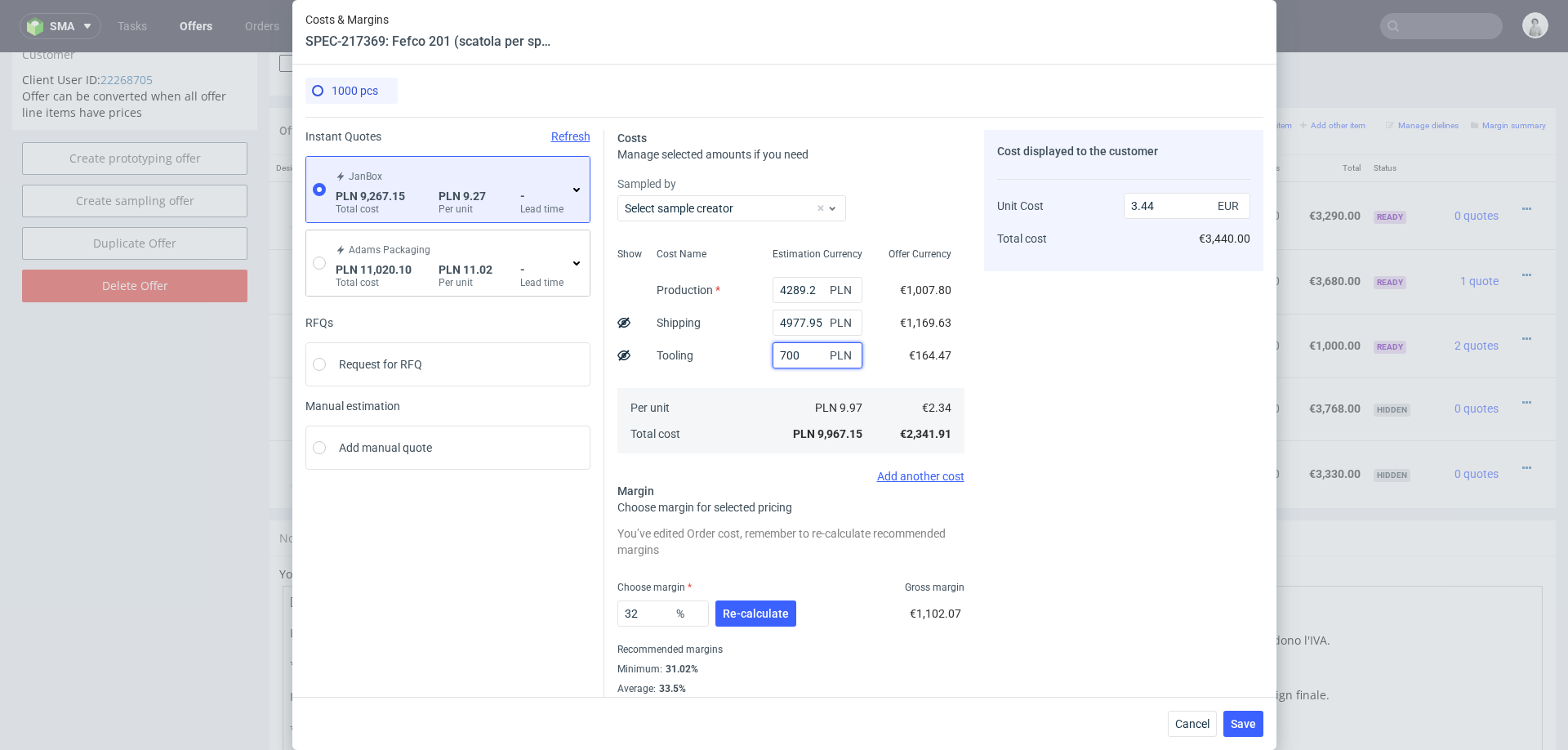
type input "700"
click at [734, 415] on div "Per unit Total cost" at bounding box center [702, 420] width 116 height 65
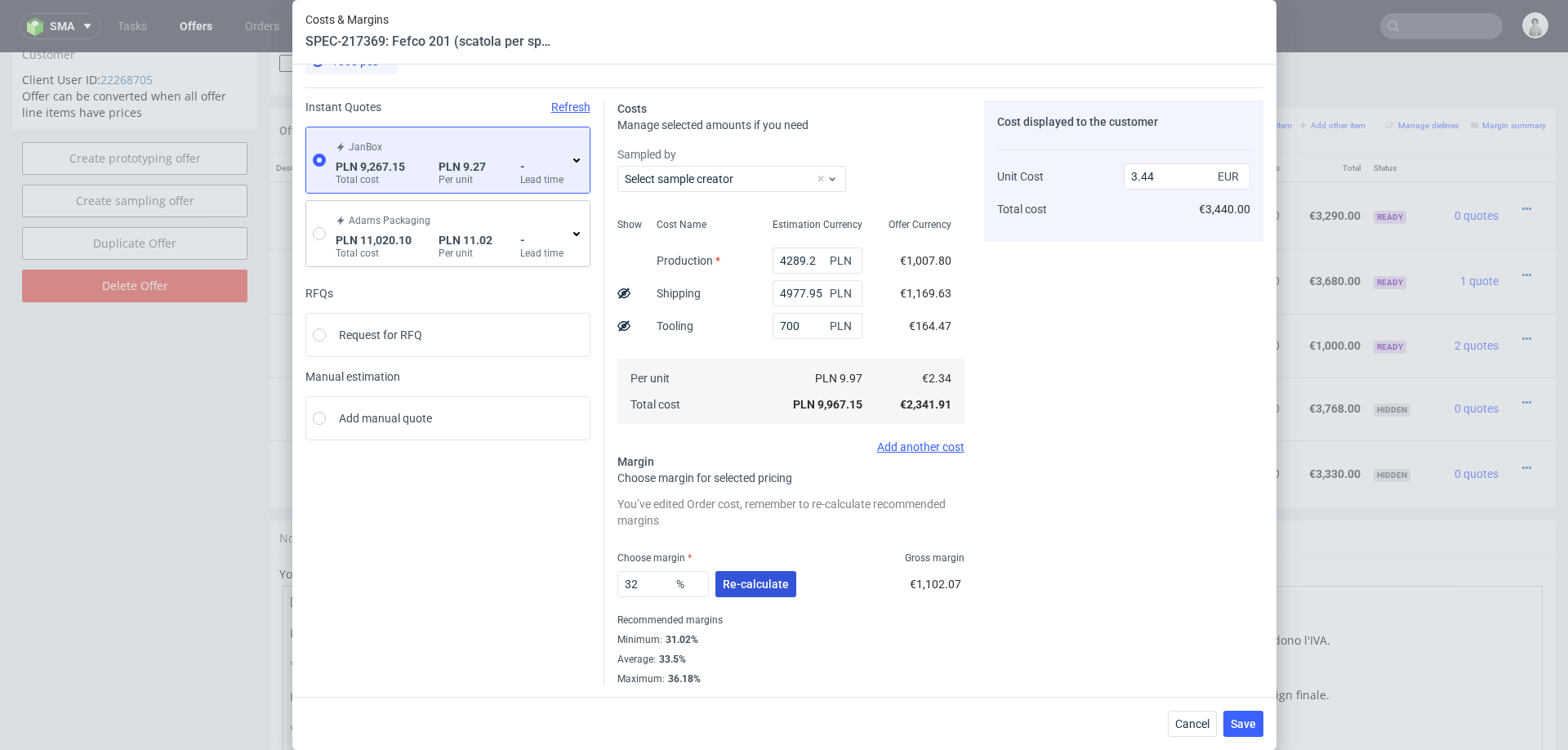
click at [743, 585] on span "Re-calculate" at bounding box center [756, 583] width 66 height 11
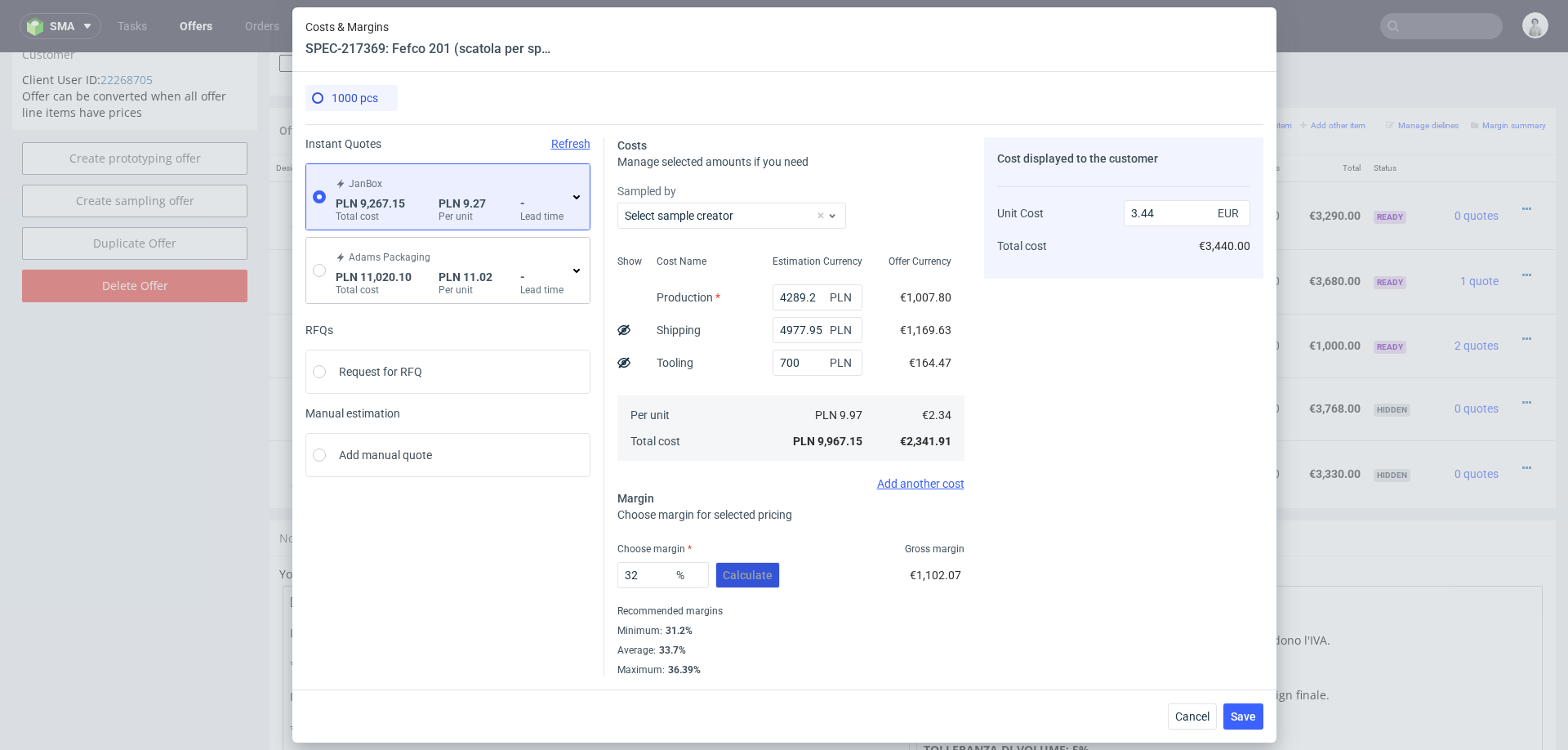
scroll to position [0, 0]
click at [1249, 718] on span "Save" at bounding box center [1242, 716] width 25 height 11
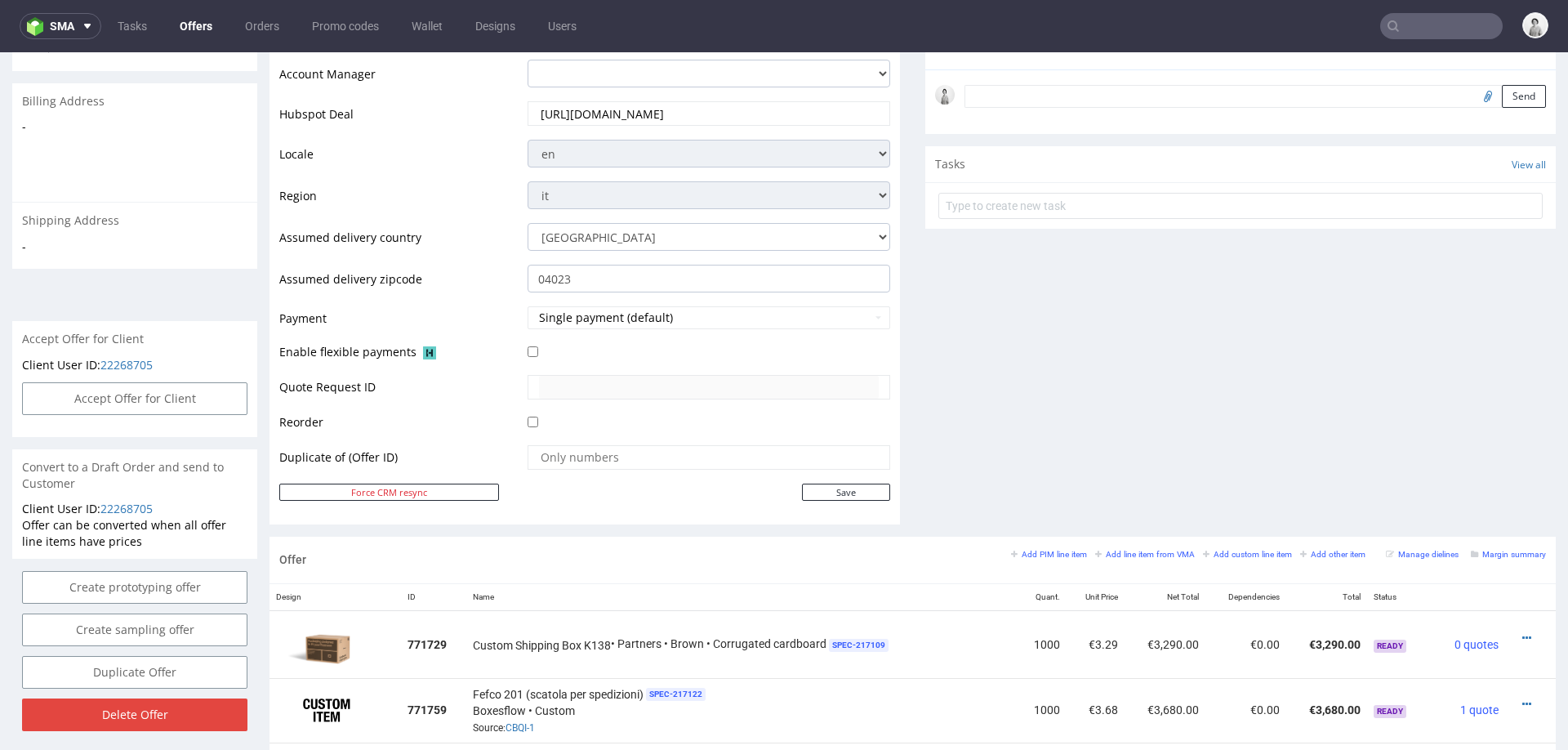
scroll to position [699, 0]
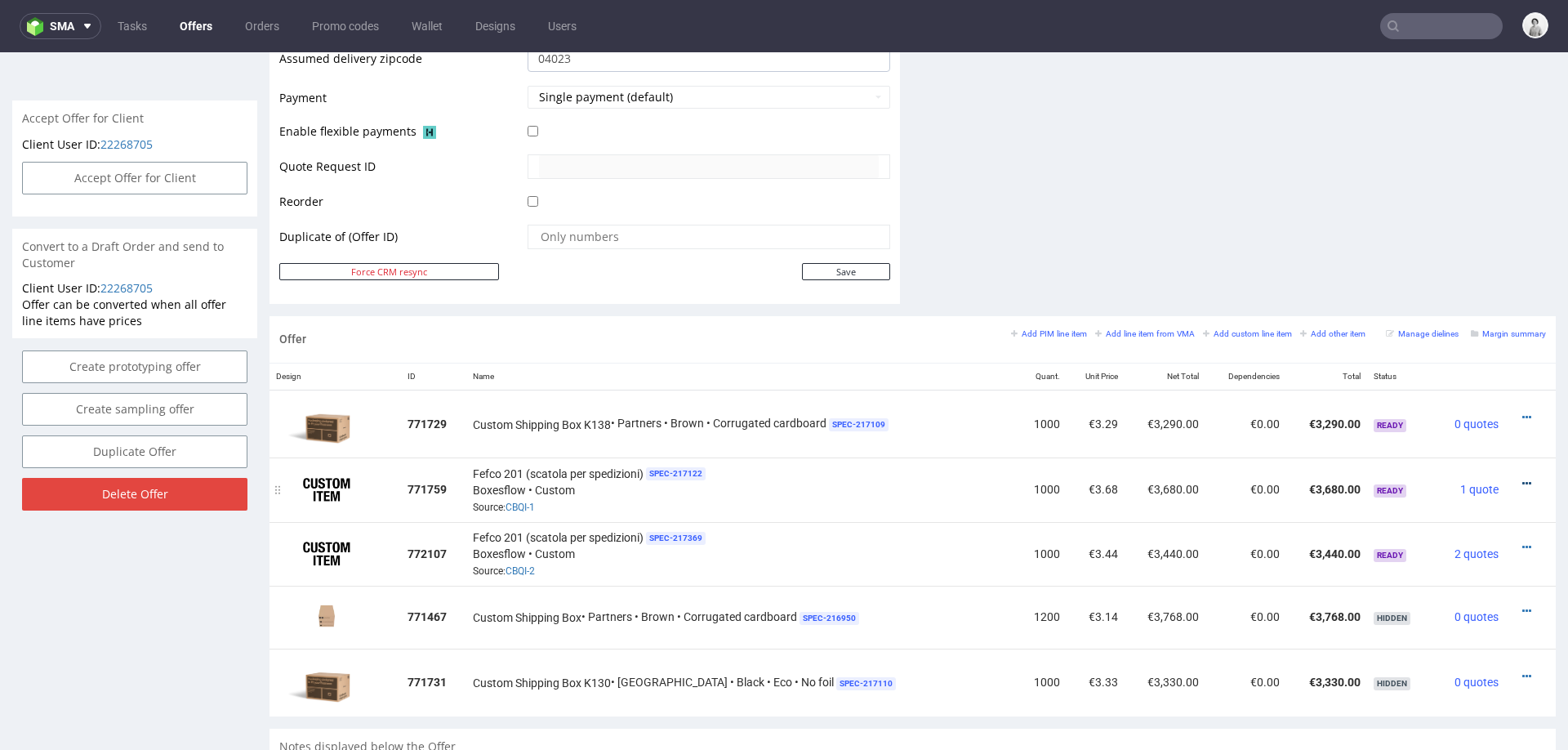
click at [1522, 478] on icon at bounding box center [1526, 483] width 9 height 11
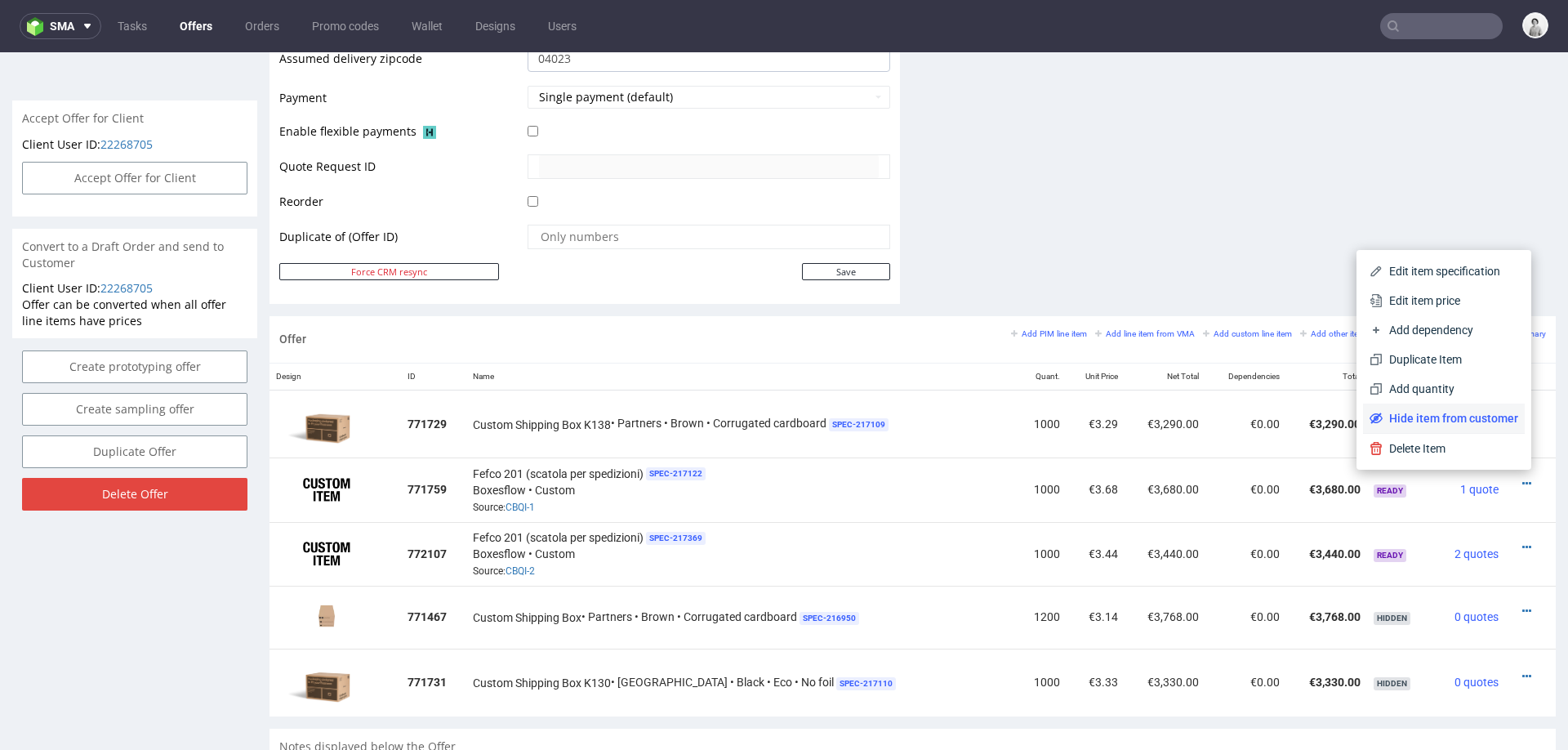
click at [1470, 414] on span "Hide item from customer" at bounding box center [1450, 418] width 136 height 16
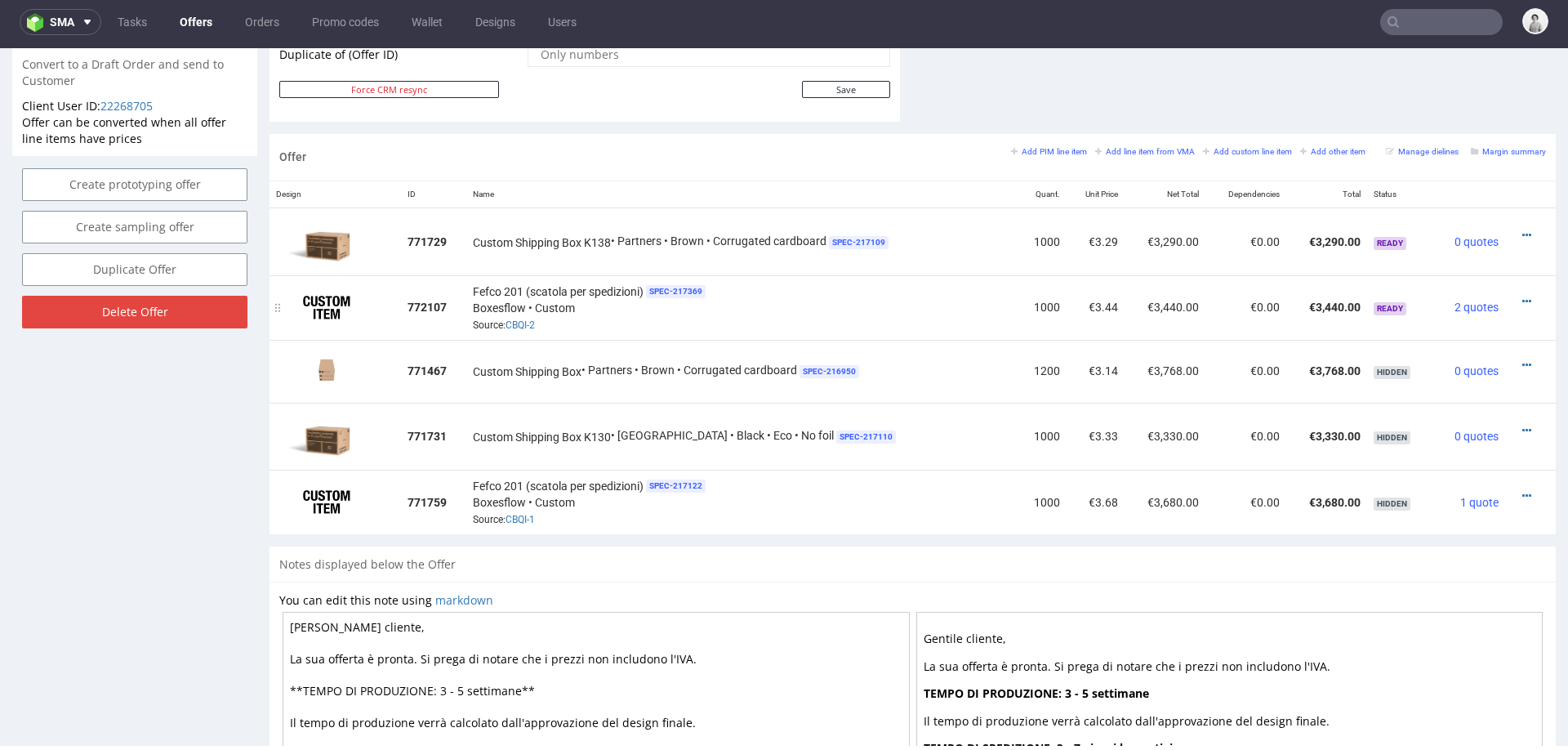
scroll to position [860, 0]
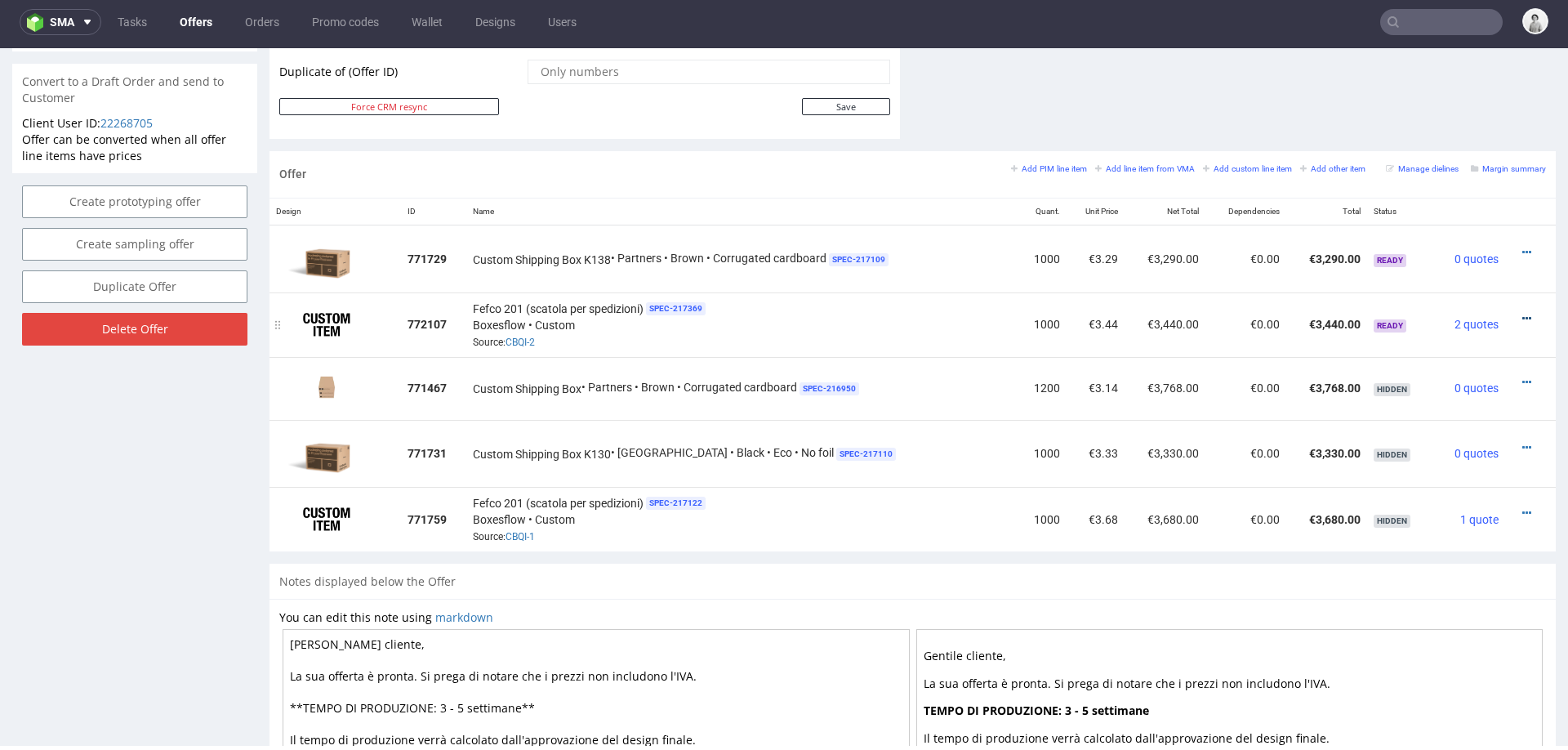
click at [1522, 313] on icon at bounding box center [1526, 318] width 9 height 11
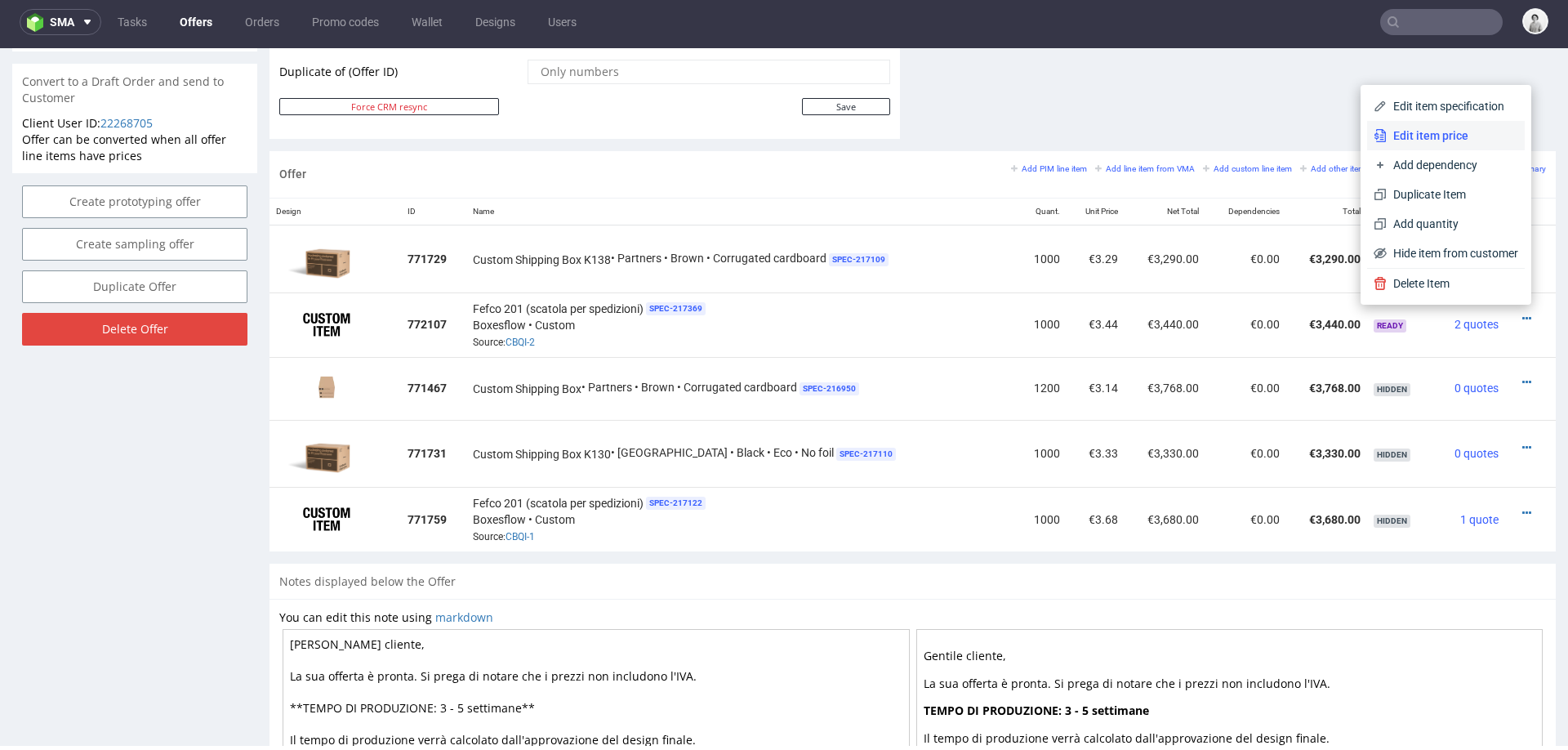
click at [1456, 131] on span "Edit item price" at bounding box center [1452, 135] width 132 height 16
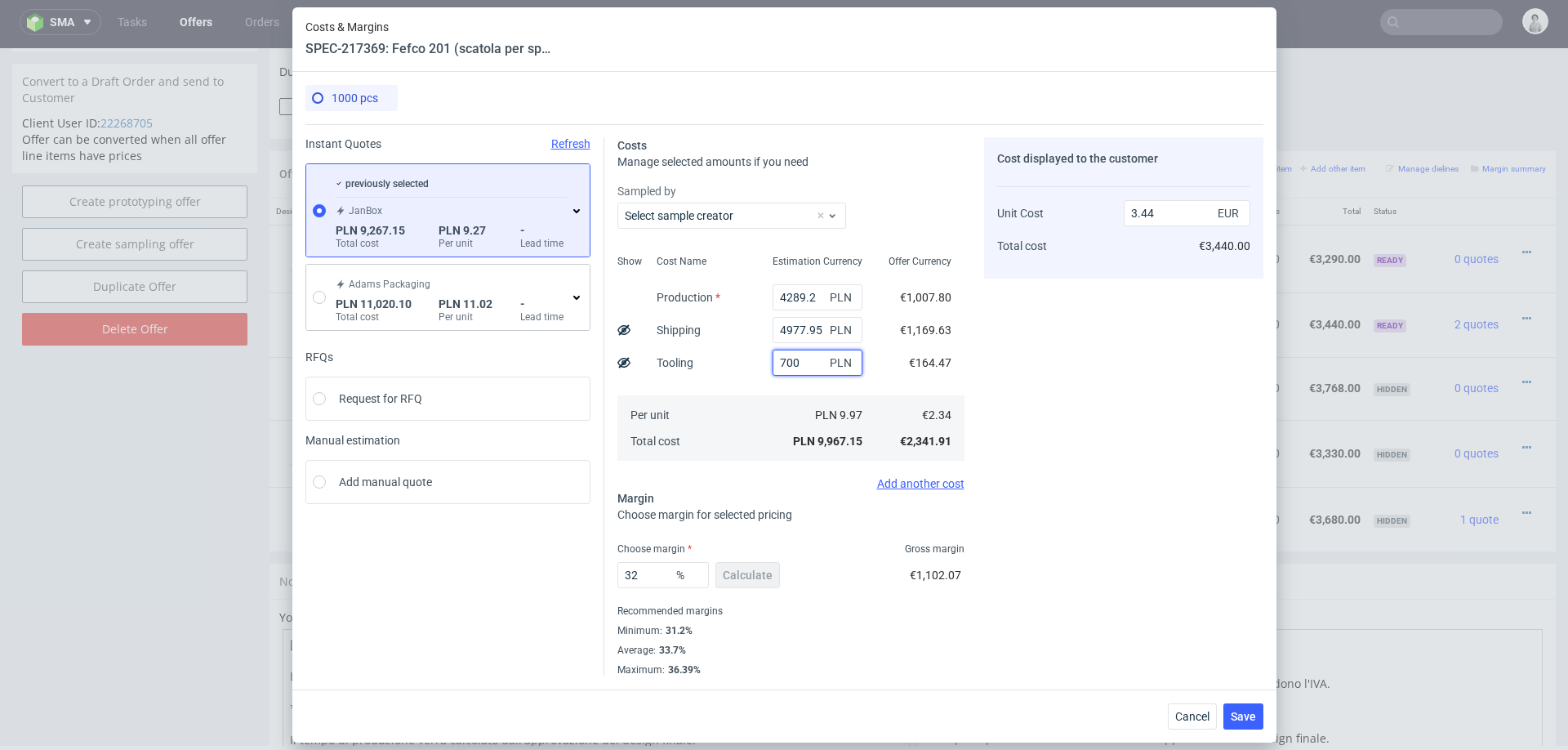
click at [799, 362] on input "700" at bounding box center [817, 363] width 90 height 26
type input "1000"
type input "3.54"
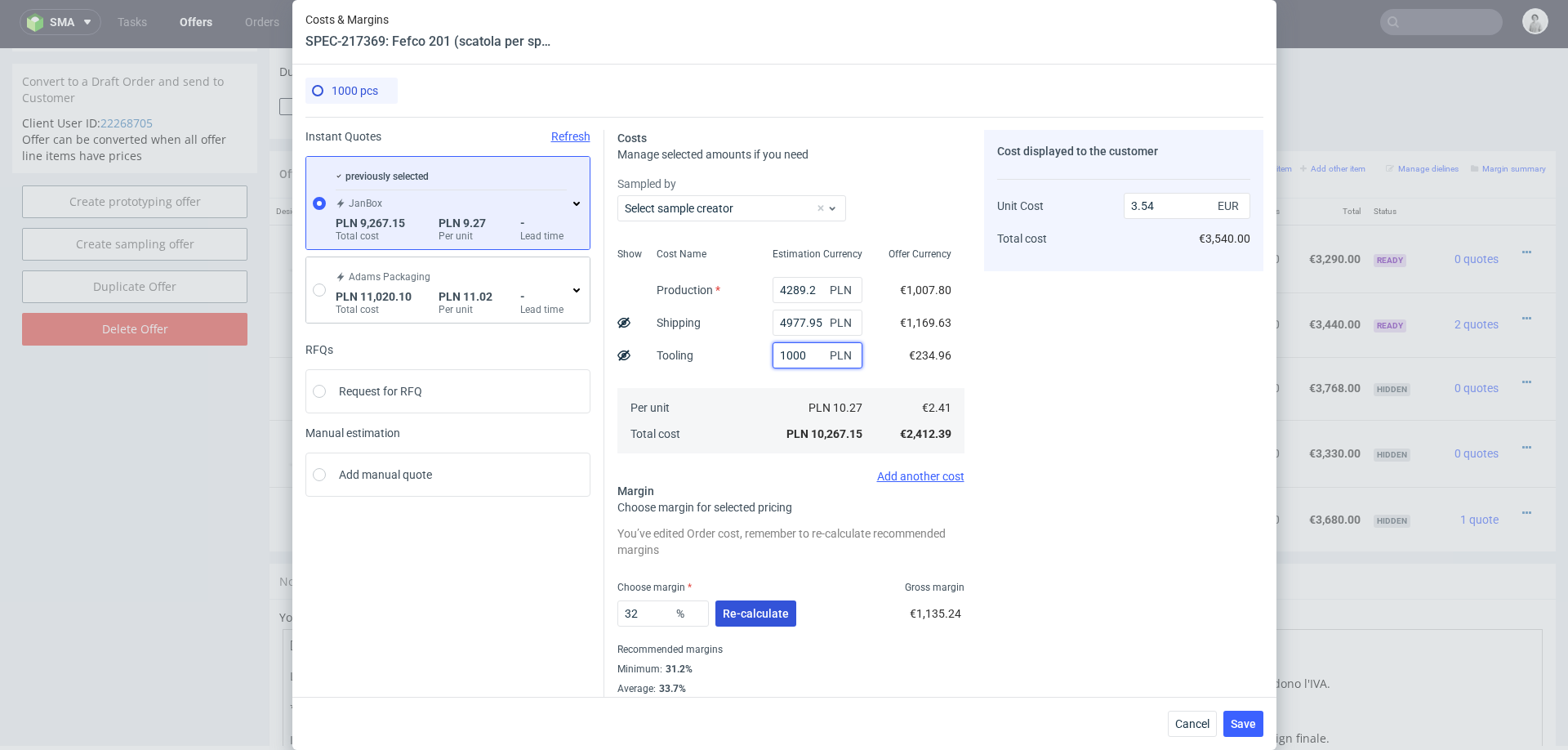
type input "1000"
click at [778, 618] on span "Re-calculate" at bounding box center [756, 613] width 66 height 11
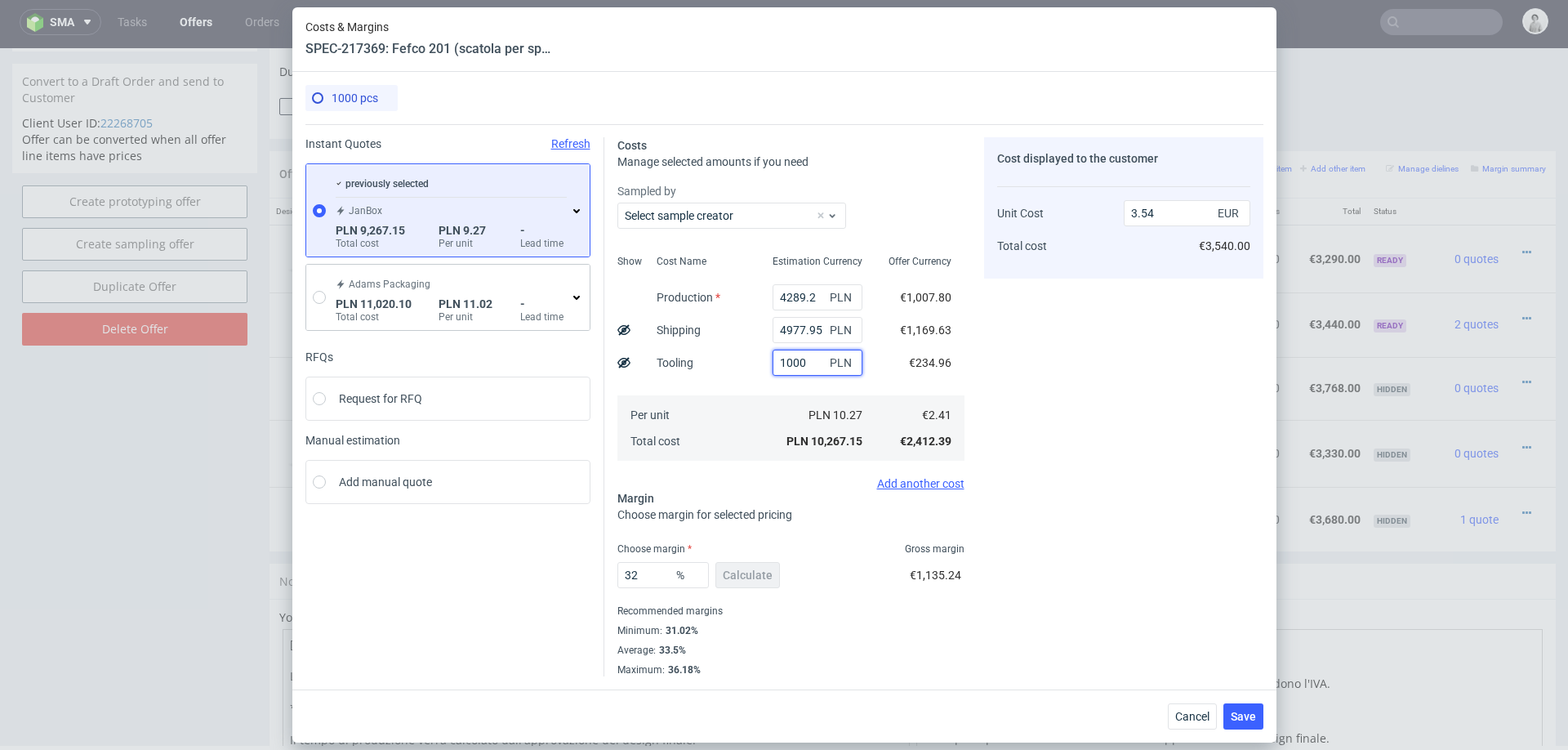
click at [790, 370] on input "1000" at bounding box center [817, 363] width 90 height 26
click at [659, 574] on input "32" at bounding box center [664, 575] width 92 height 26
type input "33"
type input "3.6"
type input "33"
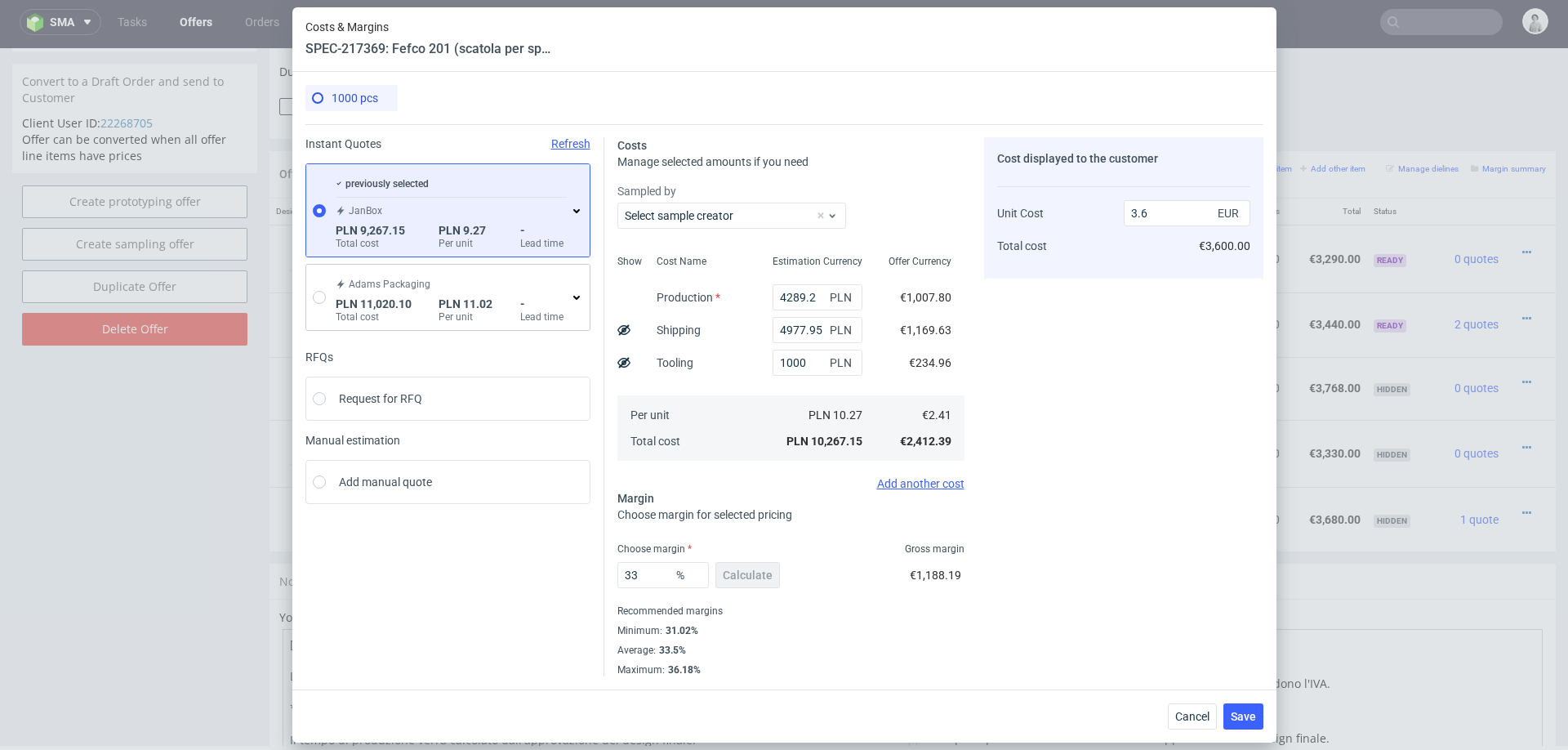
click at [1062, 659] on div "Cost displayed to the customer Unit Cost Total cost 3.6 EUR €3,600.00" at bounding box center [1123, 406] width 279 height 539
click at [1246, 711] on span "Save" at bounding box center [1242, 716] width 25 height 11
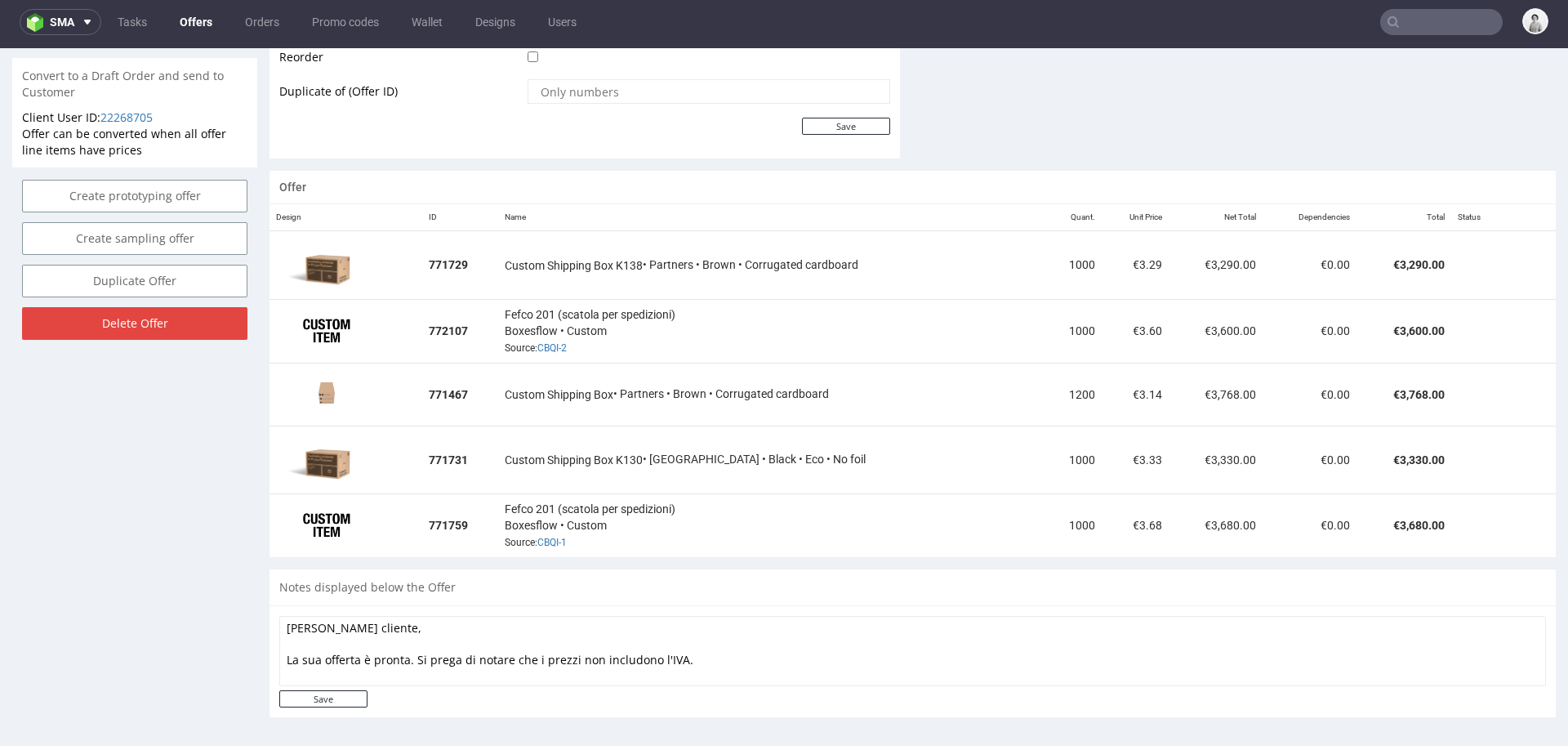
scroll to position [896, 0]
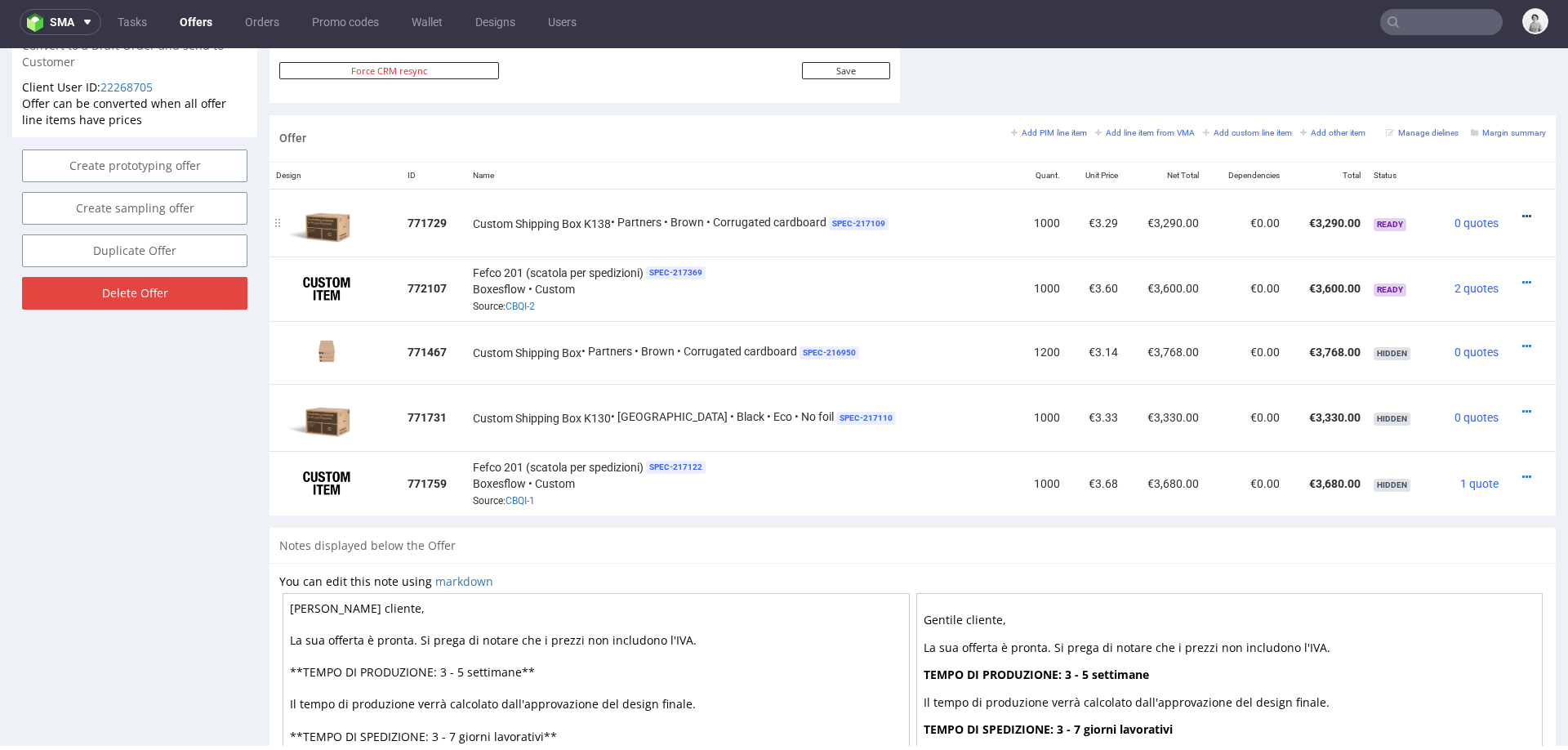
click at [1522, 211] on icon at bounding box center [1526, 216] width 9 height 11
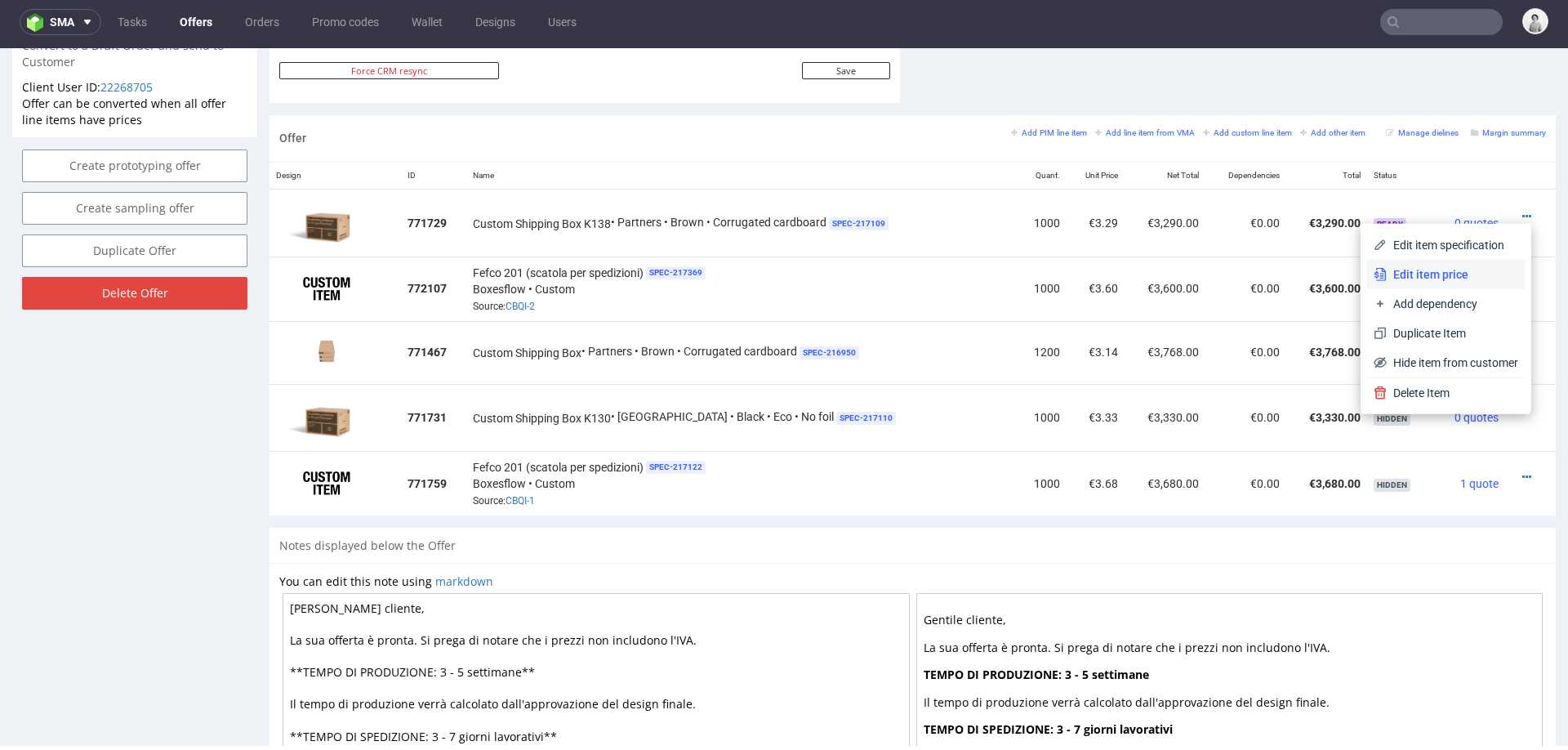
click at [1452, 277] on span "Edit item price" at bounding box center [1452, 274] width 132 height 16
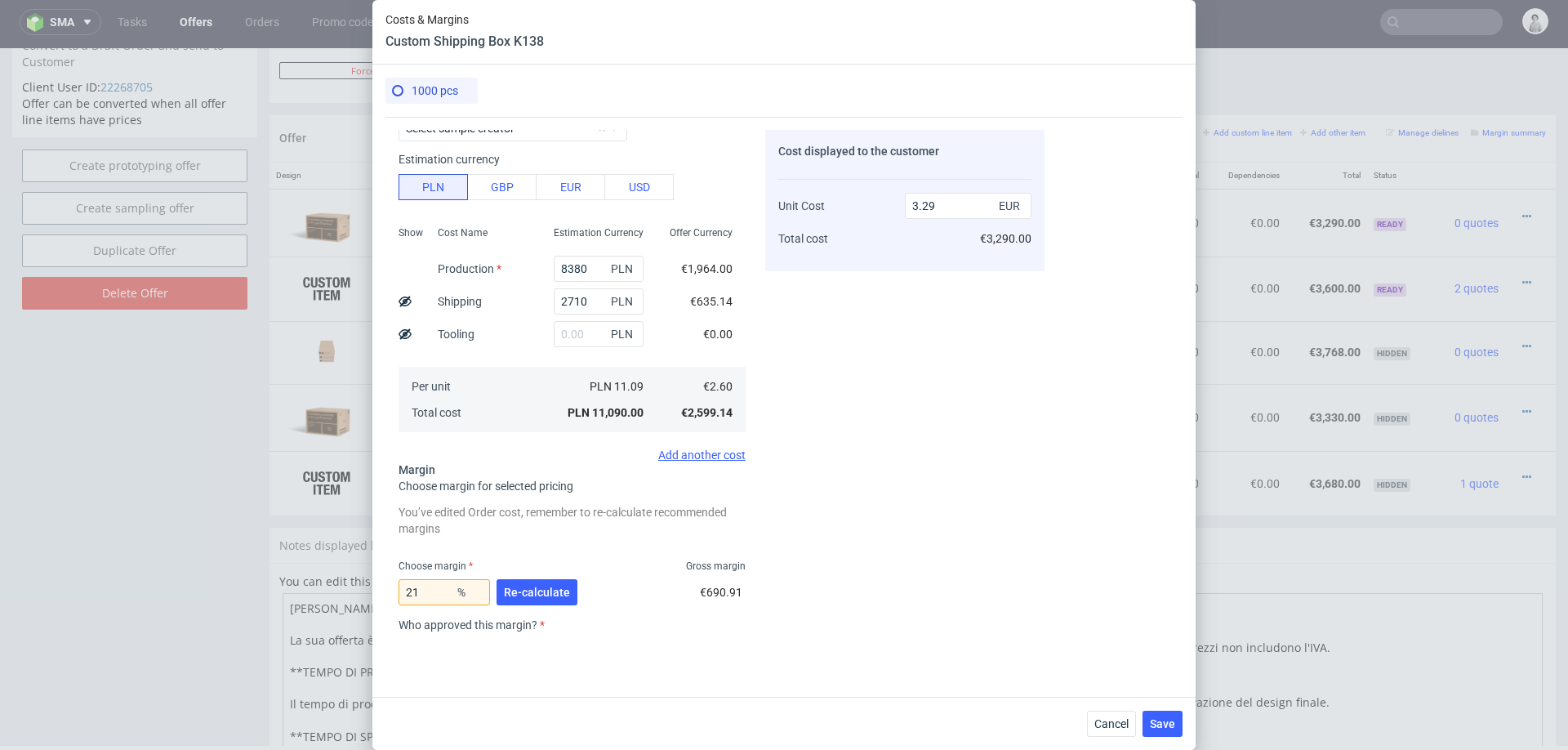
scroll to position [223, 0]
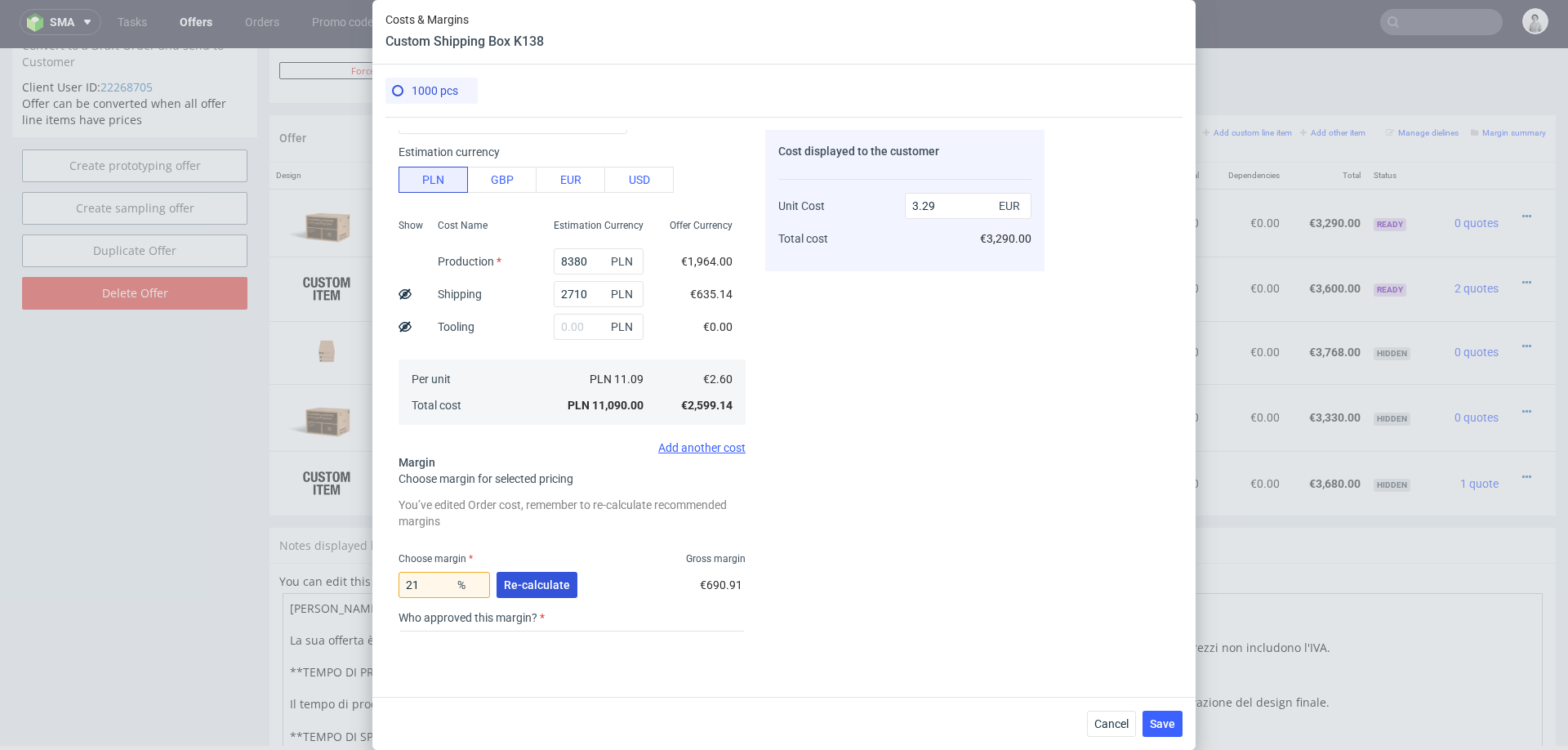
click at [541, 587] on span "Re-calculate" at bounding box center [537, 584] width 66 height 11
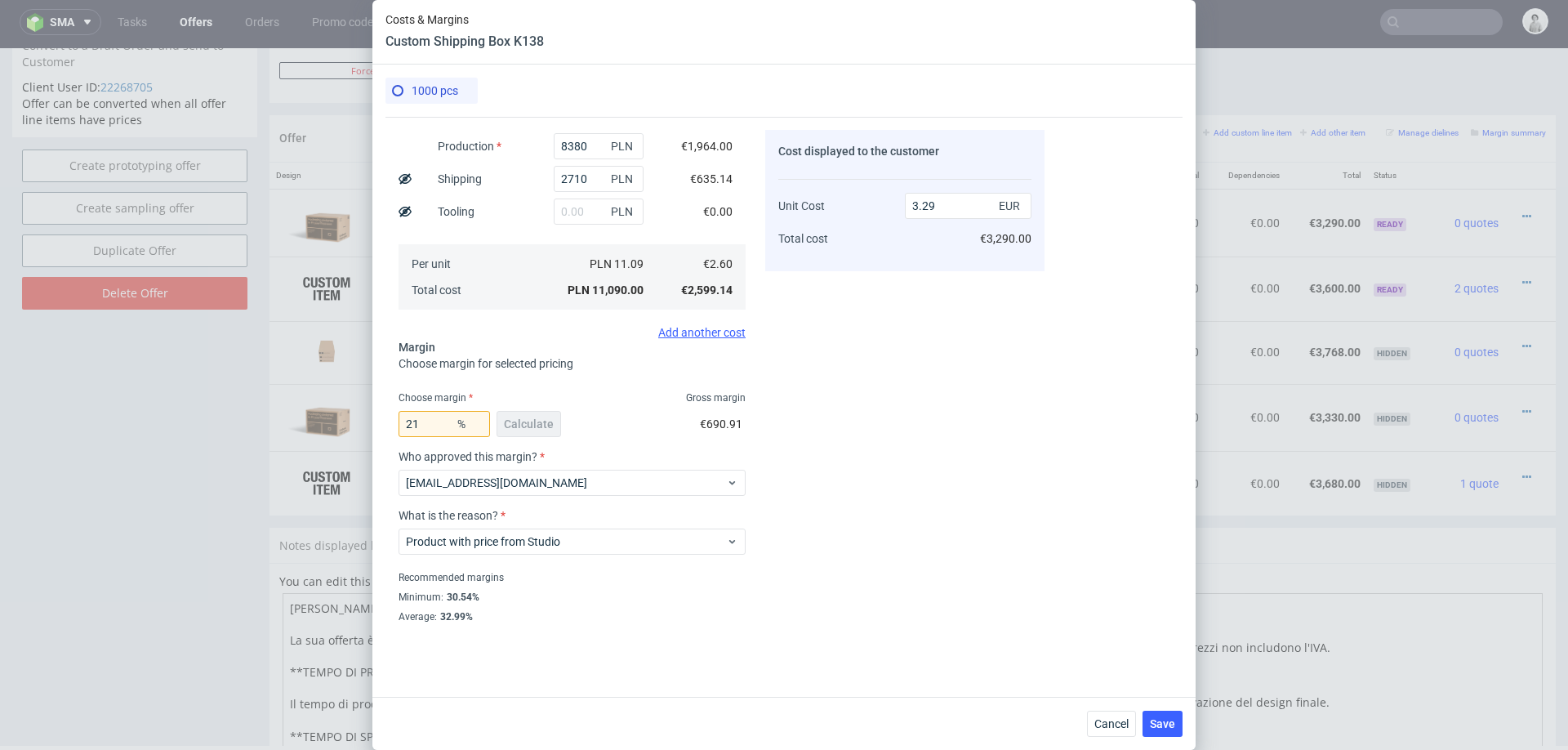
scroll to position [341, 0]
click at [436, 418] on input "21" at bounding box center [445, 422] width 92 height 26
type input "22"
type input "3.34"
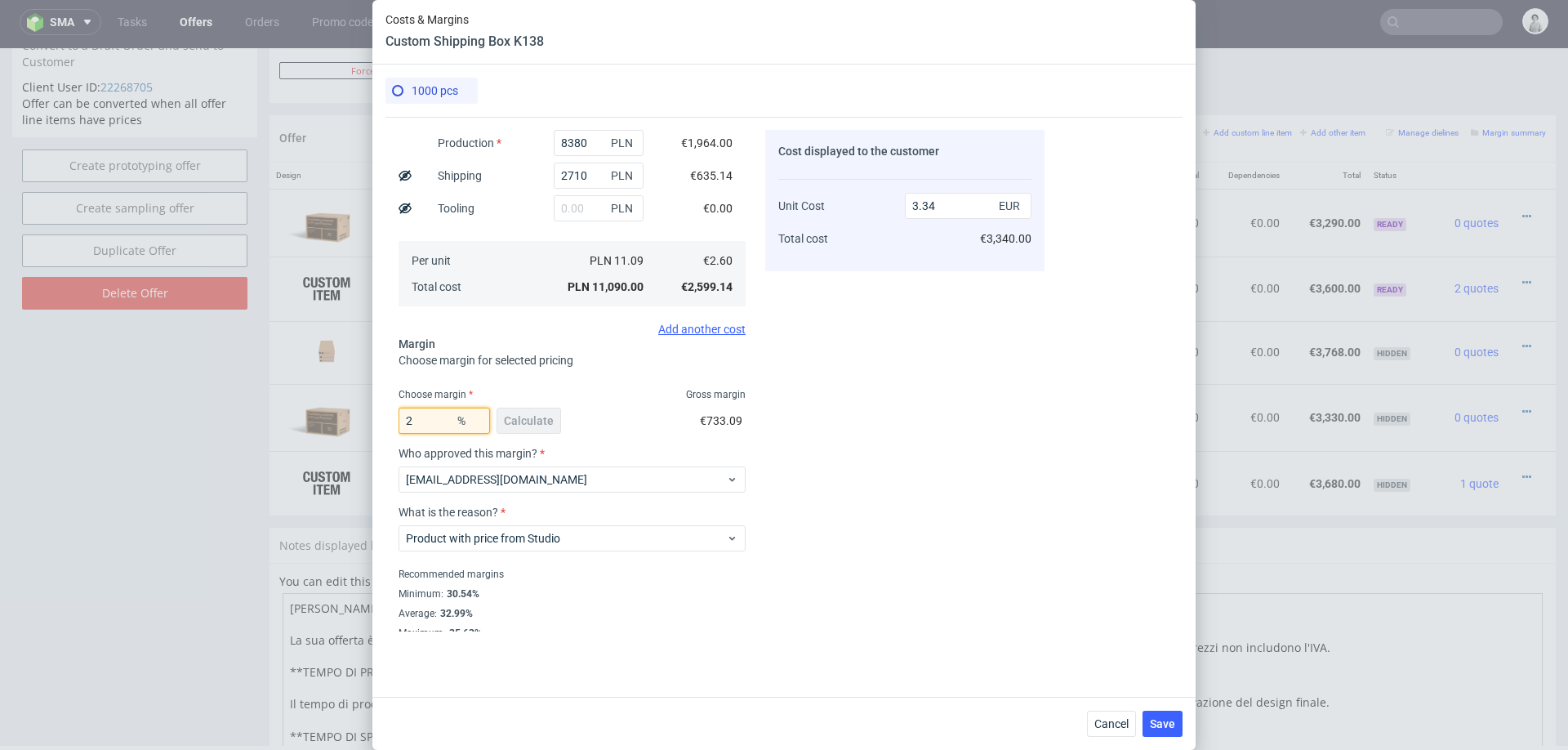
type input "23"
type input "3.38"
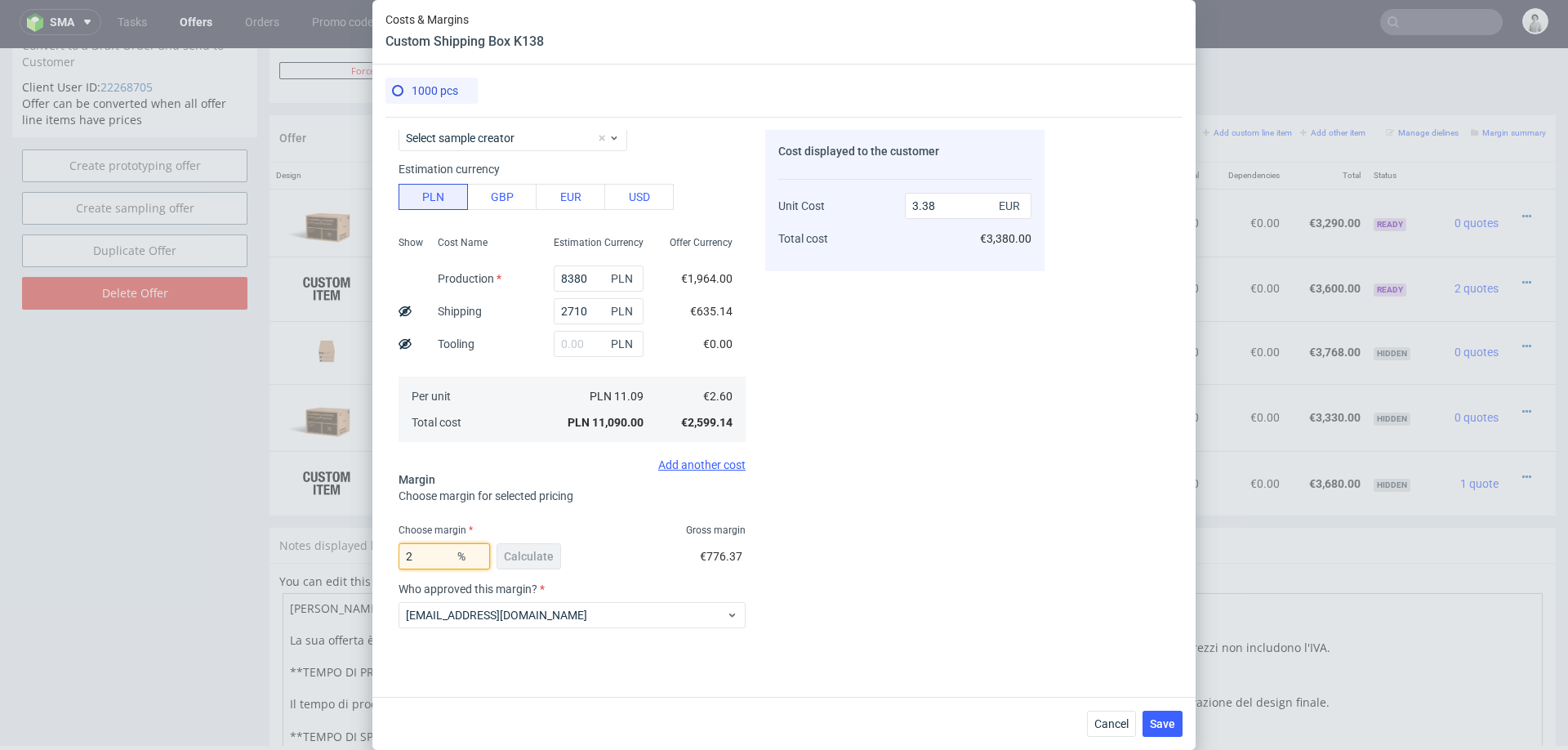
type input "24"
type input "3.42"
type input "24"
click at [927, 369] on div "Cost displayed to the customer Unit Cost Total cost 3.42 EUR €3,420.00" at bounding box center [904, 381] width 279 height 502
click at [1165, 727] on span "Save" at bounding box center [1161, 723] width 25 height 11
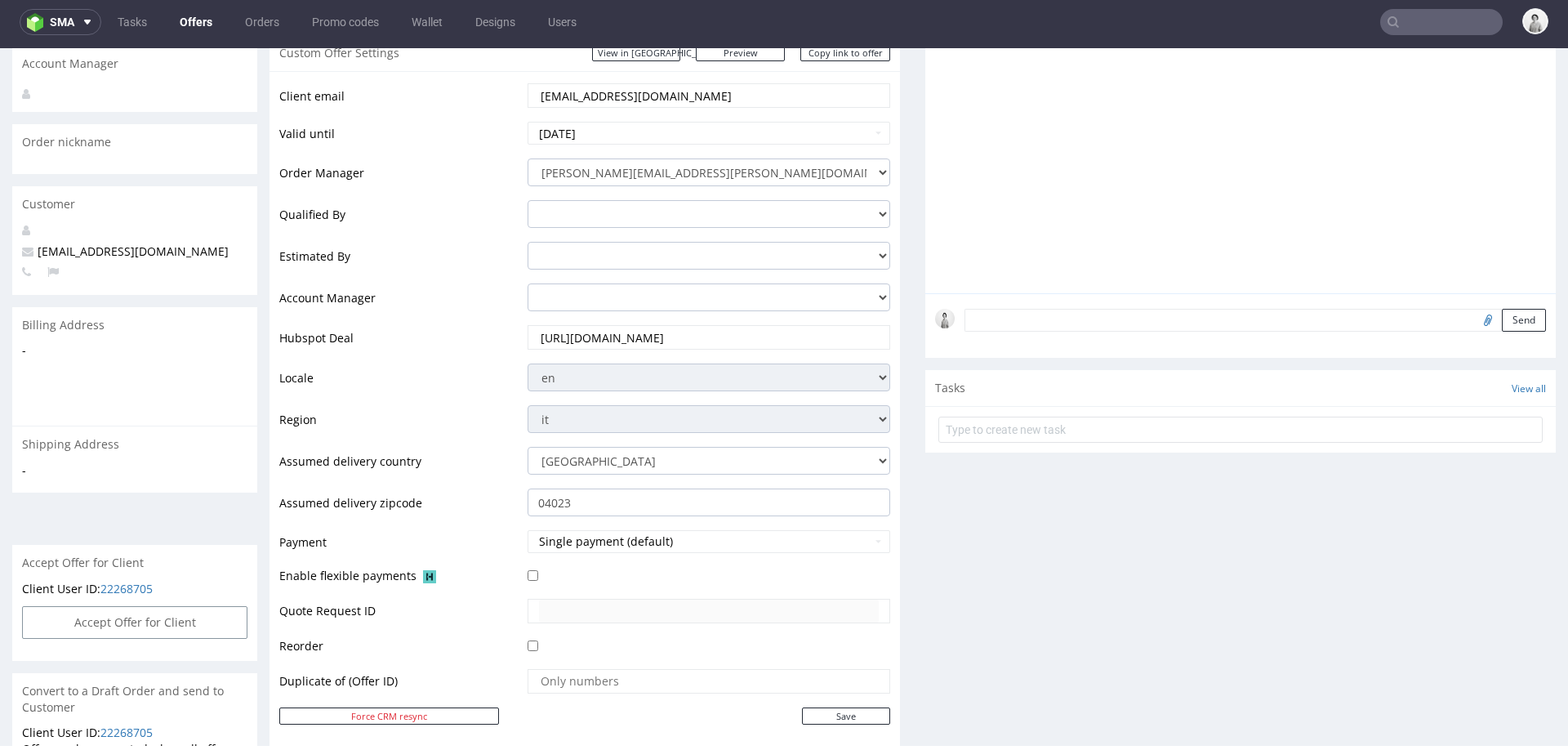
scroll to position [0, 0]
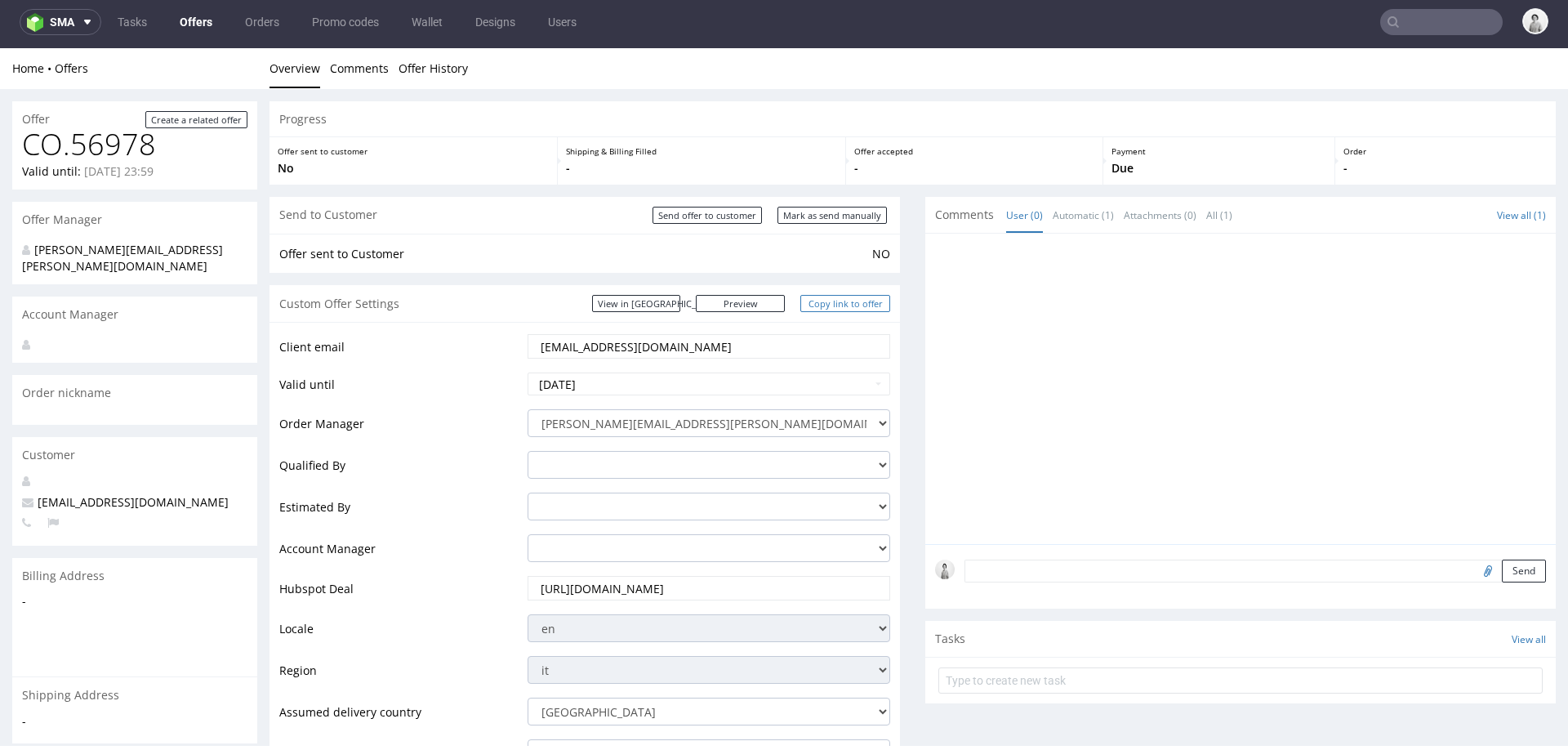
click at [837, 298] on link "Copy link to offer" at bounding box center [845, 303] width 90 height 17
click at [848, 211] on input "Mark as send manually" at bounding box center [831, 215] width 109 height 17
type input "In progress..."
